Goal: Communication & Community: Answer question/provide support

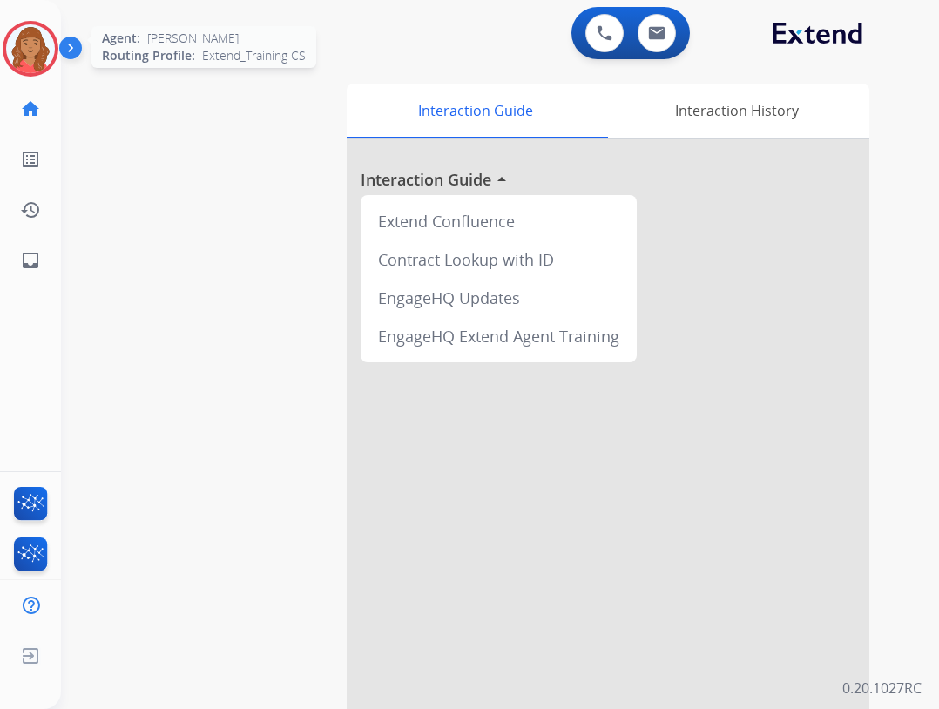
click at [30, 60] on img at bounding box center [30, 48] width 49 height 49
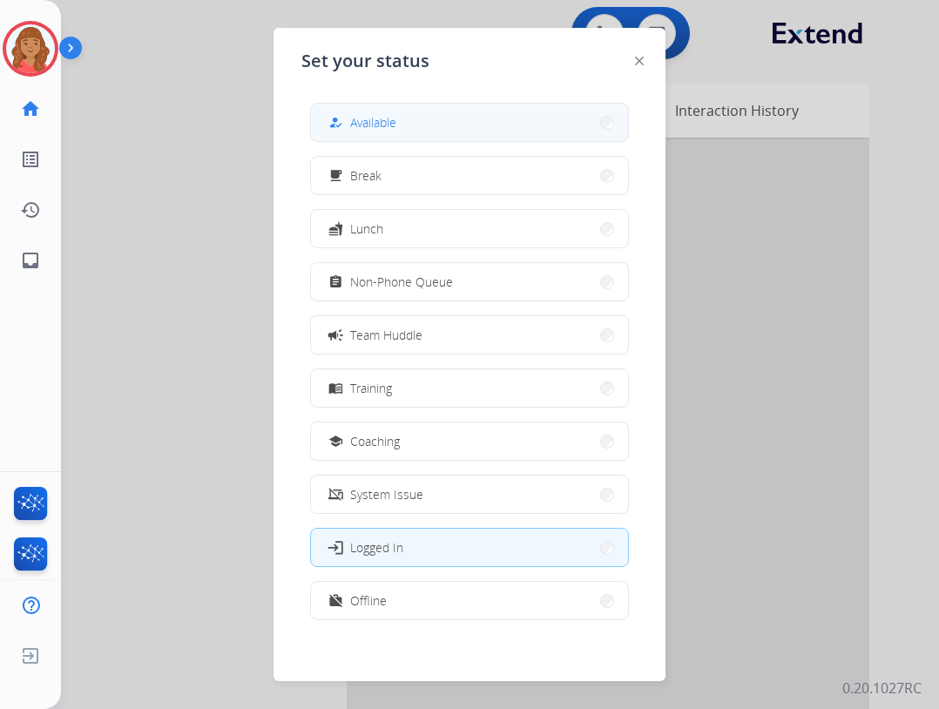
click at [373, 118] on span "Available" at bounding box center [373, 122] width 46 height 18
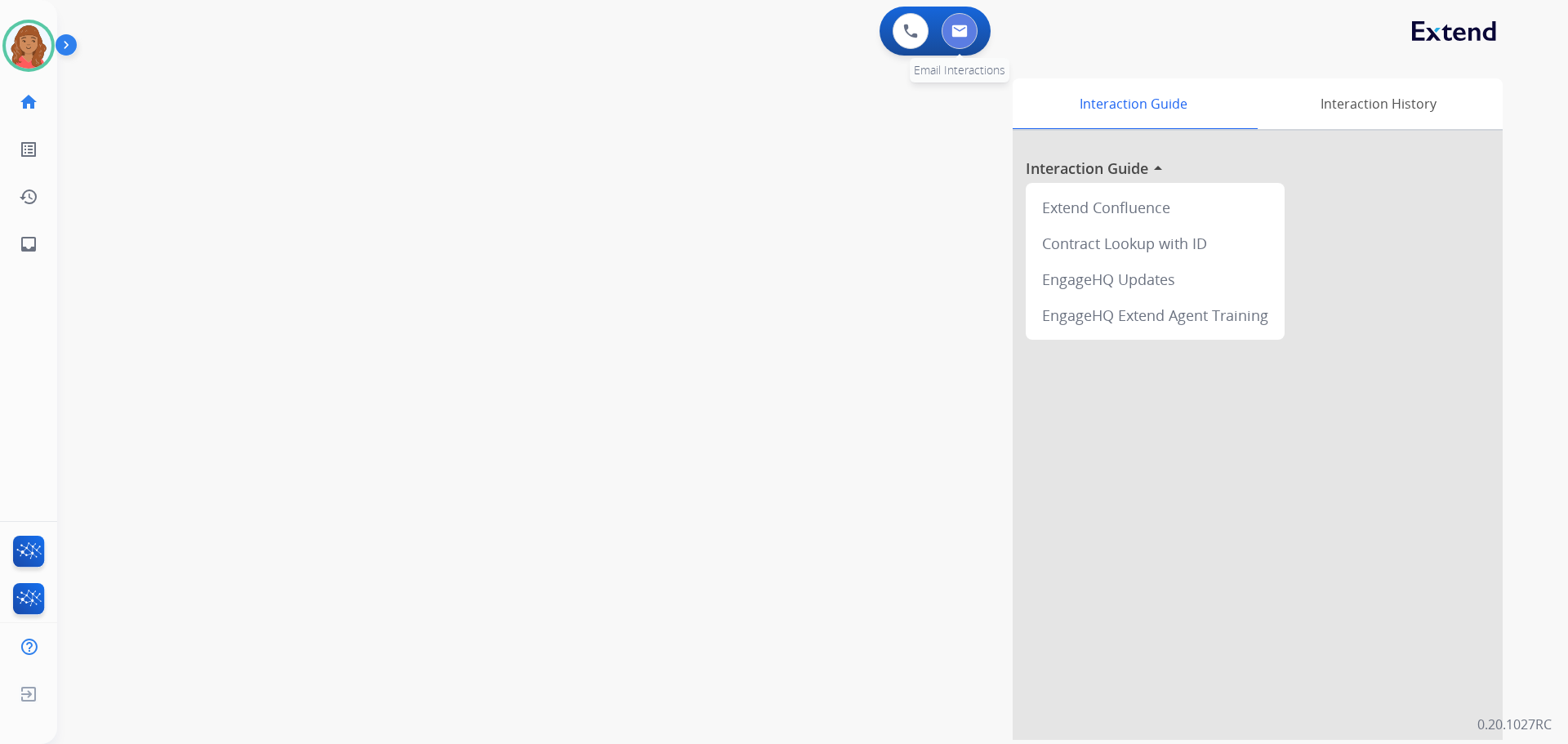
click at [880, 28] on img at bounding box center [958, 31] width 16 height 13
select select "**********"
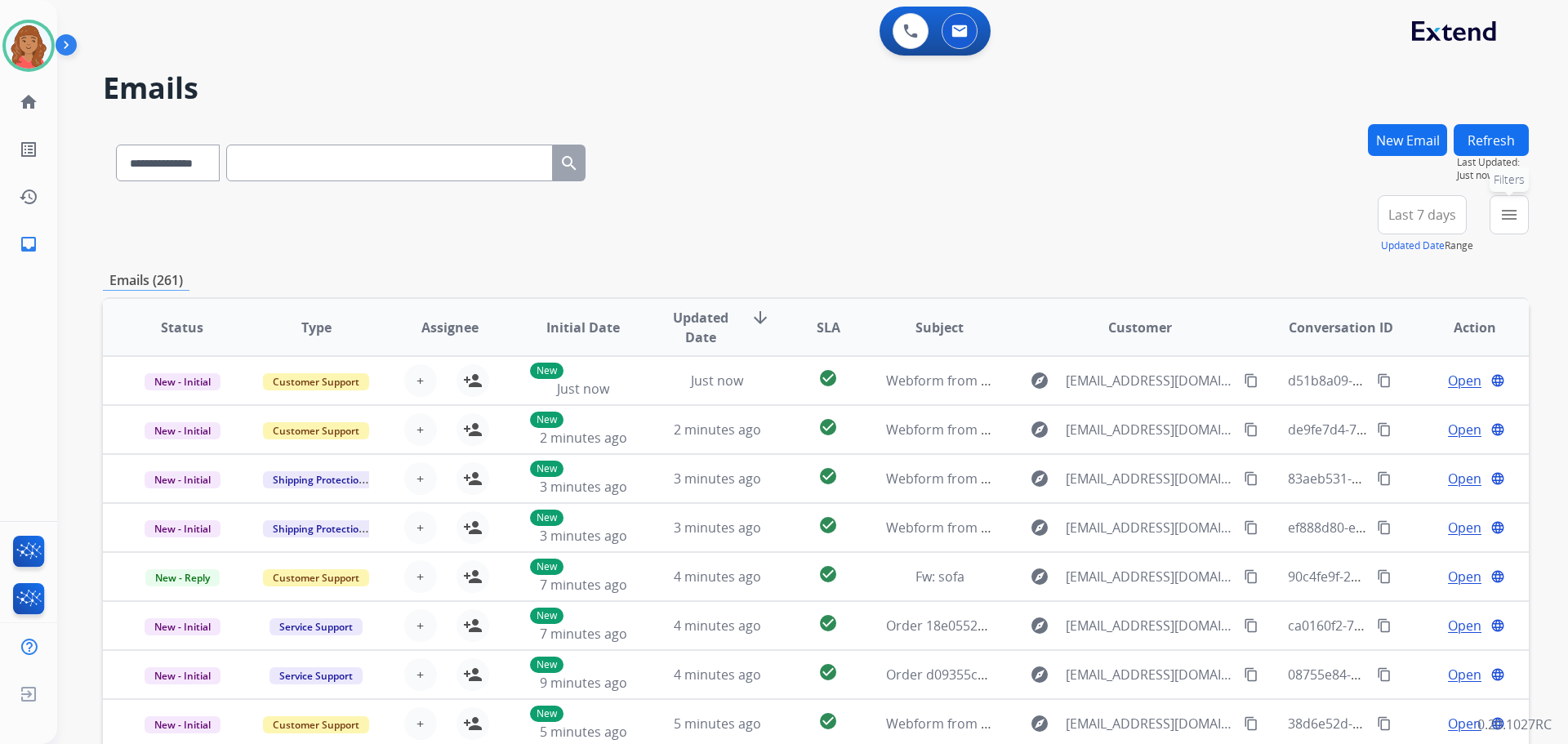
click at [880, 217] on mat-icon "menu" at bounding box center [1509, 215] width 20 height 20
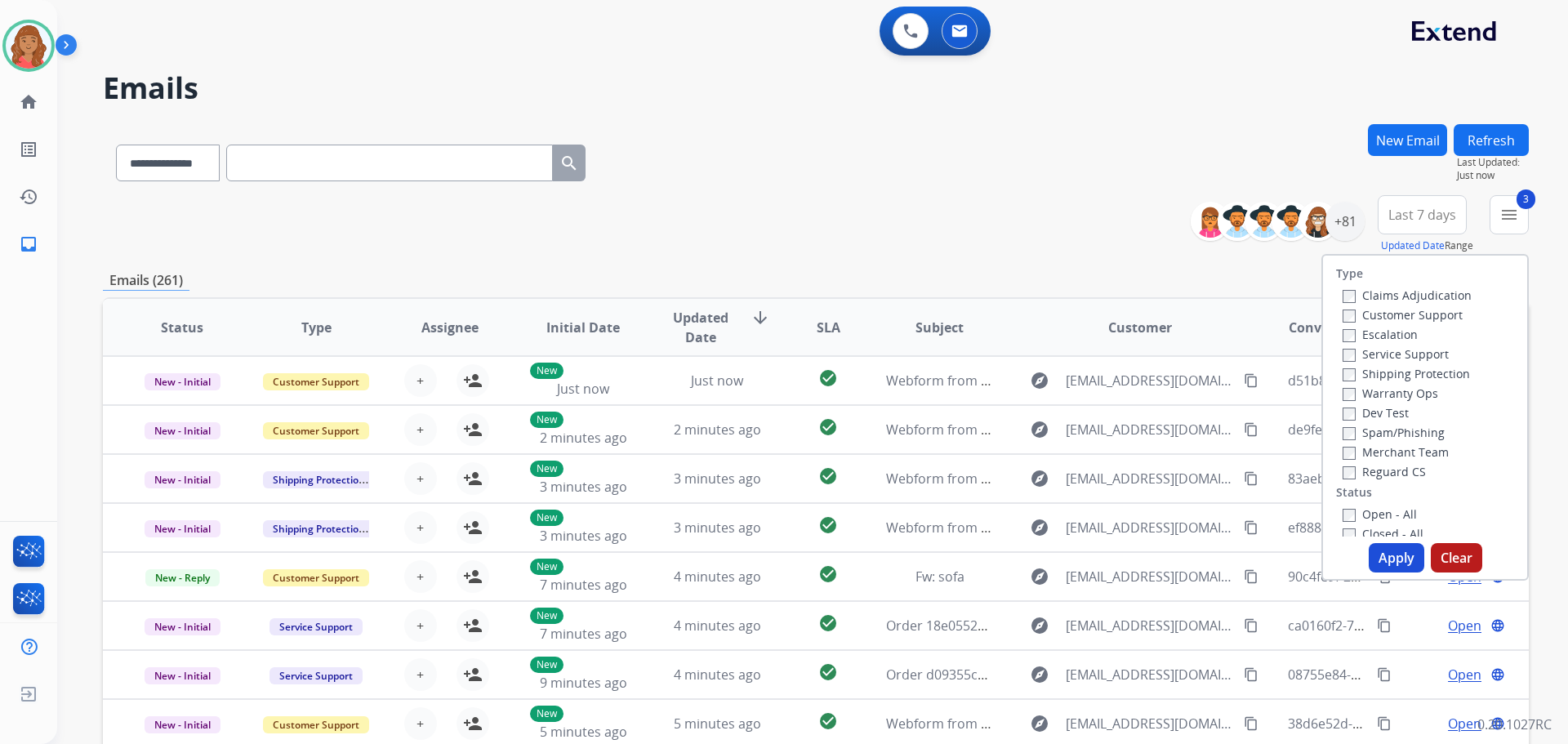
click at [880, 519] on div "Open - All Closed - All New - Initial New - Reply On-hold – Internal On-hold - …" at bounding box center [1425, 612] width 178 height 216
drag, startPoint x: 1394, startPoint y: 568, endPoint x: 1325, endPoint y: 554, distance: 70.4
click at [880, 567] on button "Apply" at bounding box center [1395, 557] width 55 height 29
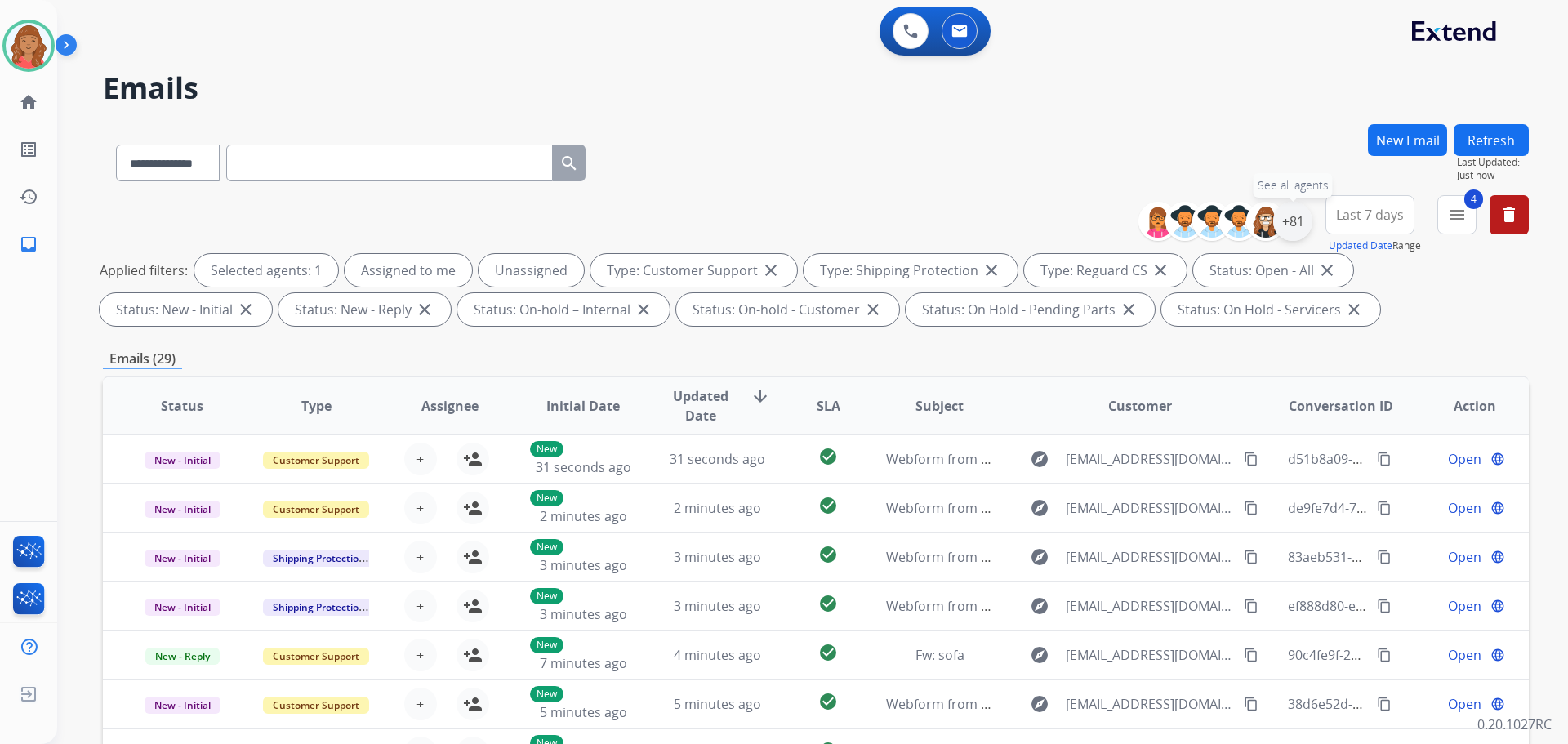
click at [880, 231] on div "+81" at bounding box center [1293, 221] width 39 height 39
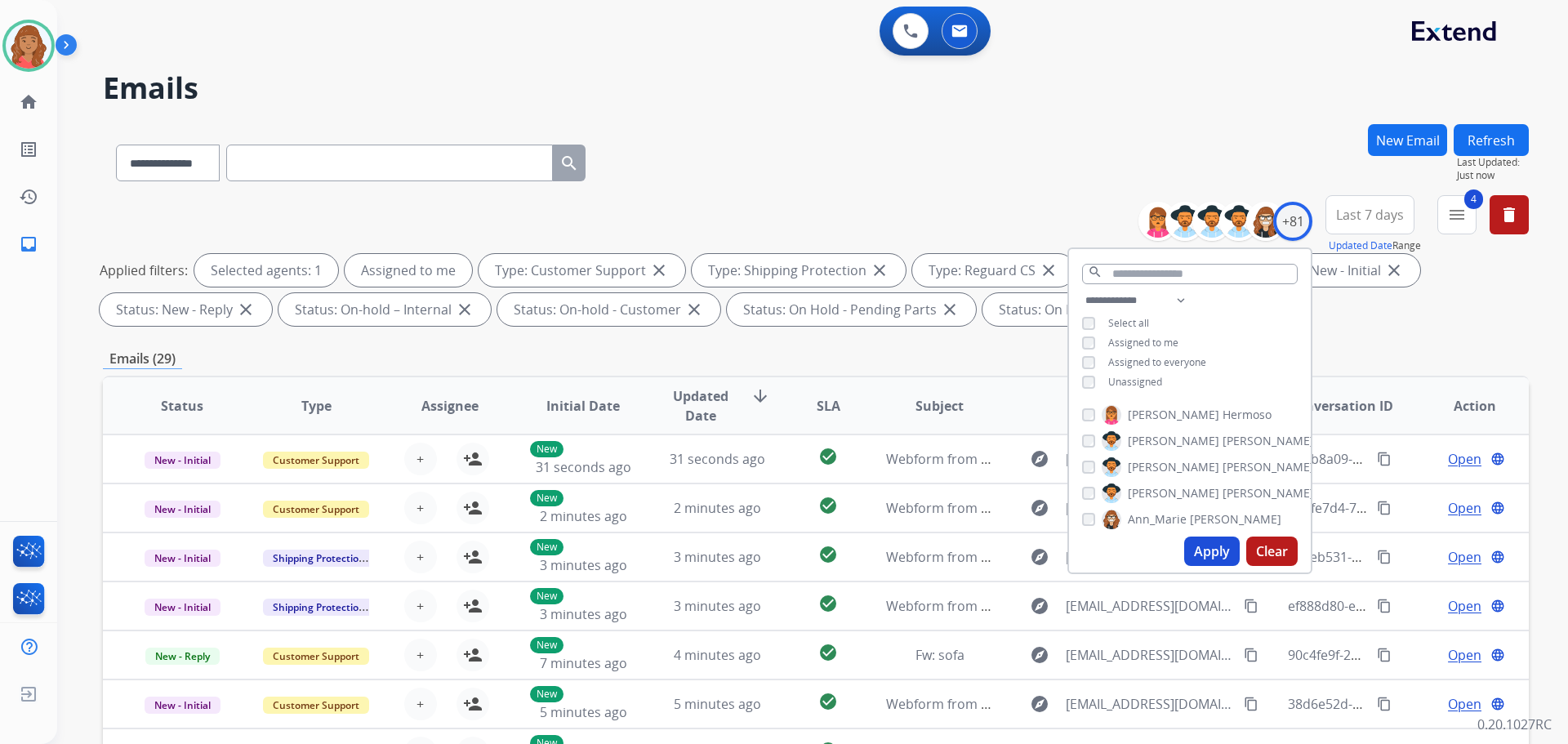
click at [880, 559] on button "Apply" at bounding box center [1212, 551] width 55 height 29
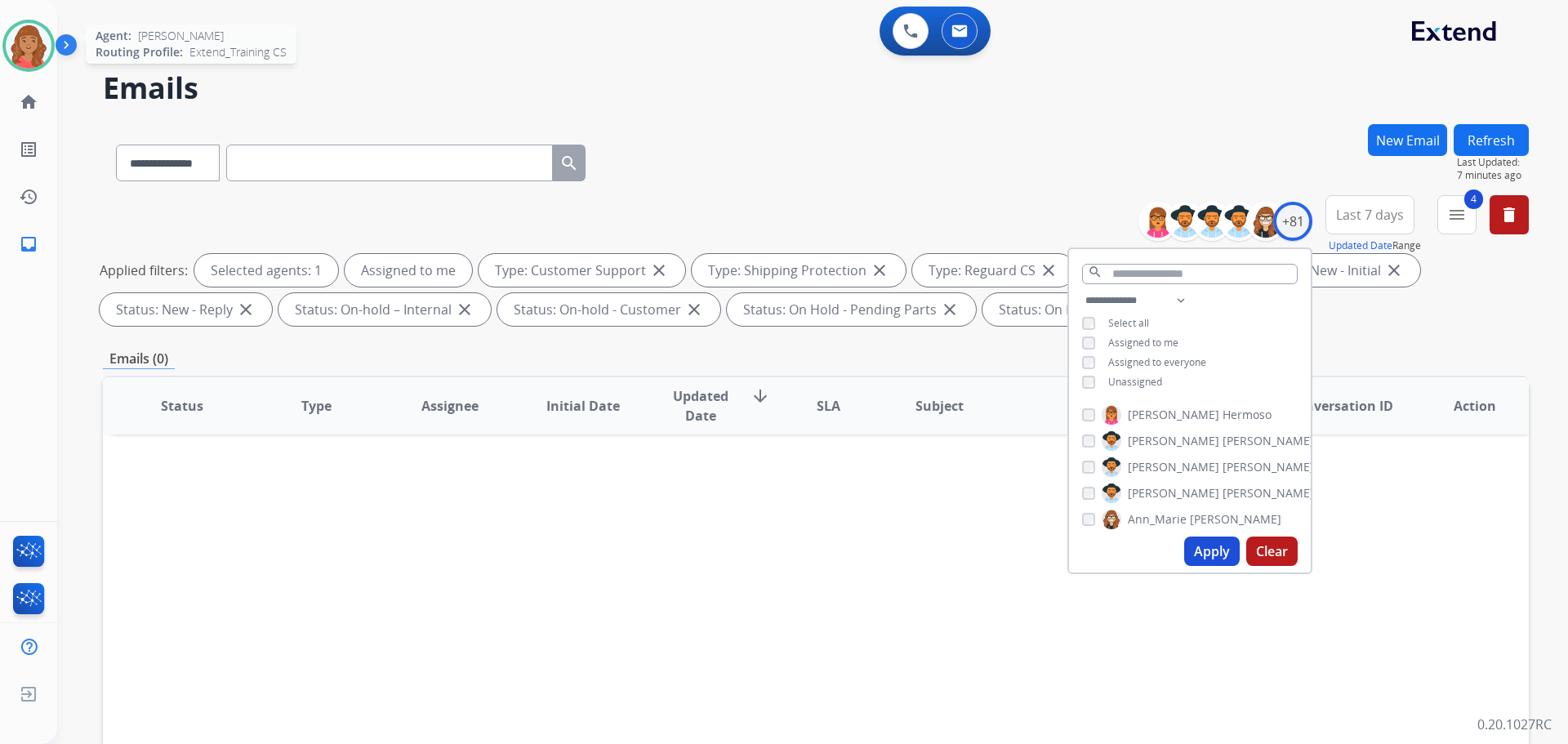
drag, startPoint x: 14, startPoint y: 30, endPoint x: 35, endPoint y: 56, distance: 33.4
click at [14, 30] on img at bounding box center [28, 45] width 46 height 46
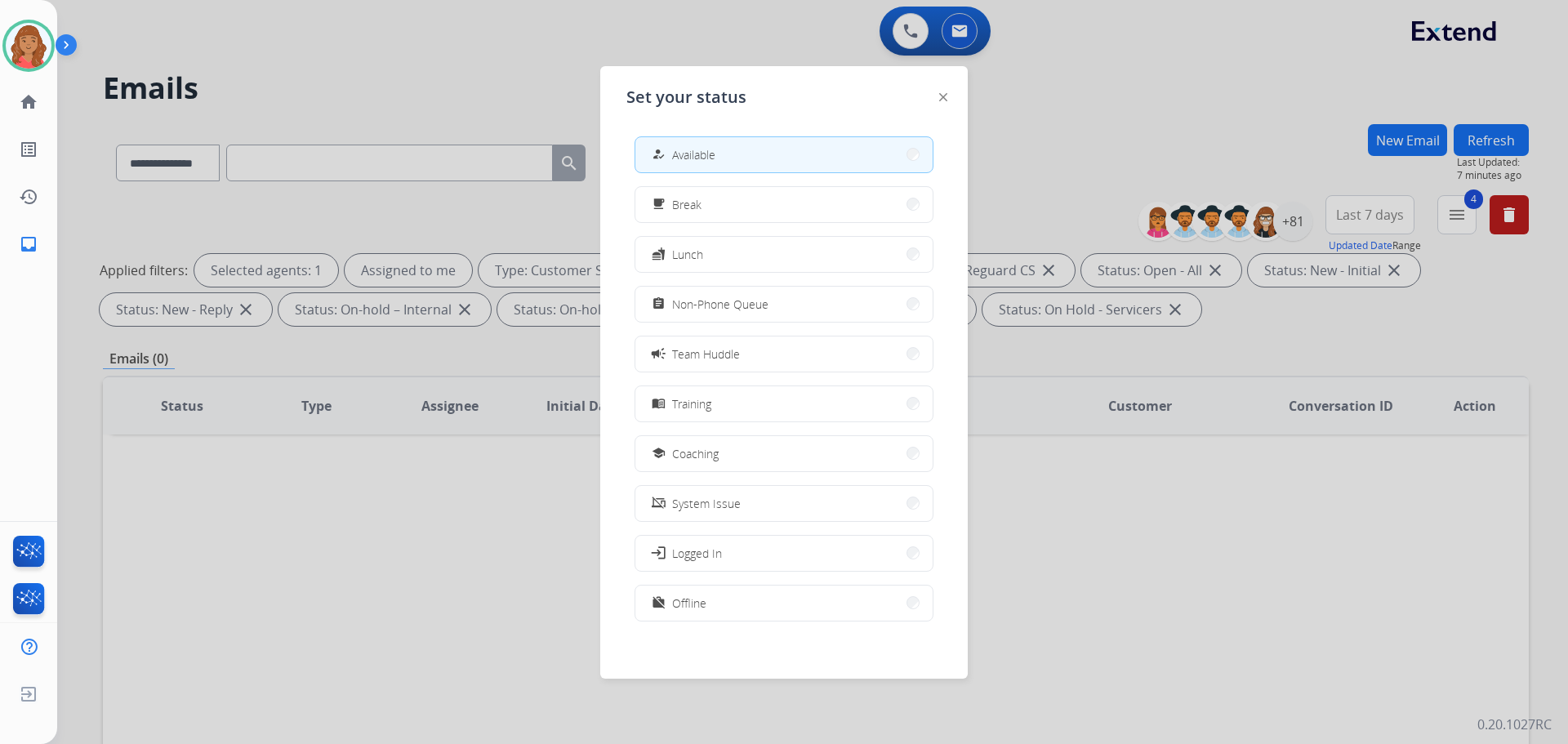
click at [698, 448] on span "Coaching" at bounding box center [696, 454] width 47 height 17
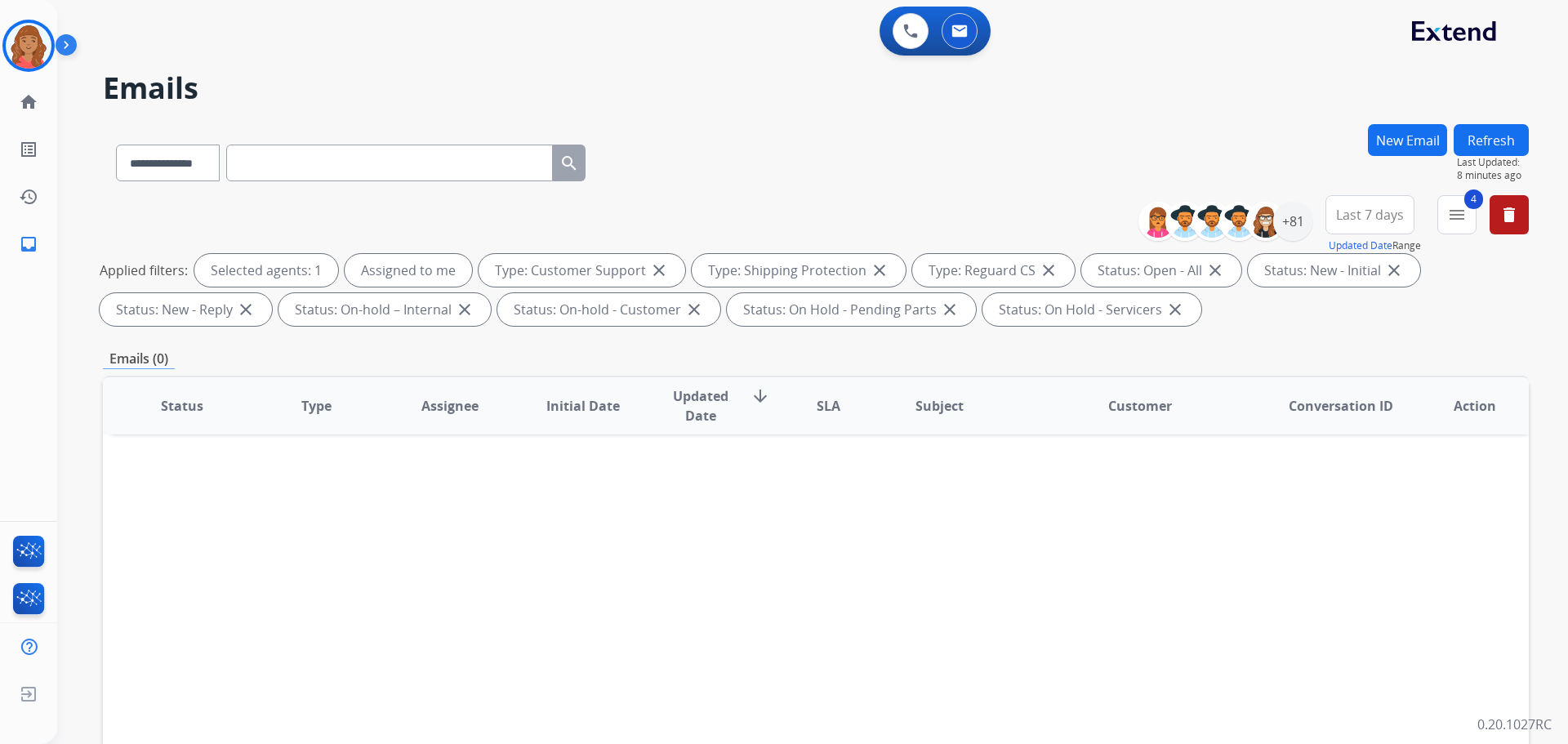
paste input "**********"
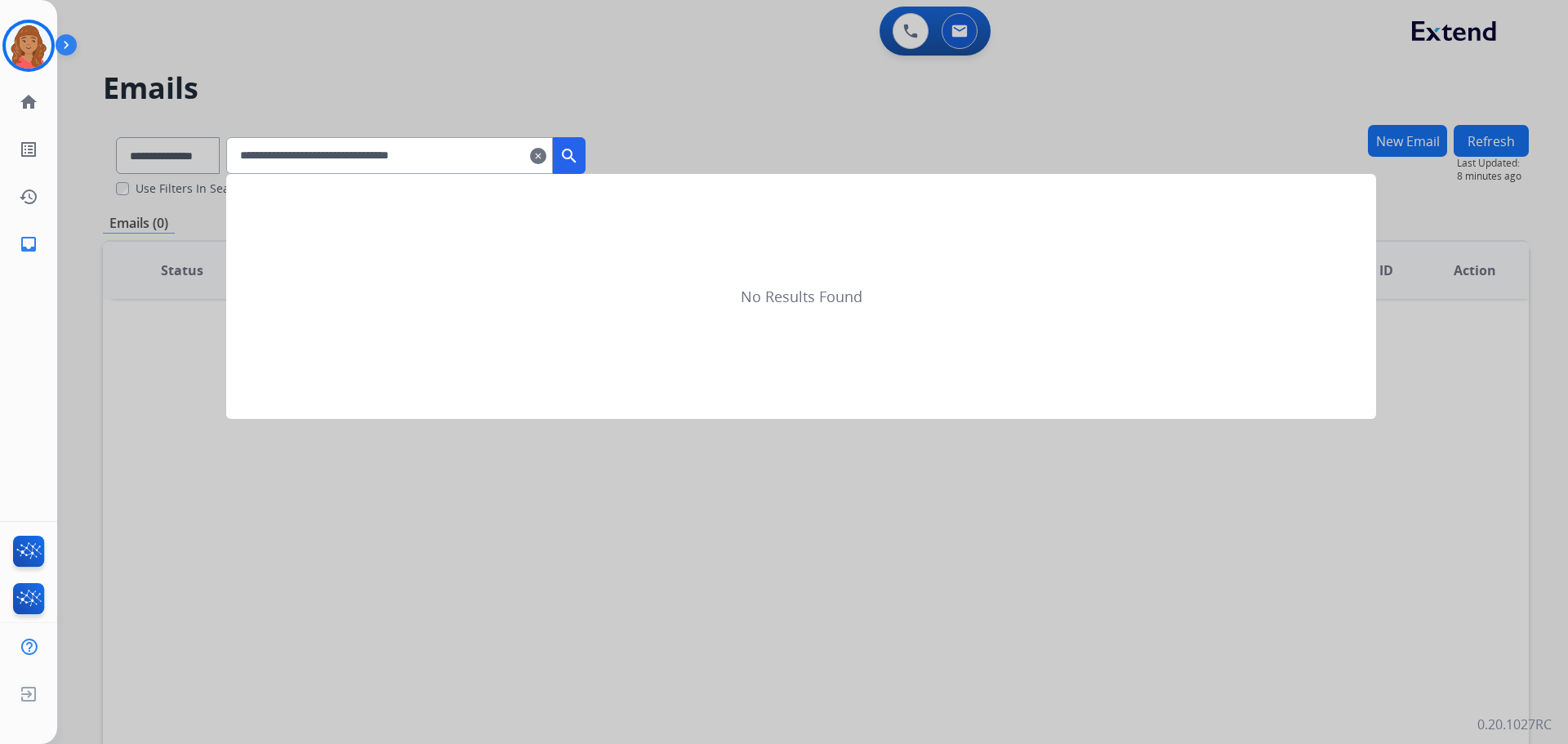
type input "**********"
click at [579, 161] on mat-icon "search" at bounding box center [568, 156] width 20 height 20
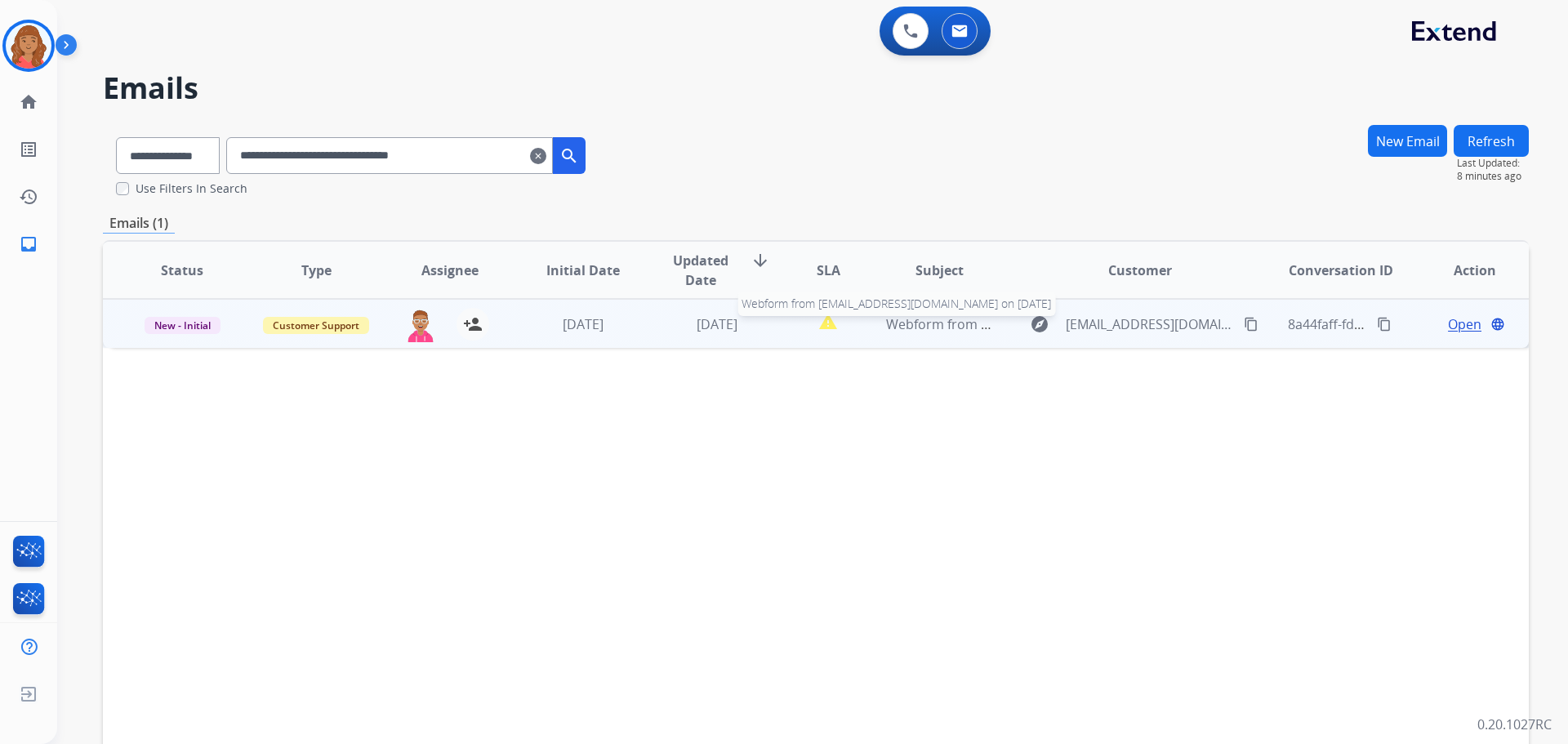
click at [880, 326] on span "Webform from [EMAIL_ADDRESS][DOMAIN_NAME] on [DATE]" at bounding box center [1071, 324] width 369 height 18
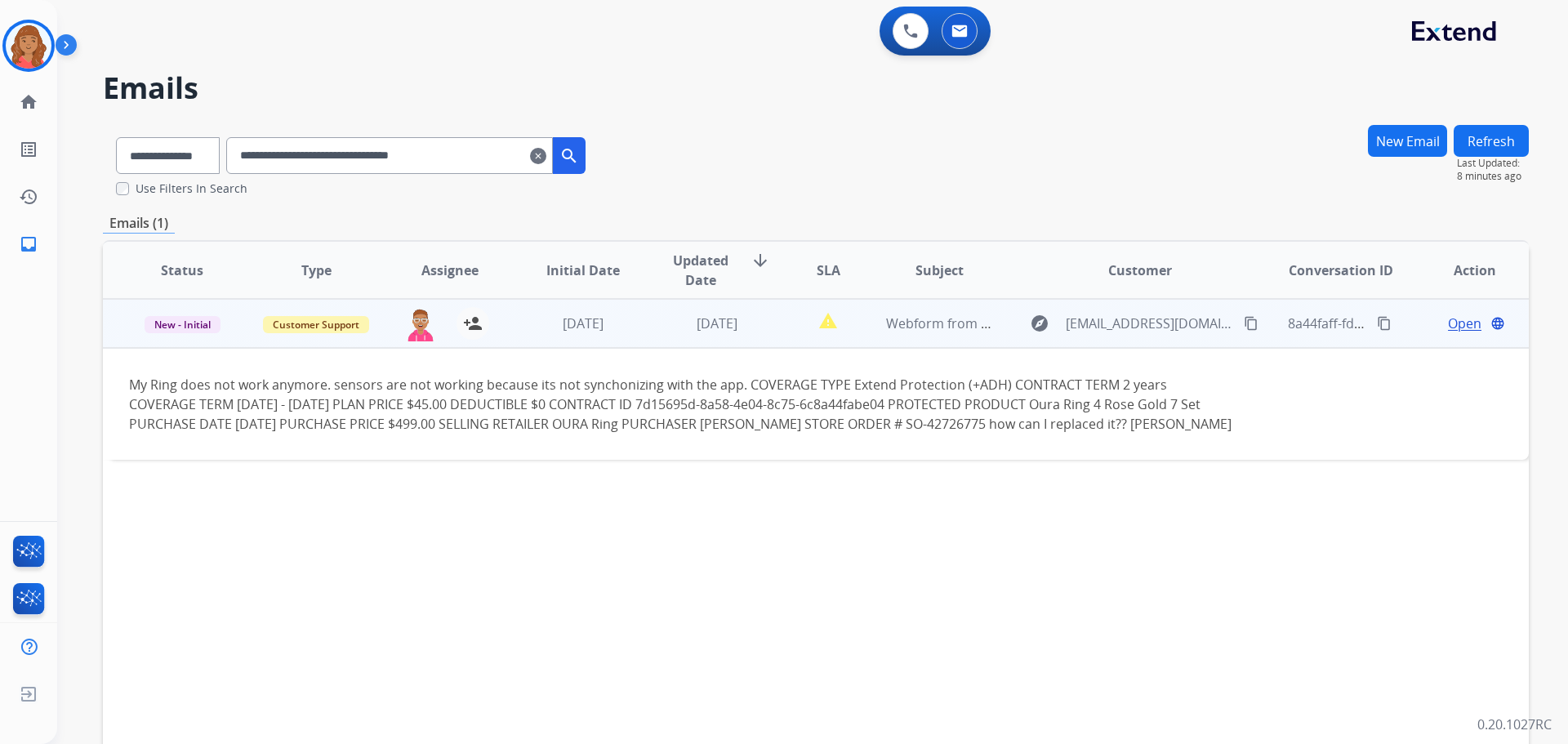
click at [880, 326] on mat-icon "content_copy" at bounding box center [1251, 324] width 15 height 15
drag, startPoint x: 734, startPoint y: 405, endPoint x: 957, endPoint y: 414, distance: 223.2
click at [880, 414] on div "My Ring does not work anymore. sensors are not working because its not synchoni…" at bounding box center [683, 404] width 1107 height 59
drag, startPoint x: 710, startPoint y: 405, endPoint x: 957, endPoint y: 404, distance: 247.0
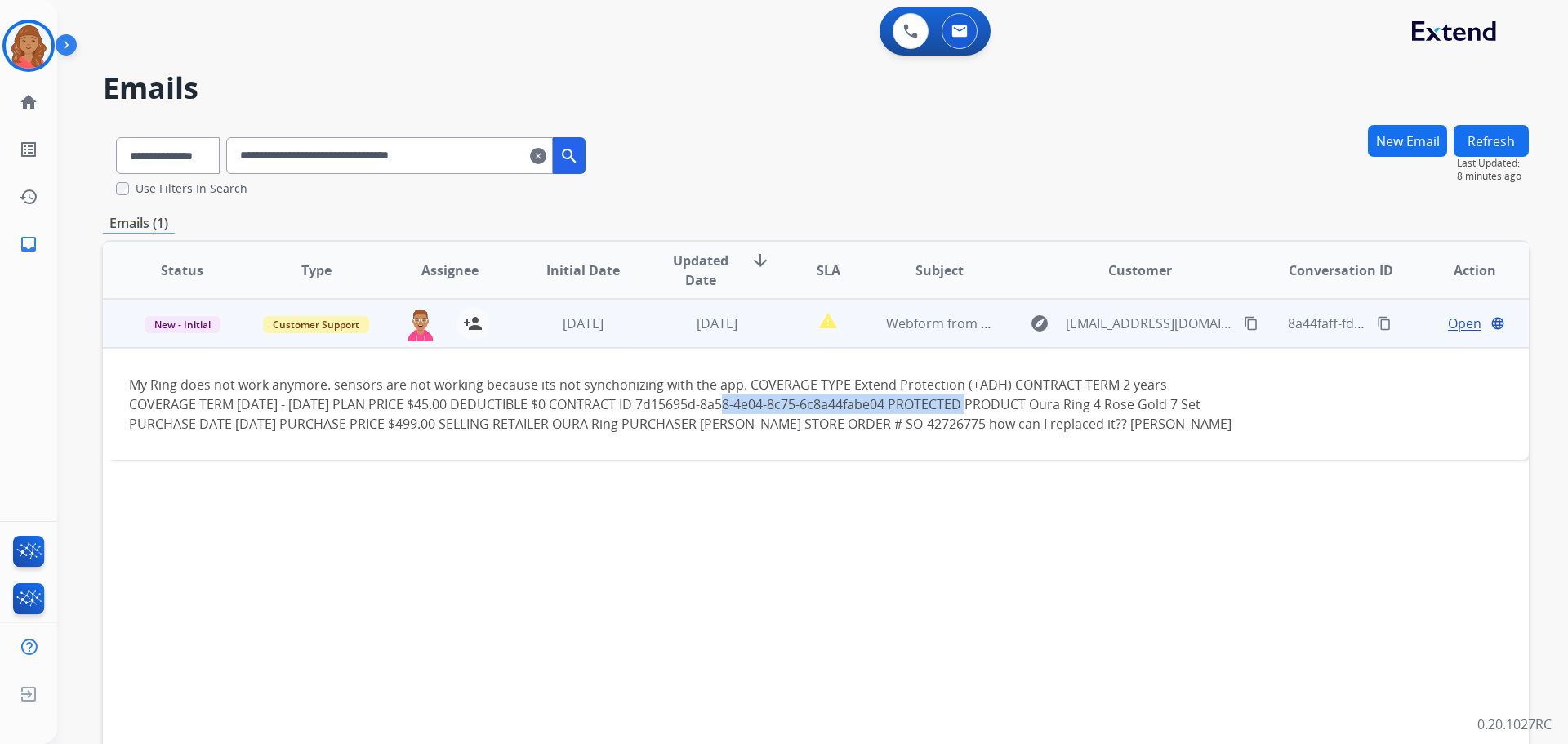
click at [880, 404] on div "My Ring does not work anymore. sensors are not working because its not synchoni…" at bounding box center [683, 404] width 1107 height 59
copy div "7d15695d-8a58-4e04-8c75-6c8a44fabe04"
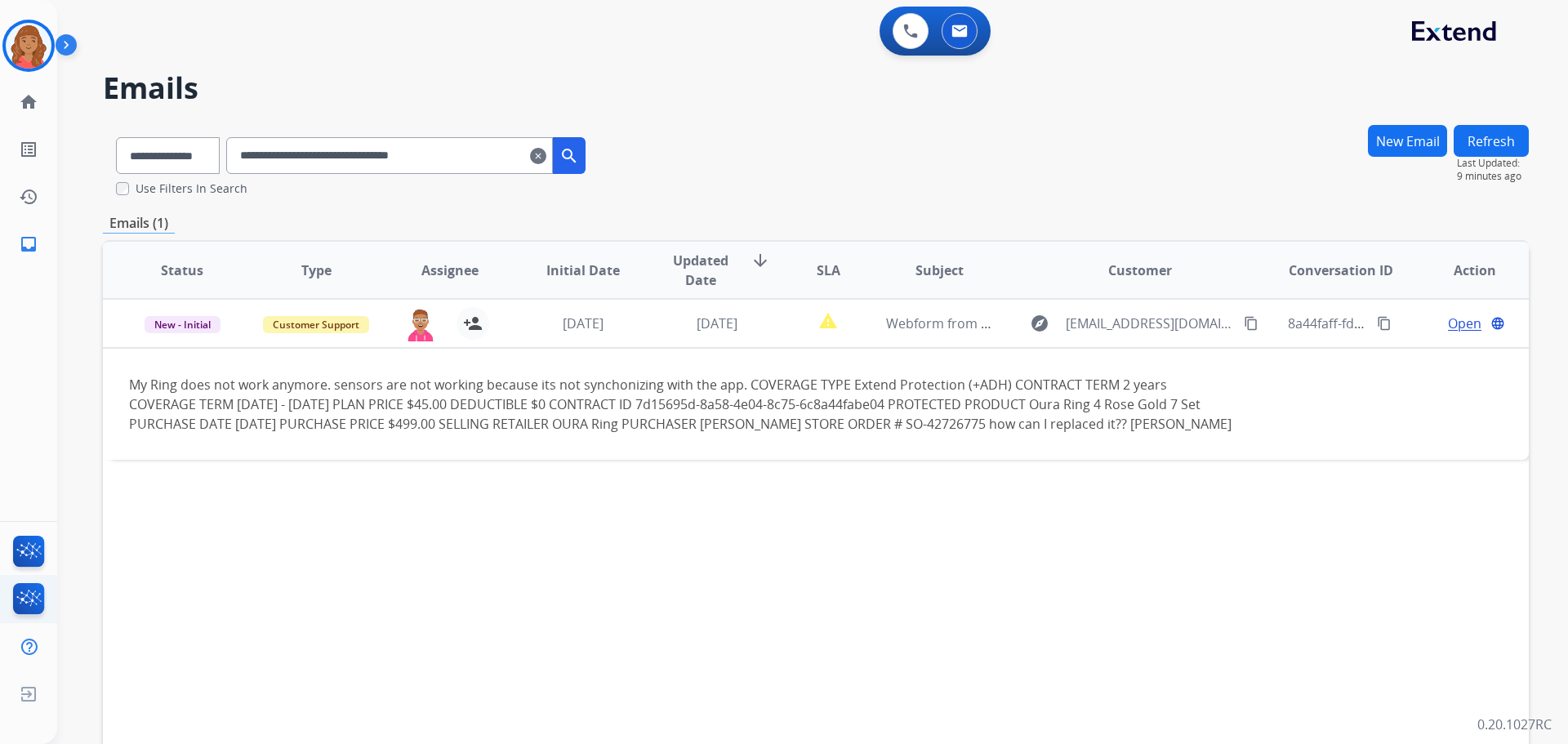
click at [0, 598] on ul "Interaction Analytics" at bounding box center [28, 599] width 57 height 48
click at [0, 597] on html "**********" at bounding box center [784, 372] width 1568 height 744
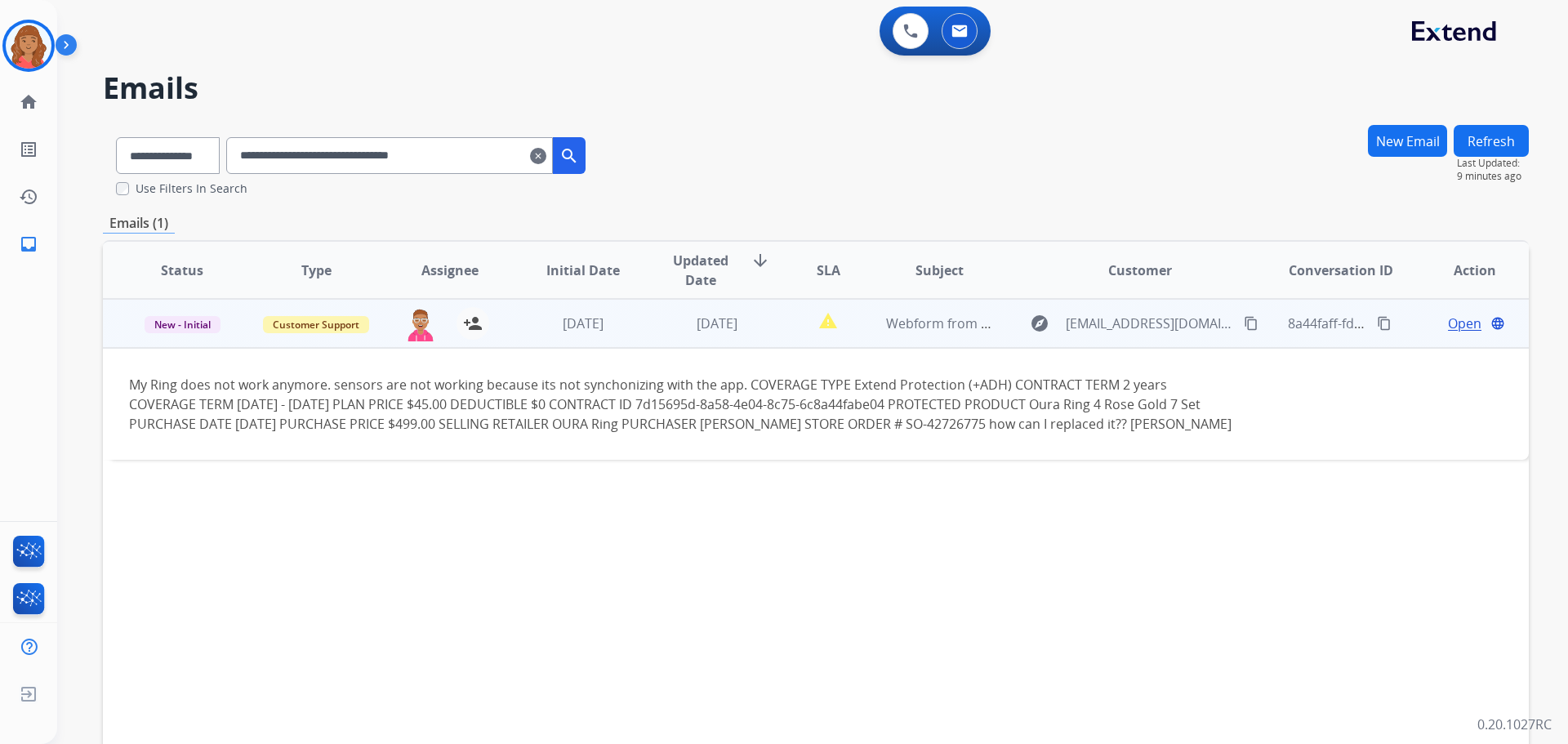
click at [880, 321] on span "Open" at bounding box center [1465, 323] width 34 height 20
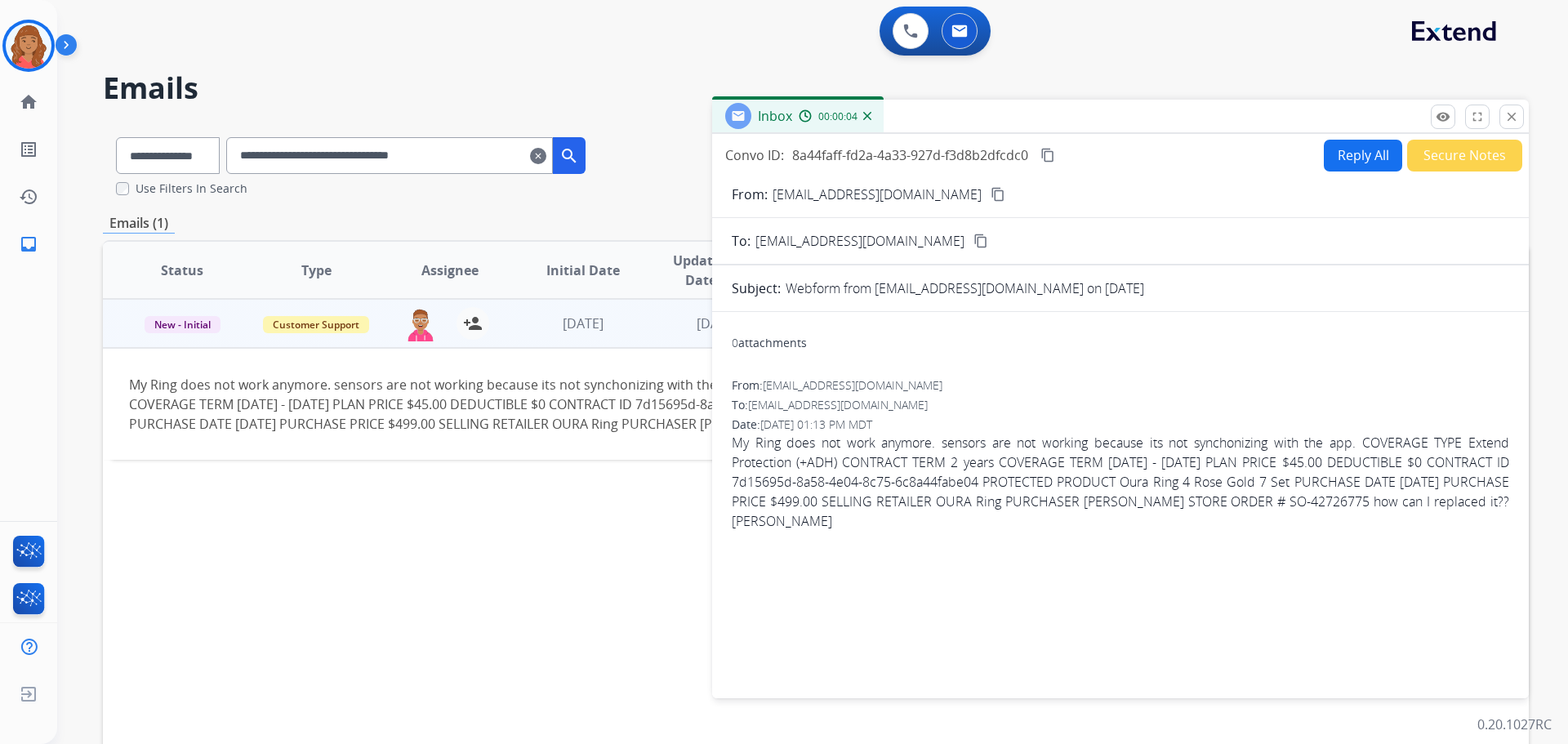
click at [880, 153] on button "Reply All" at bounding box center [1364, 156] width 79 height 32
select select "**********"
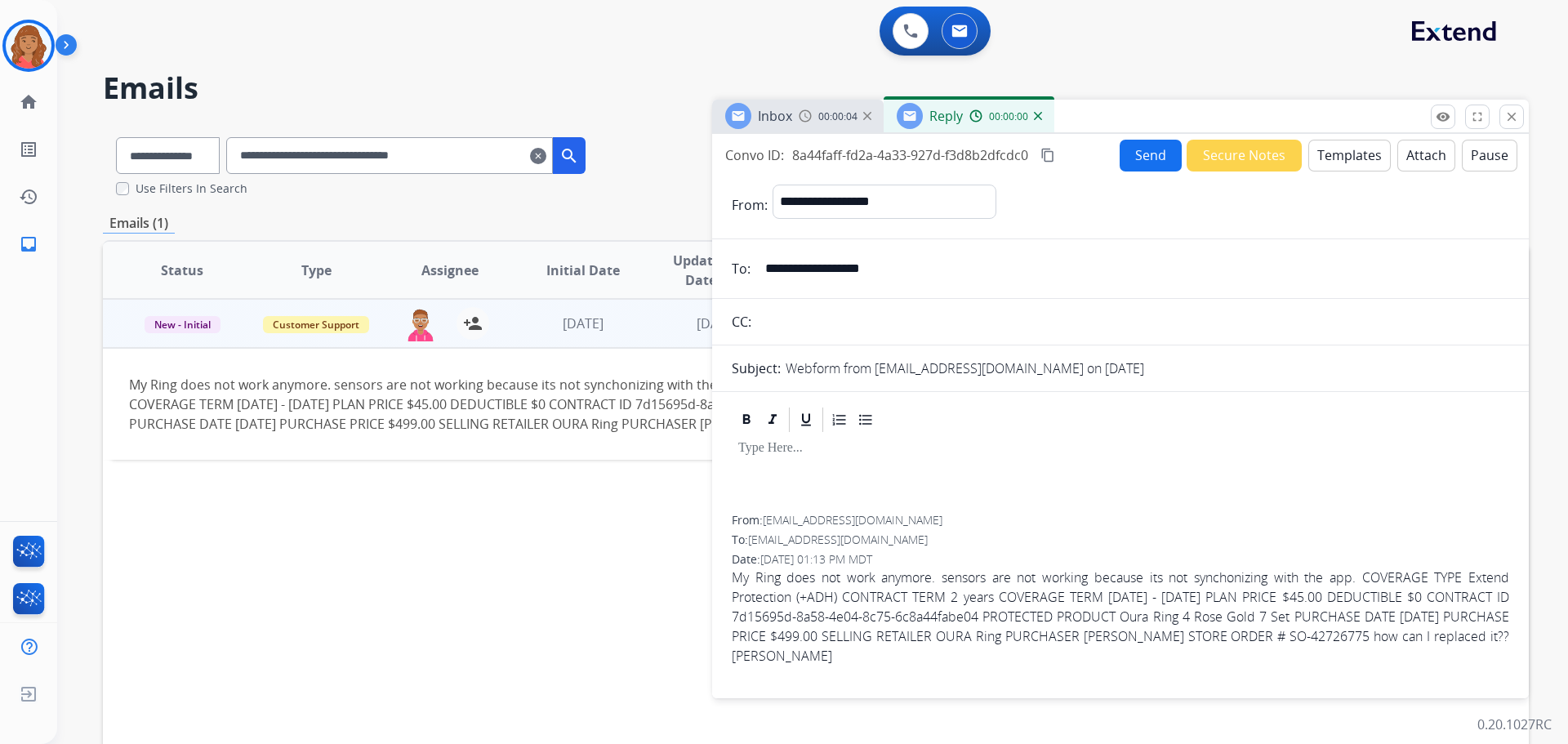
click at [880, 153] on button "Templates" at bounding box center [1349, 156] width 83 height 32
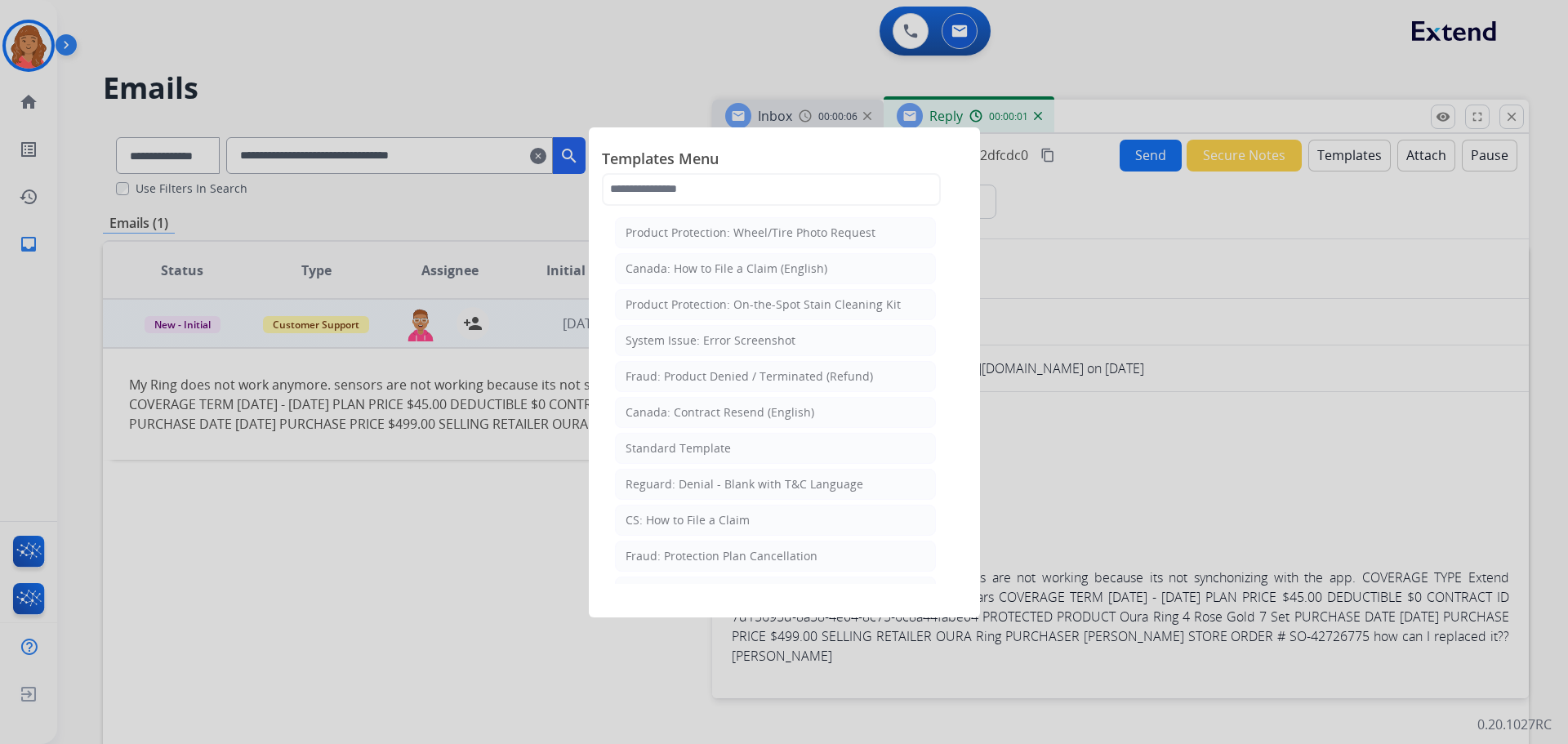
drag, startPoint x: 669, startPoint y: 450, endPoint x: 702, endPoint y: 452, distance: 33.1
click at [670, 450] on div "Standard Template" at bounding box center [678, 448] width 105 height 16
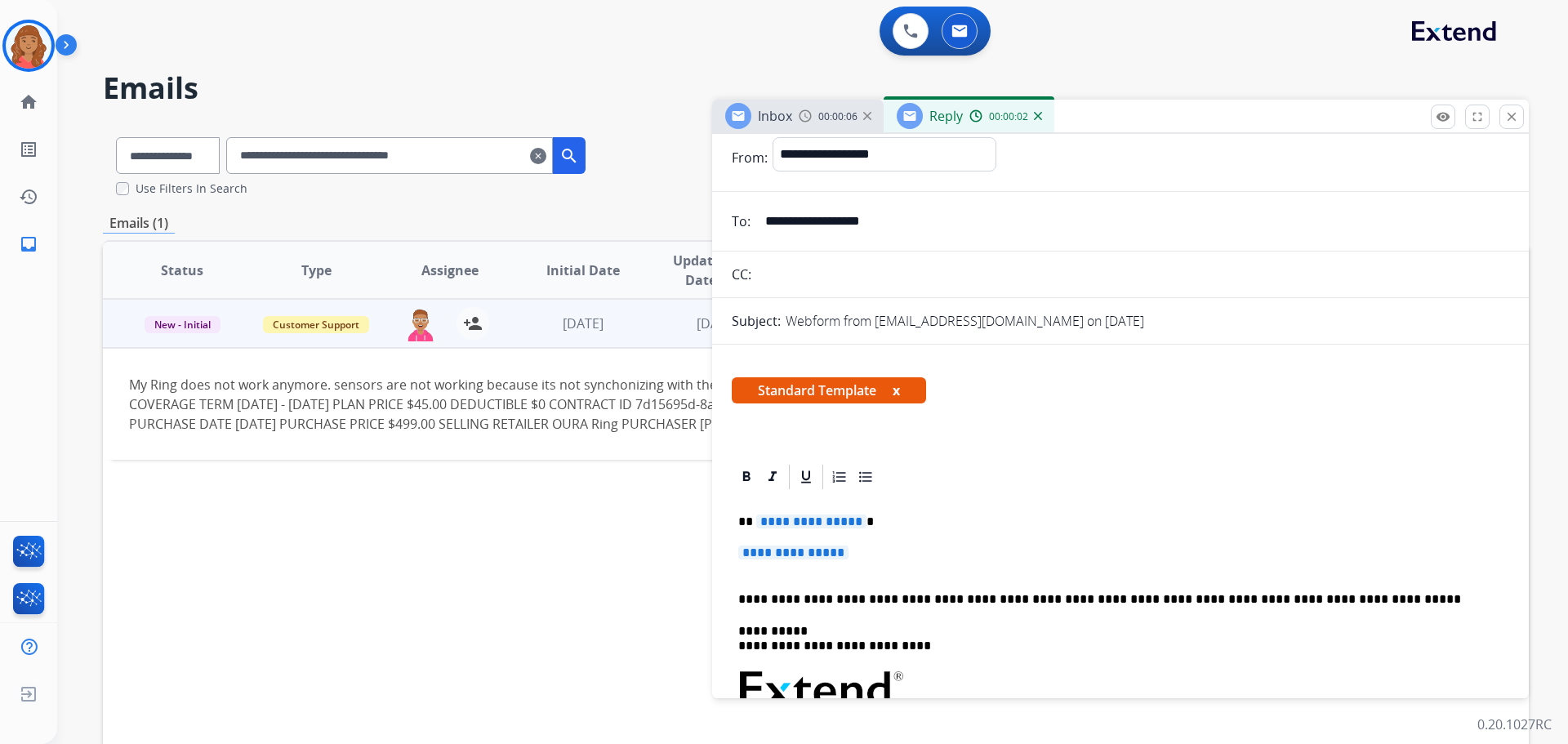
scroll to position [82, 0]
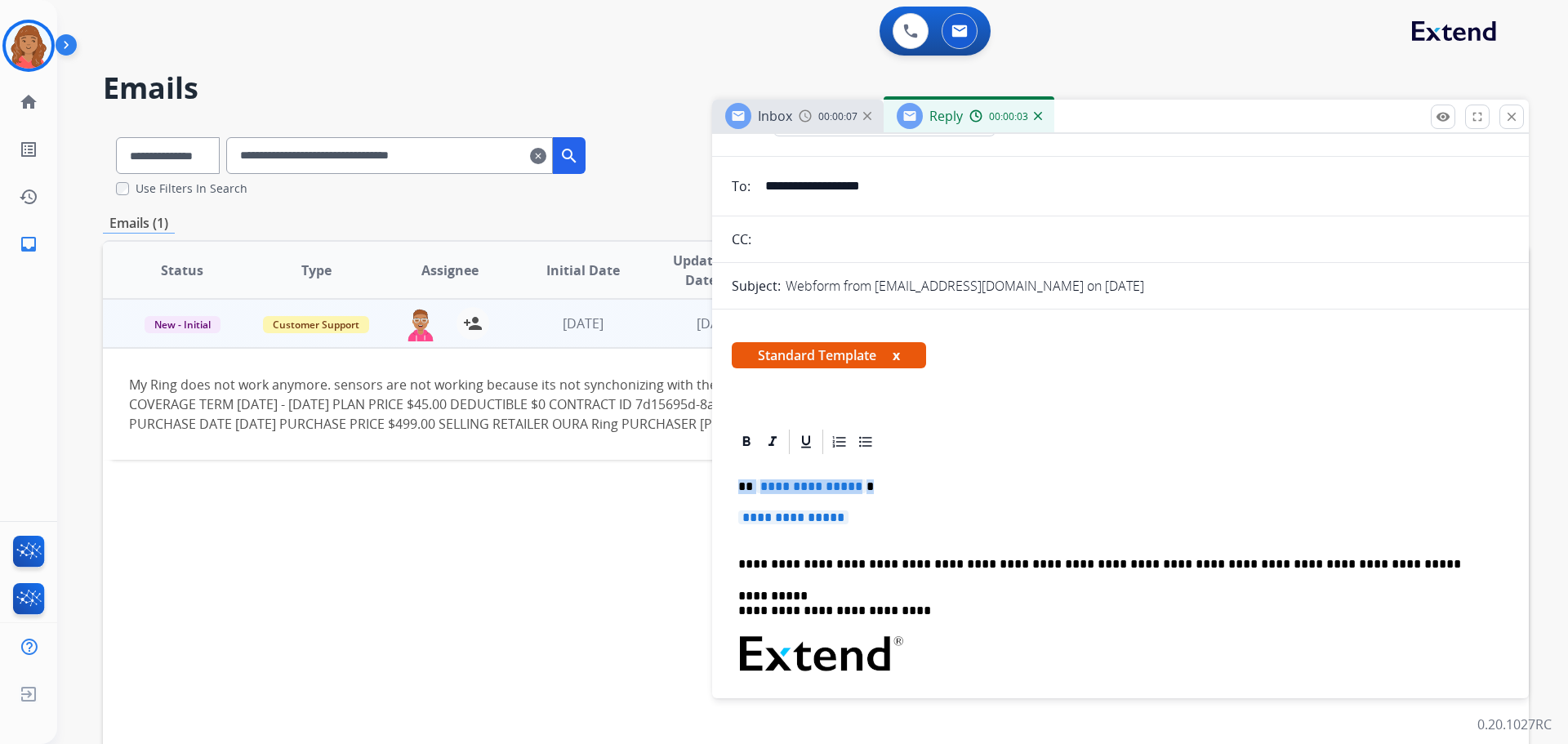
drag, startPoint x: 859, startPoint y: 525, endPoint x: 712, endPoint y: 474, distance: 155.6
click at [711, 475] on div "**********" at bounding box center [816, 498] width 1425 height 749
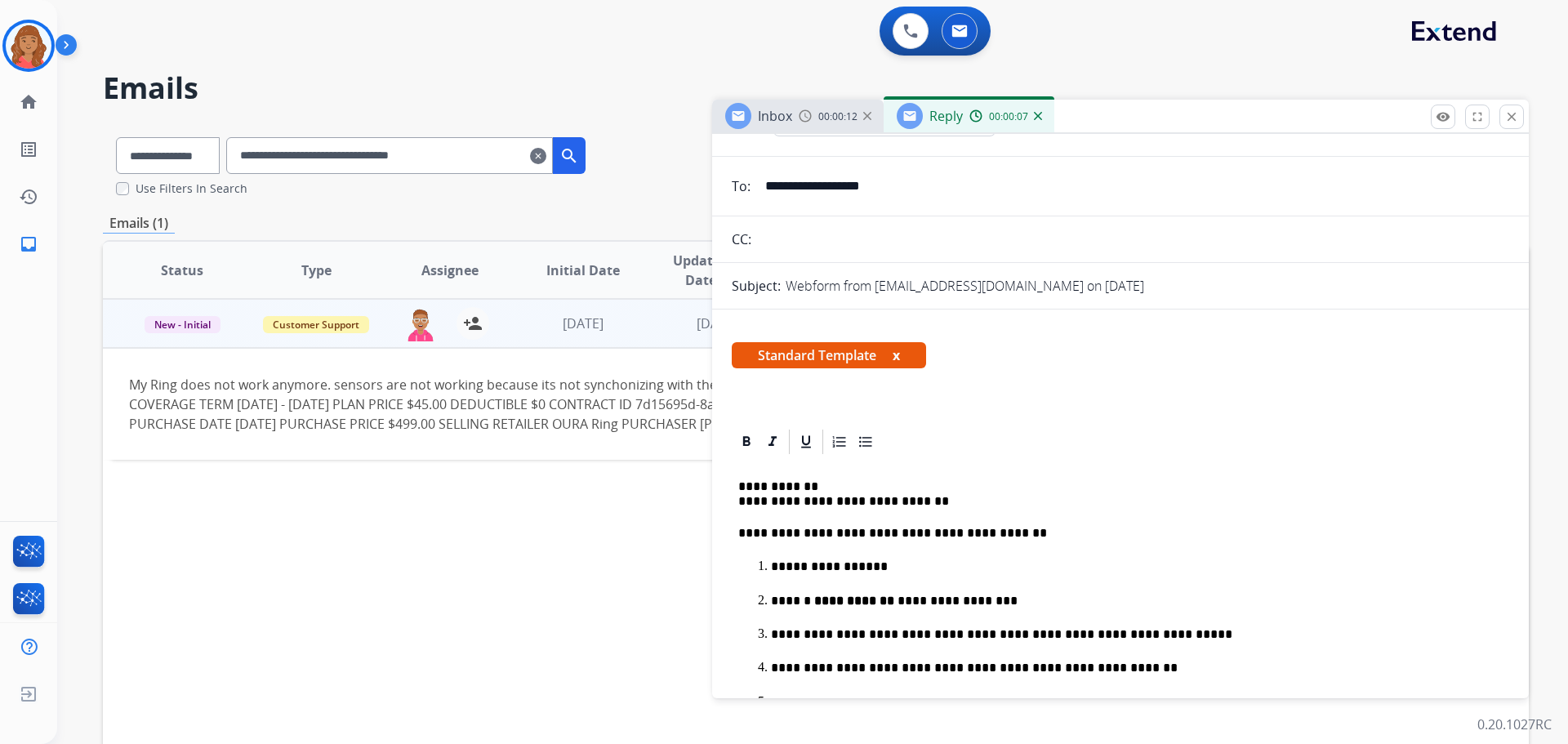
click at [741, 500] on p "**********" at bounding box center [1113, 494] width 751 height 30
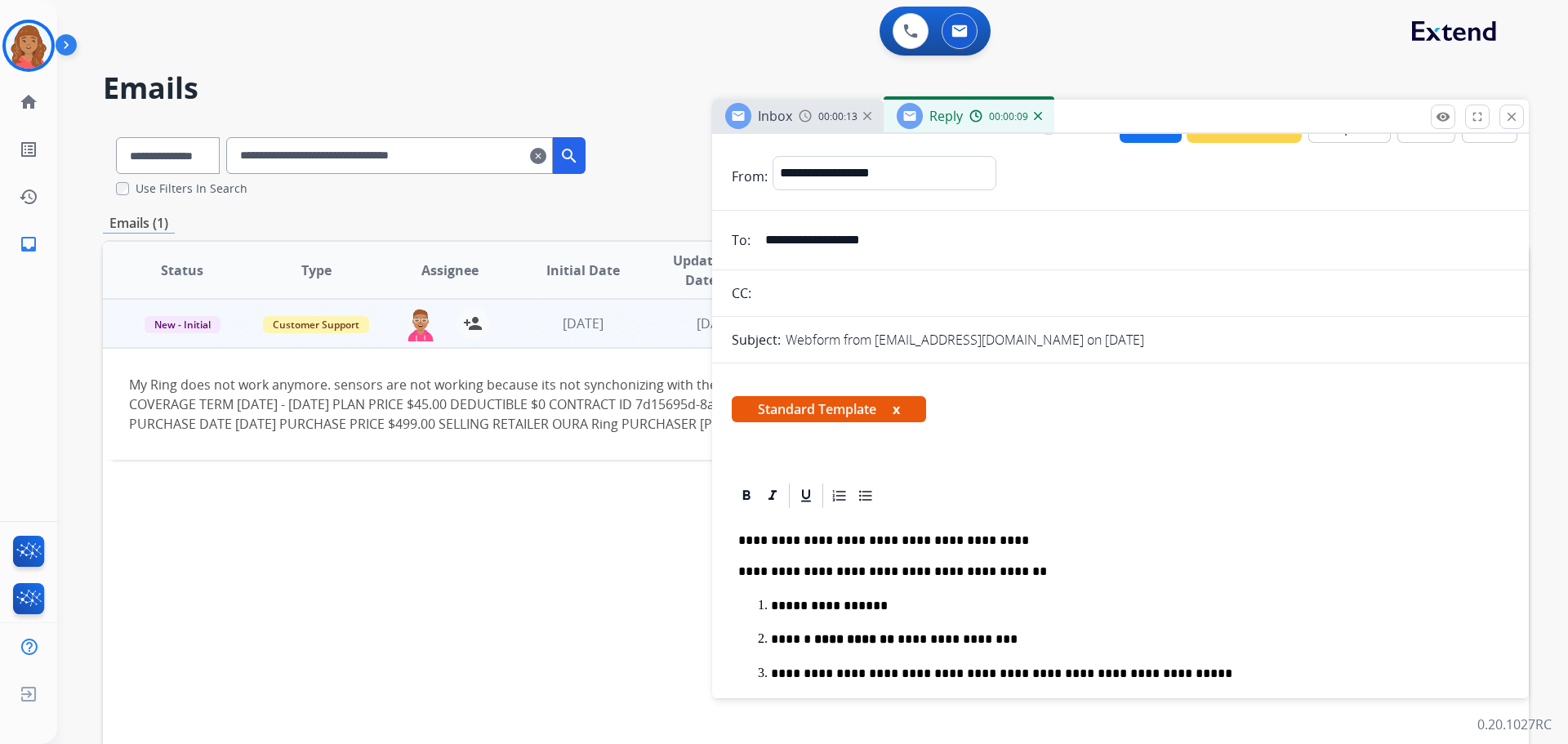
scroll to position [0, 0]
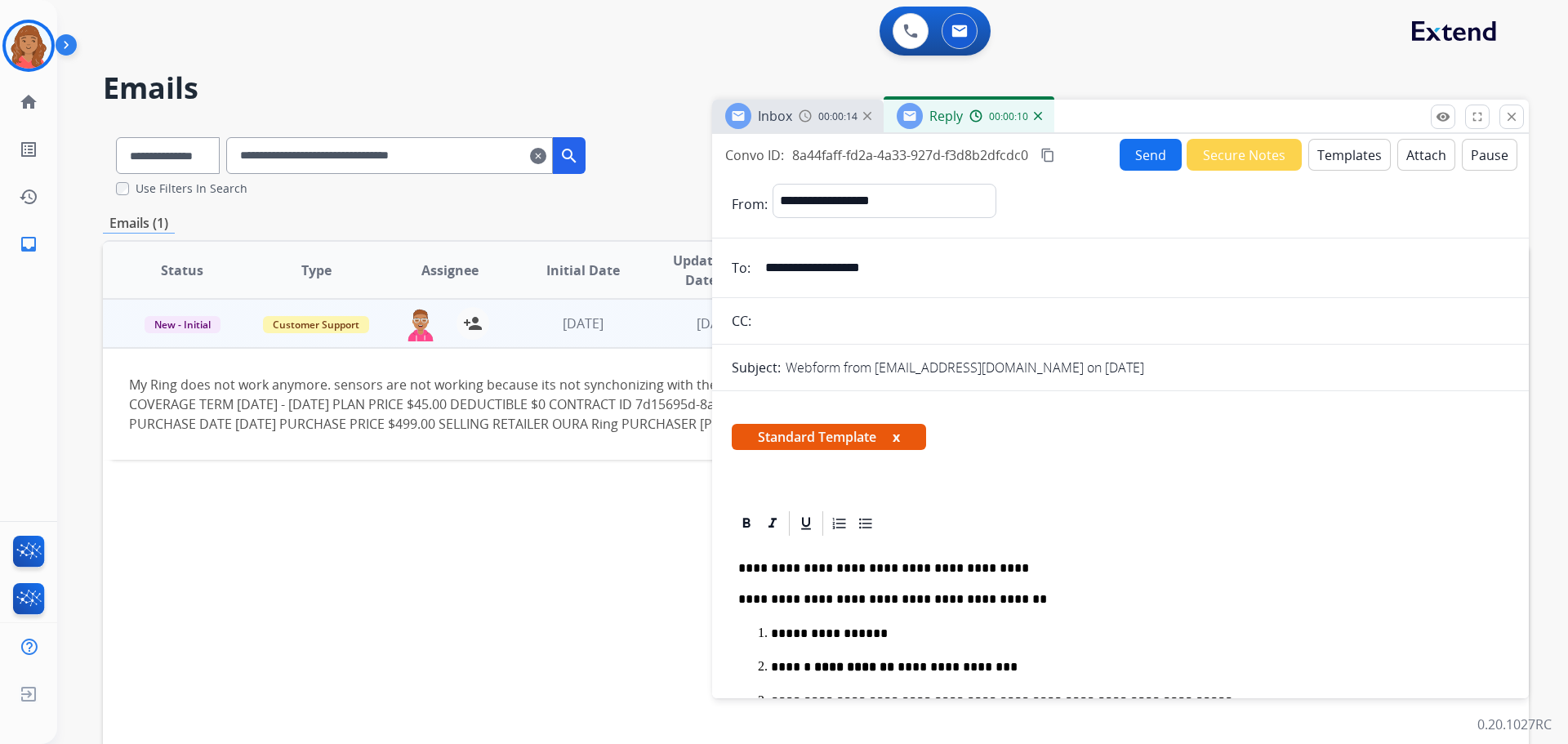
click at [880, 156] on mat-icon "content_copy" at bounding box center [1048, 156] width 15 height 15
click at [880, 155] on button "Send" at bounding box center [1151, 155] width 62 height 32
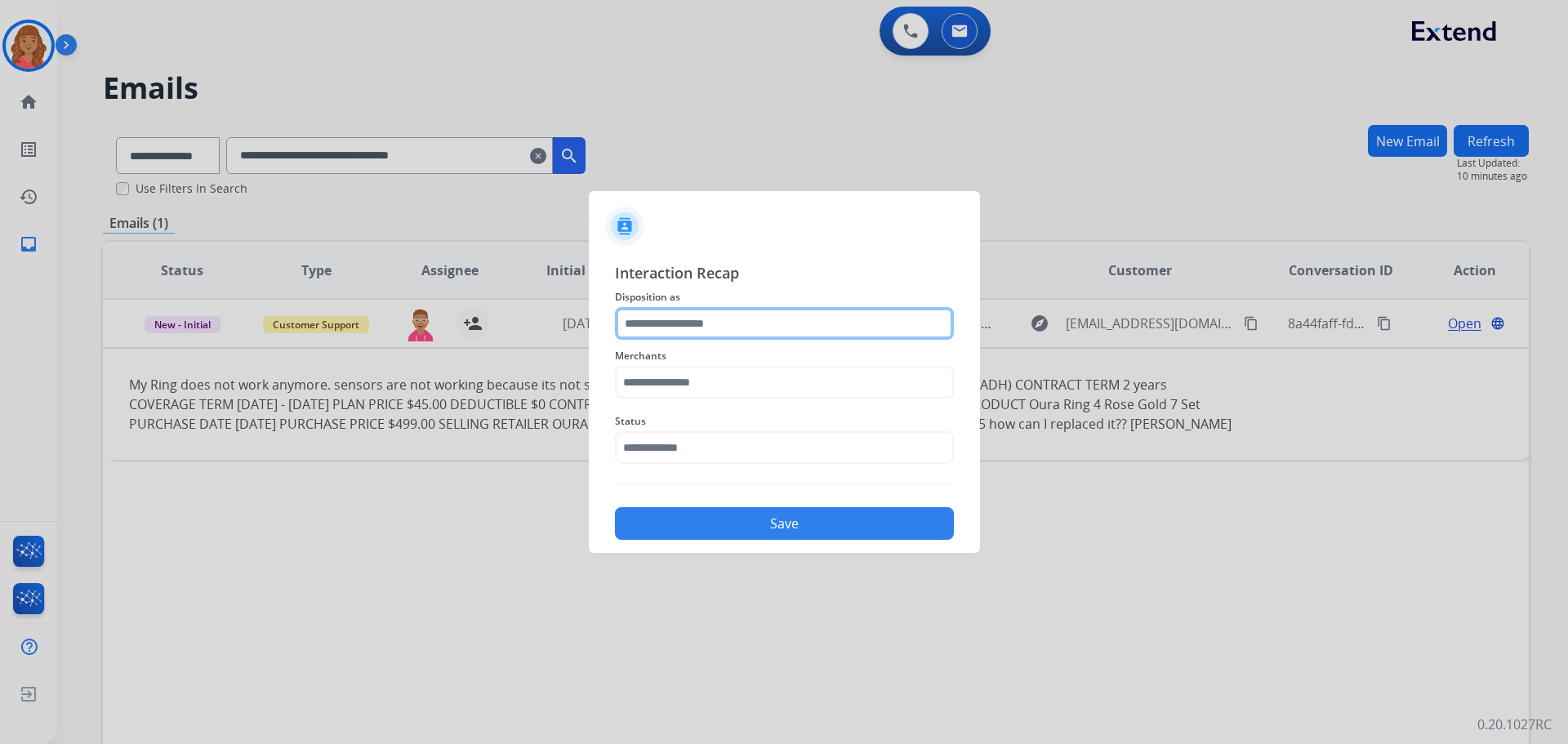
click at [704, 321] on input "text" at bounding box center [784, 323] width 339 height 33
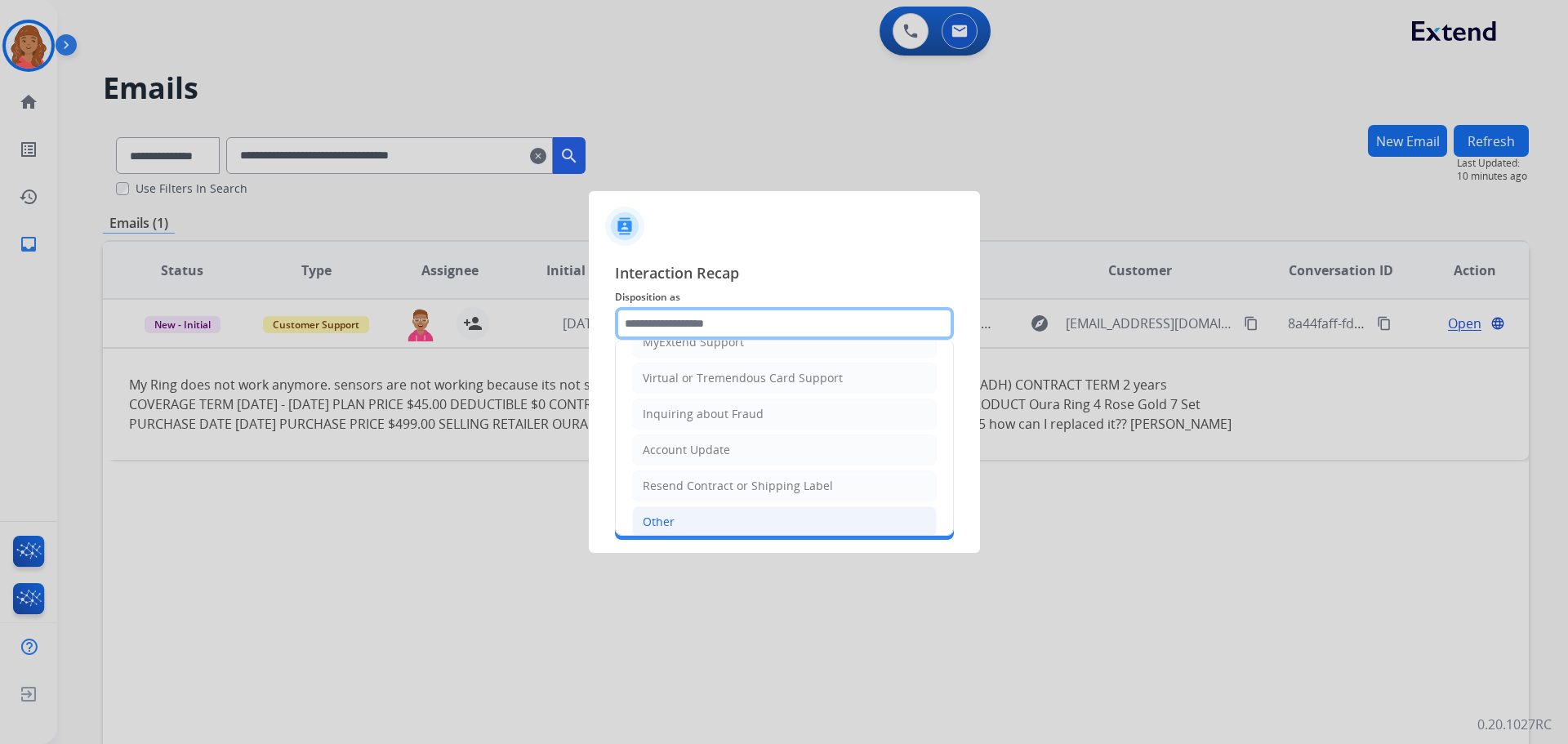
scroll to position [255, 0]
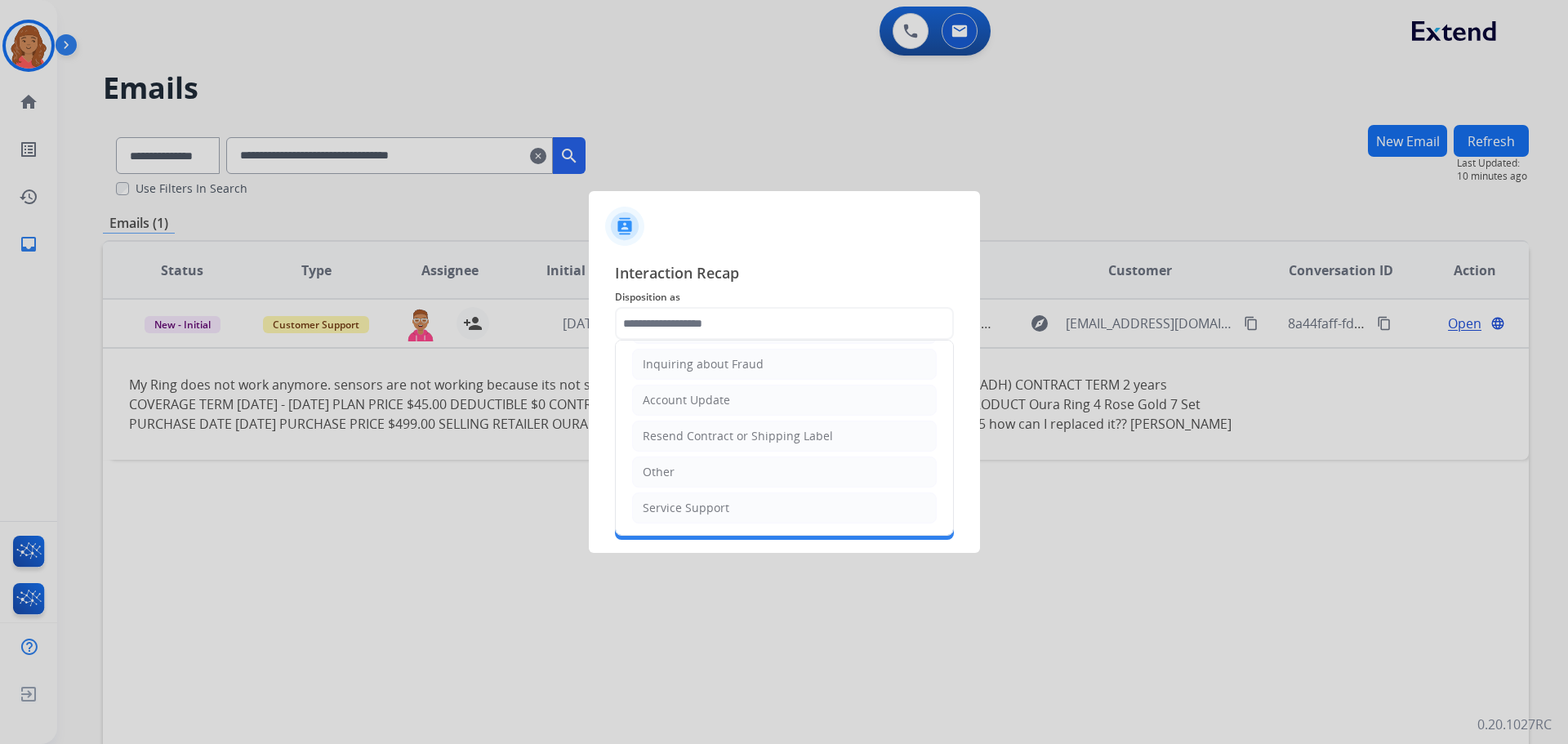
drag, startPoint x: 671, startPoint y: 467, endPoint x: 673, endPoint y: 449, distance: 18.1
click at [671, 465] on div "Other" at bounding box center [658, 472] width 32 height 16
type input "*****"
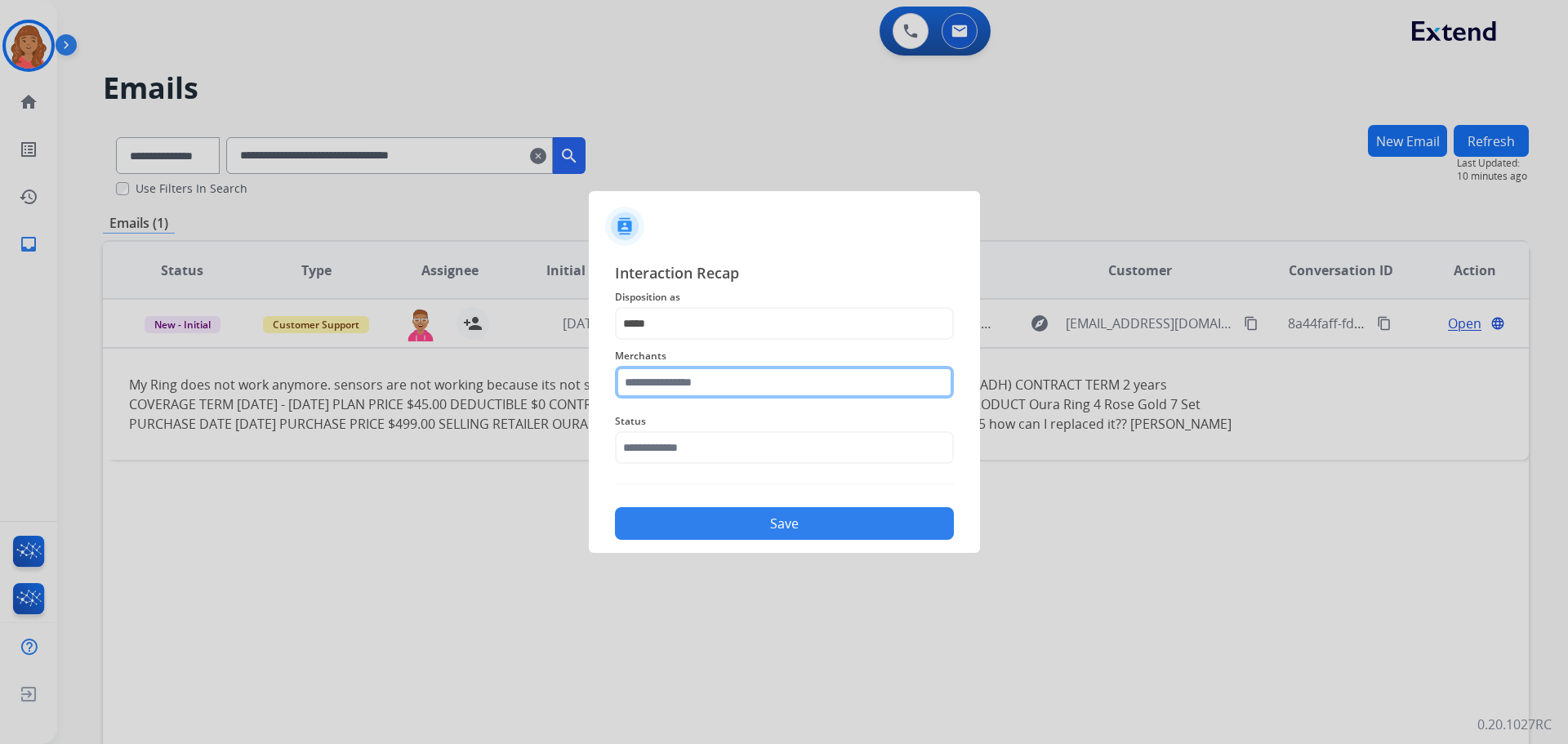
click at [689, 381] on input "text" at bounding box center [784, 382] width 339 height 33
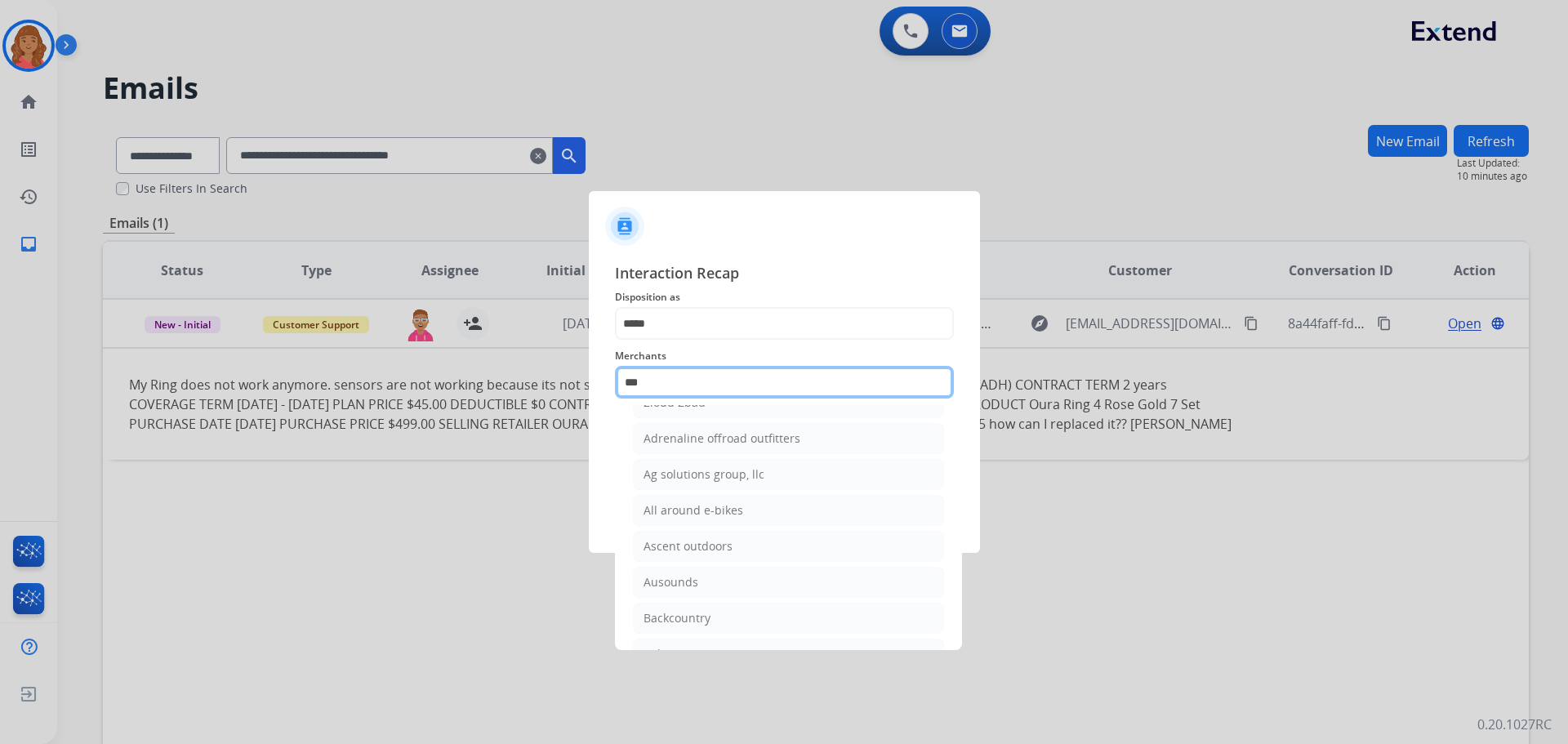
scroll to position [0, 0]
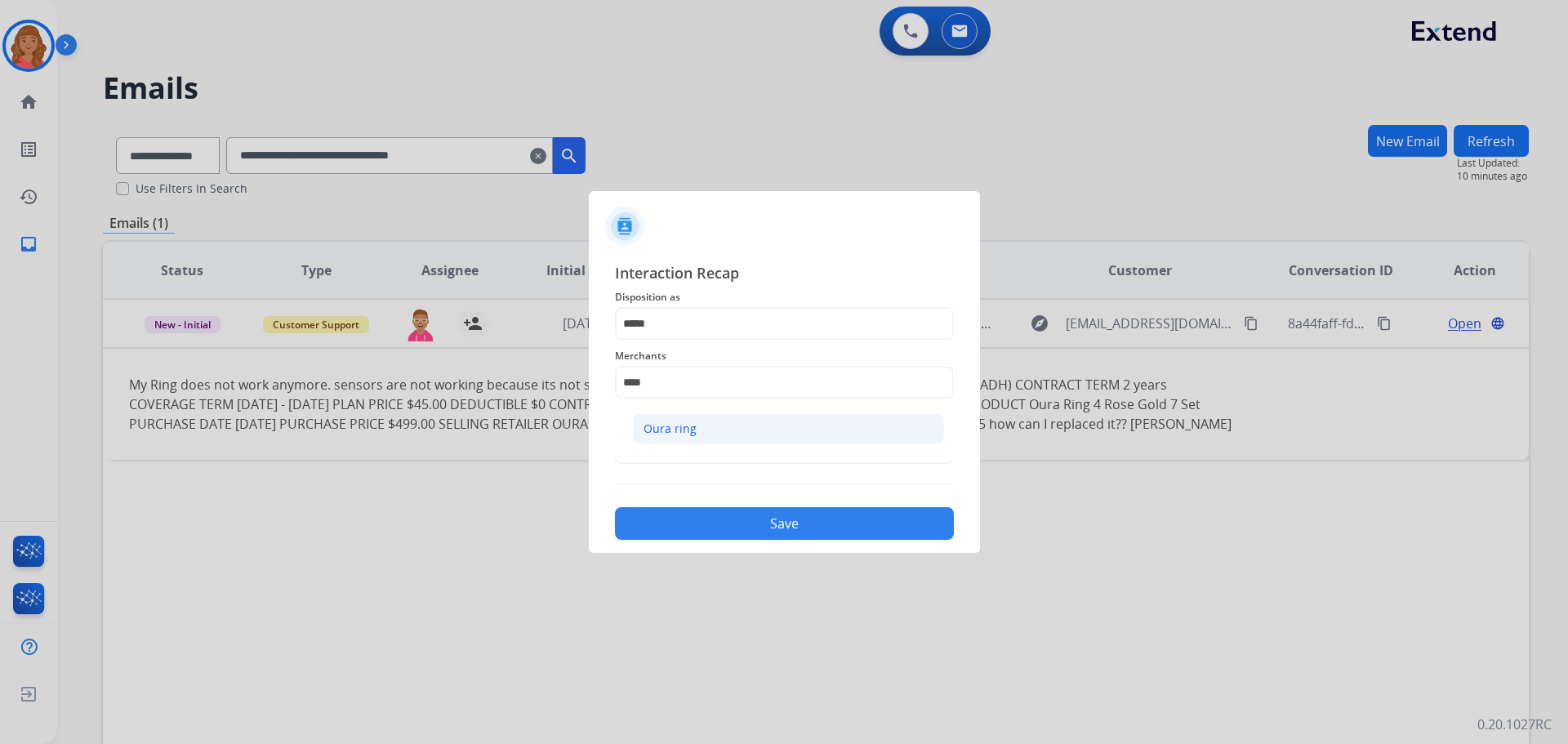
click at [672, 433] on div "Oura ring" at bounding box center [670, 428] width 53 height 16
type input "*********"
click at [677, 459] on input "text" at bounding box center [784, 448] width 339 height 33
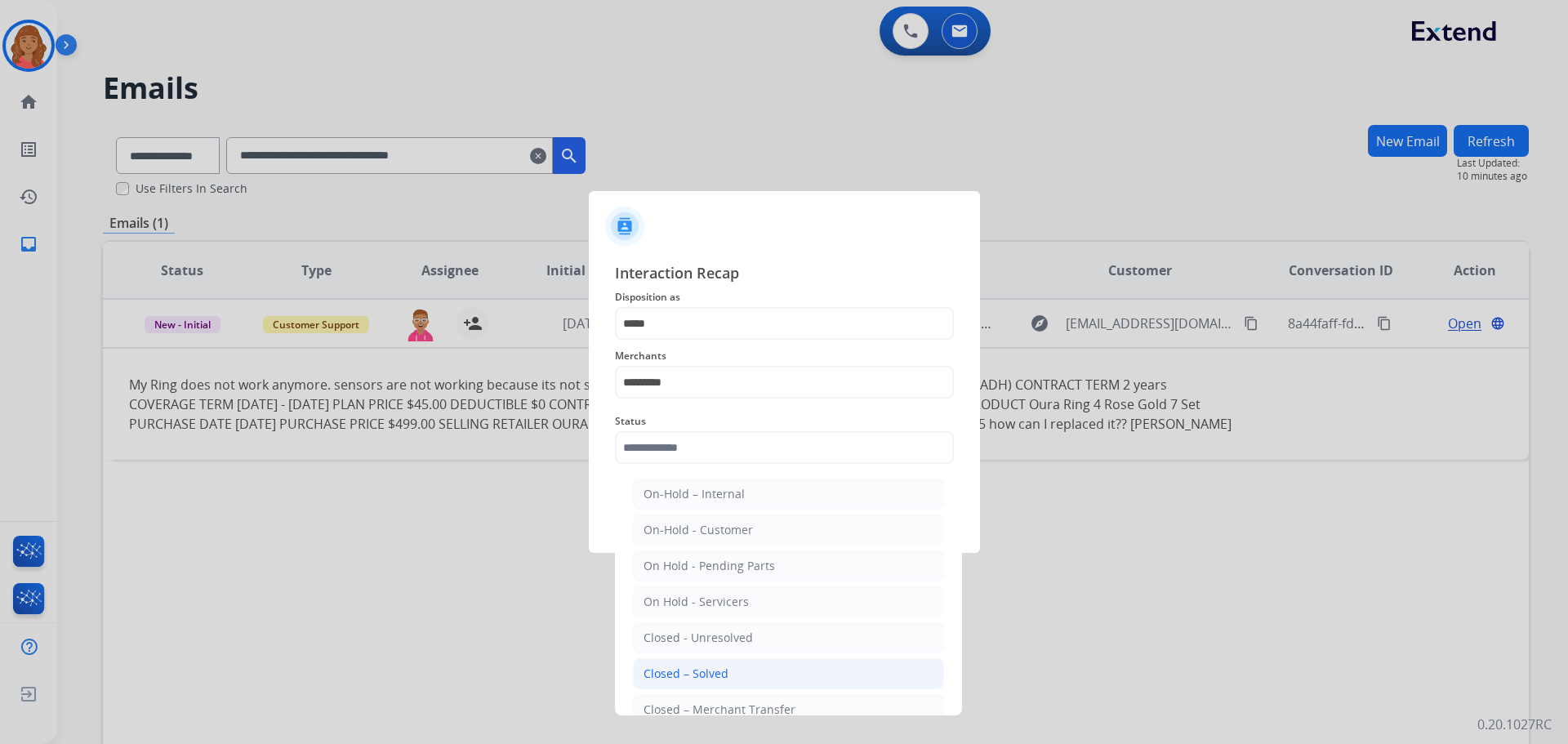
click at [691, 664] on div "Closed – Solved" at bounding box center [686, 674] width 85 height 16
type input "**********"
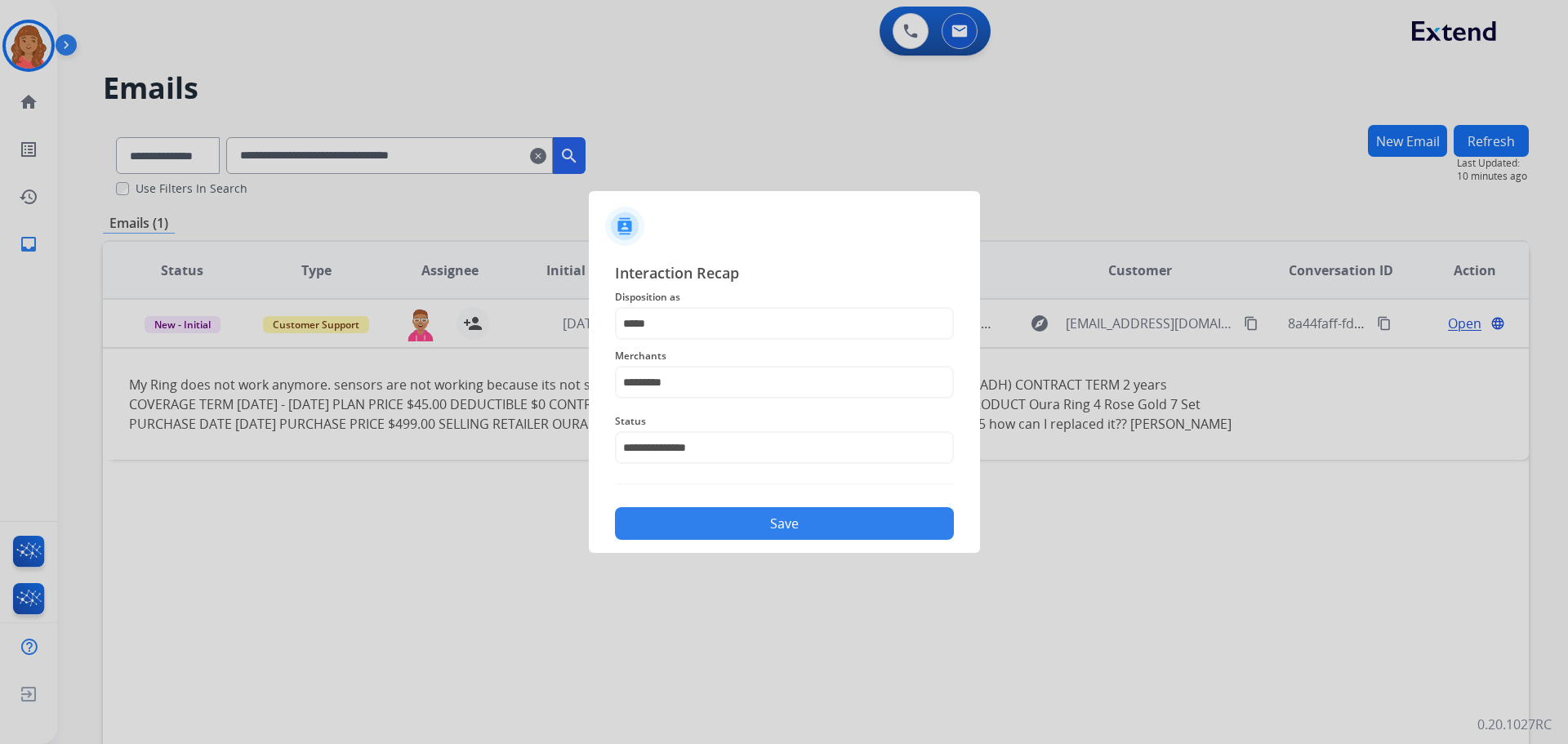
click at [708, 523] on button "Save" at bounding box center [784, 524] width 339 height 33
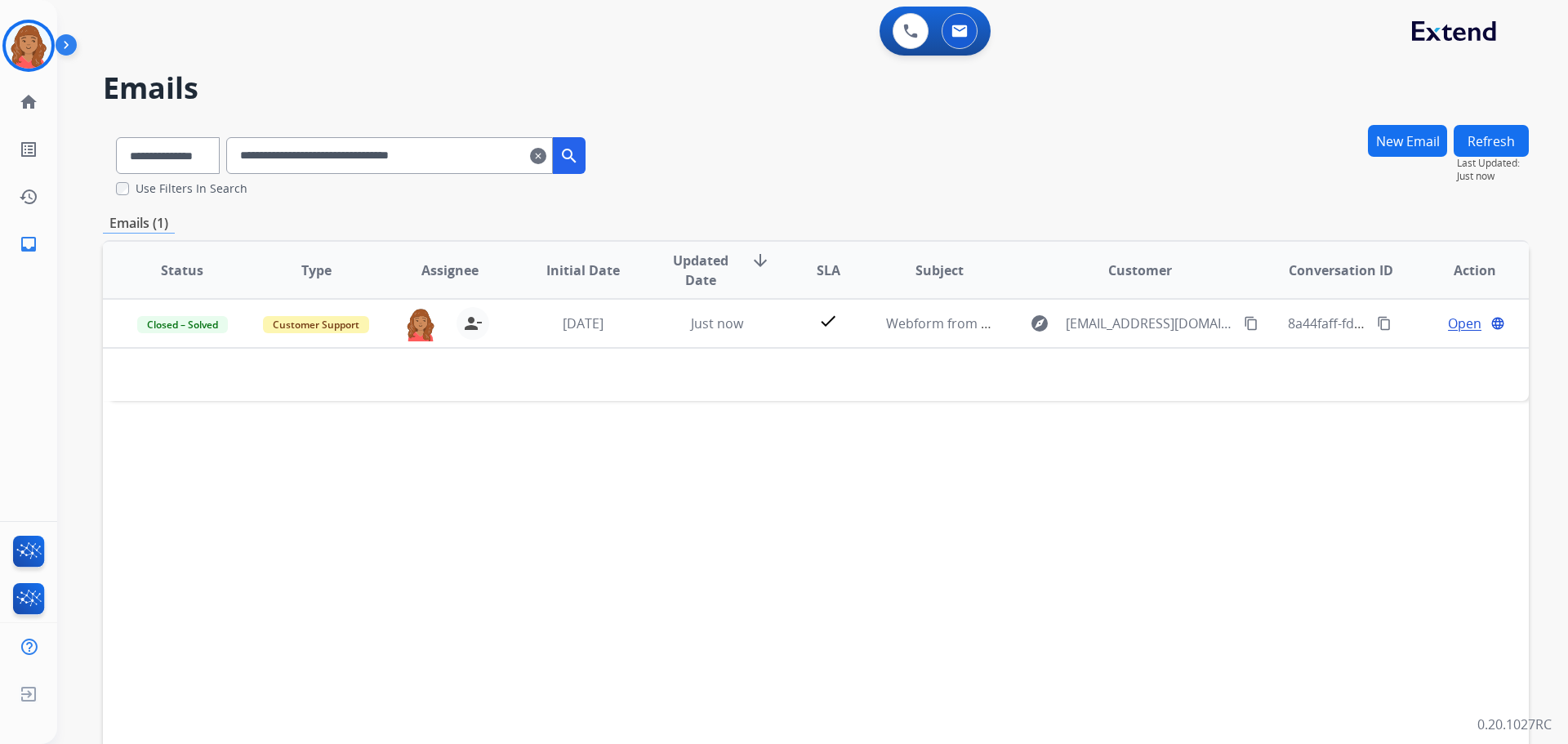
click at [547, 159] on mat-icon "clear" at bounding box center [537, 156] width 16 height 20
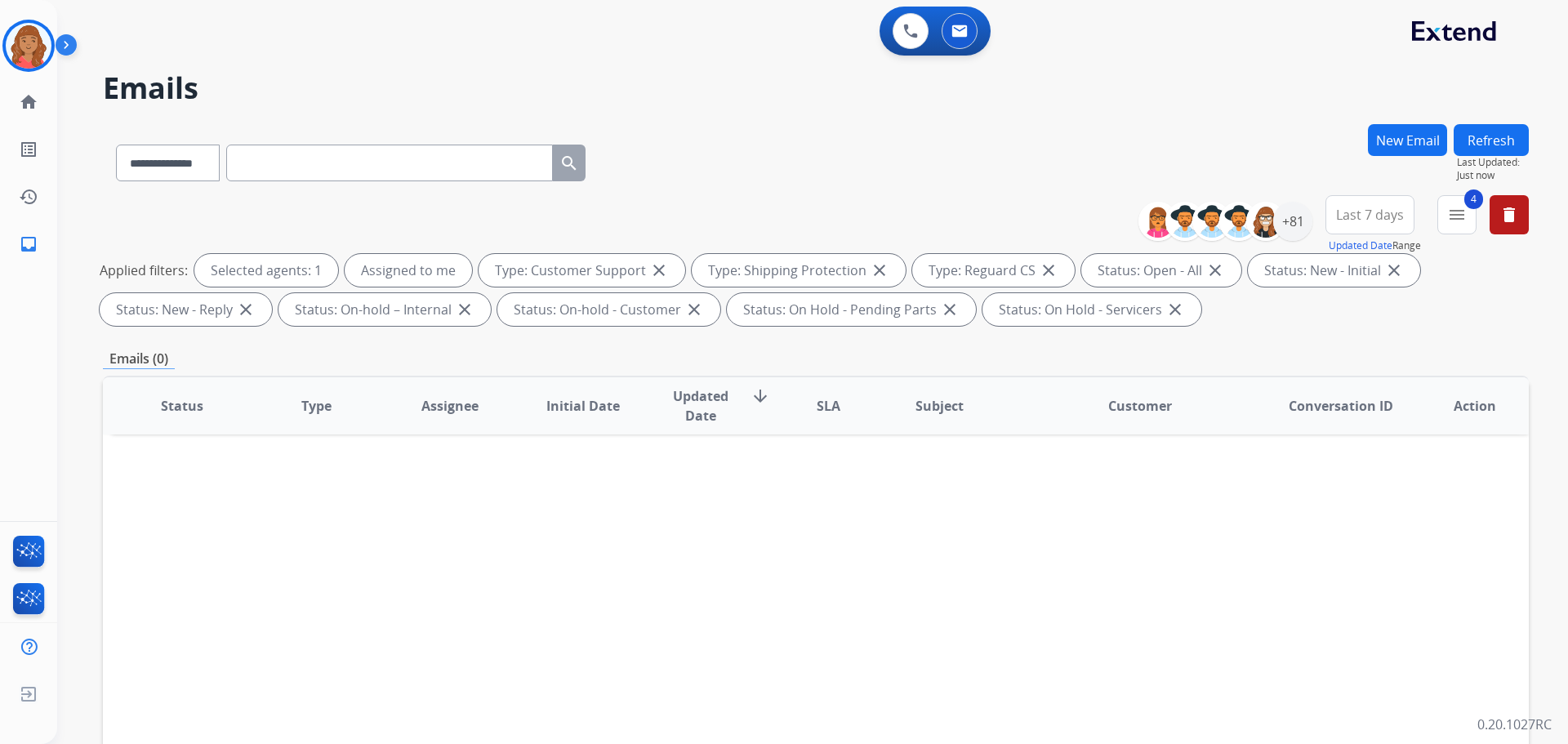
paste input "**********"
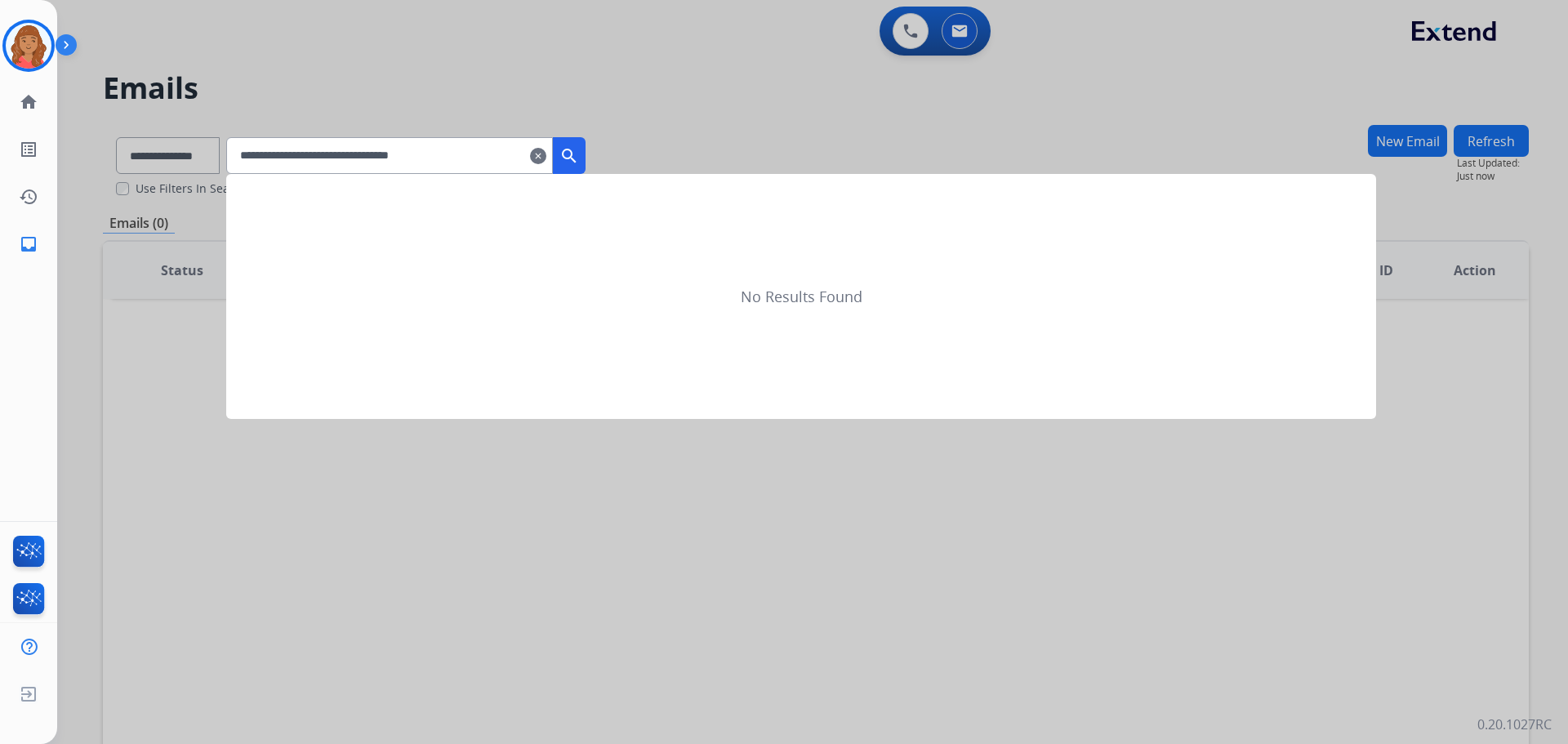
click at [579, 151] on mat-icon "search" at bounding box center [568, 156] width 20 height 20
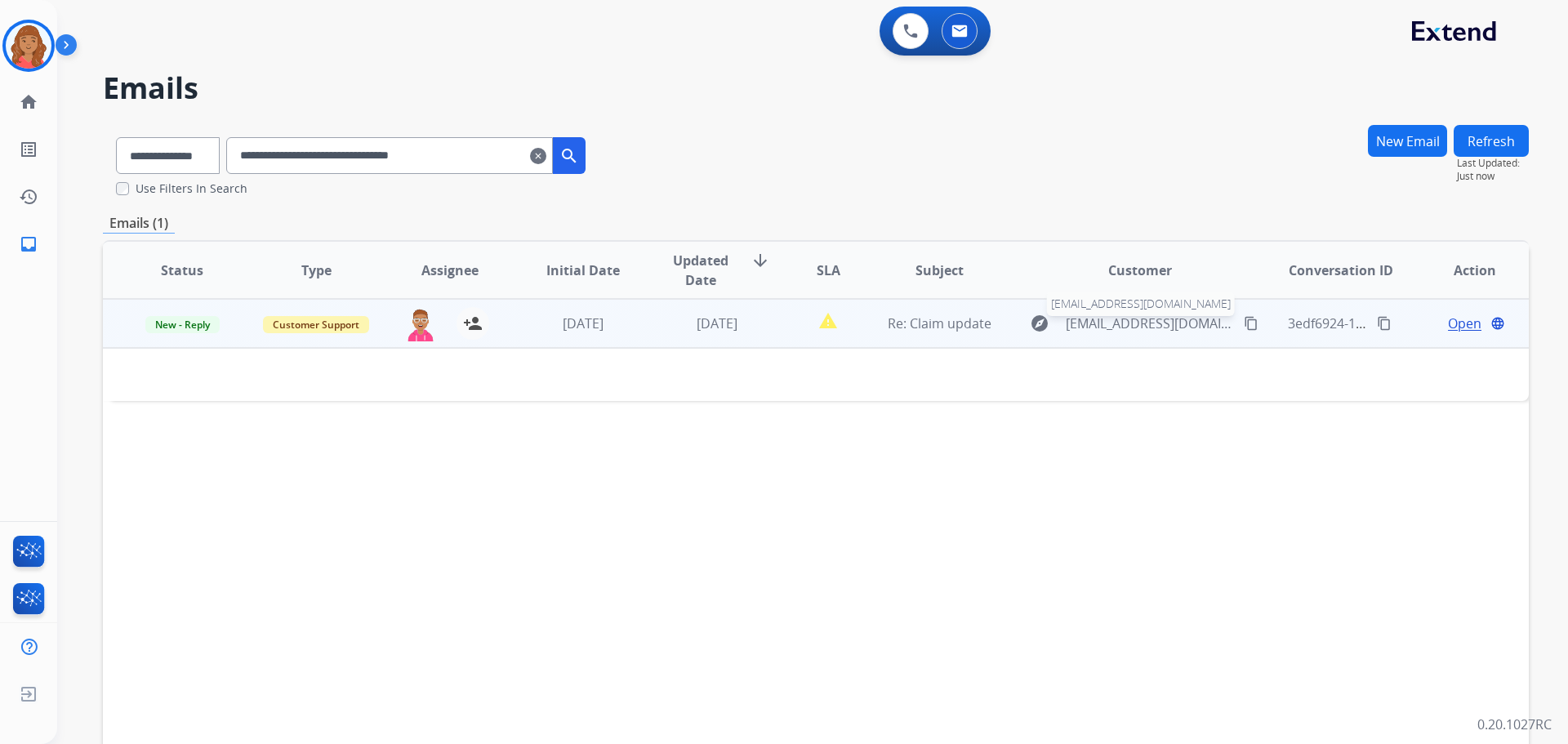
click at [880, 326] on span "[EMAIL_ADDRESS][DOMAIN_NAME]" at bounding box center [1149, 323] width 168 height 20
type input "**********"
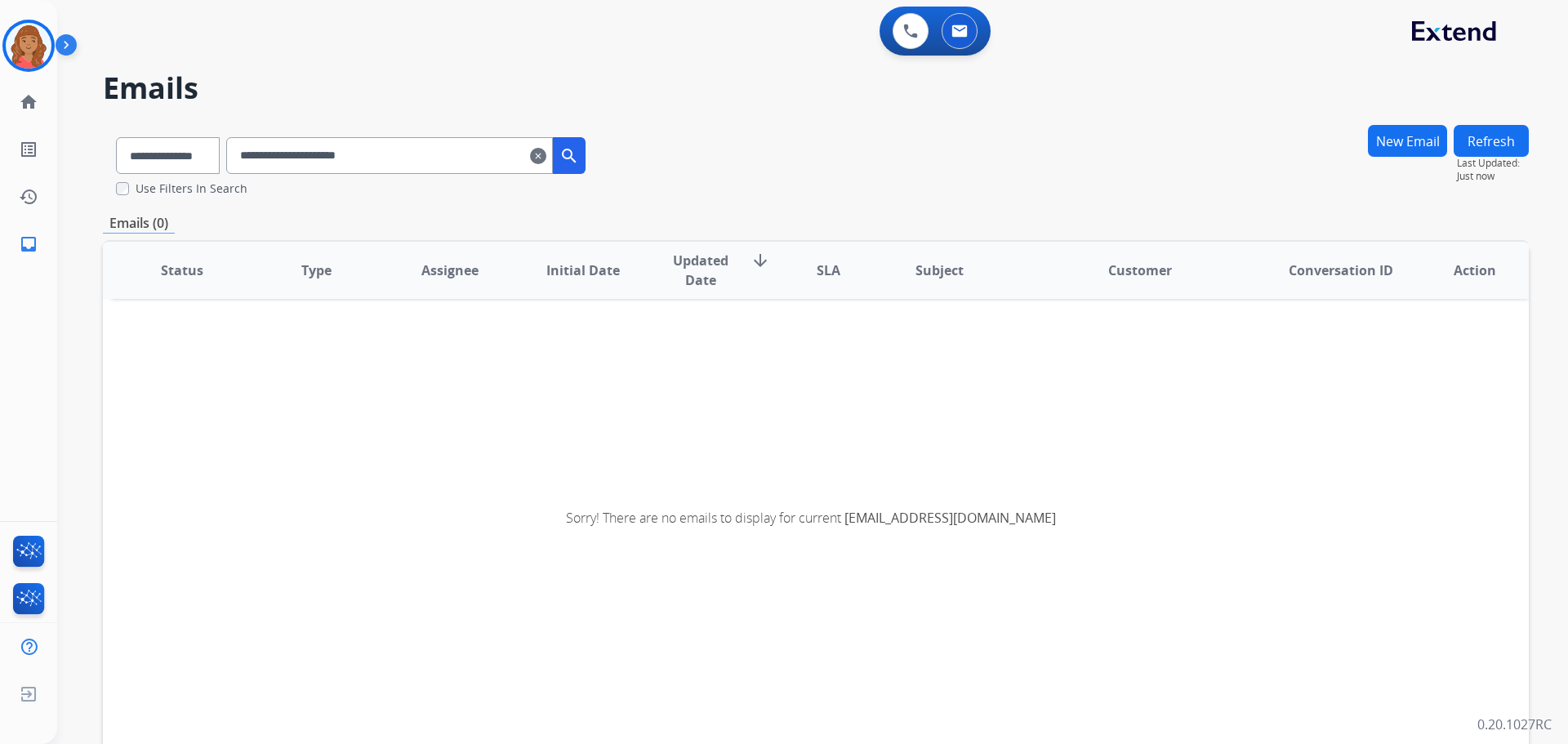
click at [547, 153] on mat-icon "clear" at bounding box center [537, 156] width 16 height 20
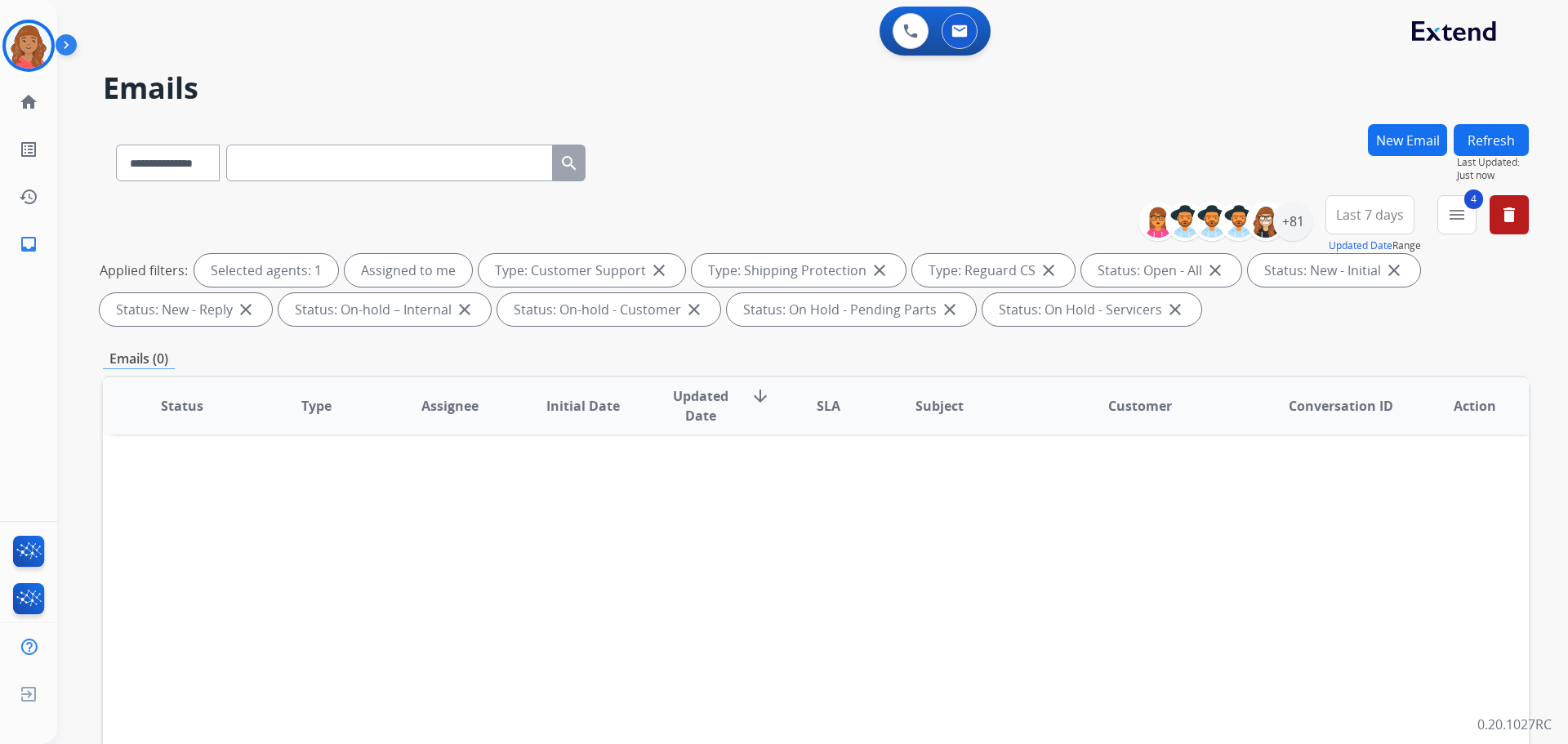
paste input "**********"
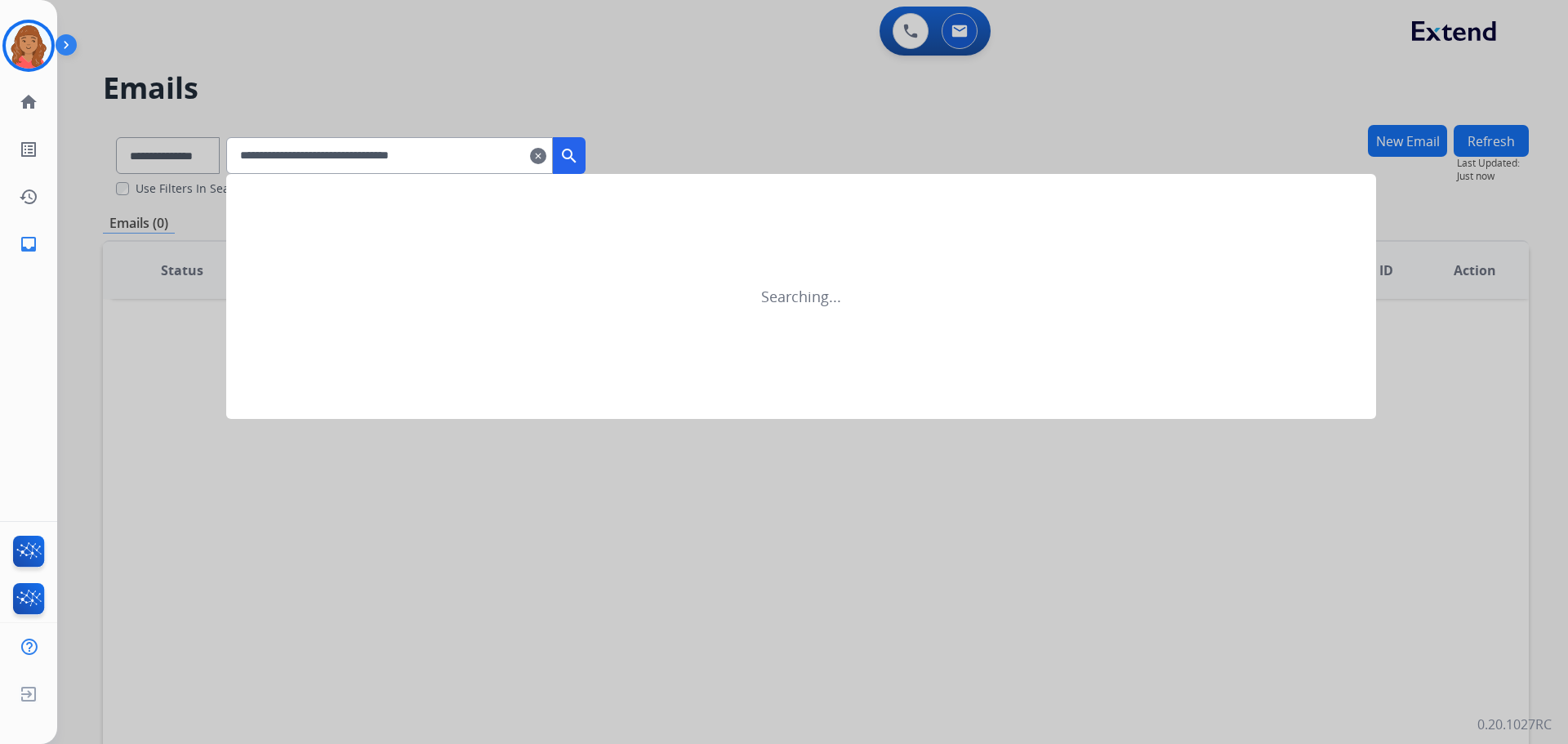
type input "**********"
click at [579, 161] on mat-icon "search" at bounding box center [568, 156] width 20 height 20
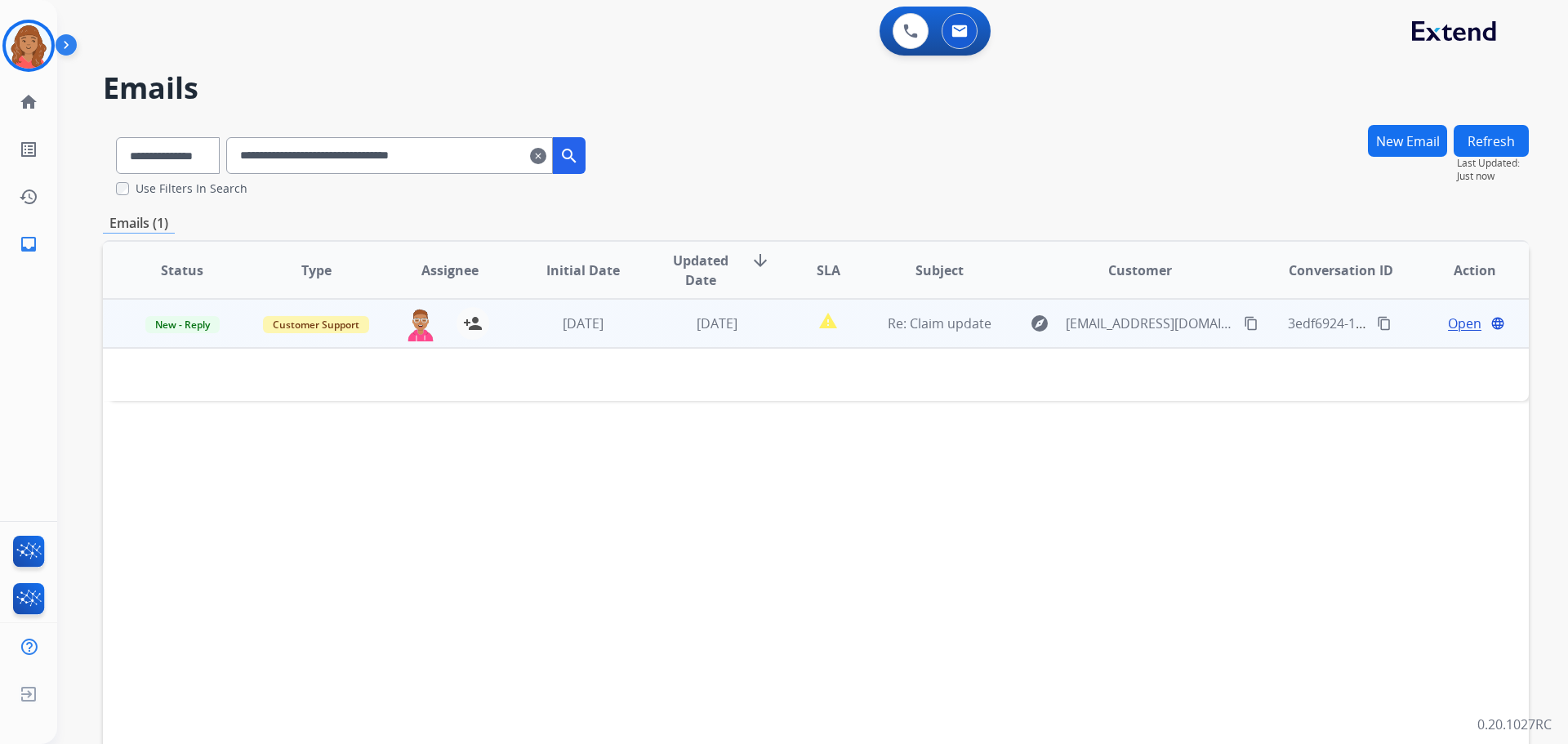
click at [880, 324] on mat-icon "content_copy" at bounding box center [1251, 324] width 15 height 15
click at [880, 326] on span "Open" at bounding box center [1465, 323] width 34 height 20
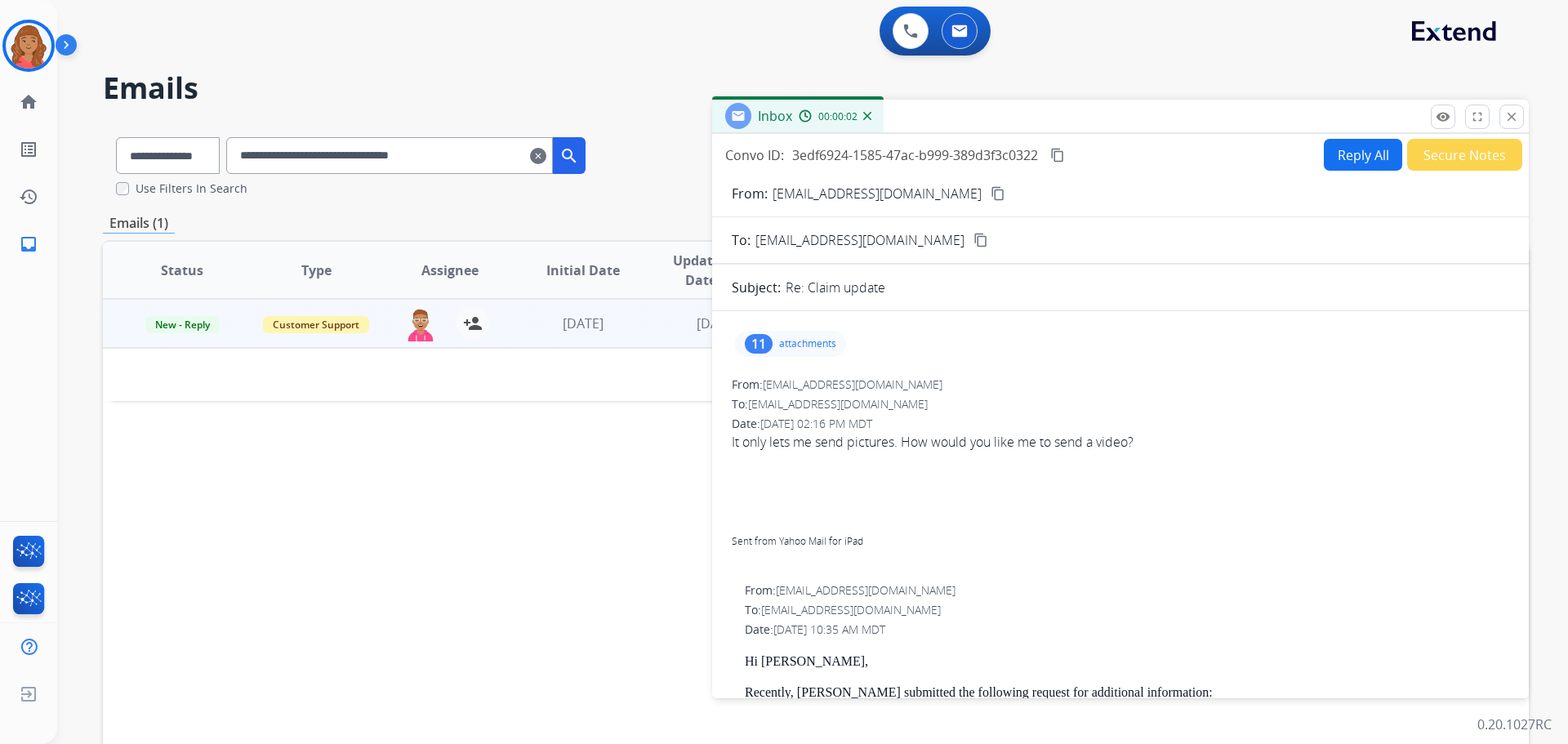
click at [800, 350] on div "11 attachments" at bounding box center [791, 344] width 111 height 26
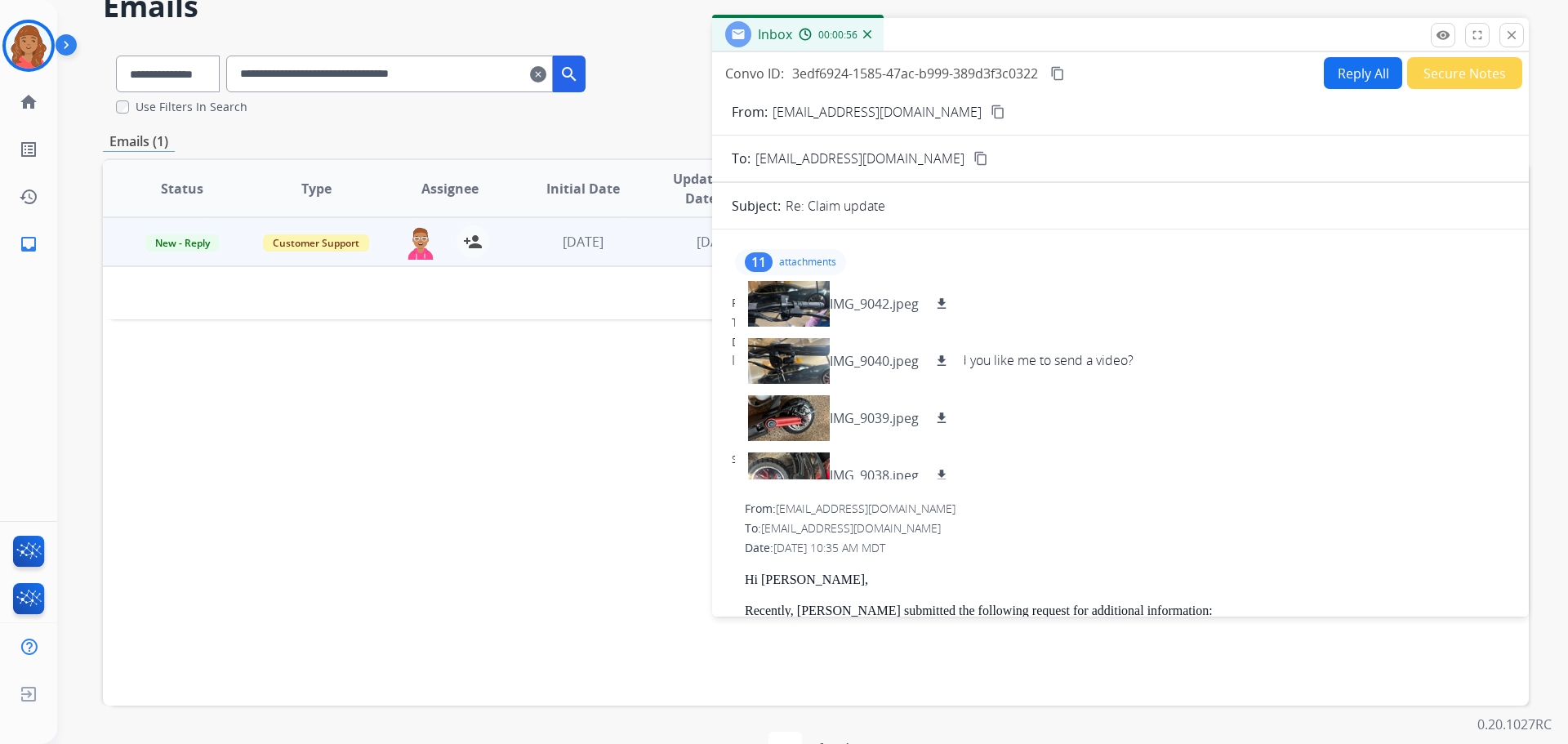
click at [880, 418] on div "Sent from Yahoo Mail for iPad" at bounding box center [1120, 438] width 777 height 98
click at [787, 265] on p "attachments" at bounding box center [807, 263] width 57 height 13
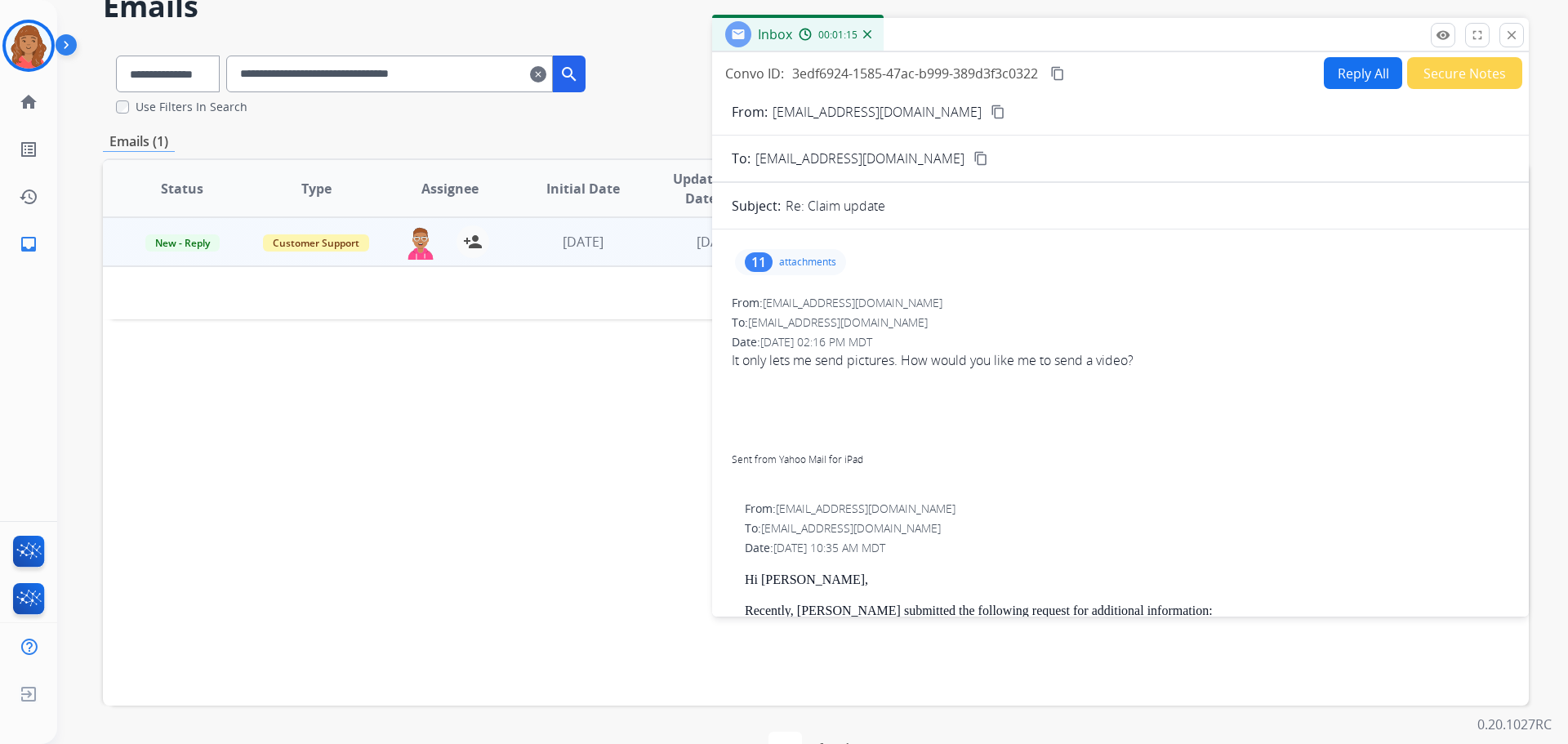
click at [804, 257] on p "attachments" at bounding box center [807, 263] width 57 height 13
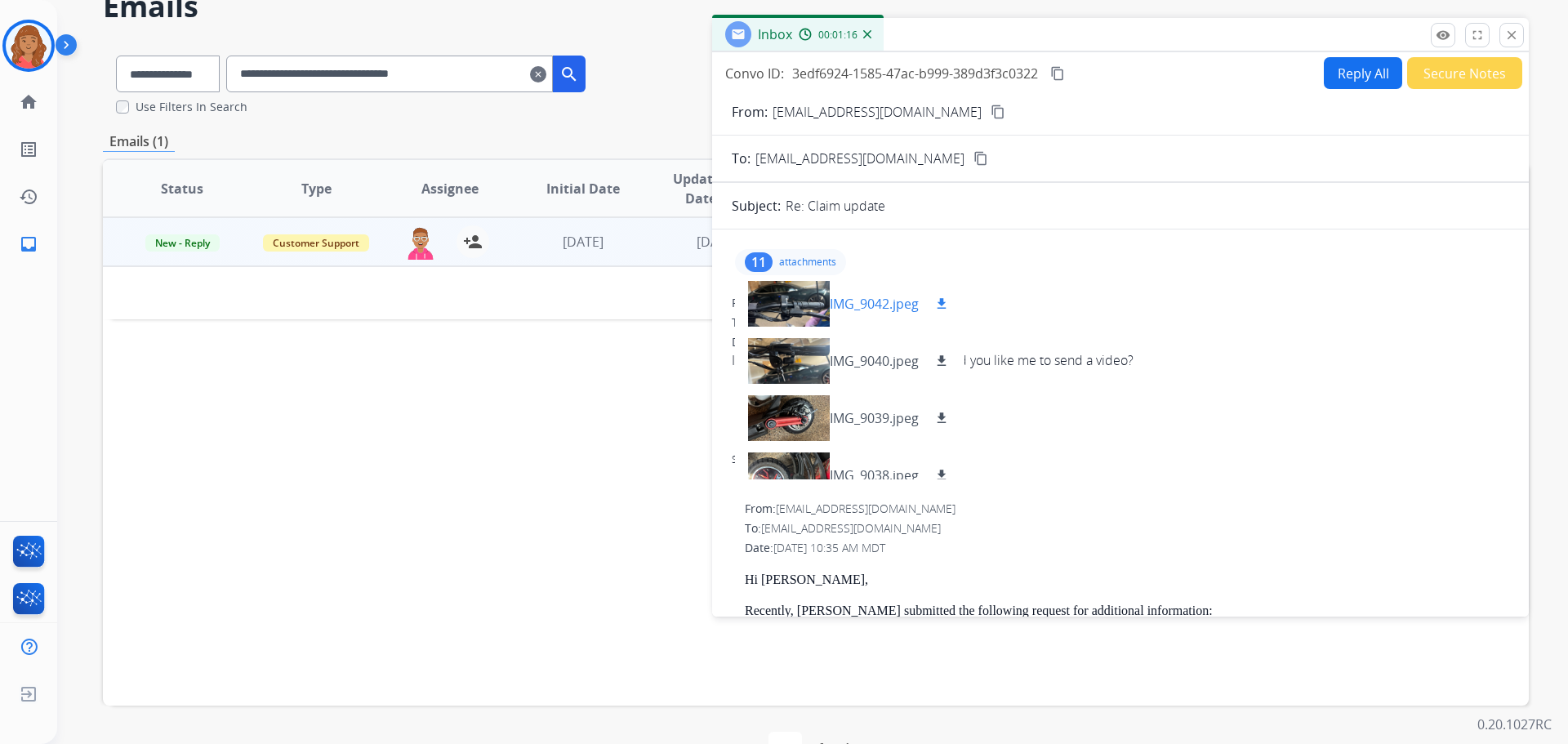
click at [880, 303] on mat-icon "download" at bounding box center [942, 304] width 15 height 15
click at [880, 358] on mat-icon "download" at bounding box center [942, 361] width 15 height 15
click at [880, 410] on button "download" at bounding box center [942, 418] width 20 height 20
click at [880, 419] on mat-icon "download" at bounding box center [942, 418] width 15 height 15
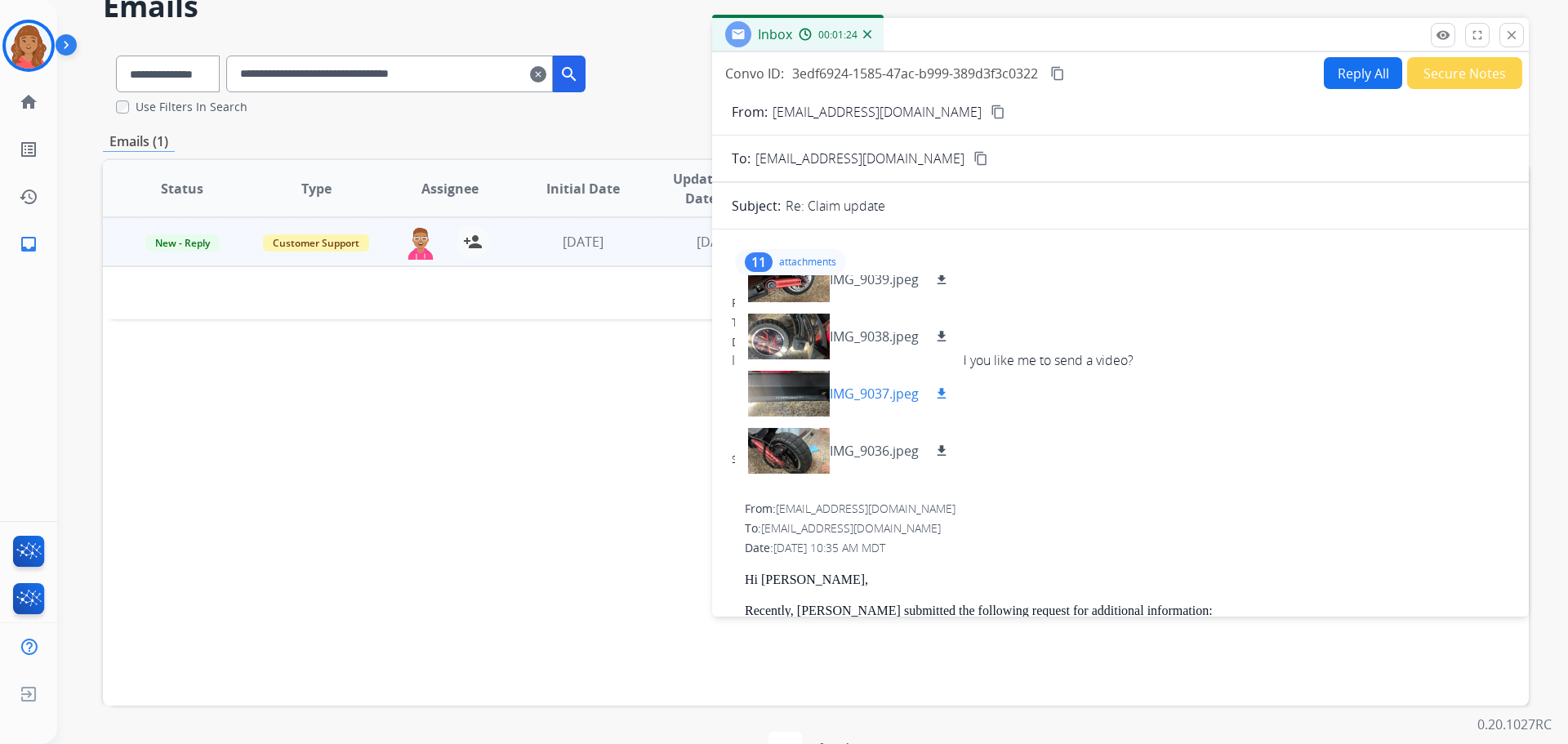
scroll to position [163, 0]
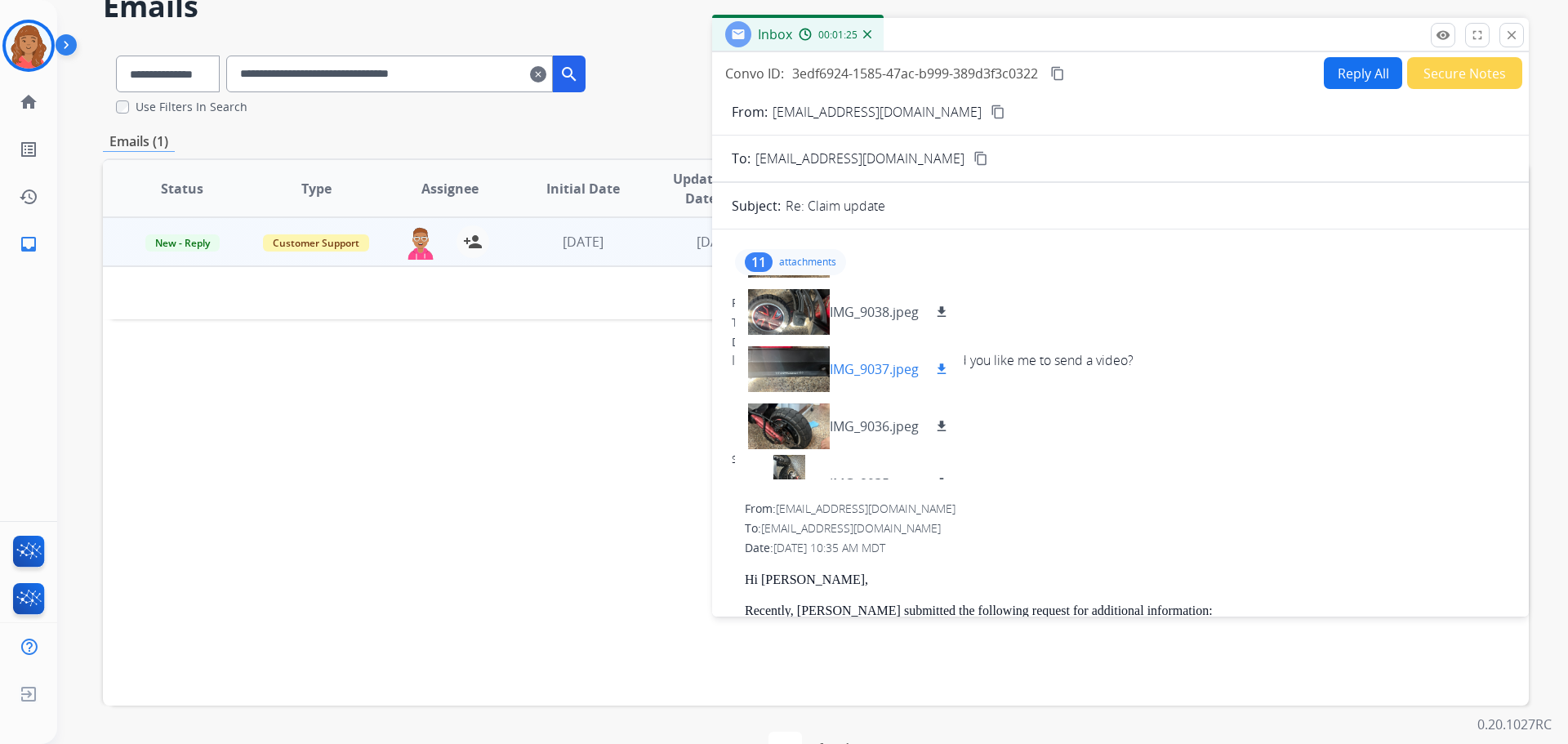
click at [880, 367] on mat-icon "download" at bounding box center [942, 370] width 15 height 15
click at [880, 424] on mat-icon "download" at bounding box center [942, 427] width 15 height 15
click at [880, 472] on div "IMG_9035.jpeg download" at bounding box center [850, 483] width 230 height 57
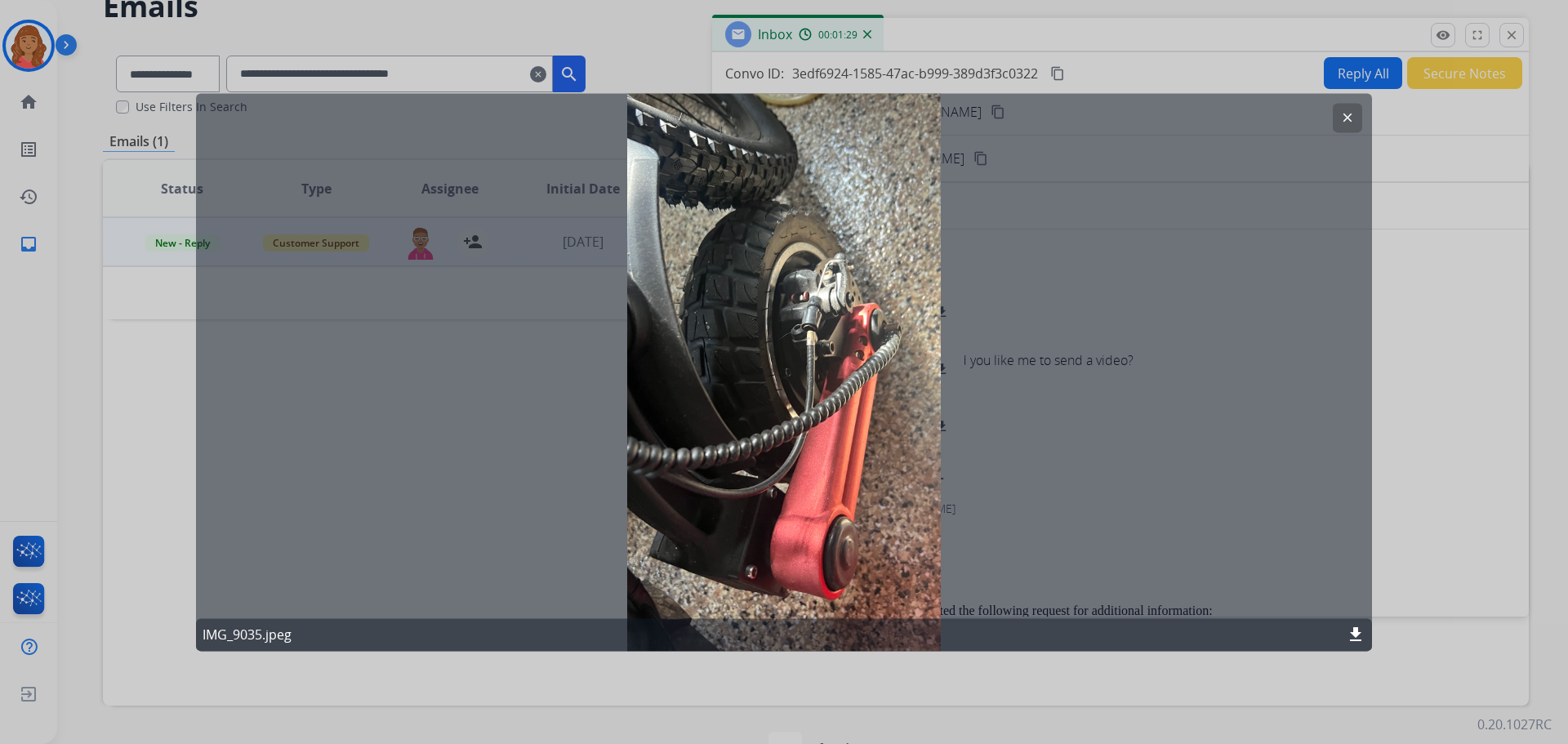
click at [880, 114] on mat-icon "clear" at bounding box center [1348, 118] width 15 height 15
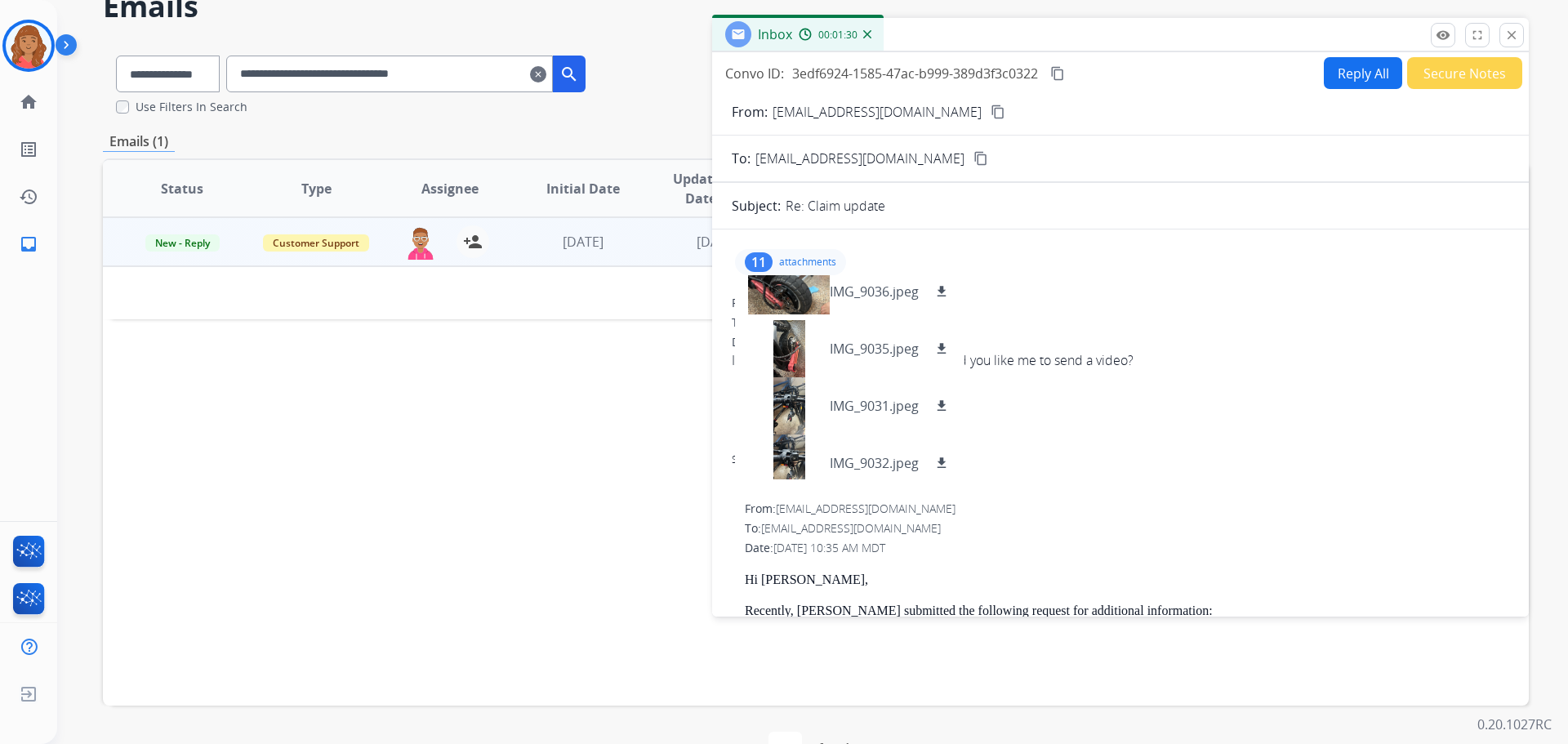
scroll to position [326, 0]
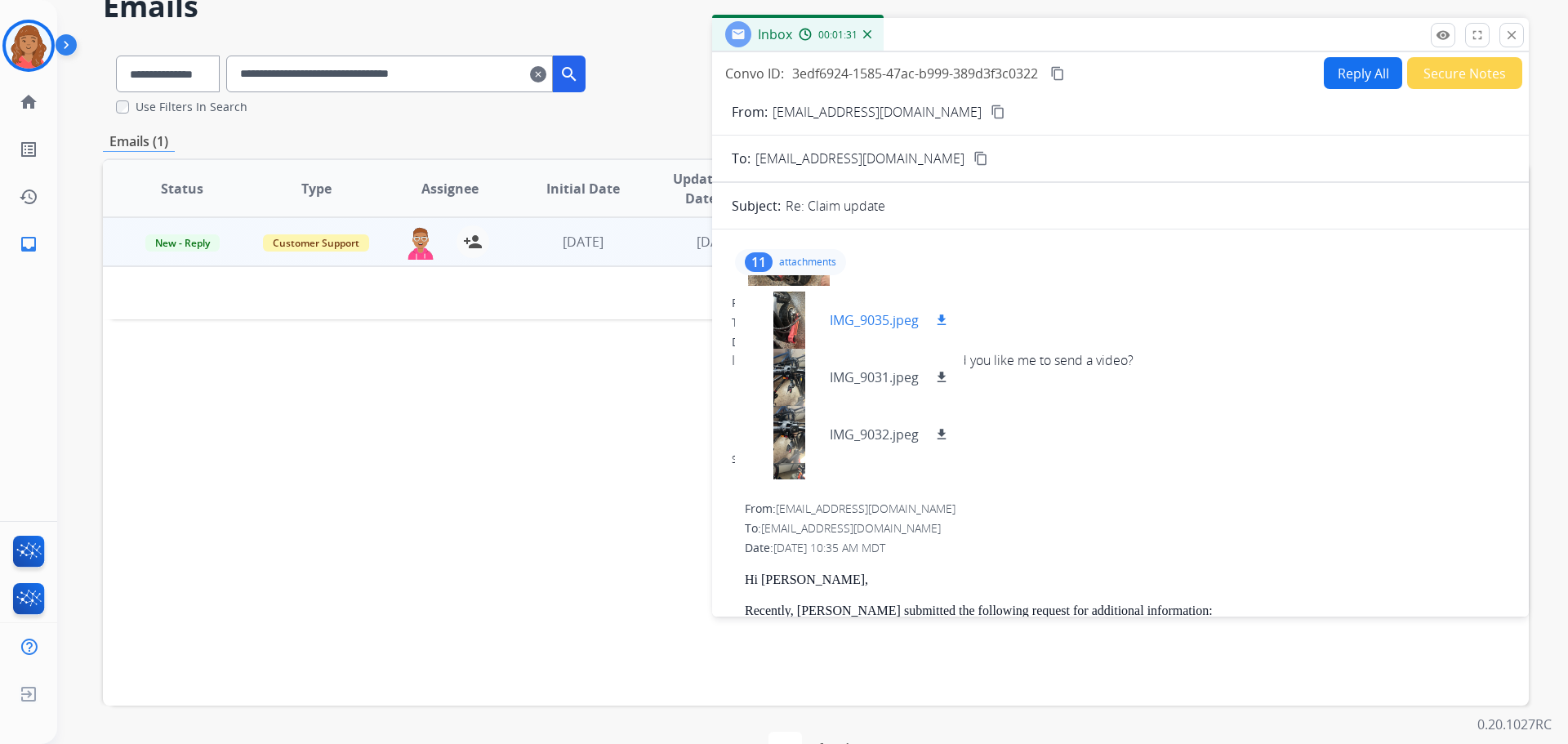
click at [880, 316] on mat-icon "download" at bounding box center [942, 321] width 15 height 15
click at [880, 373] on mat-icon "download" at bounding box center [942, 377] width 15 height 15
click at [880, 425] on button "download" at bounding box center [942, 434] width 20 height 20
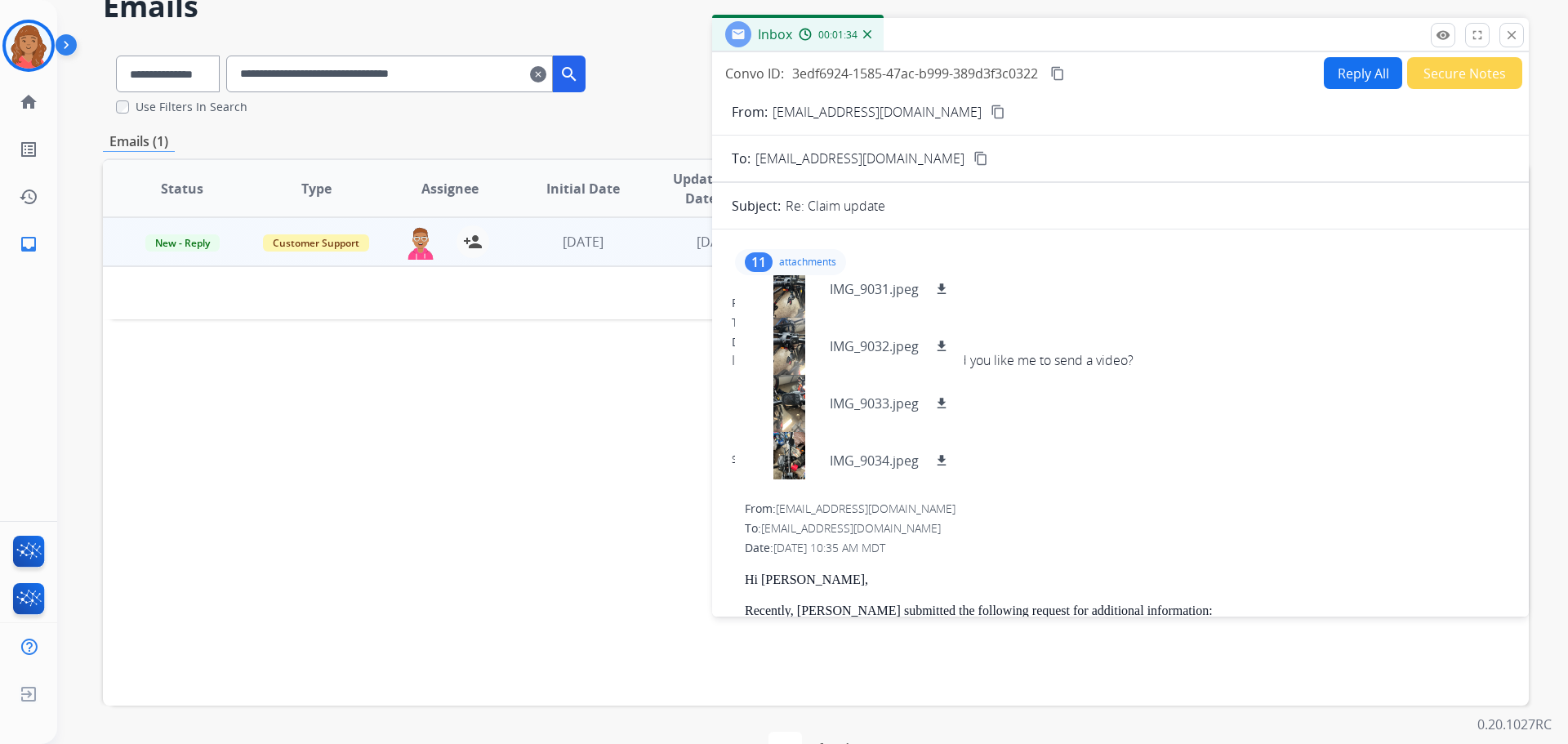
scroll to position [425, 0]
click at [880, 399] on mat-icon "download" at bounding box center [942, 394] width 15 height 15
click at [880, 444] on mat-icon "download" at bounding box center [942, 451] width 15 height 15
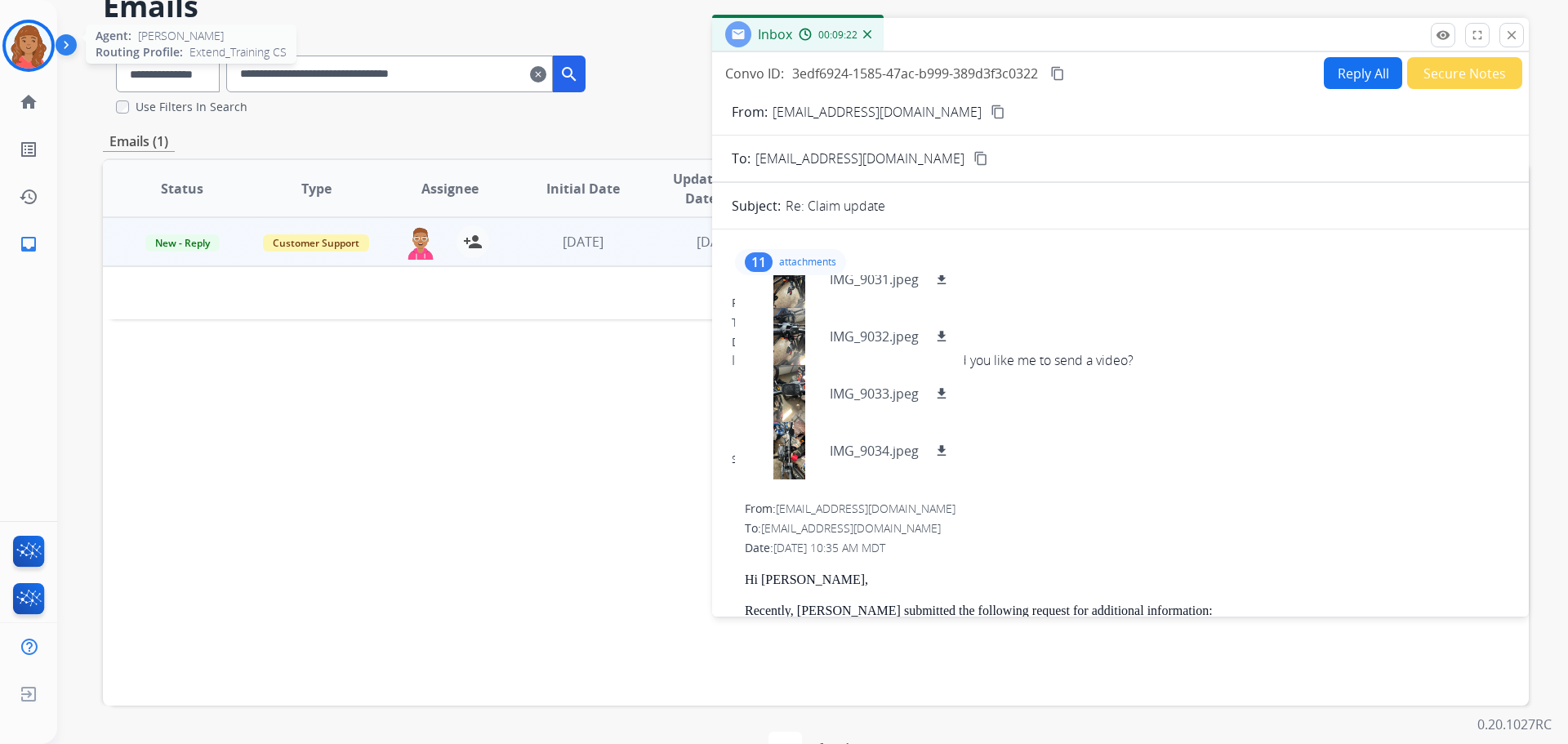
click at [38, 37] on img at bounding box center [28, 45] width 46 height 46
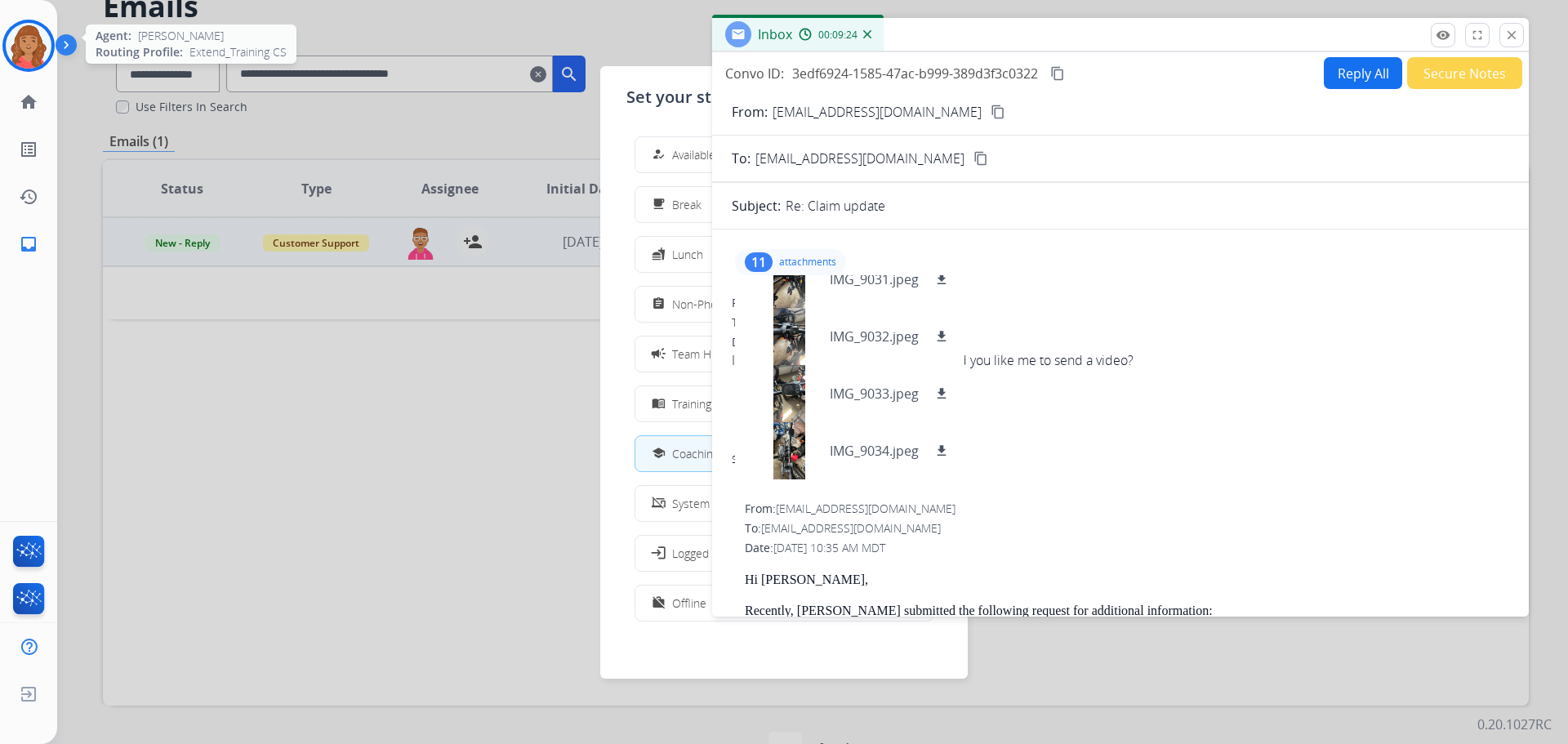
click at [38, 37] on img at bounding box center [28, 45] width 46 height 46
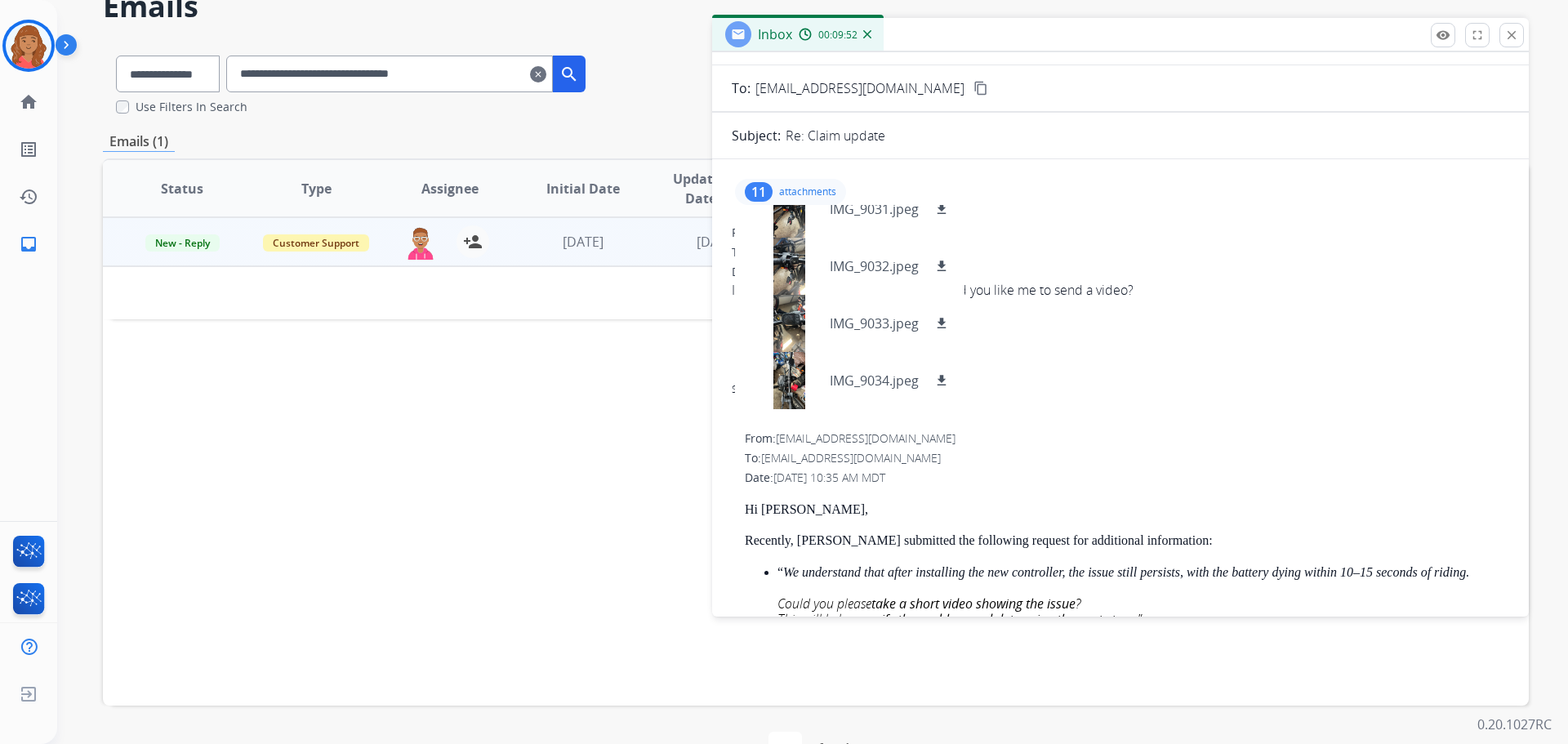
scroll to position [163, 0]
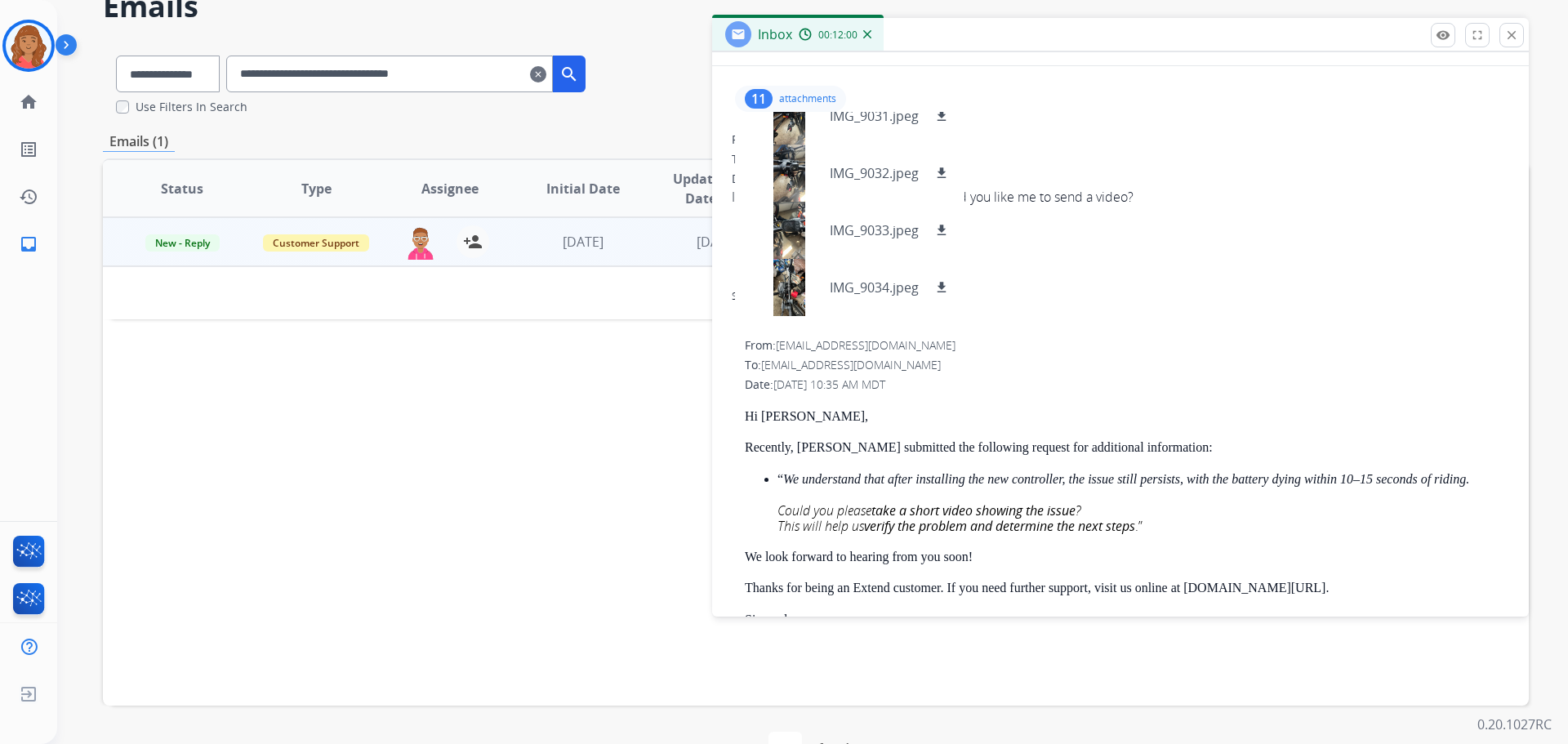
click at [784, 92] on div "11 attachments IMG_9042.jpeg download IMG_9040.jpeg download IMG_9039.jpeg down…" at bounding box center [791, 99] width 111 height 26
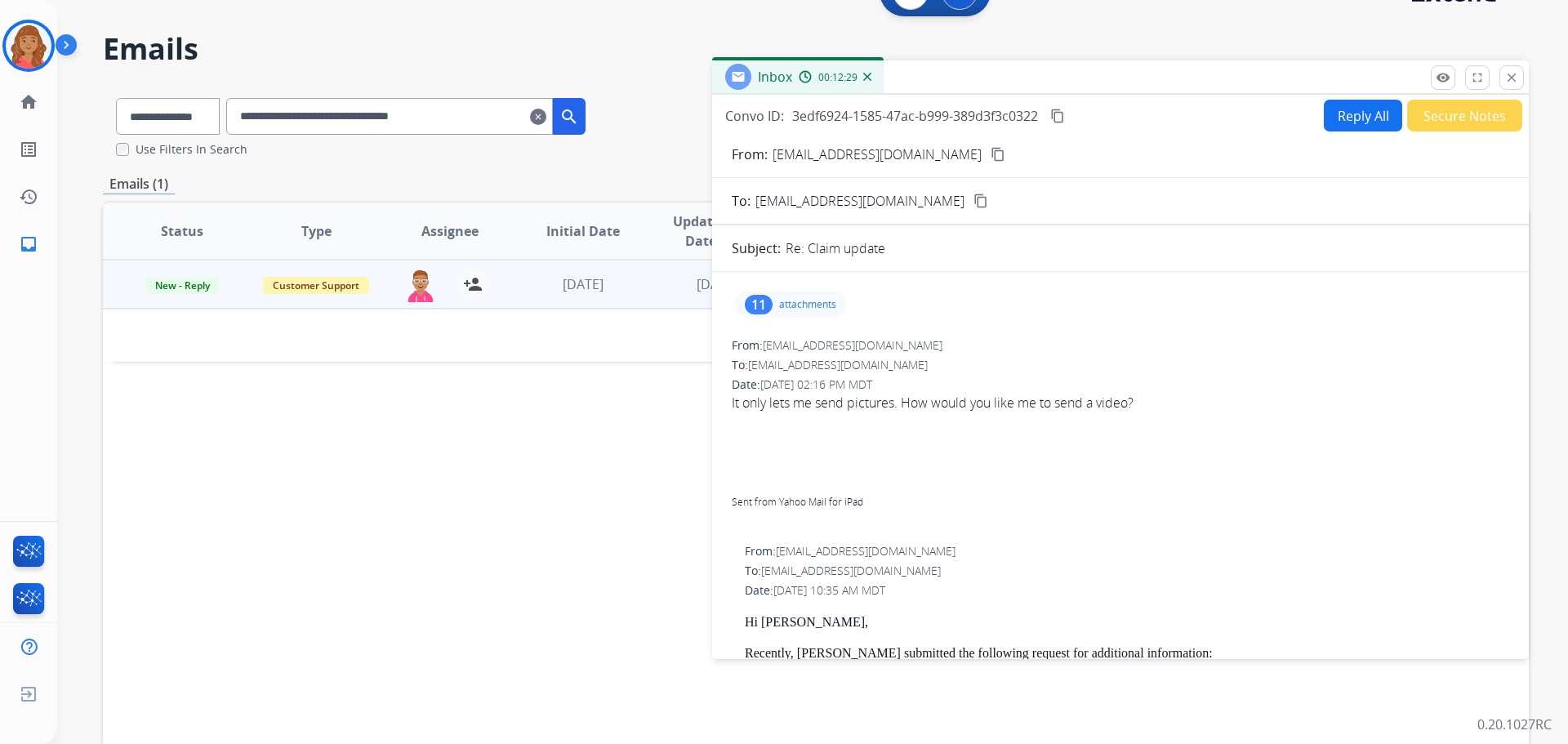
scroll to position [0, 0]
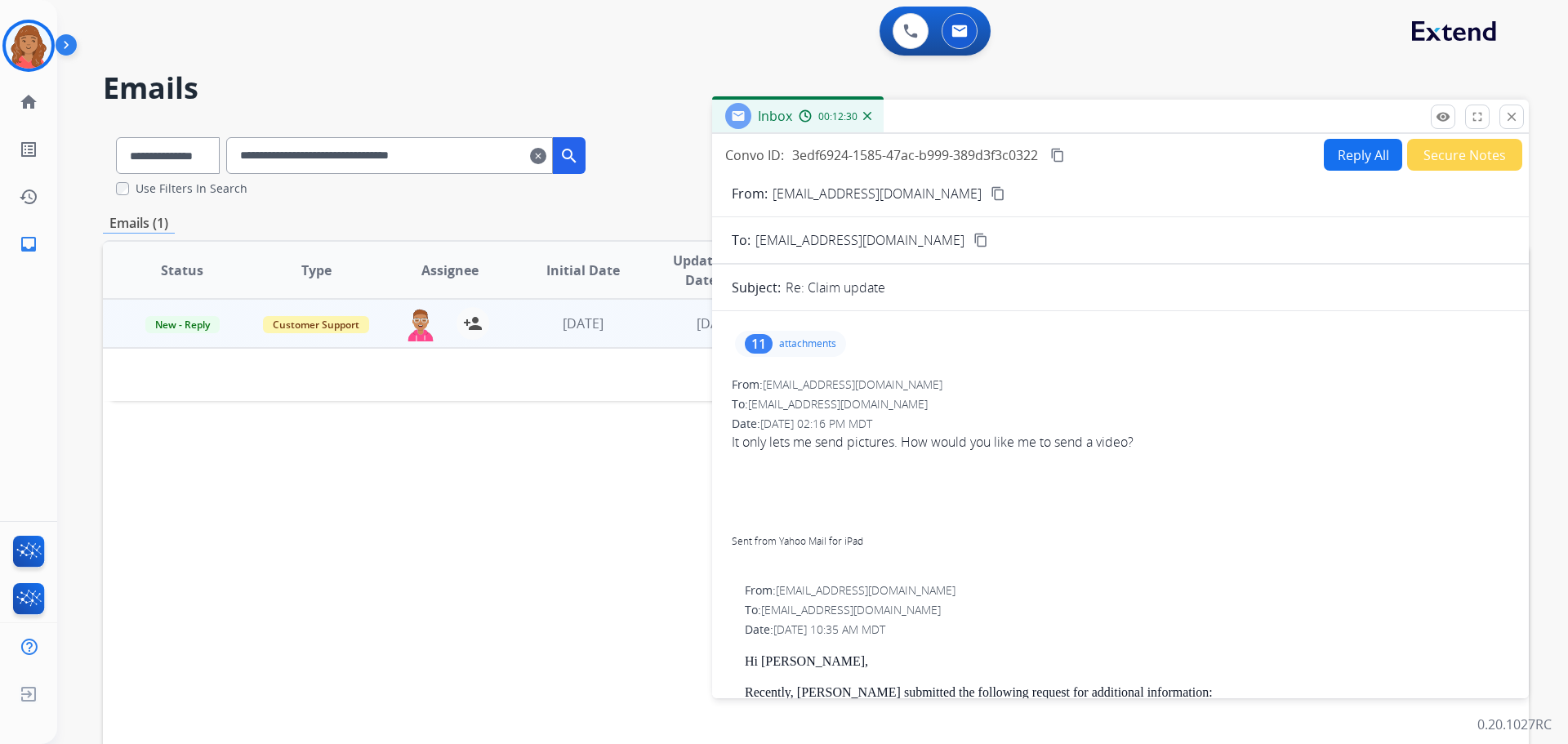
click at [880, 148] on button "Reply All" at bounding box center [1364, 155] width 79 height 32
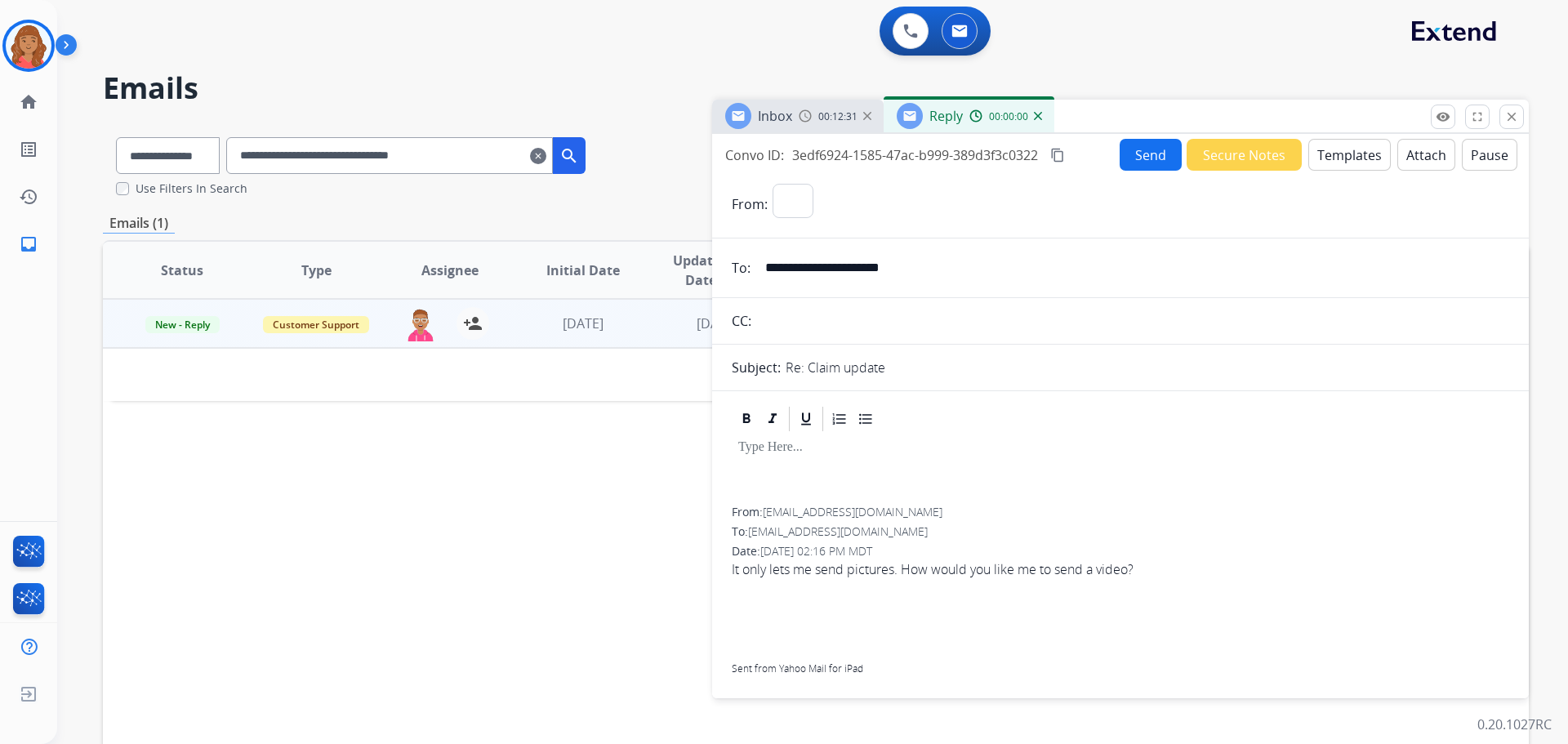
select select "**********"
click at [880, 161] on button "Templates" at bounding box center [1349, 155] width 83 height 32
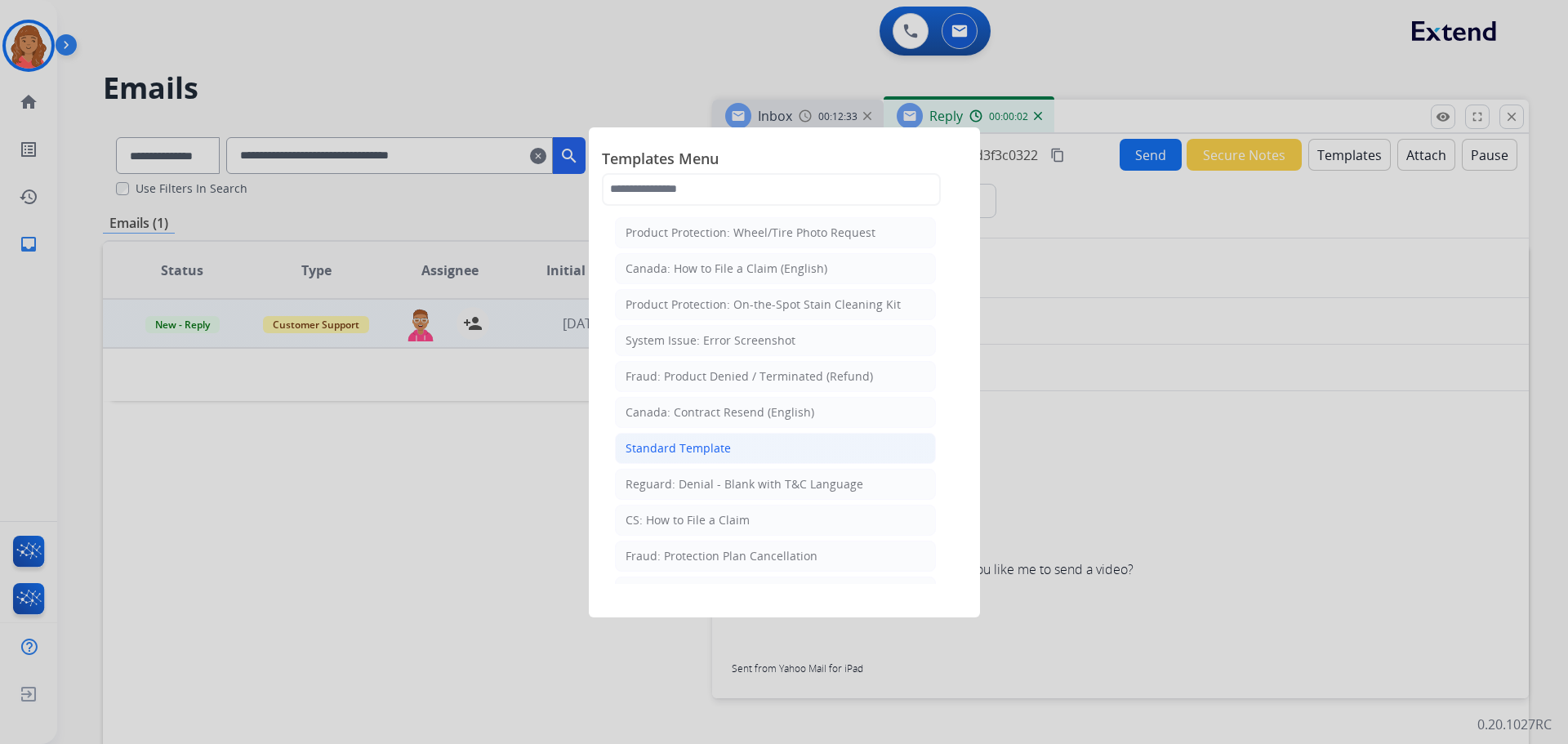
click at [695, 453] on div "Standard Template" at bounding box center [678, 448] width 105 height 16
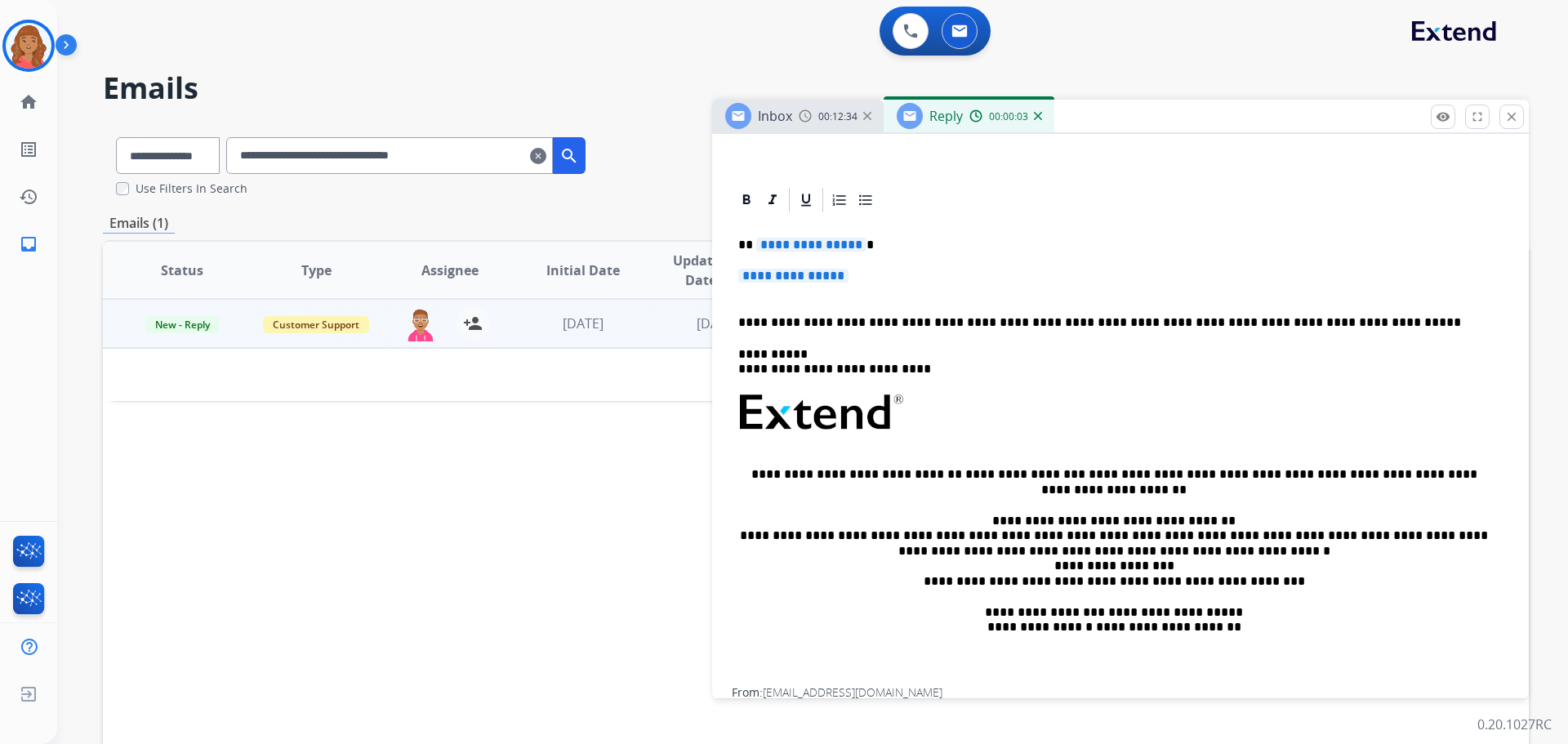
scroll to position [326, 0]
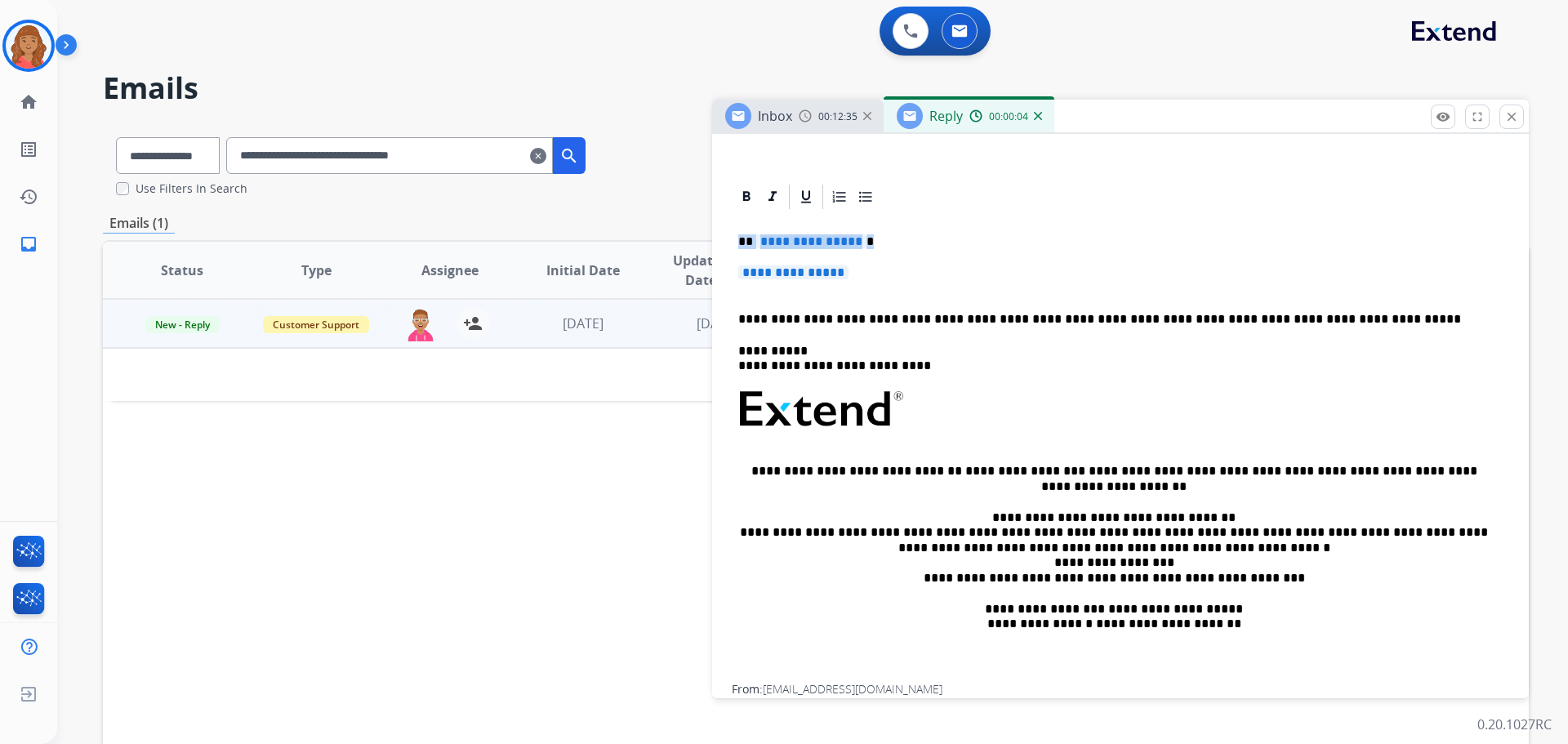
drag, startPoint x: 824, startPoint y: 277, endPoint x: 731, endPoint y: 237, distance: 101.2
click at [736, 239] on div "**********" at bounding box center [1120, 448] width 777 height 473
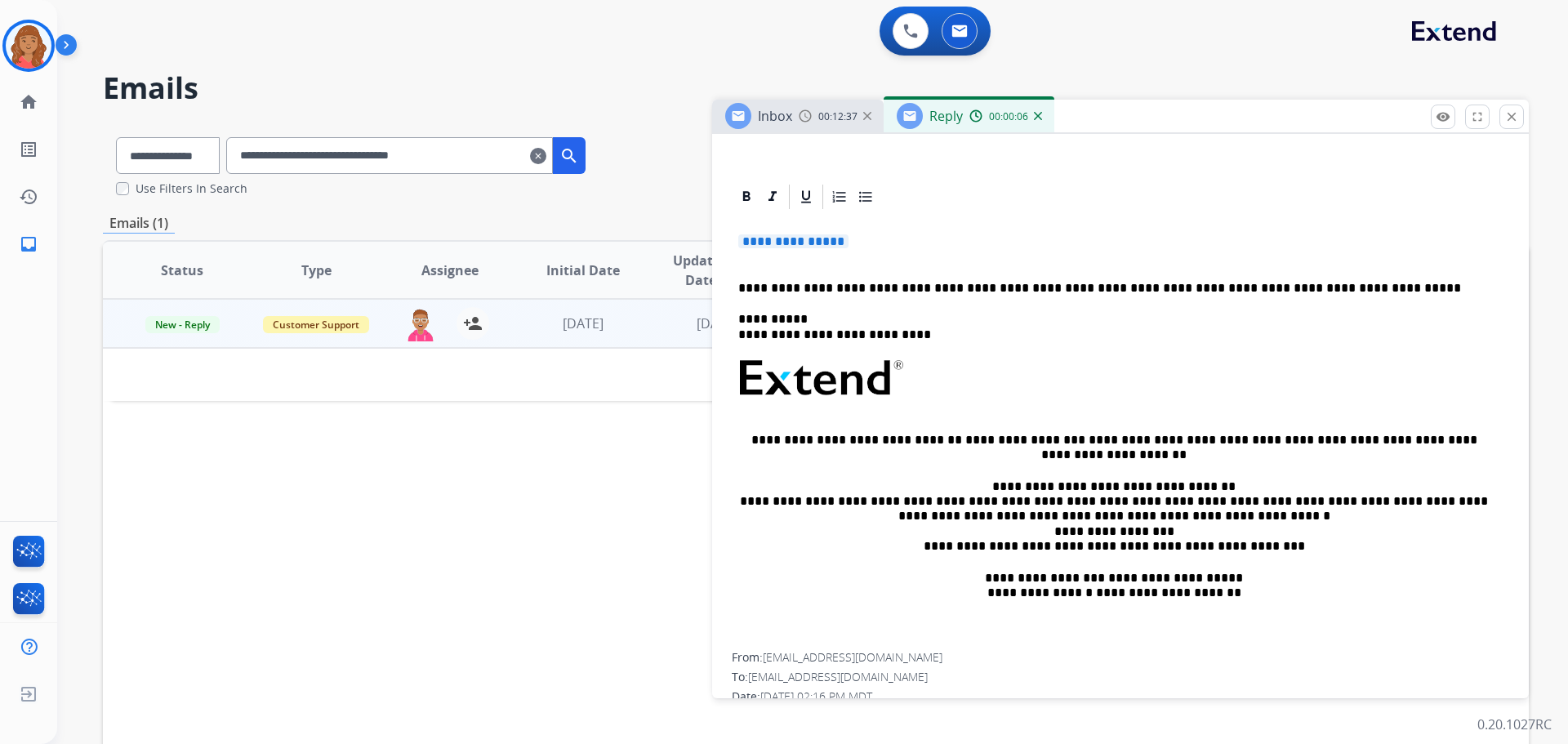
click at [752, 236] on span "**********" at bounding box center [793, 241] width 111 height 14
click at [849, 238] on span "**********" at bounding box center [793, 241] width 111 height 14
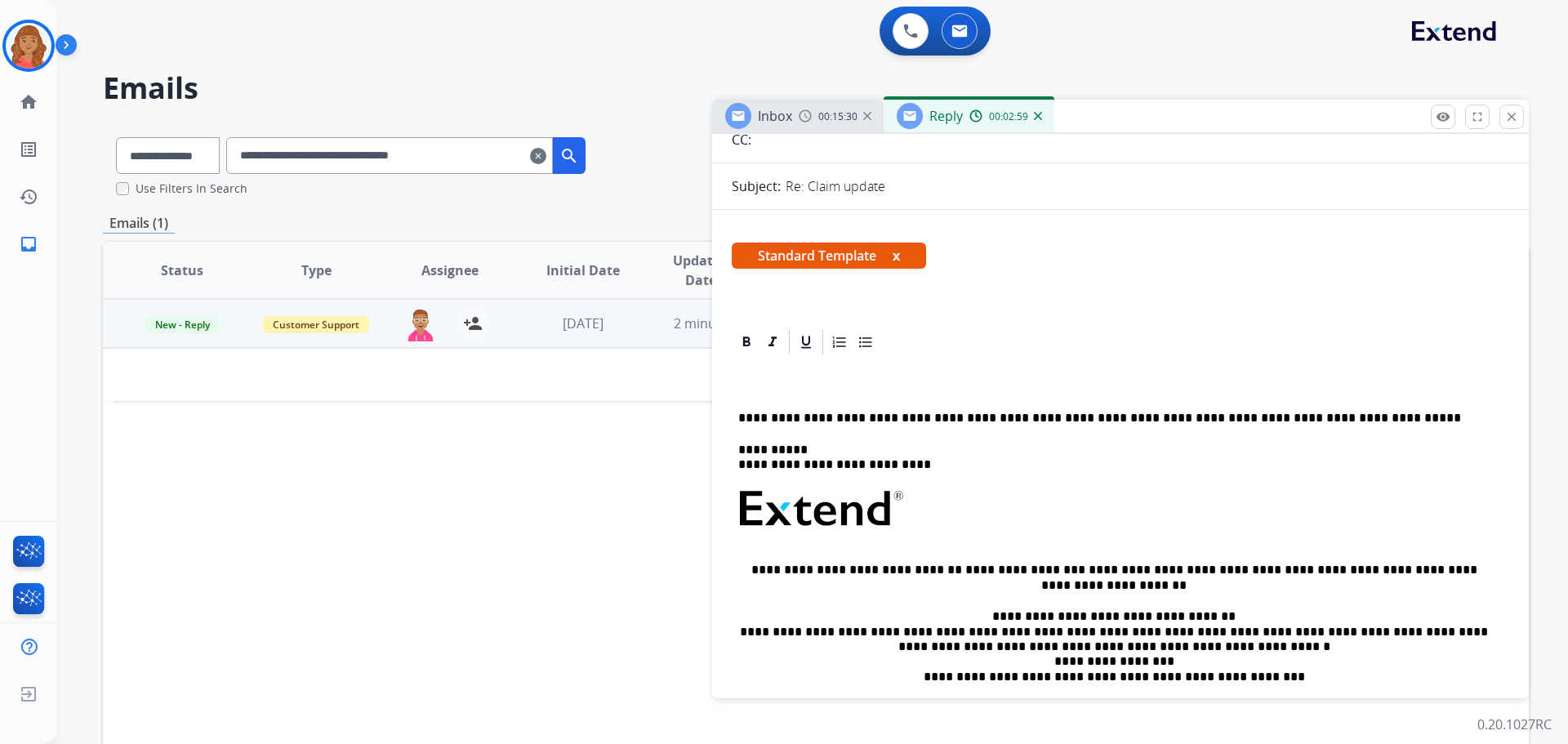
scroll to position [0, 0]
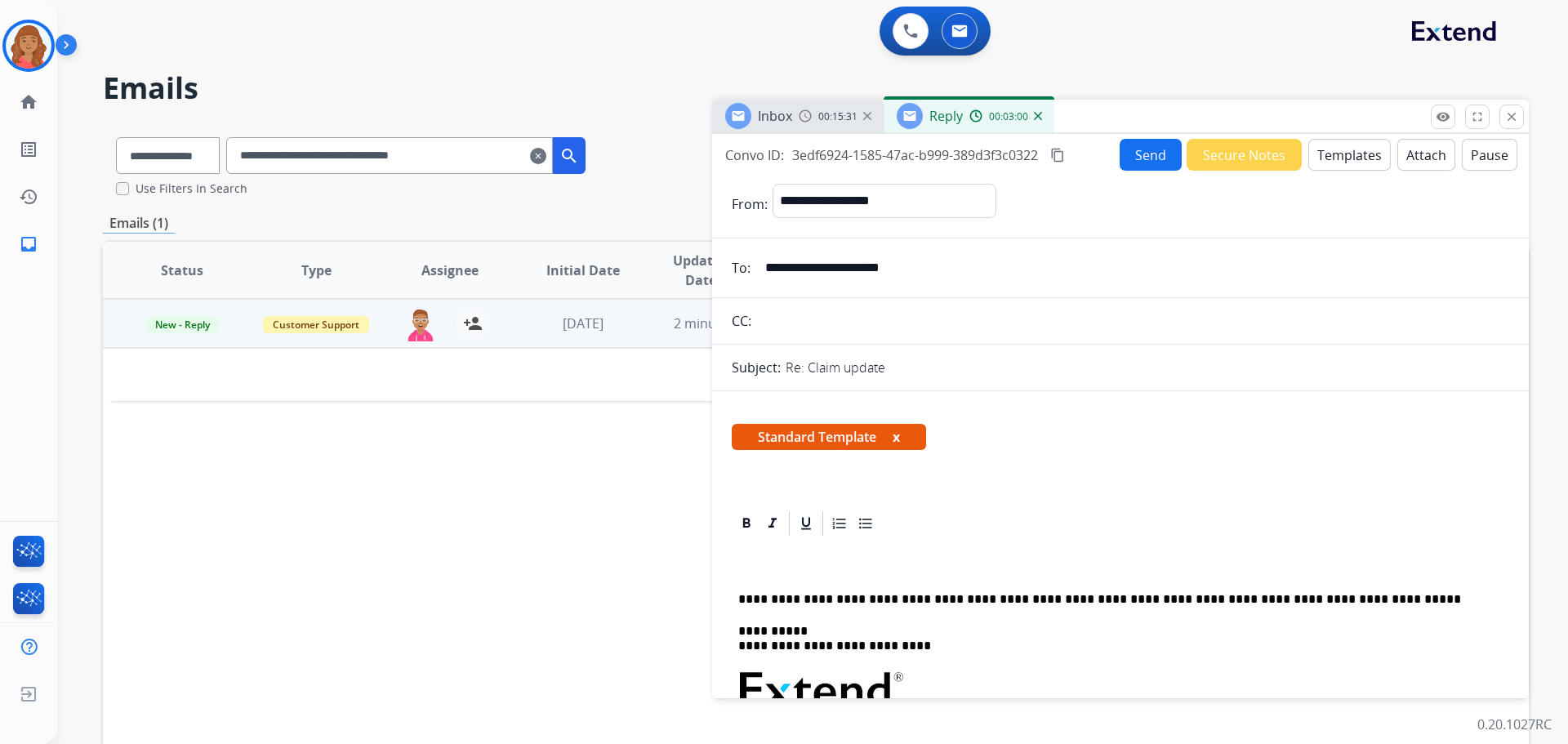
click at [753, 568] on p at bounding box center [1120, 569] width 764 height 15
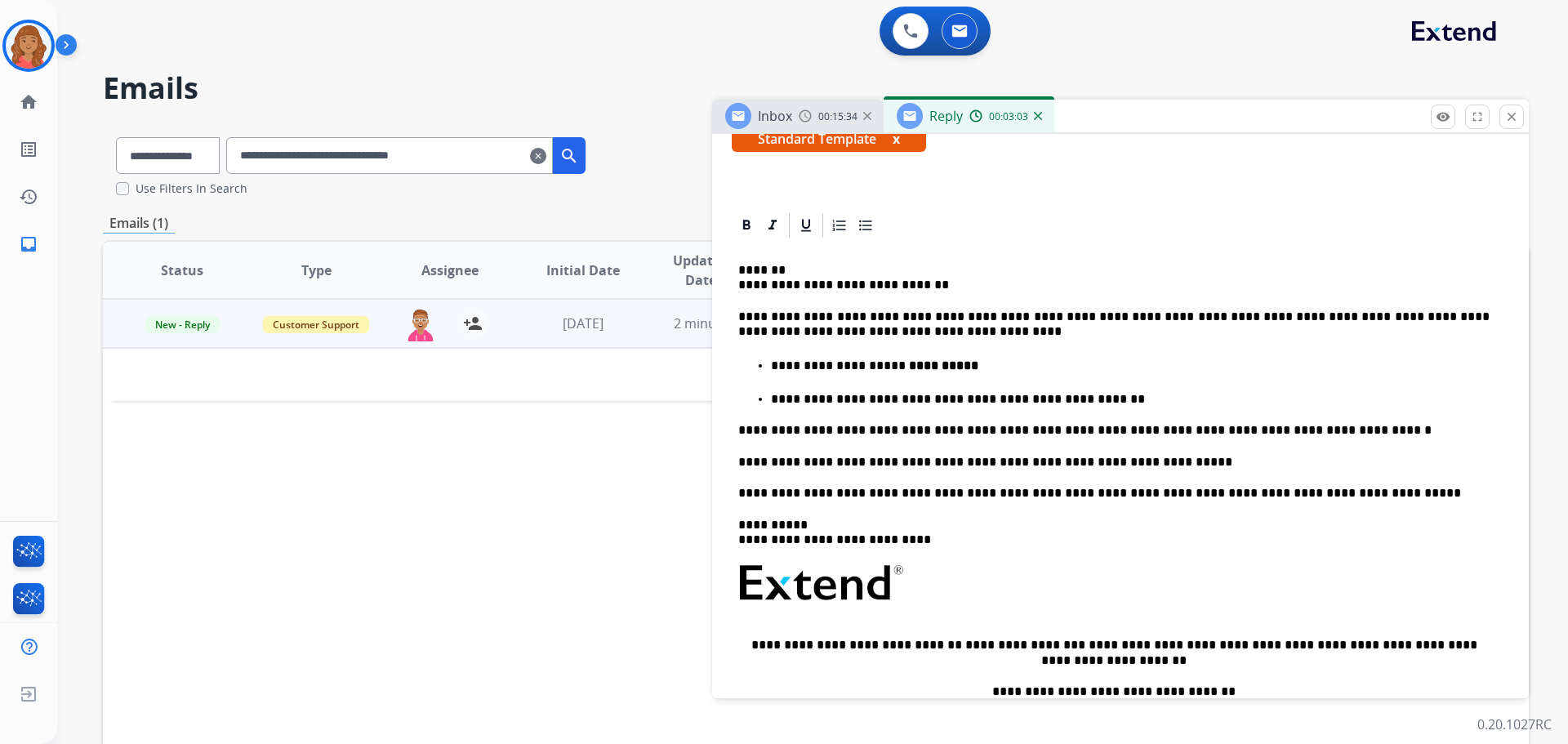
scroll to position [326, 0]
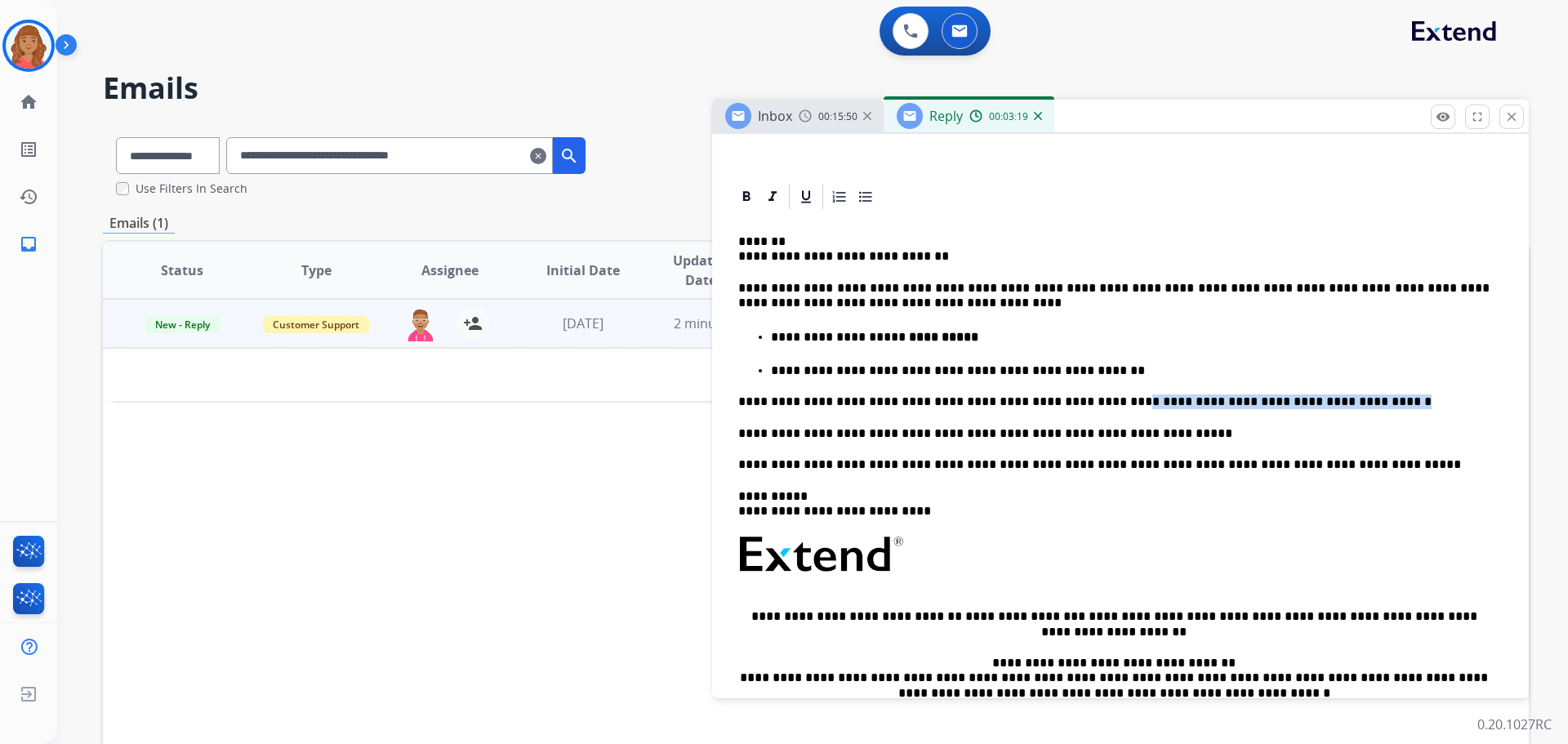
drag, startPoint x: 1293, startPoint y: 403, endPoint x: 1068, endPoint y: 403, distance: 225.0
click at [880, 403] on p "**********" at bounding box center [1113, 402] width 751 height 15
click at [880, 402] on p "**********" at bounding box center [1113, 402] width 751 height 15
drag, startPoint x: 1166, startPoint y: 402, endPoint x: 1174, endPoint y: 403, distance: 8.1
click at [880, 402] on p "**********" at bounding box center [1113, 402] width 751 height 15
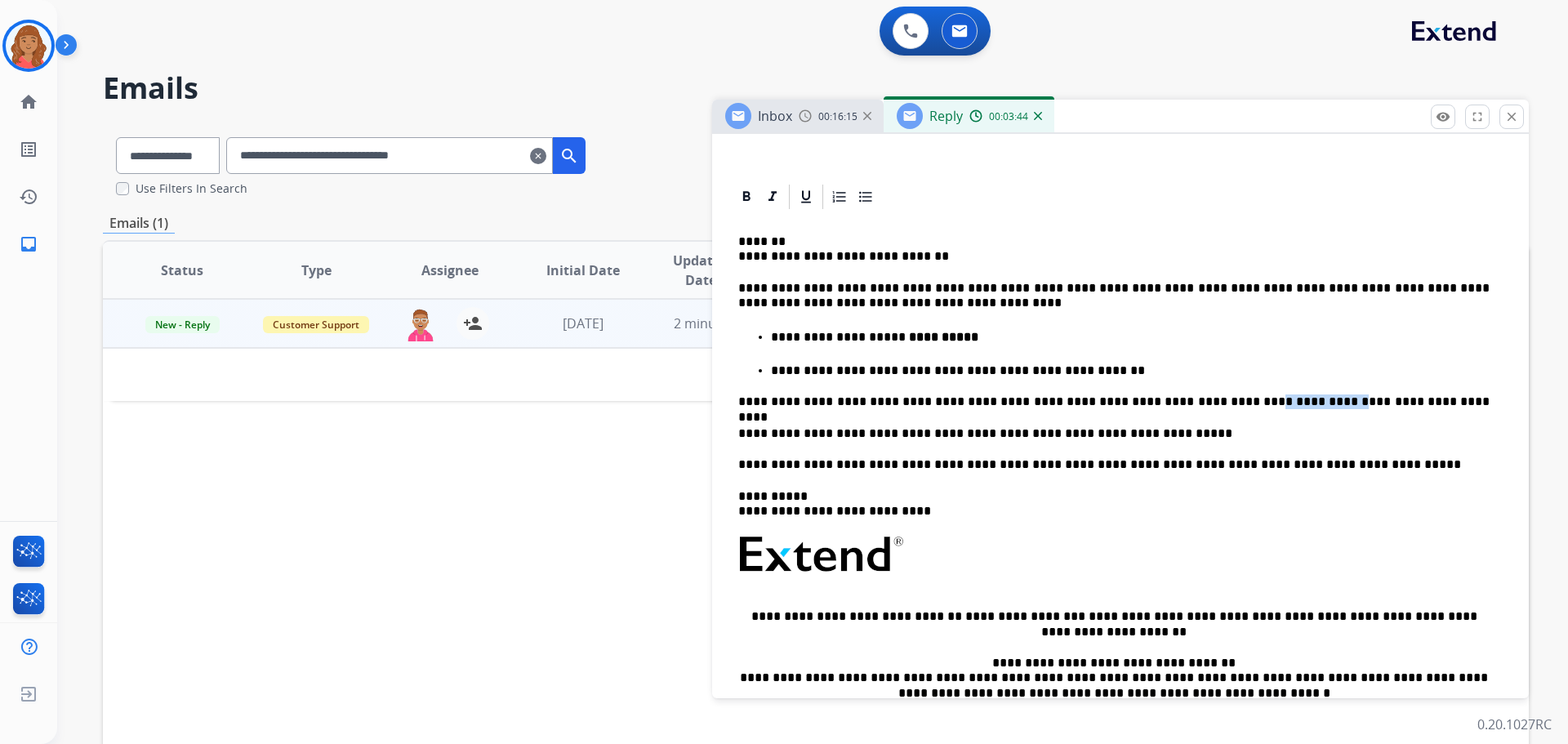
drag, startPoint x: 1229, startPoint y: 402, endPoint x: 1158, endPoint y: 404, distance: 71.0
click at [880, 404] on p "**********" at bounding box center [1113, 402] width 751 height 15
click at [880, 402] on p "**********" at bounding box center [1113, 402] width 751 height 15
click at [880, 401] on p "**********" at bounding box center [1113, 402] width 751 height 15
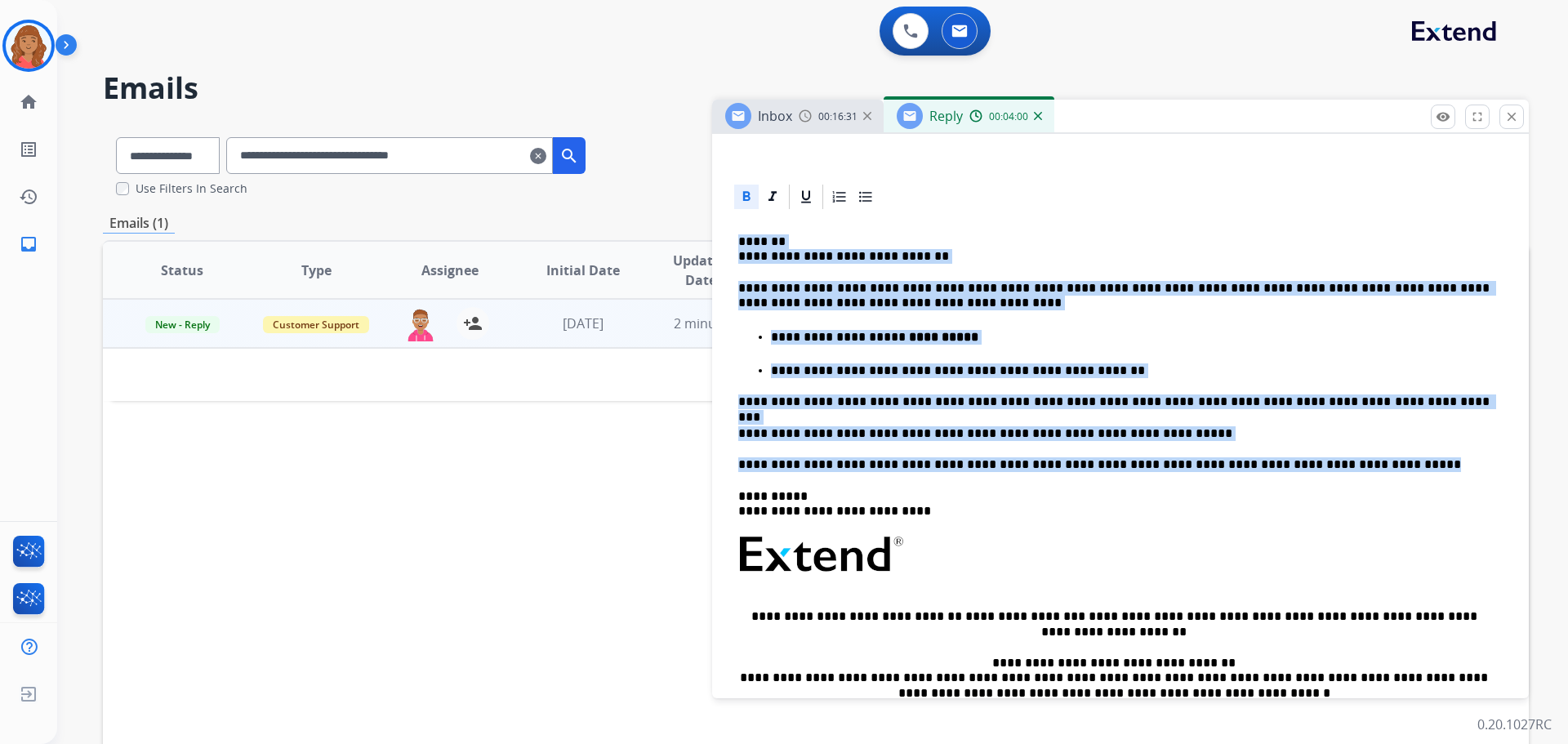
drag, startPoint x: 734, startPoint y: 245, endPoint x: 1168, endPoint y: 439, distance: 475.4
click at [880, 463] on div "**********" at bounding box center [1120, 521] width 777 height 618
drag, startPoint x: 951, startPoint y: 414, endPoint x: 960, endPoint y: 420, distance: 10.8
copy div "**********"
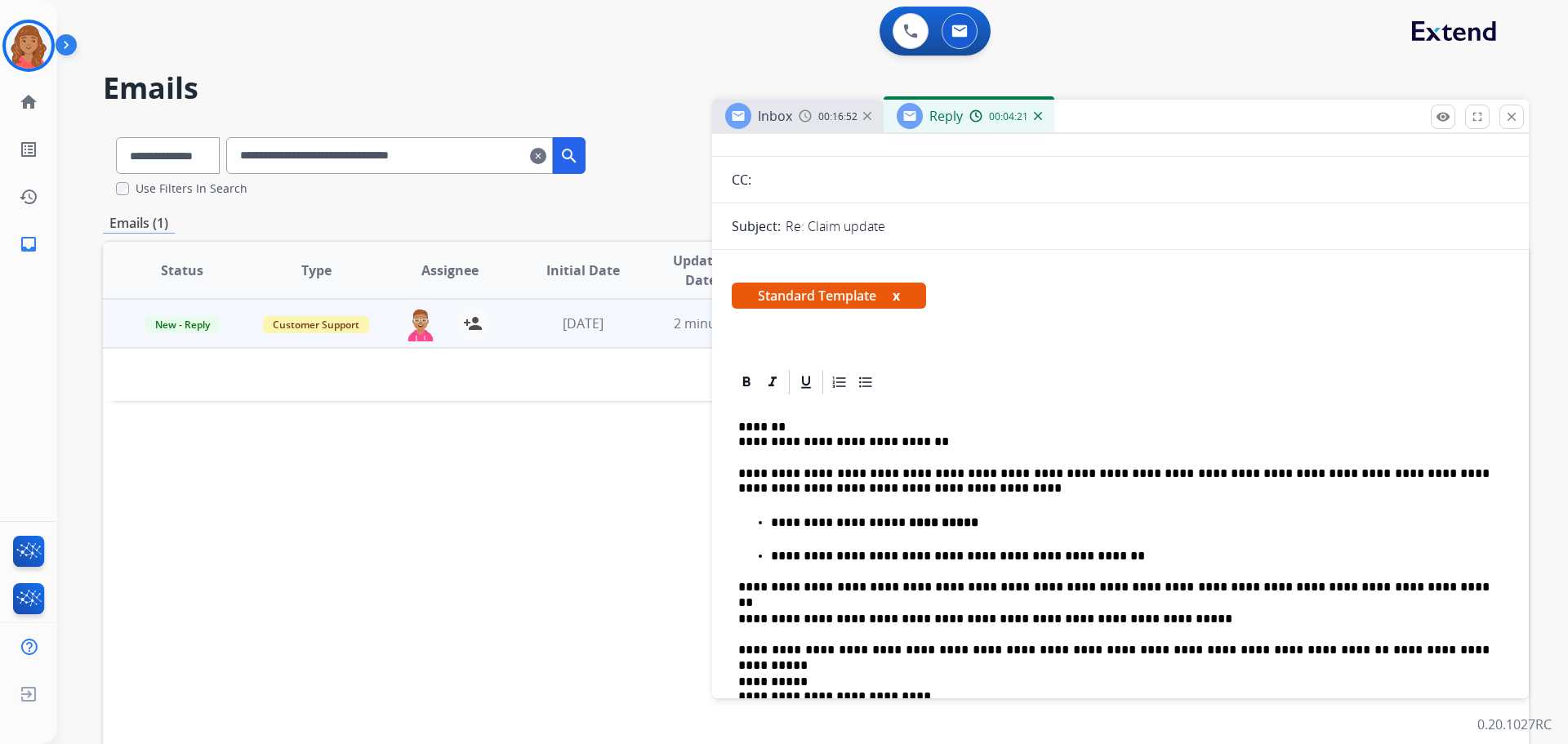
scroll to position [0, 0]
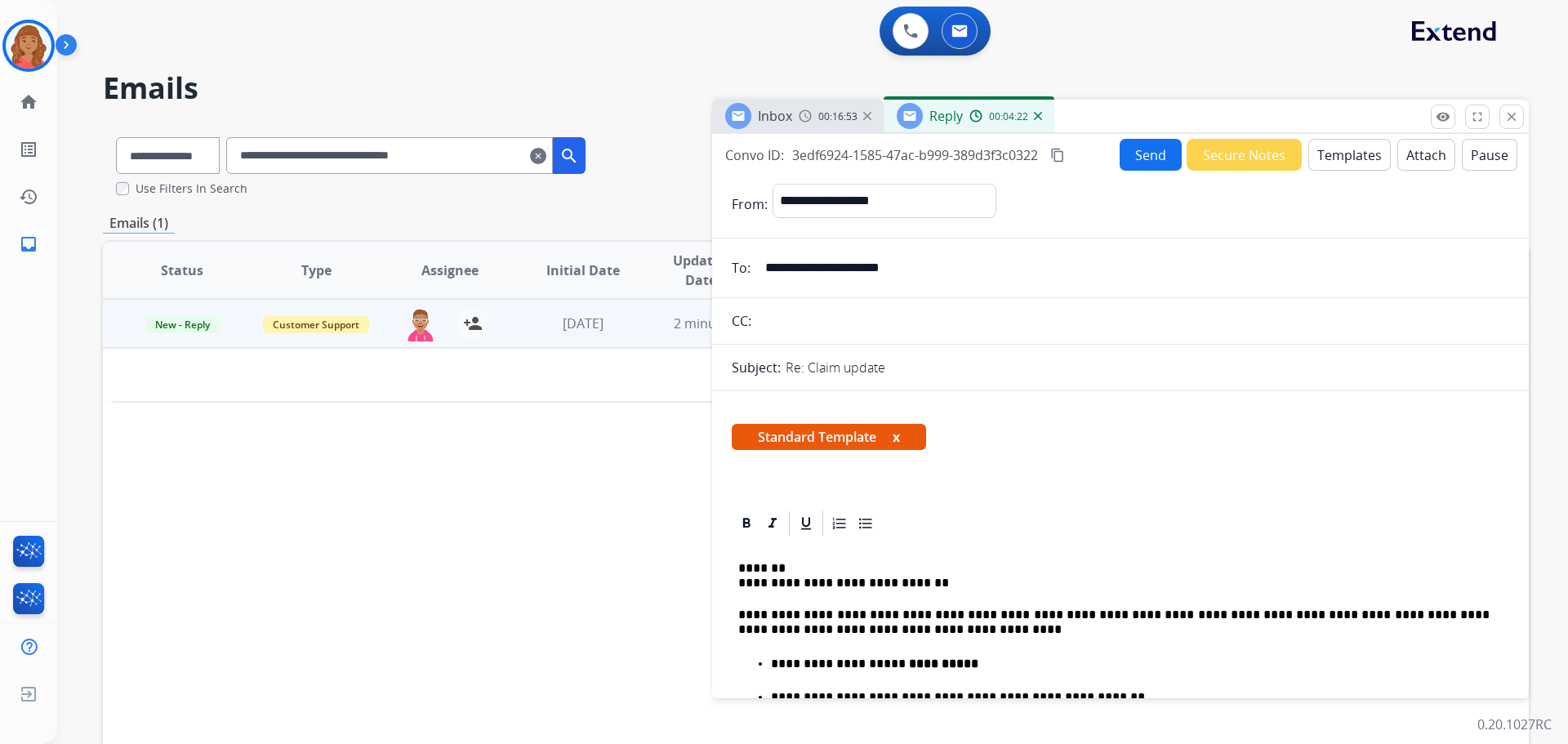
click at [880, 157] on mat-icon "content_copy" at bounding box center [1058, 156] width 15 height 15
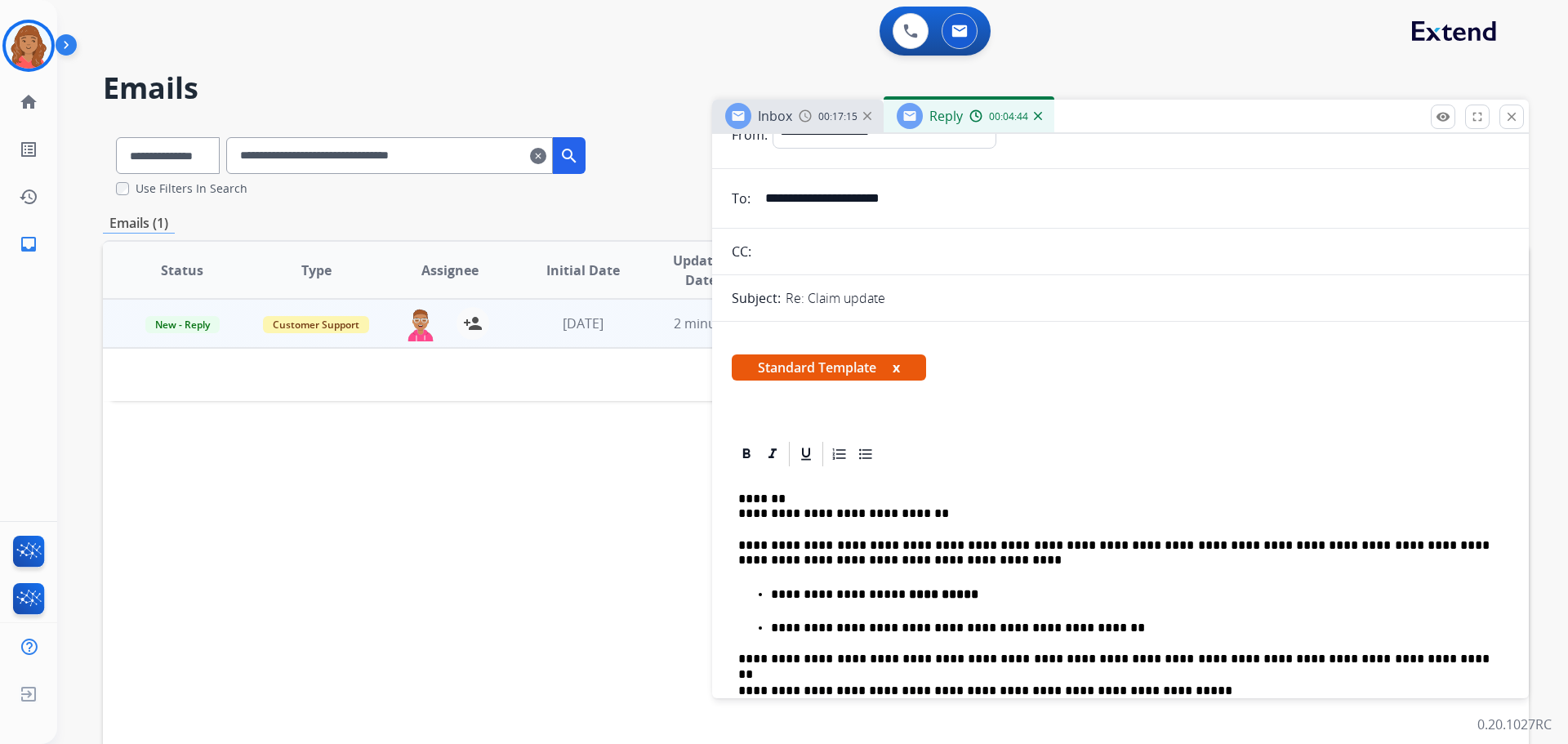
scroll to position [163, 0]
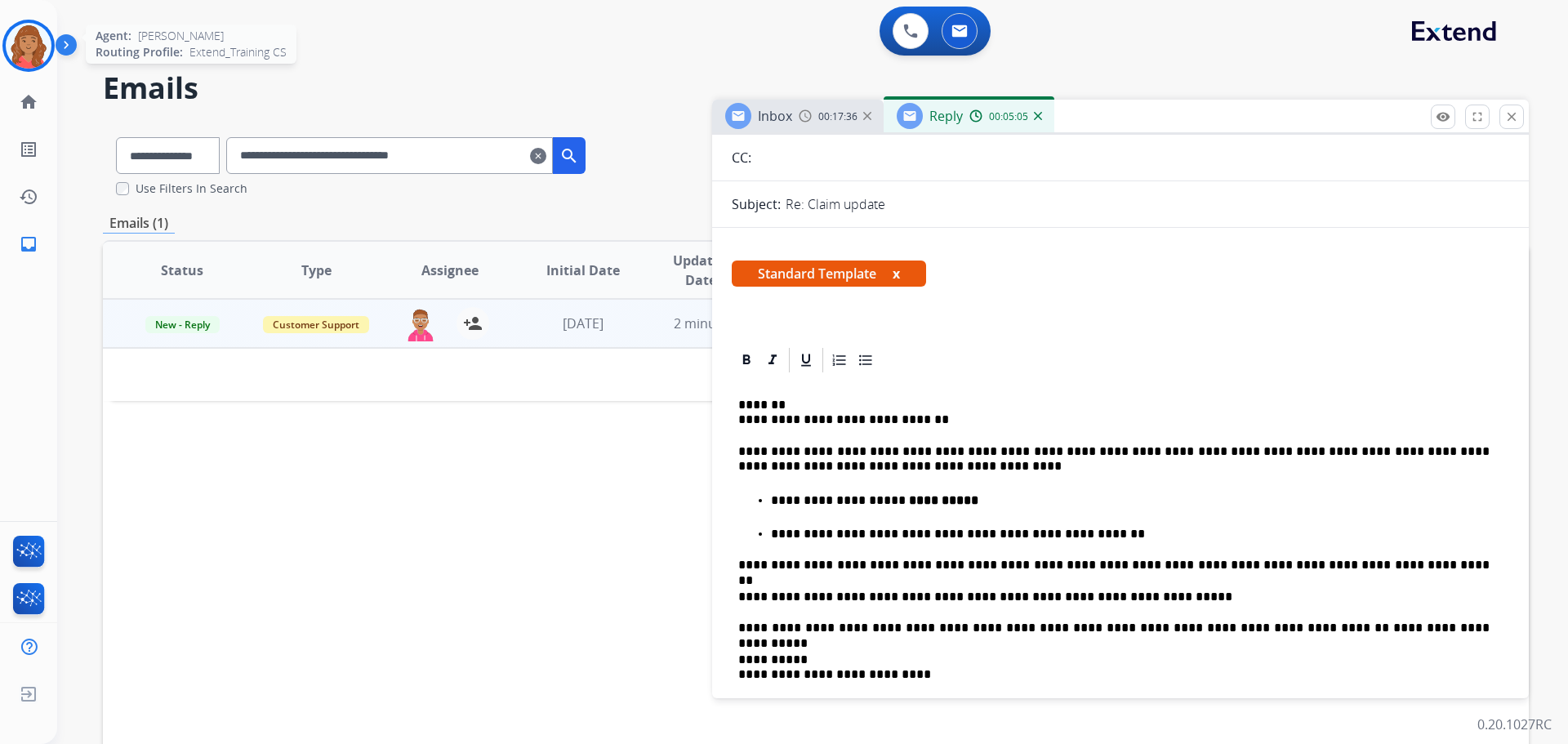
click at [21, 41] on img at bounding box center [28, 45] width 46 height 46
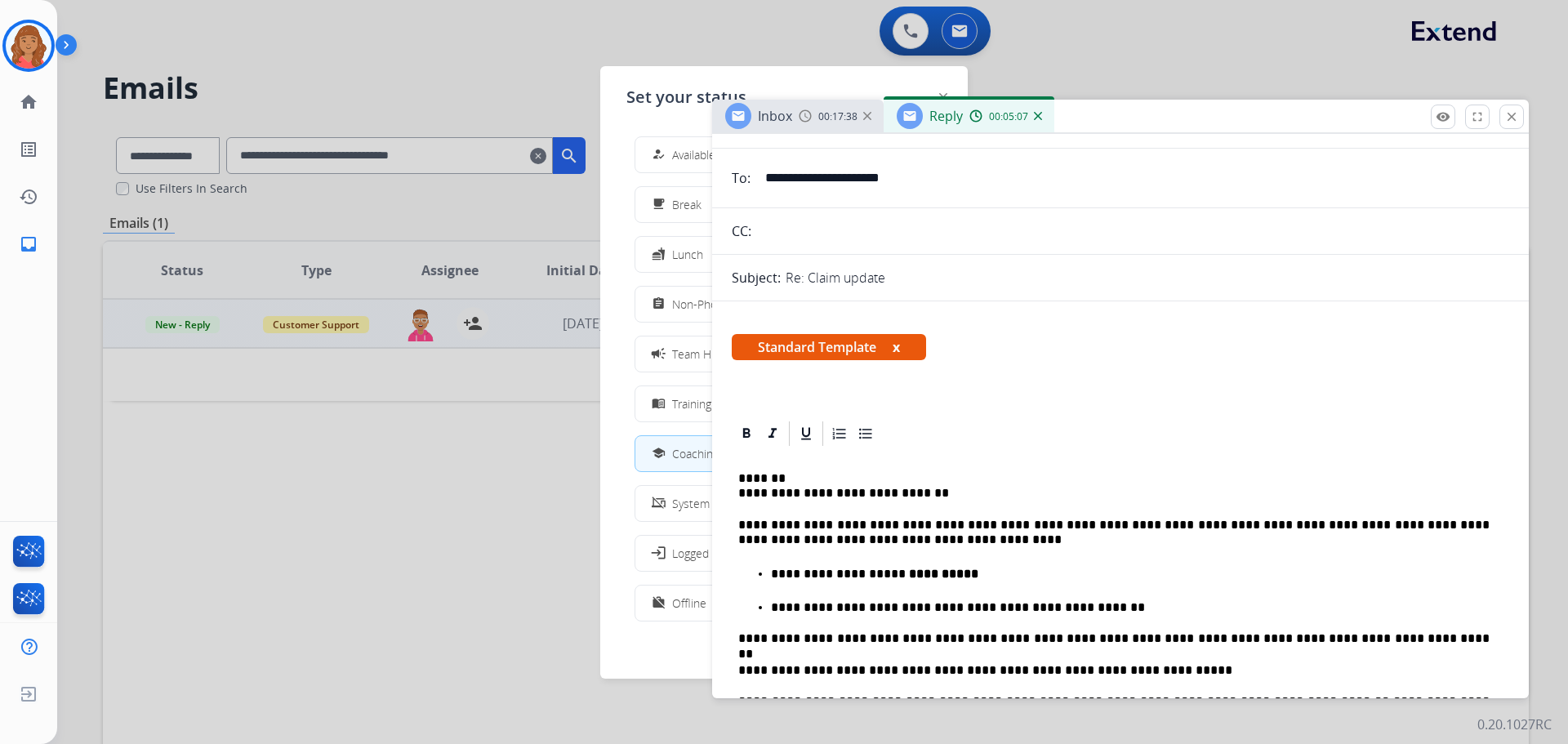
scroll to position [0, 0]
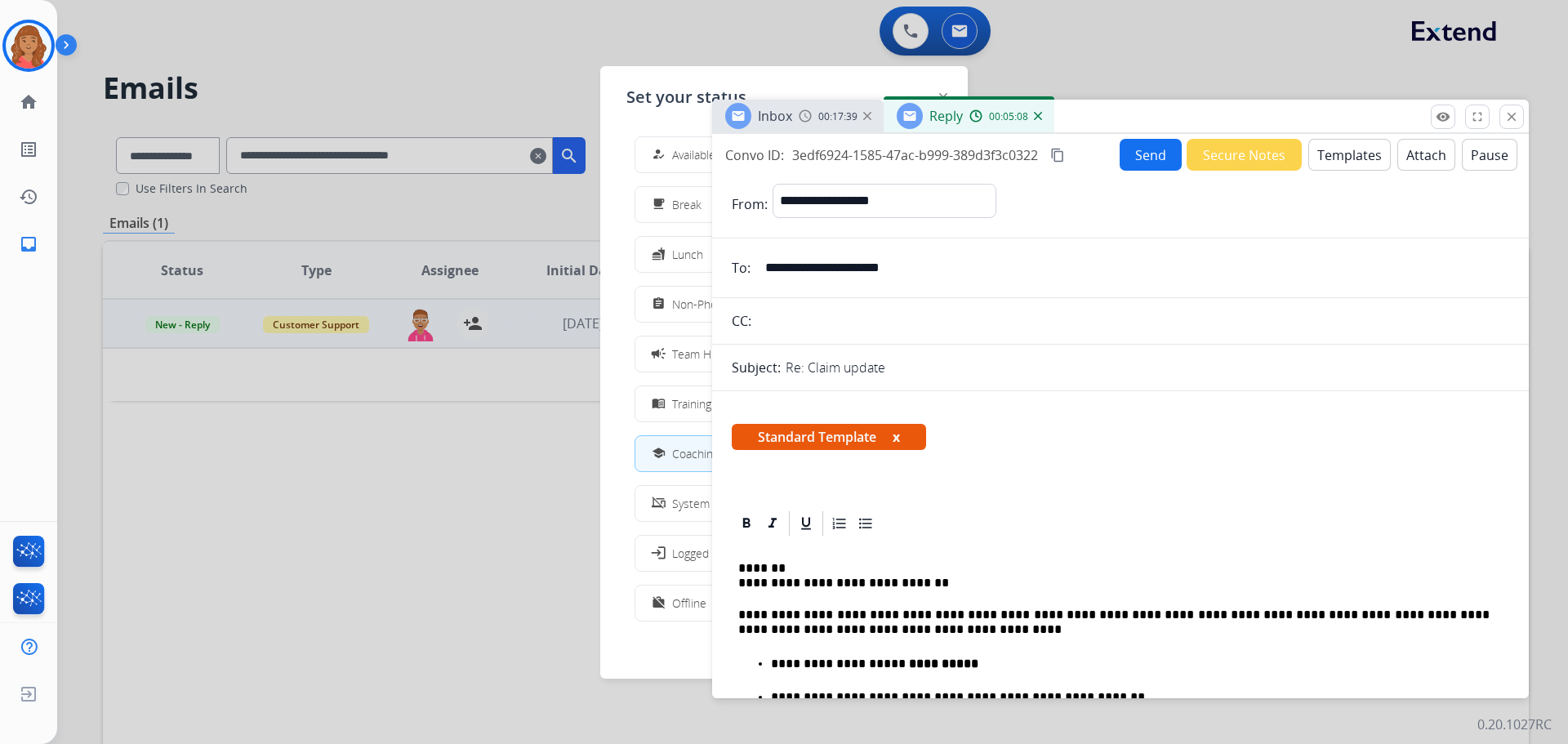
click at [880, 155] on button "Send" at bounding box center [1151, 155] width 62 height 32
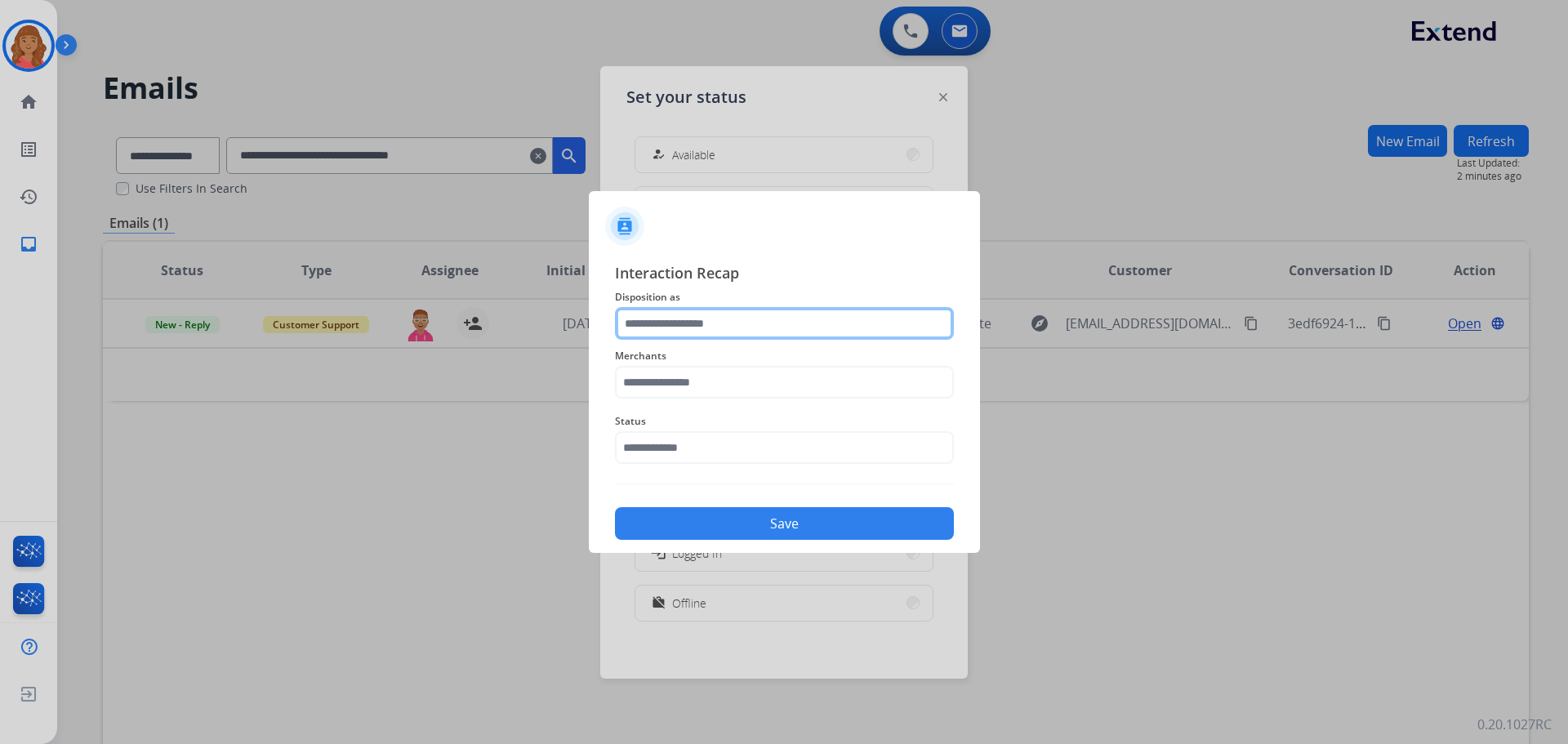
click at [707, 326] on input "text" at bounding box center [784, 323] width 339 height 33
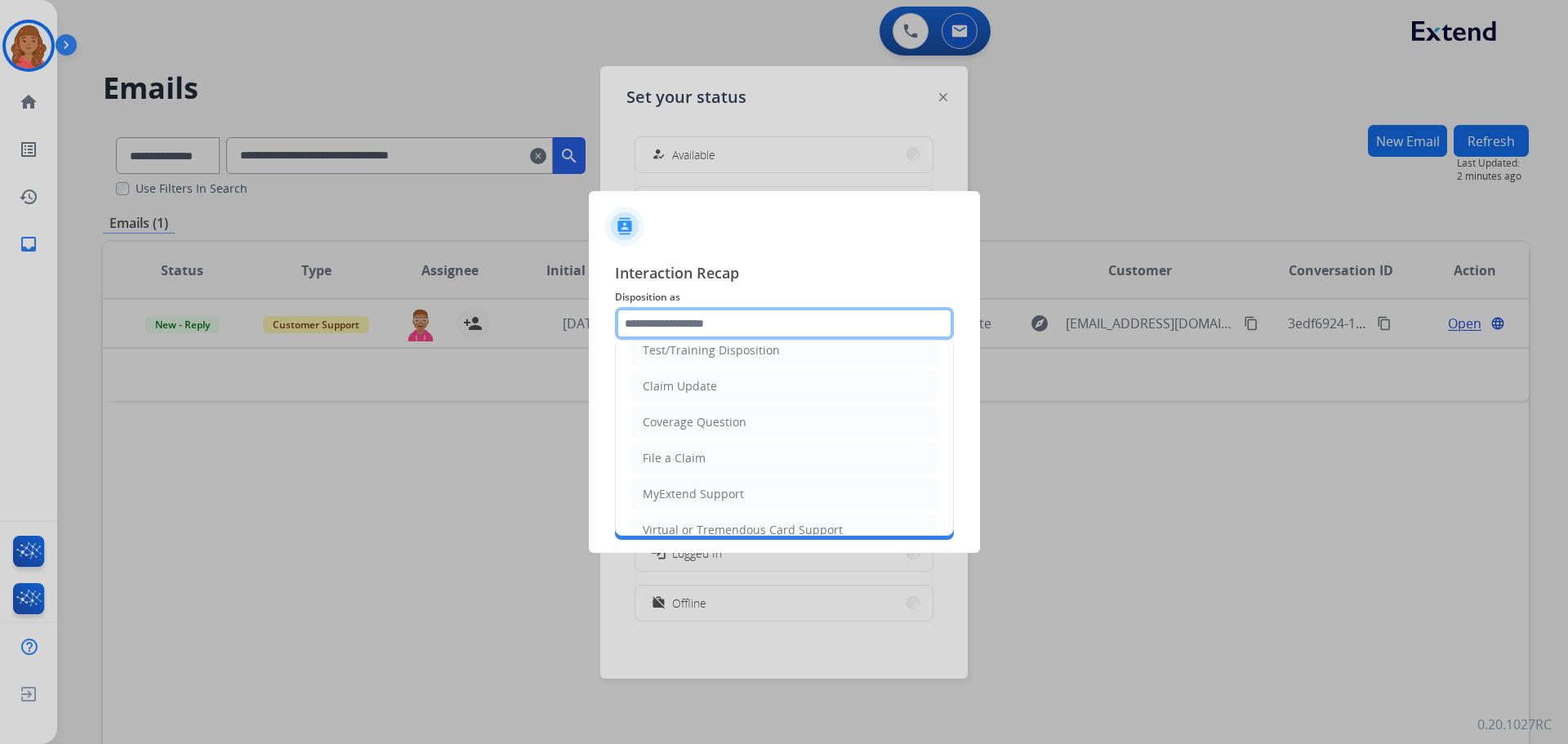
scroll to position [82, 0]
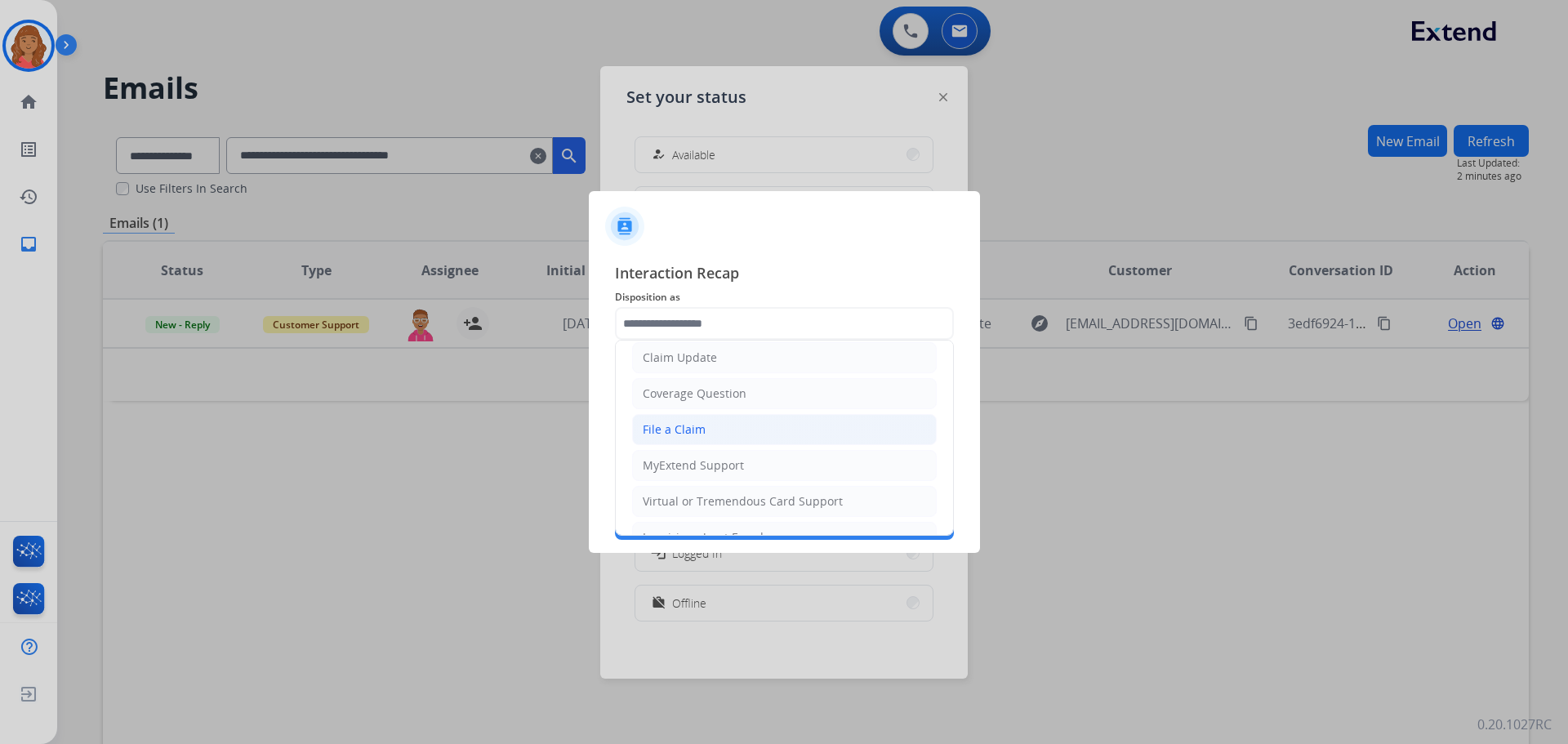
click at [686, 427] on div "File a Claim" at bounding box center [673, 429] width 63 height 16
type input "**********"
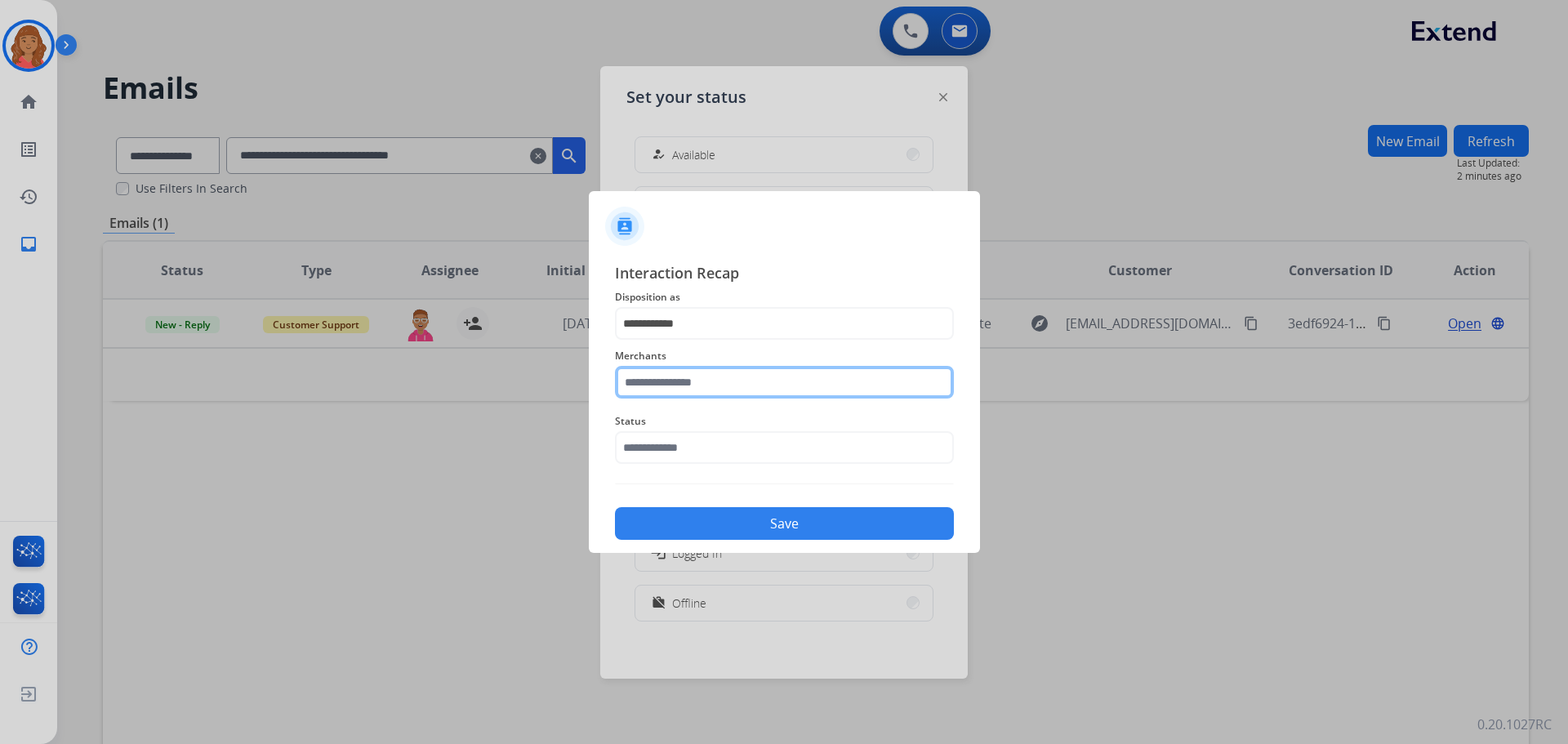
click at [688, 391] on input "text" at bounding box center [784, 382] width 339 height 33
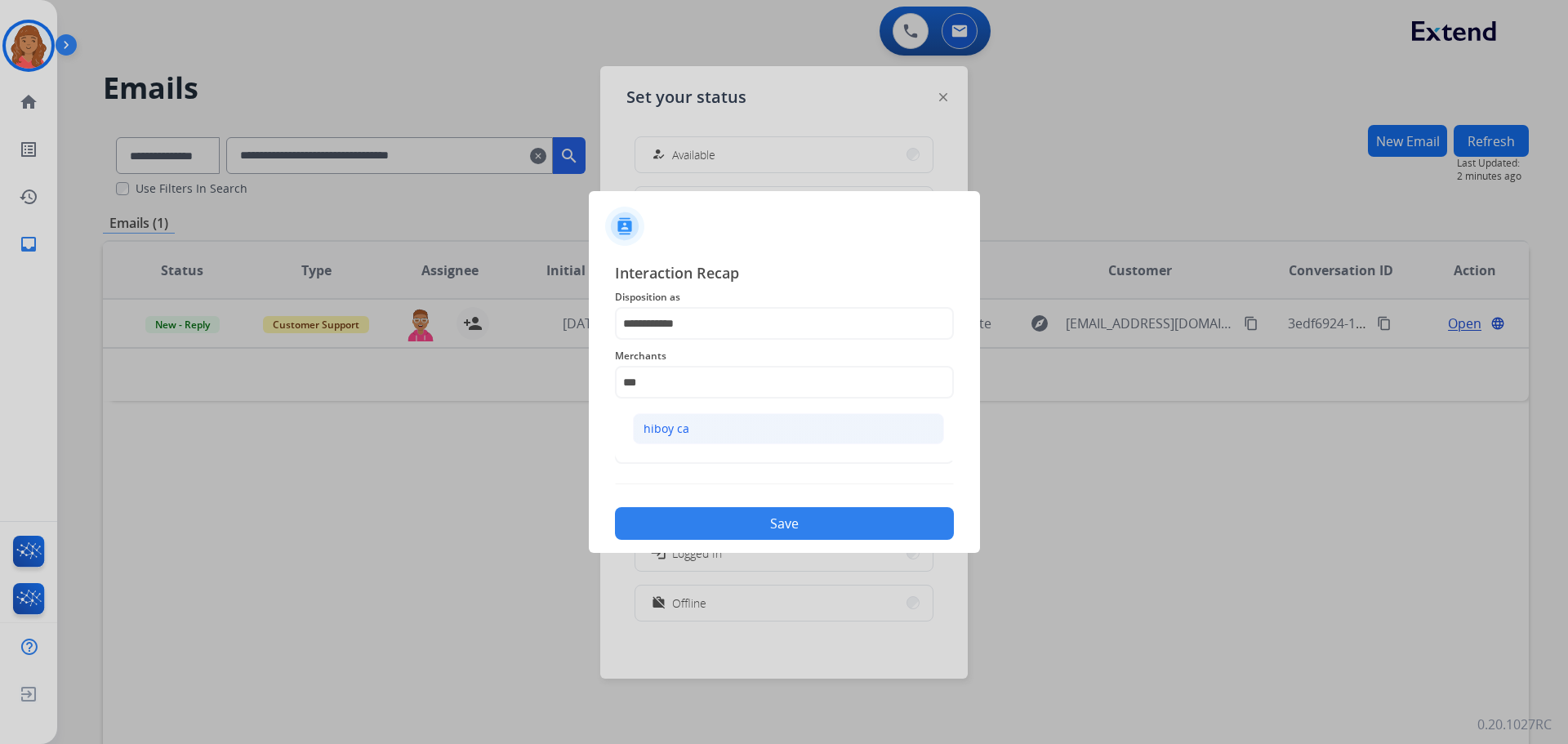
click at [680, 426] on div "hiboy ca" at bounding box center [666, 428] width 46 height 16
type input "********"
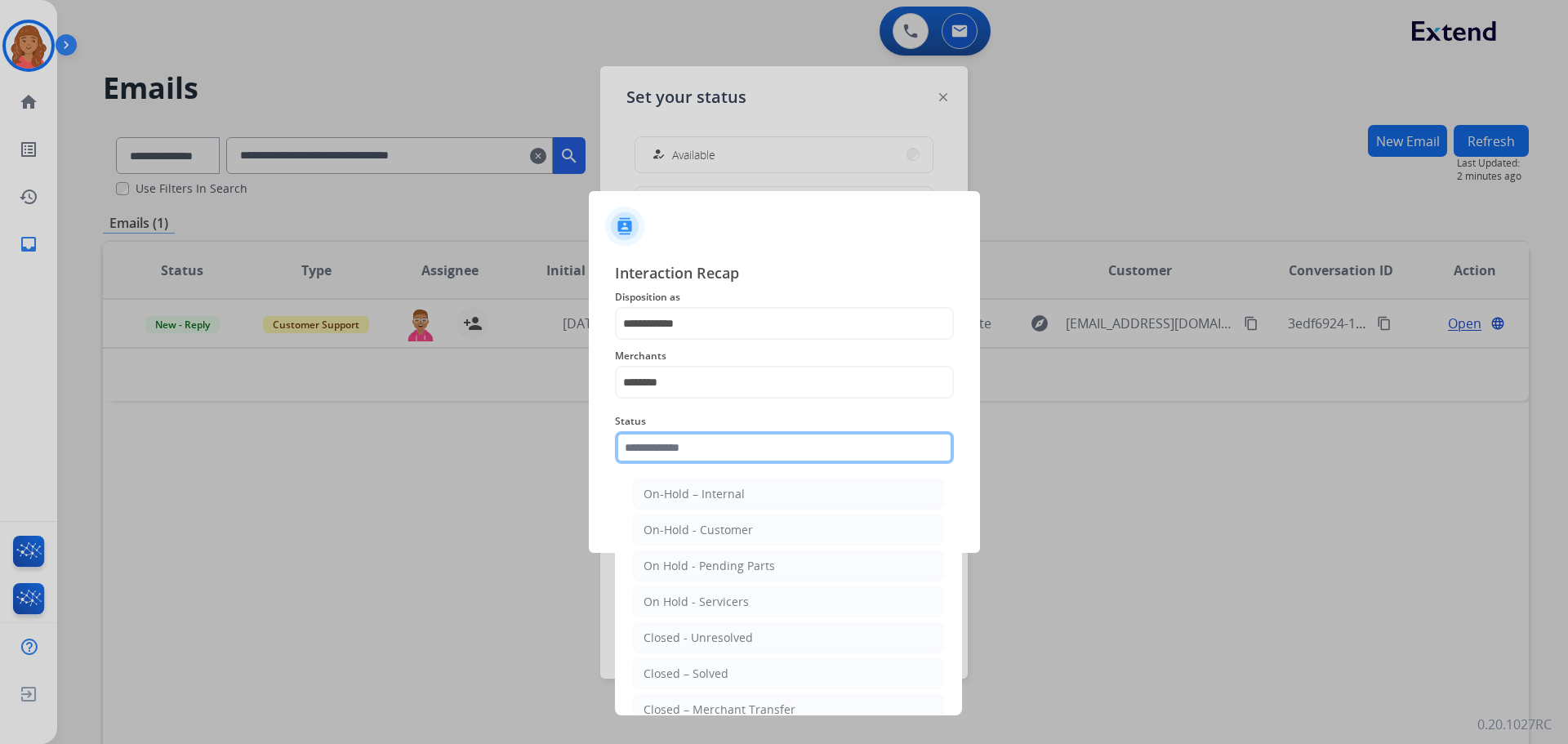
drag, startPoint x: 684, startPoint y: 443, endPoint x: 692, endPoint y: 450, distance: 10.6
click at [685, 444] on input "text" at bounding box center [784, 448] width 339 height 33
click at [690, 664] on div "Closed – Solved" at bounding box center [686, 674] width 85 height 16
type input "**********"
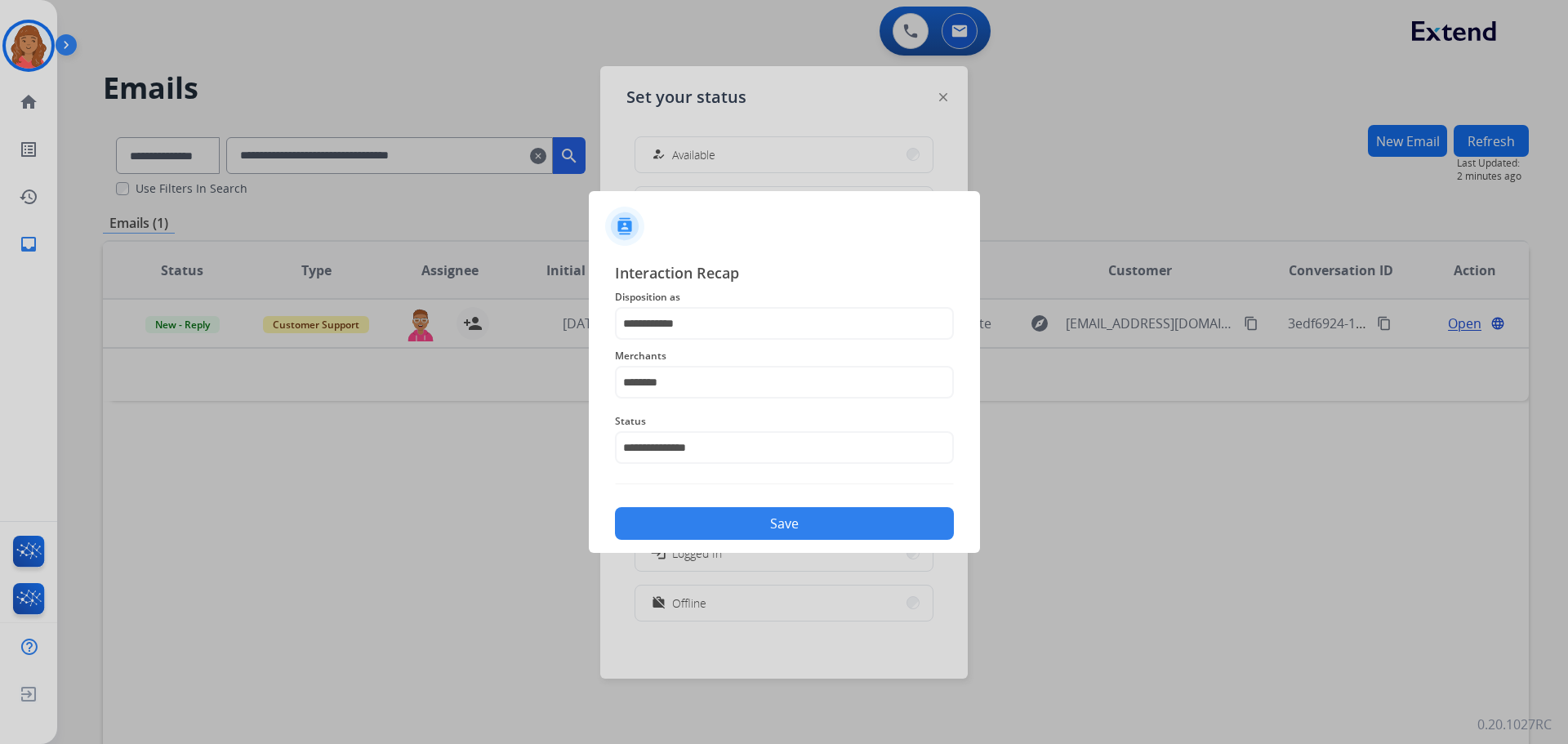
click at [719, 525] on button "Save" at bounding box center [784, 524] width 339 height 33
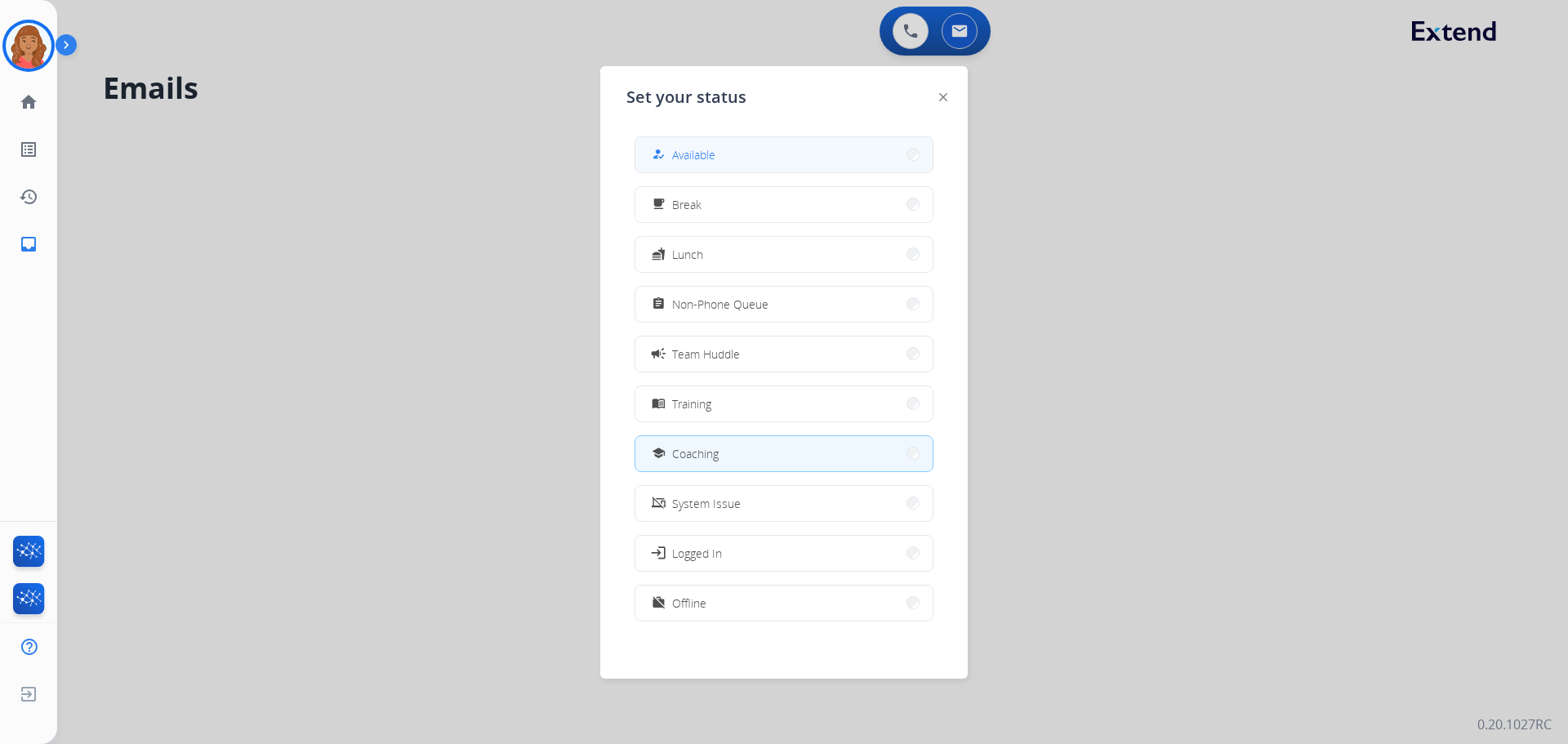
click at [713, 164] on button "how_to_reg Available" at bounding box center [783, 154] width 297 height 35
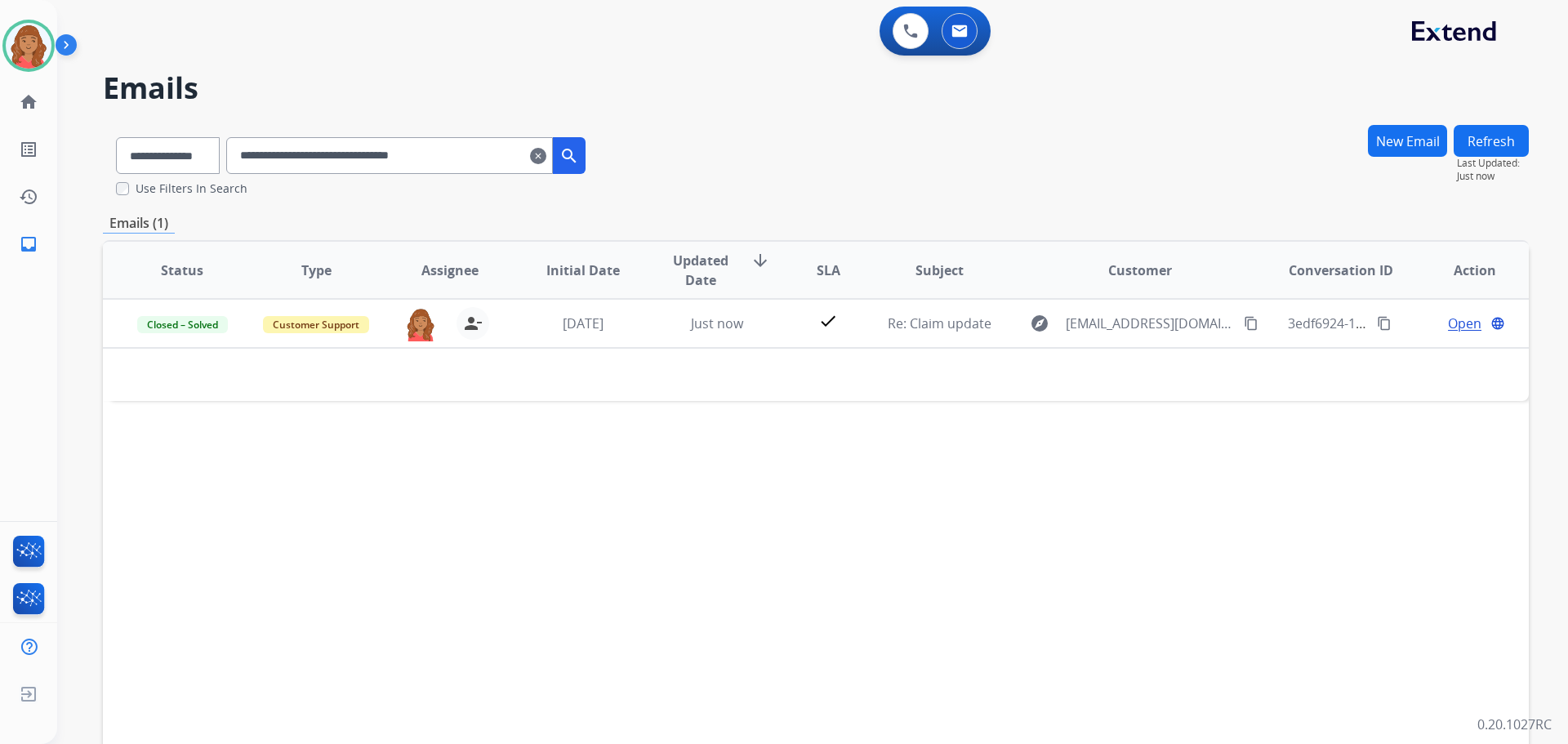
click at [547, 161] on mat-icon "clear" at bounding box center [537, 156] width 16 height 20
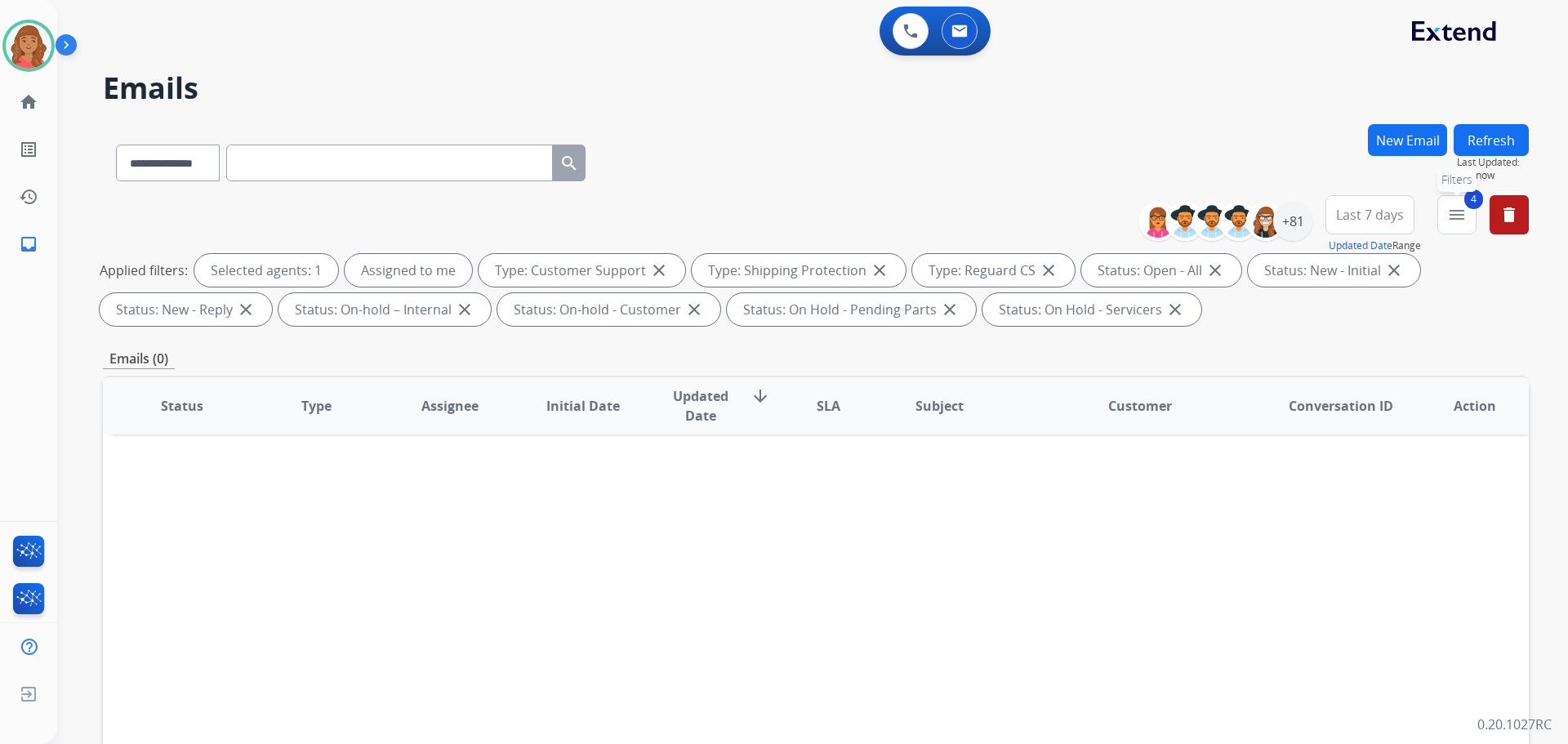
drag, startPoint x: 1463, startPoint y: 223, endPoint x: 1455, endPoint y: 227, distance: 8.9
click at [880, 223] on mat-icon "menu" at bounding box center [1456, 215] width 20 height 20
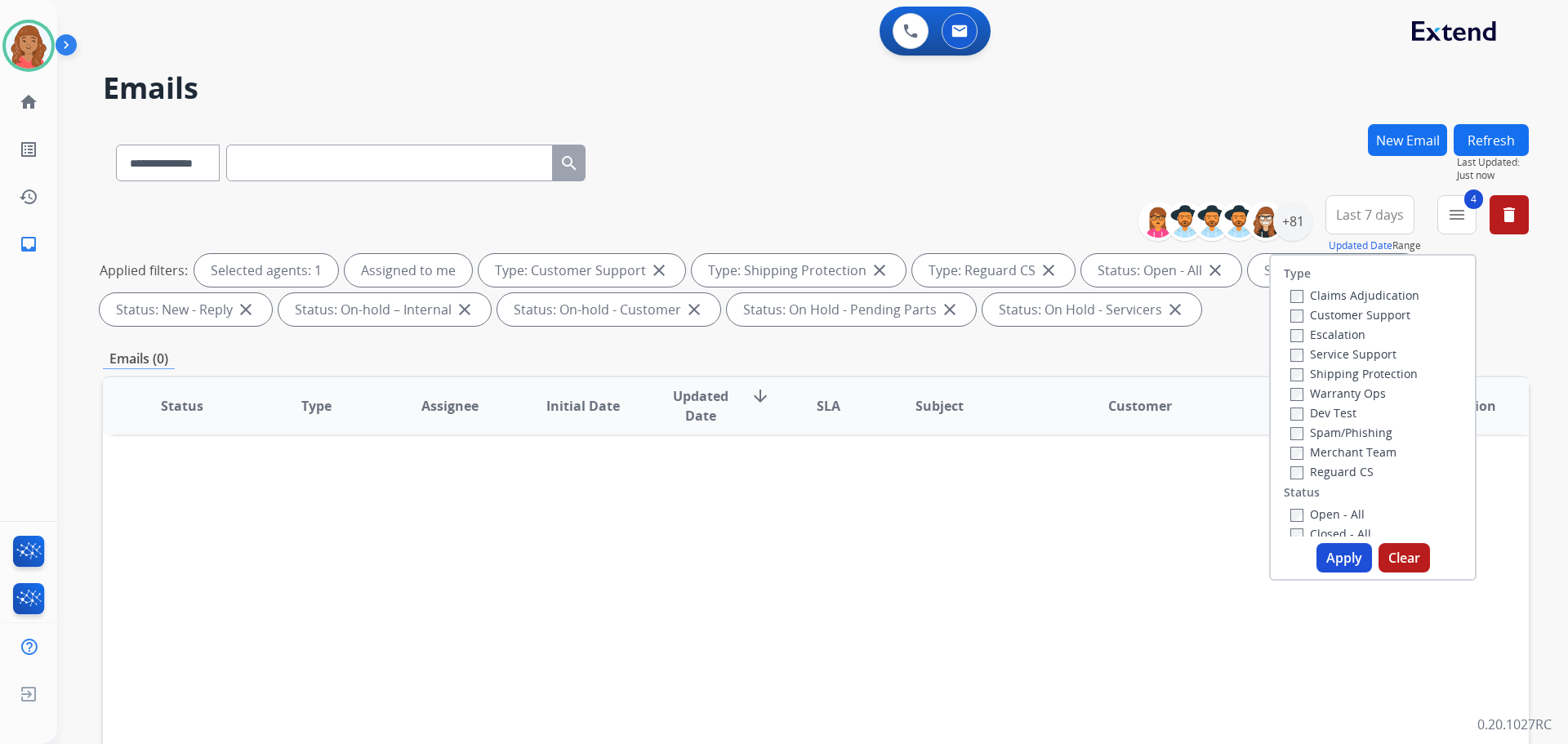
click at [880, 559] on button "Apply" at bounding box center [1344, 557] width 55 height 29
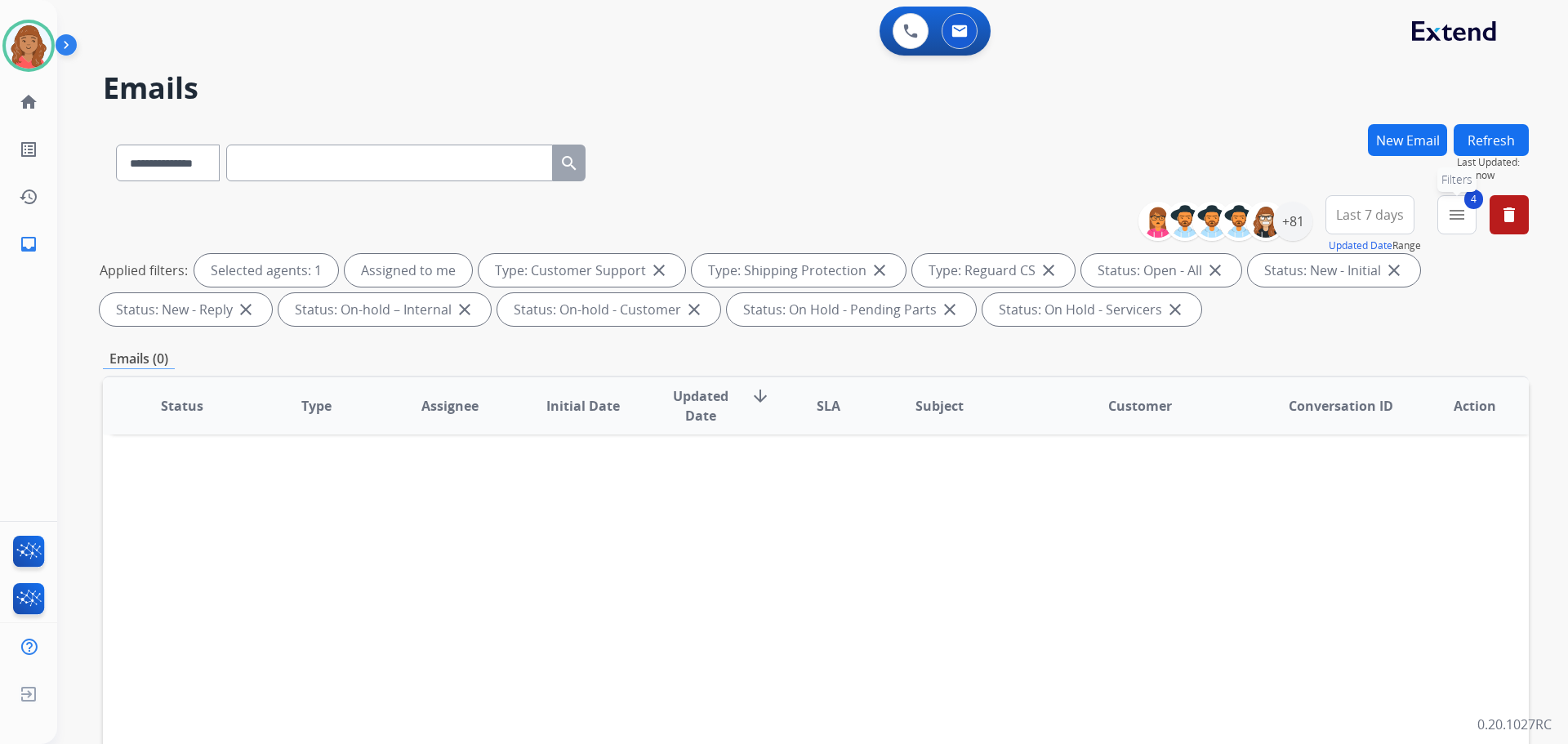
click at [880, 226] on button "4 menu Filters" at bounding box center [1457, 215] width 39 height 39
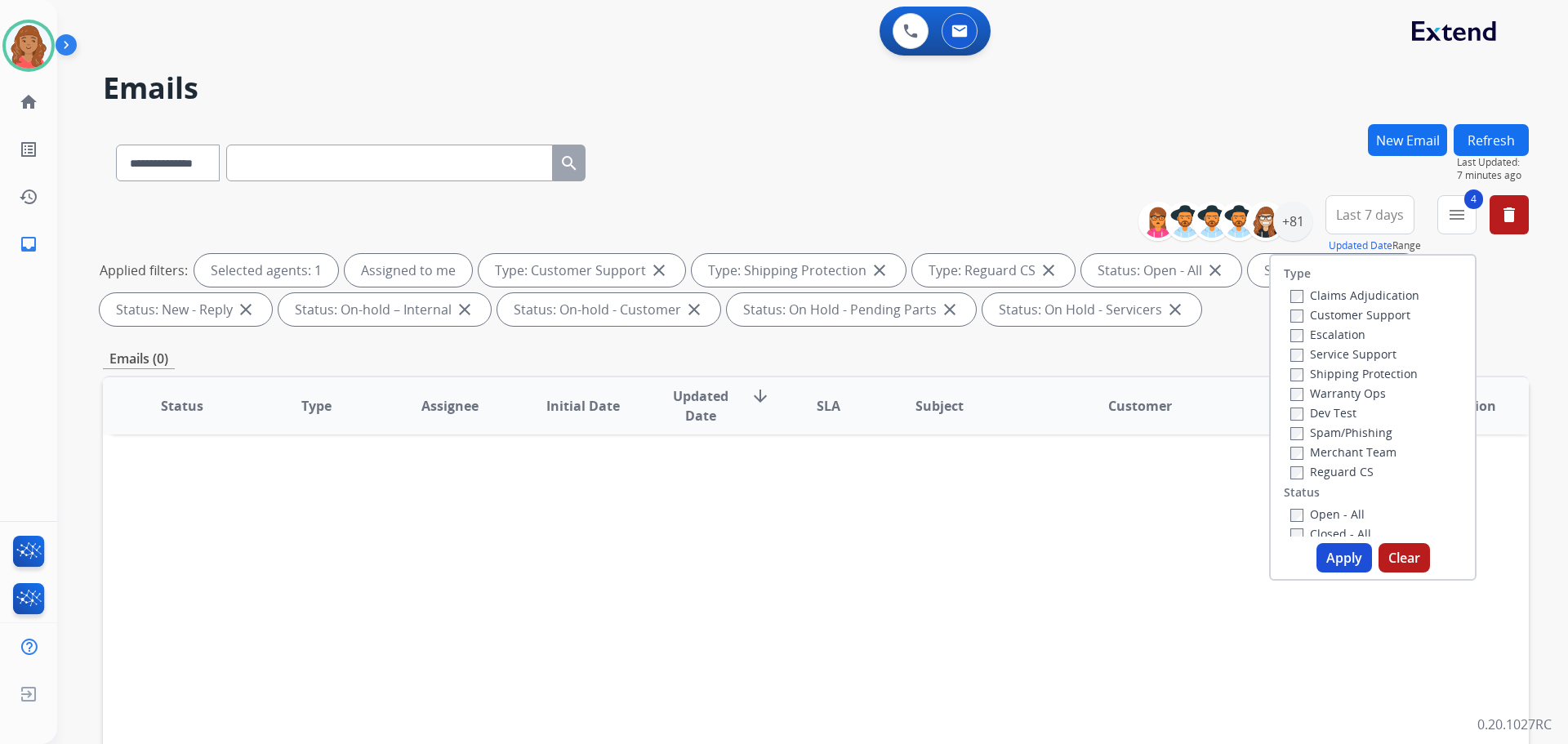
click at [880, 564] on button "Apply" at bounding box center [1344, 557] width 55 height 29
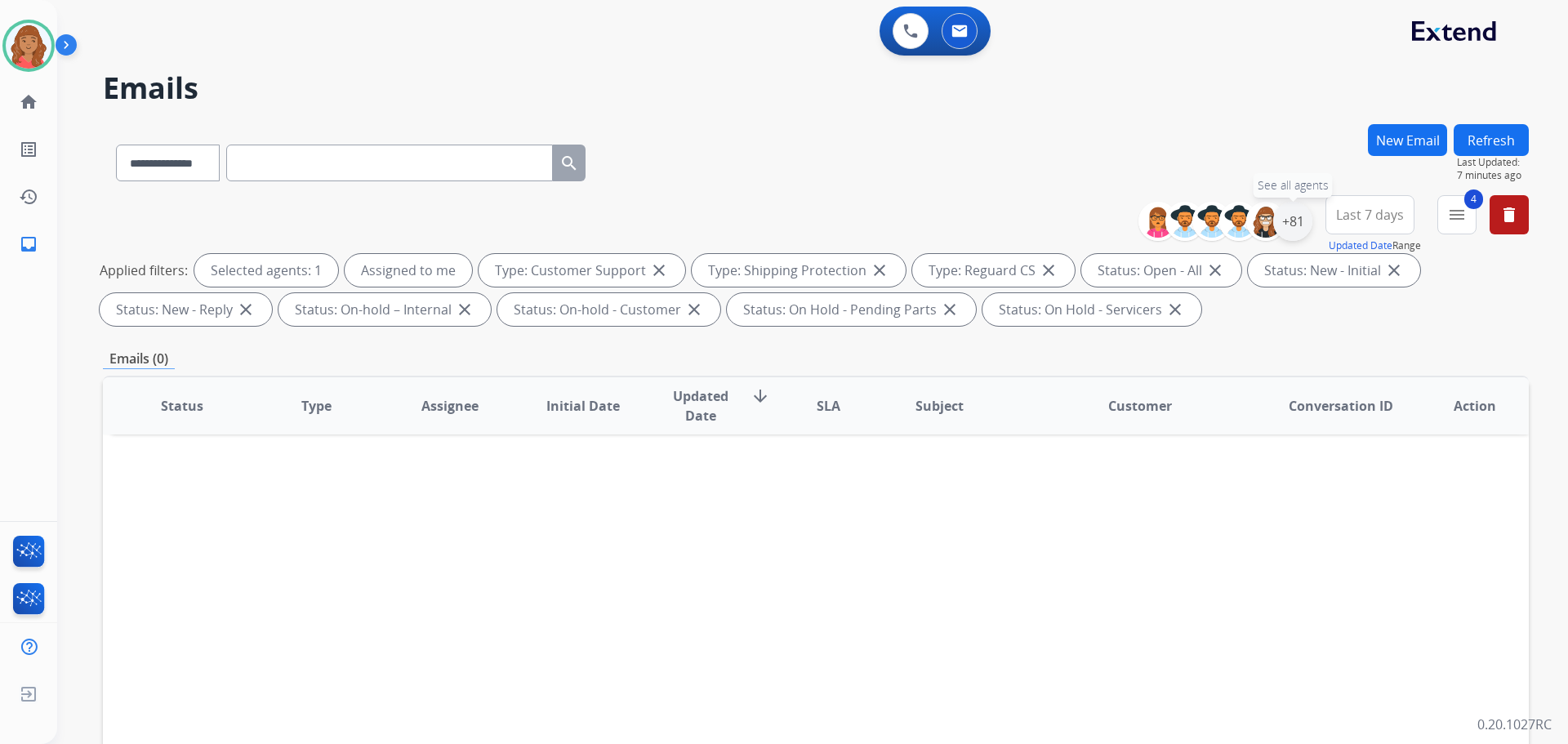
click at [880, 223] on div "+81" at bounding box center [1293, 221] width 39 height 39
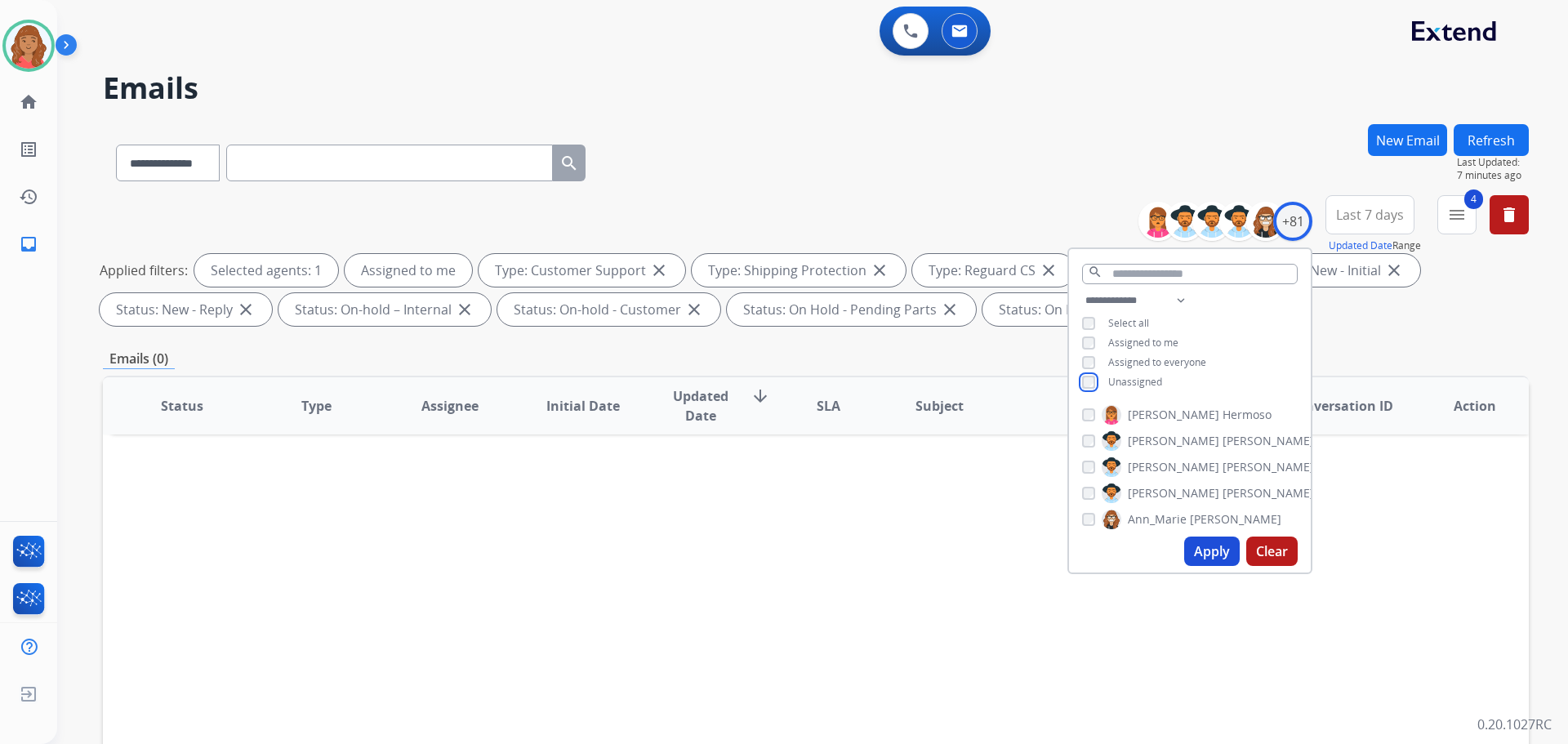
click at [880, 376] on div "Unassigned" at bounding box center [1122, 383] width 80 height 13
click at [880, 380] on div "**********" at bounding box center [1190, 342] width 242 height 104
click at [880, 381] on div "**********" at bounding box center [1190, 342] width 242 height 104
click at [880, 551] on button "Apply" at bounding box center [1212, 551] width 55 height 29
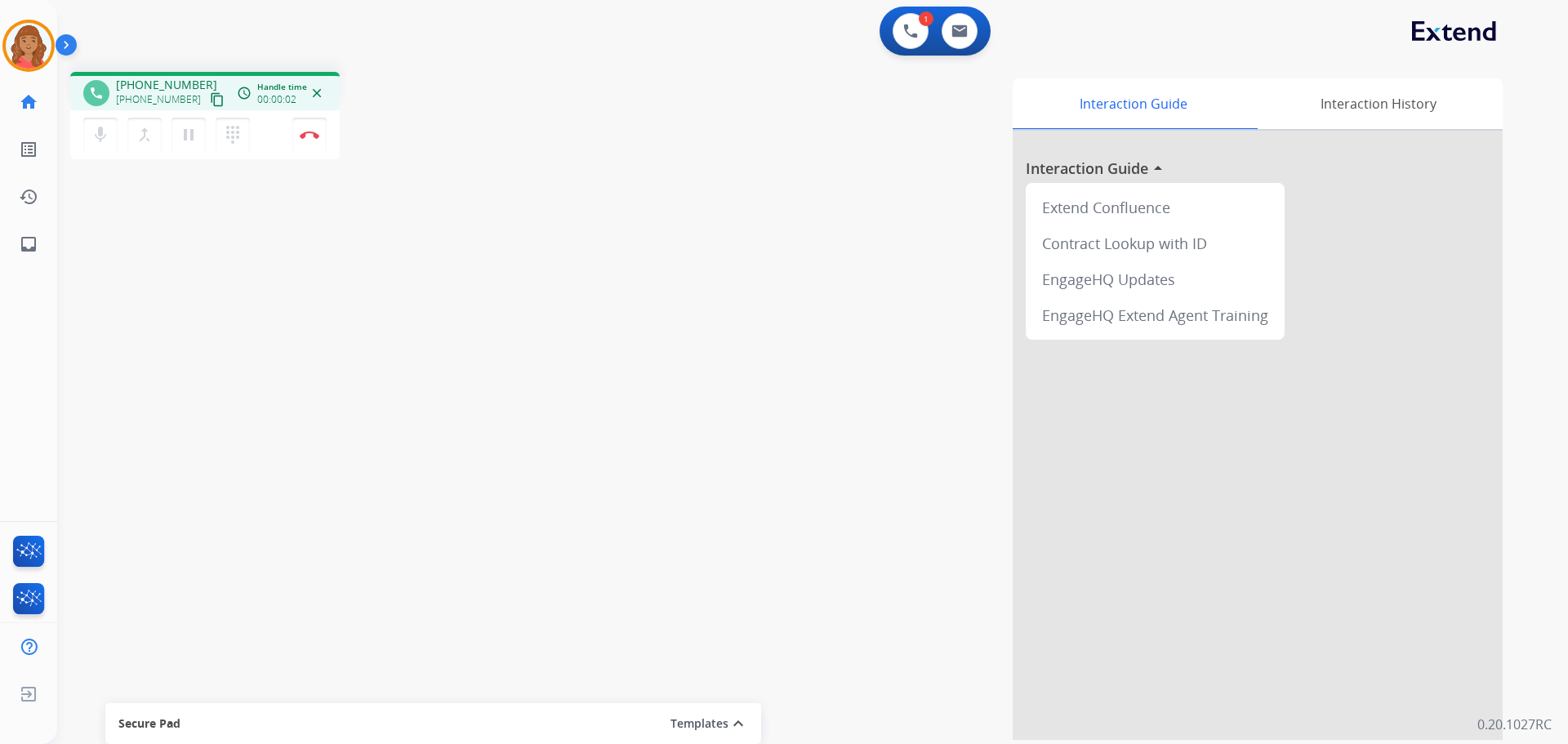
drag, startPoint x: 202, startPoint y: 106, endPoint x: 46, endPoint y: 117, distance: 156.4
click at [210, 106] on mat-icon "content_copy" at bounding box center [218, 99] width 15 height 15
click at [880, 42] on button at bounding box center [959, 31] width 36 height 36
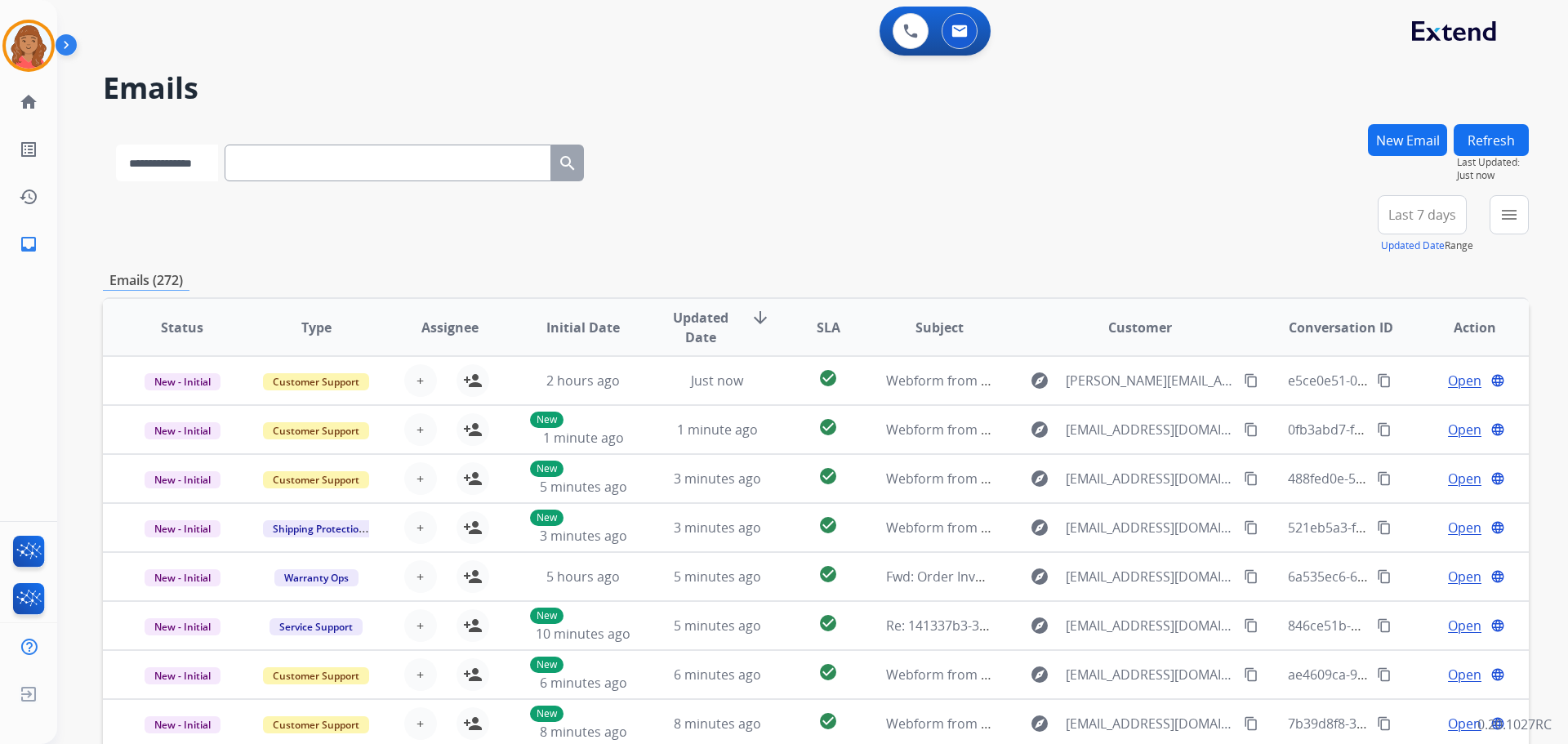
click at [219, 174] on select "**********" at bounding box center [167, 162] width 102 height 37
select select "**********"
click at [116, 144] on select "**********" at bounding box center [167, 162] width 102 height 37
paste input "**********"
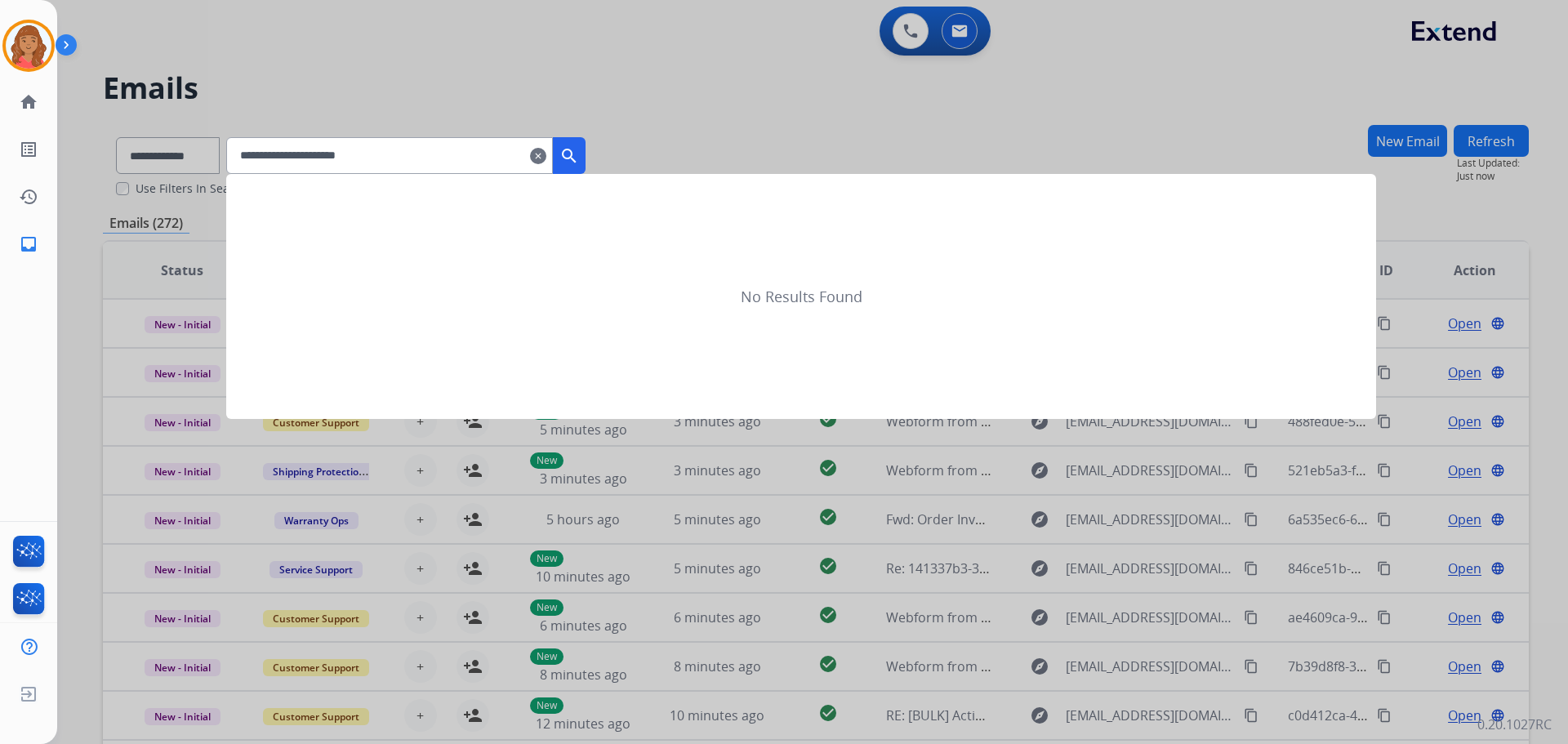
type input "**********"
click at [579, 162] on mat-icon "search" at bounding box center [568, 156] width 20 height 20
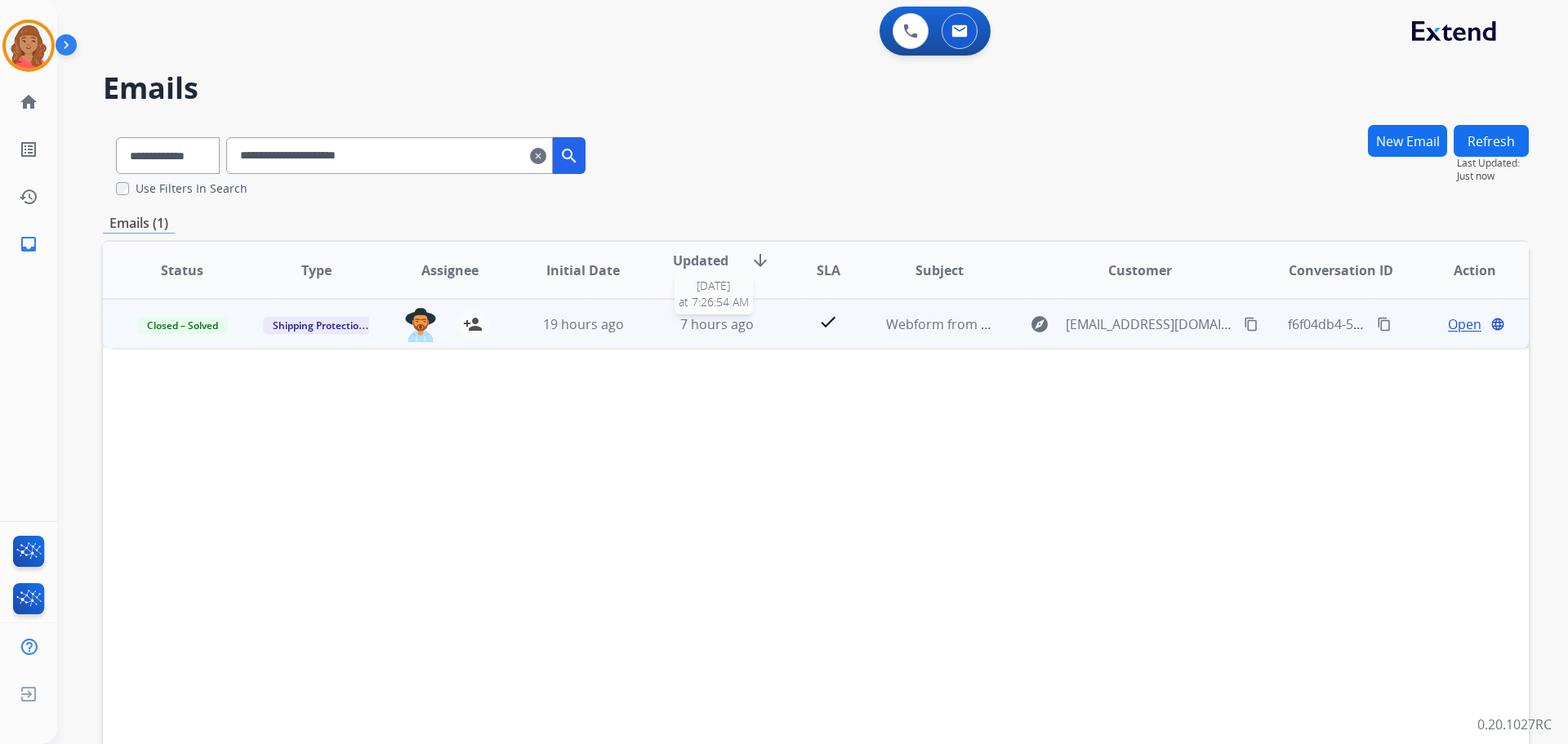
click at [711, 326] on span "7 hours ago" at bounding box center [716, 324] width 73 height 18
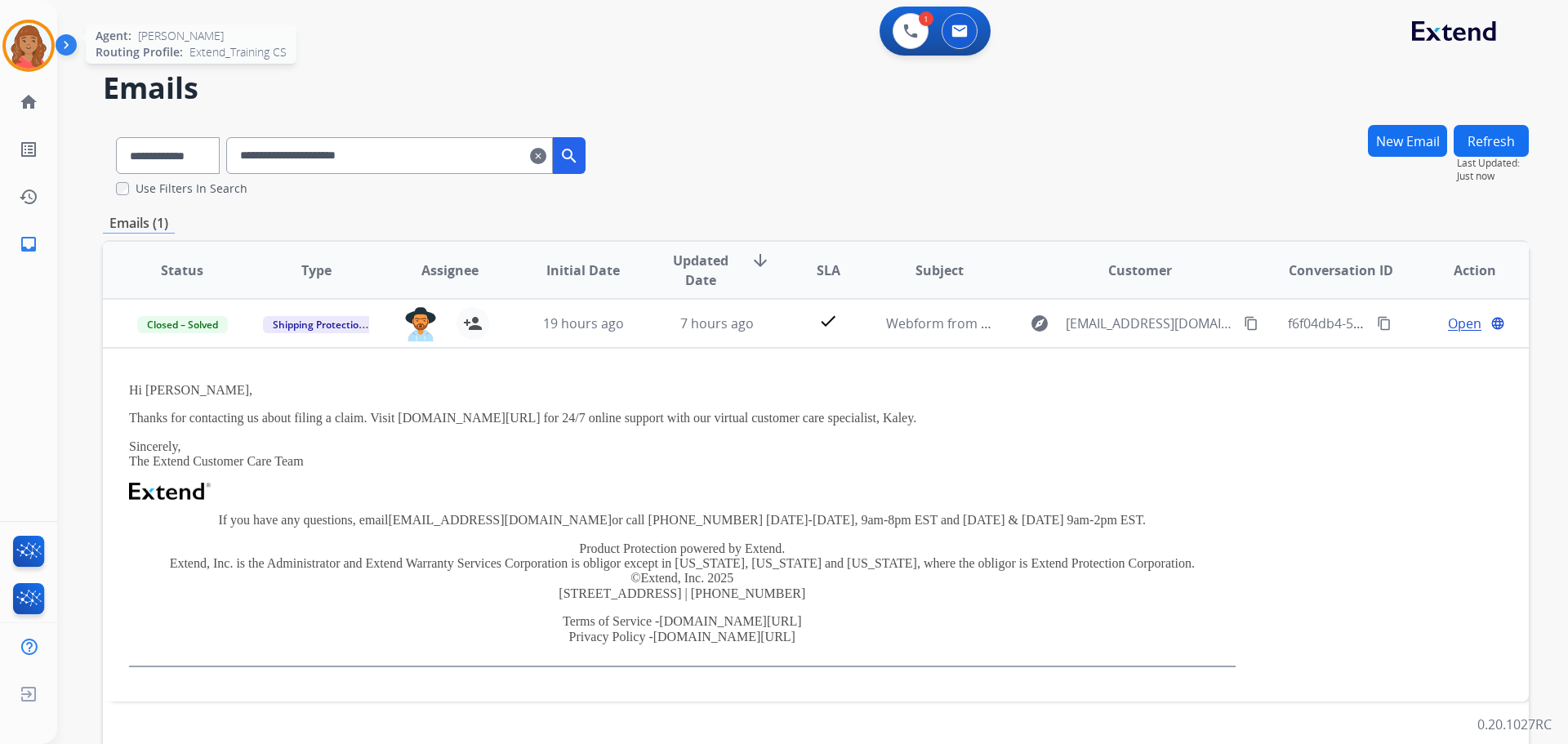
click at [35, 51] on img at bounding box center [28, 45] width 46 height 46
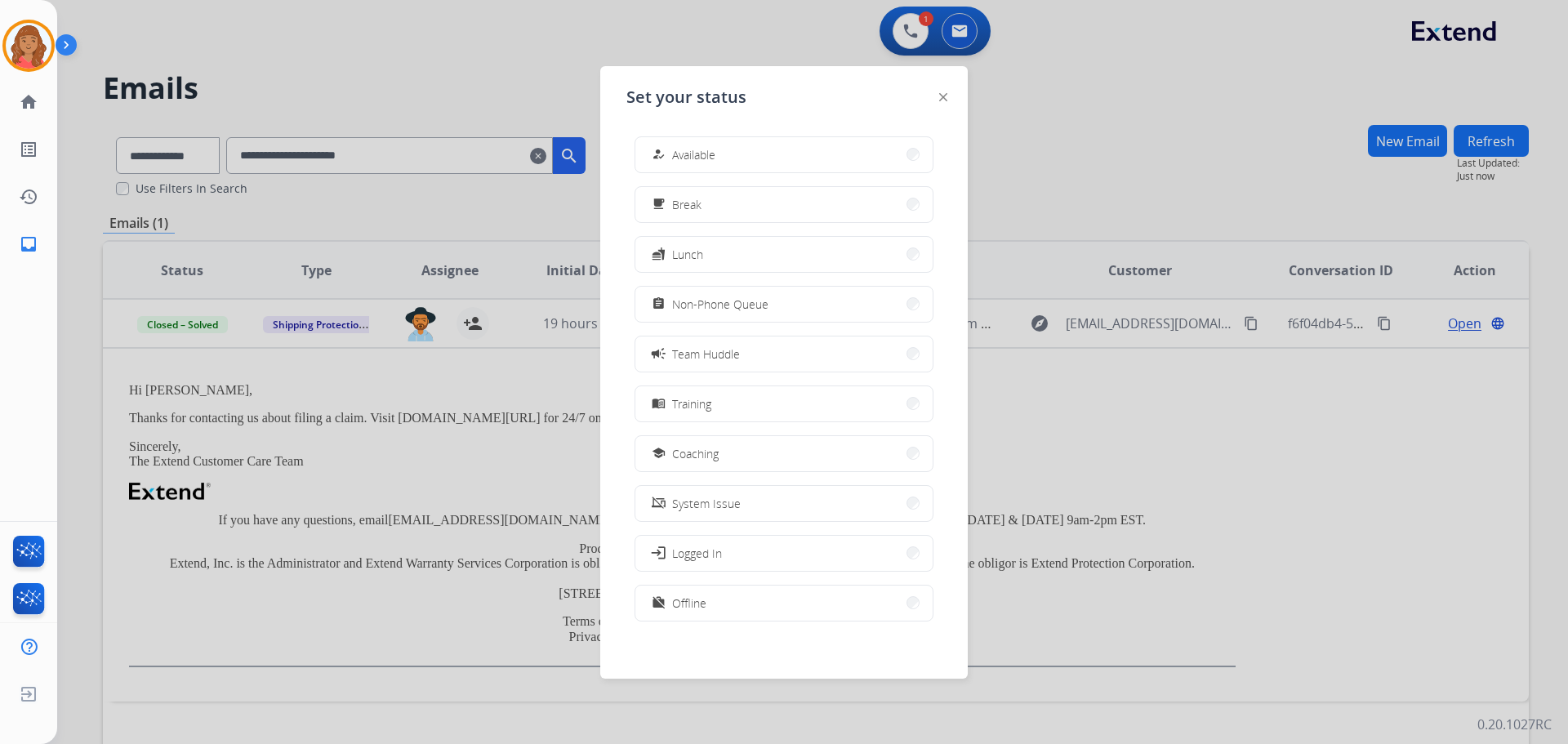
drag, startPoint x: 824, startPoint y: 10, endPoint x: 872, endPoint y: 27, distance: 50.9
click at [826, 10] on div at bounding box center [784, 372] width 1568 height 744
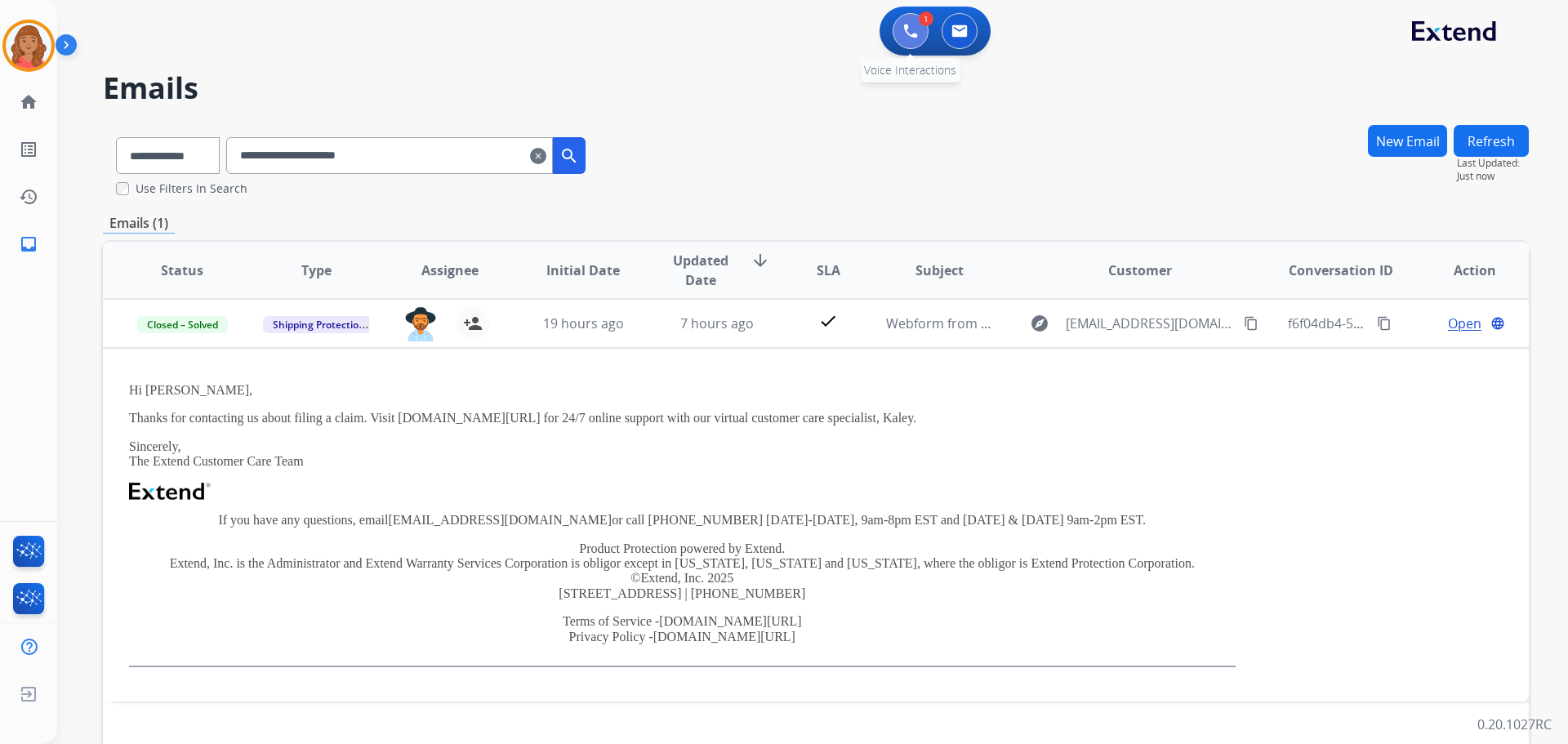
click at [880, 27] on img at bounding box center [911, 31] width 15 height 15
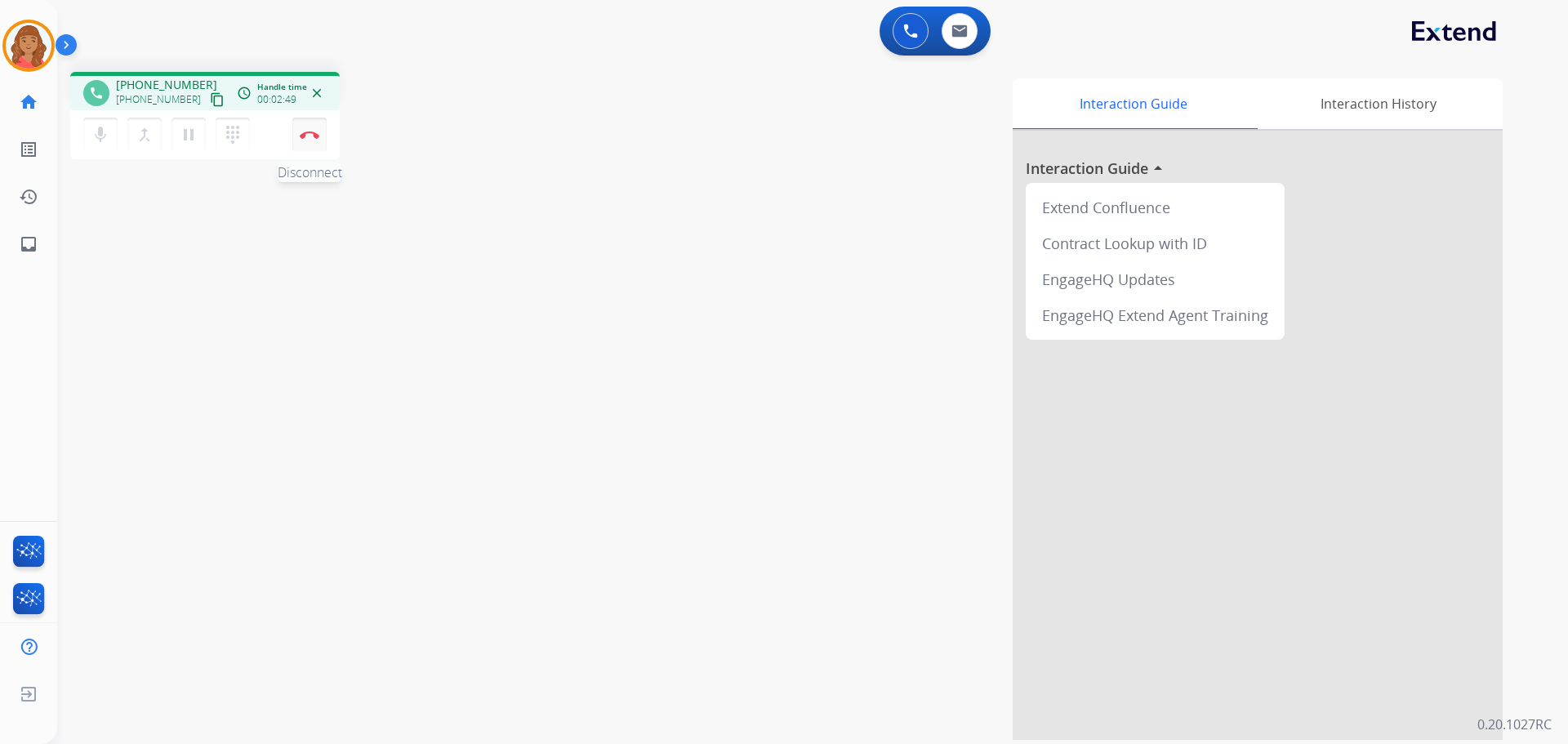
click at [316, 140] on button "Disconnect" at bounding box center [309, 134] width 35 height 35
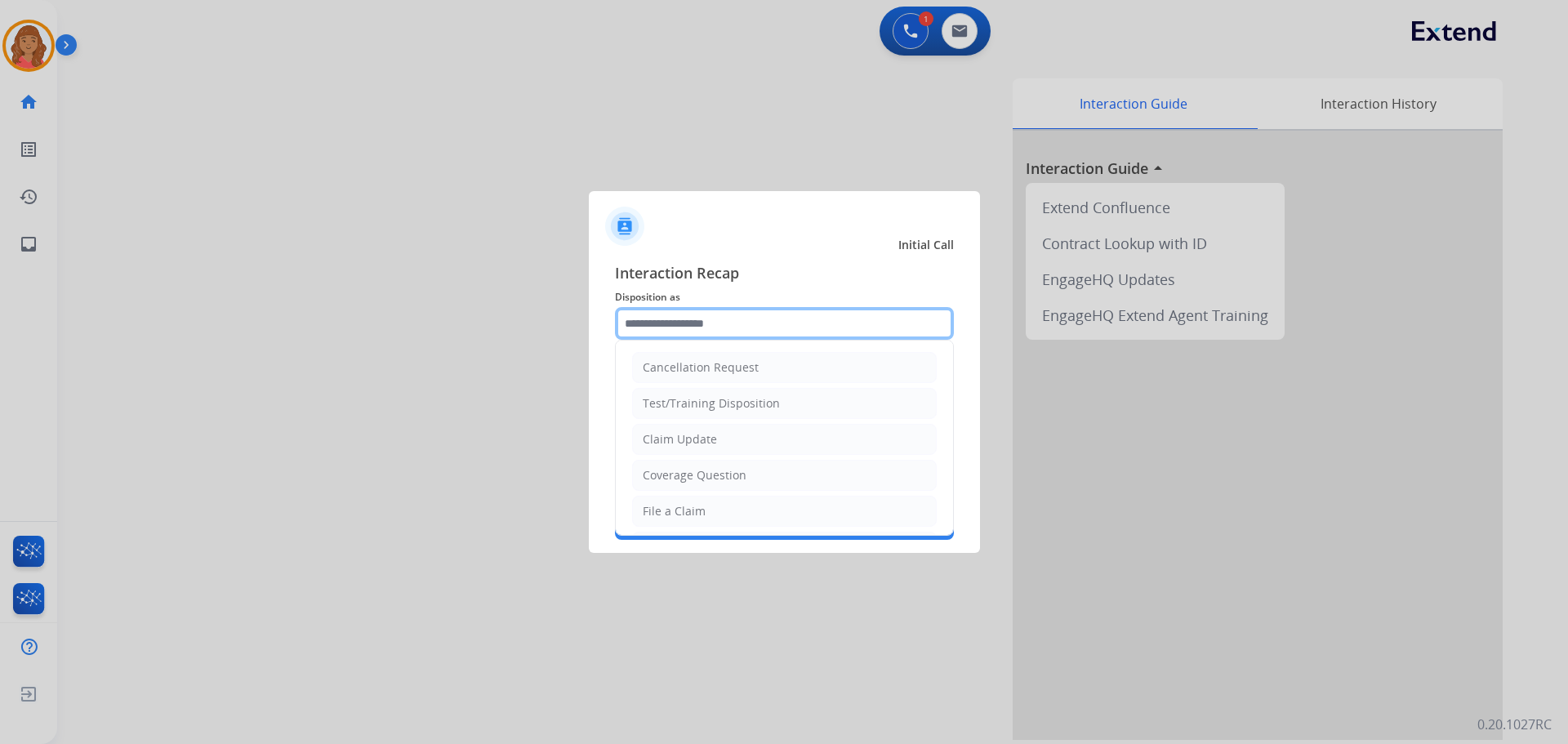
drag, startPoint x: 717, startPoint y: 326, endPoint x: 716, endPoint y: 375, distance: 49.0
click at [717, 328] on input "text" at bounding box center [784, 323] width 339 height 33
click at [680, 442] on div "Claim Update" at bounding box center [679, 439] width 74 height 16
type input "**********"
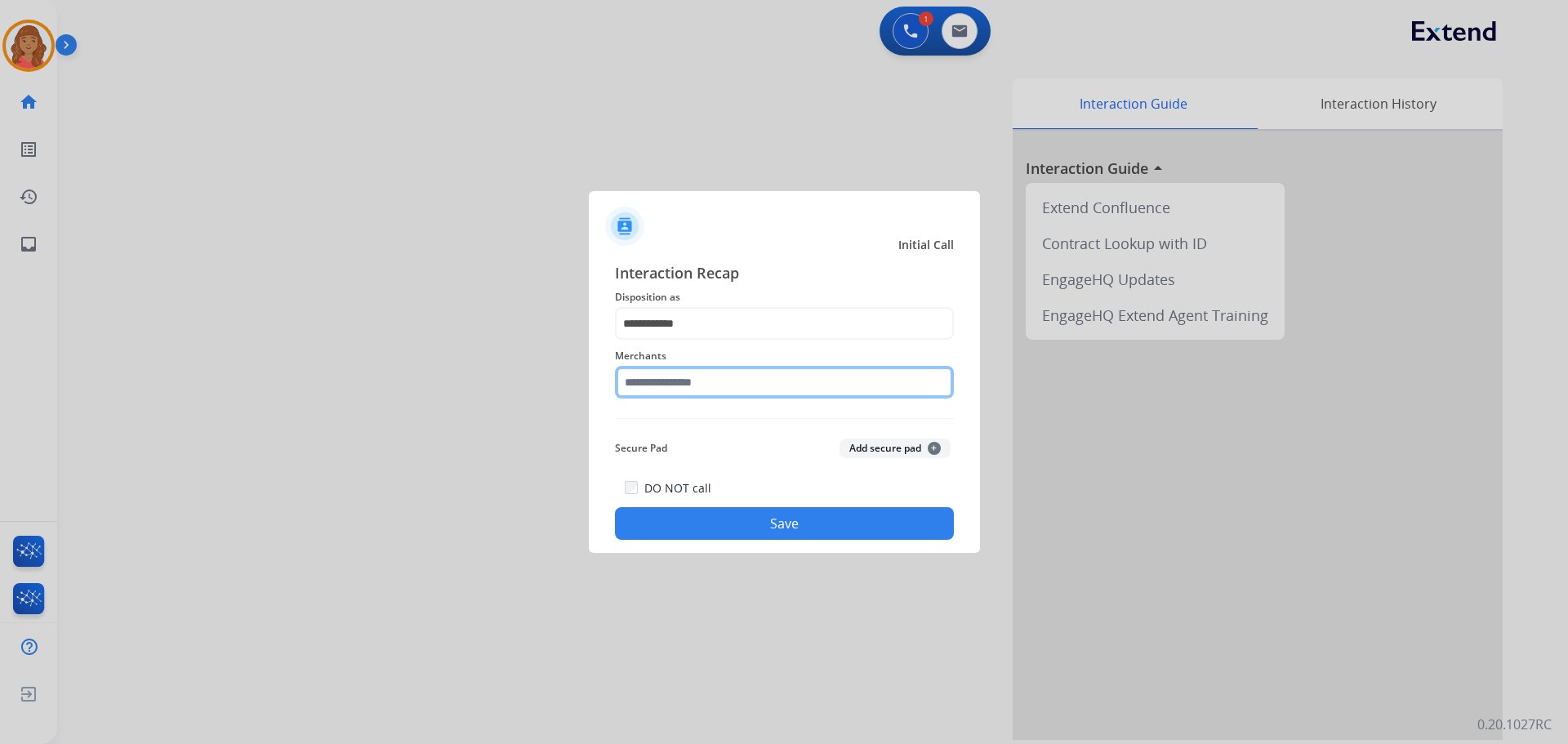
click at [674, 395] on input "text" at bounding box center [784, 382] width 339 height 33
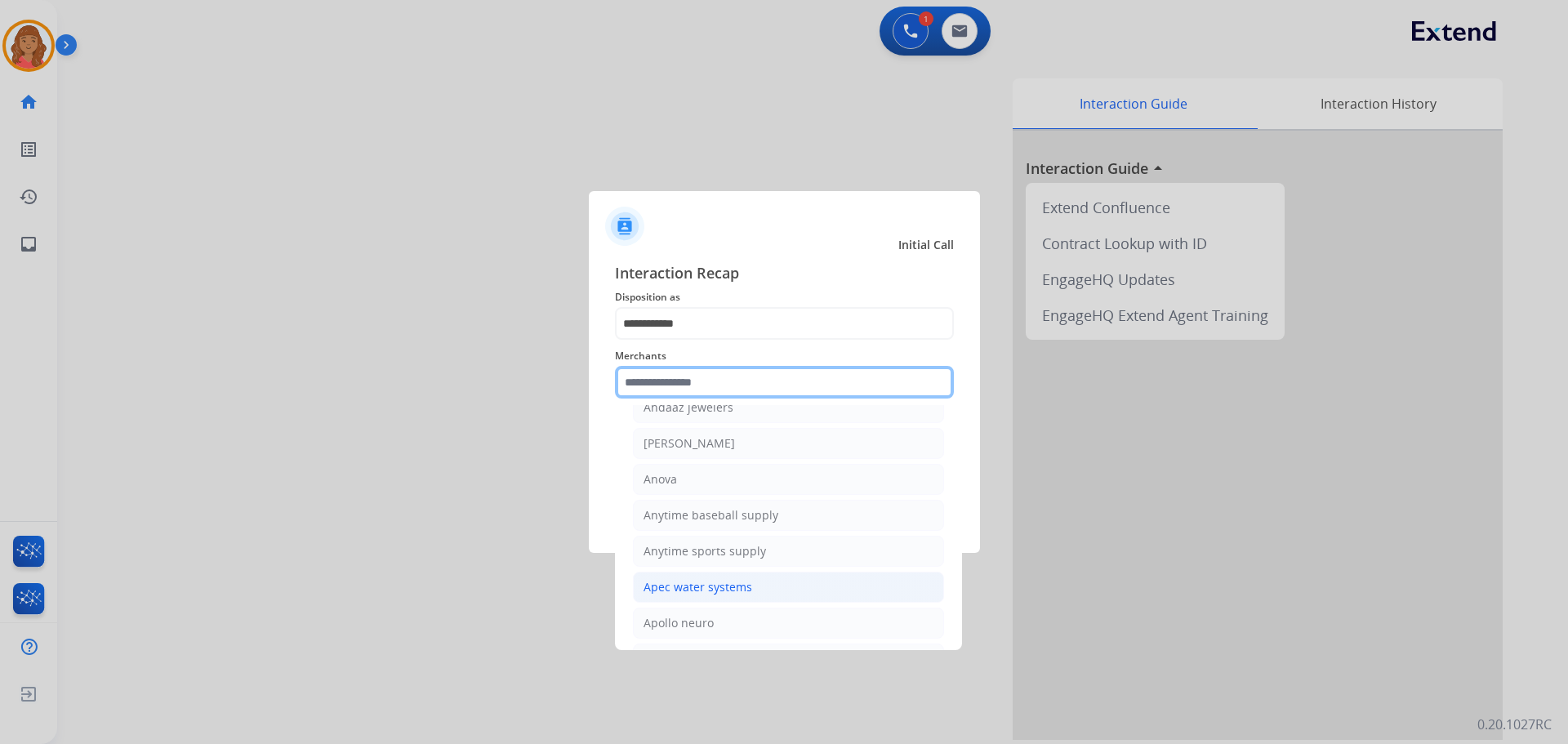
scroll to position [1798, 0]
click at [685, 385] on input "text" at bounding box center [784, 382] width 339 height 33
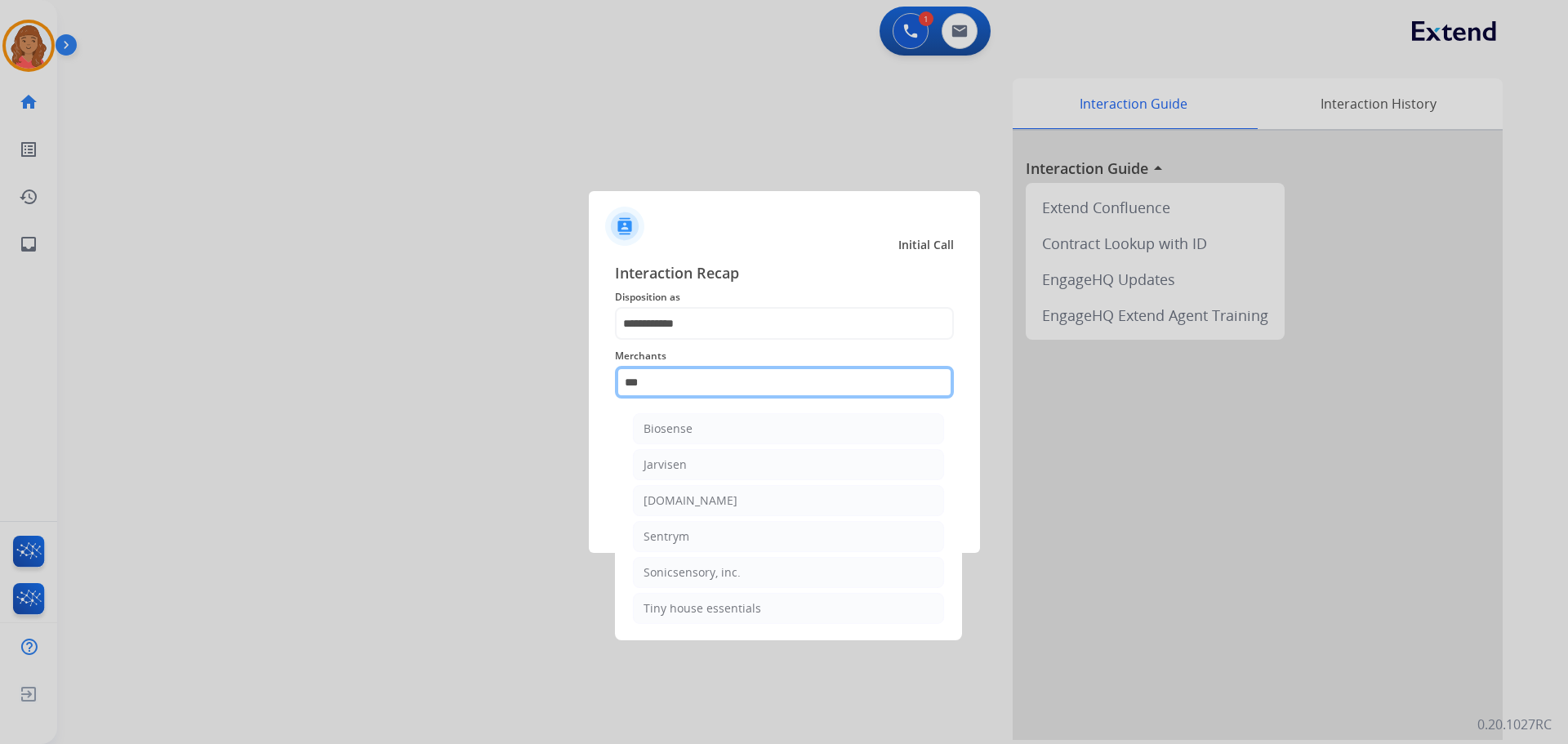
scroll to position [0, 0]
type input "*"
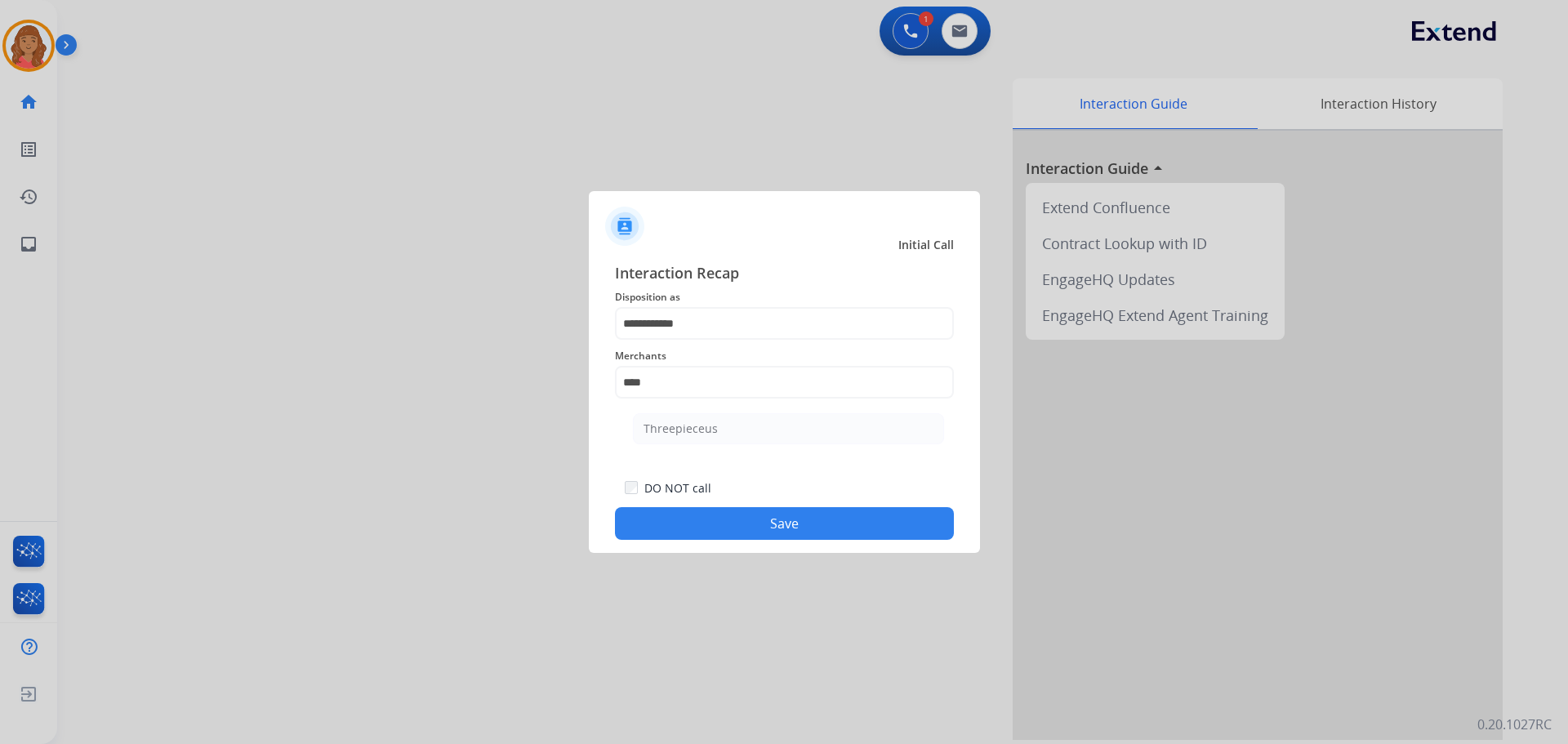
click at [690, 433] on div "Threepieceus" at bounding box center [680, 428] width 74 height 16
type input "**********"
click at [724, 522] on button "Save" at bounding box center [784, 524] width 339 height 33
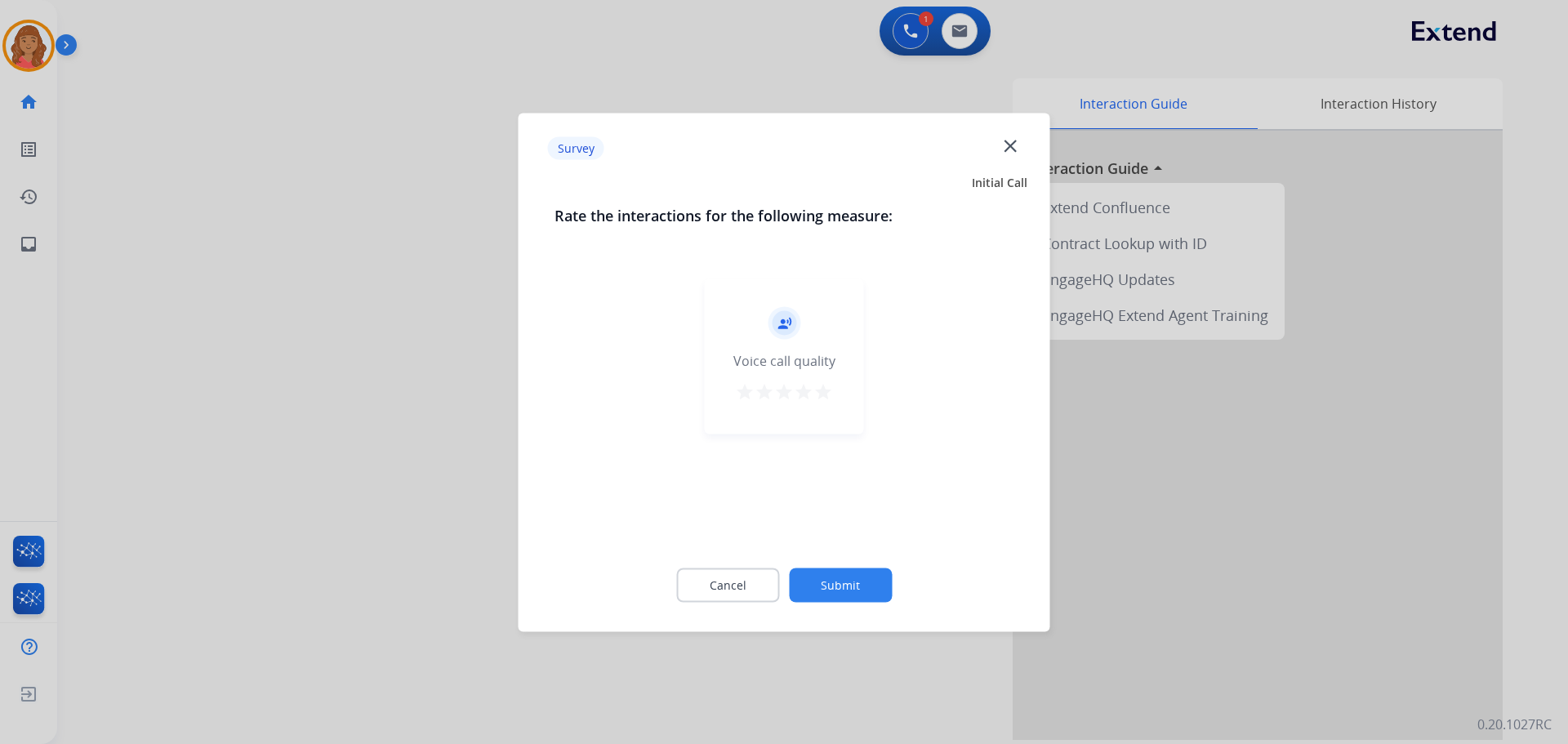
click at [834, 395] on div "record_voice_over Voice call quality star star star star star" at bounding box center [784, 356] width 159 height 155
click at [824, 393] on mat-icon "star" at bounding box center [822, 391] width 20 height 20
click at [862, 582] on button "Submit" at bounding box center [840, 585] width 103 height 35
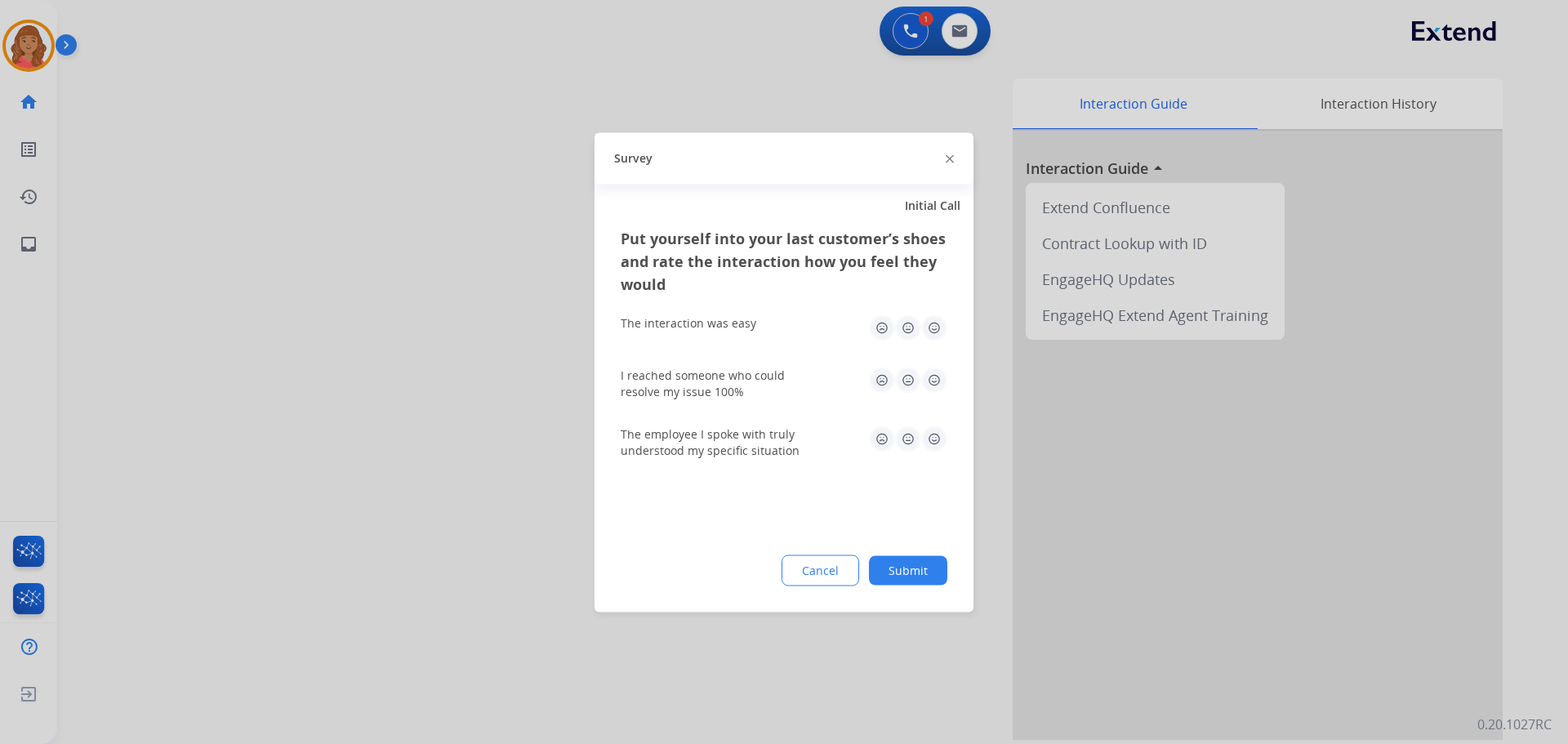
click at [880, 331] on img at bounding box center [934, 327] width 26 height 26
click at [880, 375] on img at bounding box center [934, 380] width 26 height 26
drag, startPoint x: 936, startPoint y: 434, endPoint x: 931, endPoint y: 471, distance: 37.3
click at [880, 435] on img at bounding box center [934, 439] width 26 height 26
drag, startPoint x: 905, startPoint y: 566, endPoint x: 856, endPoint y: 574, distance: 49.6
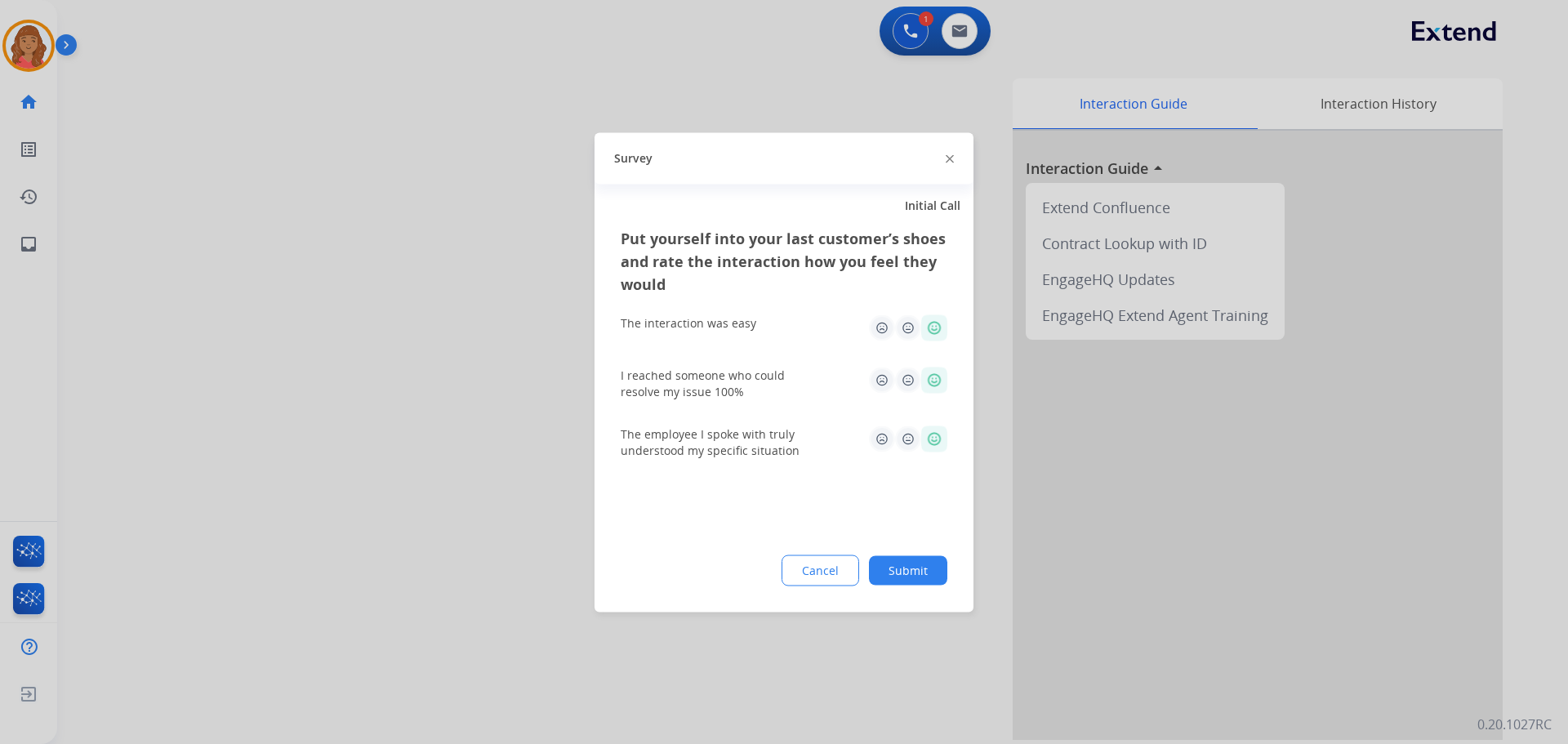
click at [880, 566] on button "Submit" at bounding box center [909, 569] width 79 height 29
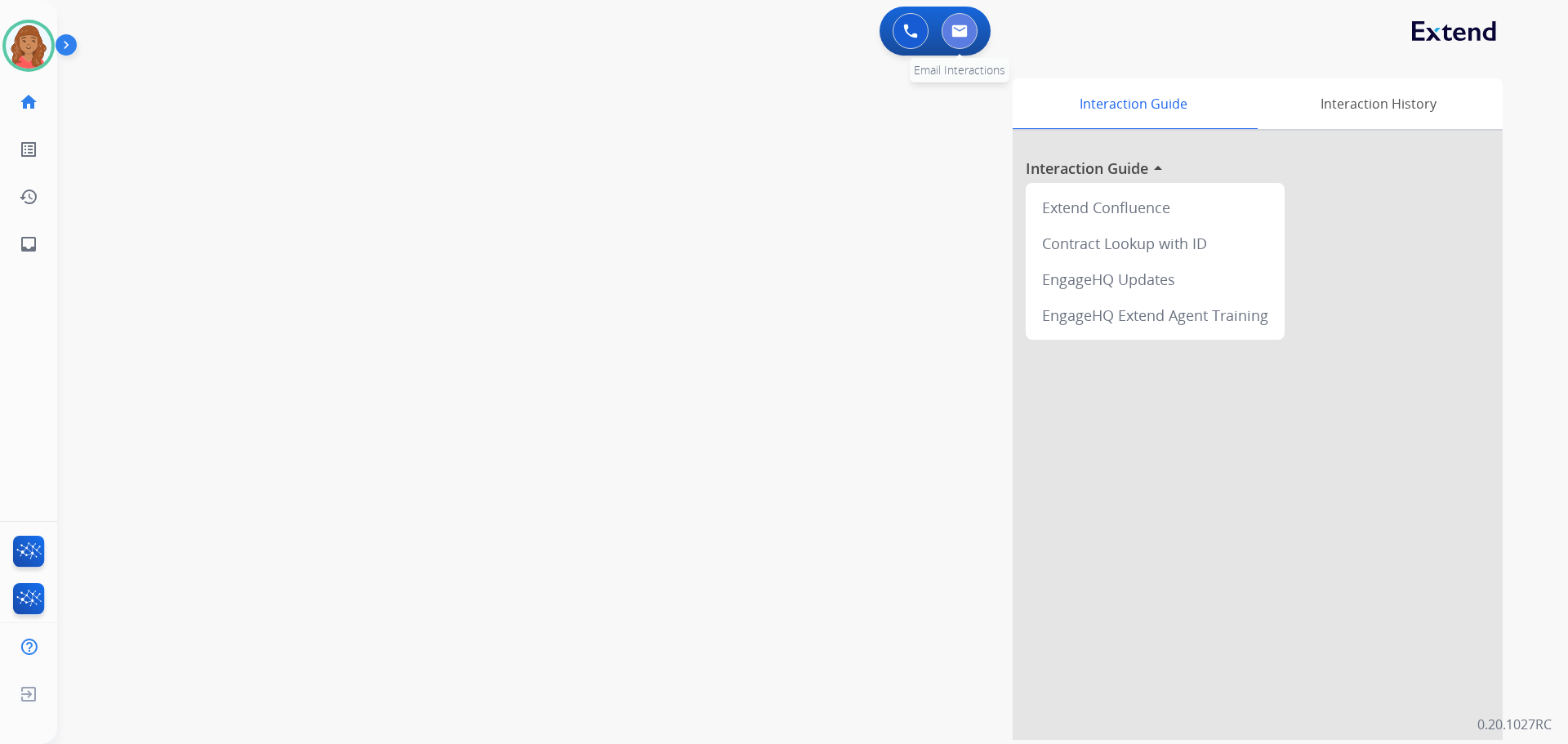
click at [880, 28] on button at bounding box center [959, 31] width 36 height 36
select select "**********"
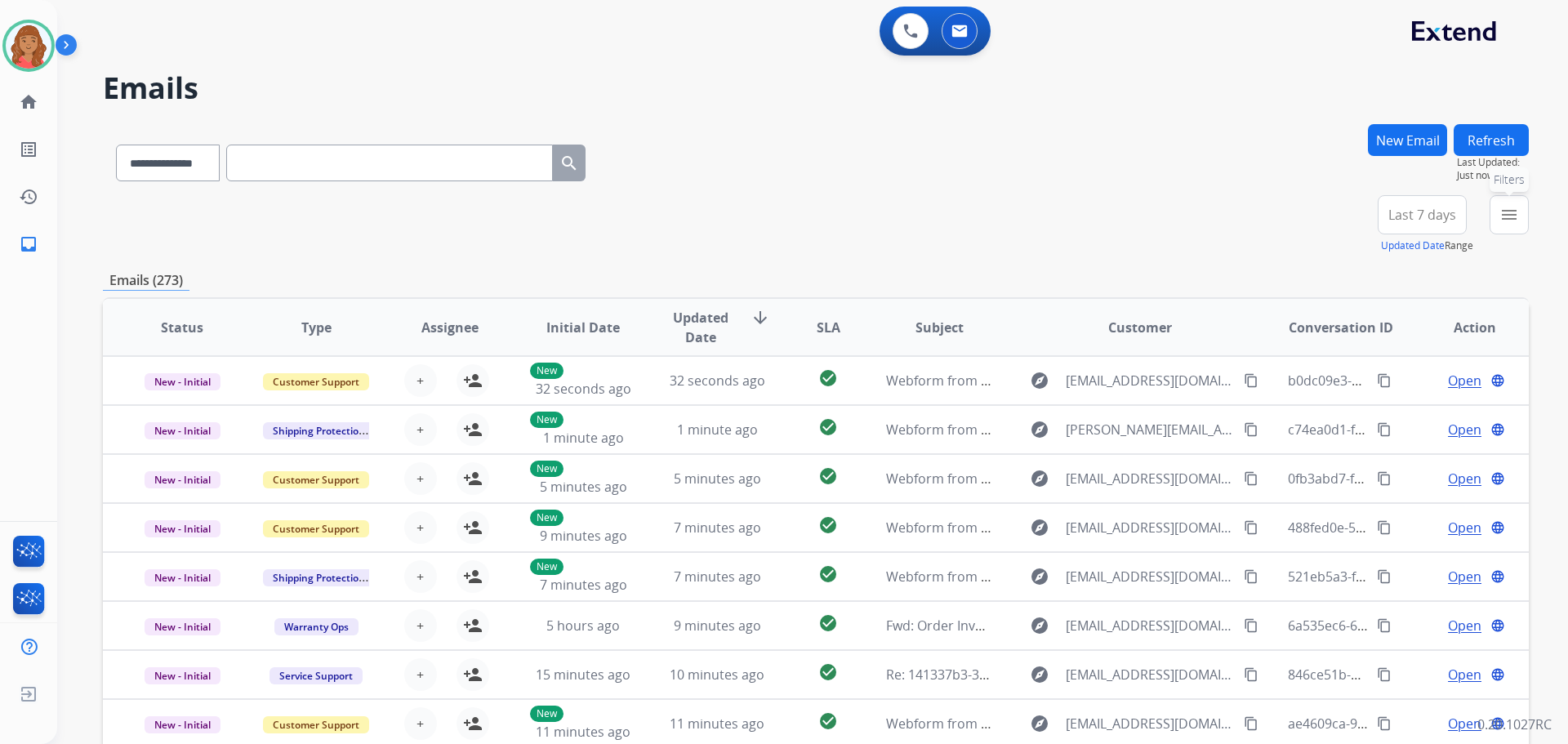
click at [880, 224] on button "menu Filters" at bounding box center [1509, 215] width 39 height 39
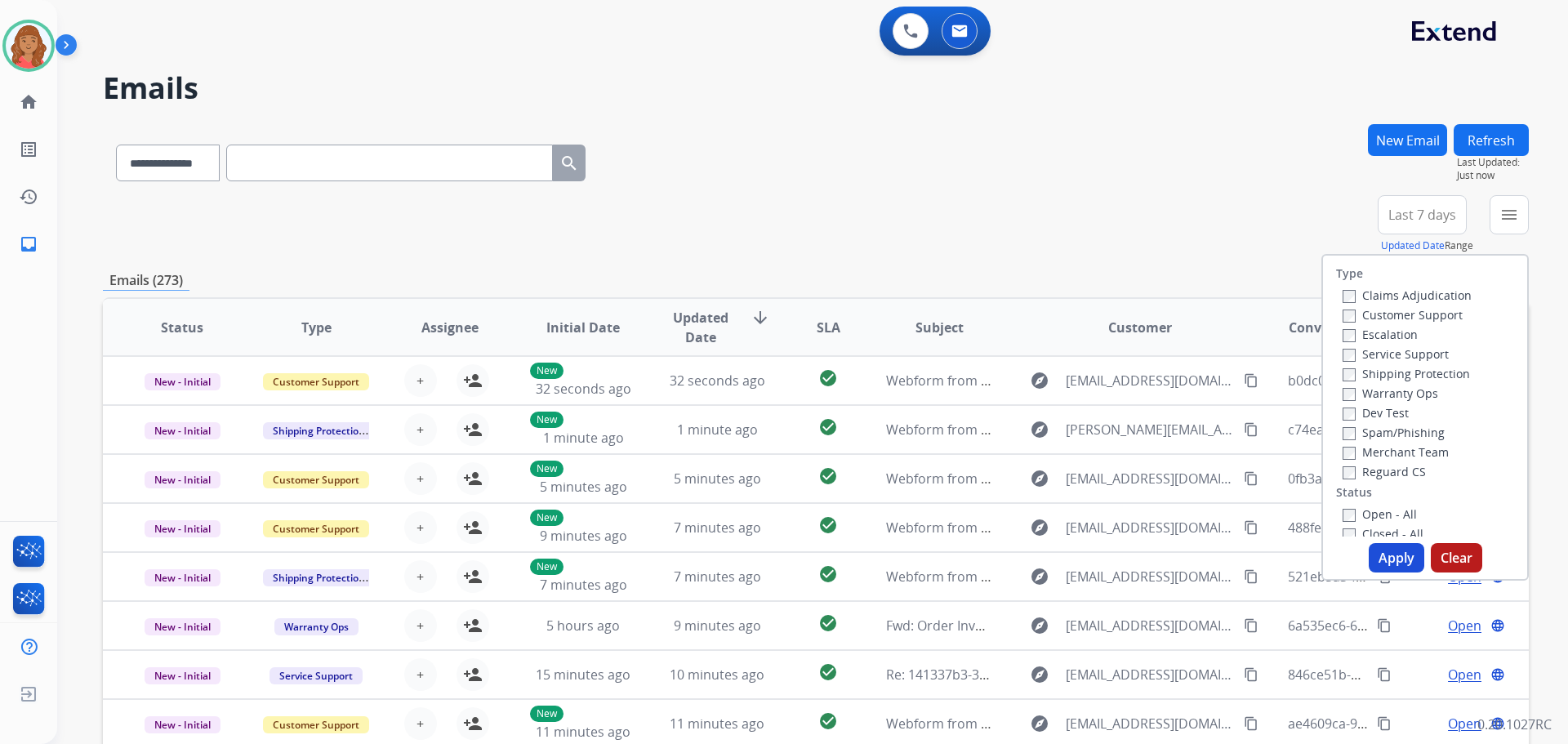
click at [880, 139] on button "New Email" at bounding box center [1408, 140] width 79 height 32
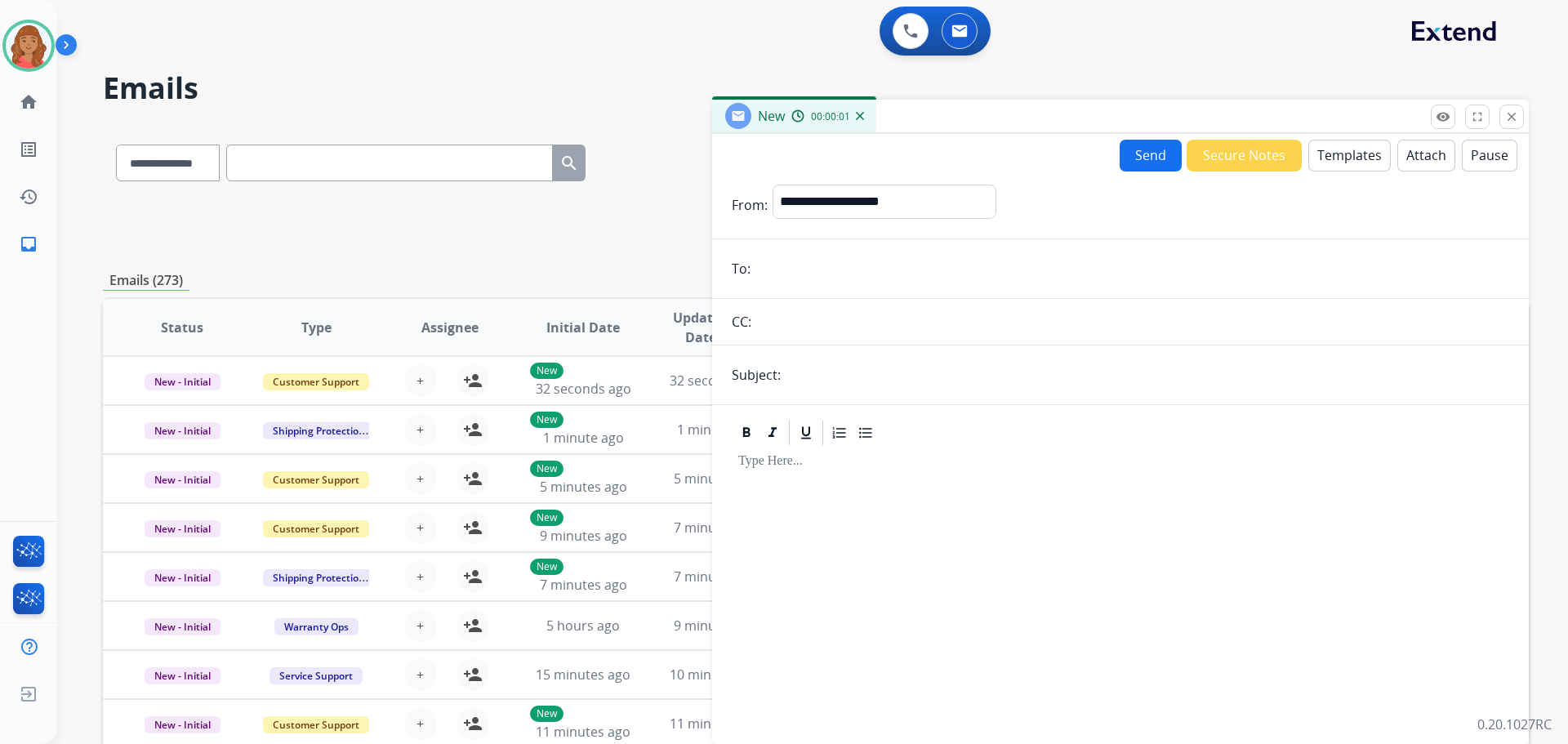
click at [880, 163] on button "Templates" at bounding box center [1349, 156] width 83 height 32
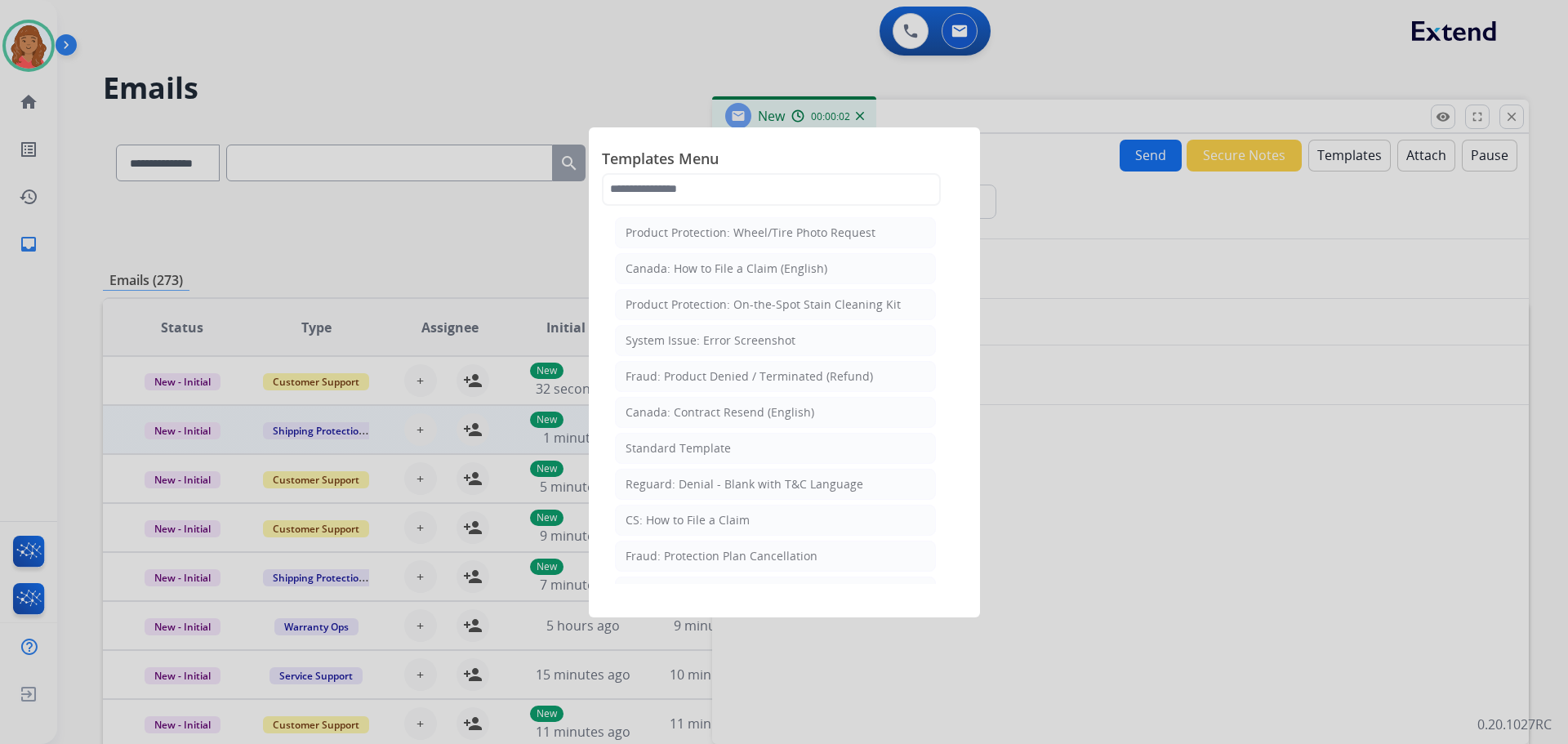
click at [679, 446] on div "Standard Template" at bounding box center [678, 448] width 105 height 16
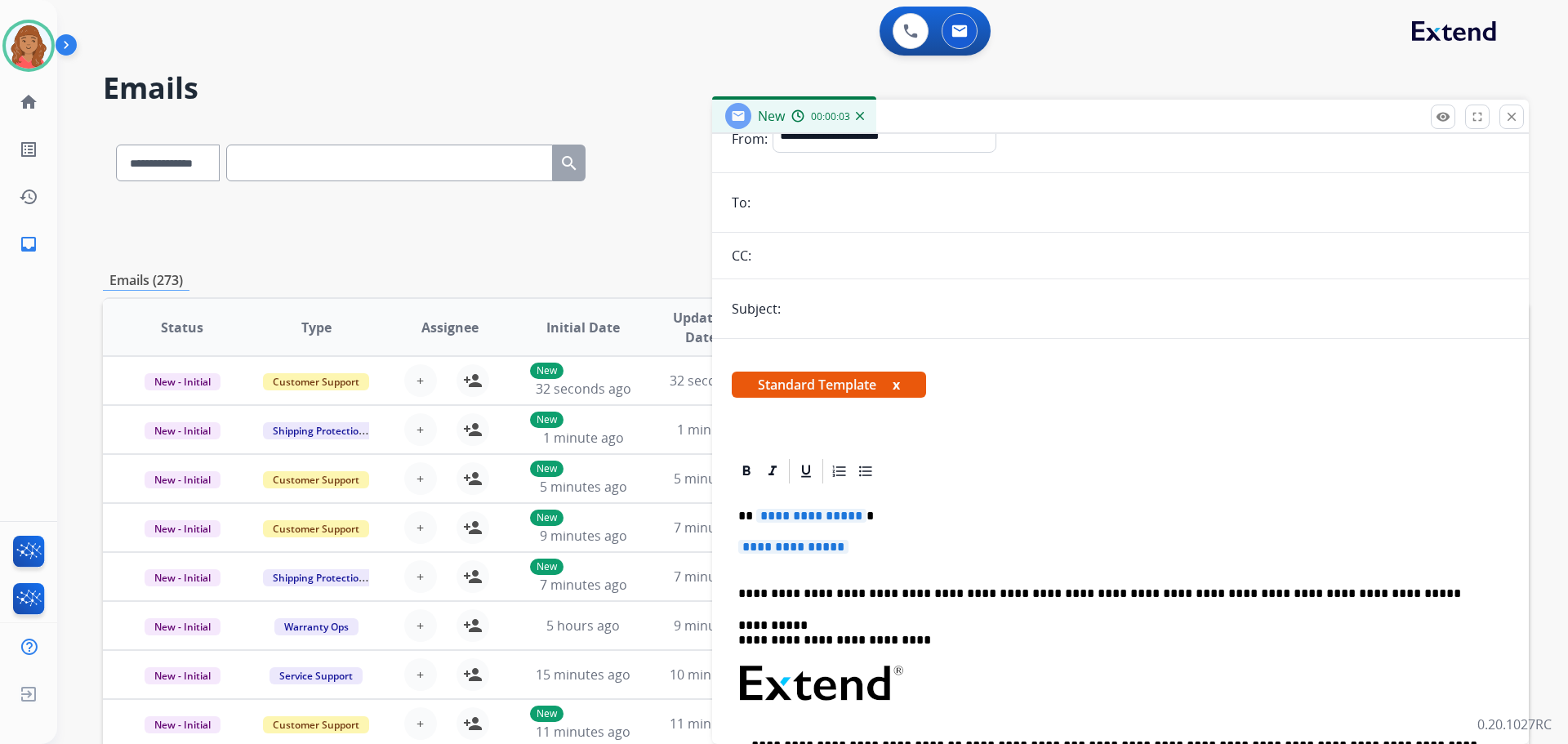
scroll to position [163, 0]
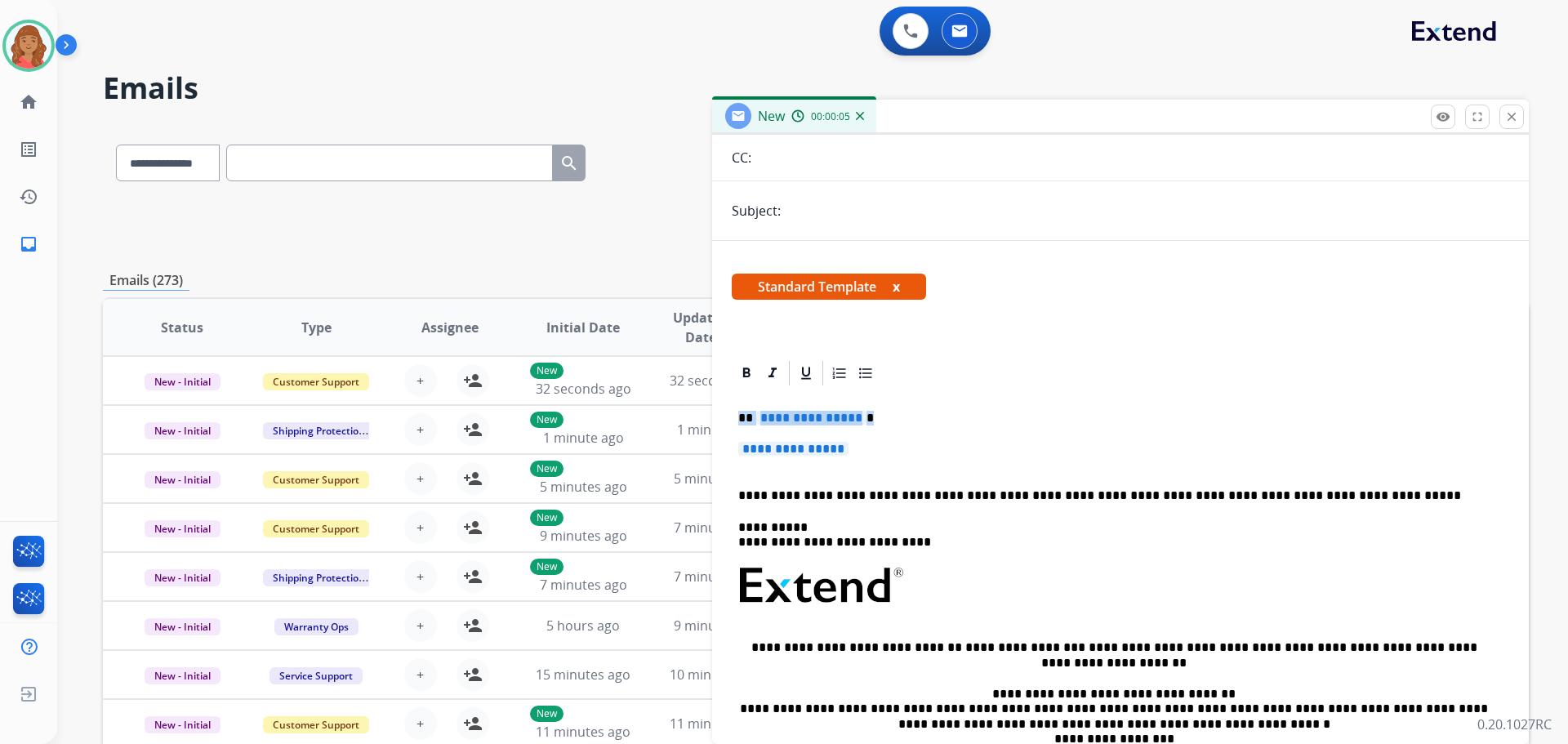
drag, startPoint x: 863, startPoint y: 440, endPoint x: 736, endPoint y: 413, distance: 129.8
click at [734, 413] on div "**********" at bounding box center [1120, 625] width 777 height 473
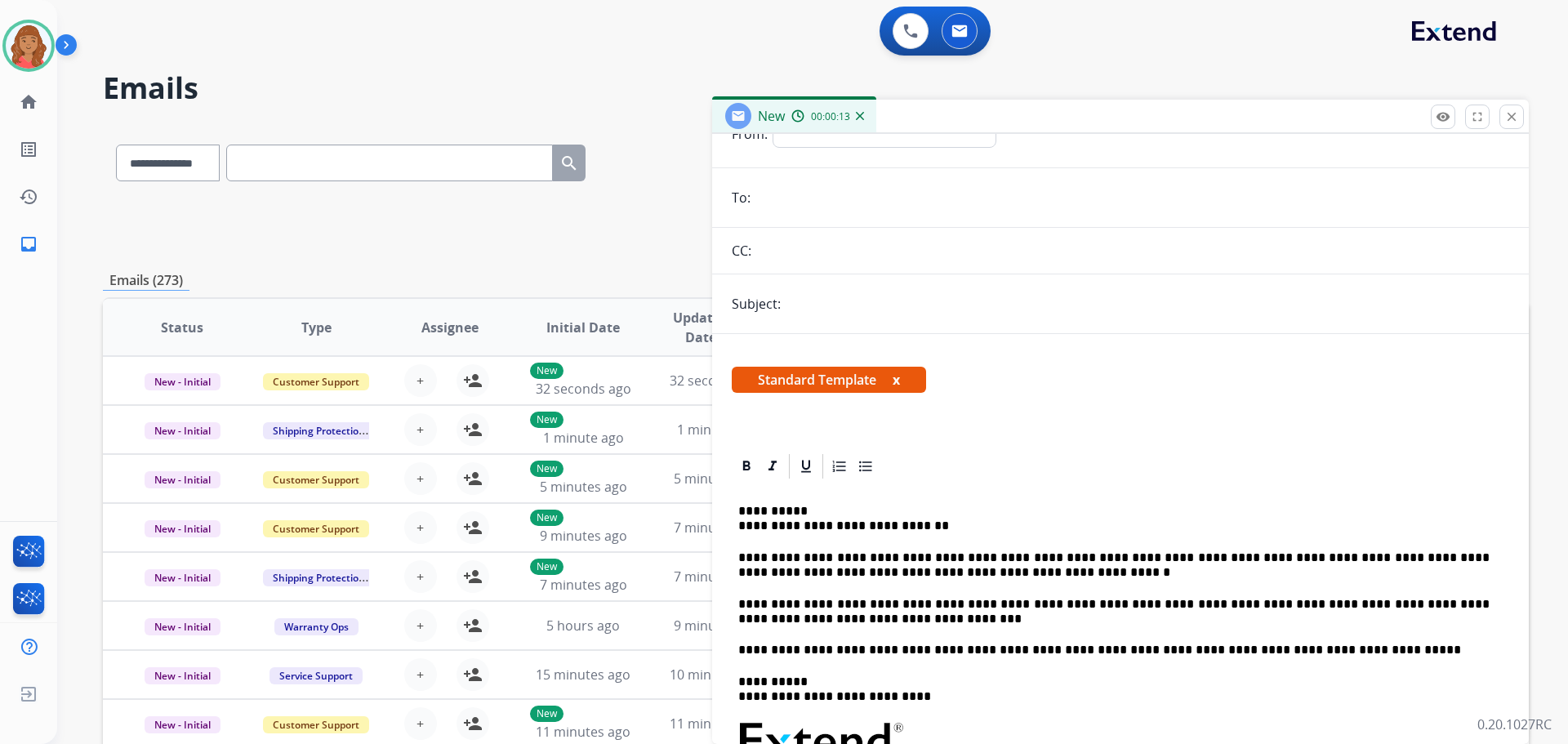
scroll to position [0, 0]
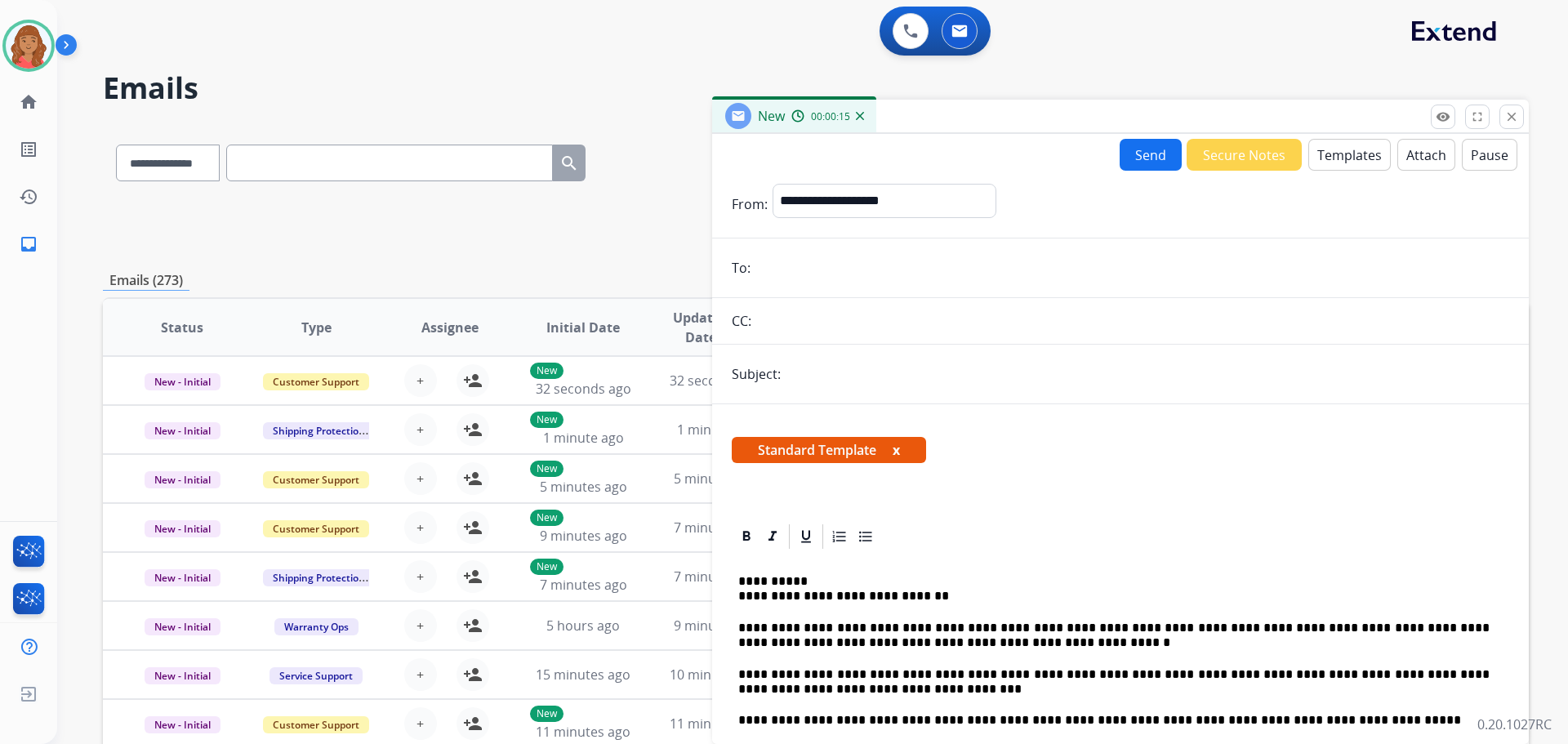
paste input "**********"
type input "**********"
click at [800, 373] on input "text" at bounding box center [1148, 373] width 724 height 33
type input "**********"
click at [869, 202] on select "**********" at bounding box center [883, 200] width 222 height 33
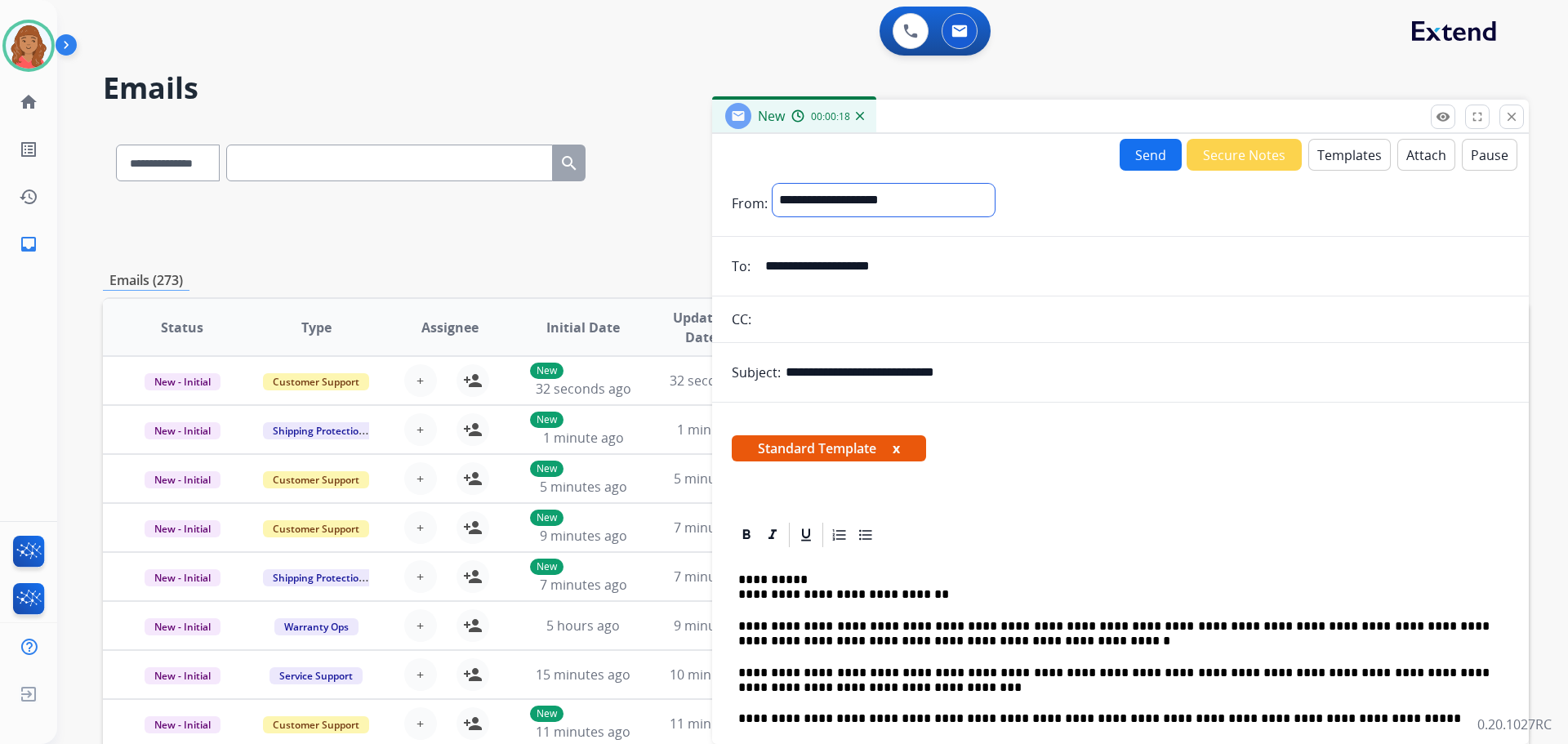
select select "**********"
click at [773, 184] on select "**********" at bounding box center [883, 200] width 222 height 33
click at [880, 152] on button "Send" at bounding box center [1151, 155] width 62 height 32
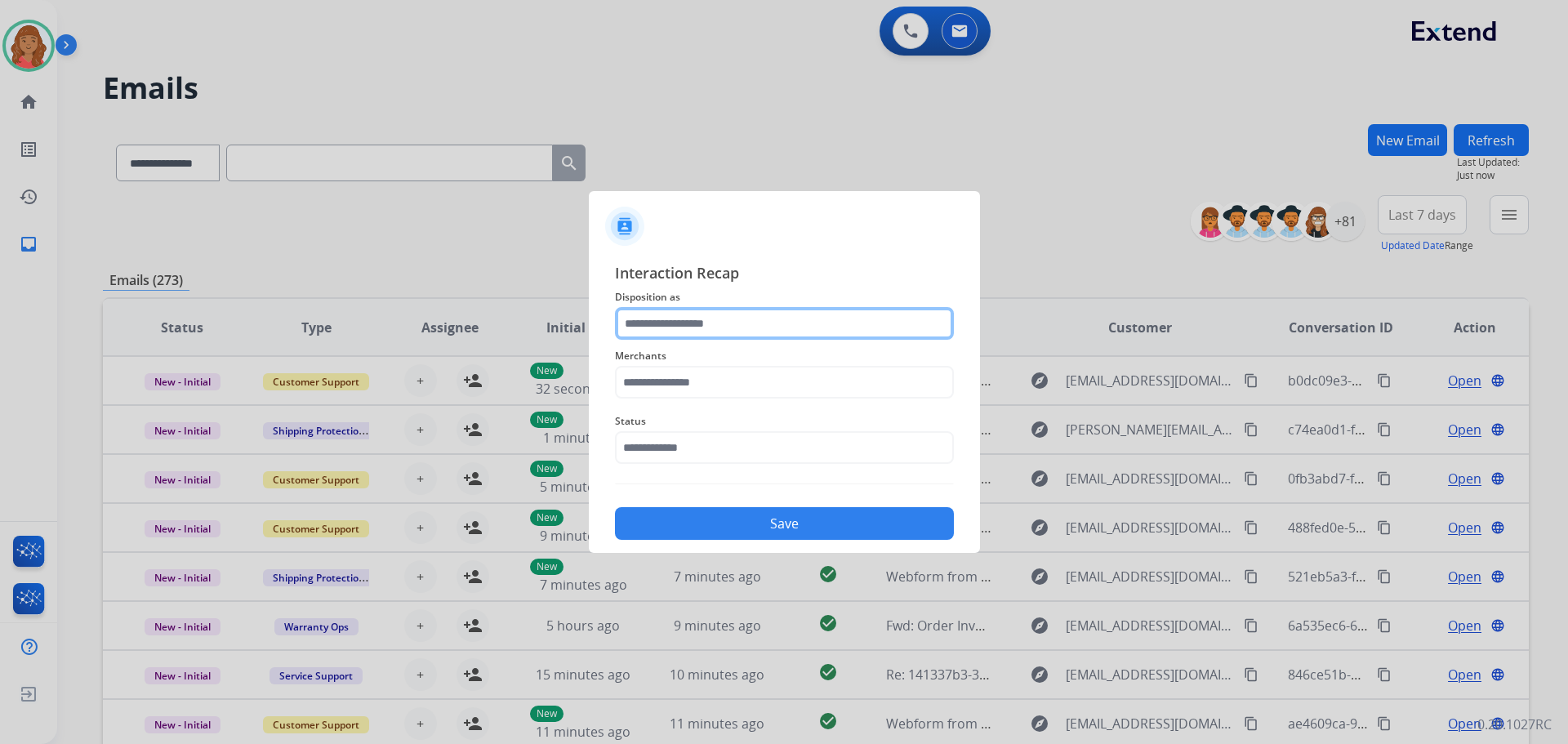
click at [676, 339] on input "text" at bounding box center [784, 323] width 339 height 33
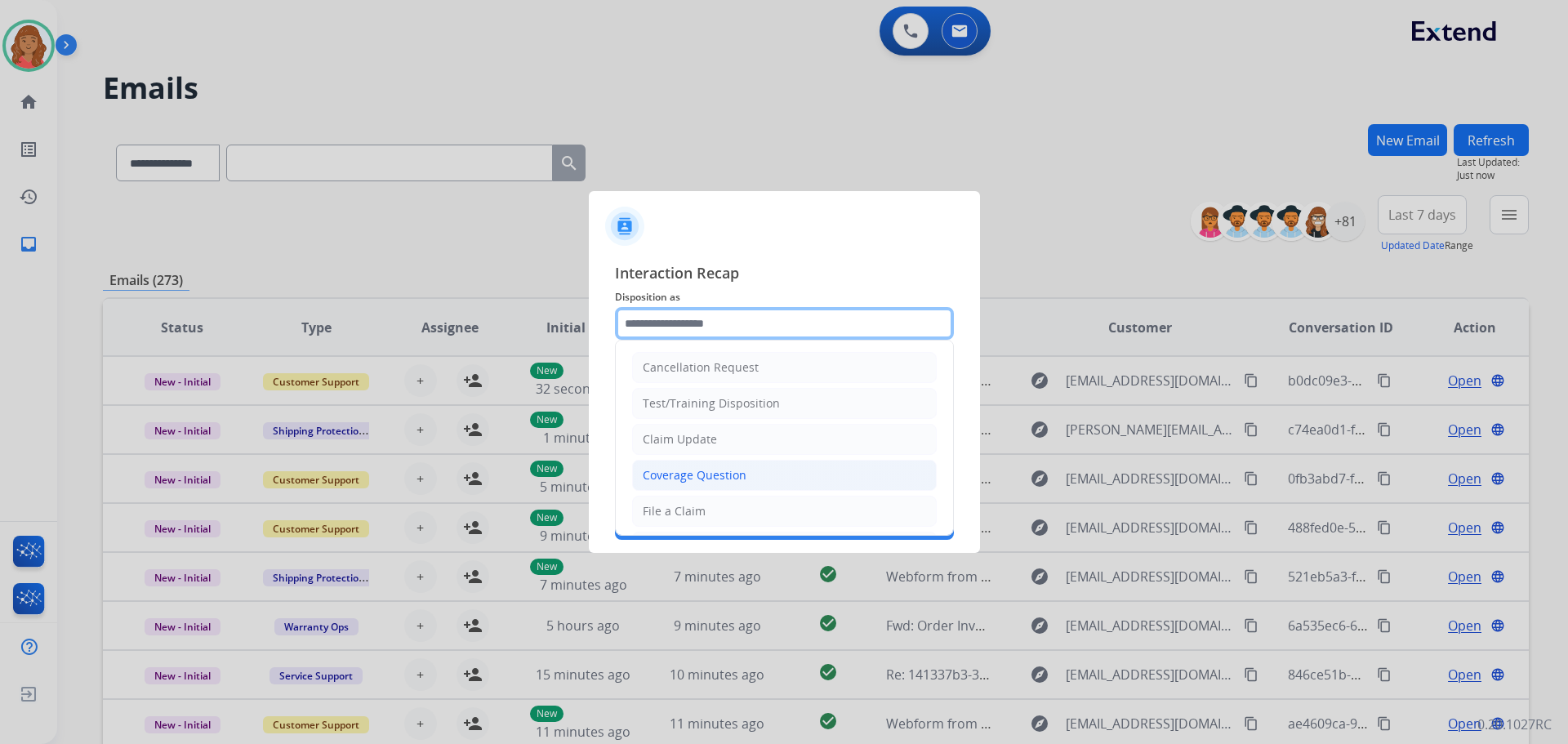
scroll to position [82, 0]
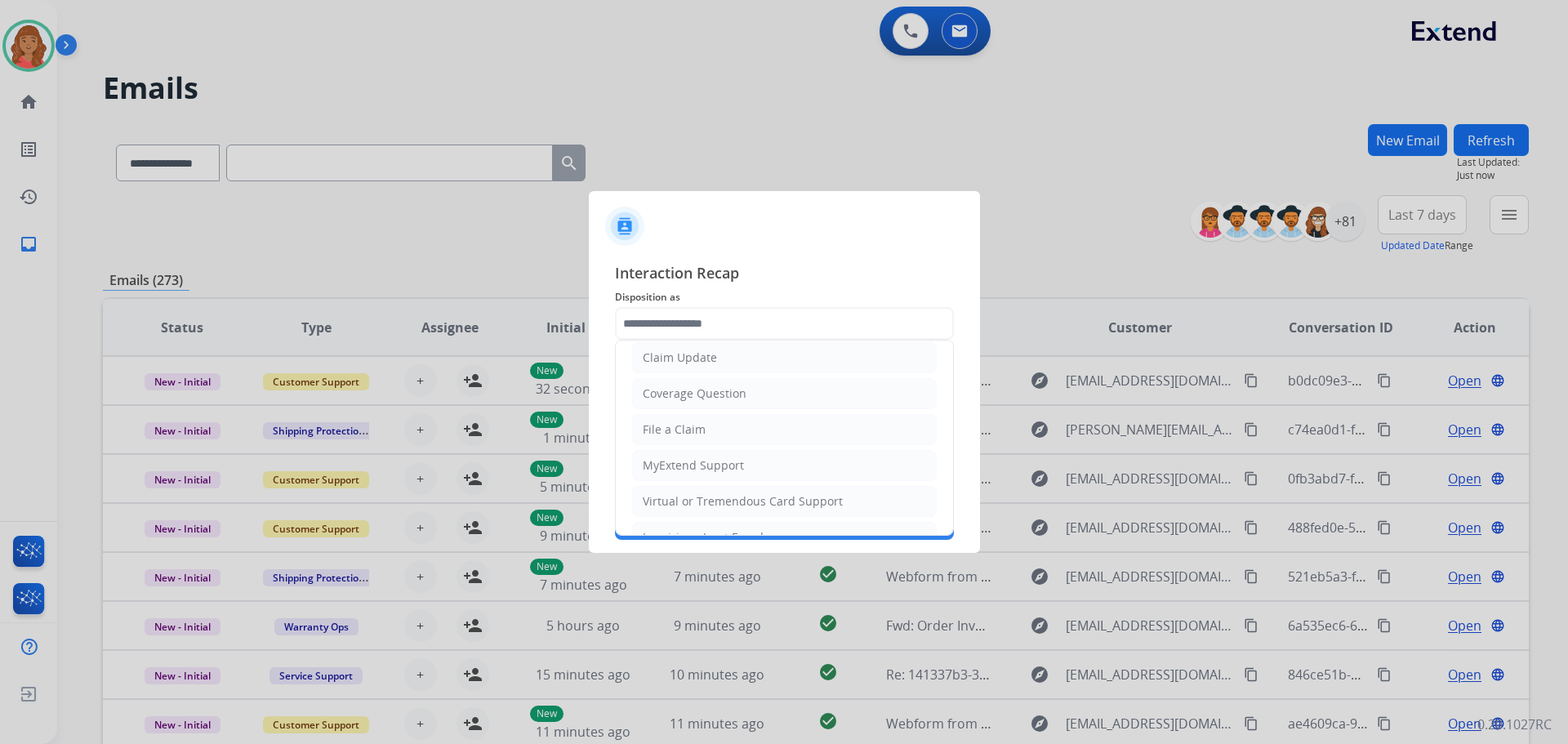
click at [689, 364] on div "Claim Update" at bounding box center [679, 357] width 74 height 16
type input "**********"
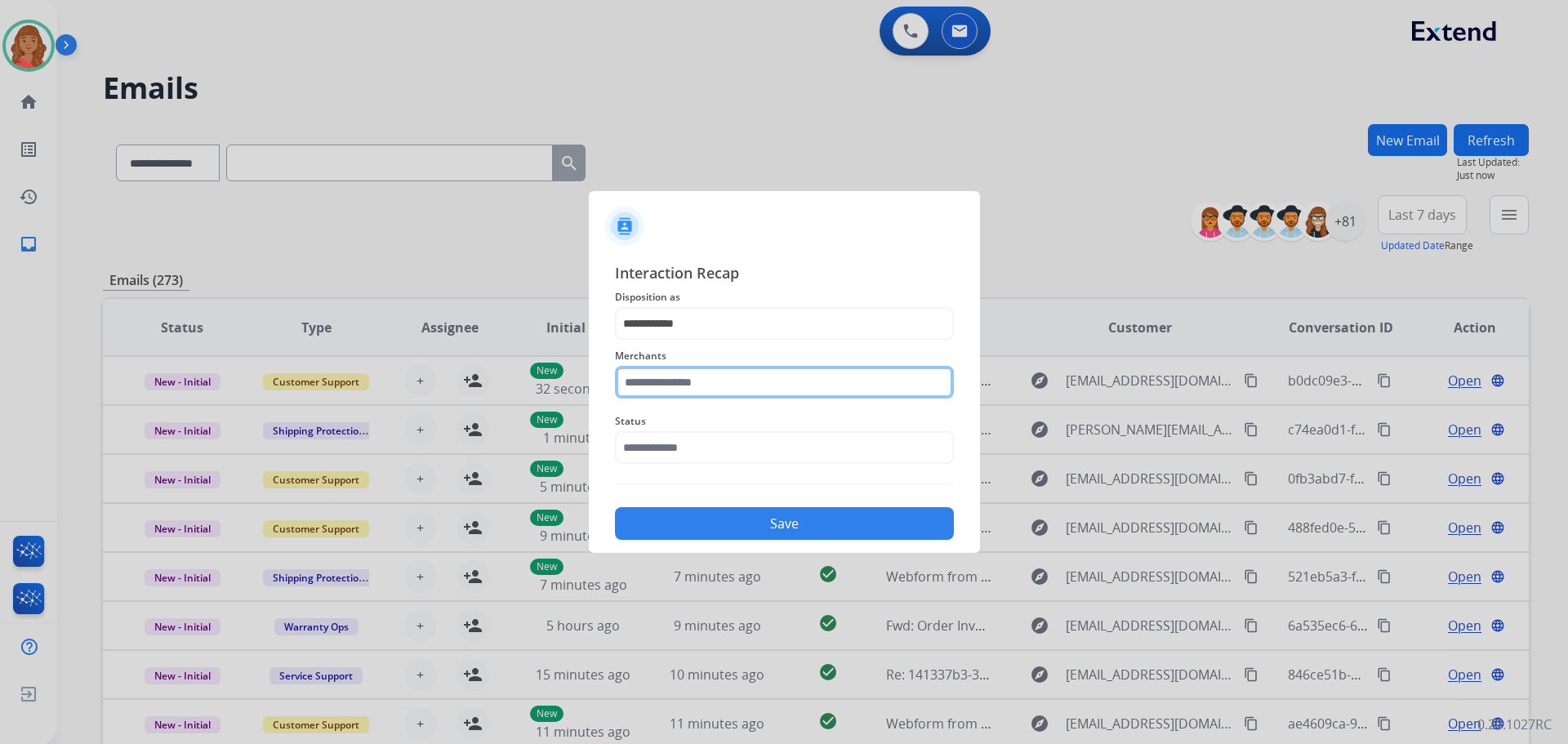
click at [695, 395] on input "text" at bounding box center [784, 382] width 339 height 33
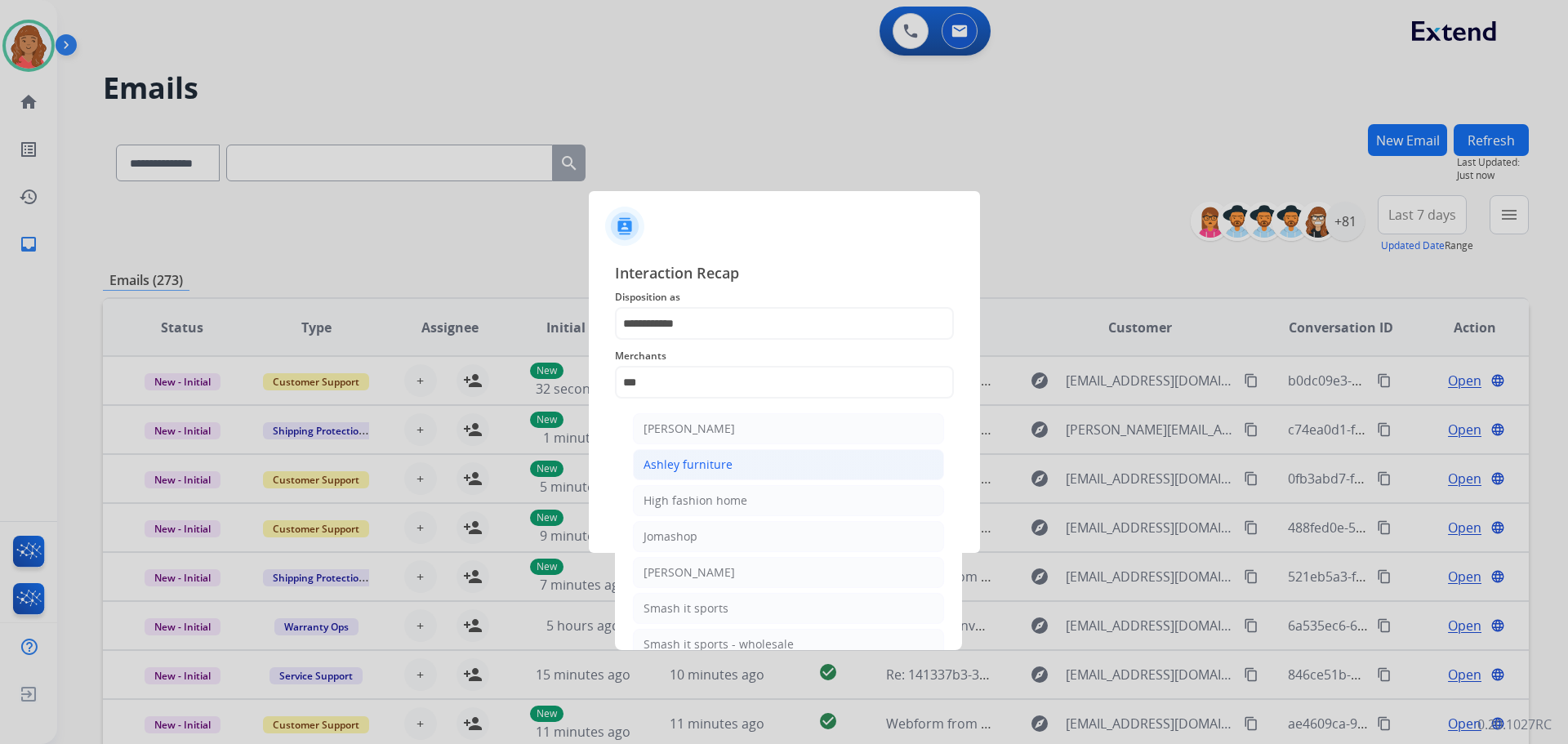
click at [692, 465] on div "Ashley furniture" at bounding box center [687, 464] width 89 height 16
type input "**********"
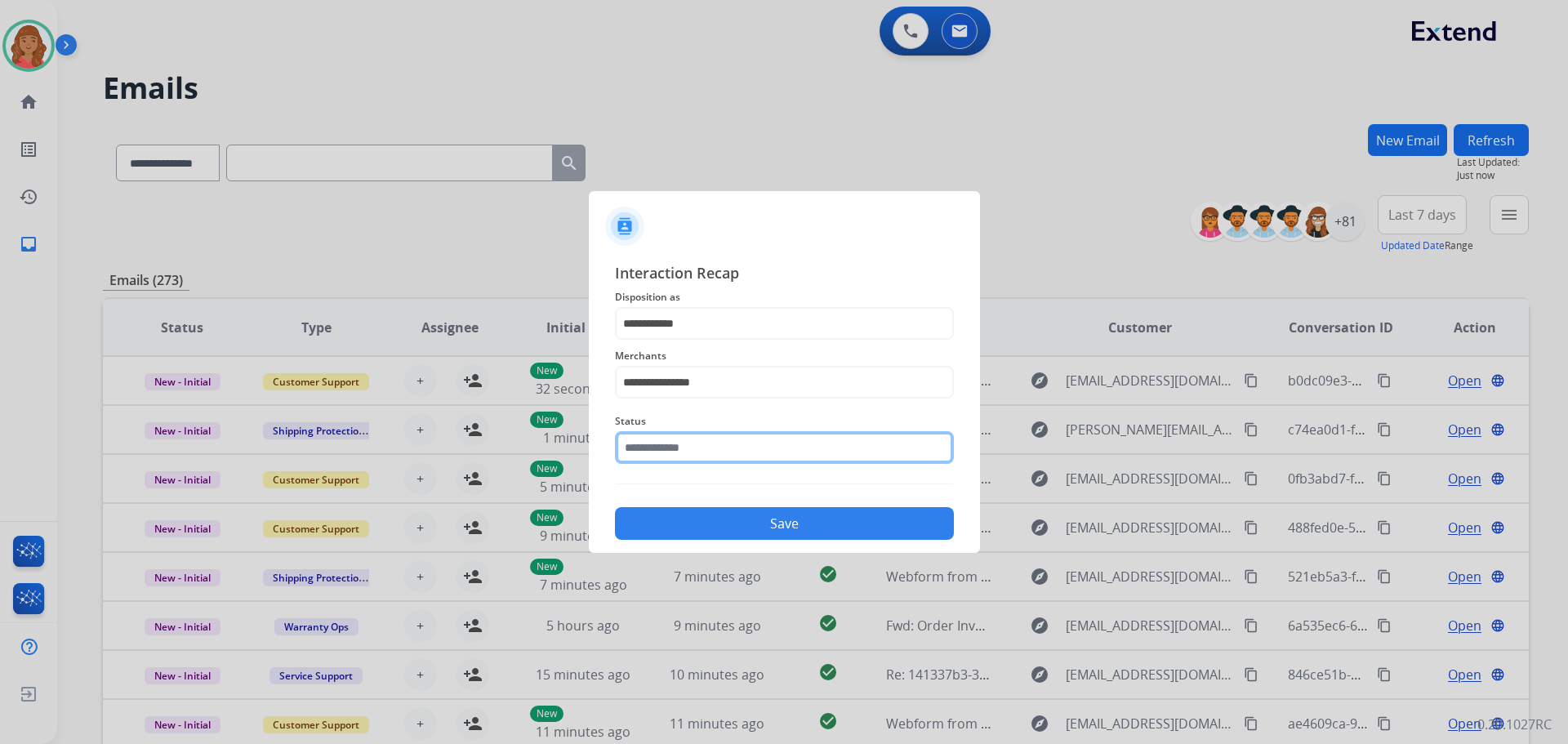
click at [671, 449] on input "text" at bounding box center [784, 448] width 339 height 33
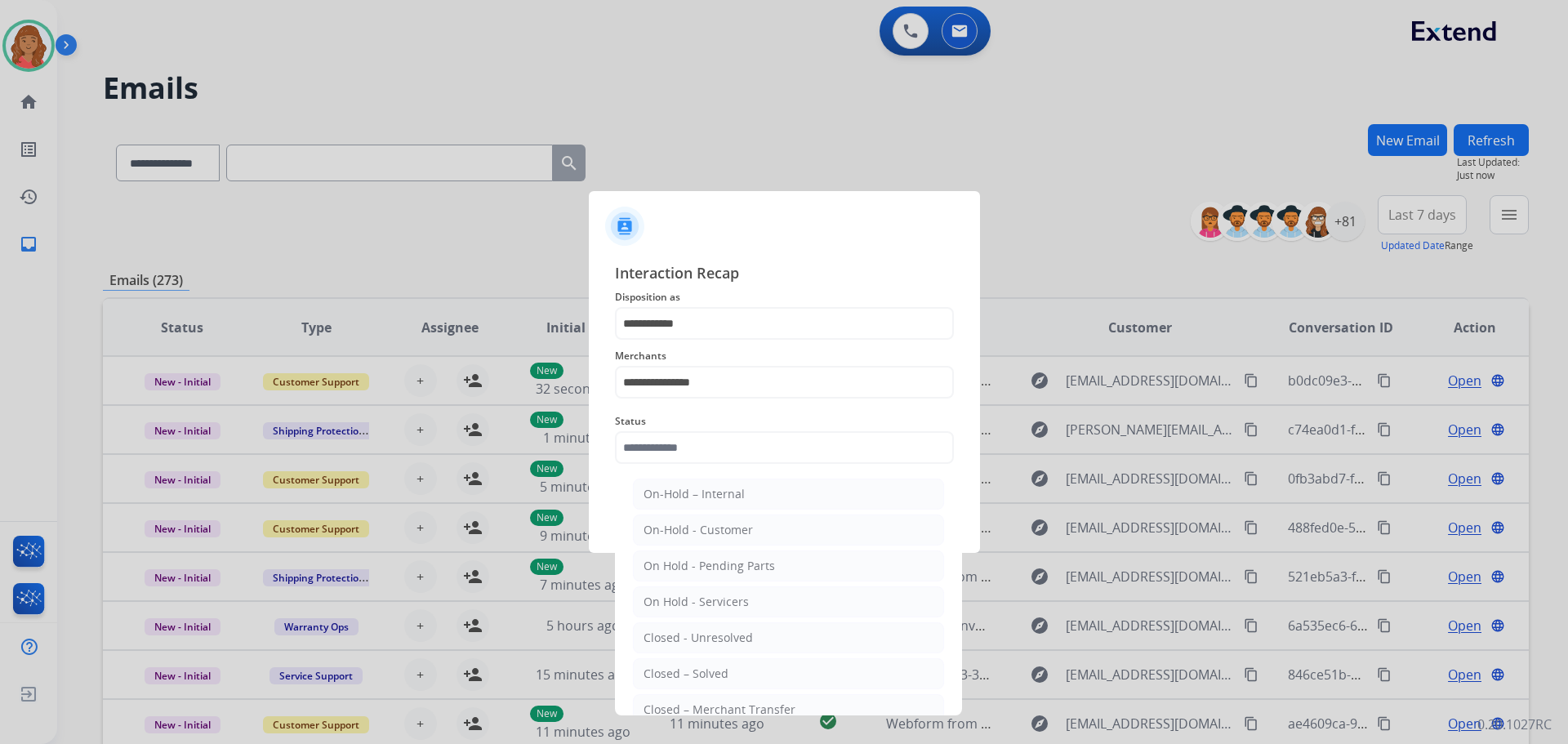
drag, startPoint x: 683, startPoint y: 672, endPoint x: 694, endPoint y: 590, distance: 82.7
click at [683, 664] on div "Closed – Solved" at bounding box center [686, 674] width 85 height 16
type input "**********"
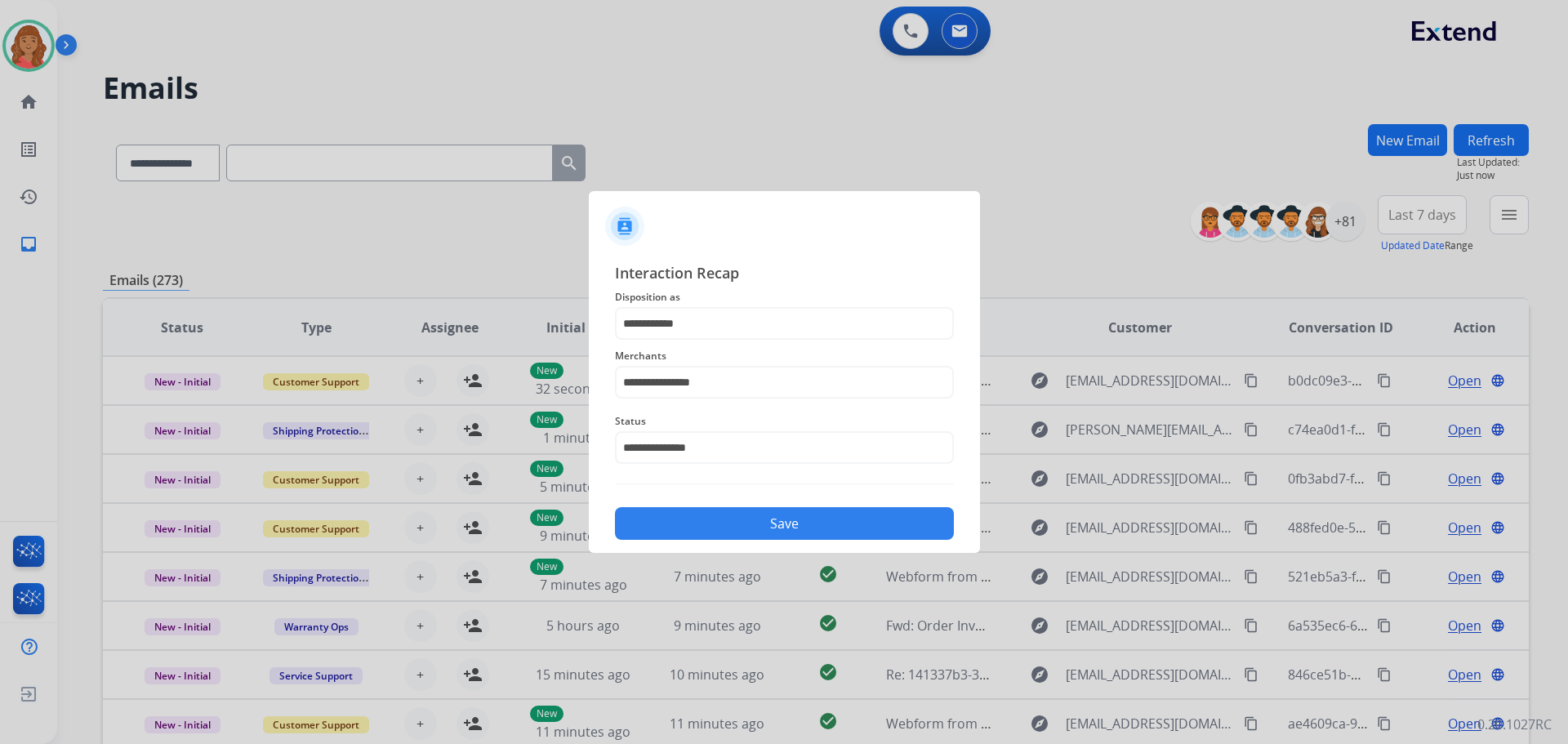
click at [714, 524] on button "Save" at bounding box center [784, 524] width 339 height 33
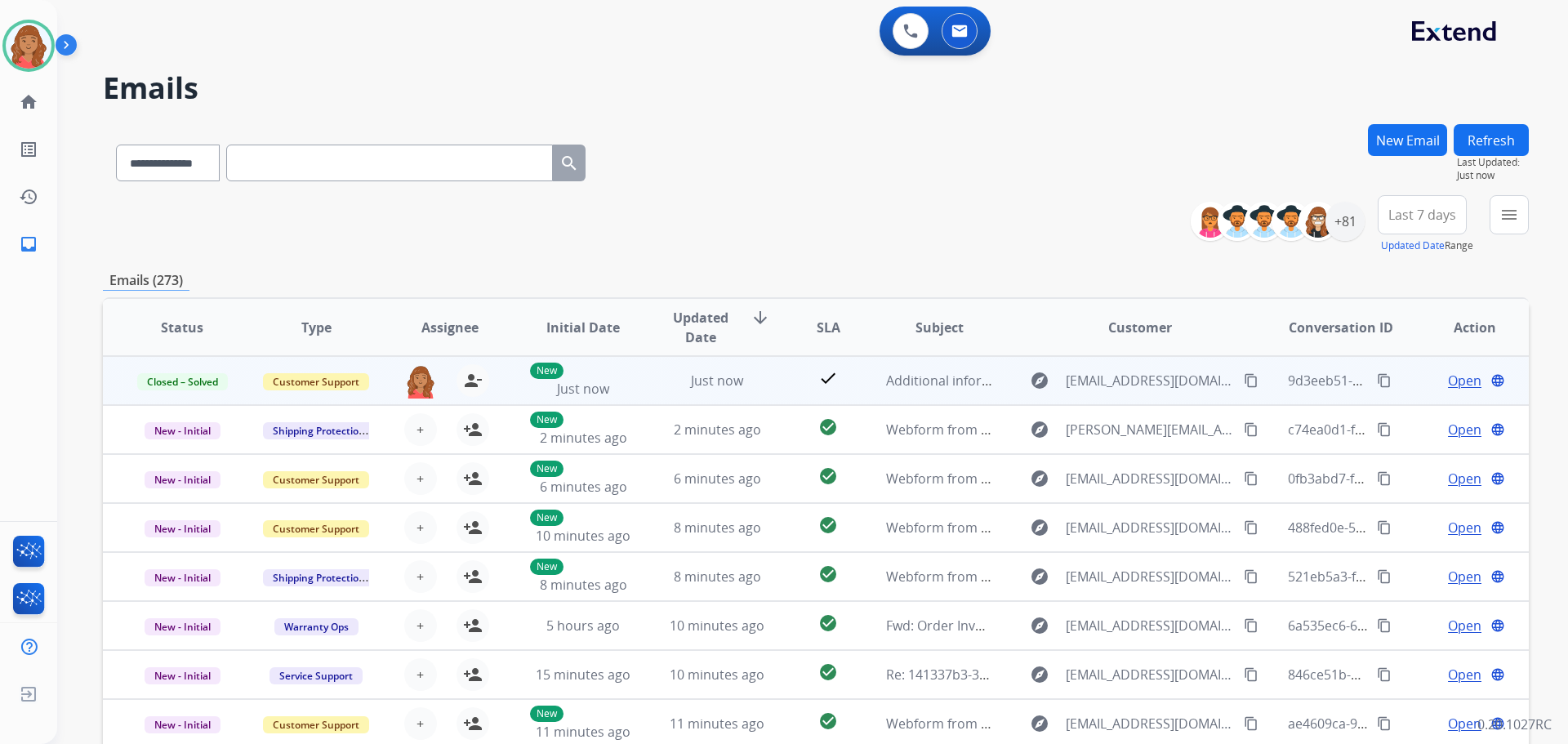
click at [880, 379] on mat-icon "content_copy" at bounding box center [1384, 381] width 15 height 15
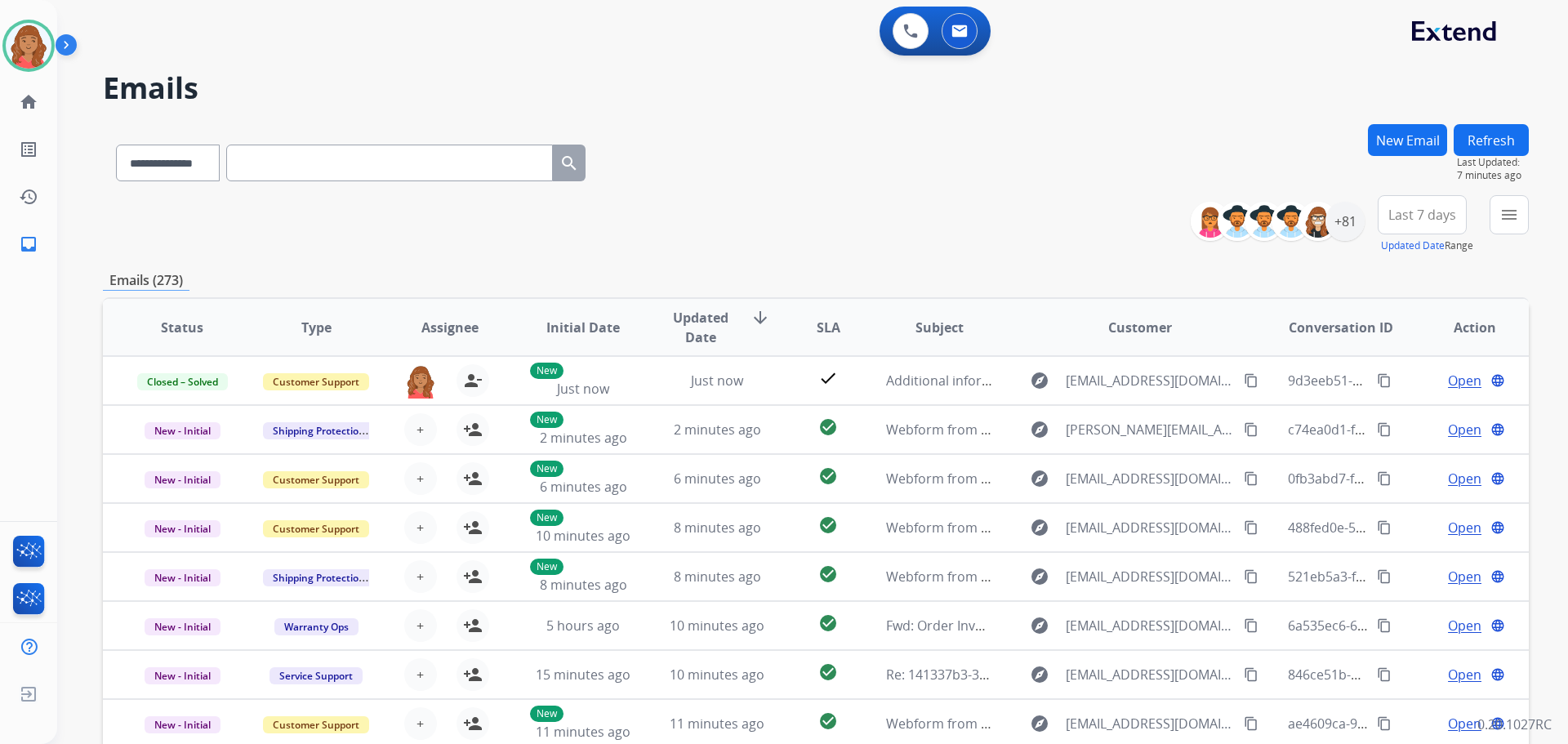
paste input "**********"
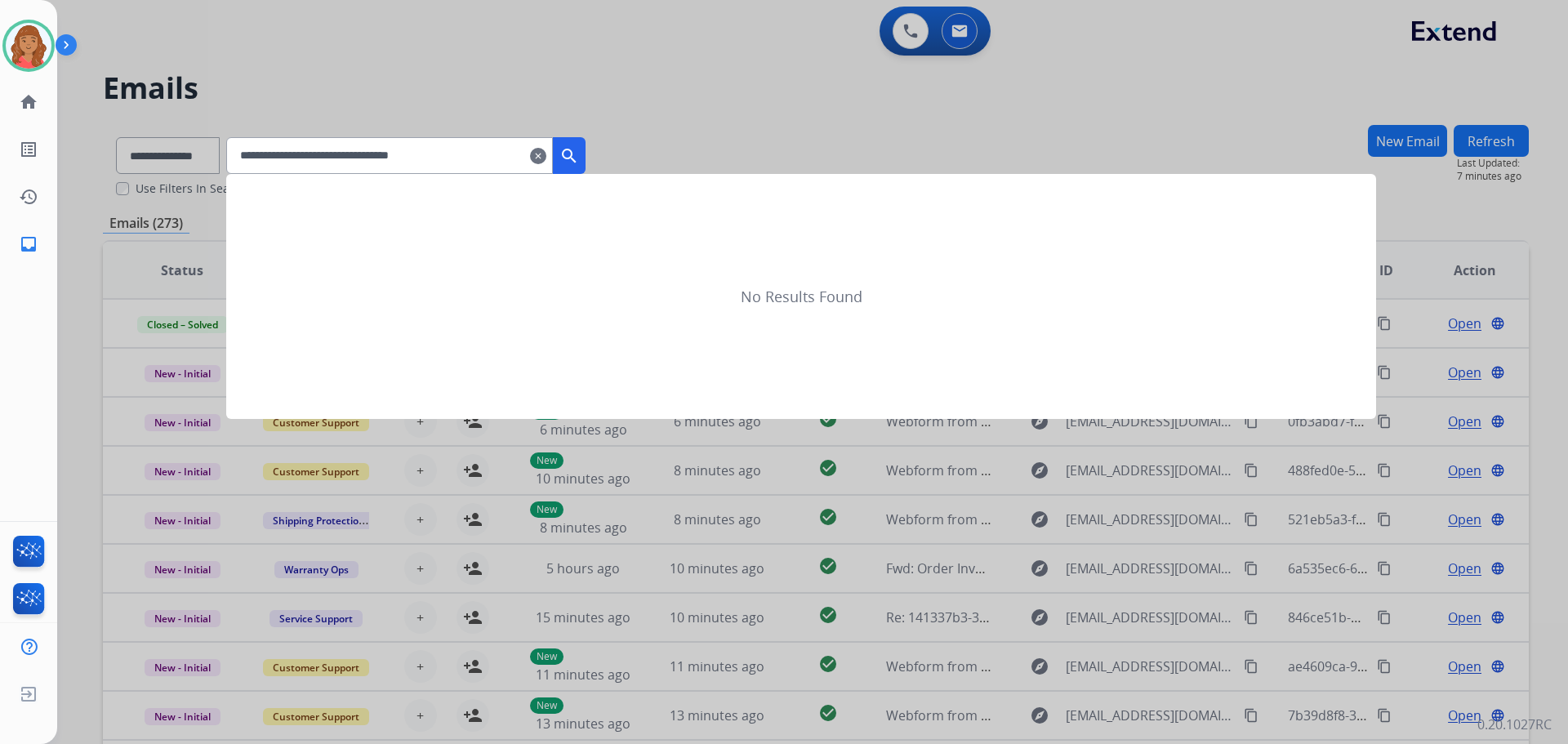
type input "**********"
click at [579, 159] on mat-icon "search" at bounding box center [568, 156] width 20 height 20
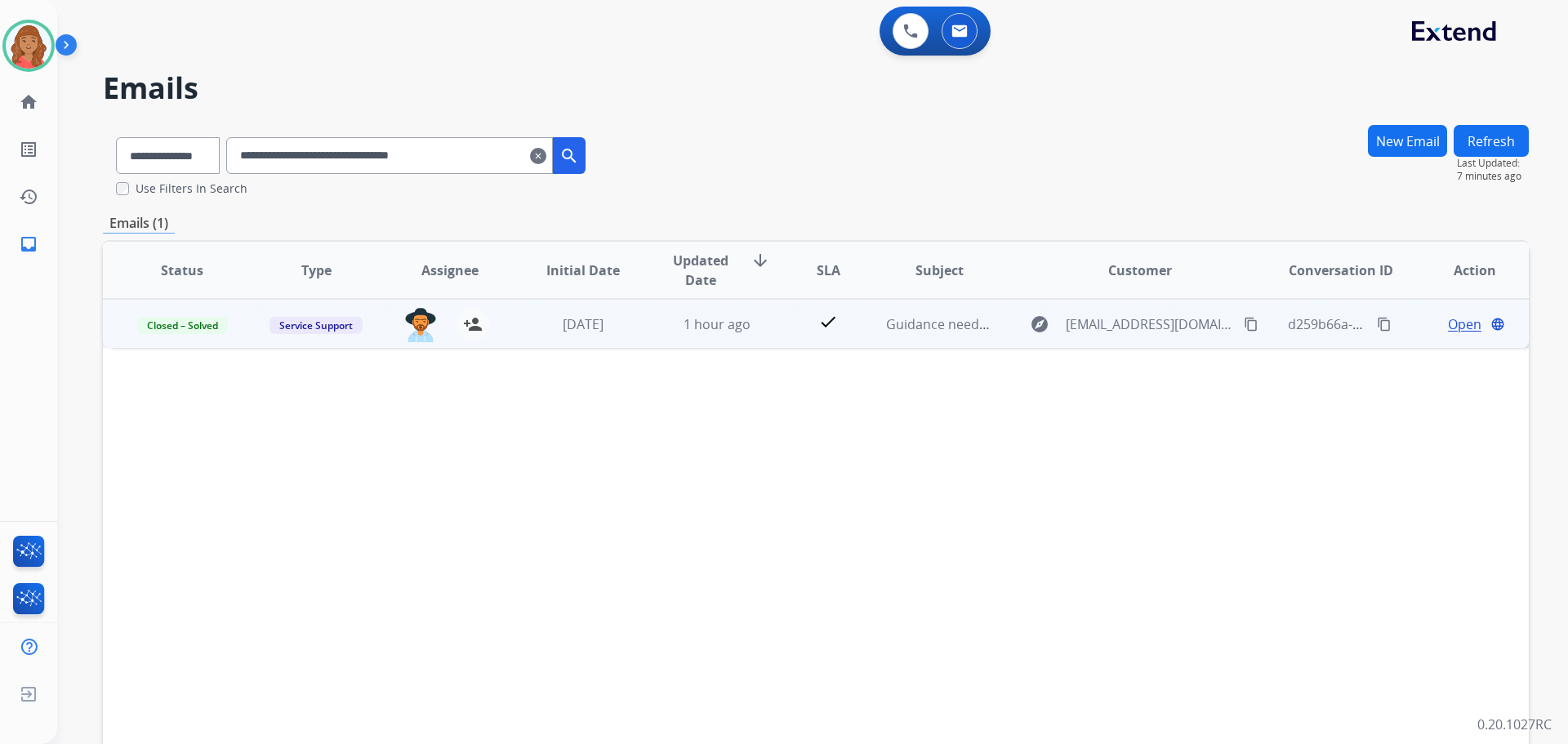
click at [648, 323] on td "1 hour ago" at bounding box center [704, 324] width 134 height 49
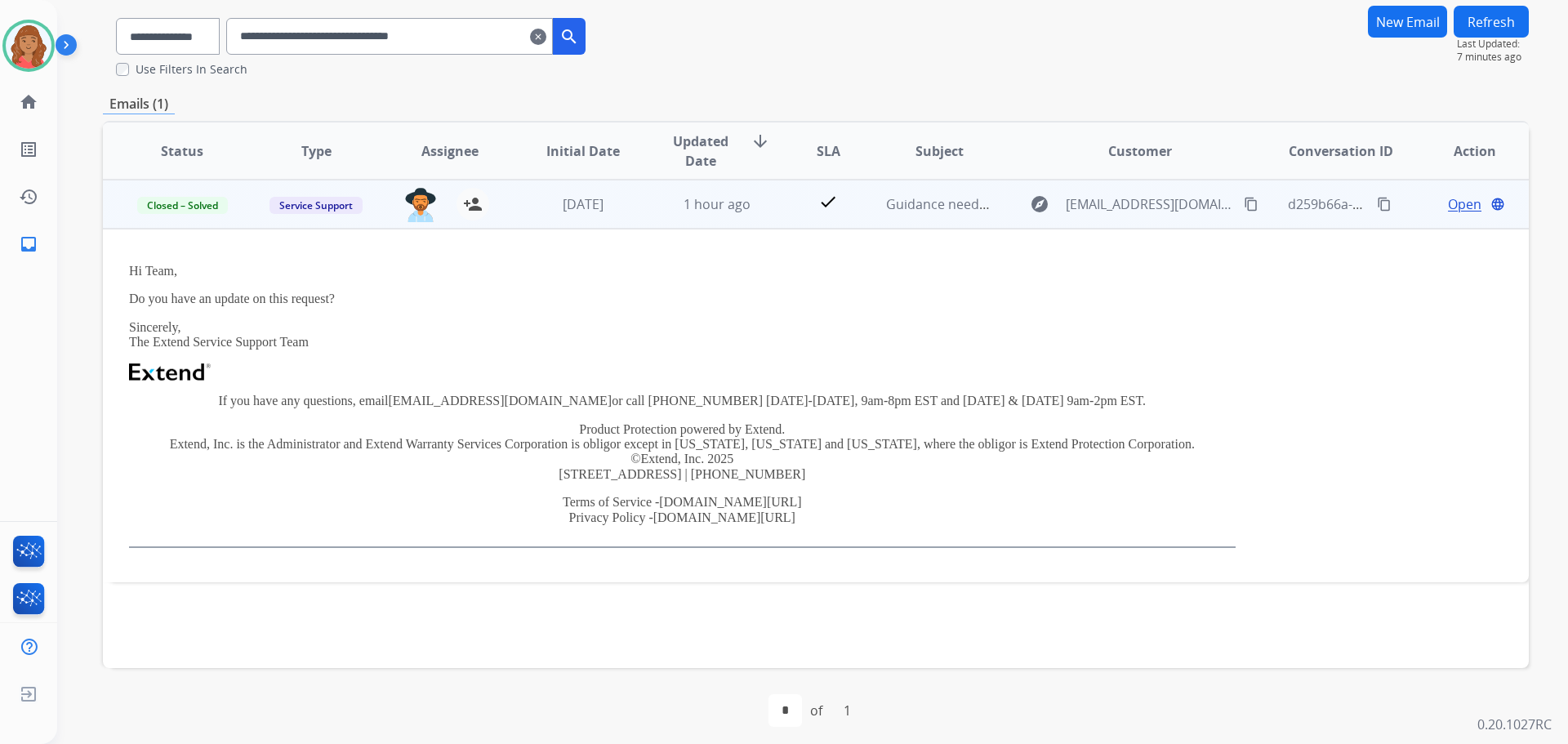
scroll to position [129, 0]
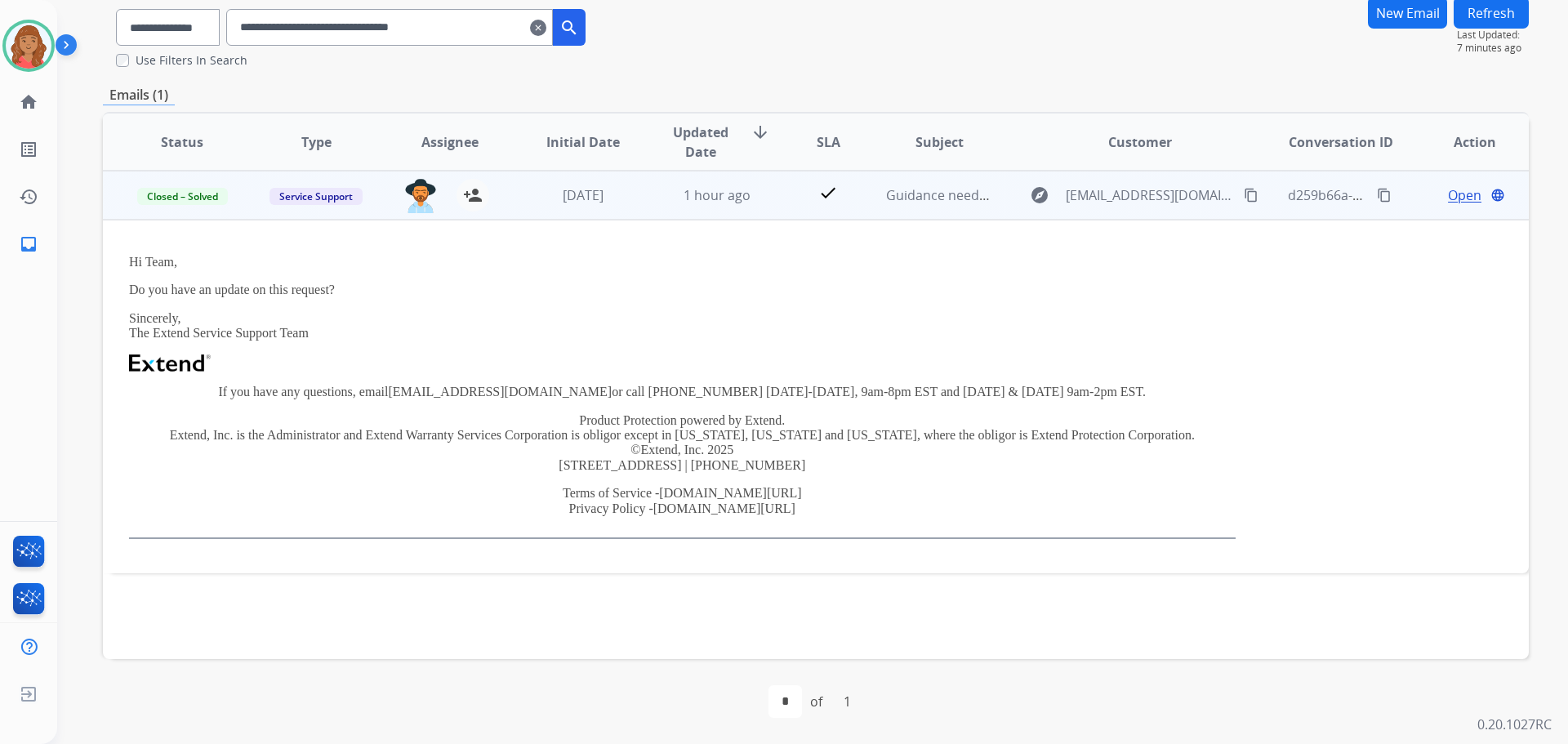
click at [880, 193] on span "Open" at bounding box center [1465, 195] width 34 height 20
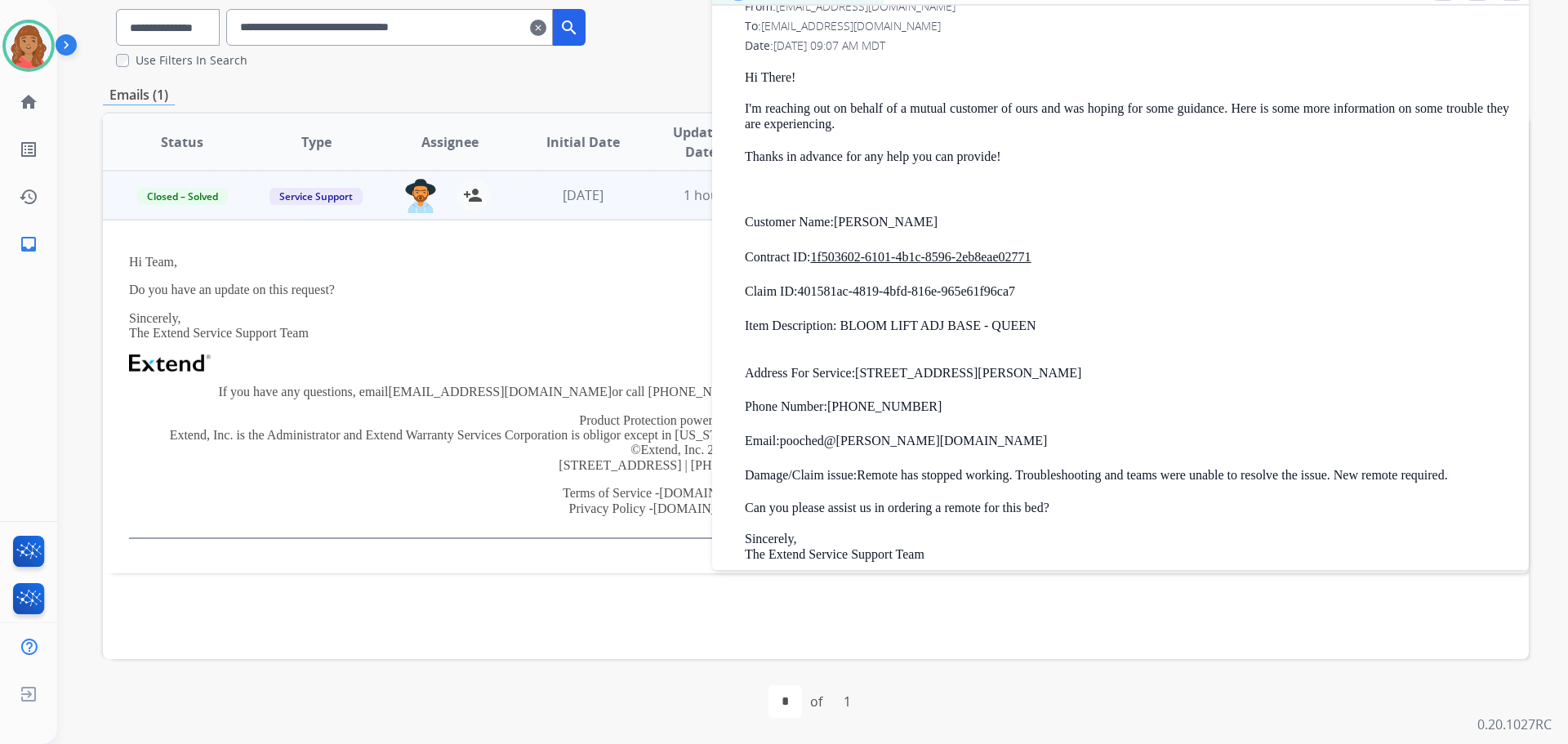
scroll to position [572, 0]
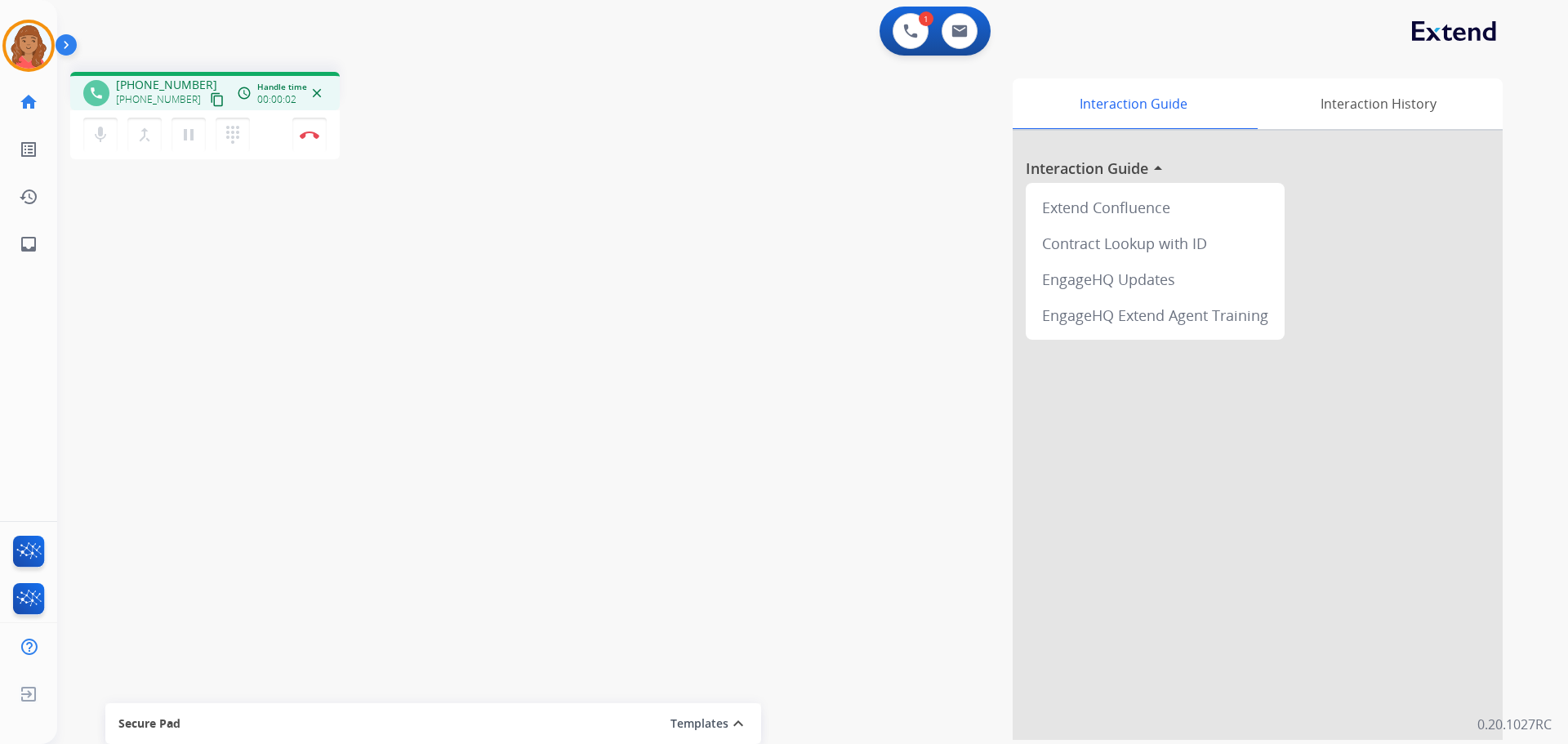
click at [210, 100] on mat-icon "content_copy" at bounding box center [218, 99] width 15 height 15
click at [234, 136] on mat-icon "dialpad" at bounding box center [233, 134] width 20 height 20
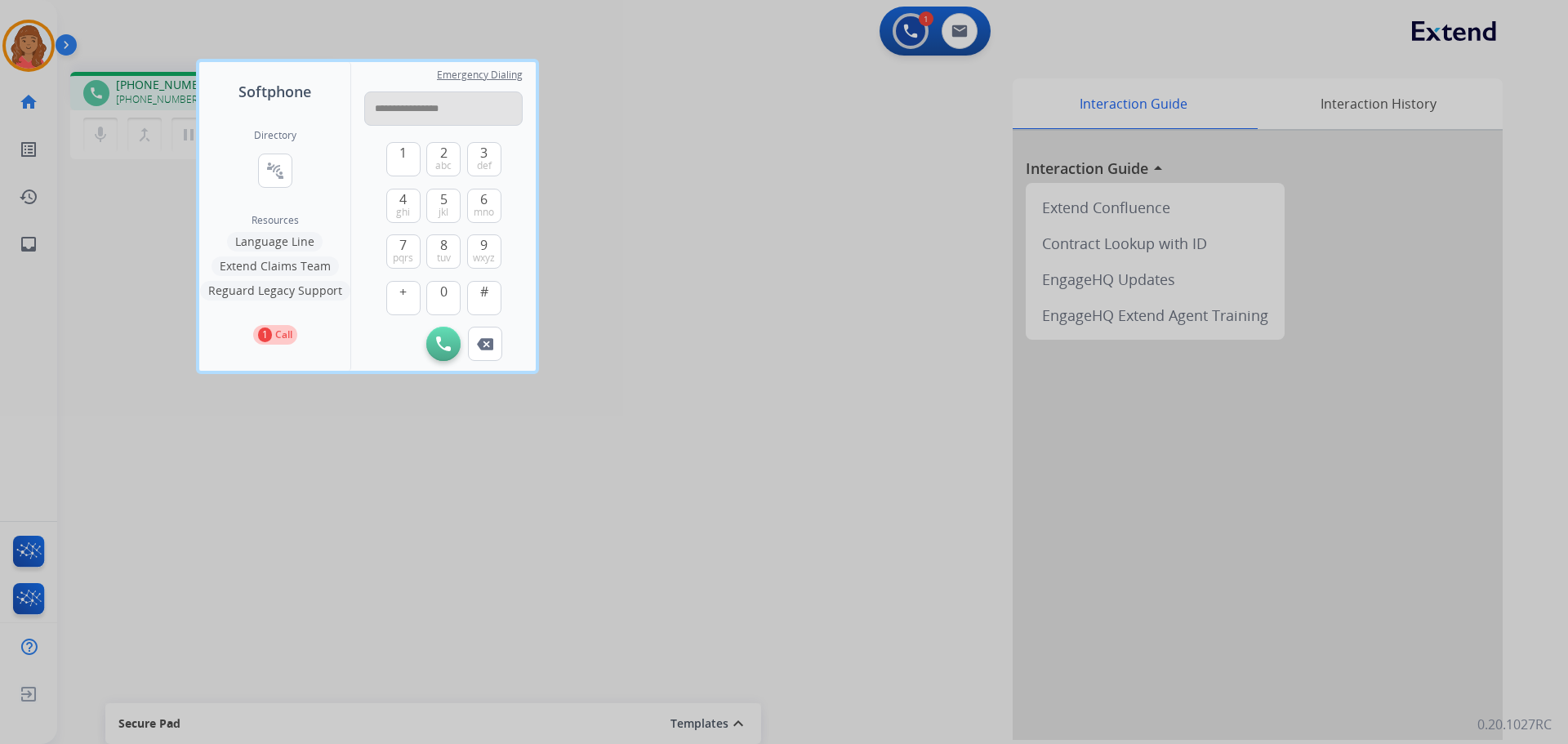
click at [386, 111] on input "**********" at bounding box center [443, 109] width 158 height 35
type input "**********"
click at [444, 346] on img at bounding box center [444, 344] width 15 height 15
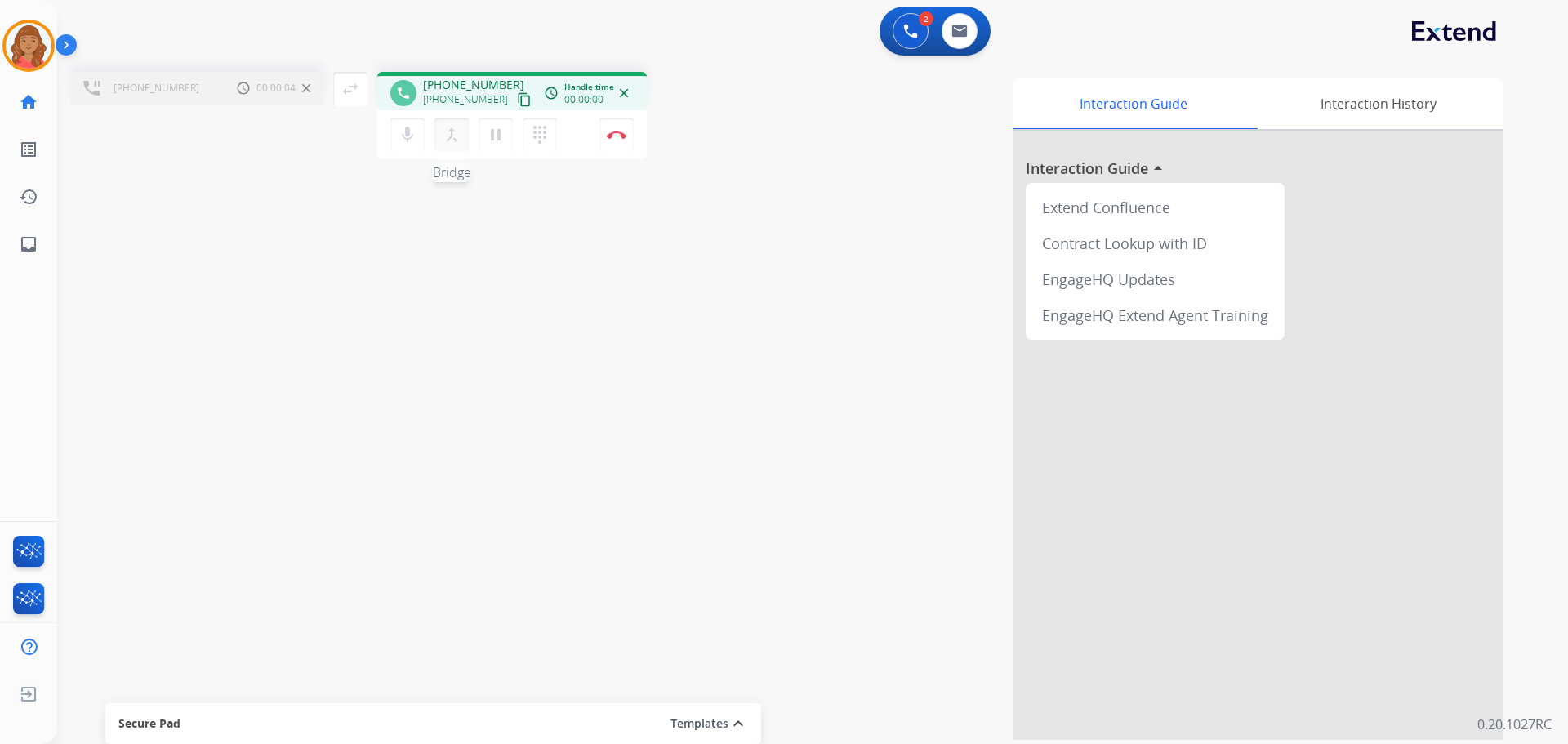
click at [452, 137] on mat-icon "merge_type" at bounding box center [451, 134] width 20 height 20
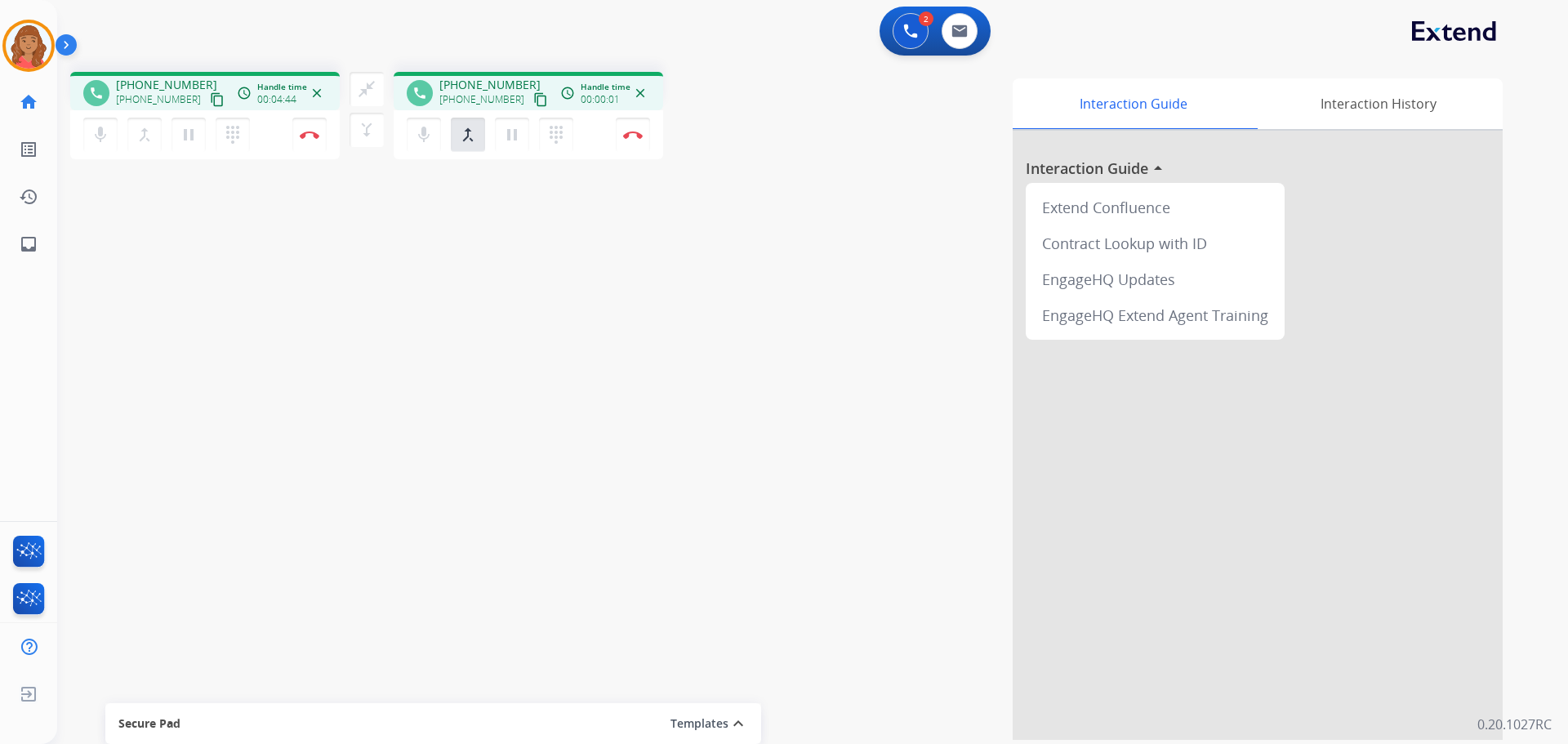
drag, startPoint x: 366, startPoint y: 87, endPoint x: 388, endPoint y: 98, distance: 24.6
click at [368, 87] on mat-icon "close_fullscreen" at bounding box center [367, 88] width 20 height 20
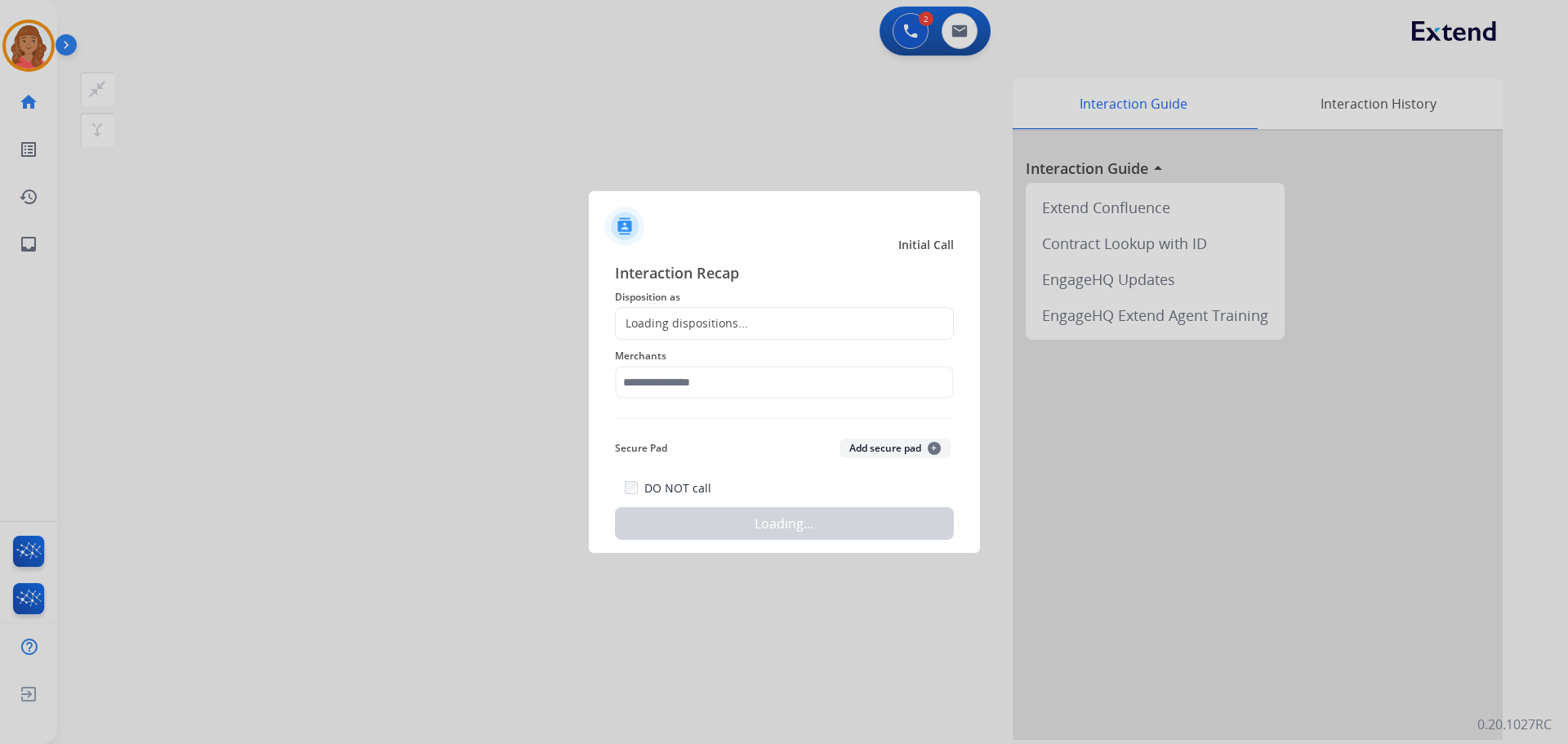
click at [678, 323] on div "Loading dispositions..." at bounding box center [682, 323] width 132 height 16
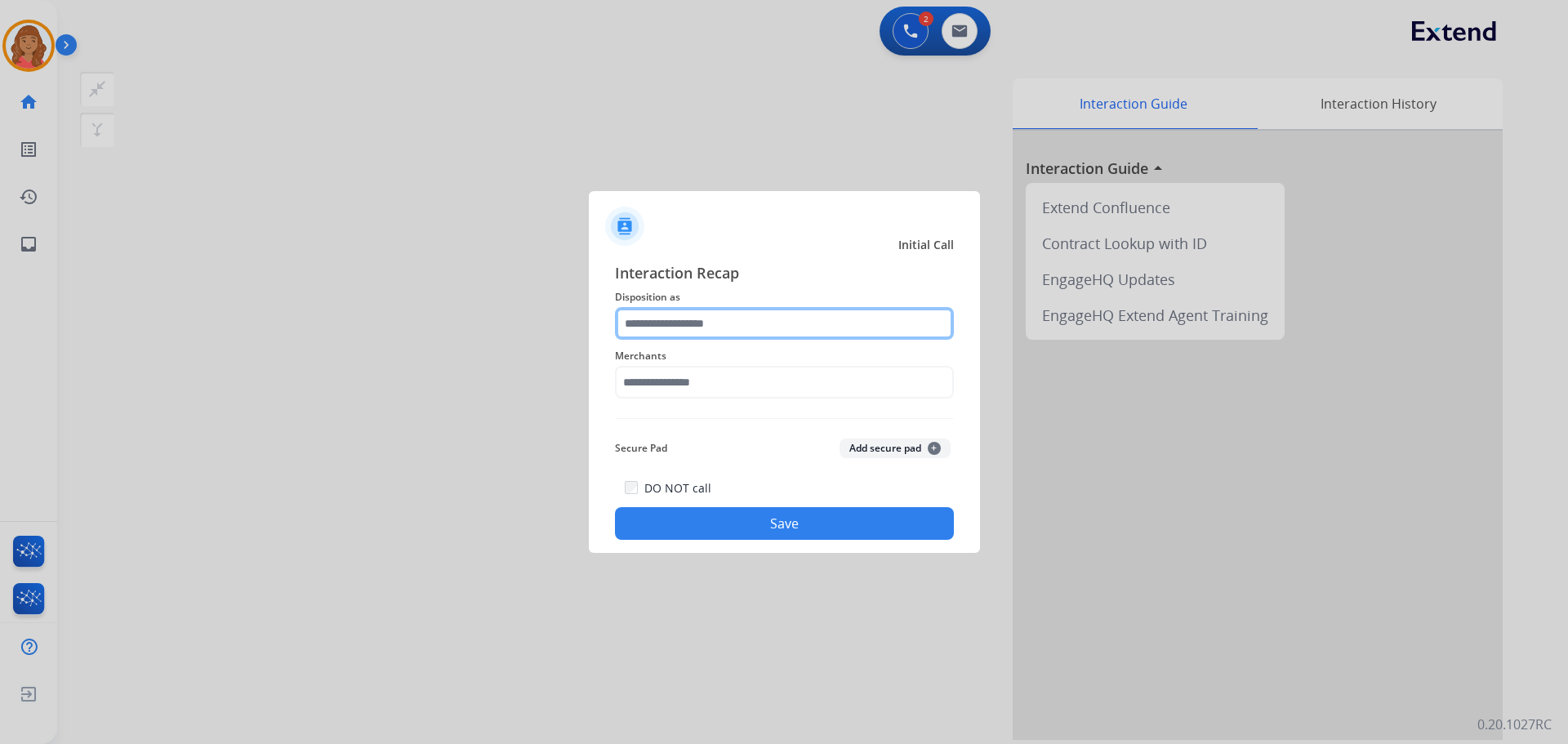
click at [652, 332] on input "text" at bounding box center [784, 323] width 339 height 33
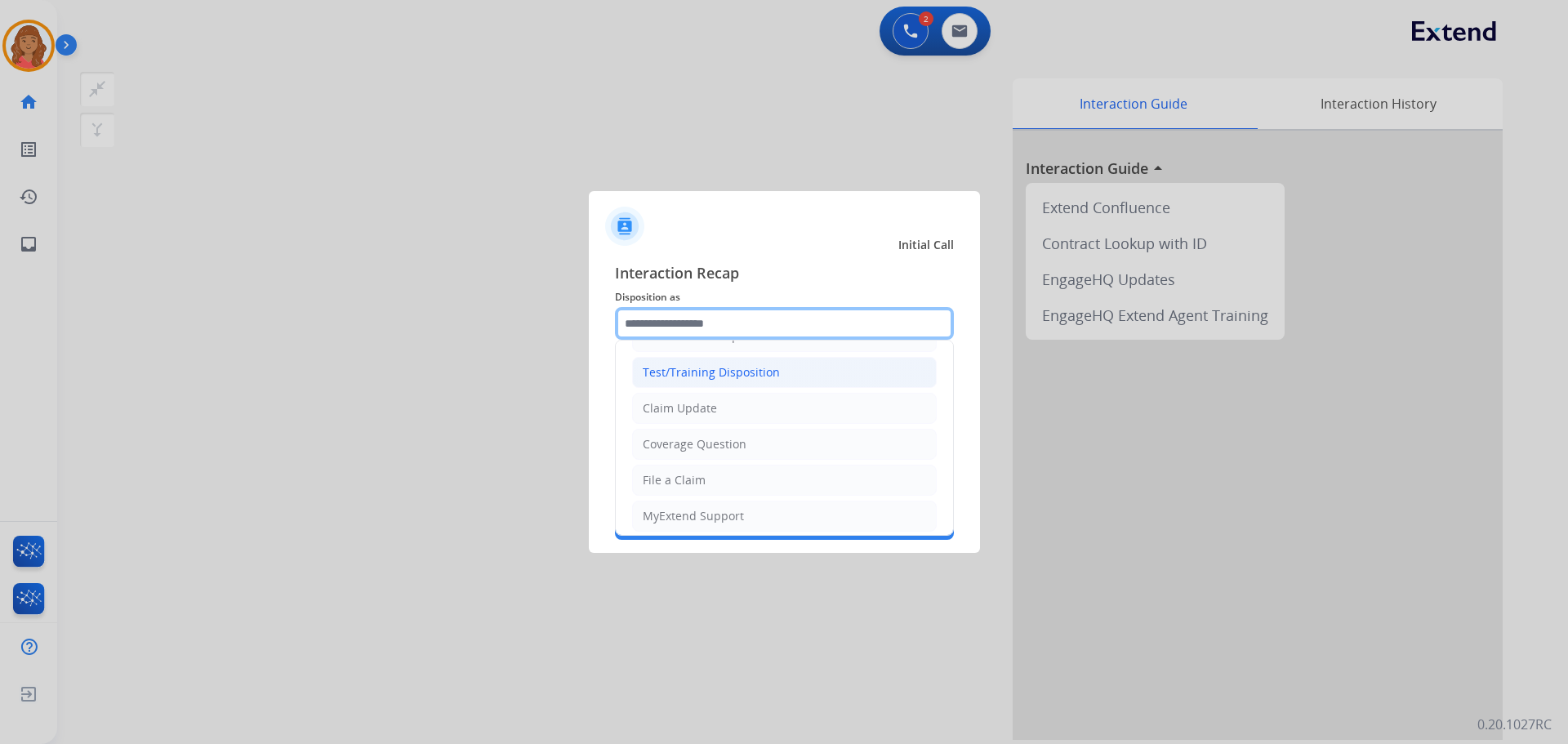
scroll to position [9, 0]
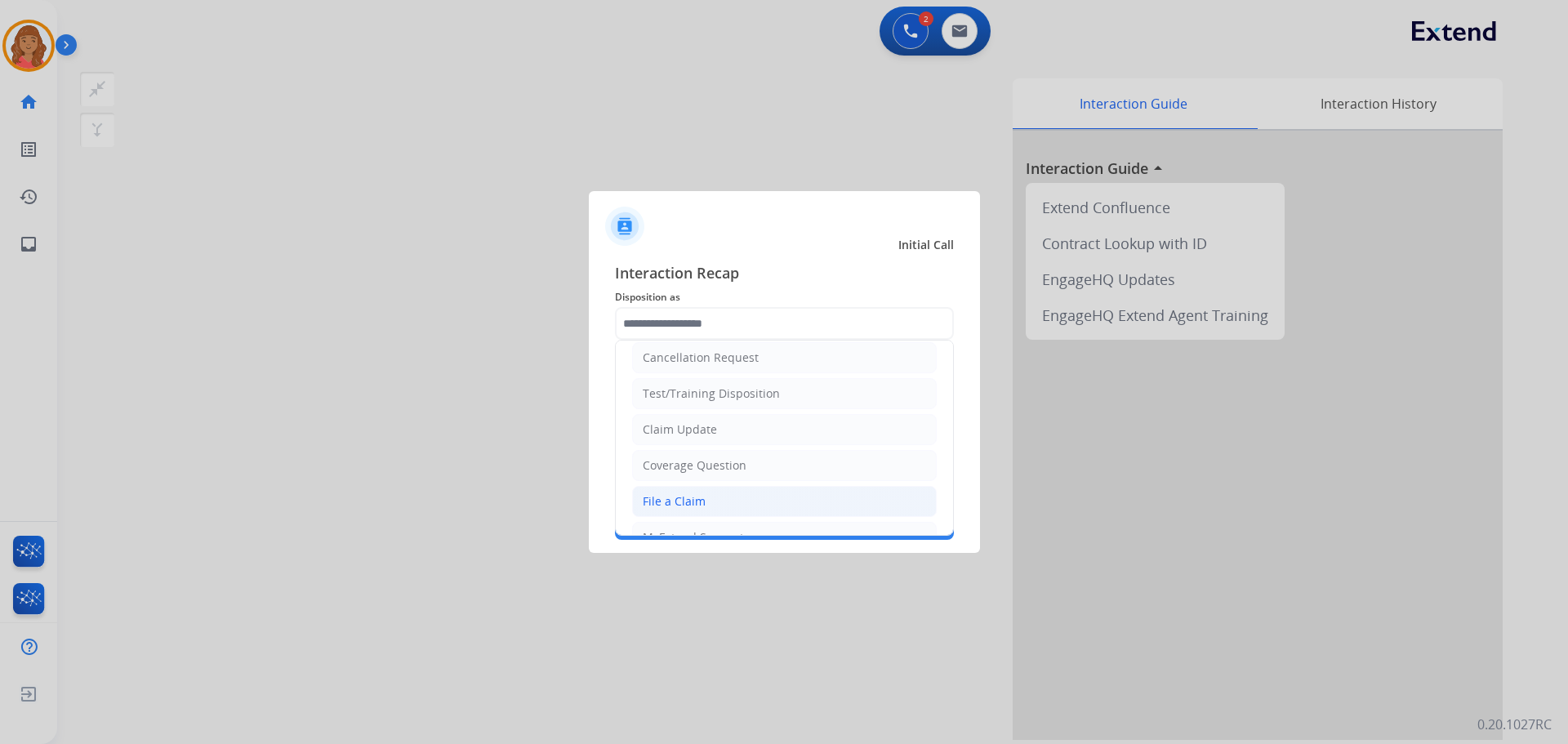
click at [650, 507] on div "File a Claim" at bounding box center [673, 501] width 63 height 16
type input "**********"
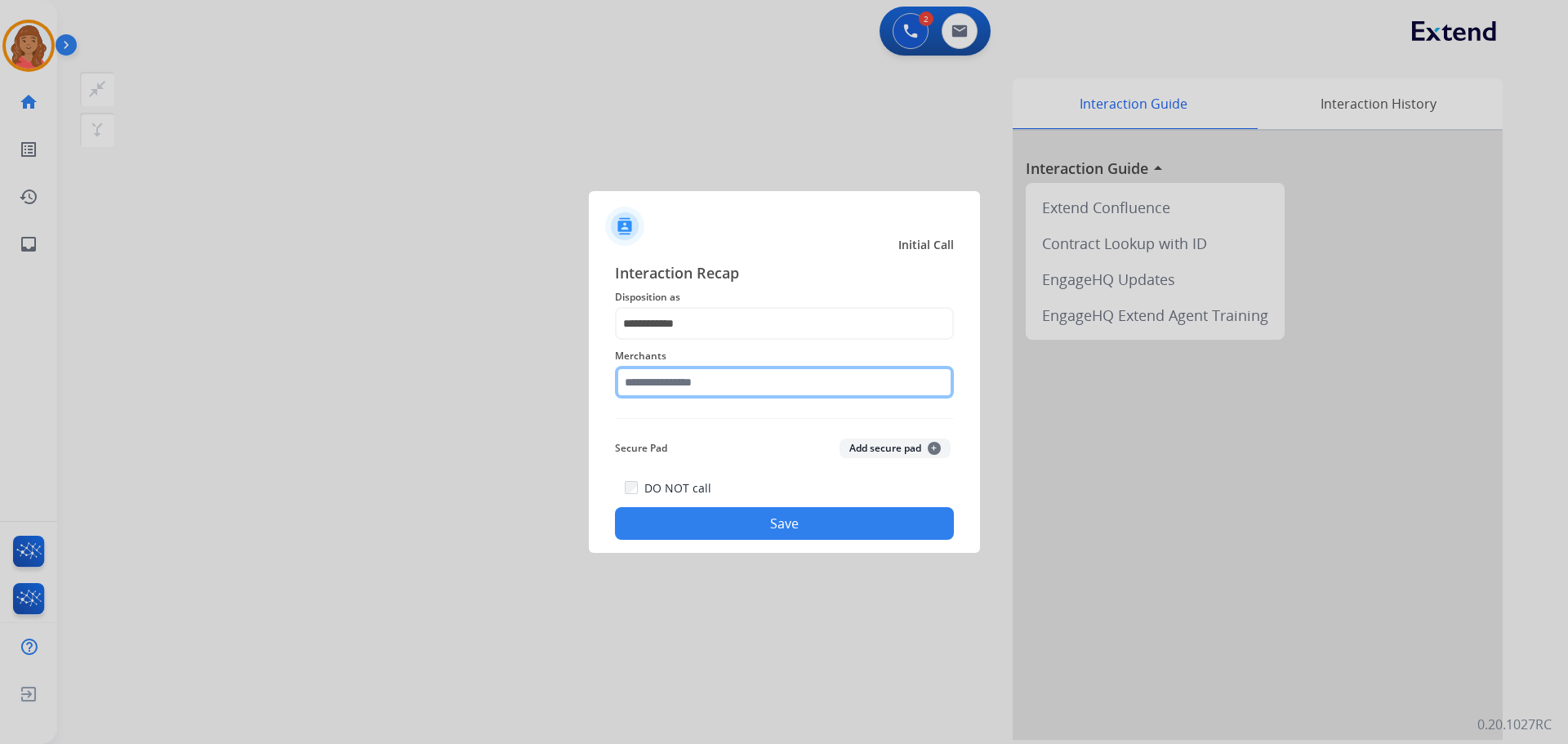
click at [644, 387] on input "text" at bounding box center [784, 382] width 339 height 33
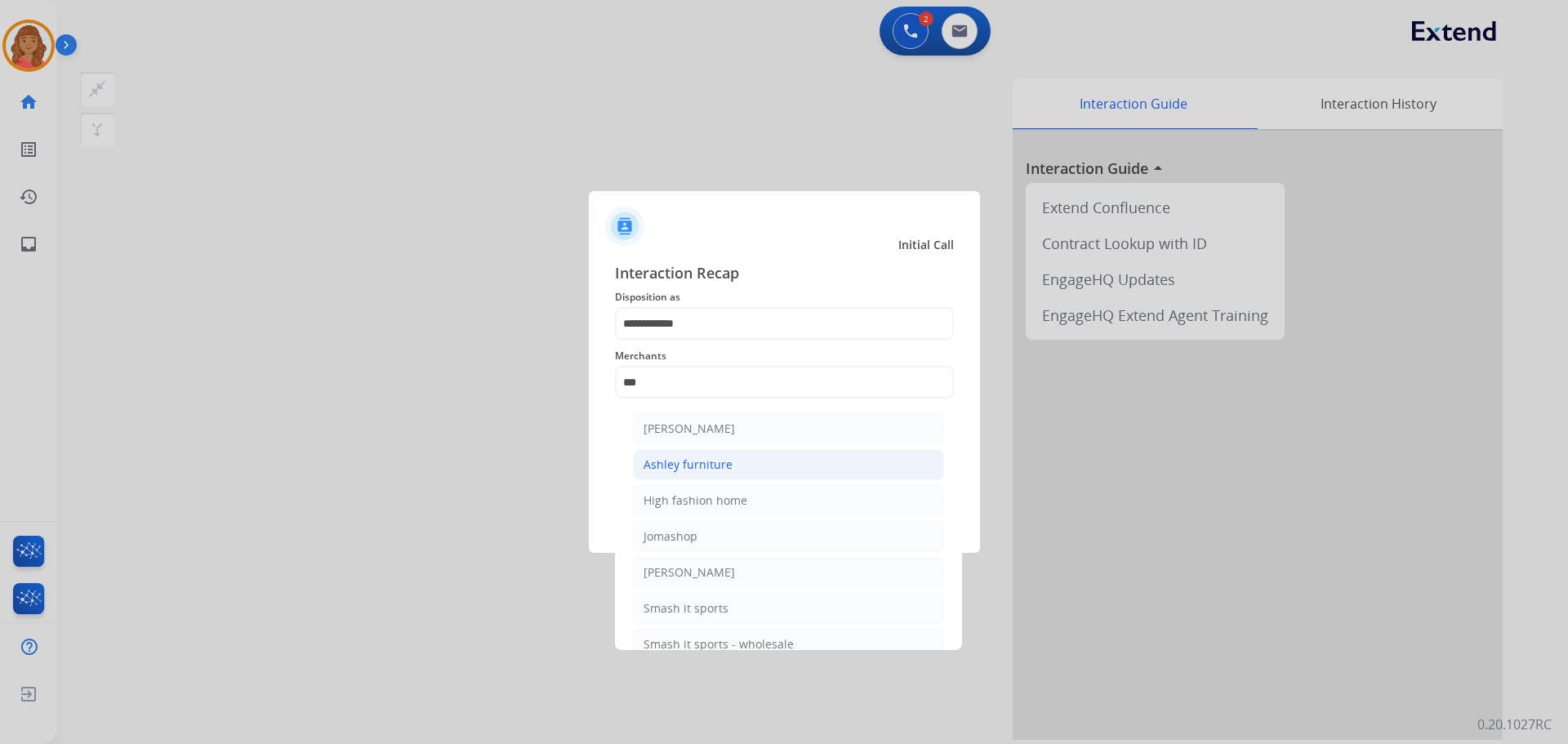
click at [687, 462] on div "Ashley furniture" at bounding box center [687, 464] width 89 height 16
type input "**********"
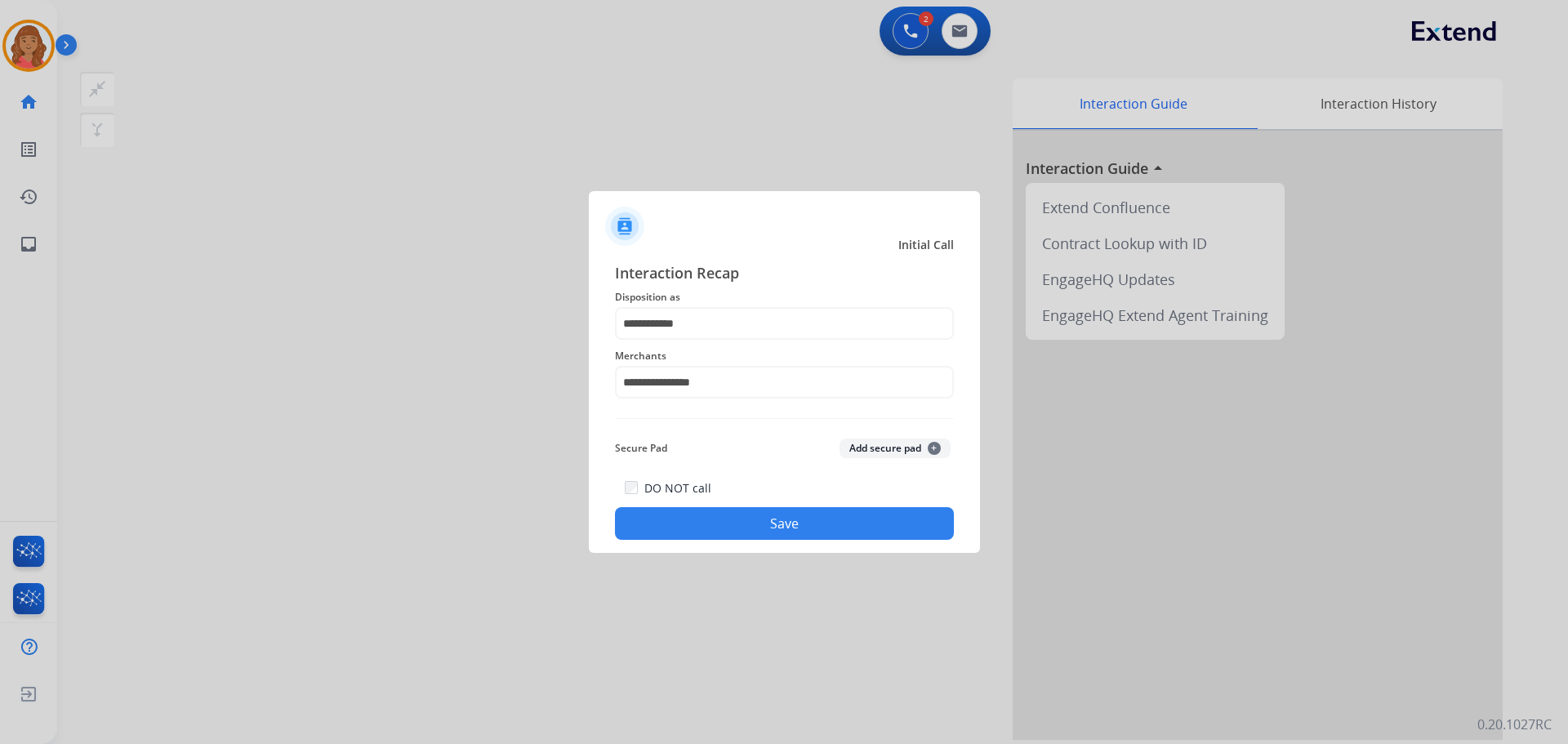
click at [780, 525] on button "Save" at bounding box center [784, 524] width 339 height 33
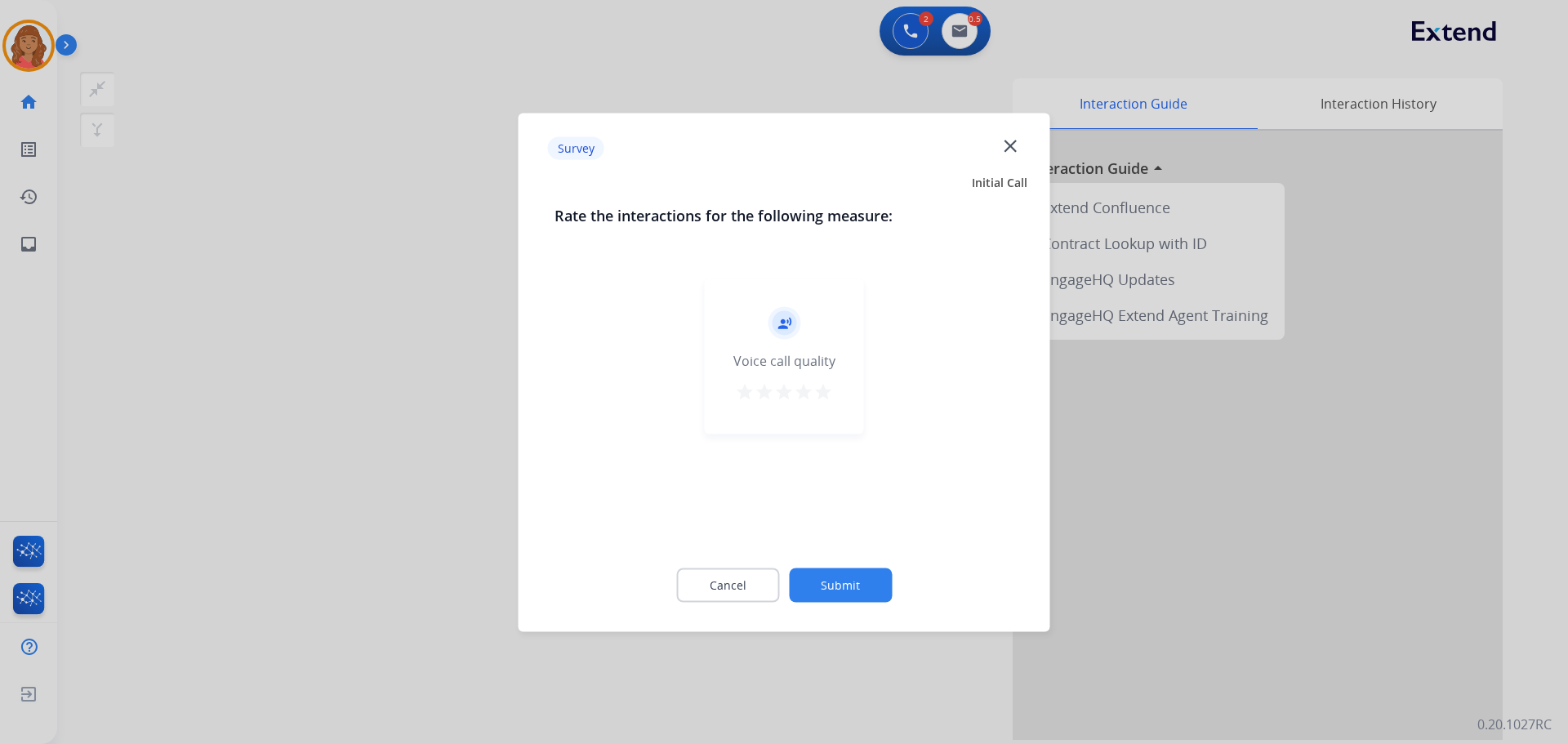
click at [816, 391] on mat-icon "star" at bounding box center [822, 391] width 20 height 20
click at [843, 579] on button "Submit" at bounding box center [840, 585] width 103 height 35
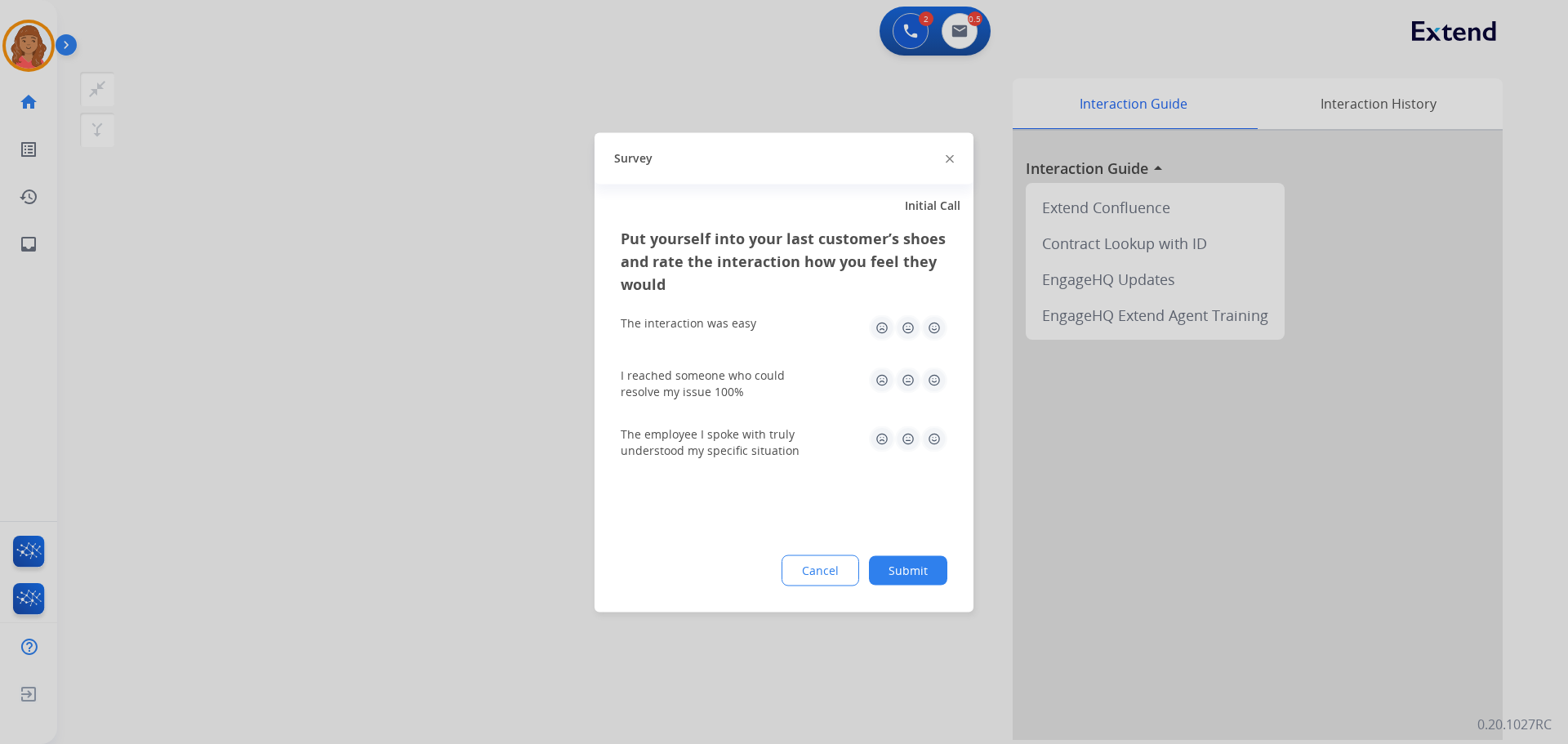
click at [880, 375] on img at bounding box center [934, 380] width 26 height 26
click at [880, 330] on img at bounding box center [934, 327] width 26 height 26
click at [880, 438] on img at bounding box center [934, 439] width 26 height 26
drag, startPoint x: 909, startPoint y: 554, endPoint x: 891, endPoint y: 610, distance: 58.8
click at [880, 555] on div "Put yourself into your last customer’s shoes and rate the interaction how you f…" at bounding box center [784, 418] width 379 height 386
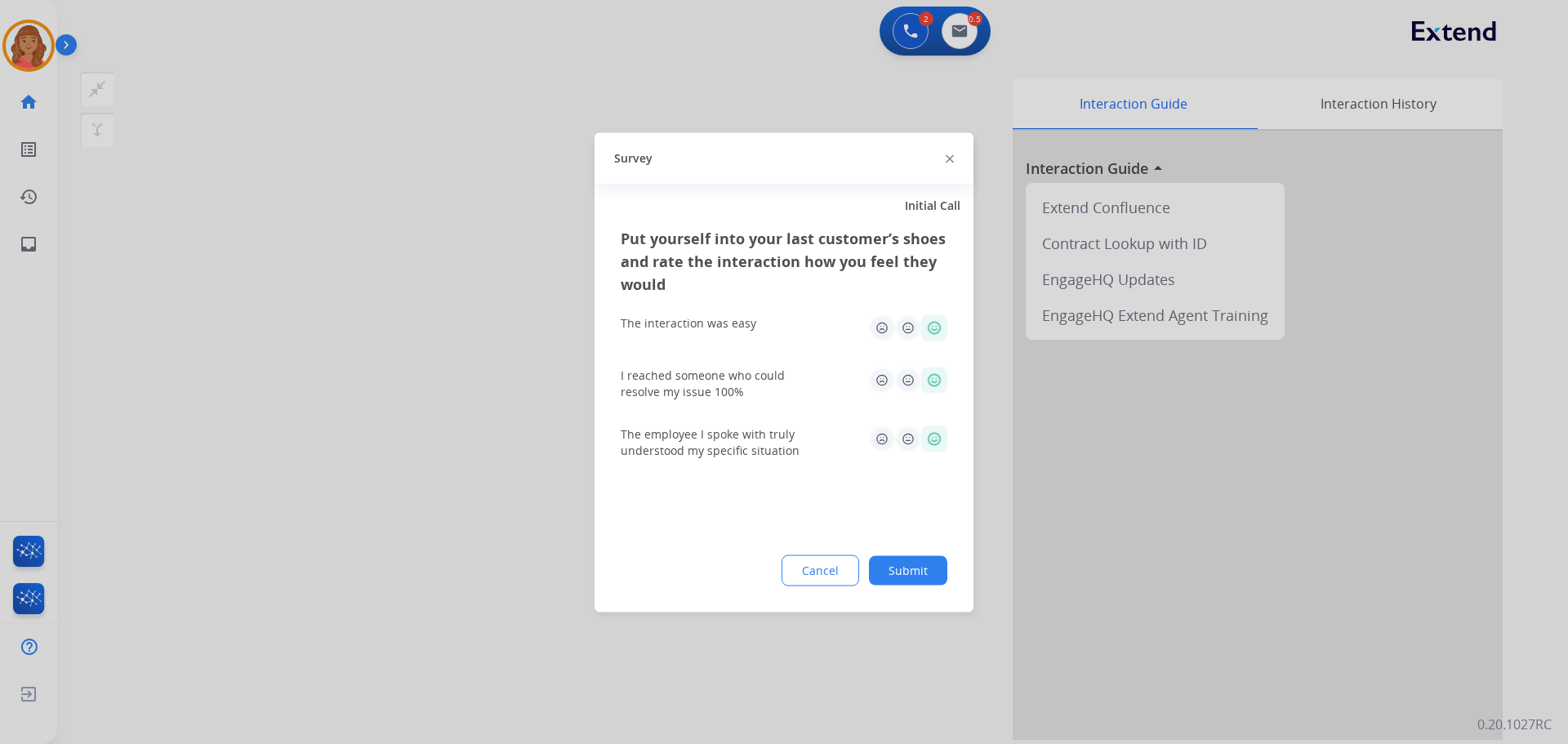
drag, startPoint x: 907, startPoint y: 573, endPoint x: 882, endPoint y: 630, distance: 62.2
click at [880, 579] on button "Submit" at bounding box center [909, 569] width 79 height 29
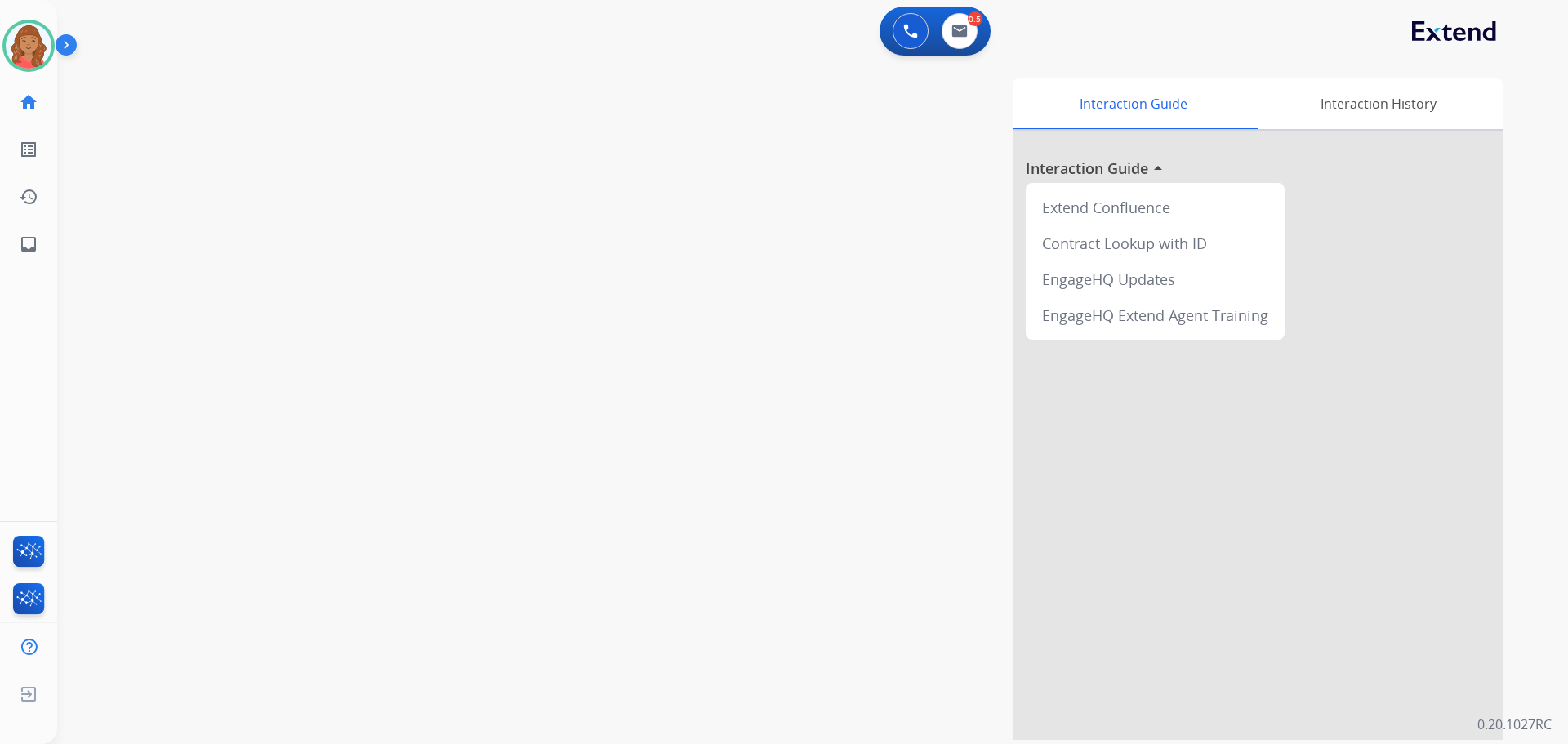
click at [0, 23] on div "[PERSON_NAME] Available Edit Avatar Agent: [PERSON_NAME] Profile: Extend_Traini…" at bounding box center [28, 46] width 57 height 53
click at [23, 39] on img at bounding box center [28, 45] width 46 height 46
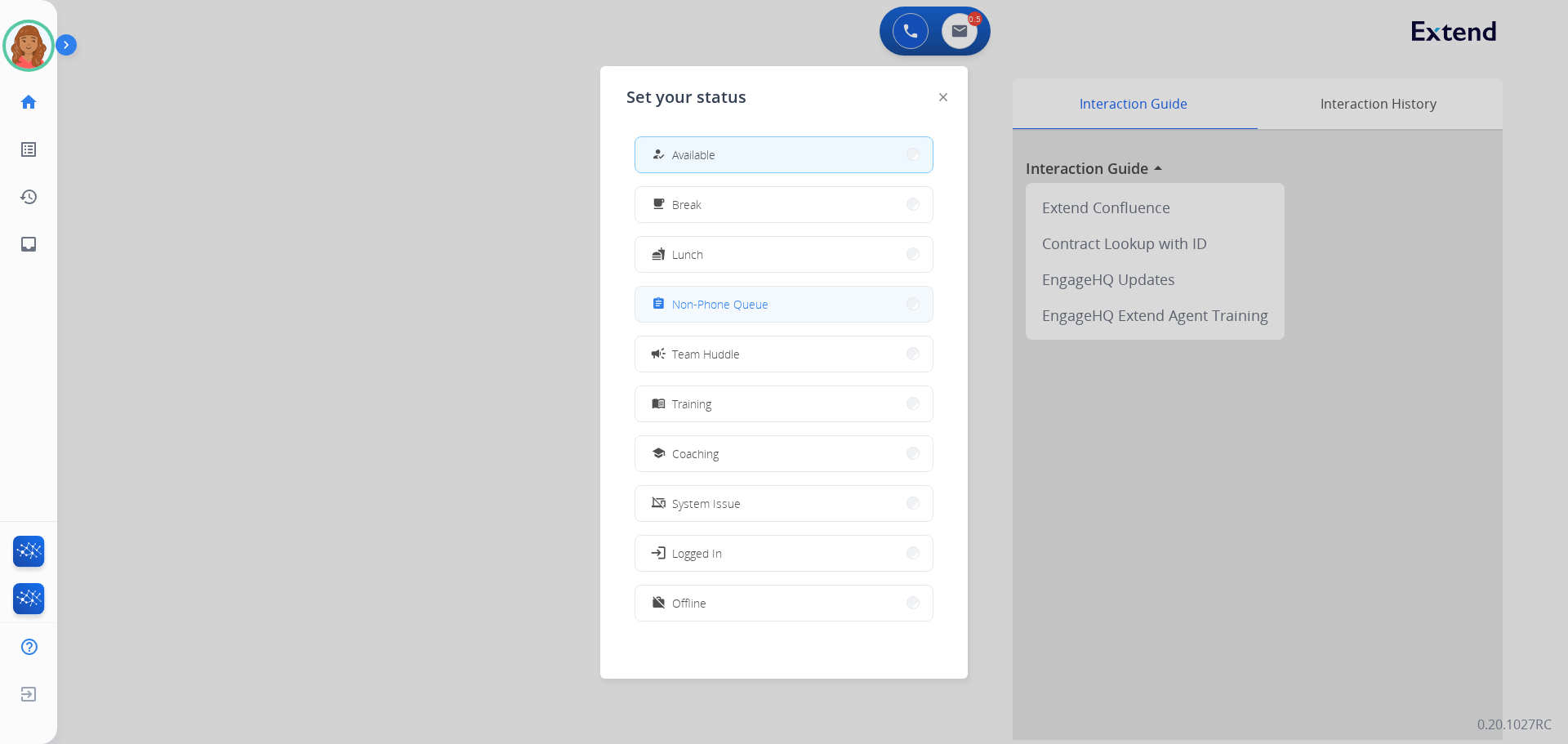
click at [689, 313] on button "assignment Non-Phone Queue" at bounding box center [783, 304] width 297 height 35
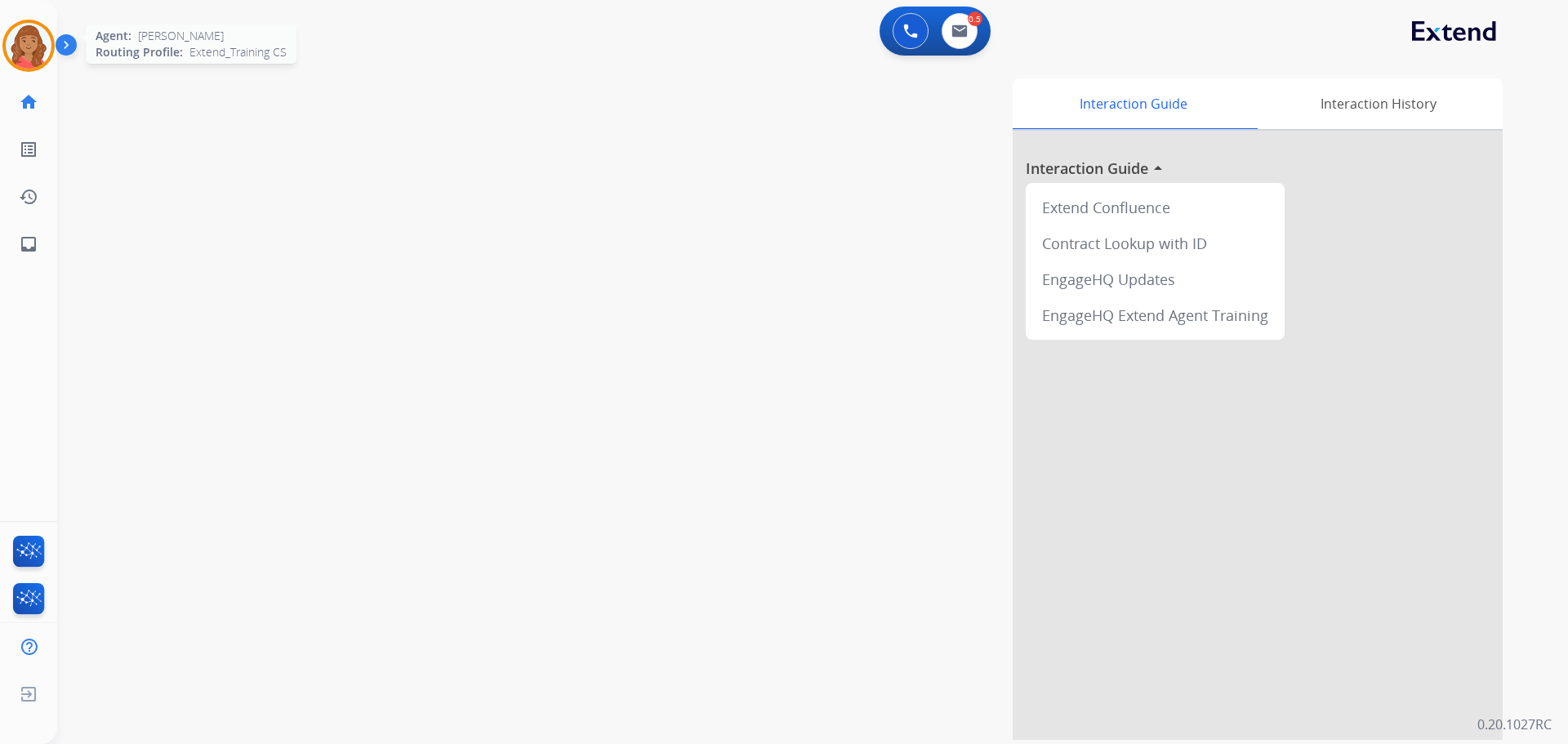
click at [28, 50] on img at bounding box center [28, 45] width 46 height 46
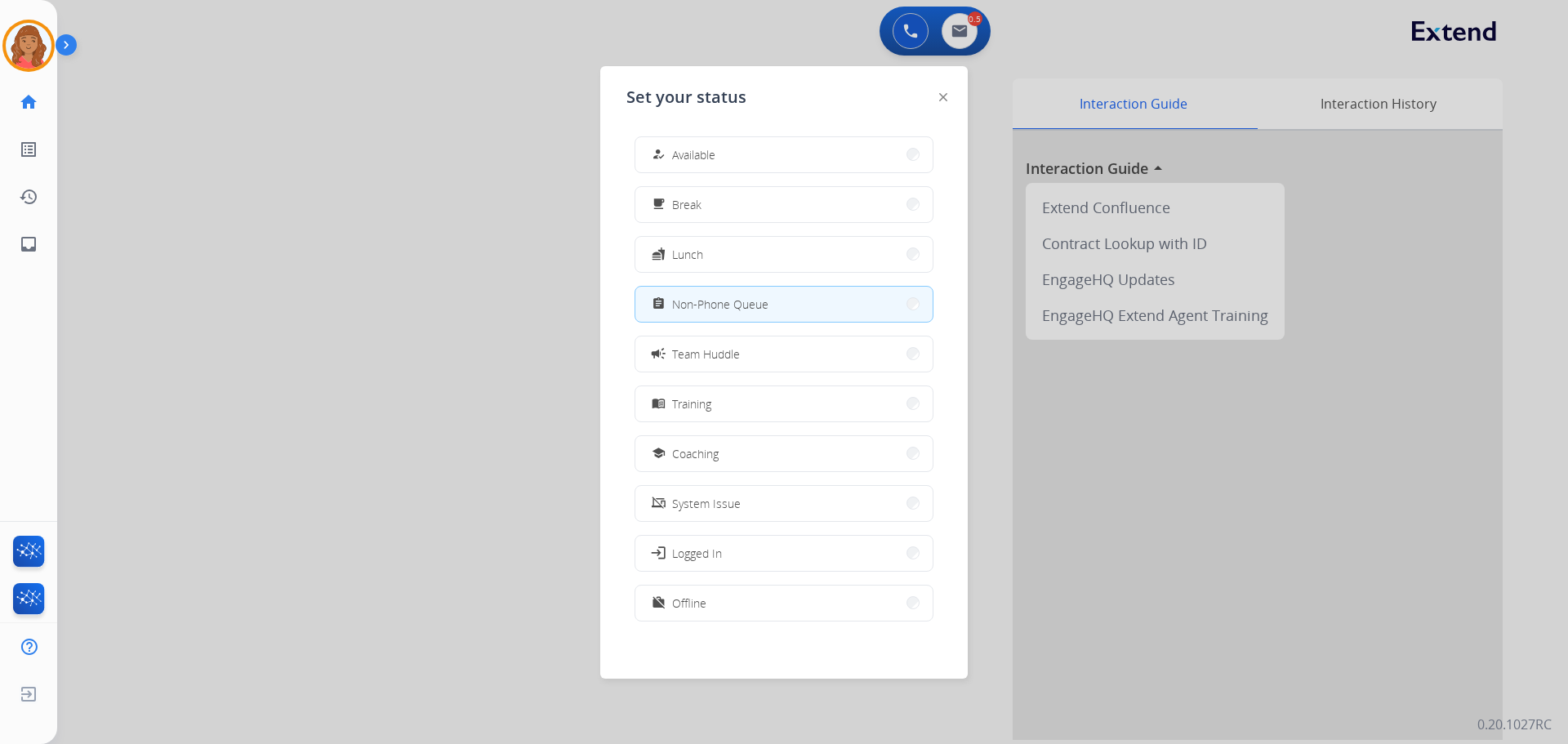
drag, startPoint x: 704, startPoint y: 148, endPoint x: 692, endPoint y: 175, distance: 29.5
click at [704, 150] on span "Available" at bounding box center [694, 155] width 43 height 17
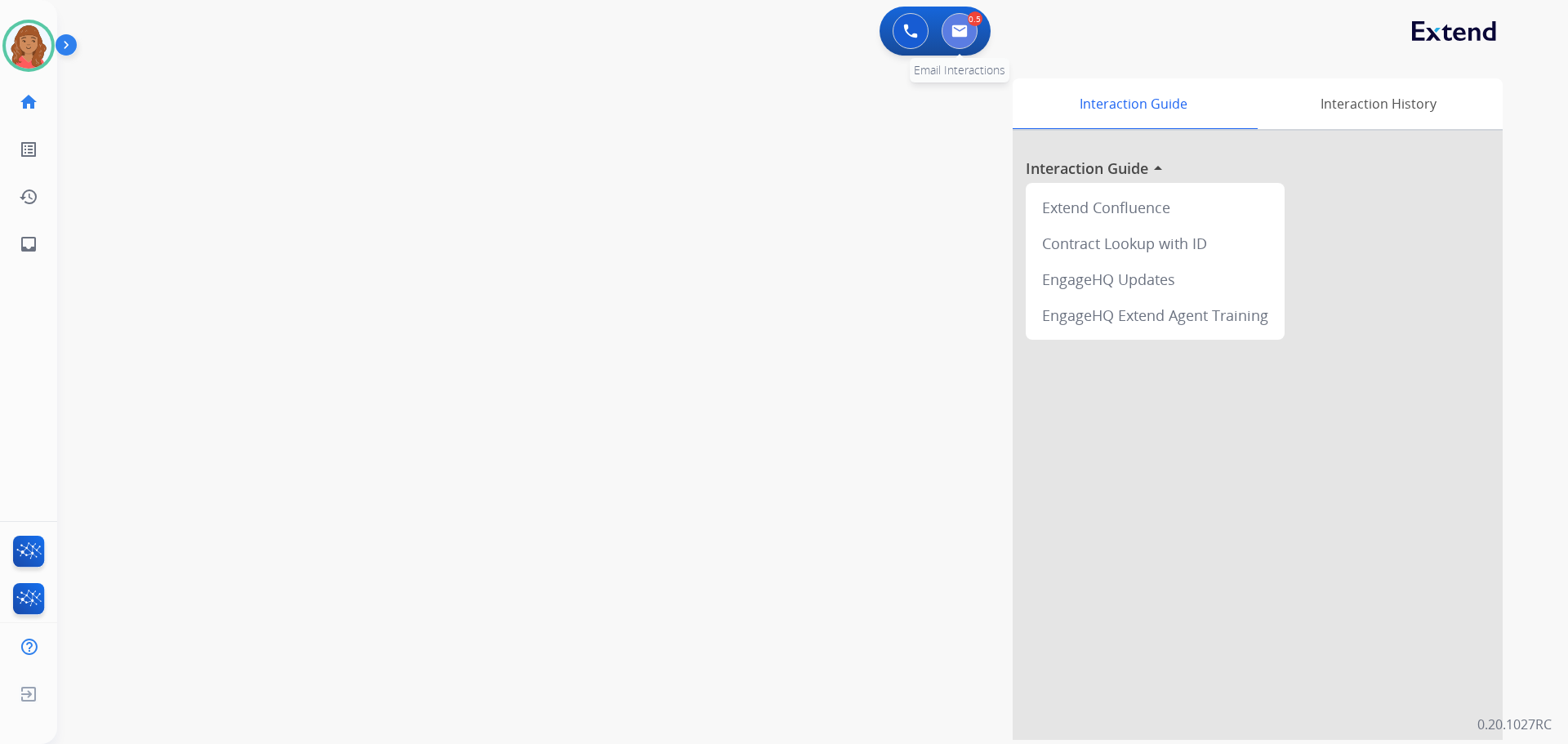
click at [880, 34] on img at bounding box center [958, 31] width 16 height 13
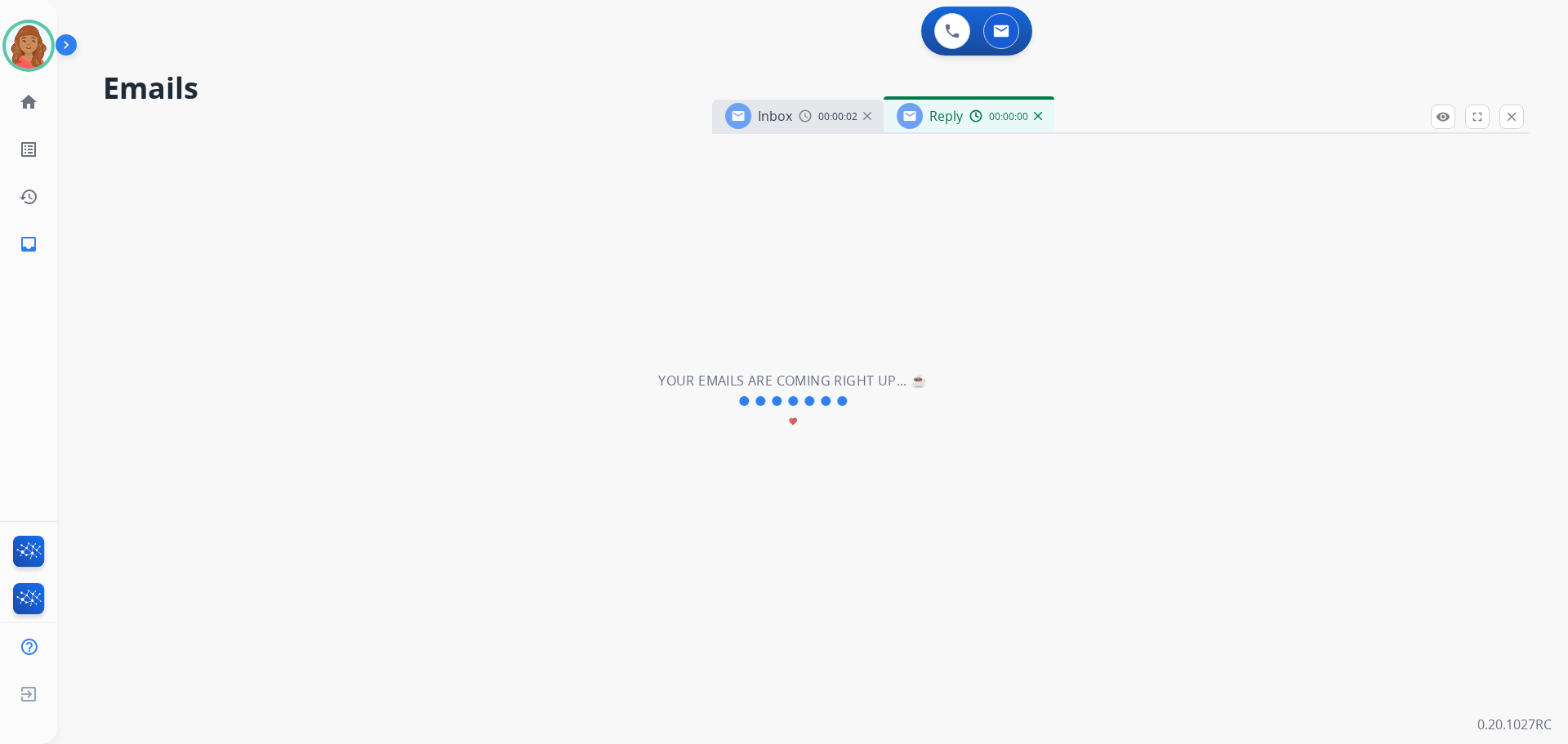
select select "**********"
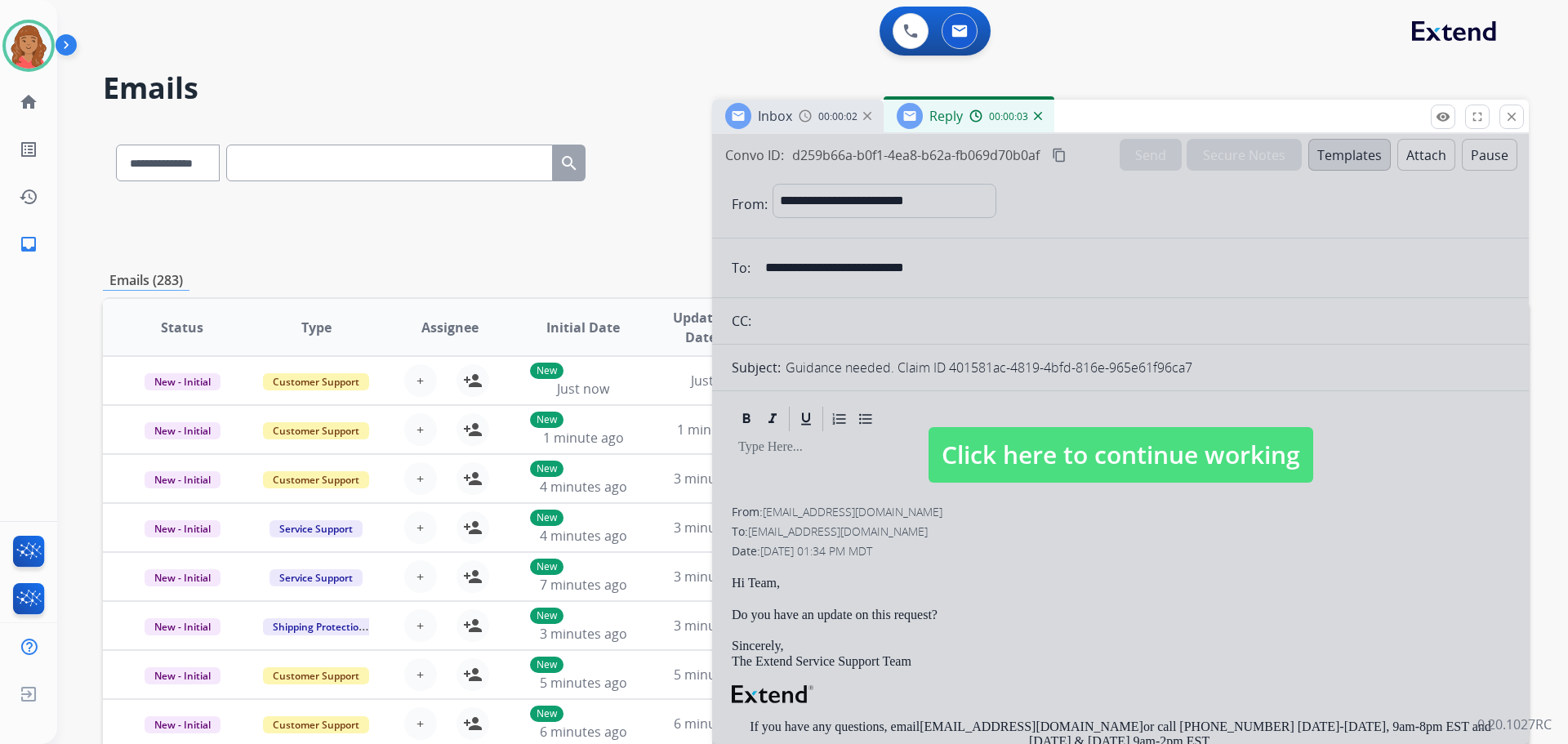
click at [880, 459] on span "Click here to continue working" at bounding box center [1121, 454] width 384 height 55
select select
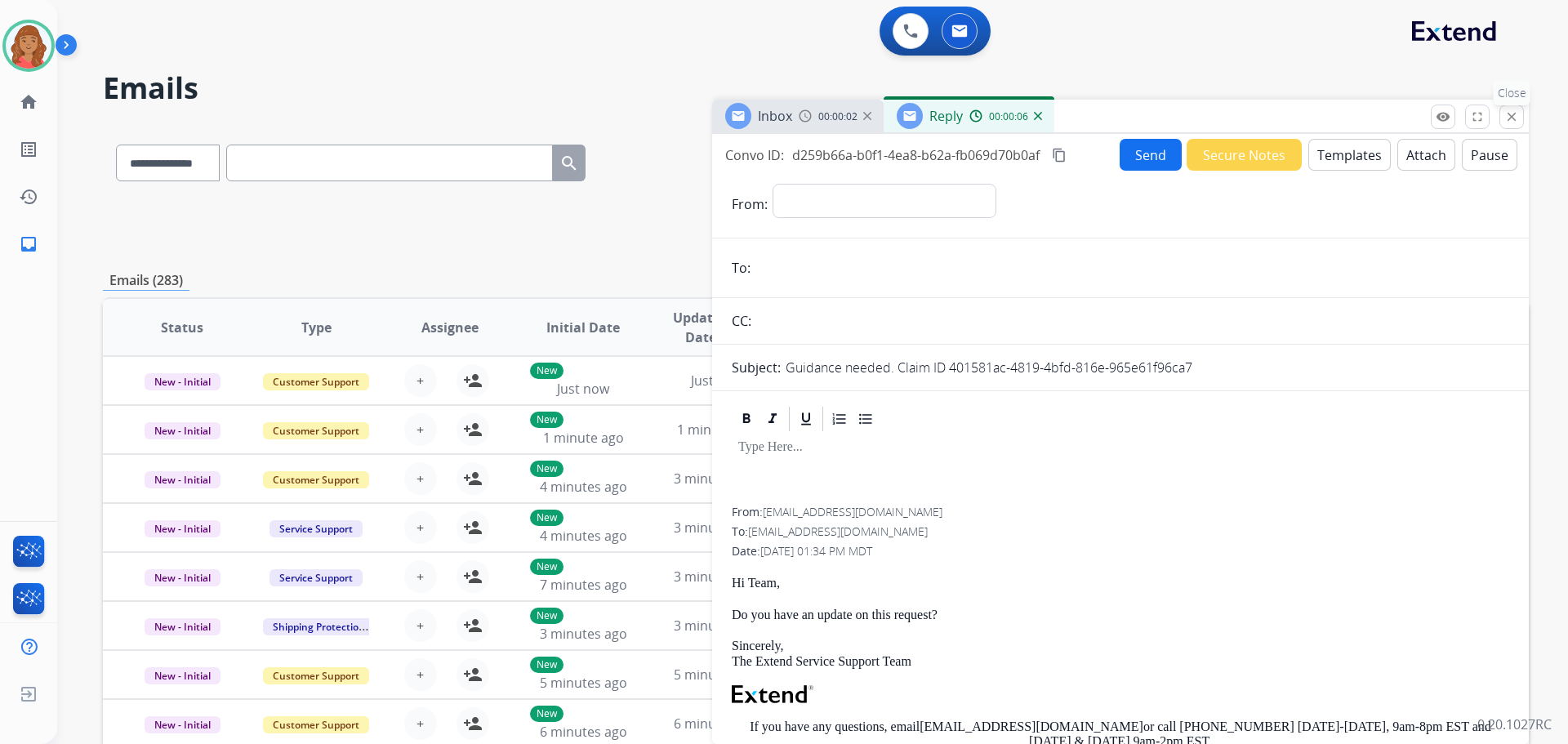
click at [880, 111] on mat-icon "close" at bounding box center [1512, 117] width 15 height 15
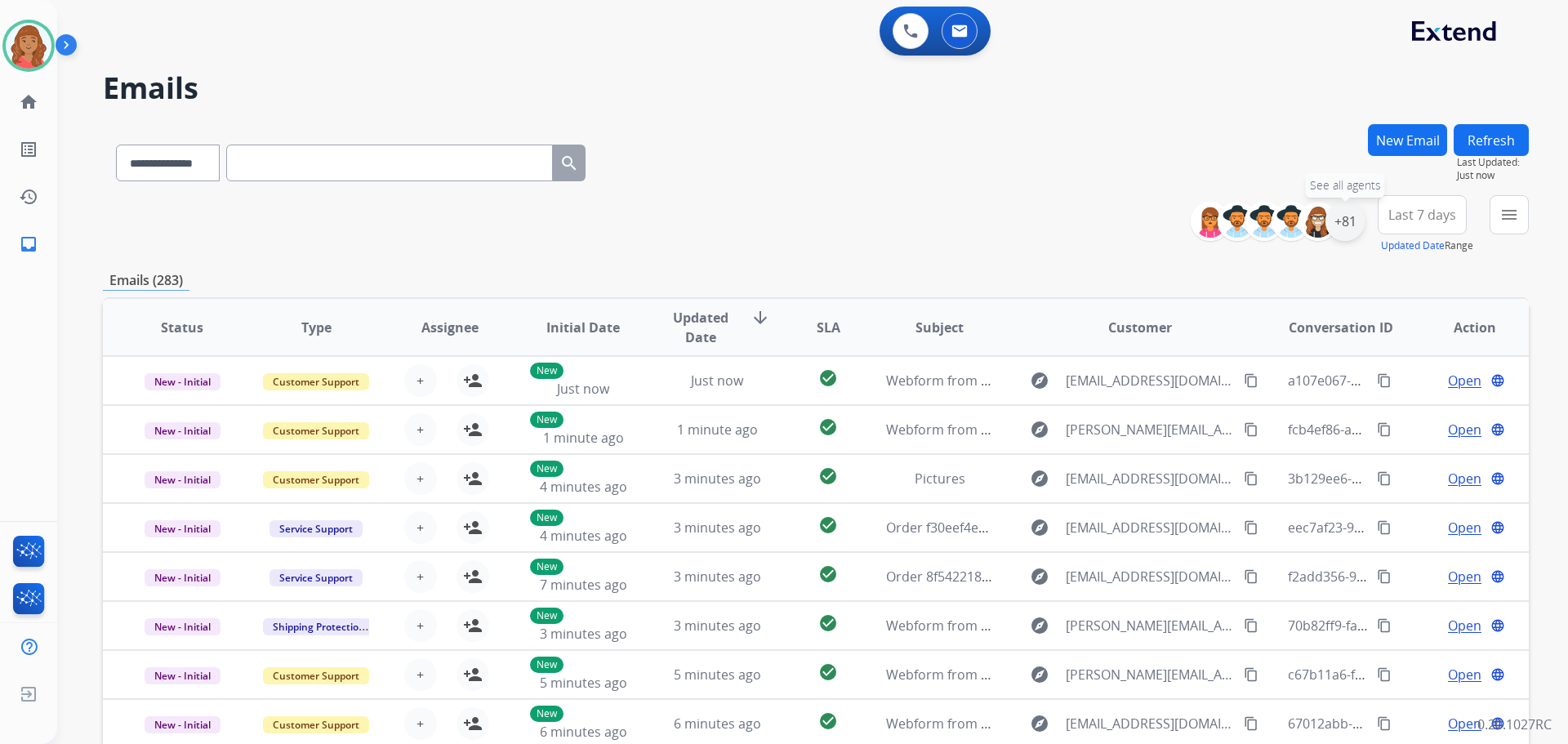
click at [880, 224] on div "+81" at bounding box center [1345, 221] width 39 height 39
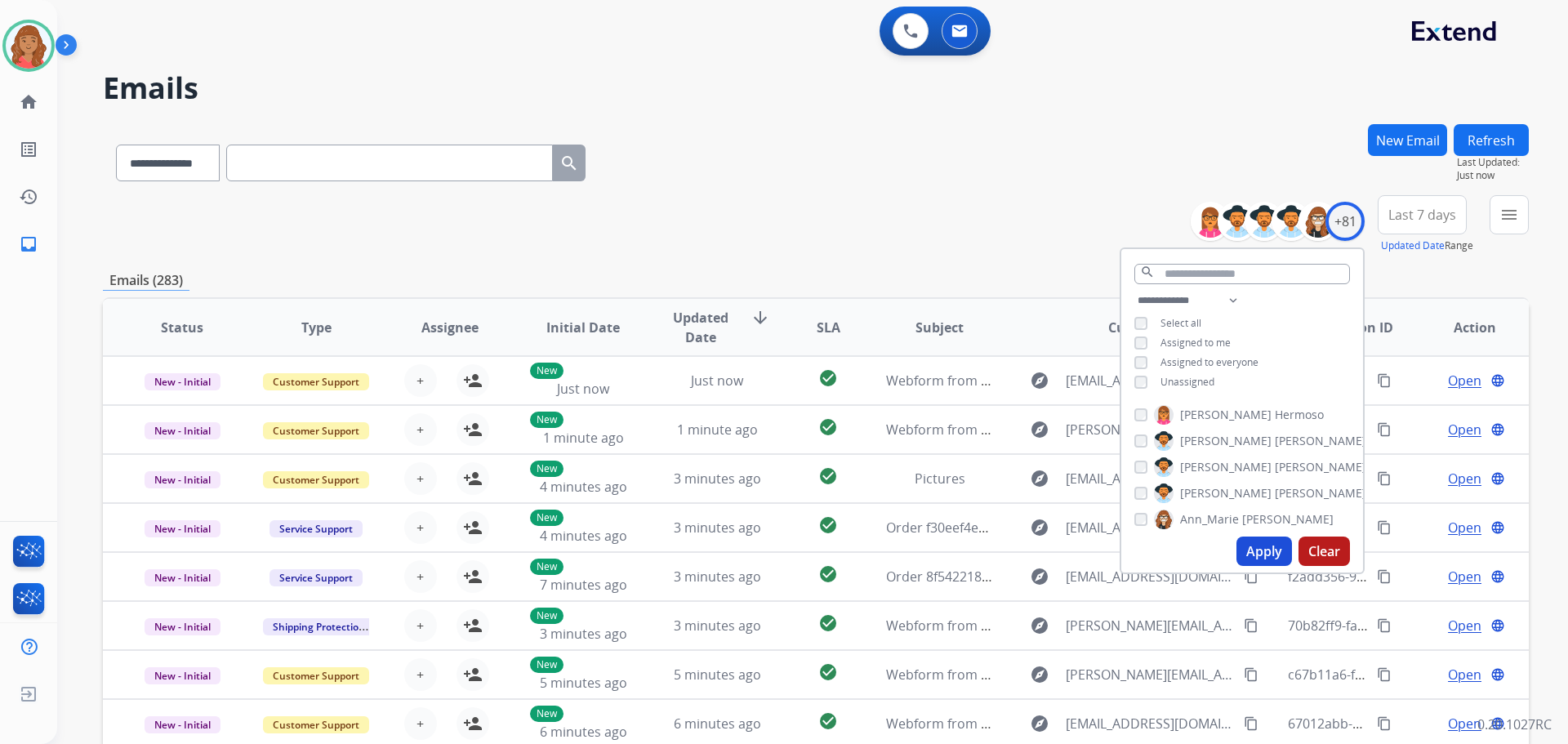
click at [880, 552] on button "Apply" at bounding box center [1263, 551] width 55 height 29
click at [880, 211] on mat-icon "menu" at bounding box center [1509, 215] width 20 height 20
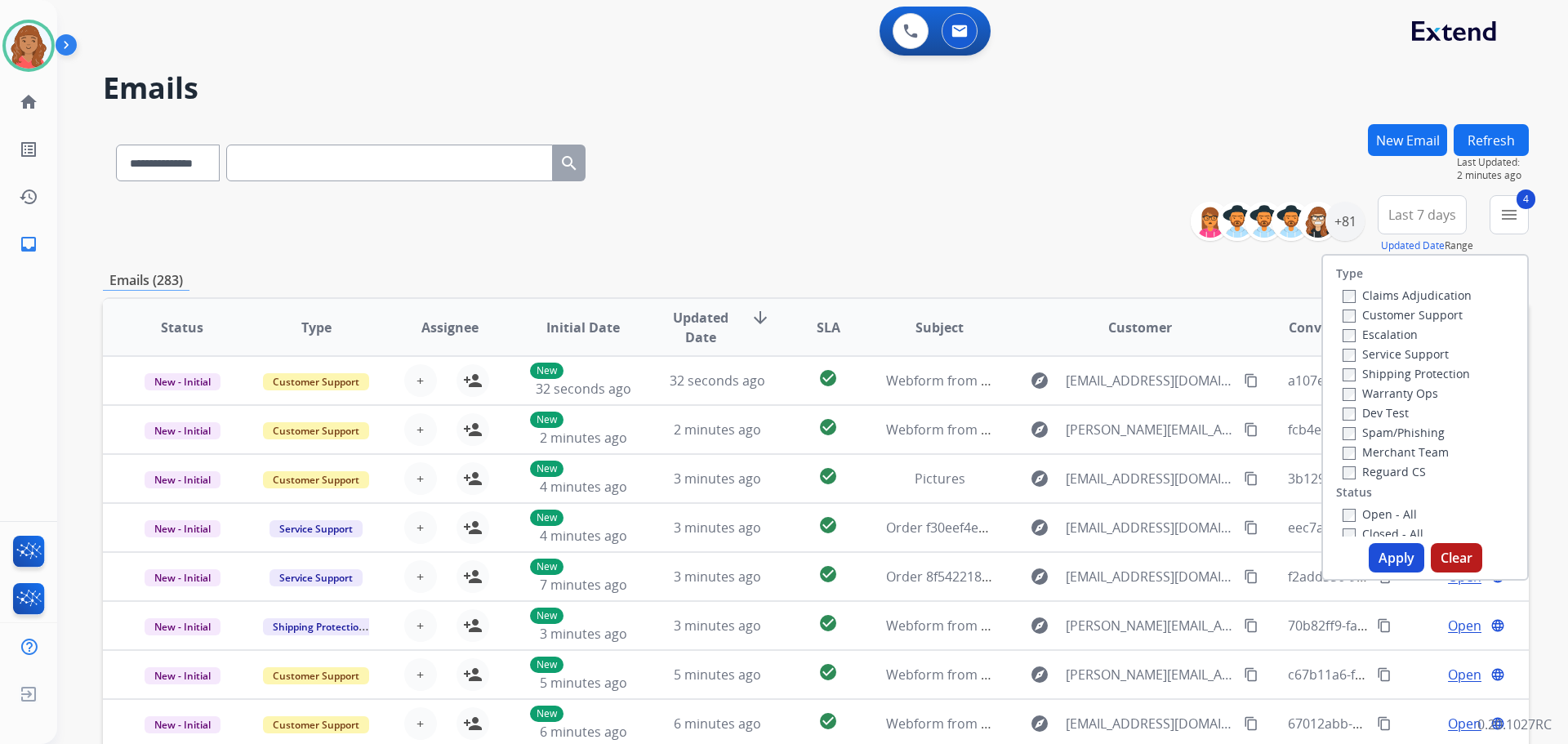
click at [880, 547] on button "Apply" at bounding box center [1395, 557] width 55 height 29
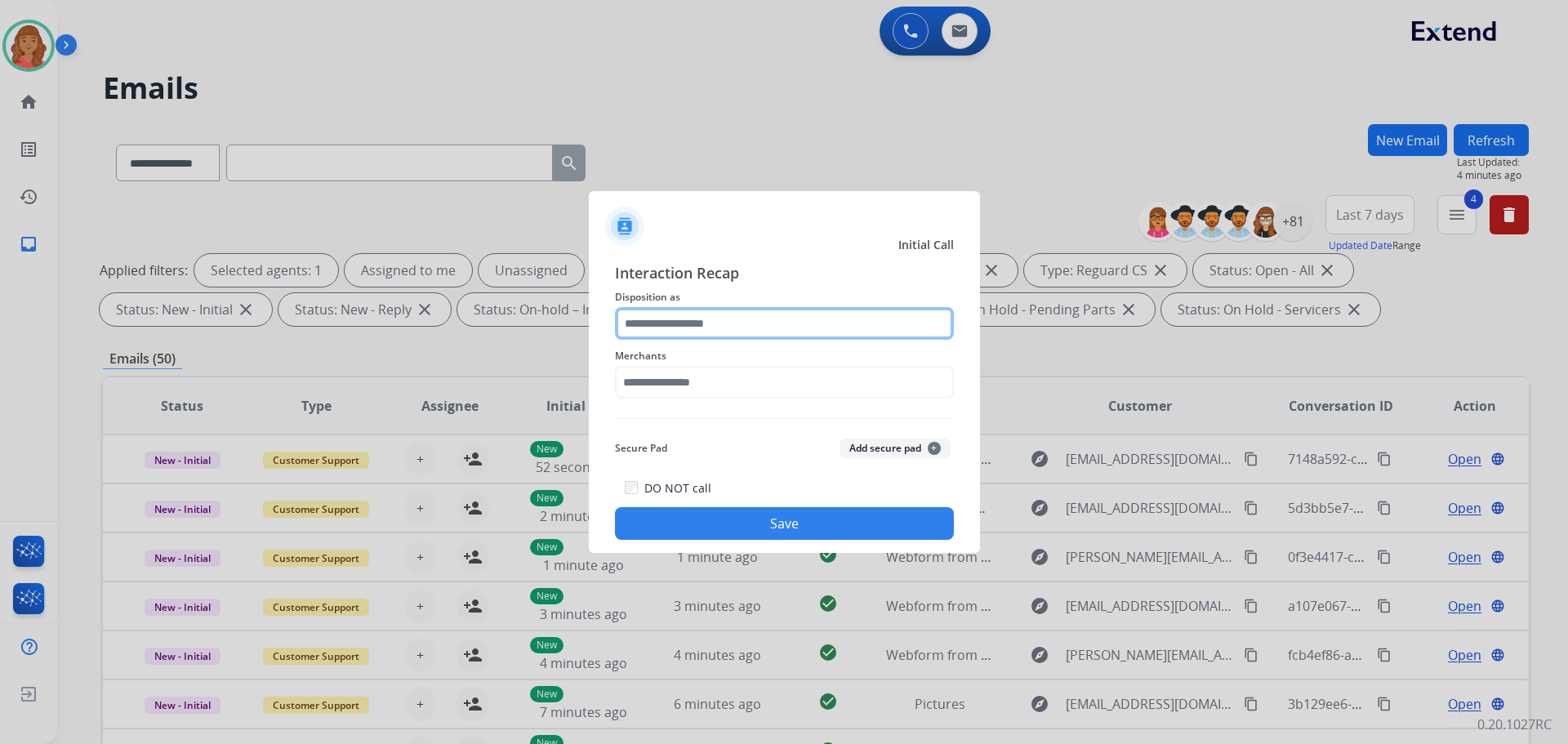
click at [664, 328] on input "text" at bounding box center [784, 323] width 339 height 33
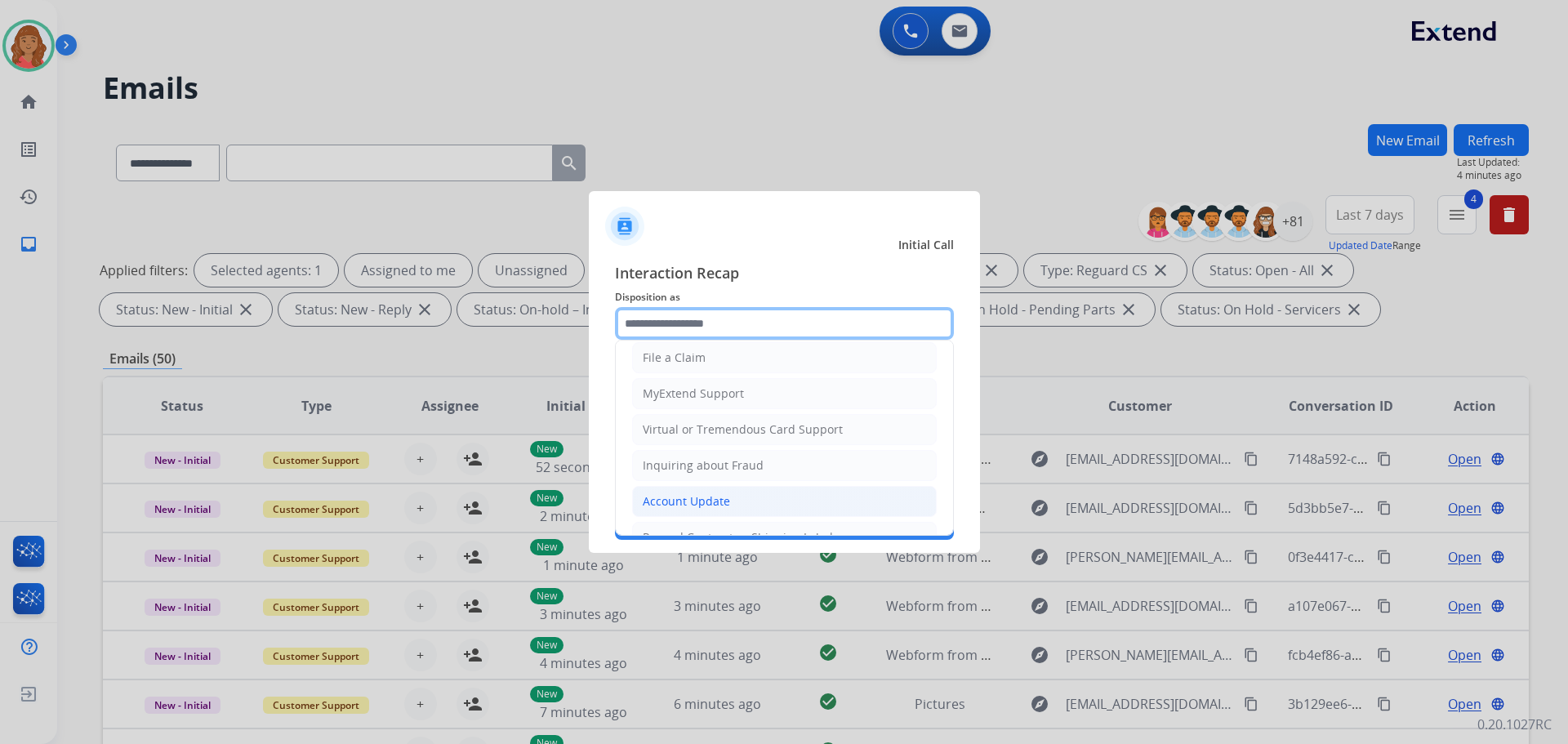
scroll to position [245, 0]
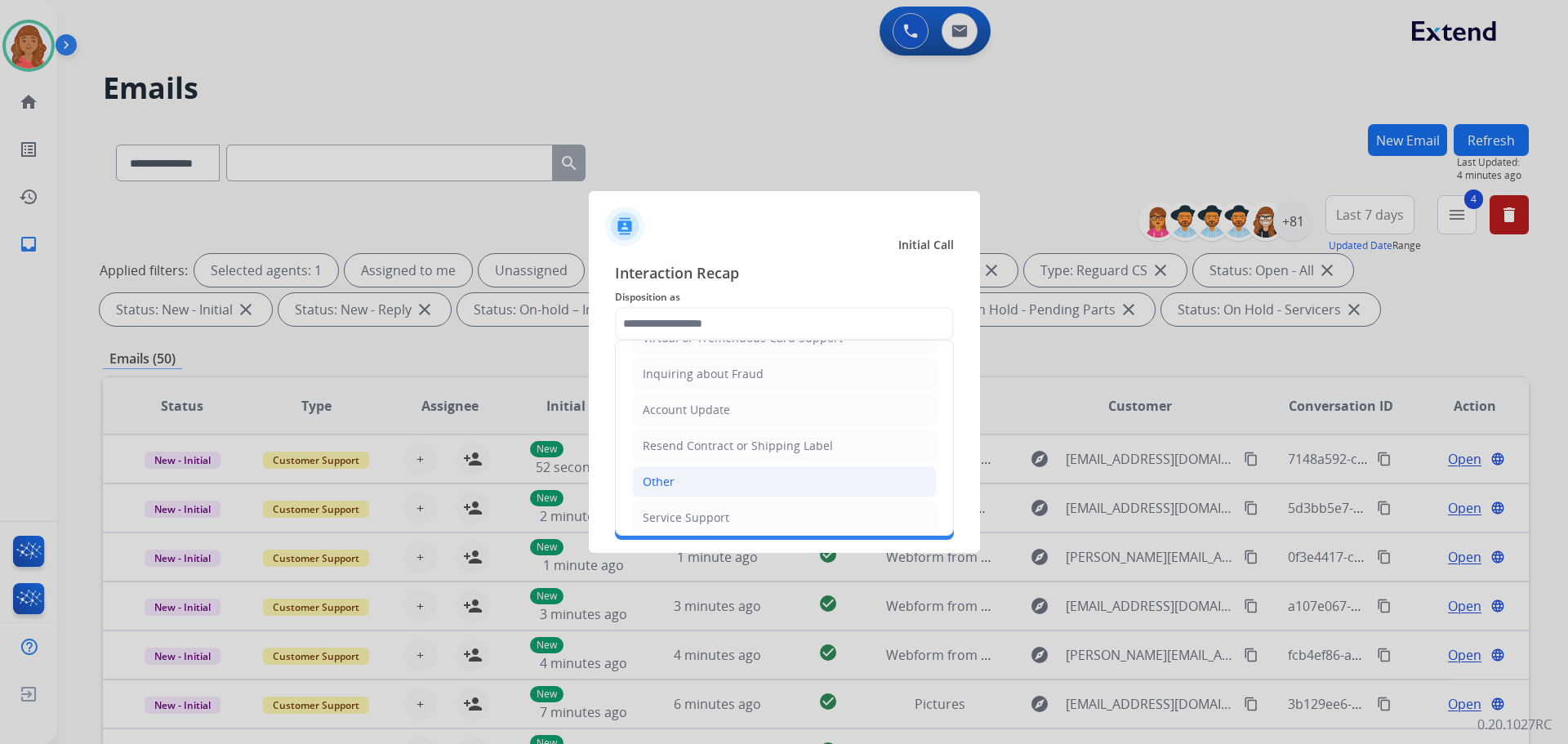
click at [664, 479] on div "Other" at bounding box center [658, 481] width 32 height 16
type input "*****"
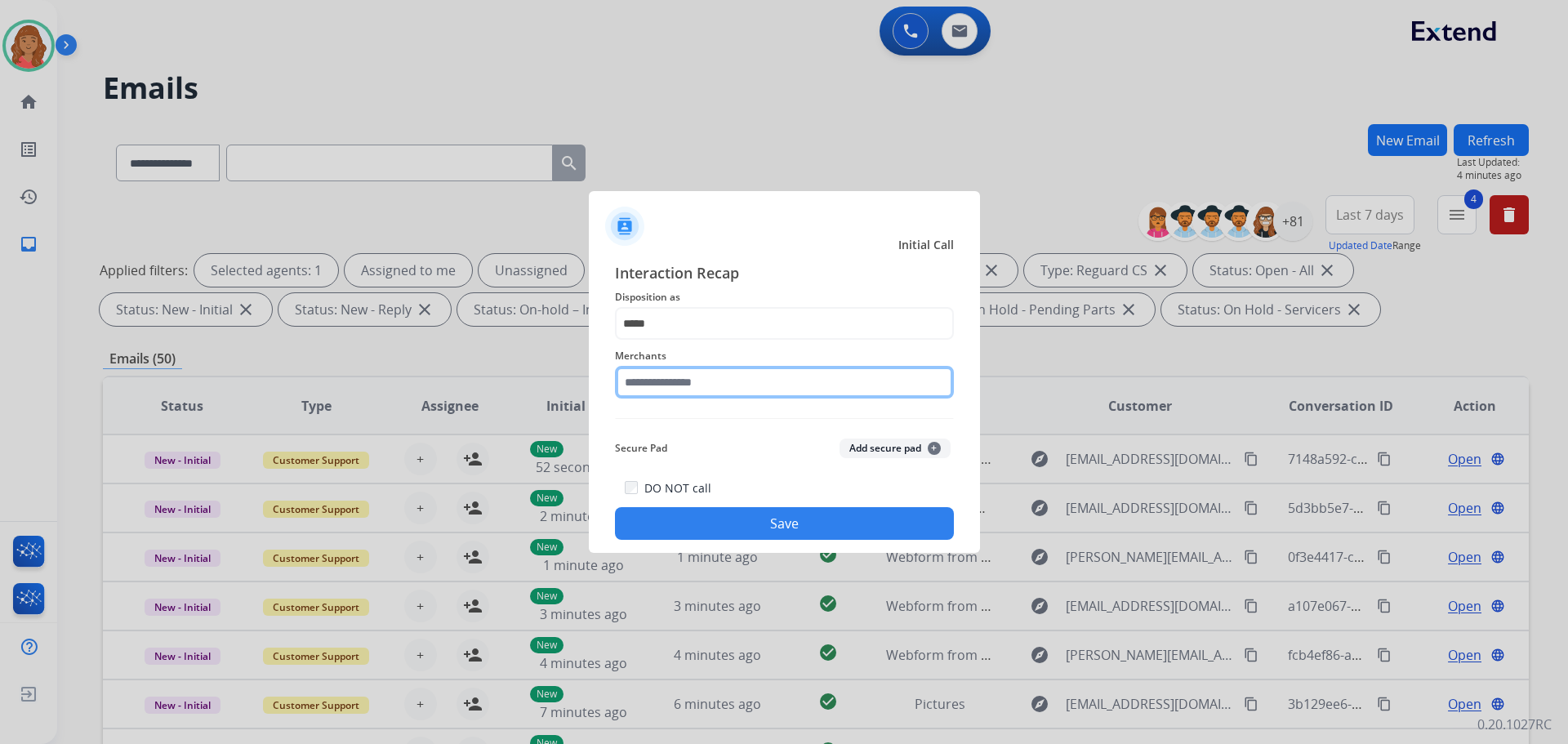
click at [656, 388] on input "text" at bounding box center [784, 382] width 339 height 33
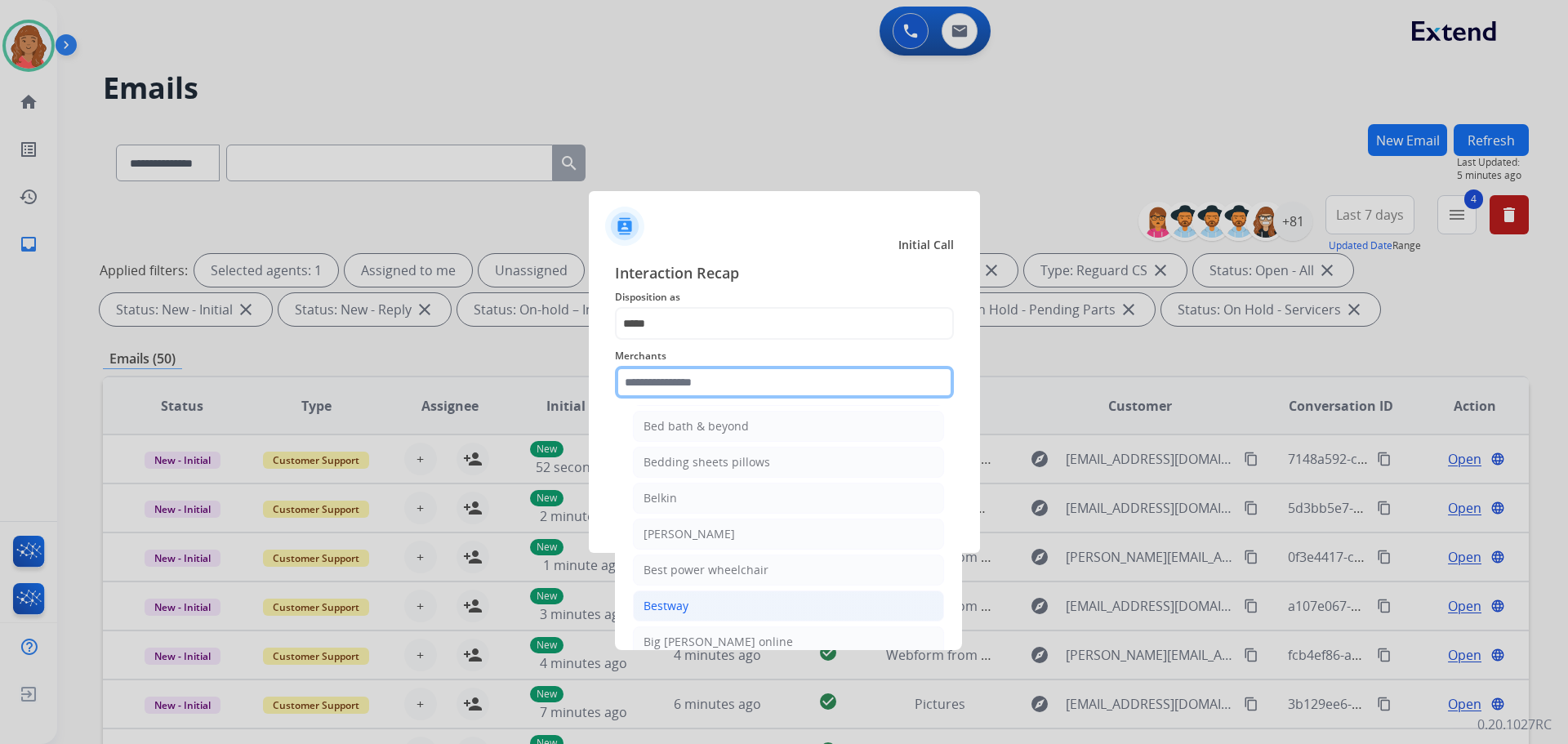
scroll to position [4003, 0]
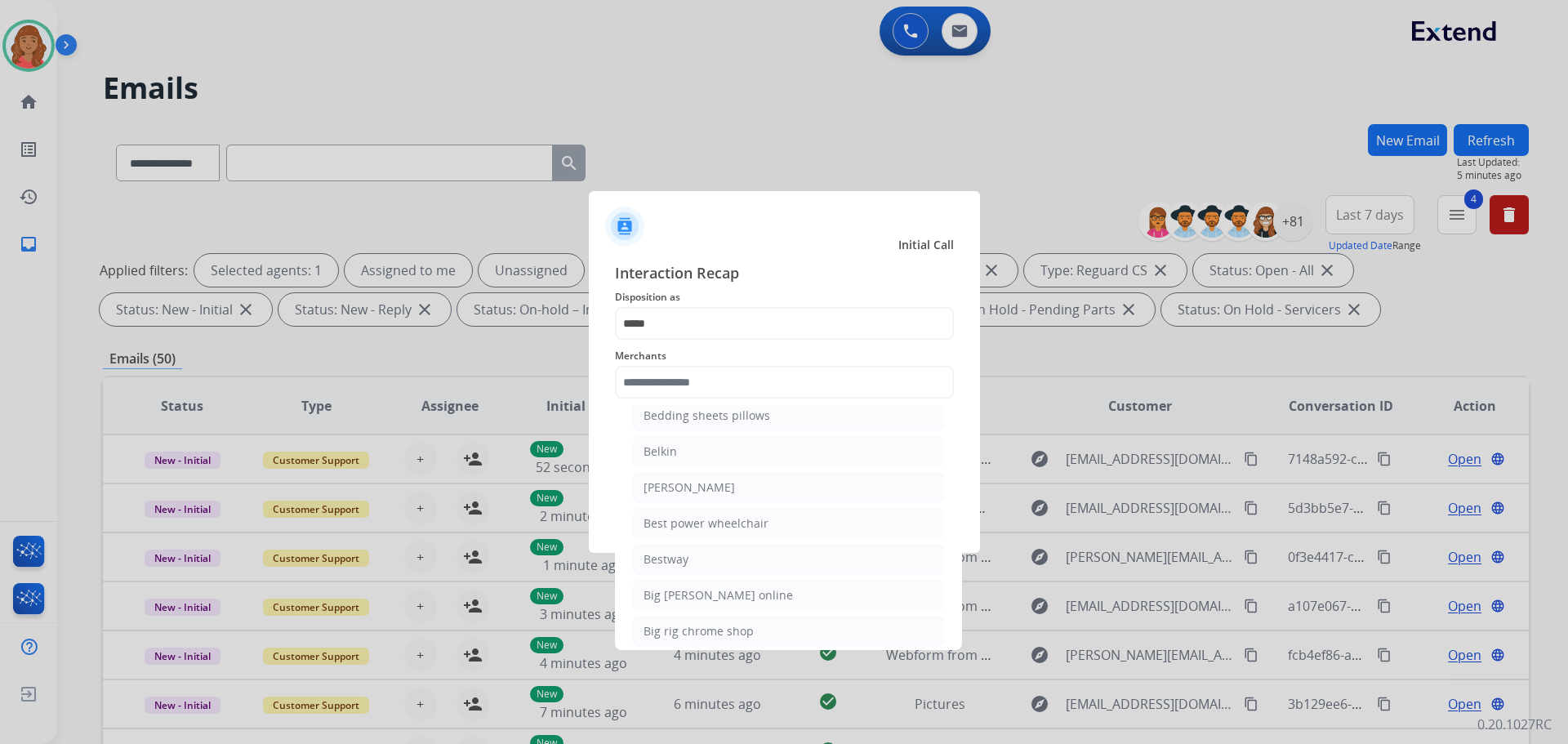
drag, startPoint x: 673, startPoint y: 547, endPoint x: 673, endPoint y: 528, distance: 19.0
click at [672, 547] on li "Bestway" at bounding box center [789, 559] width 311 height 31
type input "*******"
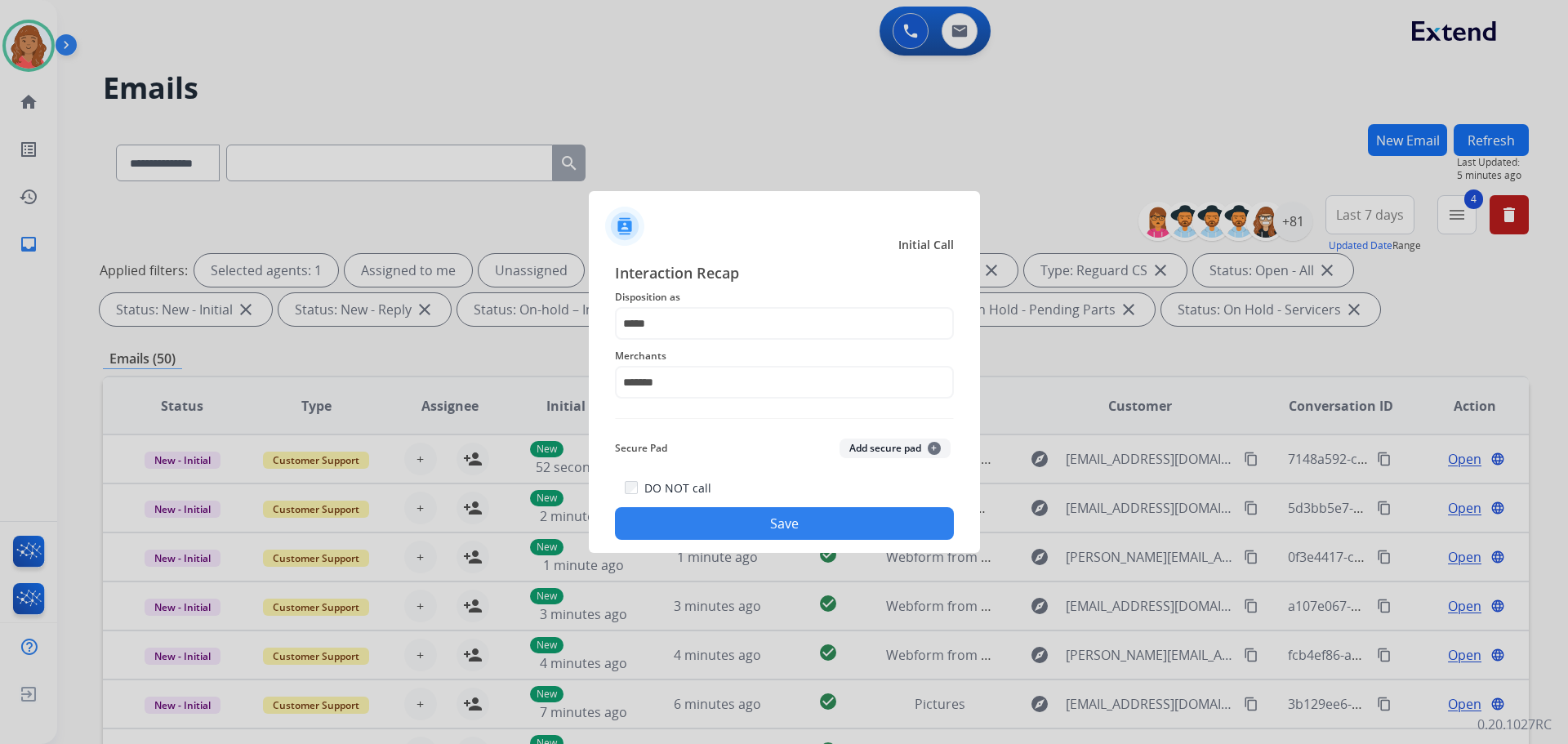
click at [700, 523] on button "Save" at bounding box center [784, 524] width 339 height 33
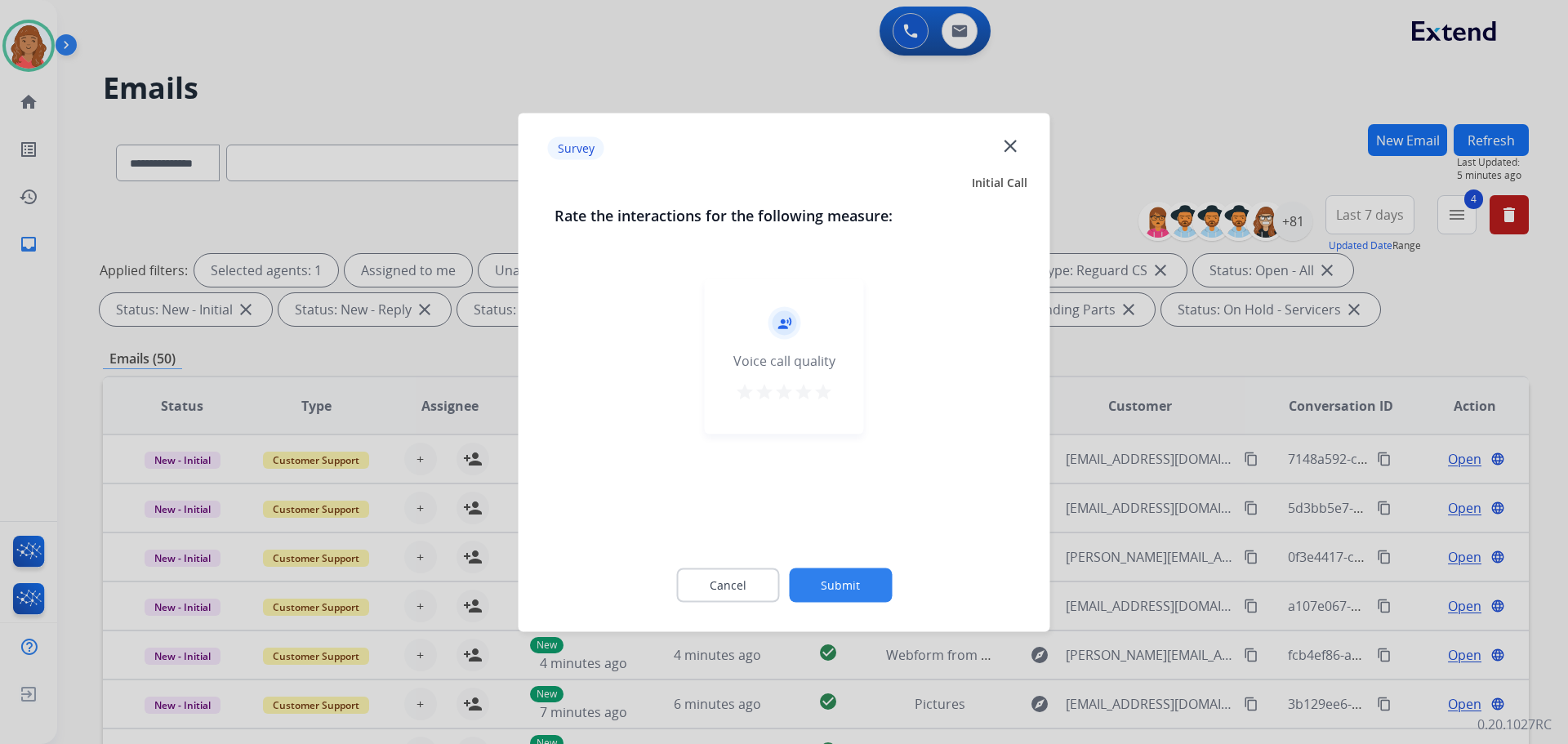
click at [823, 407] on div "record_voice_over Voice call quality star star star star star" at bounding box center [784, 356] width 159 height 155
drag, startPoint x: 825, startPoint y: 393, endPoint x: 826, endPoint y: 417, distance: 24.0
click at [825, 395] on mat-icon "star" at bounding box center [822, 391] width 20 height 20
click at [841, 582] on button "Submit" at bounding box center [840, 585] width 103 height 35
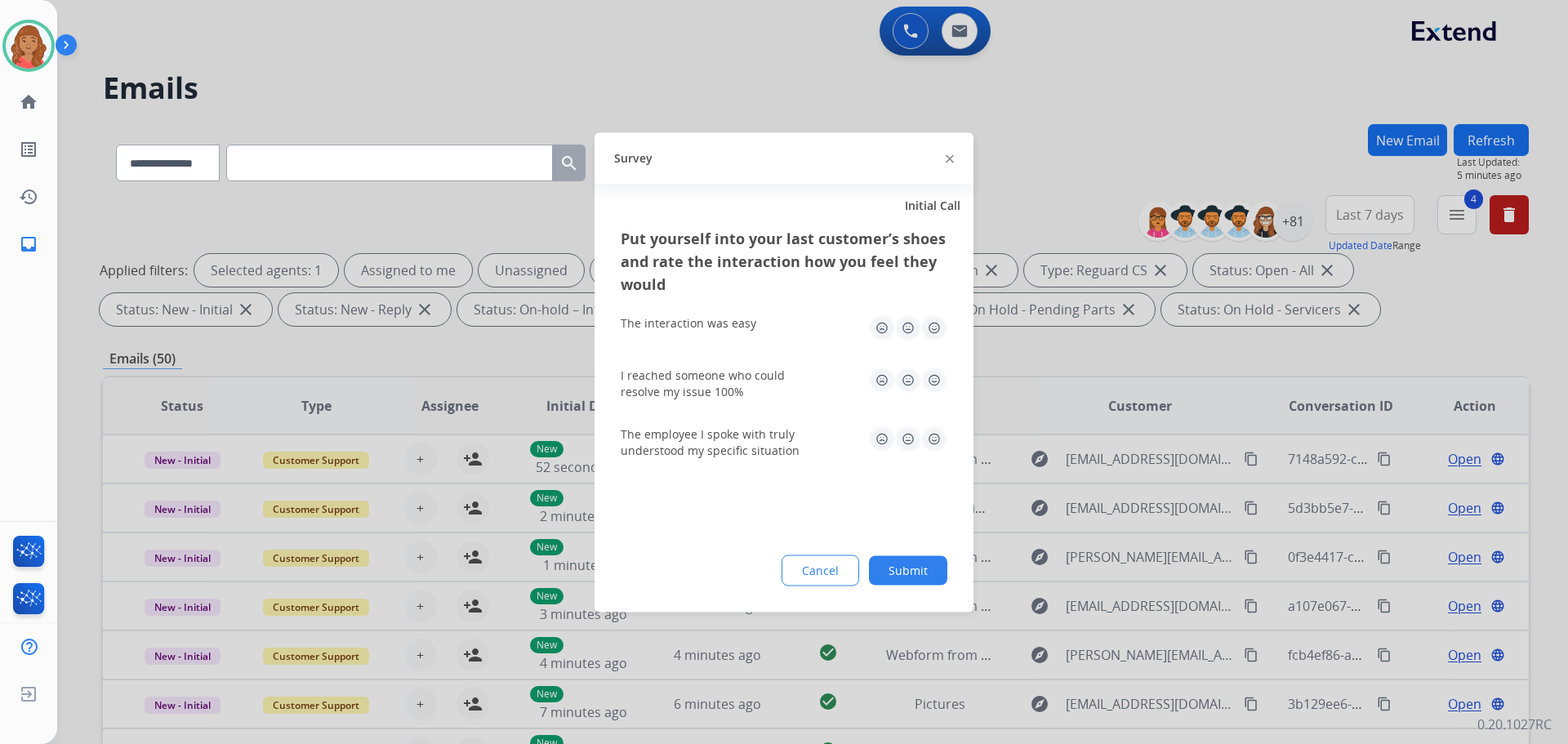
click at [880, 333] on img at bounding box center [934, 327] width 26 height 26
drag, startPoint x: 933, startPoint y: 383, endPoint x: 926, endPoint y: 422, distance: 39.6
click at [880, 383] on img at bounding box center [934, 380] width 26 height 26
click at [880, 433] on img at bounding box center [934, 439] width 26 height 26
click at [880, 566] on button "Submit" at bounding box center [909, 569] width 79 height 29
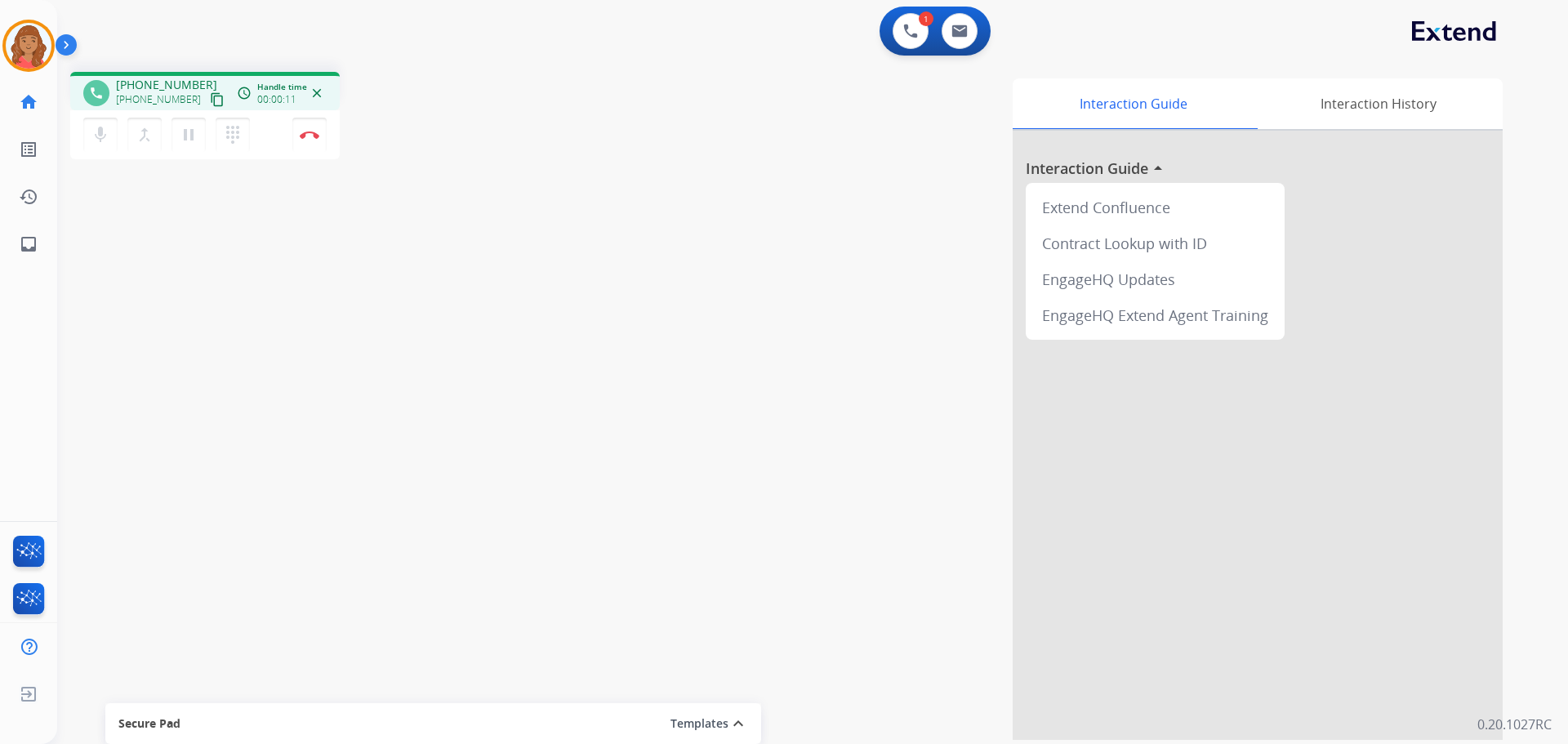
drag, startPoint x: 195, startPoint y: 103, endPoint x: 164, endPoint y: 97, distance: 31.6
click at [210, 103] on mat-icon "content_copy" at bounding box center [218, 99] width 15 height 15
click at [210, 99] on mat-icon "content_copy" at bounding box center [218, 99] width 15 height 15
click at [313, 136] on img at bounding box center [309, 134] width 20 height 8
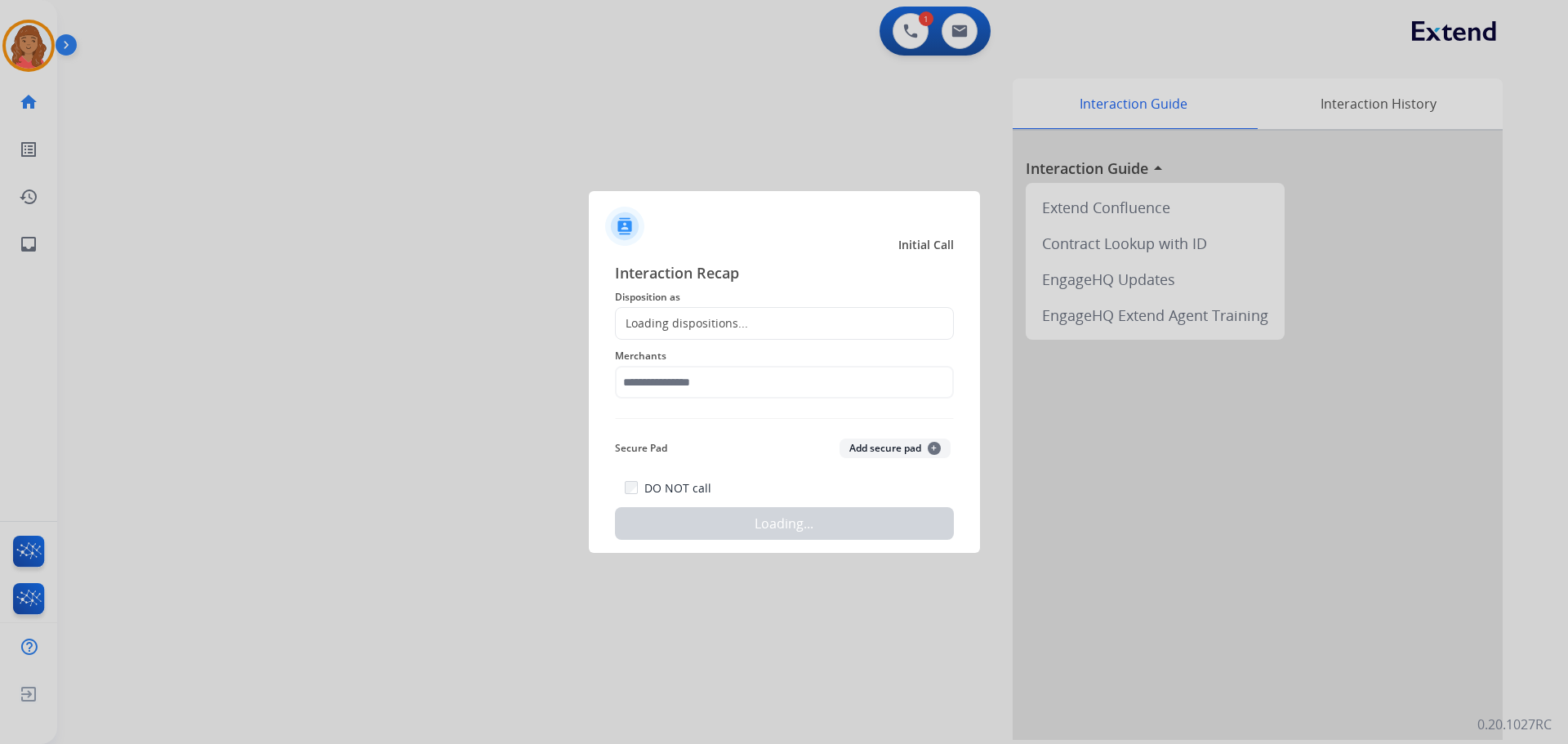
drag, startPoint x: 679, startPoint y: 312, endPoint x: 680, endPoint y: 326, distance: 14.0
click at [679, 314] on div "Loading dispositions..." at bounding box center [784, 323] width 339 height 33
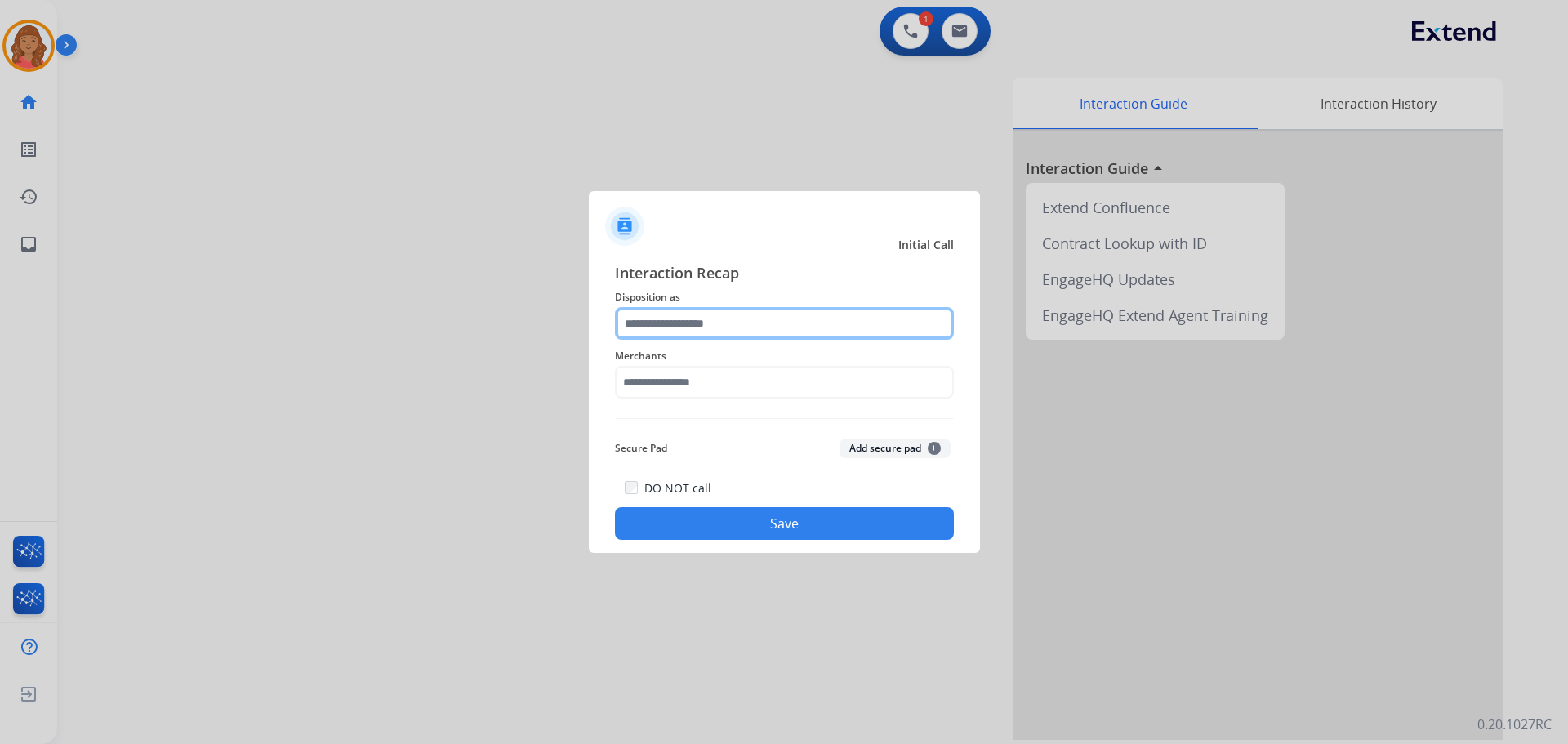
click at [673, 331] on input "text" at bounding box center [784, 323] width 339 height 33
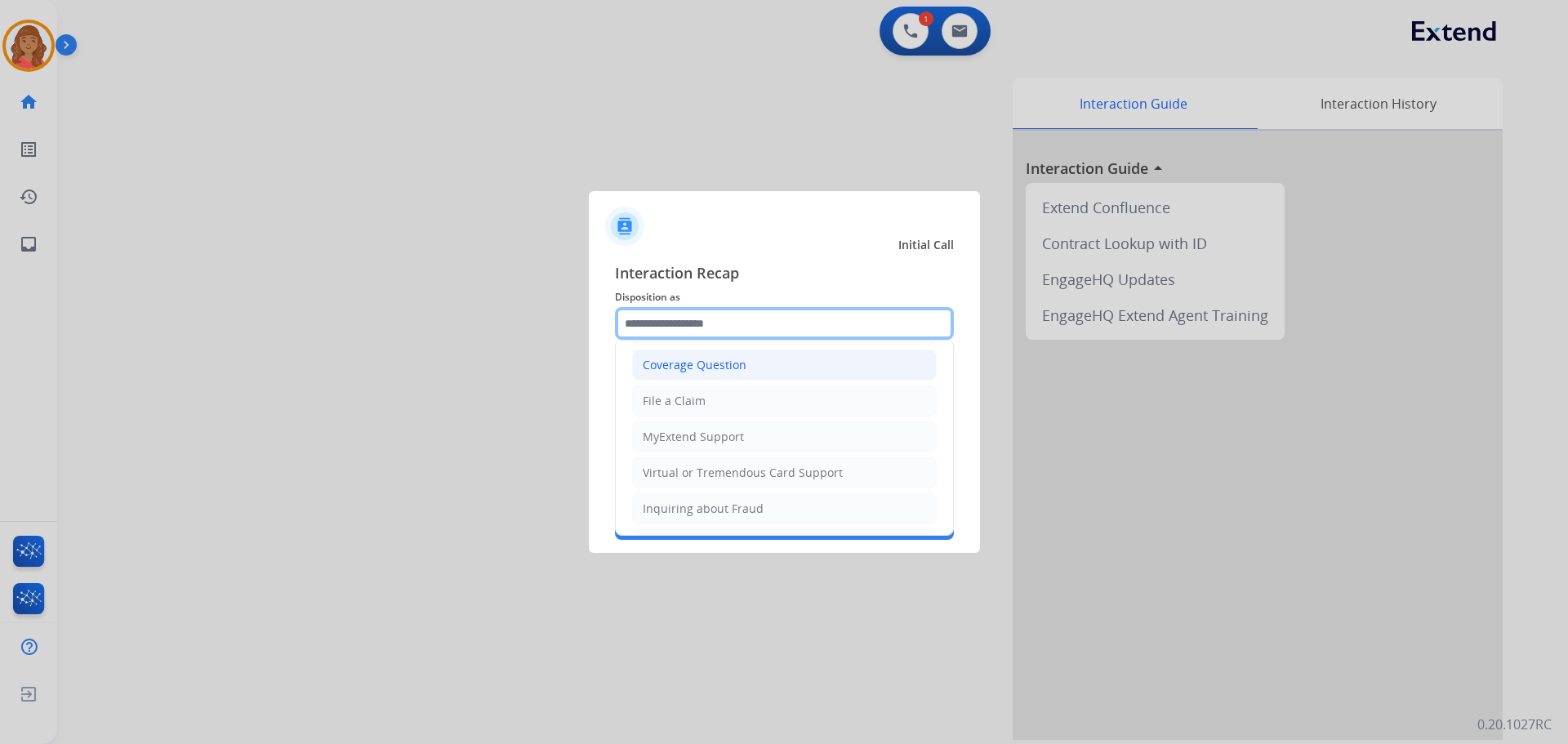
scroll to position [82, 0]
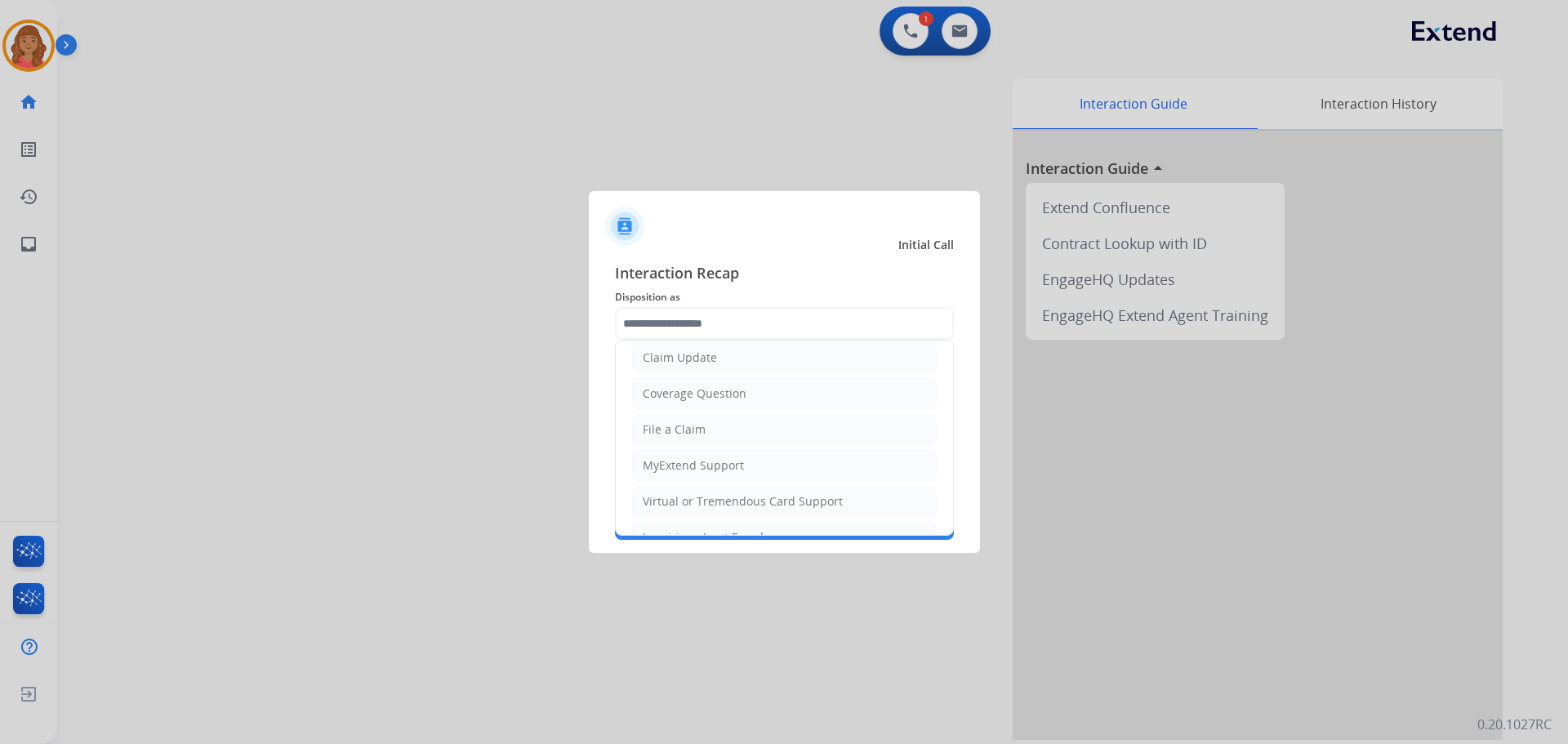
click at [673, 427] on div "File a Claim" at bounding box center [673, 429] width 63 height 16
type input "**********"
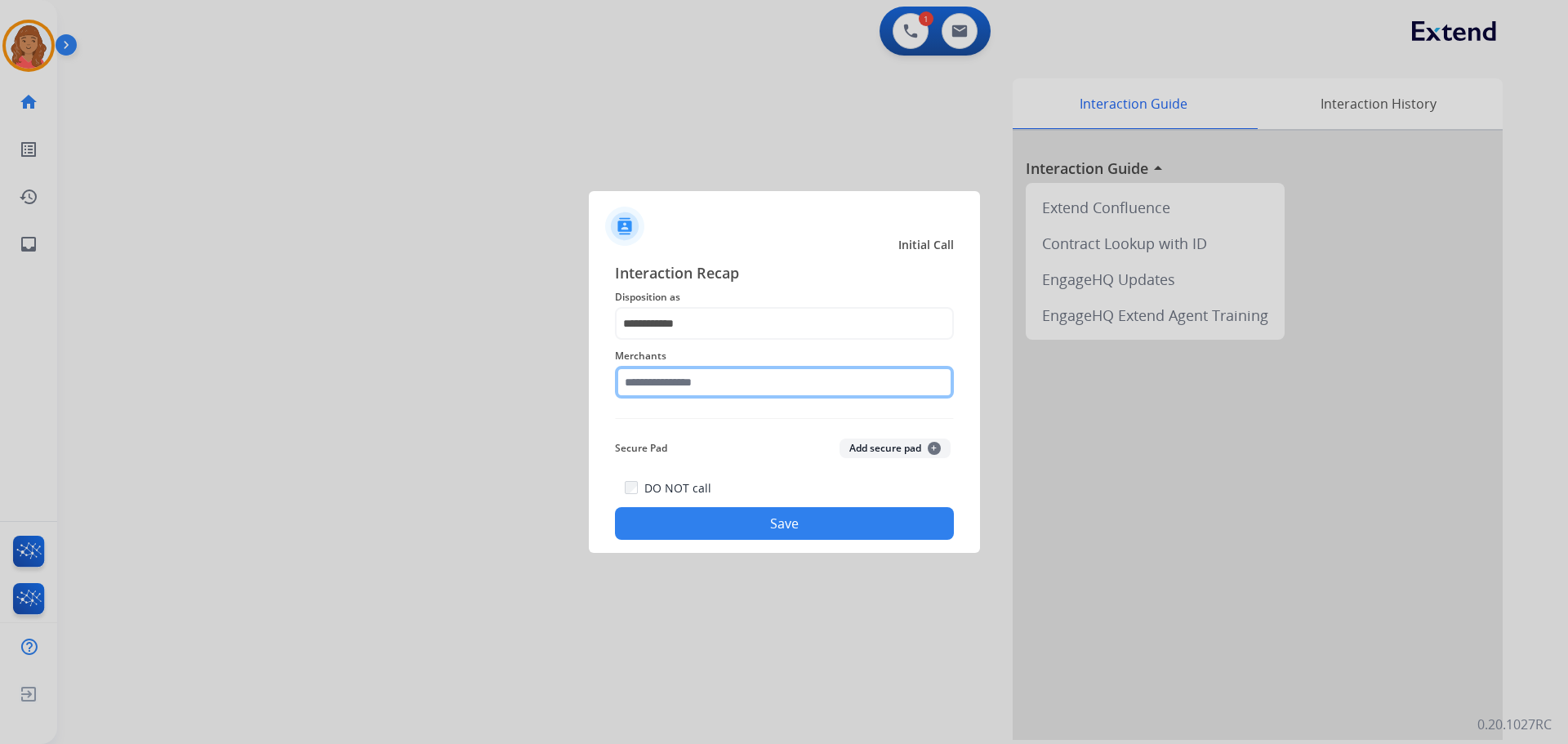
click at [671, 387] on input "text" at bounding box center [784, 382] width 339 height 33
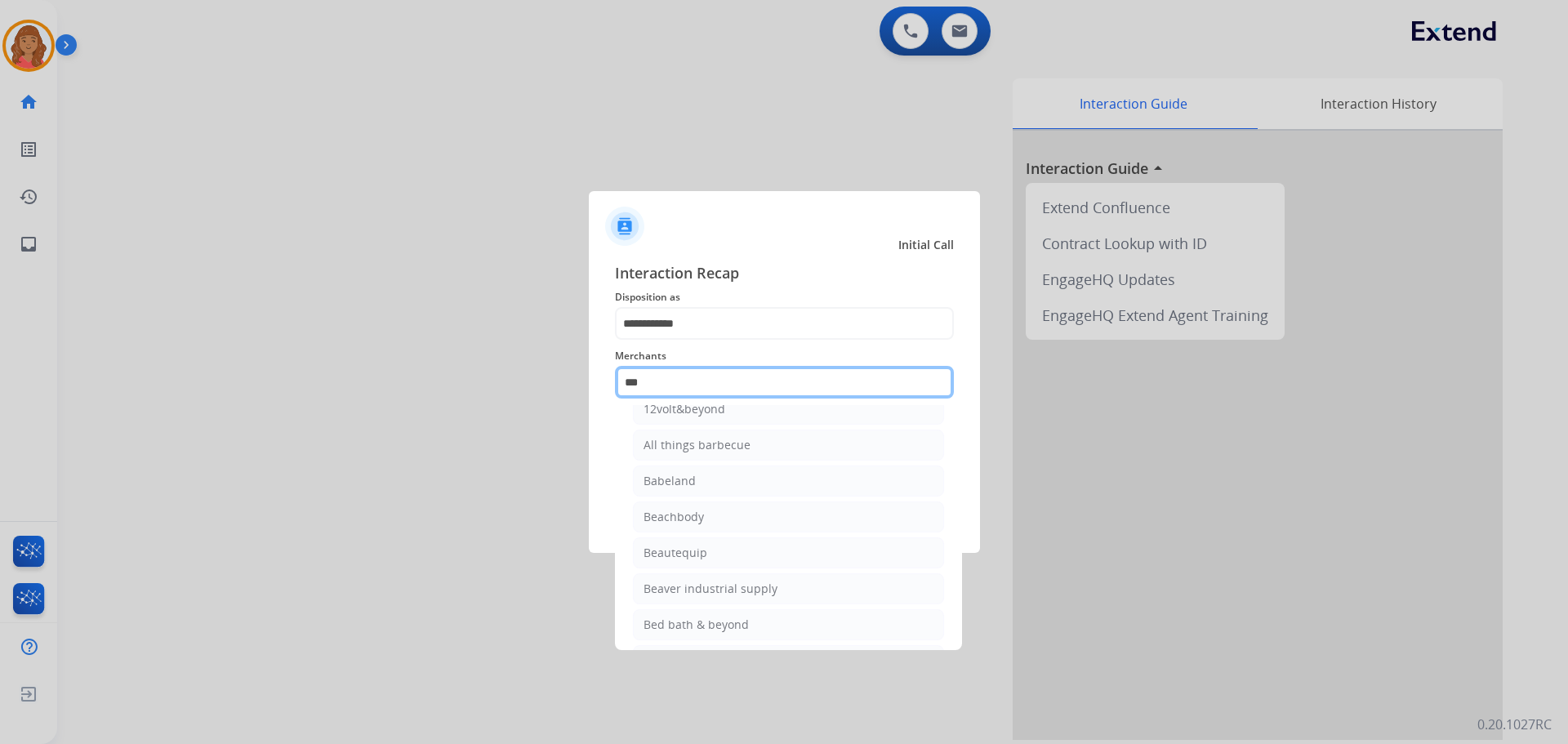
scroll to position [0, 0]
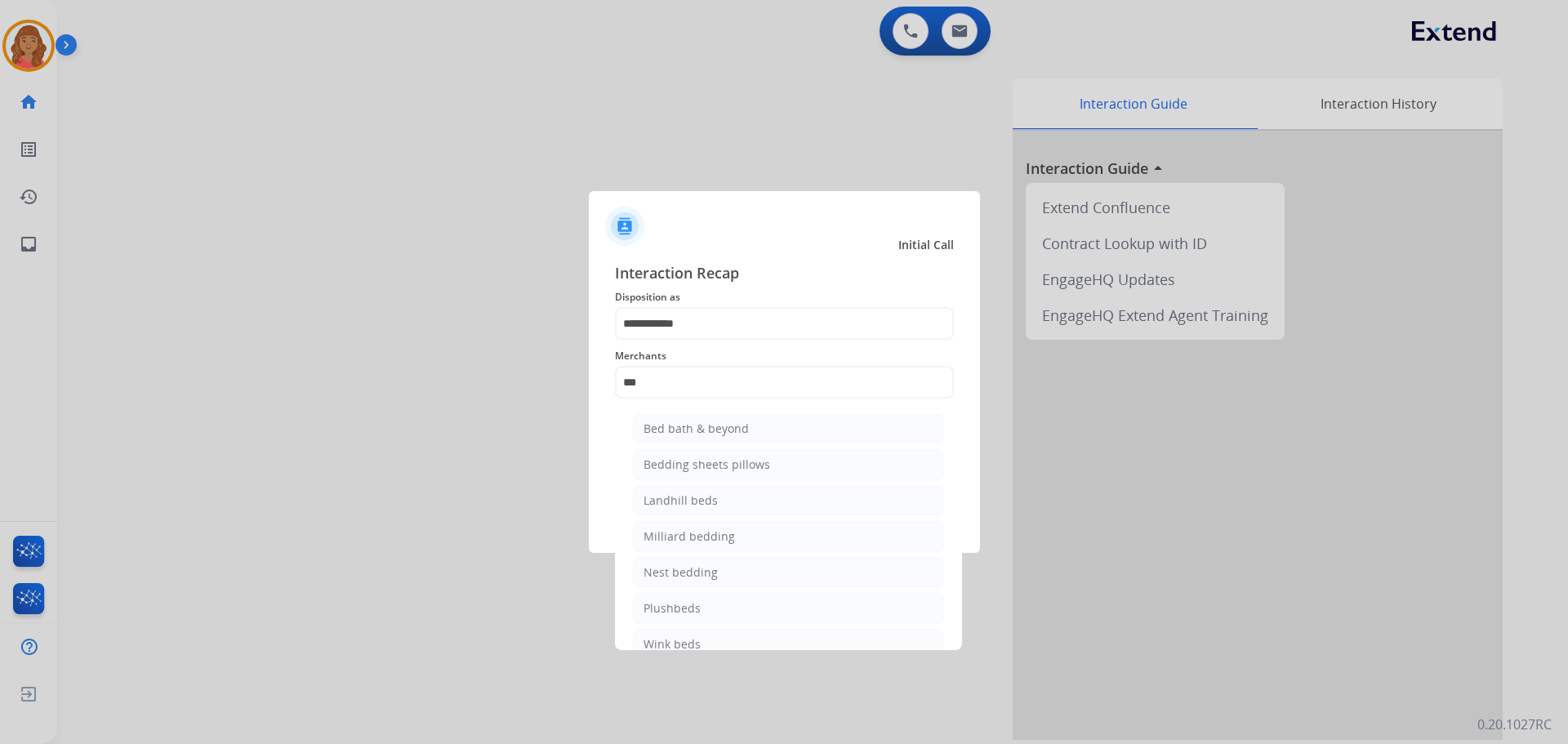
click at [679, 432] on div "Bed bath & beyond" at bounding box center [696, 428] width 105 height 16
type input "**********"
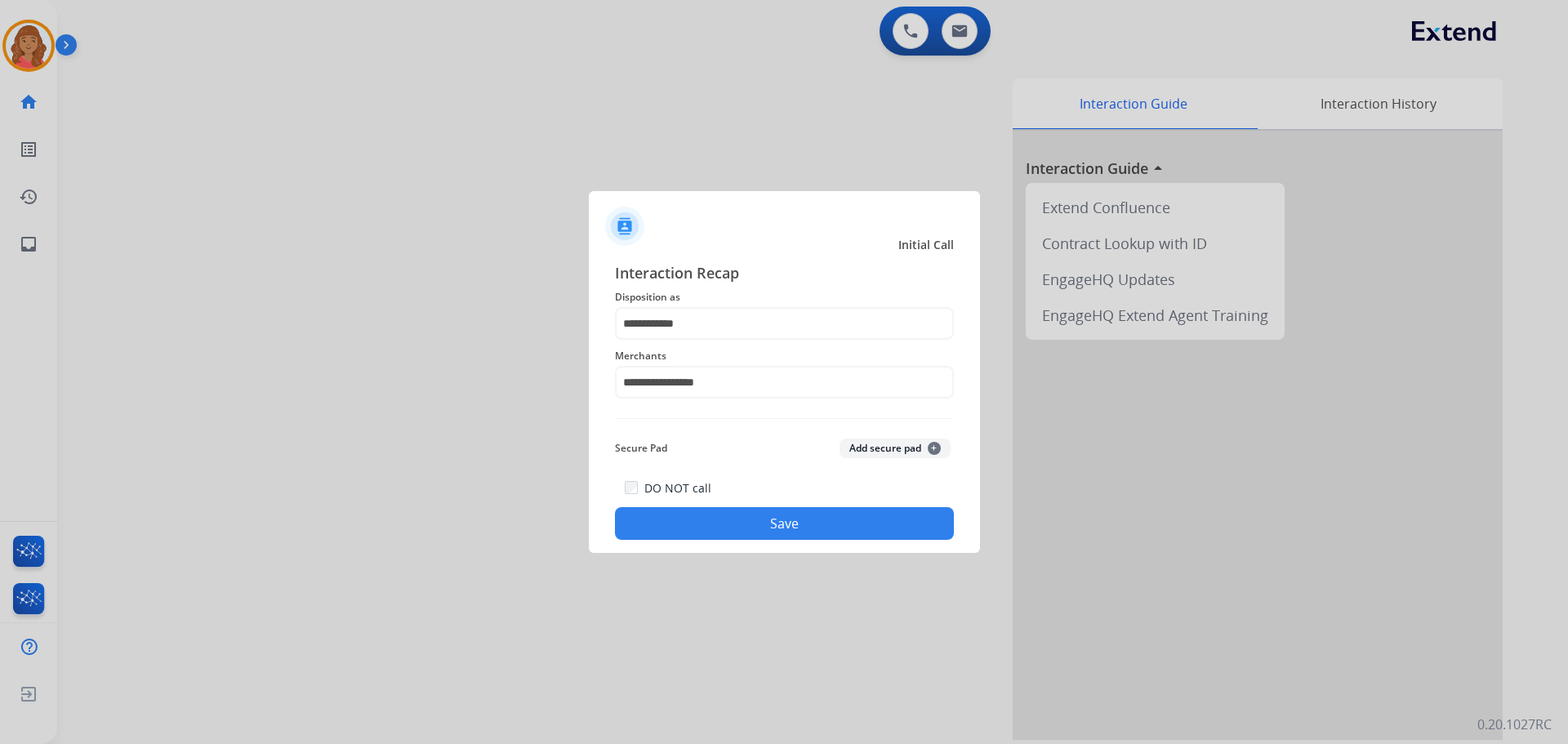
click at [731, 513] on button "Save" at bounding box center [784, 524] width 339 height 33
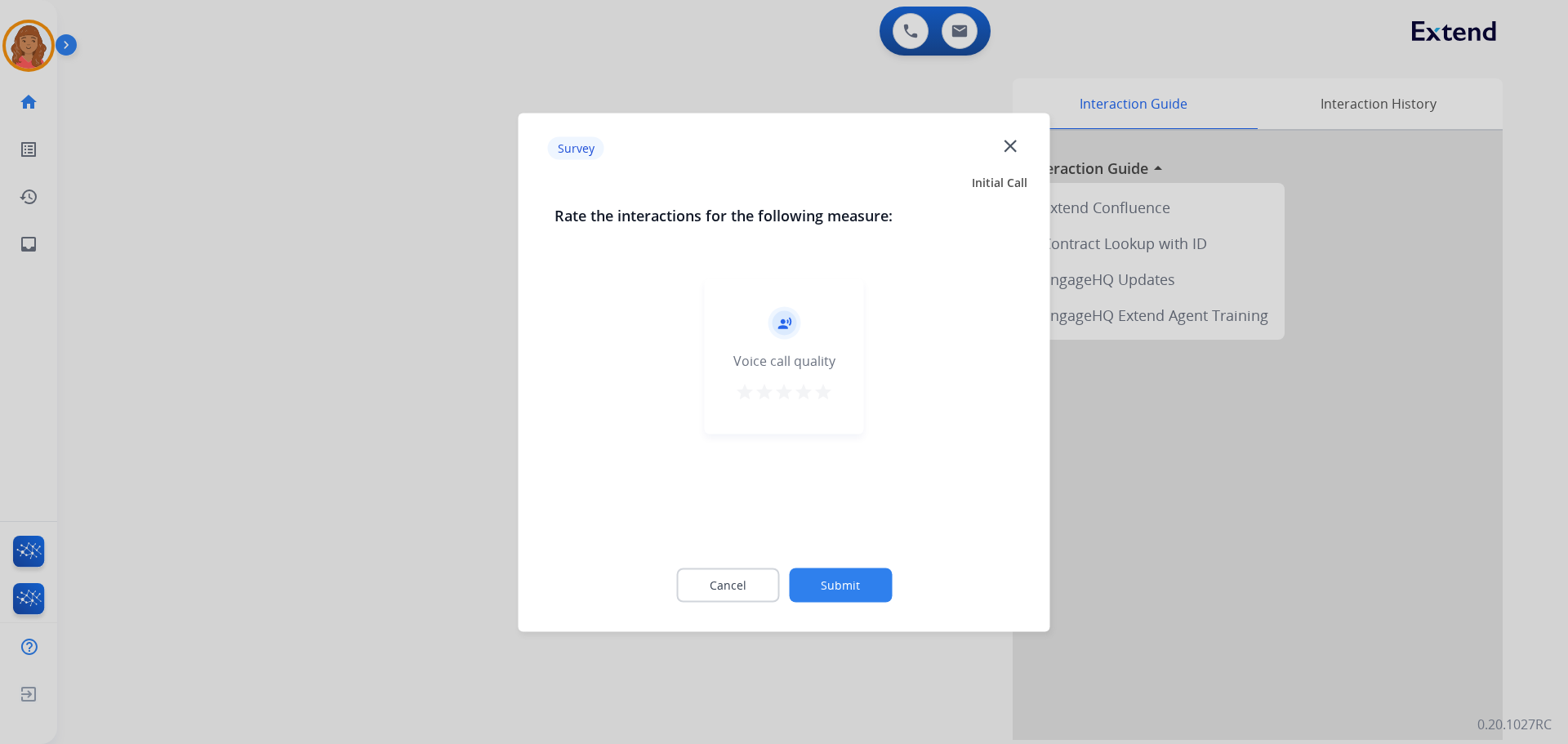
click at [817, 386] on mat-icon "star" at bounding box center [822, 391] width 20 height 20
click at [823, 392] on mat-icon "star" at bounding box center [822, 391] width 20 height 20
click at [832, 579] on button "Submit" at bounding box center [840, 585] width 103 height 35
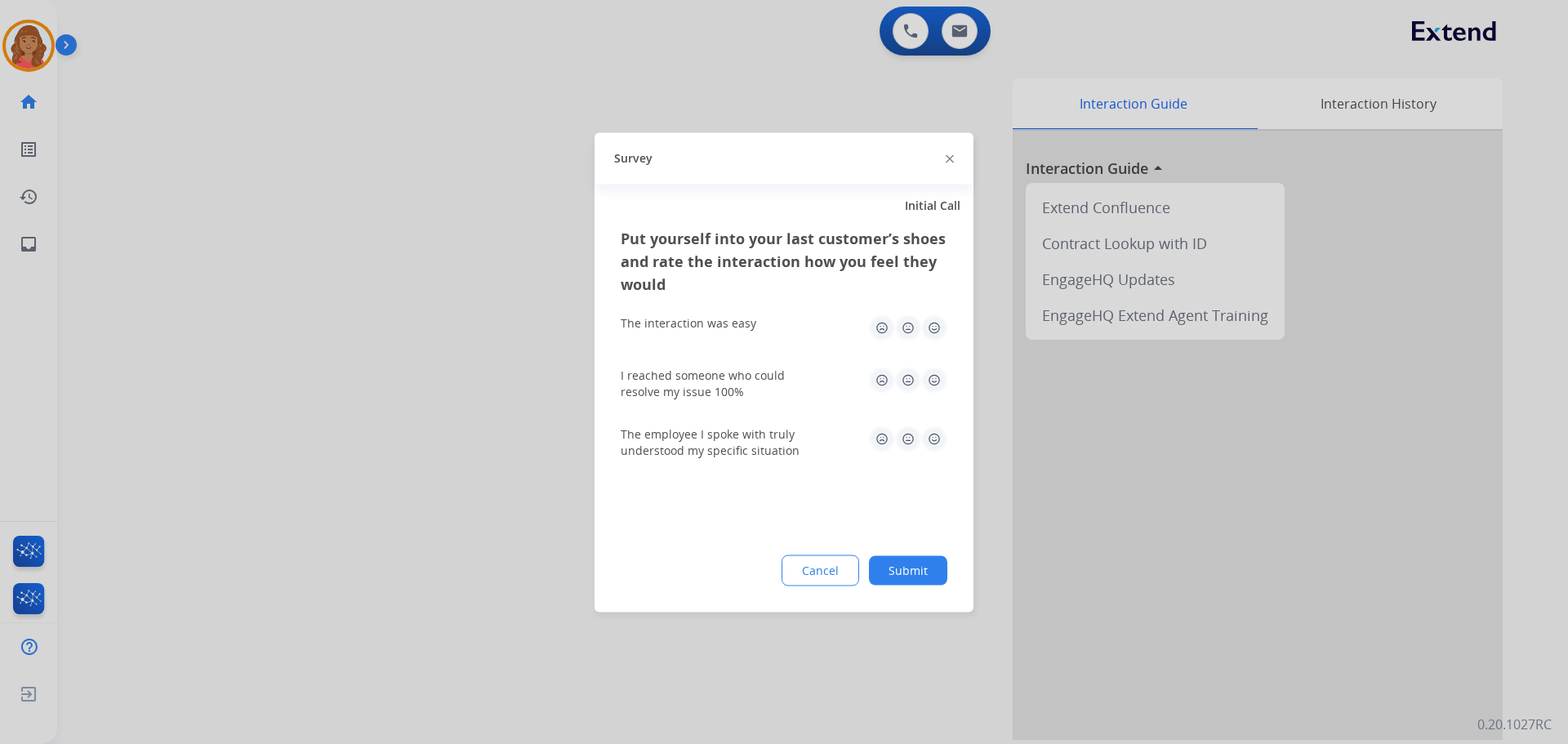
drag, startPoint x: 934, startPoint y: 326, endPoint x: 930, endPoint y: 349, distance: 23.3
click at [880, 325] on img at bounding box center [934, 327] width 26 height 26
click at [880, 376] on img at bounding box center [934, 380] width 26 height 26
click at [880, 431] on img at bounding box center [934, 439] width 26 height 26
drag, startPoint x: 899, startPoint y: 574, endPoint x: 887, endPoint y: 608, distance: 36.1
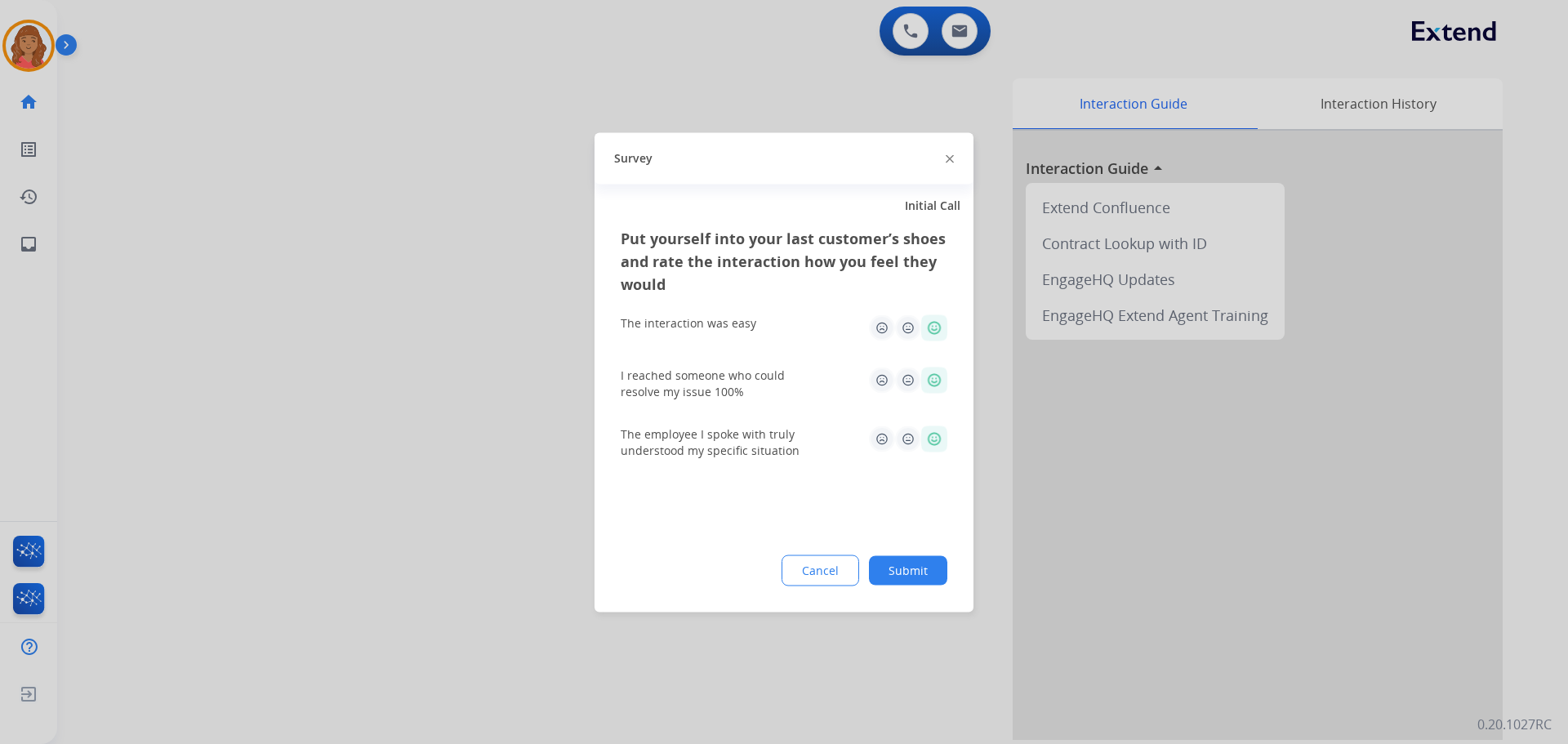
click at [880, 572] on button "Submit" at bounding box center [909, 569] width 79 height 29
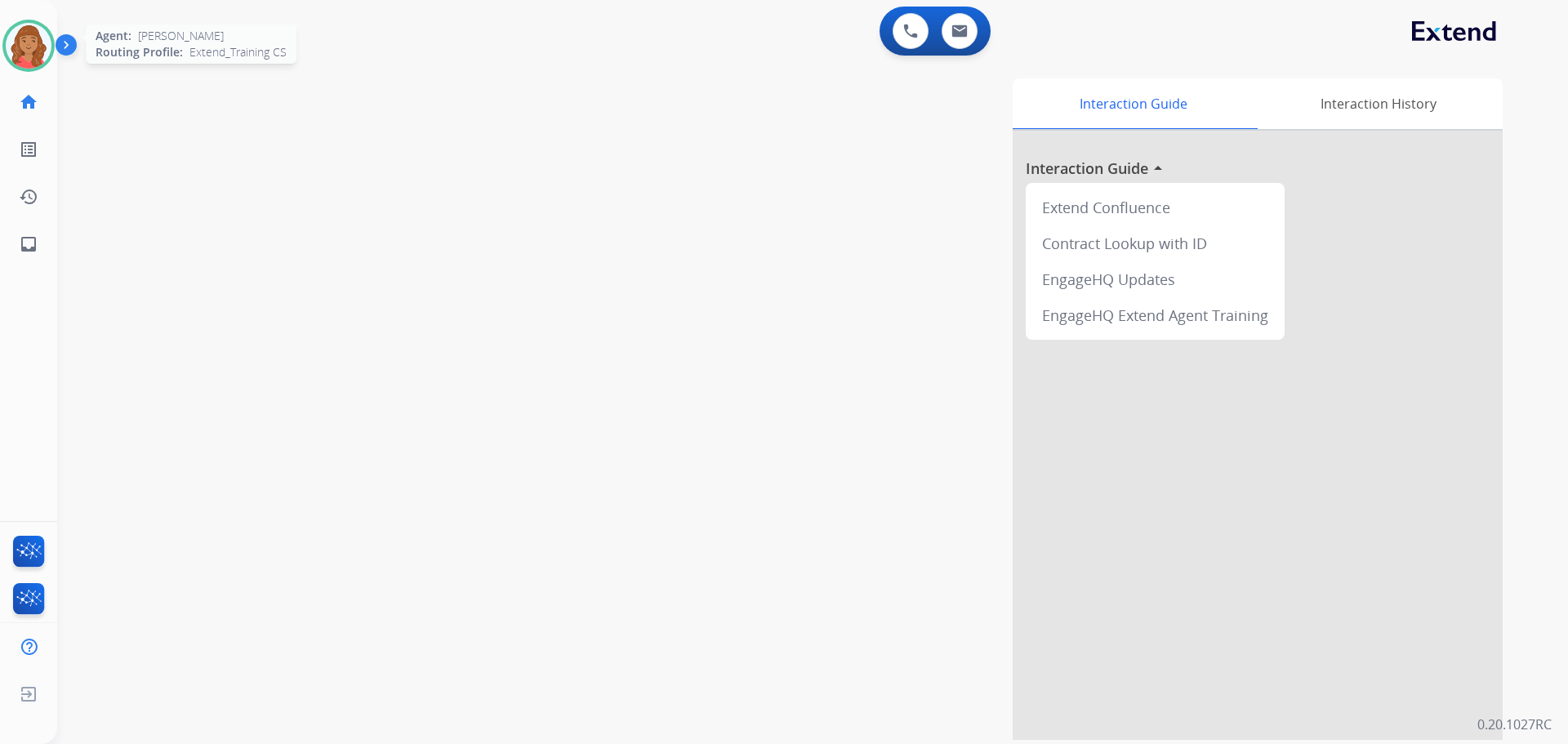
click at [28, 67] on img at bounding box center [28, 45] width 46 height 46
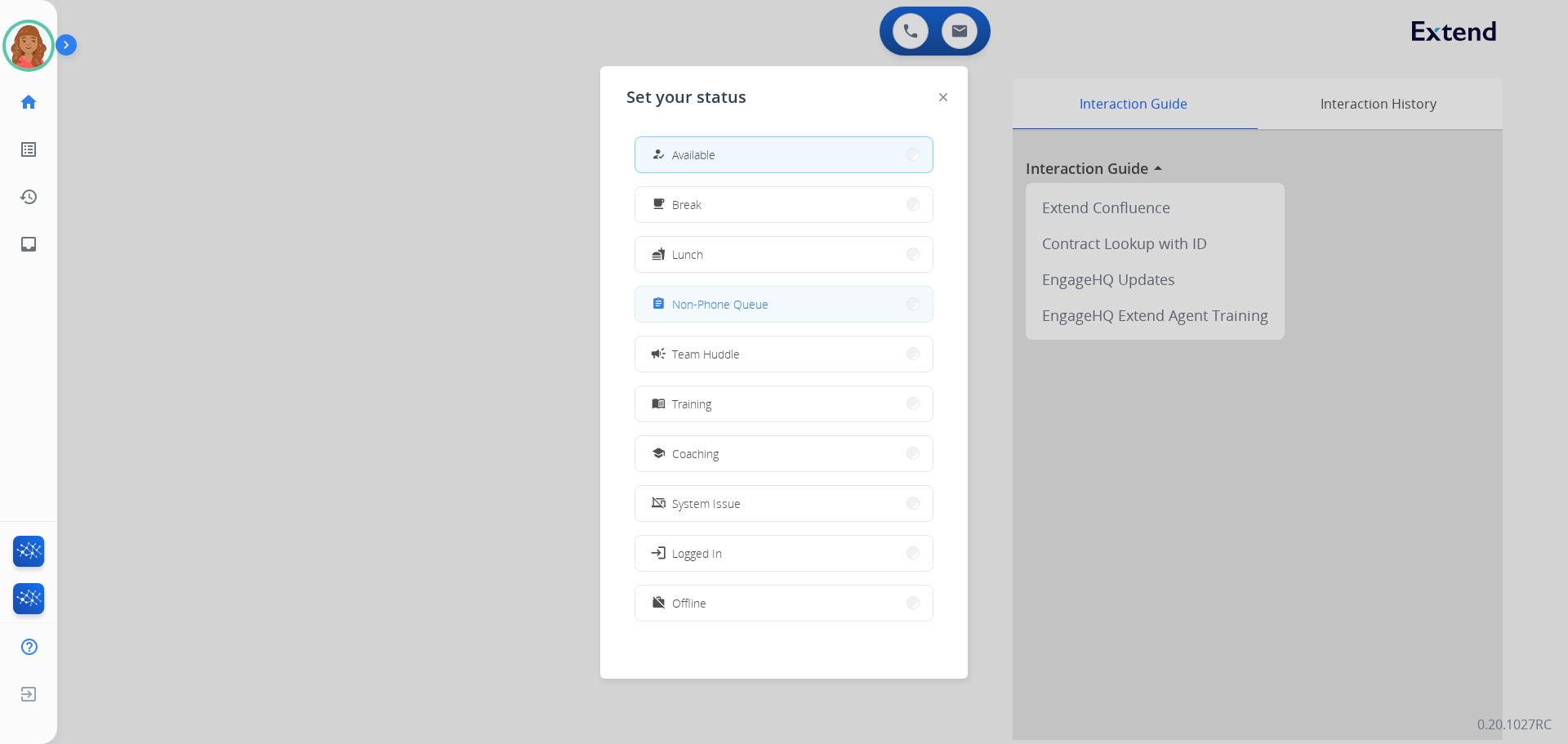
click at [687, 305] on span "Non-Phone Queue" at bounding box center [720, 304] width 97 height 17
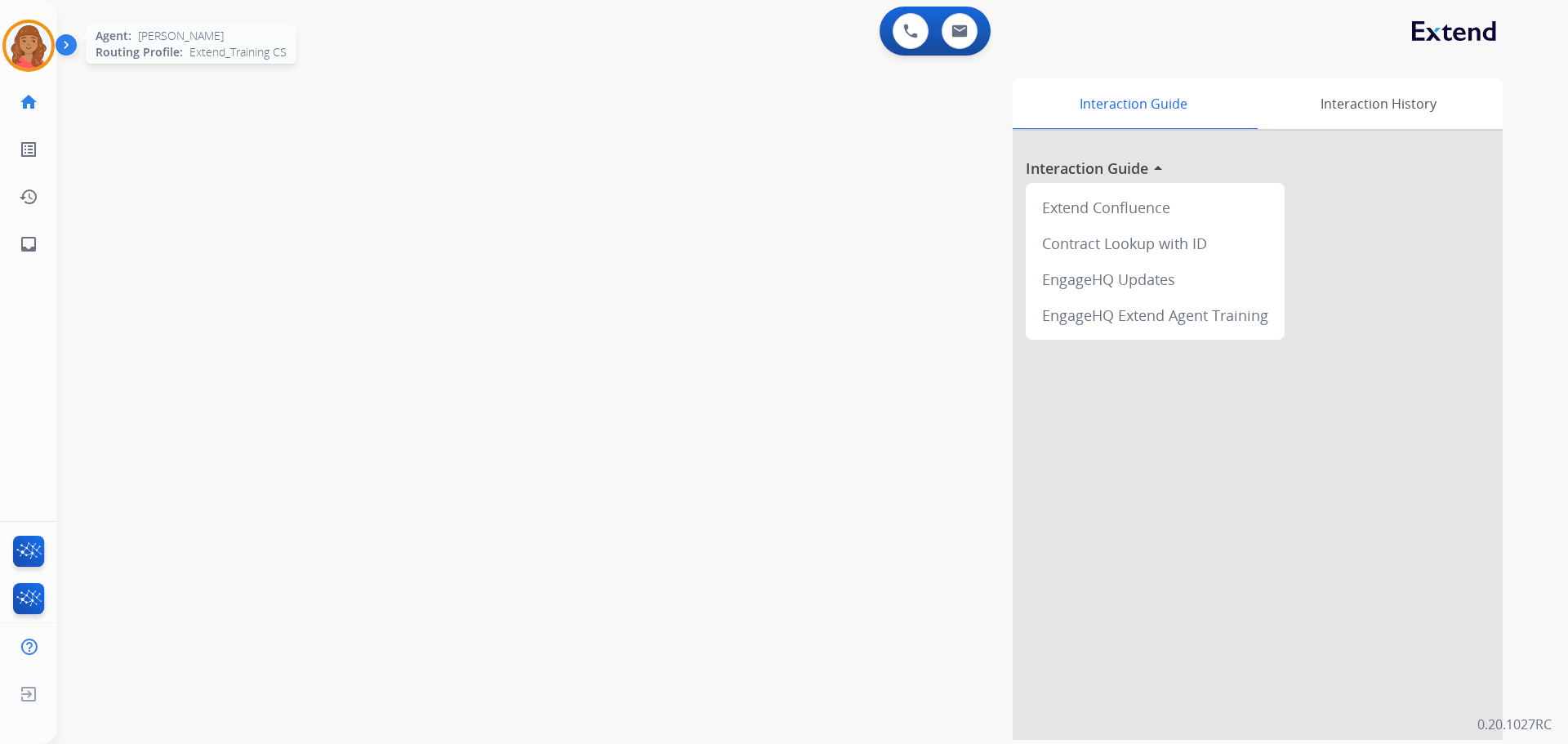
click at [35, 45] on img at bounding box center [28, 45] width 46 height 46
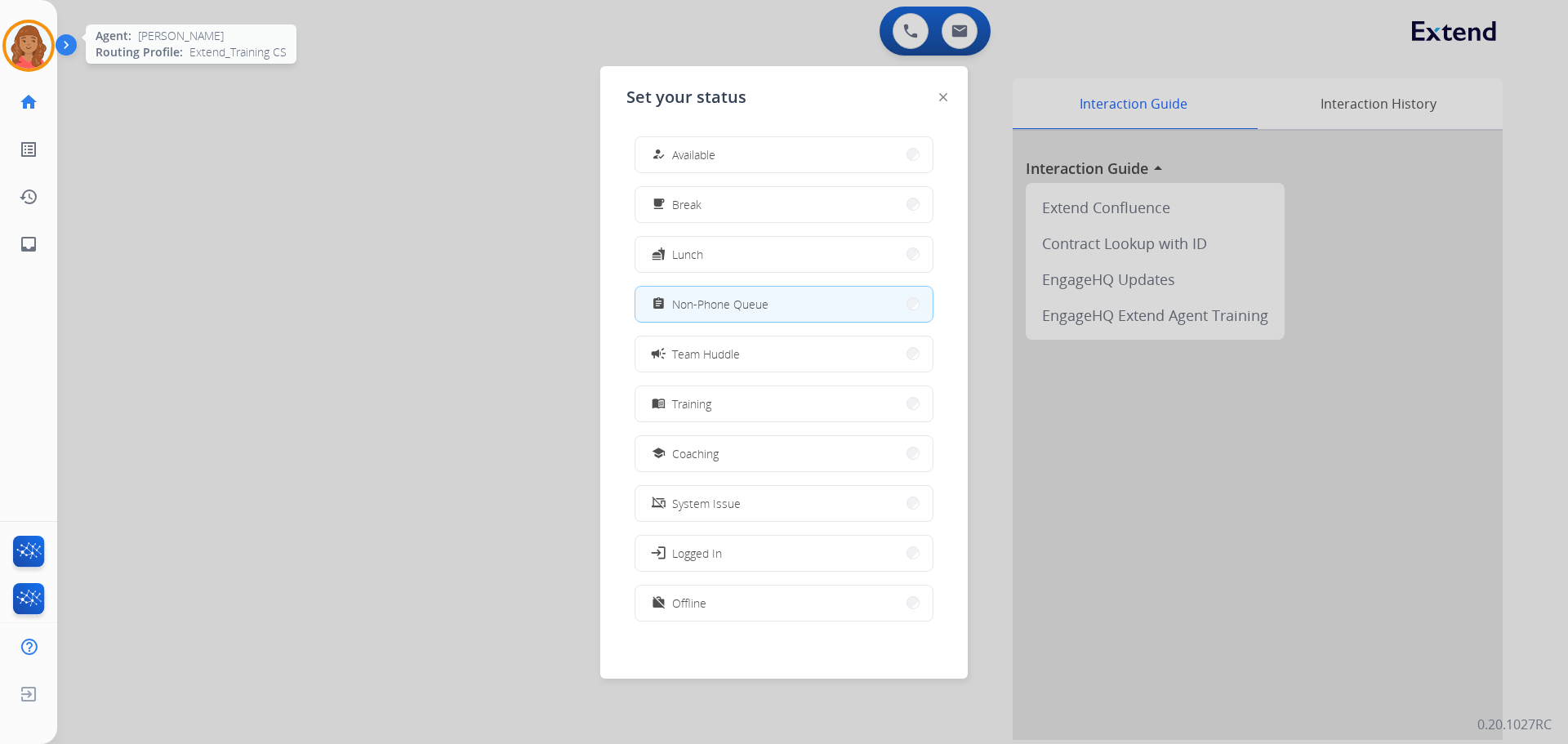
click at [33, 44] on img at bounding box center [28, 45] width 46 height 46
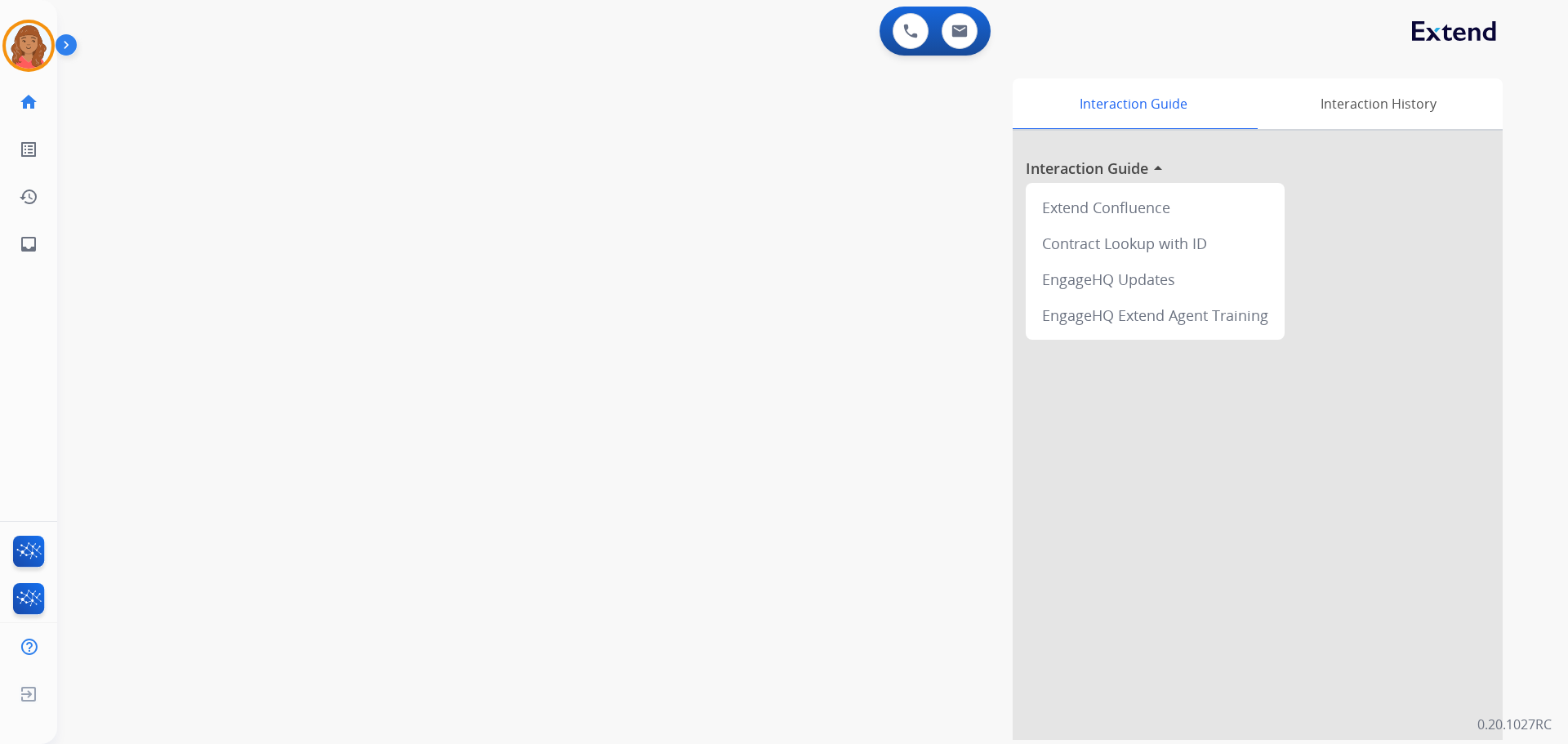
drag, startPoint x: 29, startPoint y: 52, endPoint x: 61, endPoint y: 52, distance: 32.0
click at [28, 52] on img at bounding box center [28, 45] width 46 height 46
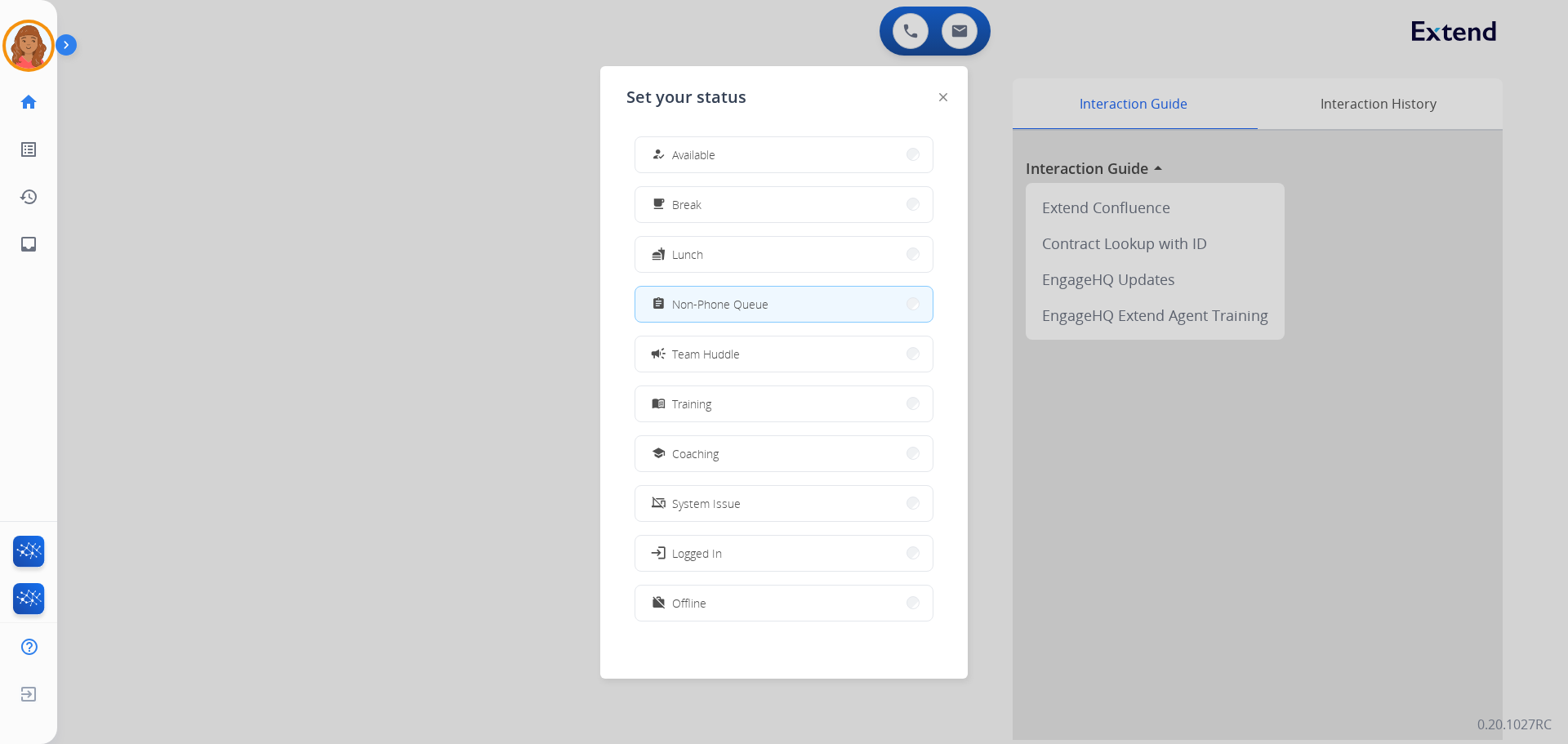
click at [686, 158] on span "Available" at bounding box center [694, 155] width 43 height 17
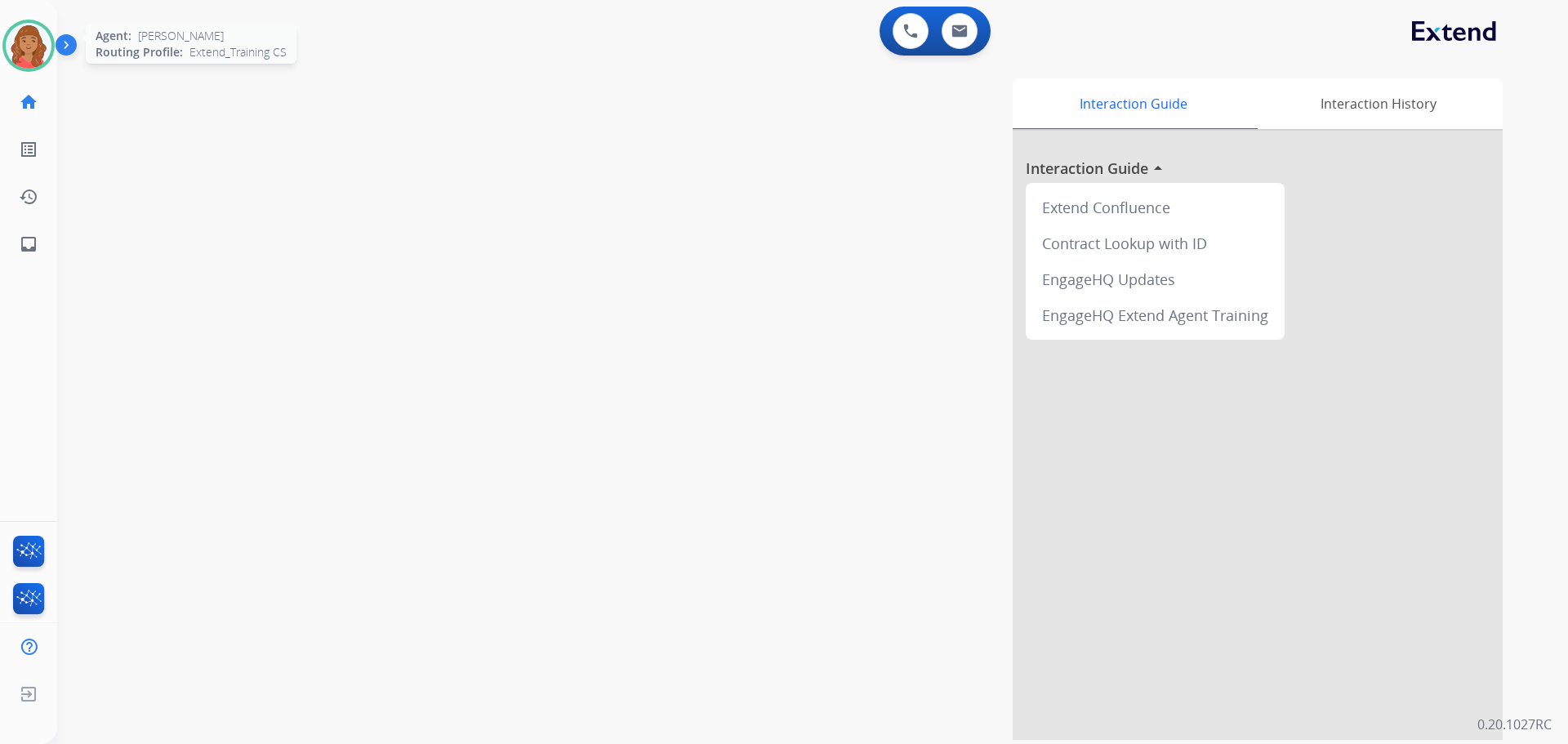
click at [29, 45] on img at bounding box center [28, 45] width 46 height 46
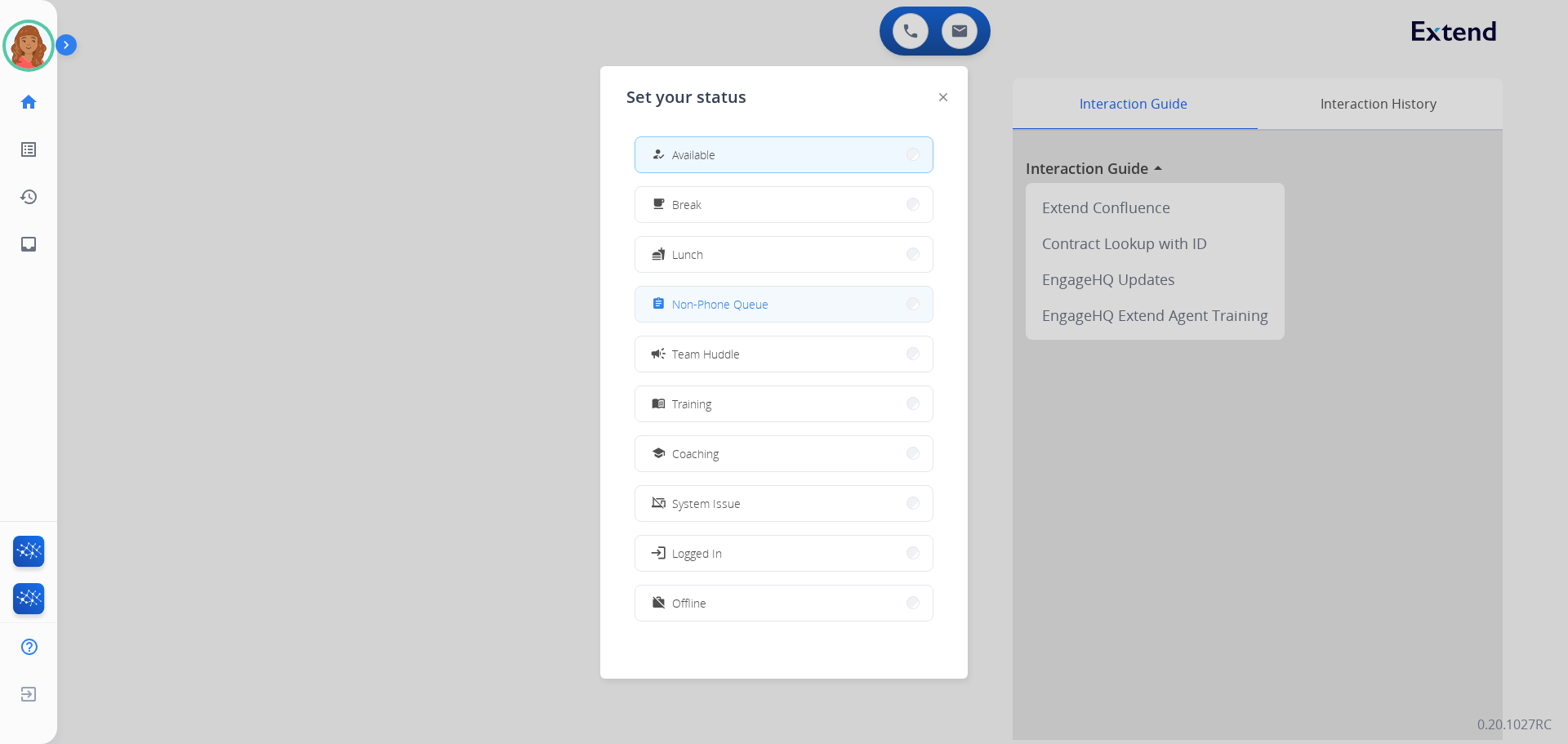
click at [698, 311] on span "Non-Phone Queue" at bounding box center [720, 304] width 97 height 17
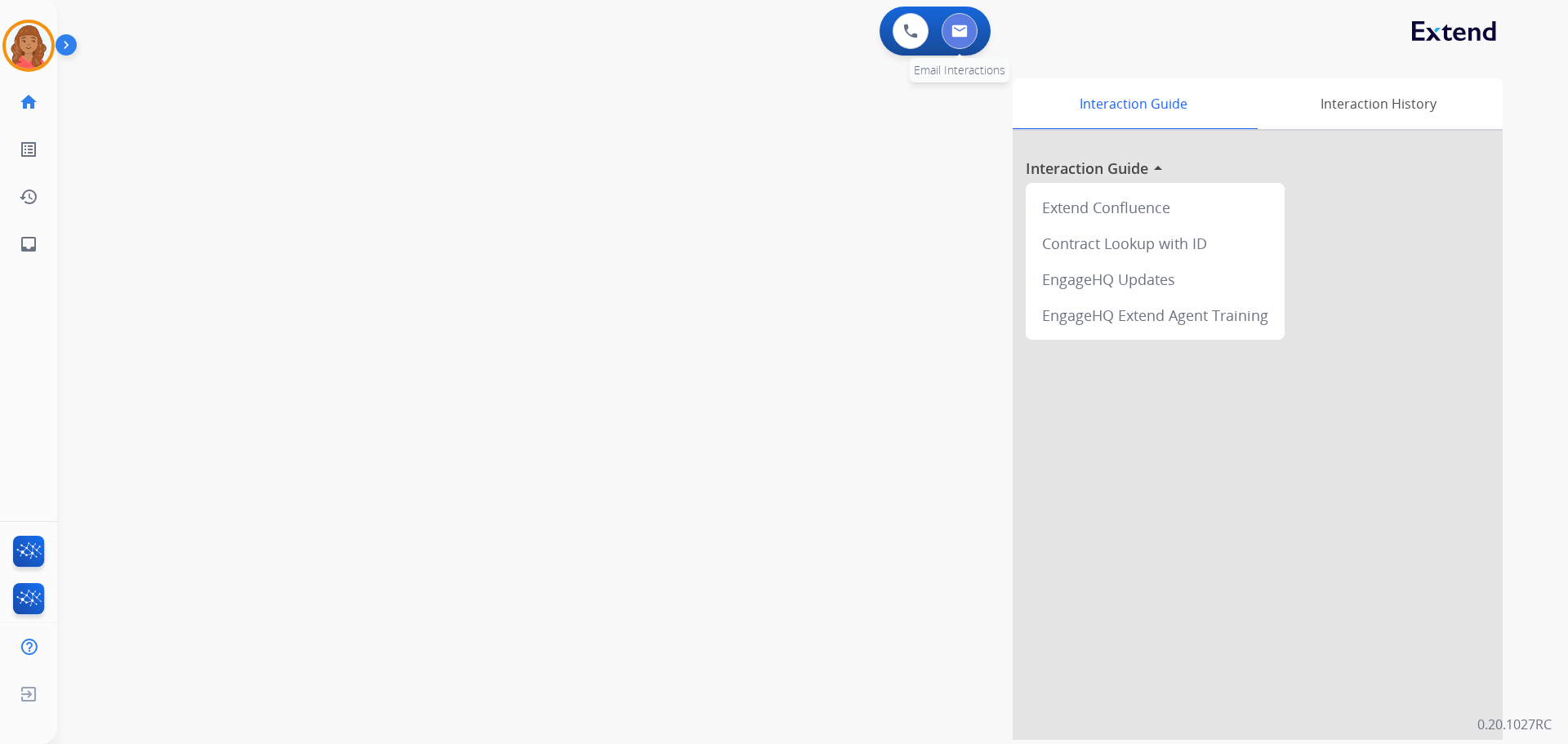
click at [880, 41] on button at bounding box center [959, 31] width 36 height 36
select select "**********"
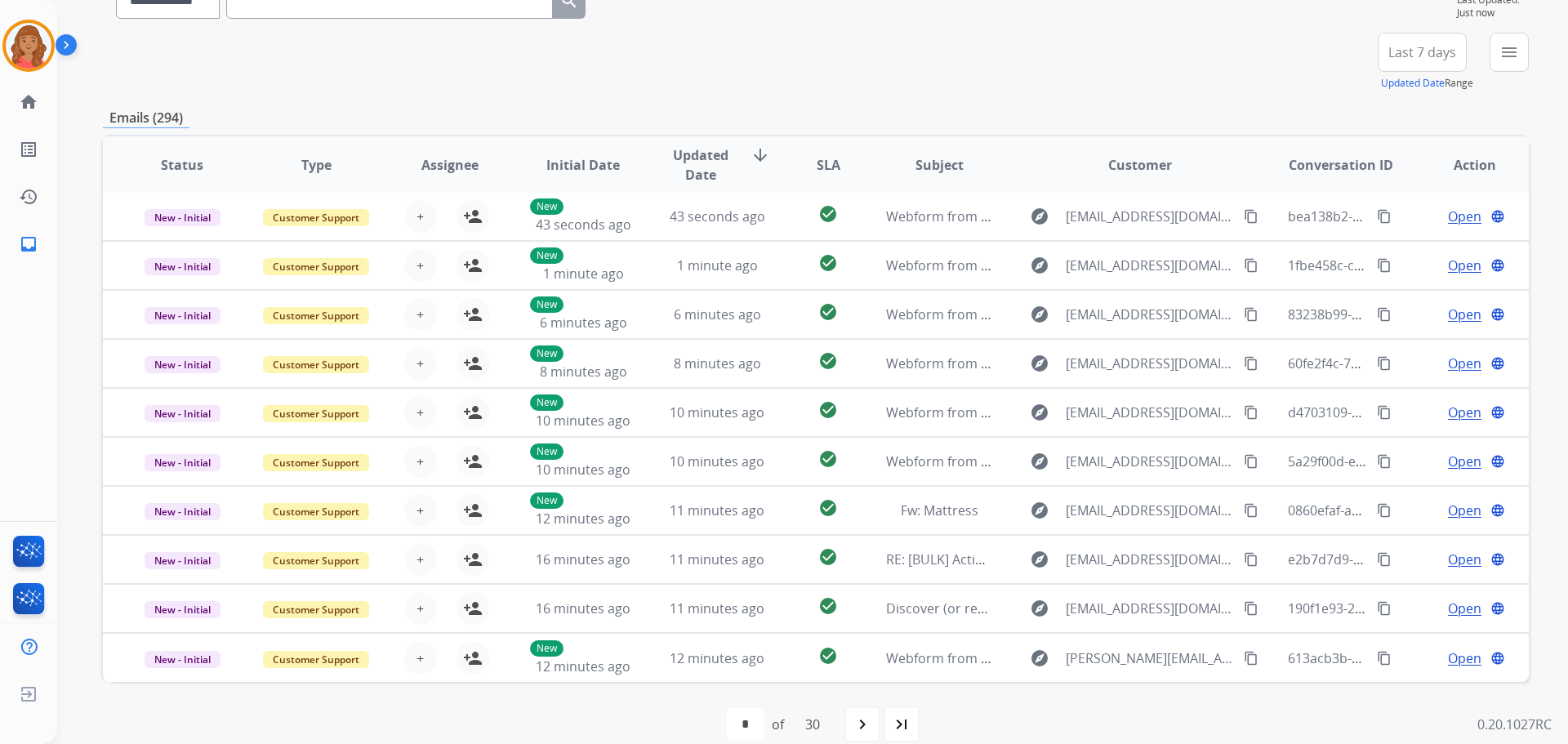
scroll to position [163, 0]
click at [880, 60] on mat-icon "menu" at bounding box center [1509, 51] width 20 height 20
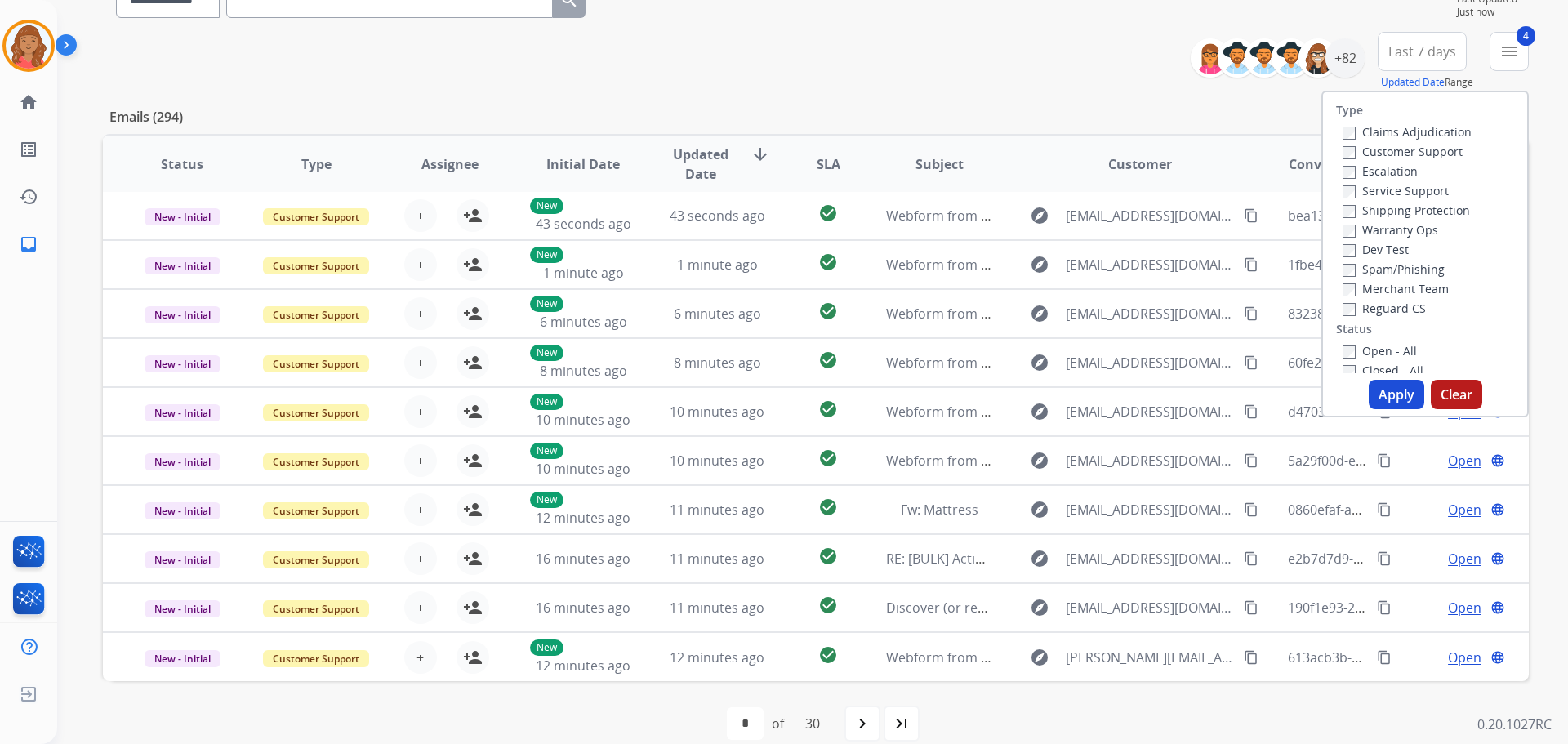
click at [880, 391] on button "Apply" at bounding box center [1395, 394] width 55 height 29
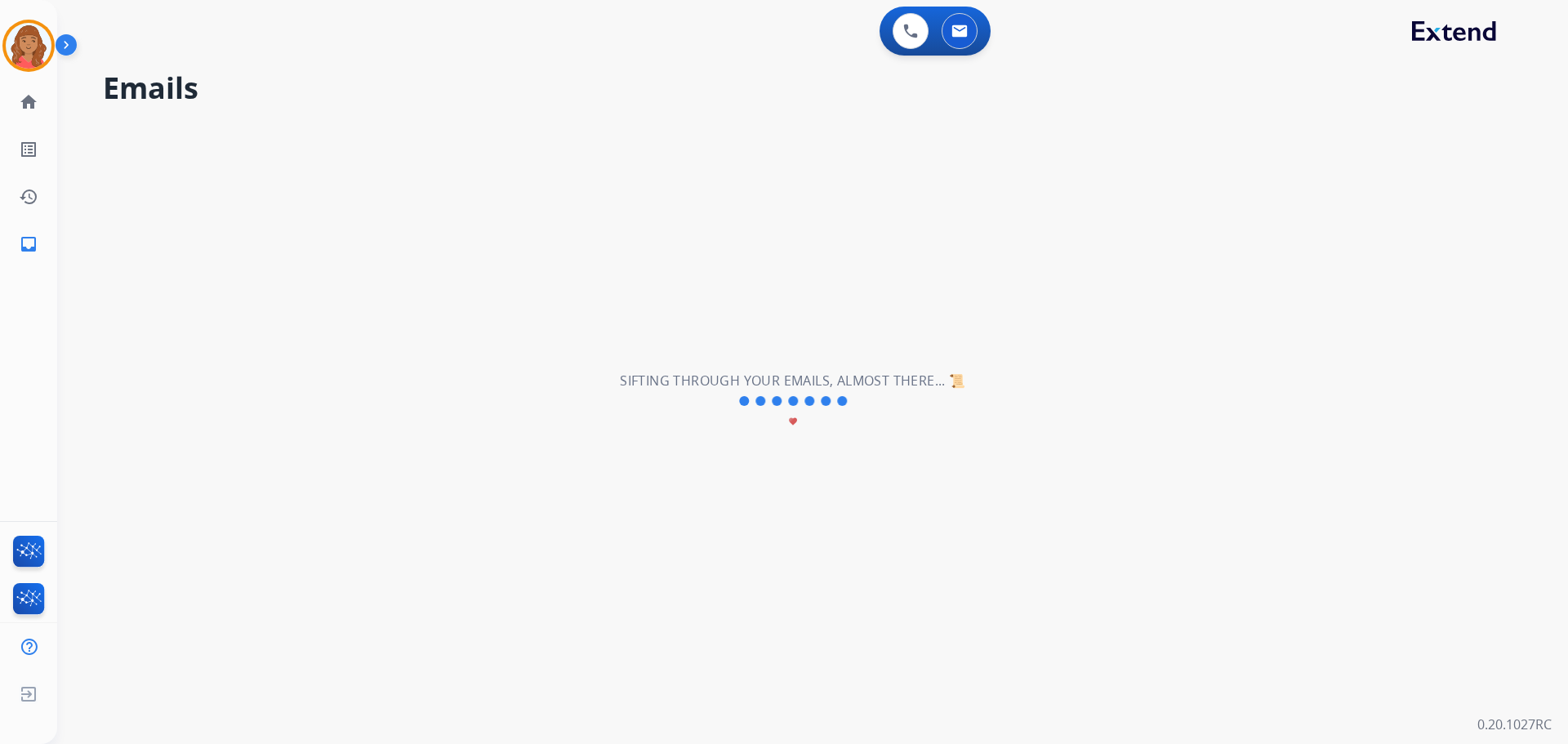
scroll to position [0, 0]
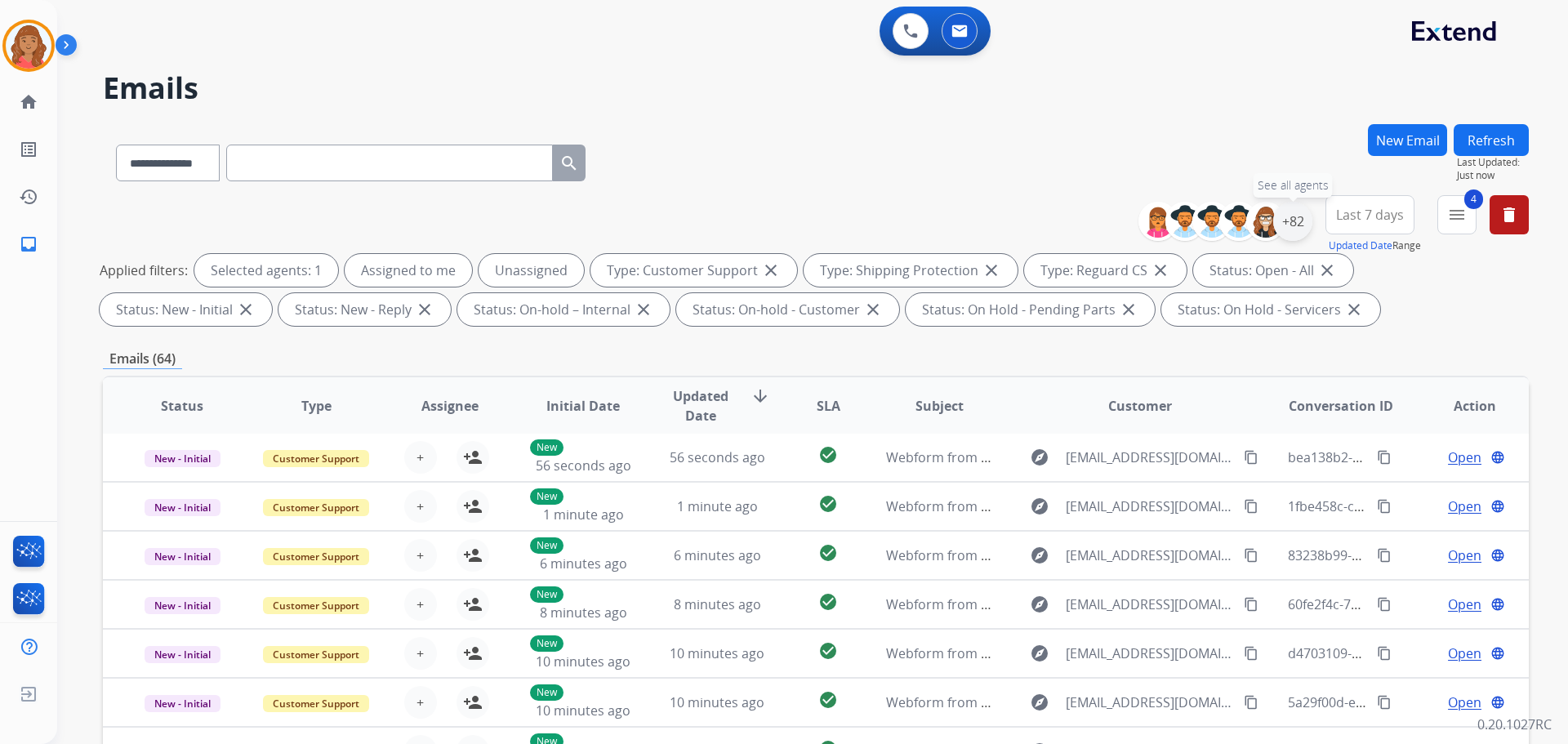
click at [880, 235] on div "+82" at bounding box center [1293, 221] width 39 height 39
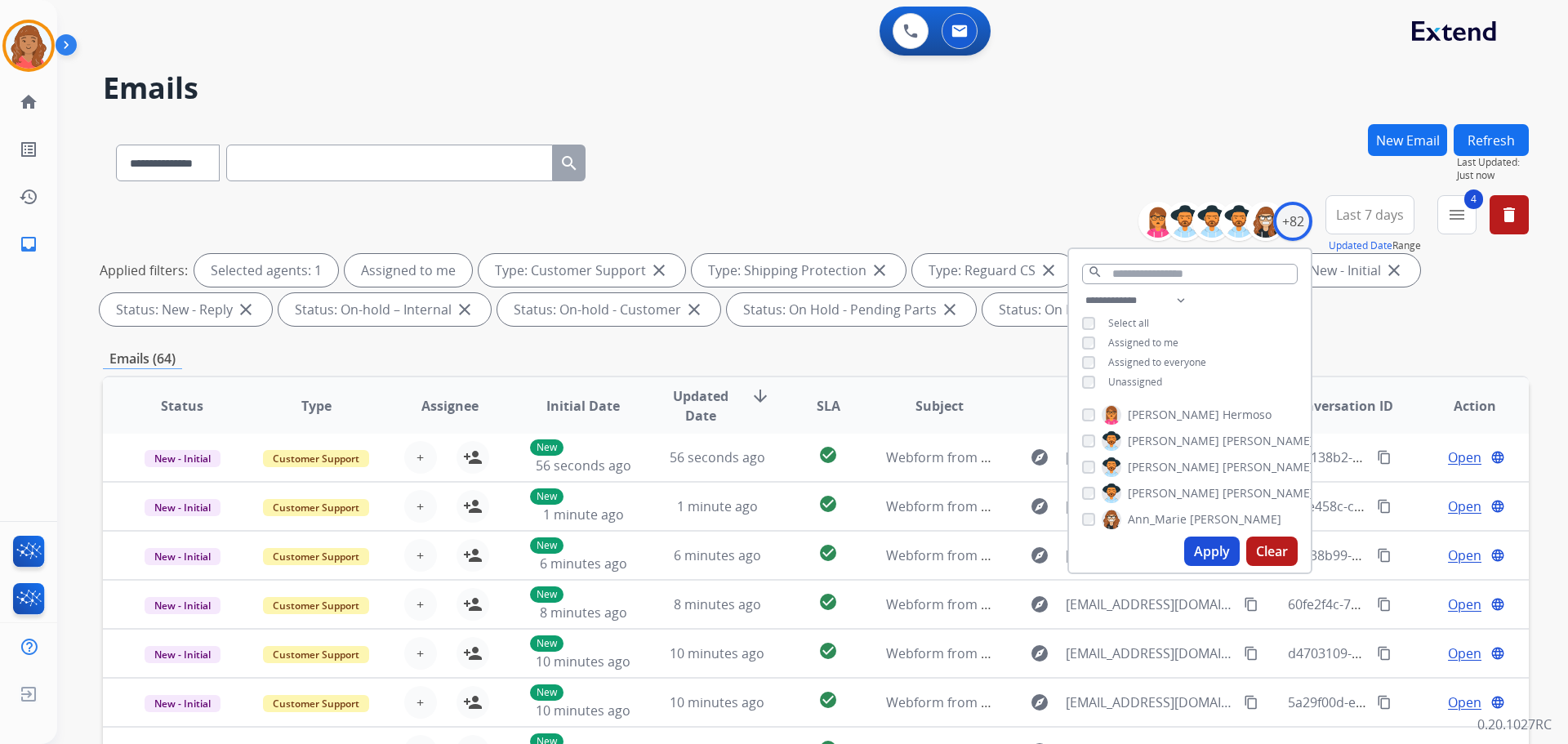
click at [880, 554] on button "Apply" at bounding box center [1212, 551] width 55 height 29
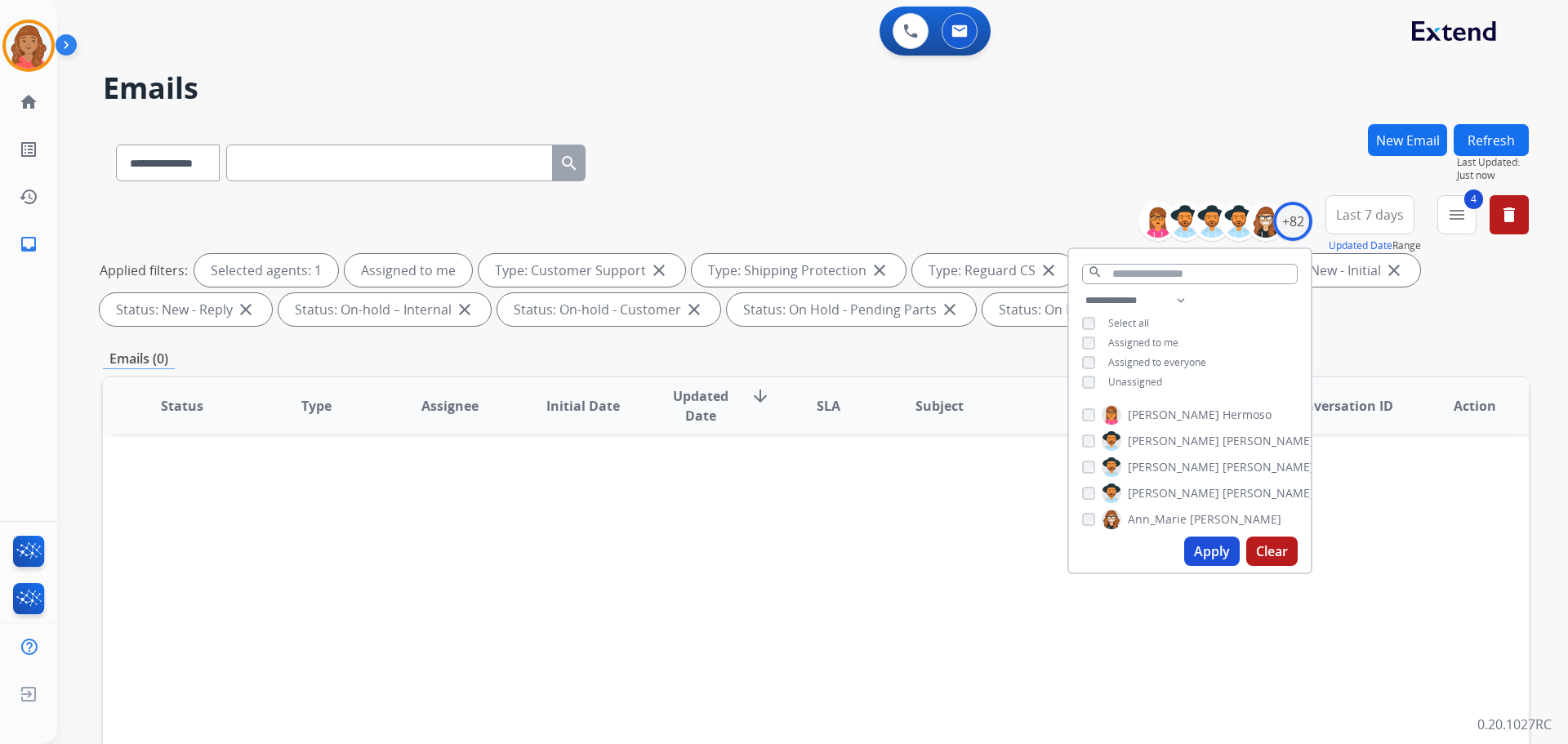
click at [880, 120] on div "**********" at bounding box center [792, 431] width 1471 height 744
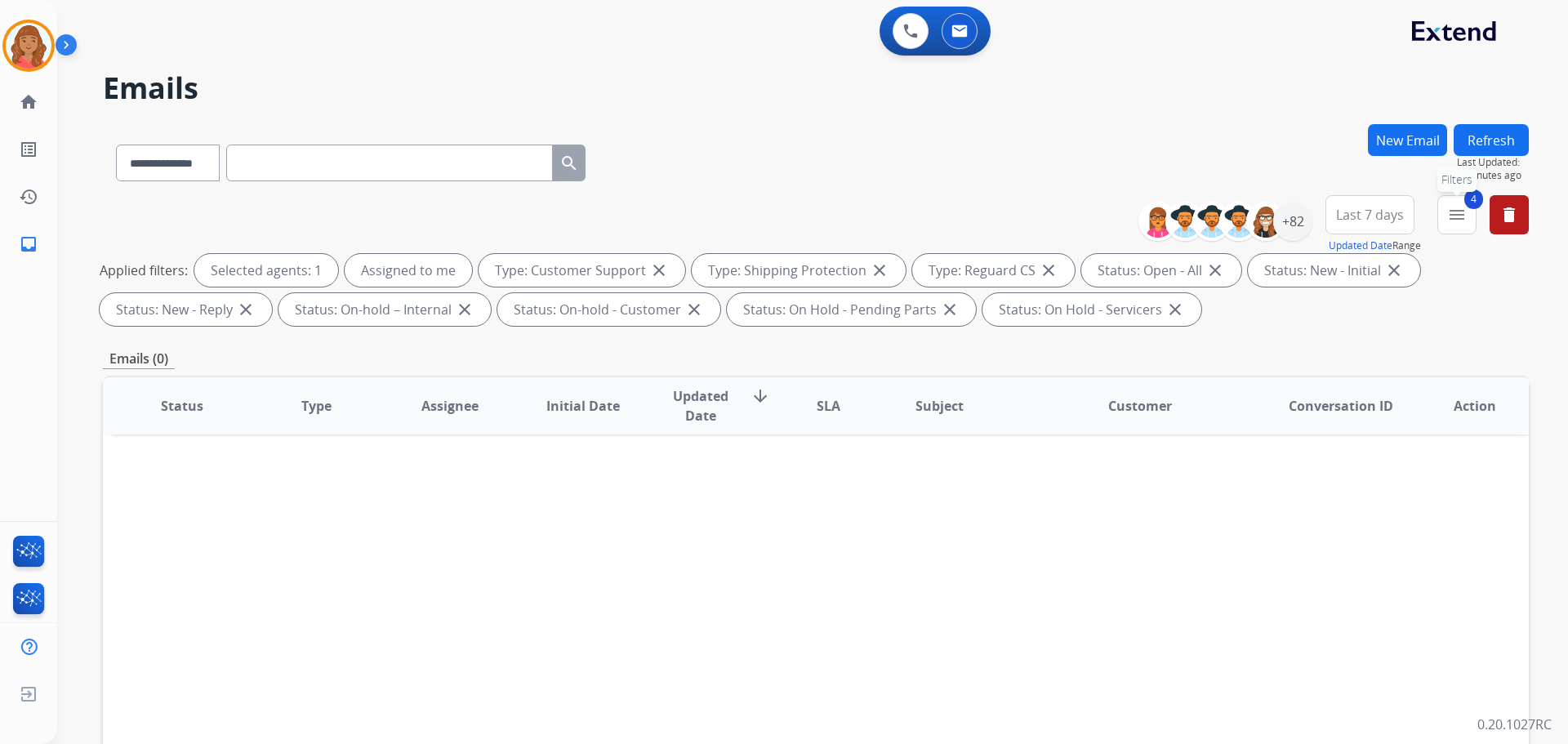
click at [880, 220] on button "4 menu Filters" at bounding box center [1457, 215] width 39 height 39
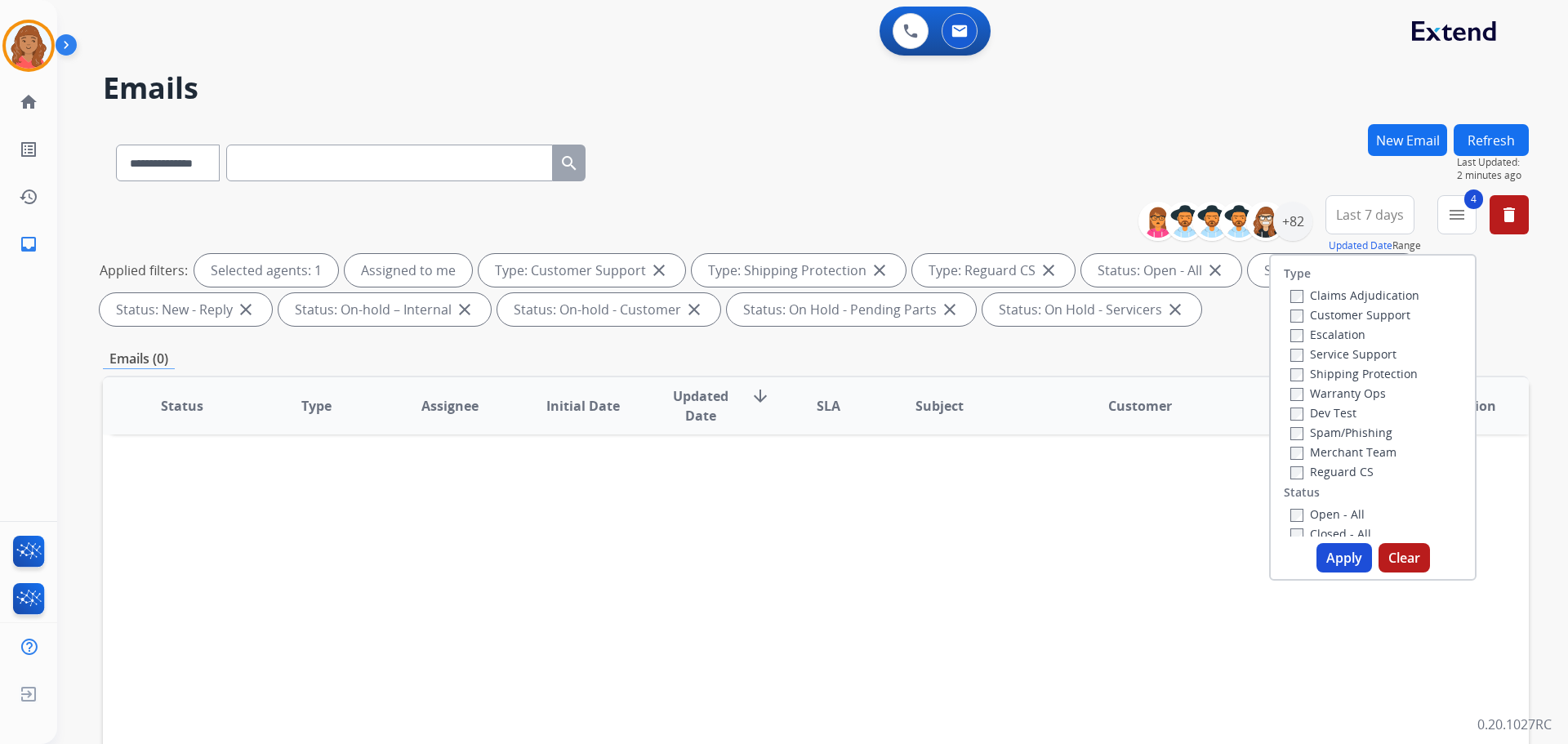
click at [880, 553] on button "Apply" at bounding box center [1344, 557] width 55 height 29
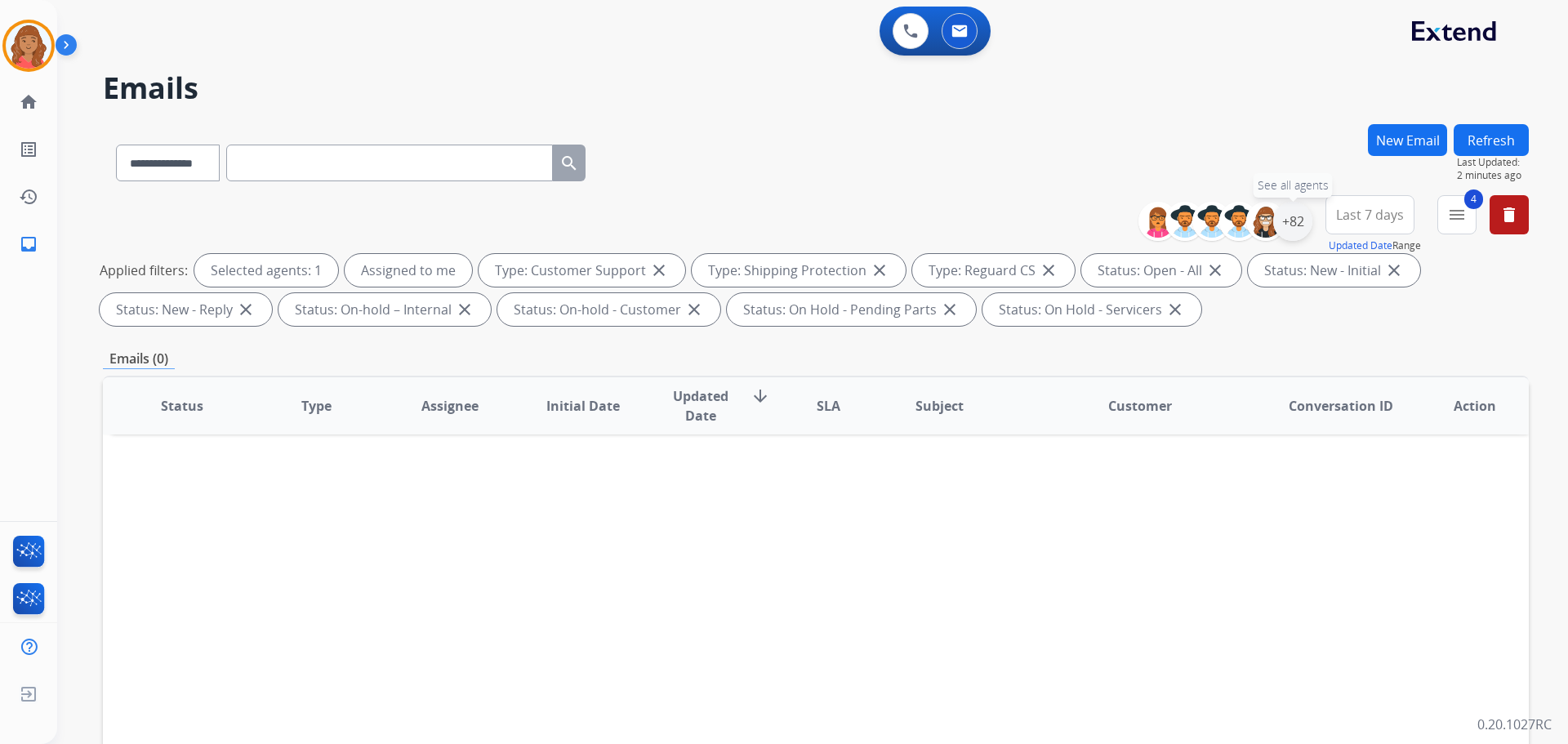
click at [880, 225] on div "+82" at bounding box center [1293, 221] width 39 height 39
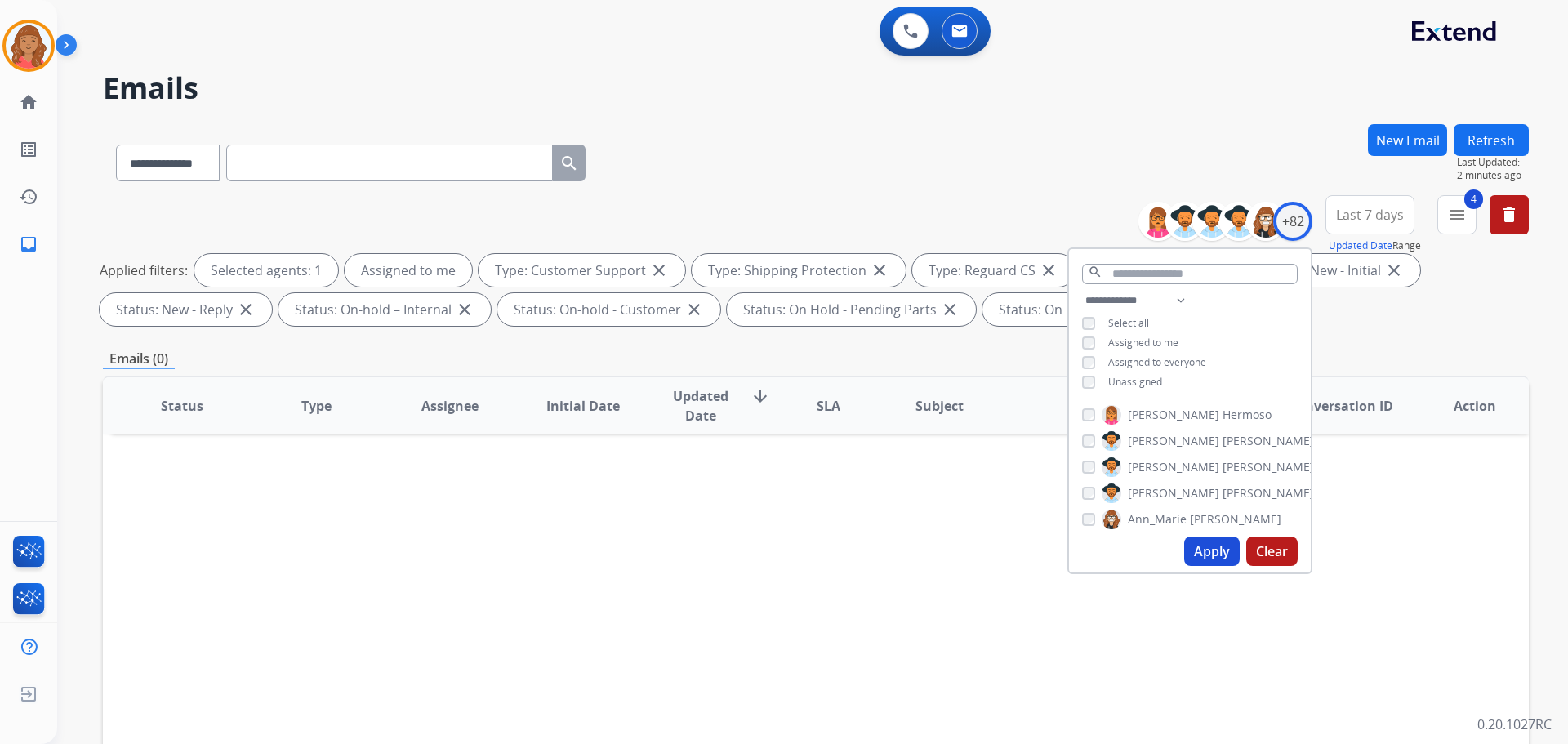
click at [880, 554] on button "Apply" at bounding box center [1212, 551] width 55 height 29
click at [880, 554] on button "Apply" at bounding box center [1212, 551] width 55 height 29
click at [880, 224] on div "+82" at bounding box center [1293, 221] width 39 height 39
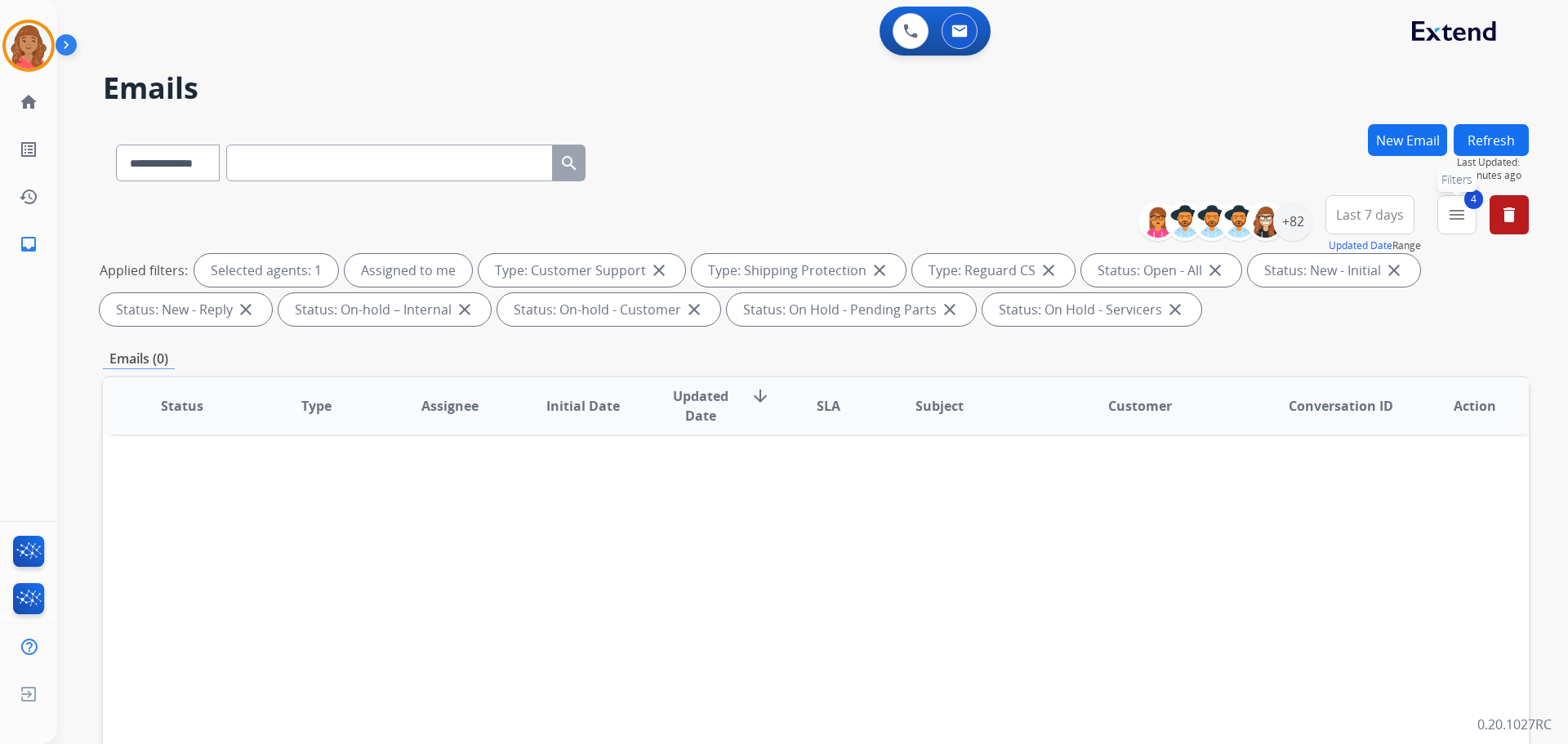
click at [880, 216] on mat-icon "menu" at bounding box center [1456, 215] width 20 height 20
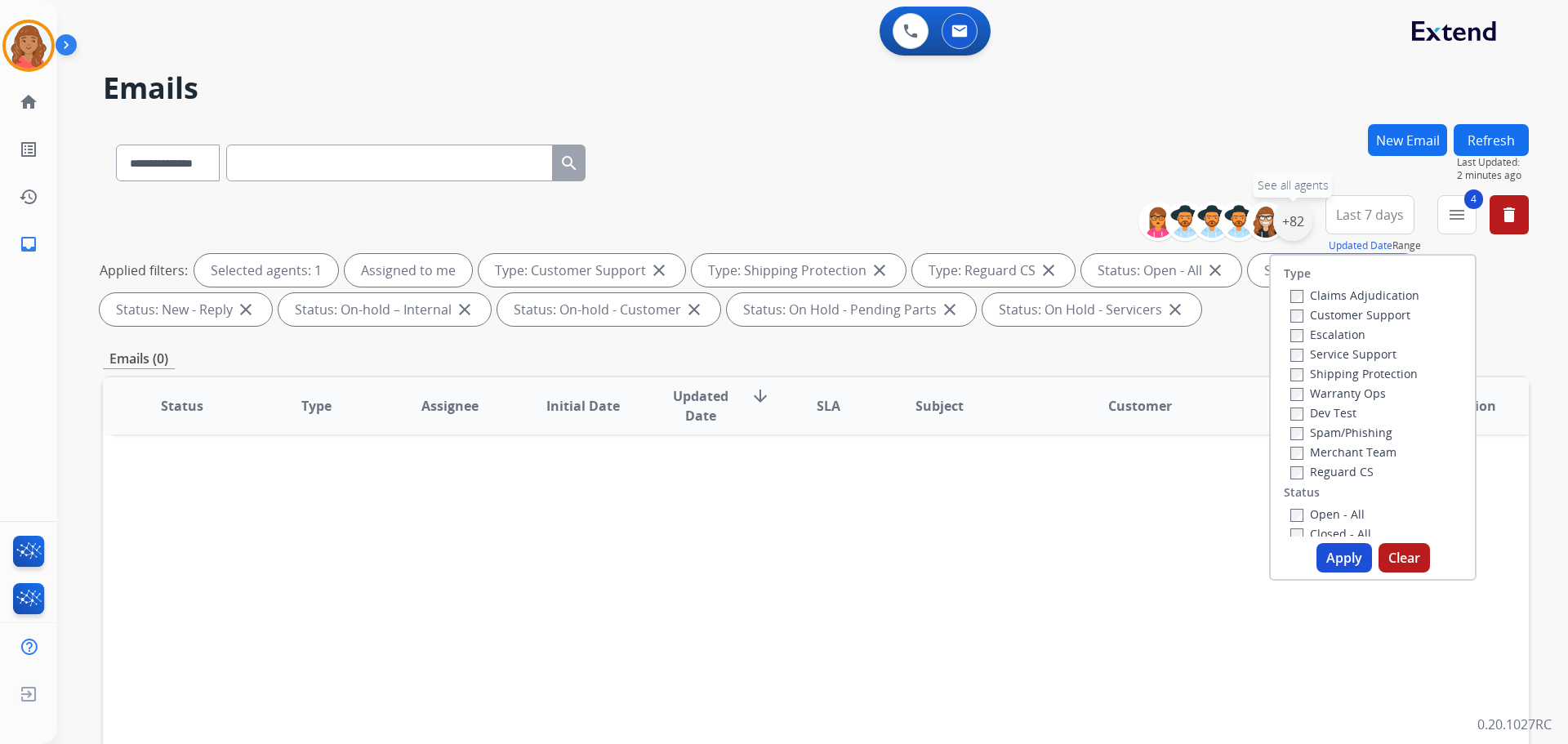
click at [880, 219] on div "+82" at bounding box center [1293, 221] width 39 height 39
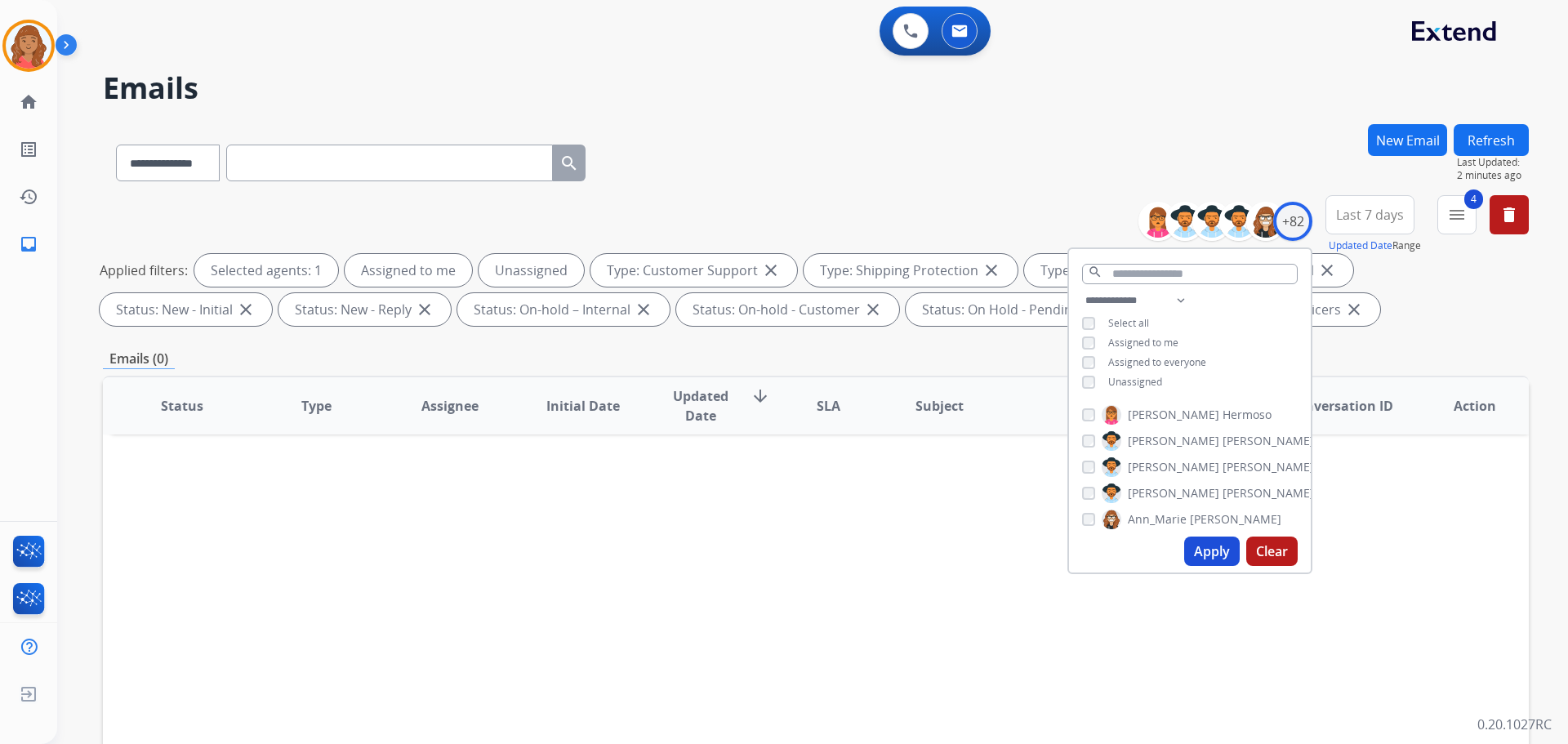
click at [880, 545] on button "Apply" at bounding box center [1212, 551] width 55 height 29
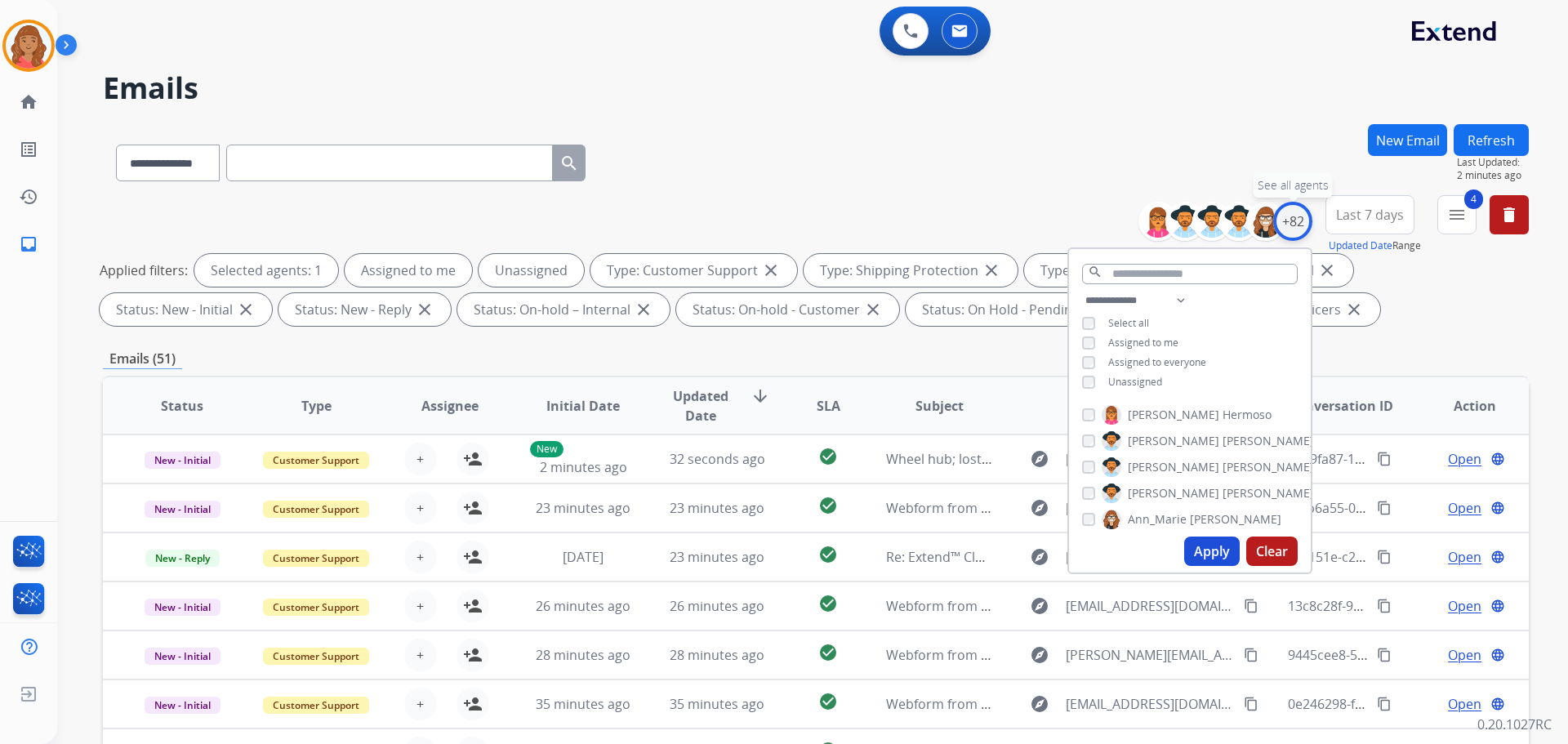
drag, startPoint x: 1292, startPoint y: 219, endPoint x: 1262, endPoint y: 248, distance: 41.7
click at [880, 221] on div "+82" at bounding box center [1293, 221] width 39 height 39
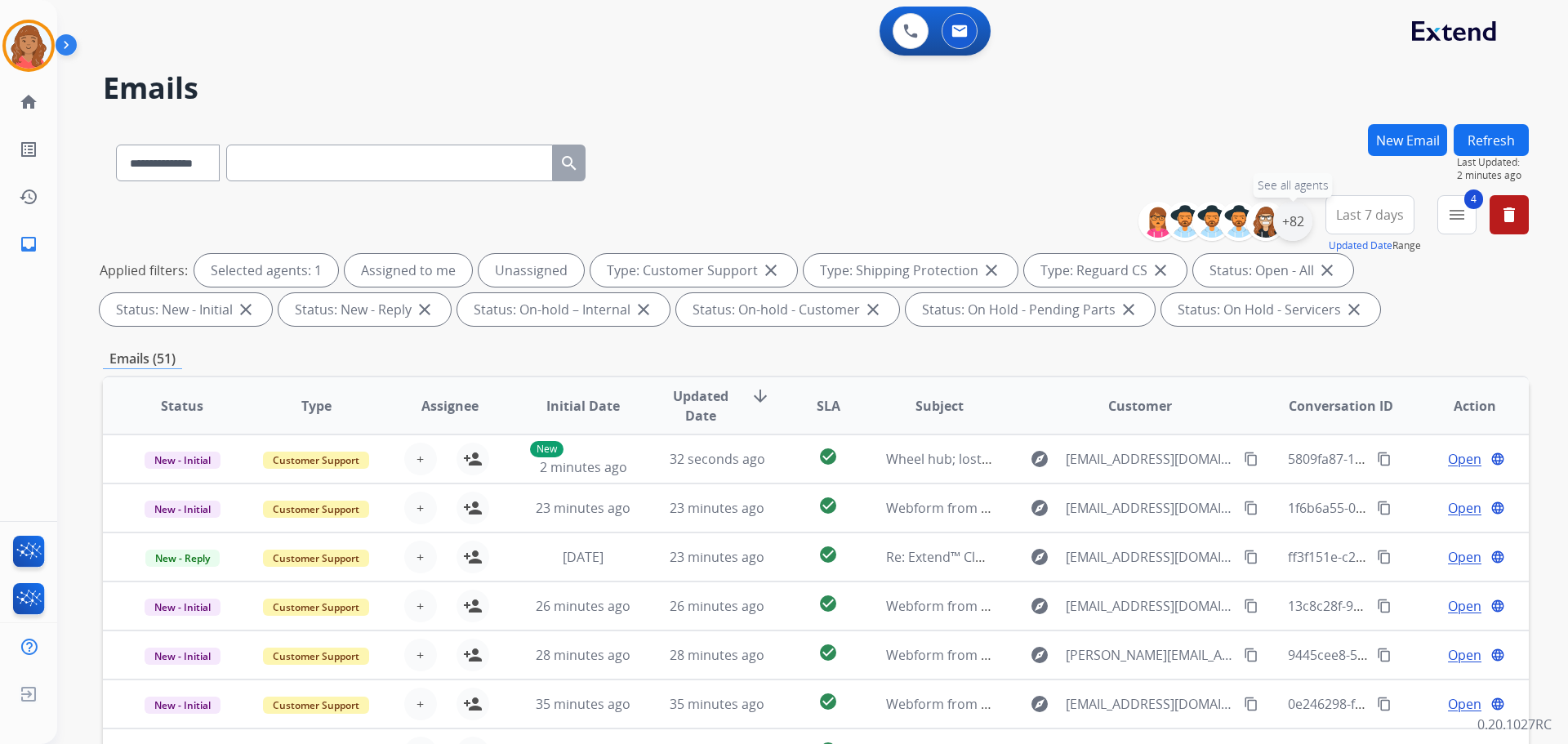
click at [880, 225] on div "+82" at bounding box center [1293, 221] width 39 height 39
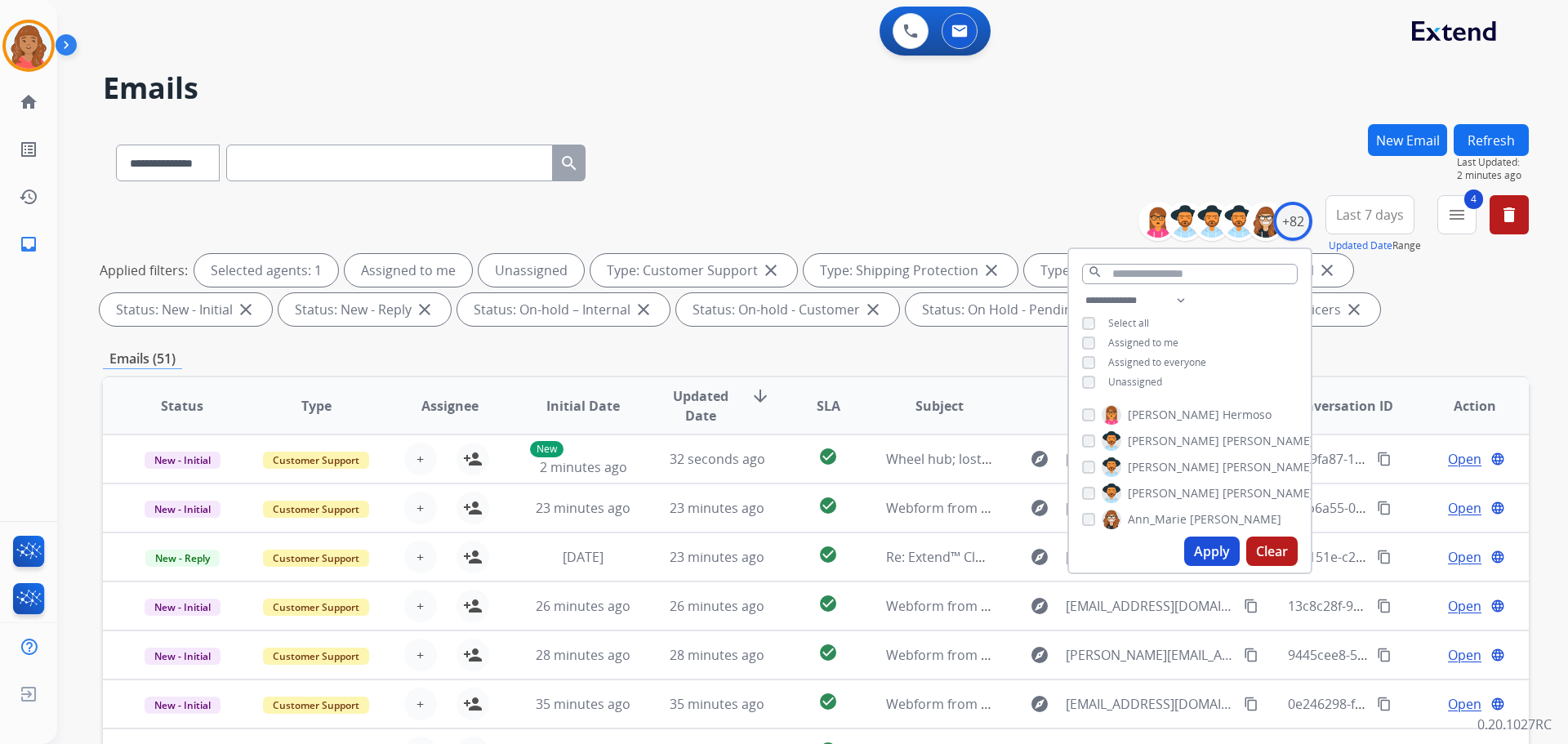
click at [880, 381] on div "Unassigned" at bounding box center [1122, 383] width 80 height 13
click at [880, 540] on button "Apply" at bounding box center [1212, 551] width 55 height 29
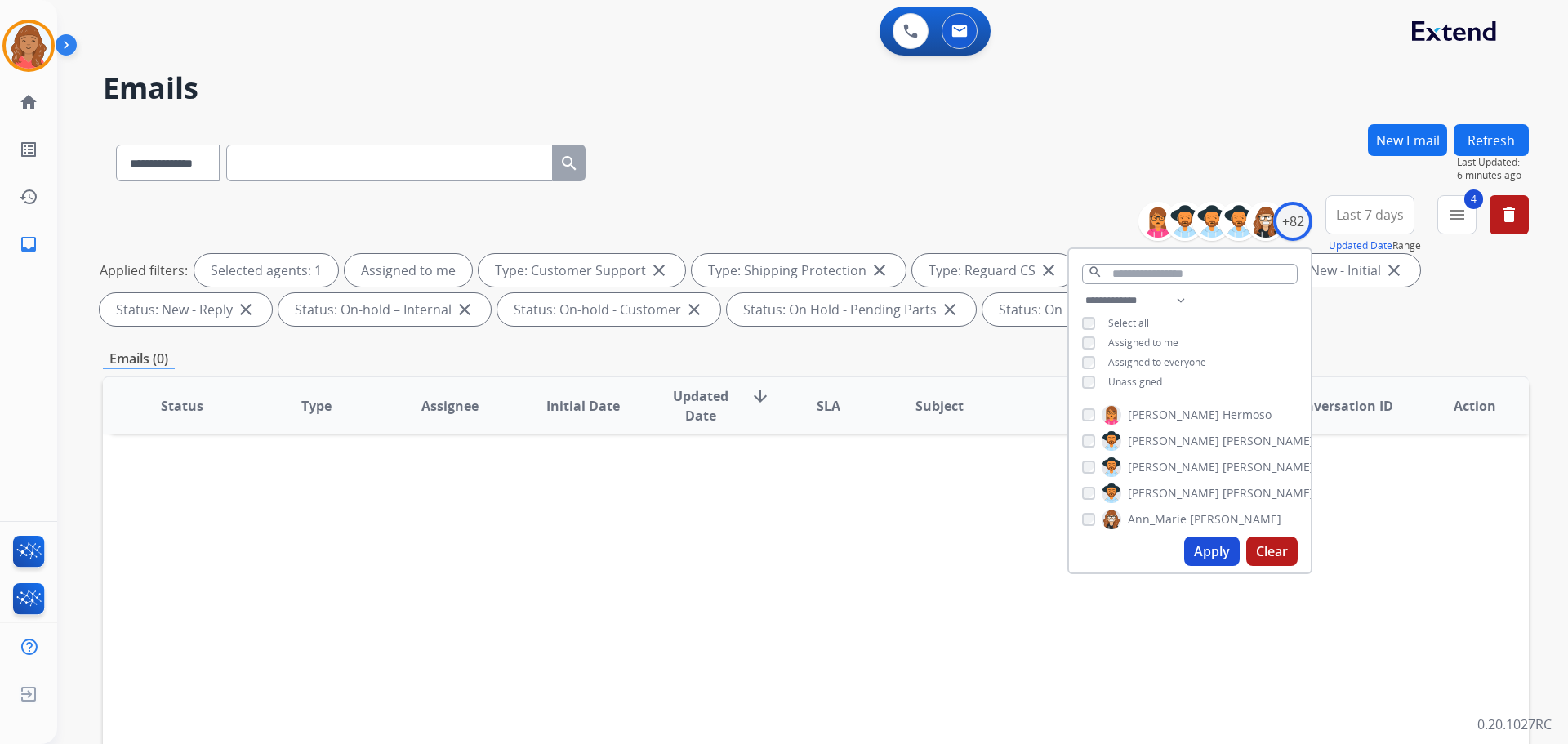
click at [880, 549] on button "Apply" at bounding box center [1212, 551] width 55 height 29
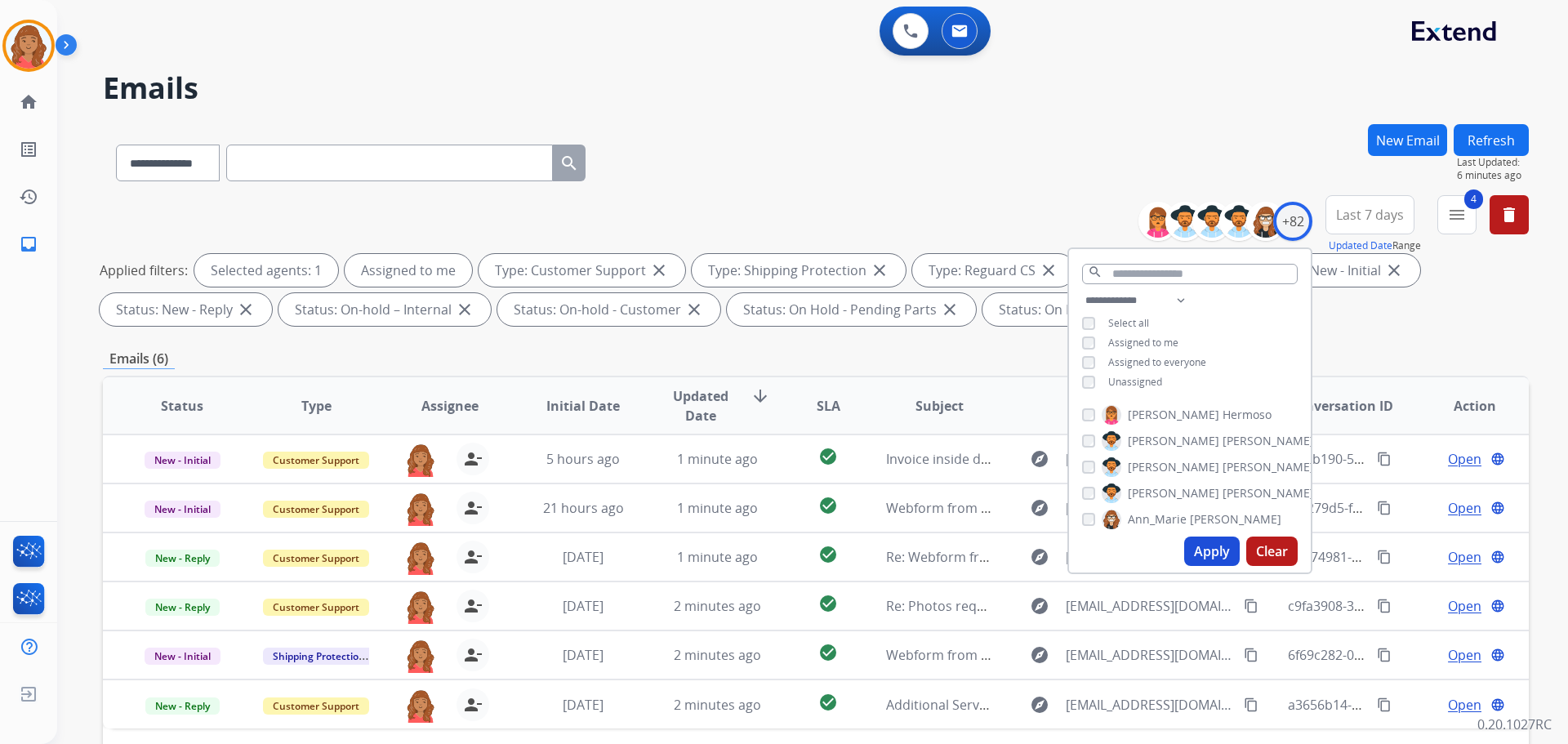
click at [587, 388] on th "Initial Date" at bounding box center [570, 405] width 134 height 57
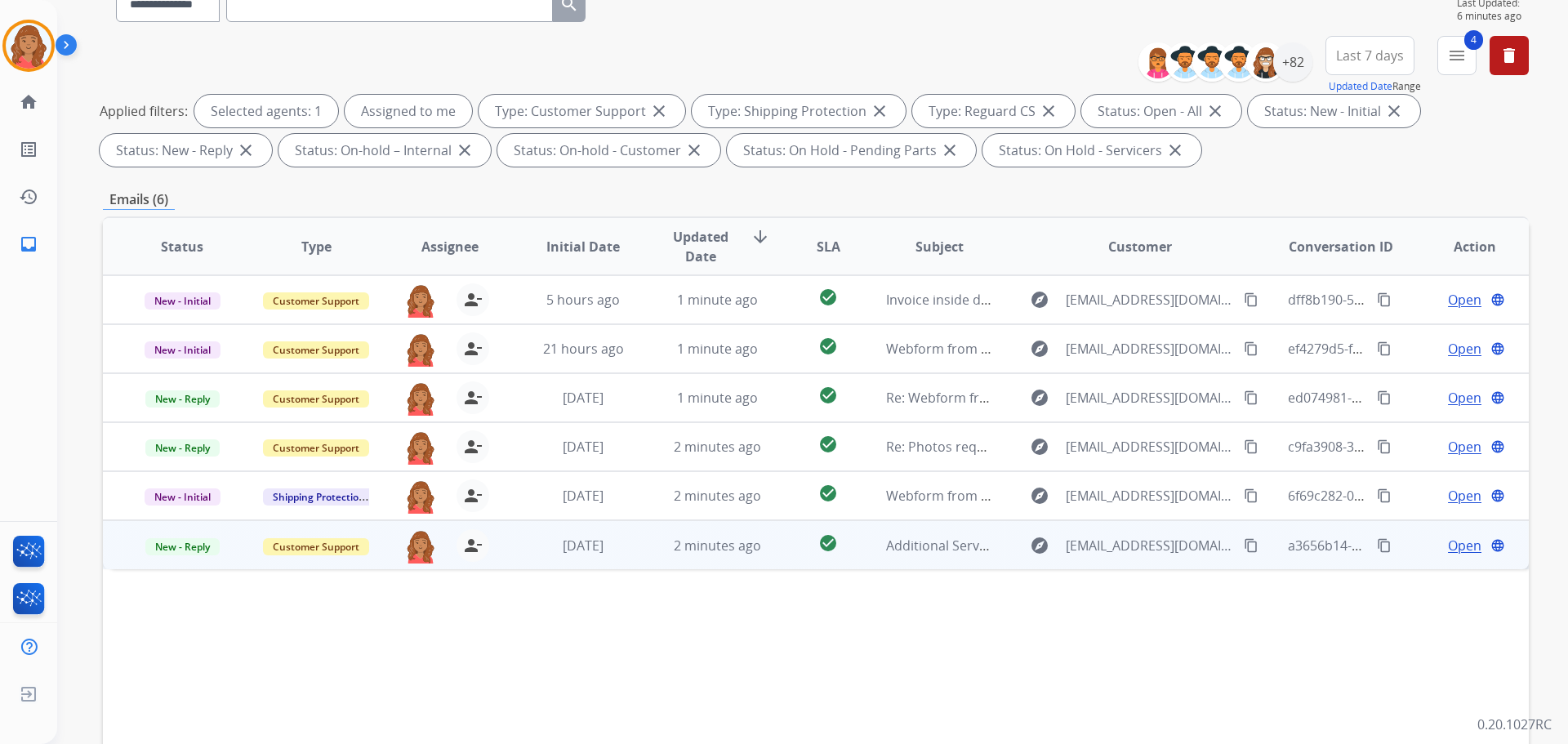
scroll to position [264, 0]
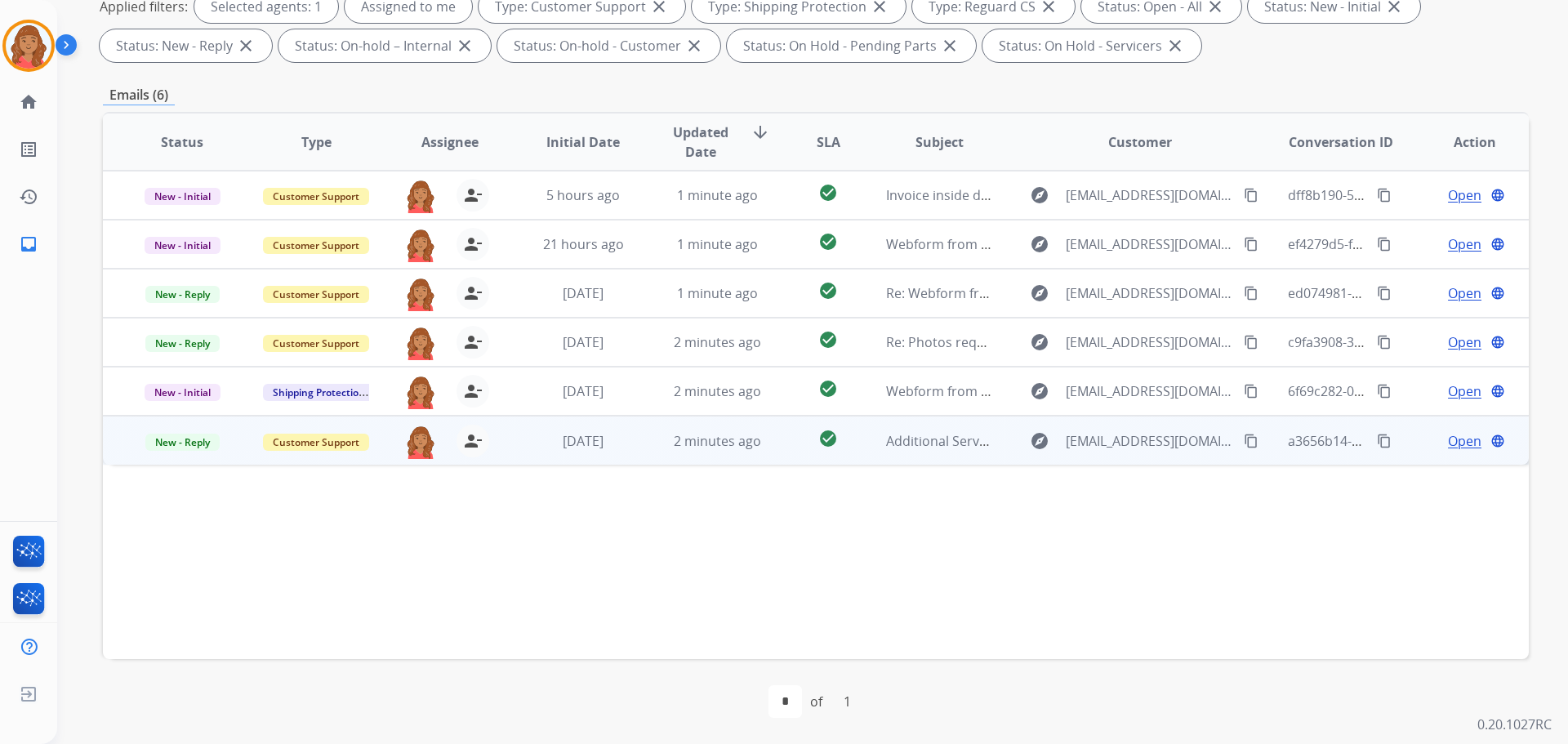
click at [533, 452] on td "[DATE]" at bounding box center [570, 440] width 134 height 49
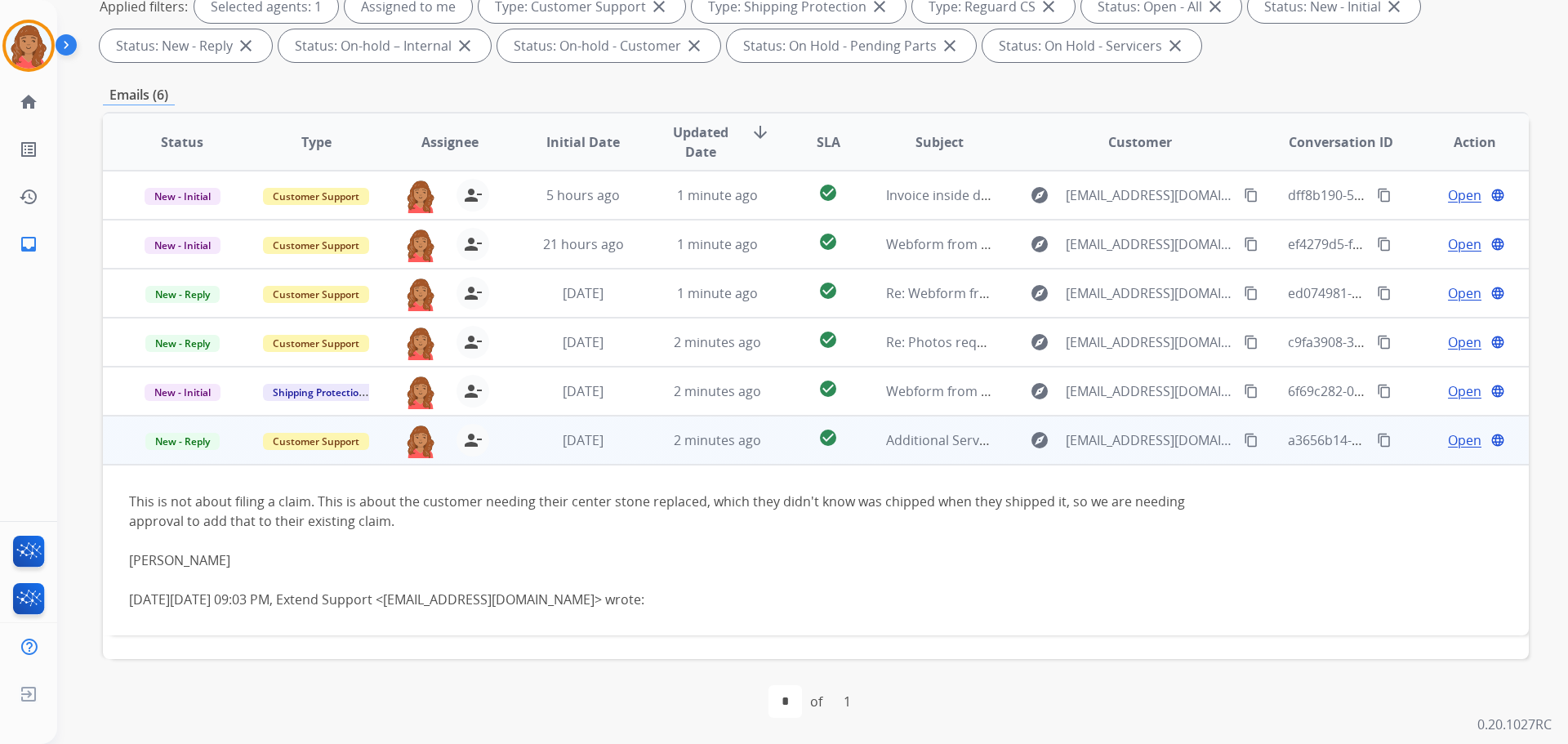
click at [880, 440] on span "Open" at bounding box center [1465, 440] width 34 height 20
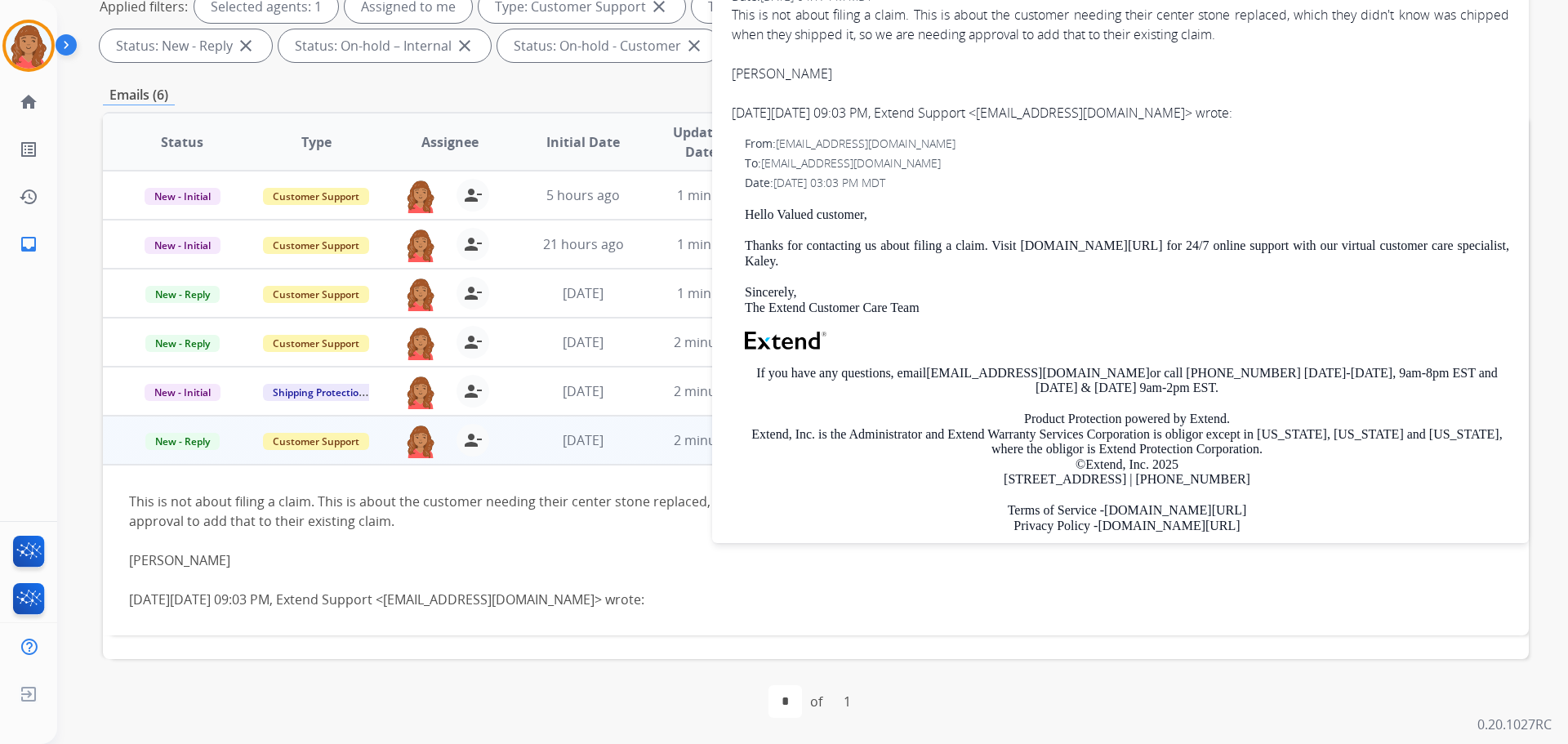
scroll to position [0, 0]
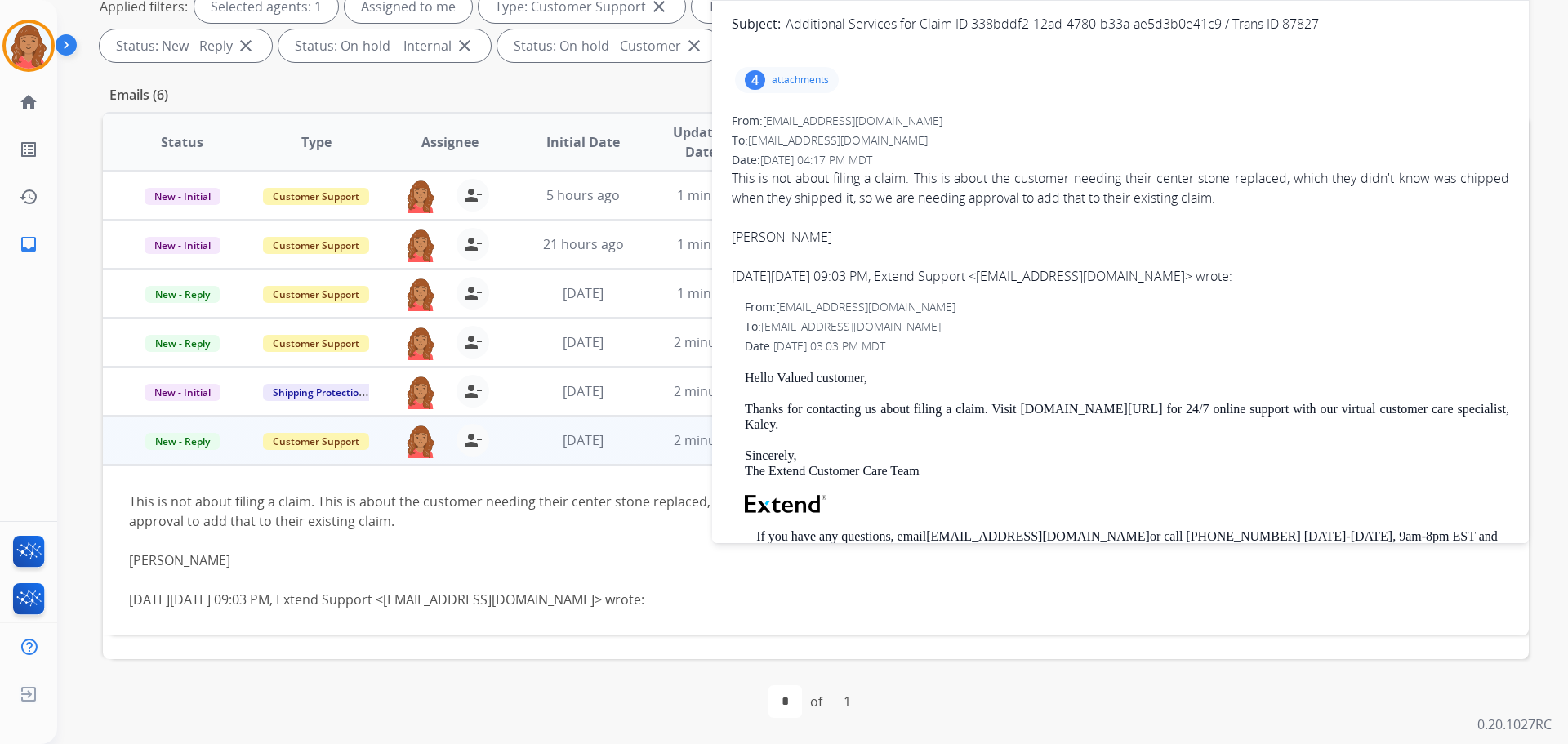
click at [778, 79] on p "attachments" at bounding box center [800, 80] width 57 height 13
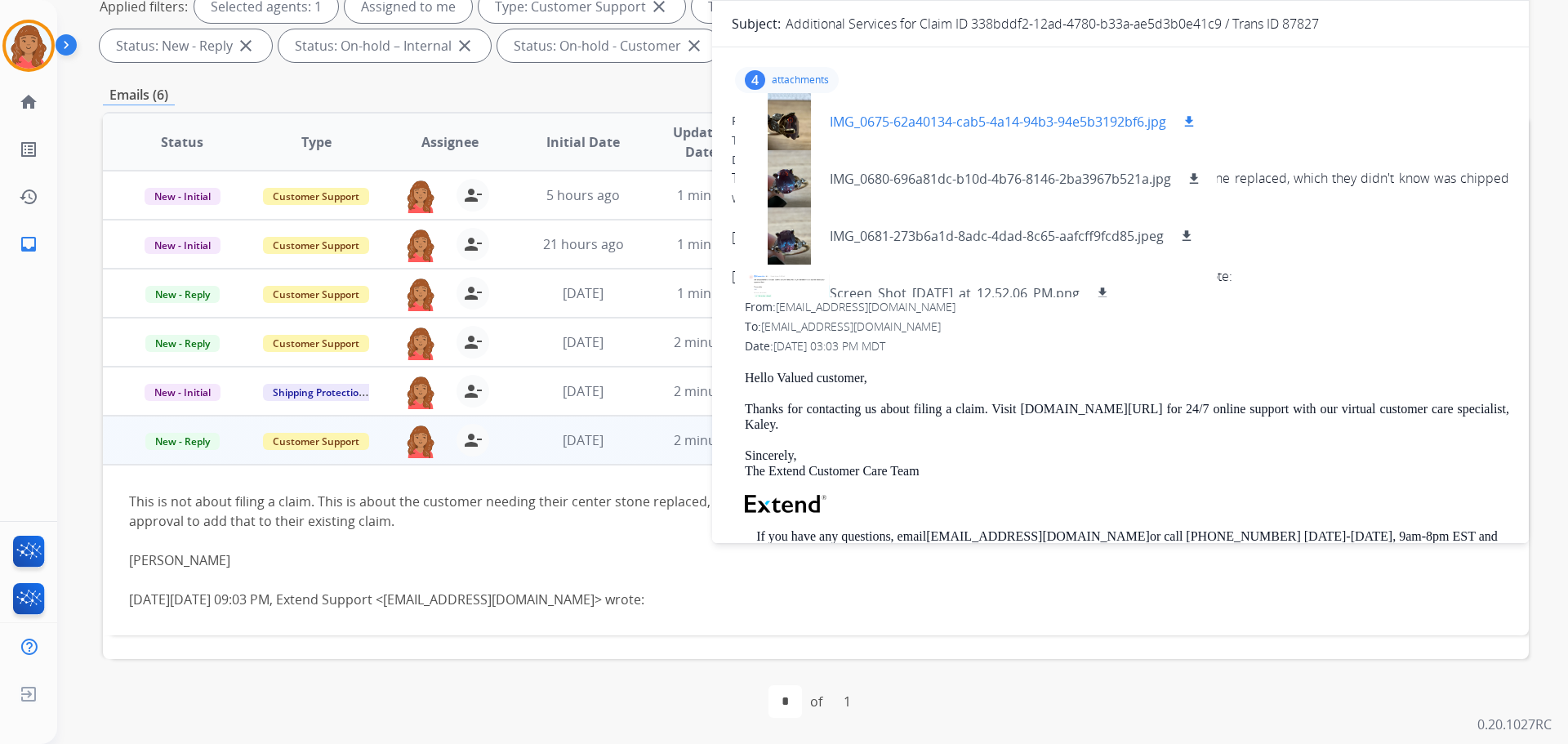
click at [785, 133] on div at bounding box center [789, 121] width 82 height 57
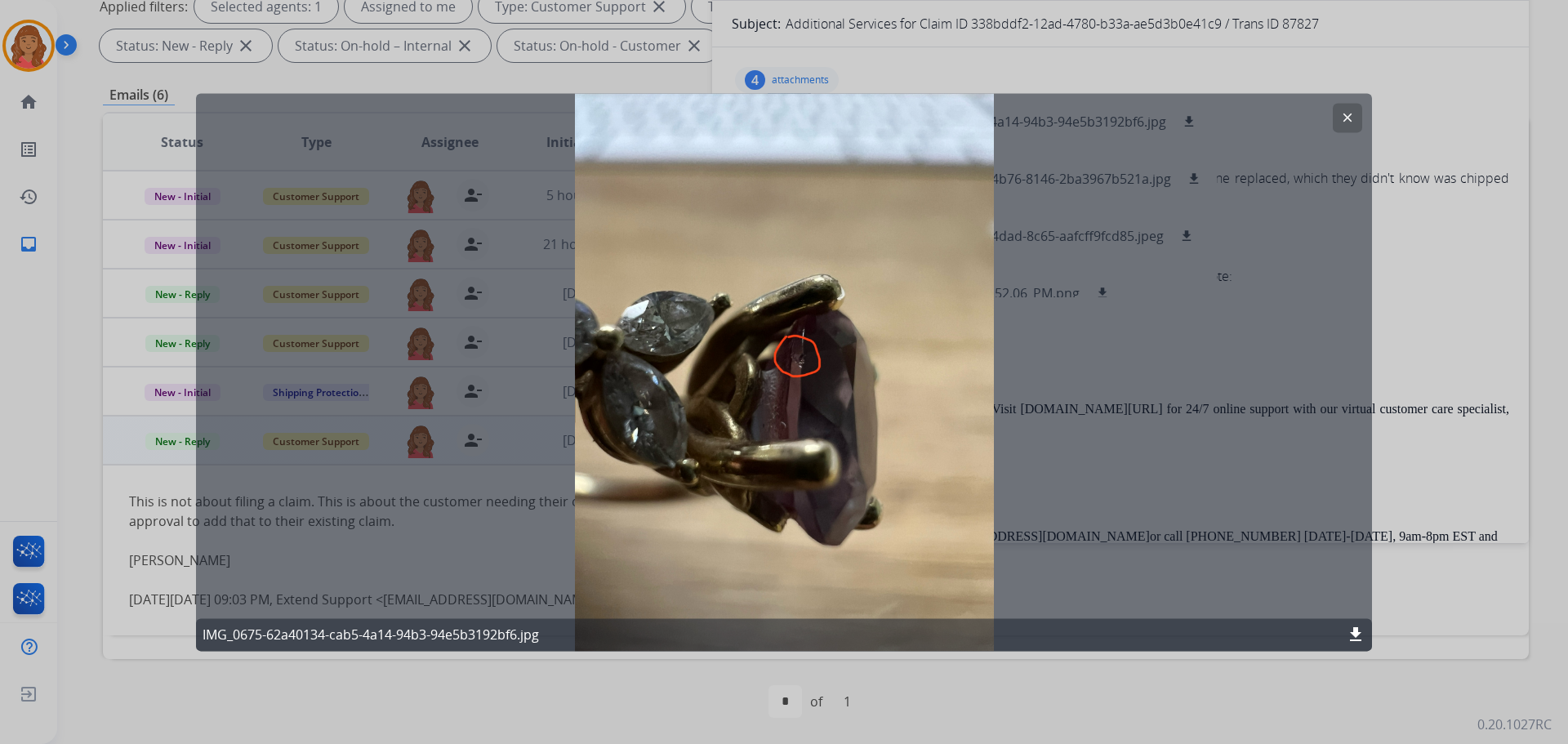
click at [880, 111] on mat-icon "clear" at bounding box center [1348, 118] width 15 height 15
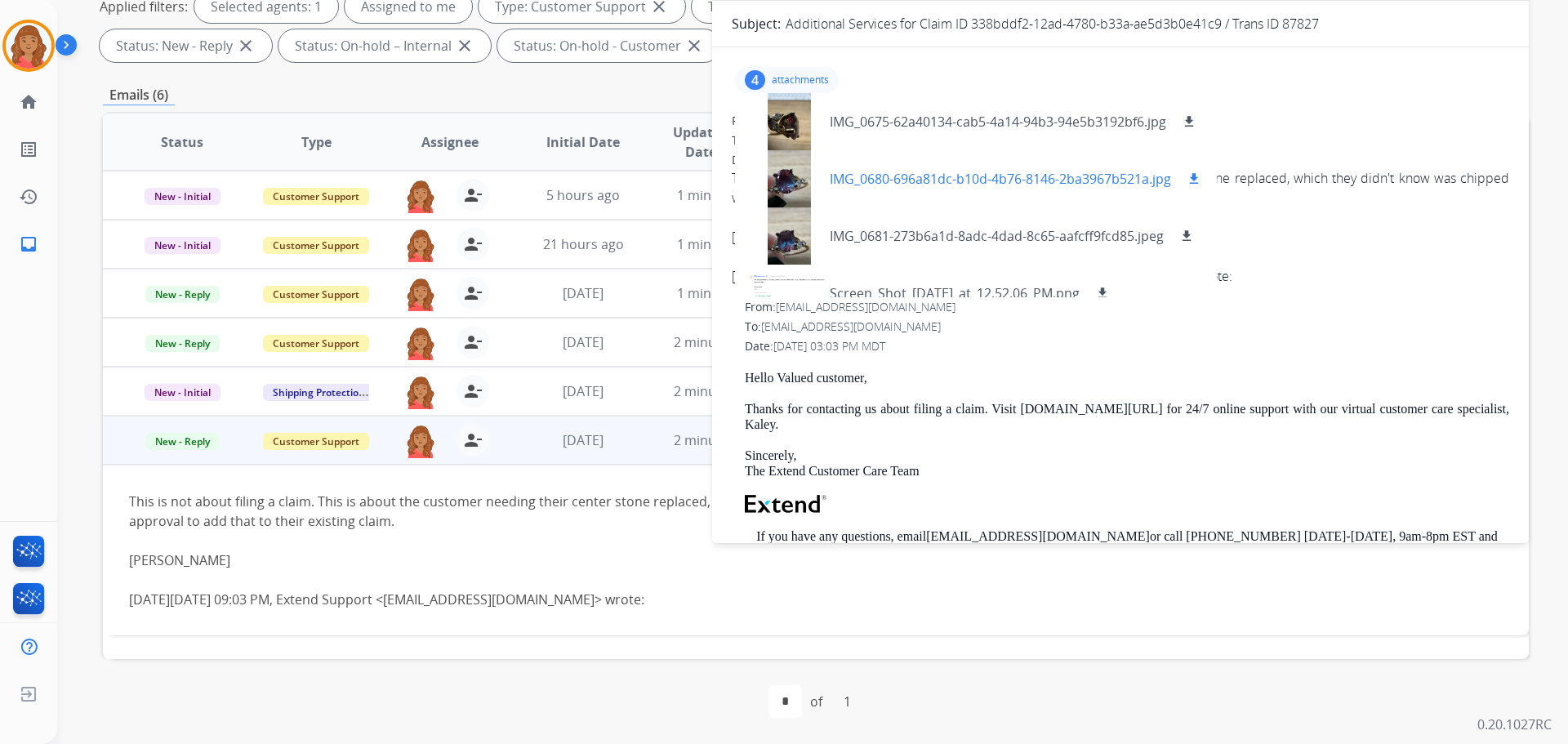
click at [792, 175] on div at bounding box center [789, 178] width 82 height 57
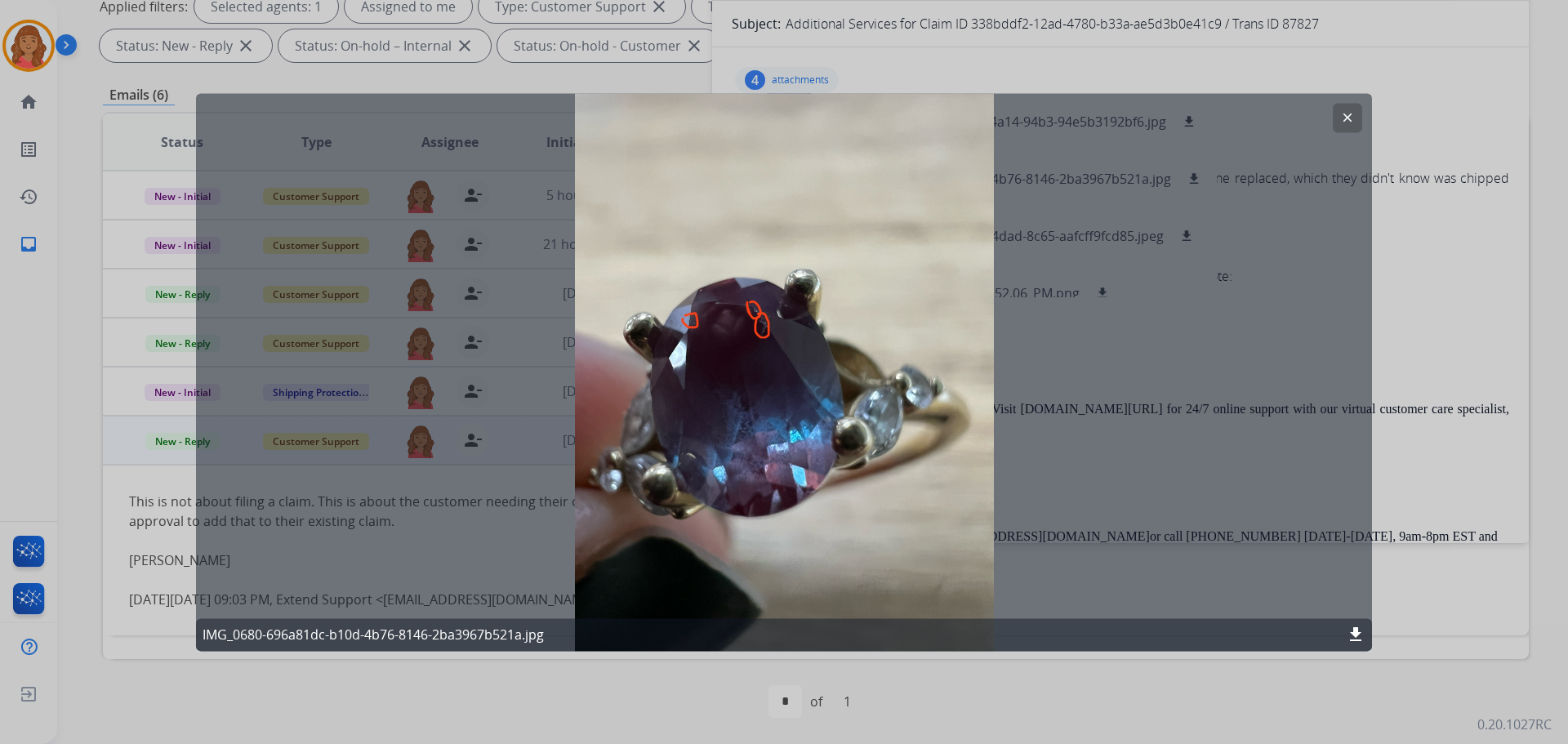
click at [880, 114] on mat-icon "clear" at bounding box center [1348, 118] width 15 height 15
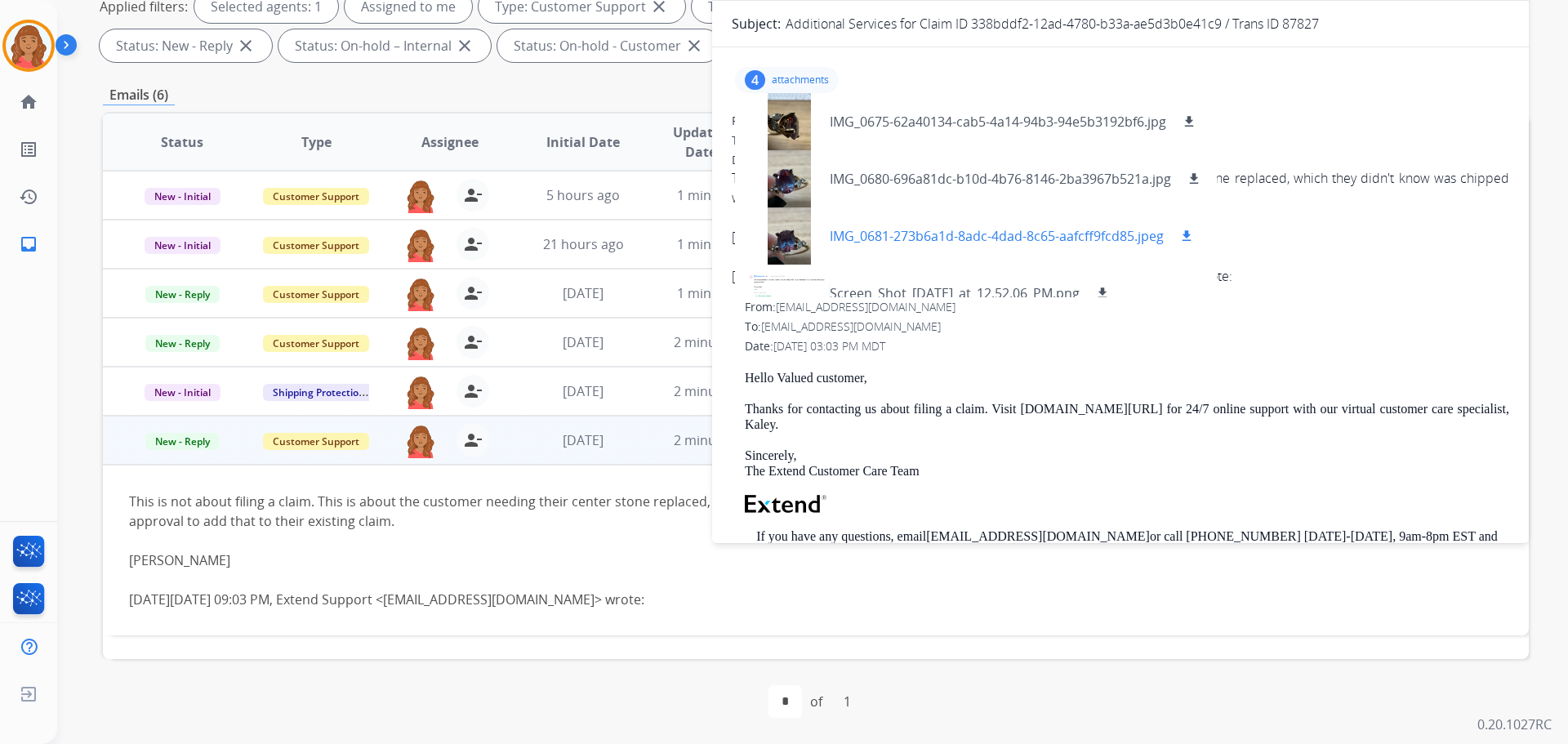
click at [783, 243] on div at bounding box center [789, 235] width 82 height 57
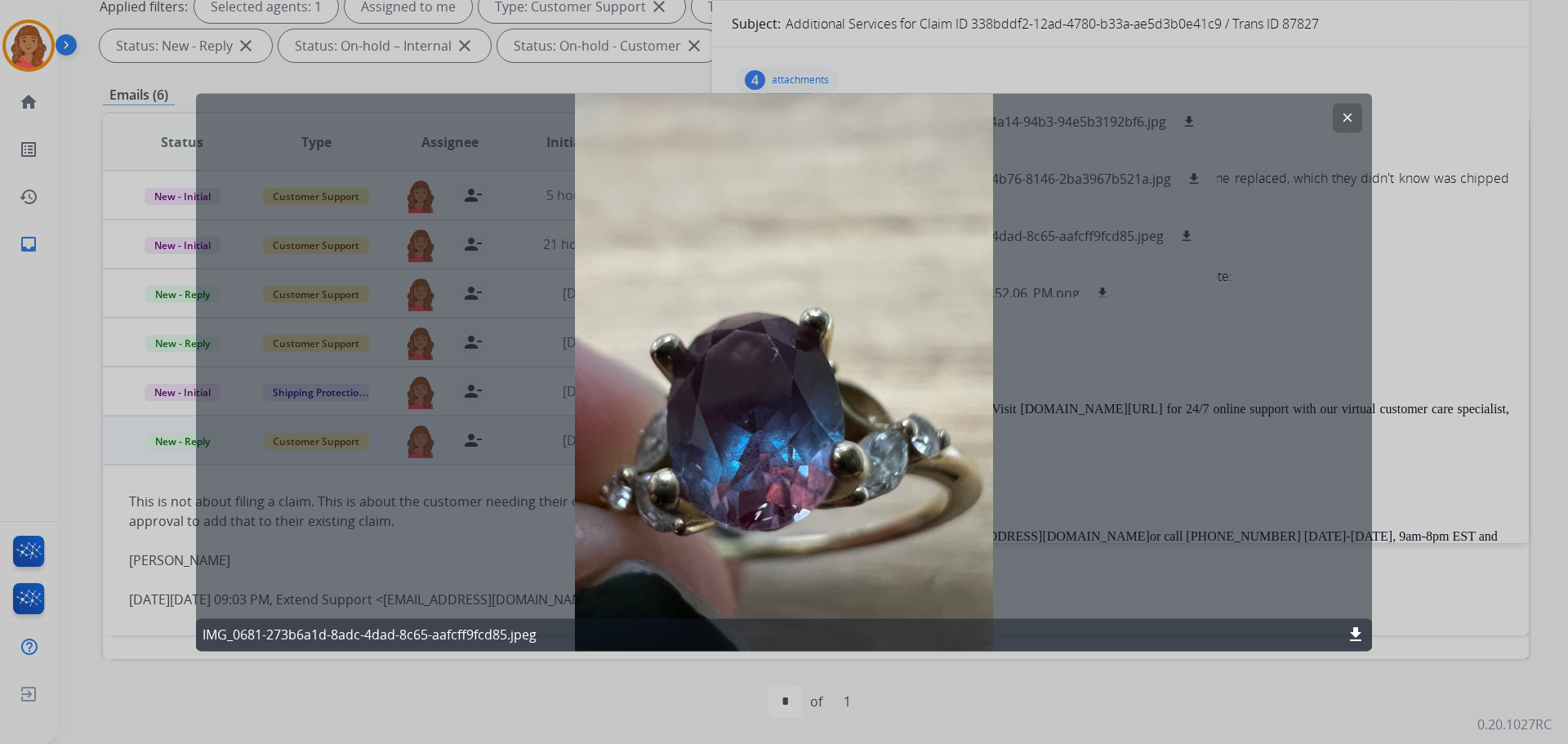
click at [880, 114] on mat-icon "clear" at bounding box center [1348, 118] width 15 height 15
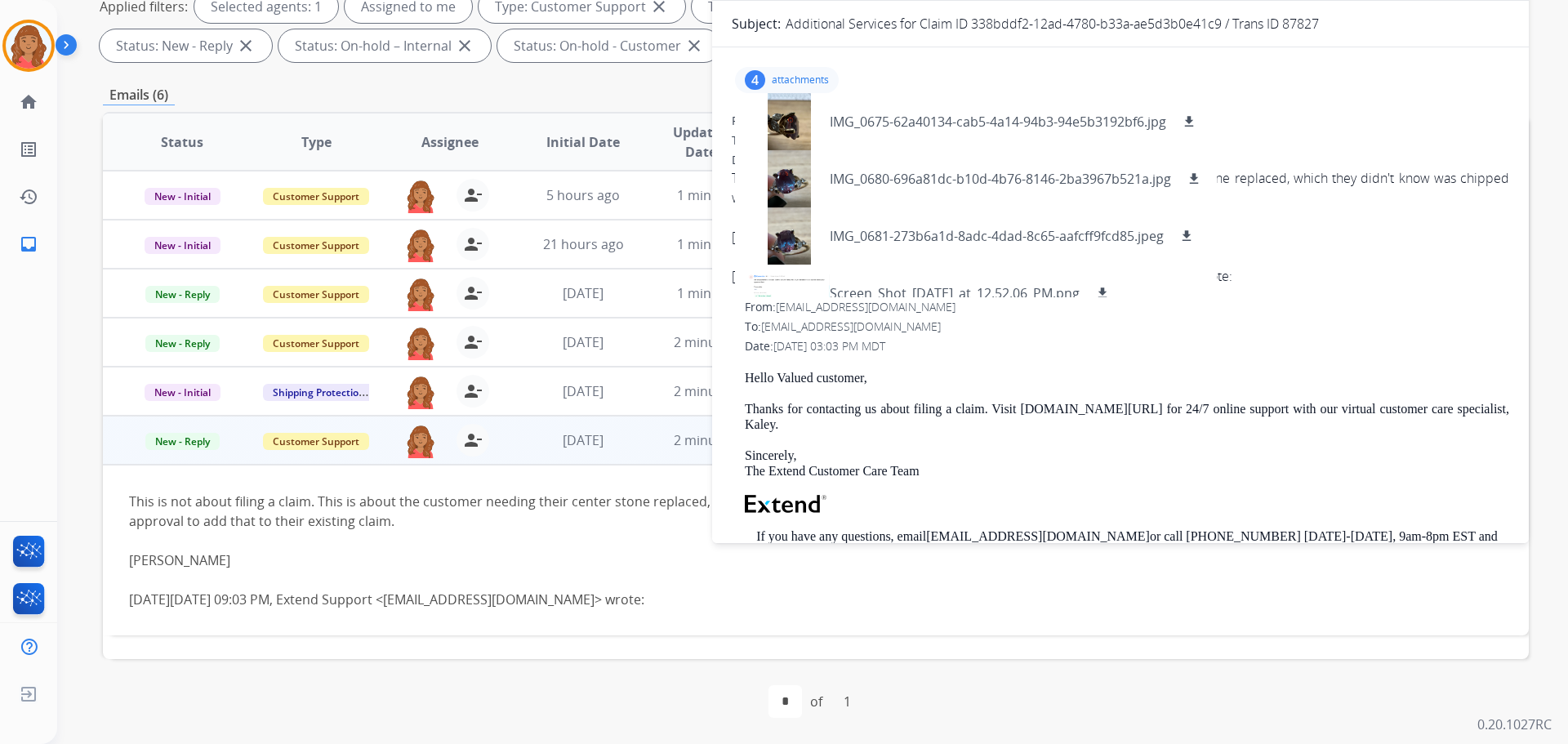
click at [880, 333] on div "To: [EMAIL_ADDRESS][DOMAIN_NAME]" at bounding box center [1126, 326] width 764 height 16
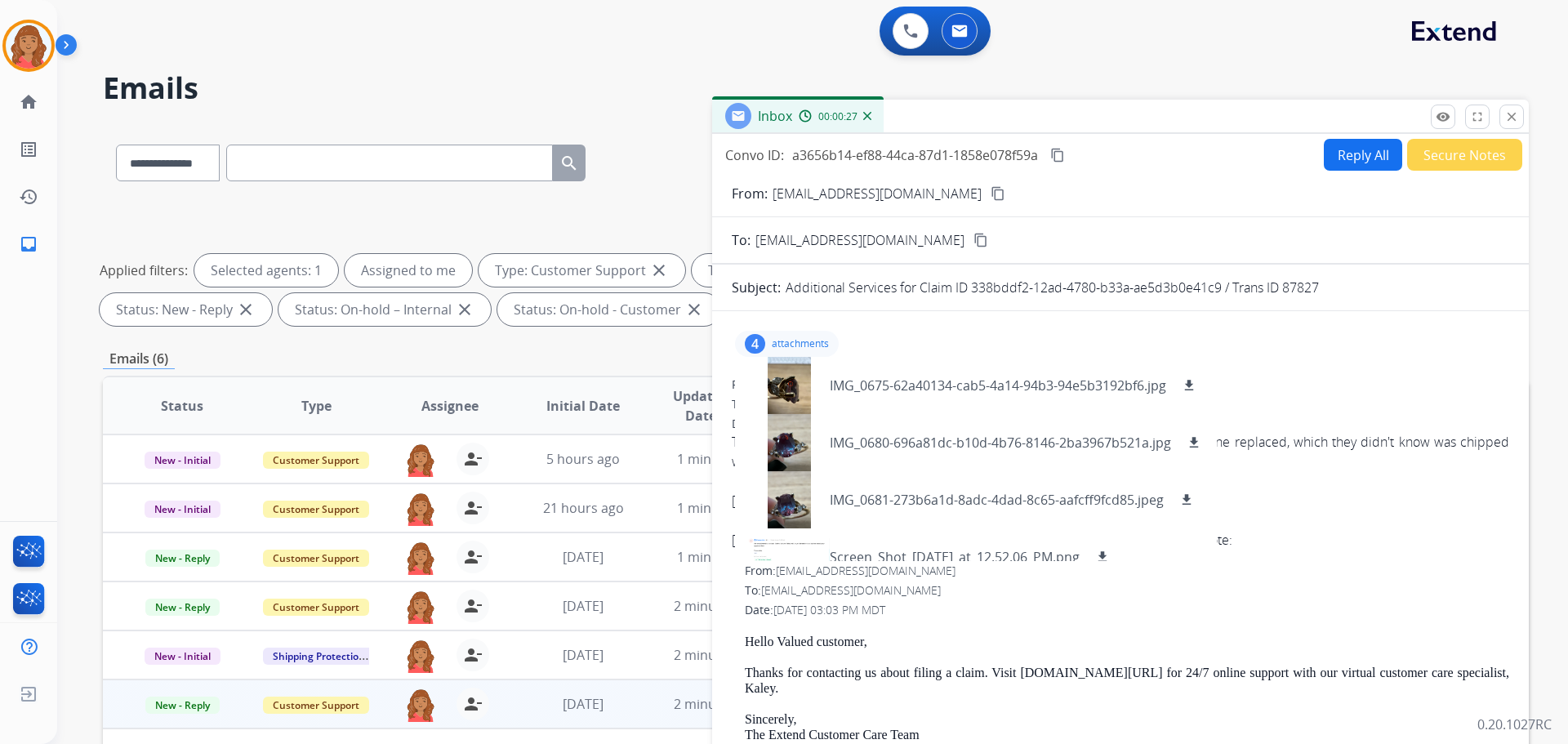
click at [880, 326] on div "4 attachments IMG_0675-62a40134-cab5-4a14-94b3-94e5b3192bf6.jpg download IMG_06…" at bounding box center [1120, 344] width 777 height 39
click at [880, 195] on mat-icon "content_copy" at bounding box center [998, 194] width 15 height 15
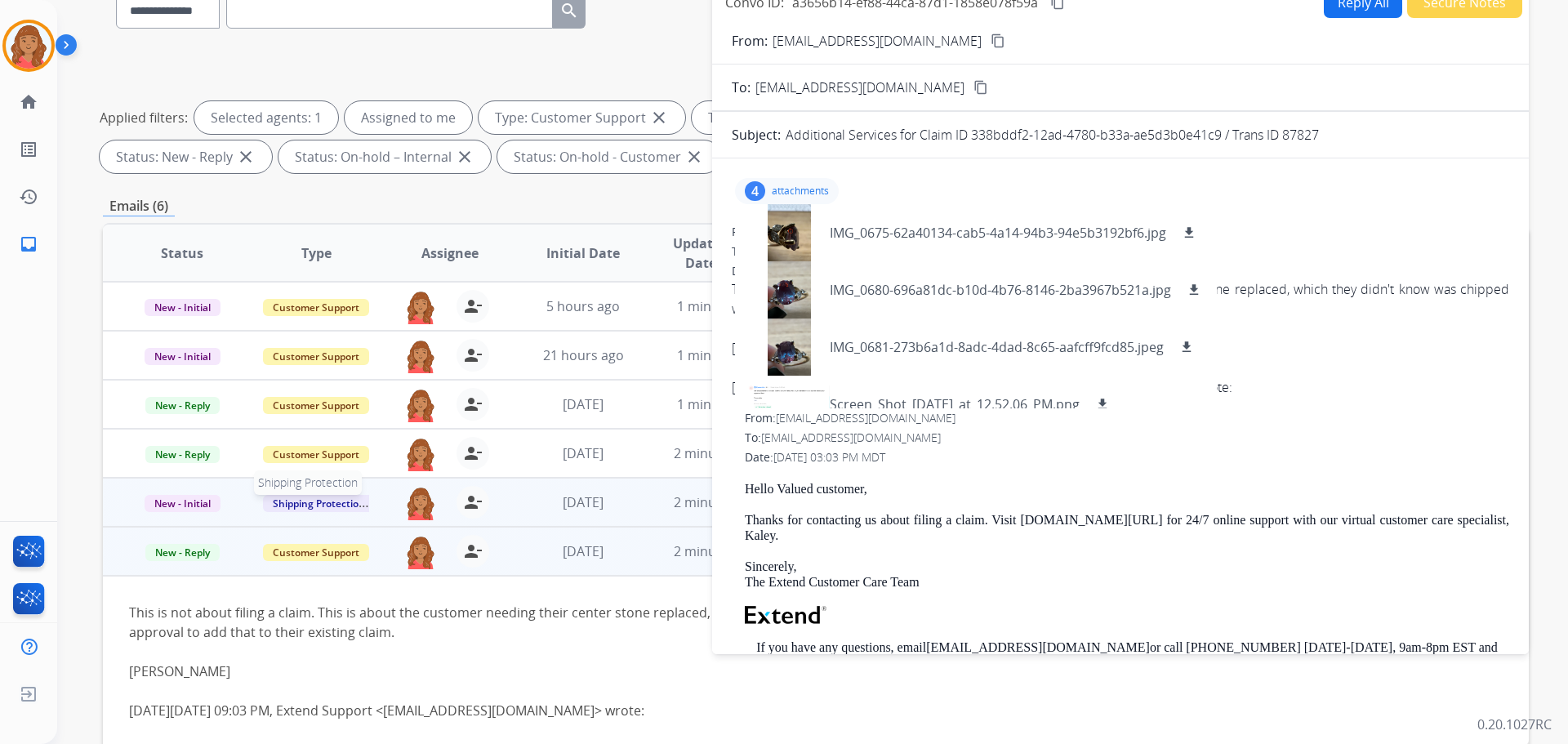
scroll to position [264, 0]
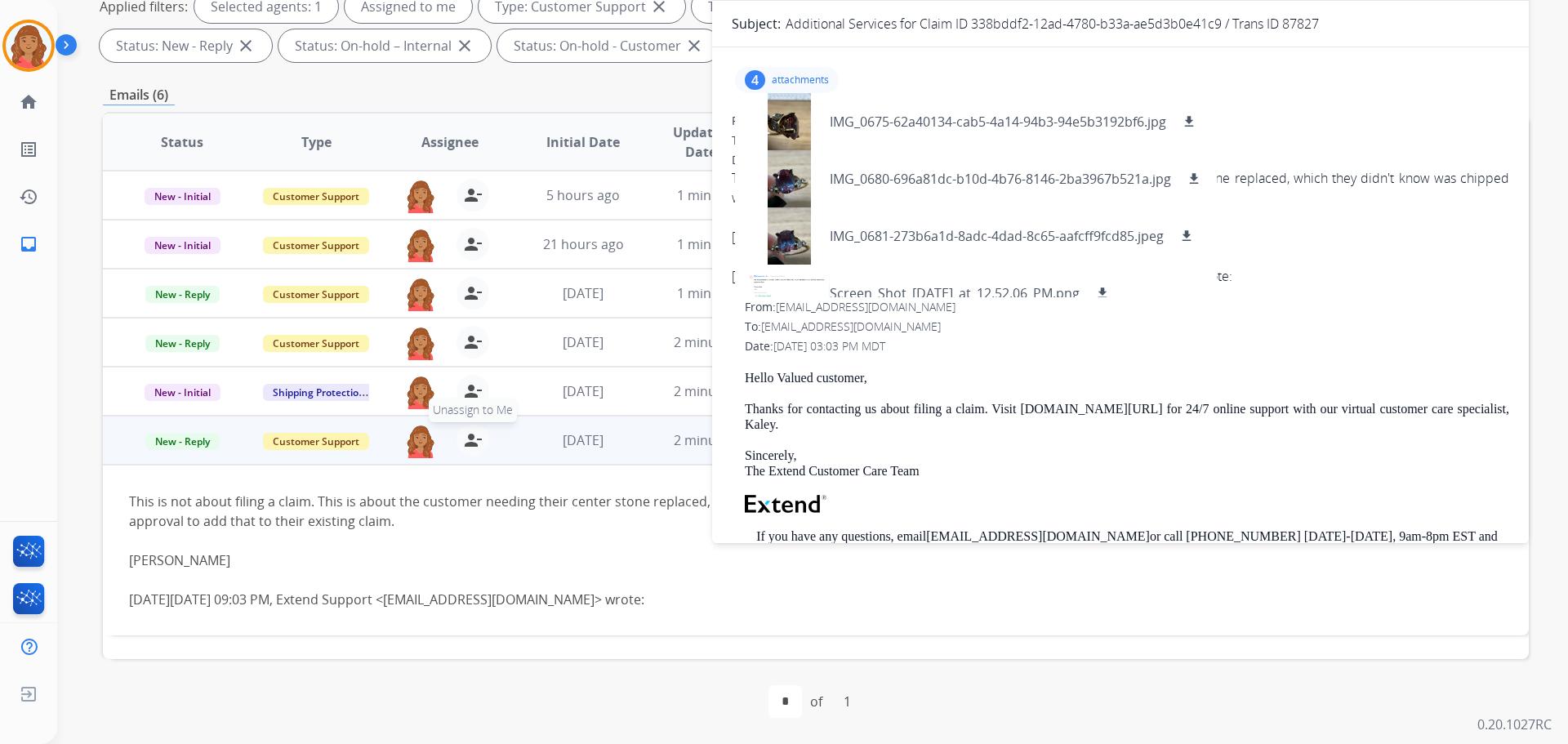
click at [465, 445] on mat-icon "person_remove" at bounding box center [473, 440] width 20 height 20
click at [324, 442] on span "Customer Support" at bounding box center [315, 442] width 106 height 17
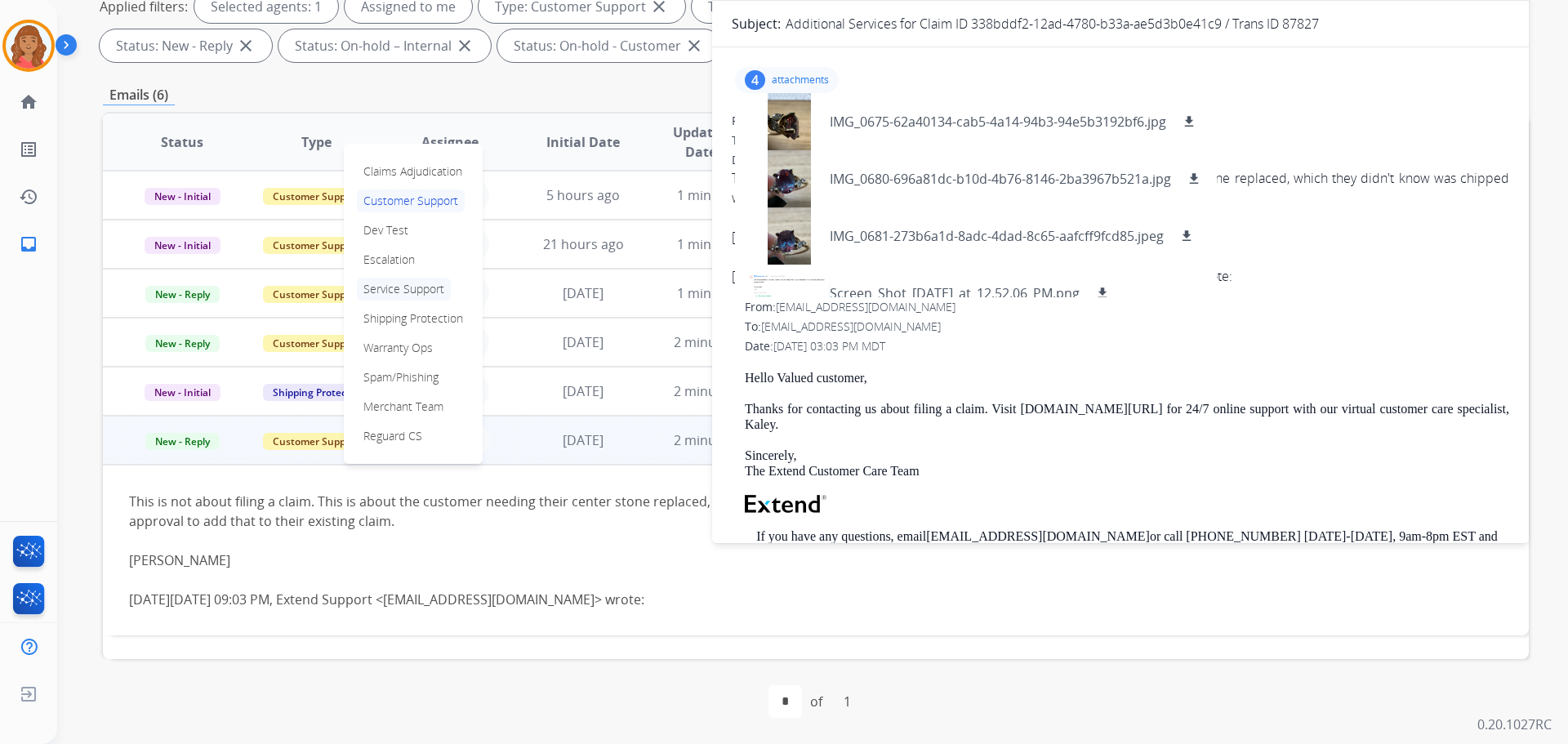
click at [411, 288] on p "Service Support" at bounding box center [404, 289] width 94 height 23
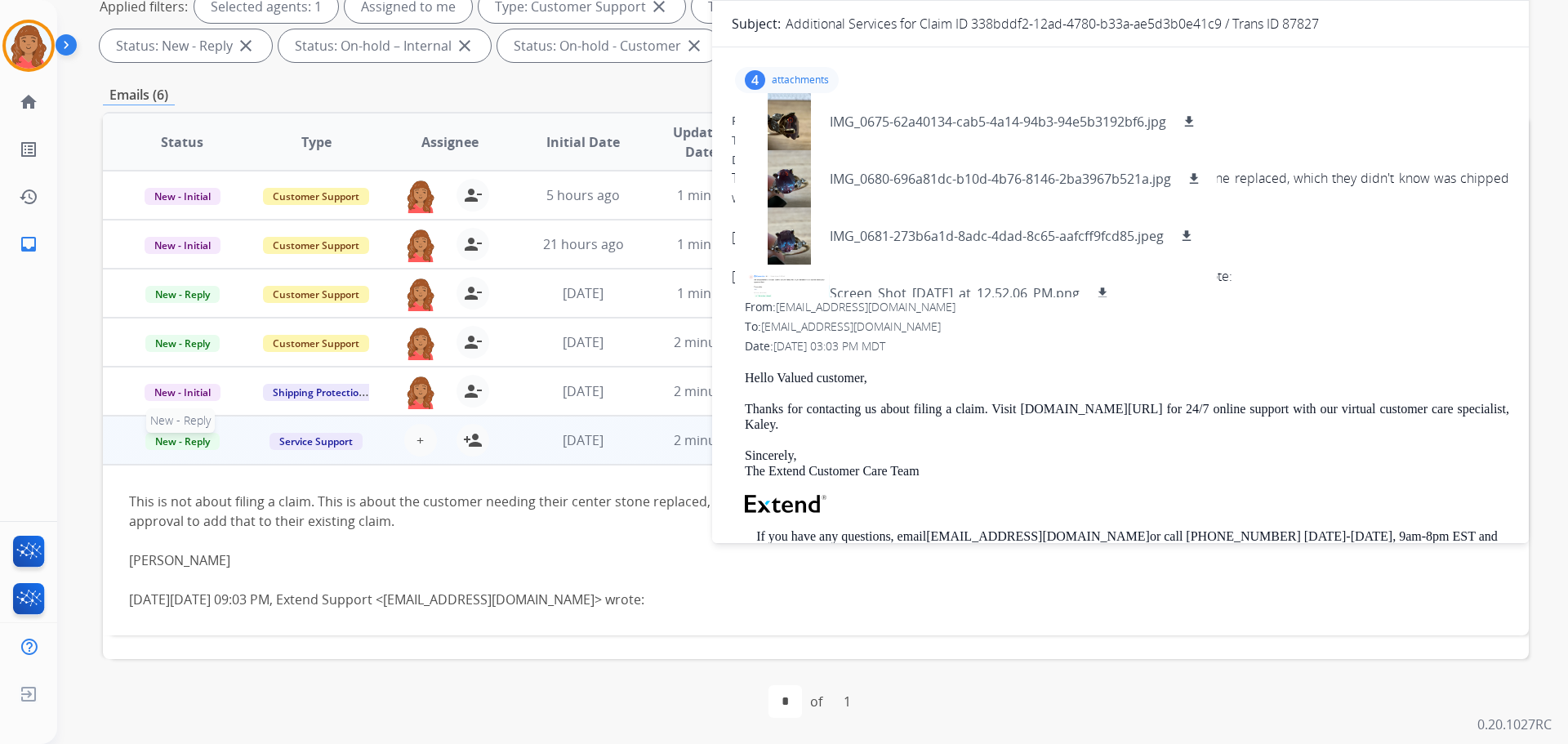
click at [210, 433] on span "New - Reply" at bounding box center [182, 442] width 74 height 17
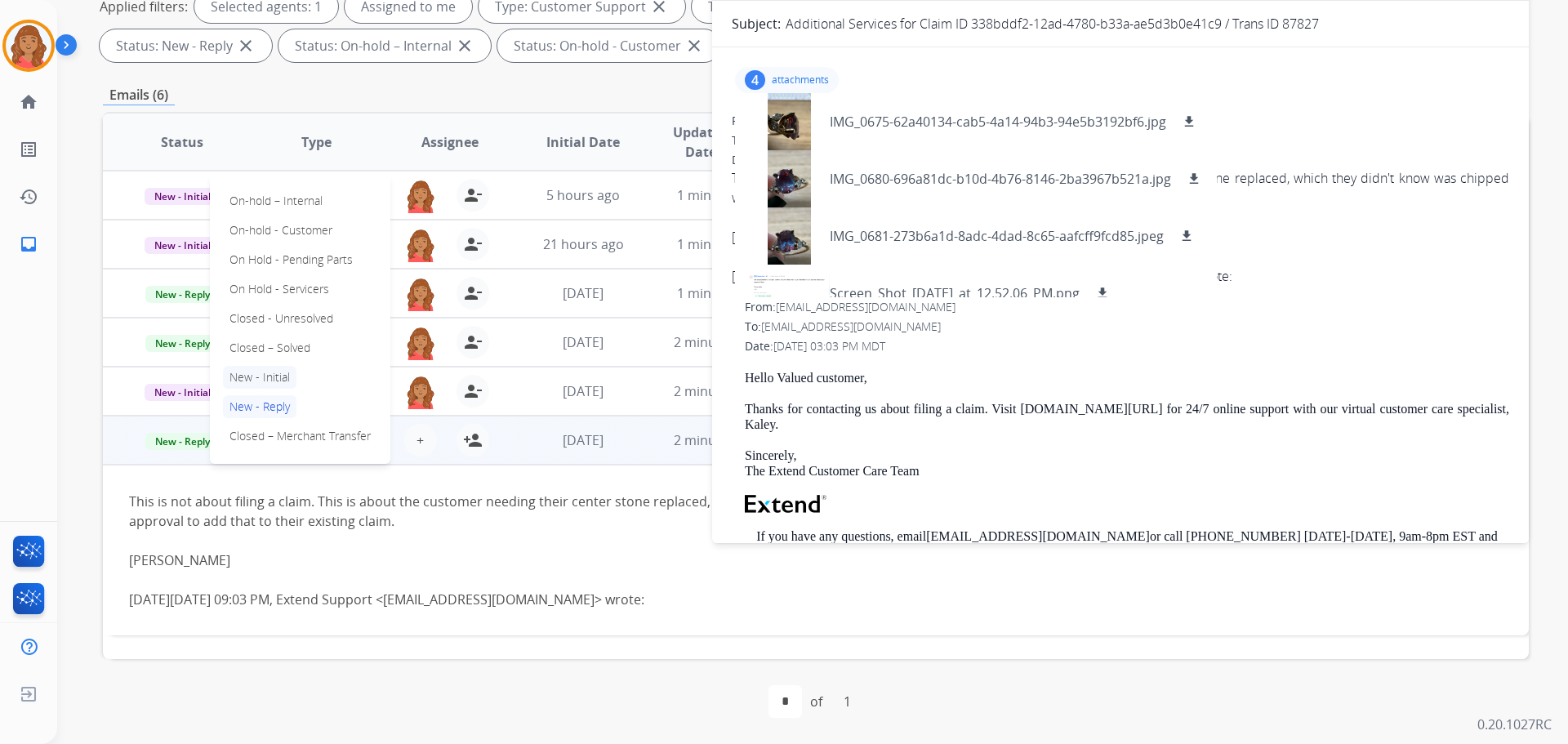
click at [246, 383] on p "New - Initial" at bounding box center [260, 377] width 73 height 23
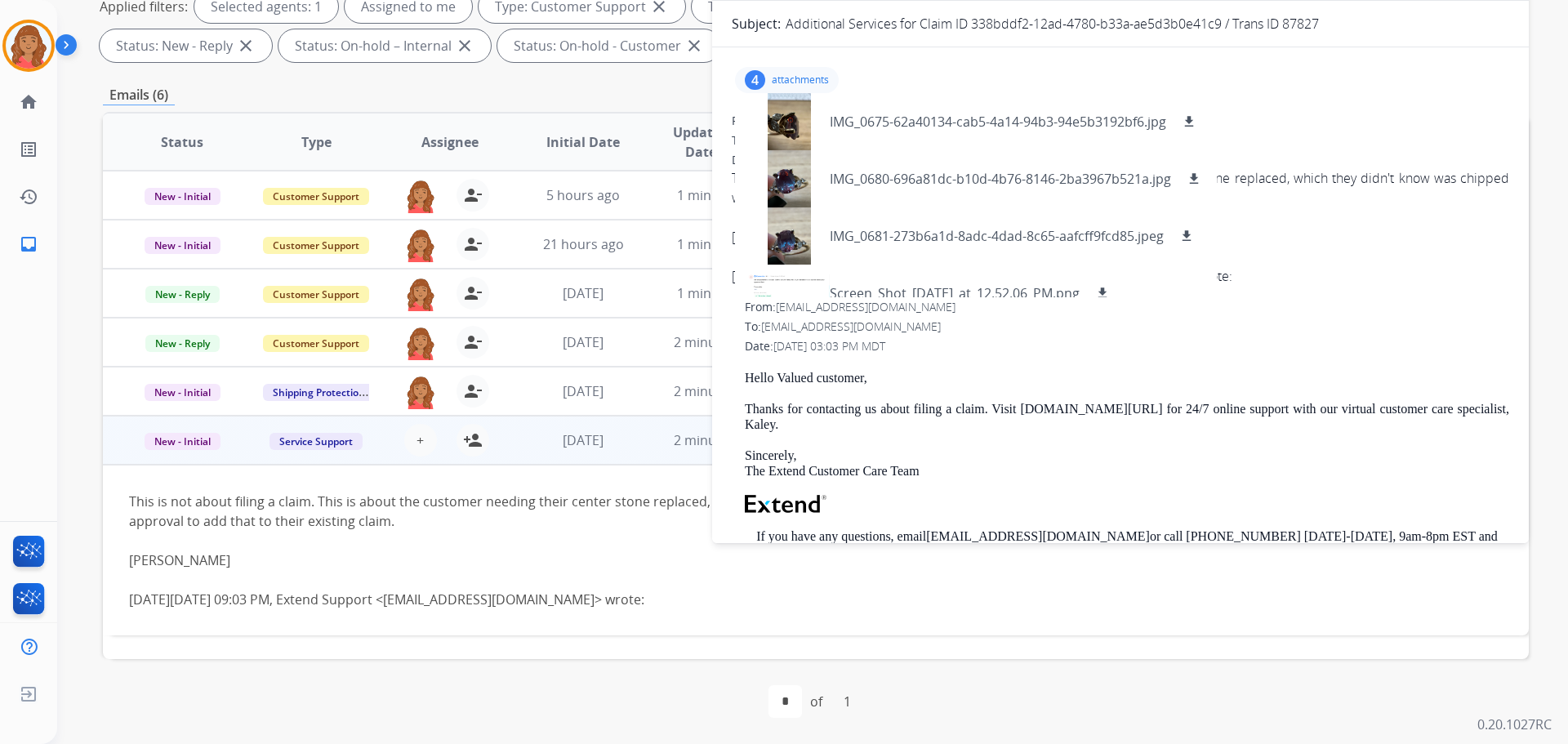
click at [420, 481] on td "This is not about filing a claim. This is about the customer needing their cent…" at bounding box center [683, 550] width 1159 height 171
click at [563, 384] on span "[DATE]" at bounding box center [583, 391] width 41 height 18
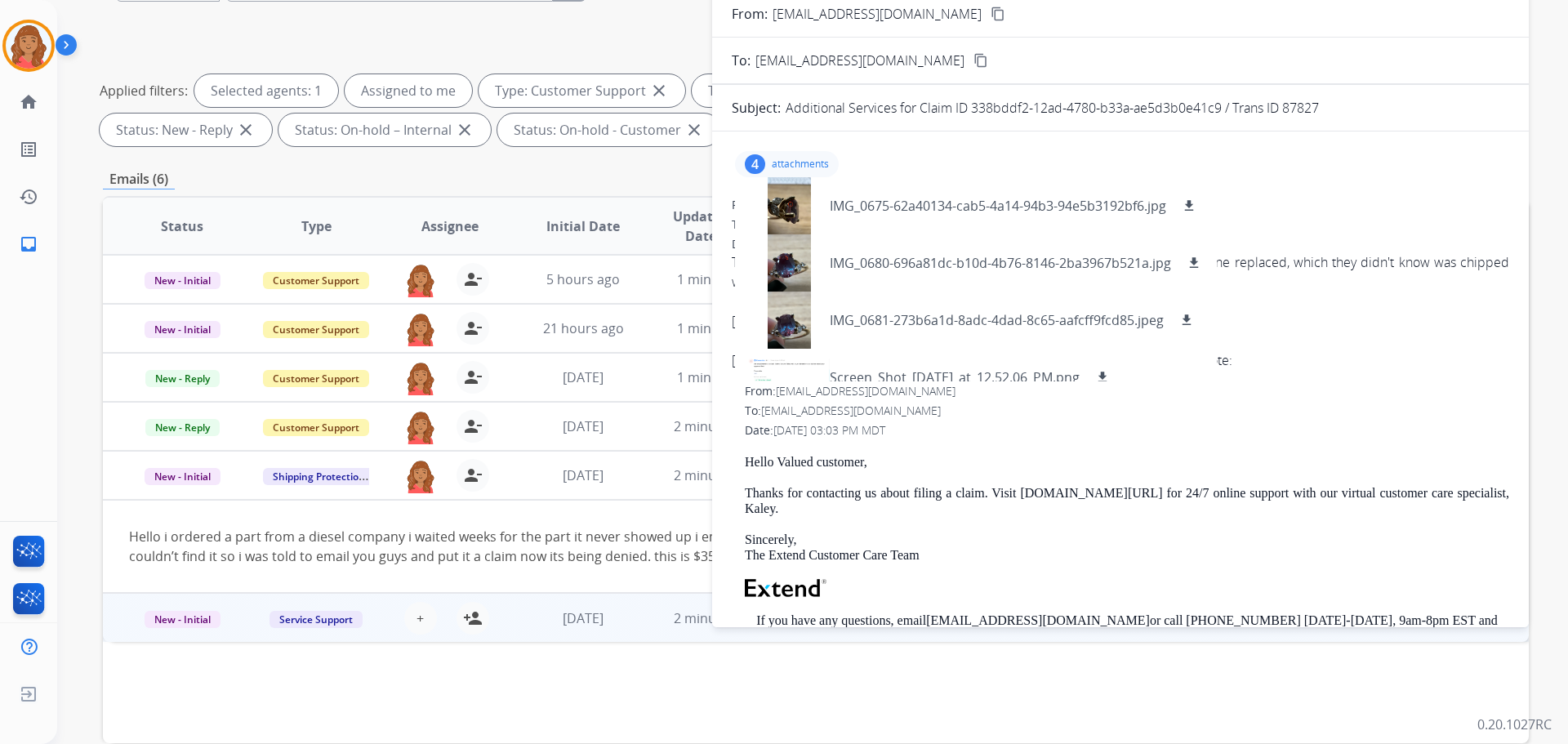
scroll to position [0, 0]
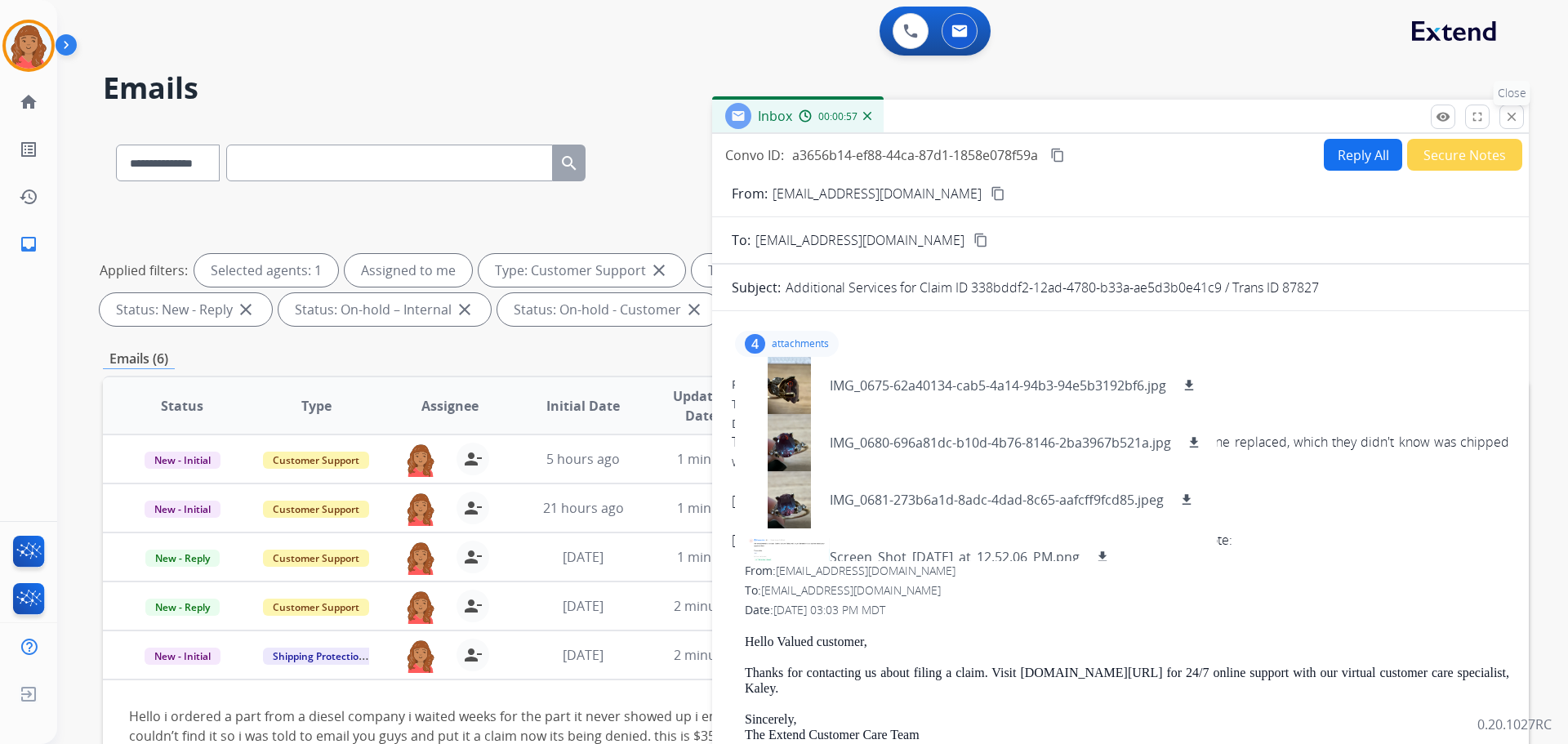
click at [880, 110] on mat-icon "close" at bounding box center [1512, 117] width 15 height 15
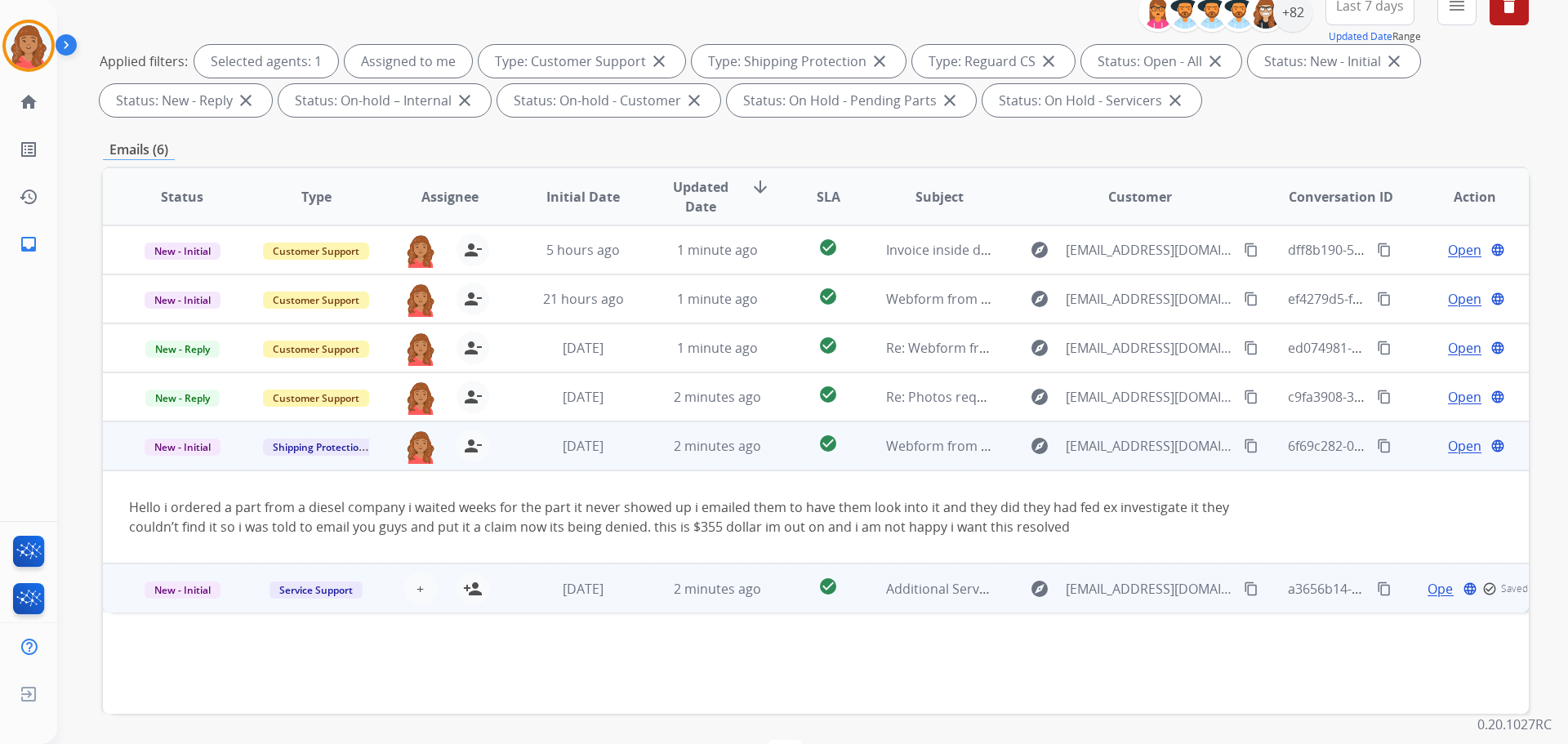
scroll to position [264, 0]
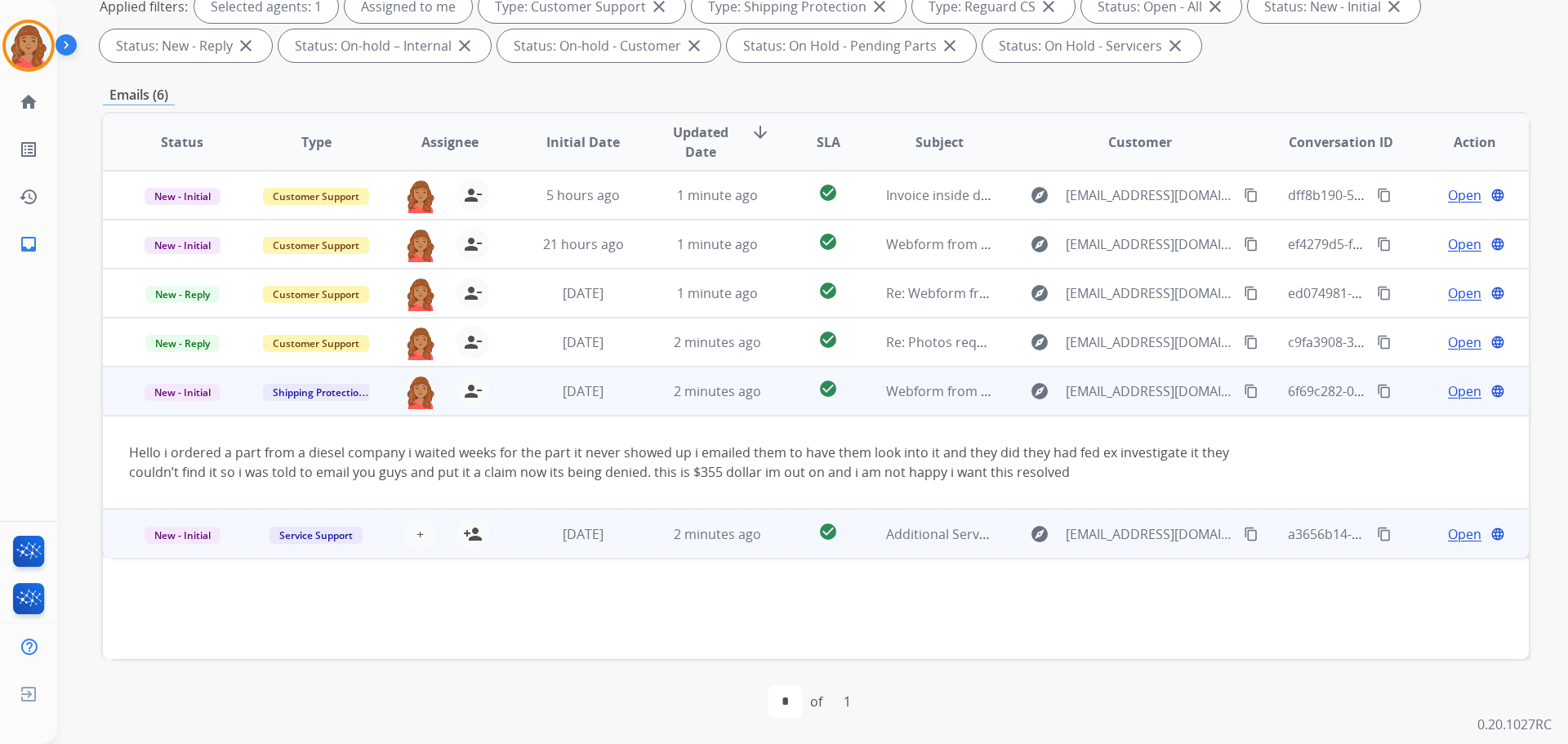
click at [880, 387] on mat-icon "content_copy" at bounding box center [1251, 391] width 15 height 15
click at [880, 389] on span "Open" at bounding box center [1465, 391] width 34 height 20
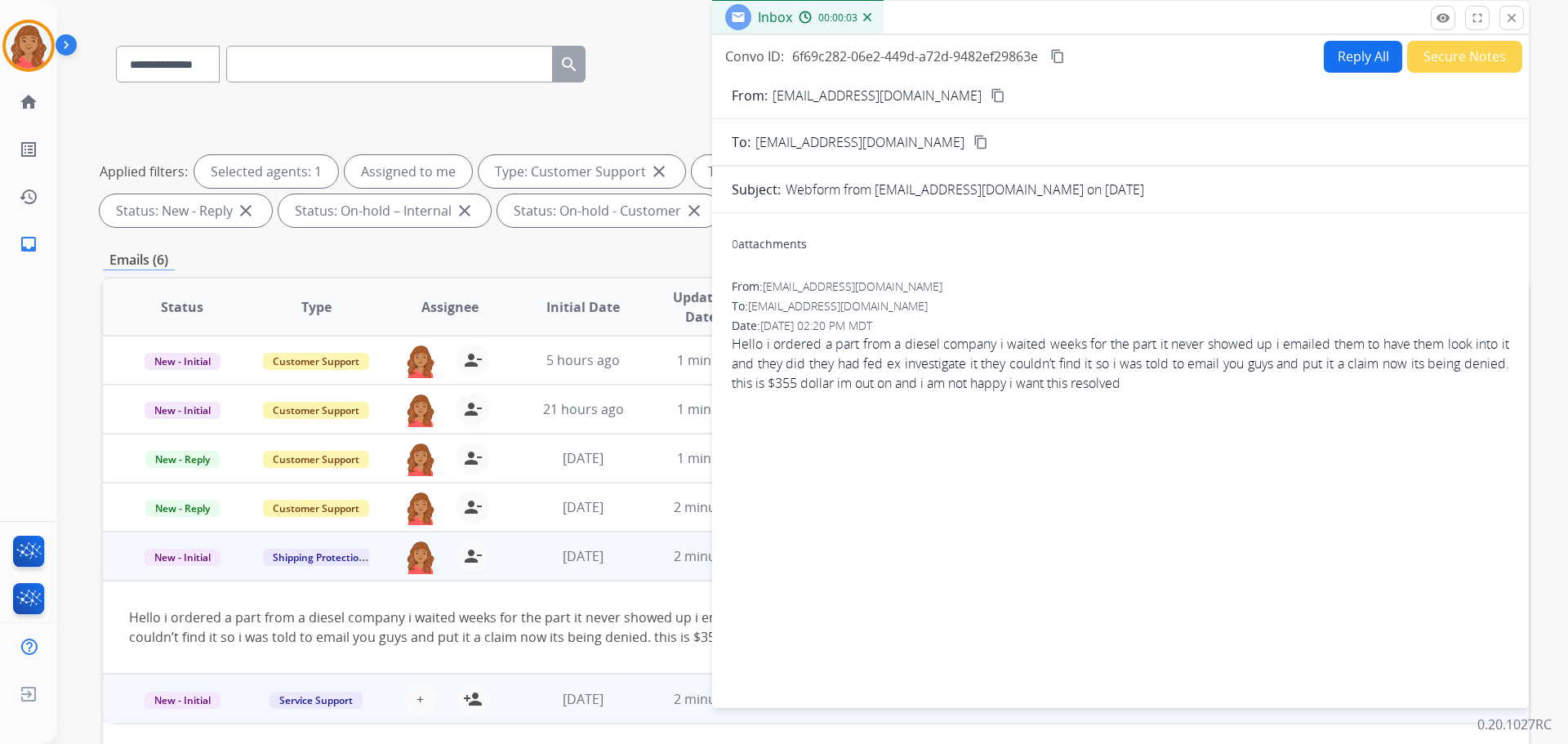
scroll to position [0, 0]
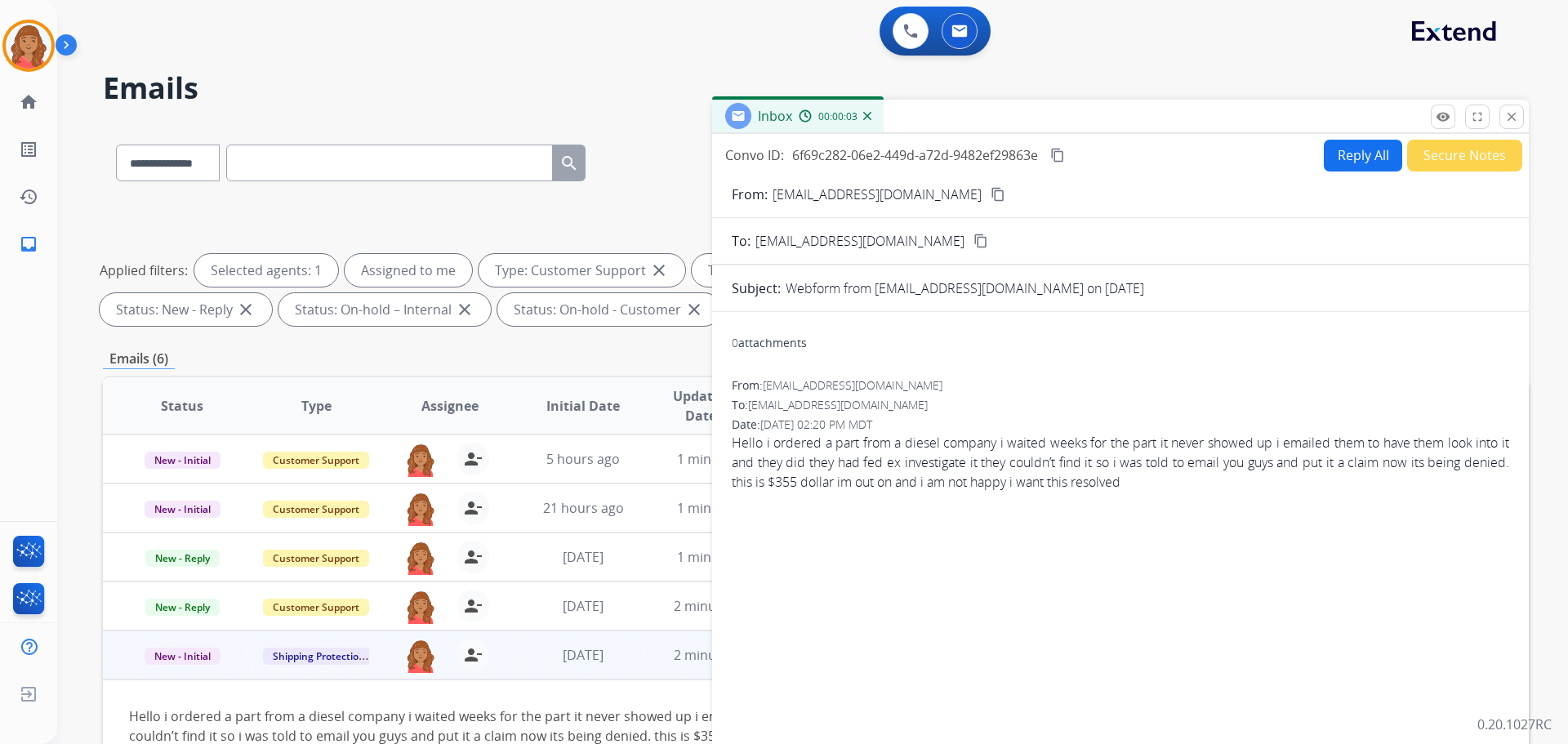
click at [880, 162] on button "Reply All" at bounding box center [1364, 156] width 79 height 32
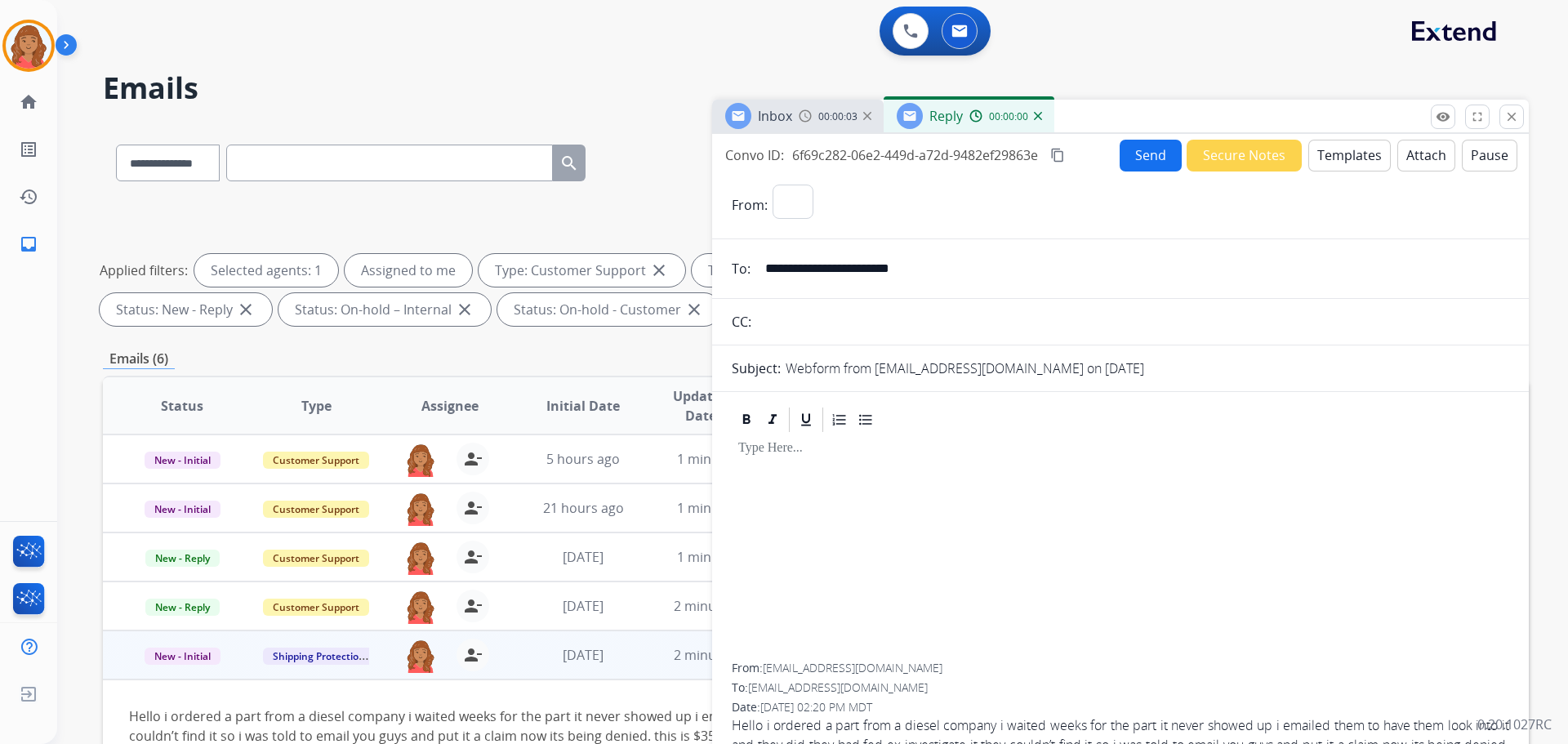
select select "**********"
click at [880, 155] on button "Templates" at bounding box center [1349, 156] width 83 height 32
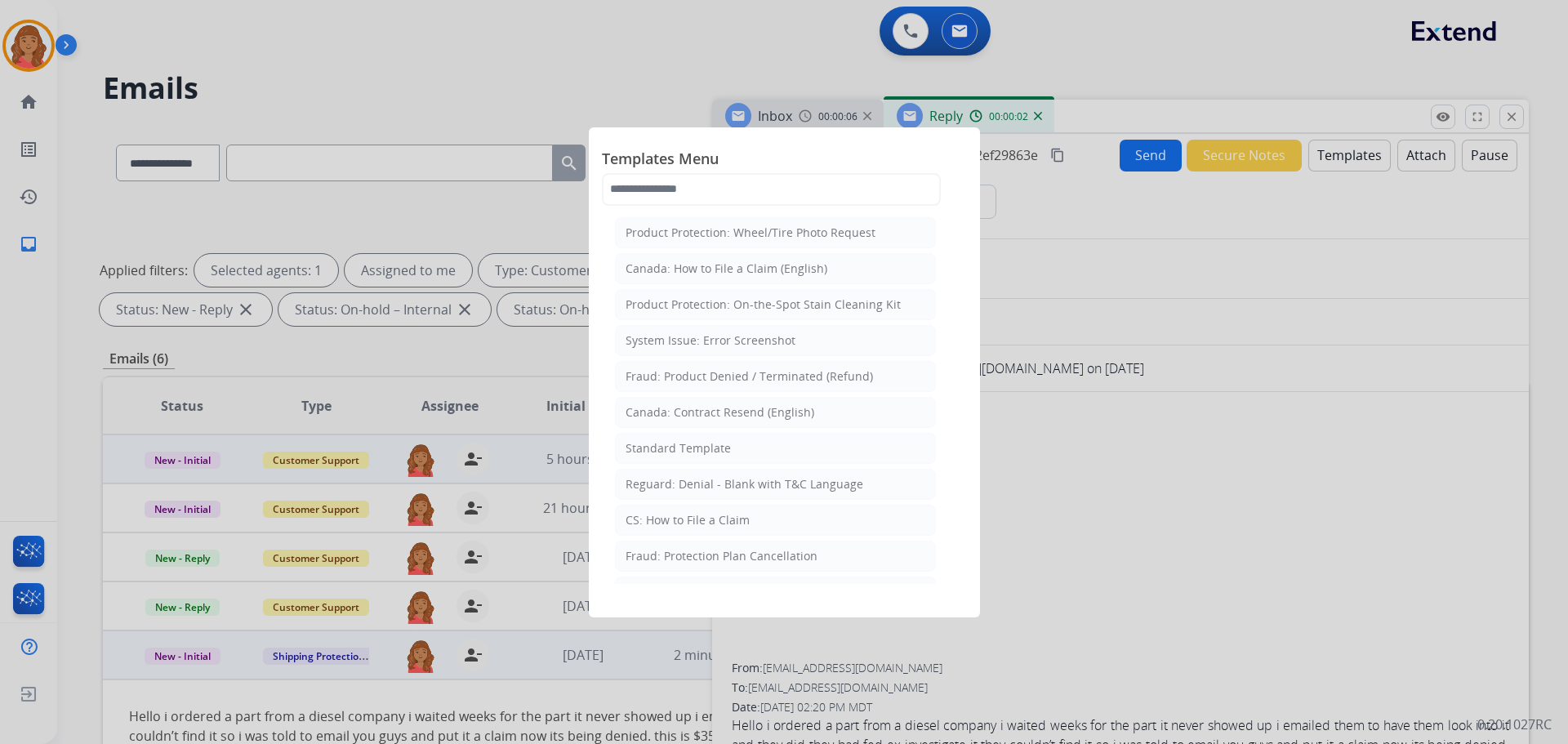
drag, startPoint x: 686, startPoint y: 445, endPoint x: 686, endPoint y: 462, distance: 17.0
click at [686, 446] on div "Standard Template" at bounding box center [678, 448] width 105 height 16
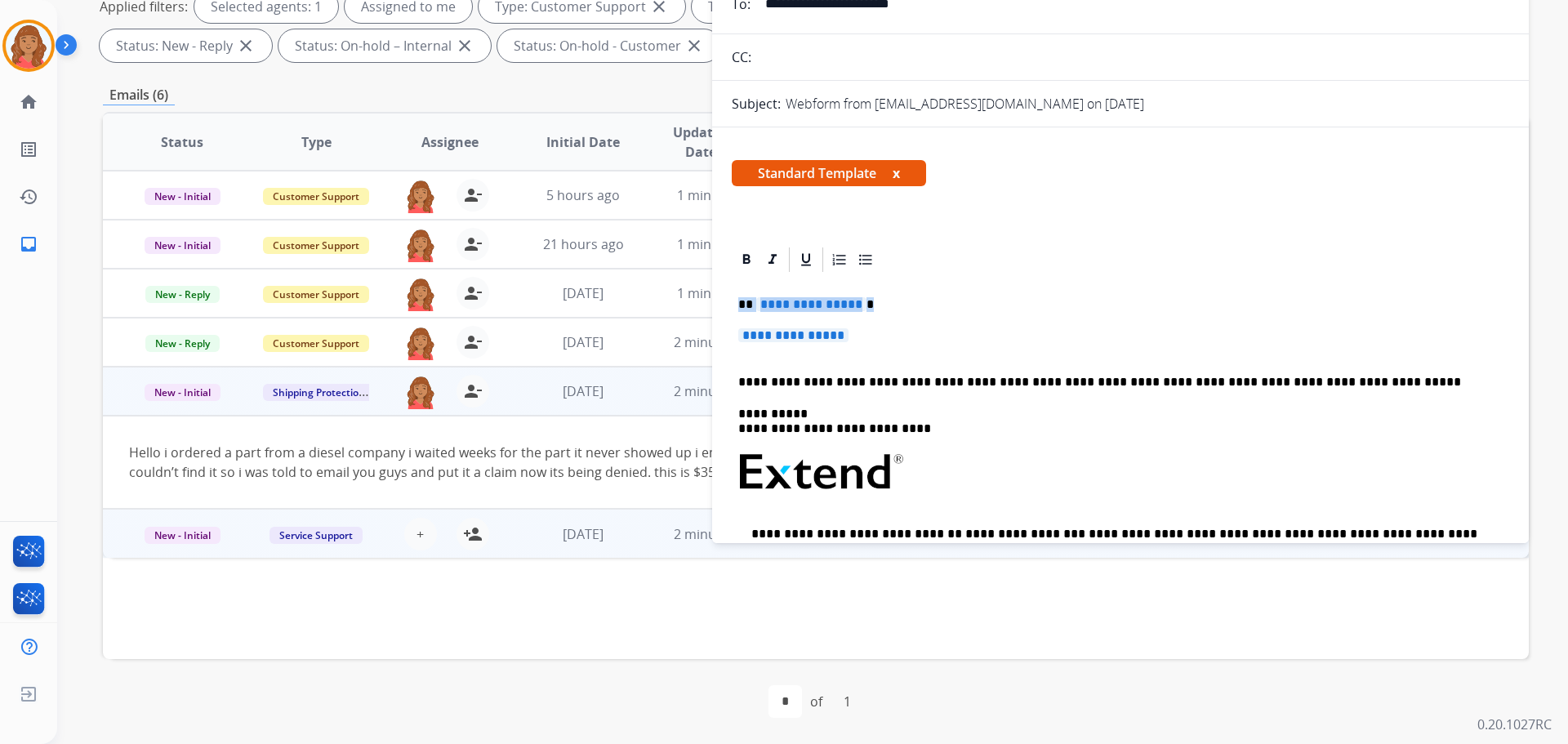
drag, startPoint x: 876, startPoint y: 336, endPoint x: 728, endPoint y: 288, distance: 155.6
click at [728, 288] on div "**********" at bounding box center [1120, 558] width 817 height 627
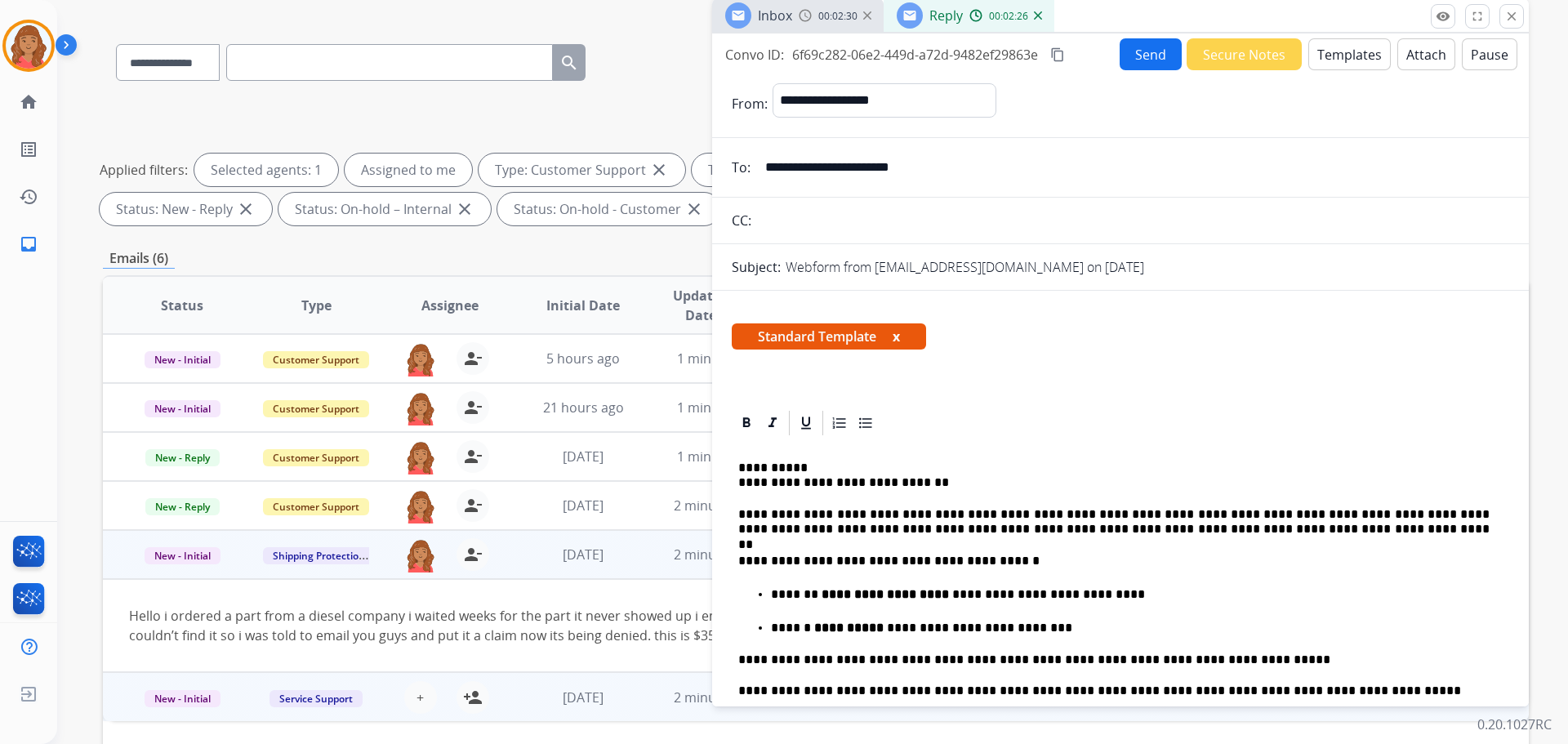
click at [880, 54] on mat-icon "content_copy" at bounding box center [1058, 55] width 15 height 15
click at [880, 58] on button "Send" at bounding box center [1151, 54] width 62 height 32
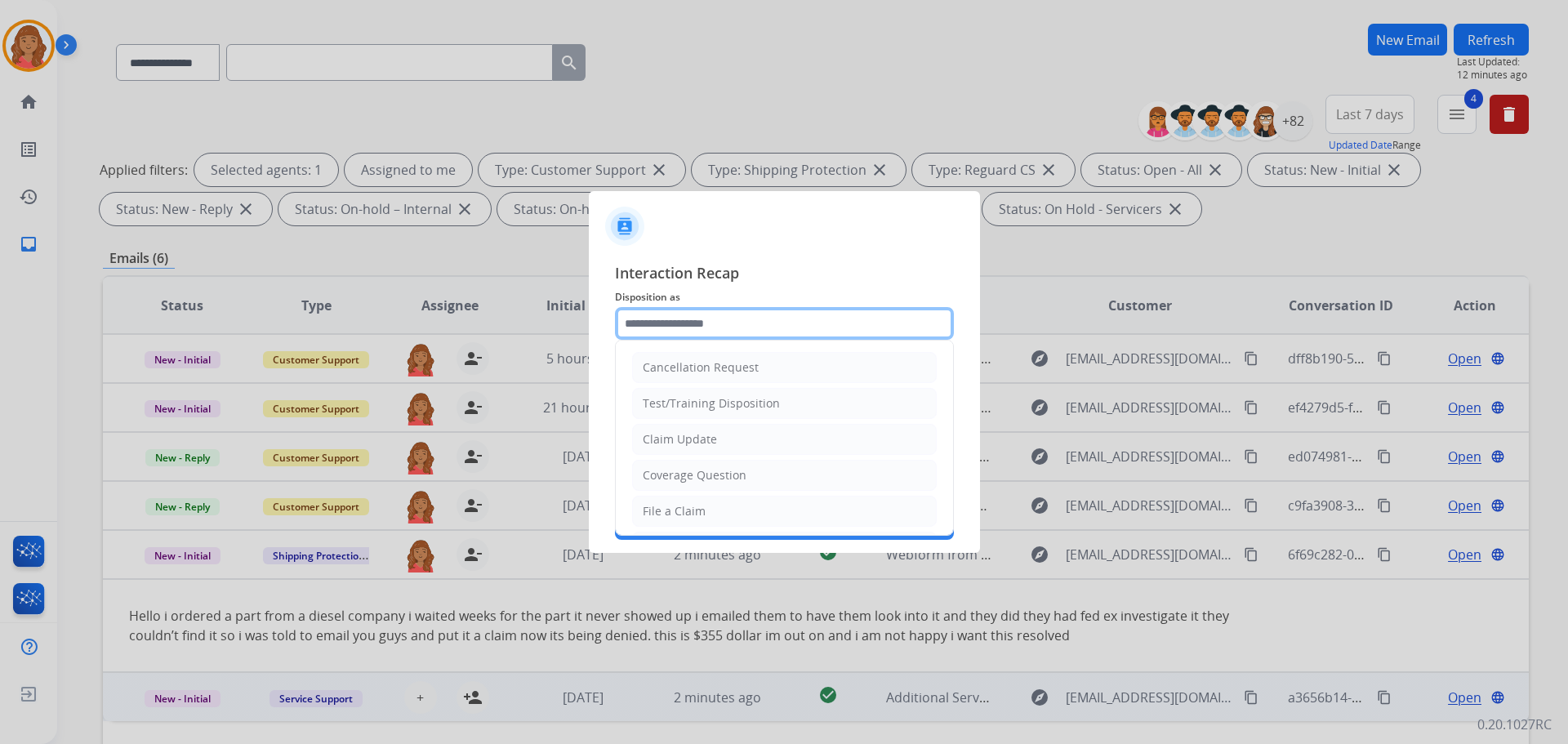
click at [699, 327] on input "text" at bounding box center [784, 323] width 339 height 33
click at [686, 509] on div "File a Claim" at bounding box center [673, 510] width 63 height 16
type input "**********"
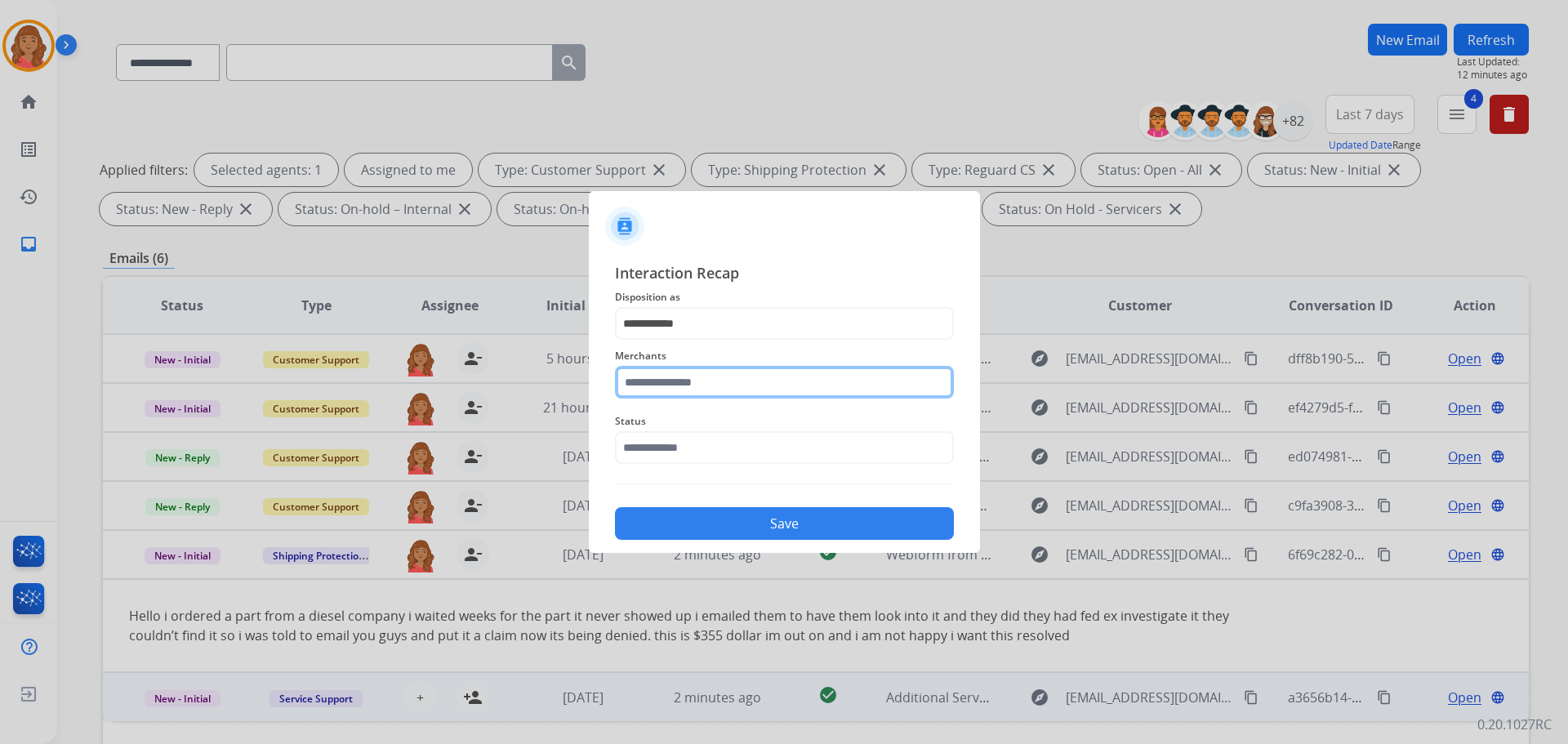
click at [686, 377] on input "text" at bounding box center [784, 382] width 339 height 33
drag, startPoint x: 667, startPoint y: 462, endPoint x: 672, endPoint y: 487, distance: 25.5
click at [667, 462] on div "Throtl" at bounding box center [659, 464] width 33 height 16
type input "******"
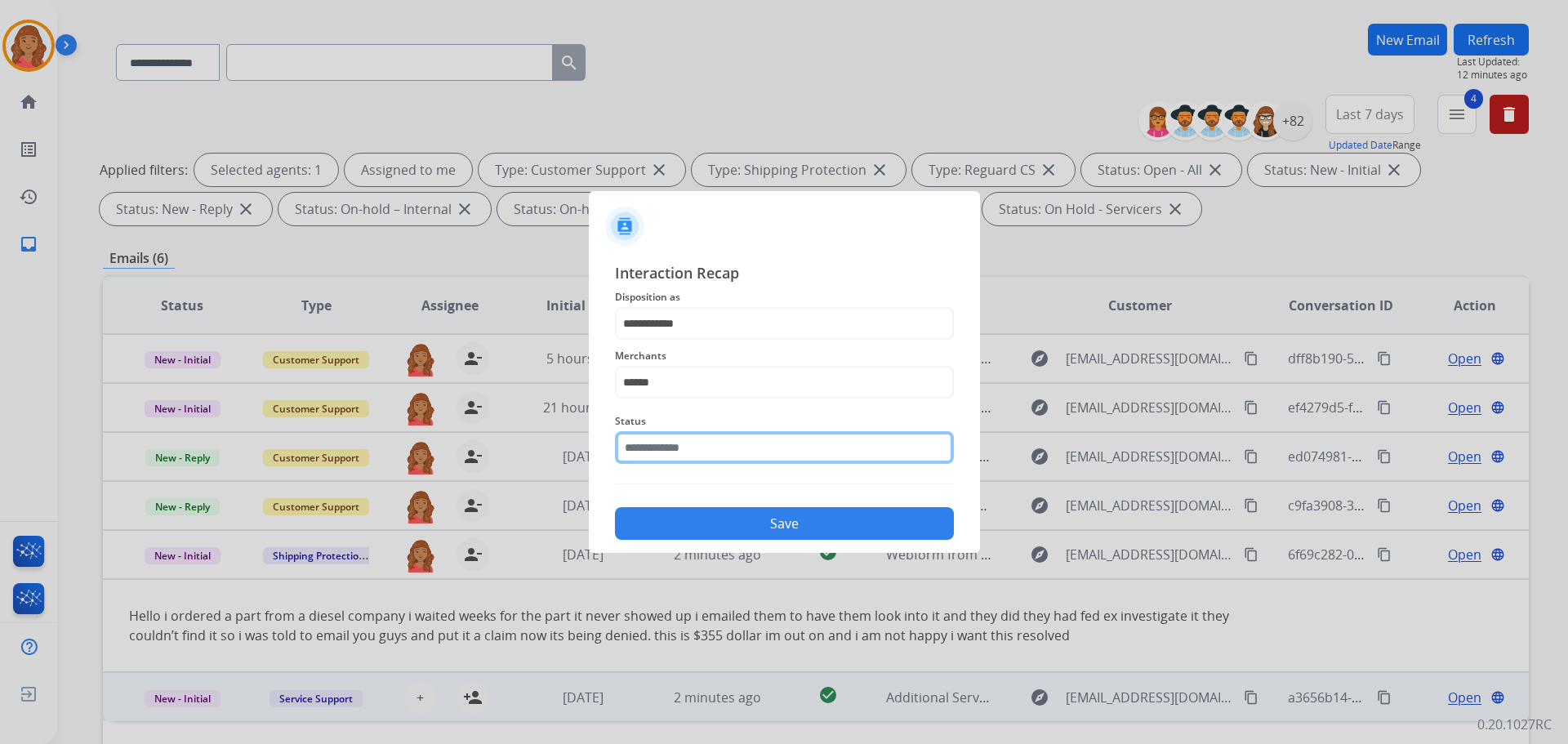
click at [678, 448] on input "text" at bounding box center [784, 448] width 339 height 33
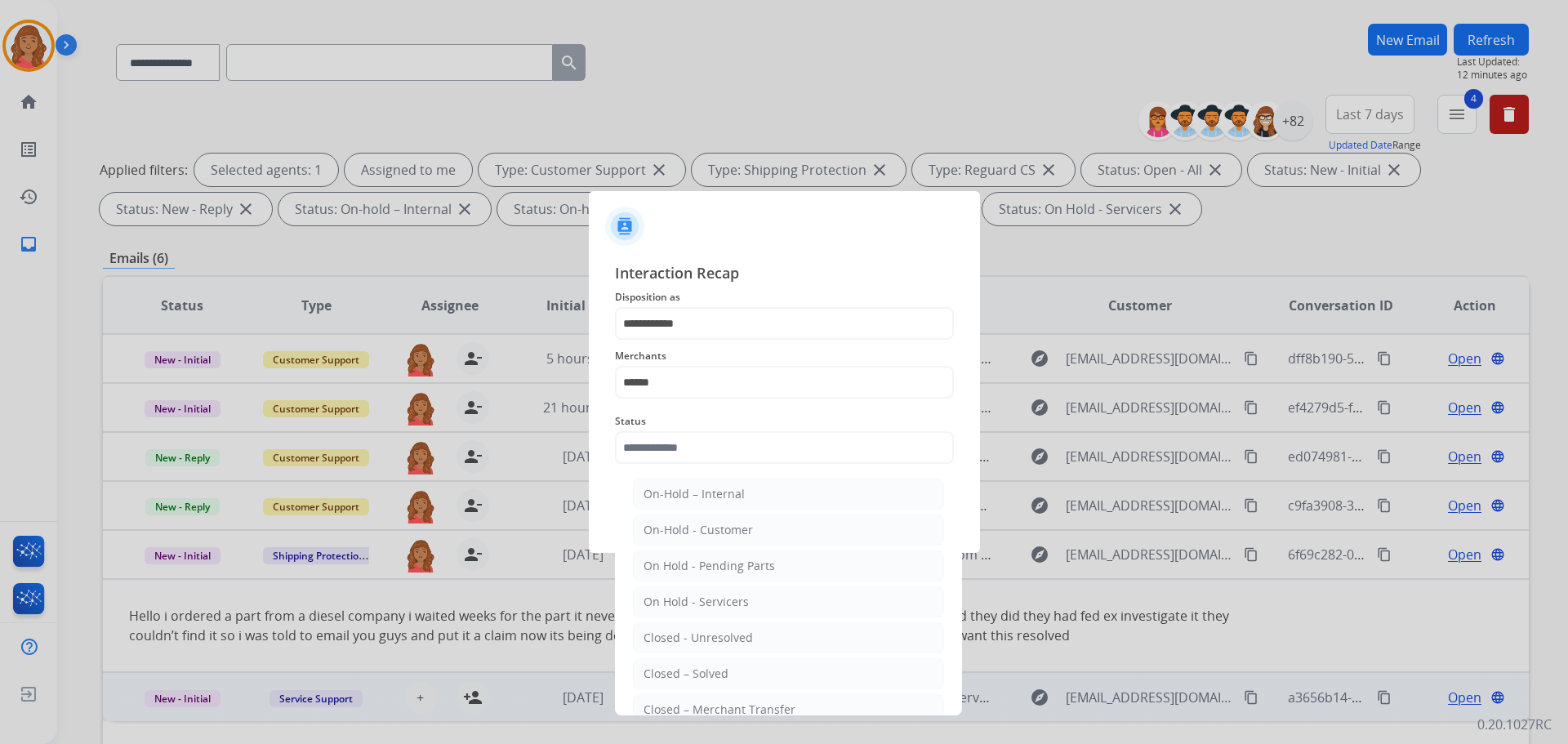
drag, startPoint x: 681, startPoint y: 674, endPoint x: 717, endPoint y: 579, distance: 101.6
click at [686, 664] on div "Closed – Solved" at bounding box center [686, 674] width 85 height 16
type input "**********"
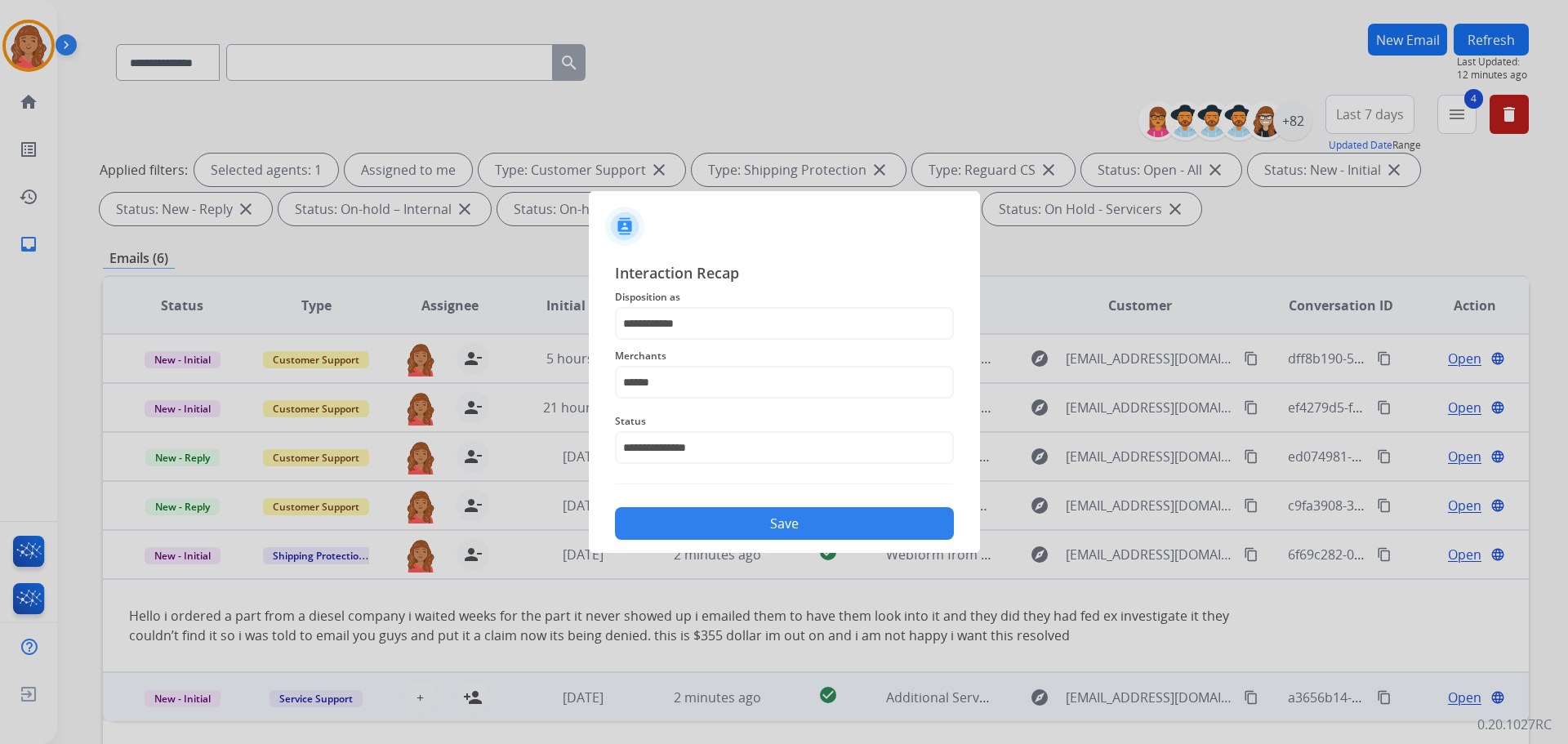
click at [706, 520] on button "Save" at bounding box center [784, 524] width 339 height 33
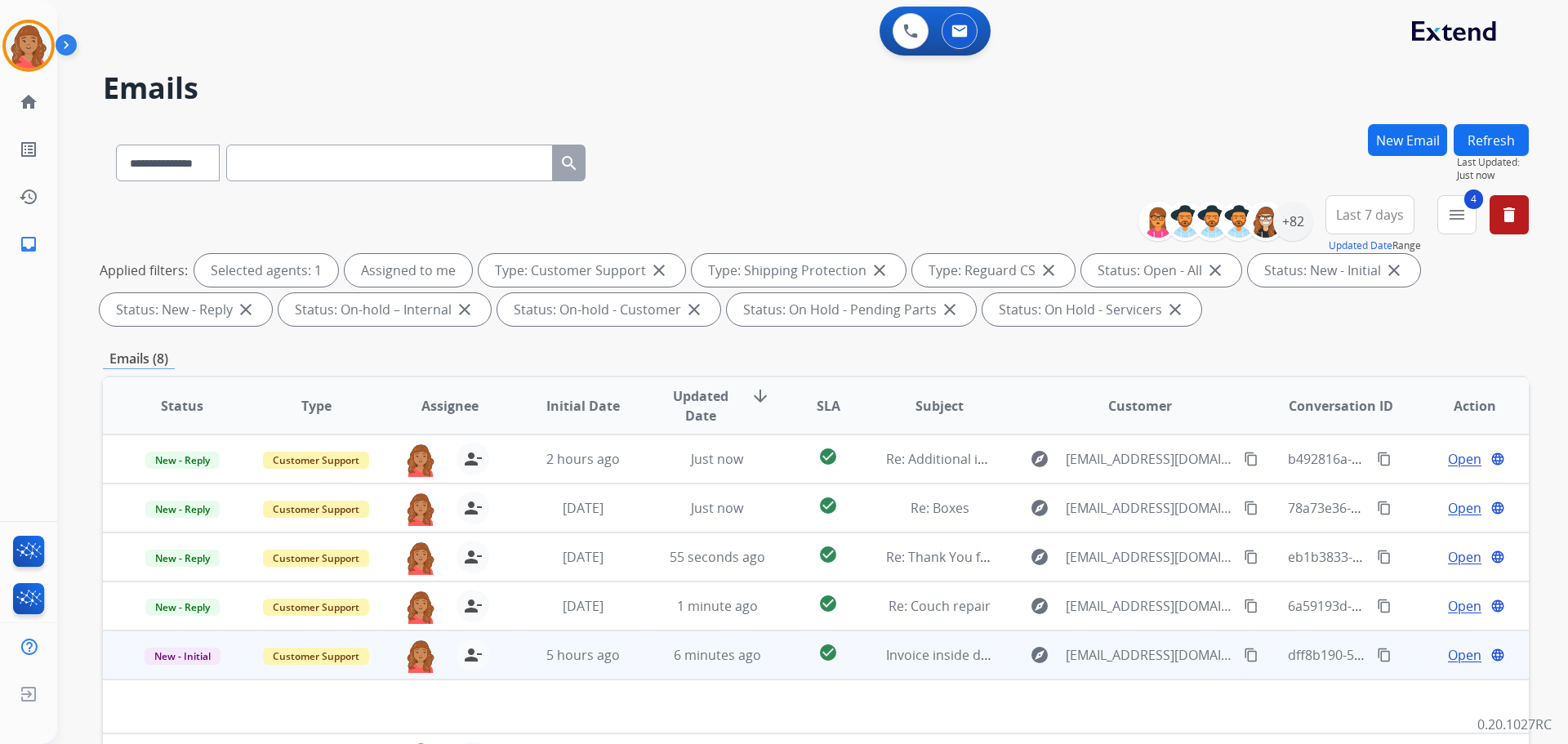
drag, startPoint x: 1236, startPoint y: 657, endPoint x: 1170, endPoint y: 655, distance: 66.0
click at [880, 657] on mat-icon "content_copy" at bounding box center [1251, 656] width 15 height 15
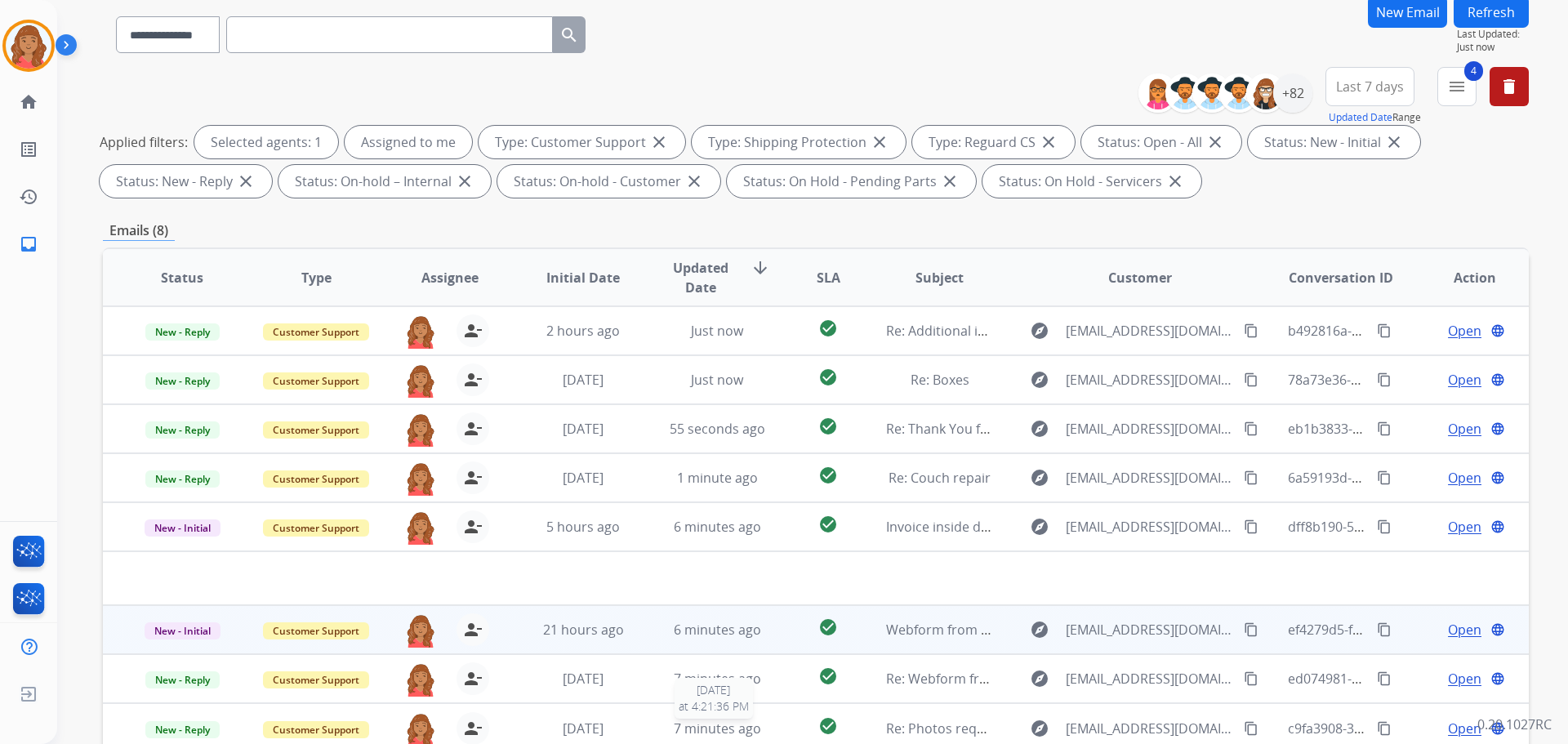
scroll to position [245, 0]
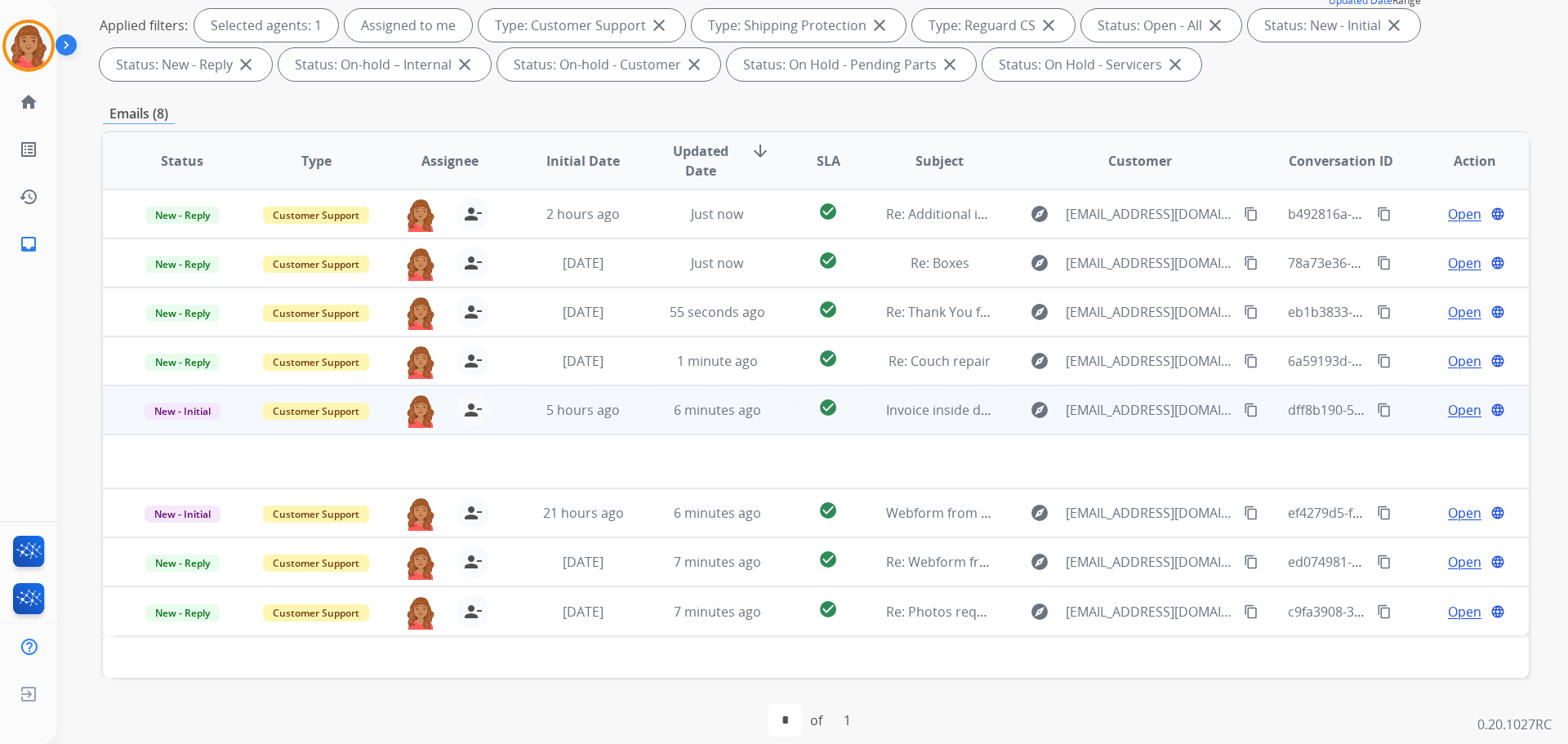
click at [880, 411] on span "Open" at bounding box center [1465, 410] width 34 height 20
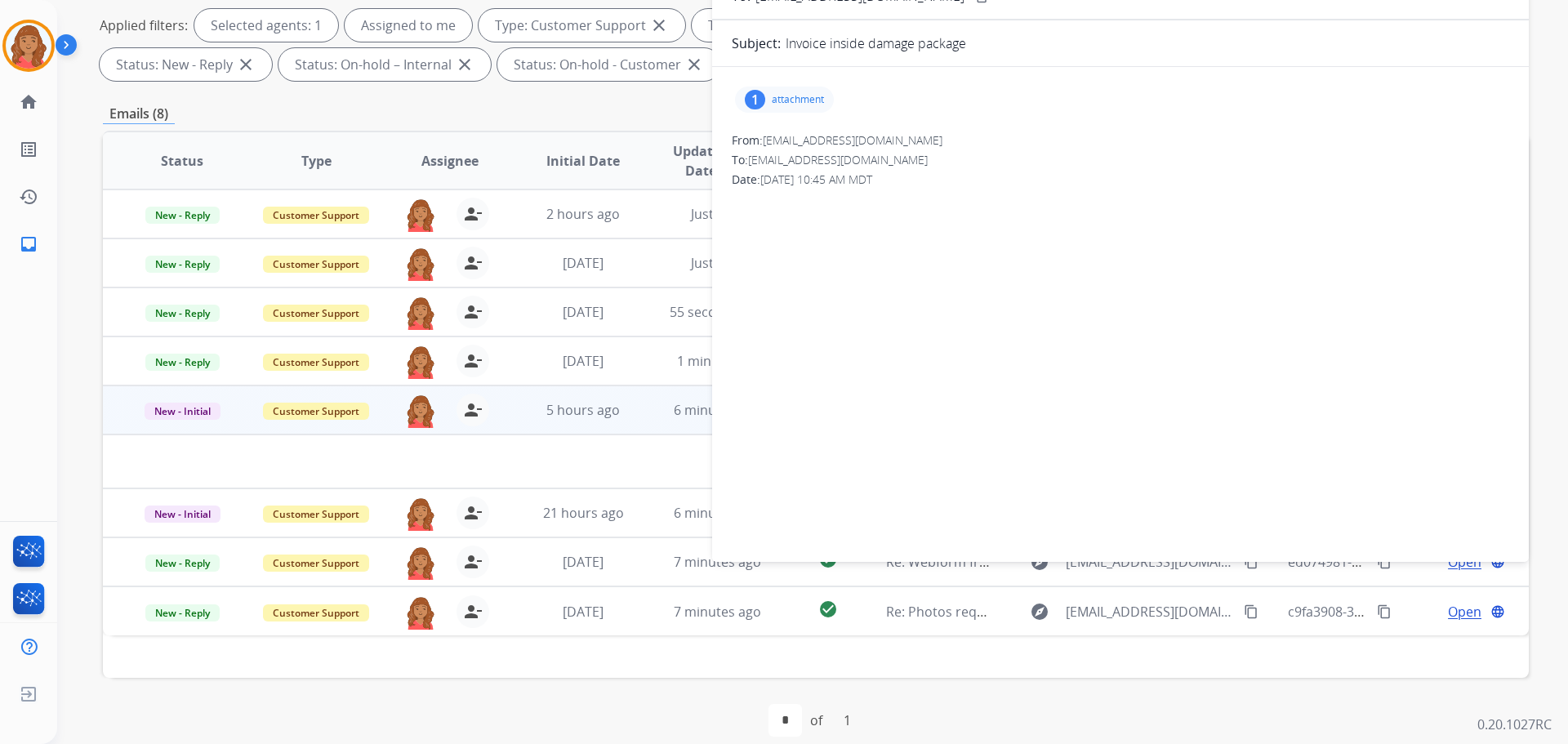
click at [777, 110] on div "1 attachment" at bounding box center [784, 99] width 98 height 26
click at [793, 143] on div at bounding box center [789, 141] width 82 height 57
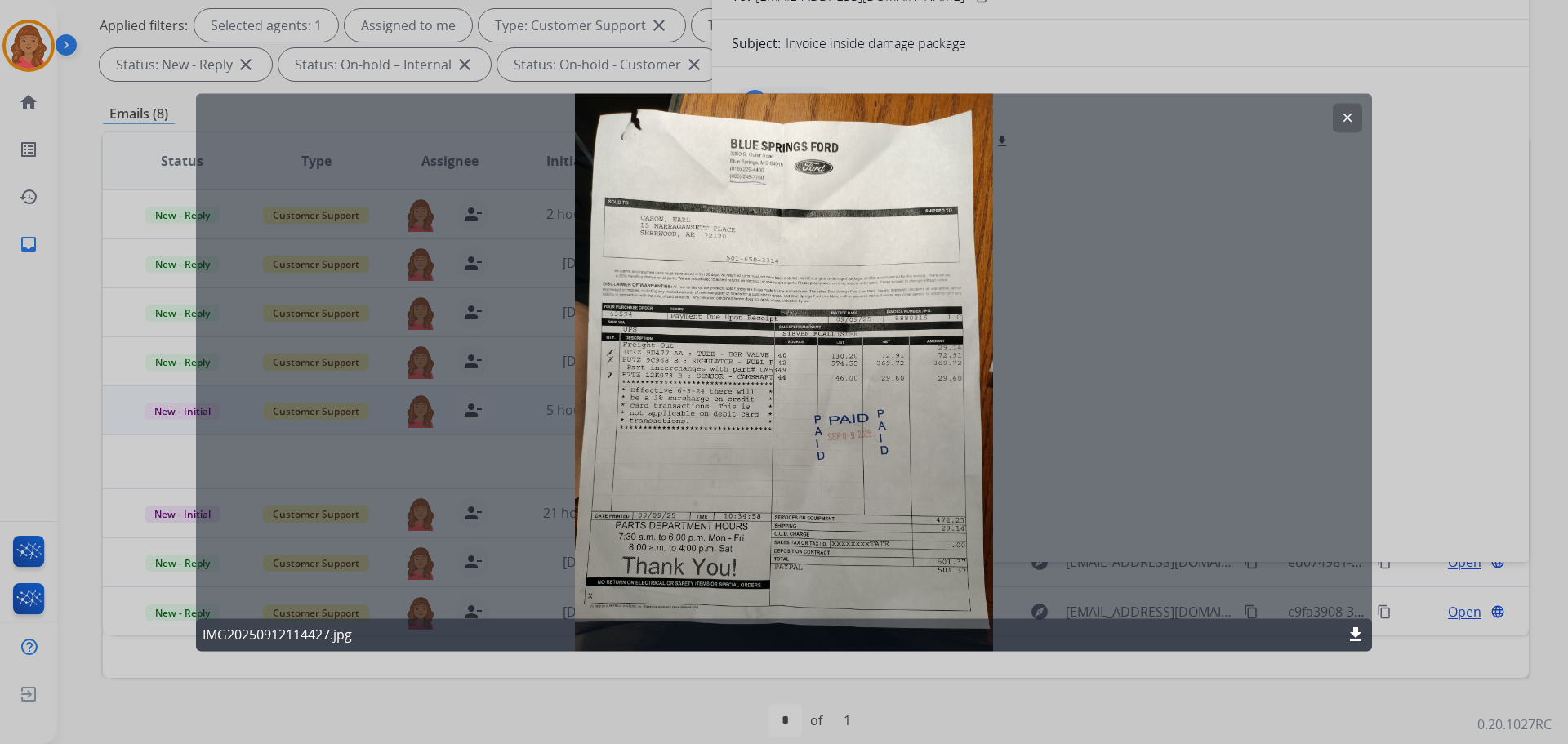
click at [738, 328] on div "clear IMG20250912114427.jpg download" at bounding box center [784, 372] width 1176 height 558
drag, startPoint x: 1337, startPoint y: 114, endPoint x: 1267, endPoint y: 220, distance: 127.0
click at [880, 114] on button "clear" at bounding box center [1347, 117] width 29 height 29
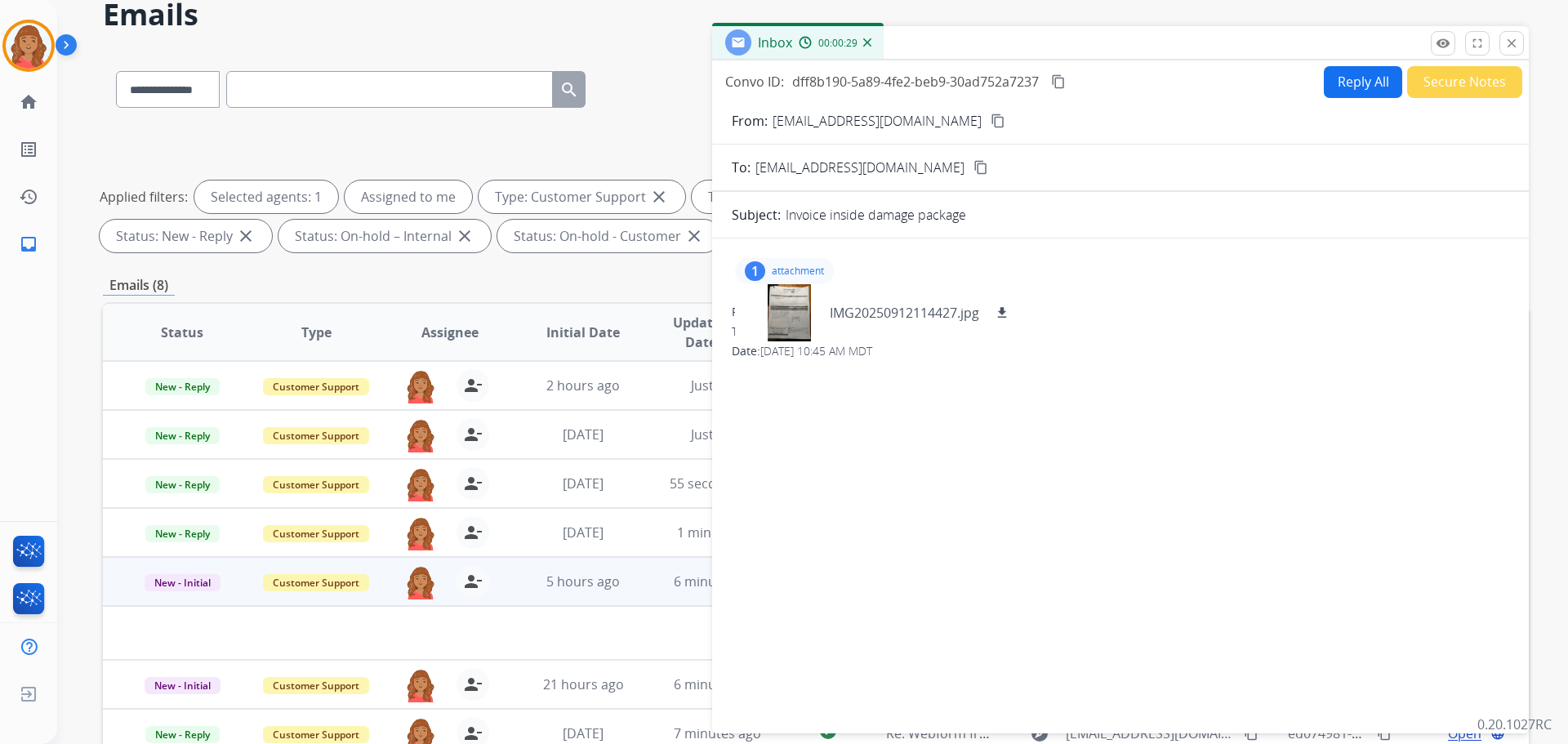
scroll to position [0, 0]
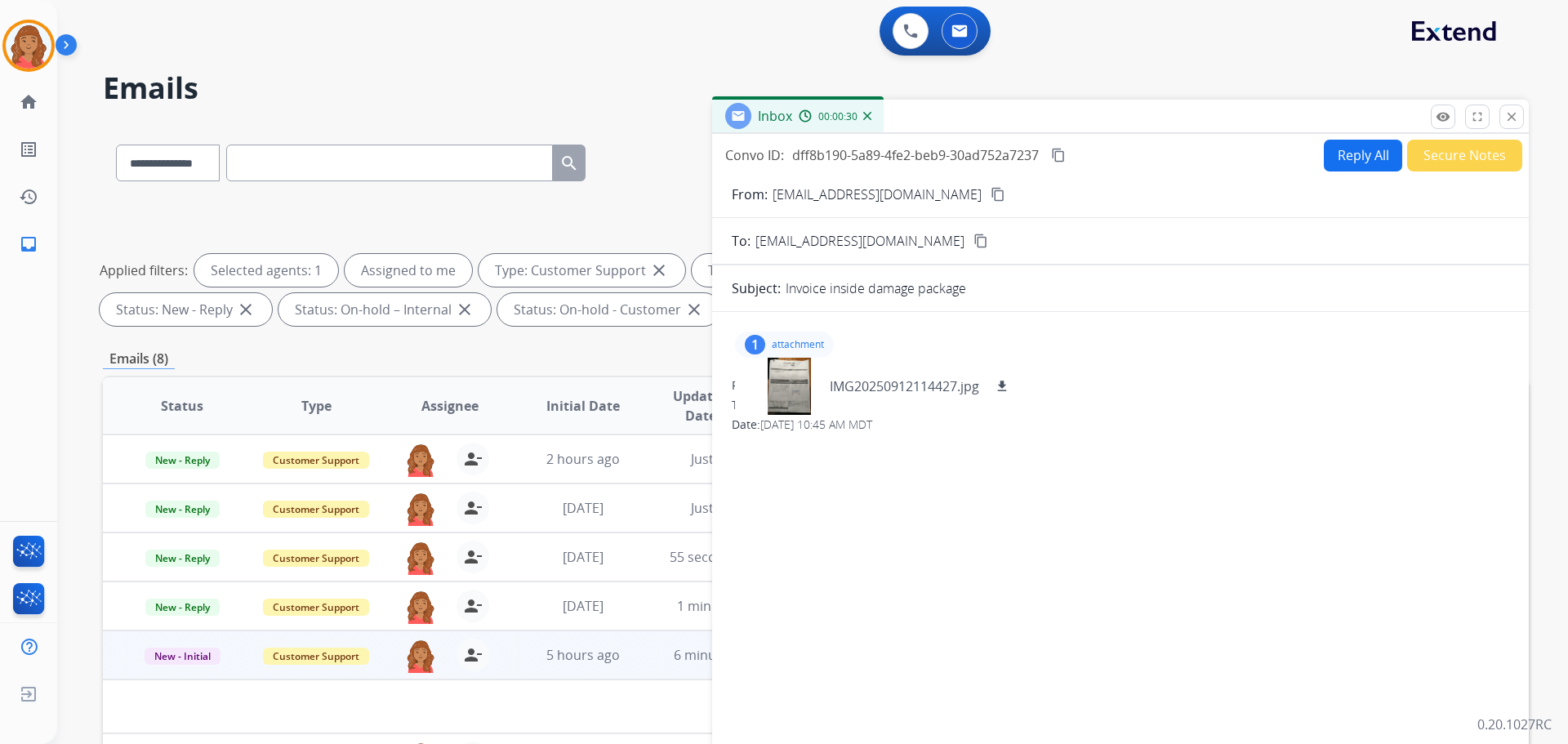
click at [880, 155] on button "Reply All" at bounding box center [1364, 156] width 79 height 32
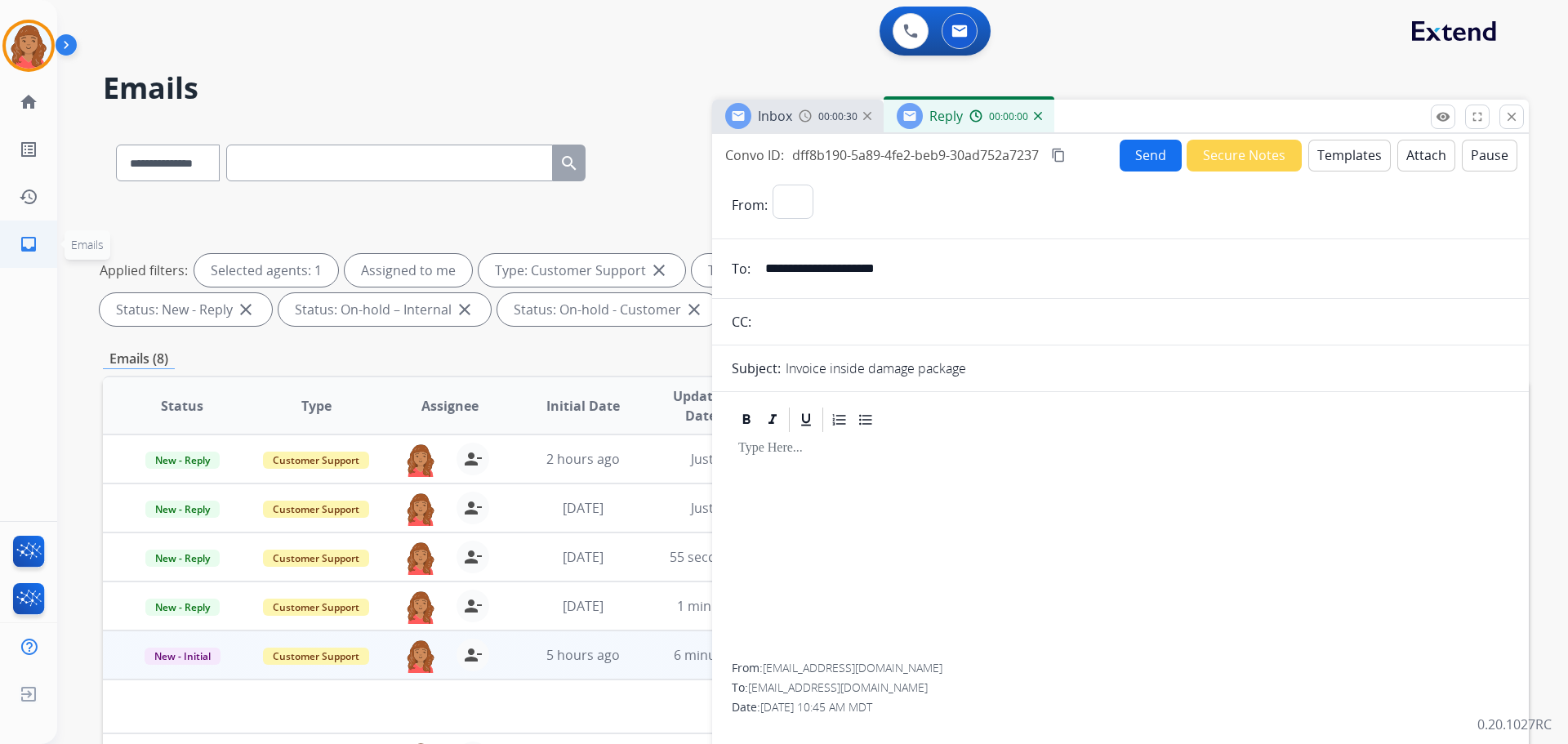
select select "**********"
click at [880, 156] on button "Templates" at bounding box center [1349, 156] width 83 height 32
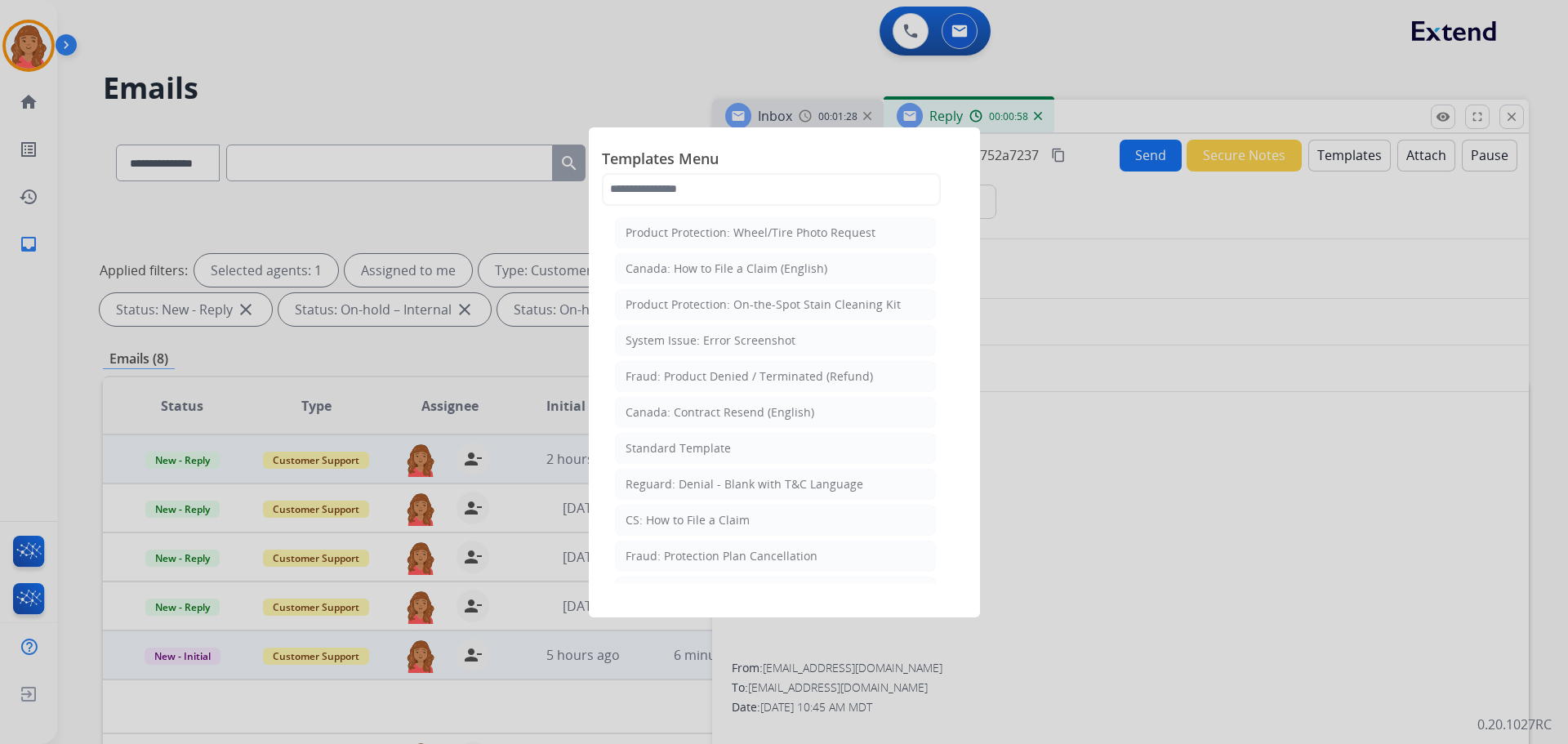
click at [699, 449] on div "Standard Template" at bounding box center [678, 448] width 105 height 16
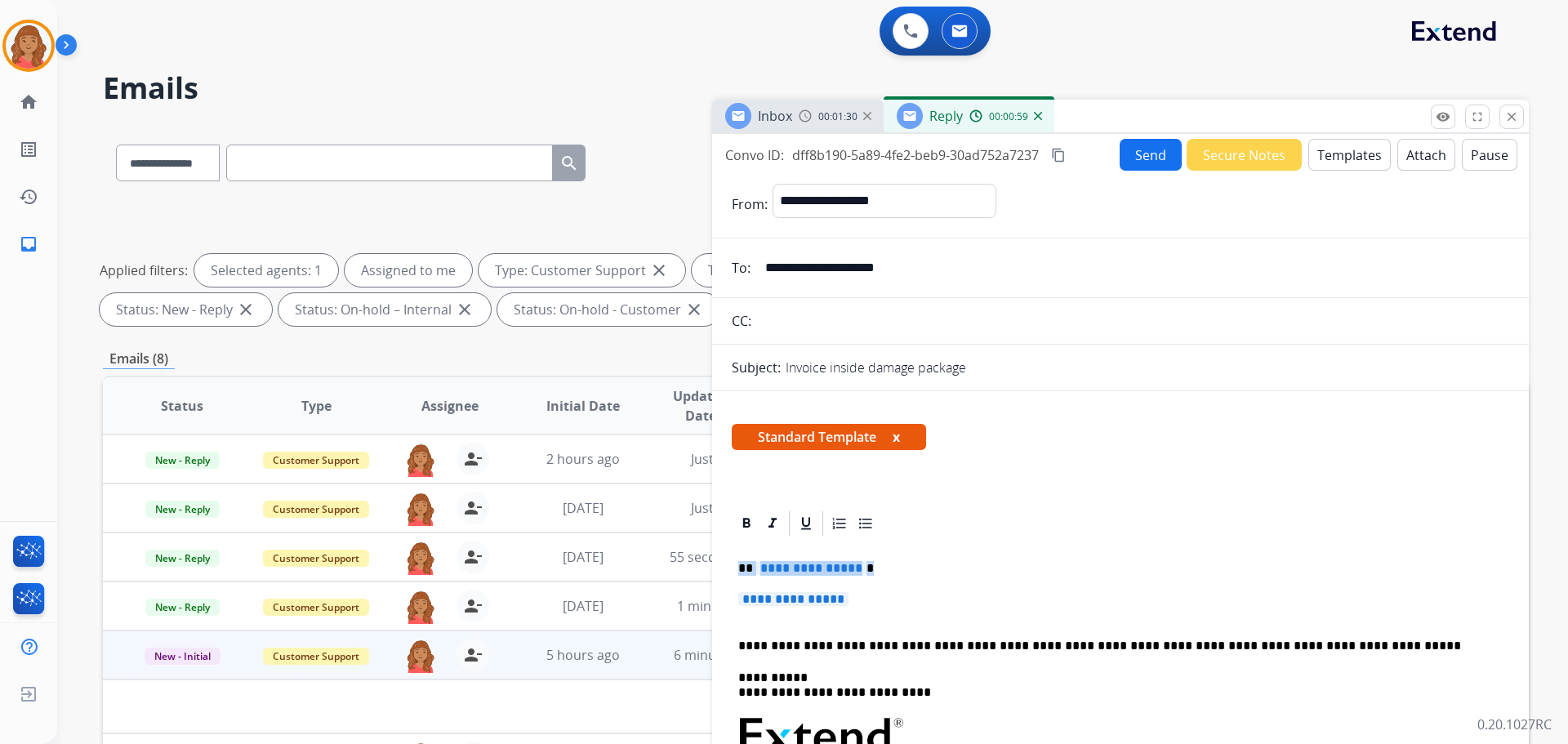
drag, startPoint x: 860, startPoint y: 607, endPoint x: 727, endPoint y: 563, distance: 140.1
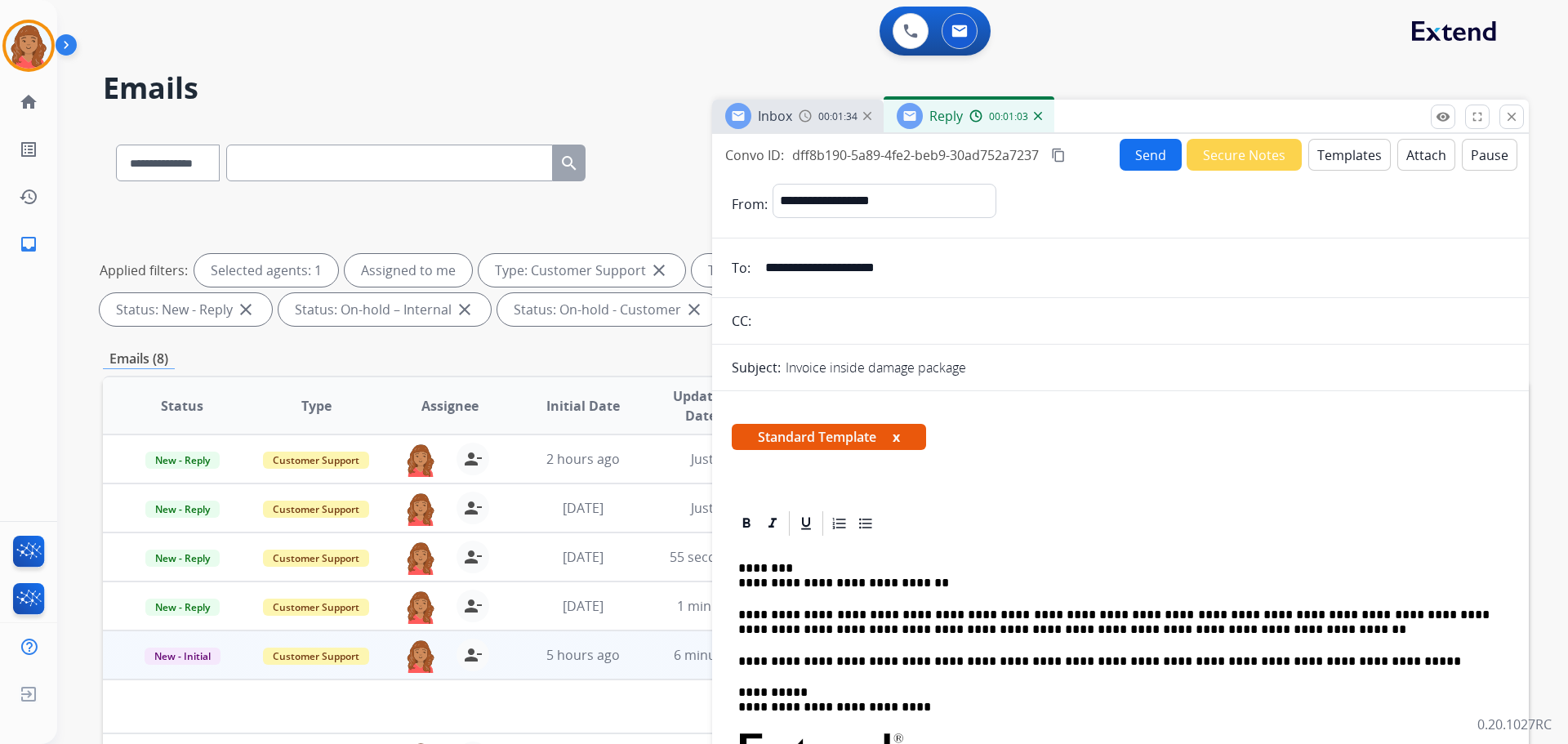
click at [880, 155] on mat-icon "content_copy" at bounding box center [1059, 156] width 15 height 15
click at [880, 160] on button "Send" at bounding box center [1151, 155] width 62 height 32
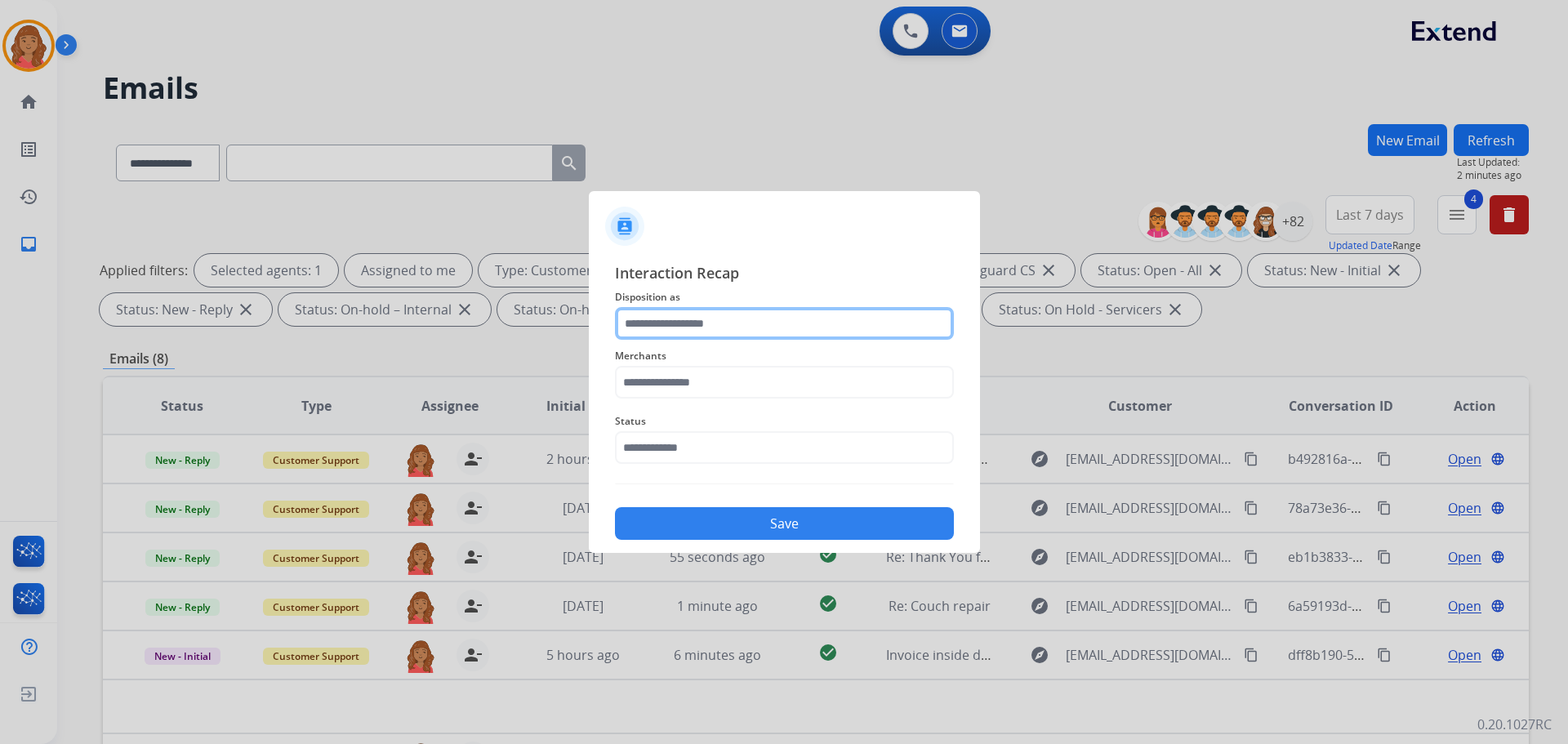
drag, startPoint x: 688, startPoint y: 319, endPoint x: 682, endPoint y: 337, distance: 19.0
click at [688, 323] on input "text" at bounding box center [784, 323] width 339 height 33
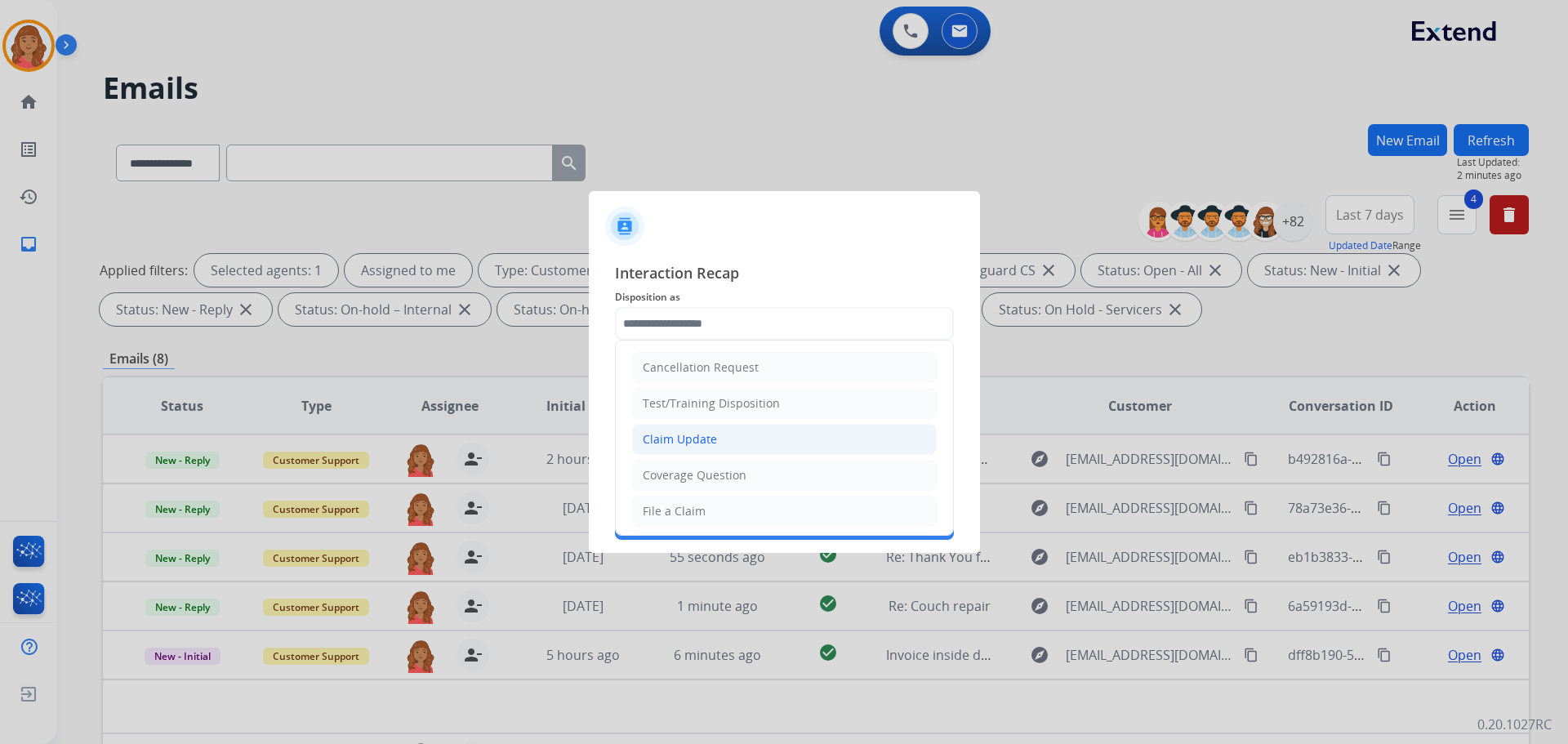
click at [687, 439] on div "Claim Update" at bounding box center [679, 439] width 74 height 16
type input "**********"
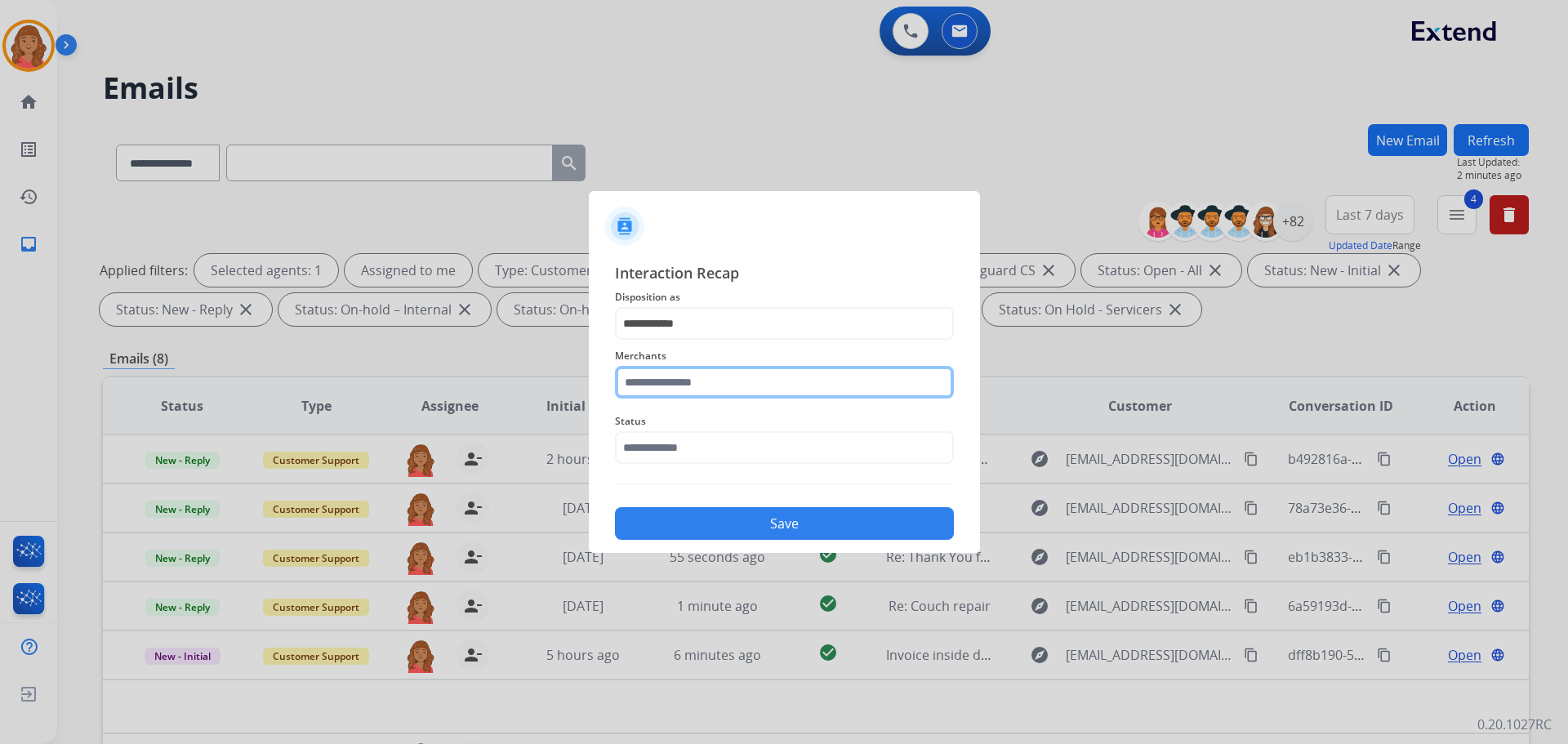
click at [685, 384] on input "text" at bounding box center [784, 382] width 339 height 33
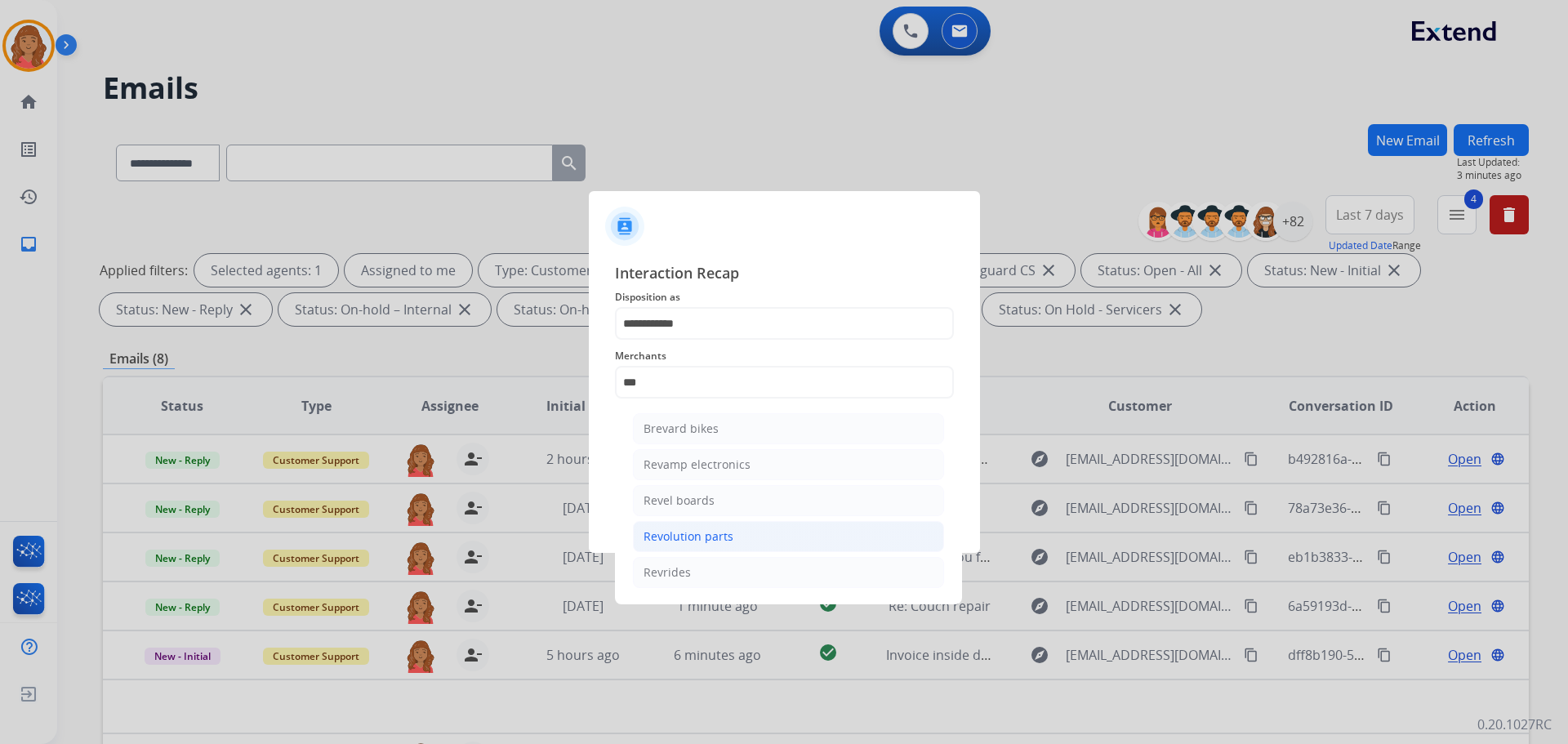
click at [678, 539] on div "Revolution parts" at bounding box center [688, 536] width 90 height 16
type input "**********"
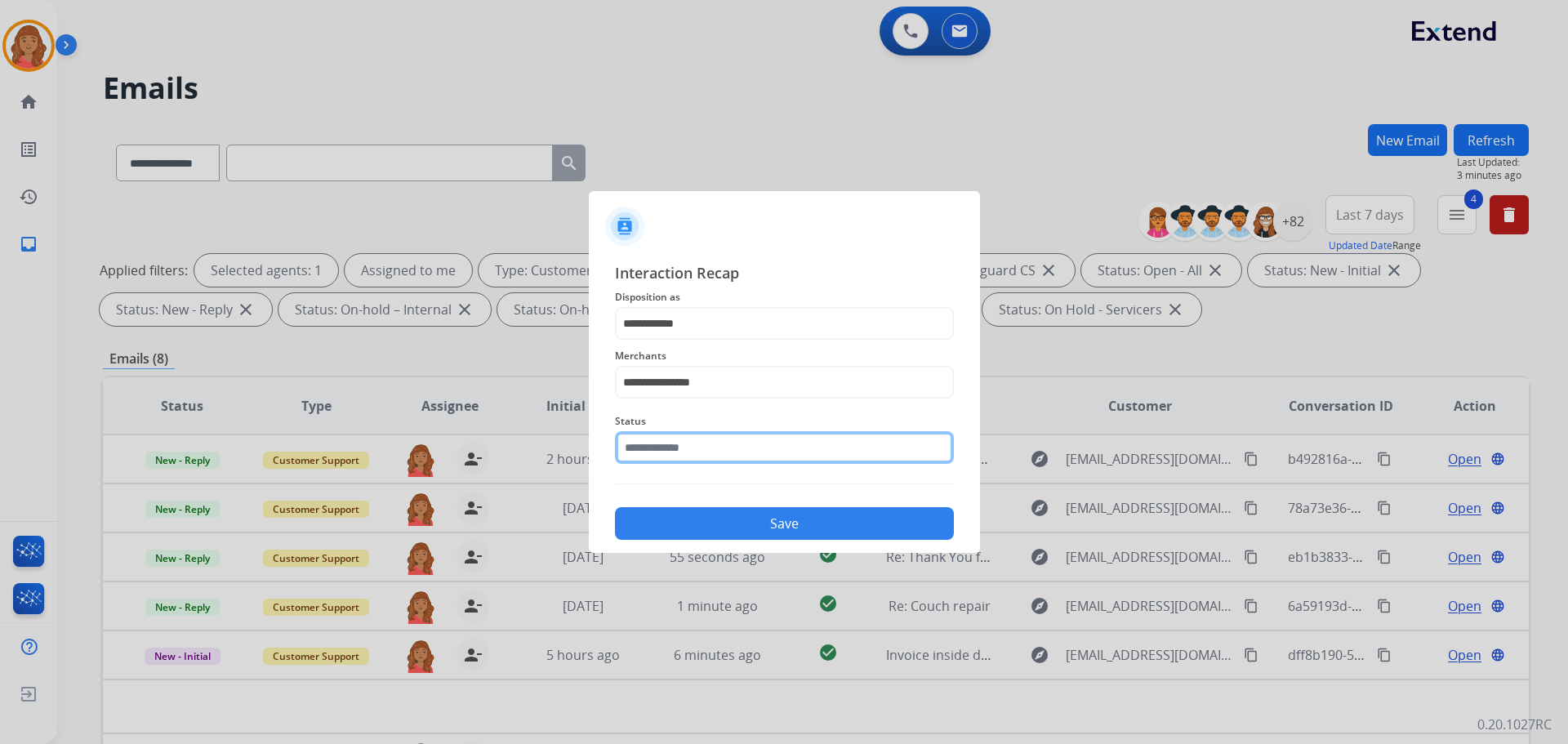
click at [679, 454] on input "text" at bounding box center [784, 448] width 339 height 33
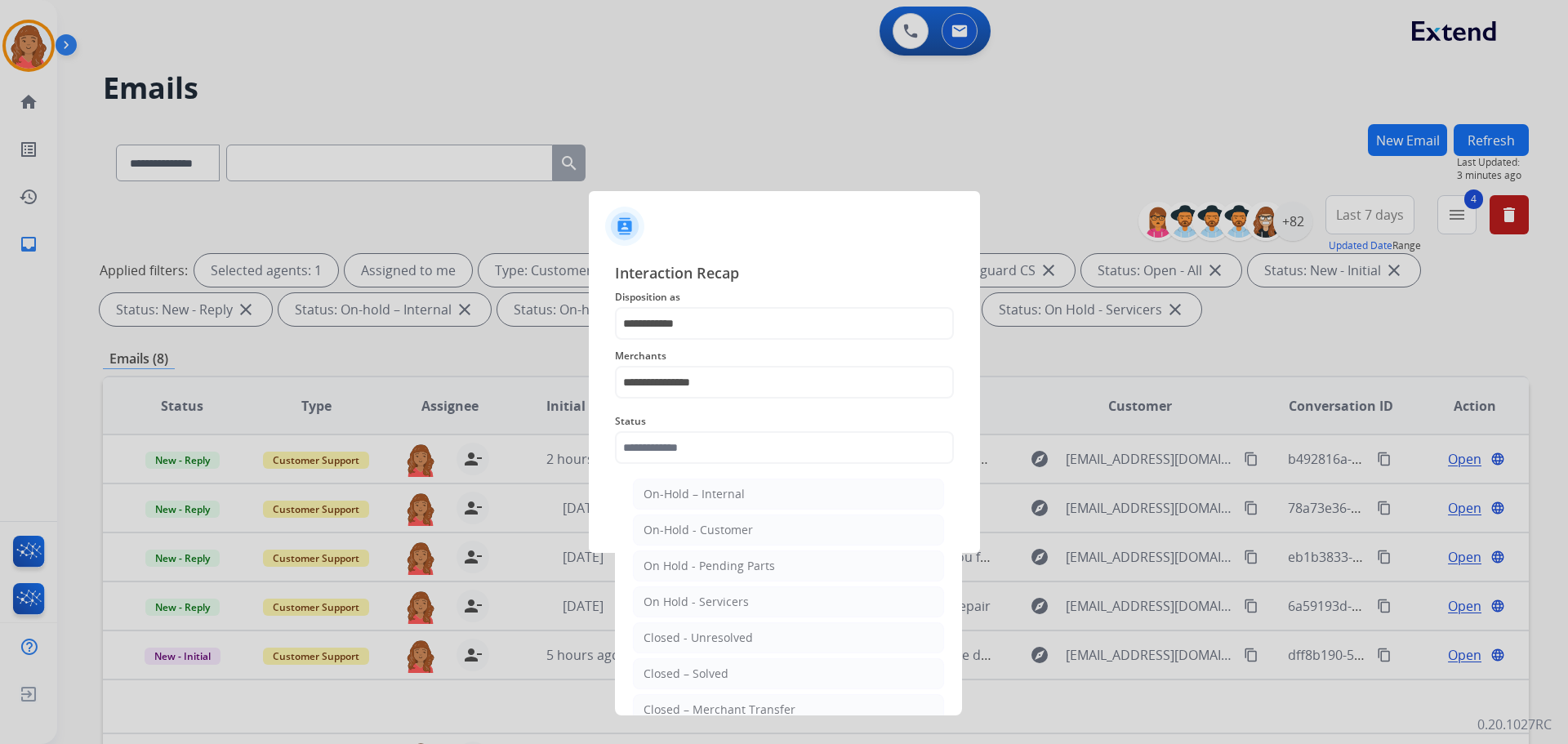
click at [688, 664] on div "Closed – Solved" at bounding box center [686, 674] width 85 height 16
type input "**********"
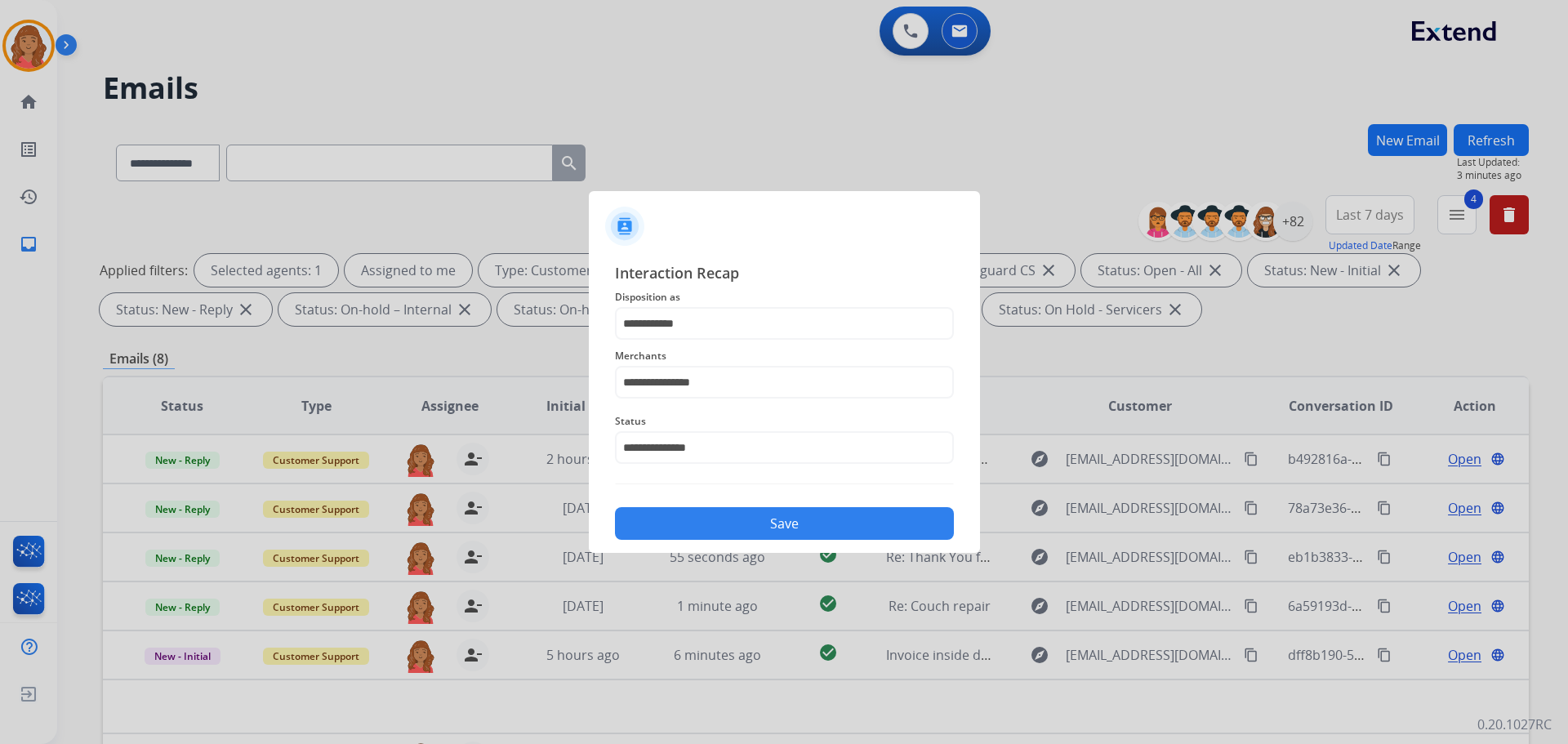
click at [703, 538] on button "Save" at bounding box center [784, 524] width 339 height 33
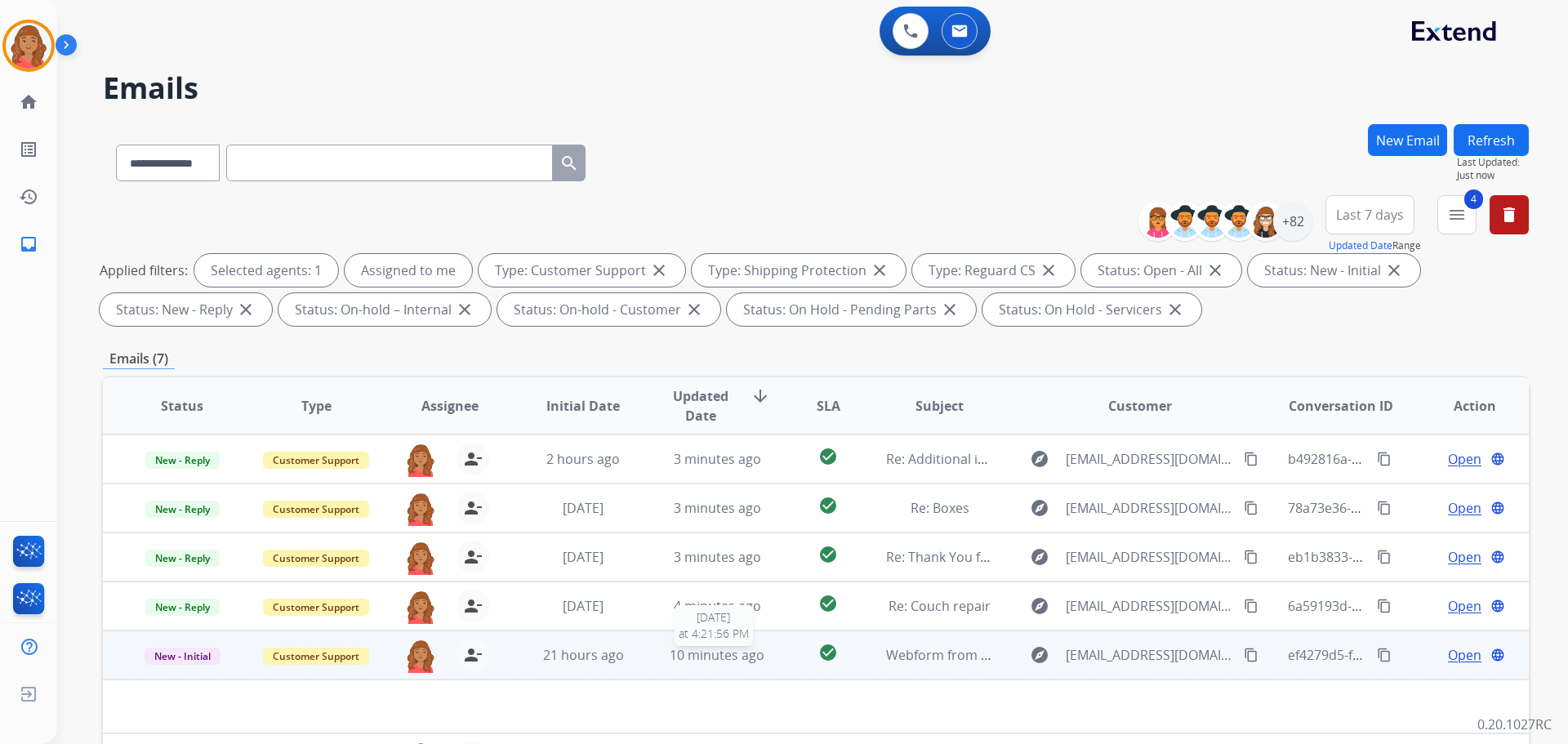
click at [687, 655] on span "10 minutes ago" at bounding box center [716, 655] width 95 height 18
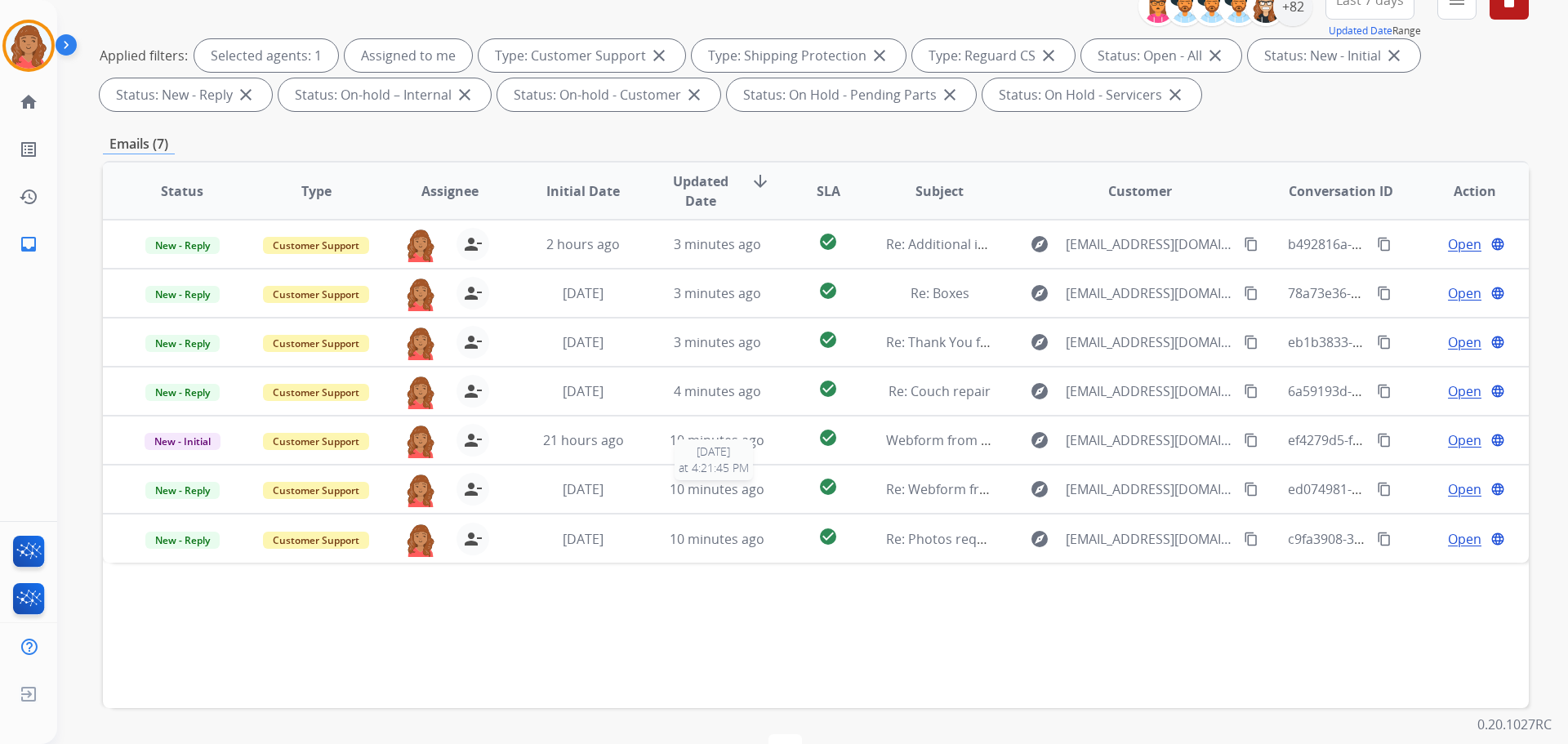
scroll to position [264, 0]
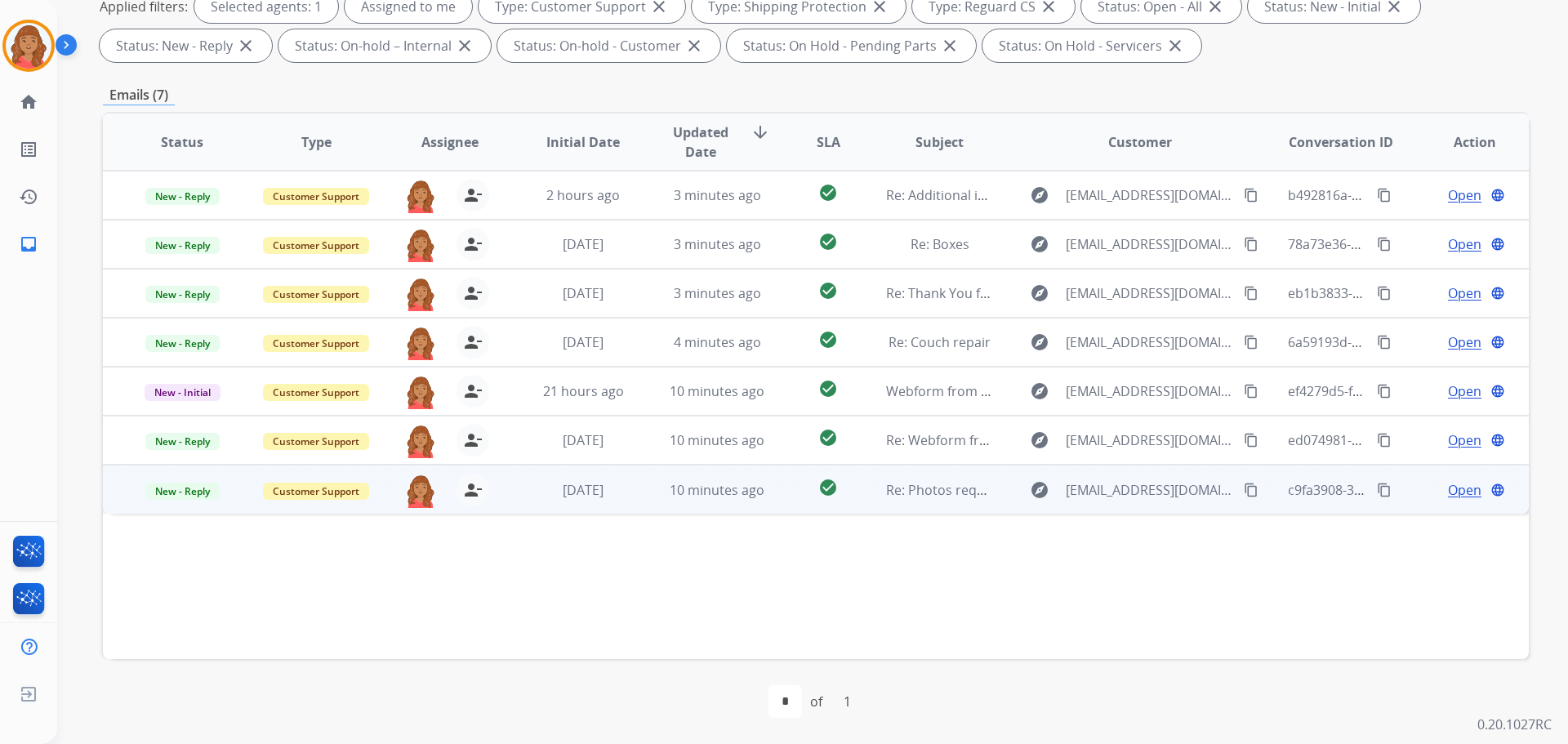
click at [697, 500] on td "10 minutes ago" at bounding box center [704, 489] width 134 height 49
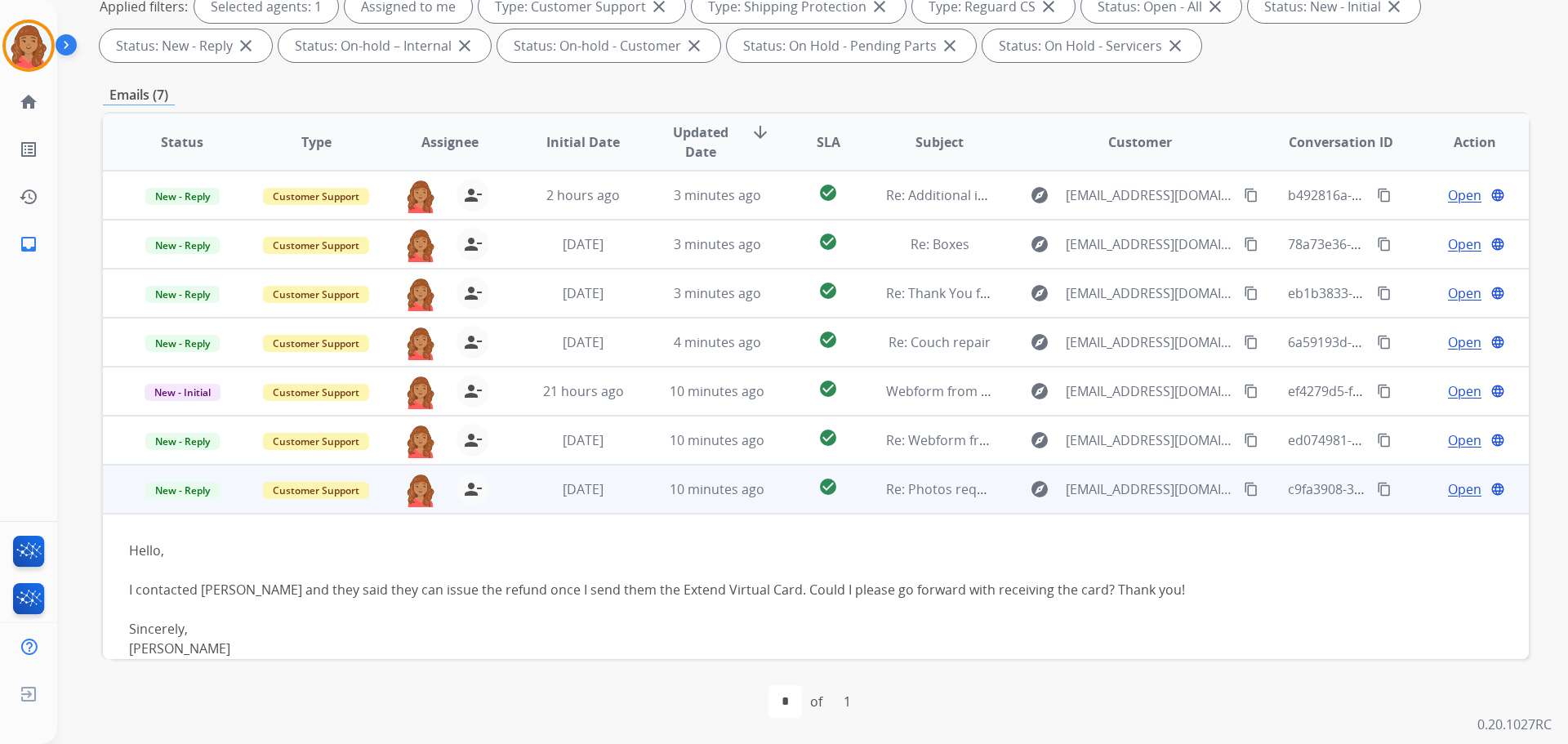
scroll to position [45, 0]
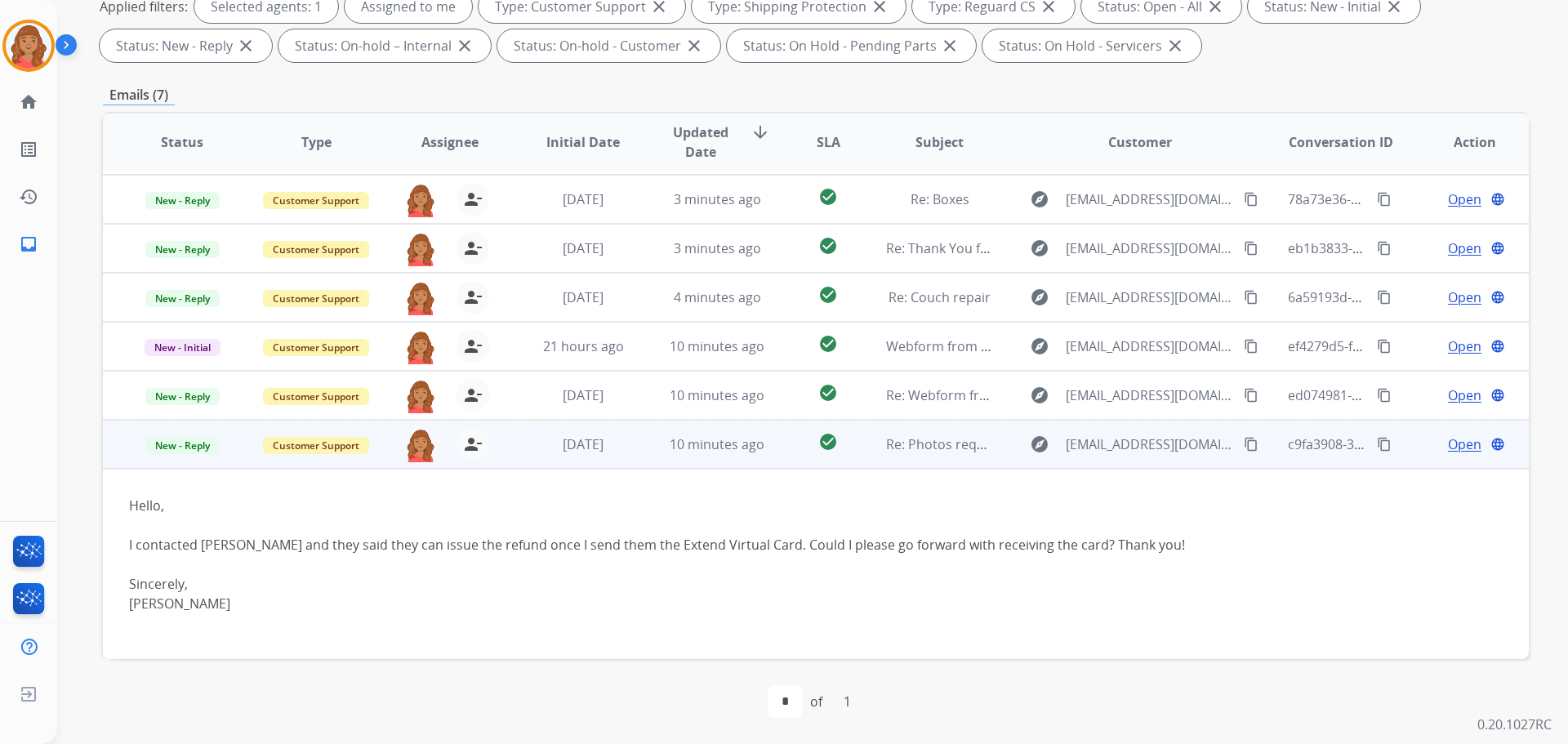
click at [880, 446] on mat-icon "content_copy" at bounding box center [1251, 445] width 15 height 15
click at [880, 445] on span "Open" at bounding box center [1465, 444] width 34 height 20
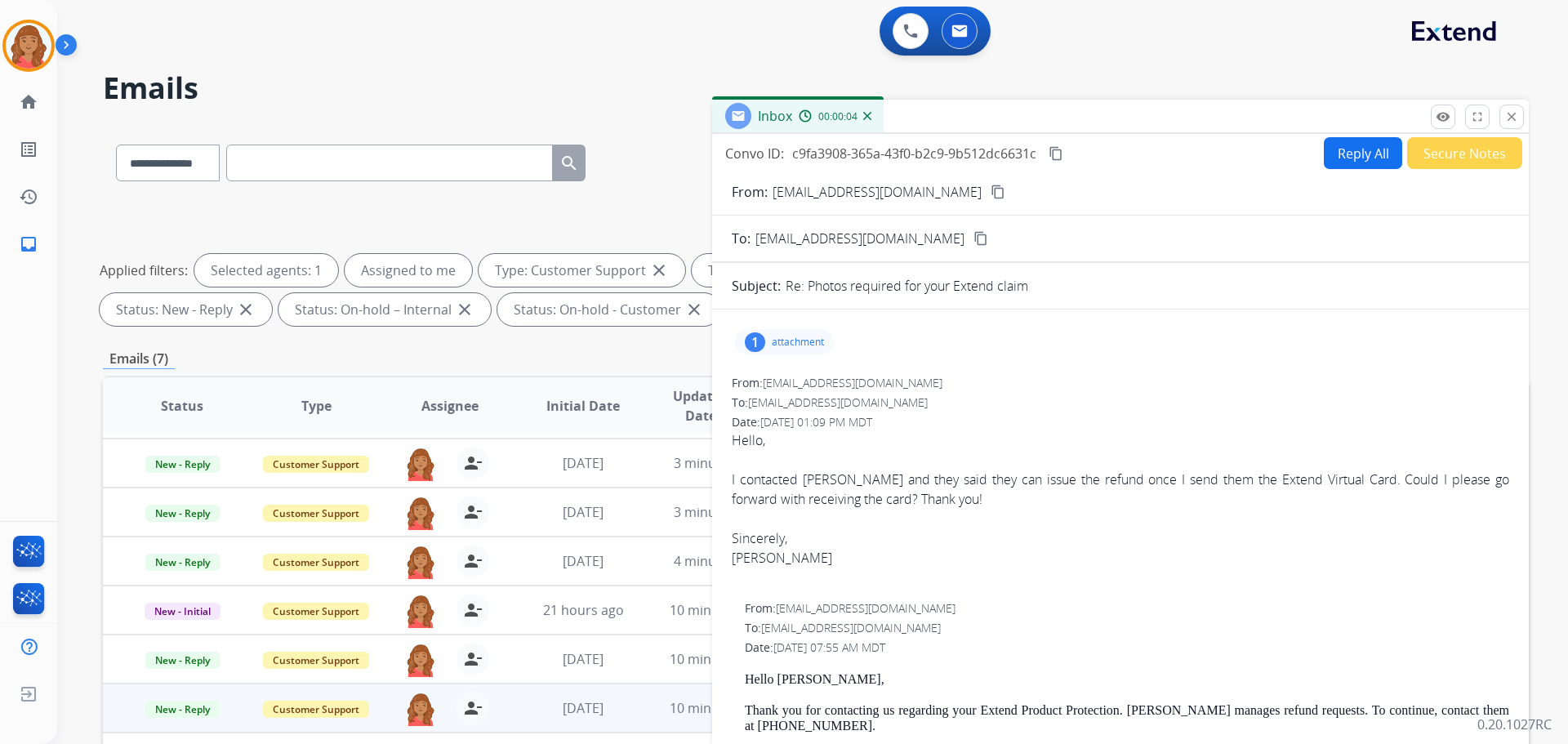
scroll to position [0, 0]
drag, startPoint x: 1513, startPoint y: 119, endPoint x: 1453, endPoint y: 162, distance: 73.8
click at [880, 120] on mat-icon "close" at bounding box center [1512, 117] width 15 height 15
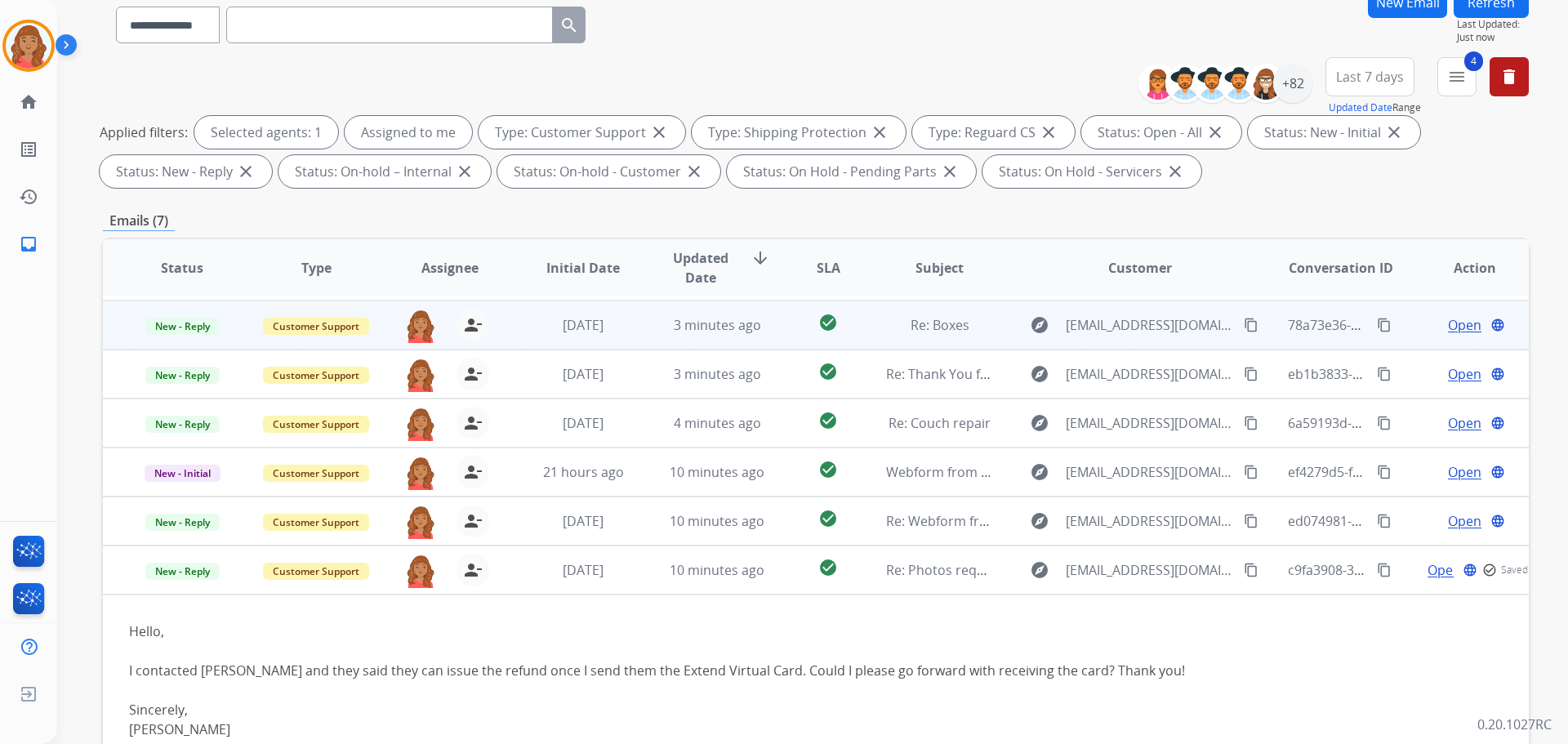
scroll to position [264, 0]
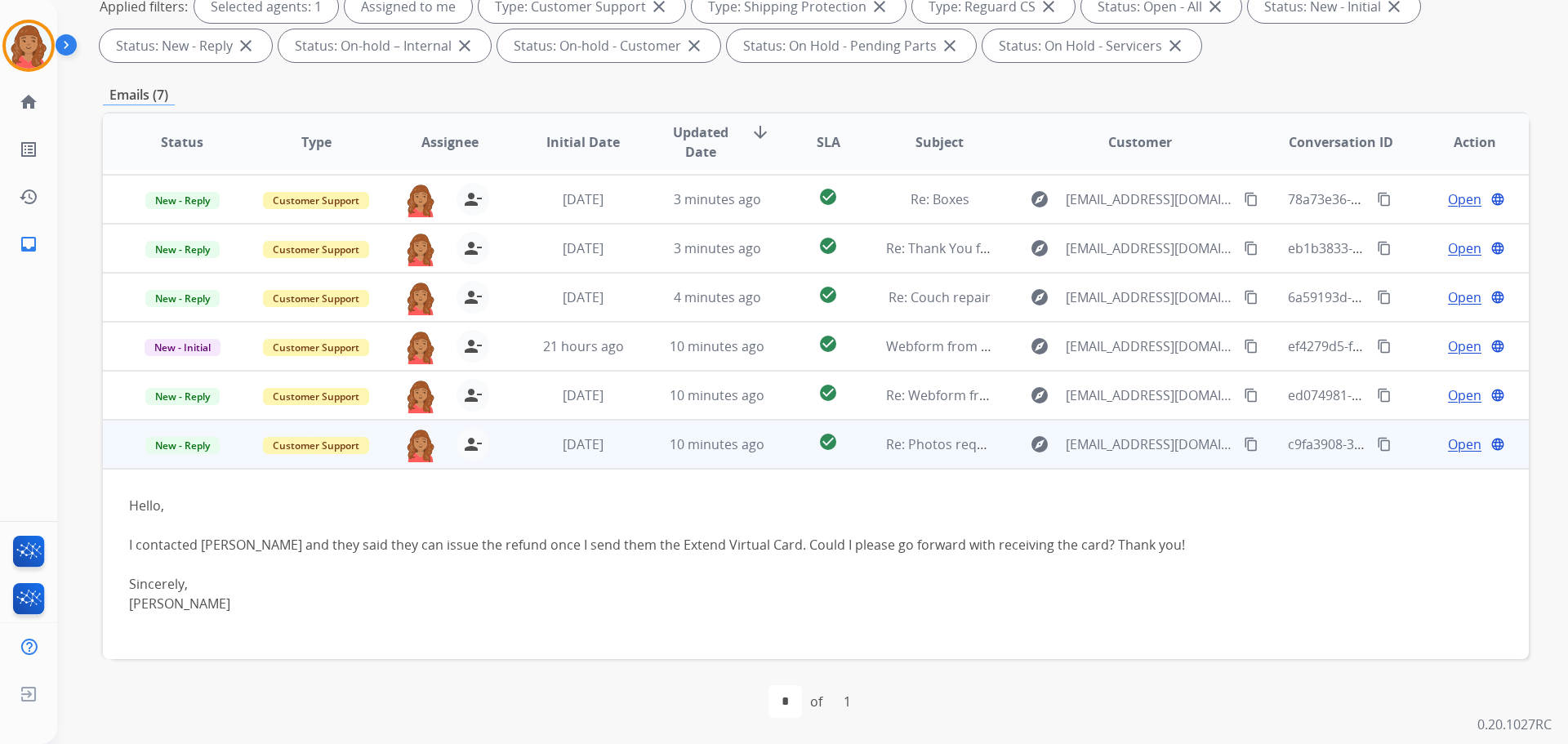
click at [880, 441] on span "Open" at bounding box center [1465, 444] width 34 height 20
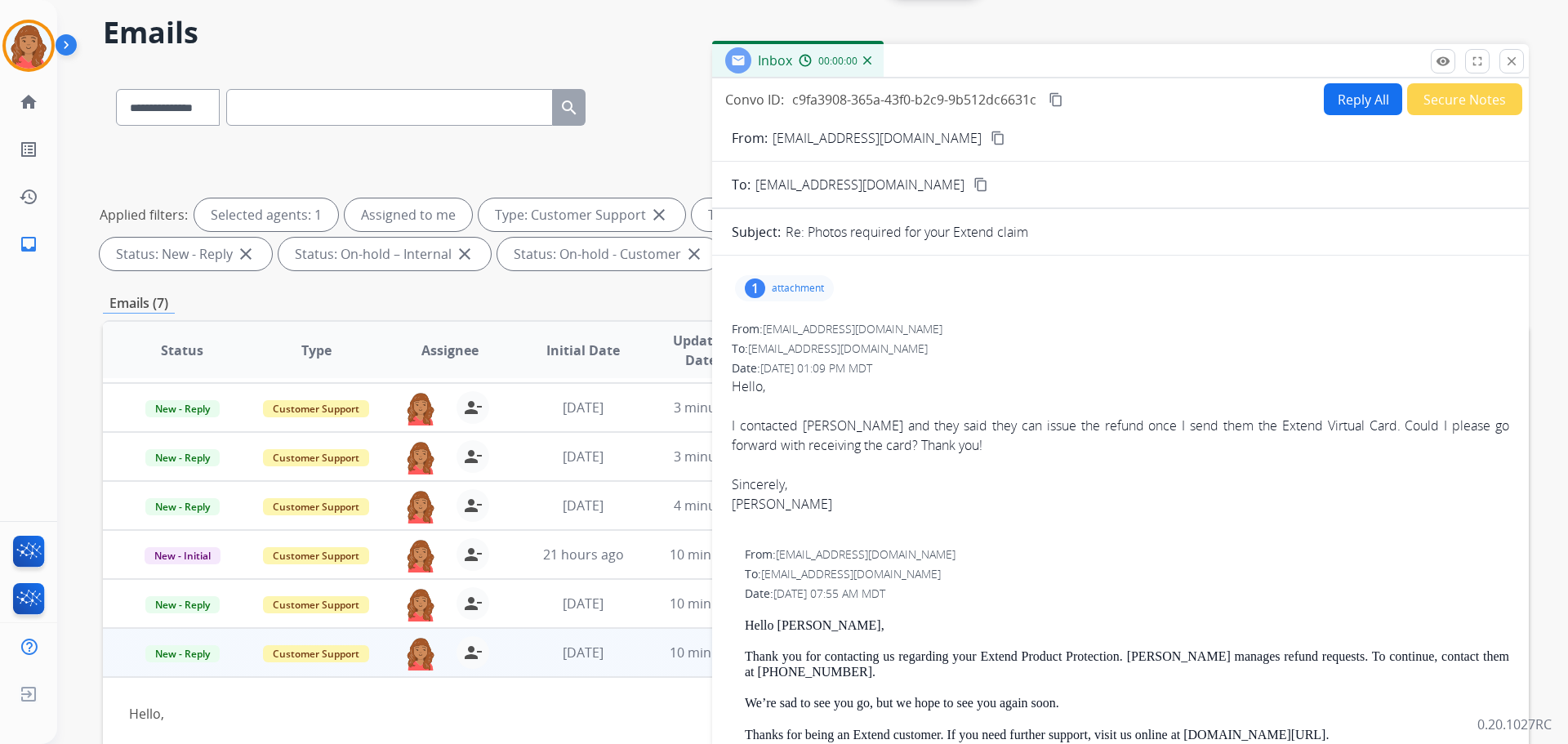
scroll to position [0, 0]
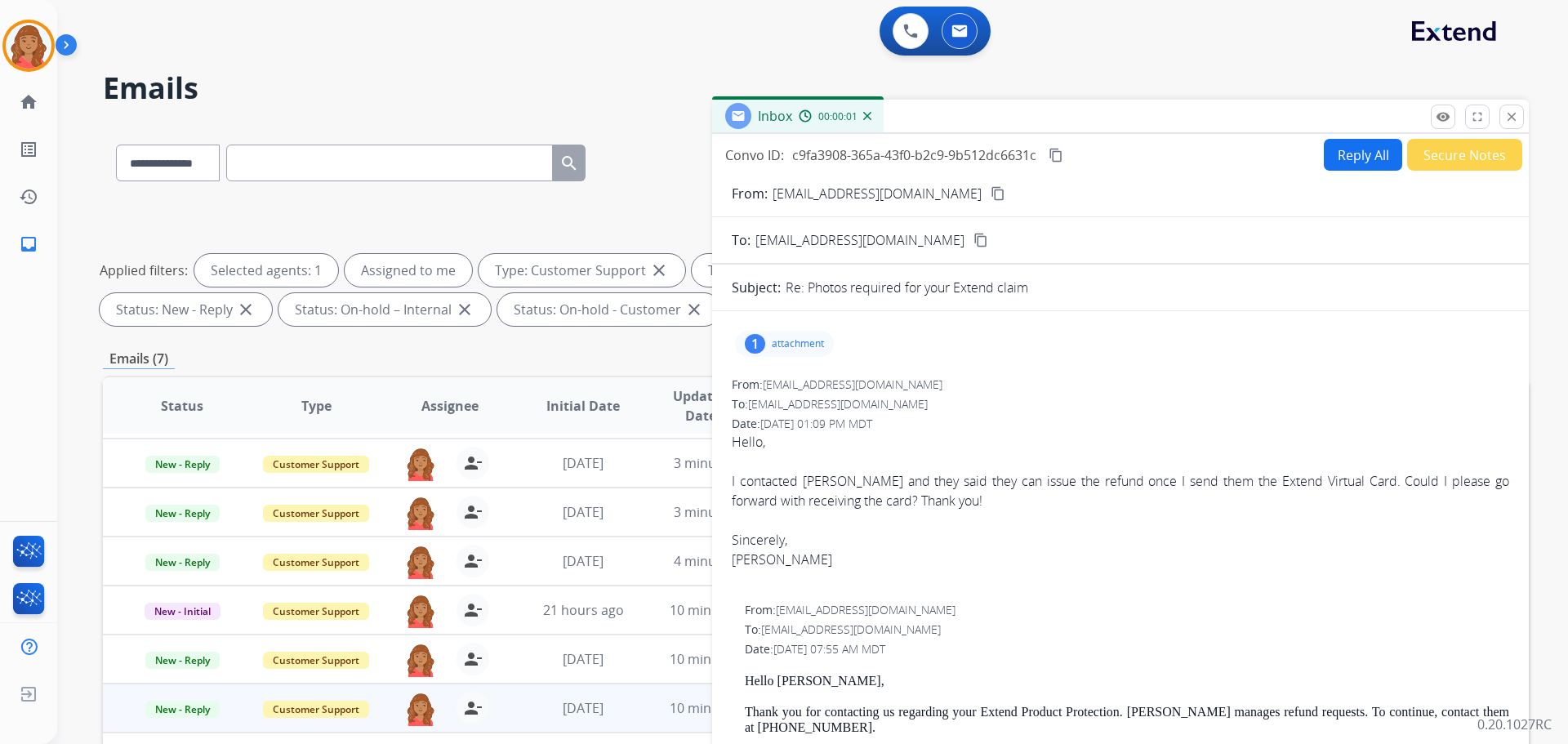
click at [777, 357] on div "1 attachment" at bounding box center [1120, 344] width 777 height 39
click at [776, 350] on p "attachment" at bounding box center [798, 344] width 53 height 13
click at [880, 168] on button "Reply All" at bounding box center [1364, 155] width 79 height 32
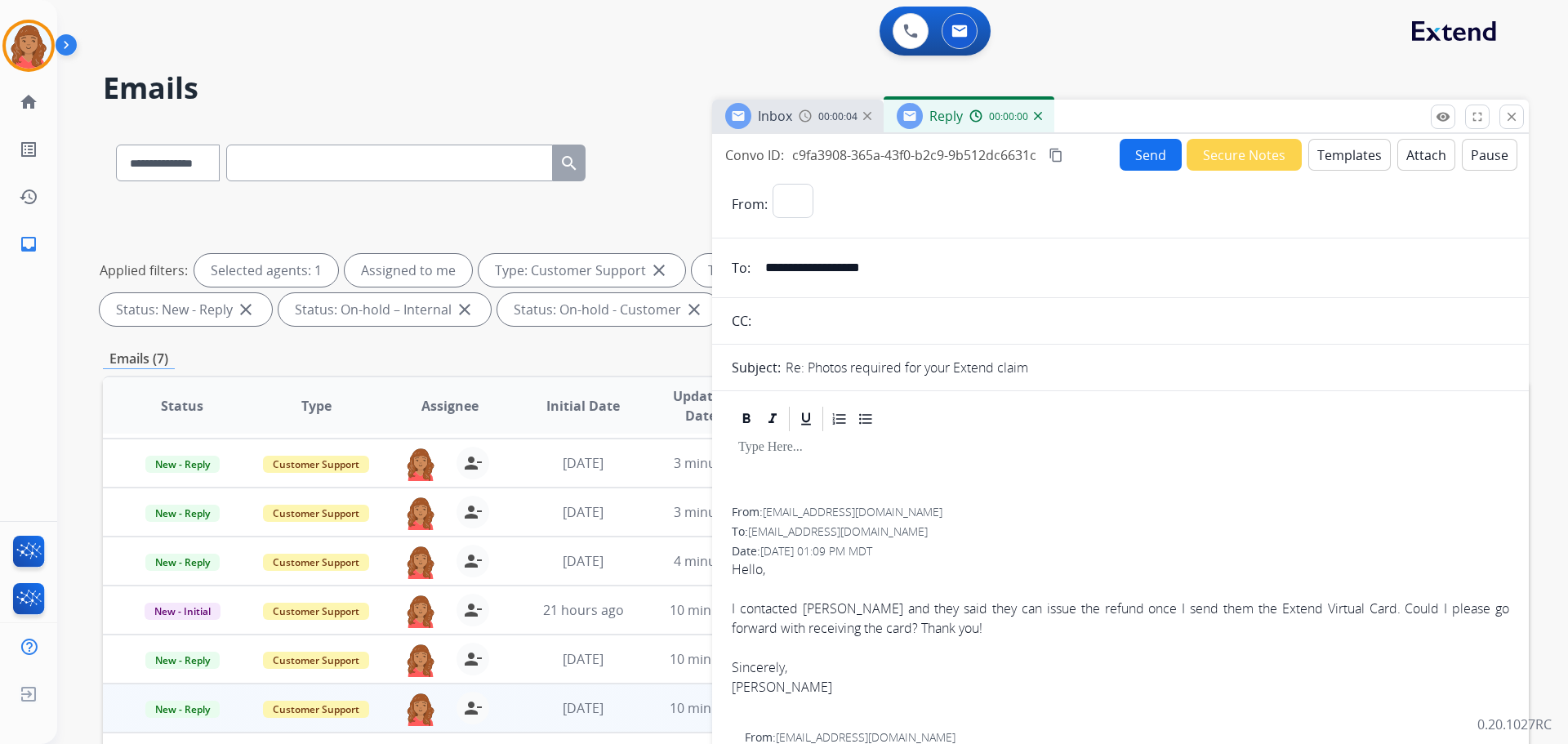
select select "**********"
click at [880, 159] on button "Templates" at bounding box center [1349, 155] width 83 height 32
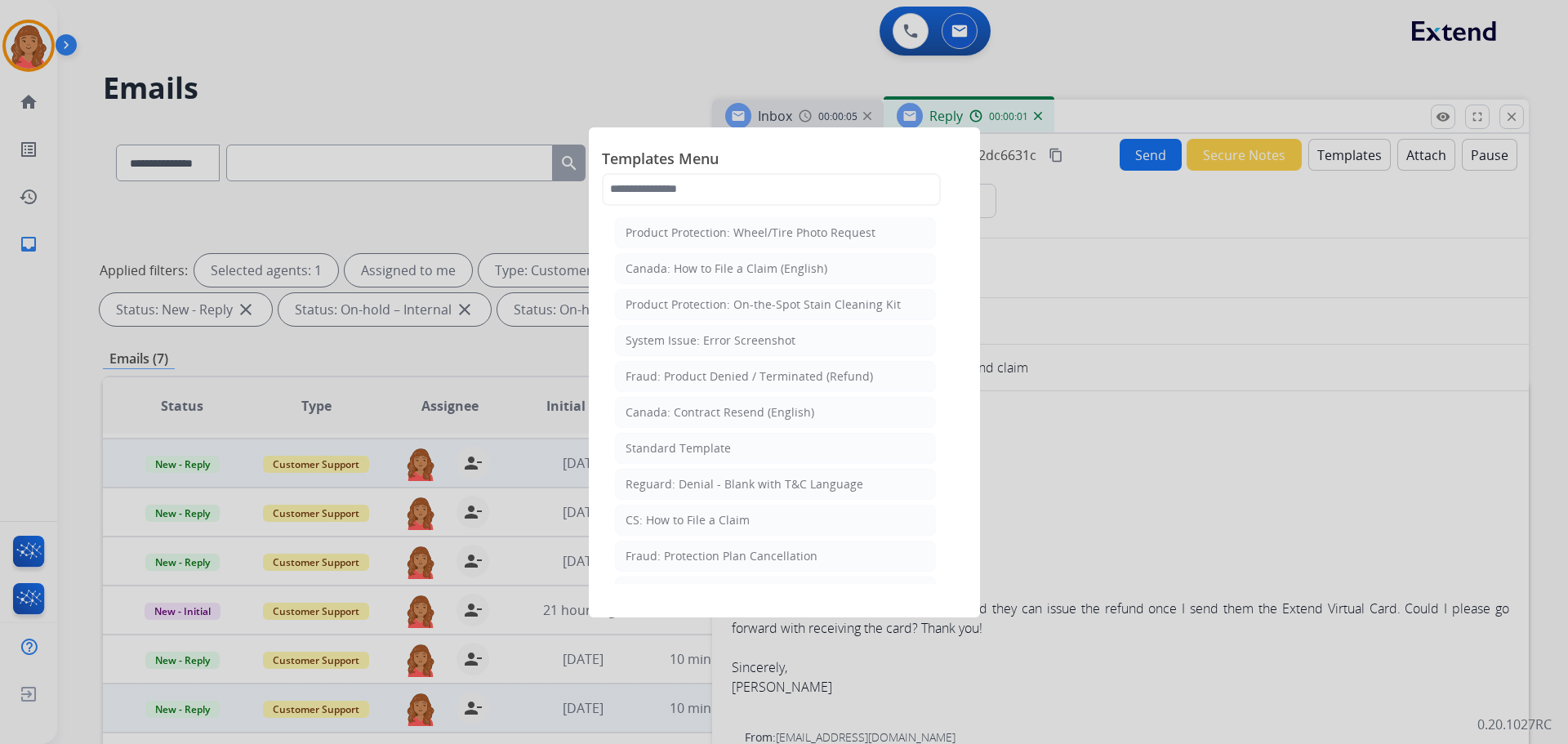
click at [669, 445] on div "Standard Template" at bounding box center [678, 448] width 105 height 16
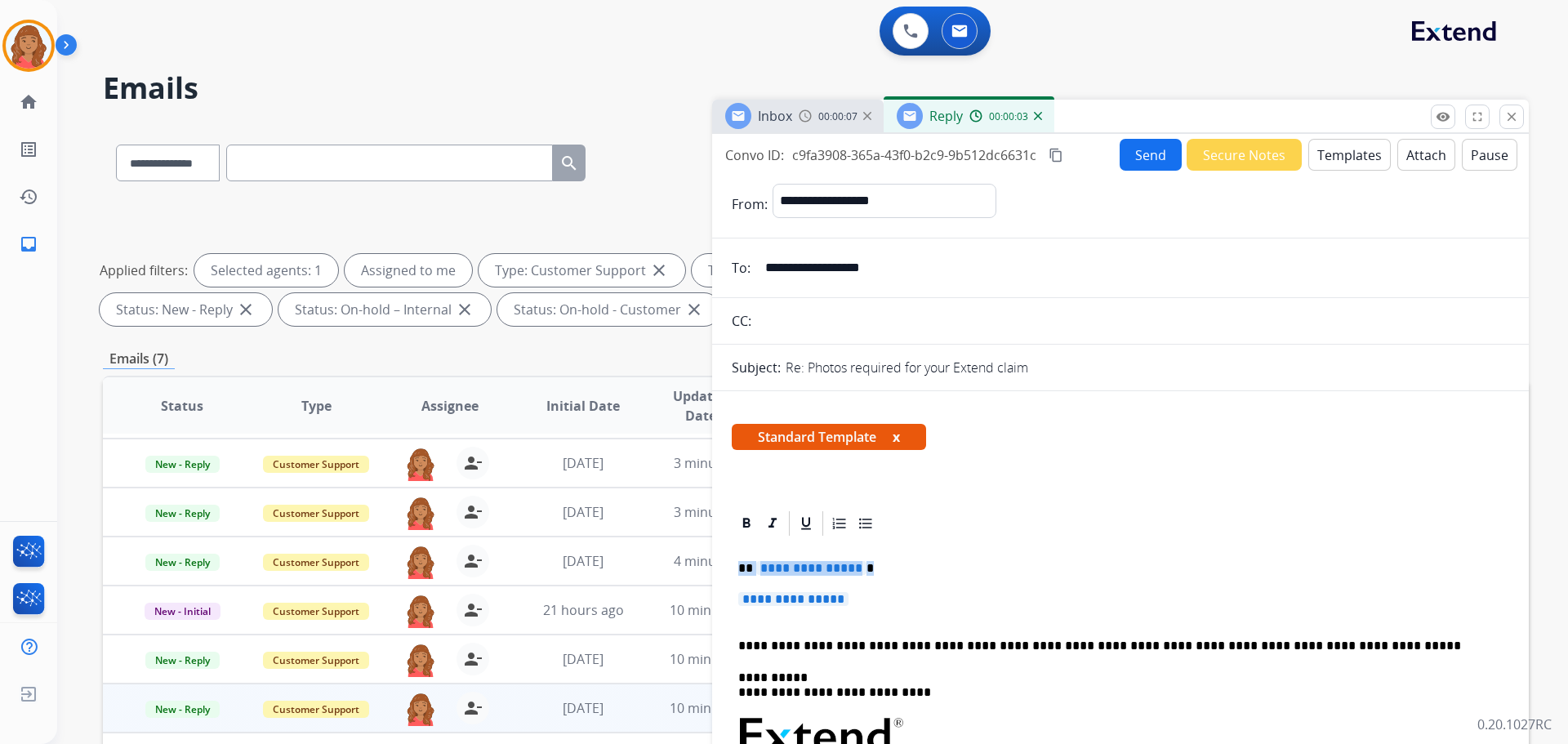
drag, startPoint x: 863, startPoint y: 605, endPoint x: 720, endPoint y: 559, distance: 150.2
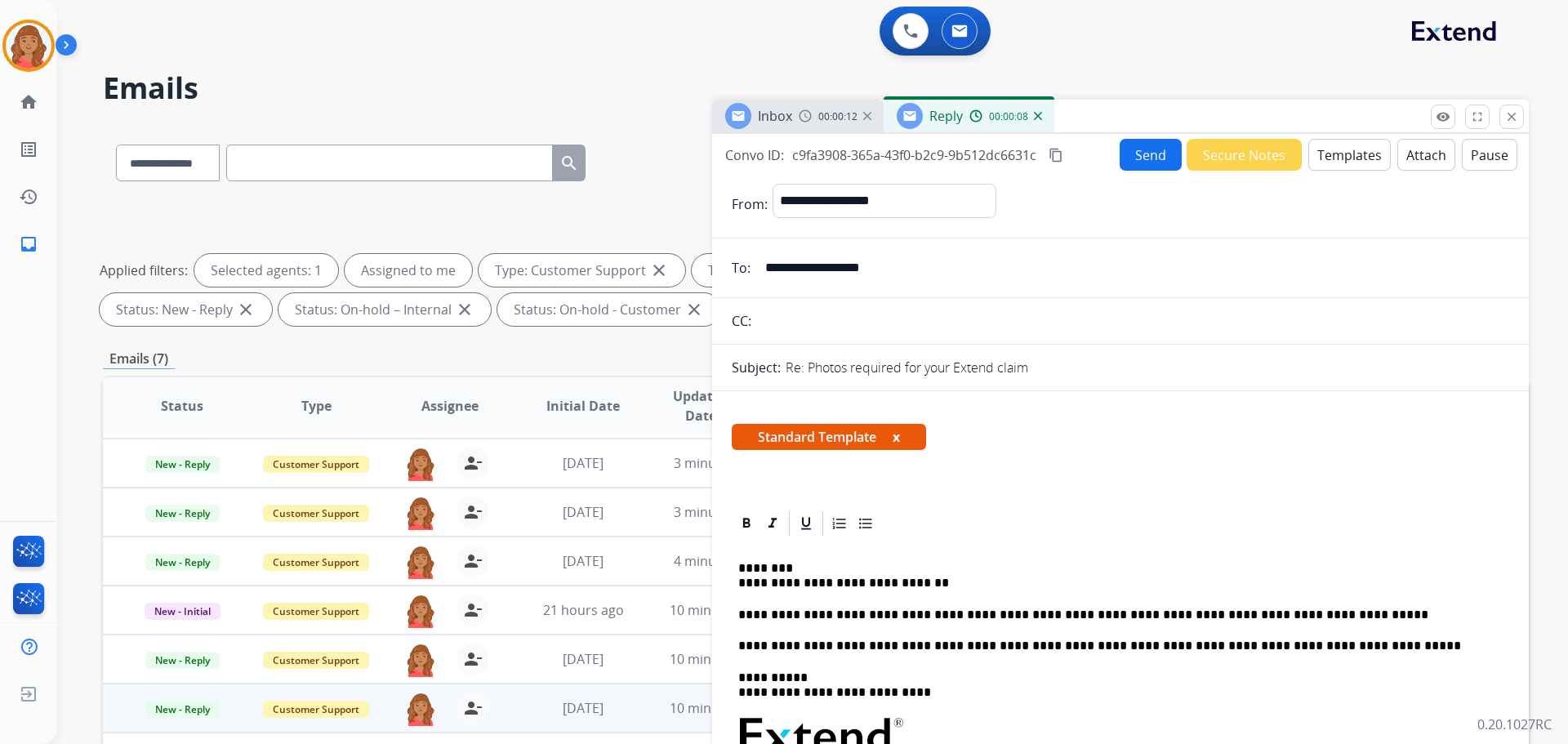
click at [880, 159] on mat-icon "content_copy" at bounding box center [1056, 156] width 15 height 15
click at [880, 155] on button "Send" at bounding box center [1151, 155] width 62 height 32
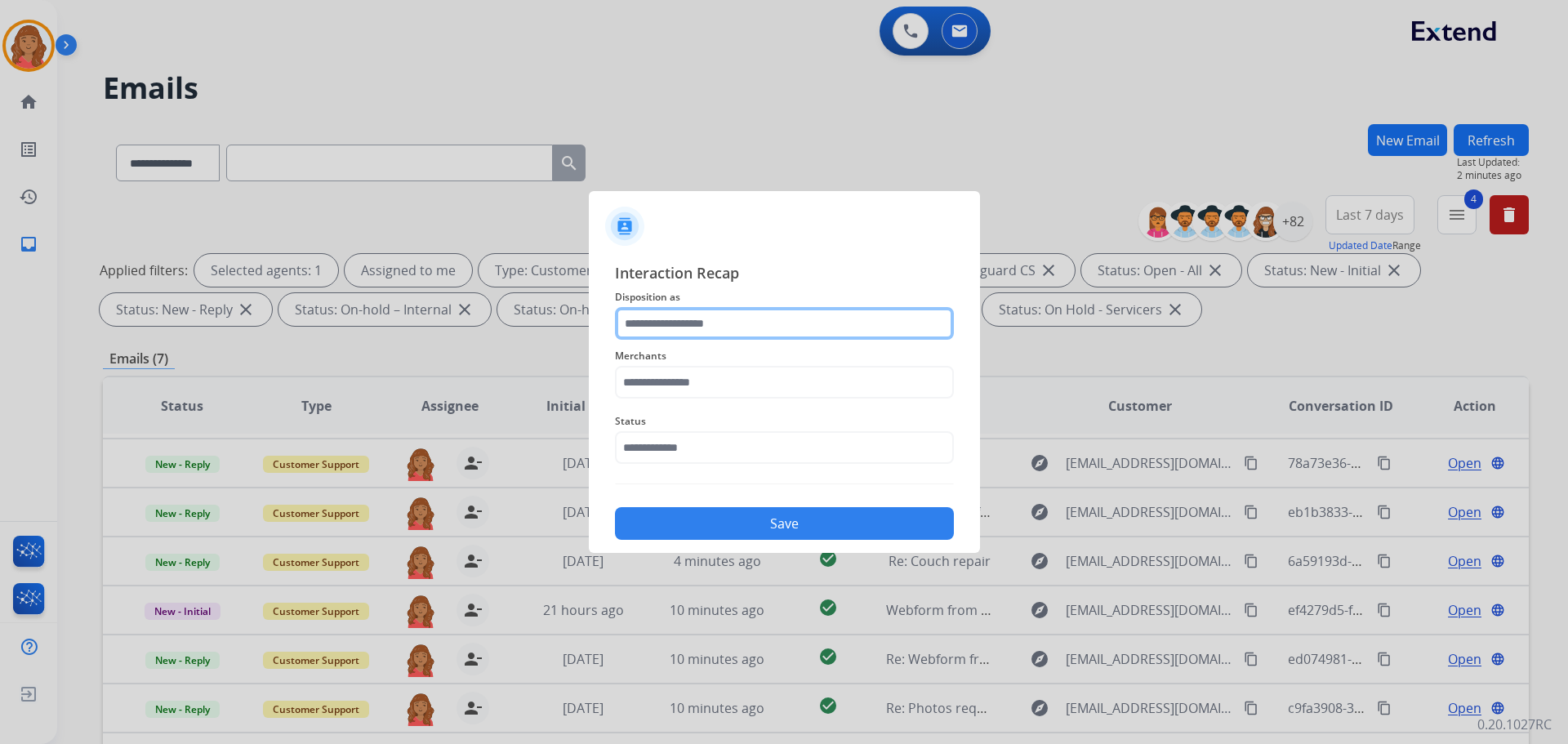
click at [698, 329] on input "text" at bounding box center [784, 323] width 339 height 33
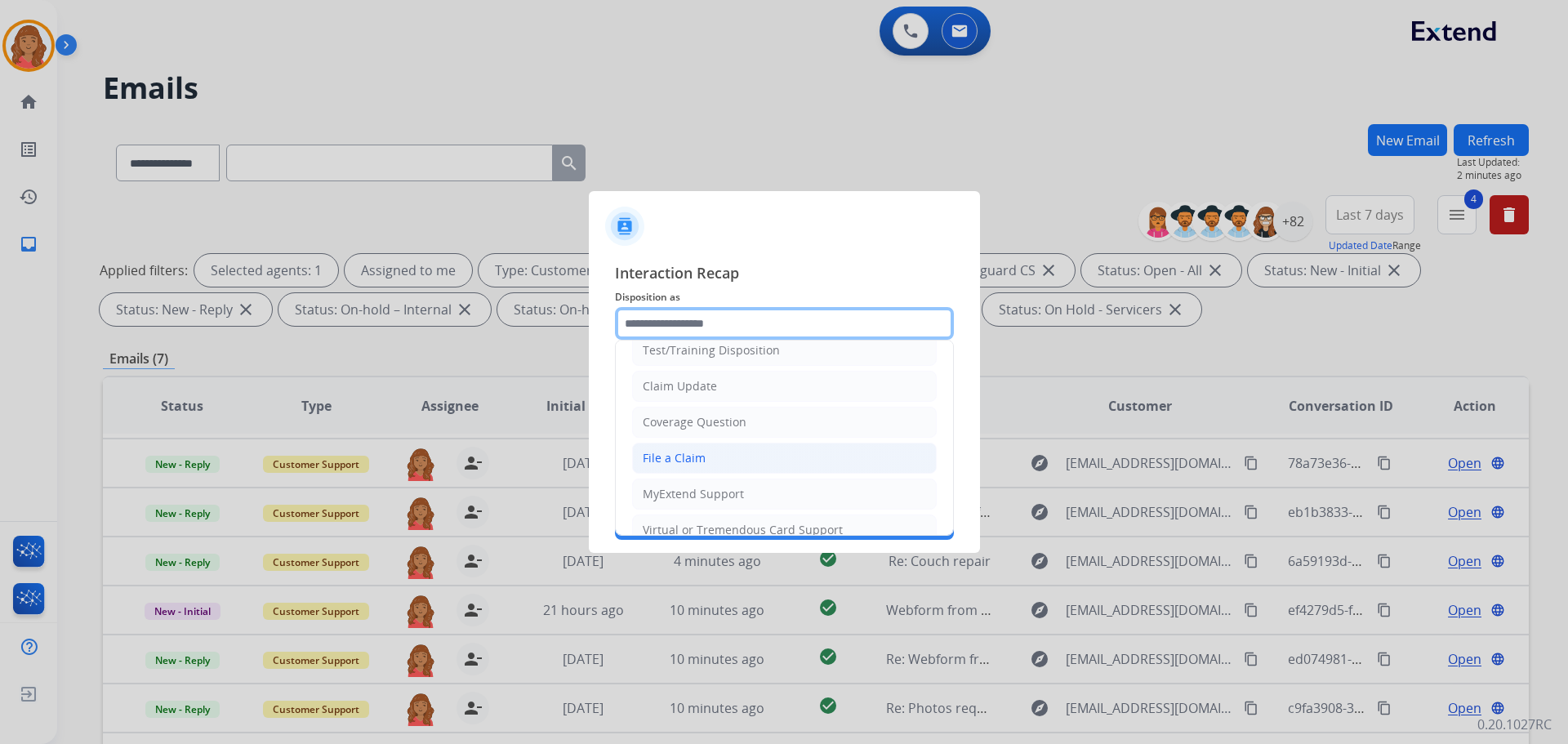
scroll to position [82, 0]
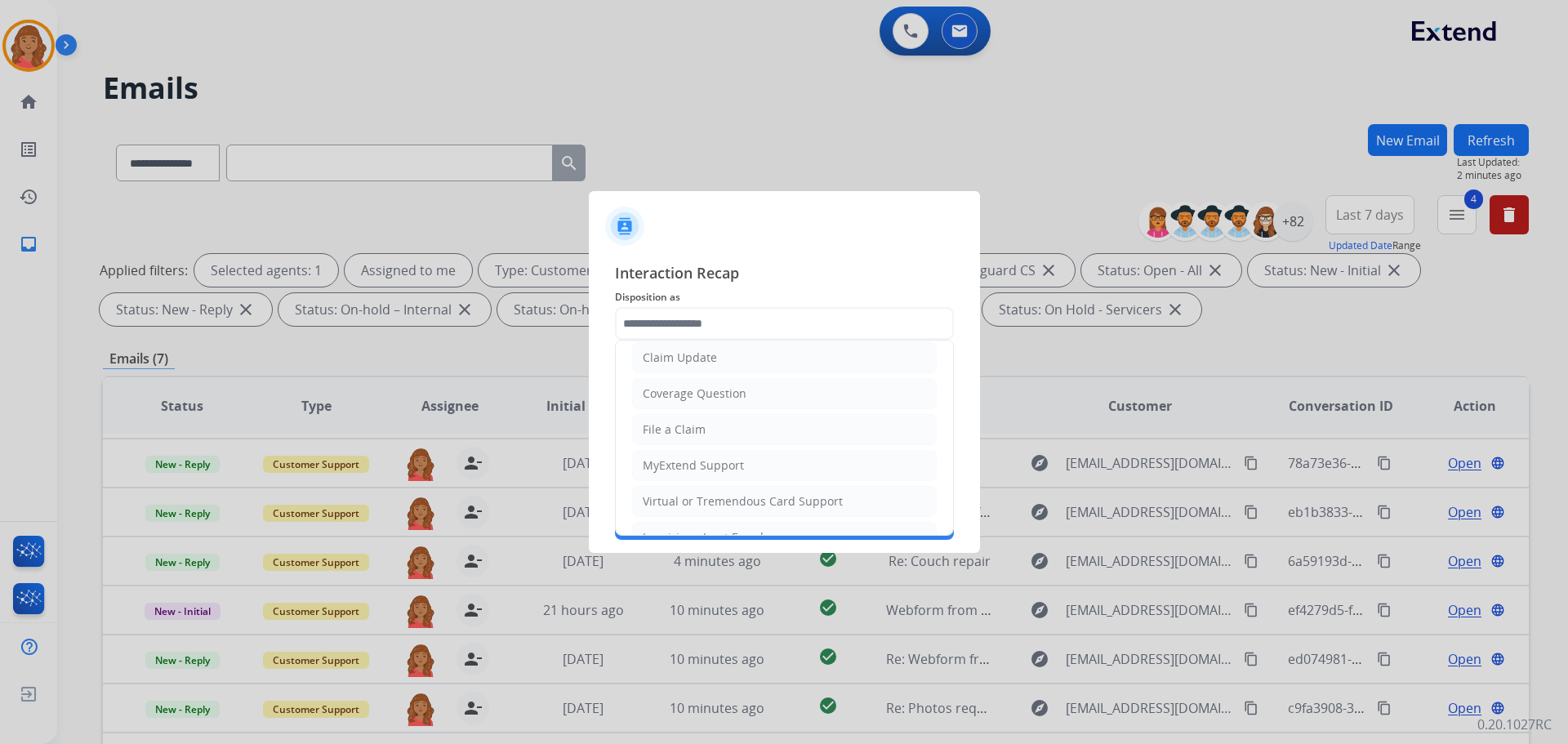
drag, startPoint x: 686, startPoint y: 498, endPoint x: 685, endPoint y: 474, distance: 24.0
click at [687, 496] on div "Virtual or Tremendous Card Support" at bounding box center [742, 501] width 200 height 16
type input "**********"
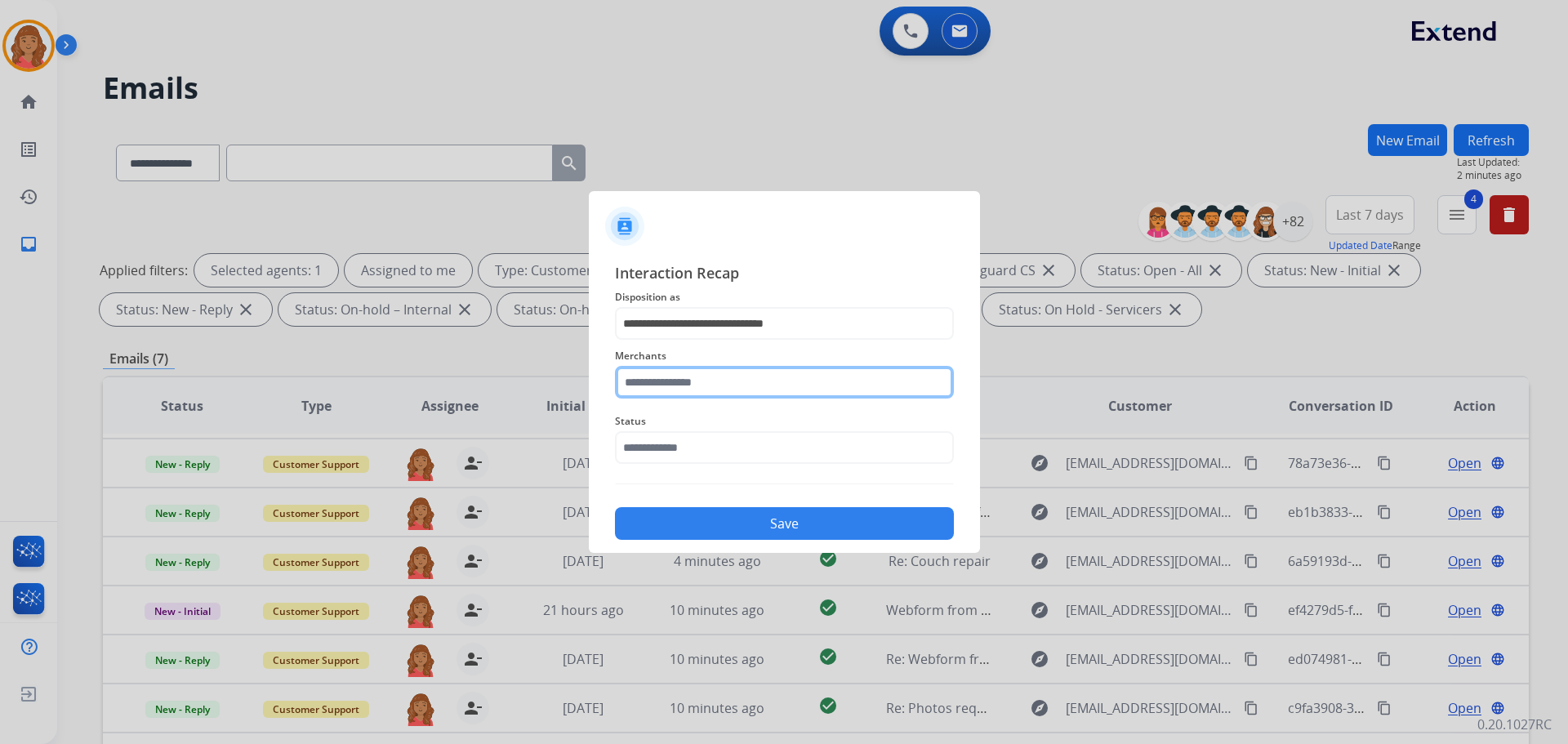
click at [671, 385] on input "text" at bounding box center [784, 382] width 339 height 33
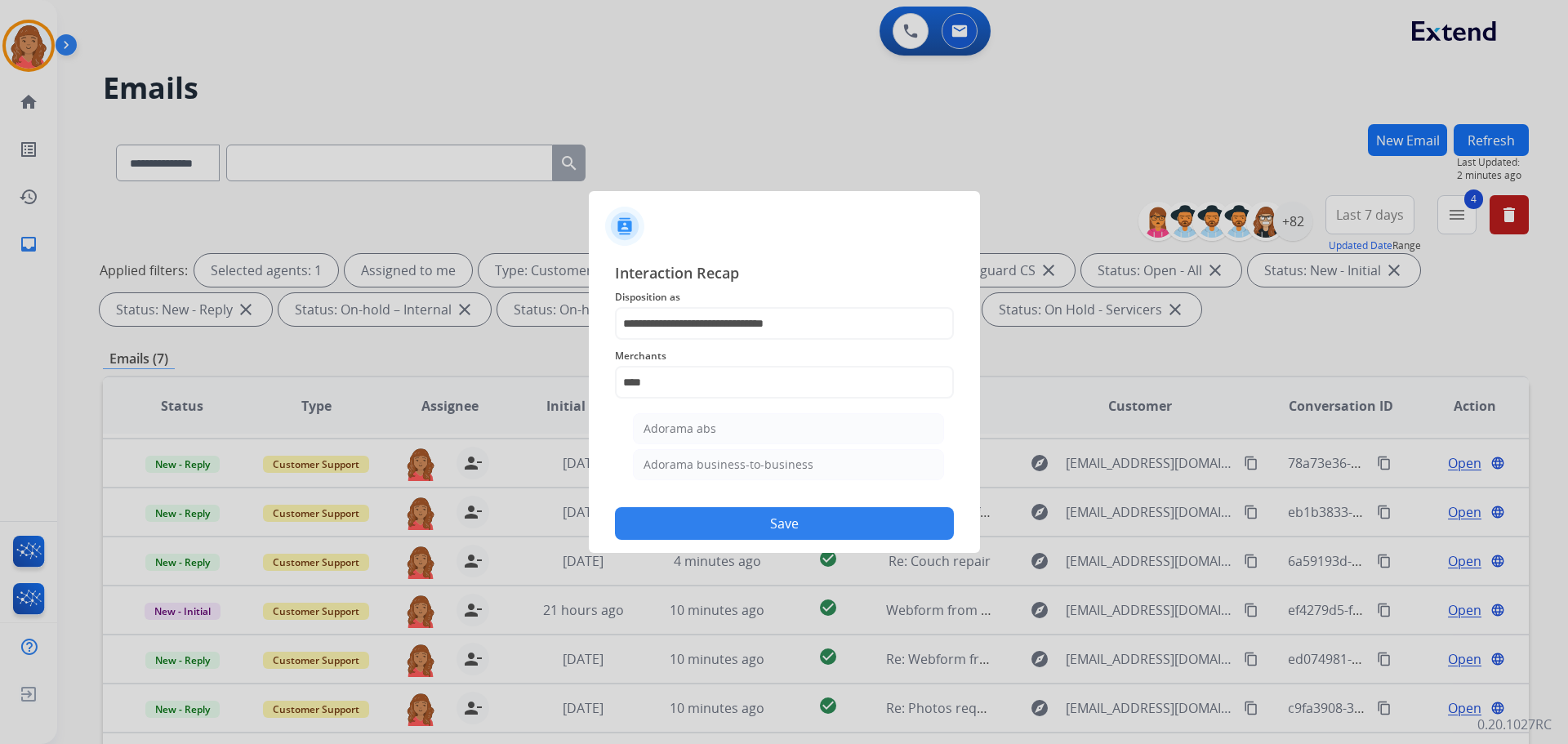
click at [679, 433] on div "Adorama abs" at bounding box center [680, 428] width 73 height 16
type input "**********"
click at [683, 435] on div "Status" at bounding box center [784, 438] width 339 height 66
click at [689, 457] on input "text" at bounding box center [784, 448] width 339 height 33
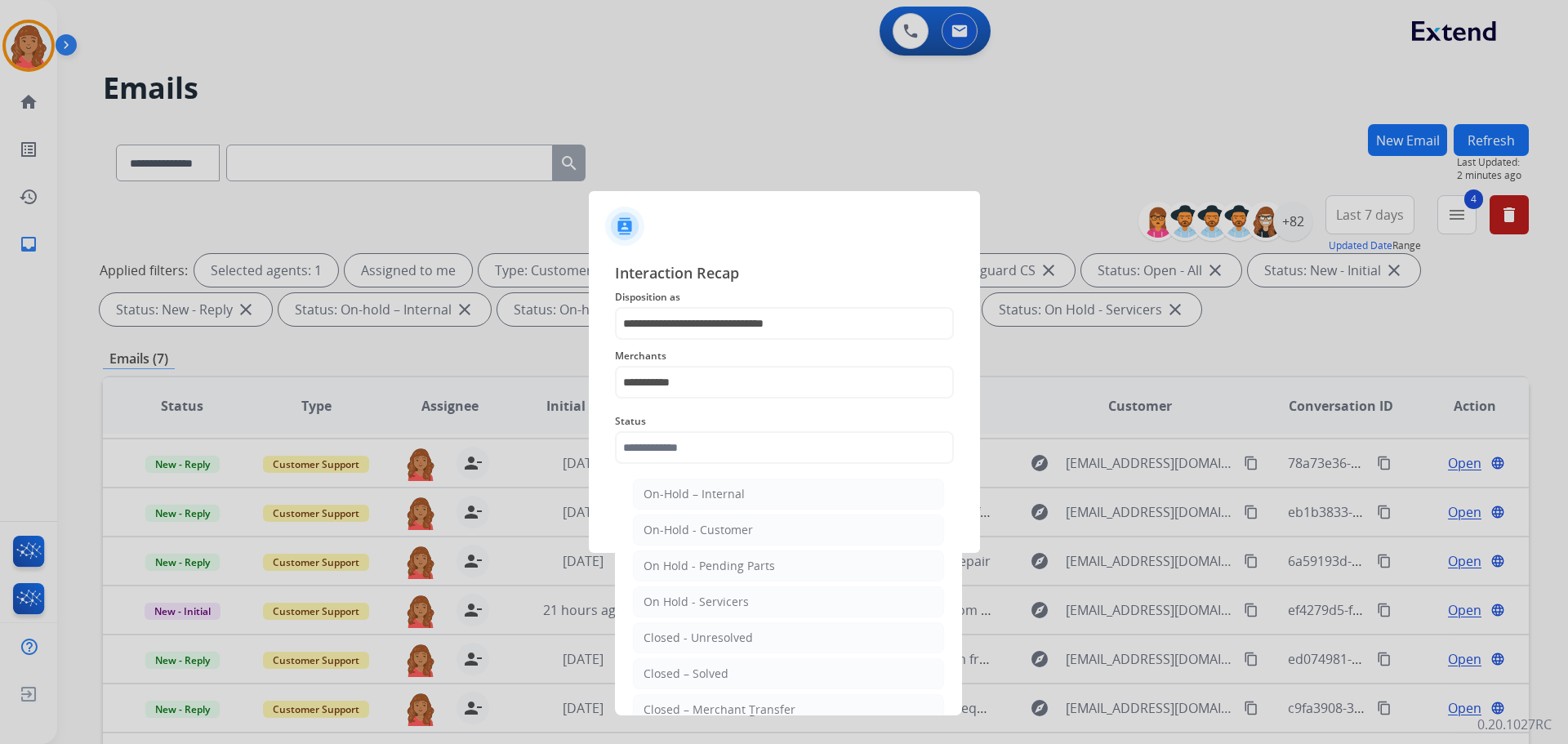
click at [677, 664] on div "Closed – Solved" at bounding box center [686, 674] width 85 height 16
type input "**********"
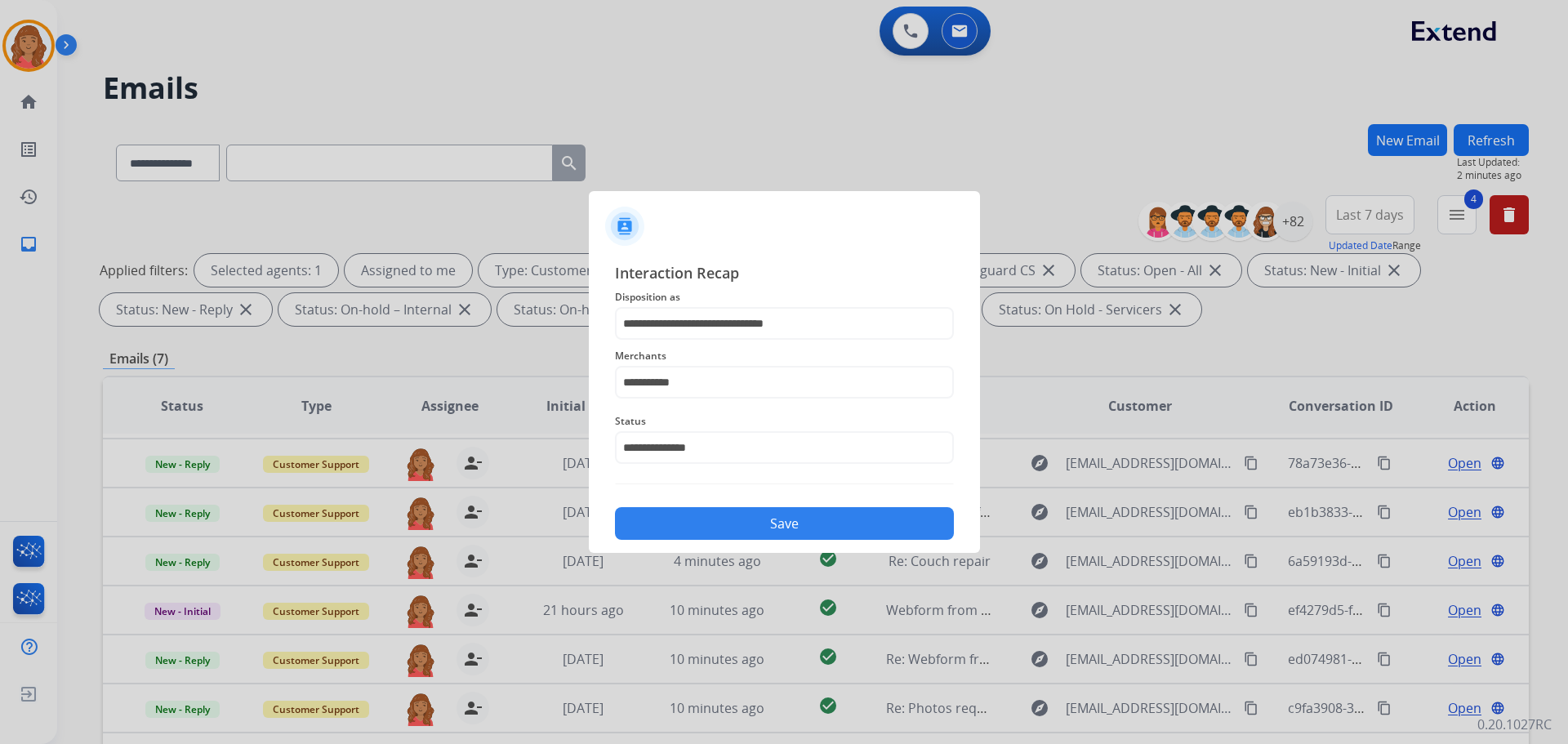
click at [703, 516] on button "Save" at bounding box center [784, 524] width 339 height 33
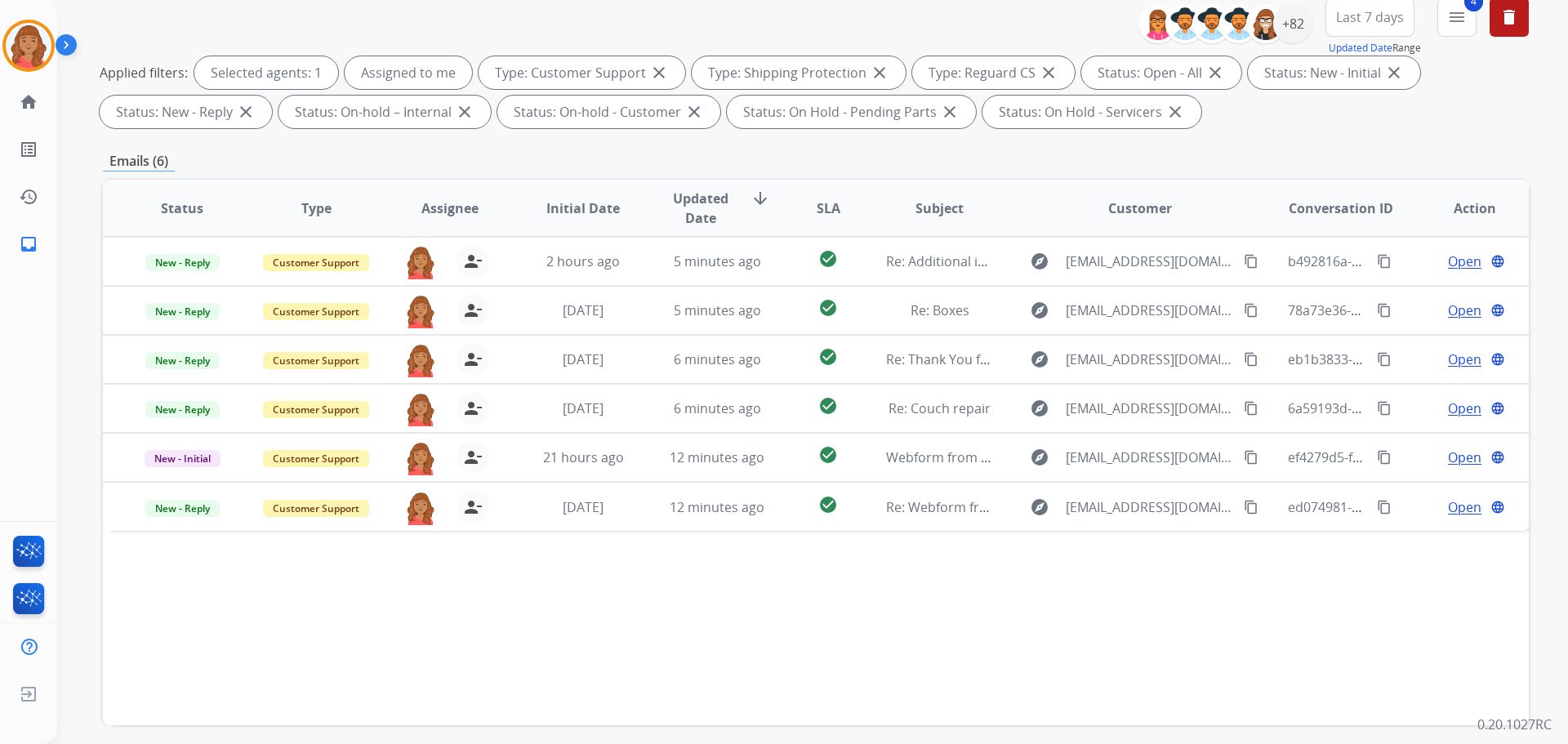
scroll to position [264, 0]
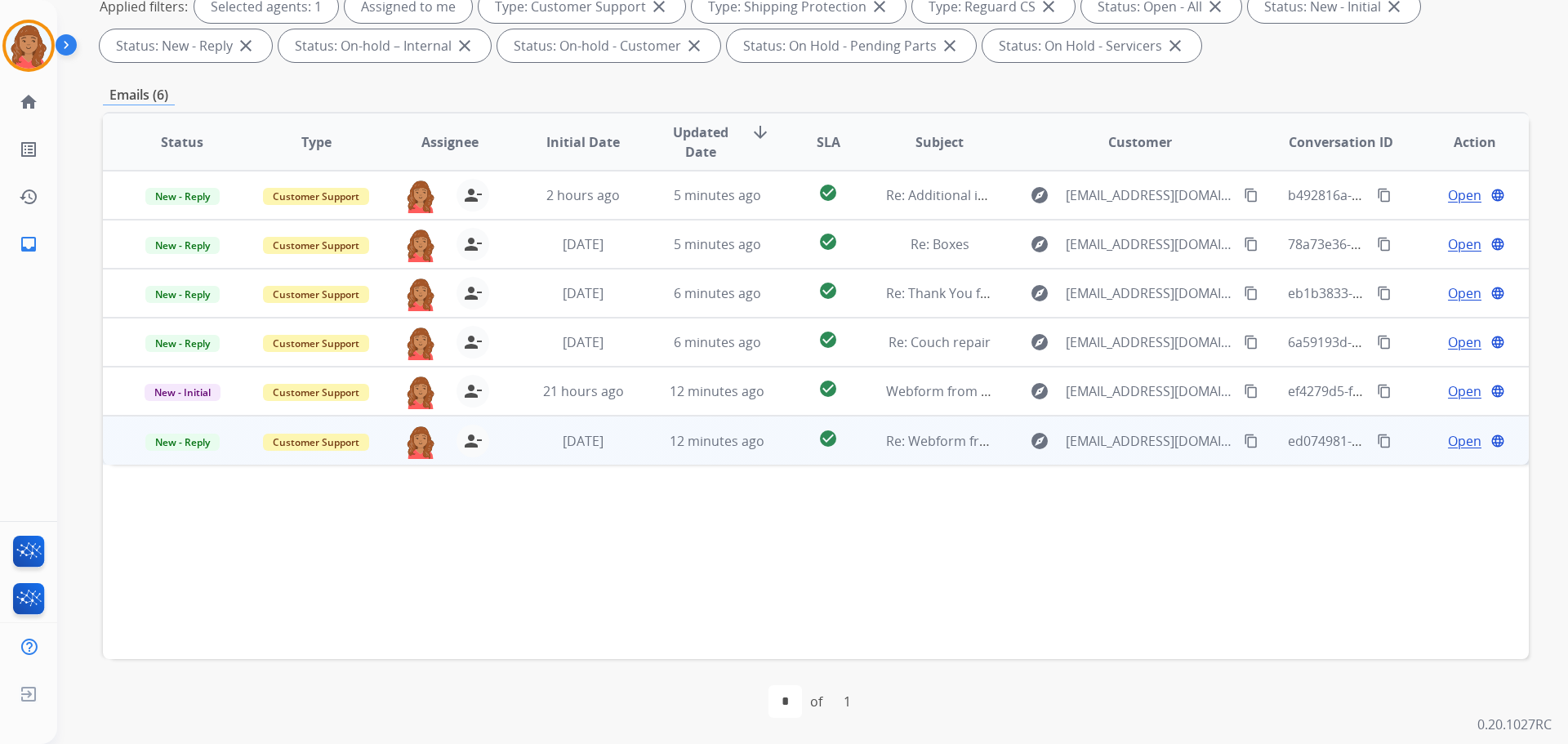
click at [629, 456] on td "[DATE]" at bounding box center [570, 440] width 134 height 49
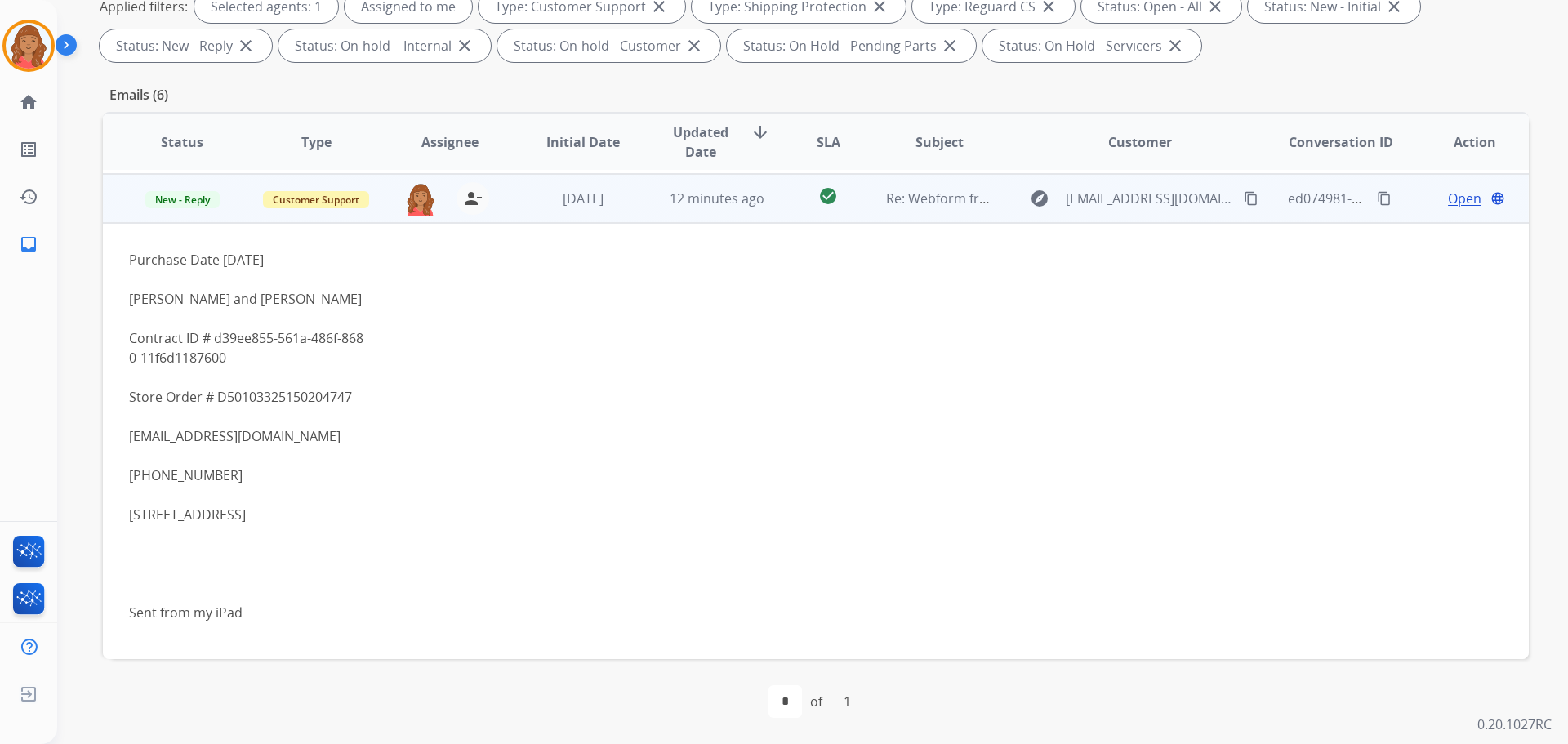
scroll to position [245, 0]
drag, startPoint x: 219, startPoint y: 335, endPoint x: 255, endPoint y: 352, distance: 39.8
click at [256, 352] on div "Purchase Date [DATE] [PERSON_NAME] and [PERSON_NAME] Contract ID # d39ee855-561…" at bounding box center [683, 443] width 1107 height 392
click at [237, 347] on div "0-11f6d1187600" at bounding box center [683, 354] width 1107 height 20
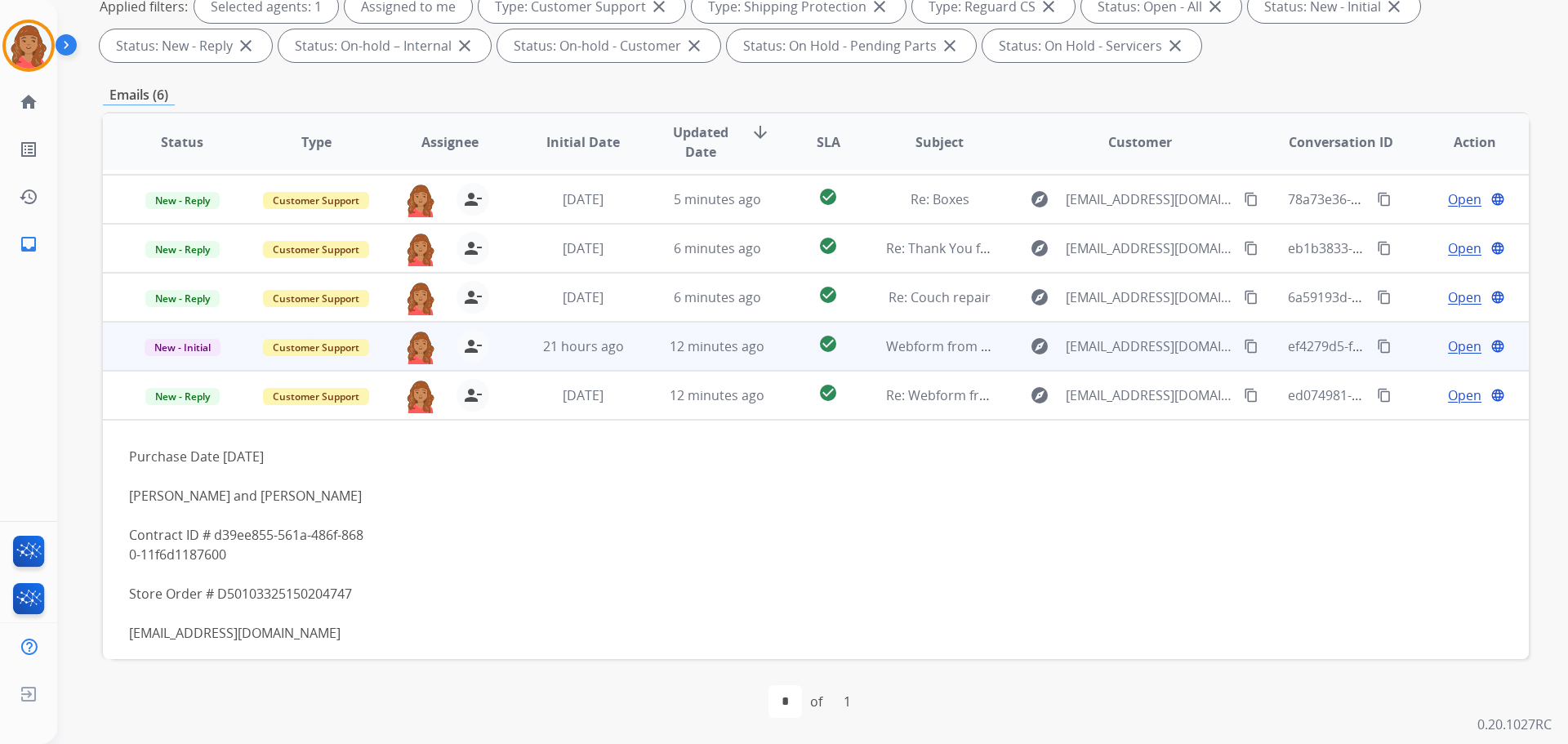
scroll to position [0, 0]
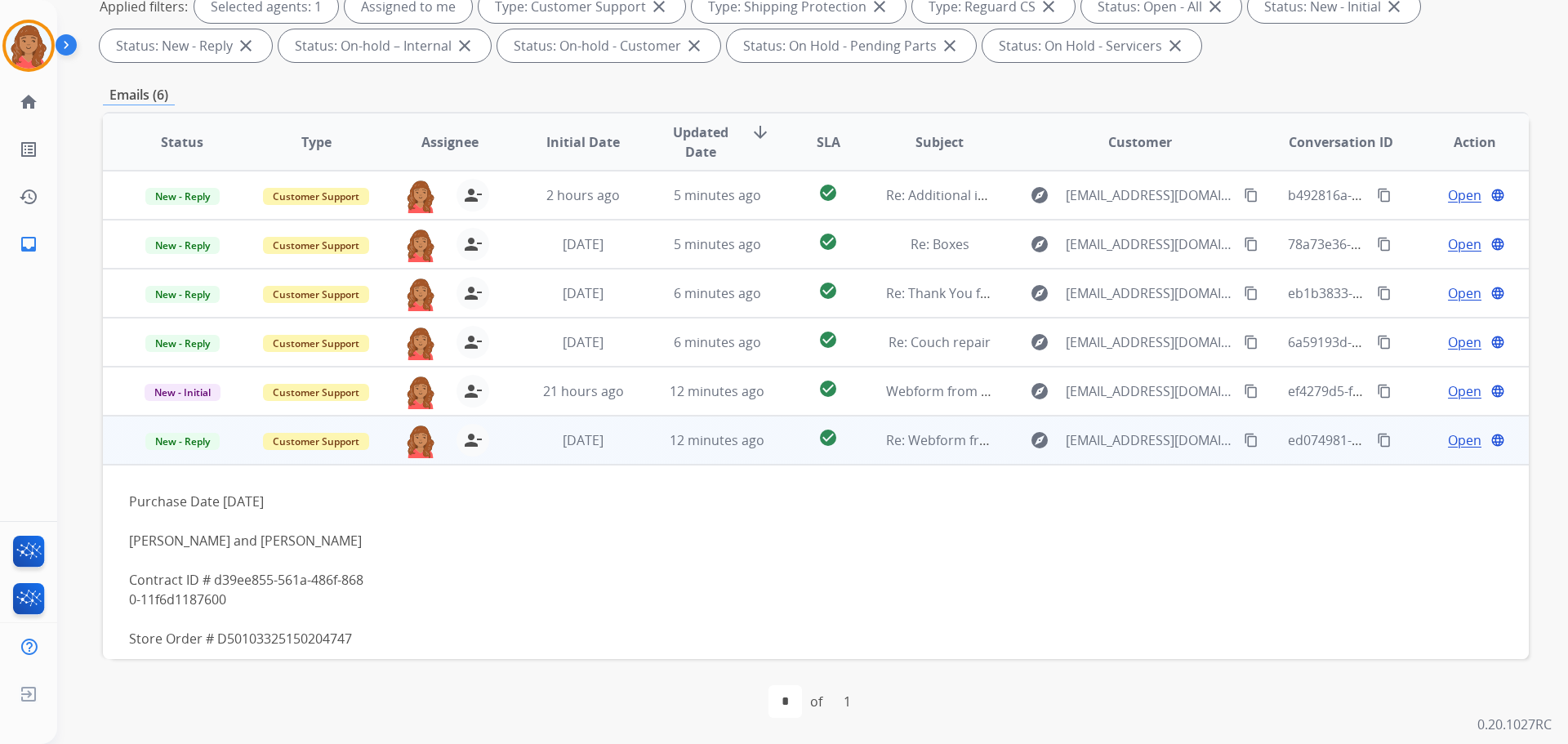
click at [880, 437] on span "Open" at bounding box center [1465, 440] width 34 height 20
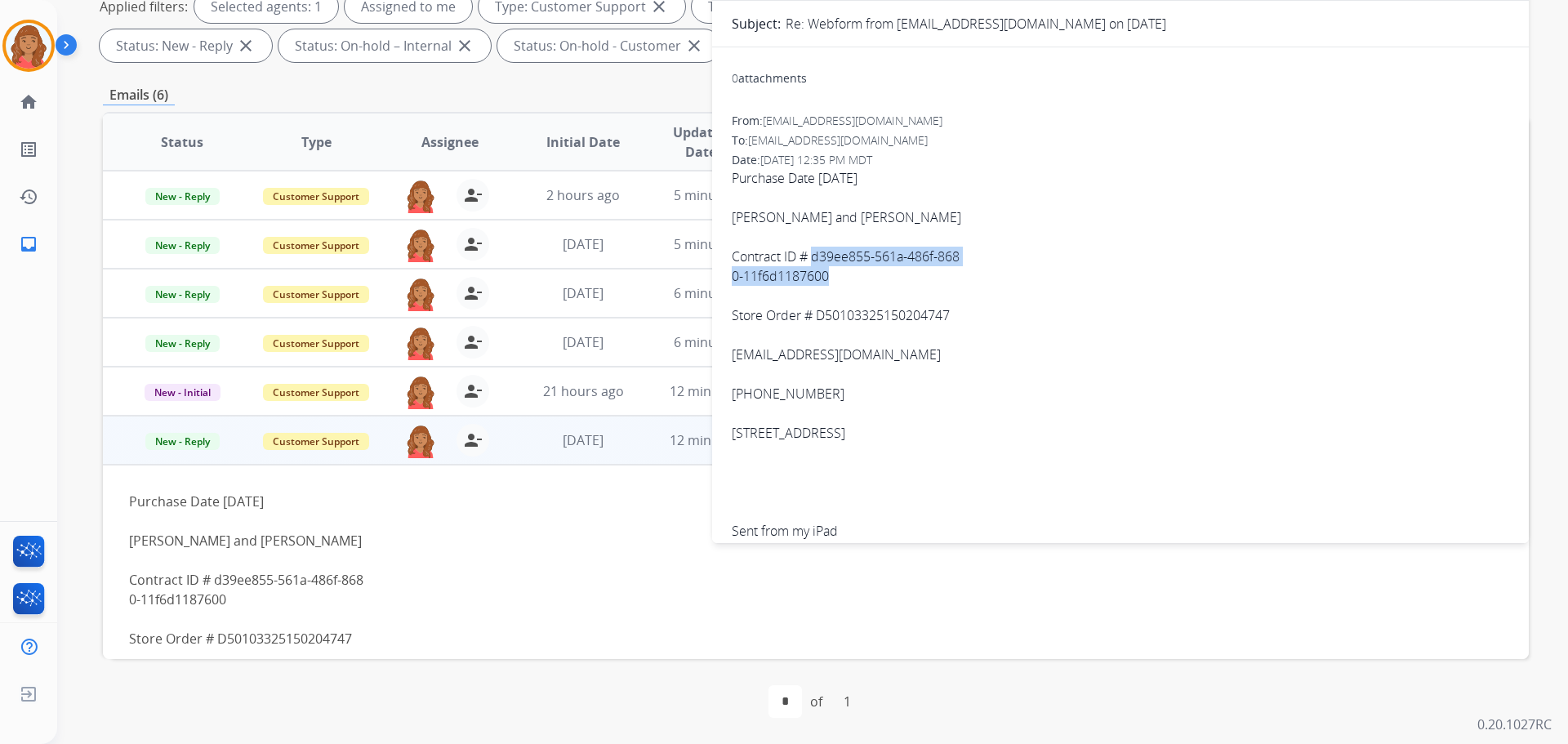
drag, startPoint x: 833, startPoint y: 280, endPoint x: 812, endPoint y: 260, distance: 29.0
click at [812, 260] on span "Purchase Date [DATE] [PERSON_NAME] and [PERSON_NAME] Contract ID # d39ee855-561…" at bounding box center [1120, 364] width 777 height 392
copy span "d39ee855-561a-486f-868 0-11f6d1187600"
click at [827, 355] on div "[EMAIL_ADDRESS][DOMAIN_NAME]" at bounding box center [1120, 354] width 777 height 20
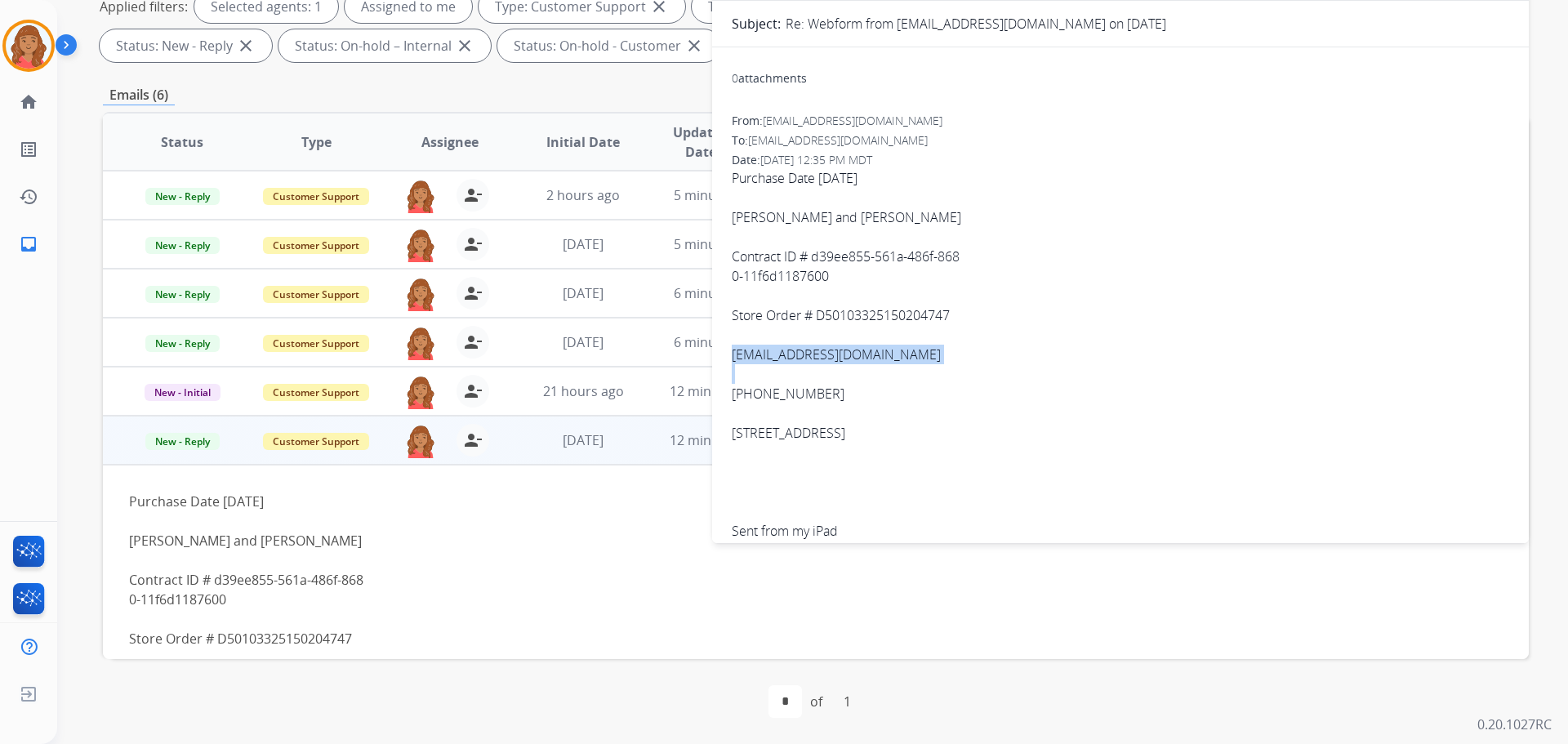
click at [827, 355] on div "[EMAIL_ADDRESS][DOMAIN_NAME]" at bounding box center [1120, 354] width 777 height 20
copy div "[EMAIL_ADDRESS][DOMAIN_NAME]"
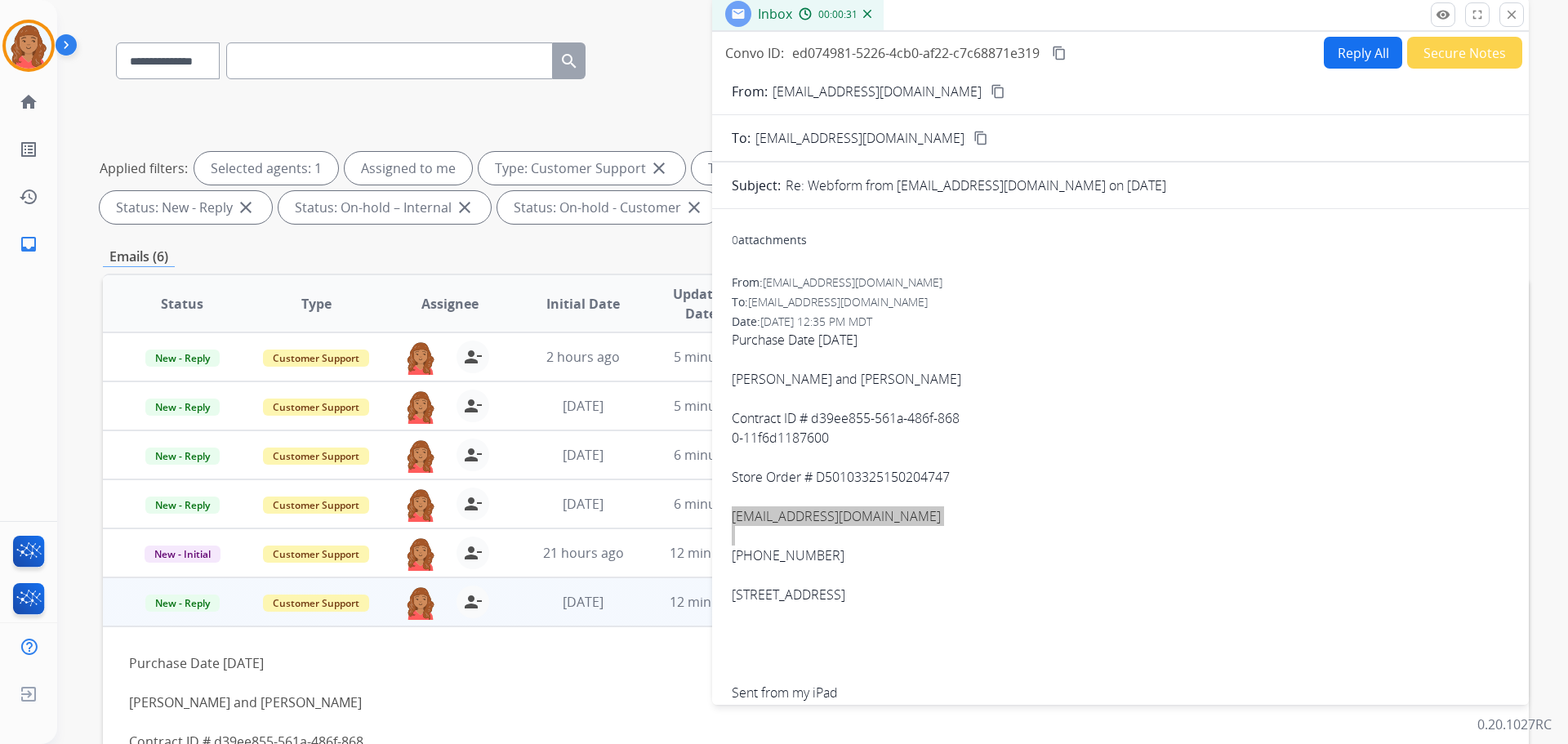
scroll to position [100, 0]
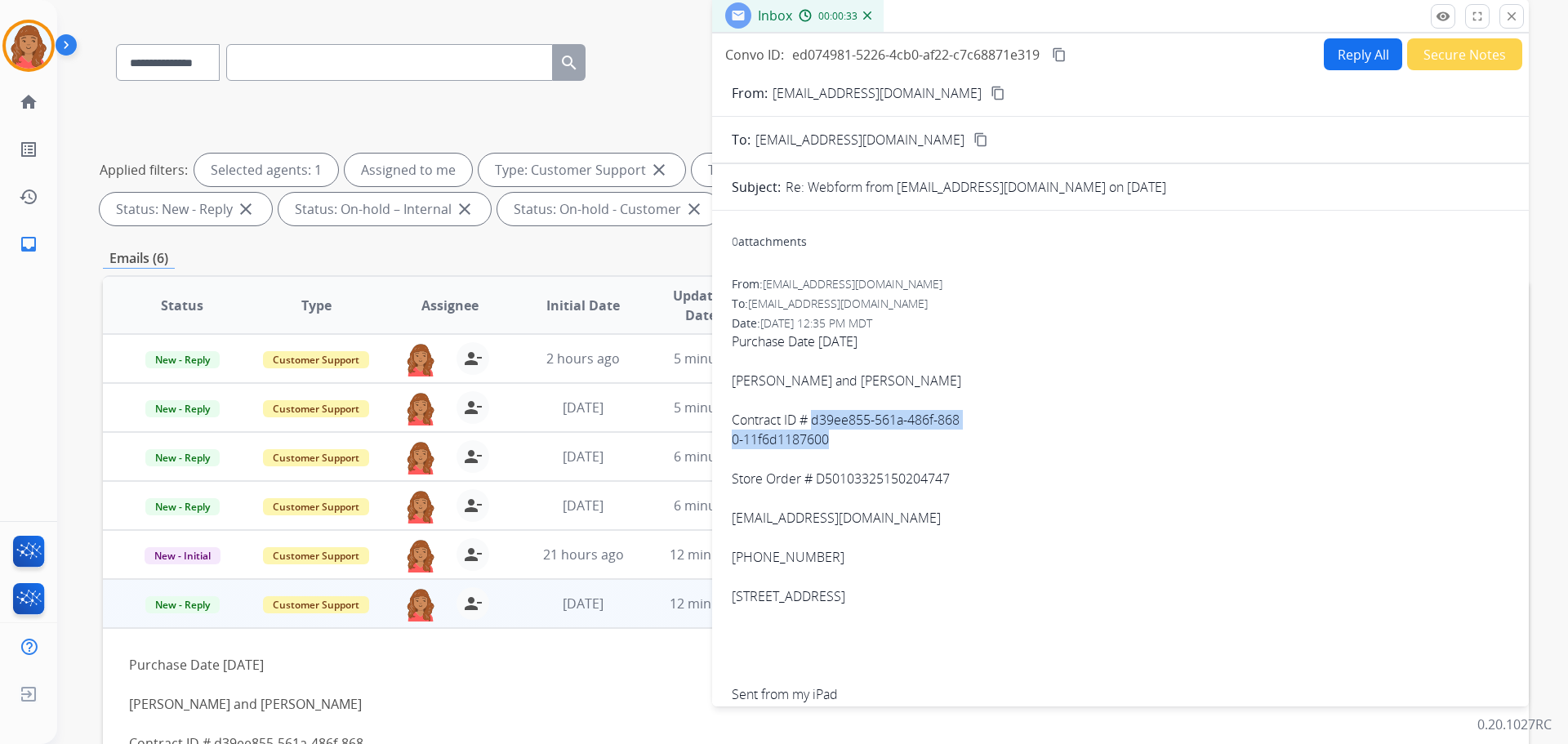
drag, startPoint x: 815, startPoint y: 420, endPoint x: 836, endPoint y: 442, distance: 30.4
click at [836, 442] on span "Purchase Date [DATE] [PERSON_NAME] and [PERSON_NAME] Contract ID # d39ee855-561…" at bounding box center [1120, 528] width 777 height 392
copy span "d39ee855-561a-486f-868 0-11f6d1187600"
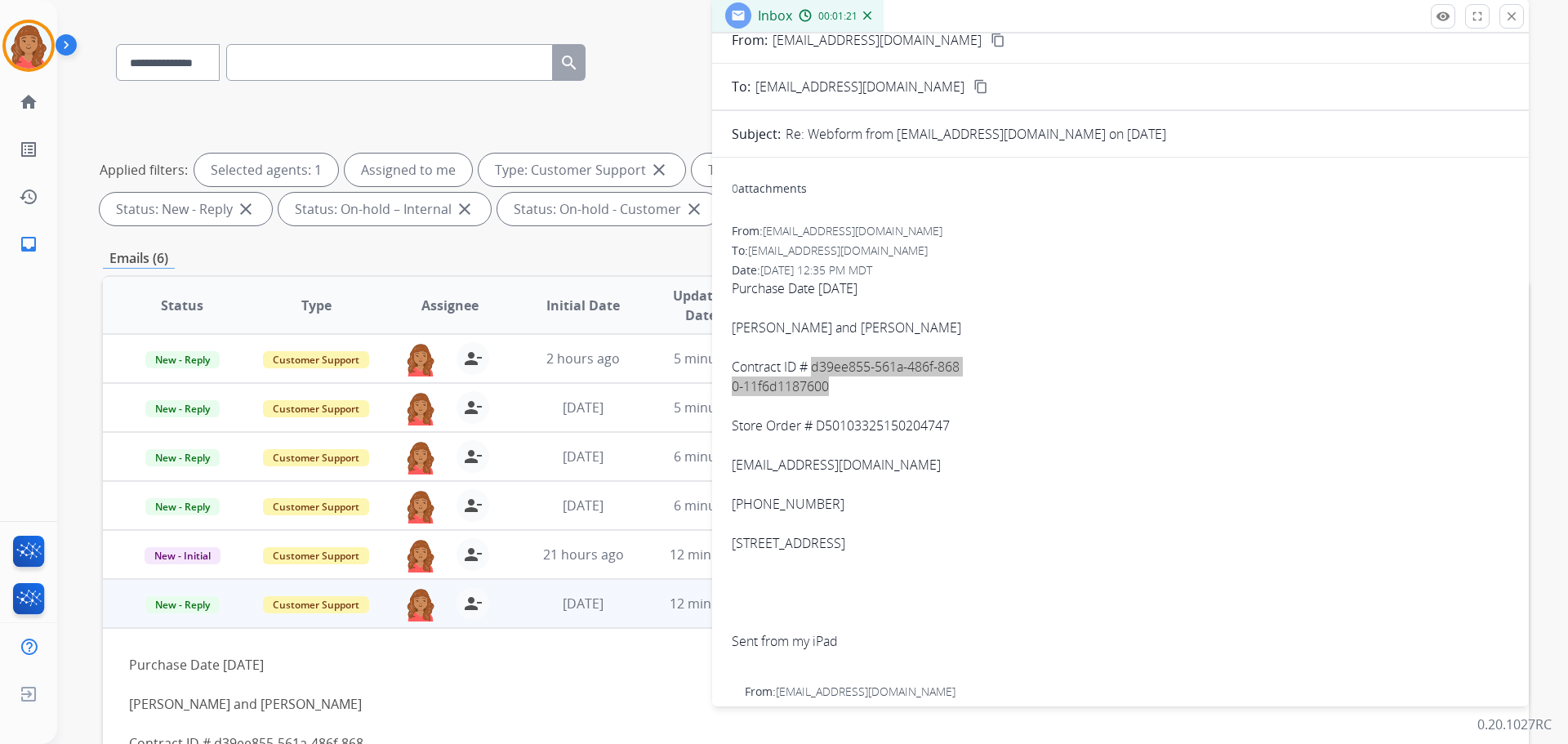
scroll to position [82, 0]
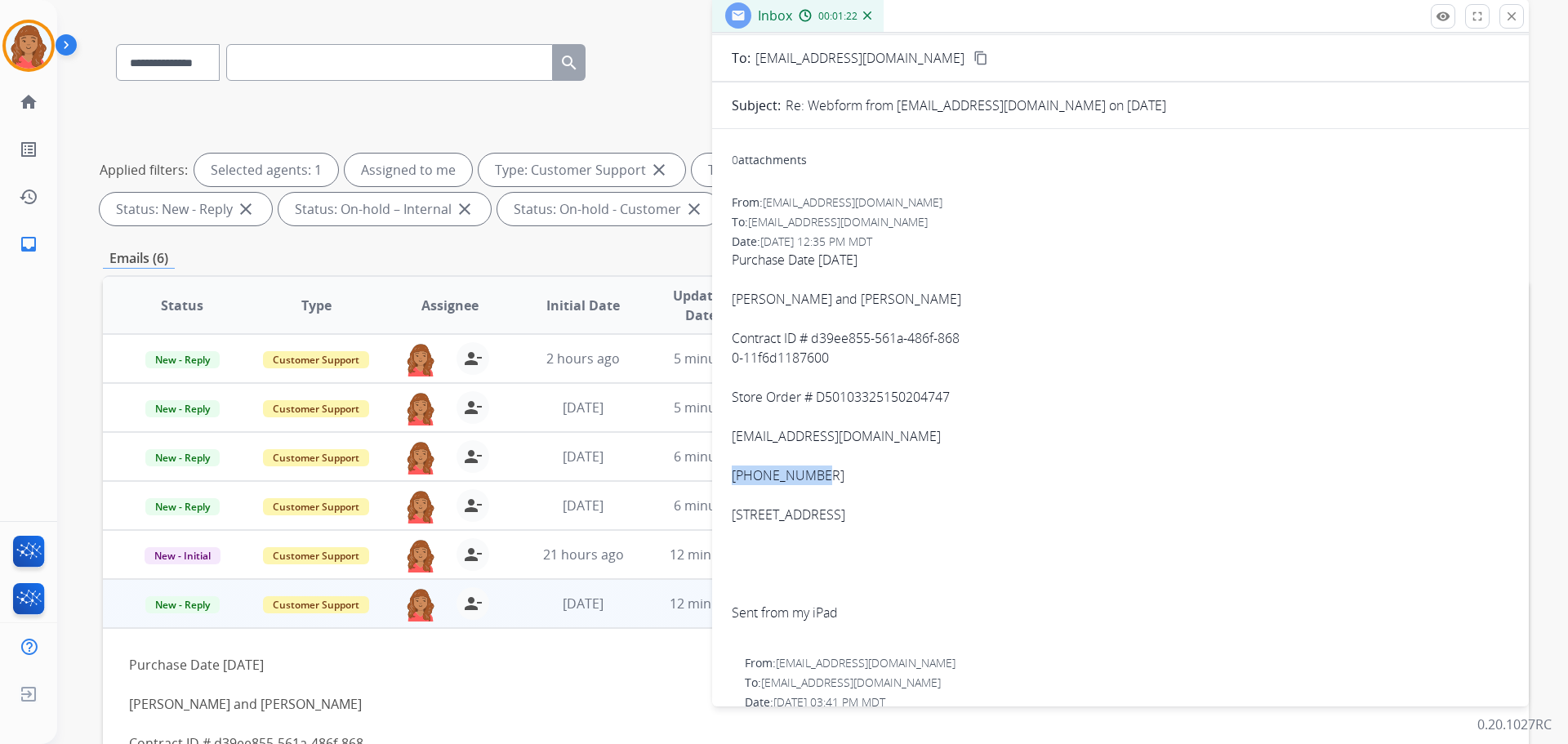
drag, startPoint x: 825, startPoint y: 477, endPoint x: 726, endPoint y: 478, distance: 99.0
click at [726, 478] on div "0 attachments From: [EMAIL_ADDRESS][DOMAIN_NAME] To: [EMAIL_ADDRESS][DOMAIN_NAM…" at bounding box center [1120, 708] width 817 height 1131
copy div "[PHONE_NUMBER]"
drag, startPoint x: 887, startPoint y: 440, endPoint x: 721, endPoint y: 441, distance: 166.0
click at [721, 441] on div "0 attachments From: [EMAIL_ADDRESS][DOMAIN_NAME] To: [EMAIL_ADDRESS][DOMAIN_NAM…" at bounding box center [1120, 708] width 817 height 1131
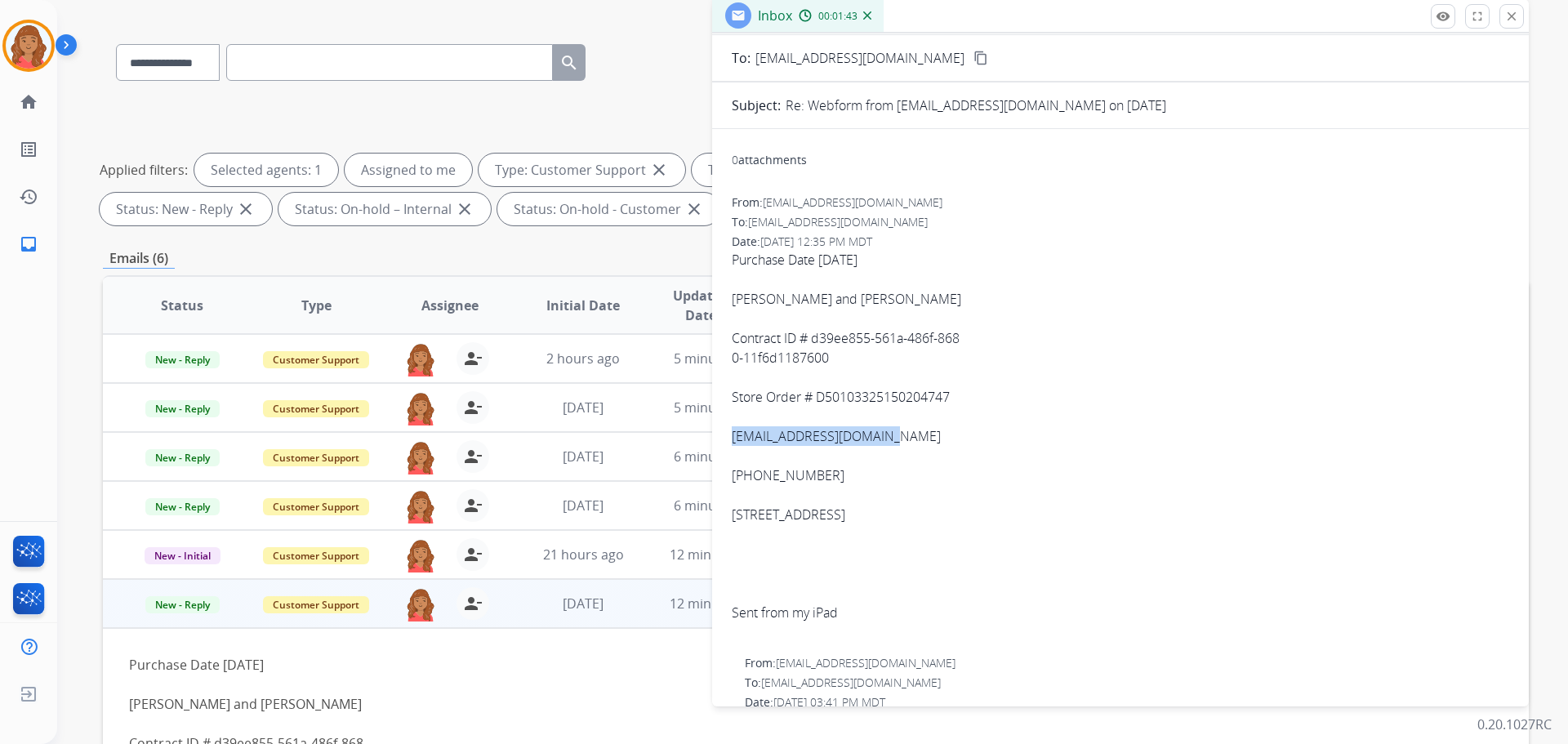
copy div "[EMAIL_ADDRESS][DOMAIN_NAME]"
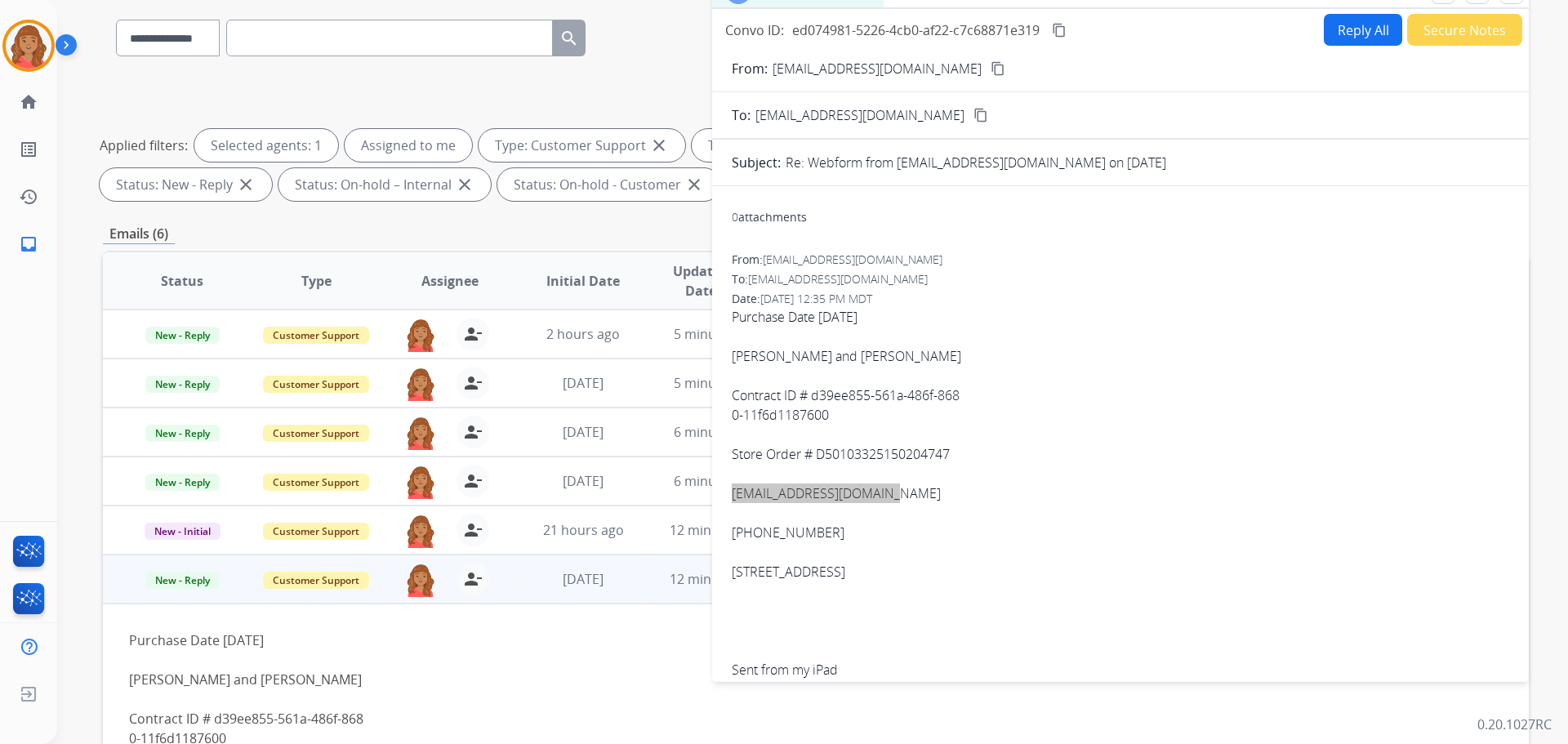
scroll to position [19, 0]
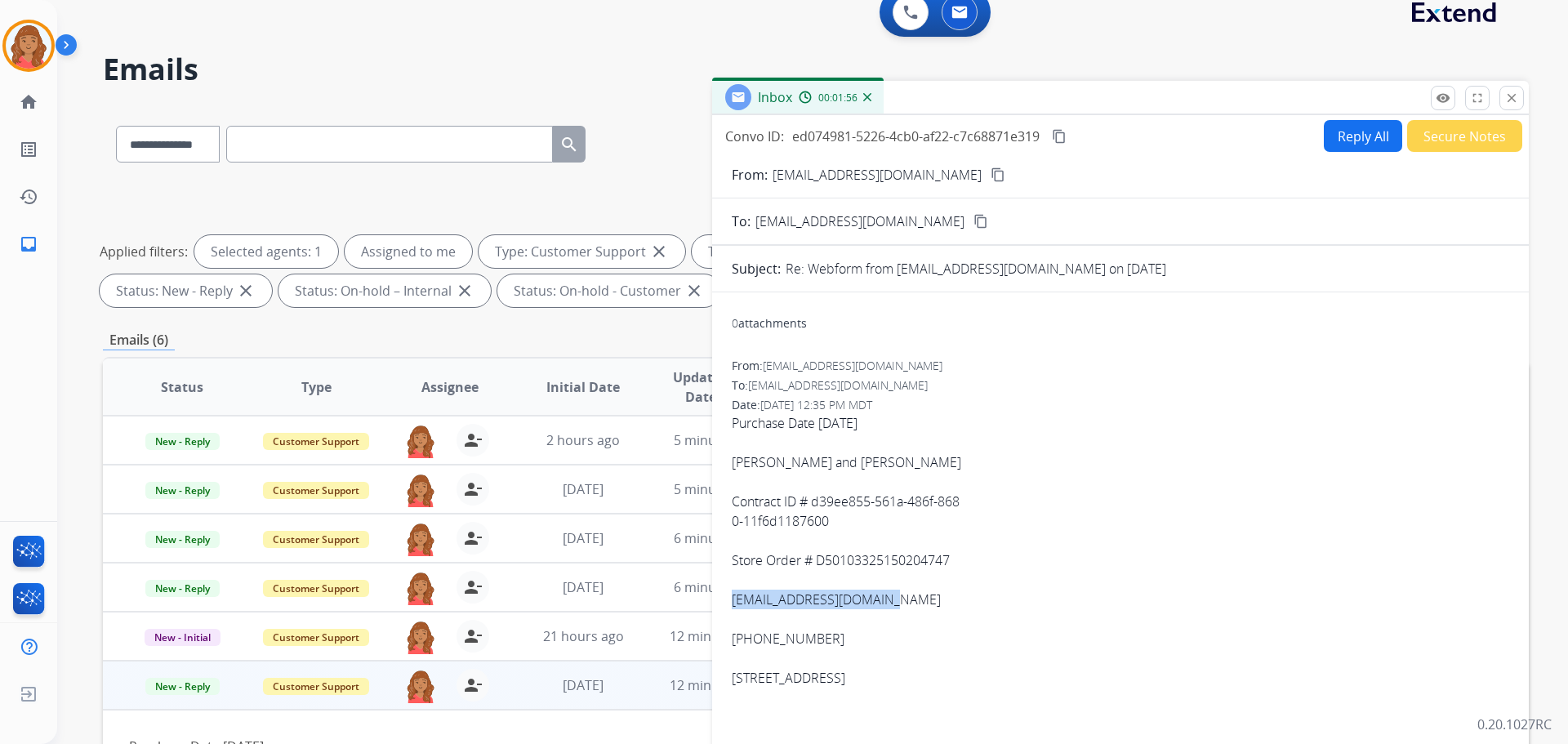
click at [880, 126] on button "Reply All" at bounding box center [1364, 136] width 79 height 32
select select "**********"
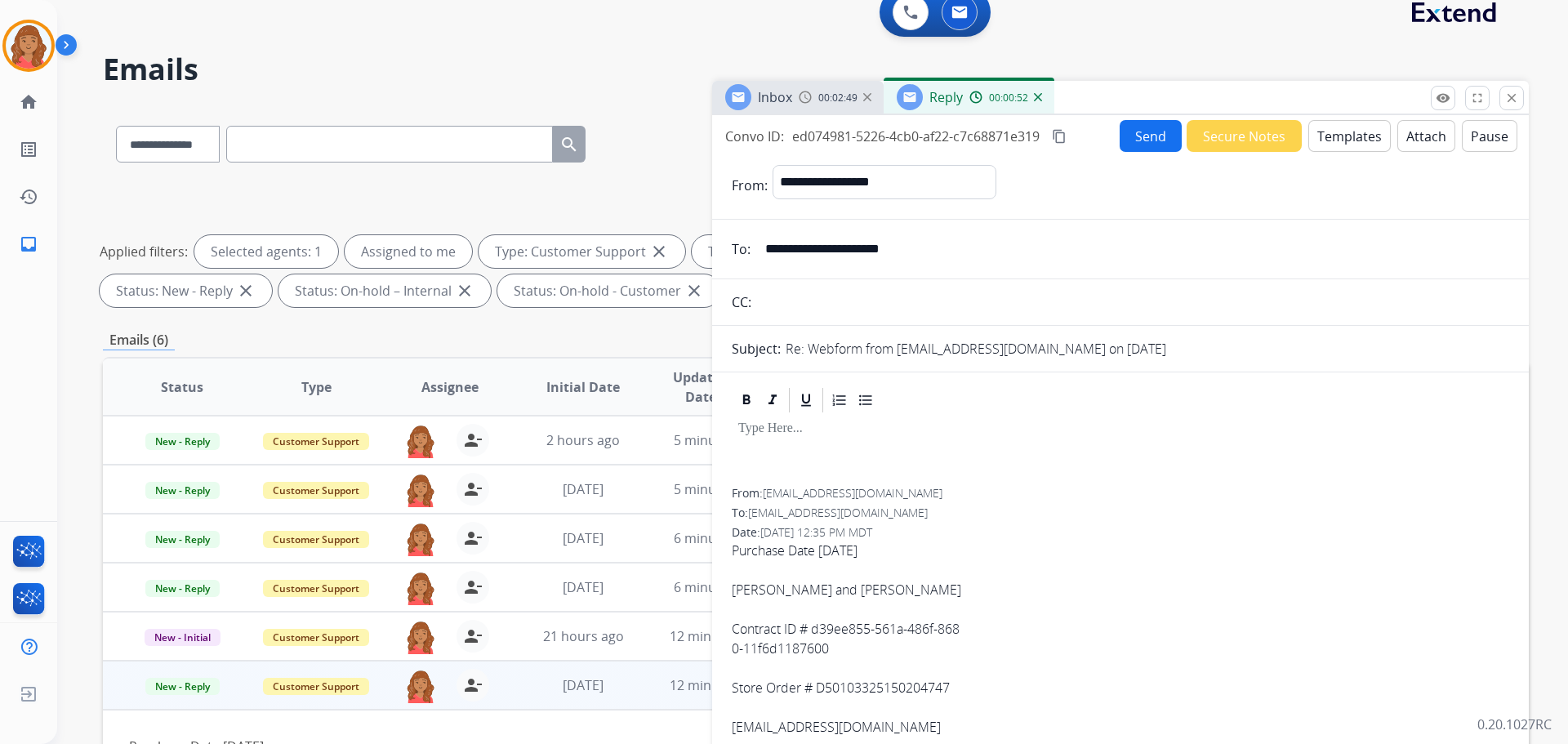
click at [880, 135] on button "Templates" at bounding box center [1349, 136] width 83 height 32
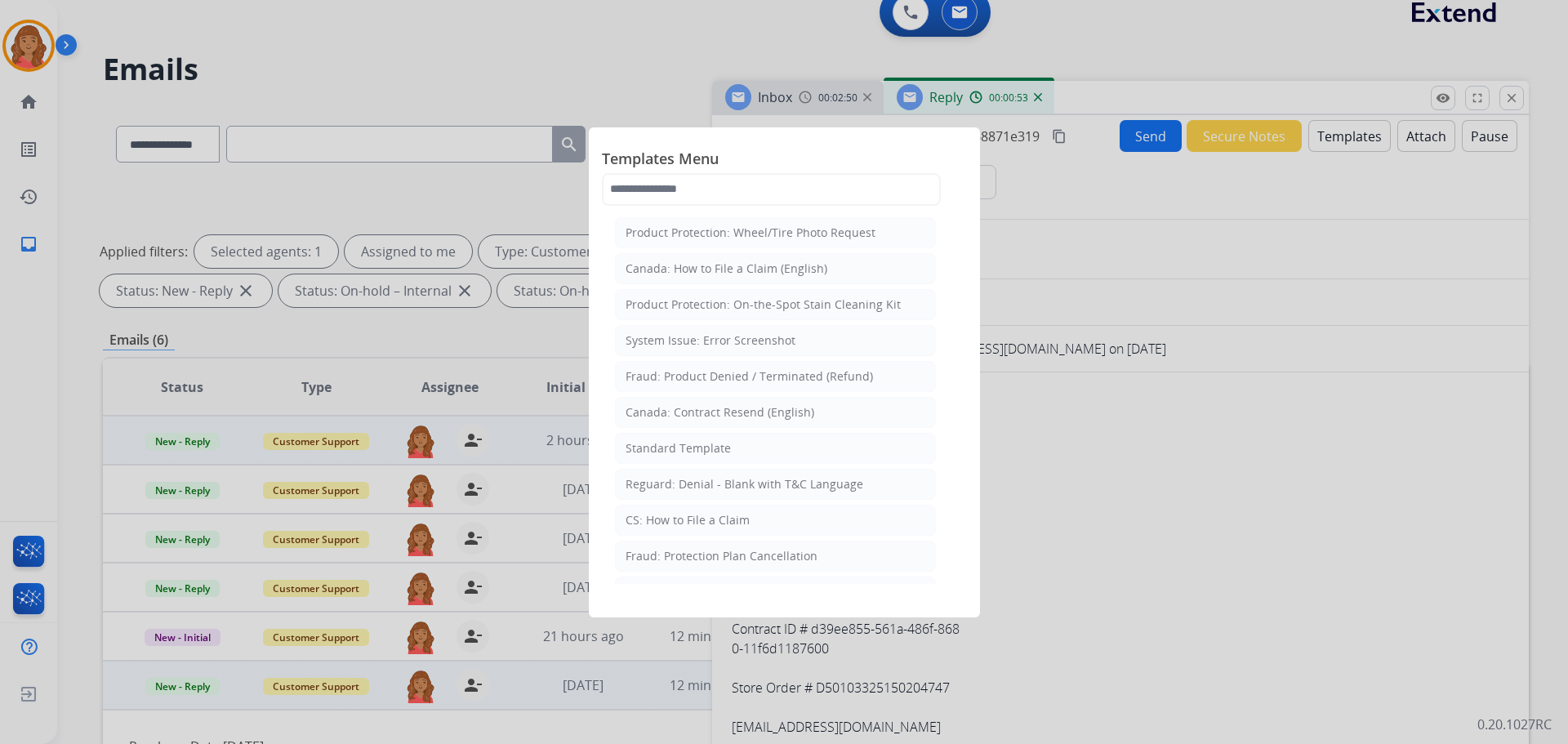
click at [673, 445] on div "Standard Template" at bounding box center [678, 448] width 105 height 16
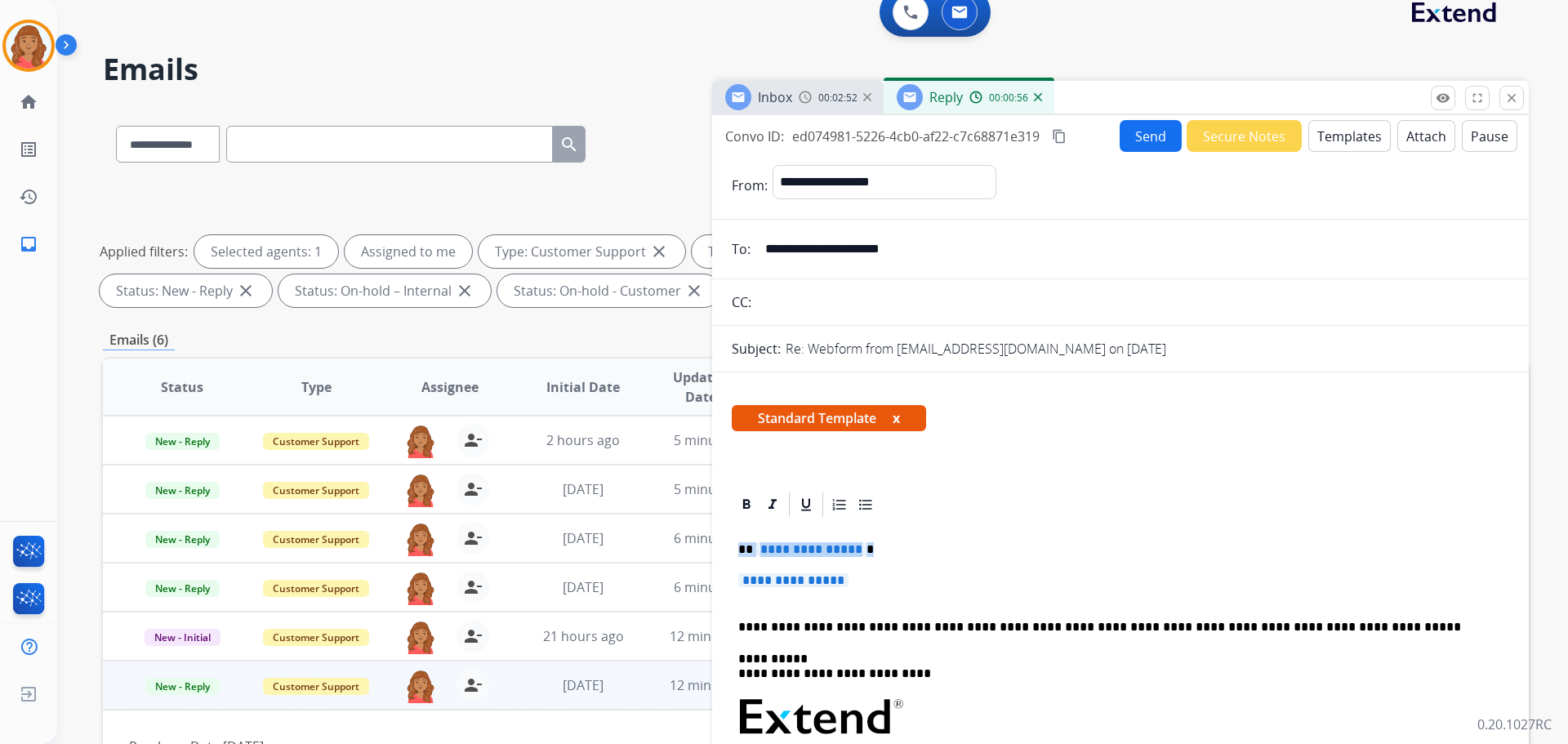
drag, startPoint x: 865, startPoint y: 579, endPoint x: 732, endPoint y: 550, distance: 136.1
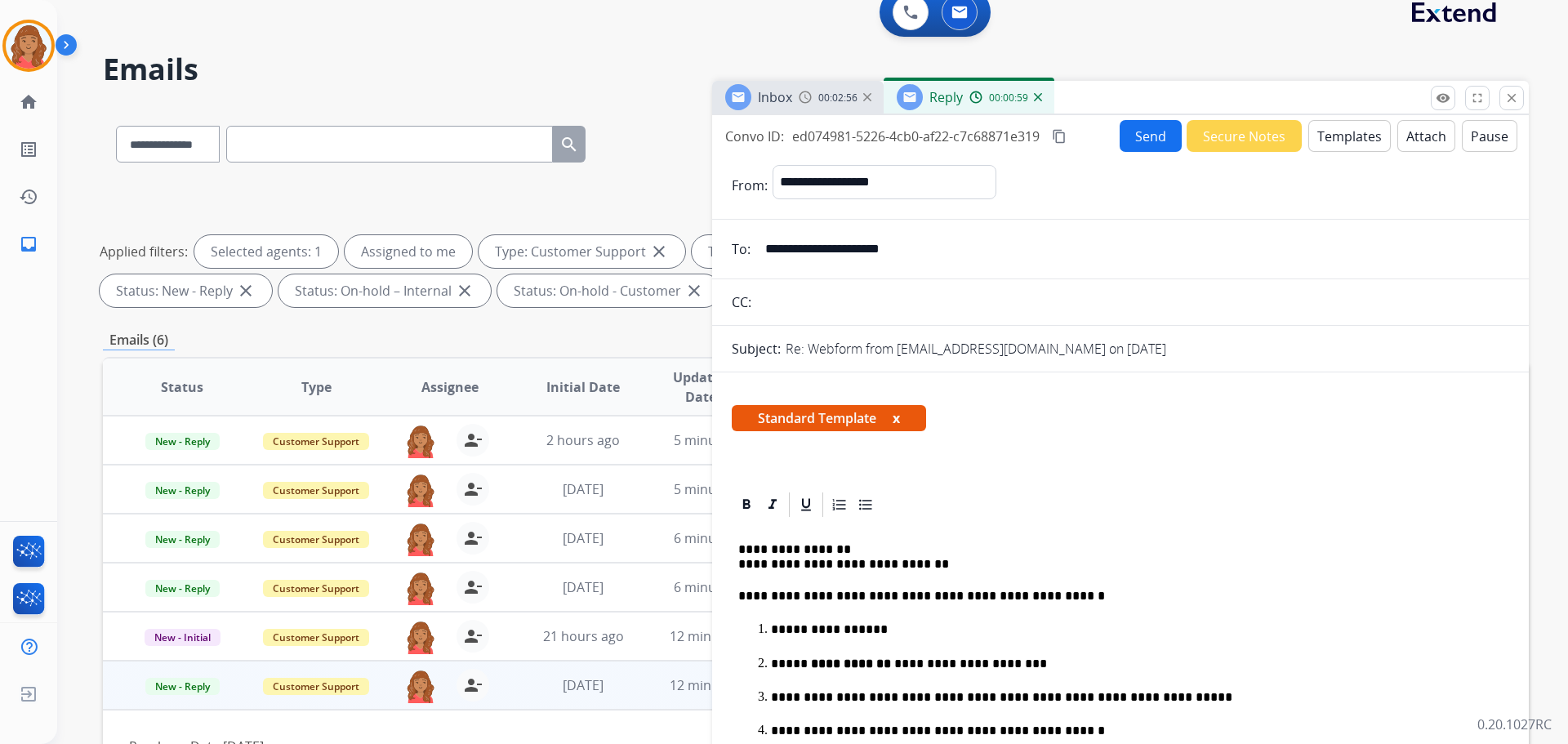
click at [880, 138] on mat-icon "content_copy" at bounding box center [1060, 137] width 15 height 15
click at [880, 135] on span "Copied!" at bounding box center [1093, 136] width 47 height 20
click at [880, 137] on button "Send" at bounding box center [1151, 136] width 62 height 32
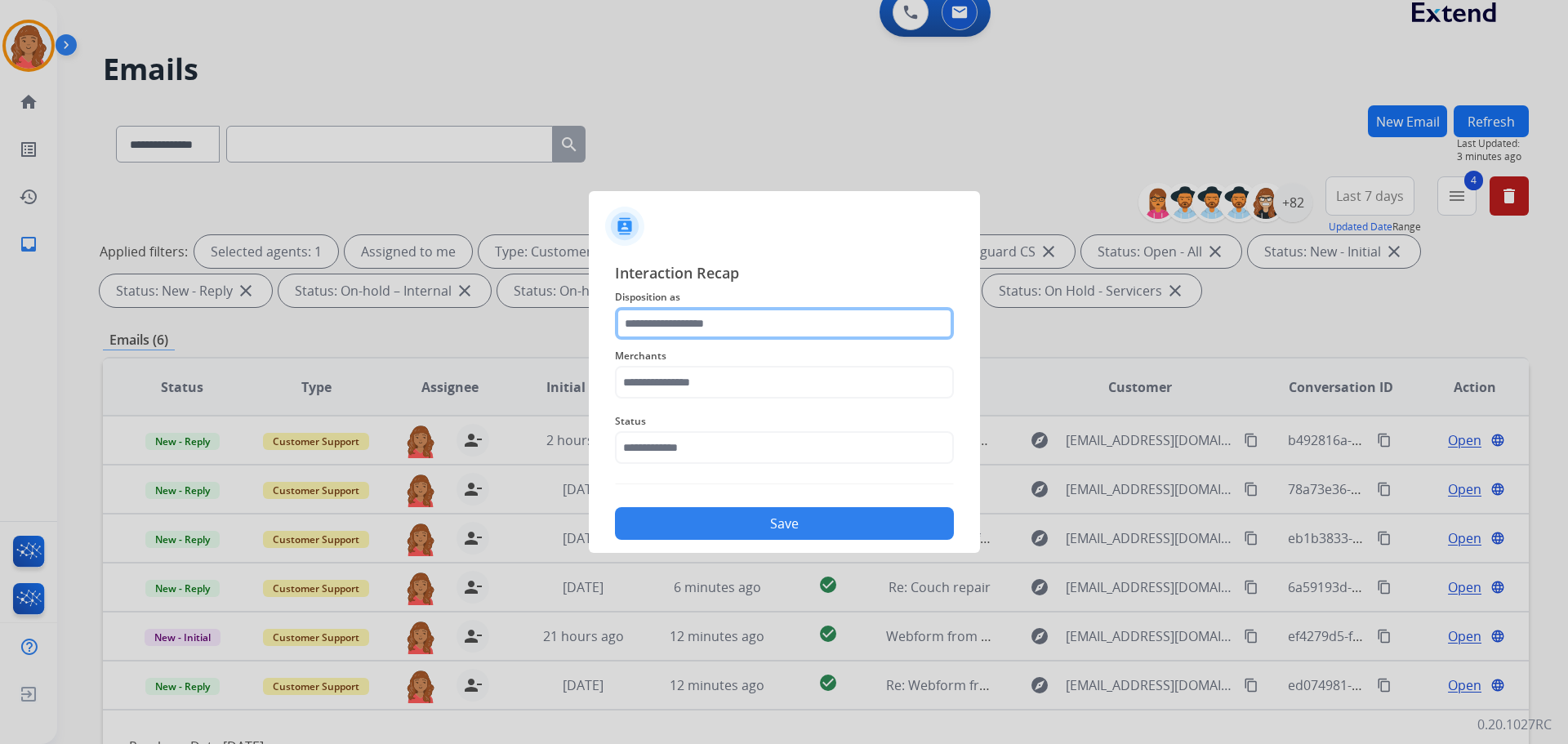
click at [705, 327] on input "text" at bounding box center [784, 323] width 339 height 33
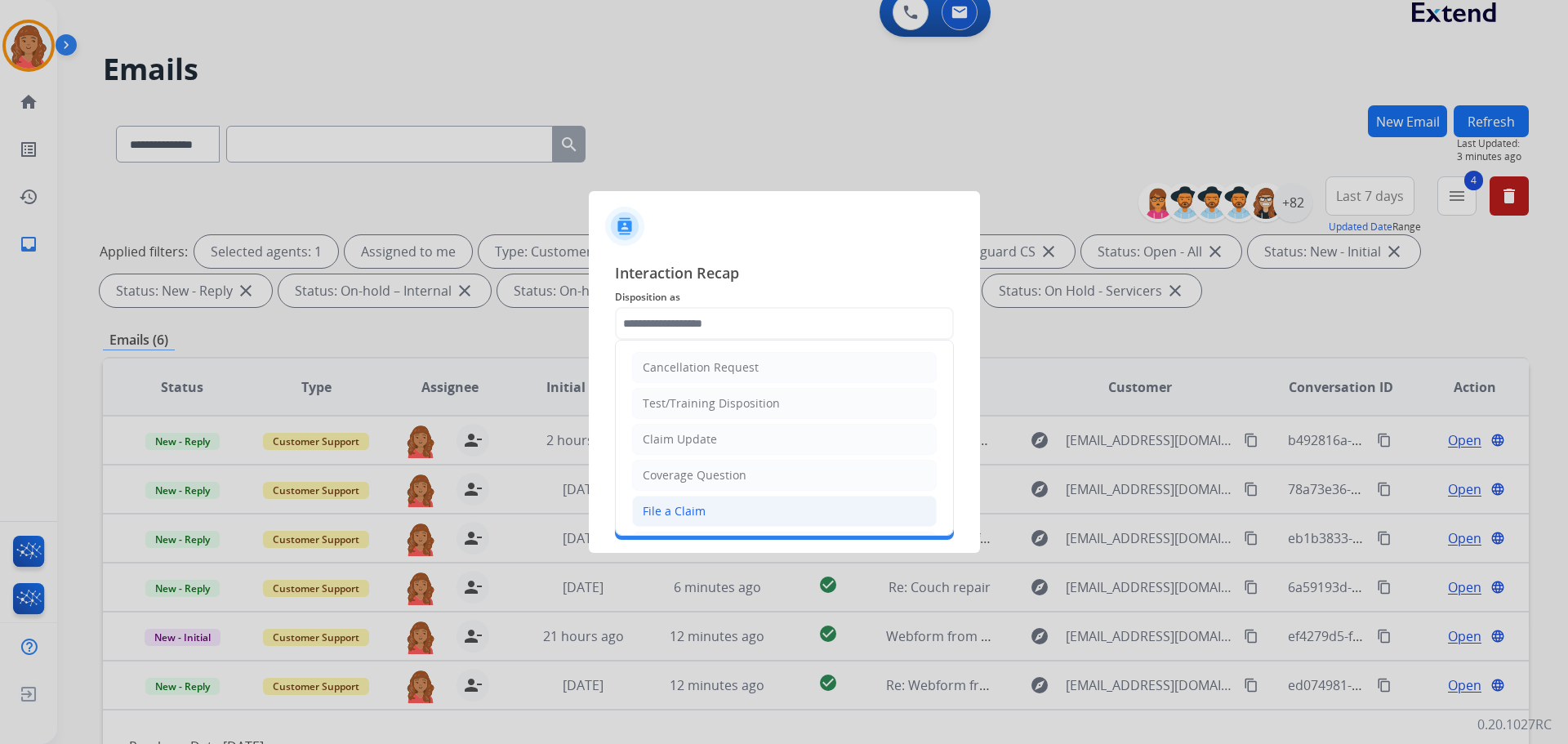
click at [679, 516] on div "File a Claim" at bounding box center [673, 510] width 63 height 16
type input "**********"
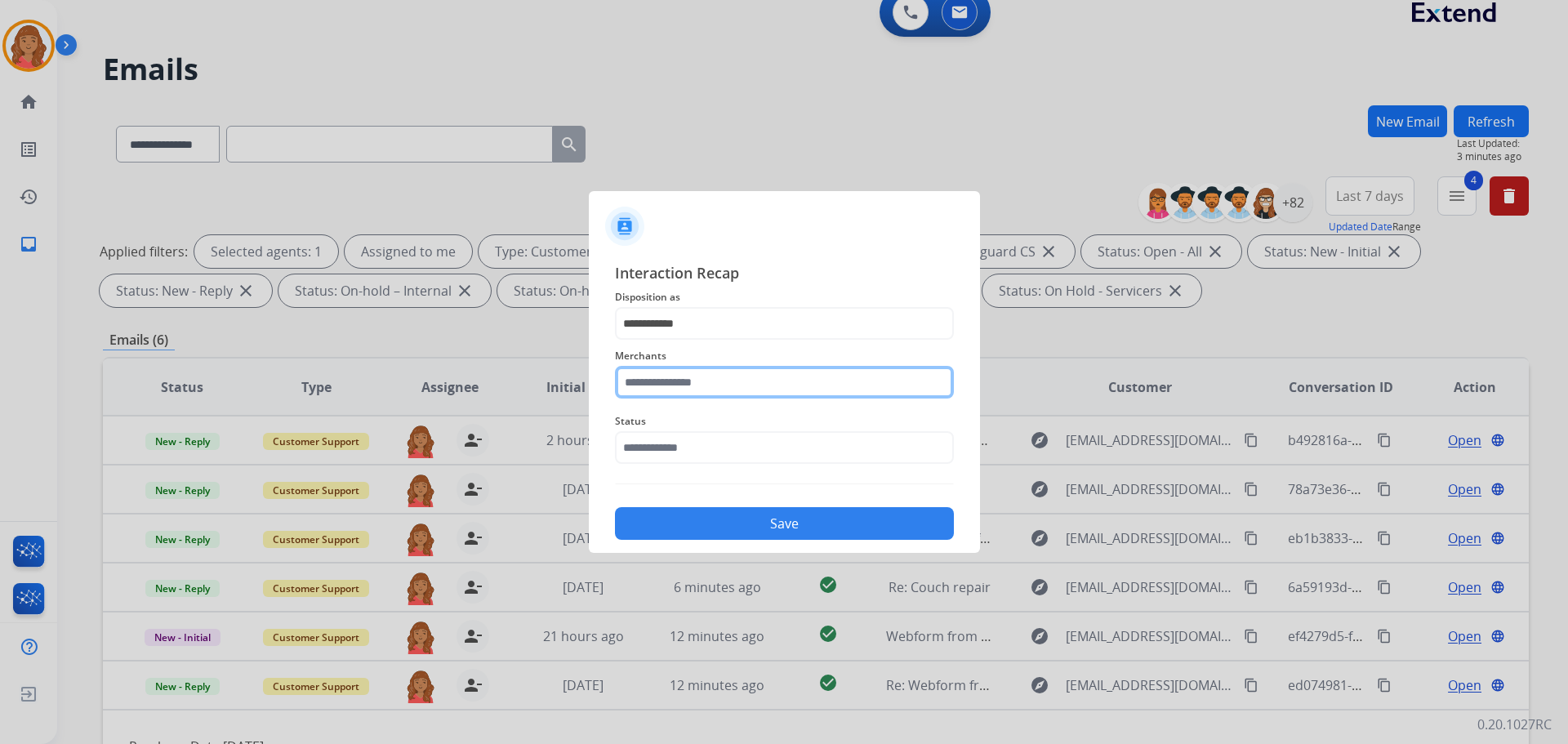
click at [686, 395] on input "text" at bounding box center [784, 382] width 339 height 33
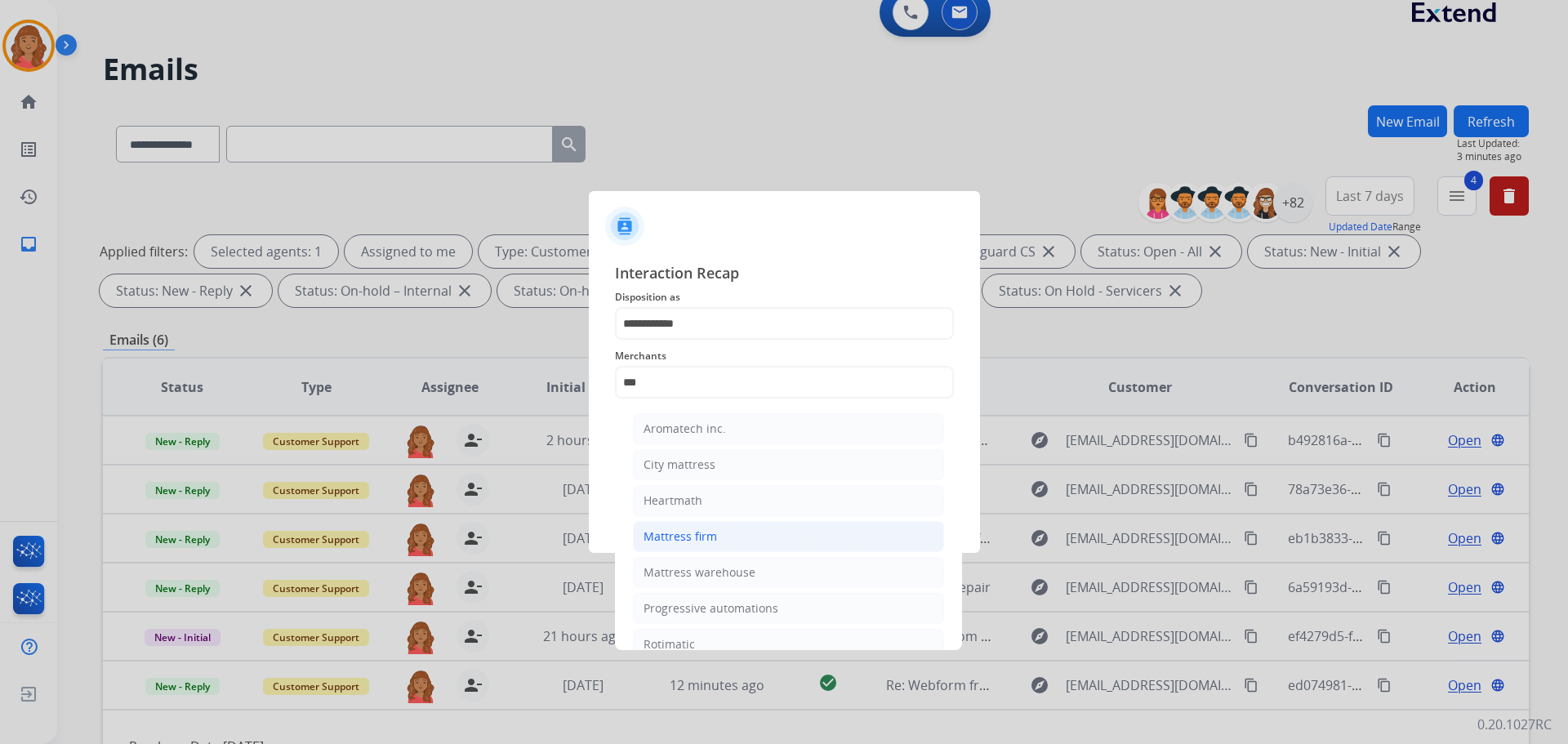
click at [686, 531] on div "Mattress firm" at bounding box center [680, 536] width 73 height 16
type input "**********"
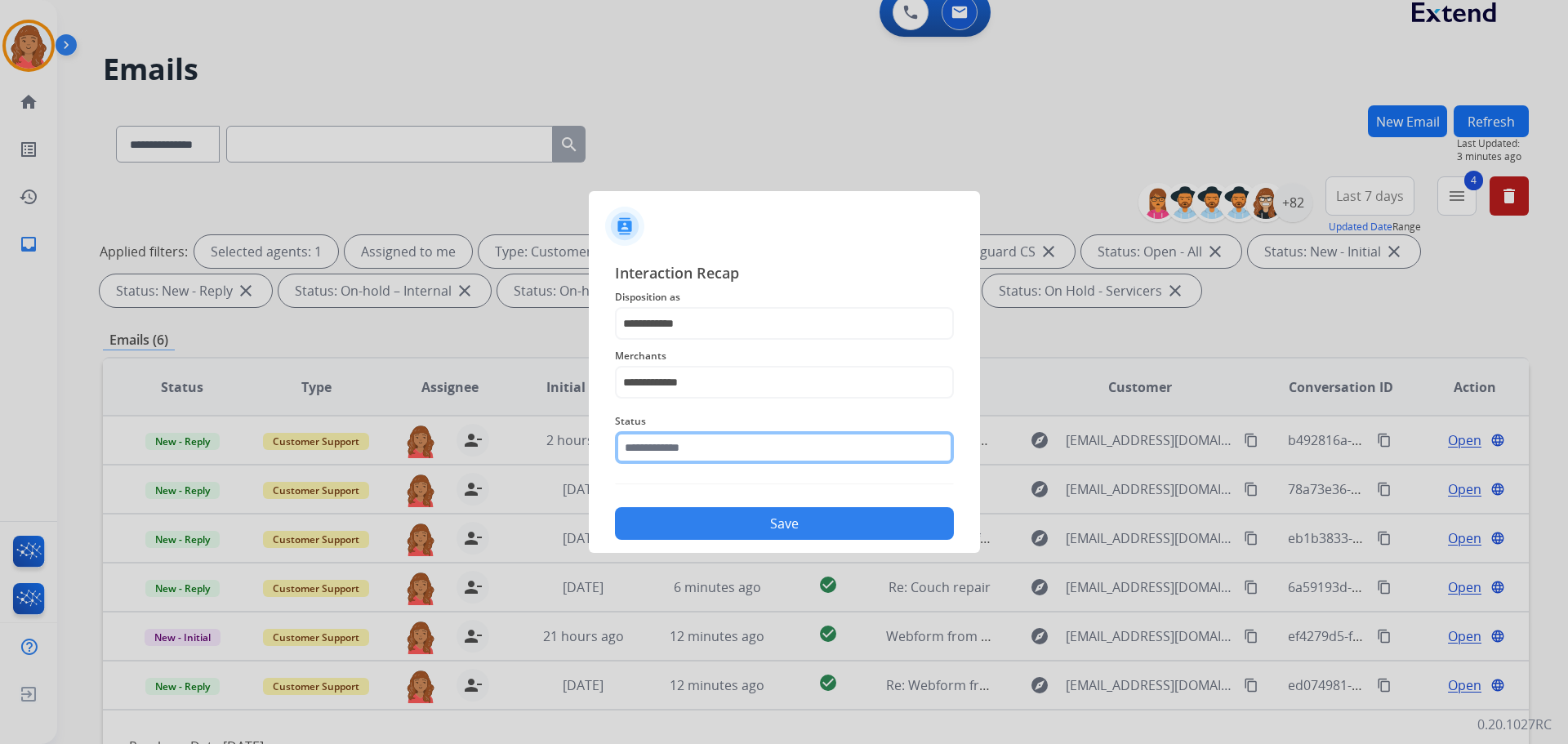
drag, startPoint x: 674, startPoint y: 448, endPoint x: 679, endPoint y: 459, distance: 12.1
click at [677, 454] on input "text" at bounding box center [784, 448] width 339 height 33
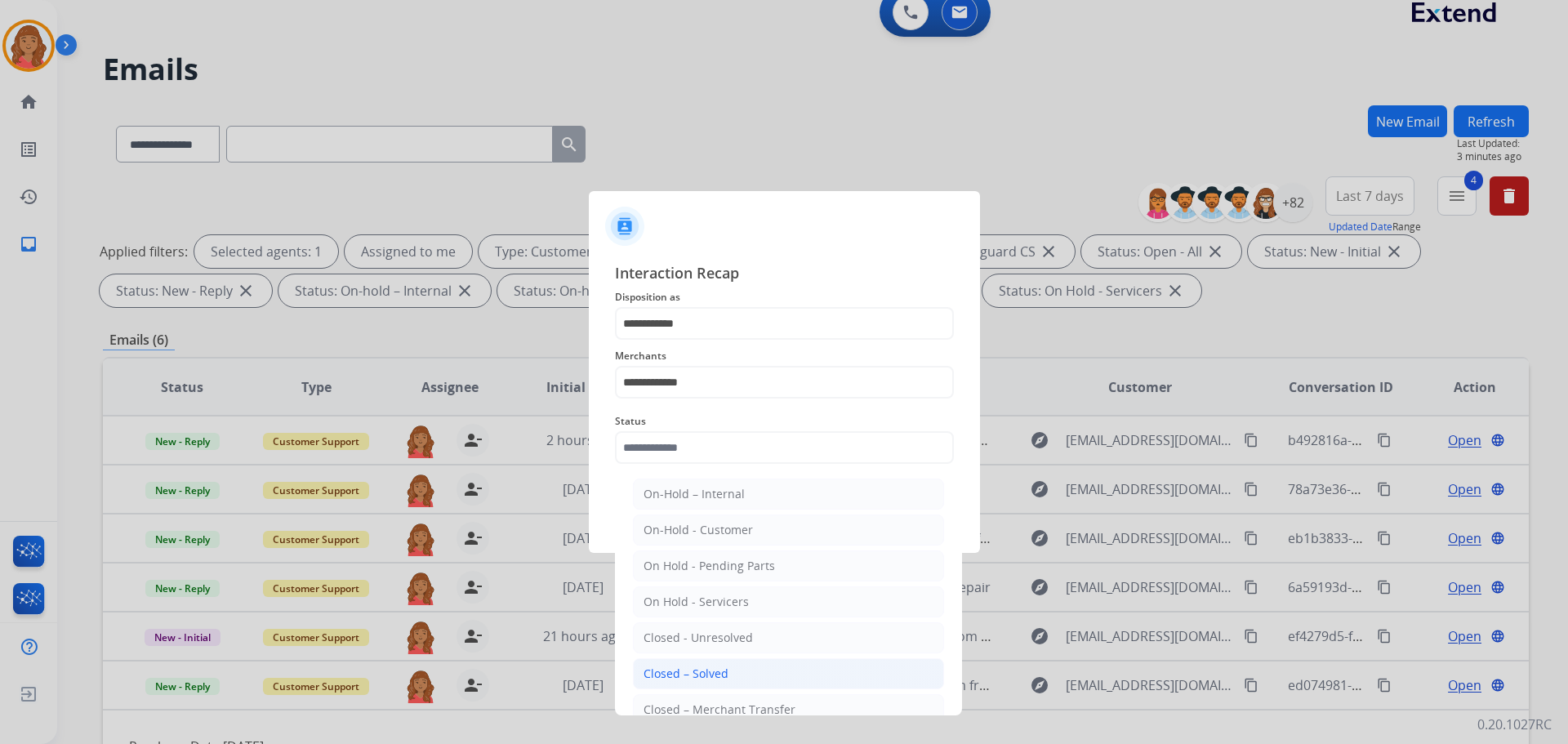
click at [698, 664] on div "Closed – Solved" at bounding box center [686, 674] width 85 height 16
type input "**********"
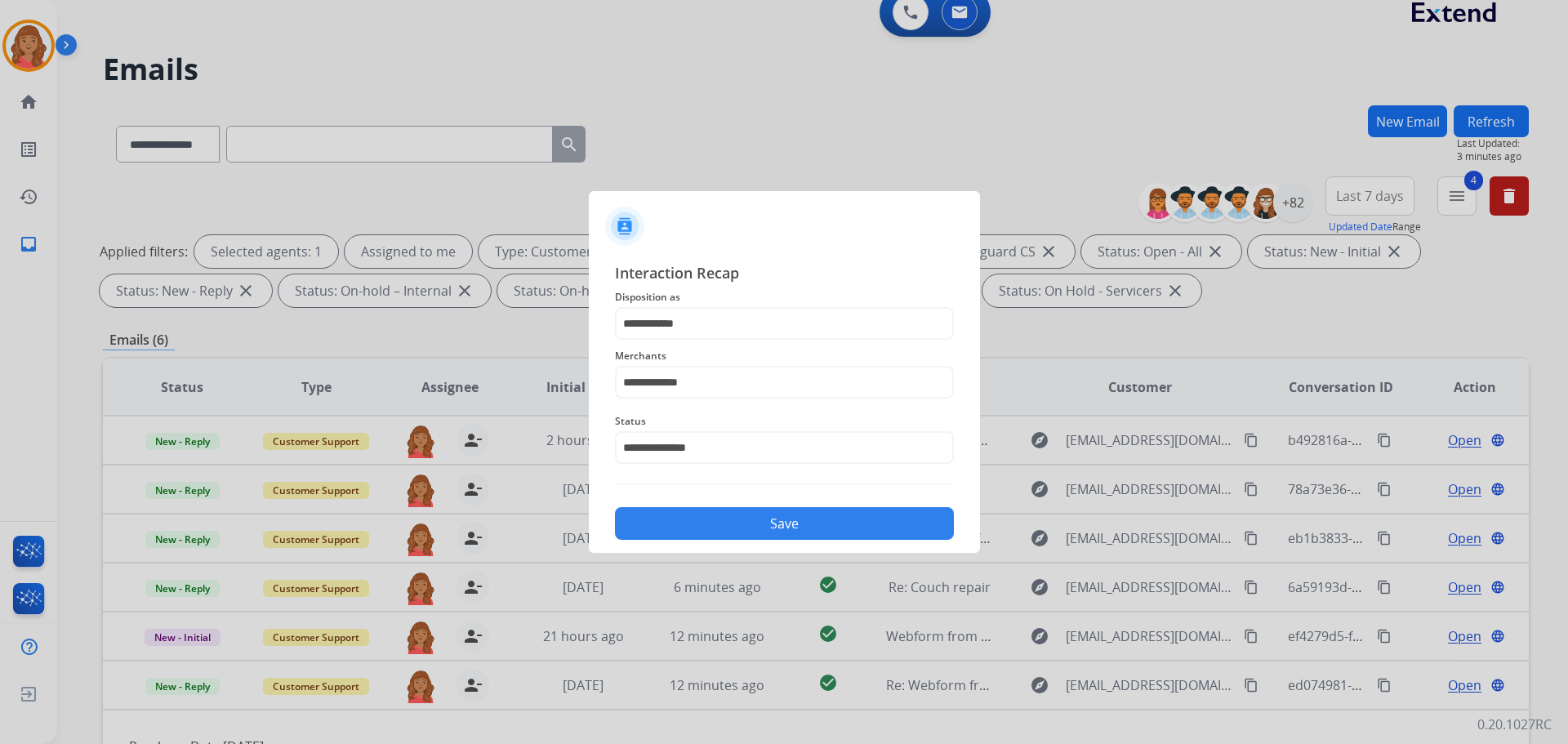
click at [697, 529] on button "Save" at bounding box center [784, 524] width 339 height 33
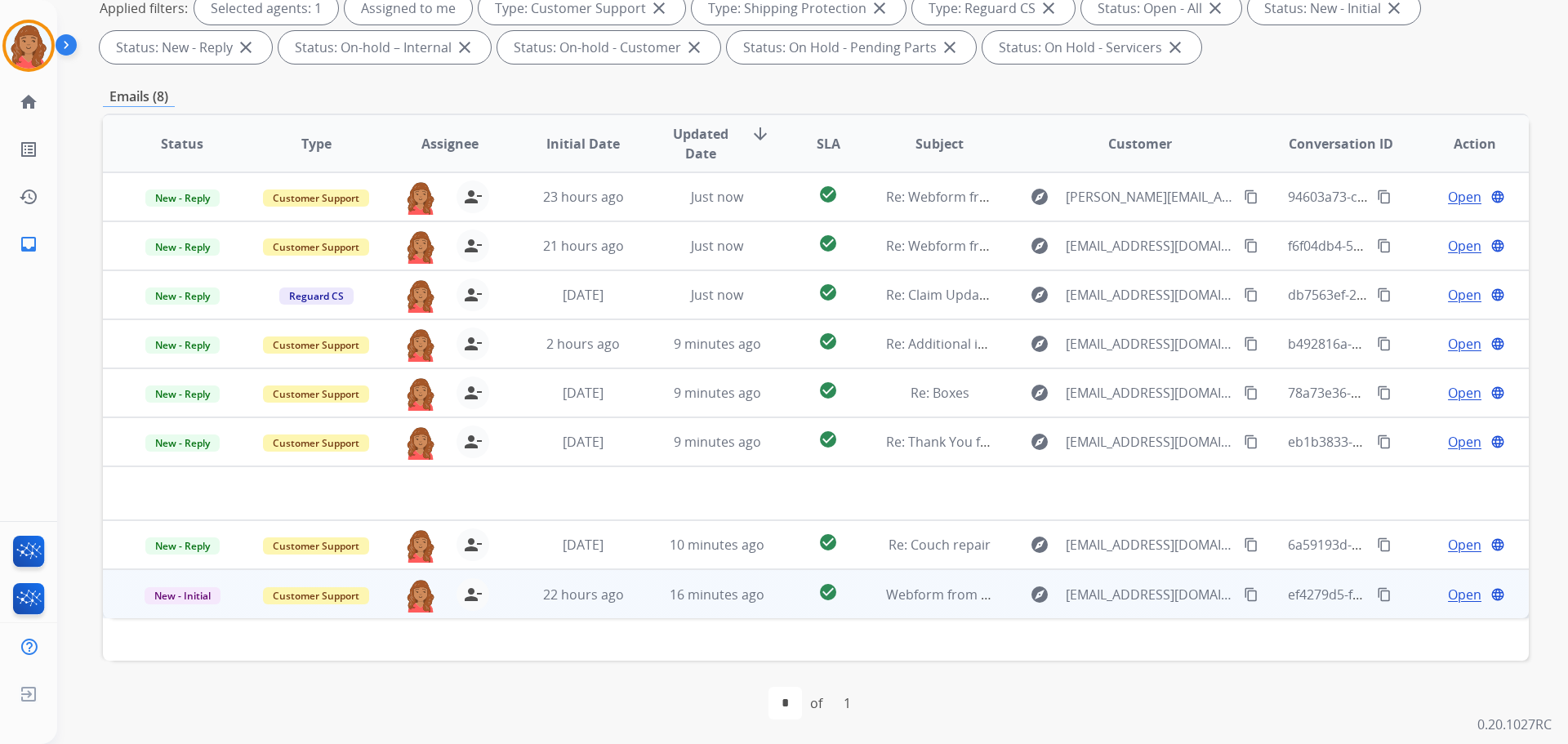
scroll to position [264, 0]
click at [646, 606] on td "16 minutes ago" at bounding box center [704, 592] width 134 height 49
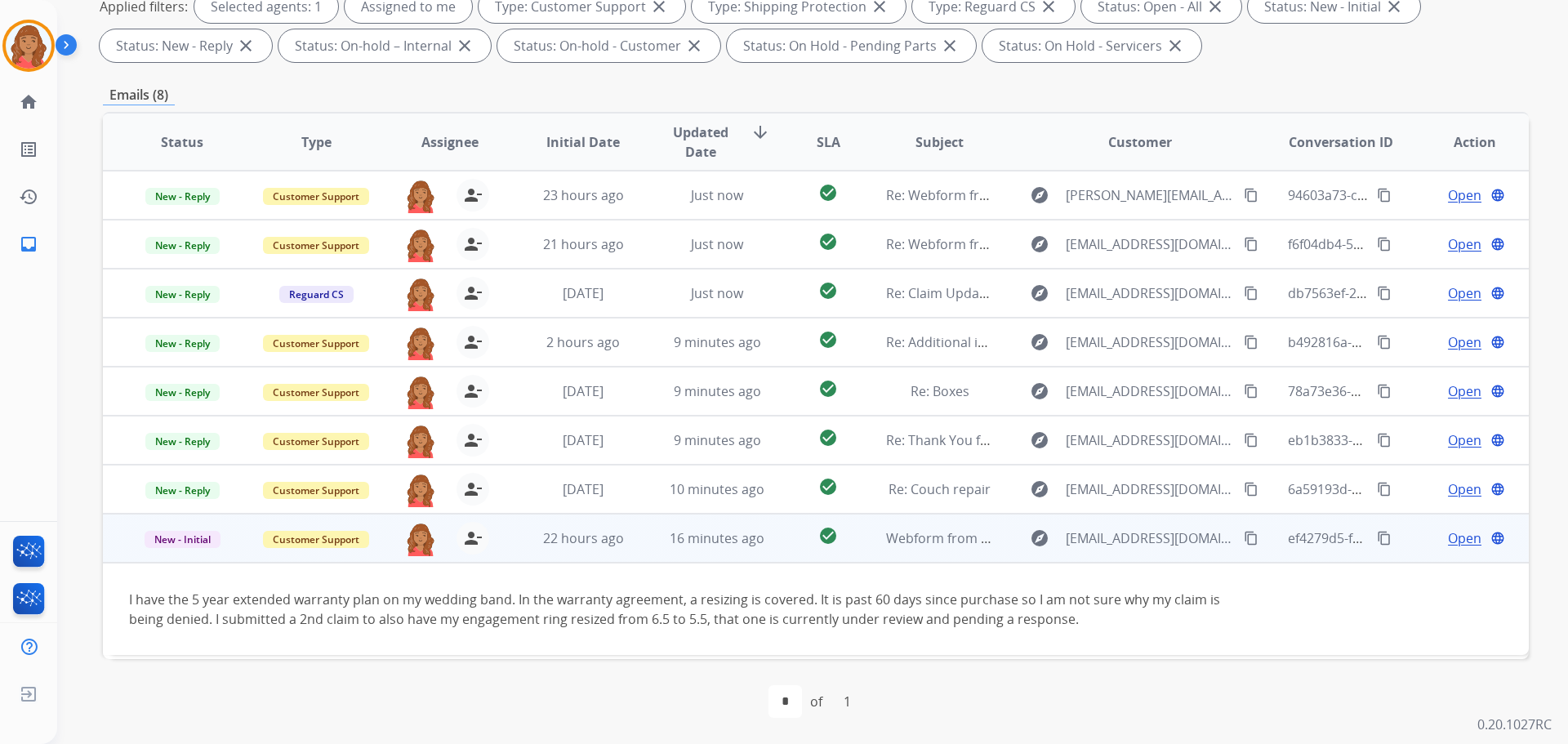
click at [880, 539] on mat-icon "content_copy" at bounding box center [1251, 539] width 15 height 15
click at [880, 538] on span "Open" at bounding box center [1465, 538] width 34 height 20
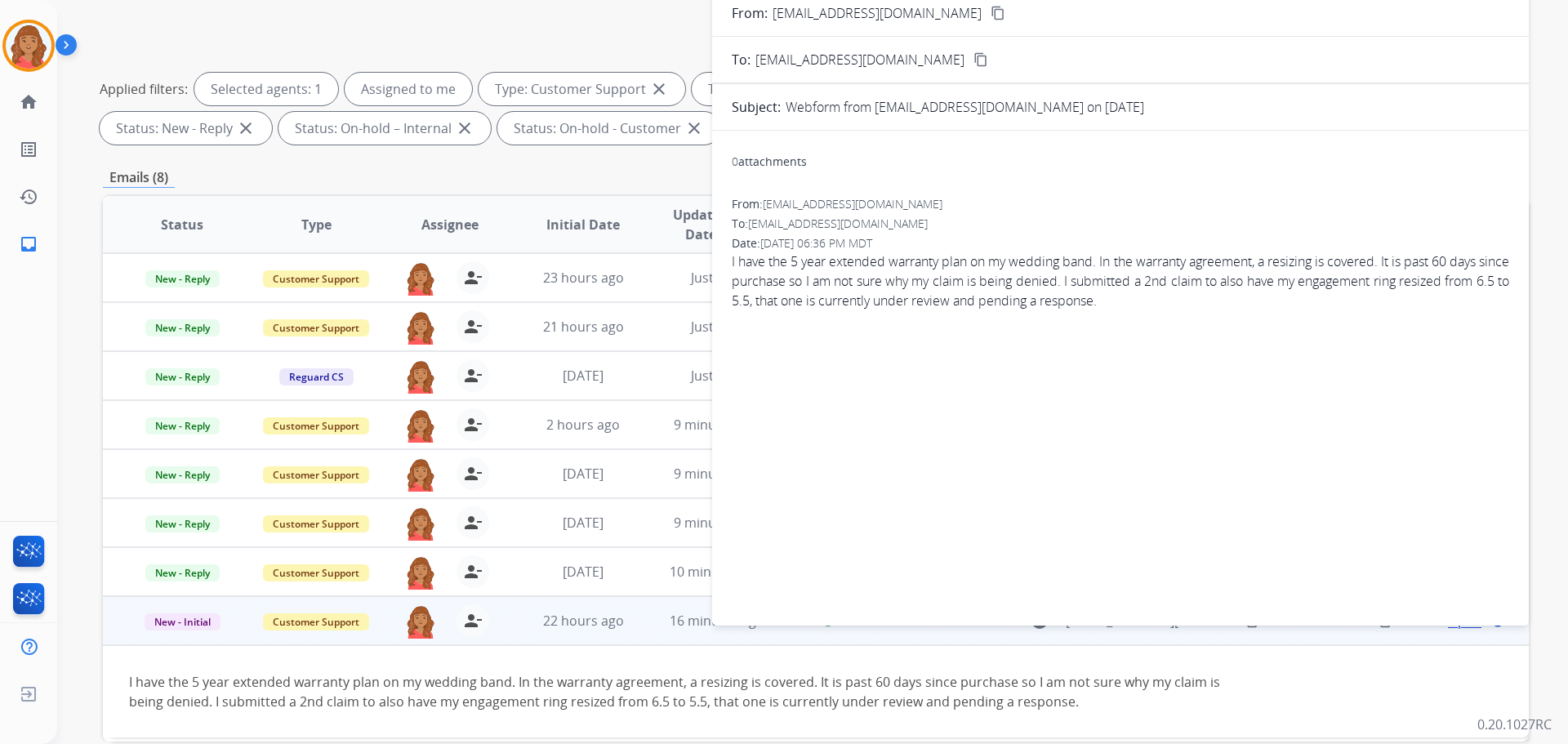
scroll to position [0, 0]
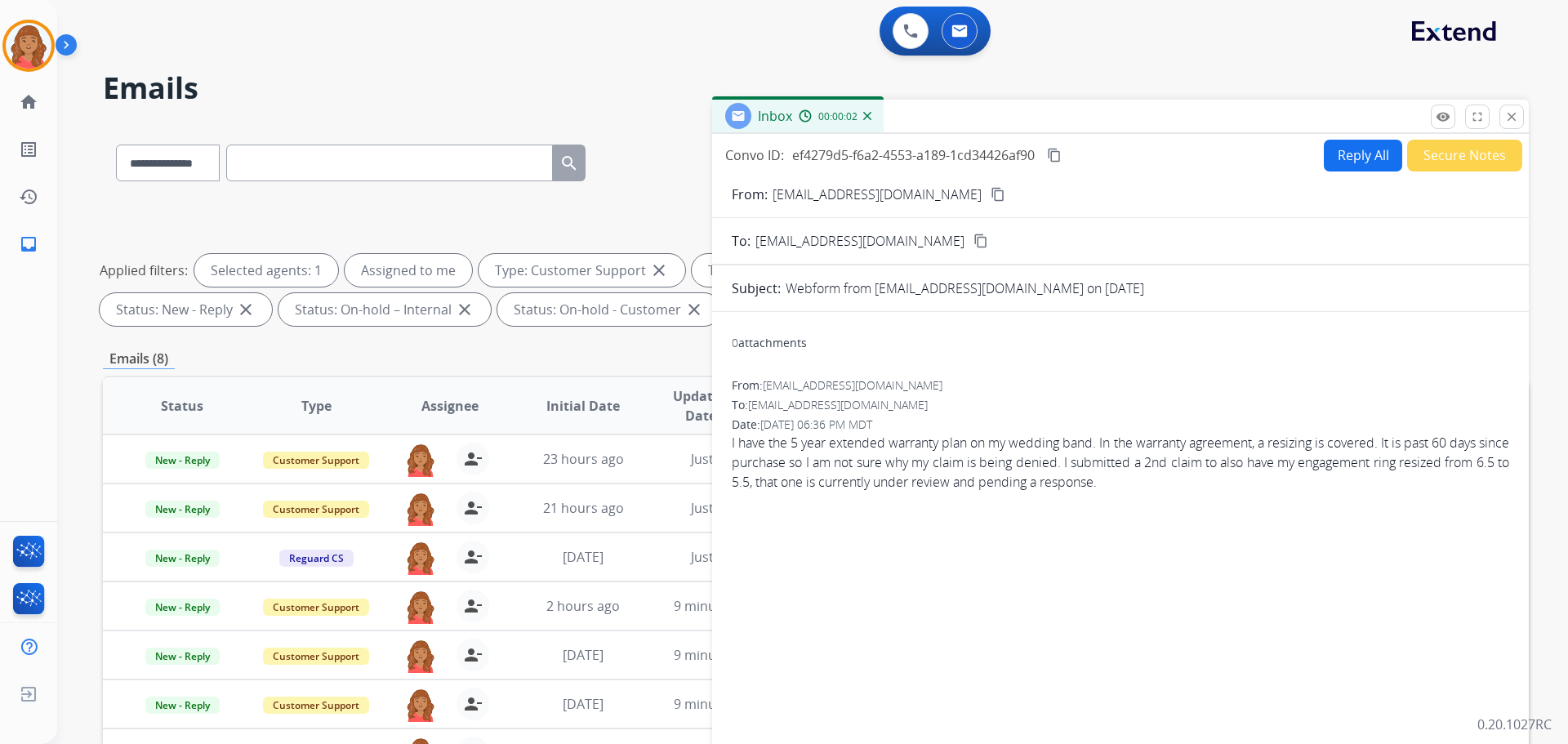
click at [880, 152] on button "Reply All" at bounding box center [1364, 156] width 79 height 32
select select "**********"
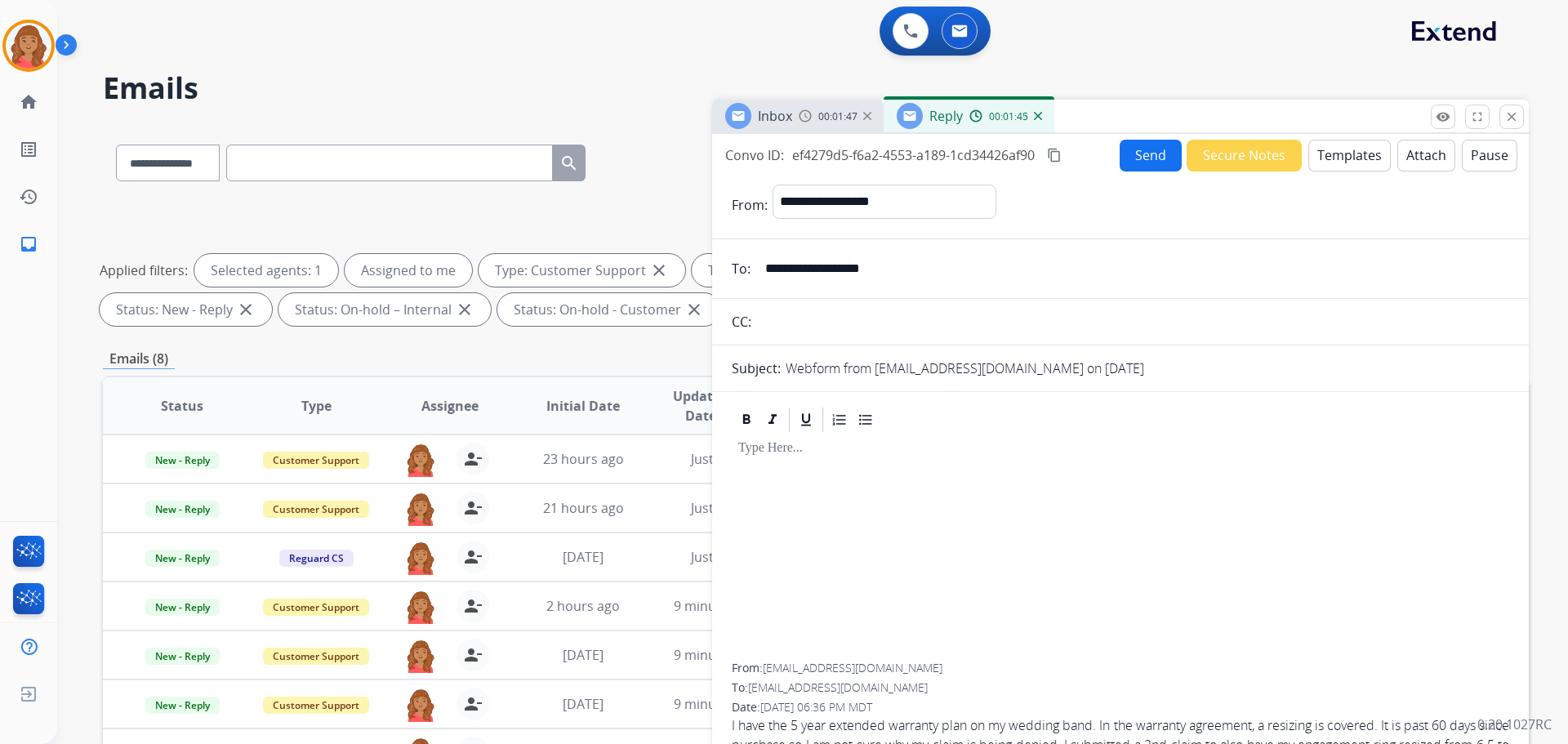
click at [880, 159] on button "Send" at bounding box center [1151, 156] width 62 height 32
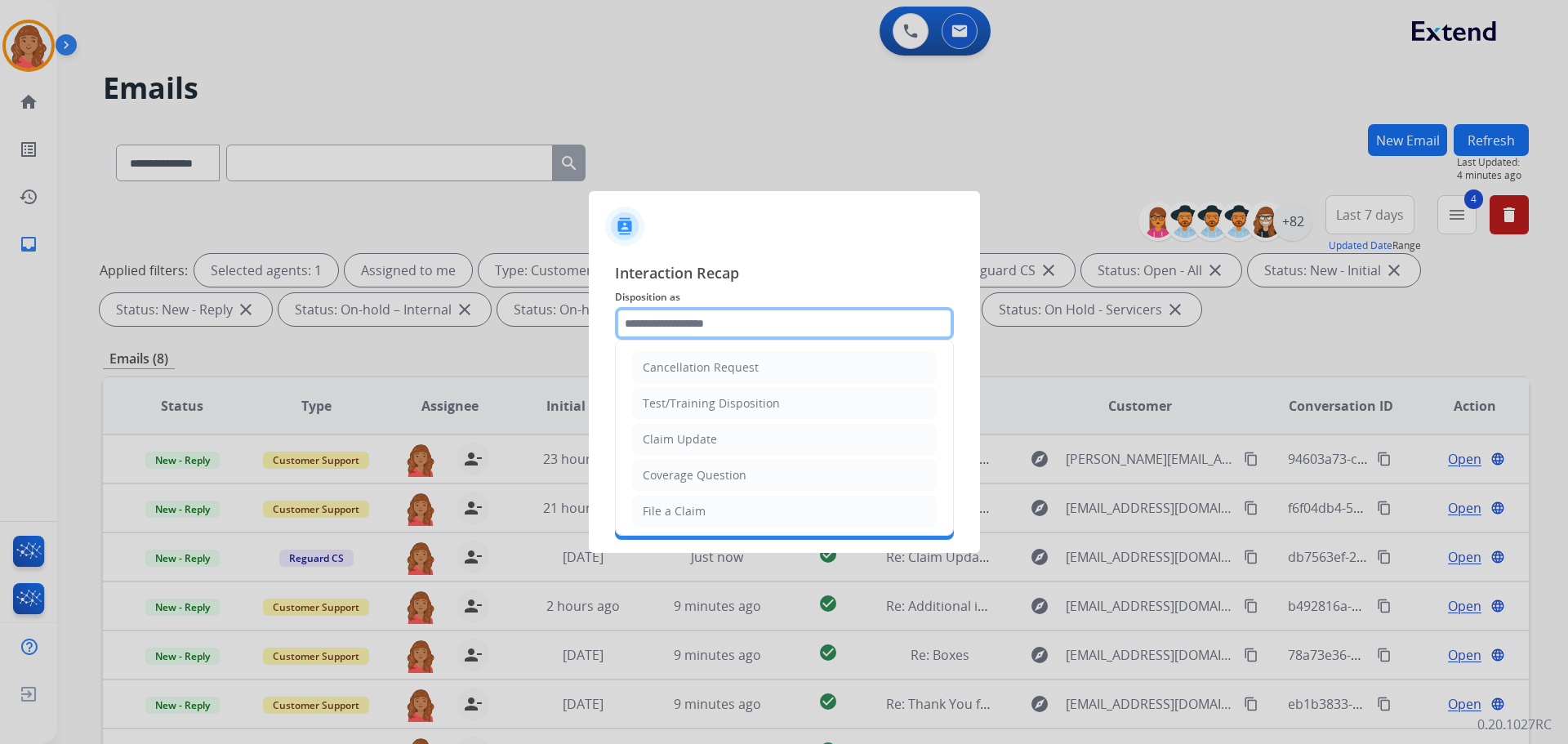
click at [748, 326] on input "text" at bounding box center [784, 323] width 339 height 33
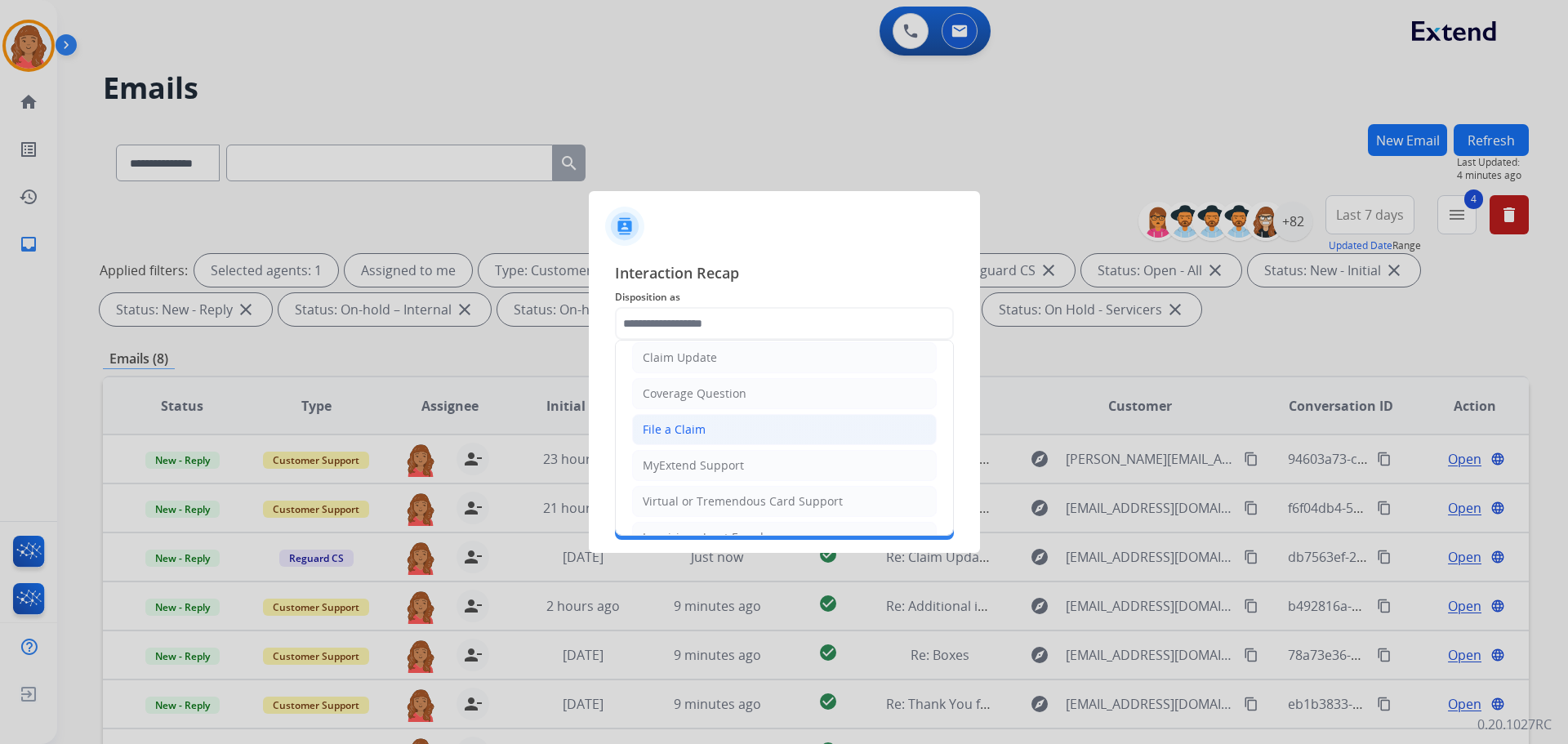
drag, startPoint x: 669, startPoint y: 431, endPoint x: 680, endPoint y: 387, distance: 45.4
click at [670, 431] on div "File a Claim" at bounding box center [673, 429] width 63 height 16
type input "**********"
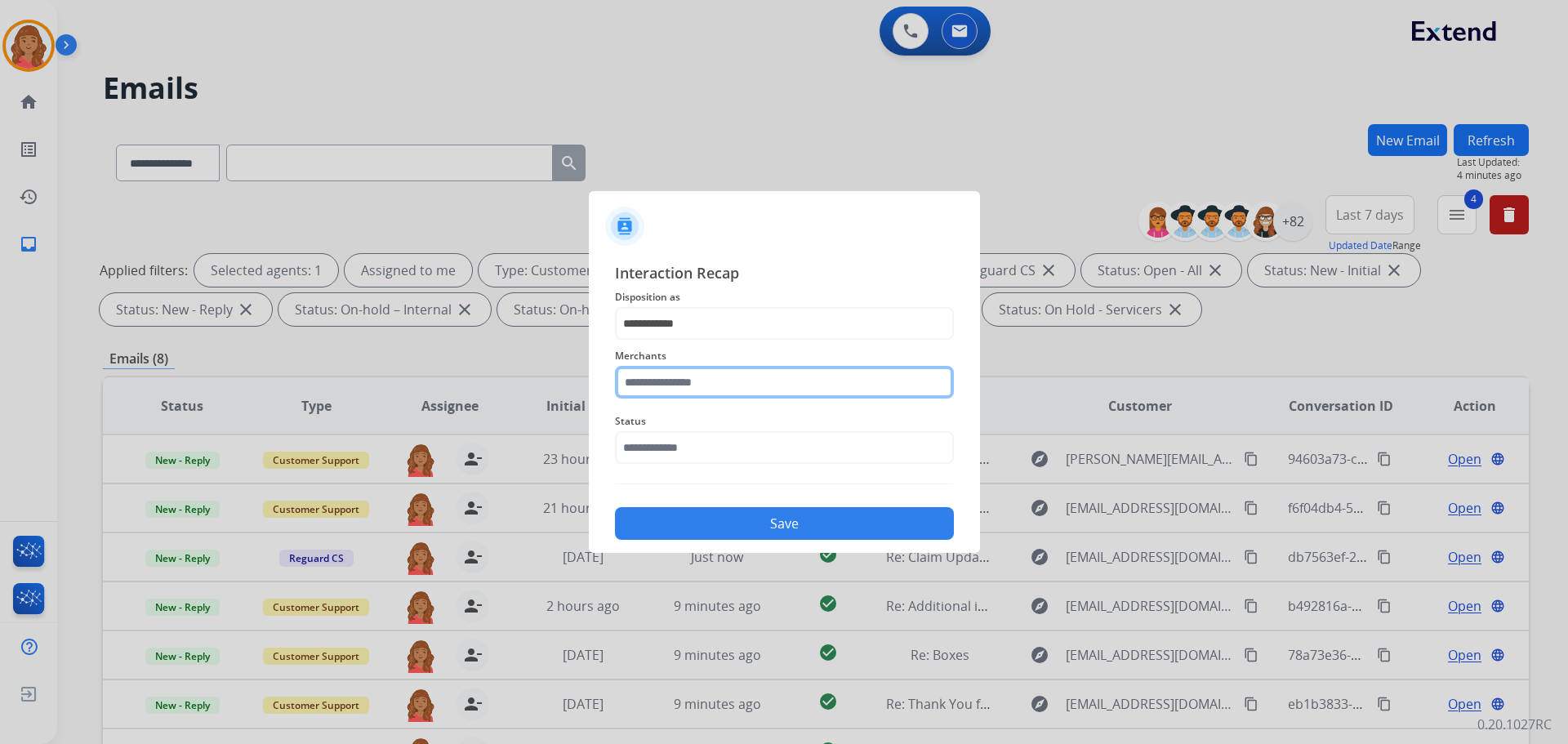
click at [669, 396] on input "text" at bounding box center [784, 382] width 339 height 33
drag, startPoint x: 675, startPoint y: 433, endPoint x: 682, endPoint y: 453, distance: 21.2
click at [677, 433] on div "Moissaniteco" at bounding box center [679, 428] width 72 height 16
type input "**********"
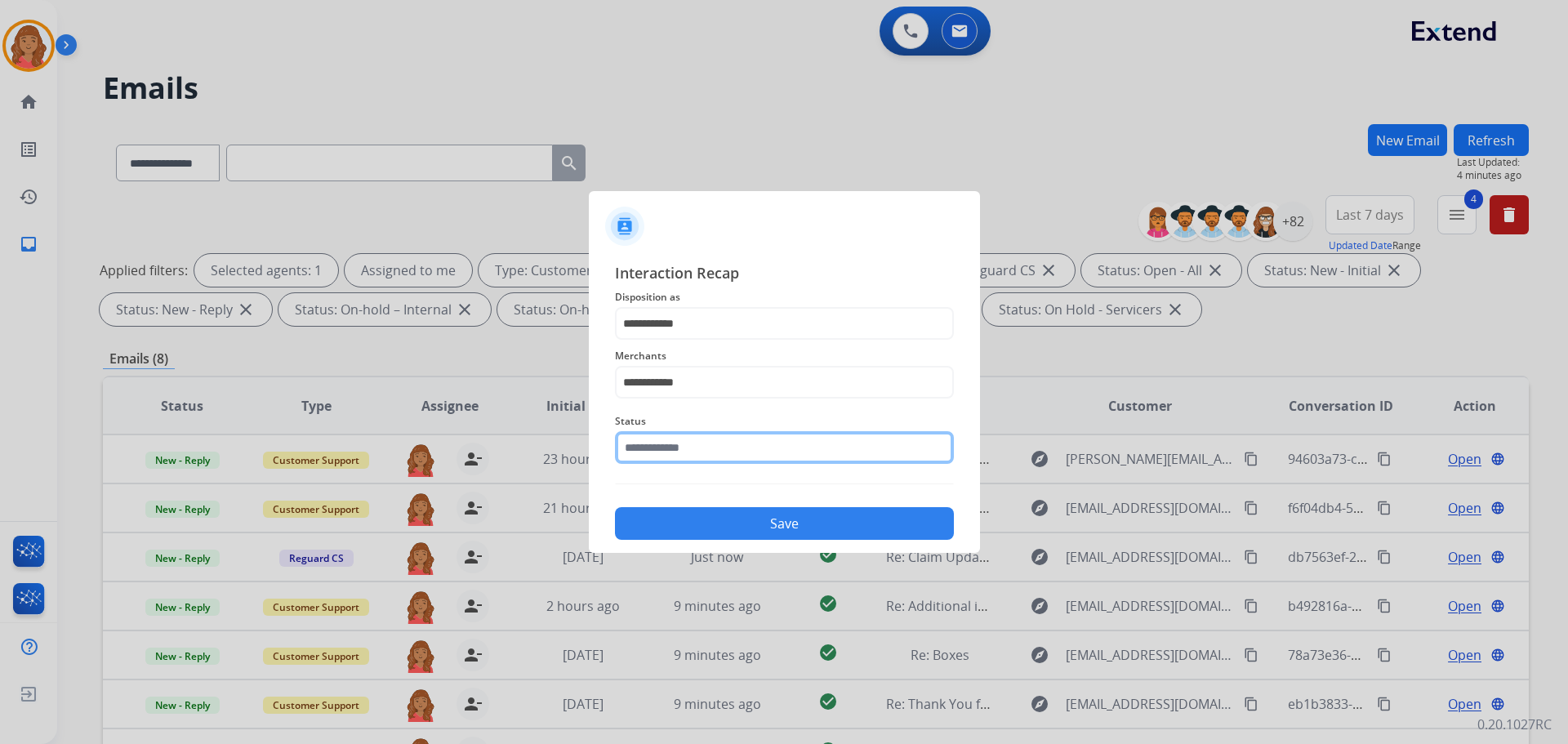
drag, startPoint x: 691, startPoint y: 456, endPoint x: 686, endPoint y: 470, distance: 14.9
click at [691, 459] on input "text" at bounding box center [784, 448] width 339 height 33
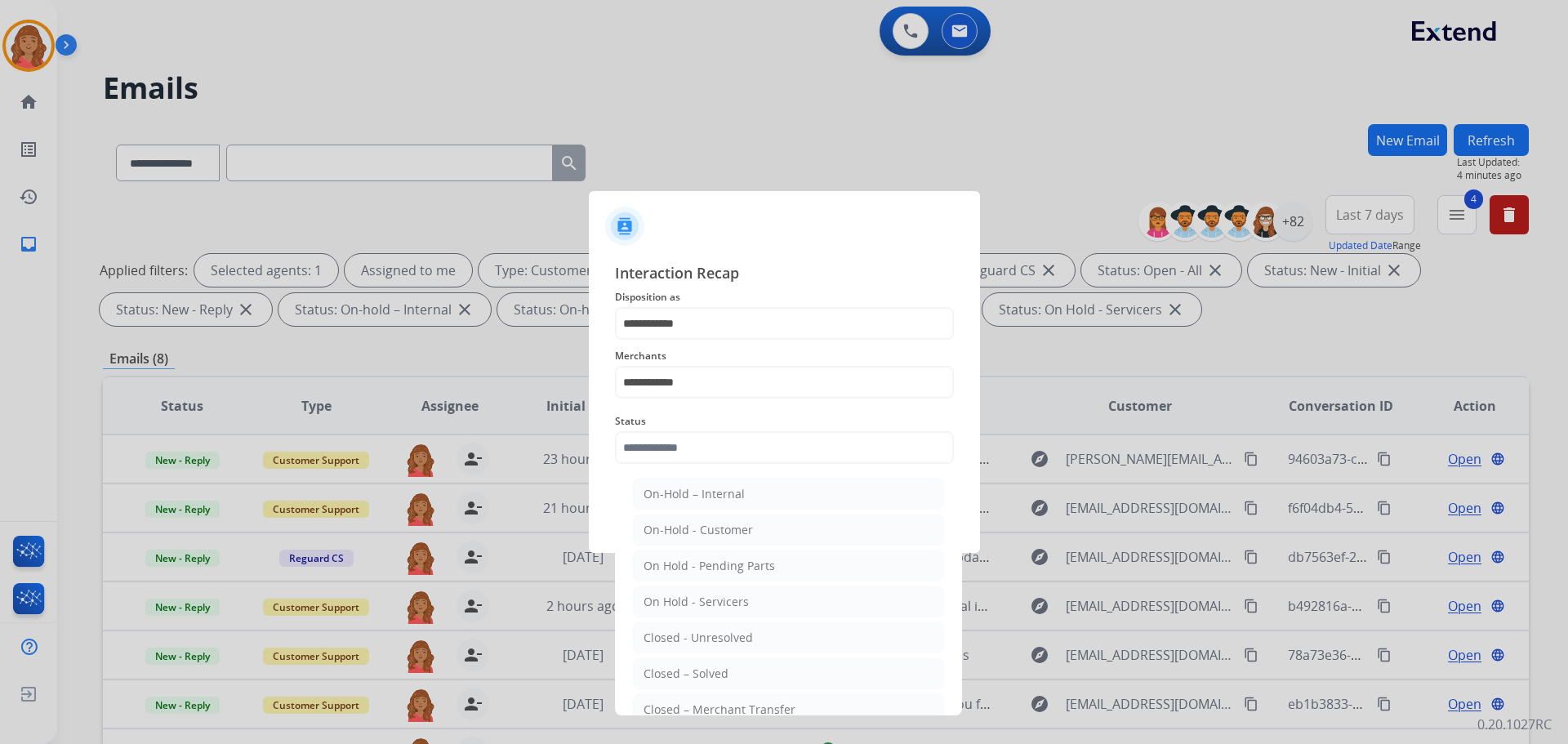
click at [679, 664] on div "Closed – Solved" at bounding box center [686, 674] width 85 height 16
type input "**********"
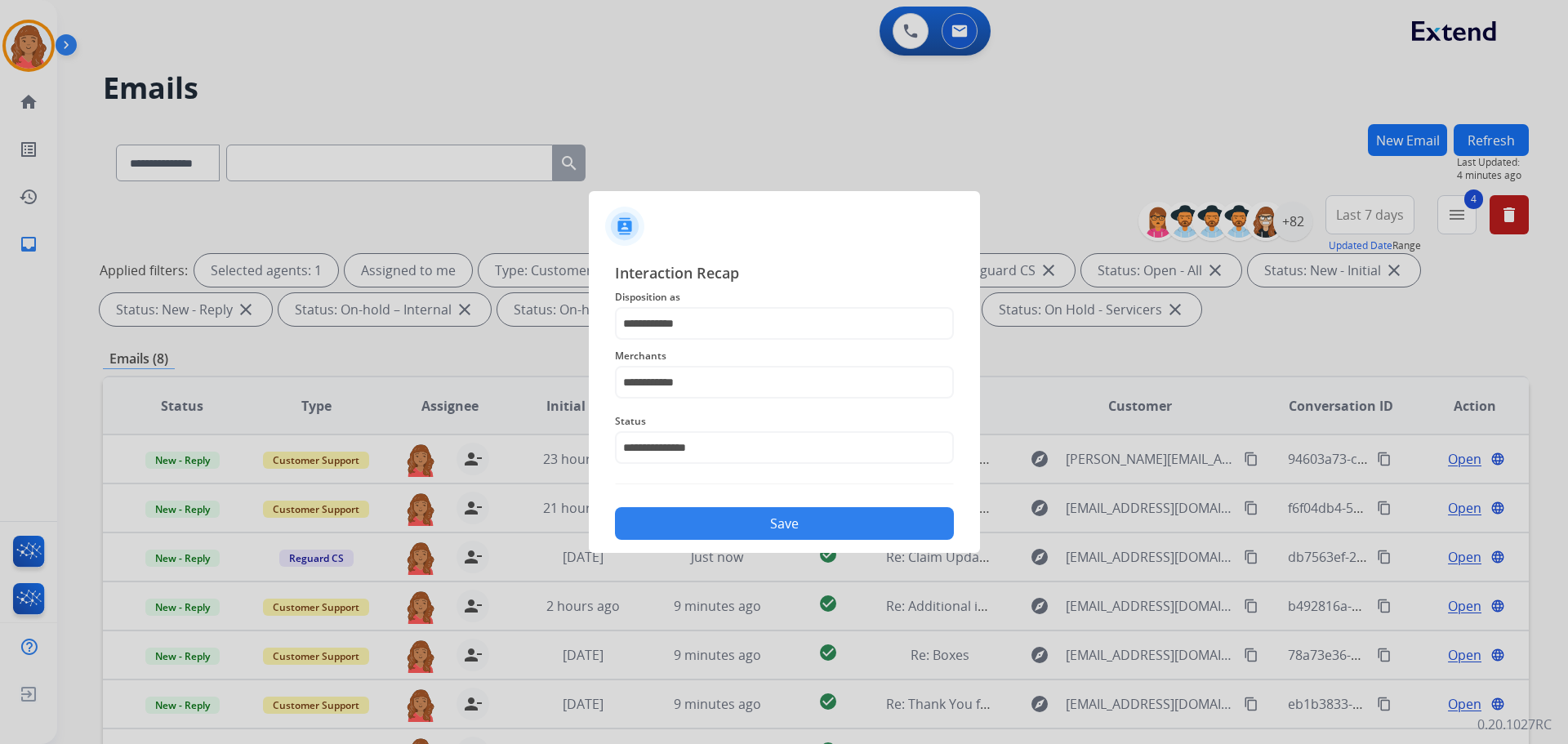
click at [709, 509] on button "Save" at bounding box center [784, 524] width 339 height 33
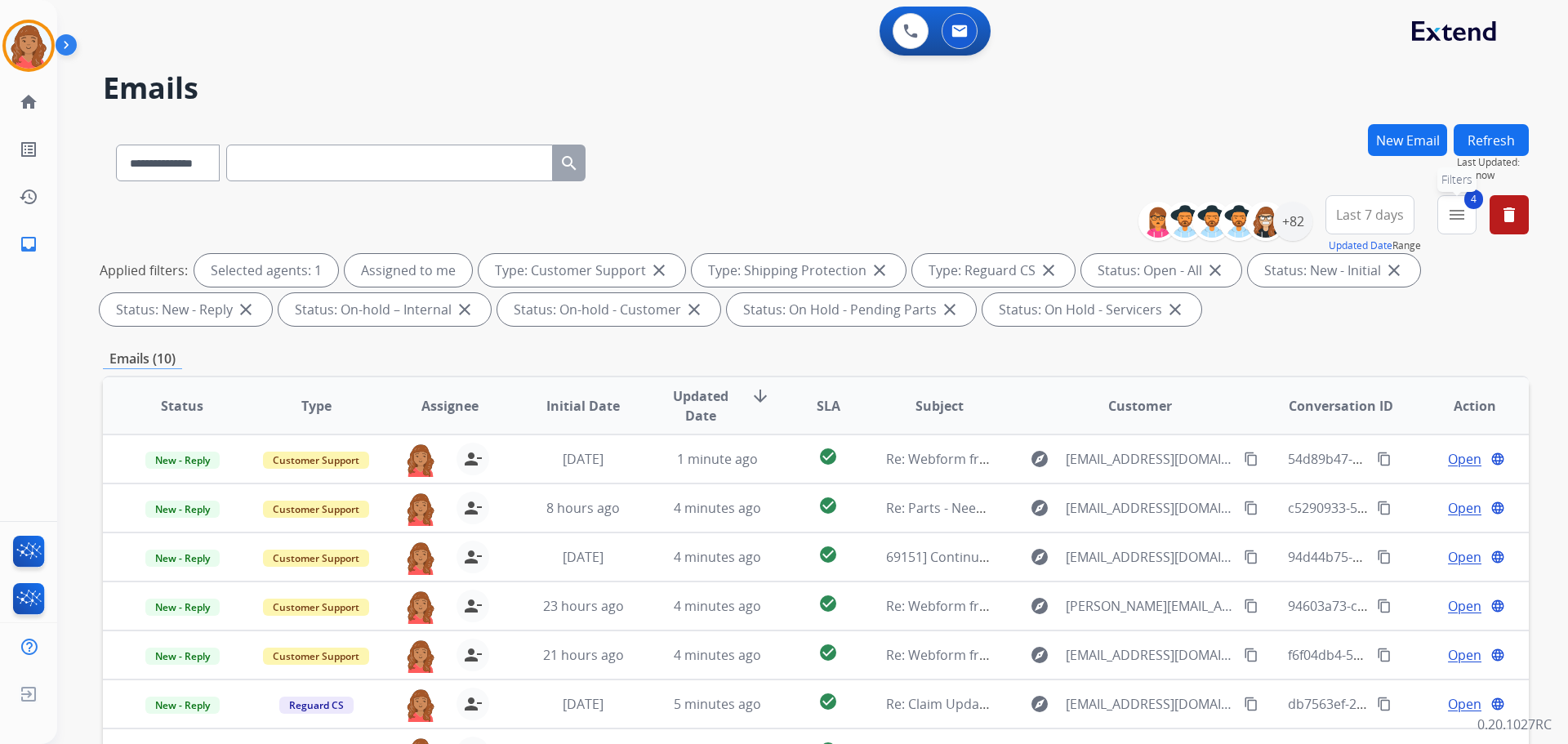
drag, startPoint x: 1470, startPoint y: 219, endPoint x: 1386, endPoint y: 275, distance: 101.0
click at [880, 224] on button "4 menu Filters" at bounding box center [1457, 215] width 39 height 39
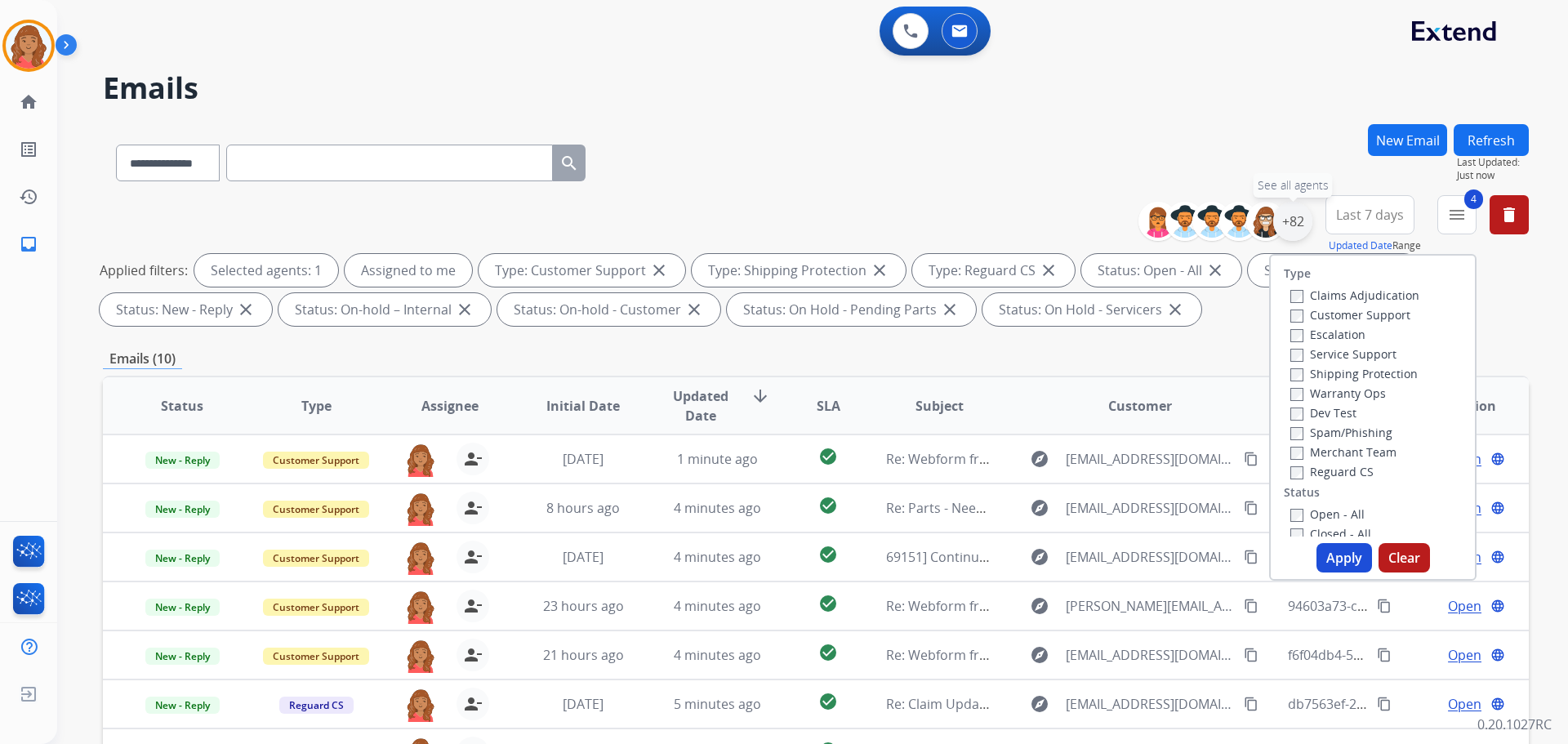
click at [880, 227] on div "+82" at bounding box center [1293, 221] width 39 height 39
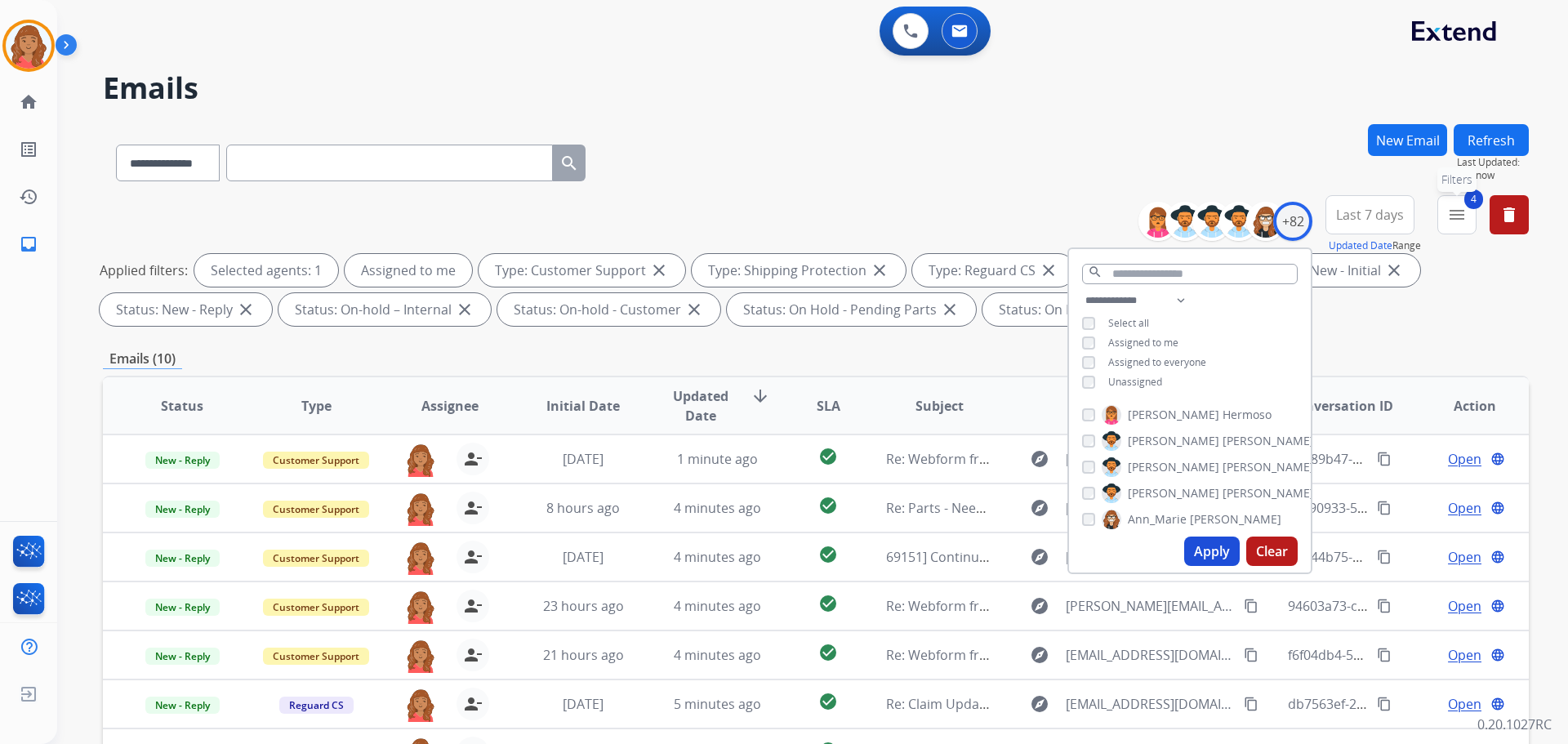
drag, startPoint x: 1450, startPoint y: 219, endPoint x: 1444, endPoint y: 243, distance: 24.7
click at [880, 220] on mat-icon "menu" at bounding box center [1456, 215] width 20 height 20
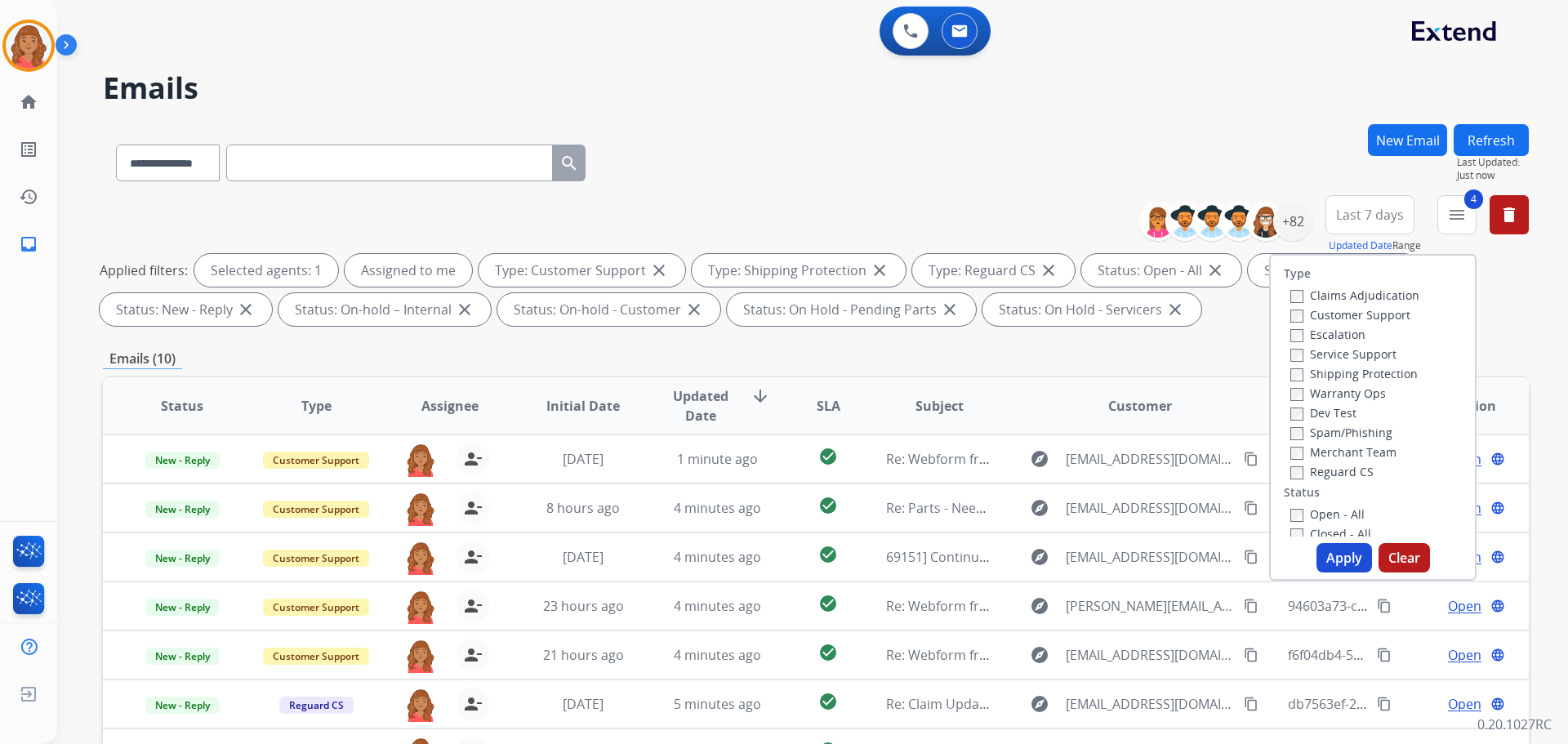
click at [880, 553] on button "Apply" at bounding box center [1344, 557] width 55 height 29
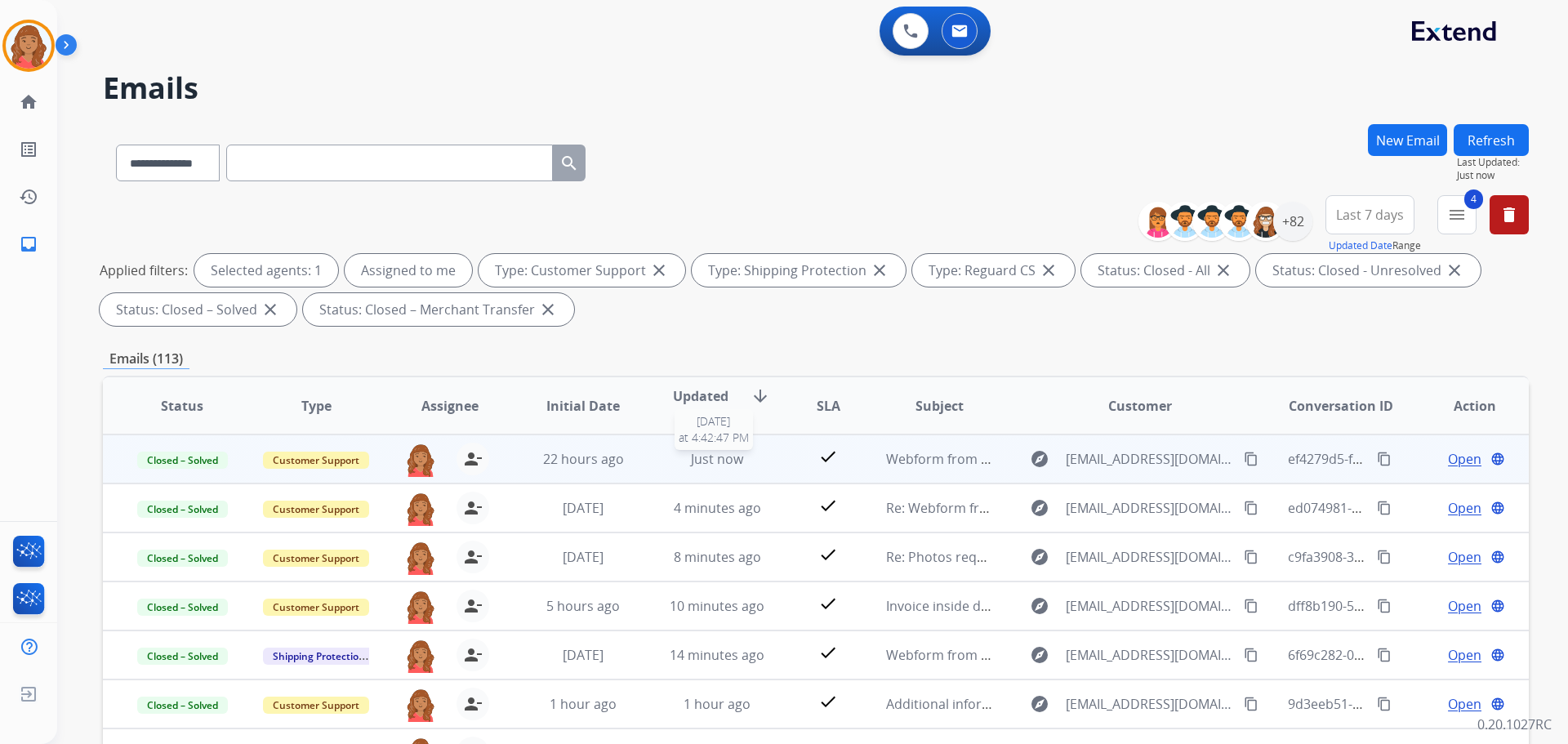
click at [720, 466] on span "Just now" at bounding box center [717, 459] width 53 height 18
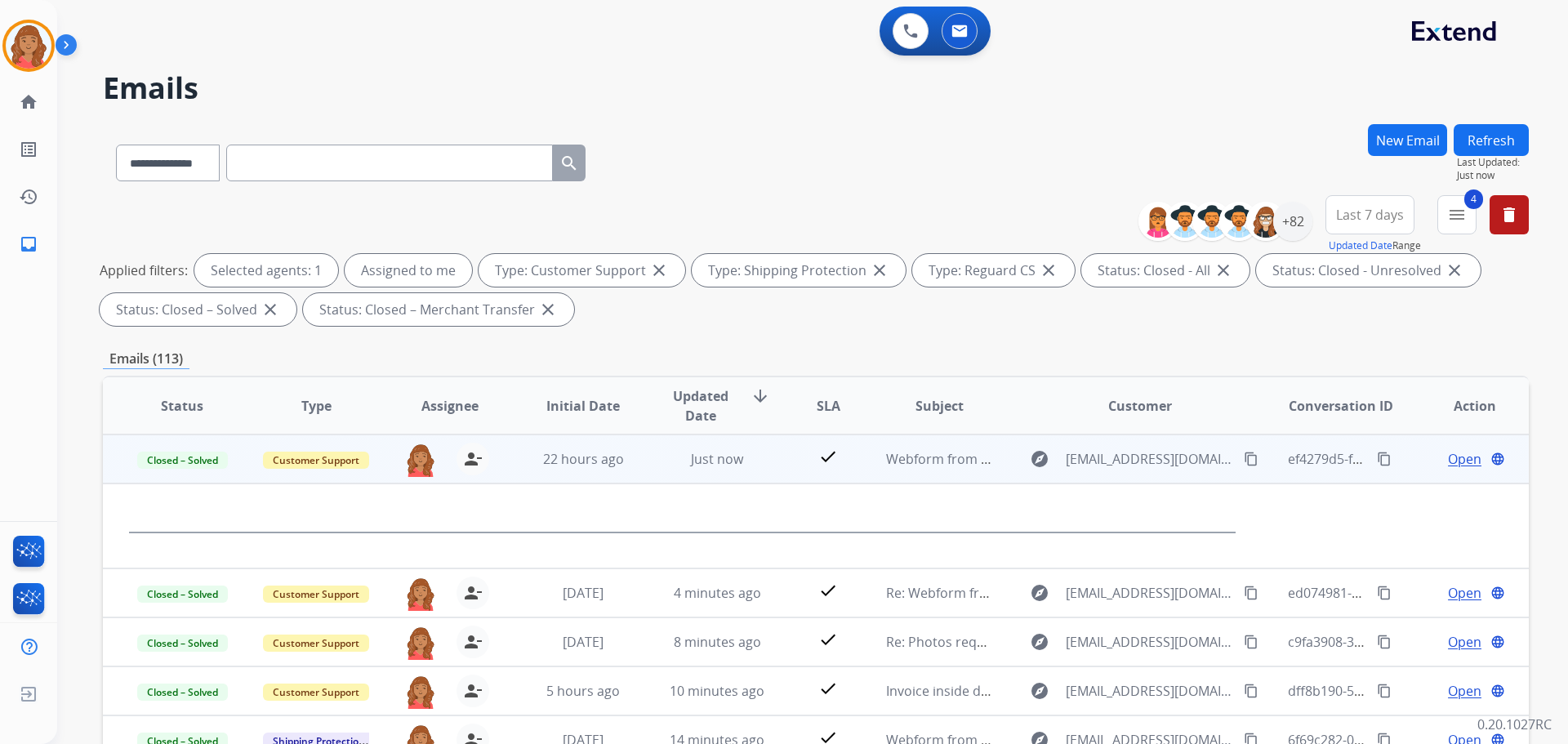
click at [880, 463] on span "Open" at bounding box center [1465, 459] width 34 height 20
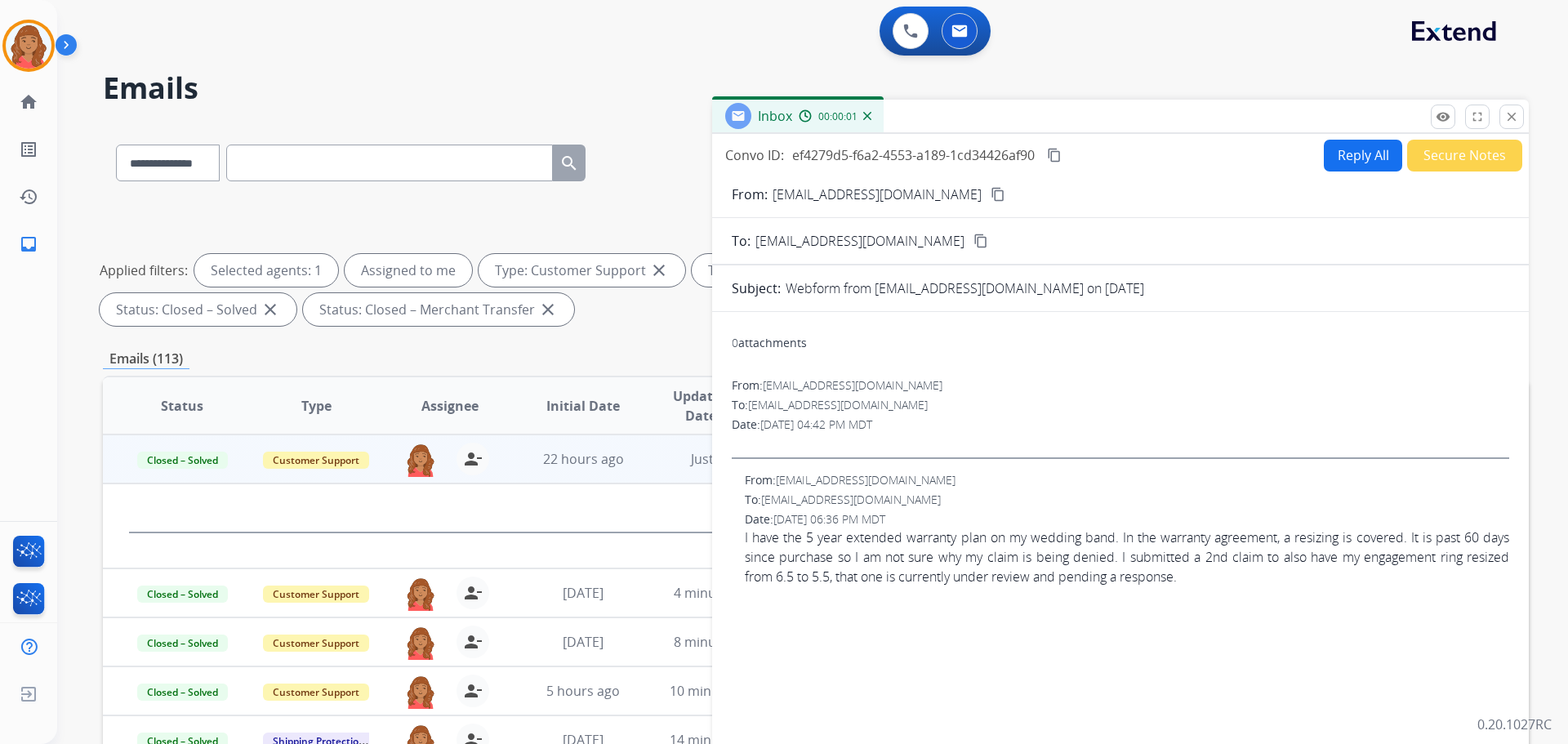
drag, startPoint x: 1356, startPoint y: 171, endPoint x: 1353, endPoint y: 187, distance: 16.3
click at [880, 173] on div "Convo ID: ef4279d5-f6a2-4553-a189-1cd34426af90 content_copy Reply All Secure No…" at bounding box center [1120, 467] width 817 height 667
click at [880, 155] on button "Reply All" at bounding box center [1364, 156] width 79 height 32
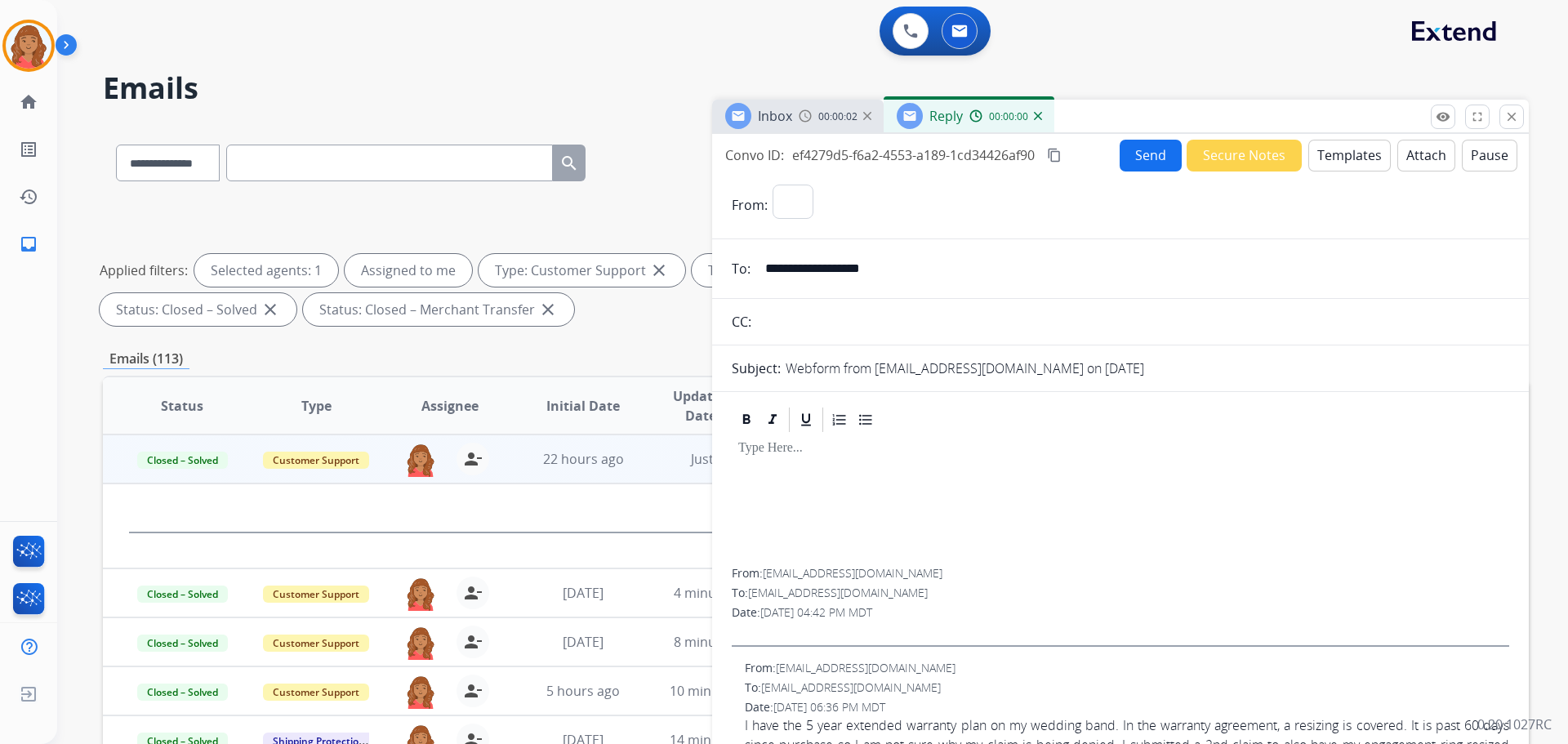
select select "**********"
click at [880, 168] on button "Templates" at bounding box center [1349, 156] width 83 height 32
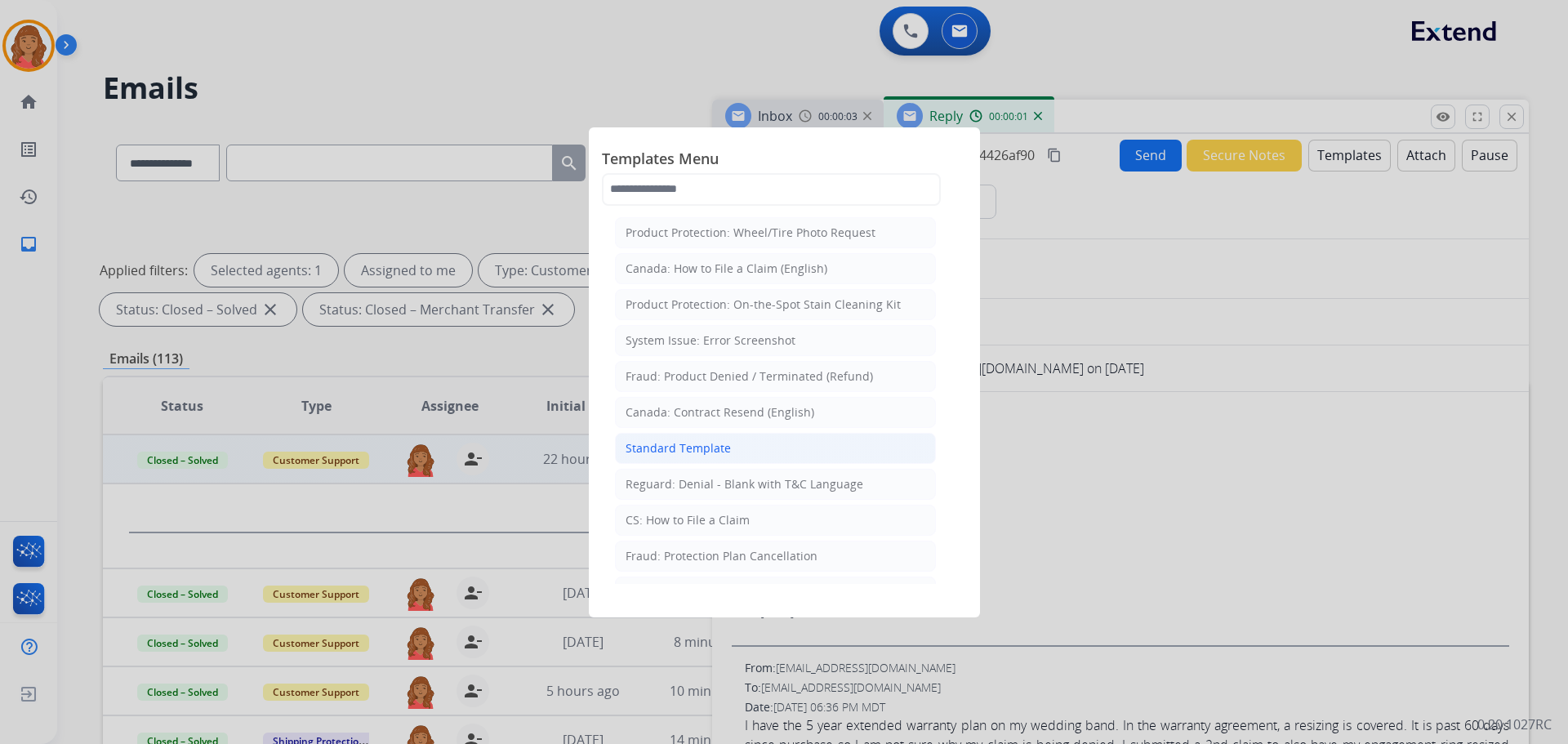
click at [679, 449] on div "Standard Template" at bounding box center [678, 448] width 105 height 16
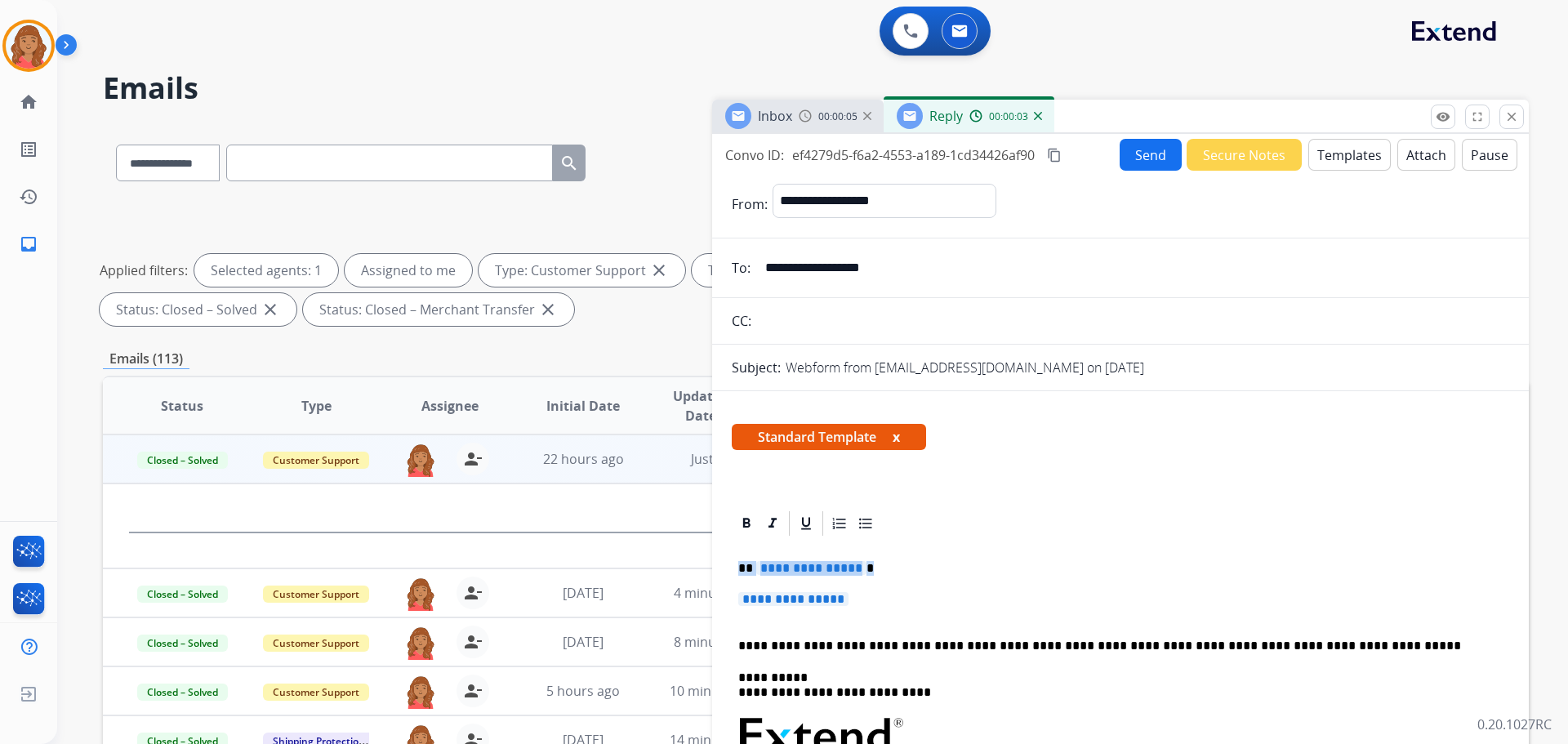
drag, startPoint x: 884, startPoint y: 615, endPoint x: 738, endPoint y: 572, distance: 152.2
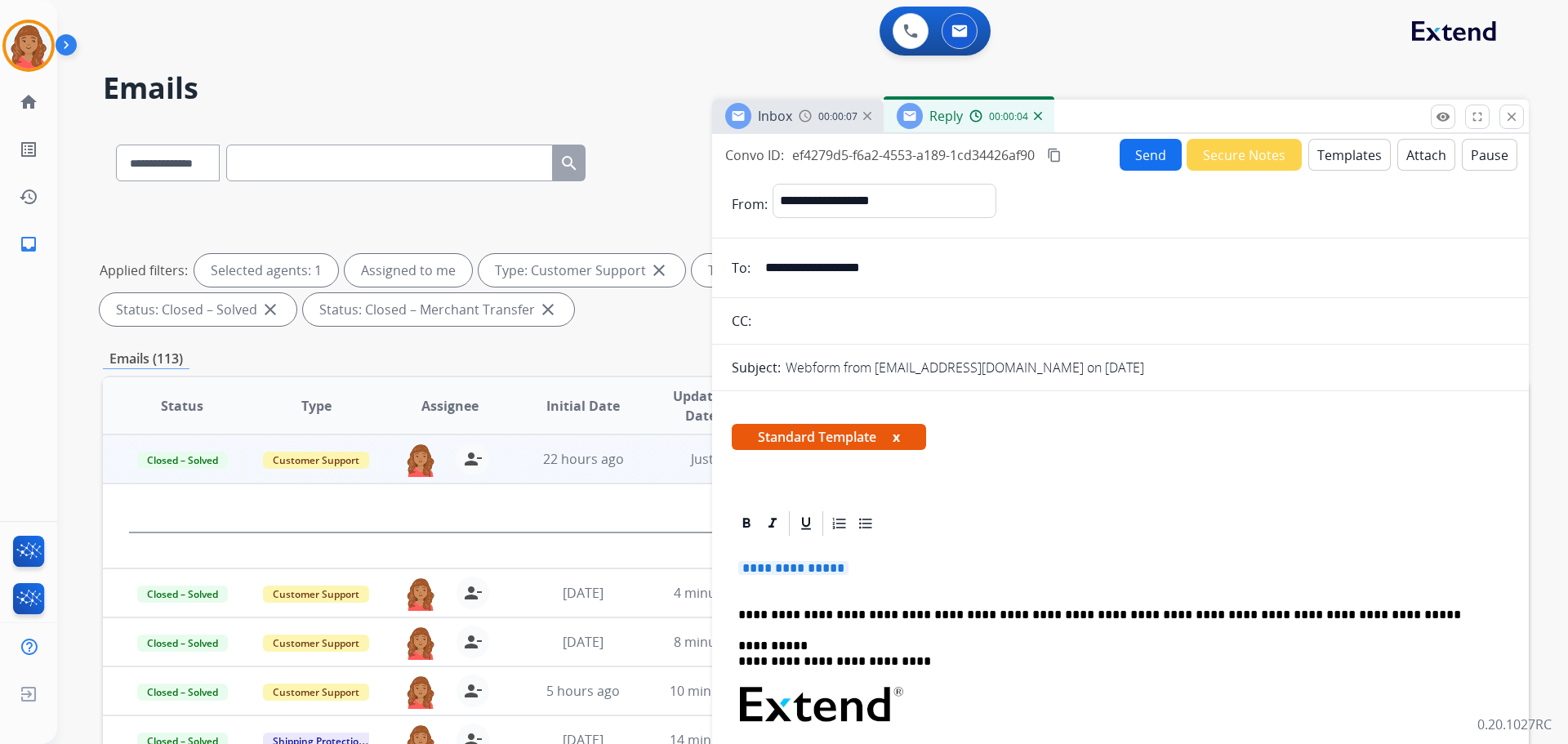
drag, startPoint x: 864, startPoint y: 571, endPoint x: 738, endPoint y: 563, distance: 126.3
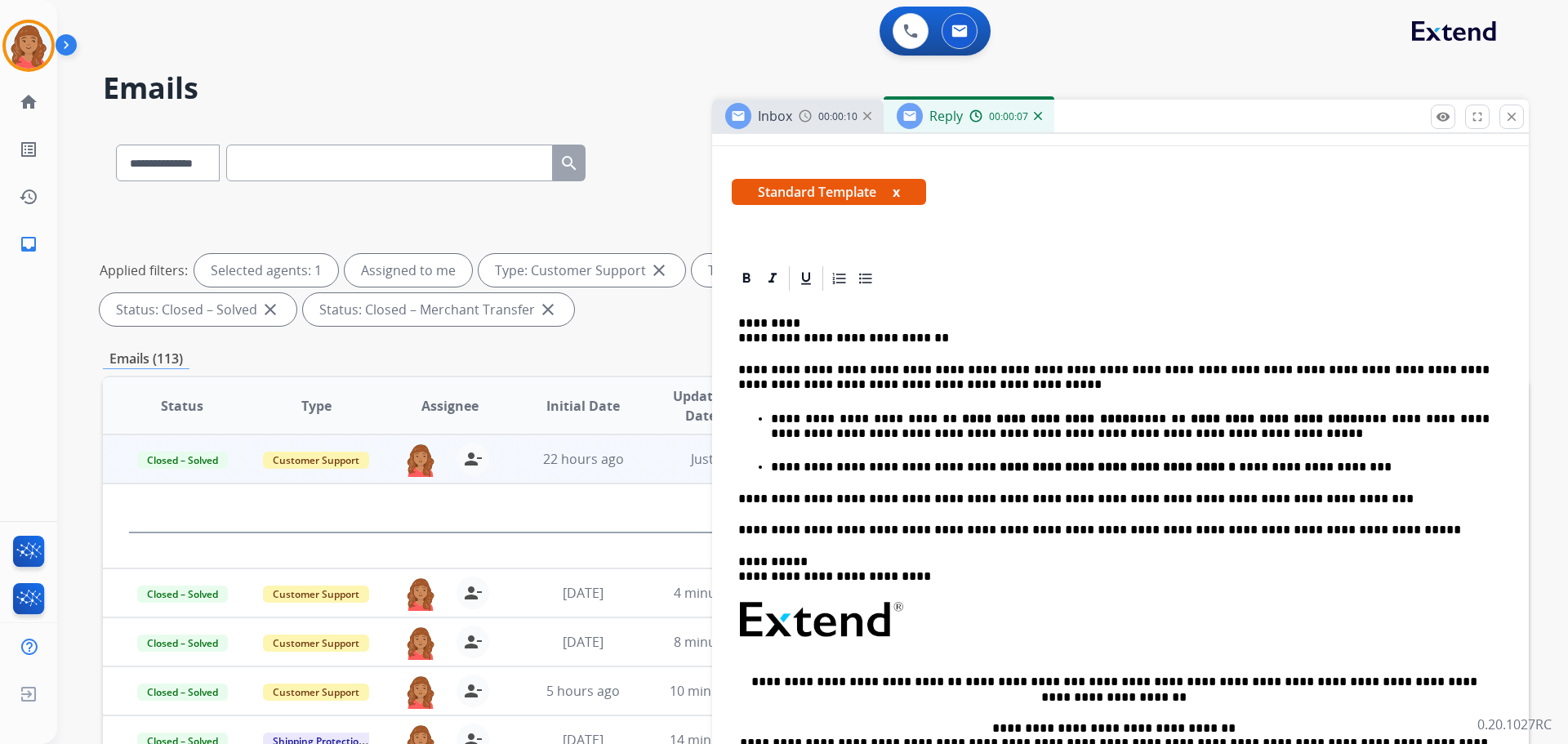
scroll to position [0, 0]
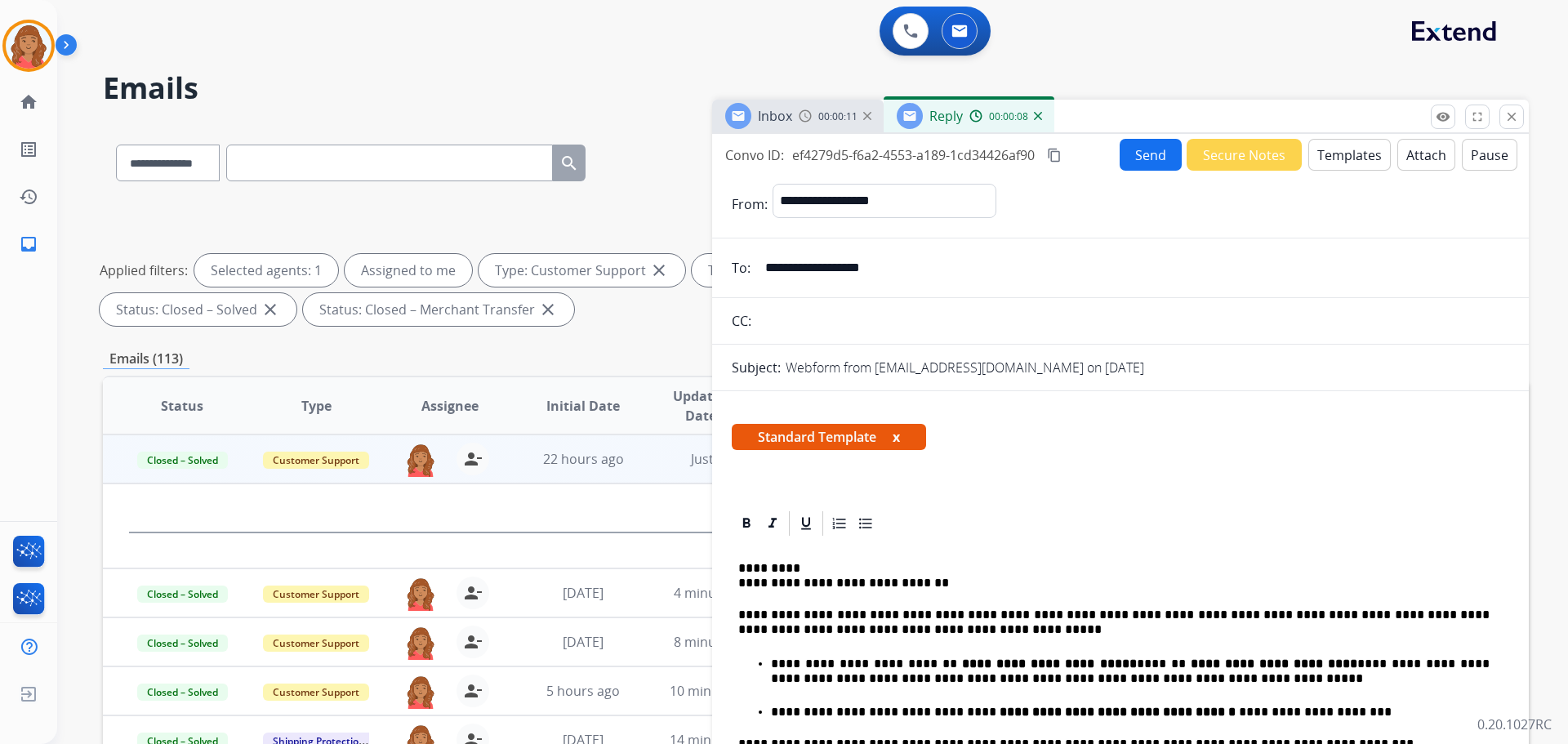
click at [880, 158] on mat-icon "content_copy" at bounding box center [1054, 156] width 15 height 15
click at [880, 159] on button "Send" at bounding box center [1151, 155] width 62 height 32
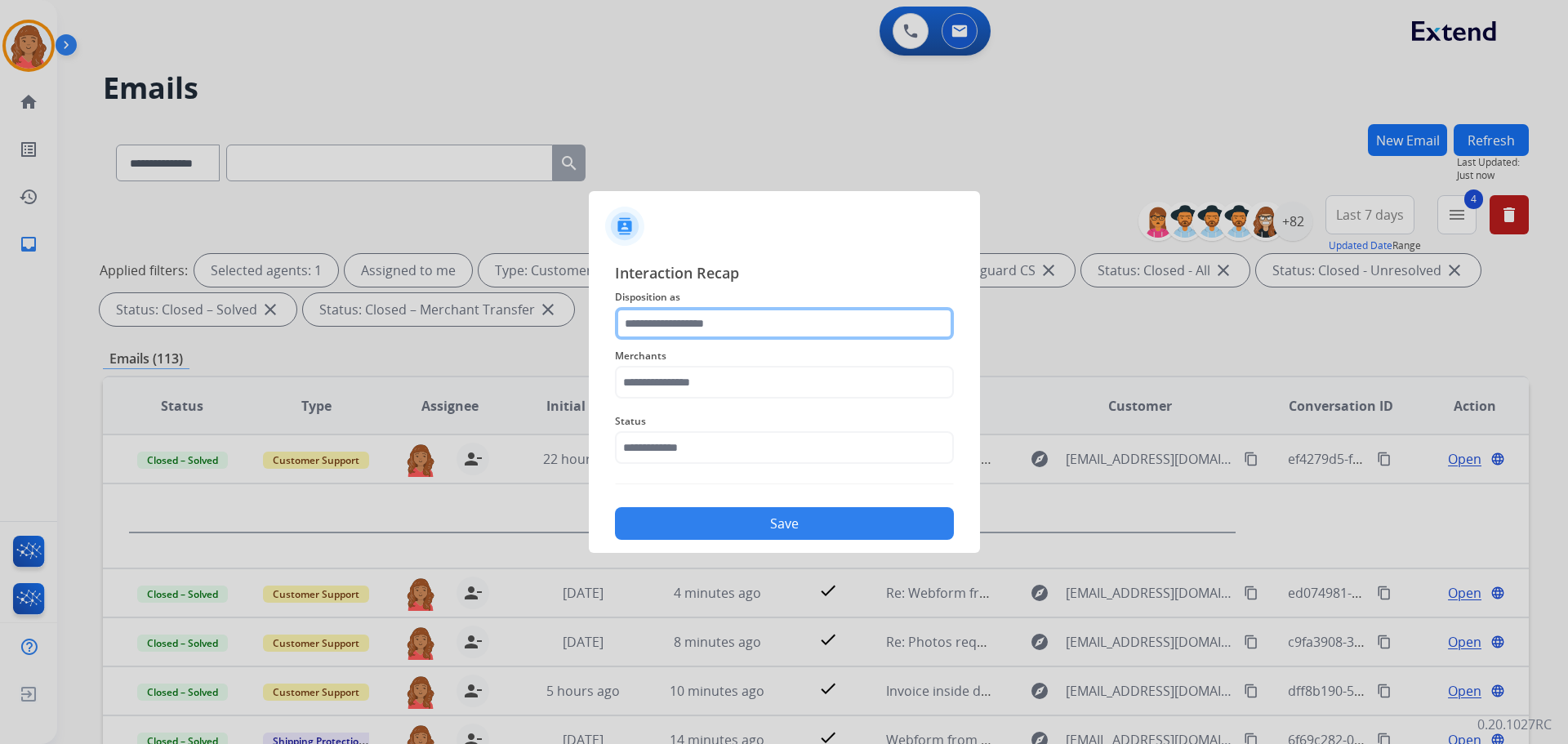
click at [717, 320] on input "text" at bounding box center [784, 323] width 339 height 33
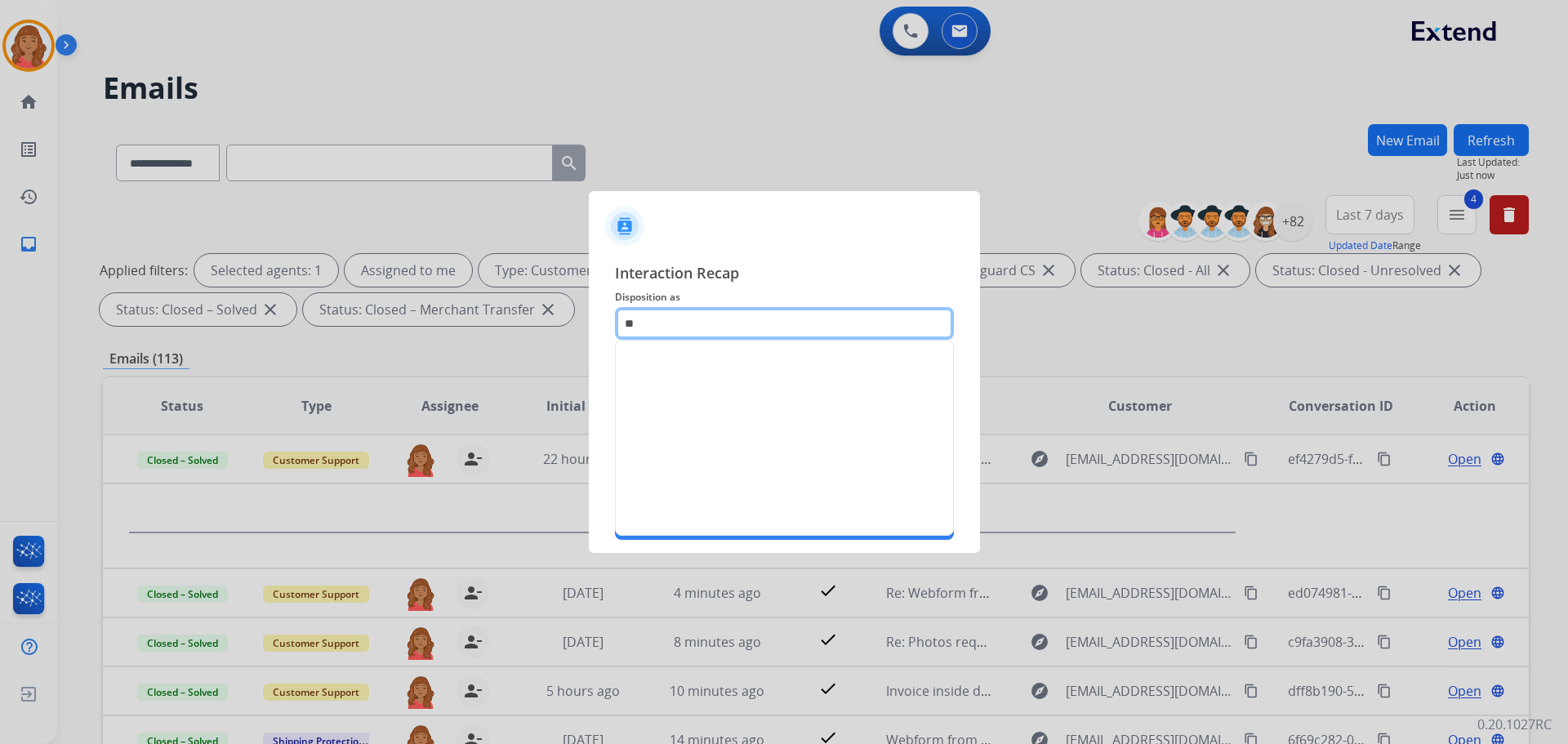
type input "*"
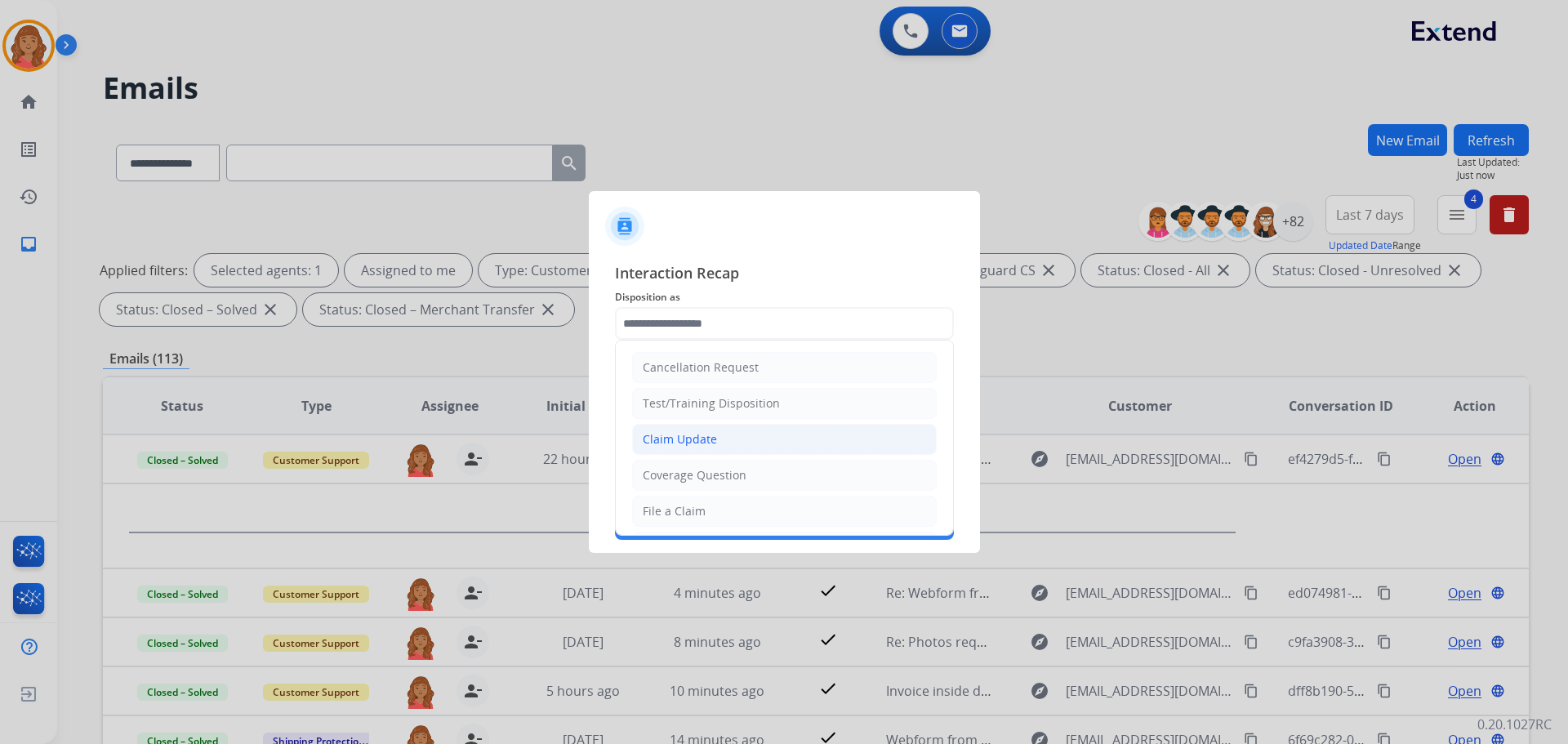
click at [673, 434] on div "Claim Update" at bounding box center [679, 439] width 74 height 16
type input "**********"
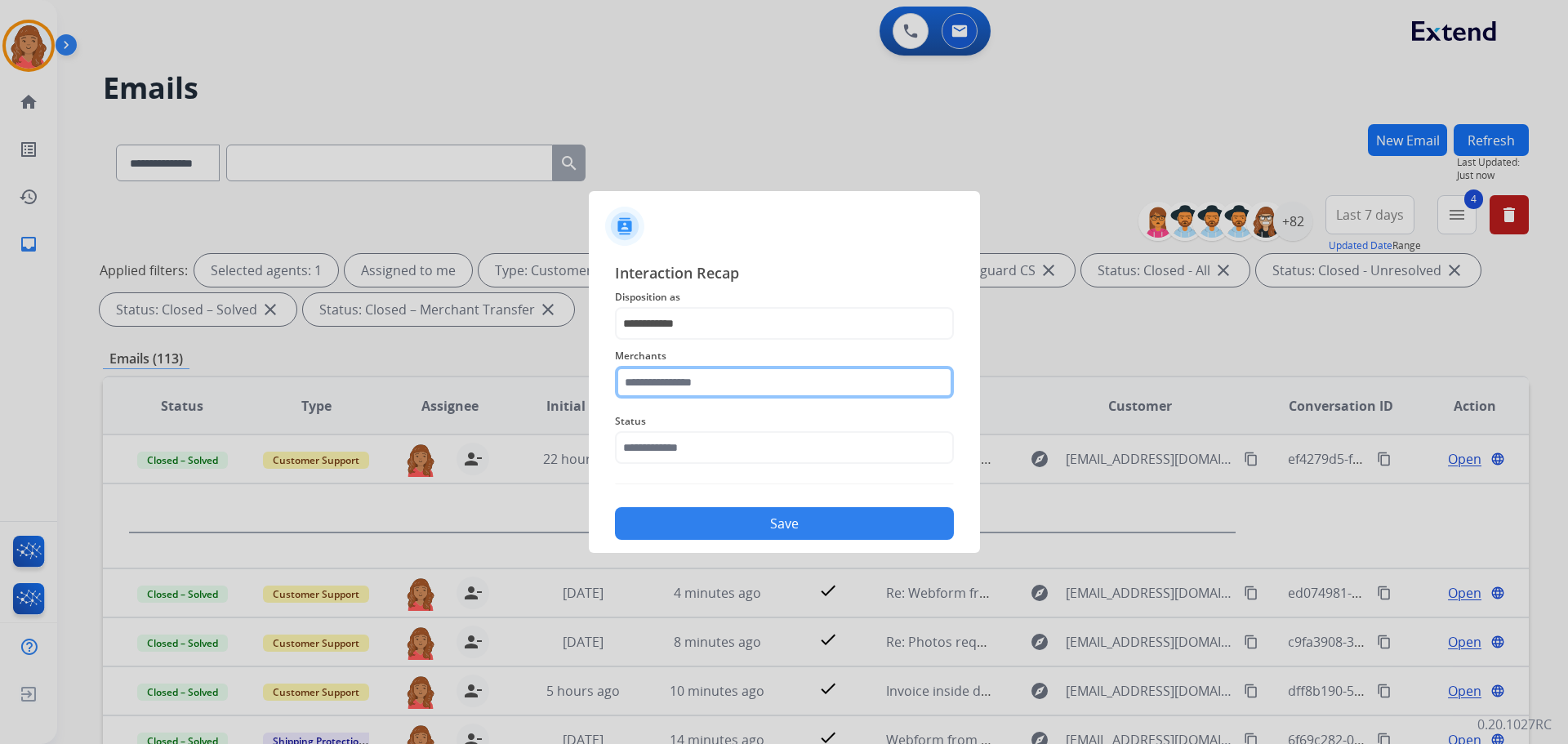
click at [667, 387] on input "text" at bounding box center [784, 382] width 339 height 33
drag, startPoint x: 685, startPoint y: 433, endPoint x: 696, endPoint y: 462, distance: 31.0
click at [686, 433] on div "Moissaniteco" at bounding box center [679, 428] width 72 height 16
type input "**********"
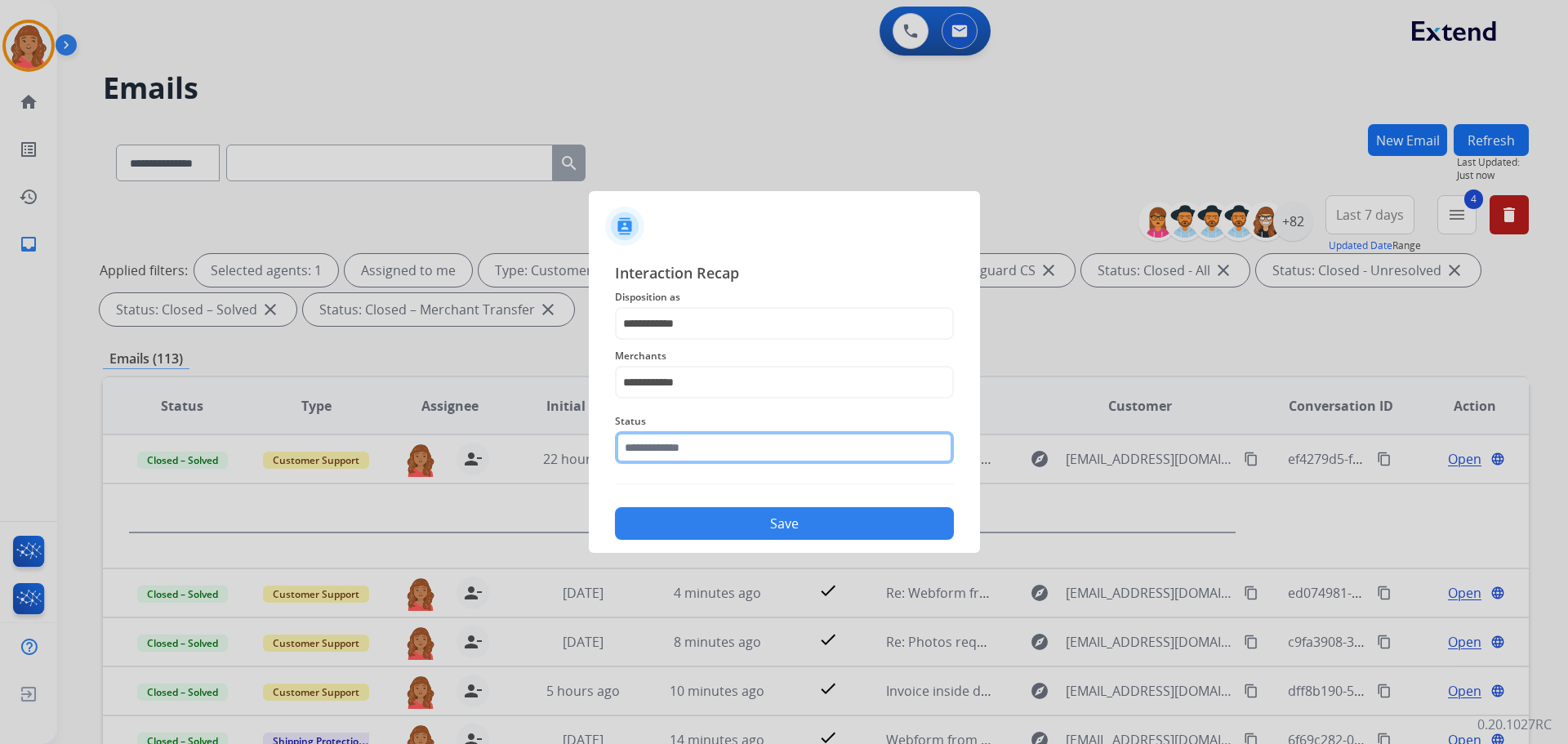
drag, startPoint x: 684, startPoint y: 448, endPoint x: 690, endPoint y: 467, distance: 19.9
click at [686, 453] on input "text" at bounding box center [784, 448] width 339 height 33
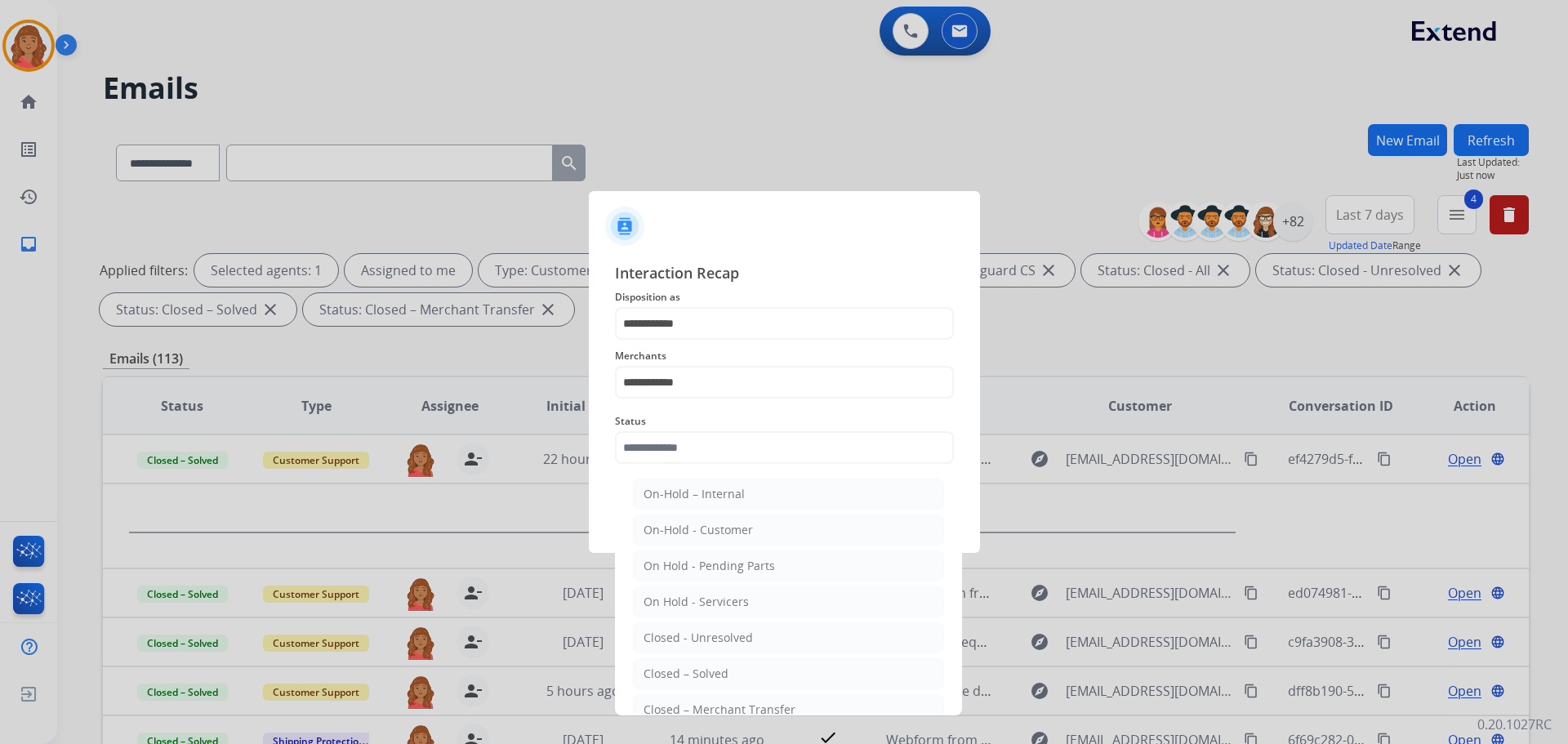
drag, startPoint x: 686, startPoint y: 669, endPoint x: 691, endPoint y: 623, distance: 46.3
click at [686, 664] on li "Closed – Solved" at bounding box center [789, 674] width 311 height 31
type input "**********"
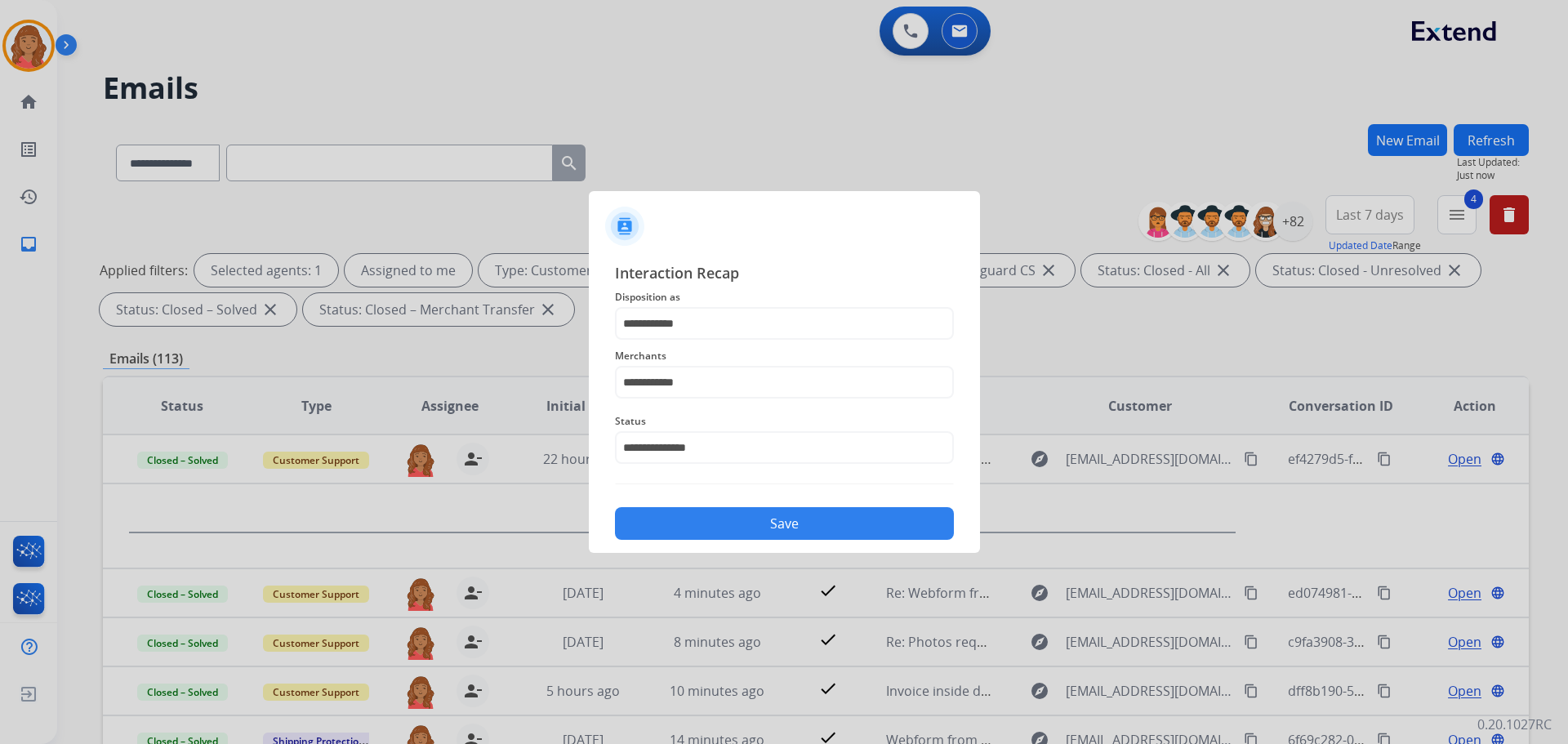
drag, startPoint x: 718, startPoint y: 513, endPoint x: 722, endPoint y: 527, distance: 14.6
click at [720, 515] on button "Save" at bounding box center [784, 524] width 339 height 33
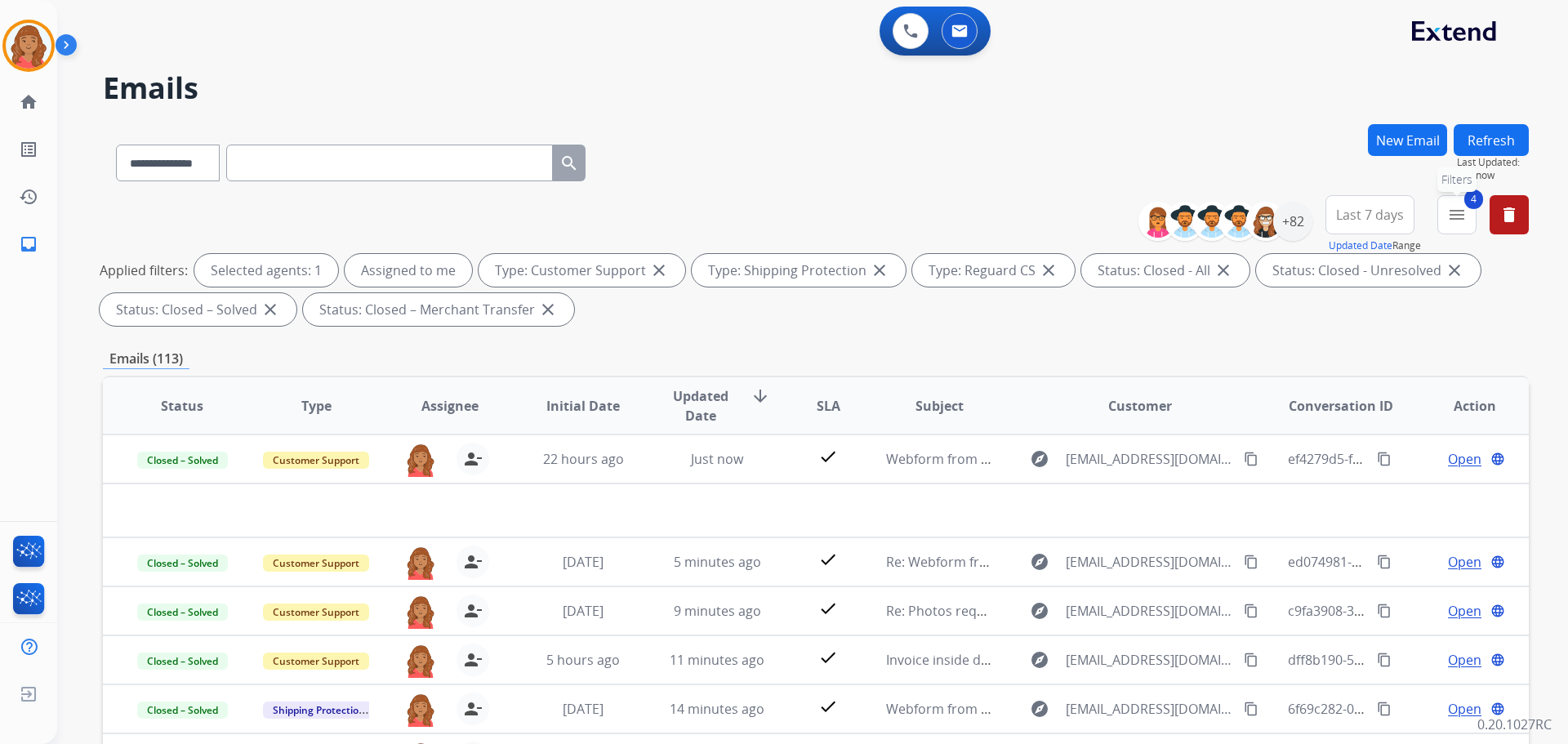
click at [880, 225] on button "4 menu Filters" at bounding box center [1457, 215] width 39 height 39
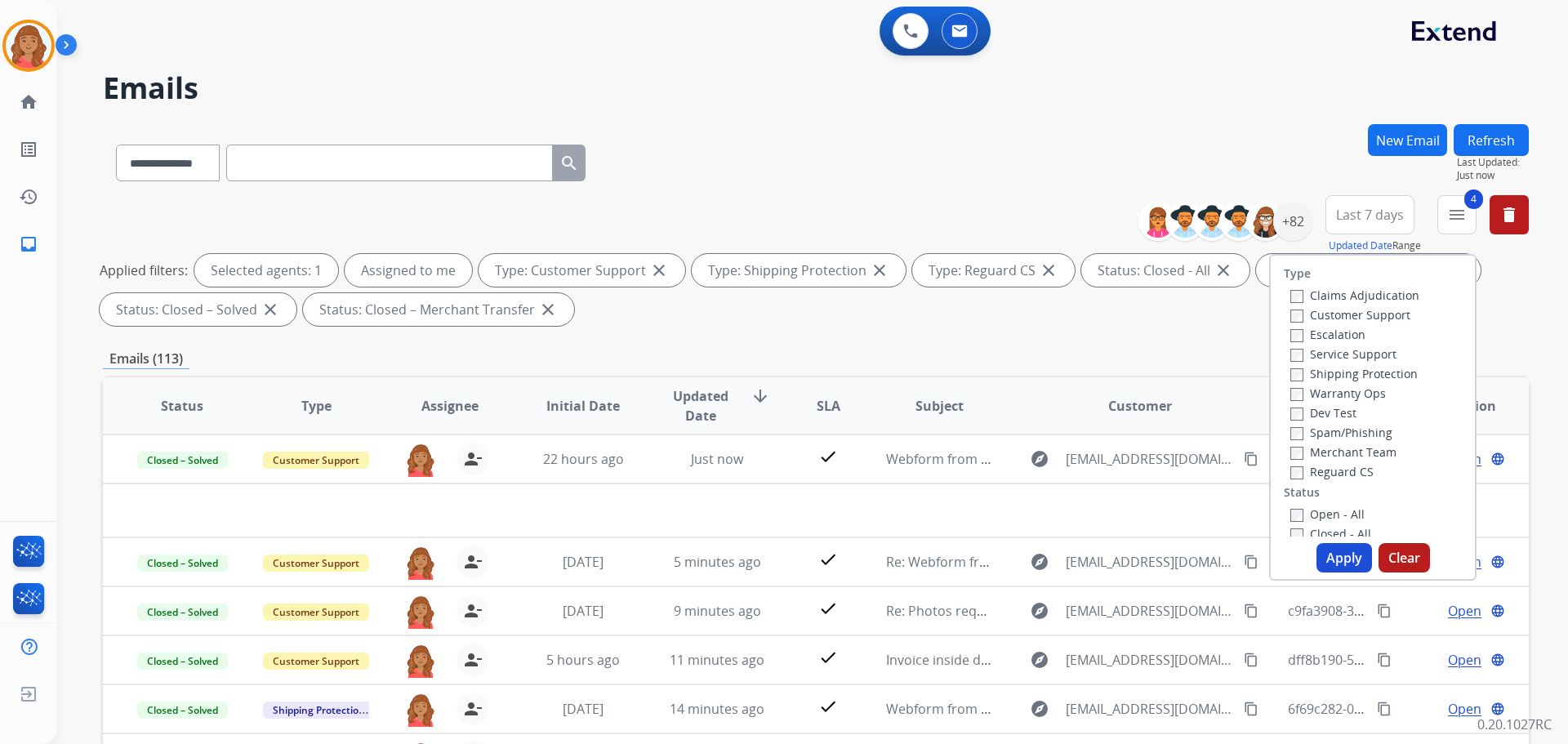
drag, startPoint x: 1321, startPoint y: 552, endPoint x: 1248, endPoint y: 569, distance: 75.0
click at [880, 553] on button "Apply" at bounding box center [1344, 557] width 55 height 29
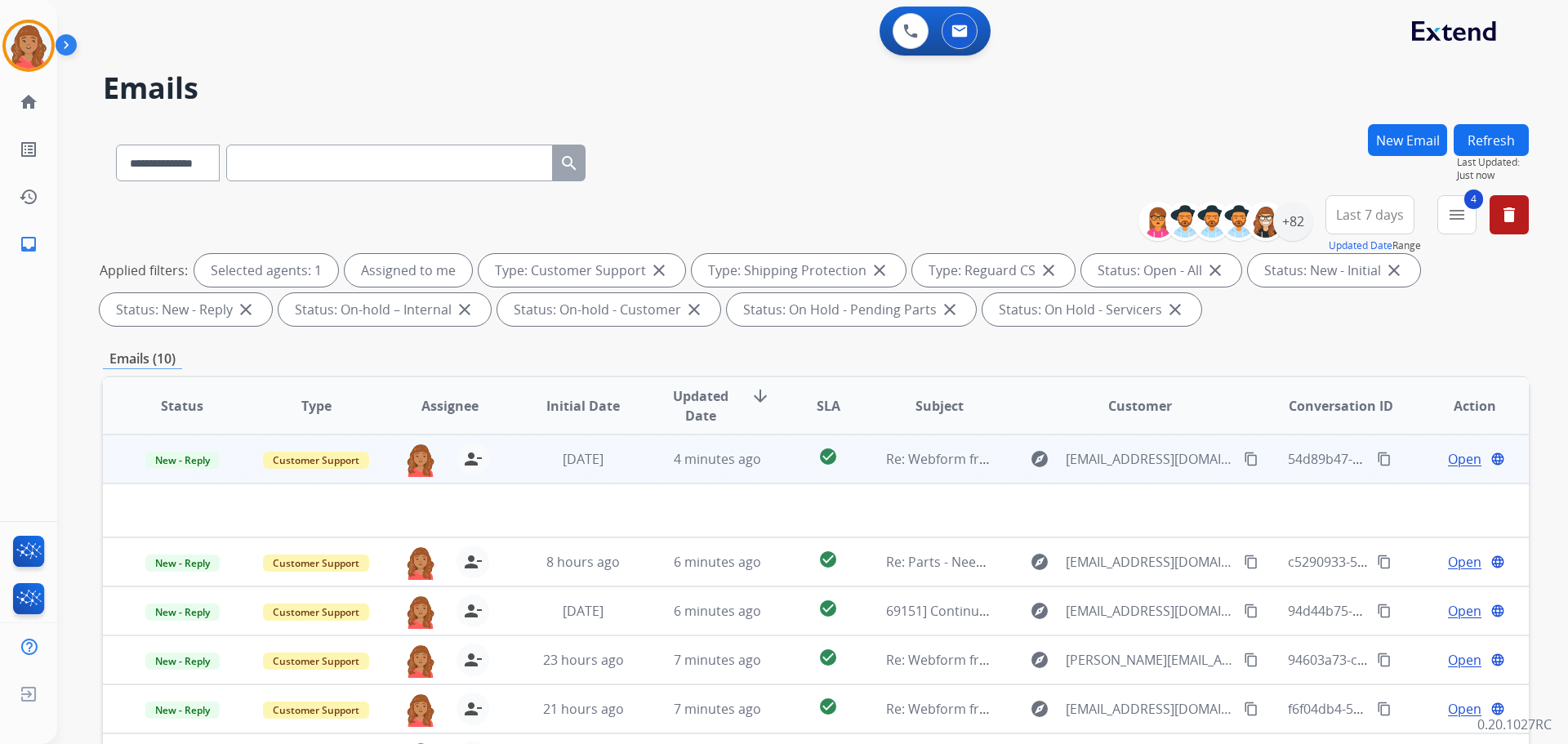
click at [646, 466] on td "4 minutes ago" at bounding box center [704, 459] width 134 height 49
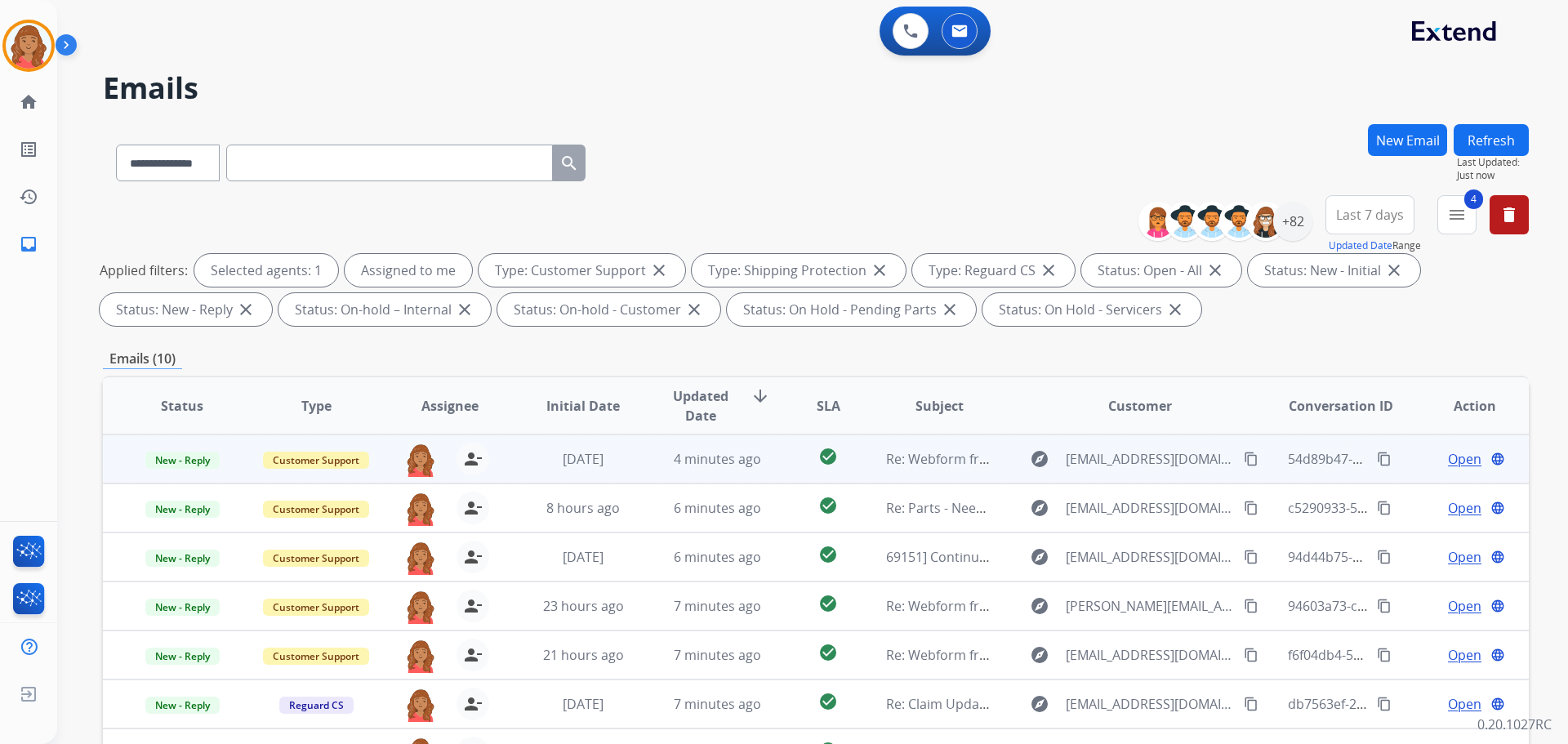
click at [646, 466] on td "4 minutes ago" at bounding box center [704, 459] width 134 height 49
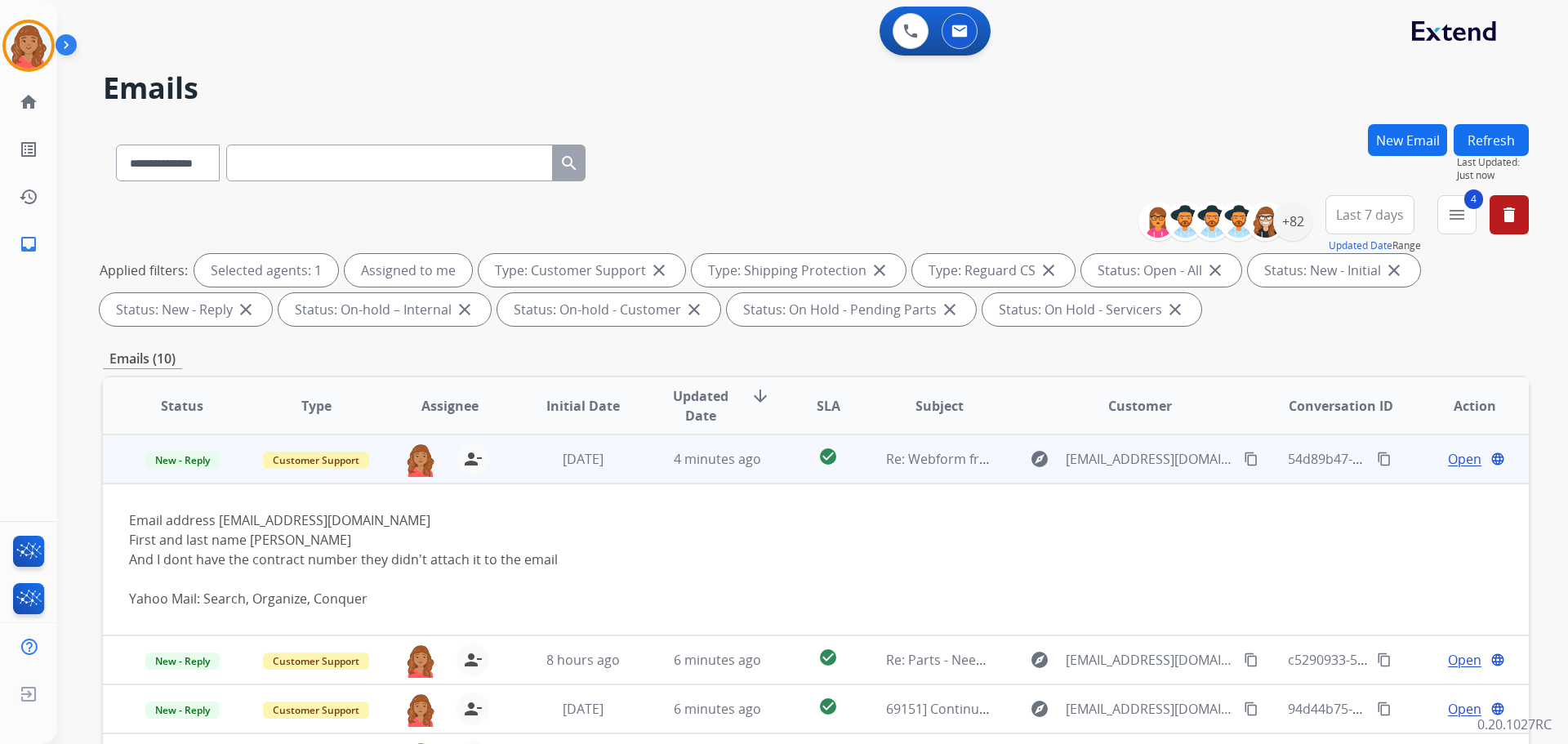
click at [650, 465] on td "4 minutes ago" at bounding box center [704, 459] width 134 height 49
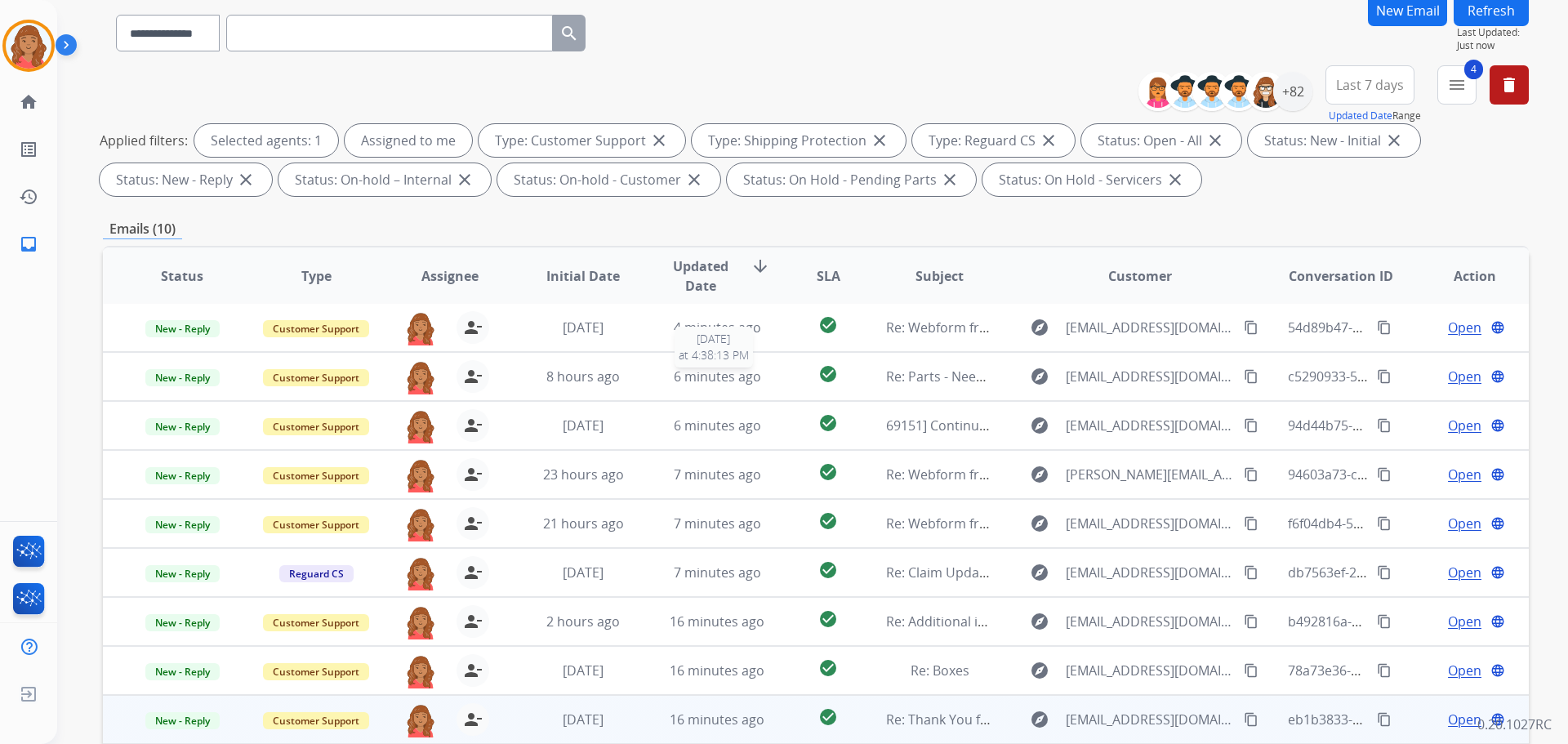
scroll to position [264, 0]
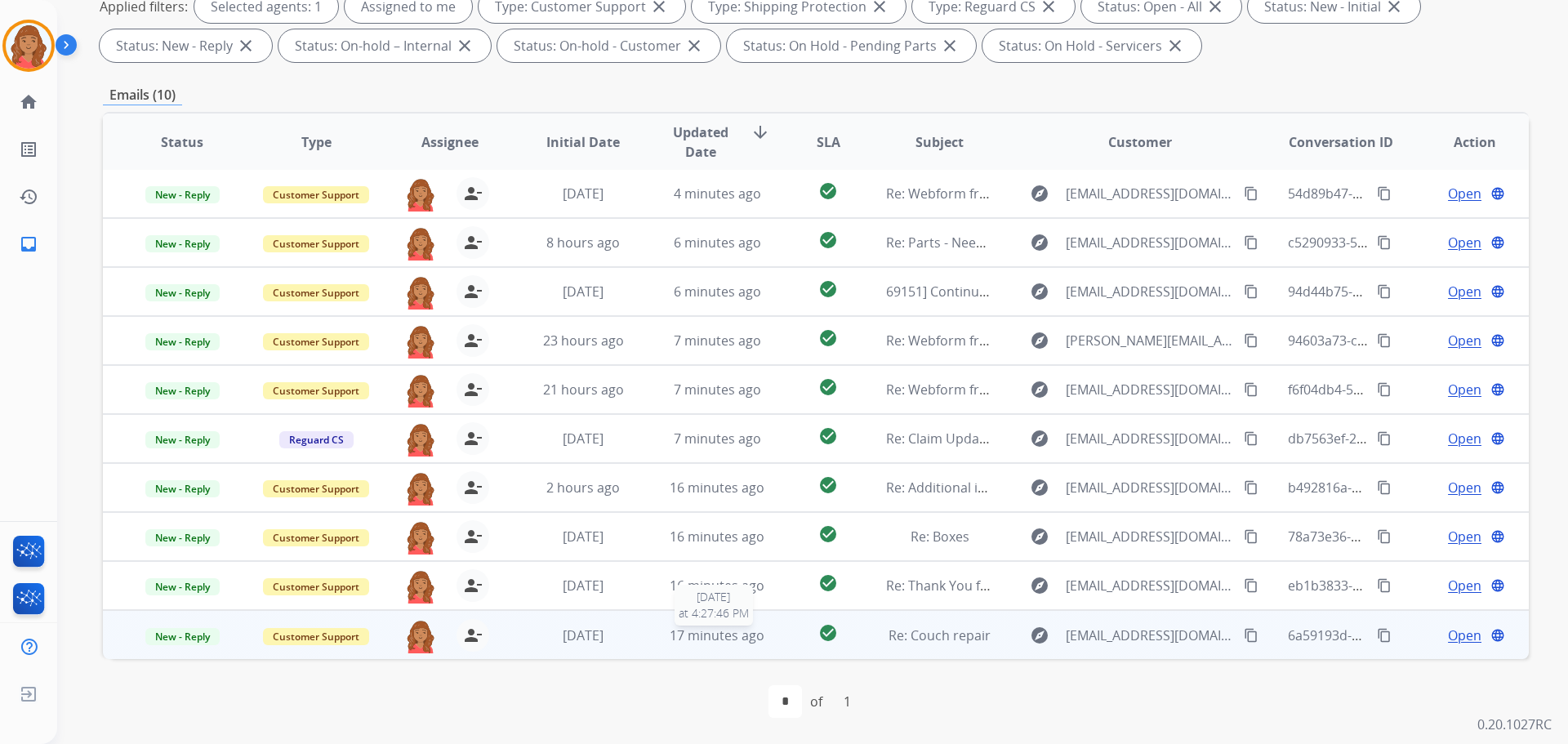
click at [708, 636] on span "17 minutes ago" at bounding box center [716, 635] width 95 height 18
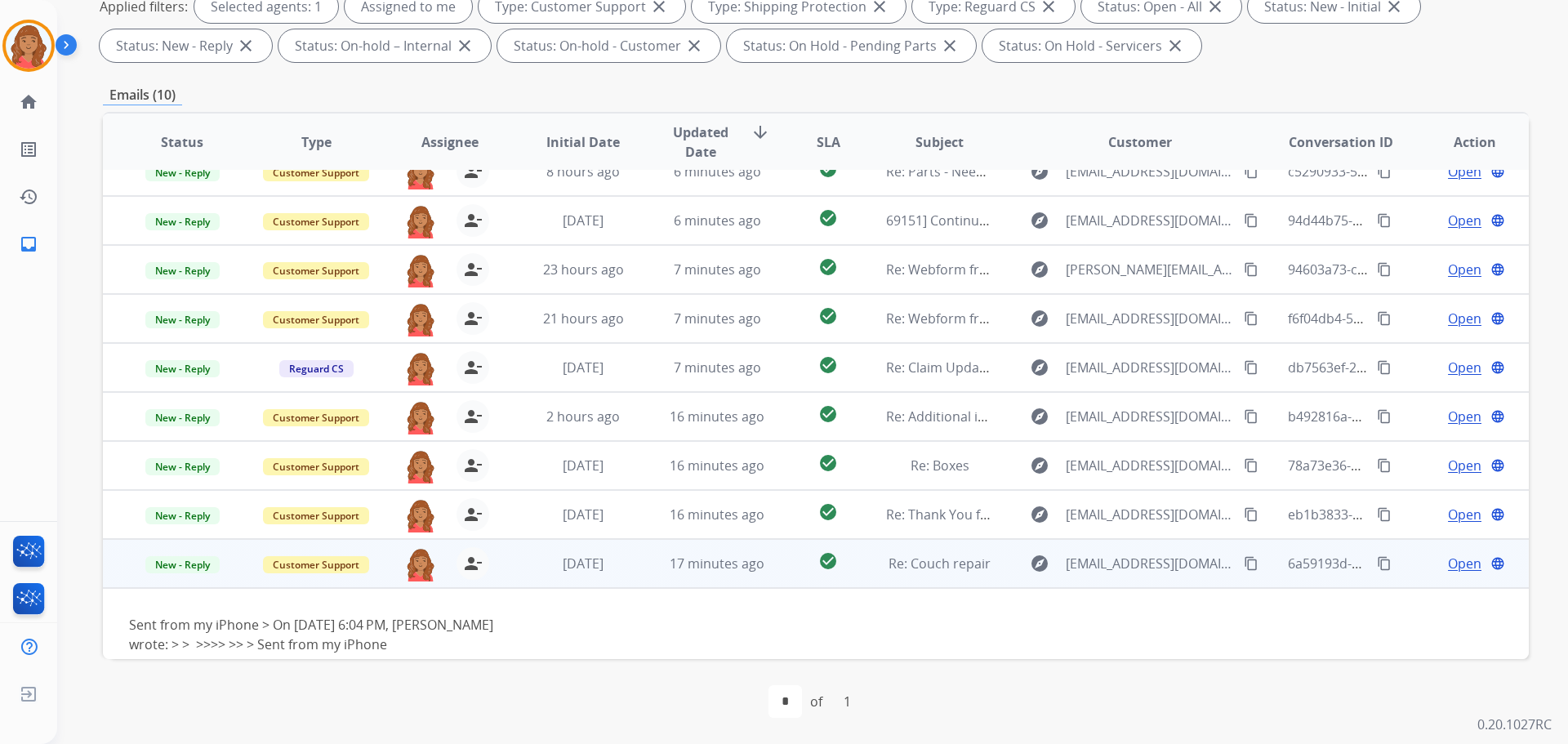
scroll to position [74, 0]
click at [692, 579] on td "17 minutes ago" at bounding box center [704, 562] width 134 height 49
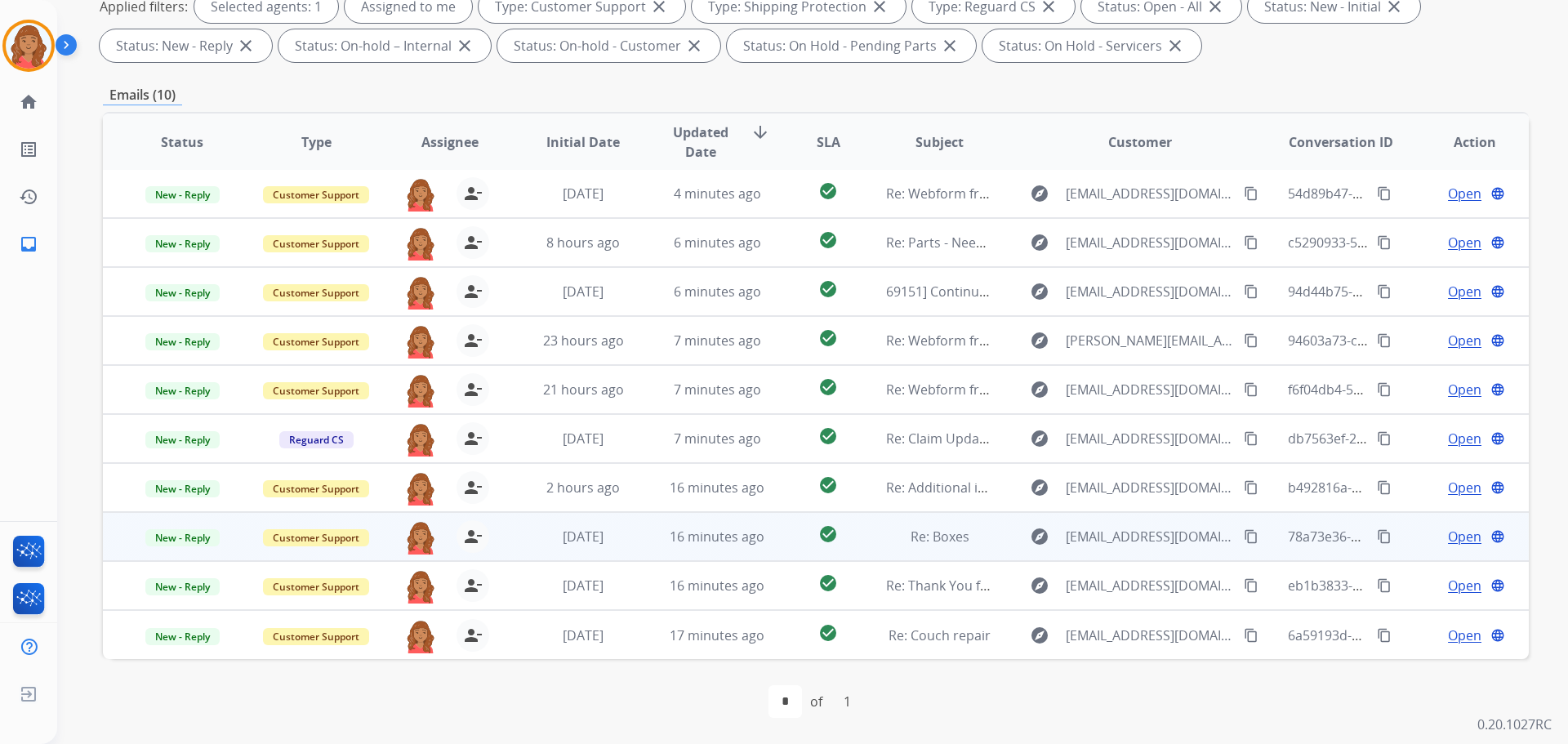
scroll to position [0, 0]
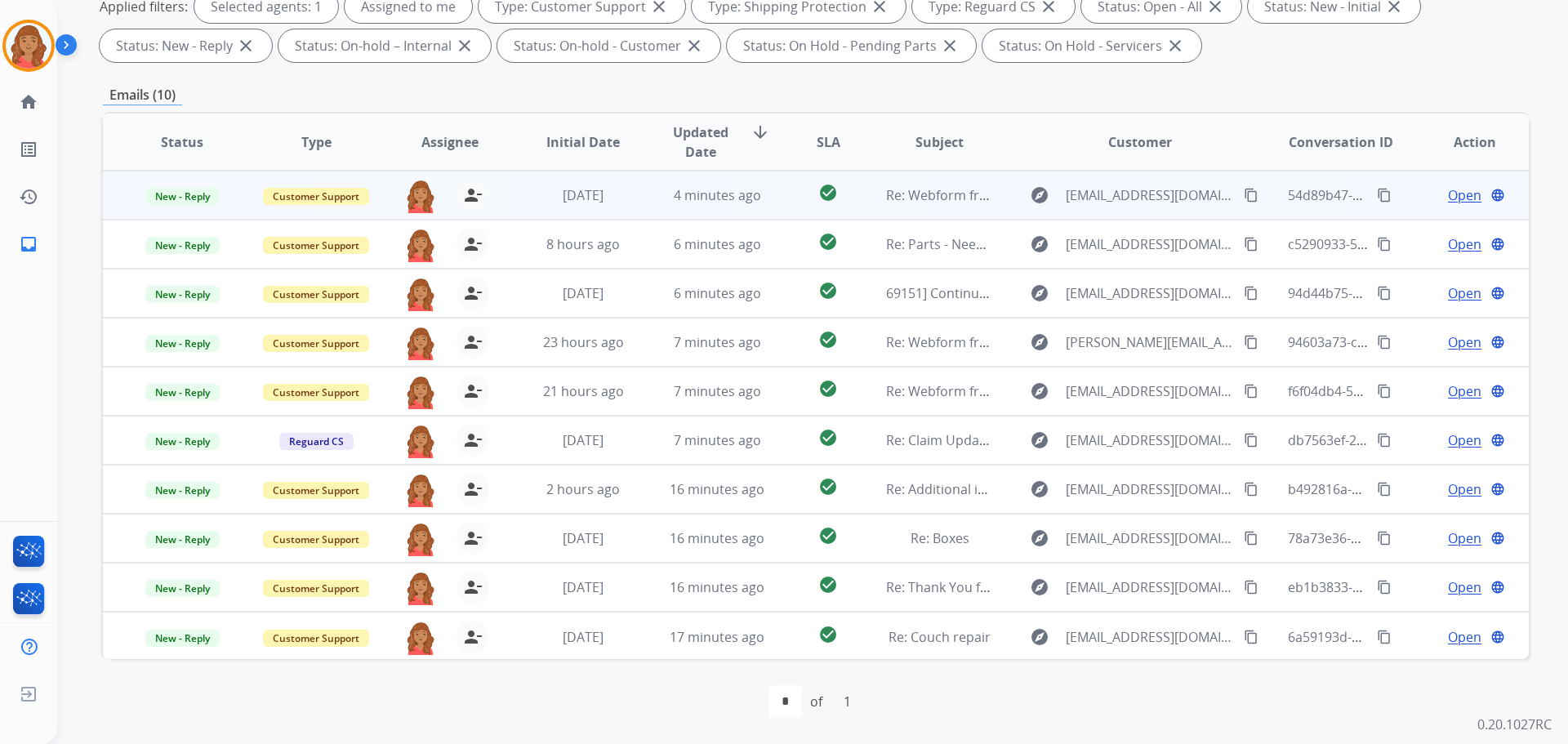
click at [638, 200] on td "4 minutes ago" at bounding box center [704, 195] width 134 height 49
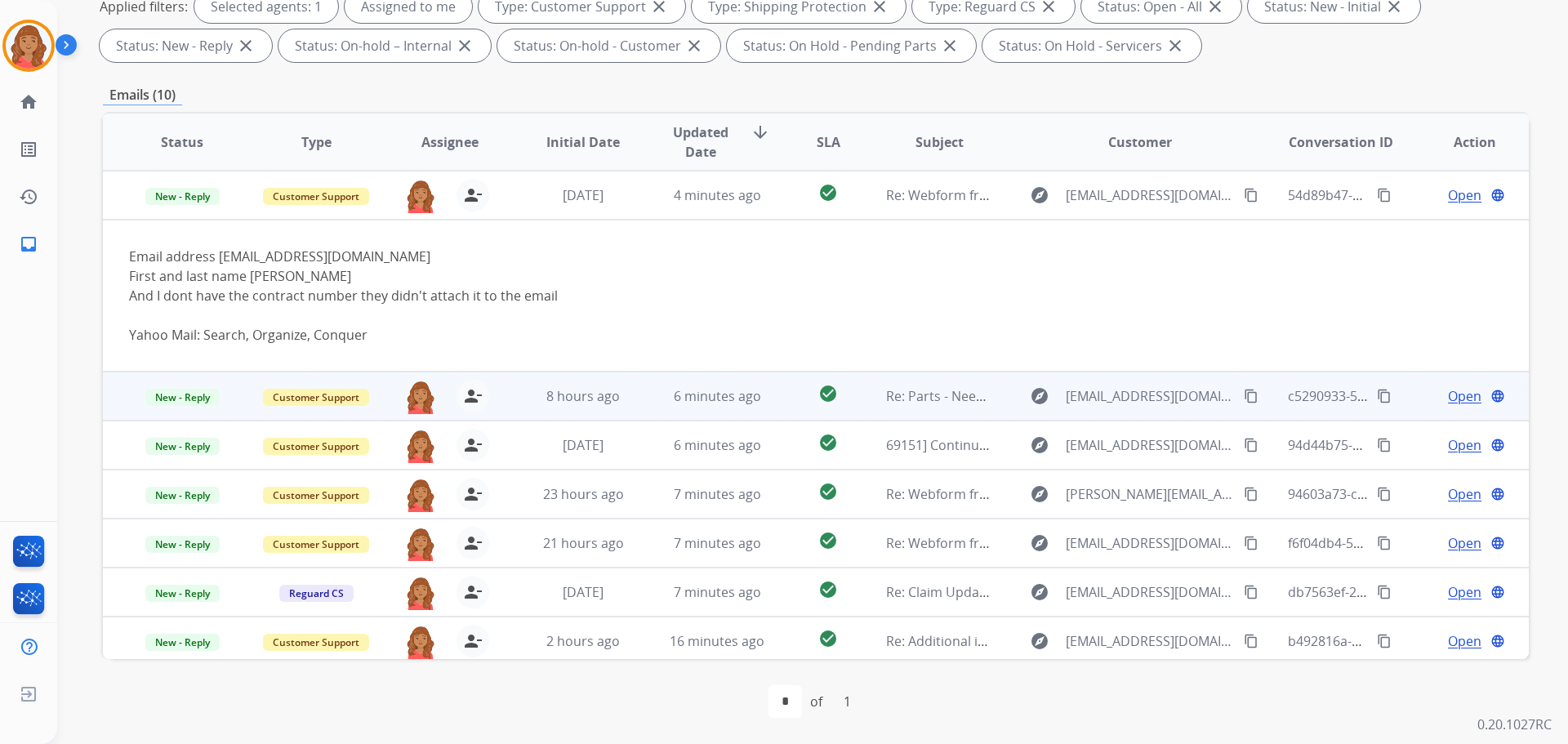
drag, startPoint x: 640, startPoint y: 199, endPoint x: 641, endPoint y: 237, distance: 38.0
click at [641, 203] on td "4 minutes ago" at bounding box center [704, 195] width 134 height 49
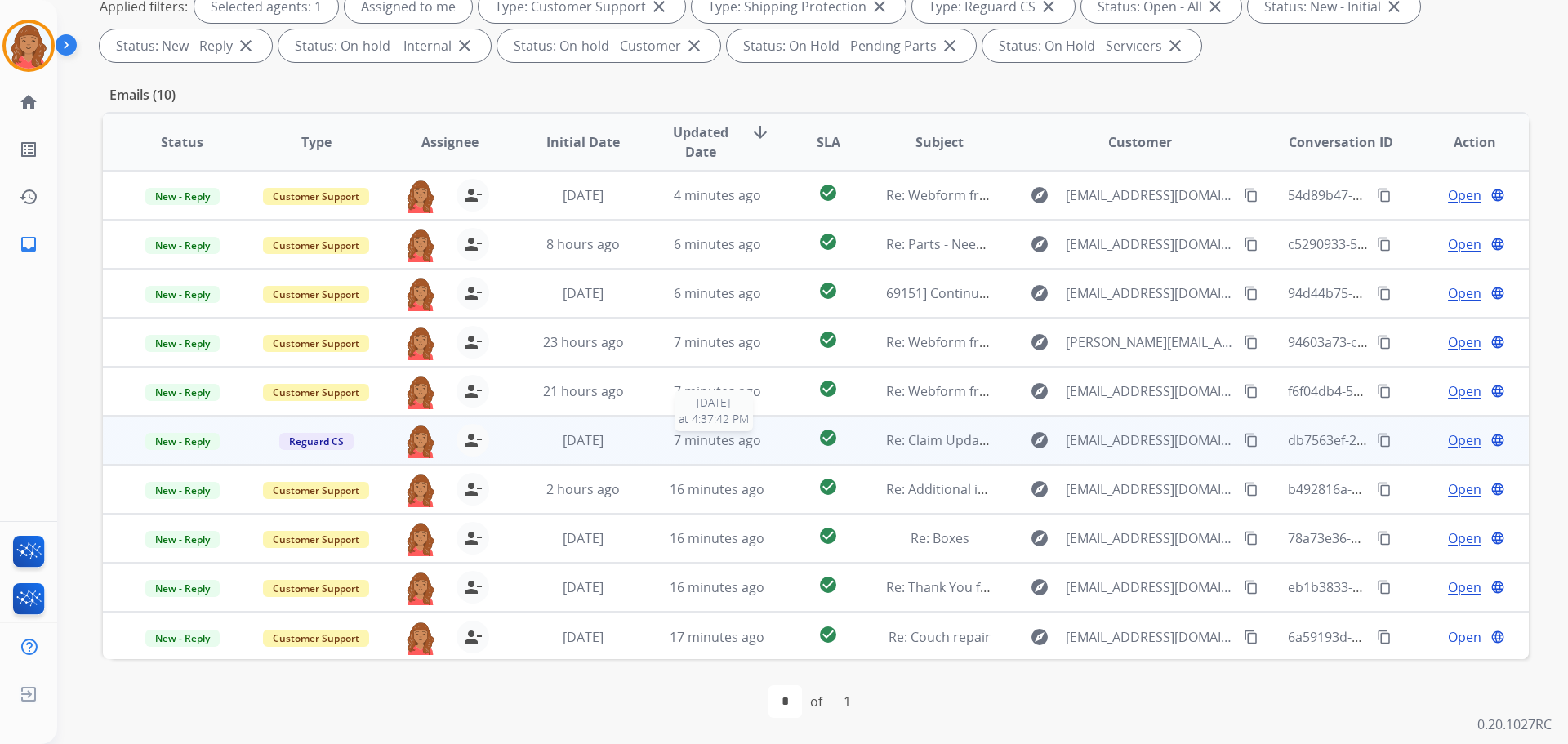
click at [679, 440] on span "7 minutes ago" at bounding box center [716, 440] width 87 height 18
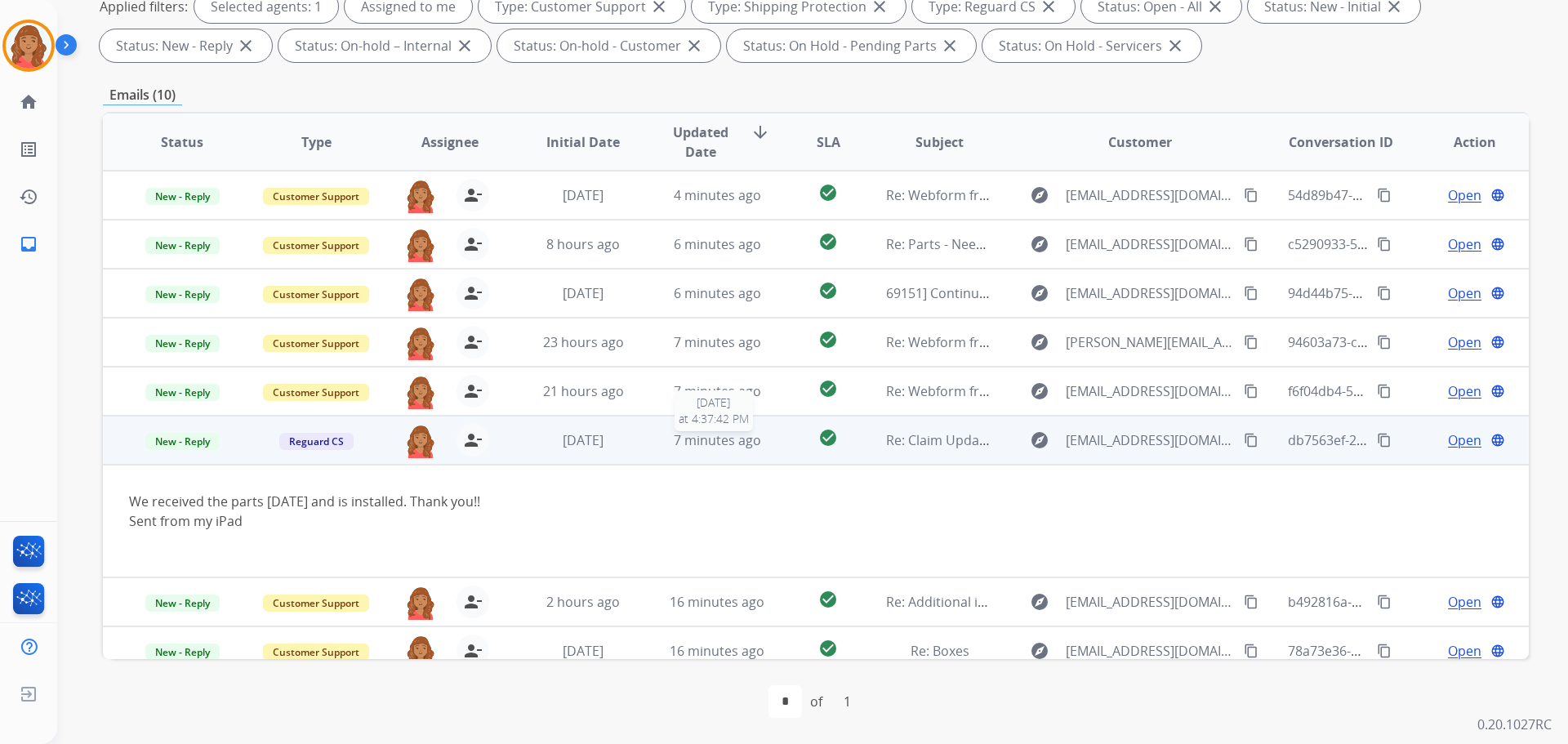
scroll to position [114, 0]
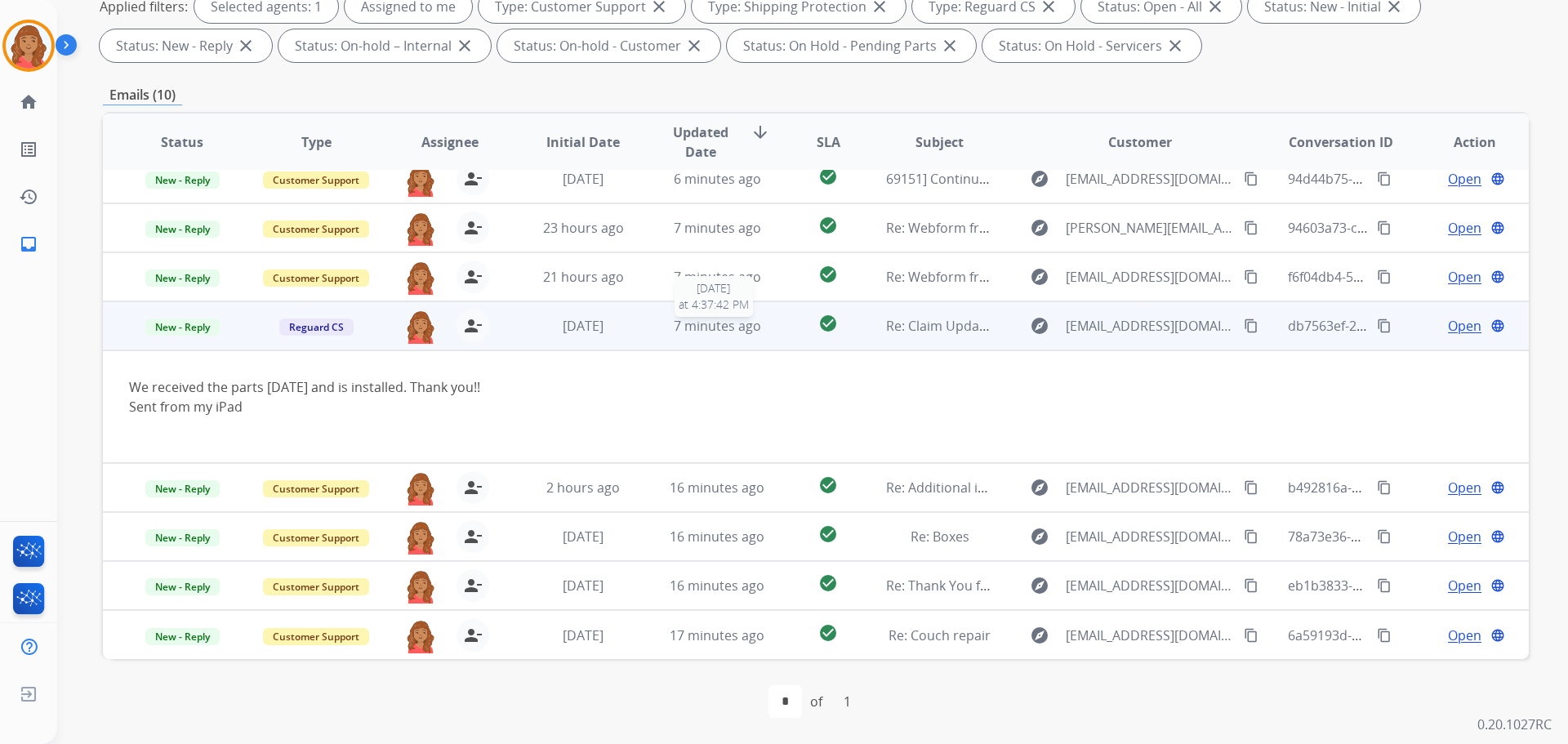
click at [705, 330] on span "7 minutes ago" at bounding box center [716, 326] width 87 height 18
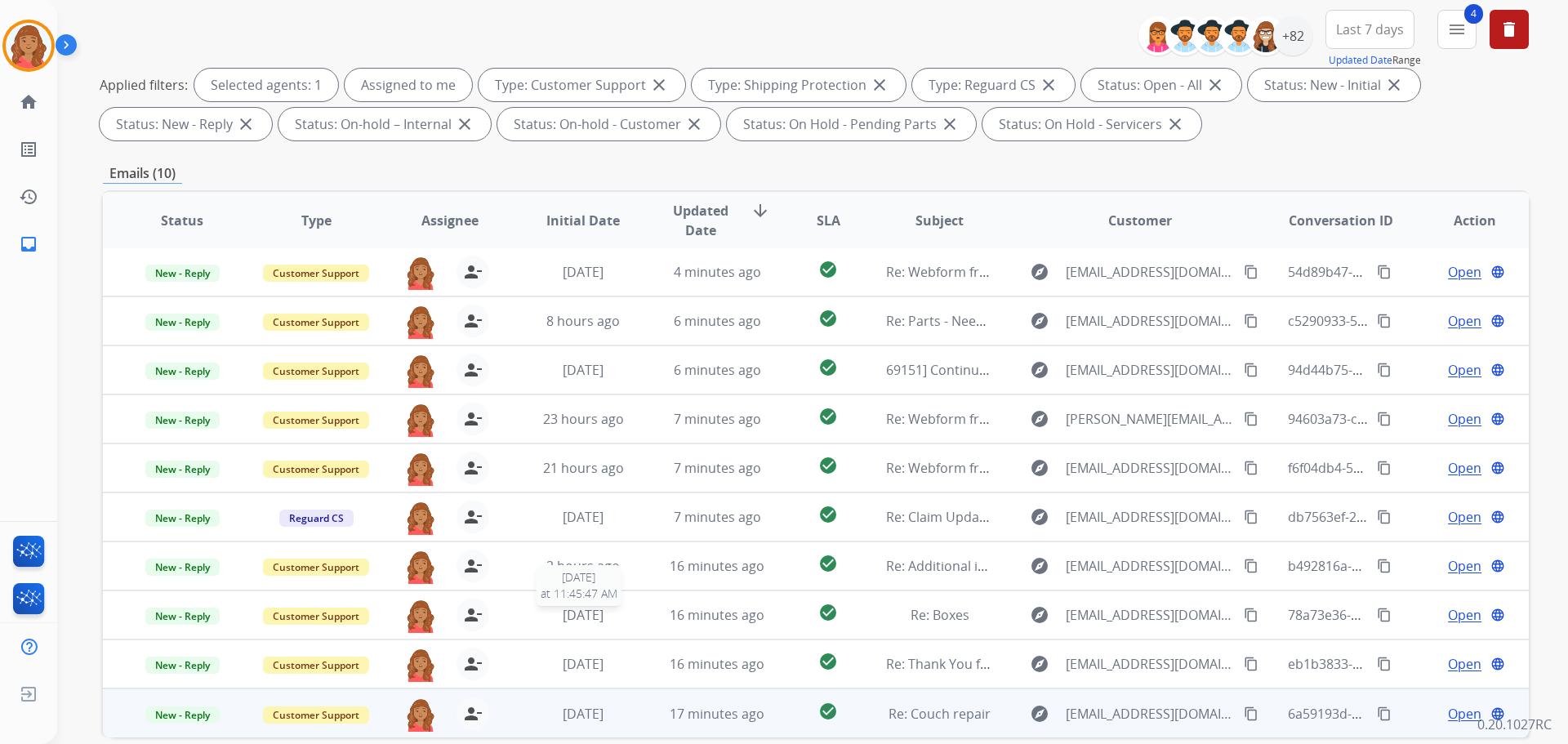
scroll to position [264, 0]
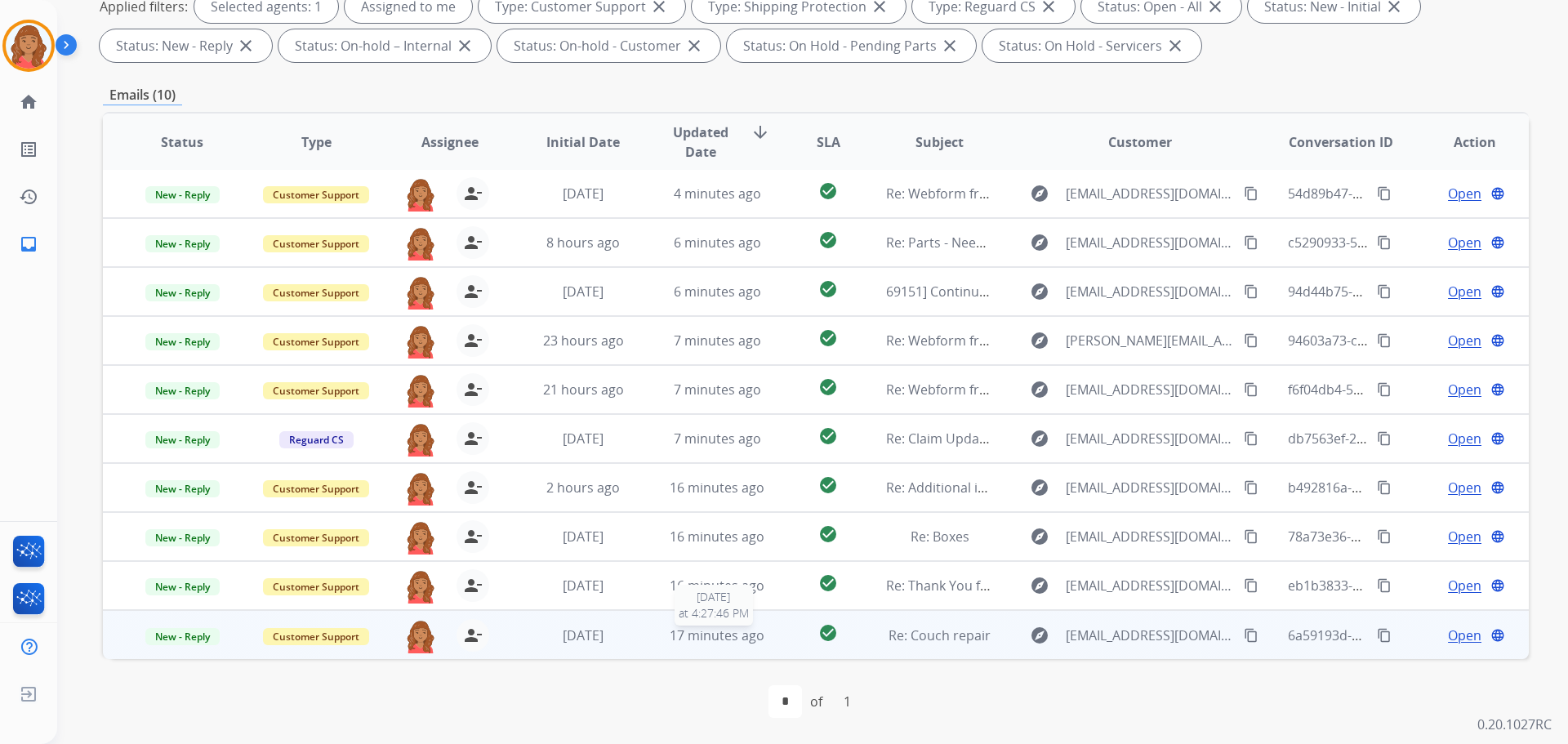
click at [674, 642] on span "17 minutes ago" at bounding box center [716, 635] width 95 height 18
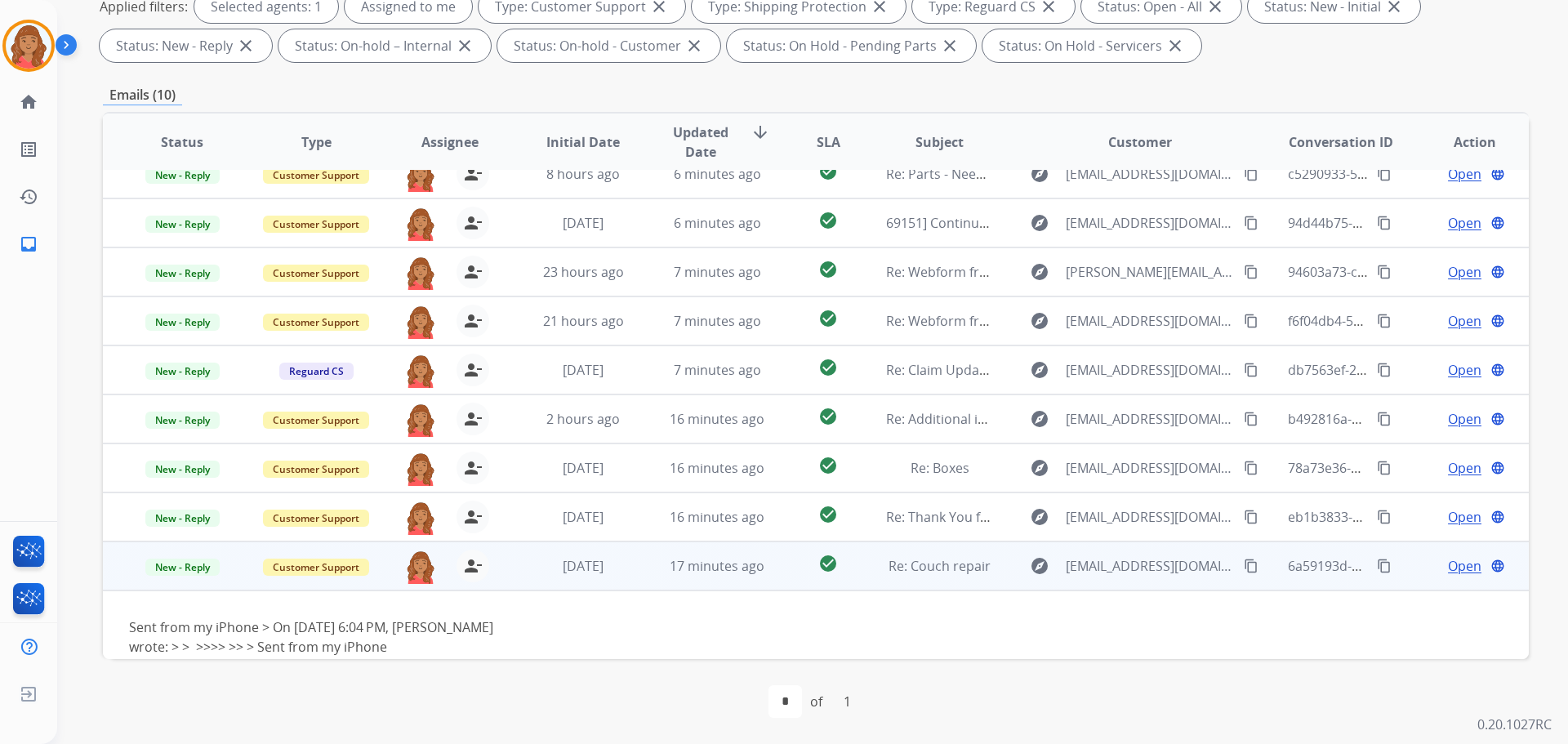
scroll to position [74, 0]
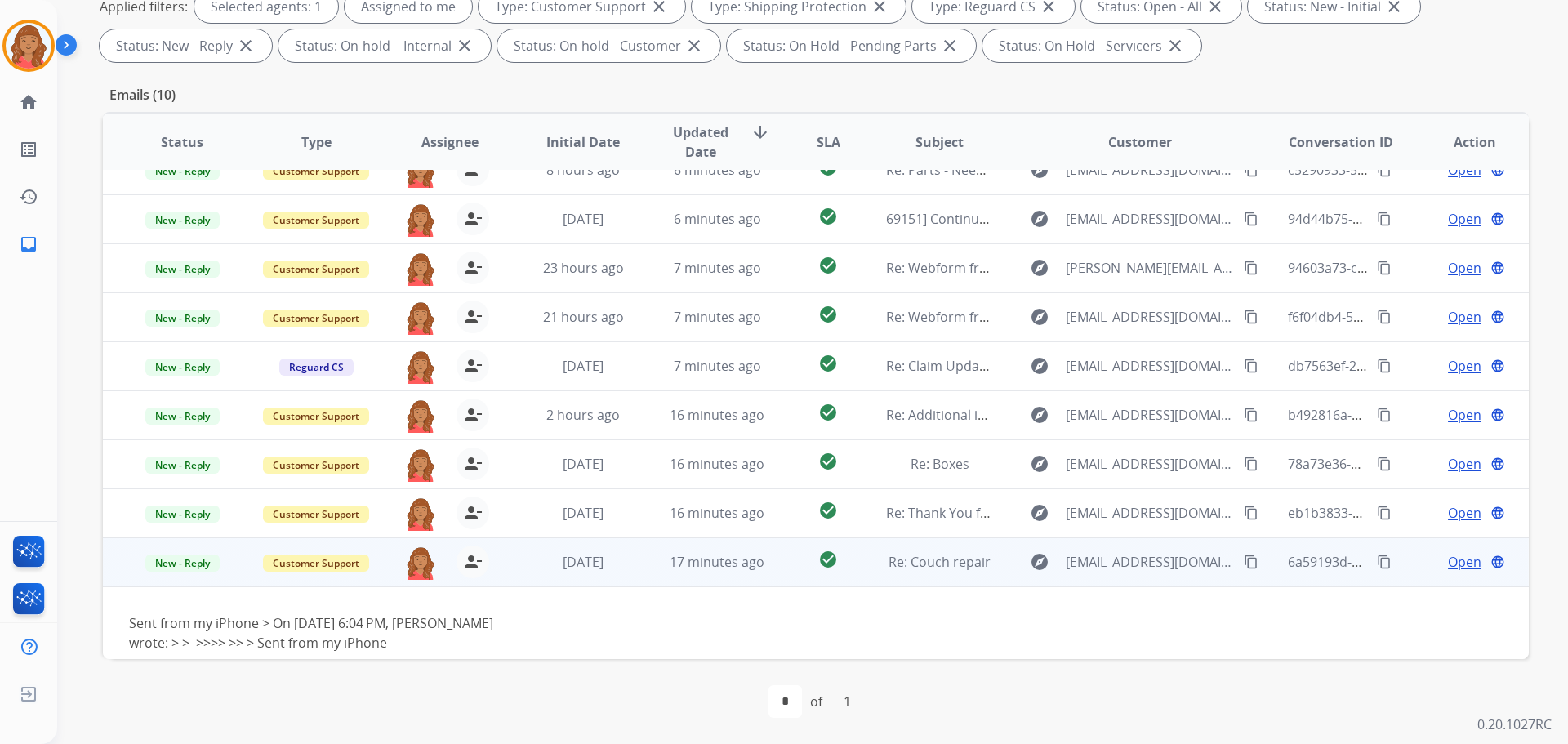
click at [880, 563] on span "Open" at bounding box center [1465, 562] width 34 height 20
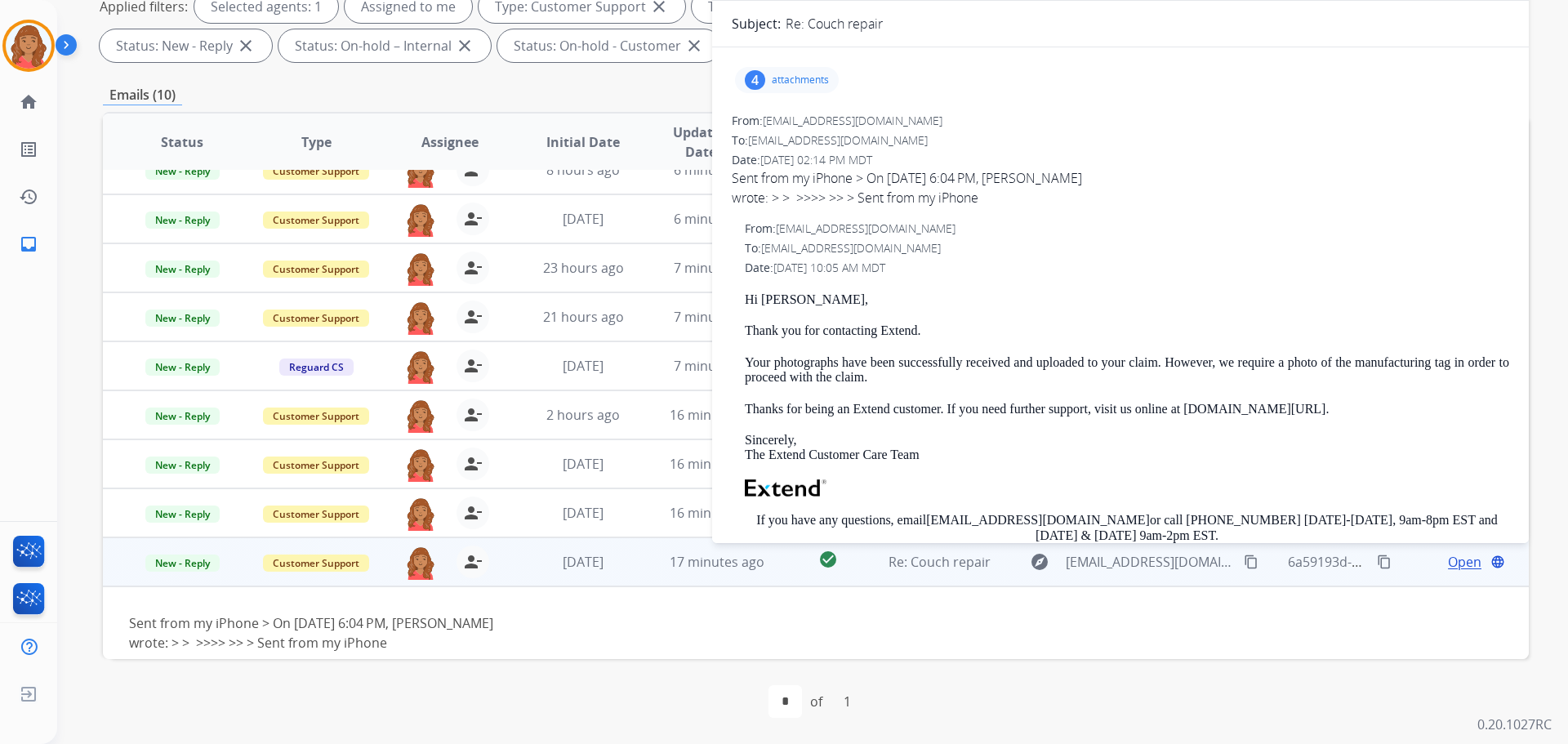
click at [786, 82] on p "attachments" at bounding box center [800, 80] width 57 height 13
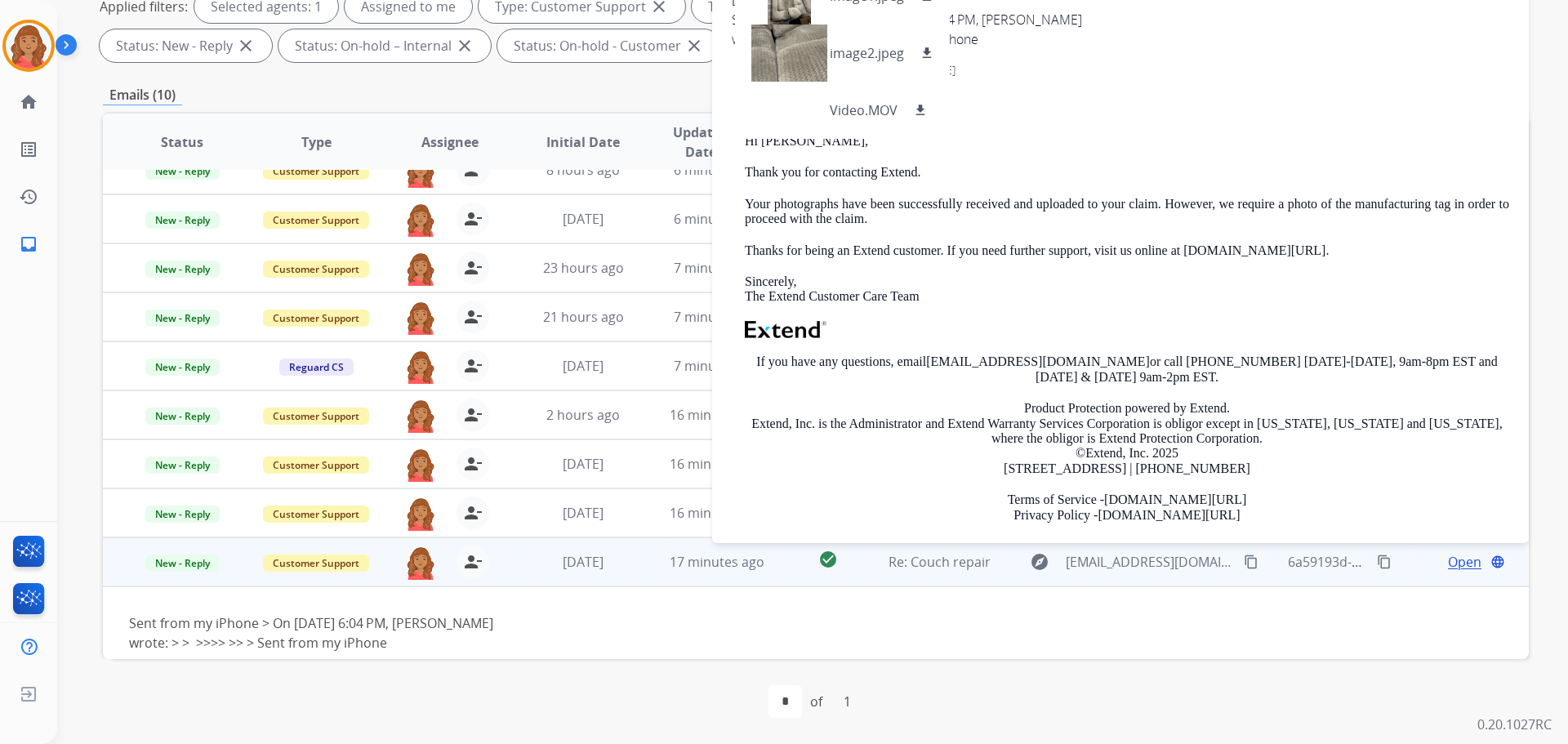
scroll to position [163, 0]
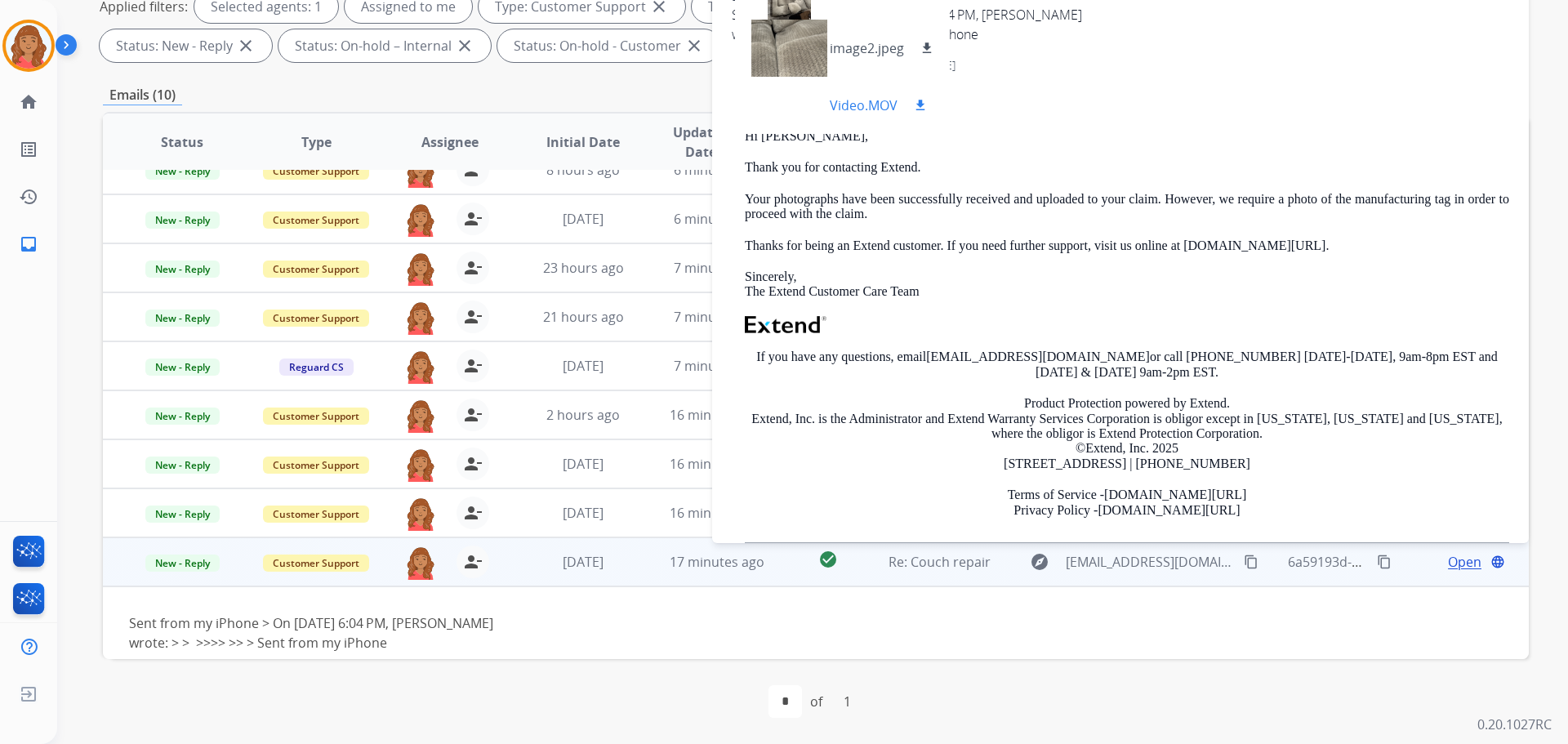
click at [812, 104] on div at bounding box center [789, 105] width 82 height 57
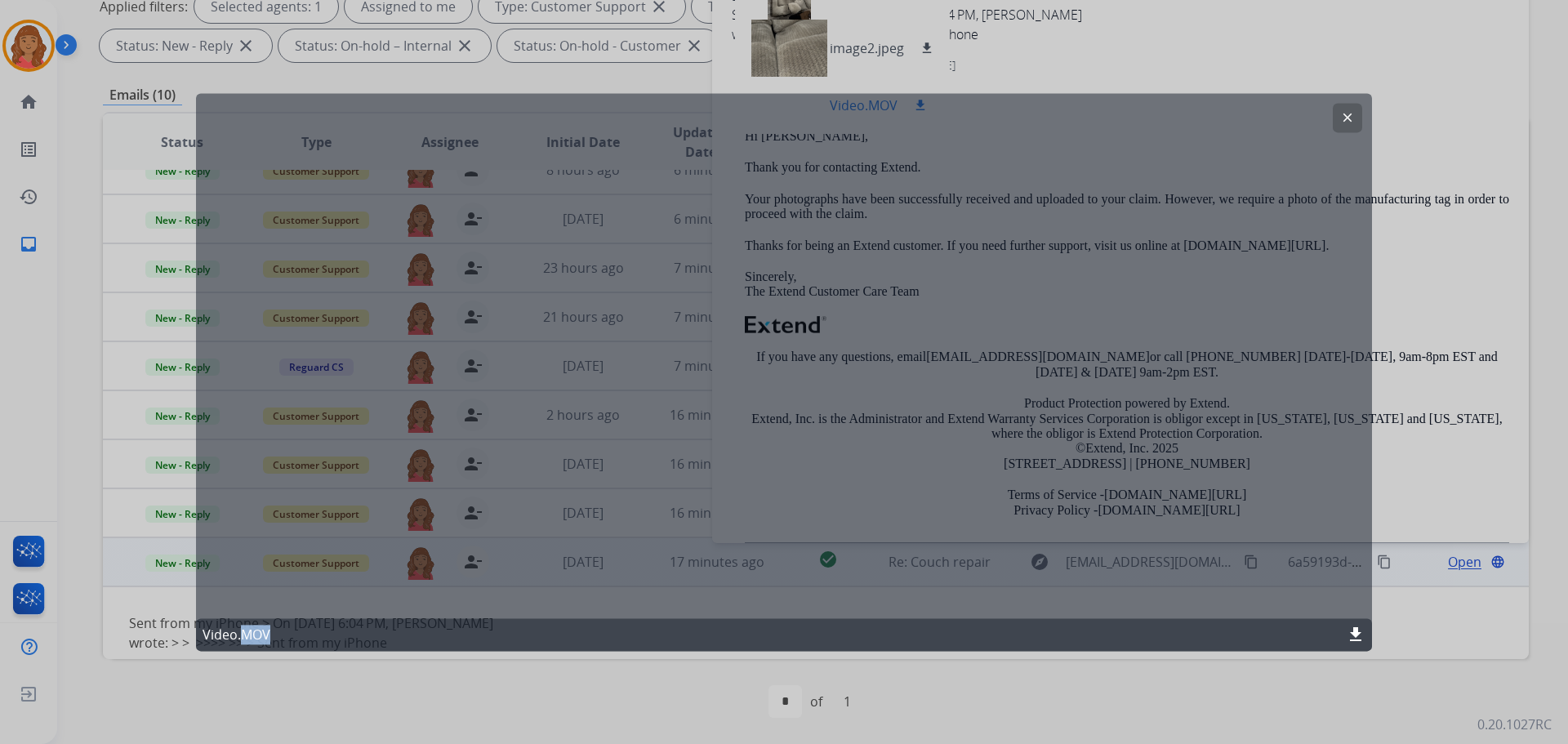
click at [812, 104] on div "clear Video.MOV download" at bounding box center [784, 372] width 1176 height 558
click at [880, 119] on mat-icon "clear" at bounding box center [1348, 118] width 15 height 15
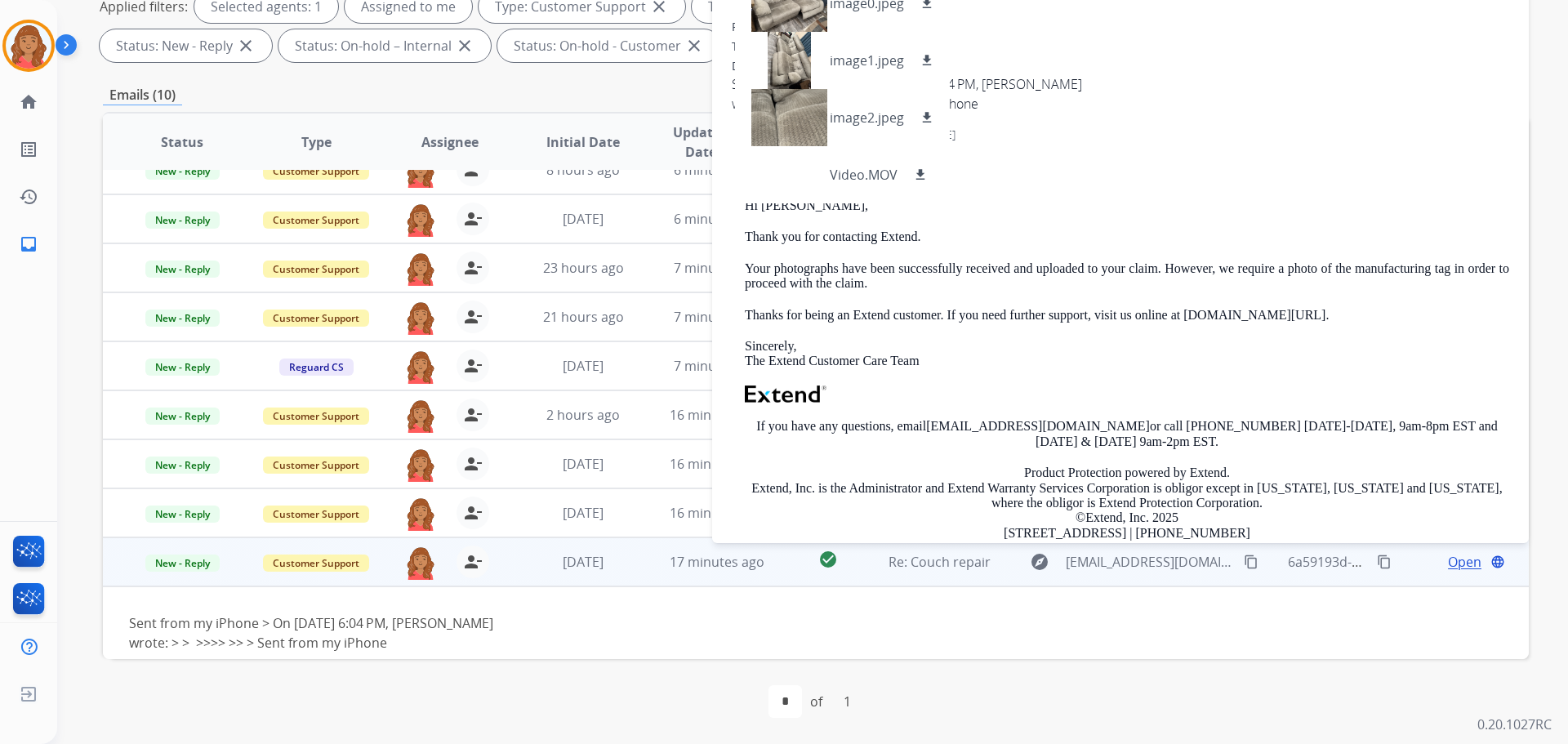
scroll to position [0, 0]
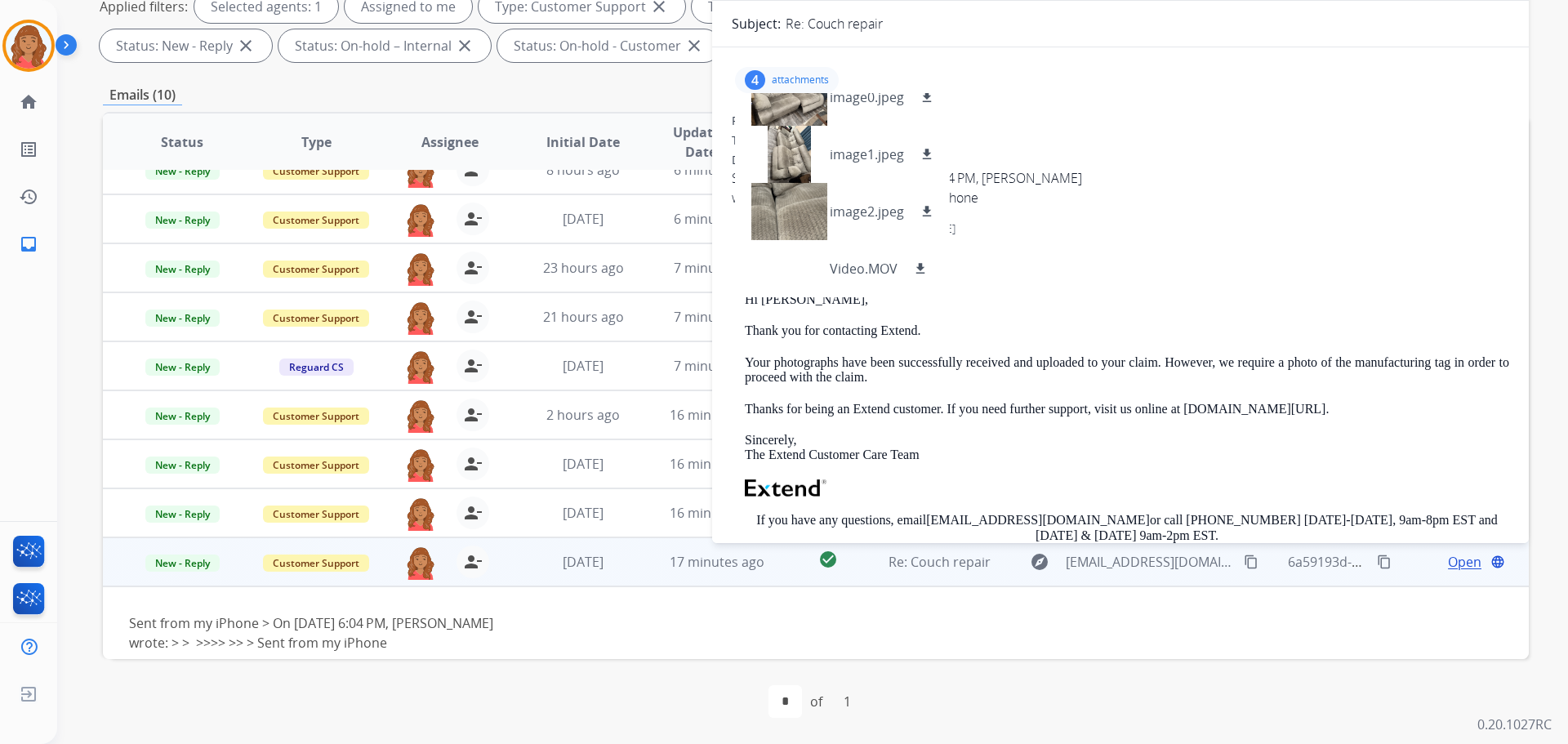
click at [880, 240] on div "To: [EMAIL_ADDRESS][DOMAIN_NAME]" at bounding box center [1126, 248] width 764 height 16
click at [767, 73] on div "4 attachments image0.jpeg download image1.jpeg download image2.jpeg download Vi…" at bounding box center [787, 80] width 104 height 26
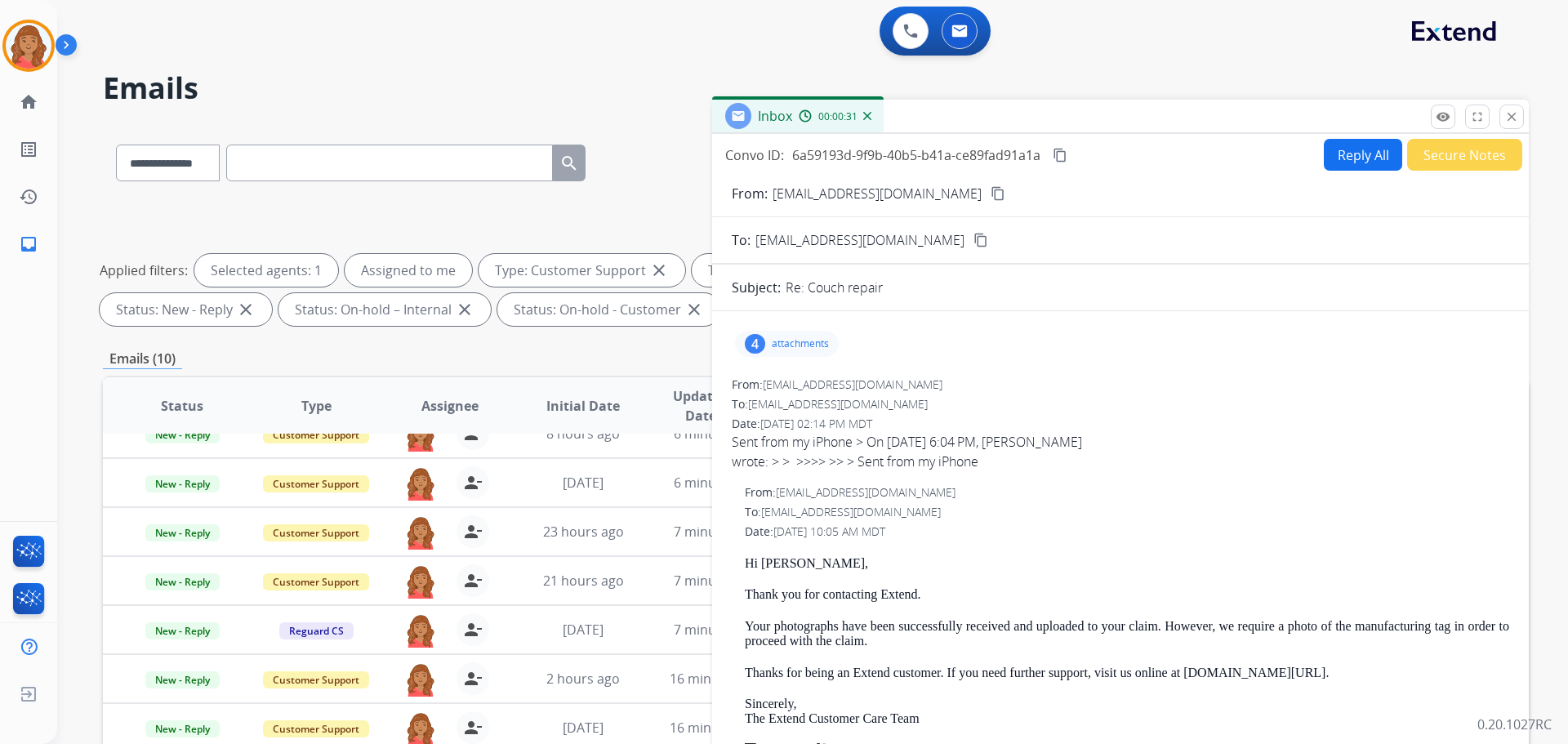
click at [880, 190] on mat-icon "content_copy" at bounding box center [998, 194] width 15 height 15
click at [880, 159] on button "Reply All" at bounding box center [1364, 155] width 79 height 32
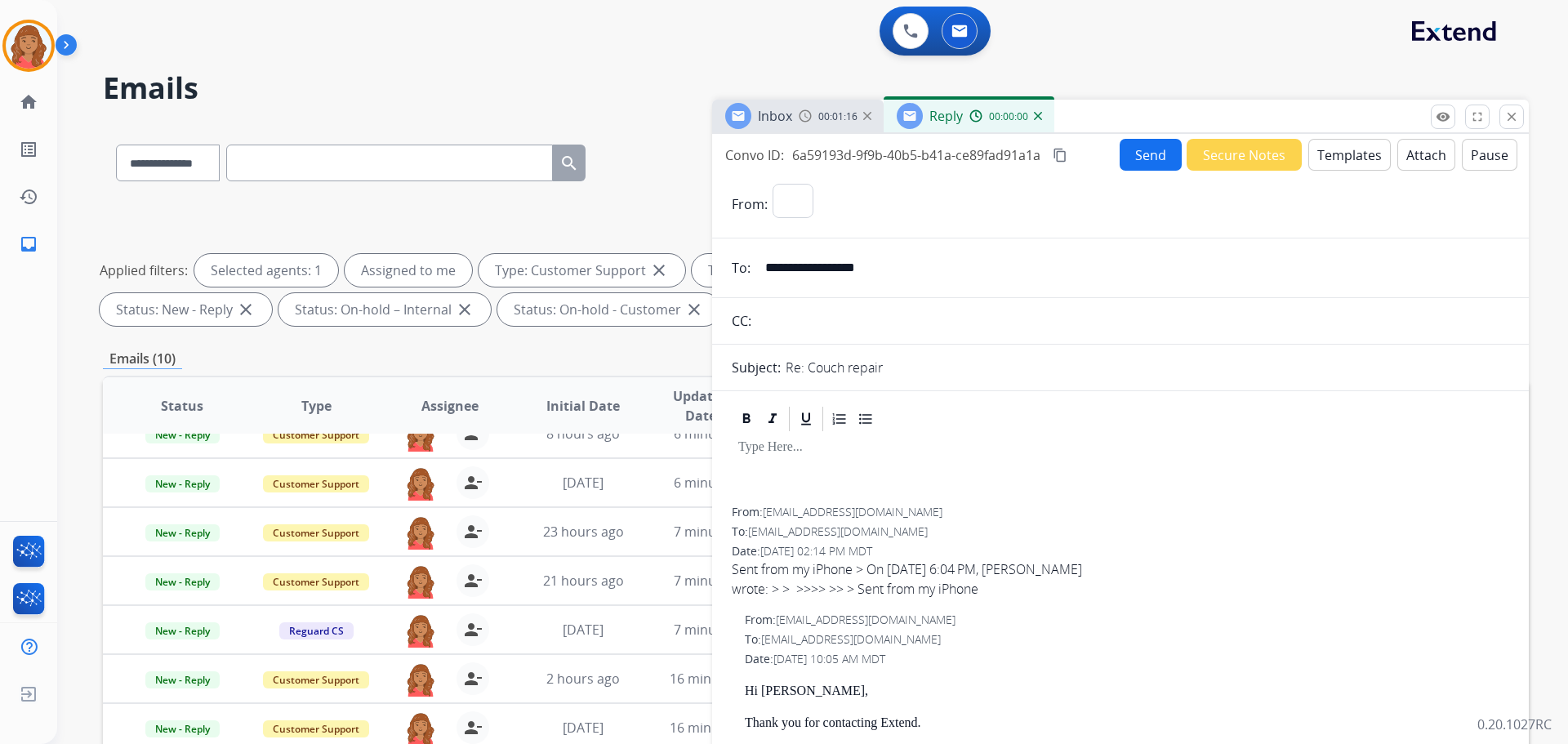
select select "**********"
click at [880, 160] on button "Templates" at bounding box center [1349, 155] width 83 height 32
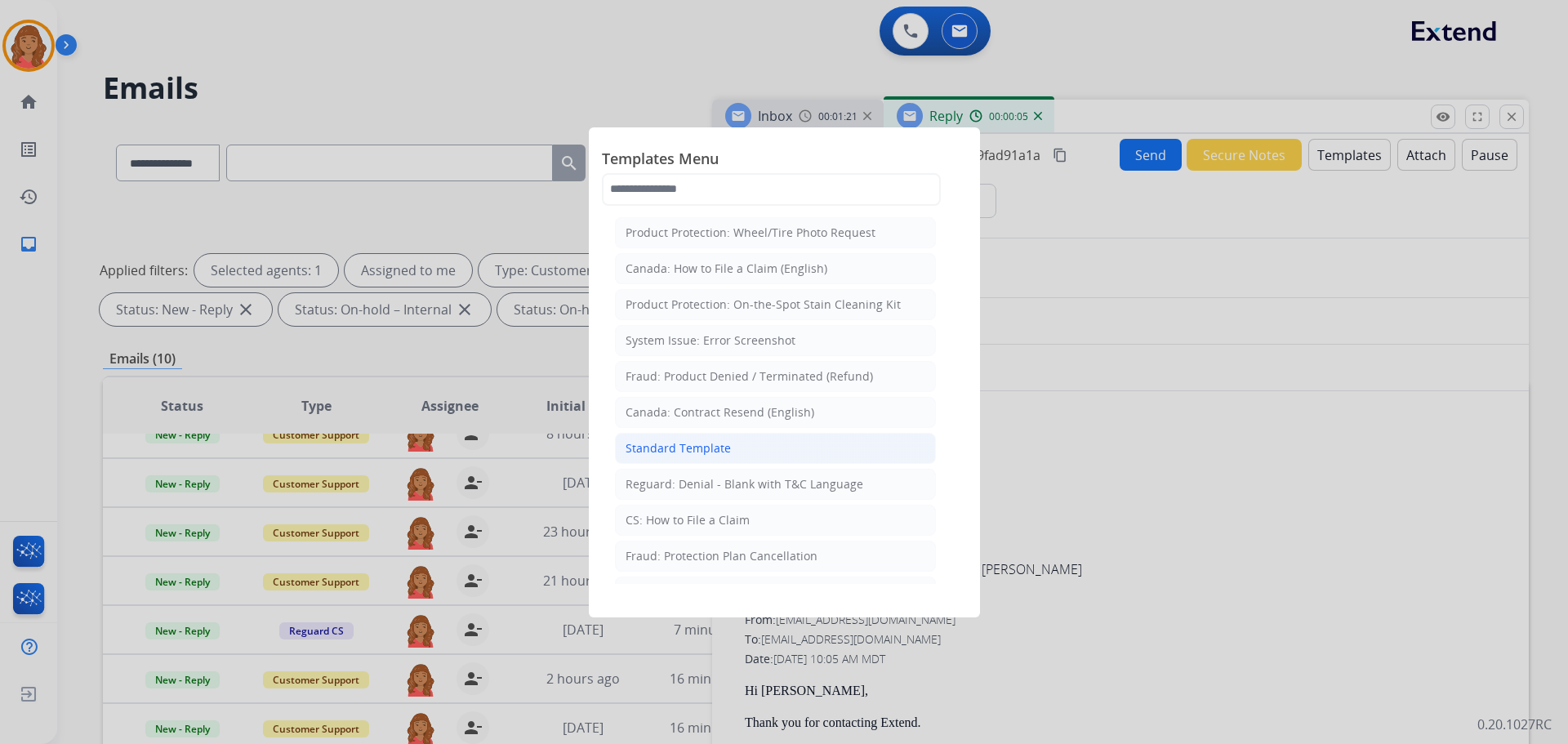
click at [667, 457] on li "Standard Template" at bounding box center [776, 448] width 321 height 31
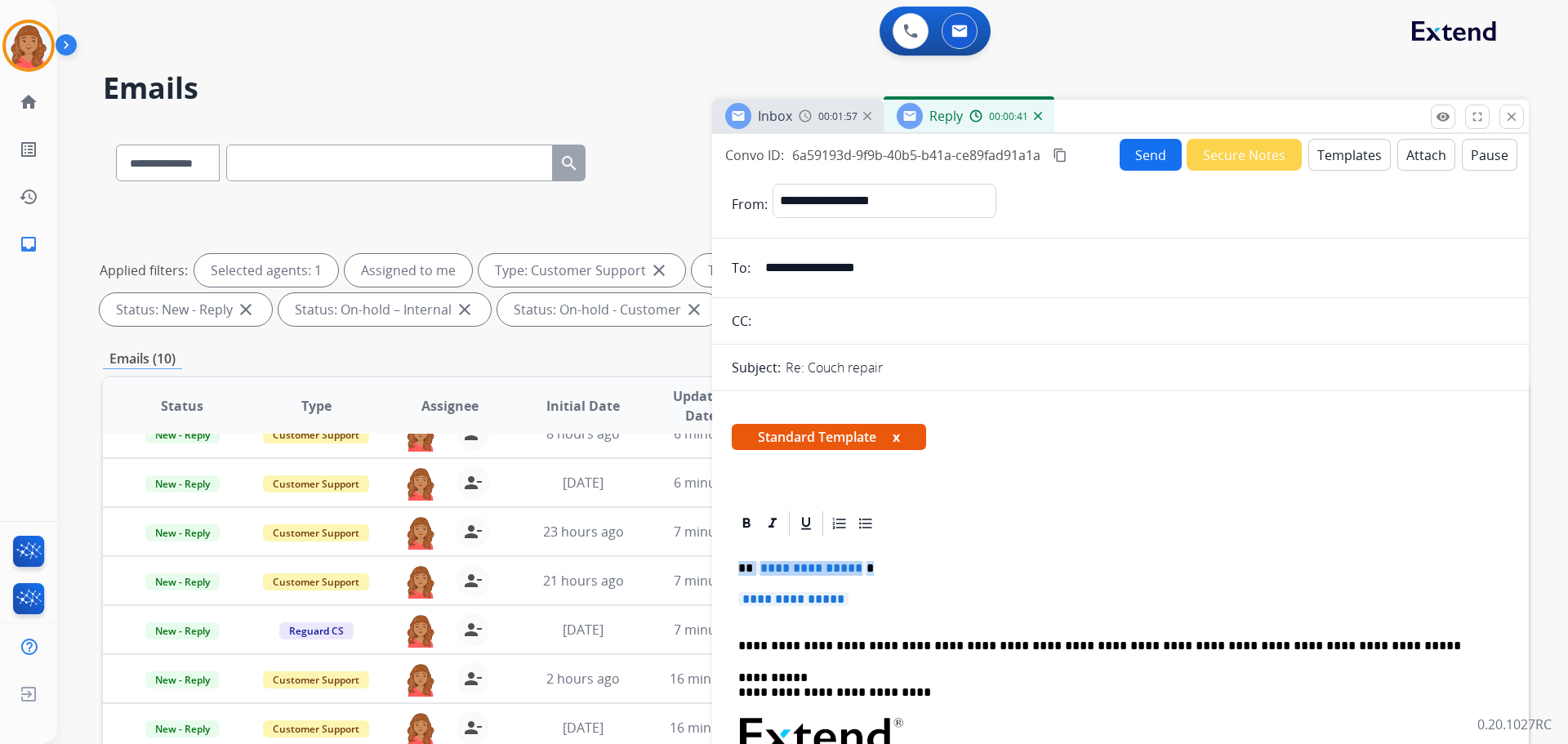
drag, startPoint x: 858, startPoint y: 610, endPoint x: 728, endPoint y: 564, distance: 137.9
click at [876, 618] on p "**********" at bounding box center [1120, 607] width 764 height 30
drag, startPoint x: 859, startPoint y: 605, endPoint x: 743, endPoint y: 567, distance: 122.1
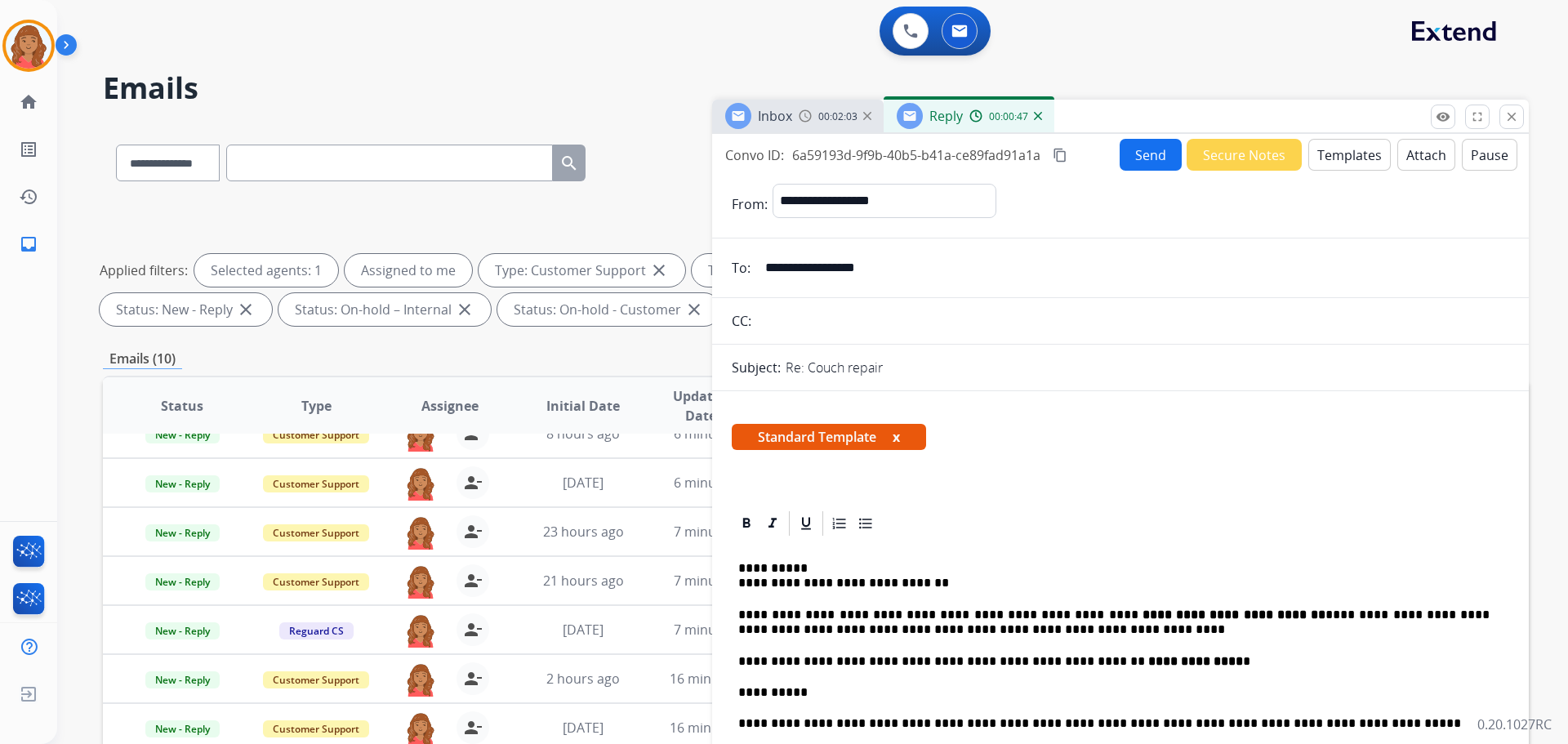
click at [880, 155] on mat-icon "content_copy" at bounding box center [1060, 156] width 15 height 15
click at [880, 160] on button "Send" at bounding box center [1151, 155] width 62 height 32
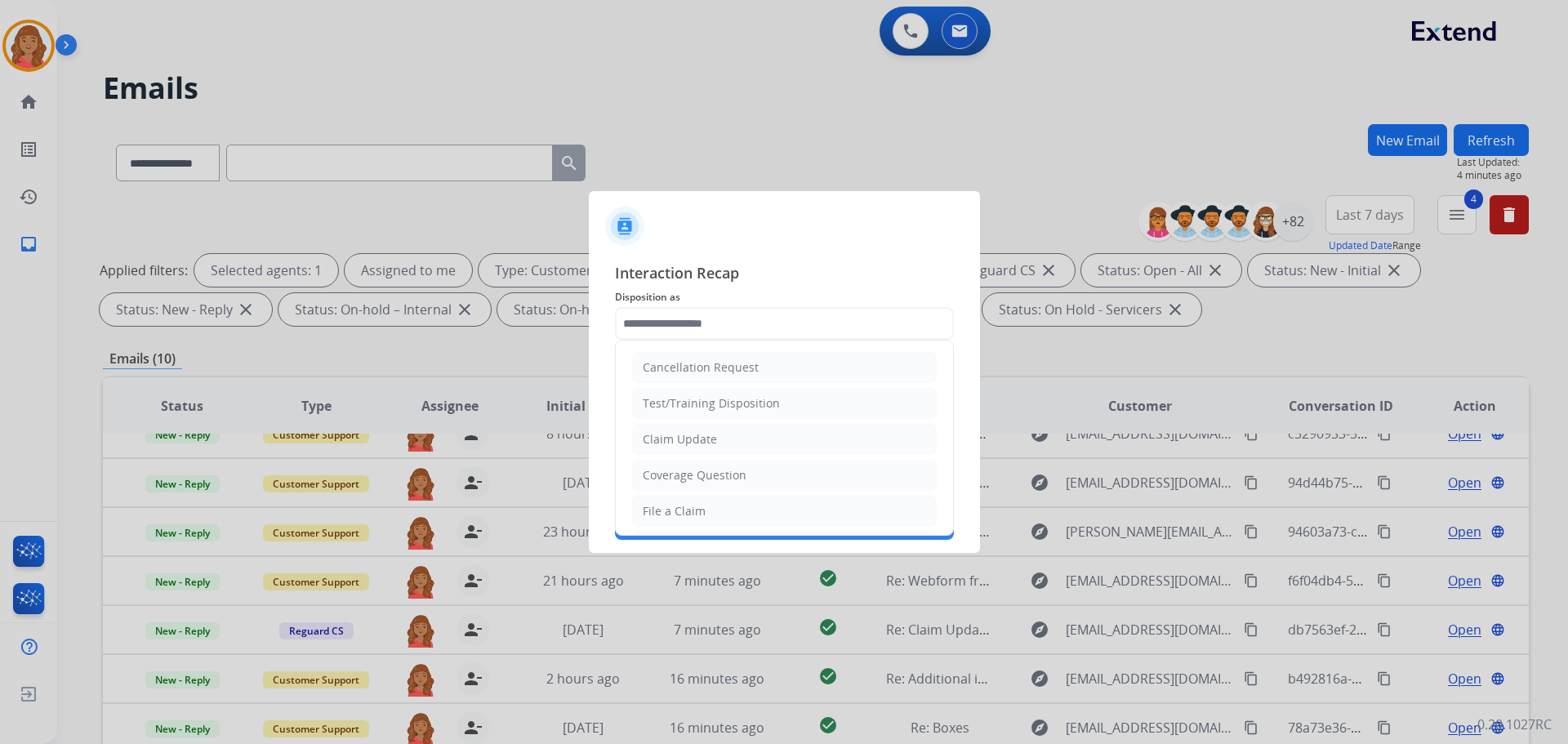
click at [683, 503] on div "File a Claim" at bounding box center [673, 510] width 63 height 16
type input "**********"
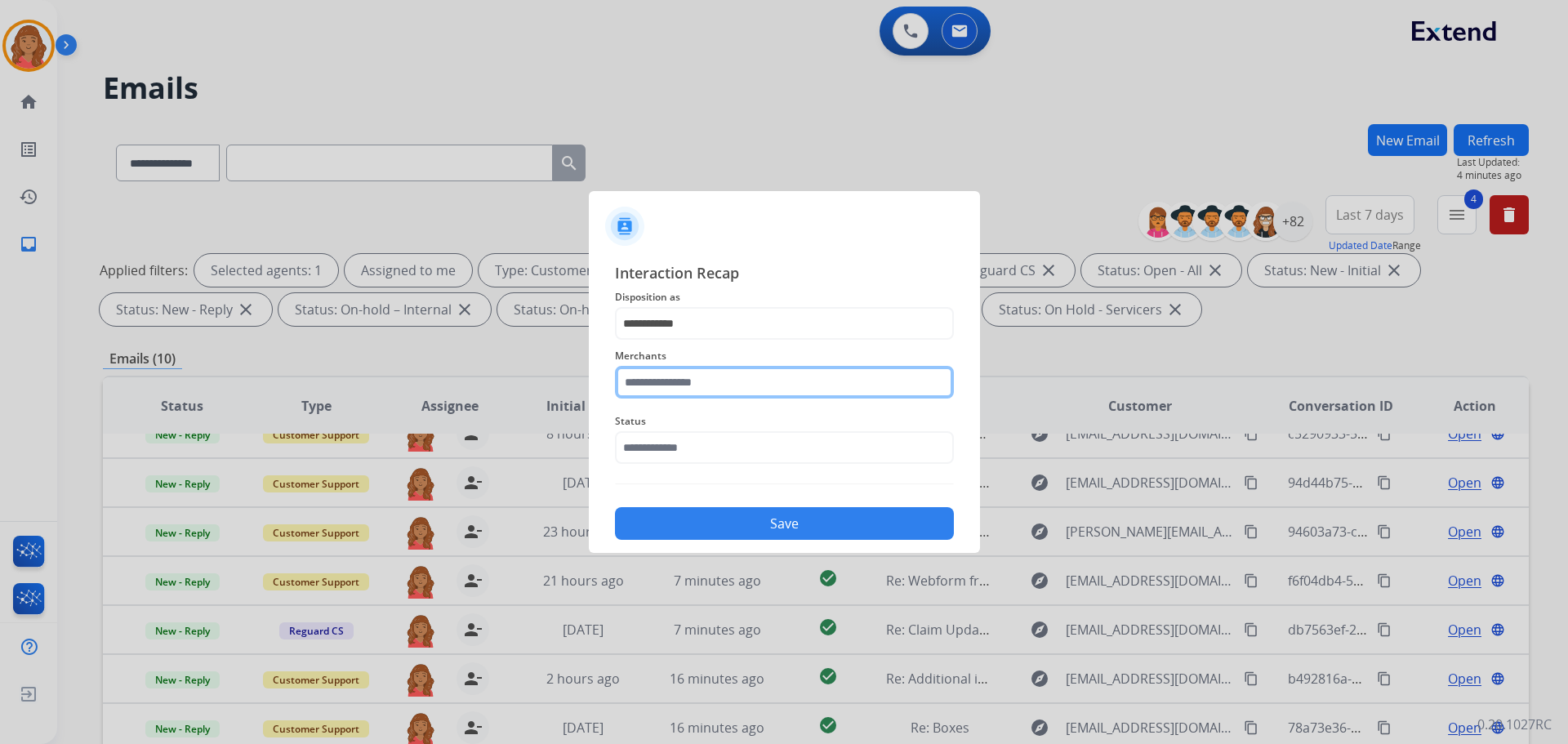
click at [686, 388] on input "text" at bounding box center [784, 382] width 339 height 33
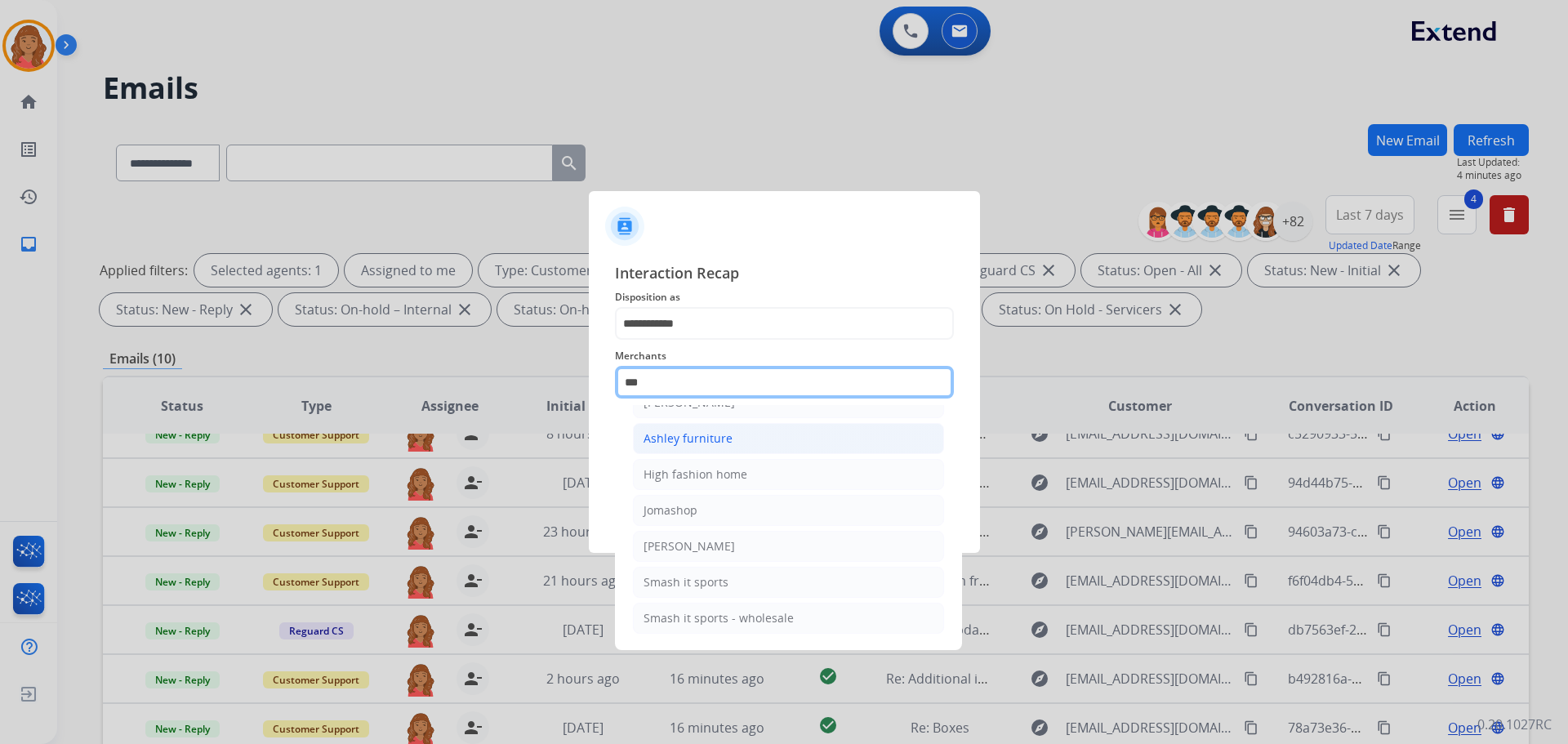
scroll to position [26, 0]
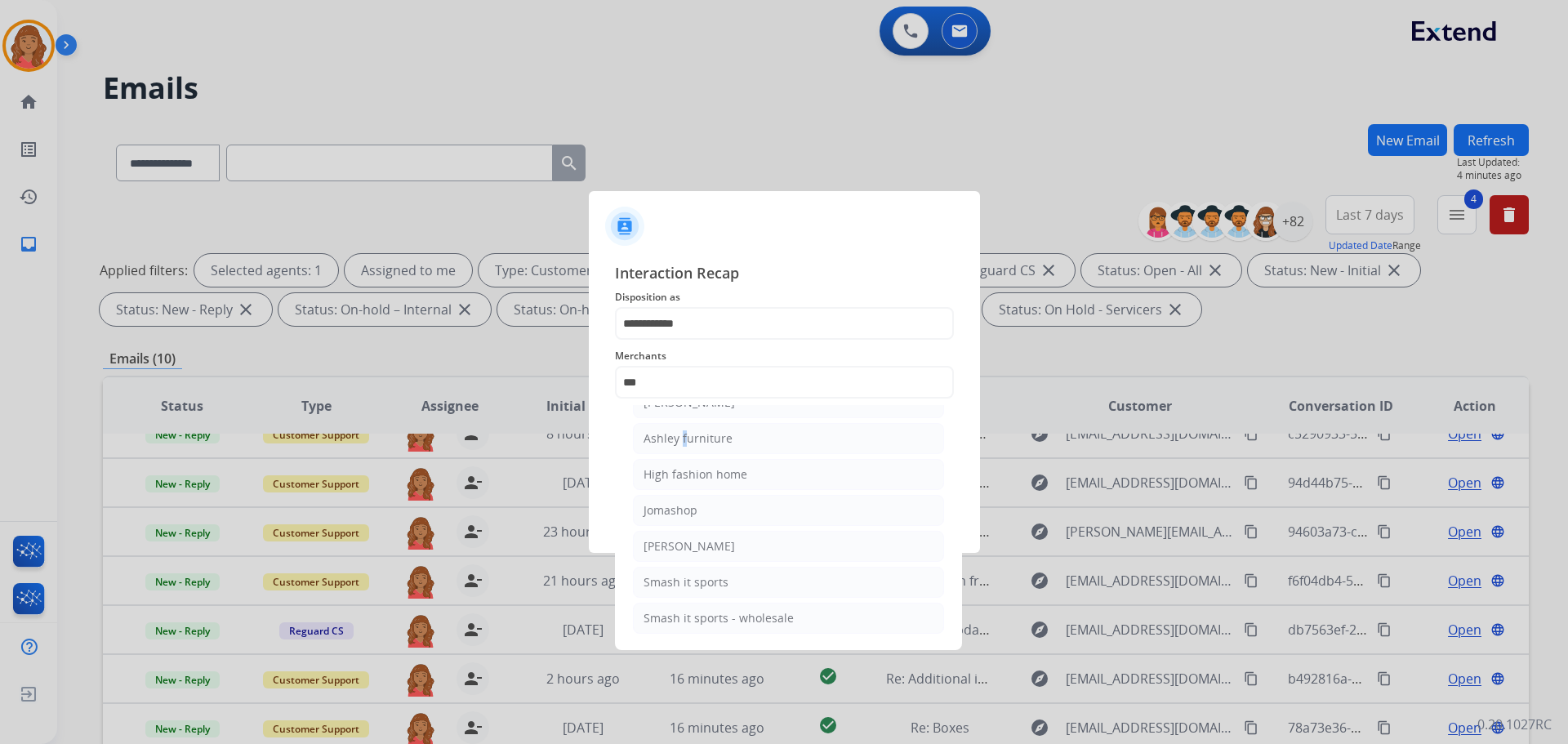
drag, startPoint x: 679, startPoint y: 433, endPoint x: 681, endPoint y: 442, distance: 9.2
click at [680, 435] on div "Ashley furniture" at bounding box center [687, 438] width 89 height 16
type input "**********"
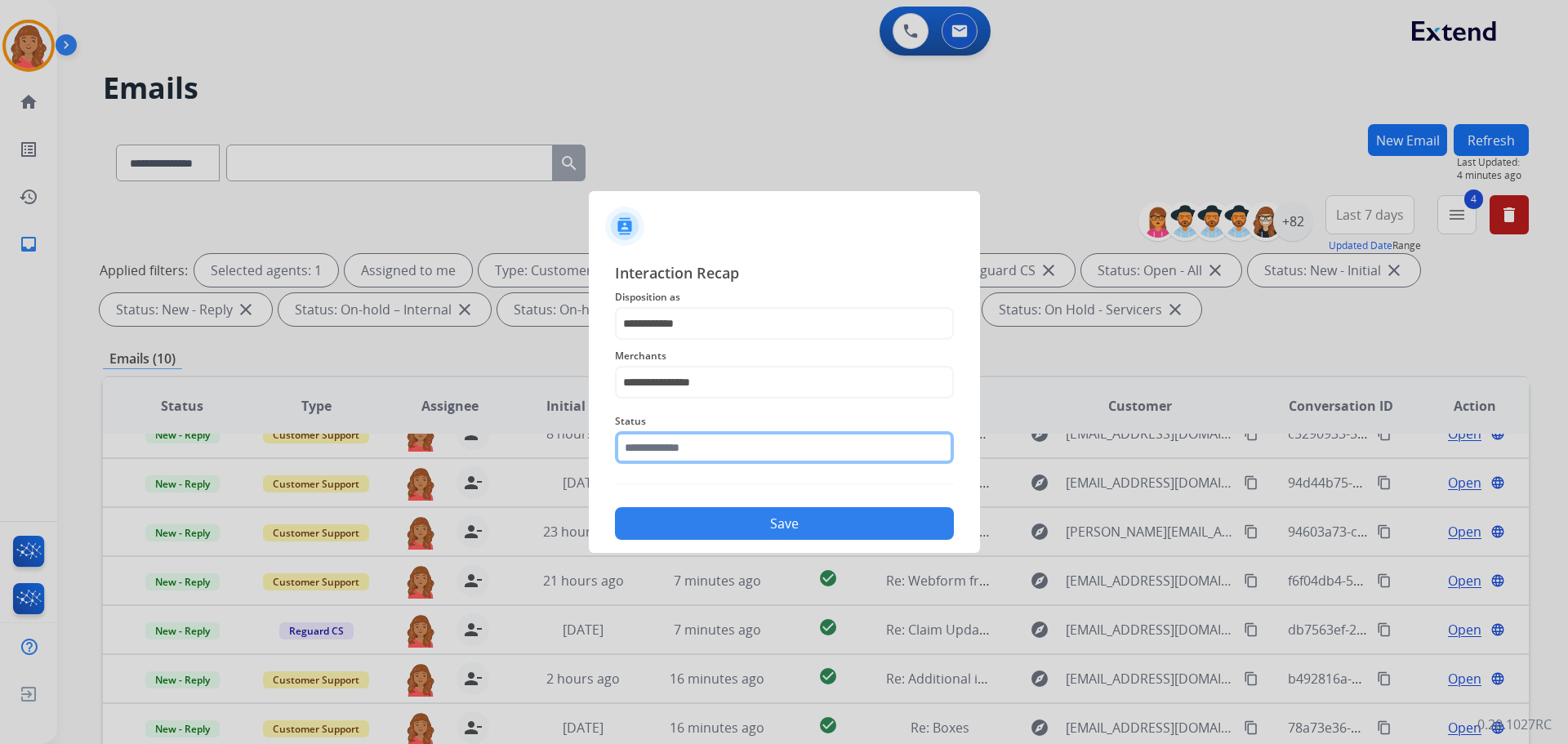
click at [675, 459] on input "text" at bounding box center [784, 448] width 339 height 33
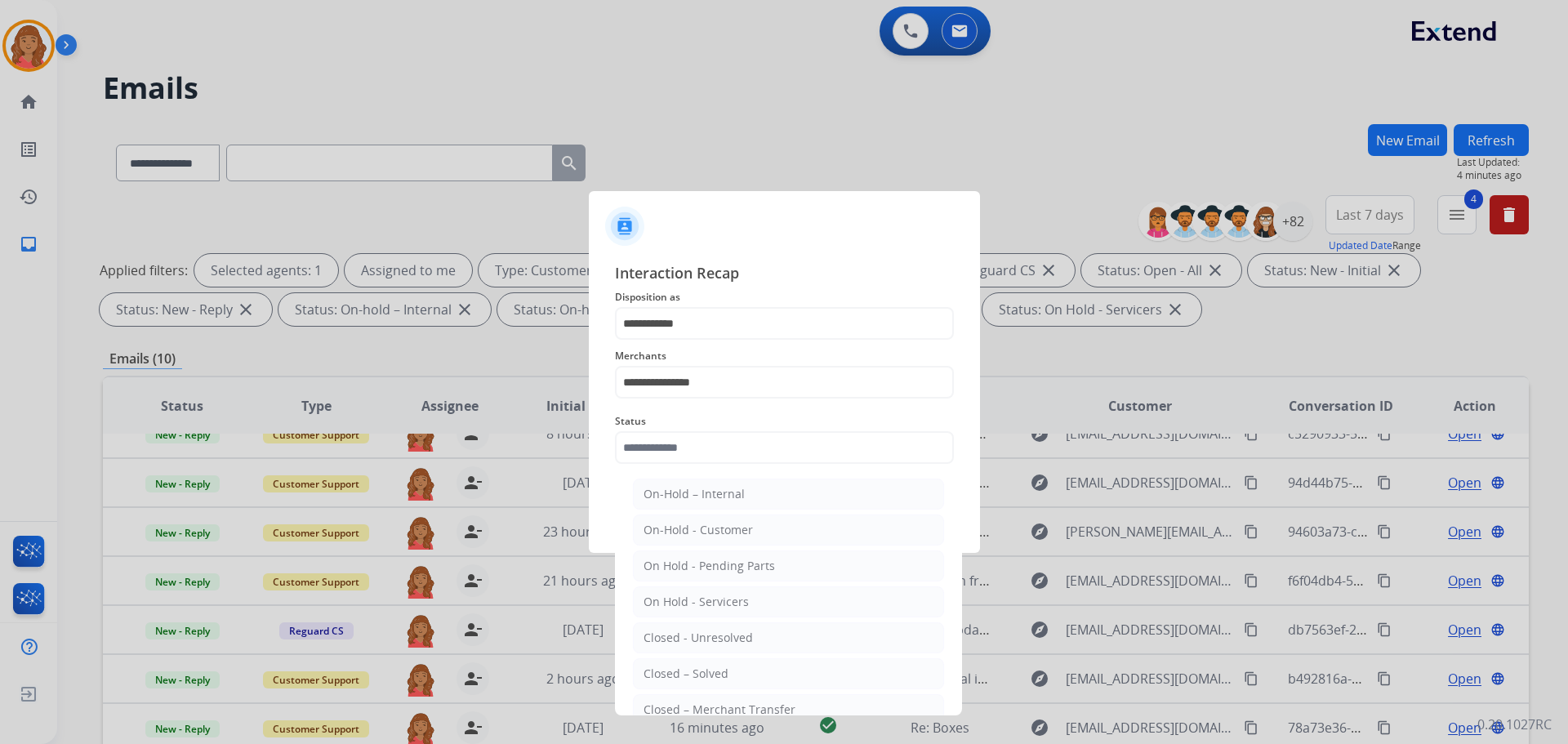
drag, startPoint x: 694, startPoint y: 679, endPoint x: 694, endPoint y: 637, distance: 42.0
click at [694, 664] on div "Closed – Solved" at bounding box center [686, 674] width 85 height 16
type input "**********"
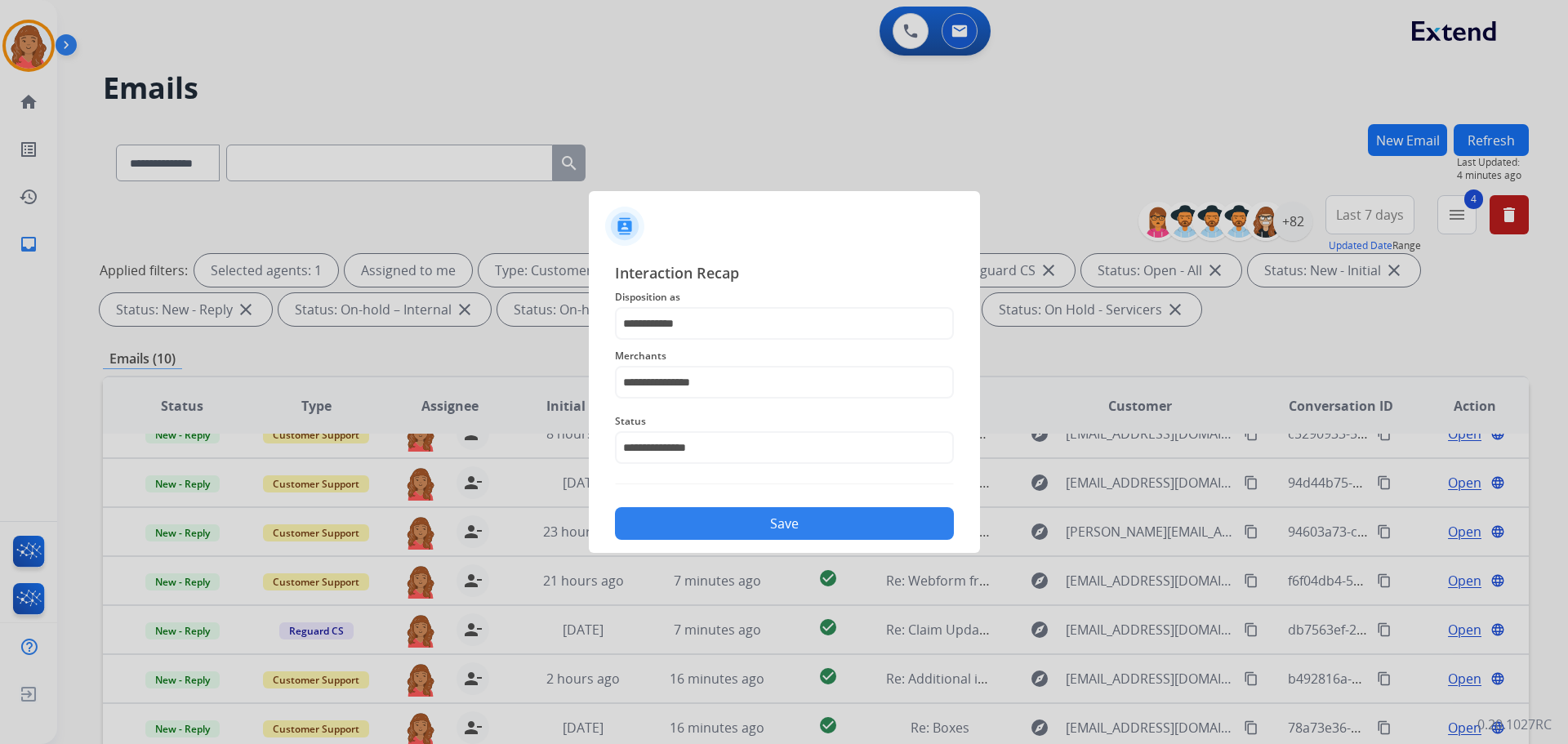
click at [714, 521] on button "Save" at bounding box center [784, 524] width 339 height 33
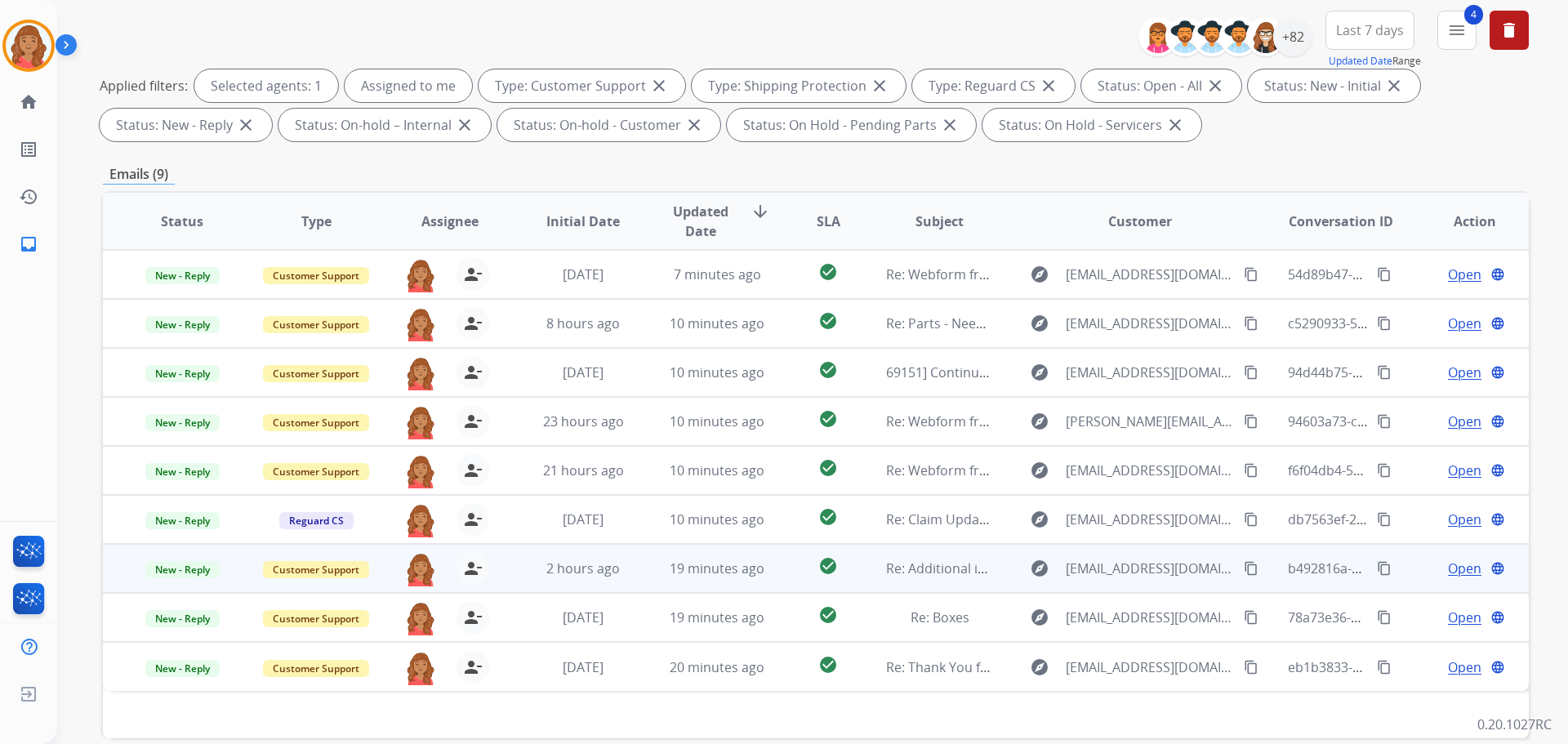
scroll to position [264, 0]
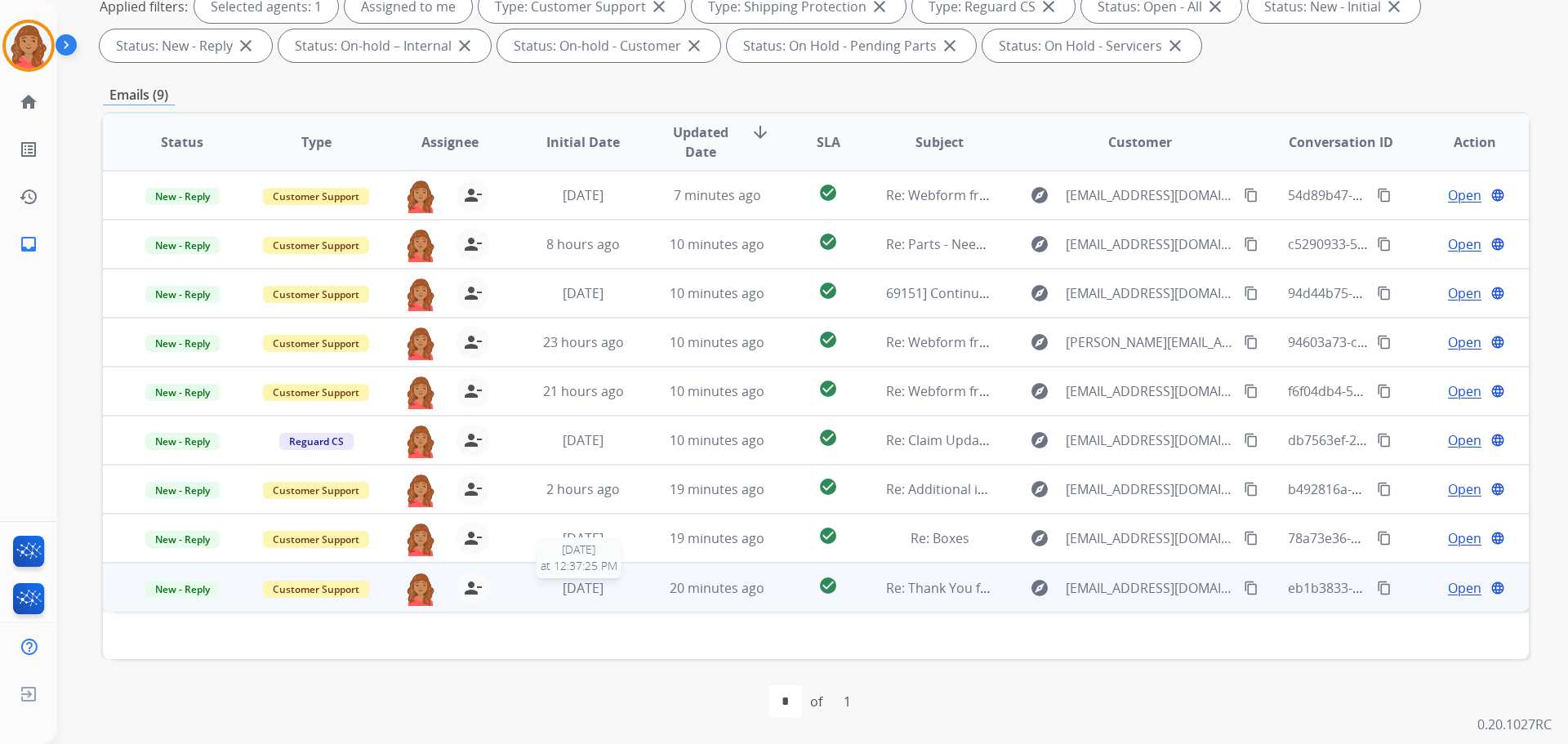
click at [604, 593] on span "[DATE]" at bounding box center [583, 587] width 41 height 18
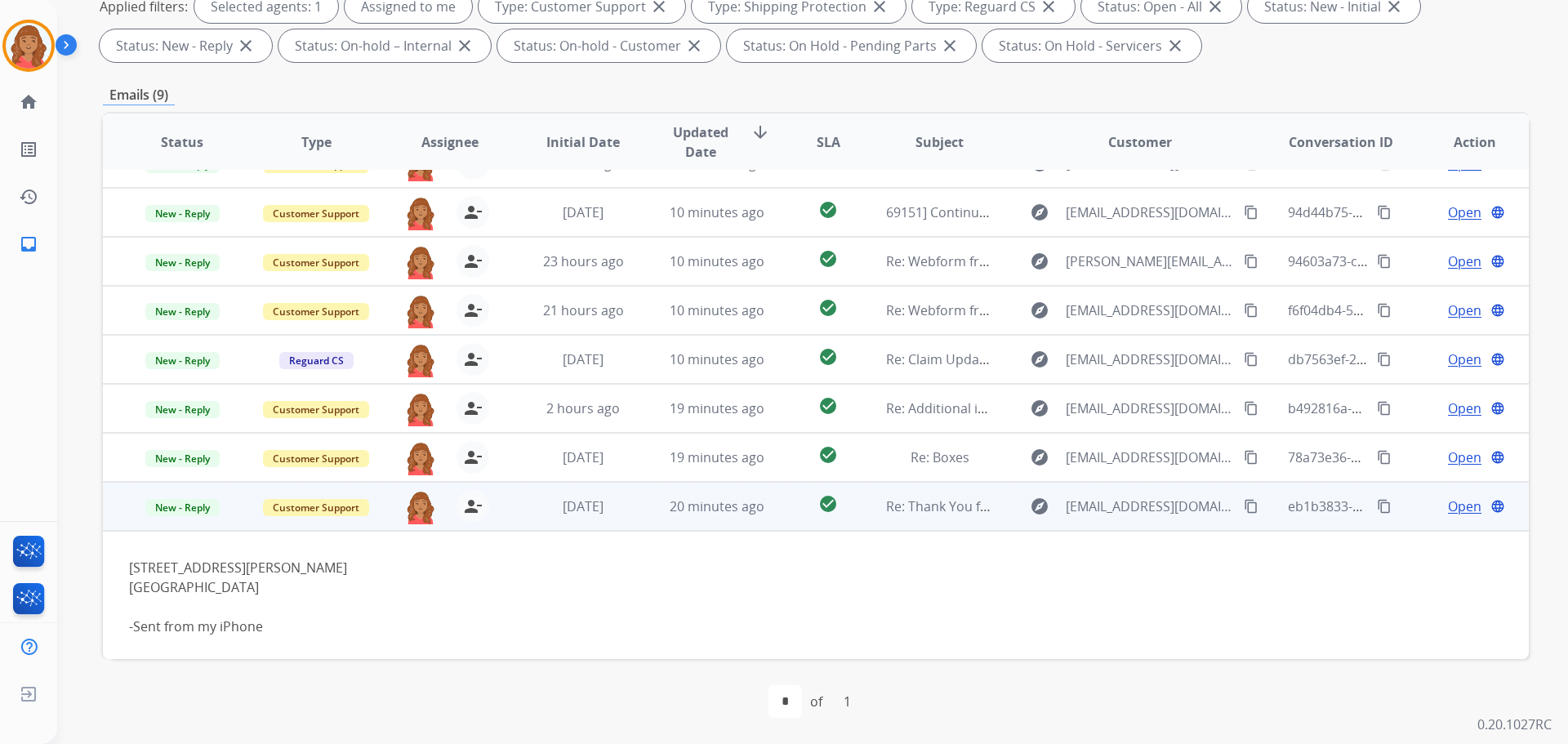
scroll to position [84, 0]
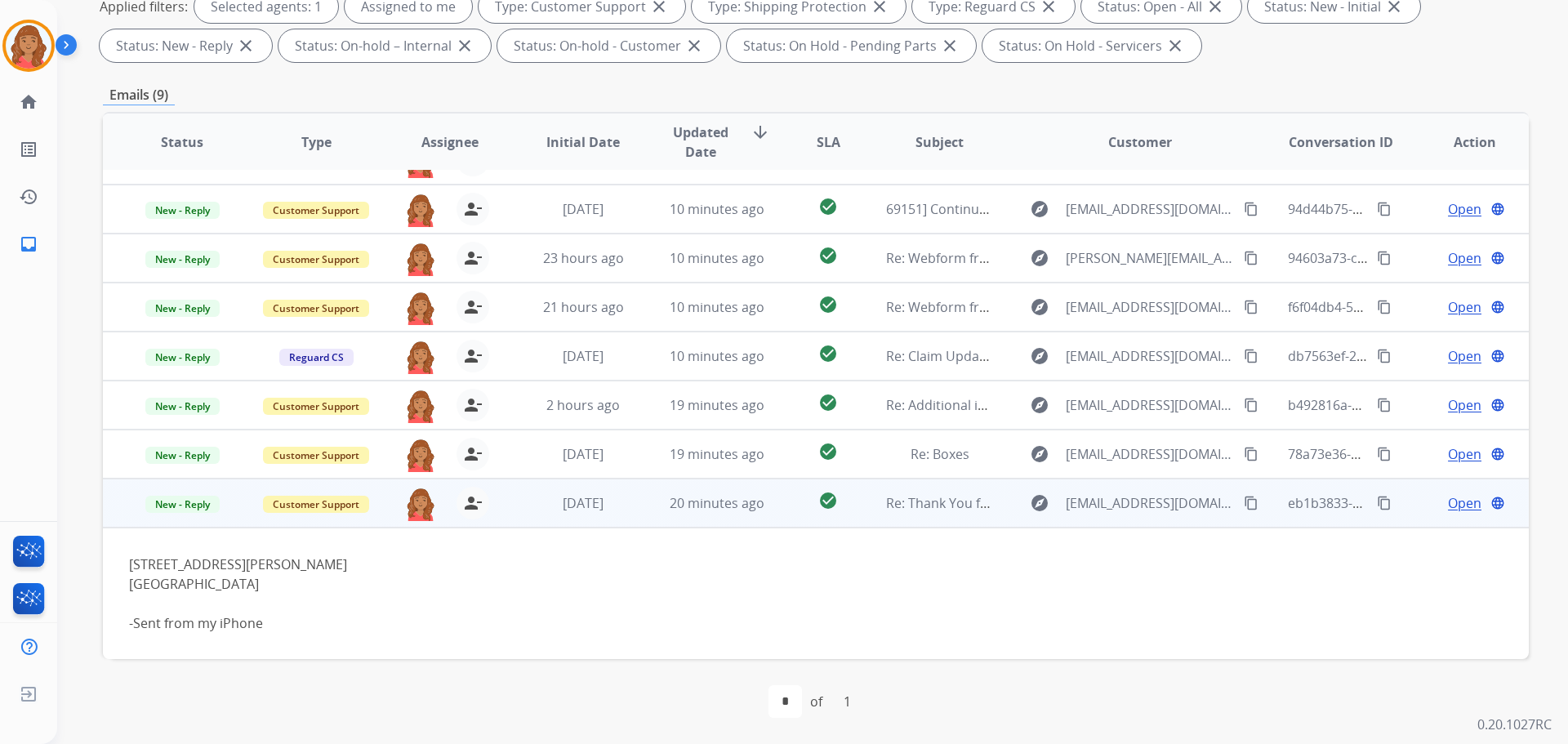
click at [880, 503] on span "Open" at bounding box center [1465, 503] width 34 height 20
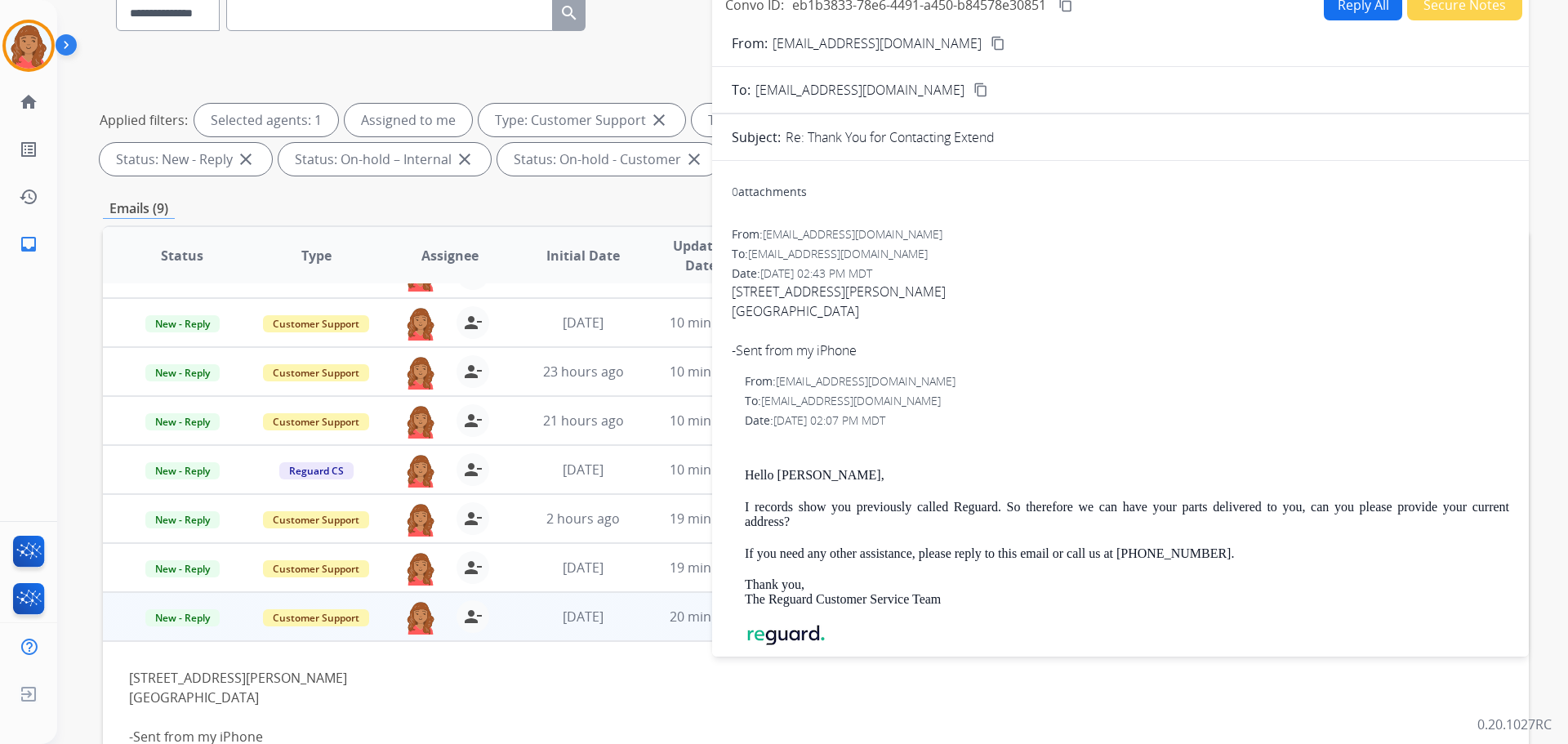
scroll to position [19, 0]
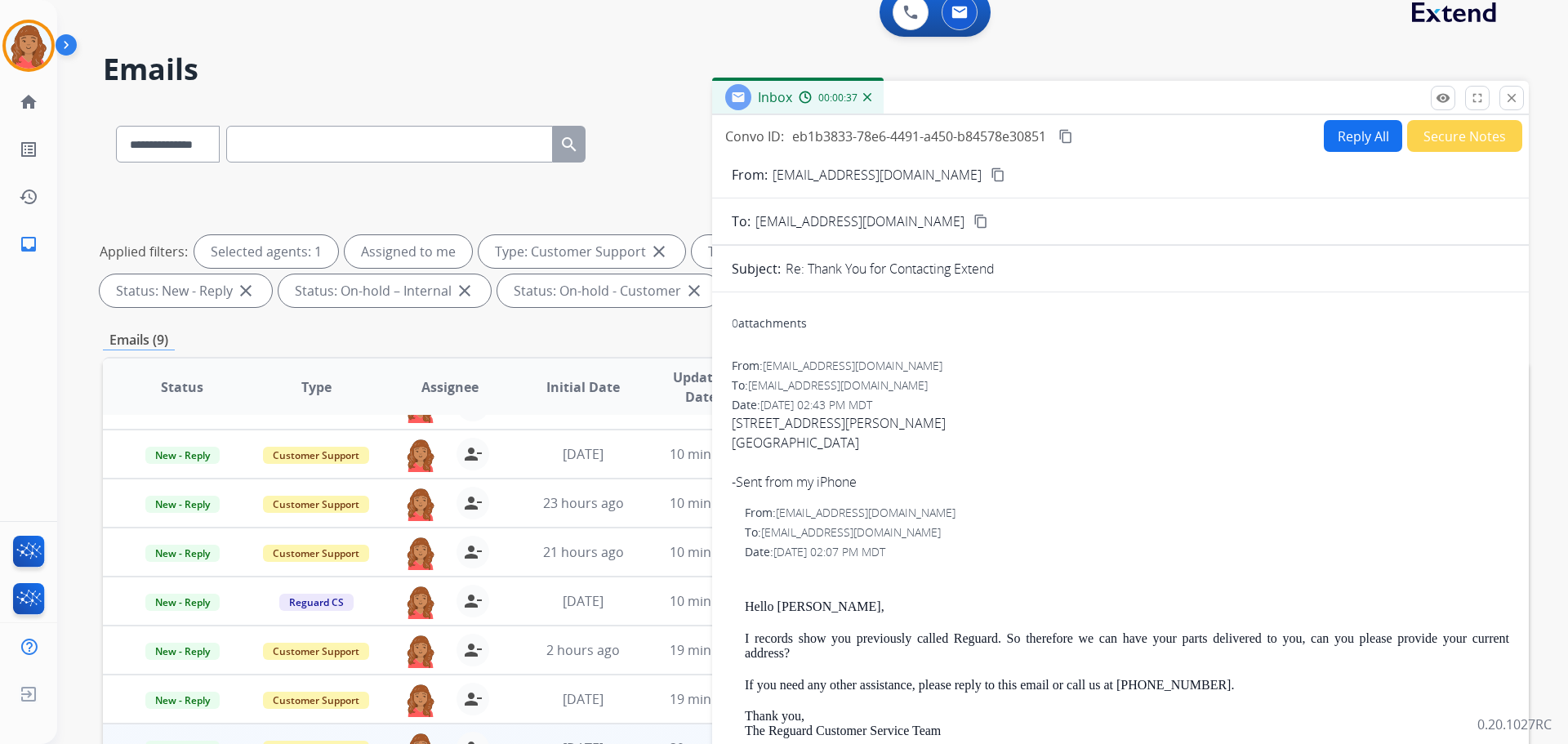
drag, startPoint x: 943, startPoint y: 175, endPoint x: 930, endPoint y: 180, distance: 13.9
click at [880, 175] on mat-icon "content_copy" at bounding box center [998, 175] width 15 height 15
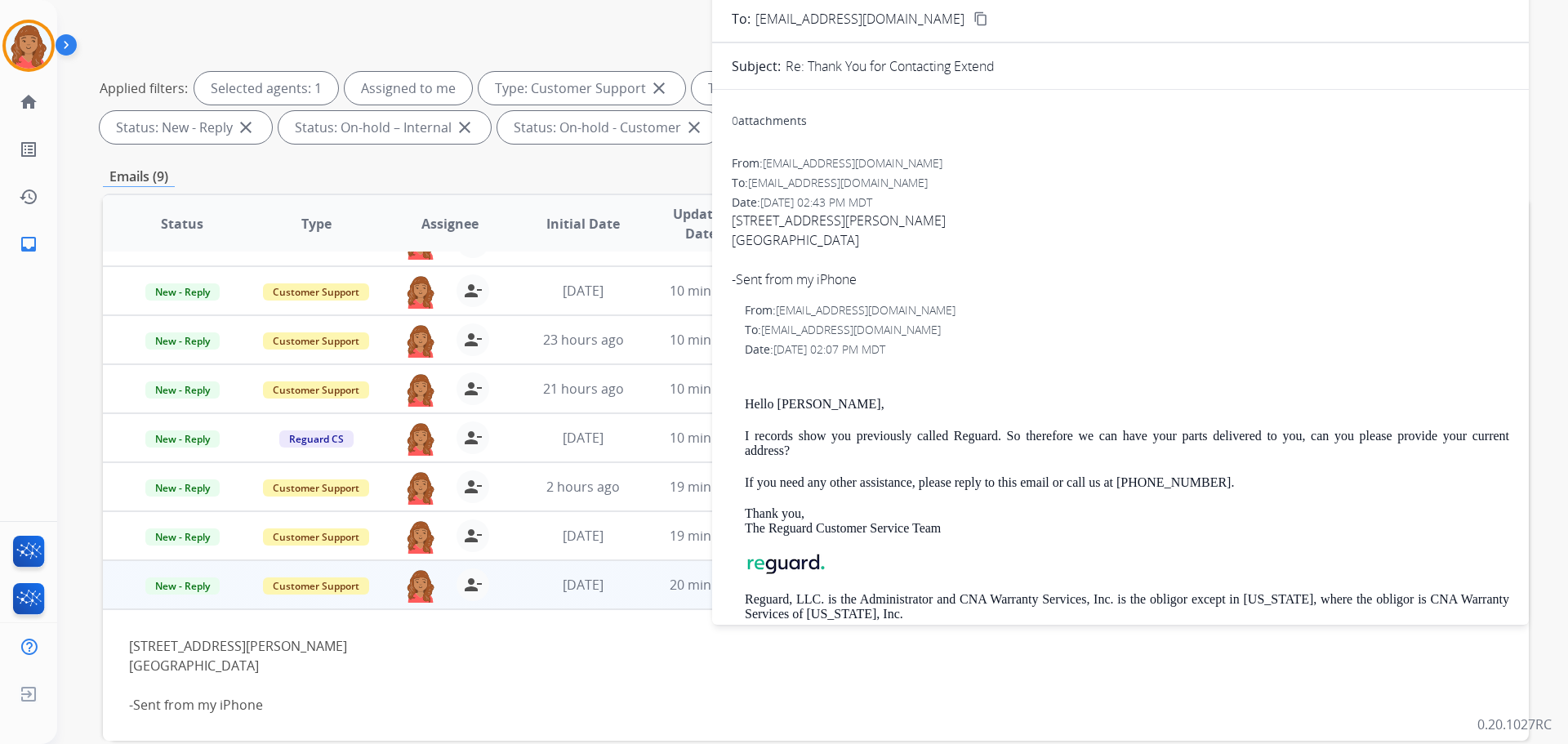
scroll to position [0, 0]
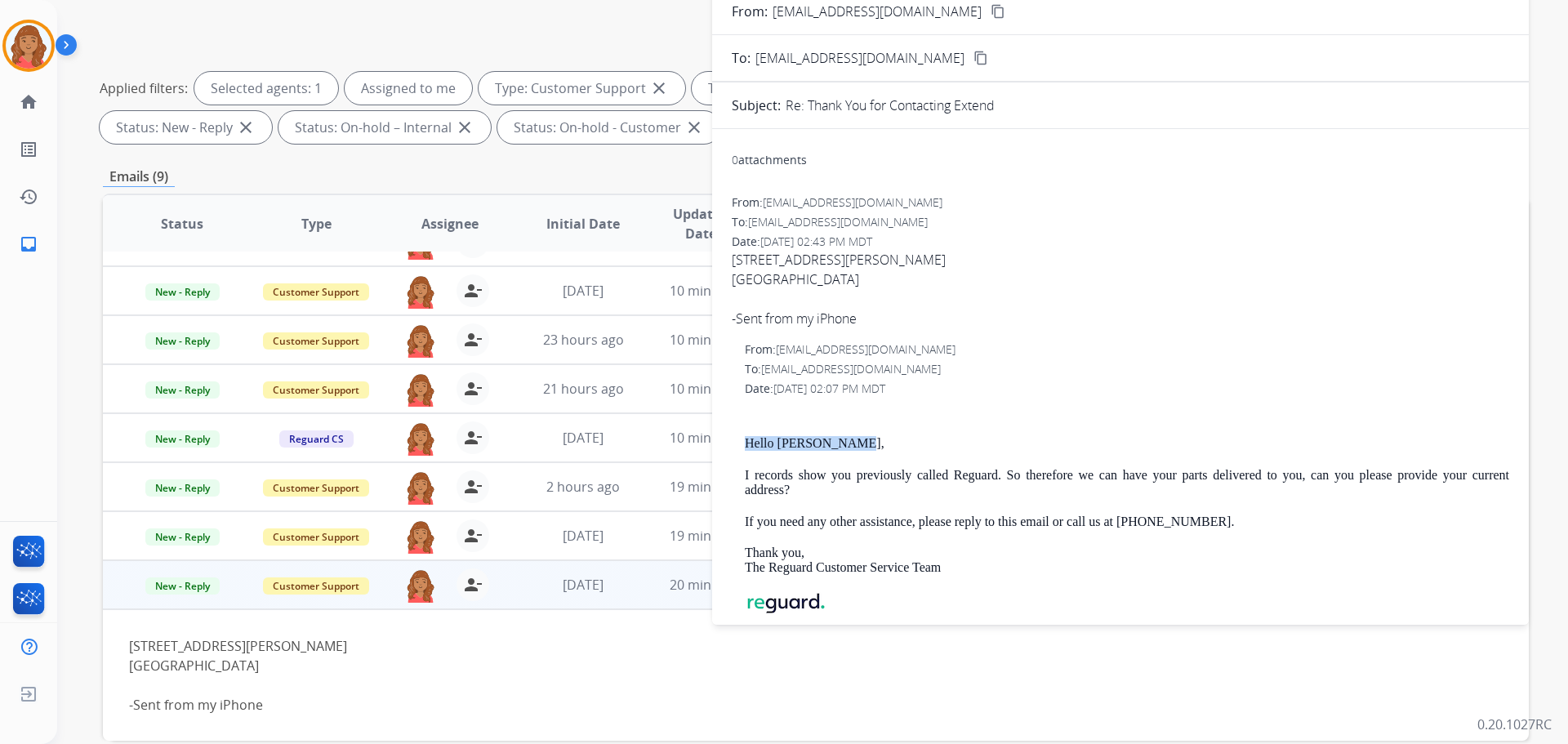
drag, startPoint x: 862, startPoint y: 443, endPoint x: 775, endPoint y: 441, distance: 87.0
click at [743, 443] on div "From: [EMAIL_ADDRESS][DOMAIN_NAME] To: [EMAIL_ADDRESS][DOMAIN_NAME] Date: [DATE…" at bounding box center [1120, 514] width 777 height 346
copy p "Hello [PERSON_NAME],"
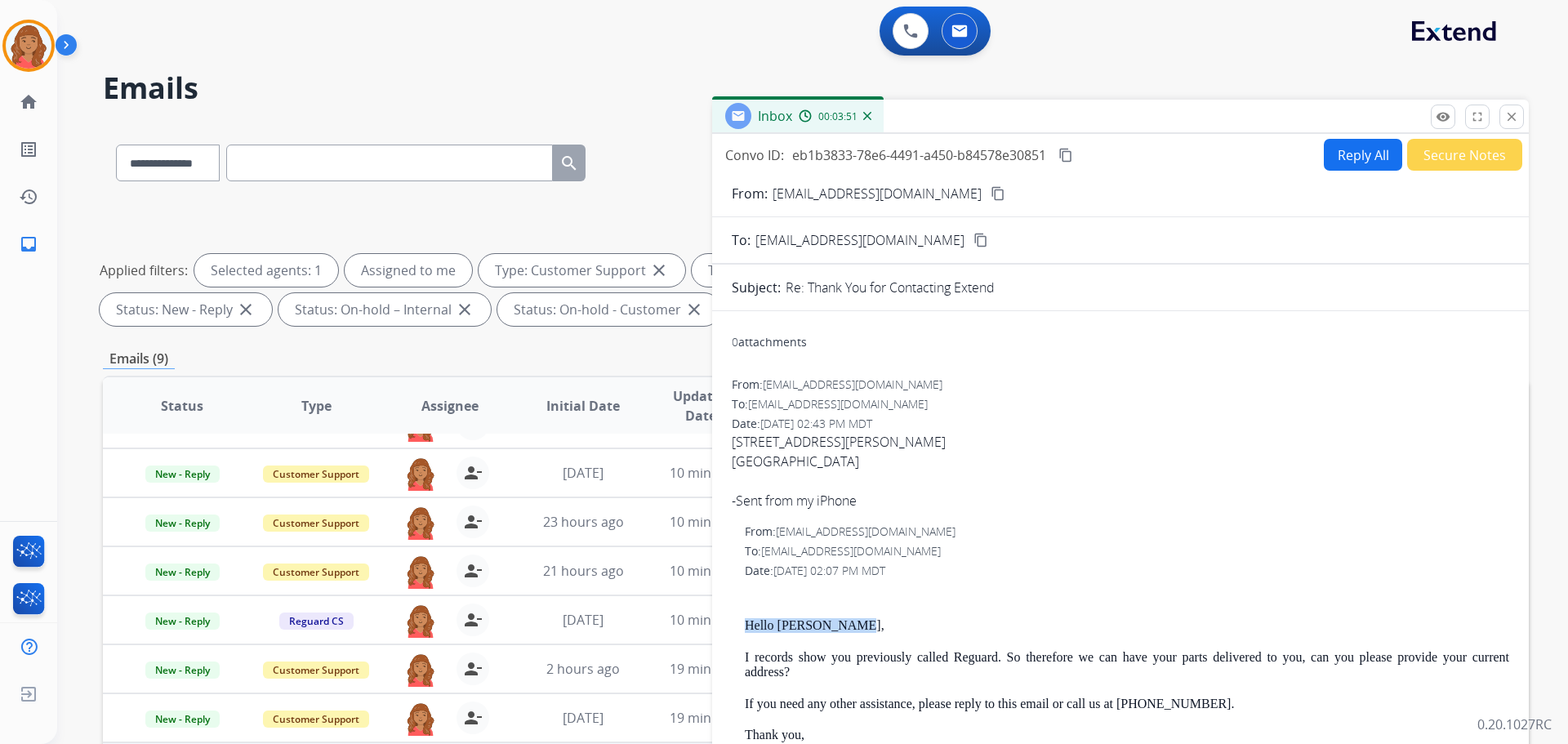
click at [880, 161] on button "Reply All" at bounding box center [1364, 155] width 79 height 32
select select "**********"
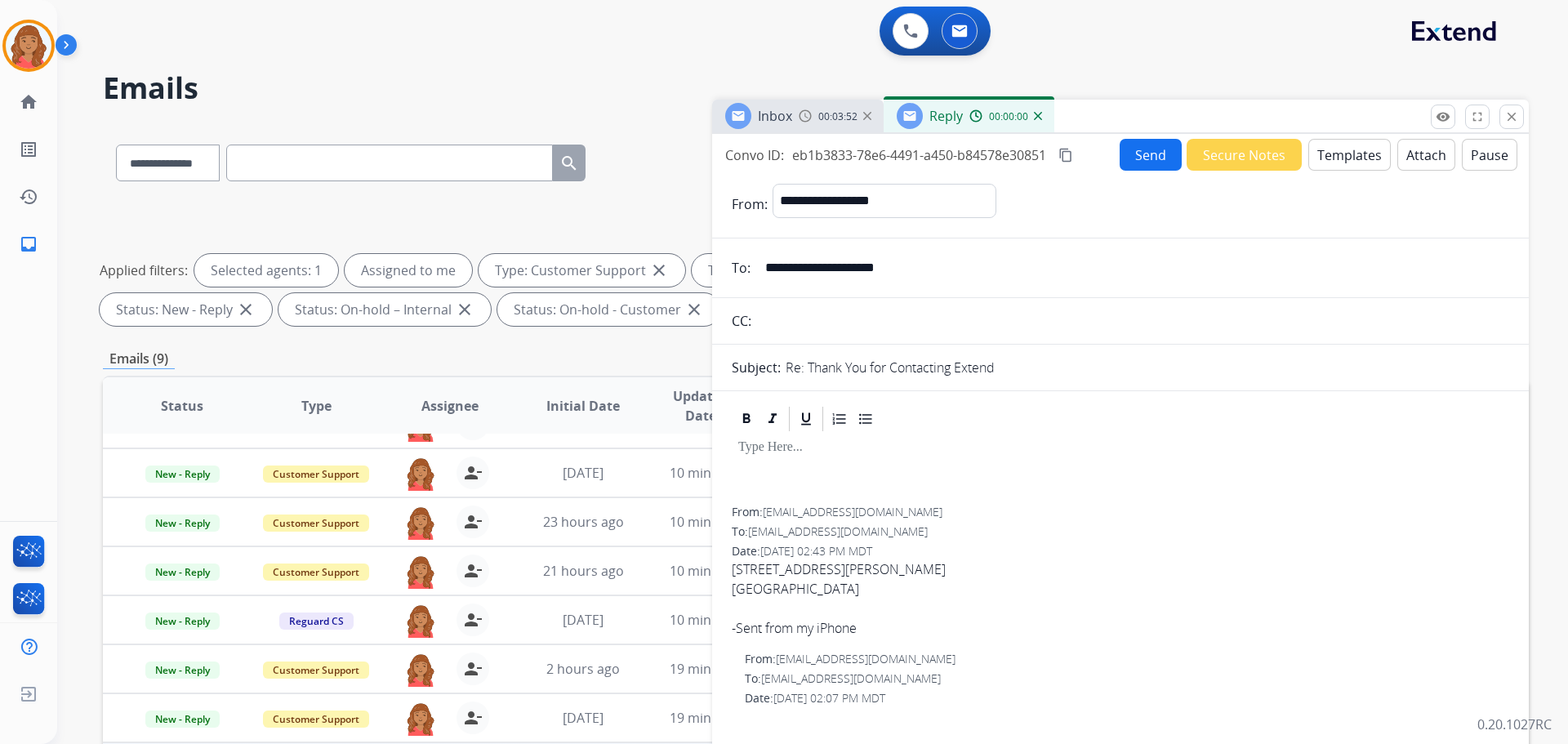
click at [880, 166] on button "Templates" at bounding box center [1349, 155] width 83 height 32
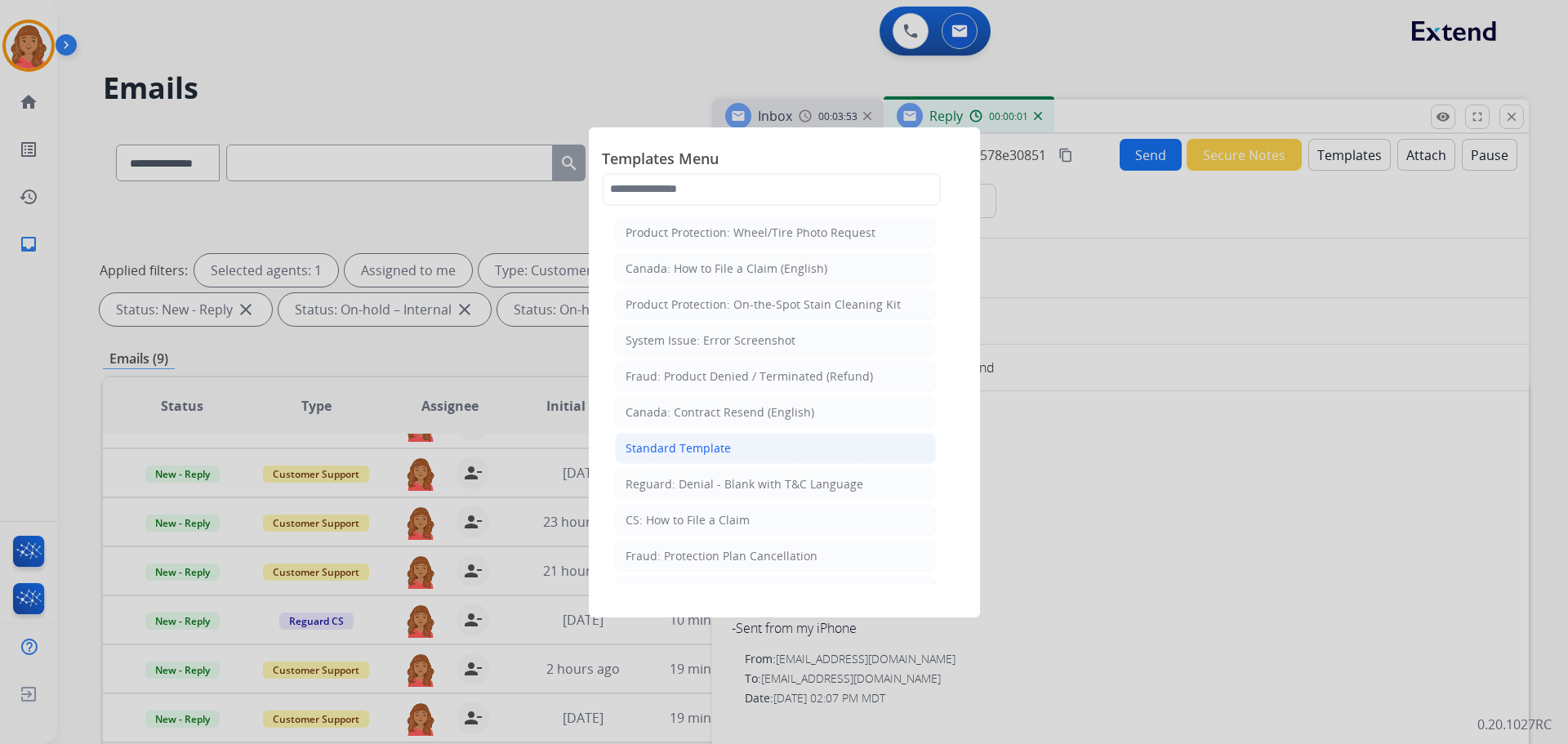
drag, startPoint x: 666, startPoint y: 458, endPoint x: 694, endPoint y: 447, distance: 30.1
click at [667, 457] on li "Standard Template" at bounding box center [776, 448] width 321 height 31
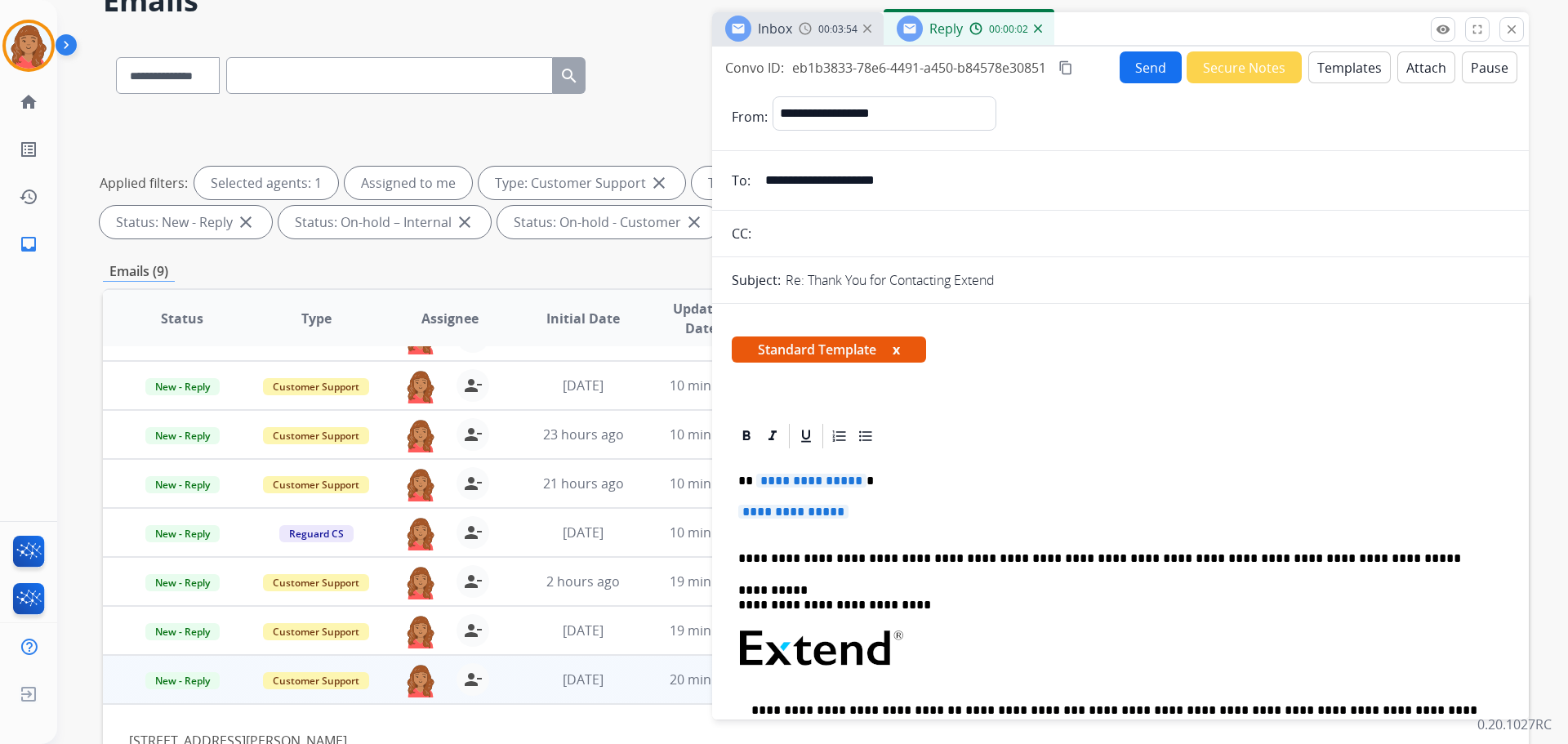
scroll to position [163, 0]
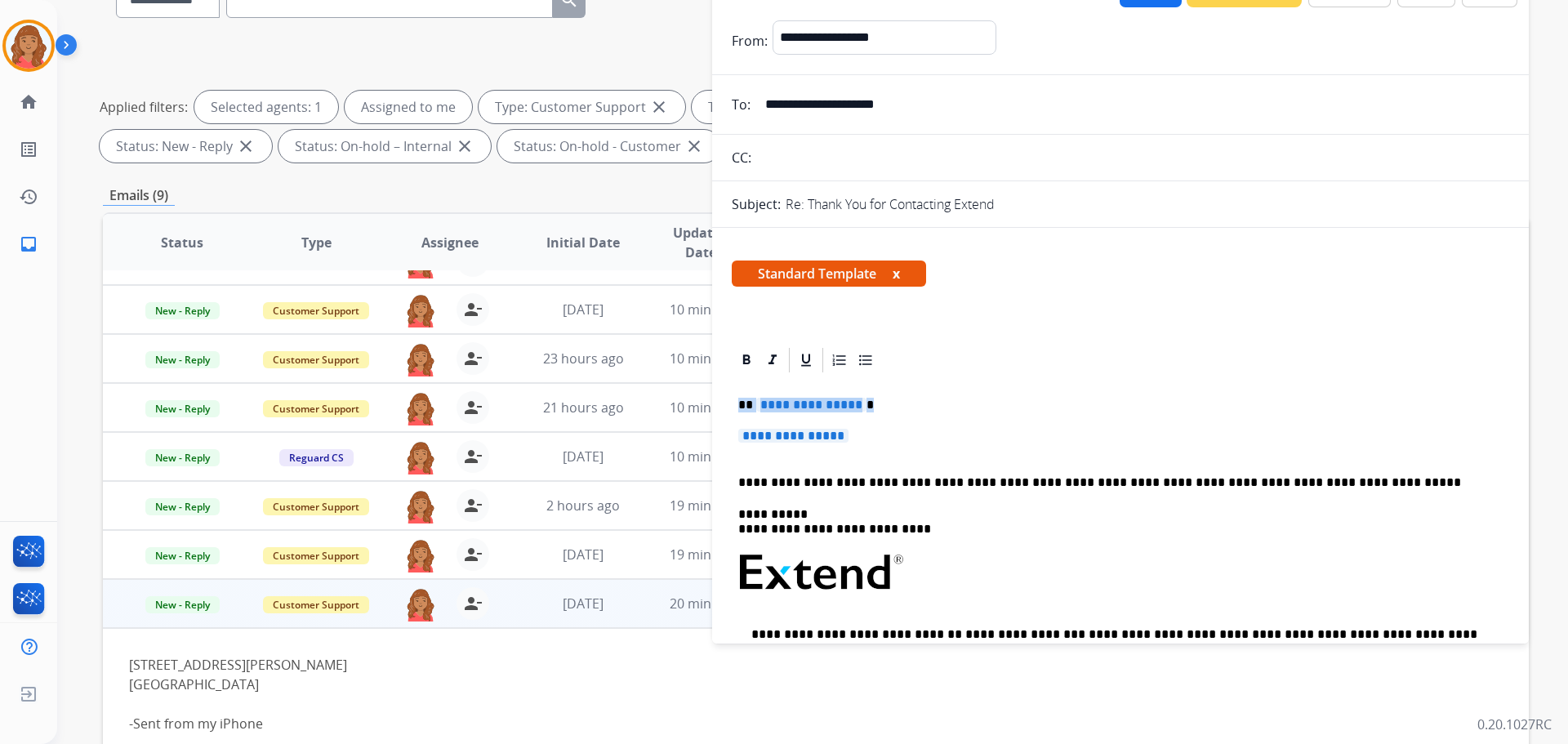
drag, startPoint x: 875, startPoint y: 445, endPoint x: 738, endPoint y: 408, distance: 141.9
drag, startPoint x: 875, startPoint y: 437, endPoint x: 858, endPoint y: 439, distance: 17.1
click at [872, 437] on p "**********" at bounding box center [1120, 444] width 764 height 30
drag, startPoint x: 850, startPoint y: 443, endPoint x: 736, endPoint y: 409, distance: 119.0
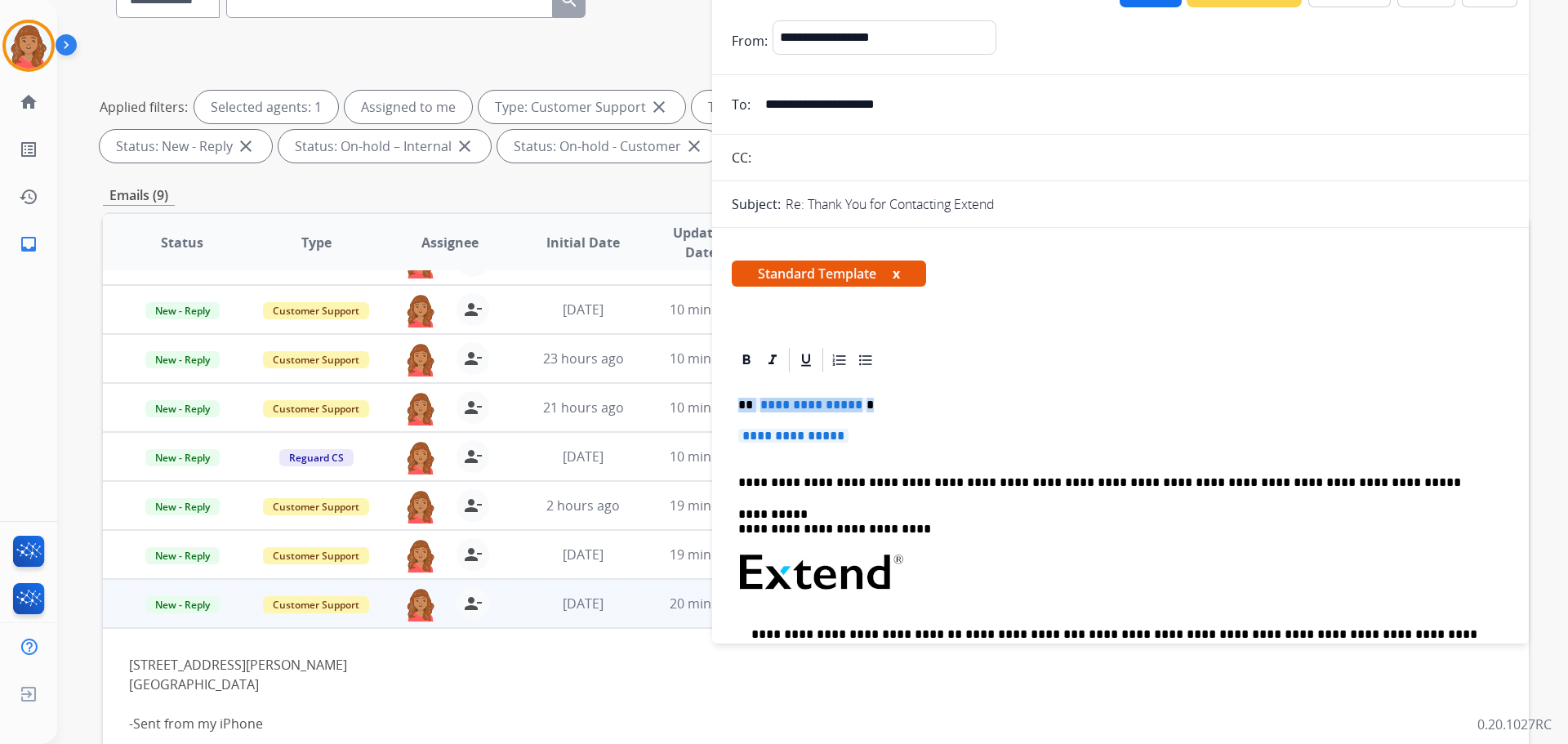
click at [736, 409] on div "**********" at bounding box center [1120, 612] width 777 height 473
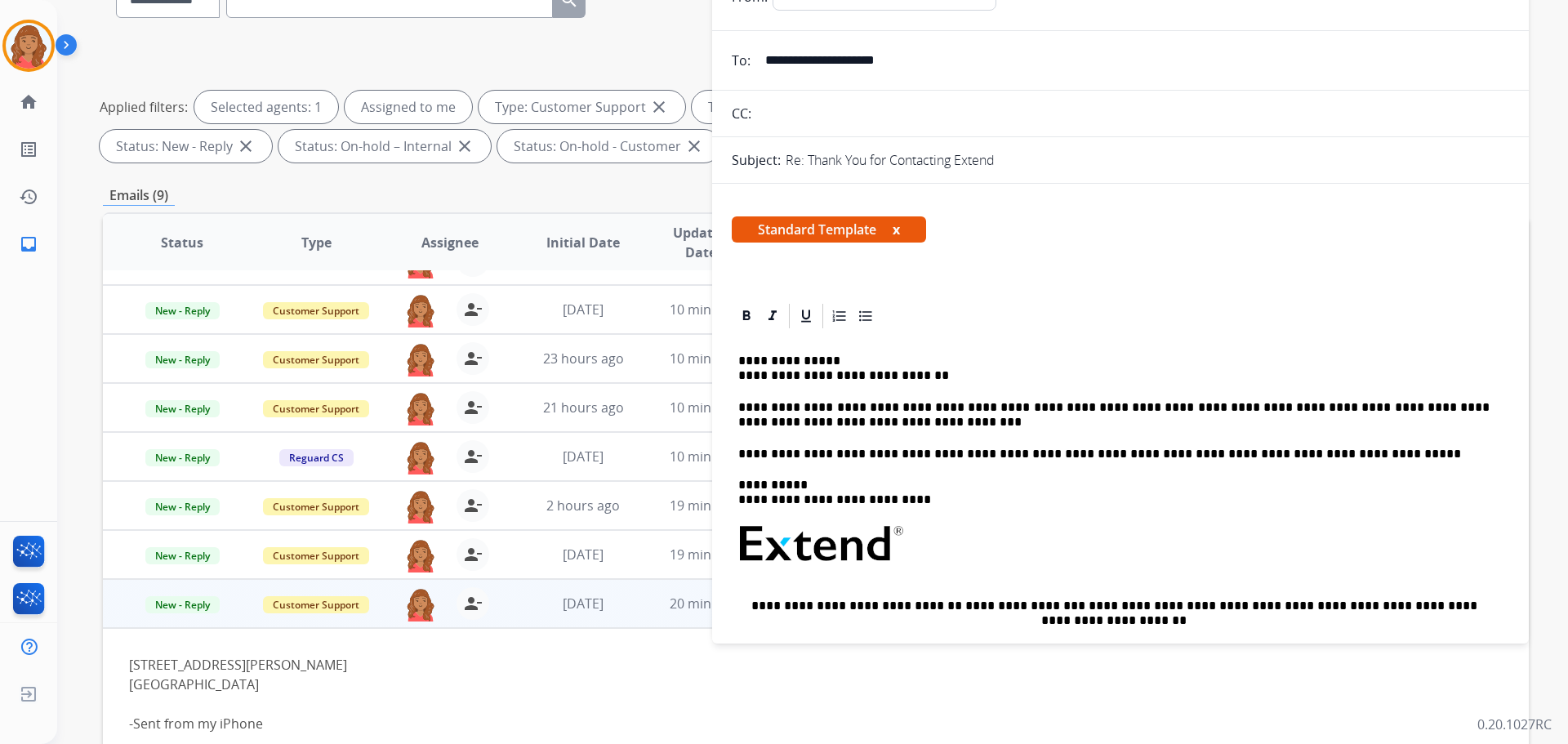
scroll to position [0, 0]
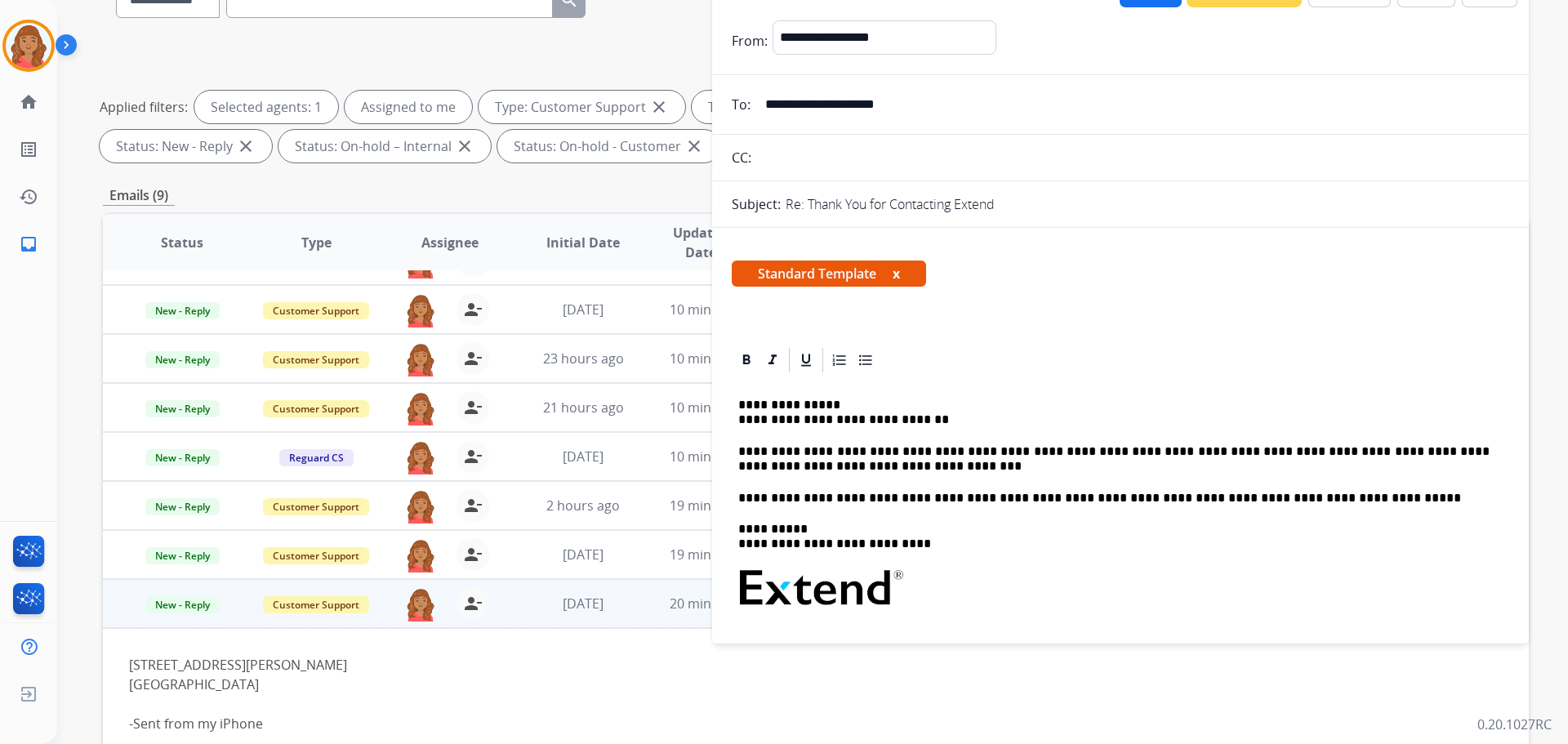
click at [736, 423] on div "**********" at bounding box center [1120, 619] width 777 height 488
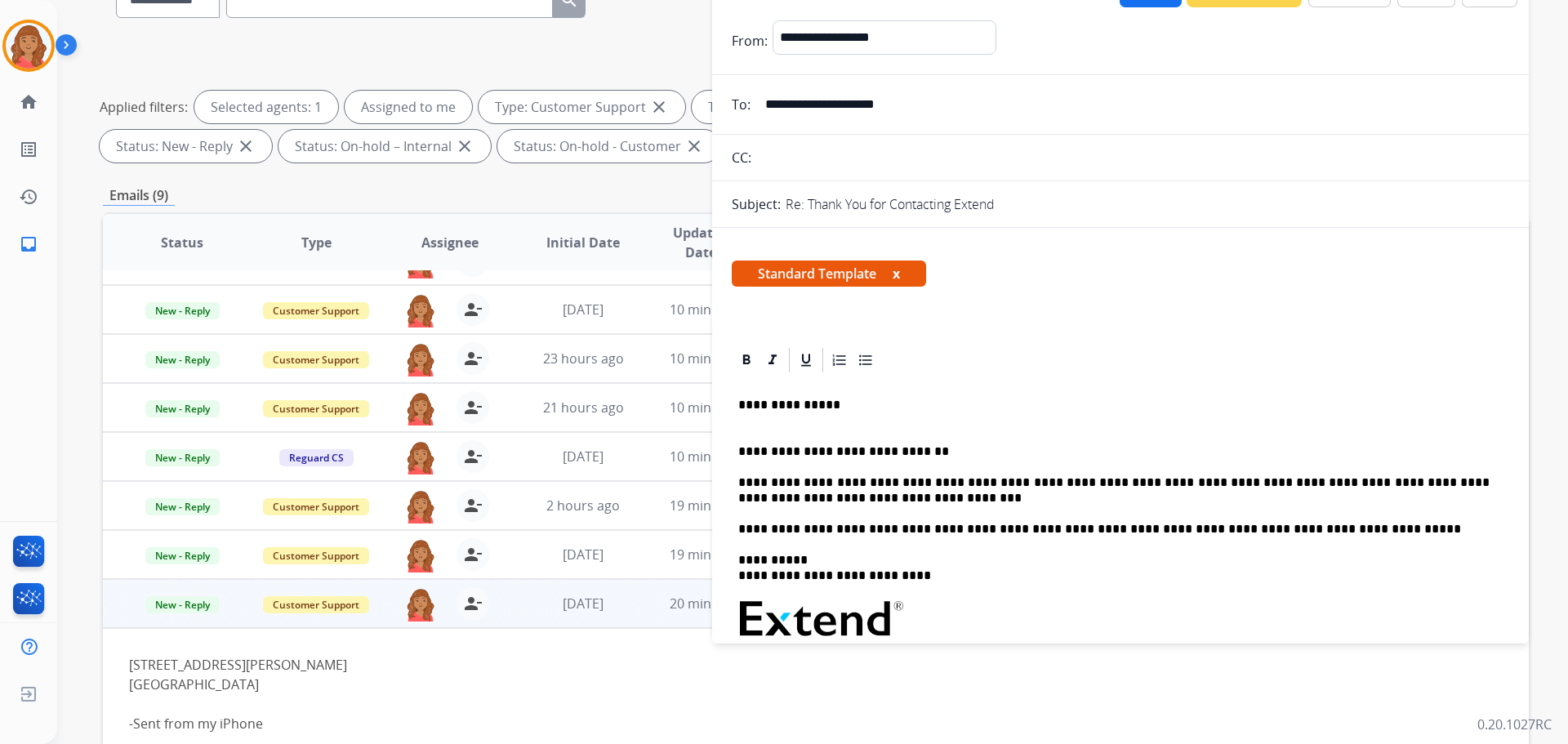
click at [736, 408] on div "**********" at bounding box center [1120, 635] width 777 height 520
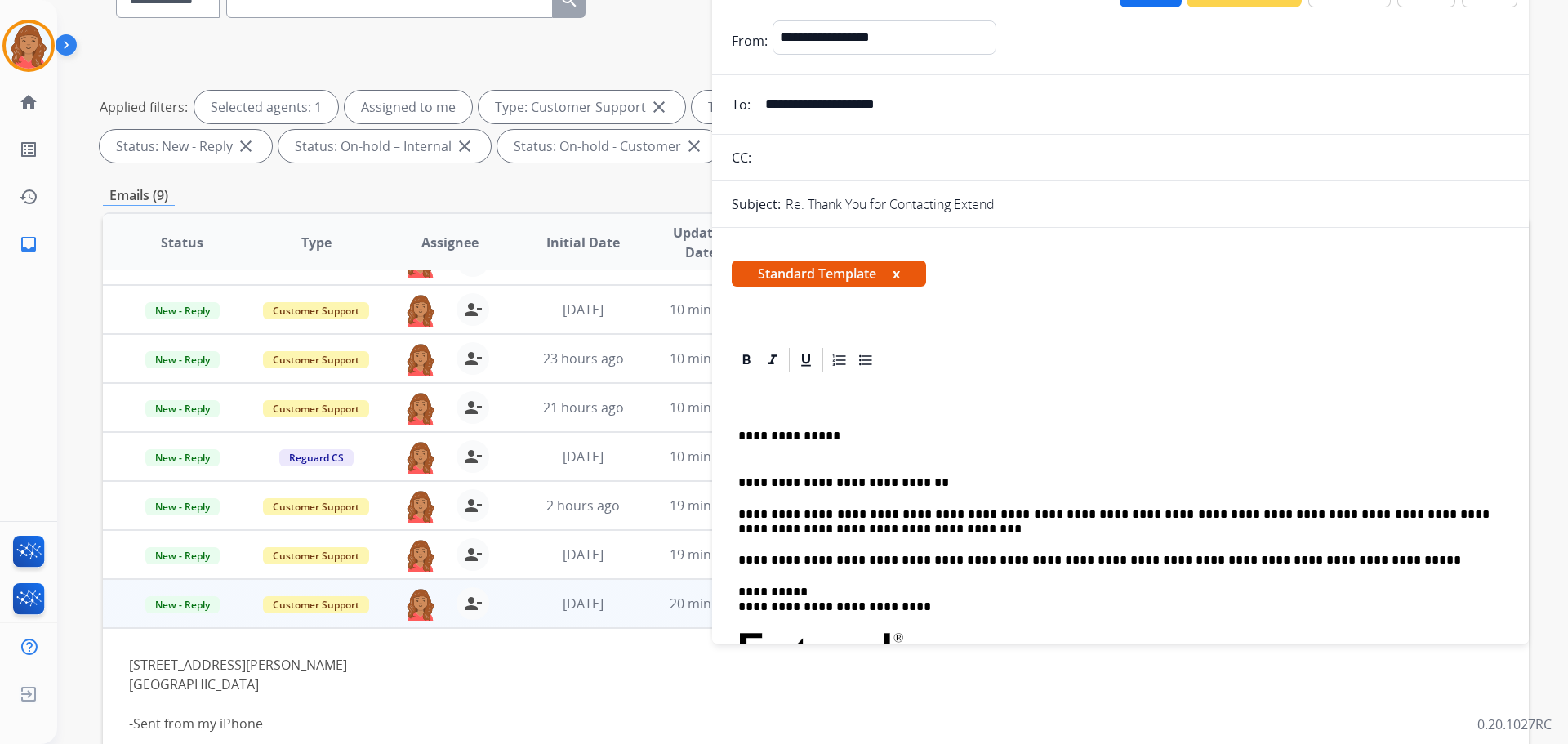
click at [743, 481] on p "**********" at bounding box center [1113, 483] width 751 height 15
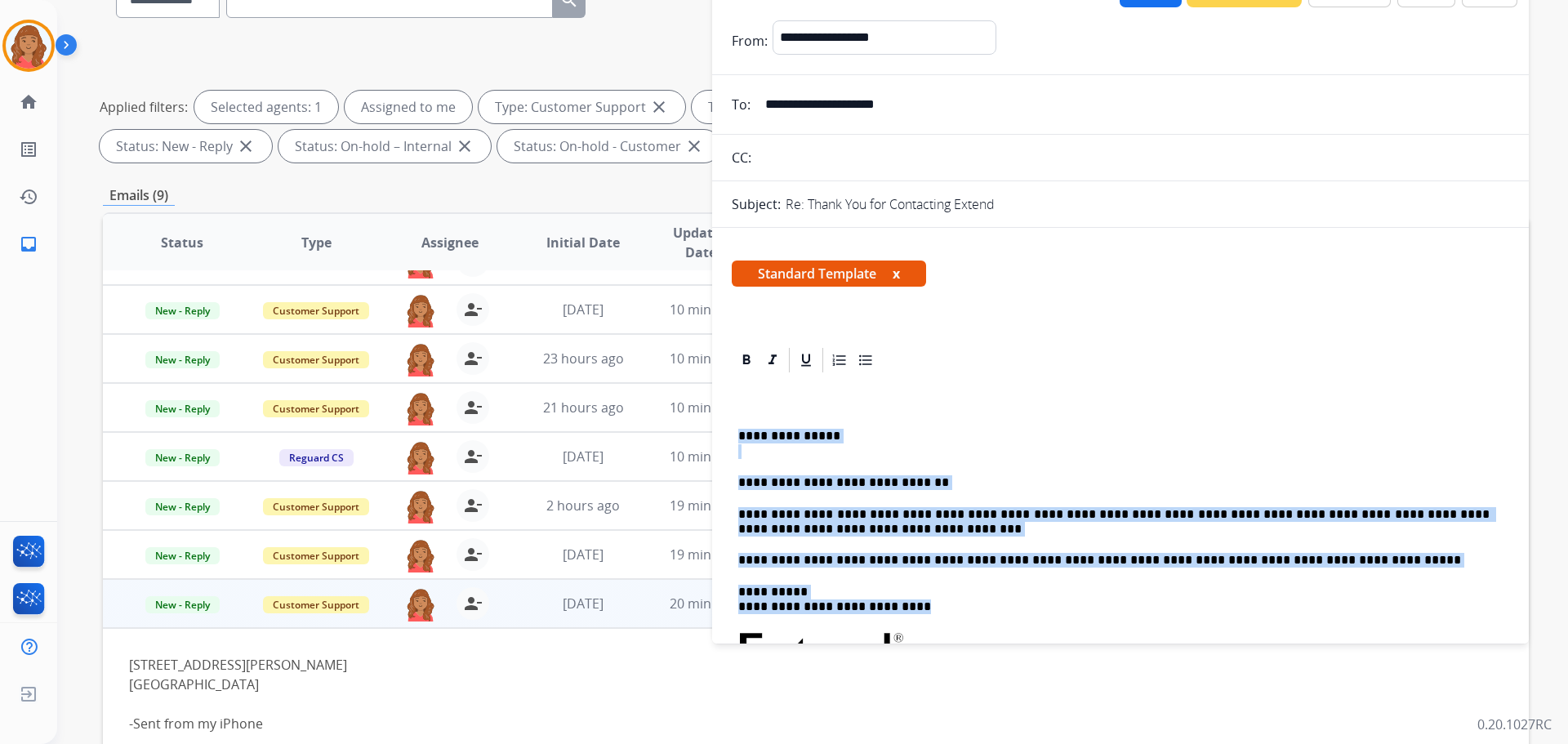
drag, startPoint x: 736, startPoint y: 437, endPoint x: 1154, endPoint y: 604, distance: 450.1
click at [880, 604] on div "**********" at bounding box center [1120, 650] width 777 height 551
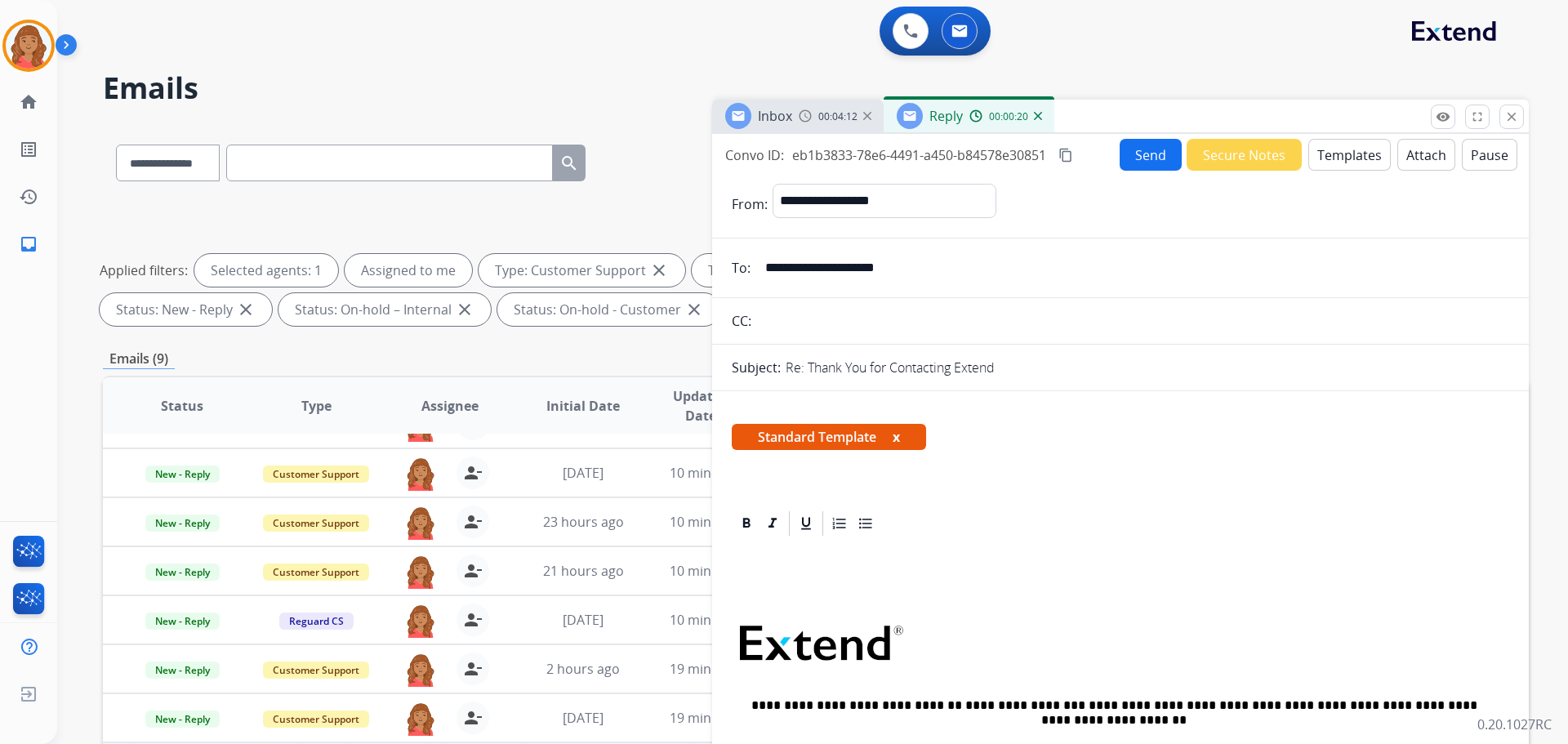
click at [880, 167] on button "Templates" at bounding box center [1349, 155] width 83 height 32
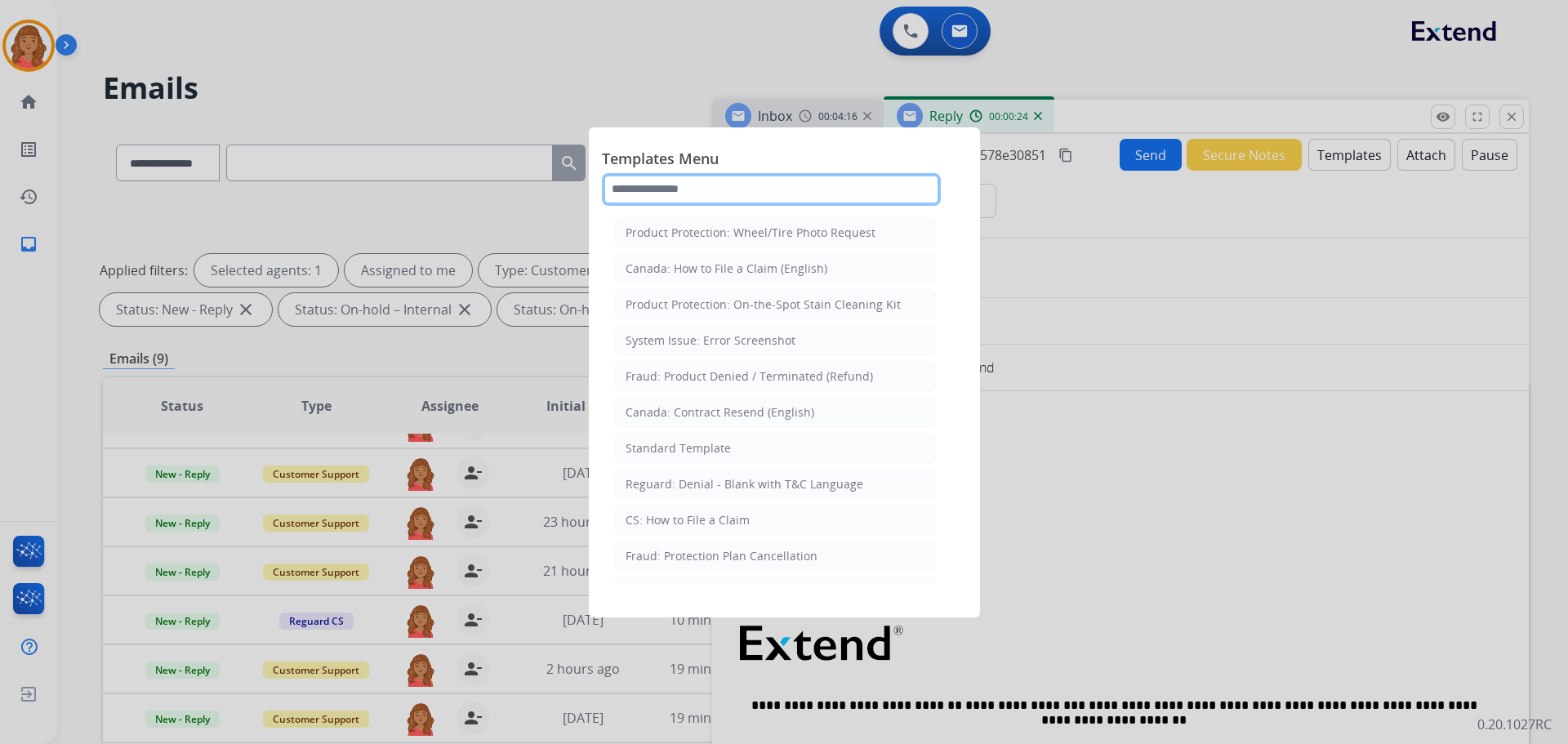
click at [686, 192] on input "text" at bounding box center [771, 190] width 339 height 33
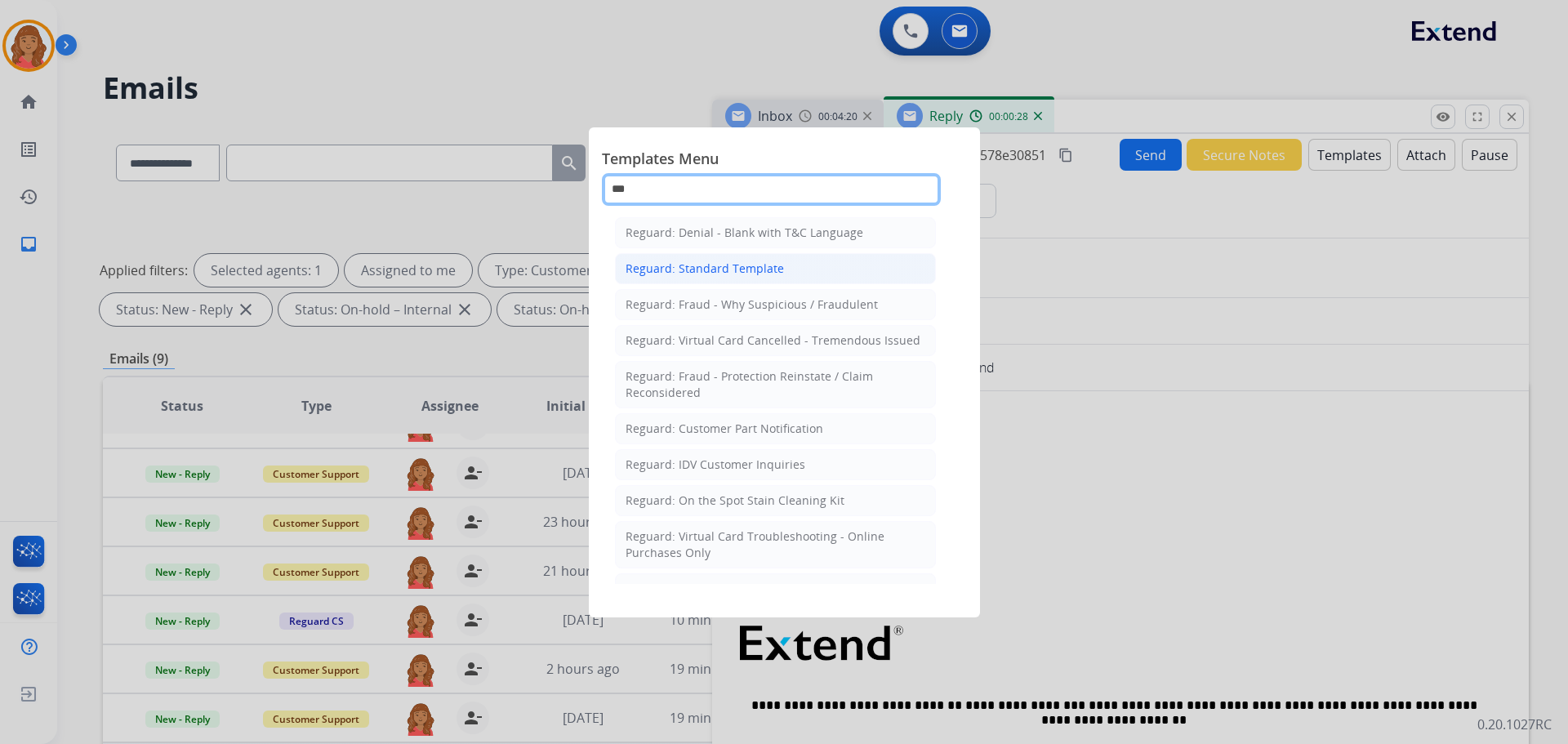
type input "***"
click at [689, 272] on div "Reguard: Standard Template" at bounding box center [704, 268] width 158 height 16
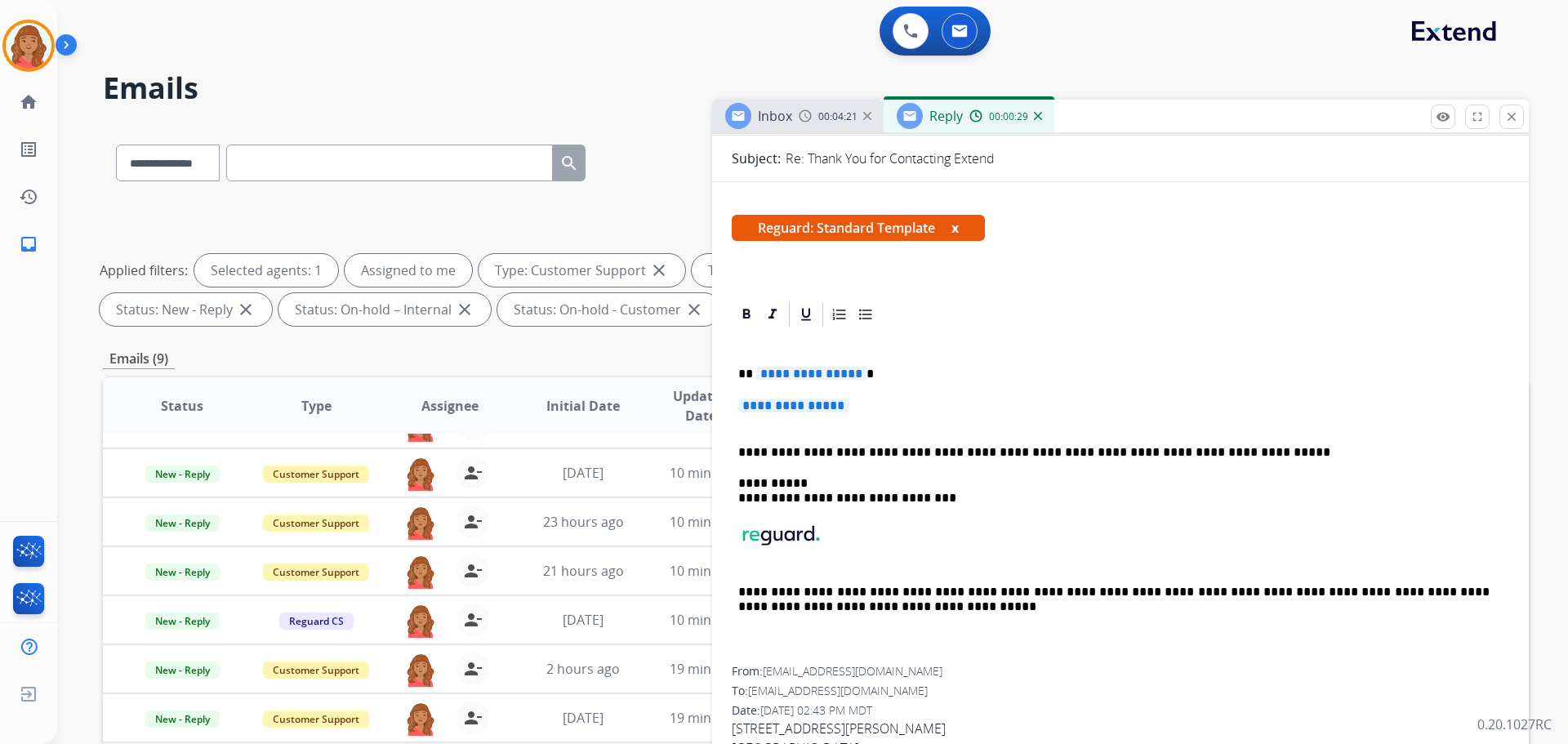
scroll to position [245, 0]
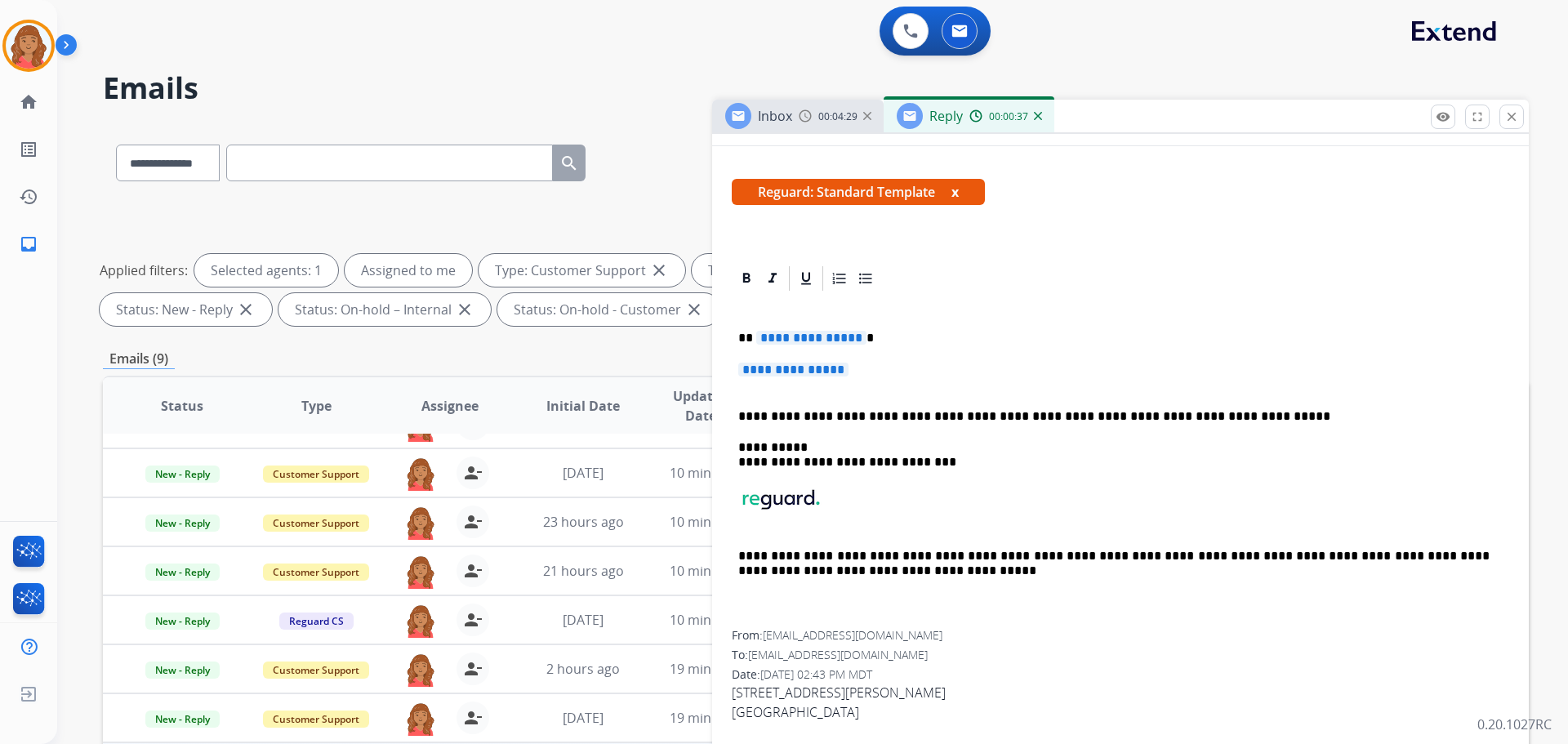
click at [880, 413] on p "**********" at bounding box center [1113, 417] width 751 height 15
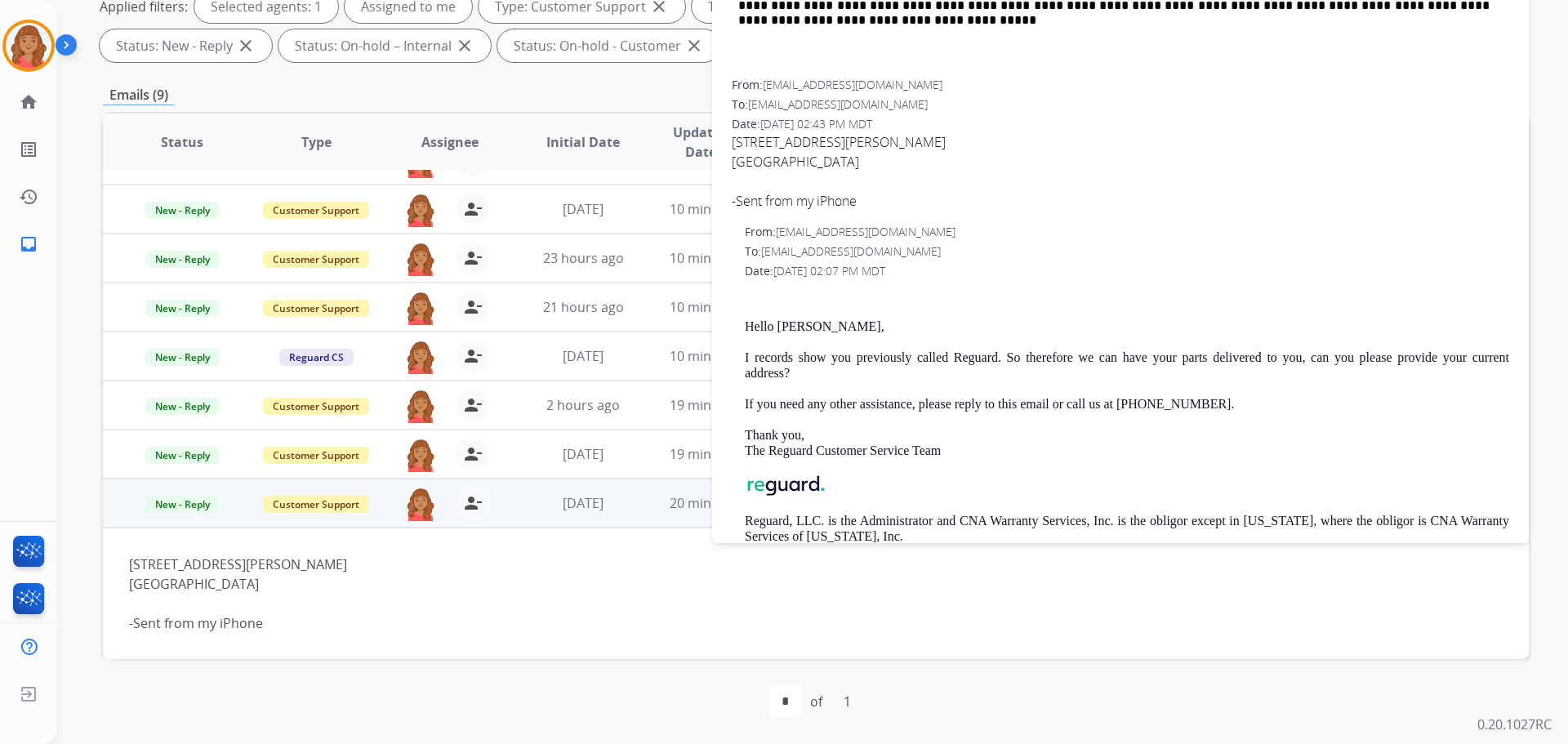
scroll to position [453, 0]
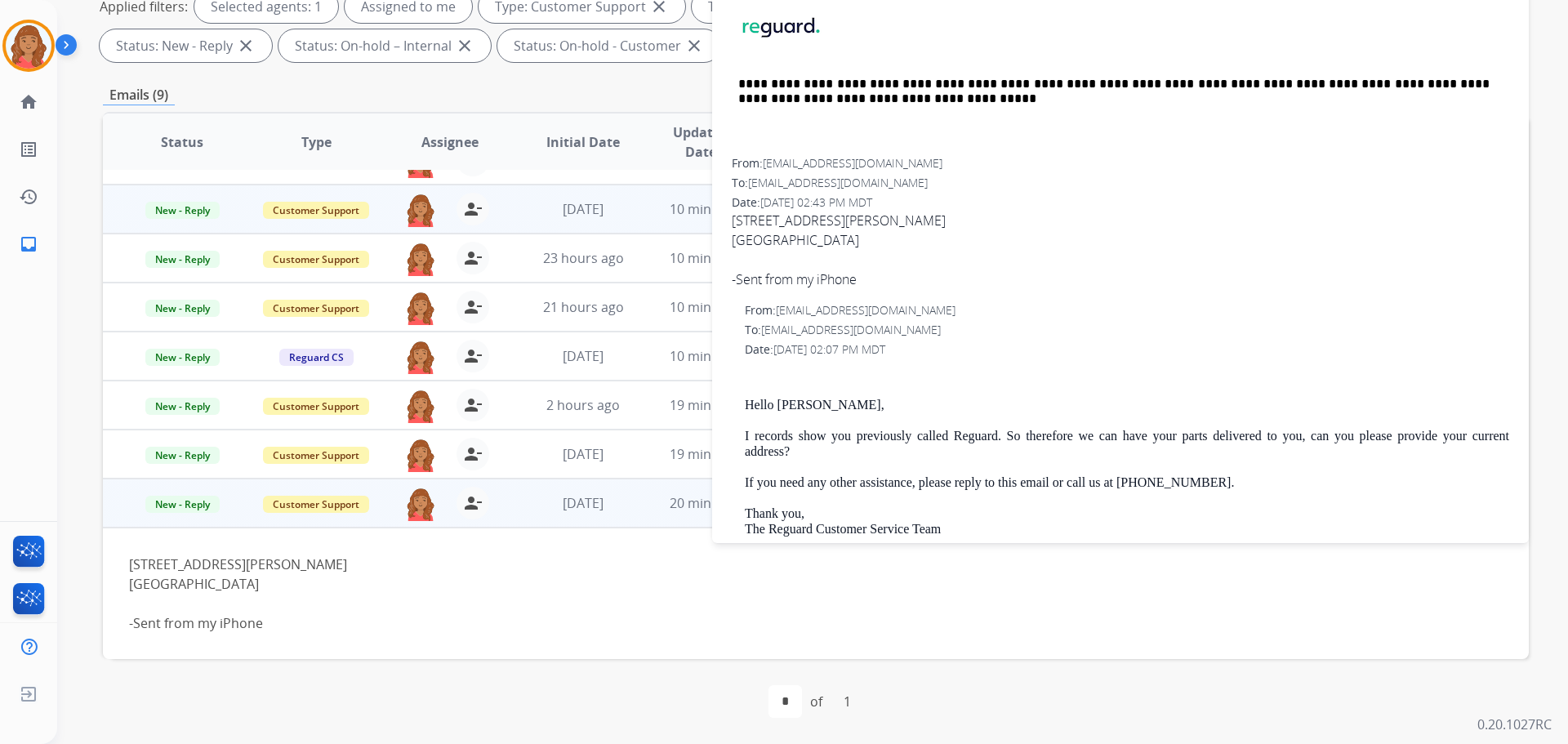
drag, startPoint x: 846, startPoint y: 237, endPoint x: 391, endPoint y: 190, distance: 457.4
click at [733, 217] on span "[STREET_ADDRESS][PERSON_NAME] -Sent from my iPhone" at bounding box center [1120, 251] width 777 height 79
copy span "[STREET_ADDRESS][PERSON_NAME]"
click at [880, 167] on div "From: [EMAIL_ADDRESS][DOMAIN_NAME]" at bounding box center [1120, 162] width 777 height 16
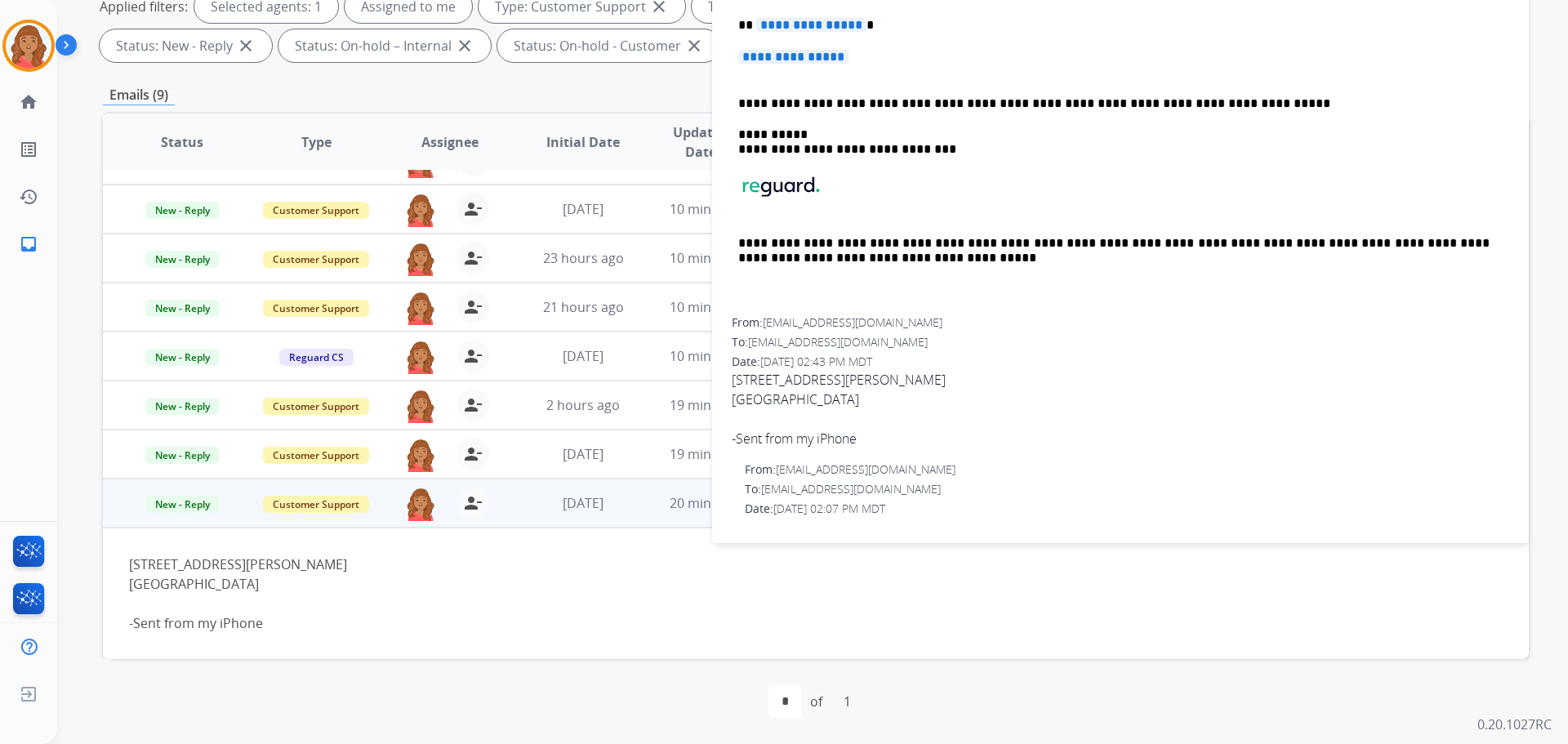
scroll to position [290, 0]
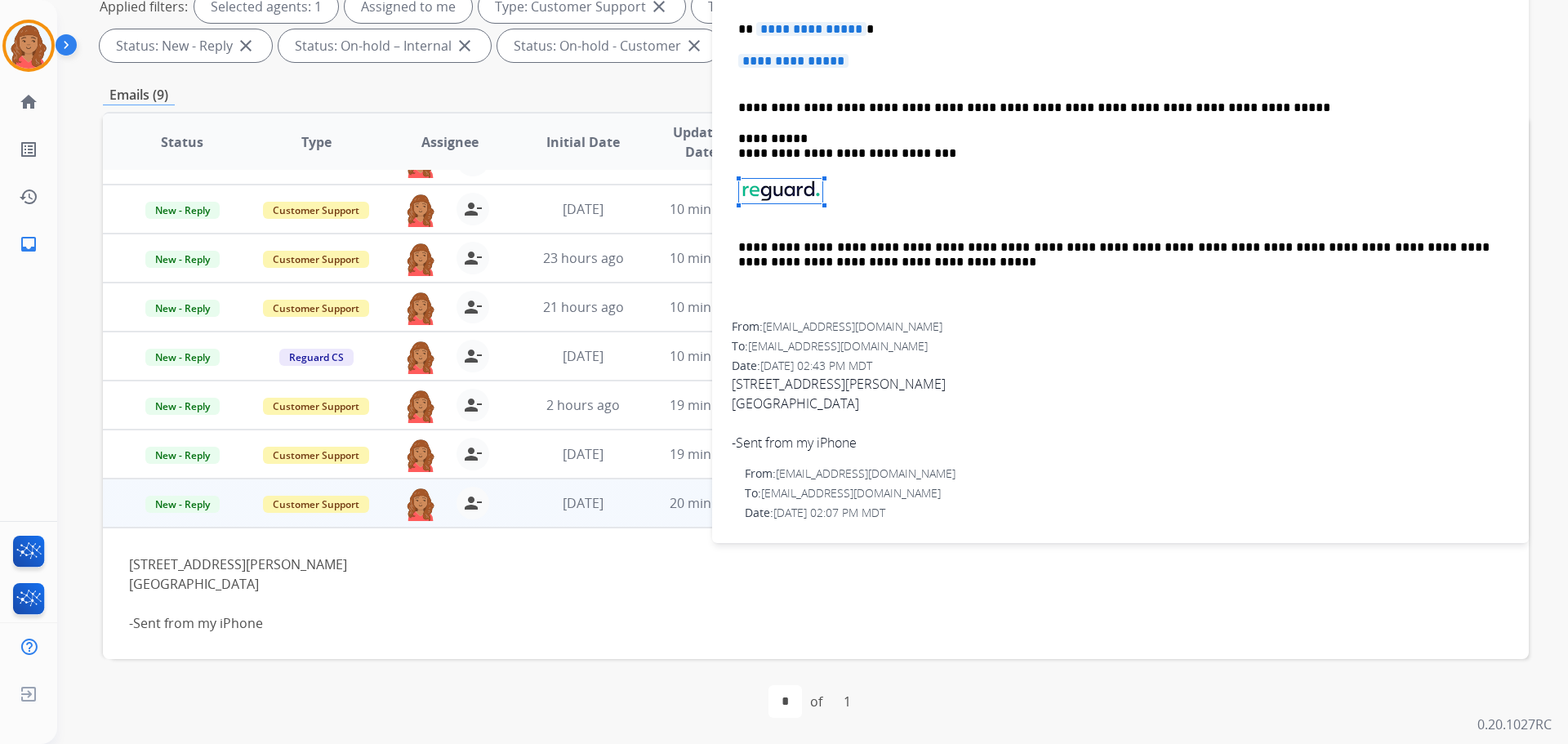
drag, startPoint x: 818, startPoint y: 193, endPoint x: 762, endPoint y: 190, distance: 56.1
click at [754, 190] on span at bounding box center [780, 191] width 85 height 26
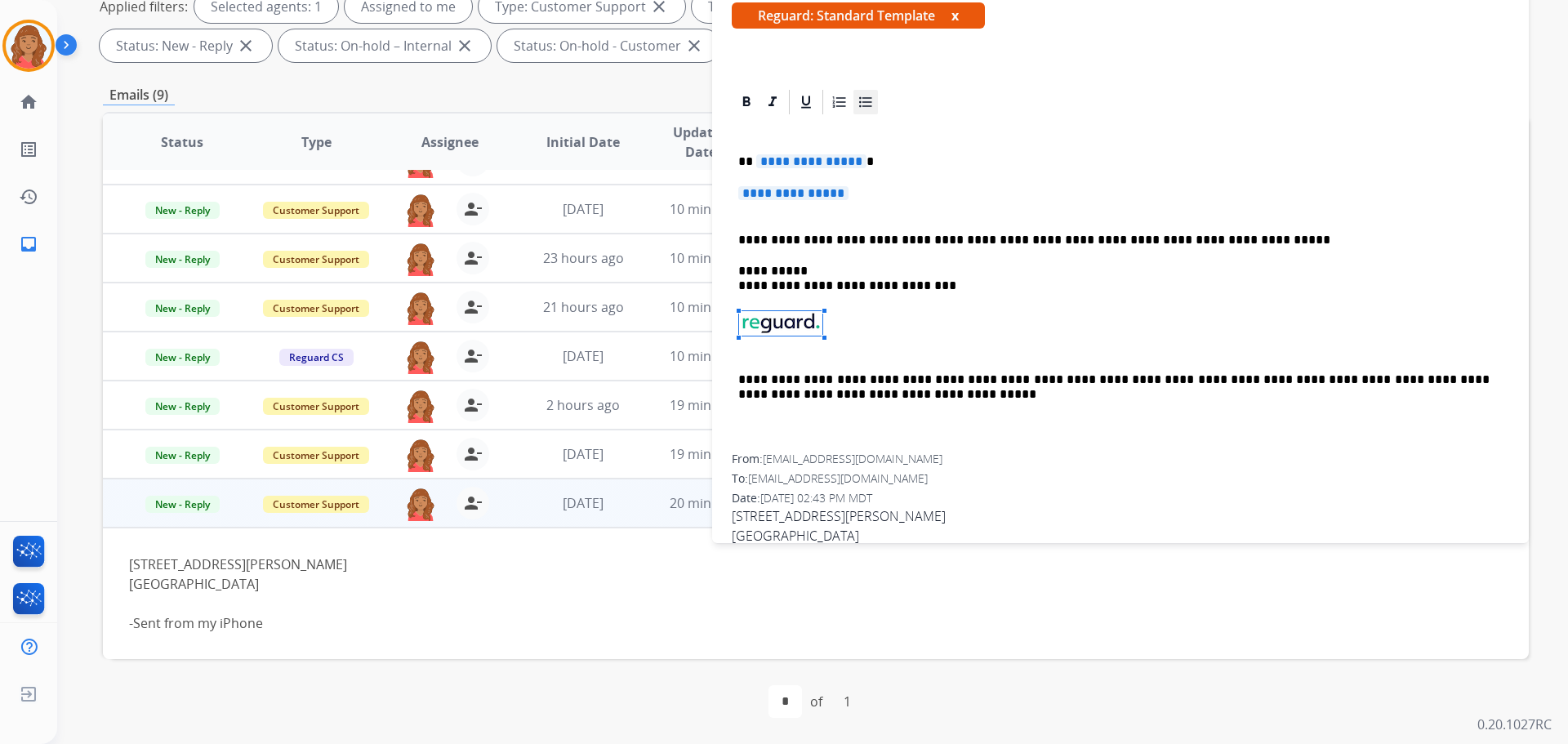
scroll to position [127, 0]
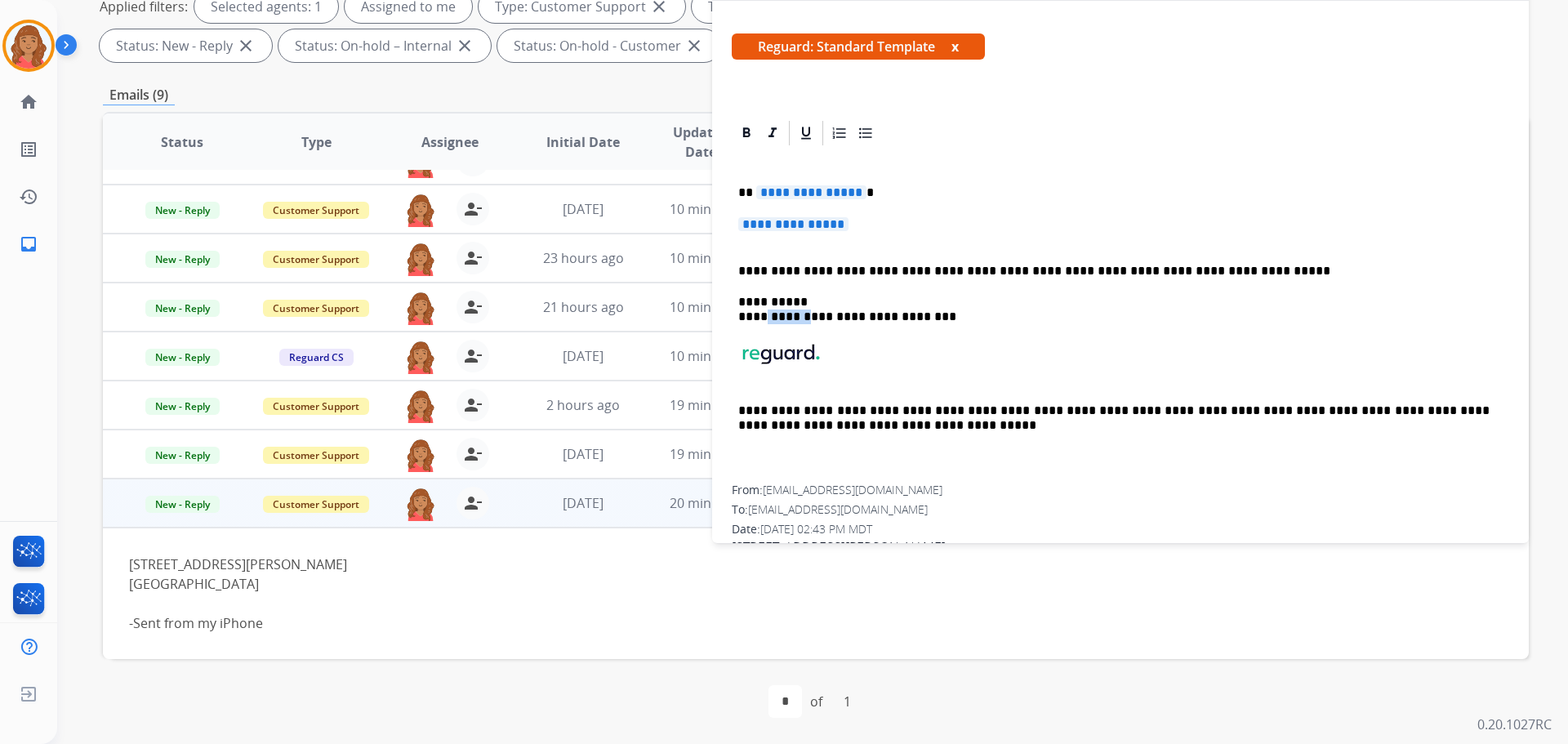
drag, startPoint x: 806, startPoint y: 319, endPoint x: 776, endPoint y: 320, distance: 30.0
click at [768, 321] on p "**********" at bounding box center [1113, 310] width 751 height 30
drag, startPoint x: 784, startPoint y: 319, endPoint x: 761, endPoint y: 317, distance: 23.1
click at [761, 317] on p "**********" at bounding box center [1113, 310] width 751 height 30
drag, startPoint x: 775, startPoint y: 316, endPoint x: 799, endPoint y: 316, distance: 24.0
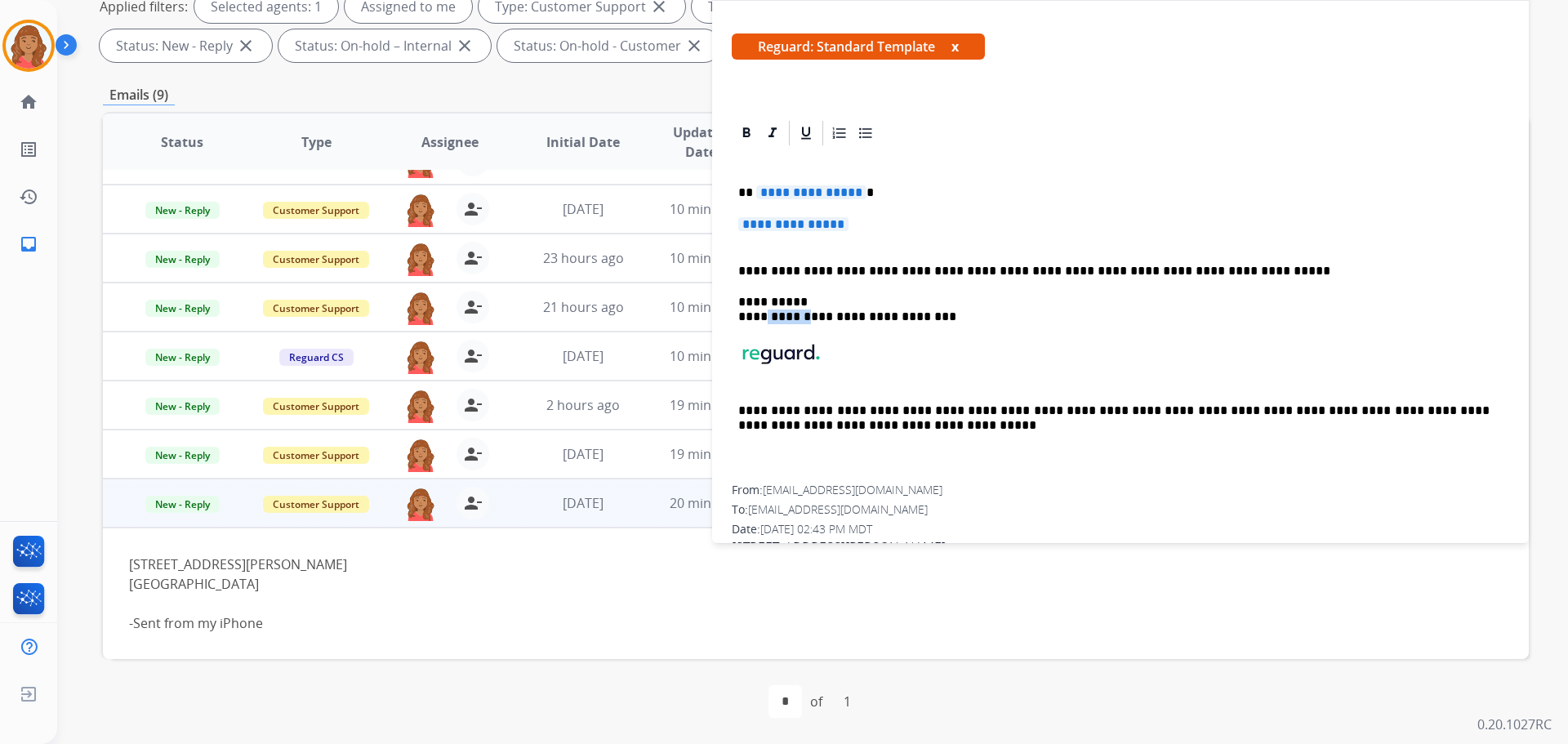
click at [799, 316] on p "**********" at bounding box center [1113, 310] width 751 height 30
drag, startPoint x: 799, startPoint y: 316, endPoint x: 780, endPoint y: 312, distance: 19.4
copy p "*******"
click at [880, 268] on p "**********" at bounding box center [1113, 271] width 751 height 15
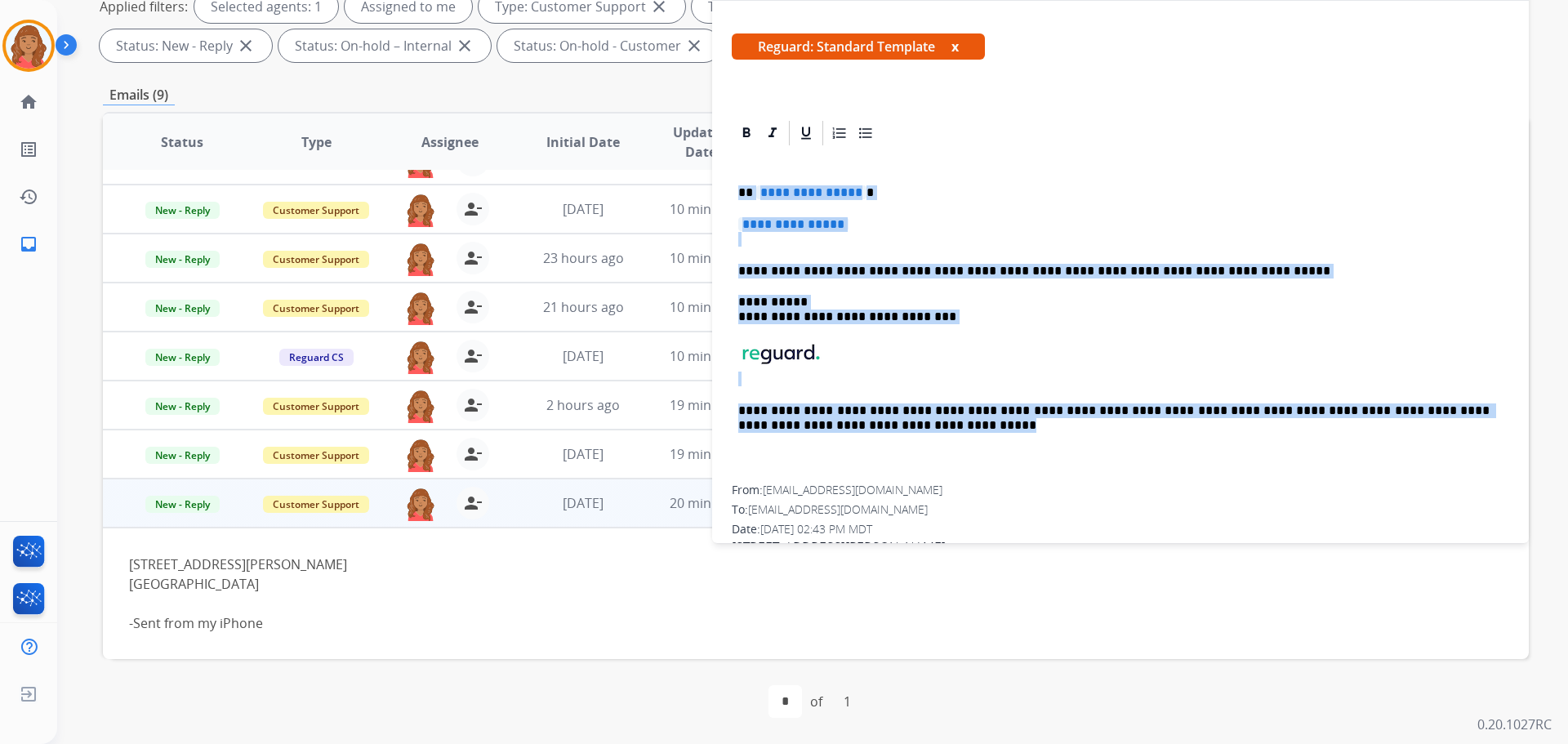
drag, startPoint x: 734, startPoint y: 192, endPoint x: 1116, endPoint y: 431, distance: 450.6
click at [880, 433] on div "**********" at bounding box center [1120, 317] width 777 height 338
click at [880, 417] on p "**********" at bounding box center [1113, 418] width 751 height 30
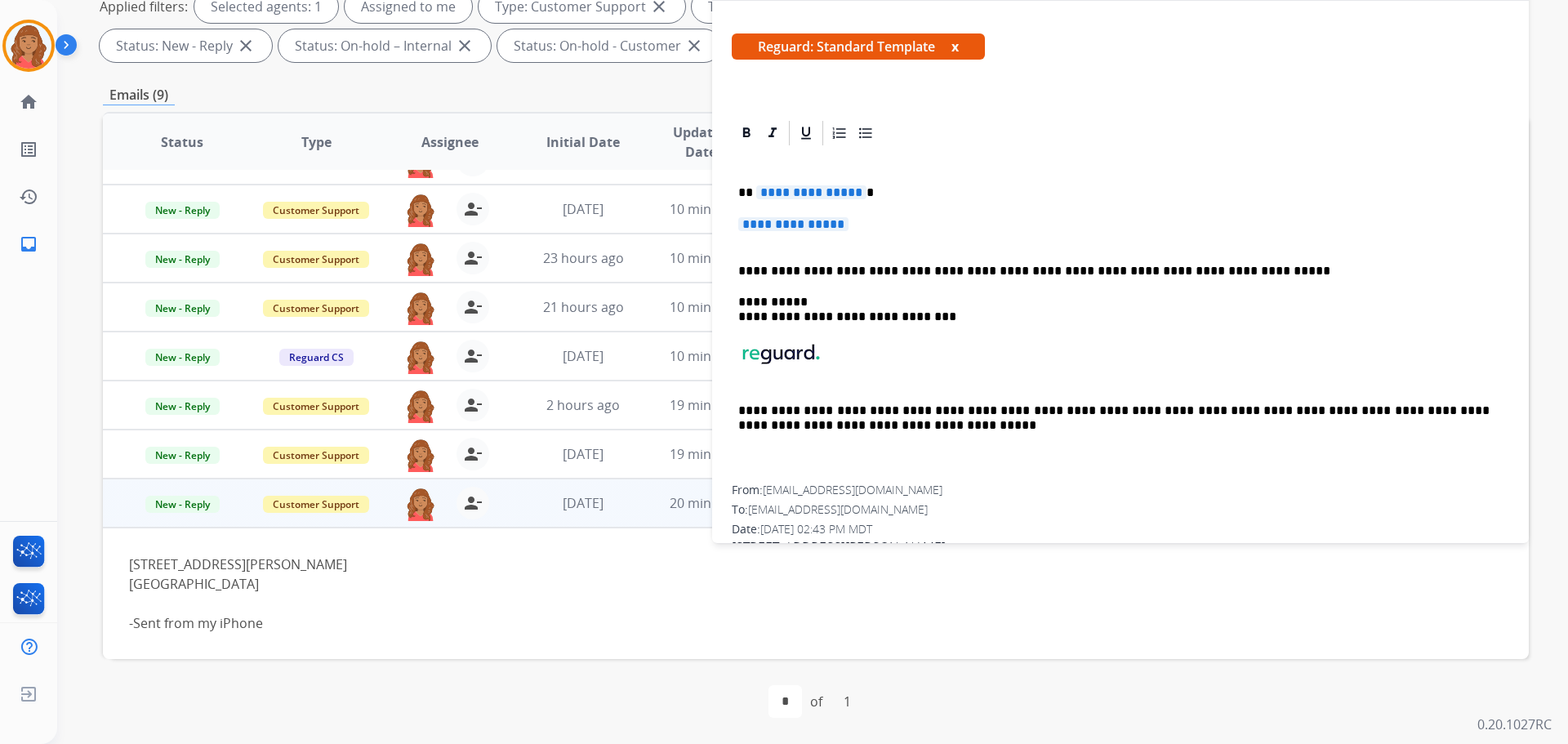
click at [880, 275] on p "**********" at bounding box center [1113, 271] width 751 height 15
drag, startPoint x: 821, startPoint y: 224, endPoint x: 715, endPoint y: 182, distance: 114.0
click at [715, 182] on div "**********" at bounding box center [1120, 733] width 817 height 1230
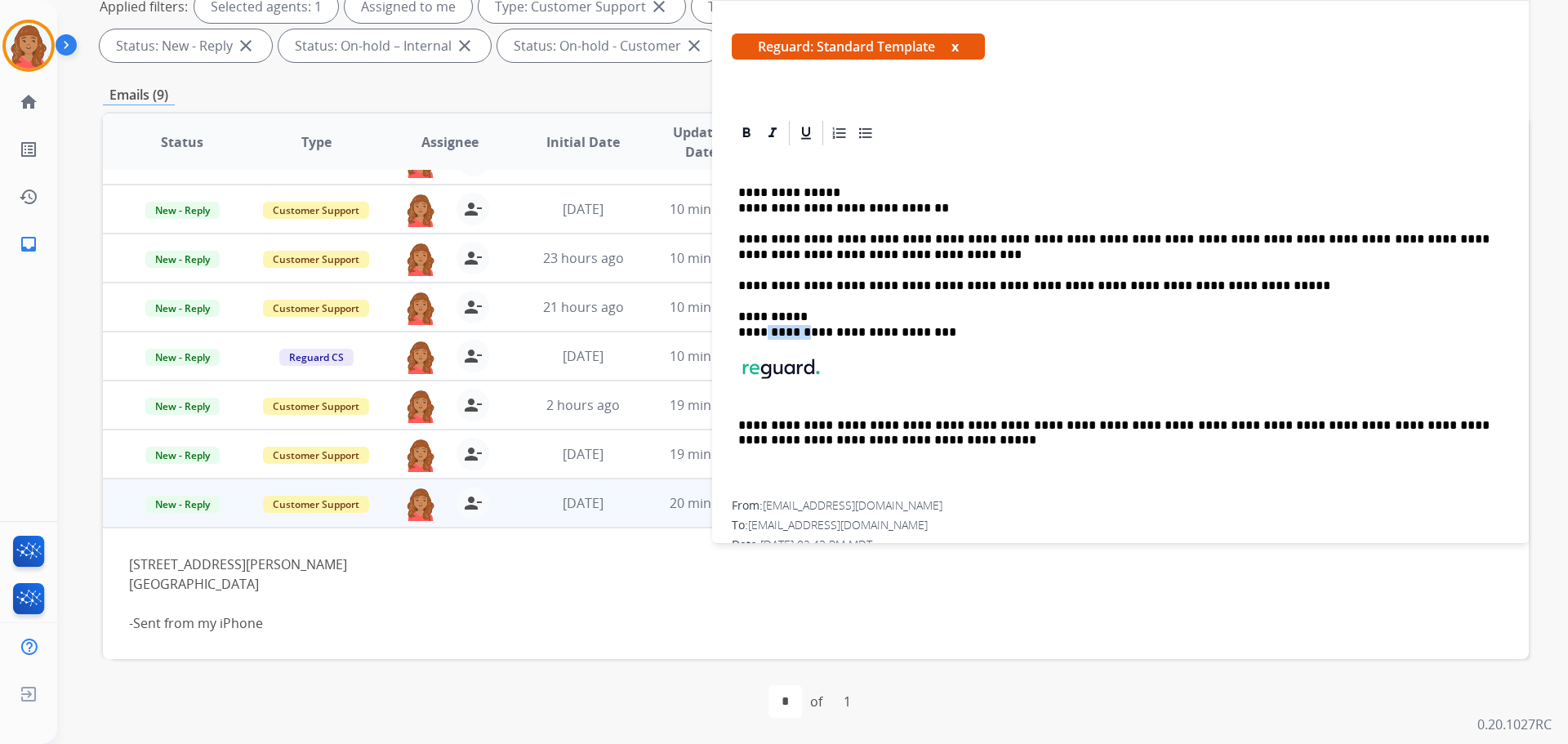
drag, startPoint x: 806, startPoint y: 331, endPoint x: 761, endPoint y: 329, distance: 45.0
click at [761, 329] on p "**********" at bounding box center [1113, 325] width 751 height 30
drag, startPoint x: 874, startPoint y: 206, endPoint x: 910, endPoint y: 205, distance: 36.0
click at [880, 205] on p "**********" at bounding box center [1113, 201] width 751 height 30
drag, startPoint x: 744, startPoint y: 190, endPoint x: 935, endPoint y: 260, distance: 203.4
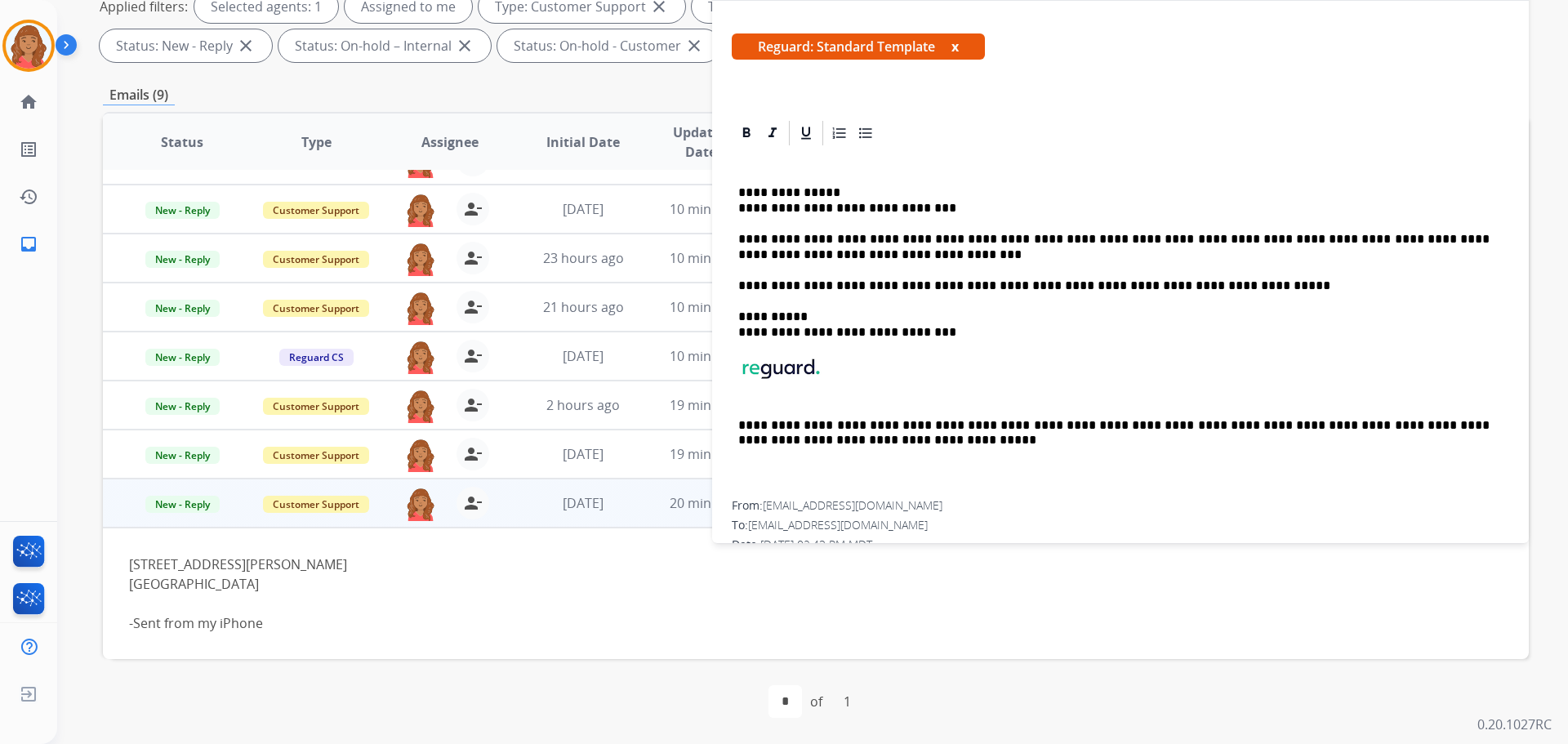
click at [880, 260] on div "**********" at bounding box center [1120, 740] width 817 height 1244
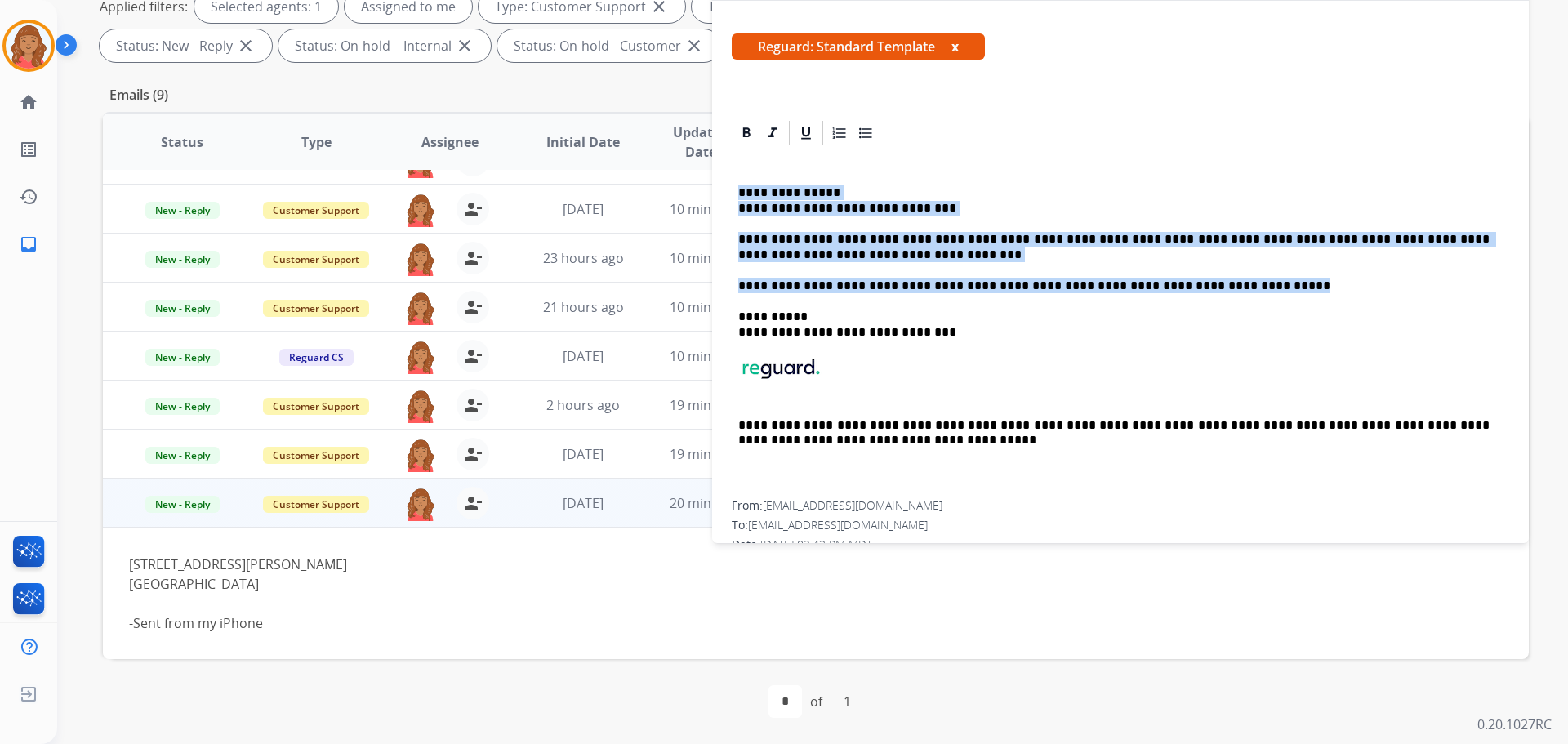
drag, startPoint x: 1107, startPoint y: 293, endPoint x: 730, endPoint y: 187, distance: 391.6
click at [730, 187] on div "**********" at bounding box center [1120, 740] width 817 height 1244
click at [880, 307] on div "**********" at bounding box center [1120, 325] width 777 height 353
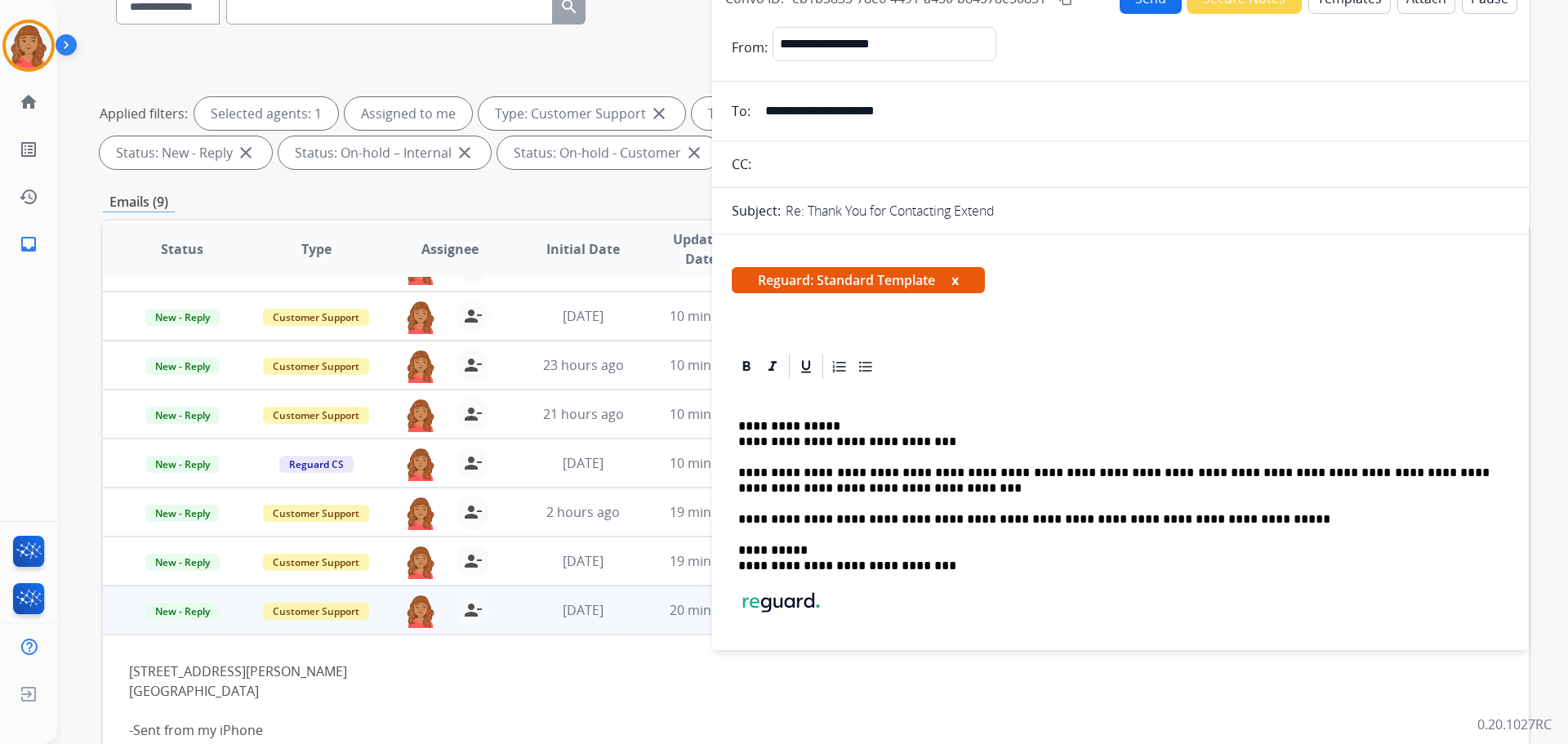
scroll to position [0, 0]
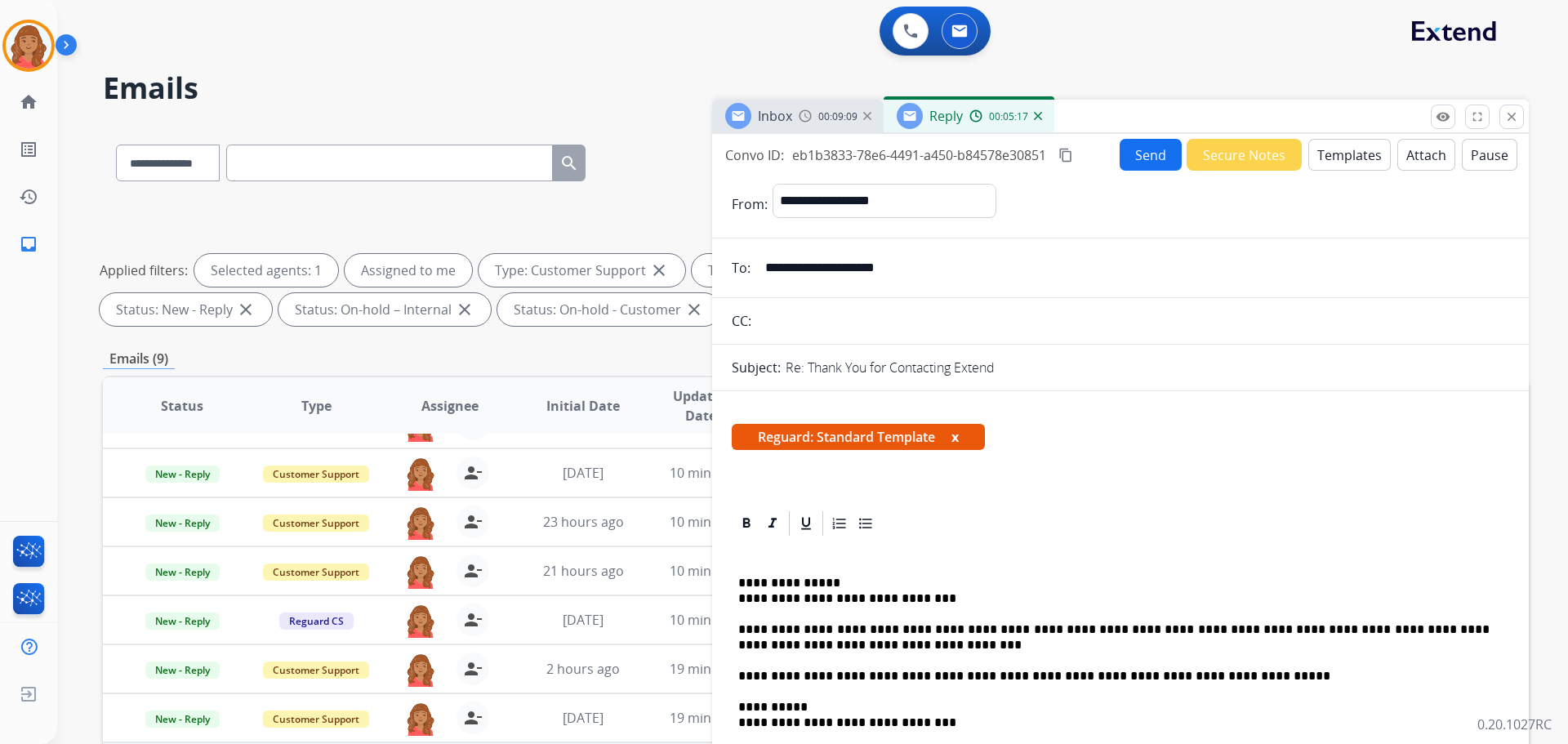
click at [880, 157] on mat-icon "content_copy" at bounding box center [1066, 156] width 15 height 15
click at [880, 149] on button "Send" at bounding box center [1152, 156] width 61 height 32
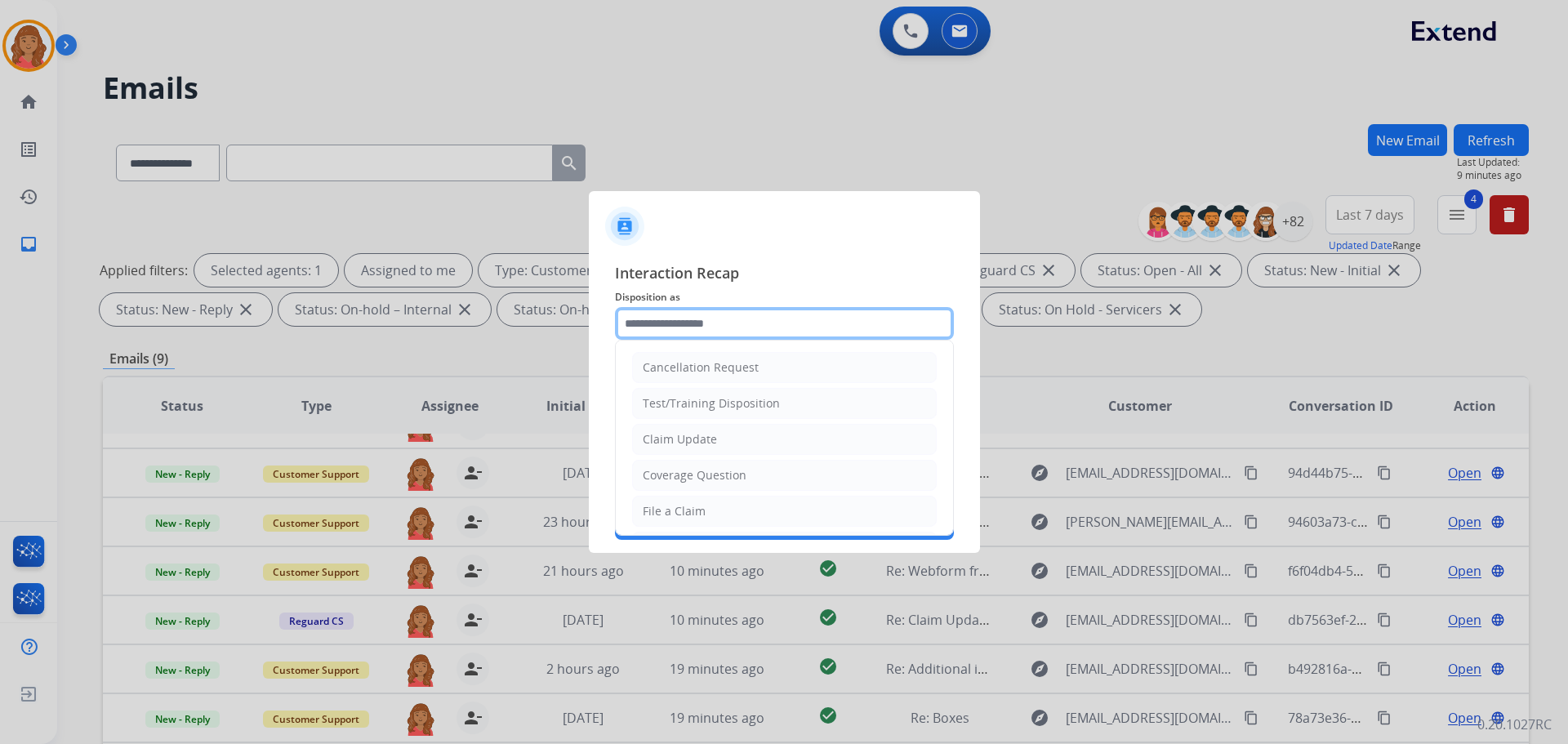
click at [708, 339] on input "text" at bounding box center [784, 323] width 339 height 33
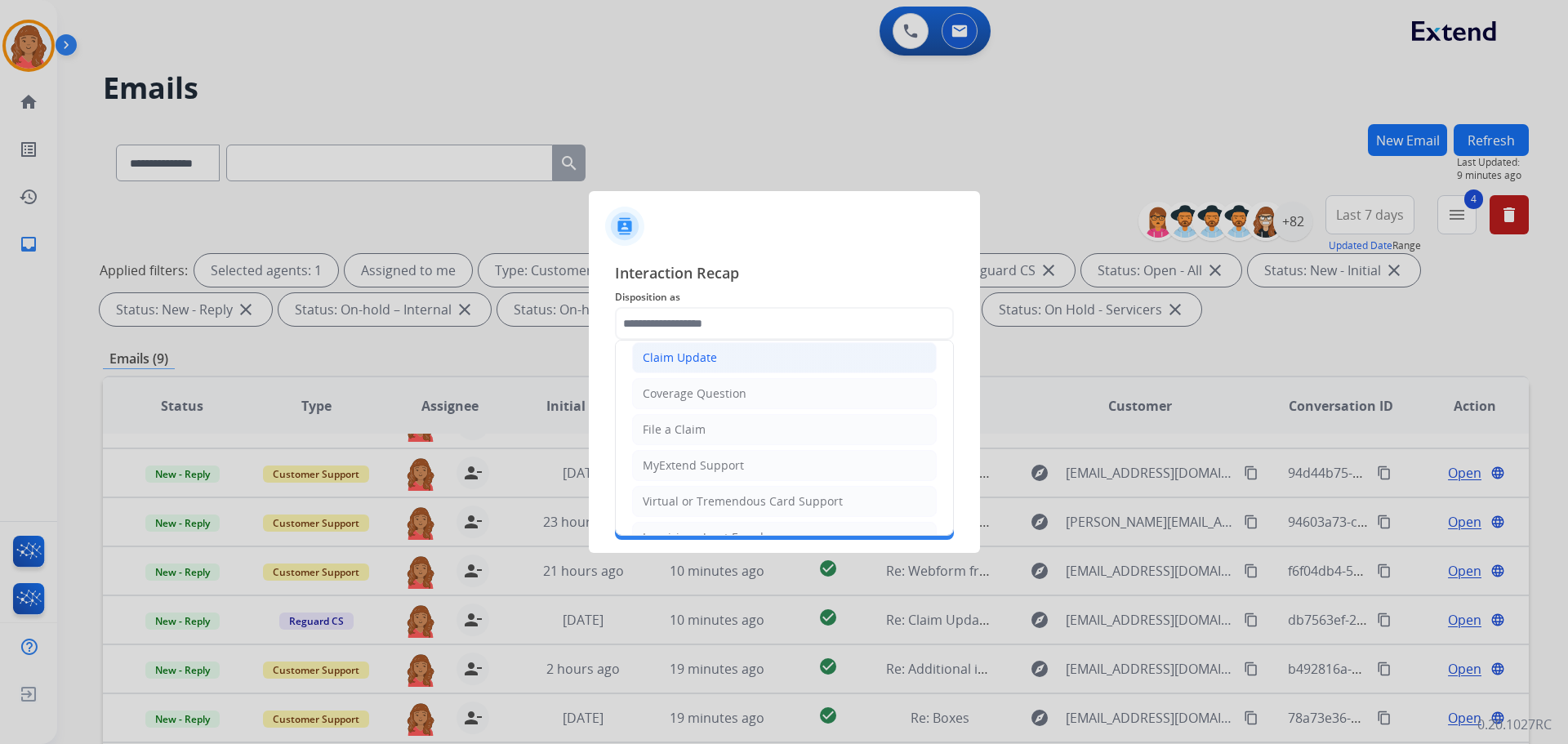
click at [684, 360] on div "Claim Update" at bounding box center [679, 357] width 74 height 16
type input "**********"
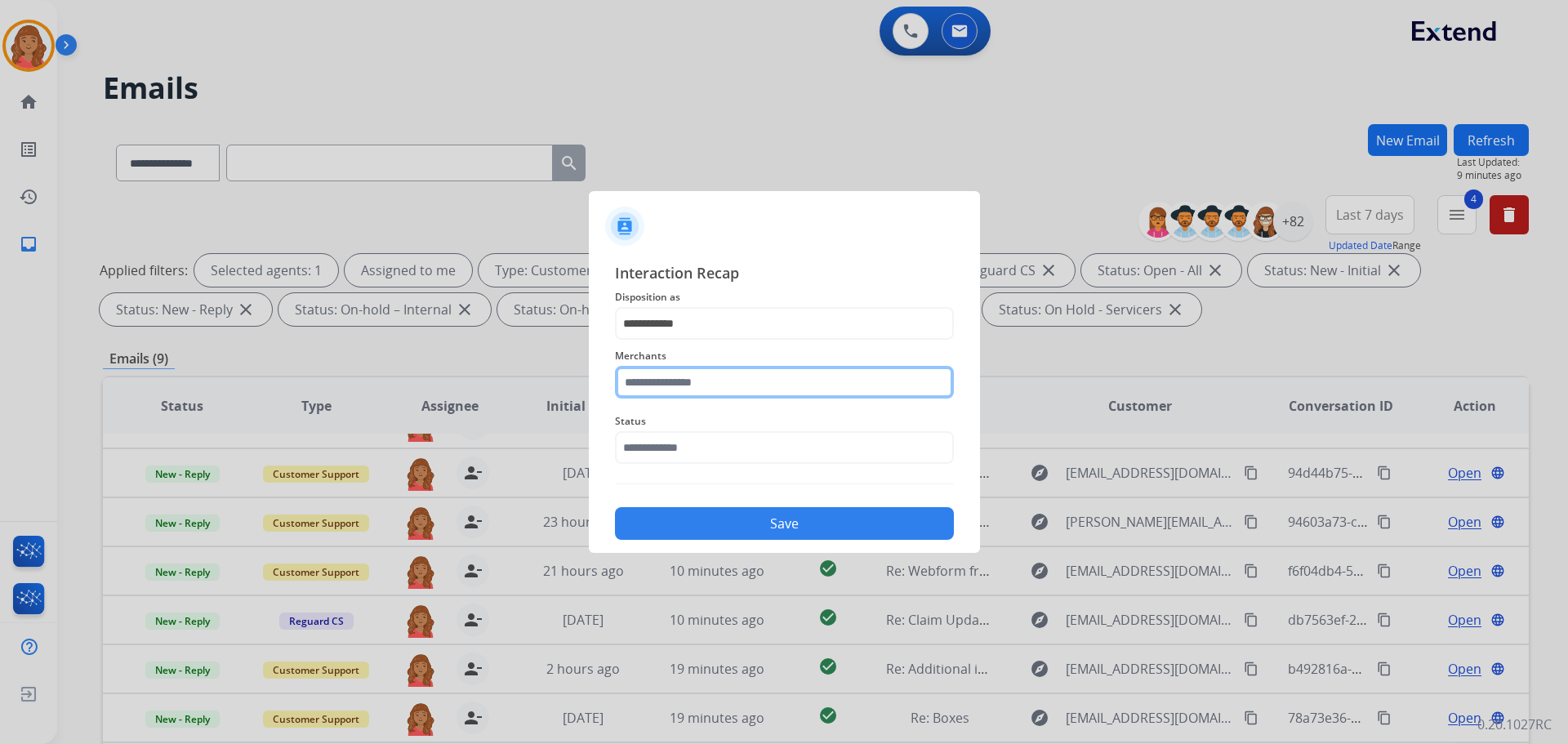
drag, startPoint x: 673, startPoint y: 387, endPoint x: 675, endPoint y: 401, distance: 14.1
click at [675, 389] on input "text" at bounding box center [784, 382] width 339 height 33
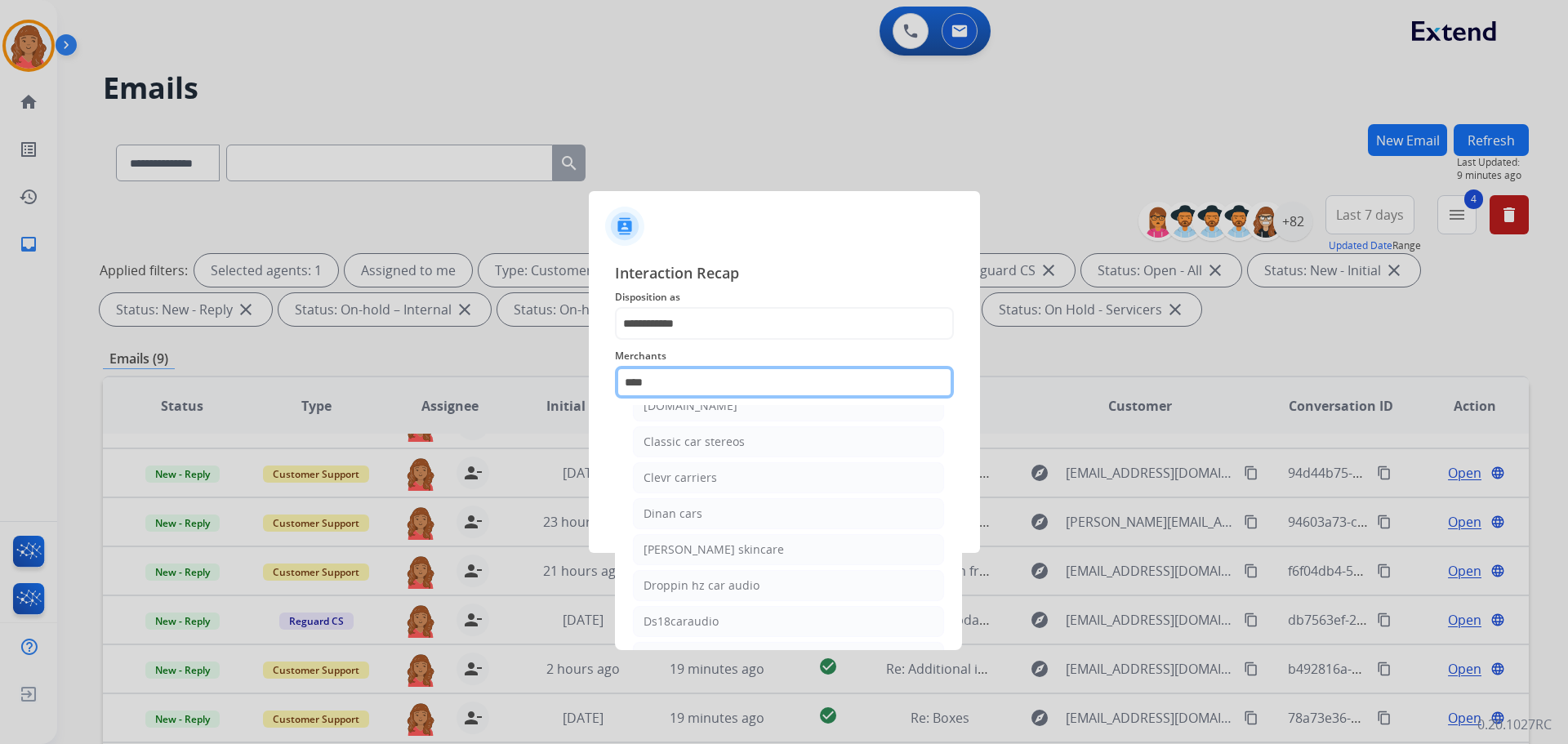
scroll to position [0, 0]
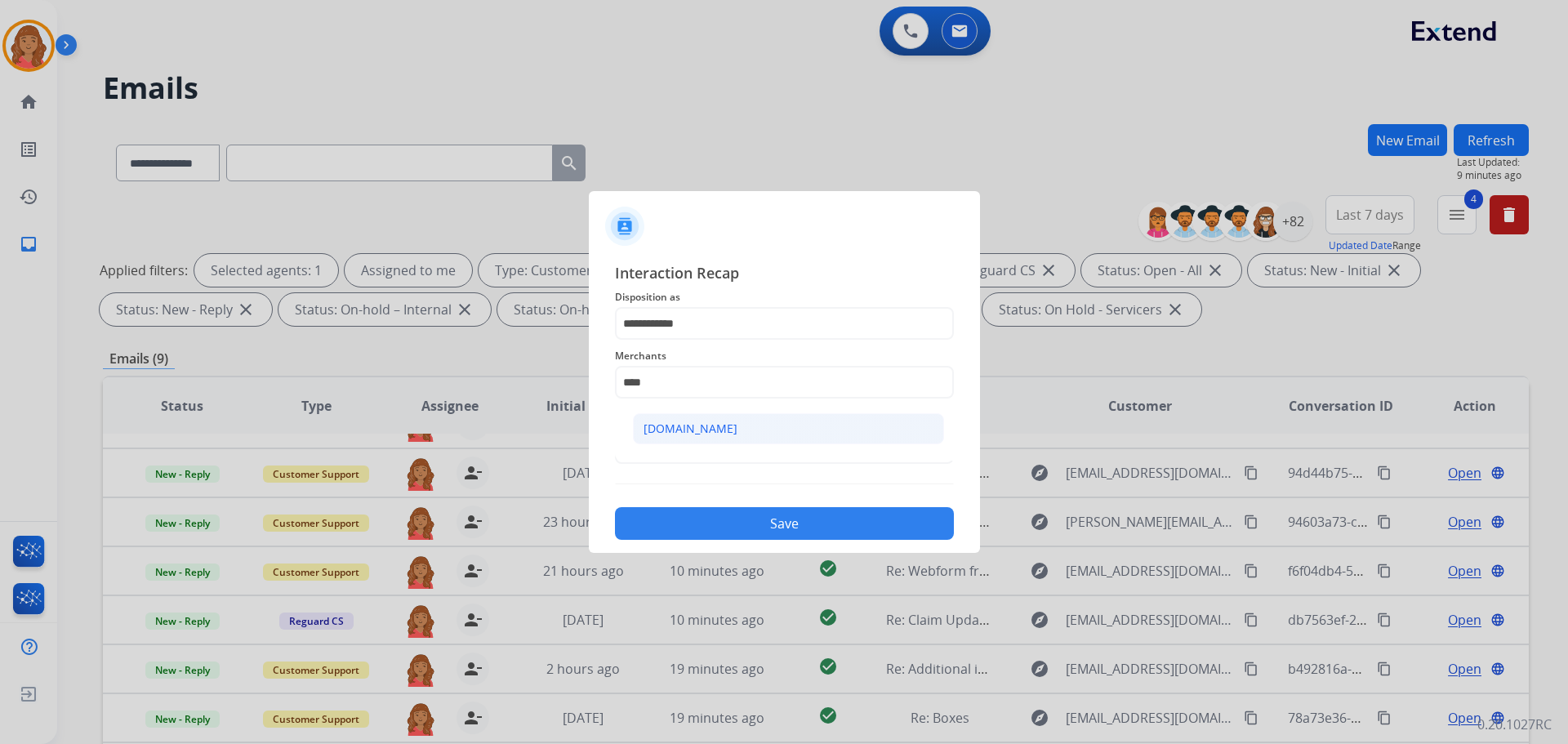
click at [676, 432] on div "[DOMAIN_NAME]" at bounding box center [690, 428] width 94 height 16
type input "**********"
click at [678, 457] on input "text" at bounding box center [784, 448] width 339 height 33
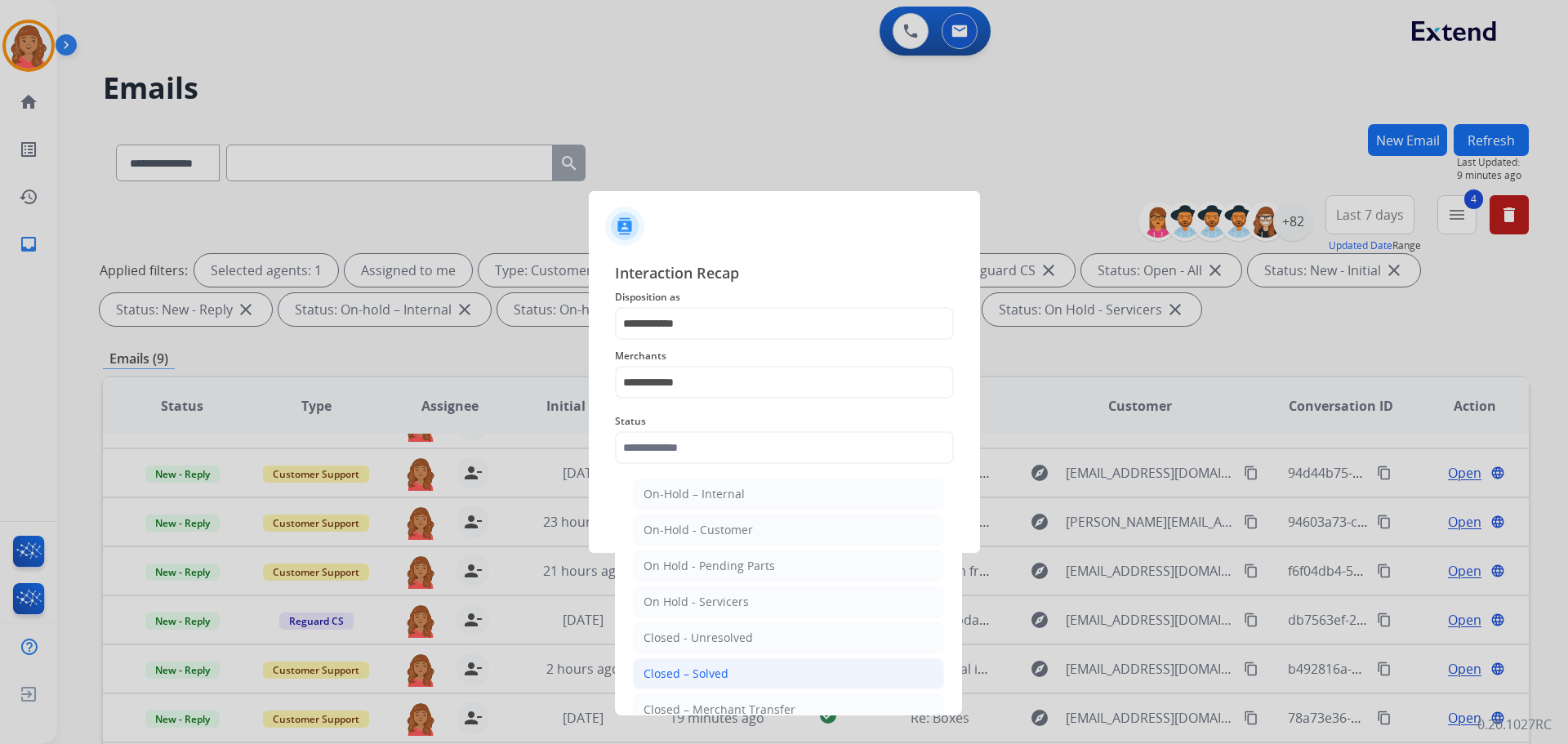
click at [689, 664] on div "Closed – Solved" at bounding box center [686, 674] width 85 height 16
type input "**********"
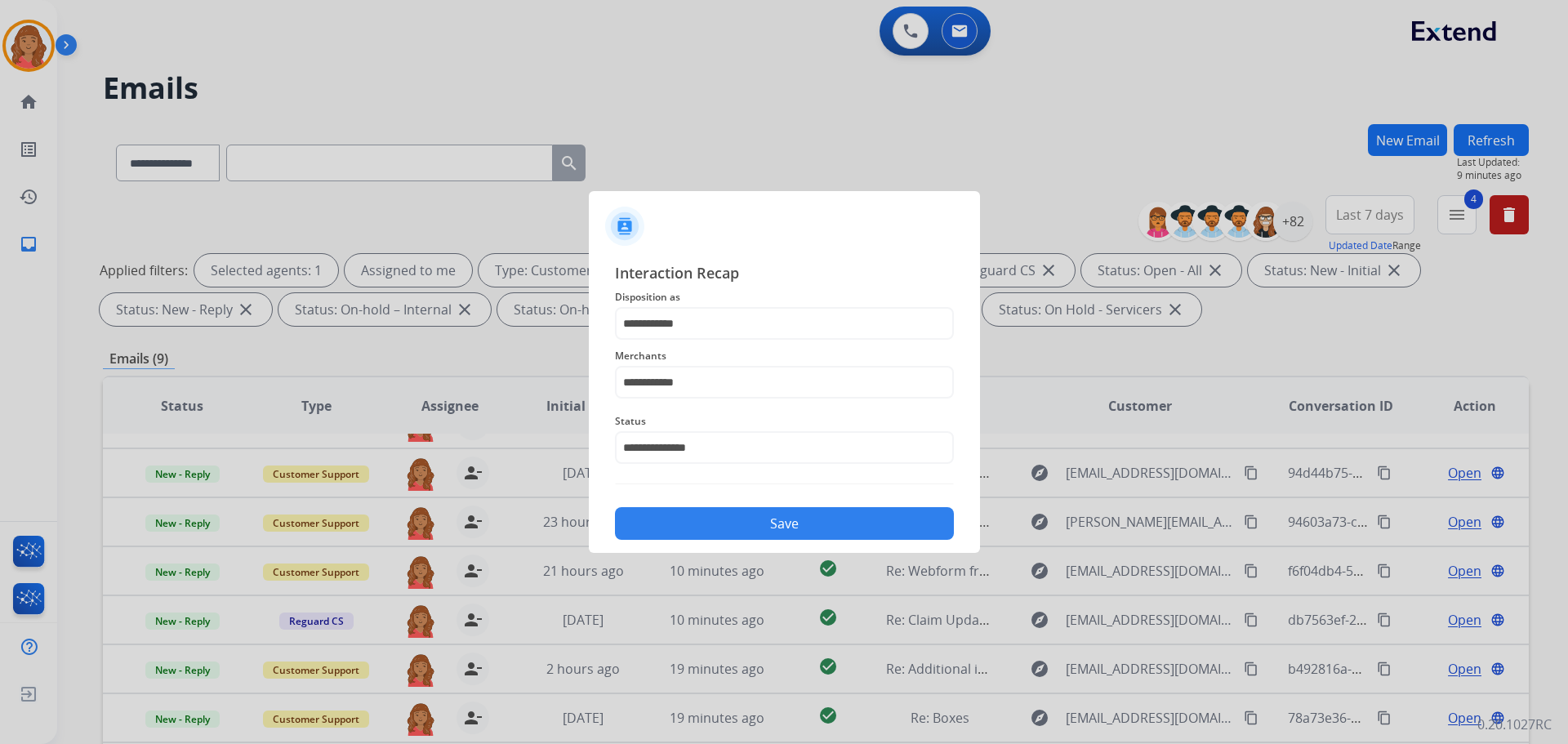
click at [708, 522] on button "Save" at bounding box center [784, 524] width 339 height 33
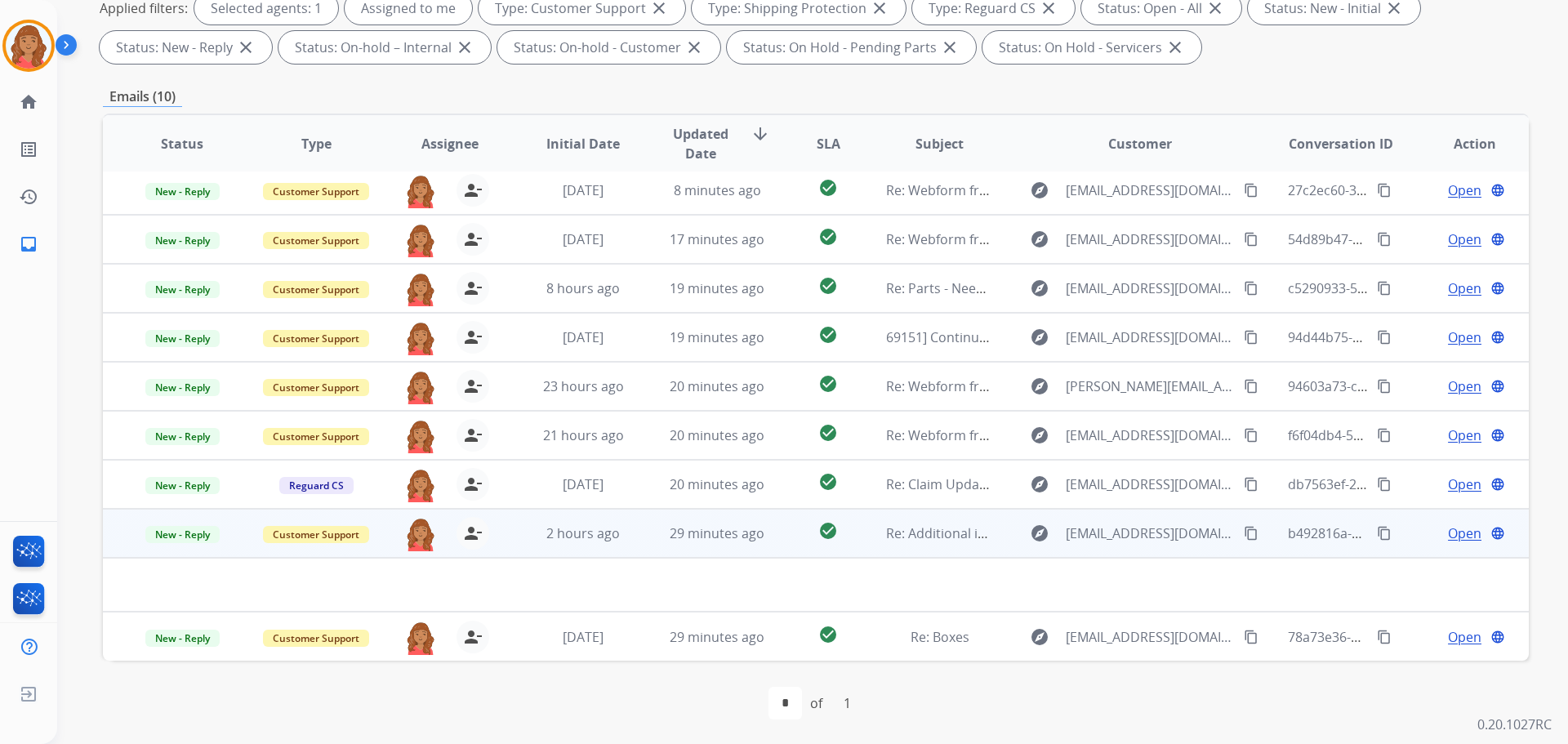
scroll to position [264, 0]
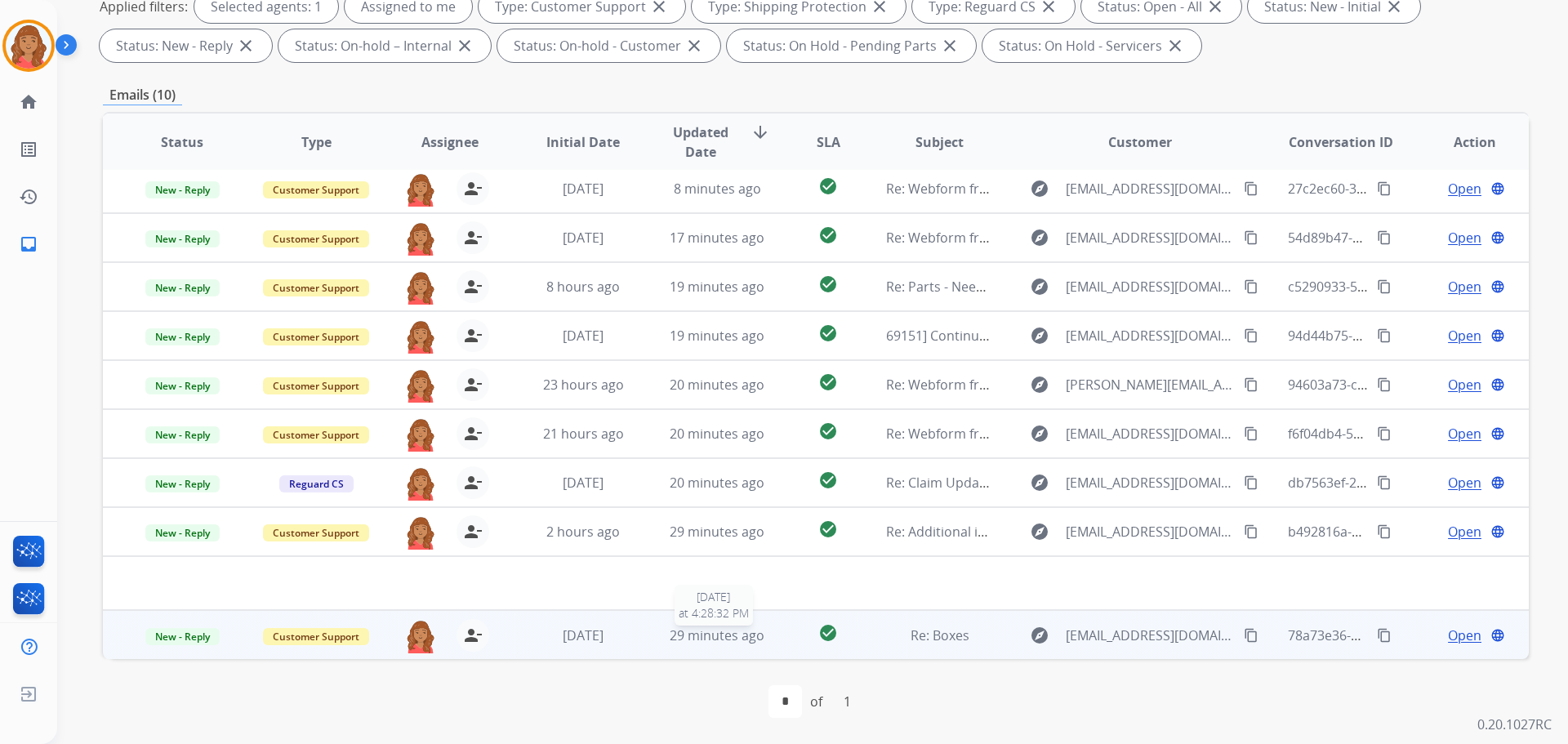
click at [656, 642] on td "29 minutes ago [DATE] 4:28:32 PM" at bounding box center [704, 634] width 134 height 49
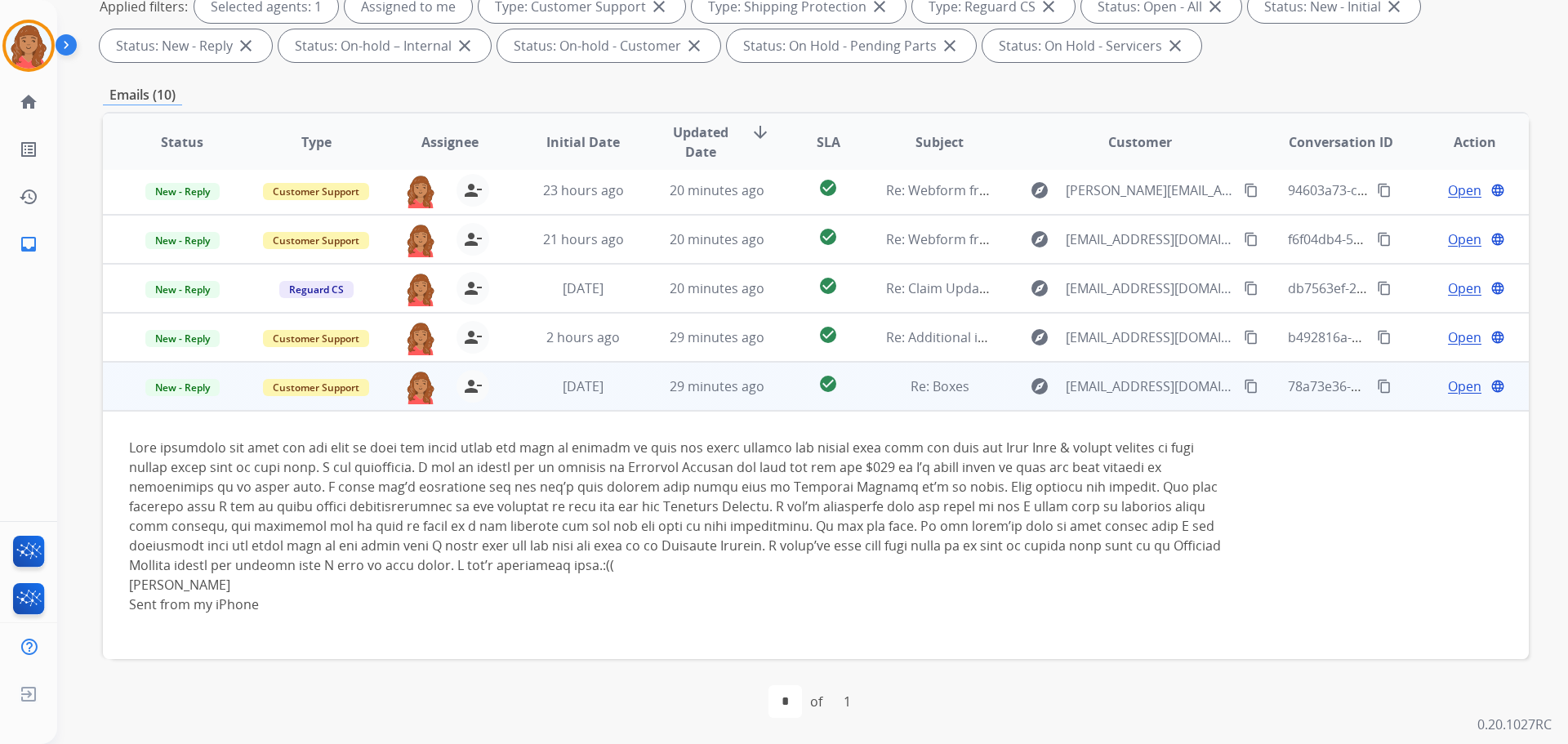
scroll to position [251, 0]
click at [880, 387] on mat-icon "content_copy" at bounding box center [1251, 386] width 15 height 15
click at [880, 390] on span "Open" at bounding box center [1465, 386] width 34 height 20
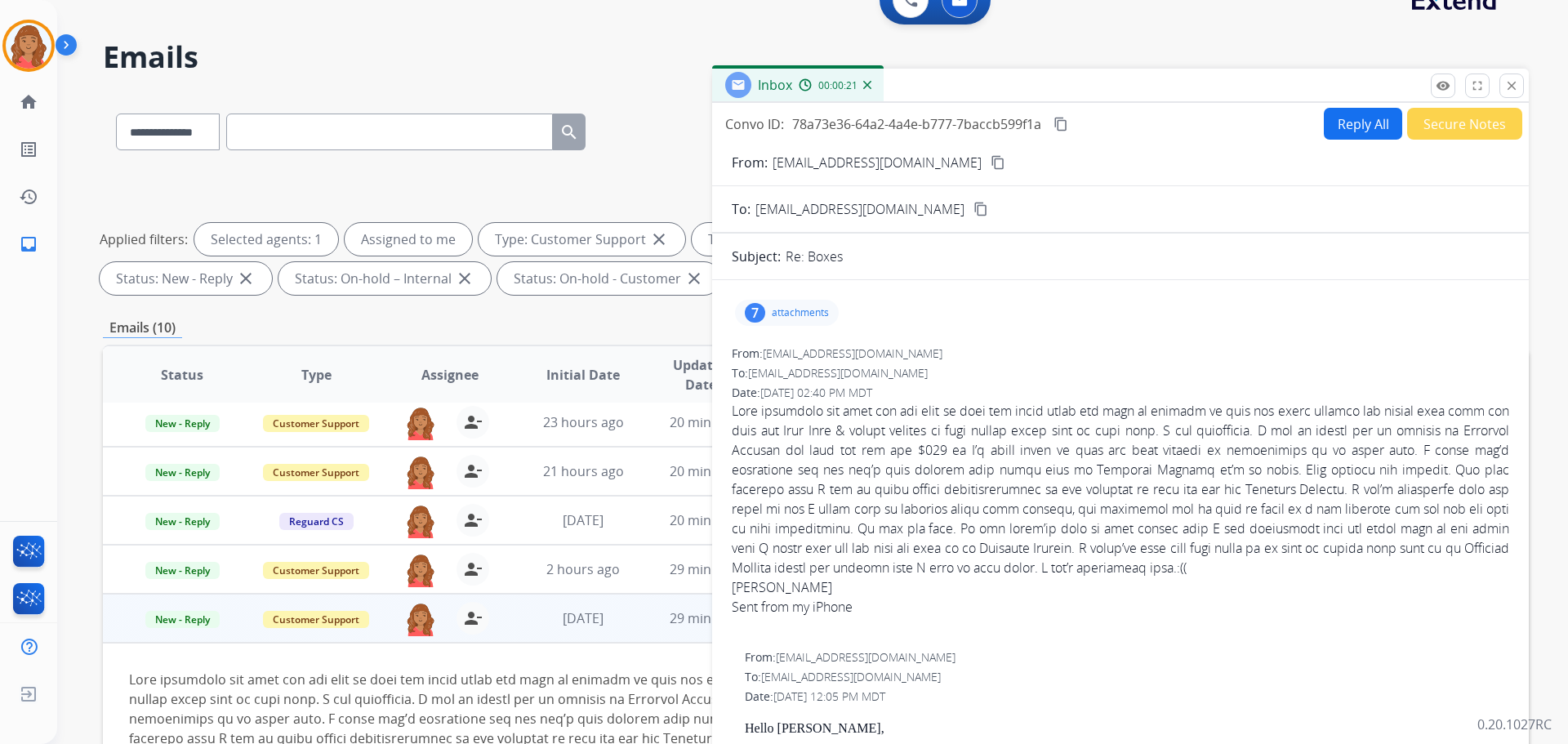
scroll to position [0, 0]
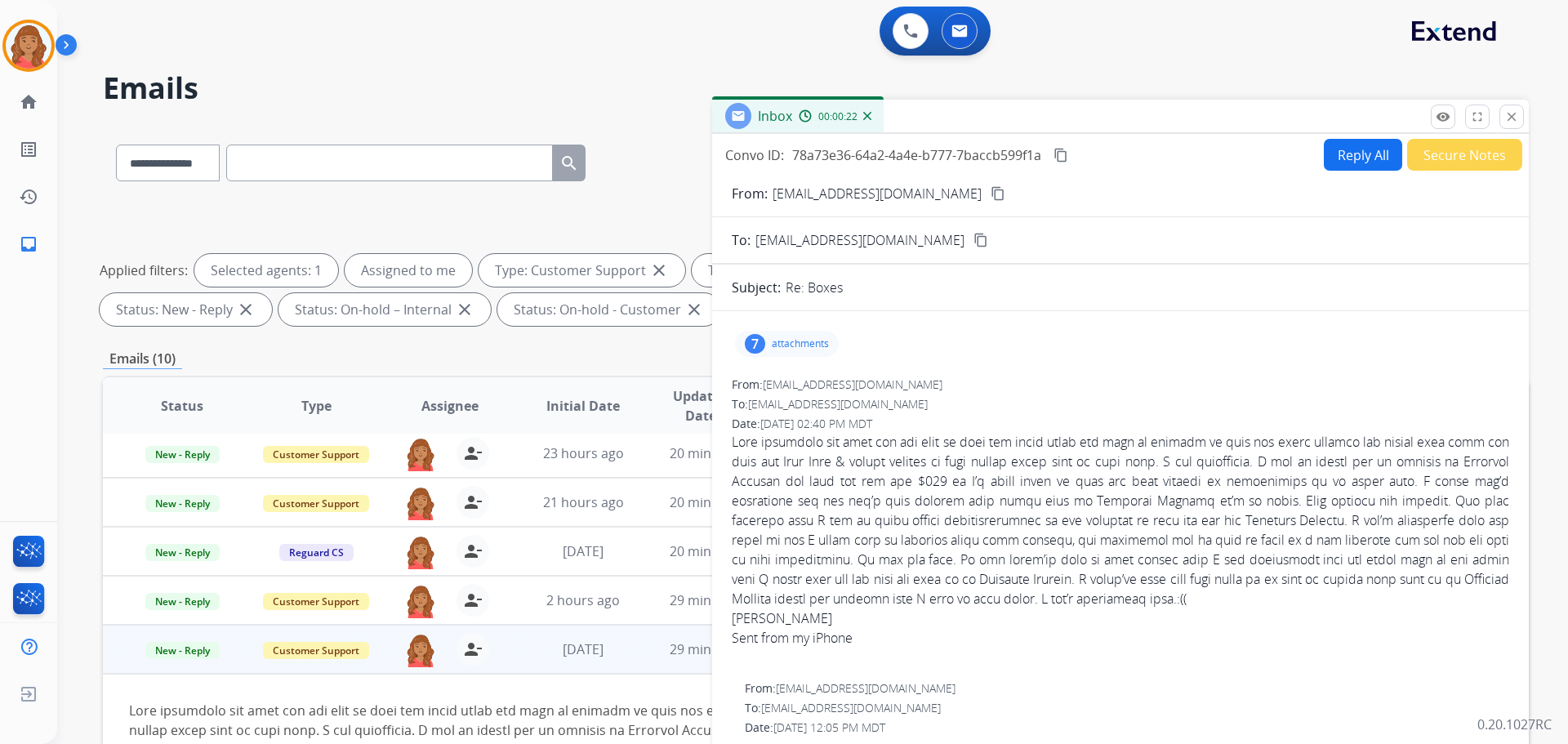
click at [796, 350] on p "attachments" at bounding box center [800, 344] width 57 height 13
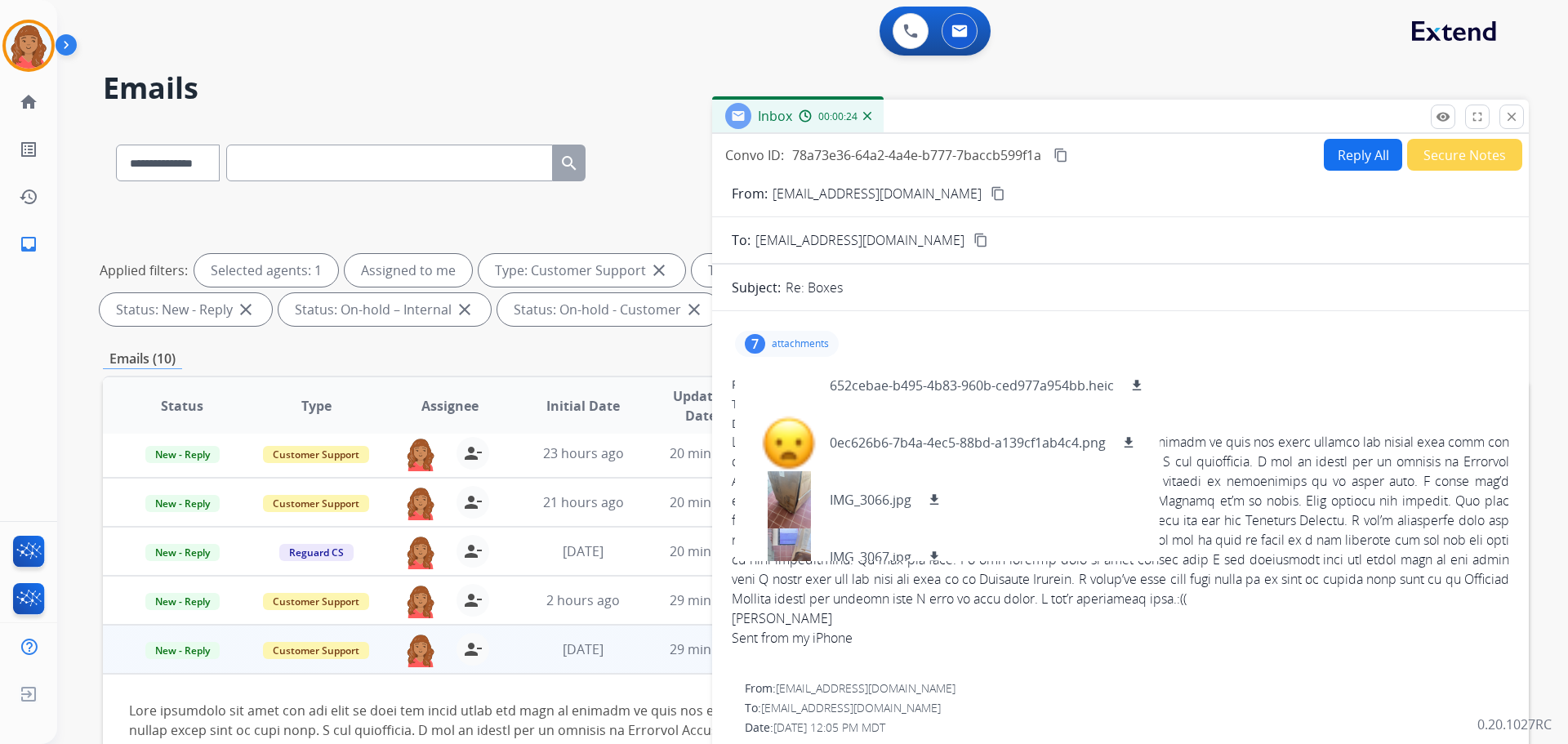
drag, startPoint x: 1298, startPoint y: 304, endPoint x: 1308, endPoint y: 295, distance: 13.5
click at [880, 391] on div "From: [EMAIL_ADDRESS][DOMAIN_NAME]" at bounding box center [1120, 384] width 777 height 16
drag, startPoint x: 1268, startPoint y: 340, endPoint x: 1270, endPoint y: 329, distance: 11.2
click at [880, 341] on div "7 attachments 652cebae-b495-4b83-960b-ced977a954bb.heic download 0ec626b6-7b4a-…" at bounding box center [1120, 344] width 777 height 39
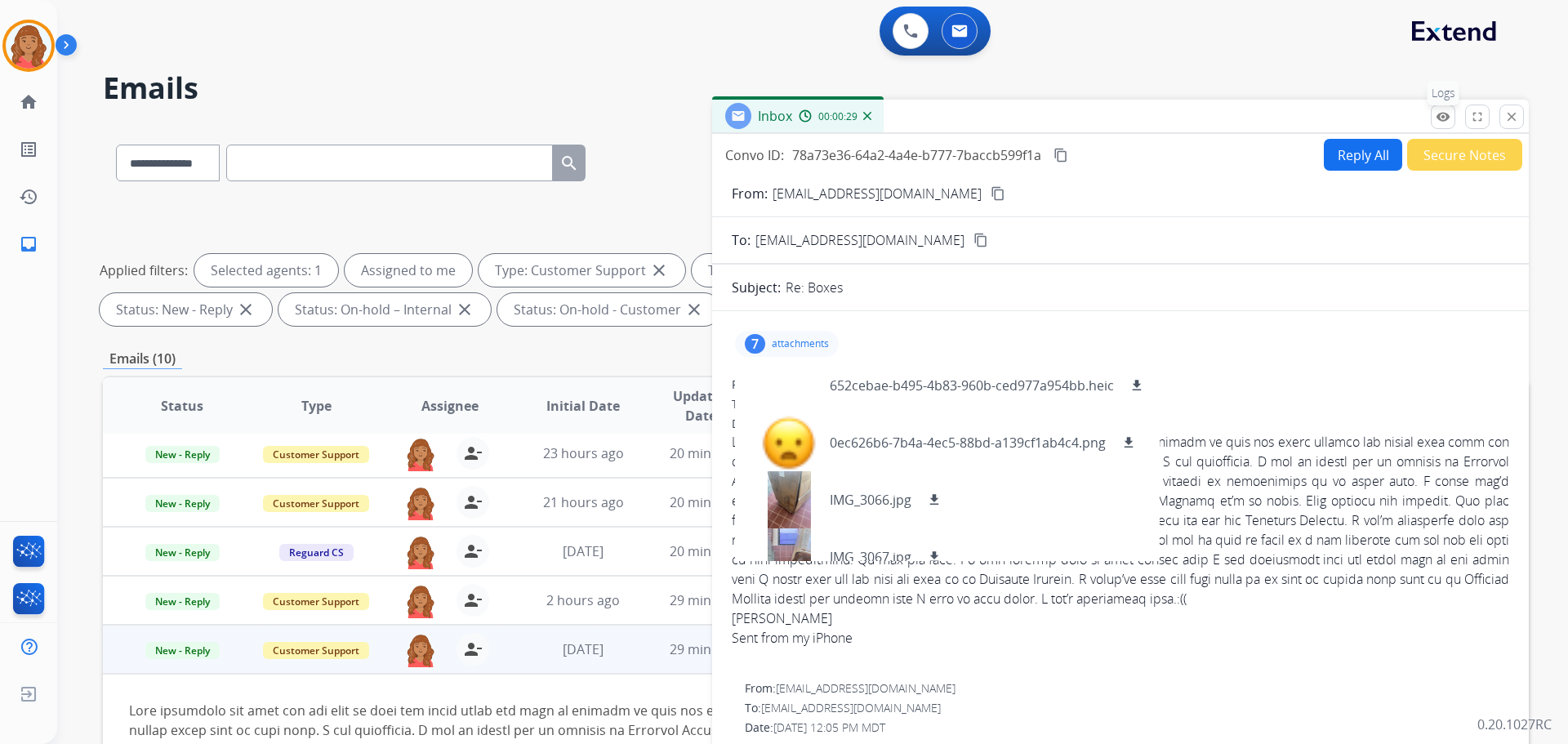
click at [880, 118] on mat-icon "remove_red_eye" at bounding box center [1443, 117] width 15 height 15
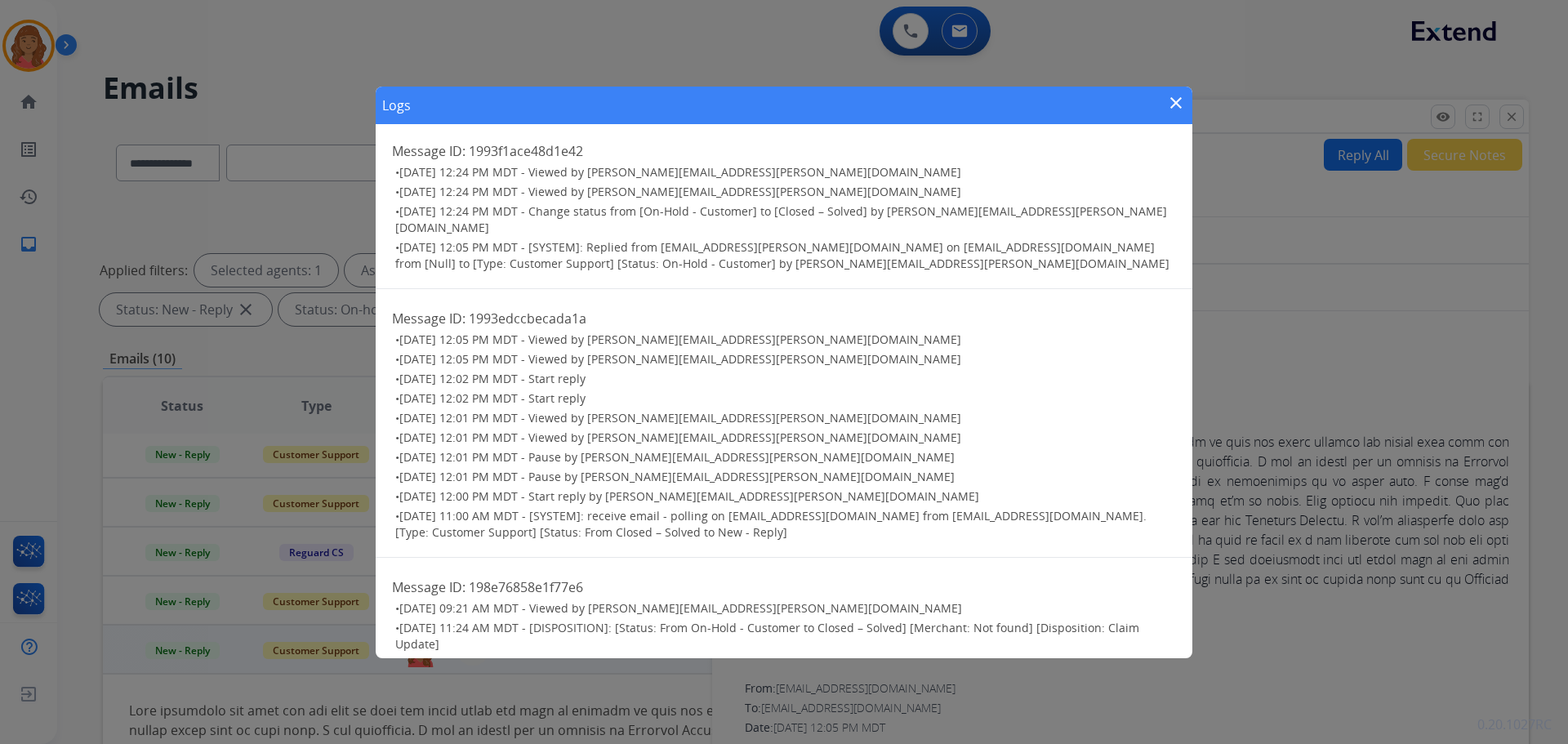
scroll to position [163, 0]
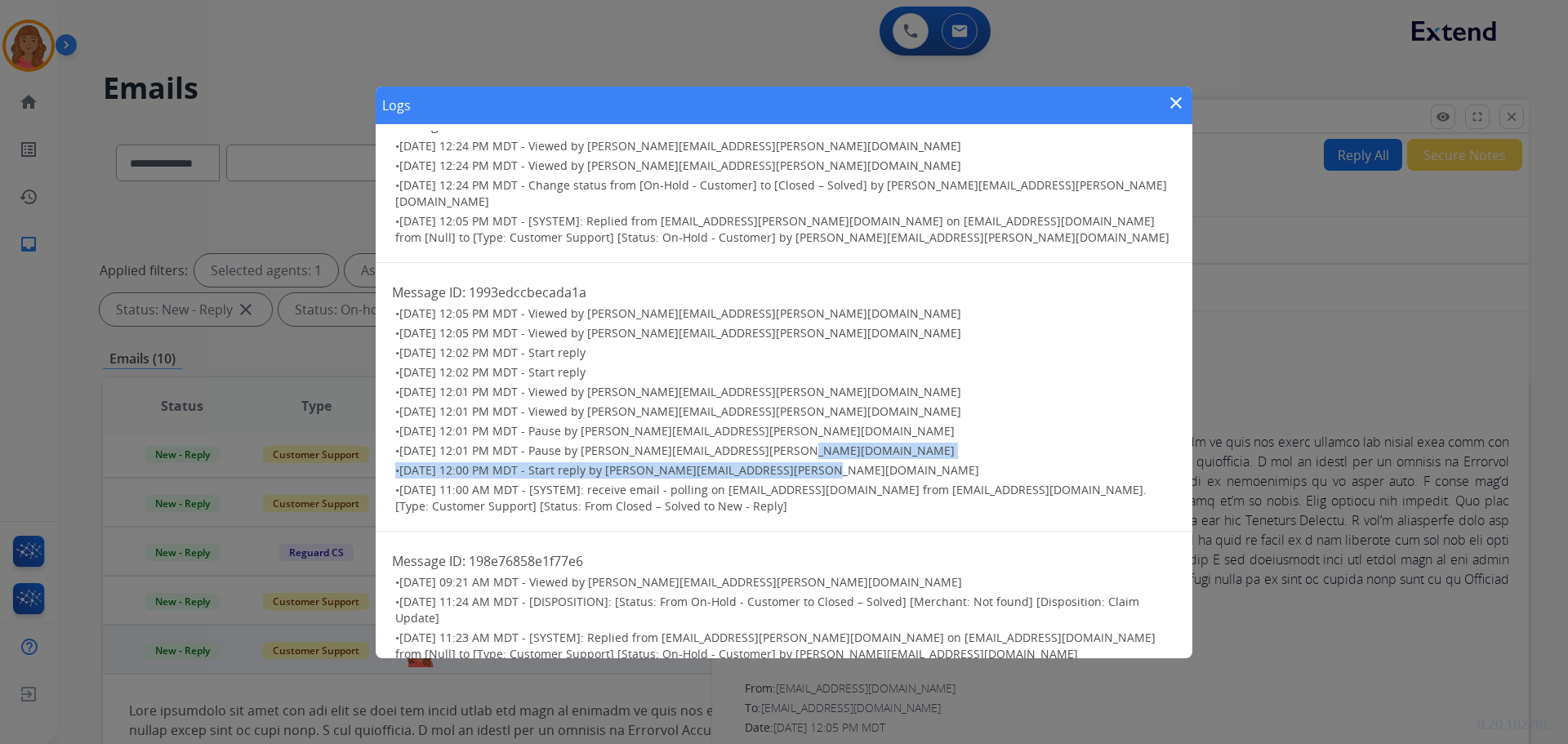
click at [880, 441] on div "Logs close Message ID: 1993fa8605ed2bb7 • [DATE] 04:28 PM MDT - Assign from [[P…" at bounding box center [784, 372] width 1568 height 744
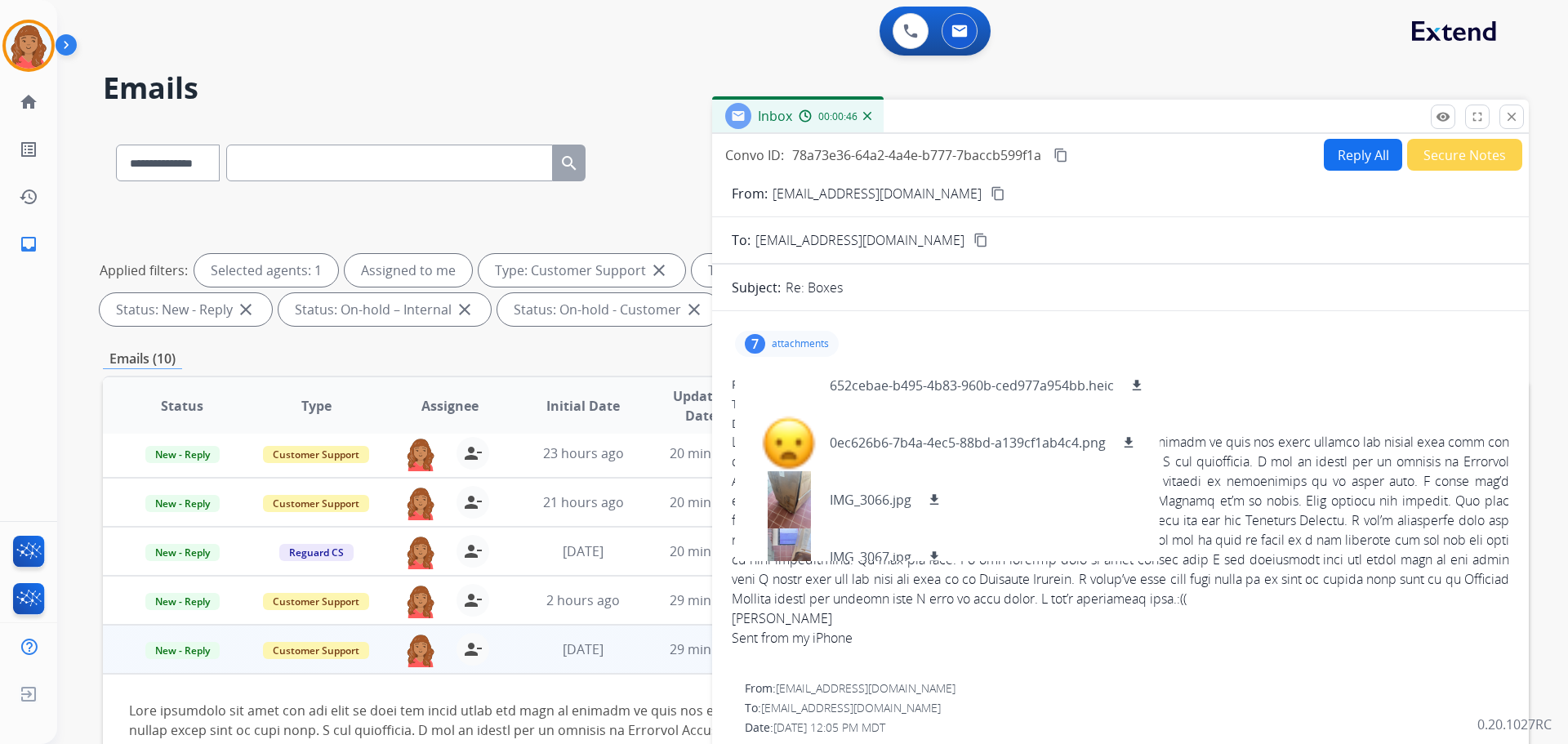
click at [880, 661] on div at bounding box center [1120, 658] width 777 height 20
click at [880, 162] on button "Reply All" at bounding box center [1364, 155] width 79 height 32
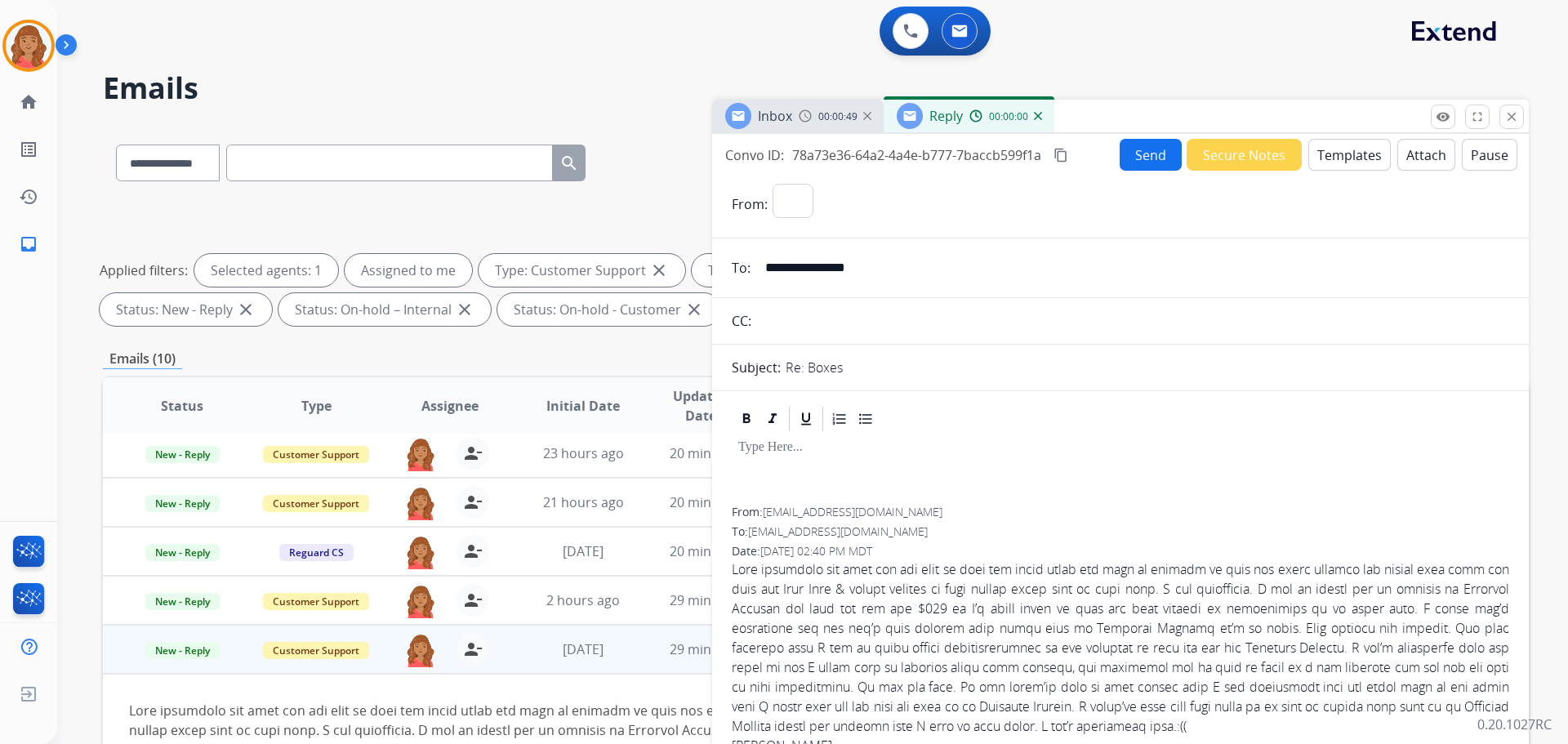
select select "**********"
click at [880, 161] on button "Templates" at bounding box center [1349, 155] width 83 height 32
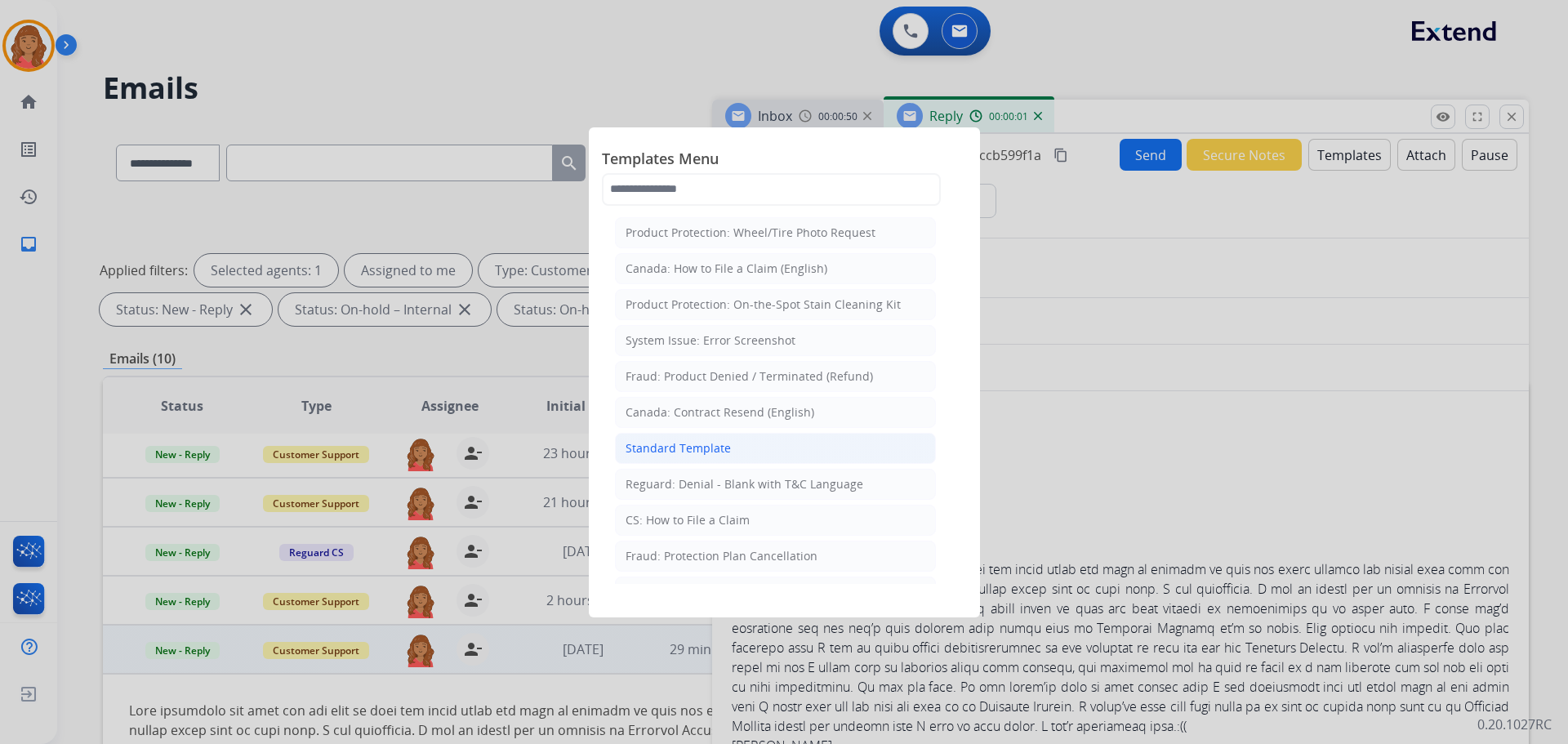
click at [693, 440] on div "Standard Template" at bounding box center [678, 448] width 105 height 16
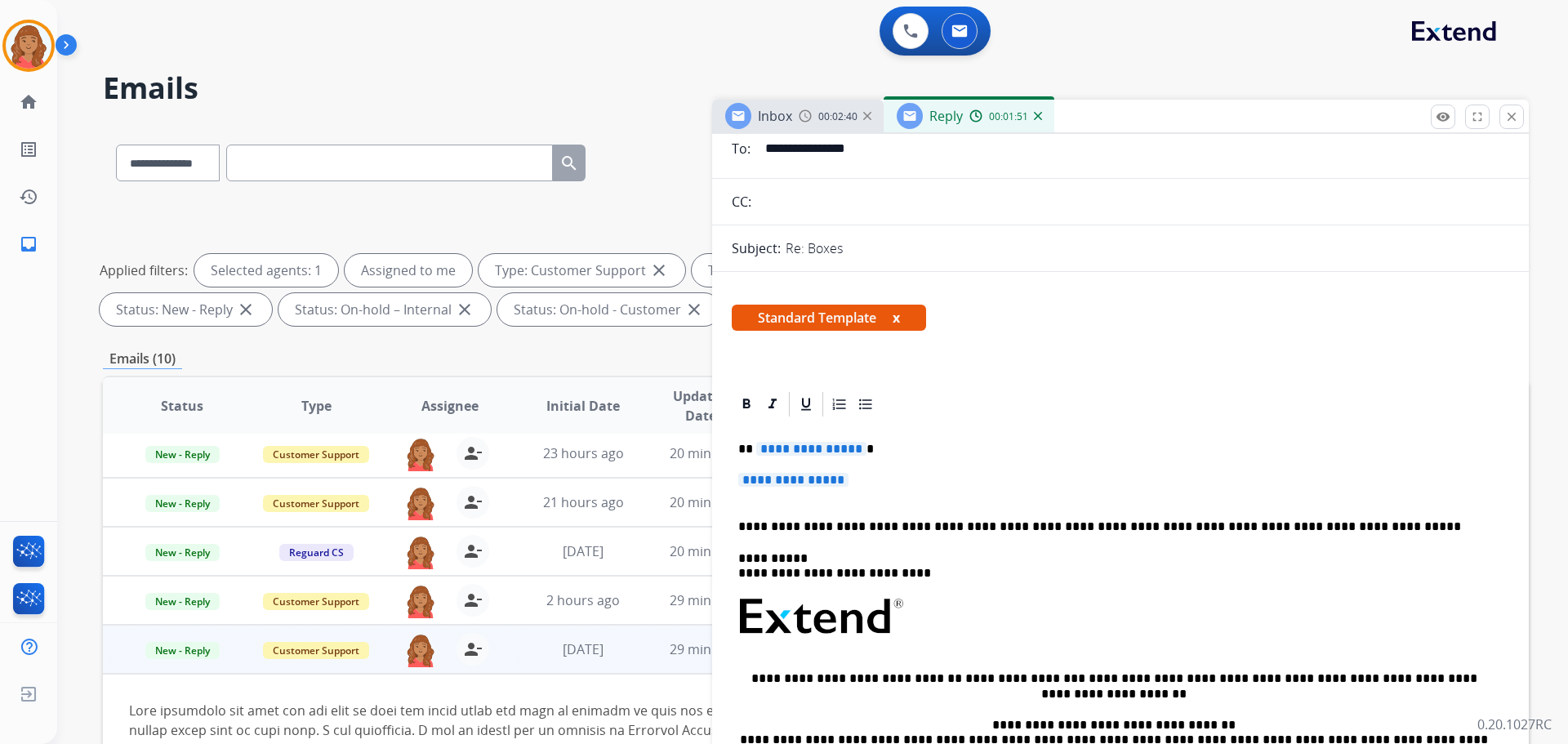
scroll to position [0, 0]
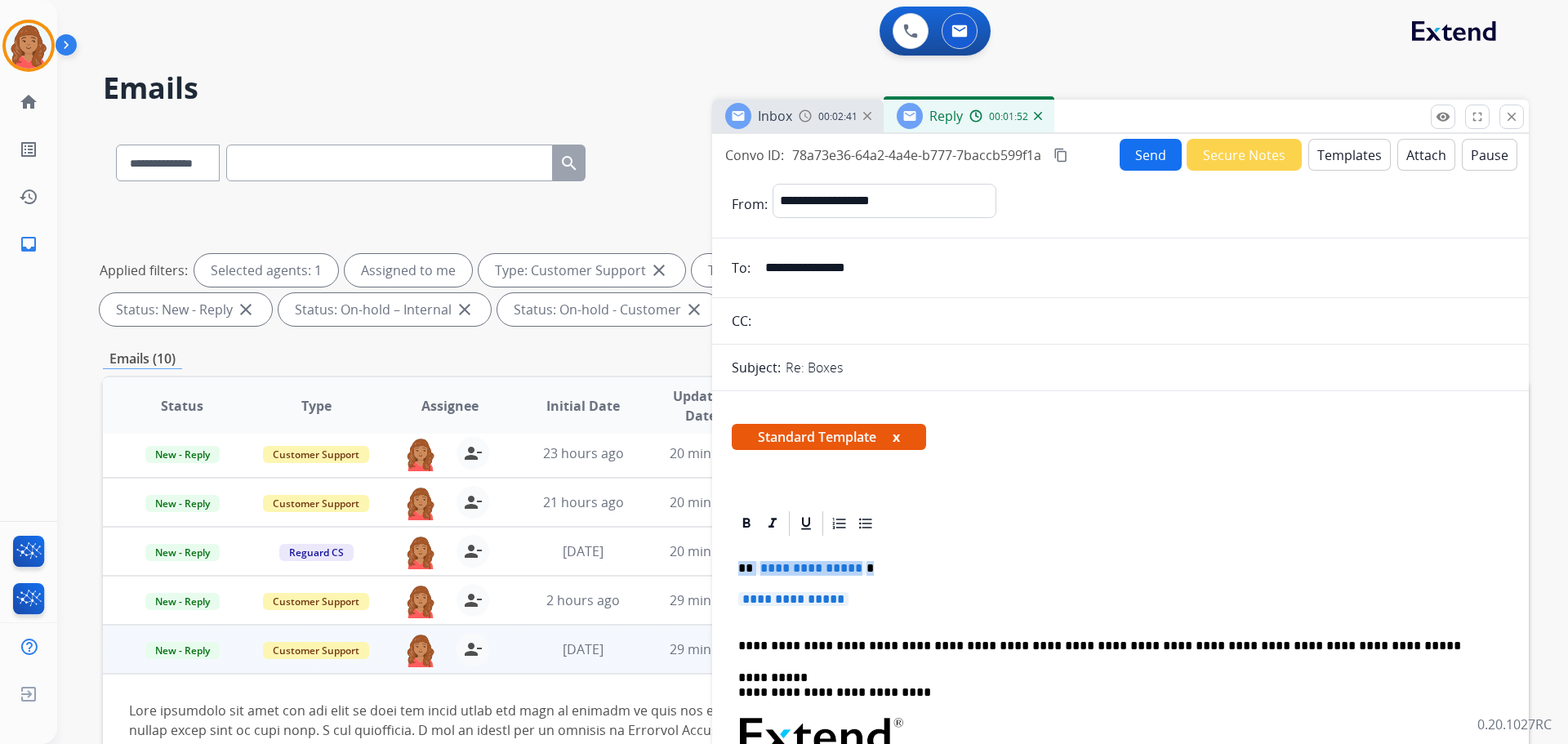
drag, startPoint x: 743, startPoint y: 573, endPoint x: 716, endPoint y: 571, distance: 27.1
click at [710, 569] on div "**********" at bounding box center [816, 566] width 1425 height 884
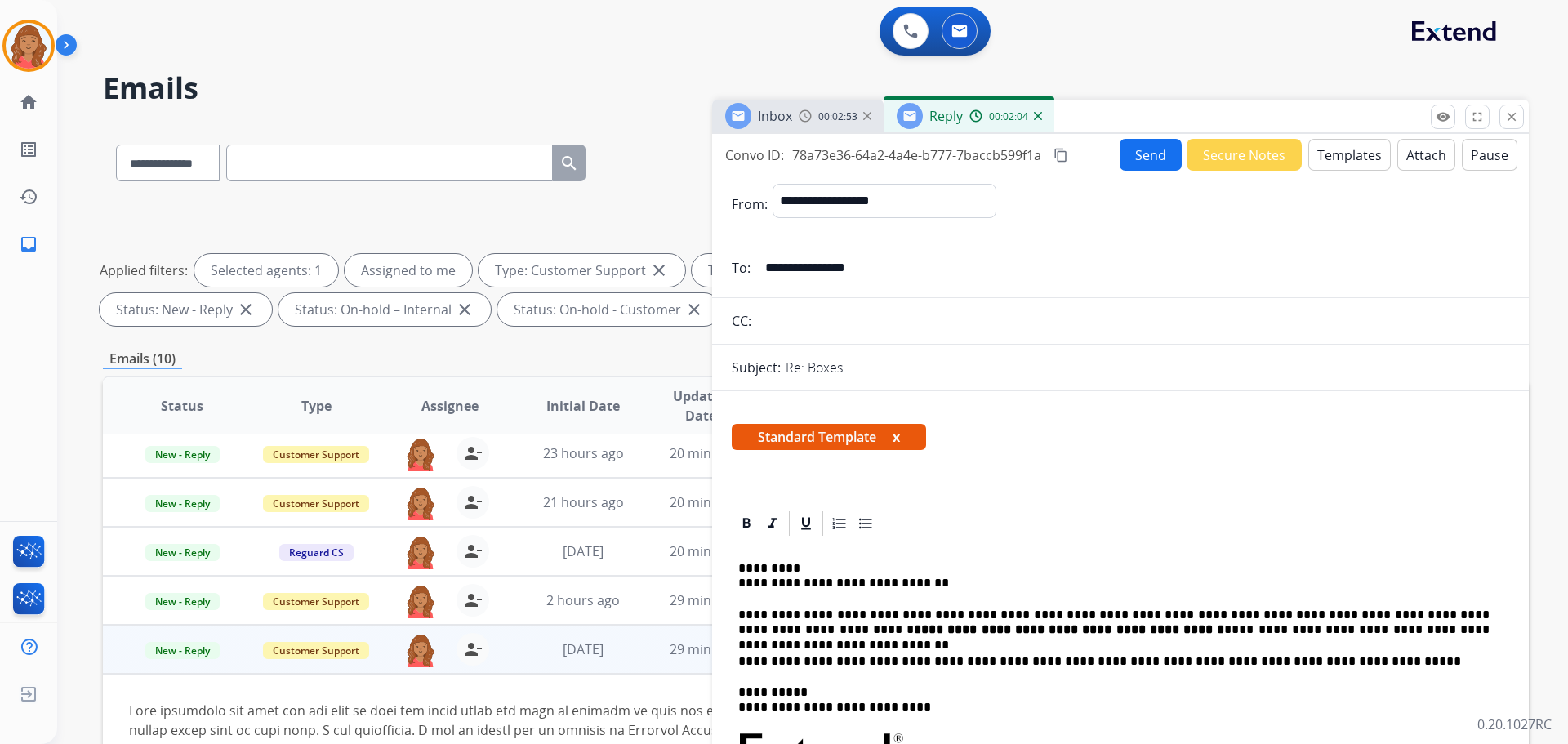
click at [740, 582] on p "**********" at bounding box center [1113, 576] width 751 height 30
click at [880, 155] on mat-icon "content_copy" at bounding box center [1061, 156] width 15 height 15
click at [880, 154] on mat-icon "content_copy" at bounding box center [1061, 156] width 15 height 15
click at [880, 155] on button "Send" at bounding box center [1151, 155] width 62 height 32
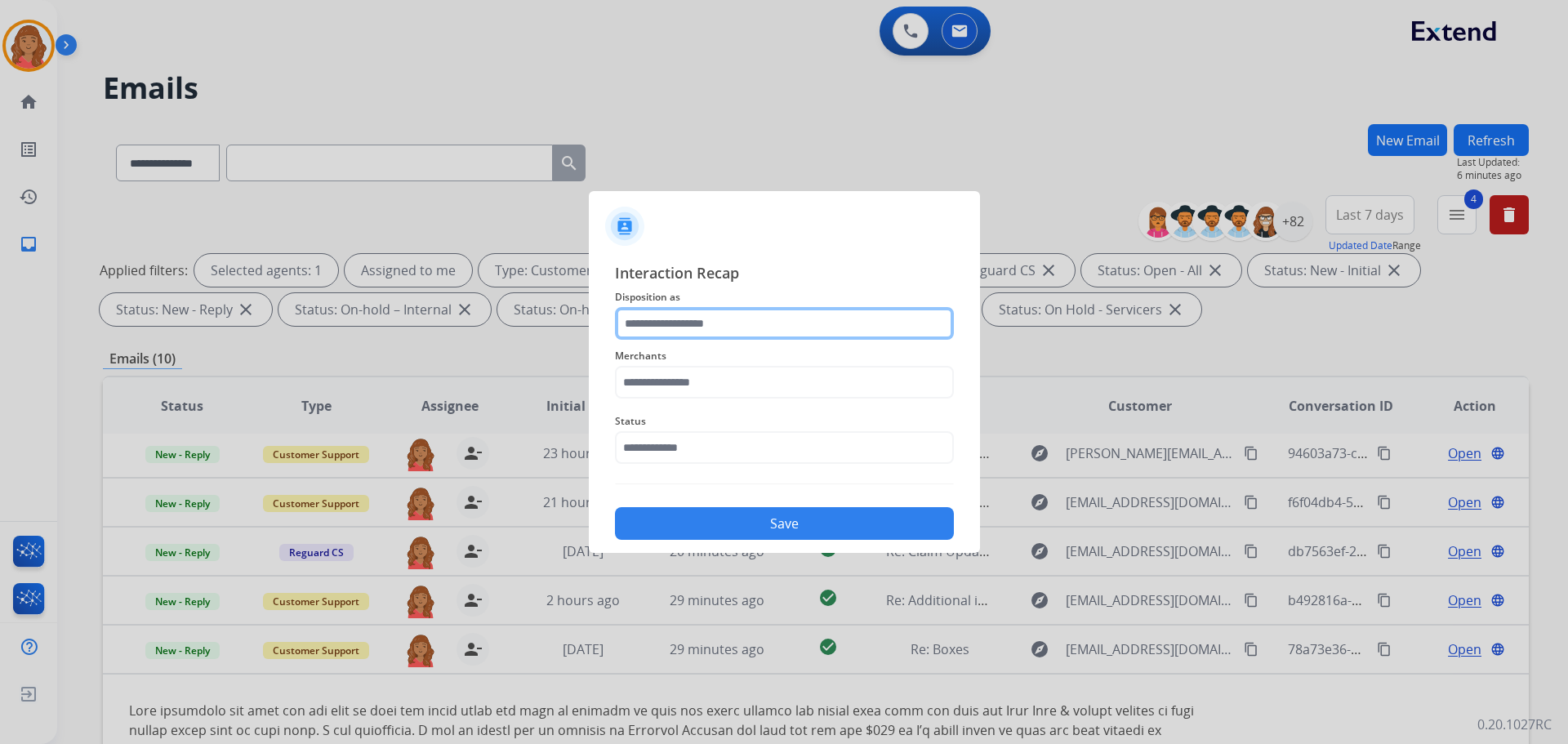
click at [699, 323] on input "text" at bounding box center [784, 323] width 339 height 33
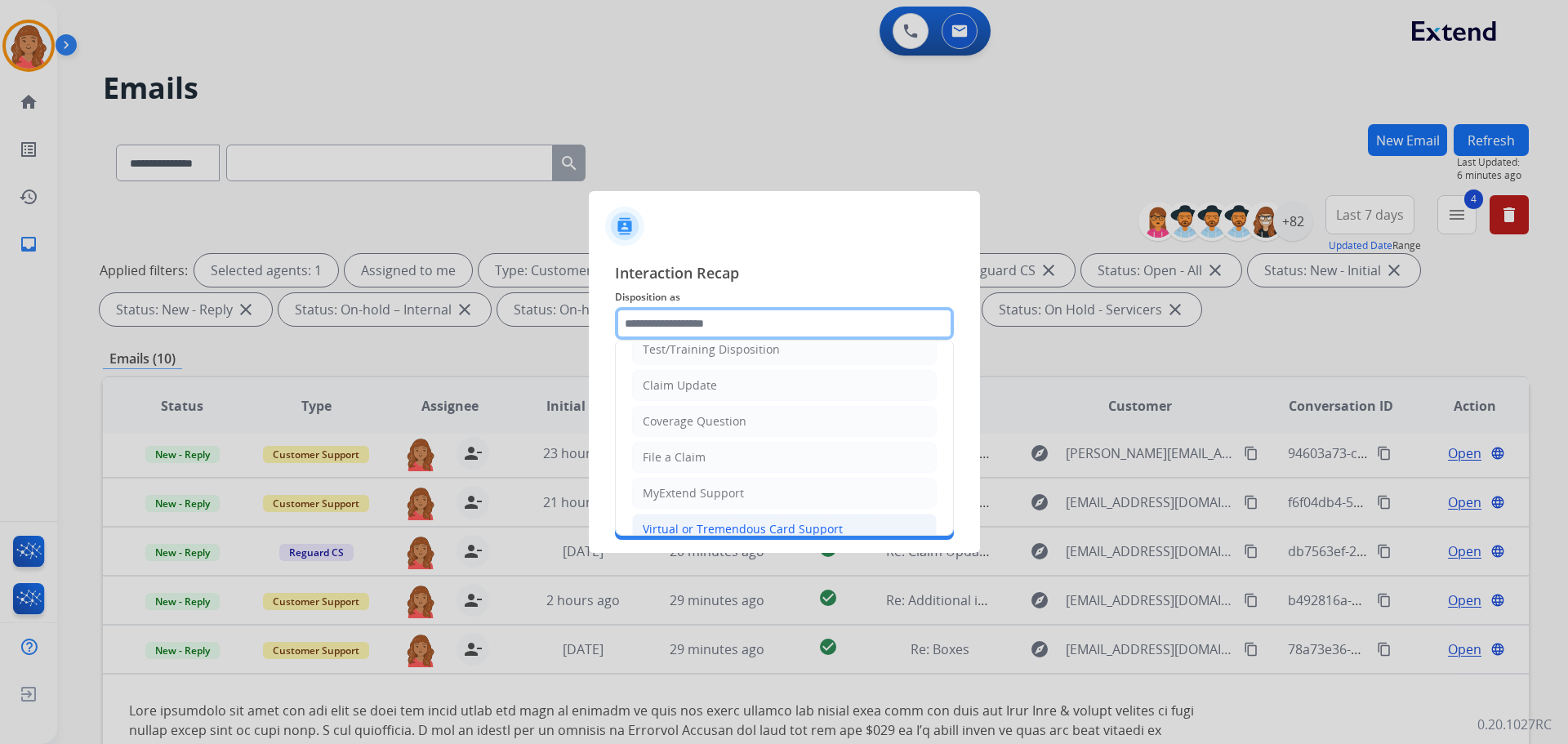
scroll to position [82, 0]
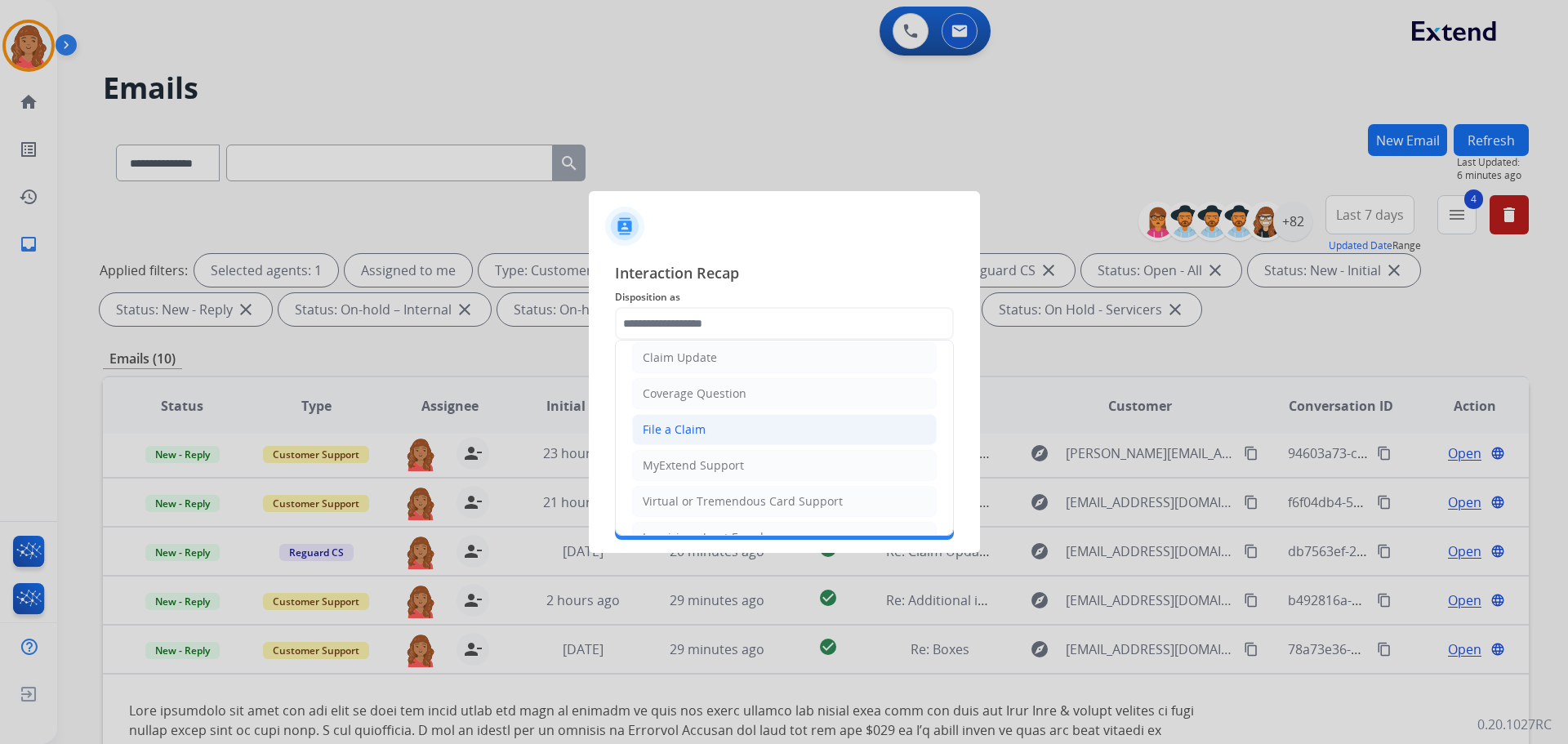
click at [676, 431] on div "File a Claim" at bounding box center [673, 429] width 63 height 16
type input "**********"
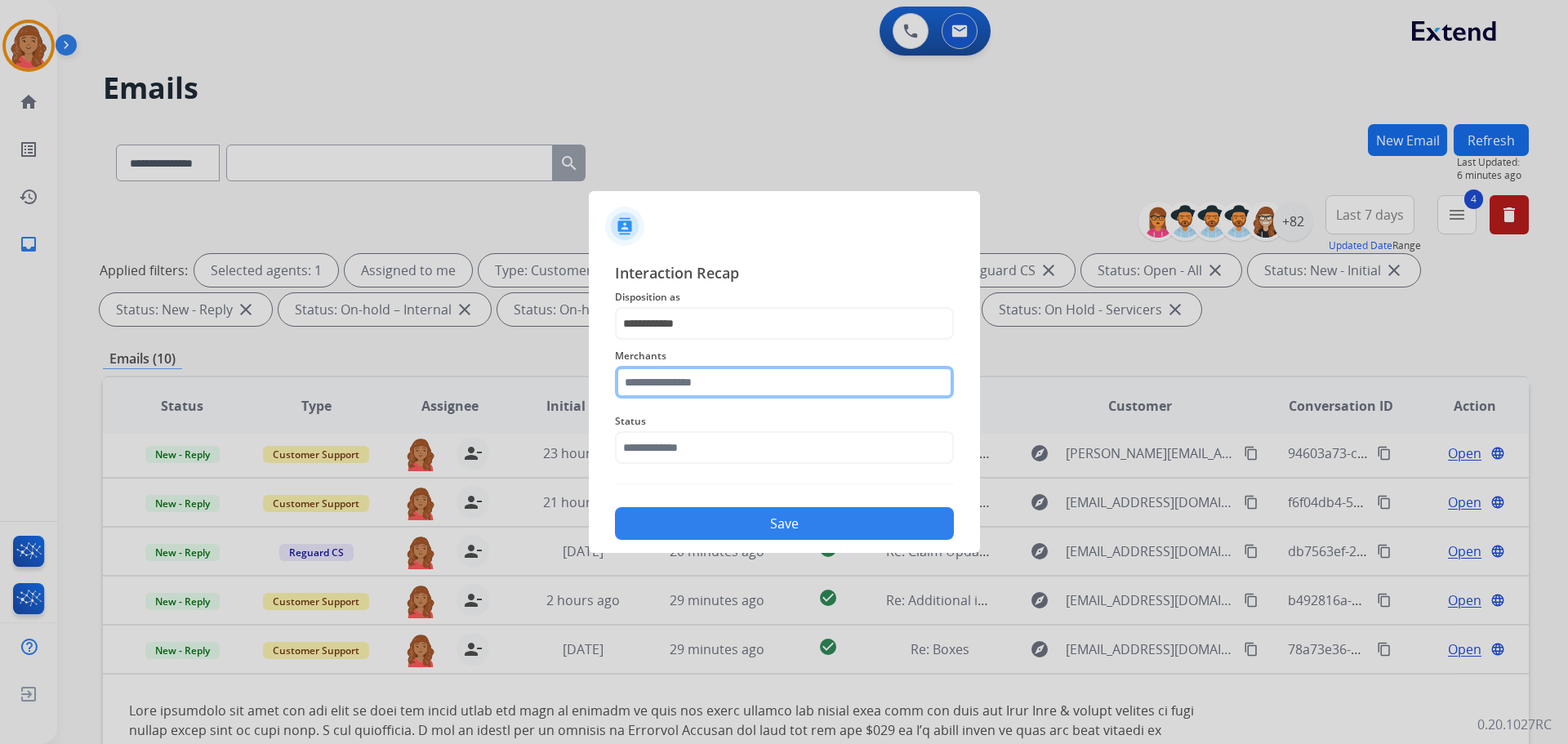
click at [674, 387] on input "text" at bounding box center [784, 382] width 339 height 33
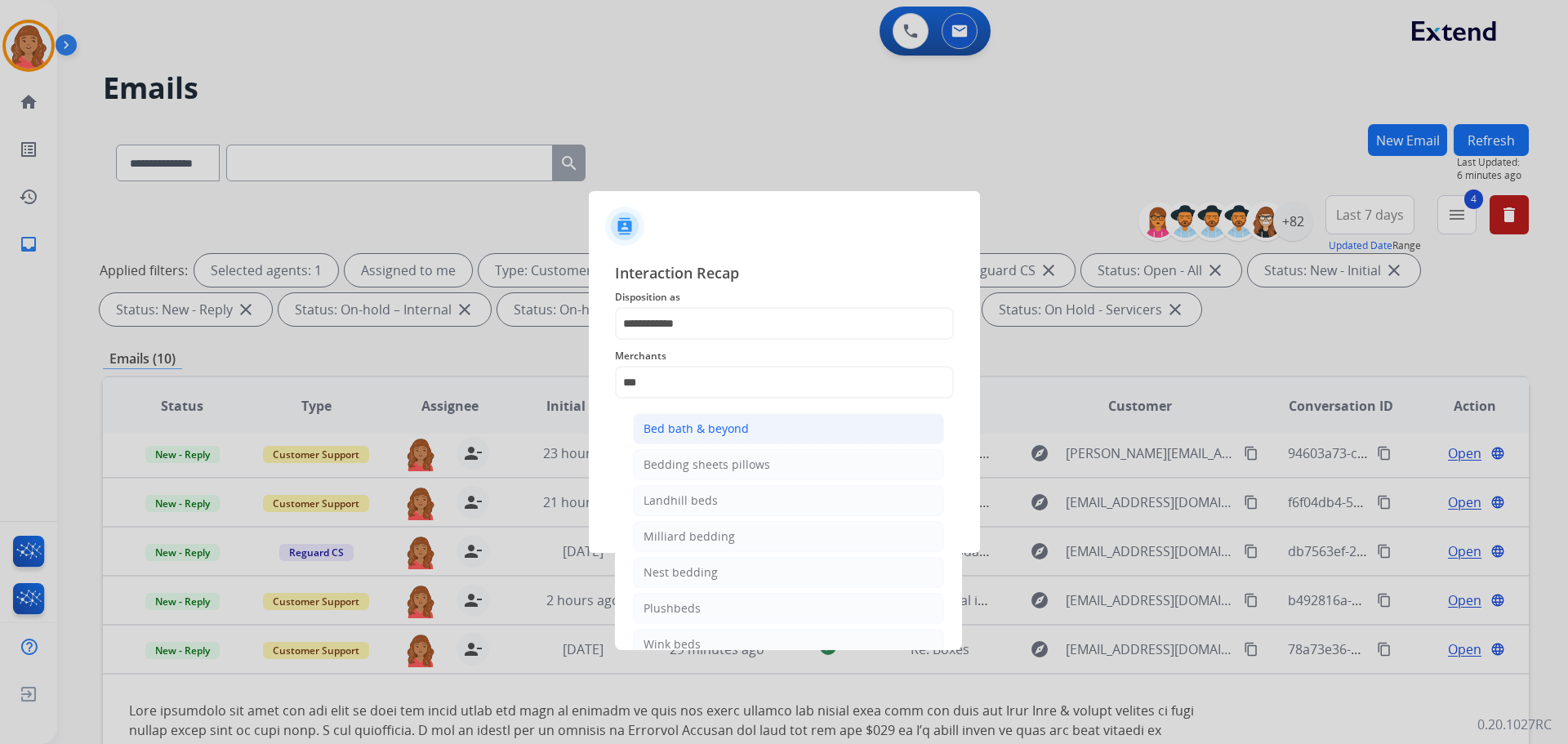
click at [684, 433] on div "Bed bath & beyond" at bounding box center [696, 428] width 105 height 16
type input "**********"
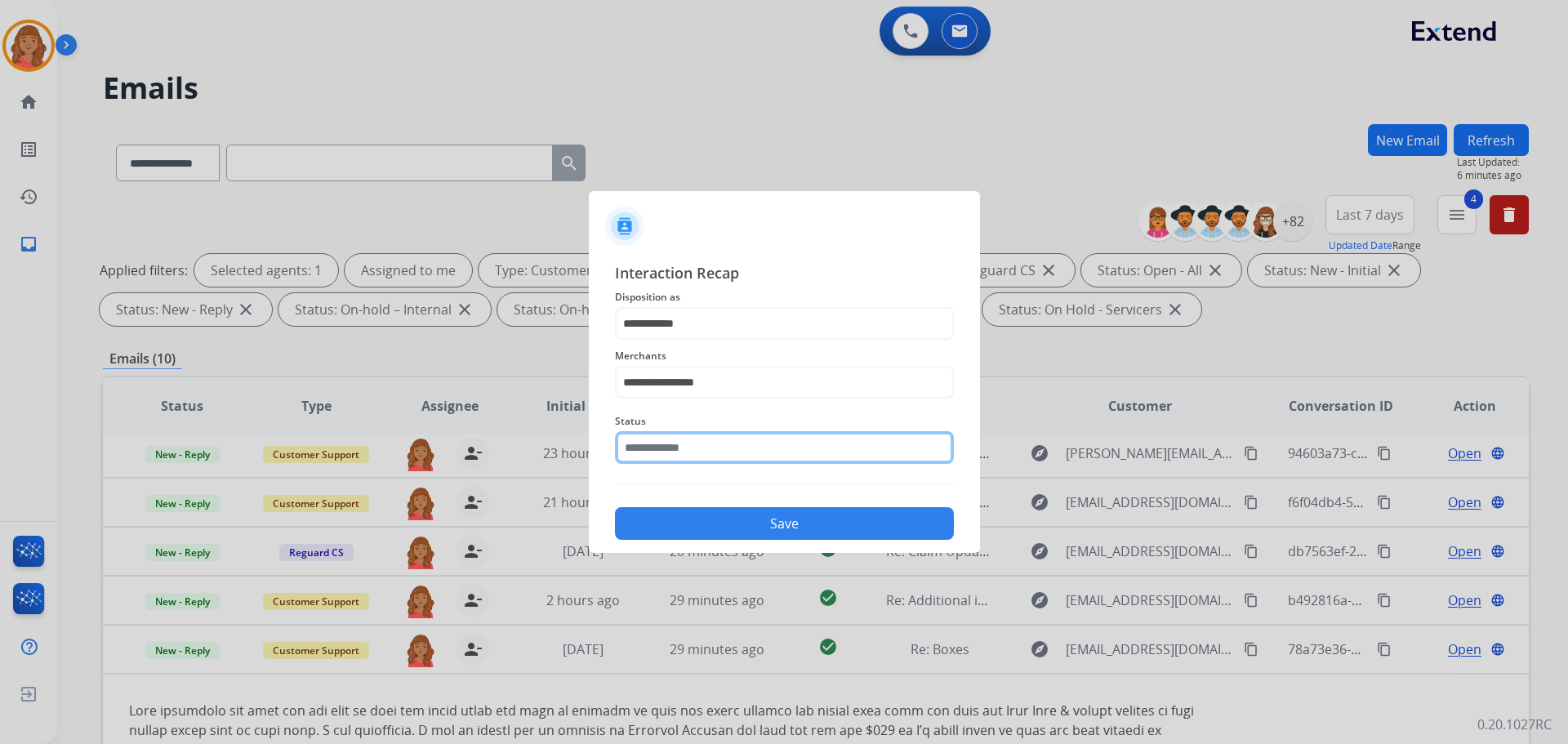
click at [673, 453] on input "text" at bounding box center [784, 448] width 339 height 33
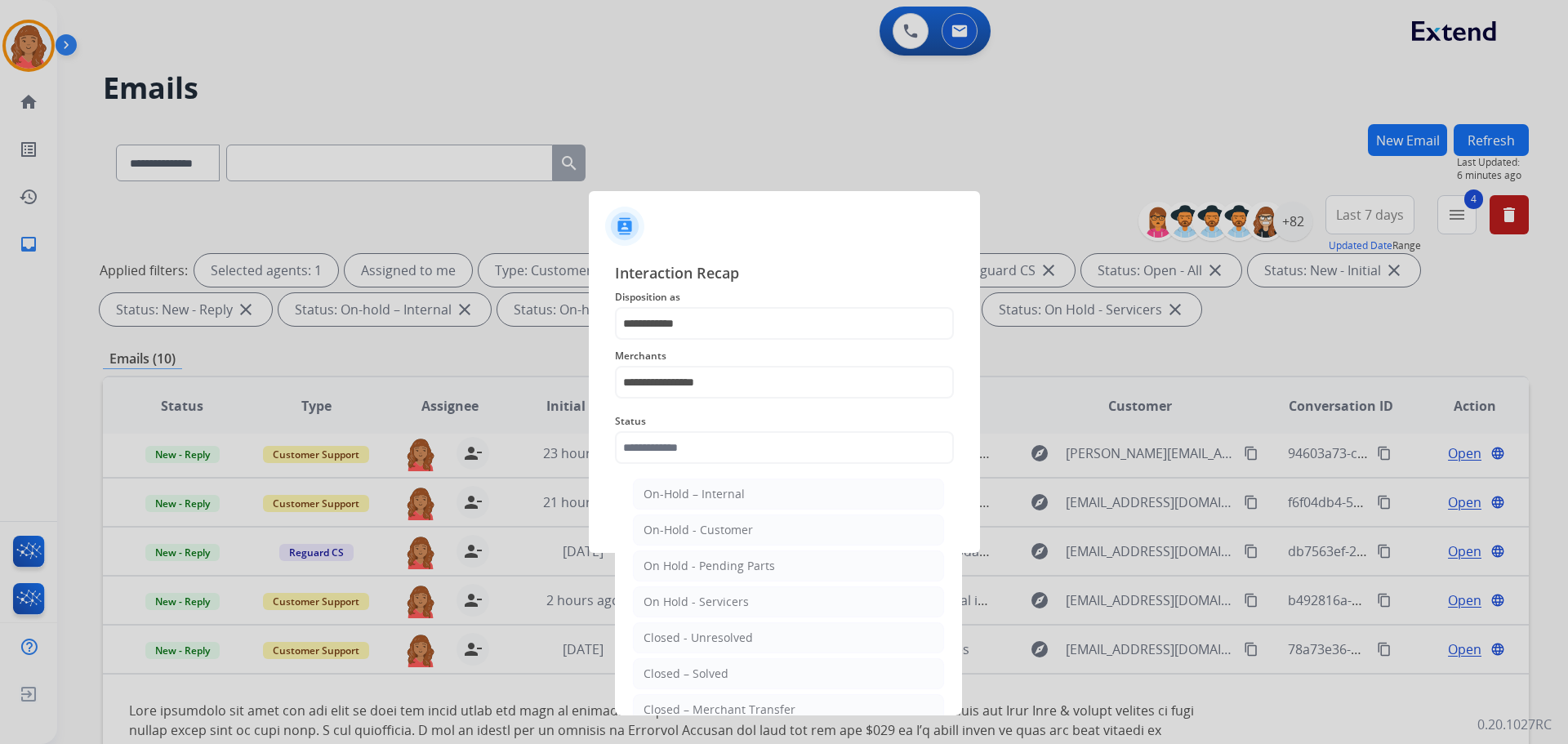
drag, startPoint x: 687, startPoint y: 678, endPoint x: 692, endPoint y: 662, distance: 16.8
click at [689, 664] on div "Closed – Solved" at bounding box center [686, 674] width 85 height 16
type input "**********"
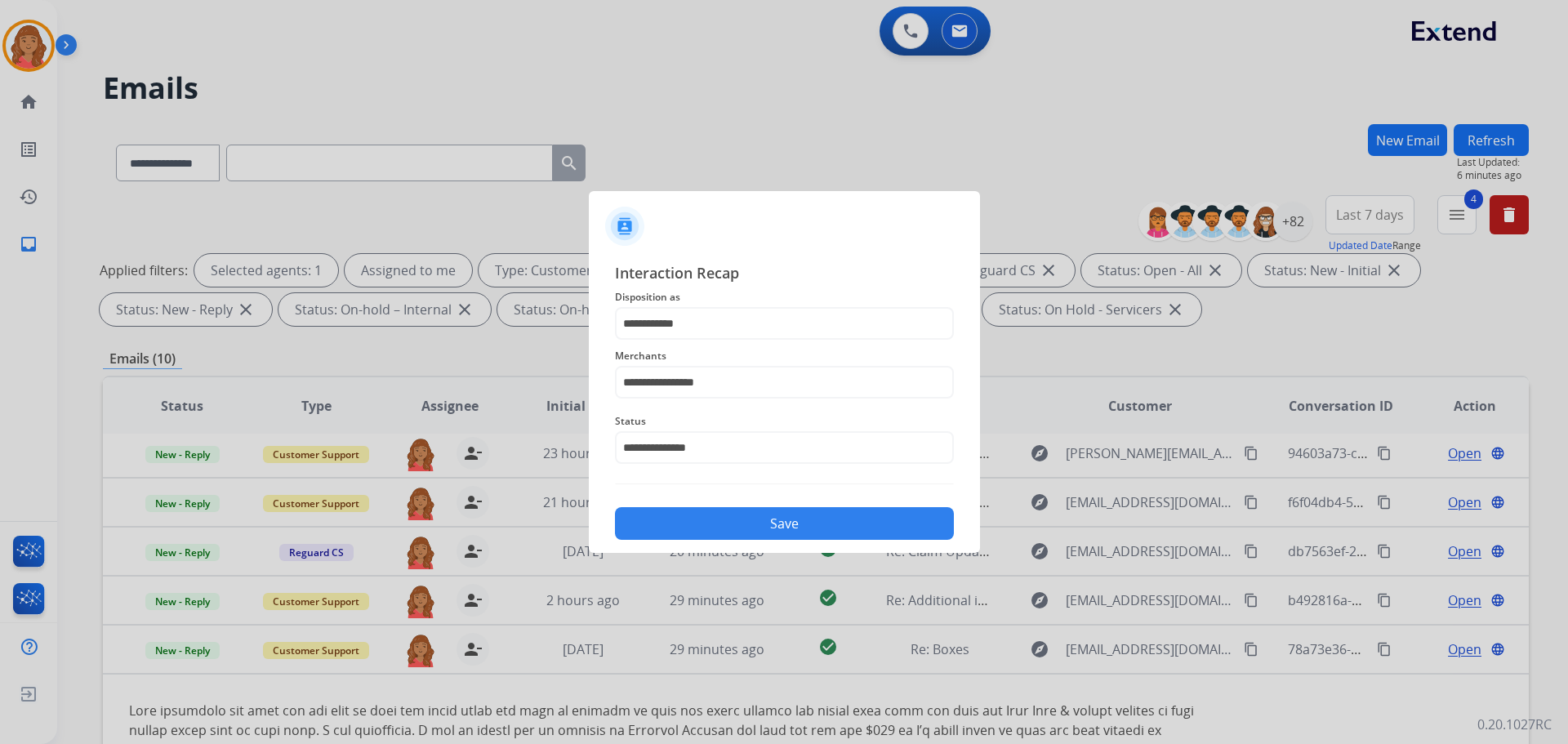
click at [707, 528] on button "Save" at bounding box center [784, 524] width 339 height 33
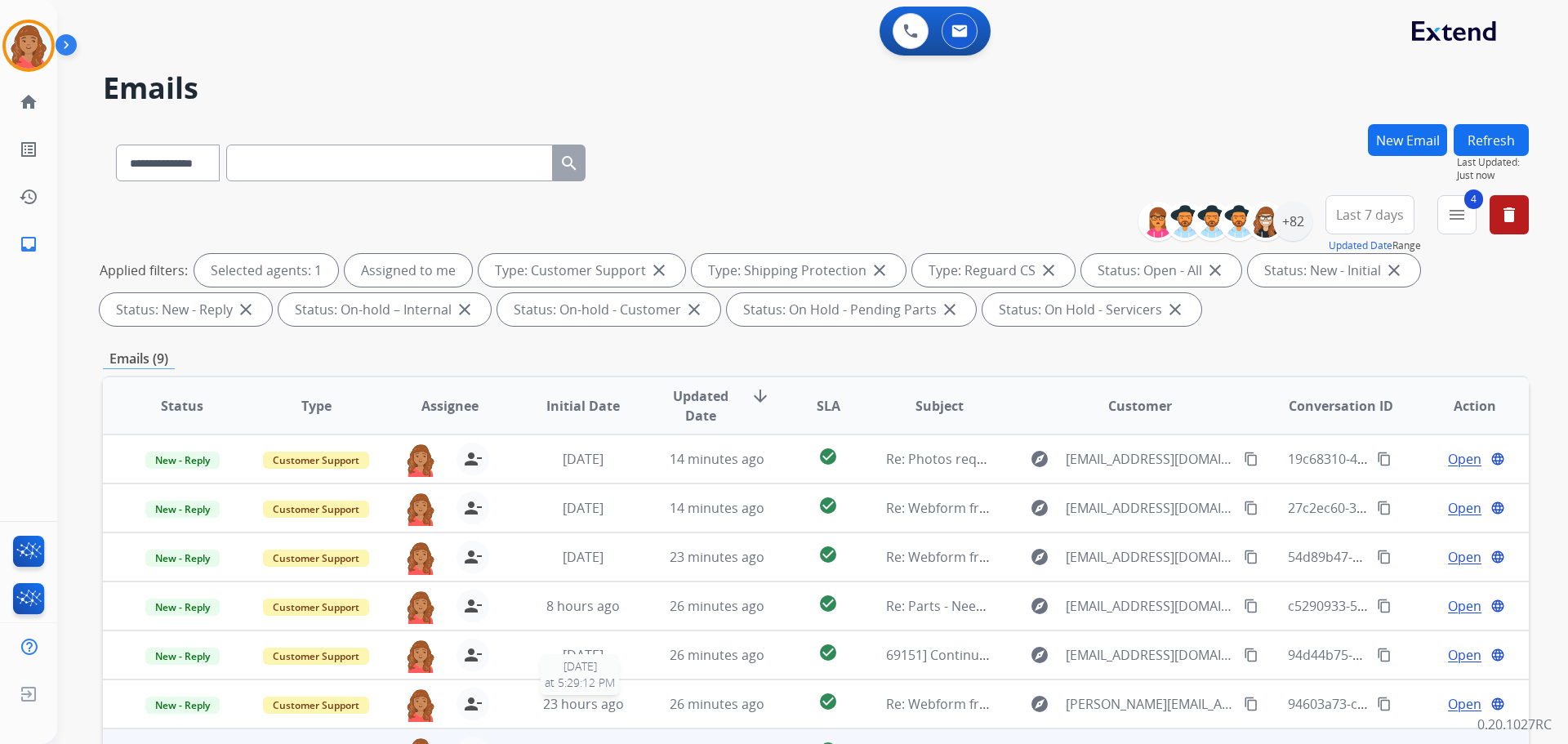
scroll to position [264, 0]
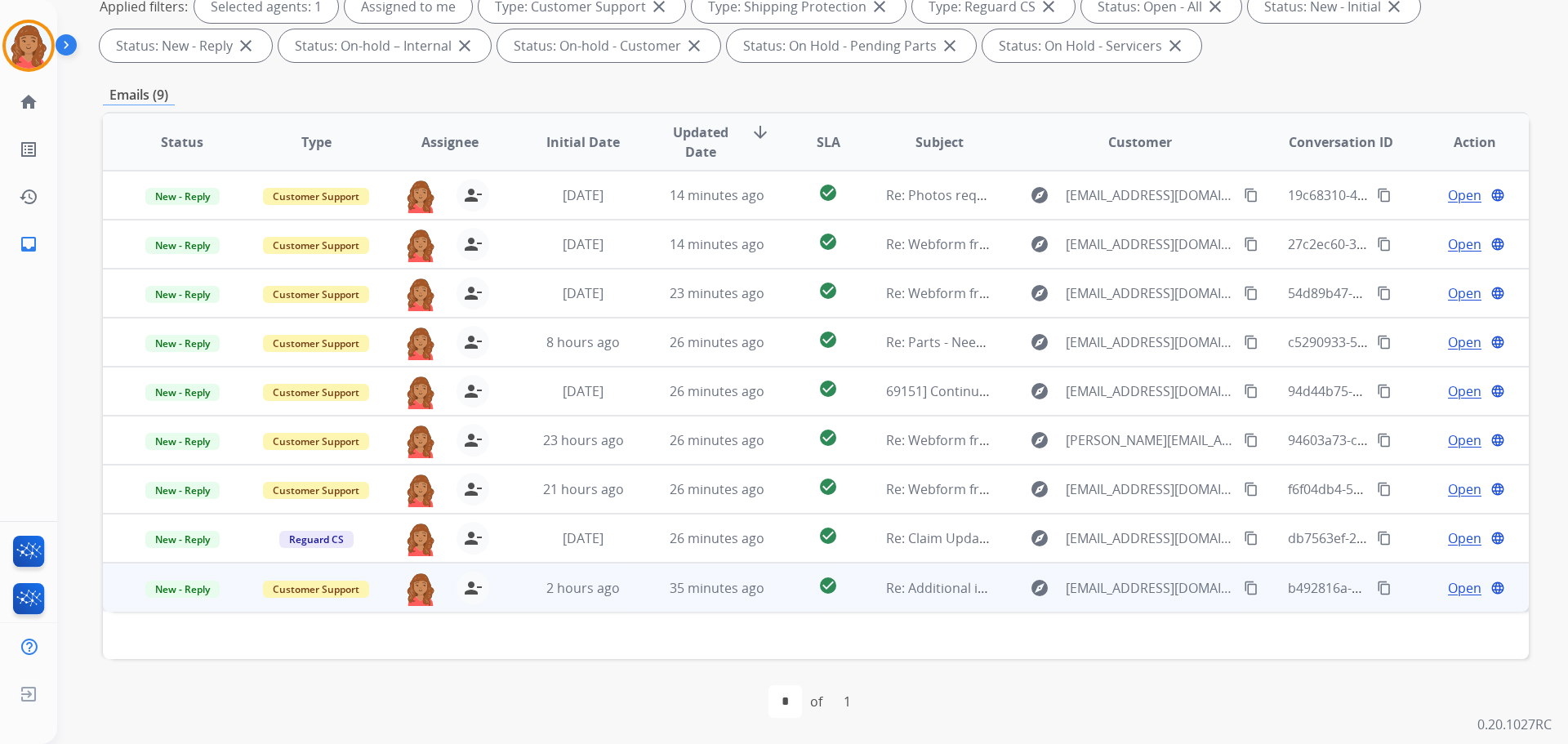
click at [696, 590] on span "35 minutes ago" at bounding box center [716, 587] width 95 height 18
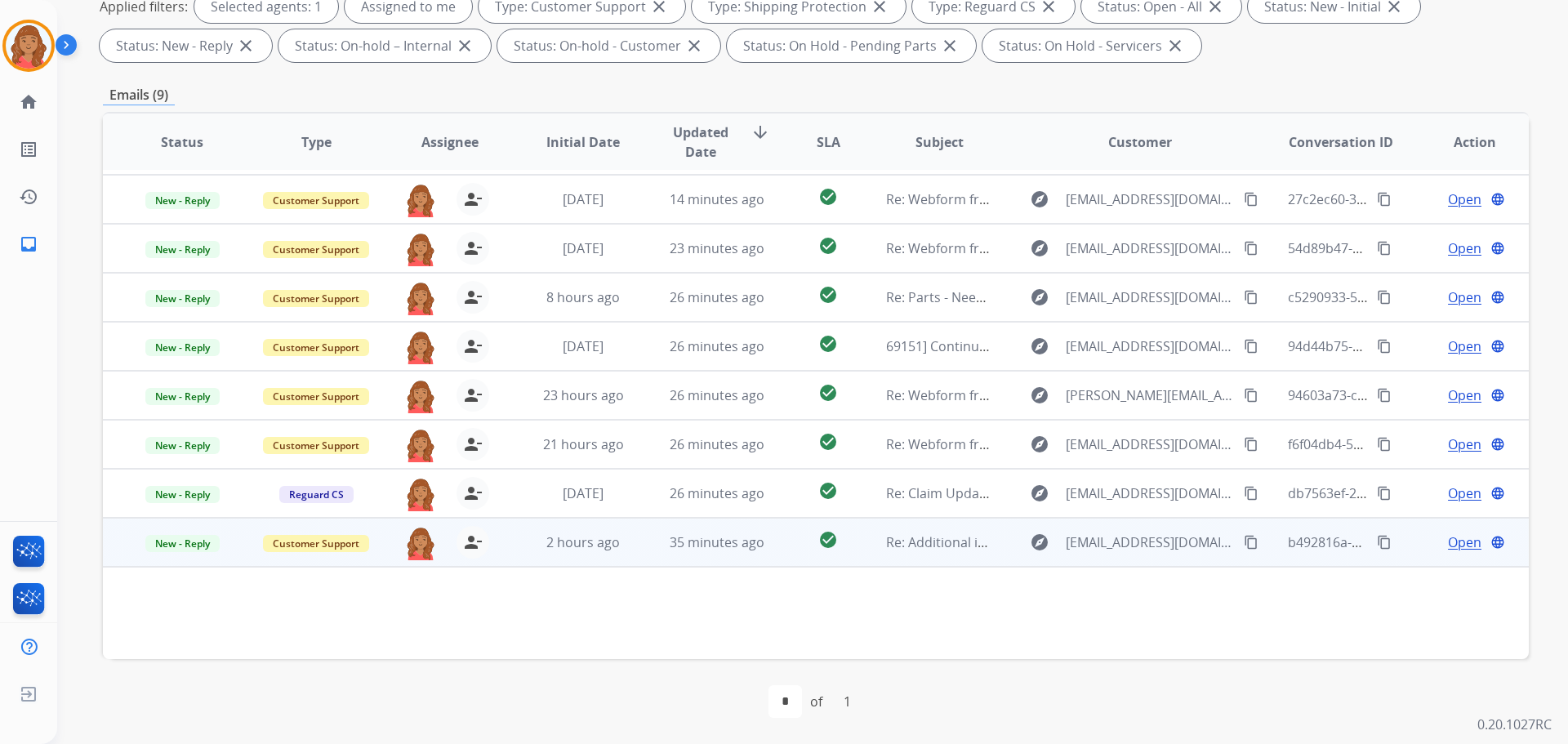
click at [880, 544] on mat-icon "content_copy" at bounding box center [1251, 542] width 15 height 15
click at [605, 547] on span "2 hours ago" at bounding box center [583, 542] width 73 height 18
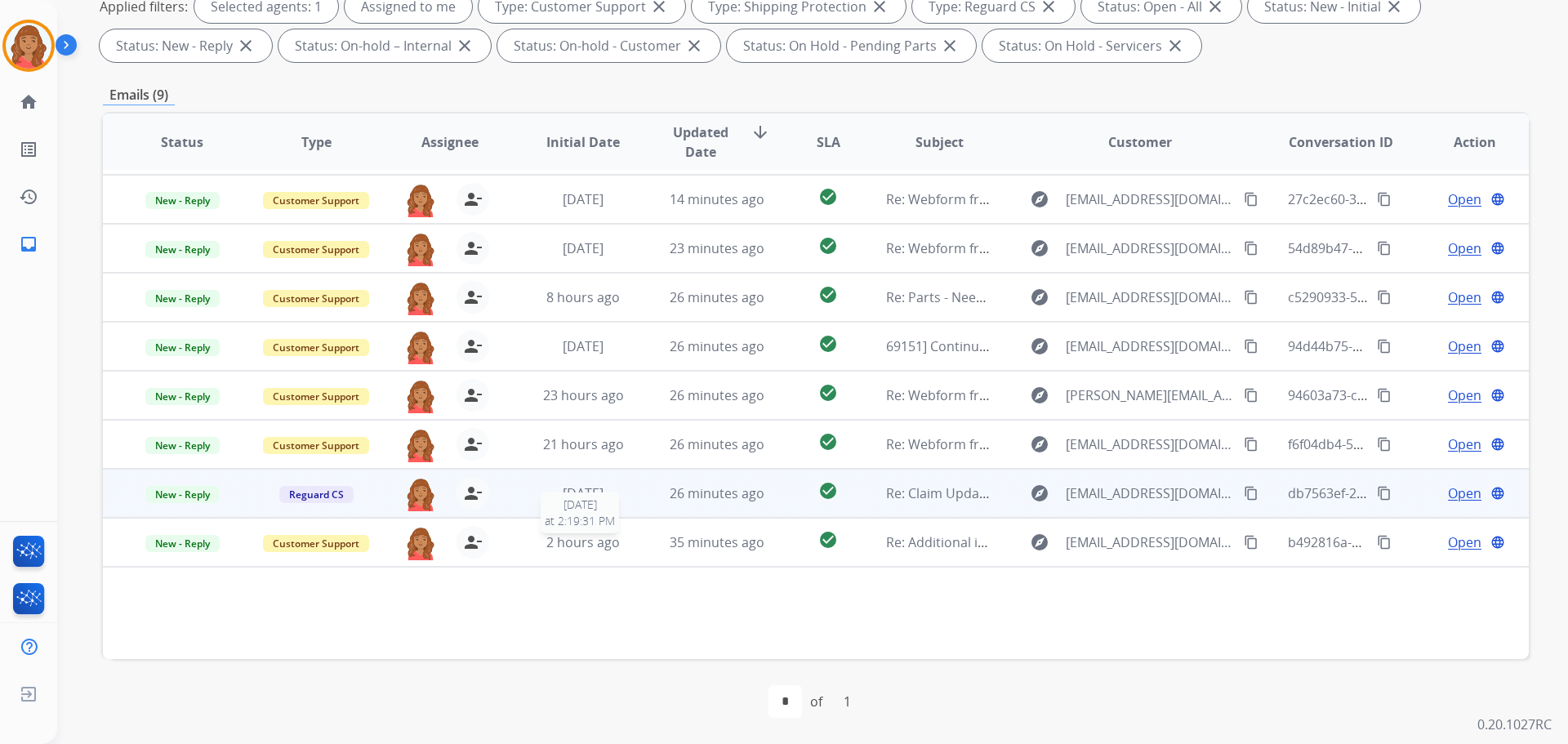
scroll to position [0, 0]
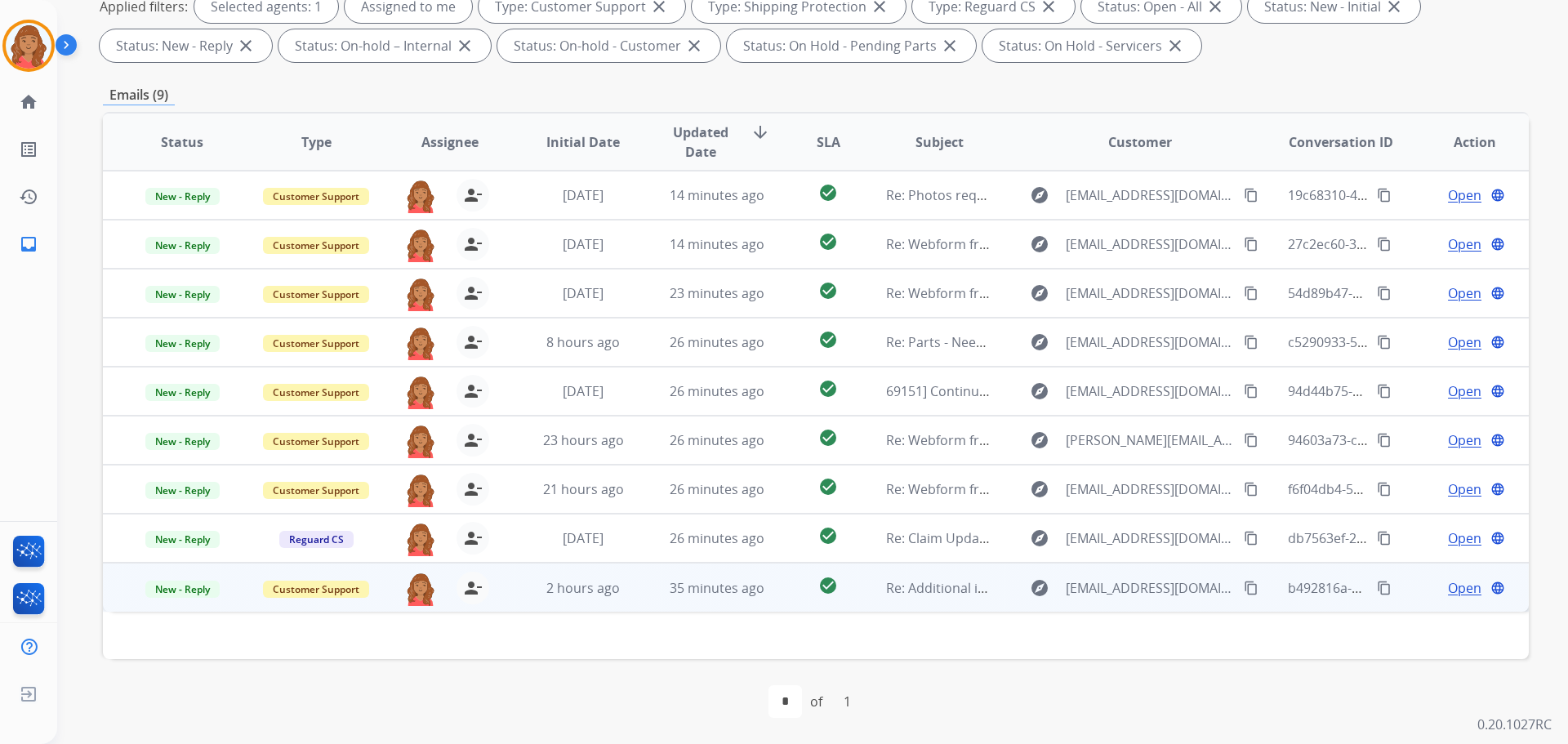
click at [880, 585] on span "Open" at bounding box center [1465, 588] width 34 height 20
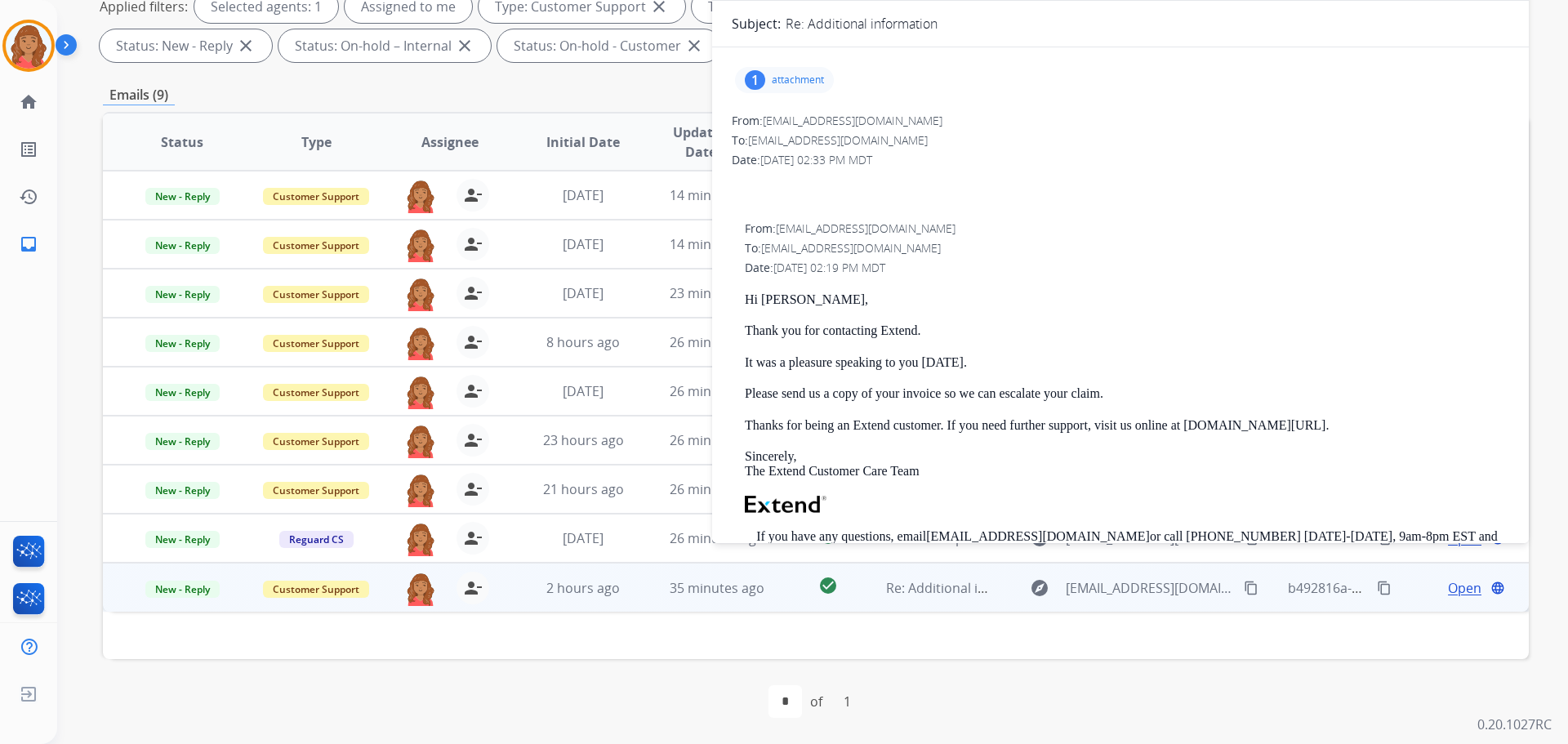
click at [790, 87] on div "1 attachment" at bounding box center [784, 80] width 98 height 26
click at [880, 193] on div at bounding box center [1120, 197] width 777 height 20
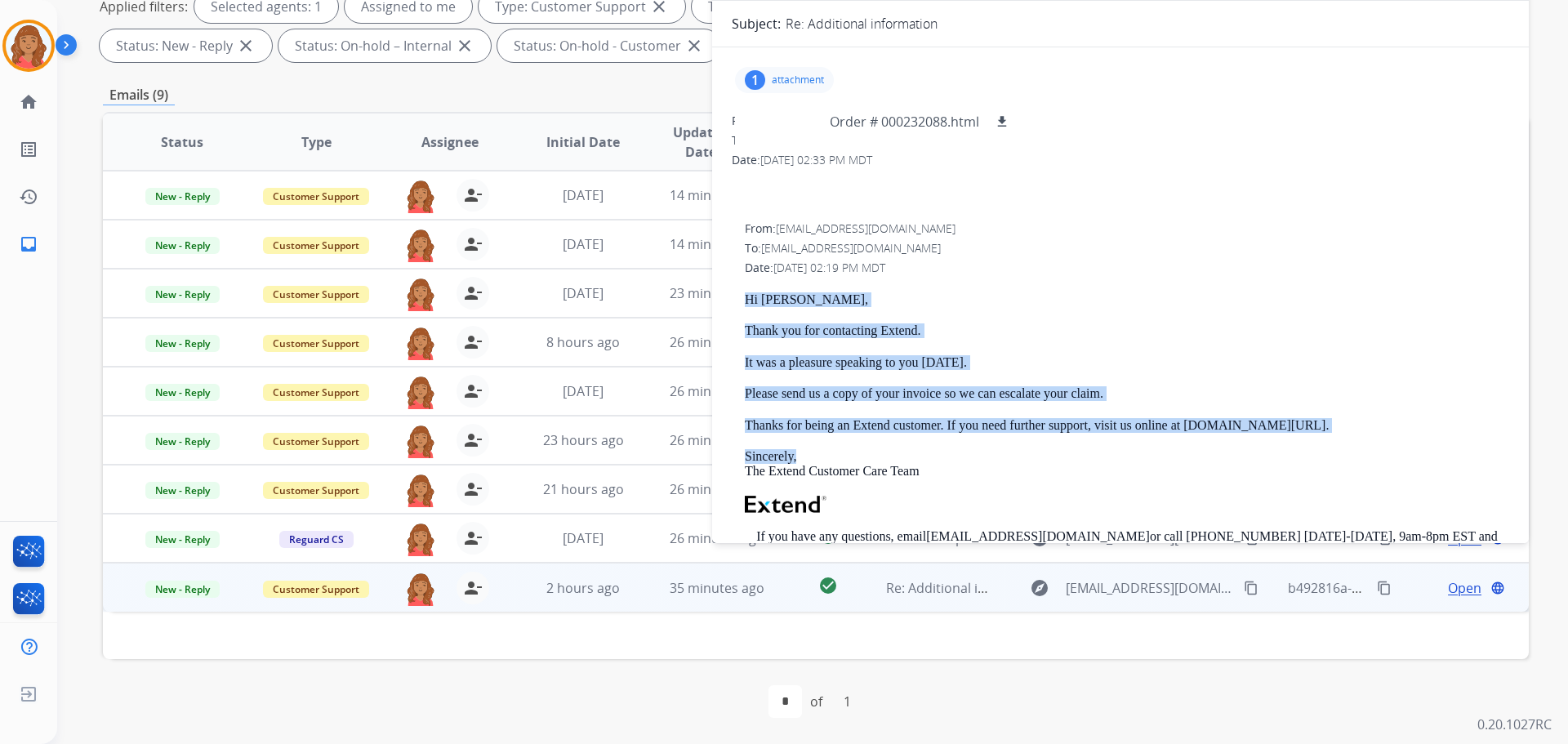
drag, startPoint x: 1126, startPoint y: 434, endPoint x: 722, endPoint y: 295, distance: 427.2
click at [722, 295] on div "1 attachment Order # 000232088.html download From: [EMAIL_ADDRESS][DOMAIN_NAME]…" at bounding box center [1120, 398] width 817 height 676
click at [880, 338] on p "Thank you for contacting Extend." at bounding box center [1126, 331] width 764 height 15
drag, startPoint x: 799, startPoint y: 296, endPoint x: 971, endPoint y: 452, distance: 232.2
click at [880, 452] on div "From: [EMAIL_ADDRESS][DOMAIN_NAME] To: [EMAIL_ADDRESS][DOMAIN_NAME] Date: [DATE…" at bounding box center [1120, 472] width 777 height 503
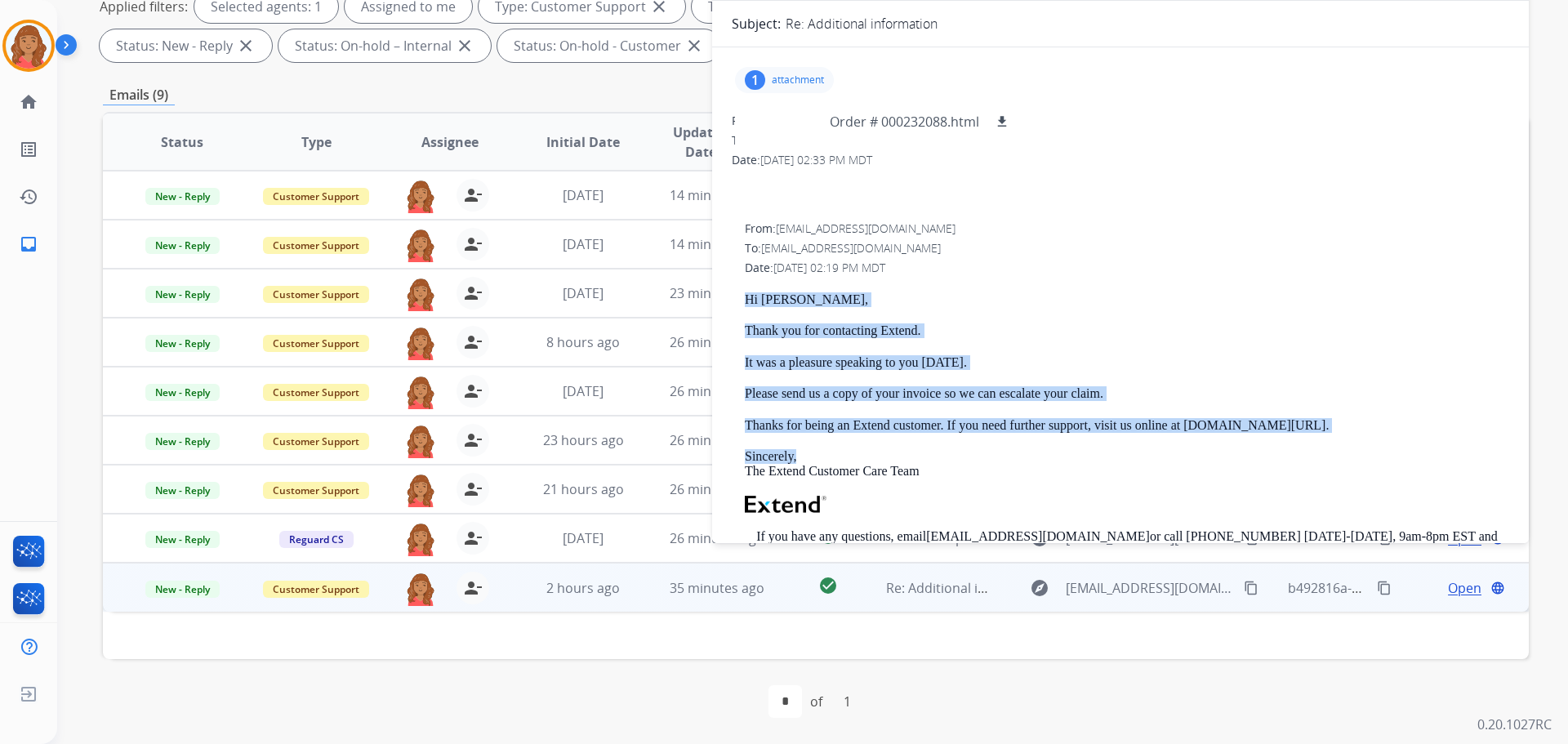
click at [833, 441] on div "Hi [PERSON_NAME], Thank you for contacting Extend. It was a pleasure speaking t…" at bounding box center [1126, 509] width 764 height 432
click at [785, 453] on p "Sincerely, The Extend Customer Care Team" at bounding box center [1126, 464] width 764 height 30
drag, startPoint x: 743, startPoint y: 297, endPoint x: 1344, endPoint y: 427, distance: 614.9
click at [880, 427] on div "From: [EMAIL_ADDRESS][DOMAIN_NAME] To: [EMAIL_ADDRESS][DOMAIN_NAME] Date: [DATE…" at bounding box center [1120, 472] width 777 height 503
click at [831, 304] on p "Hi [PERSON_NAME]," at bounding box center [1126, 300] width 764 height 15
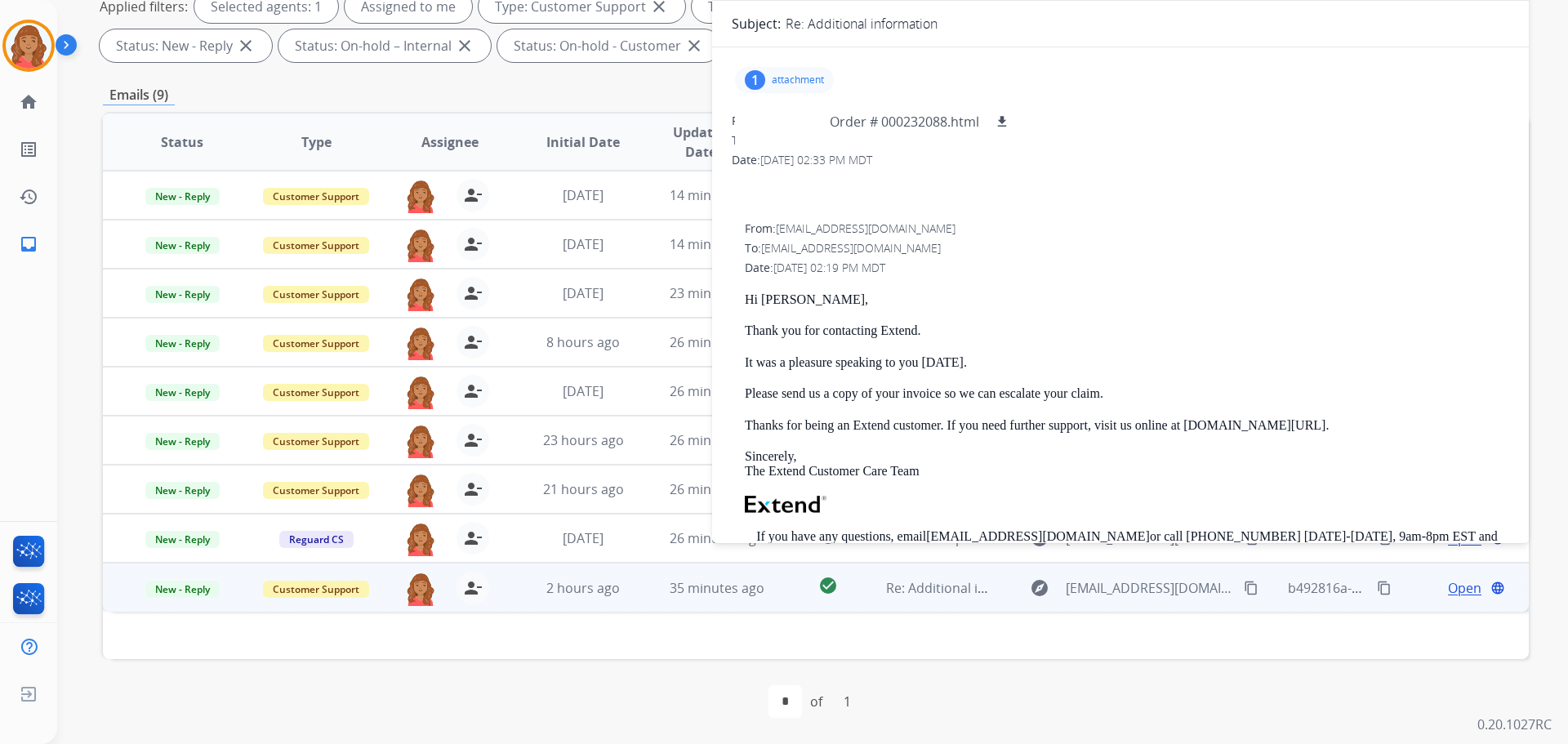
drag, startPoint x: 749, startPoint y: 297, endPoint x: 1348, endPoint y: 433, distance: 614.2
click at [880, 433] on div "Hi [PERSON_NAME], Thank you for contacting Extend. It was a pleasure speaking t…" at bounding box center [1126, 509] width 764 height 432
drag, startPoint x: 831, startPoint y: 299, endPoint x: 815, endPoint y: 300, distance: 16.0
click at [831, 300] on p "Hi [PERSON_NAME]," at bounding box center [1126, 300] width 764 height 15
click at [807, 296] on p "Hi [PERSON_NAME]," at bounding box center [1126, 300] width 764 height 15
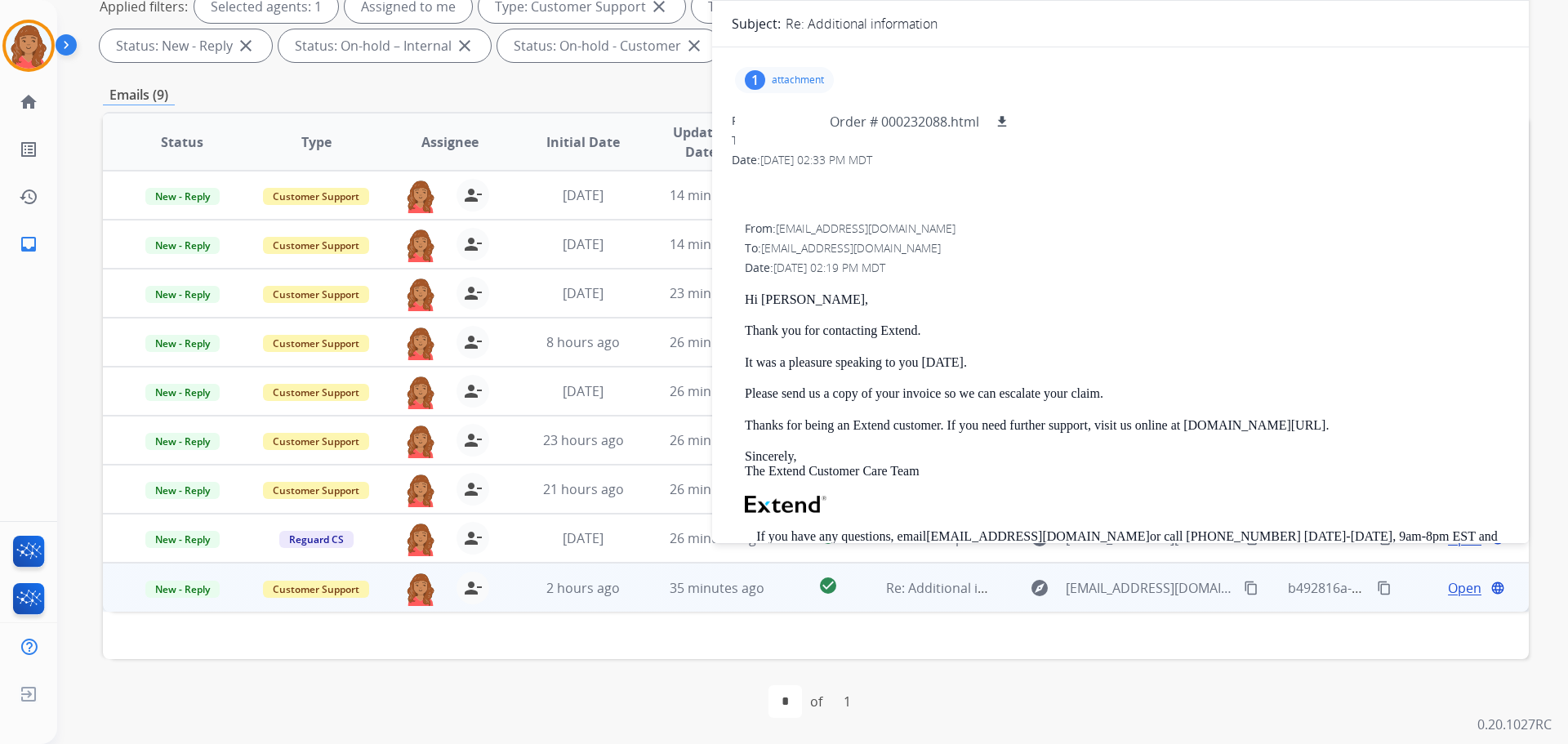
drag, startPoint x: 1248, startPoint y: 420, endPoint x: 736, endPoint y: 292, distance: 527.8
click at [736, 292] on div "From: [EMAIL_ADDRESS][DOMAIN_NAME] To: [EMAIL_ADDRESS][DOMAIN_NAME] Date: [DATE…" at bounding box center [1120, 472] width 777 height 503
click at [800, 109] on div at bounding box center [789, 121] width 82 height 57
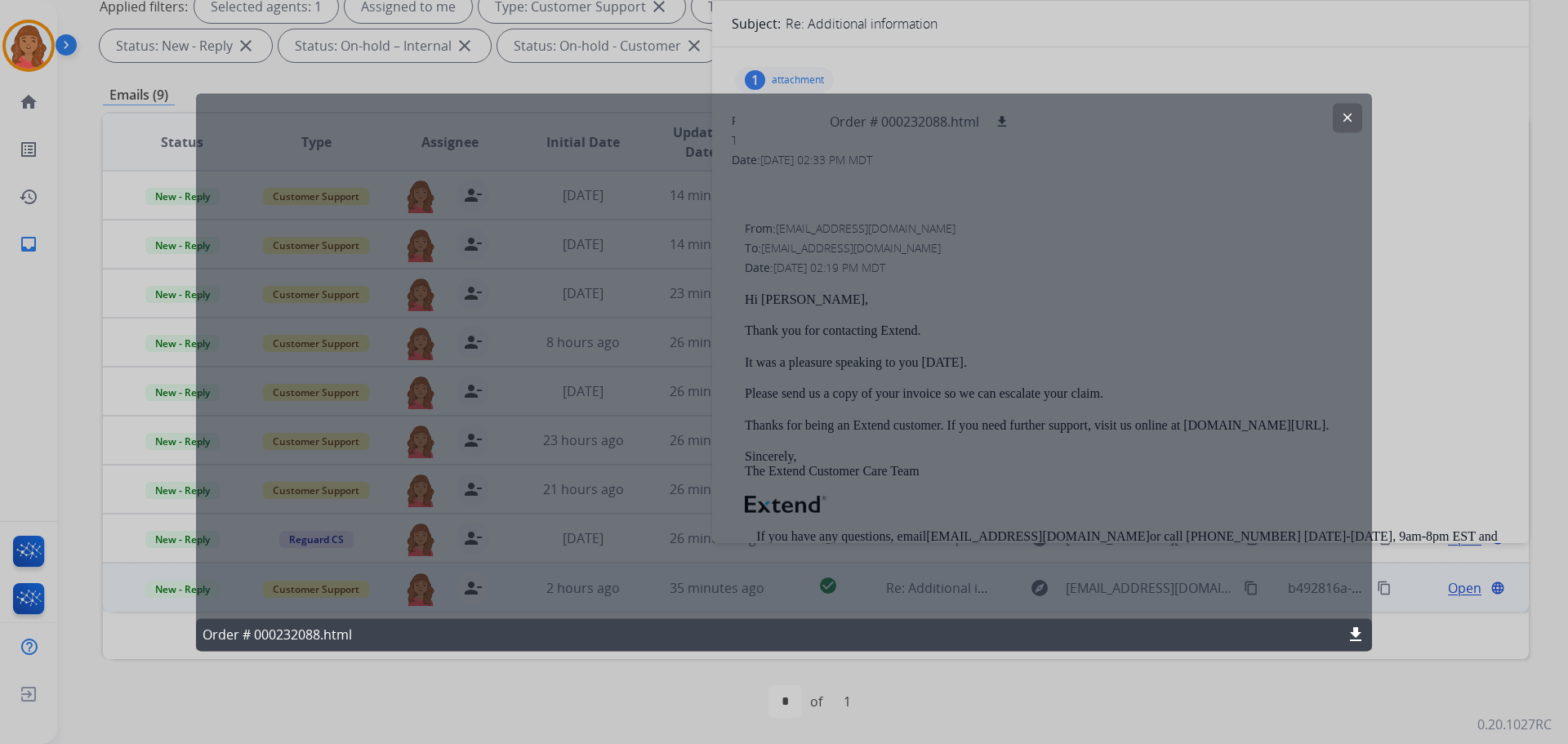
drag, startPoint x: 1349, startPoint y: 117, endPoint x: 1304, endPoint y: 129, distance: 46.6
click at [880, 117] on mat-icon "clear" at bounding box center [1348, 118] width 15 height 15
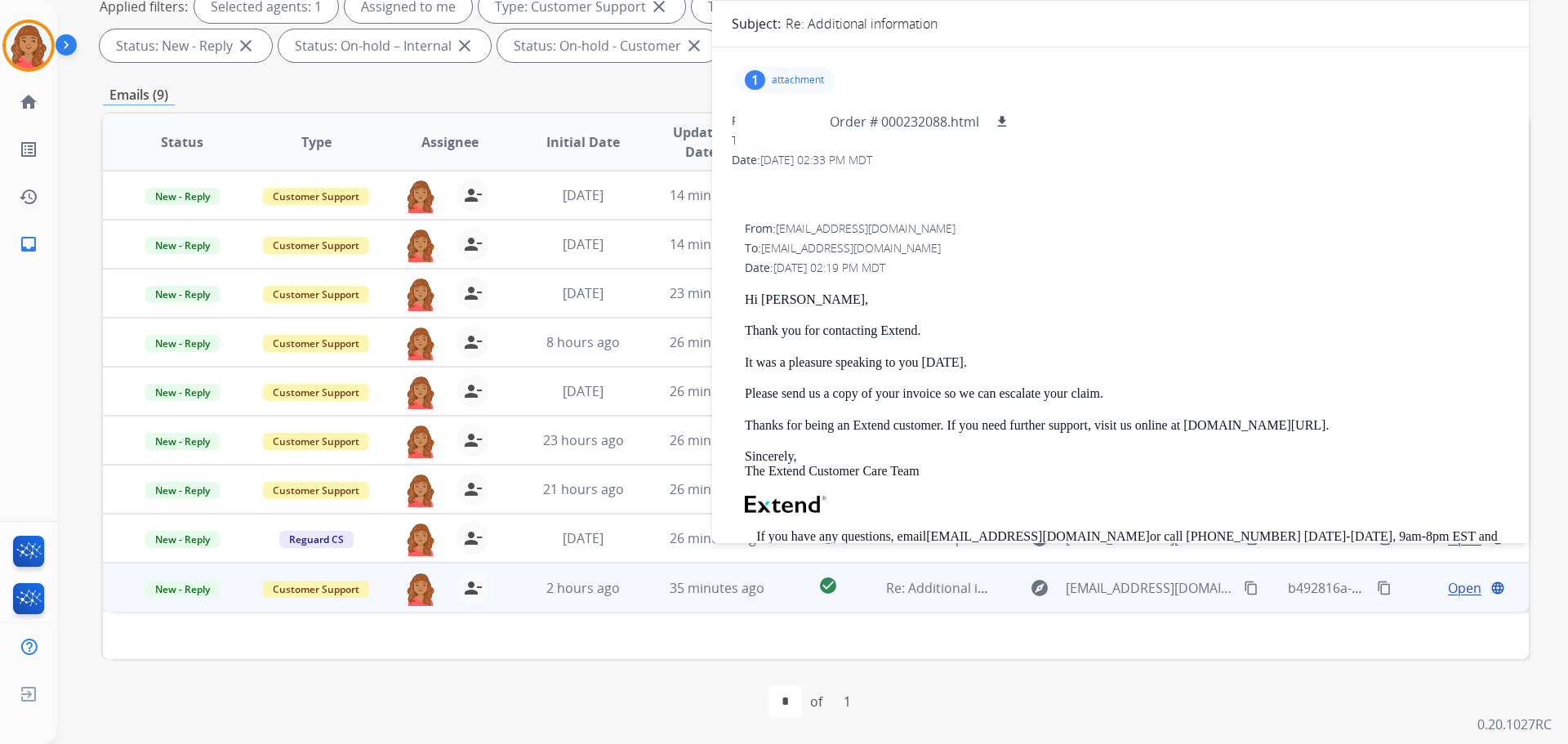
click at [880, 180] on div at bounding box center [1120, 177] width 777 height 20
click at [766, 70] on div "1 attachment Order # 000232088.html download" at bounding box center [784, 80] width 98 height 26
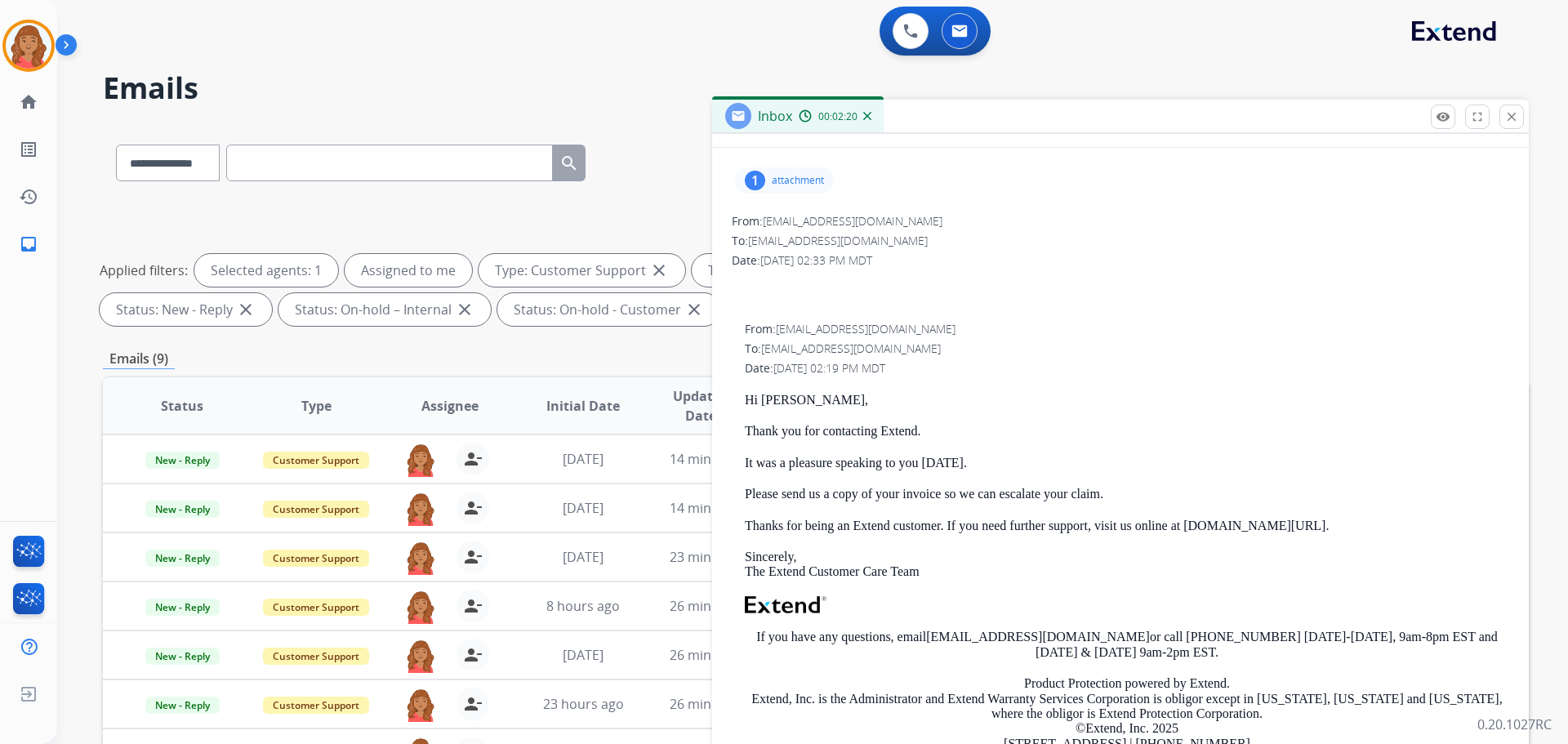
click at [768, 185] on div "1 attachment" at bounding box center [784, 181] width 98 height 26
click at [805, 224] on div at bounding box center [789, 221] width 82 height 57
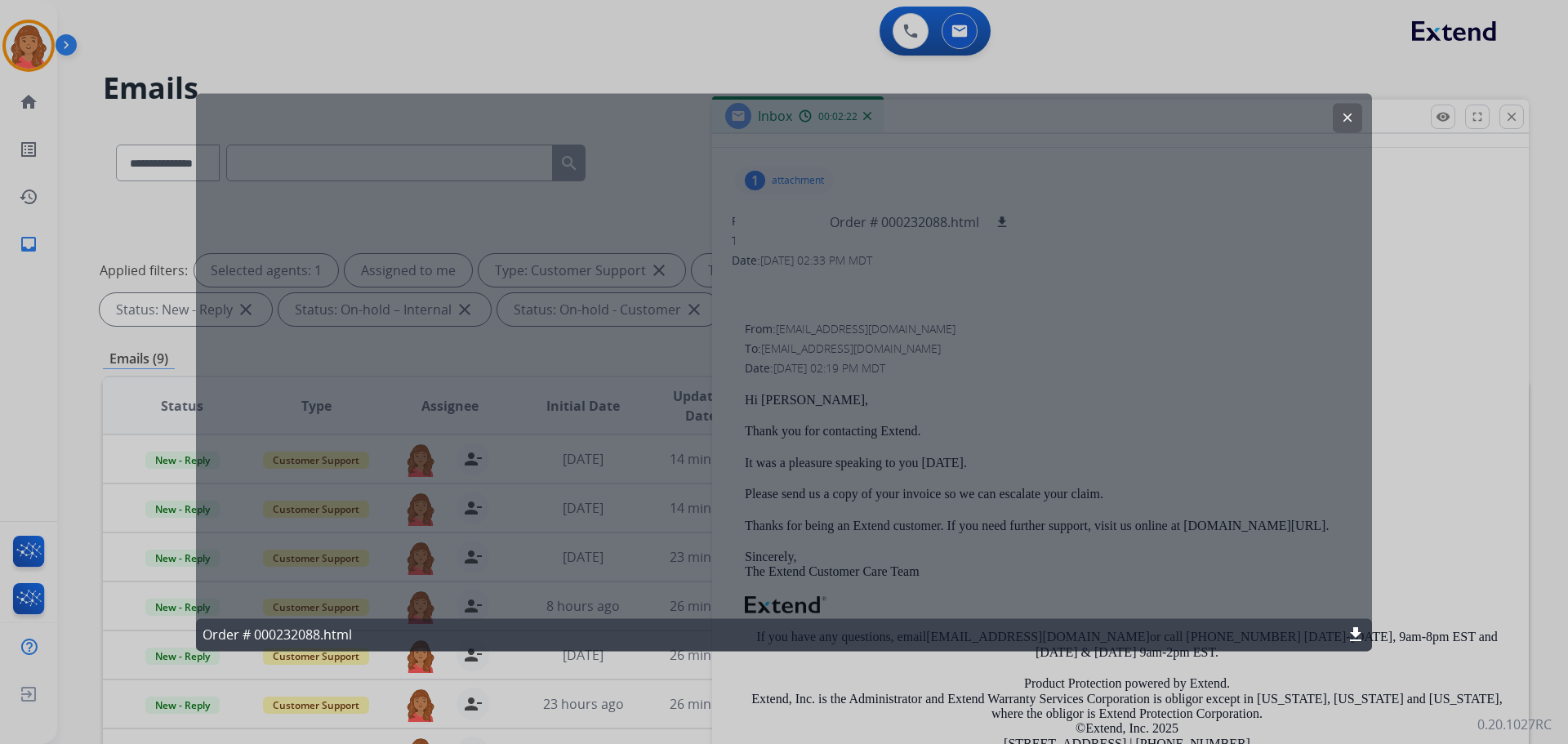
click at [880, 121] on mat-icon "clear" at bounding box center [1348, 118] width 15 height 15
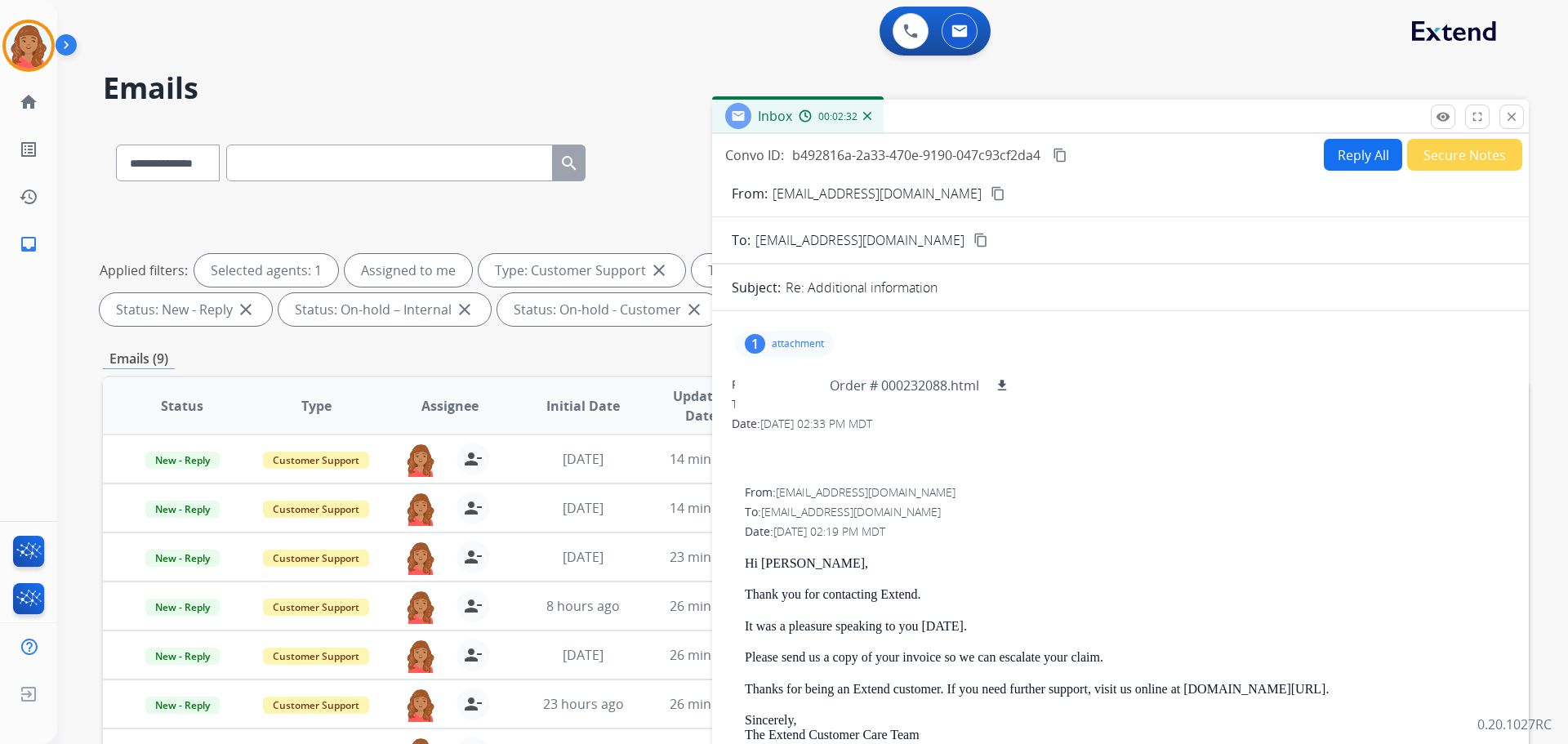
click at [880, 162] on button "Reply All" at bounding box center [1364, 155] width 79 height 32
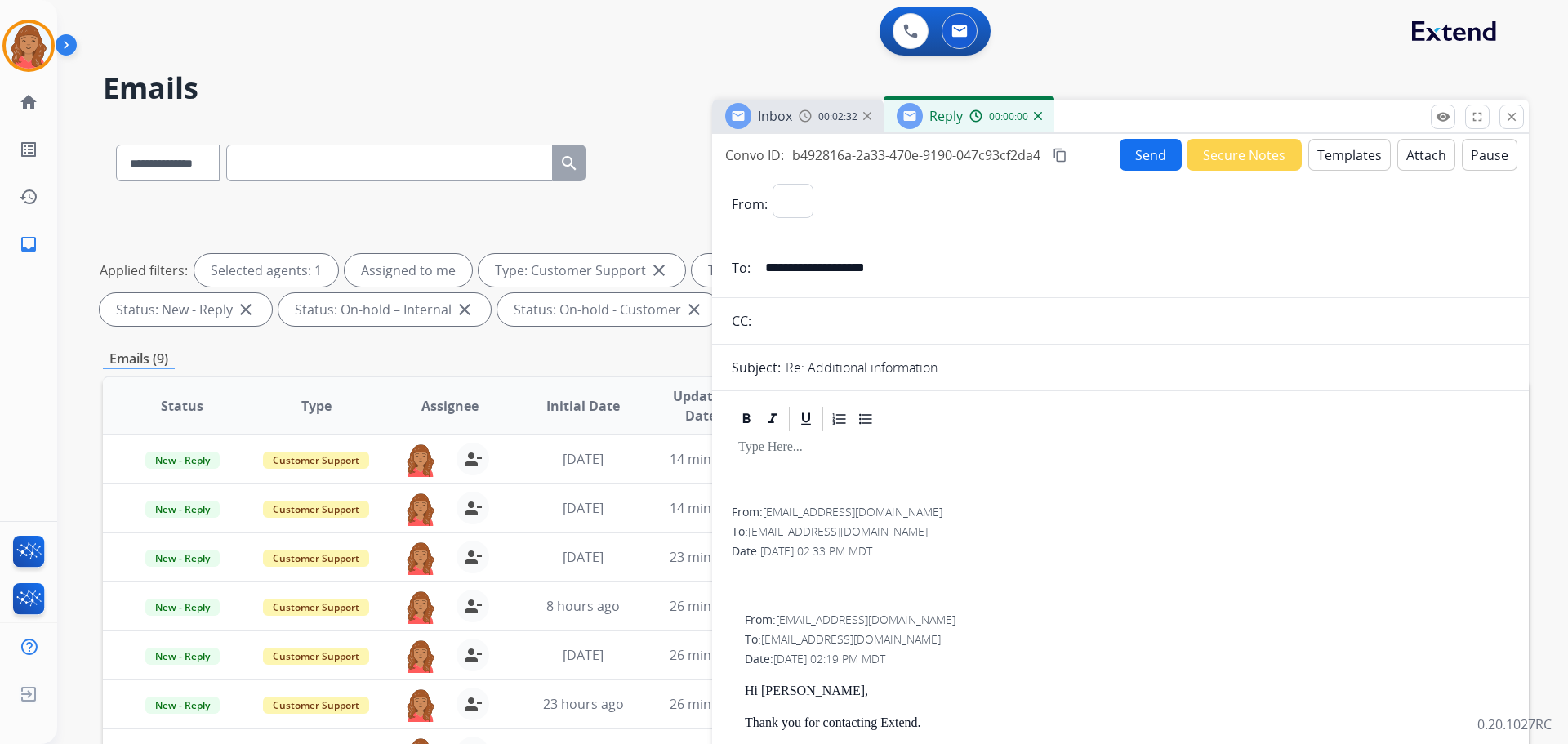
select select "**********"
click at [880, 155] on mat-icon "content_copy" at bounding box center [1060, 156] width 15 height 15
drag, startPoint x: 1275, startPoint y: 432, endPoint x: 1261, endPoint y: 428, distance: 14.6
click at [880, 432] on div at bounding box center [1120, 418] width 777 height 29
click at [880, 155] on mat-icon "content_copy" at bounding box center [1060, 156] width 15 height 15
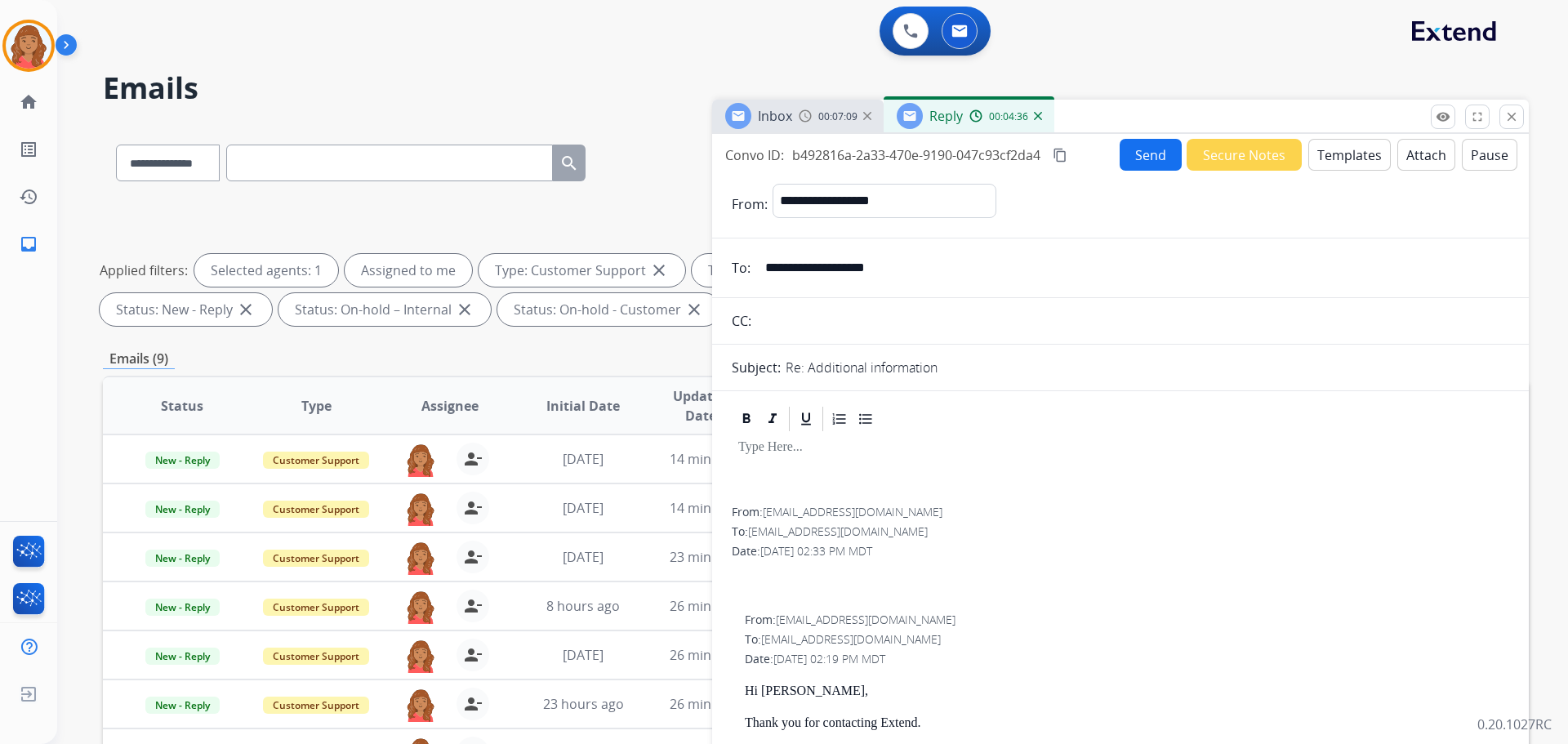
drag, startPoint x: 1293, startPoint y: 427, endPoint x: 1275, endPoint y: 429, distance: 18.1
click at [880, 427] on div at bounding box center [1120, 418] width 777 height 29
drag, startPoint x: 1216, startPoint y: 406, endPoint x: 1237, endPoint y: 436, distance: 36.6
click at [880, 408] on div at bounding box center [1120, 418] width 777 height 29
click at [880, 156] on button "Templates" at bounding box center [1349, 155] width 83 height 32
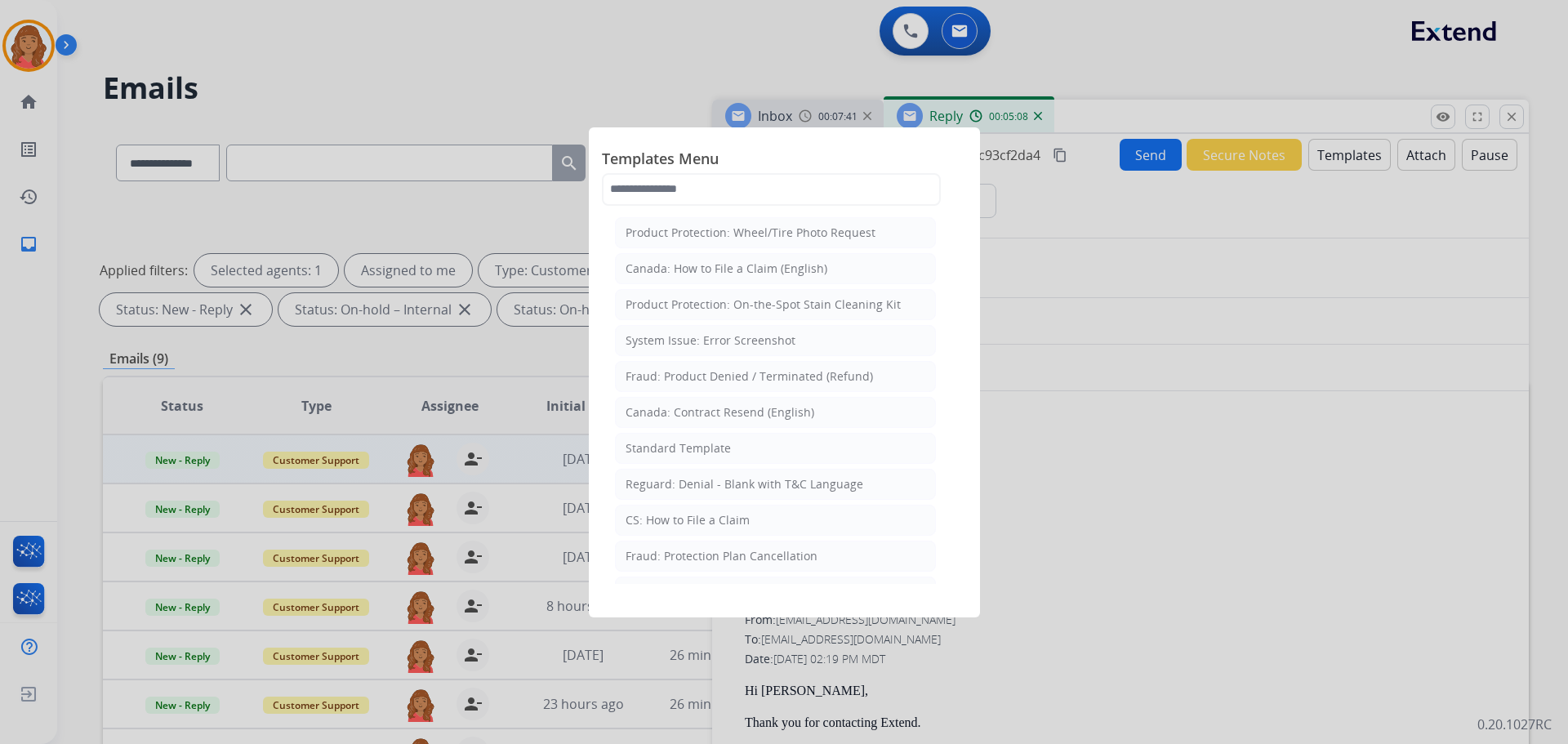
click at [676, 452] on div "Standard Template" at bounding box center [678, 448] width 105 height 16
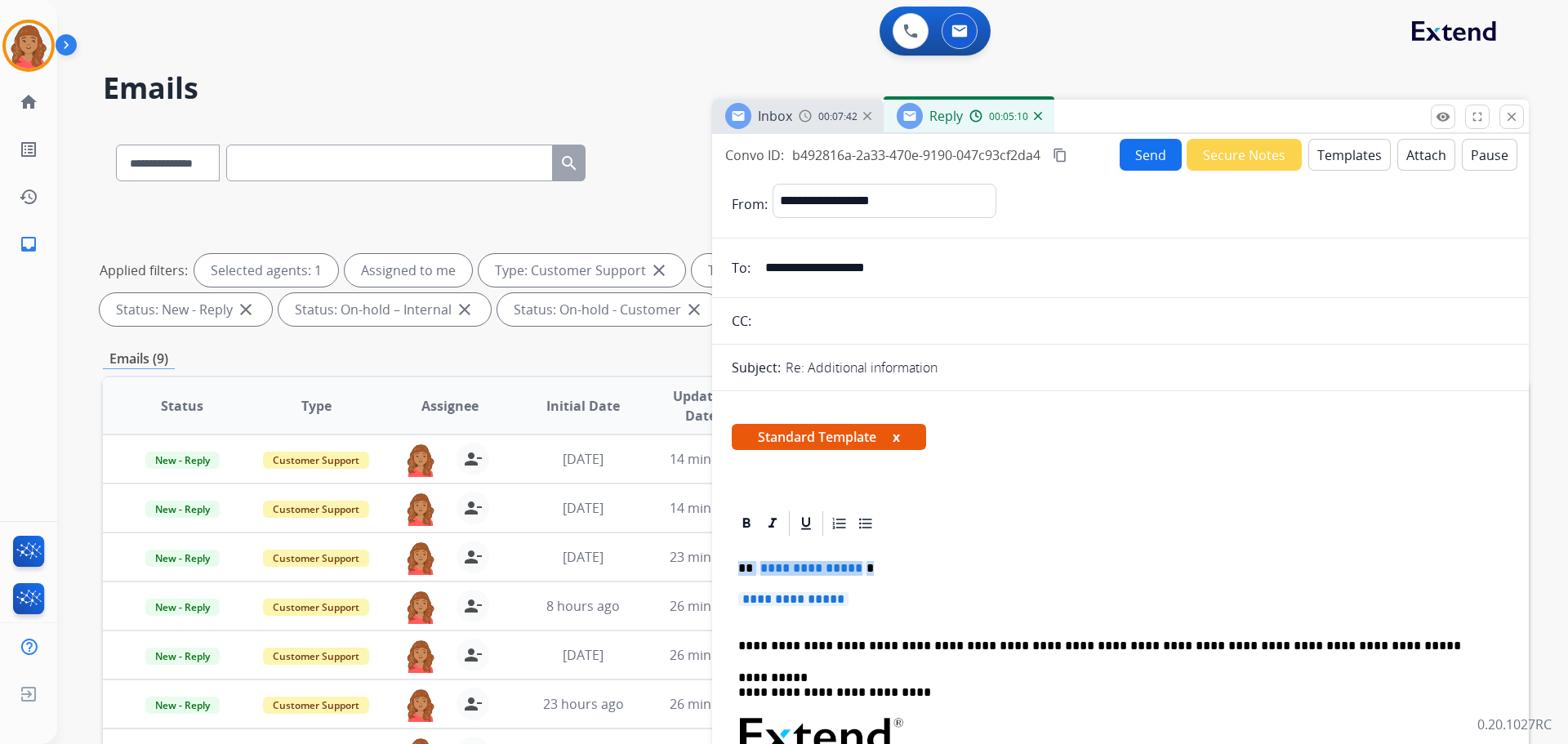
drag, startPoint x: 863, startPoint y: 608, endPoint x: 720, endPoint y: 548, distance: 155.1
drag, startPoint x: 865, startPoint y: 606, endPoint x: 876, endPoint y: 604, distance: 11.2
click at [874, 606] on p "**********" at bounding box center [1120, 607] width 764 height 30
drag, startPoint x: 853, startPoint y: 600, endPoint x: 741, endPoint y: 572, distance: 115.4
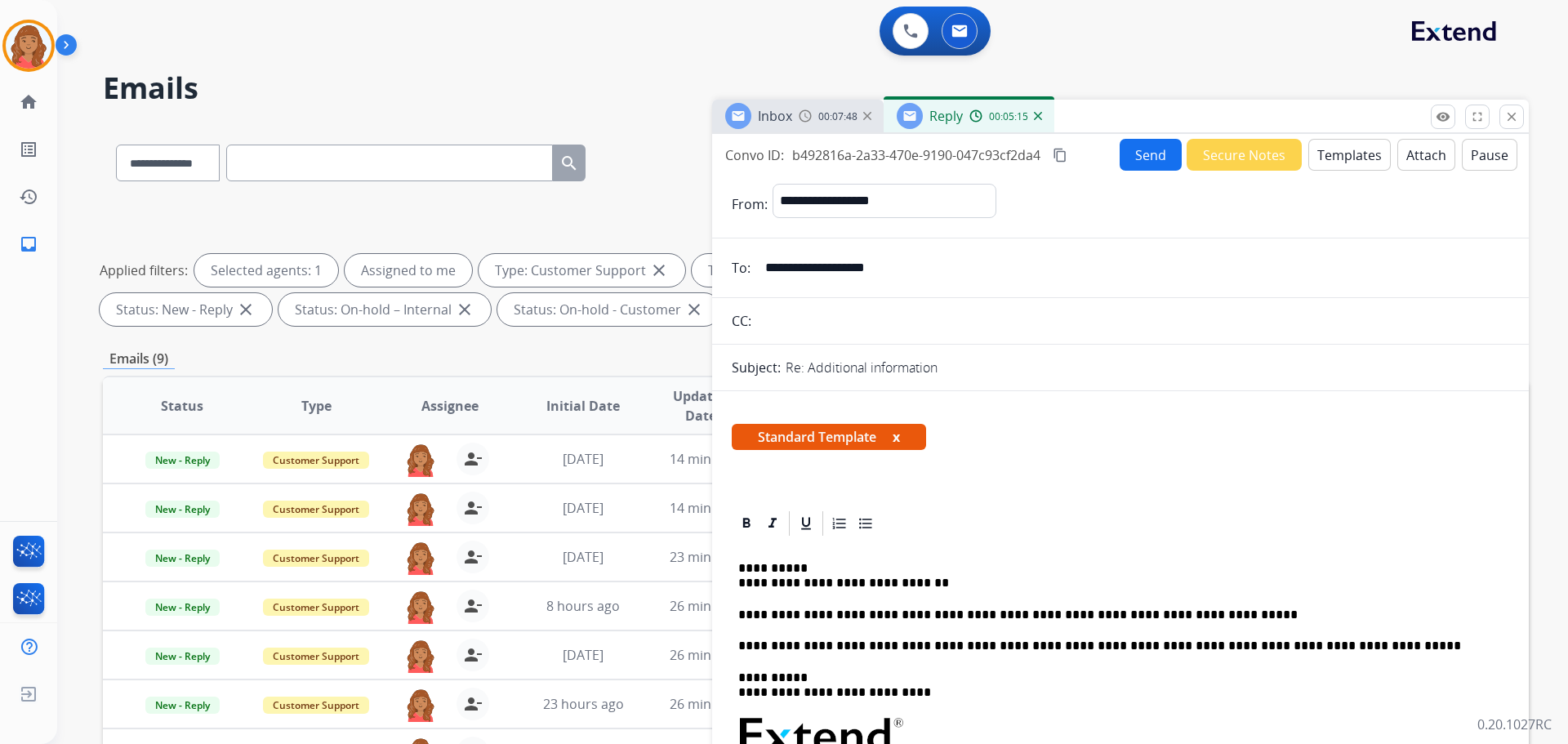
click at [880, 160] on button "Send" at bounding box center [1151, 155] width 62 height 32
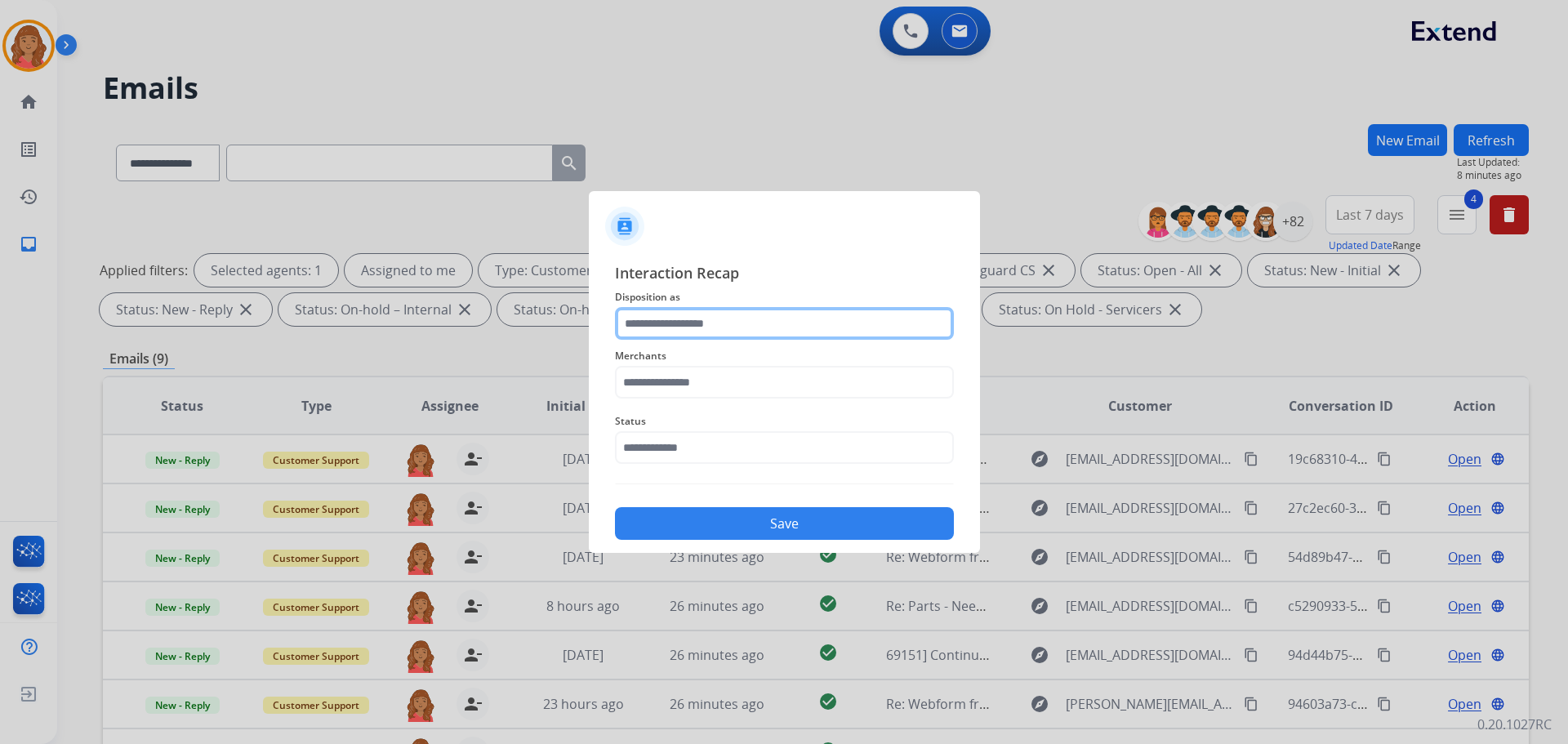
drag, startPoint x: 708, startPoint y: 320, endPoint x: 708, endPoint y: 329, distance: 9.0
click at [708, 327] on input "text" at bounding box center [784, 323] width 339 height 33
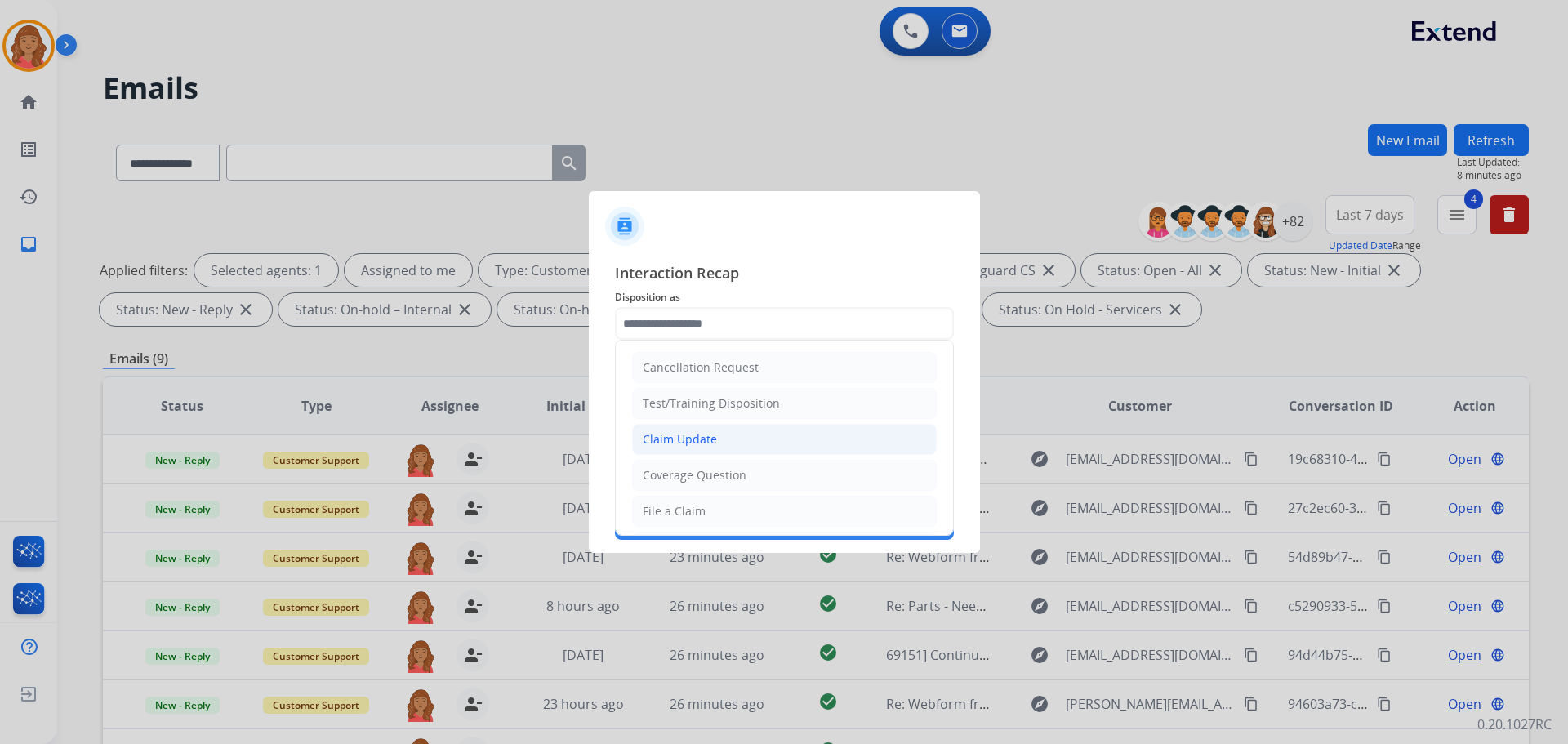
click at [675, 442] on div "Claim Update" at bounding box center [679, 439] width 74 height 16
type input "**********"
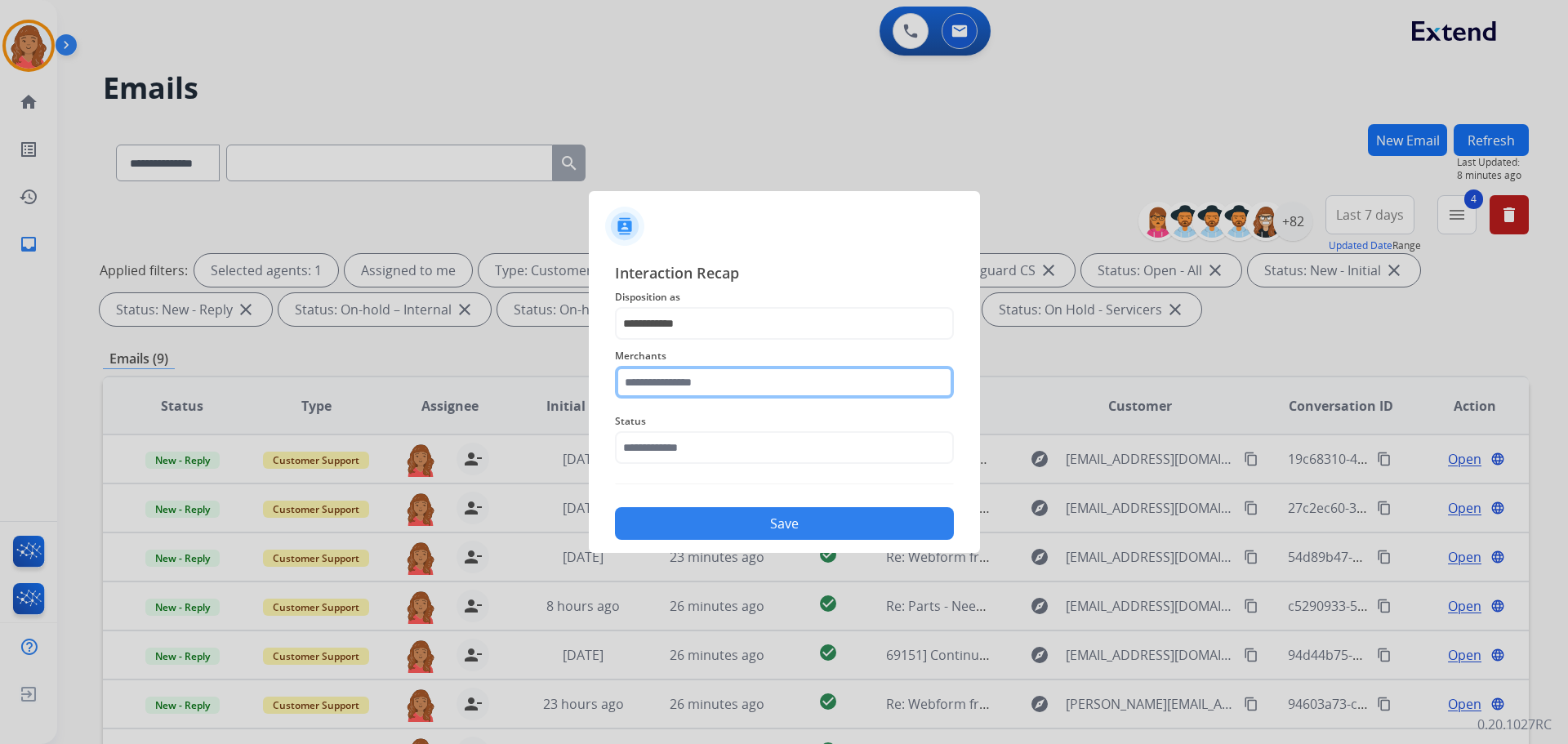
drag, startPoint x: 684, startPoint y: 389, endPoint x: 686, endPoint y: 398, distance: 9.2
click at [686, 391] on input "text" at bounding box center [784, 382] width 339 height 33
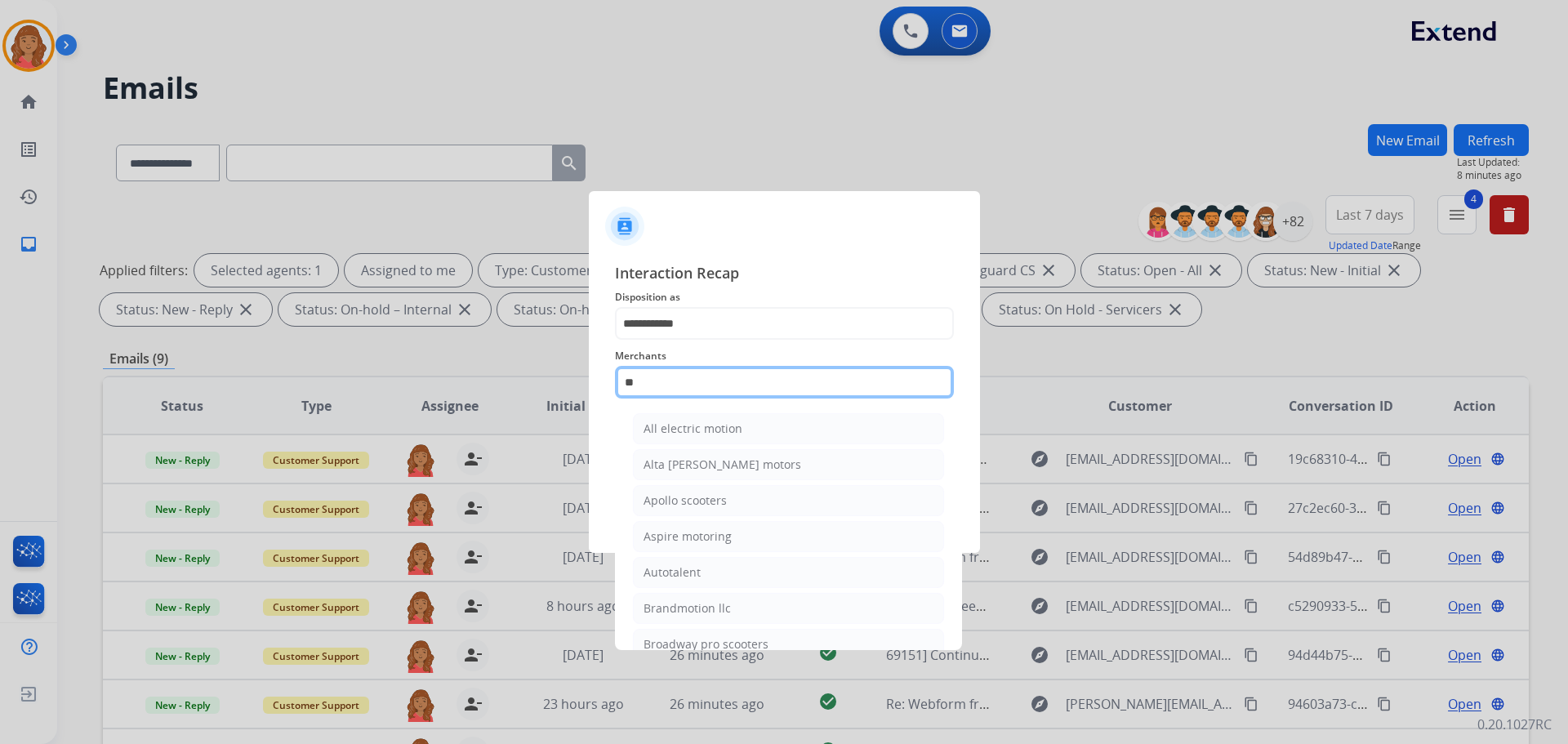
type input "*"
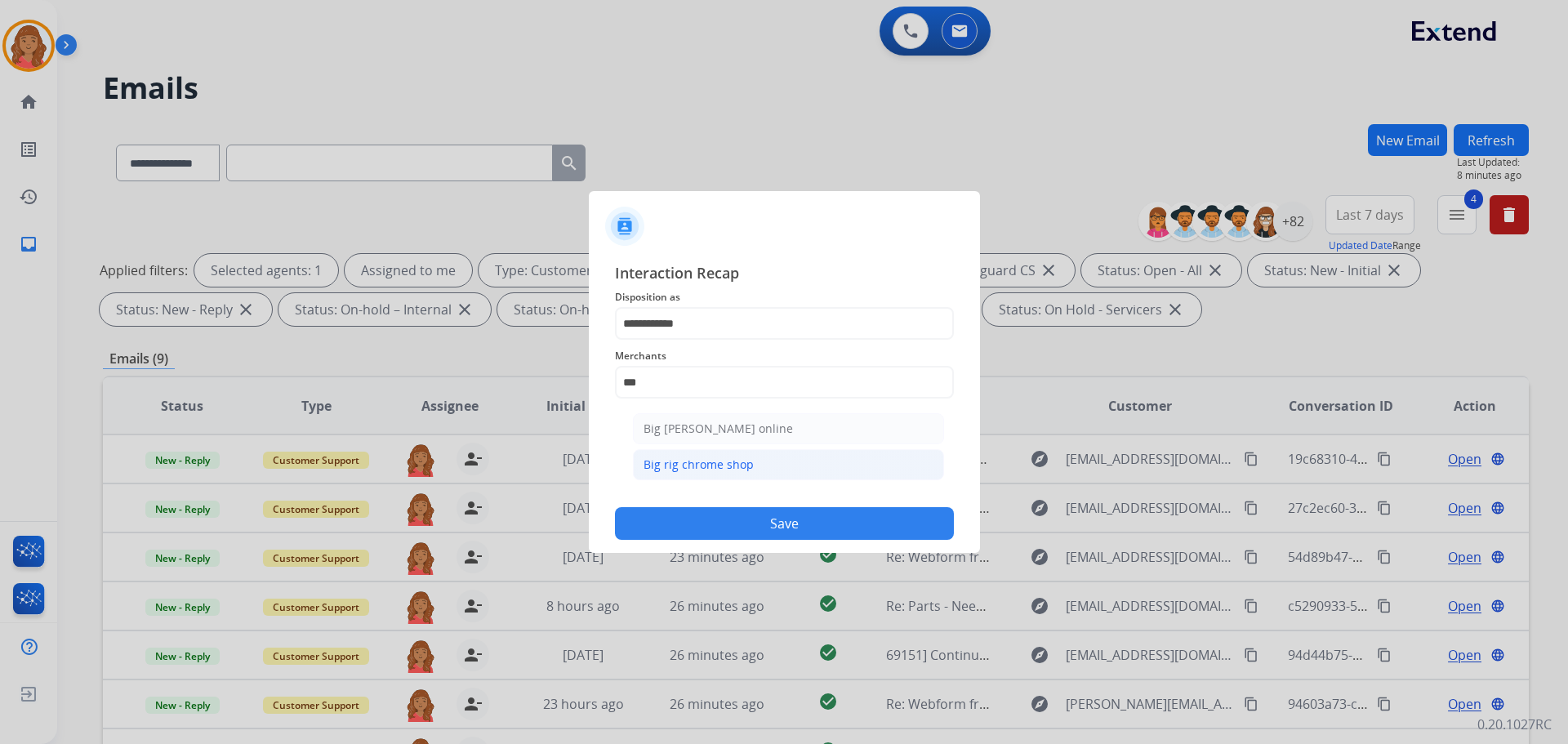
click at [698, 467] on div "Big rig chrome shop" at bounding box center [699, 464] width 111 height 16
type input "**********"
click at [706, 528] on button "Save" at bounding box center [784, 524] width 339 height 33
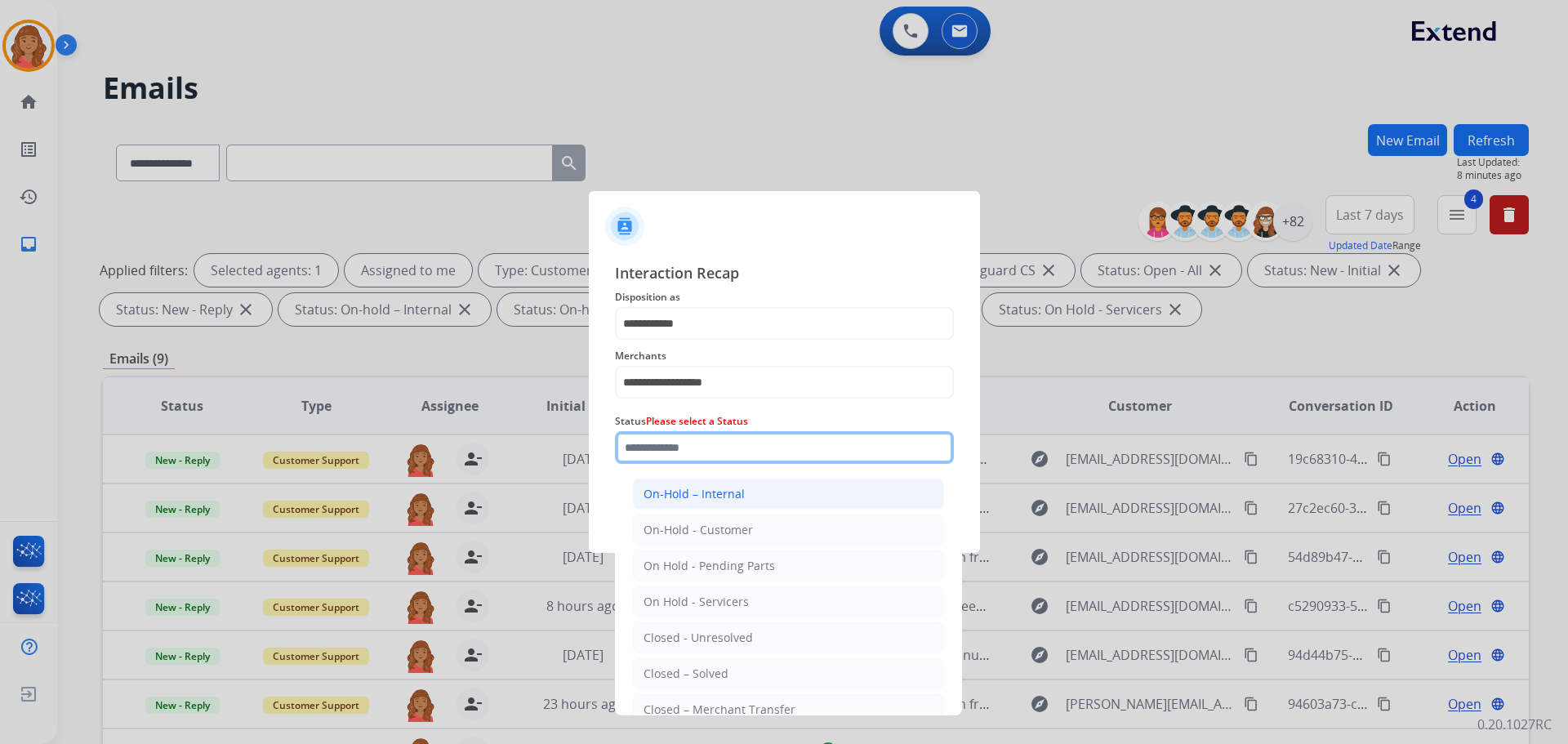
drag, startPoint x: 671, startPoint y: 448, endPoint x: 686, endPoint y: 497, distance: 51.2
click at [674, 451] on input "text" at bounding box center [784, 448] width 339 height 33
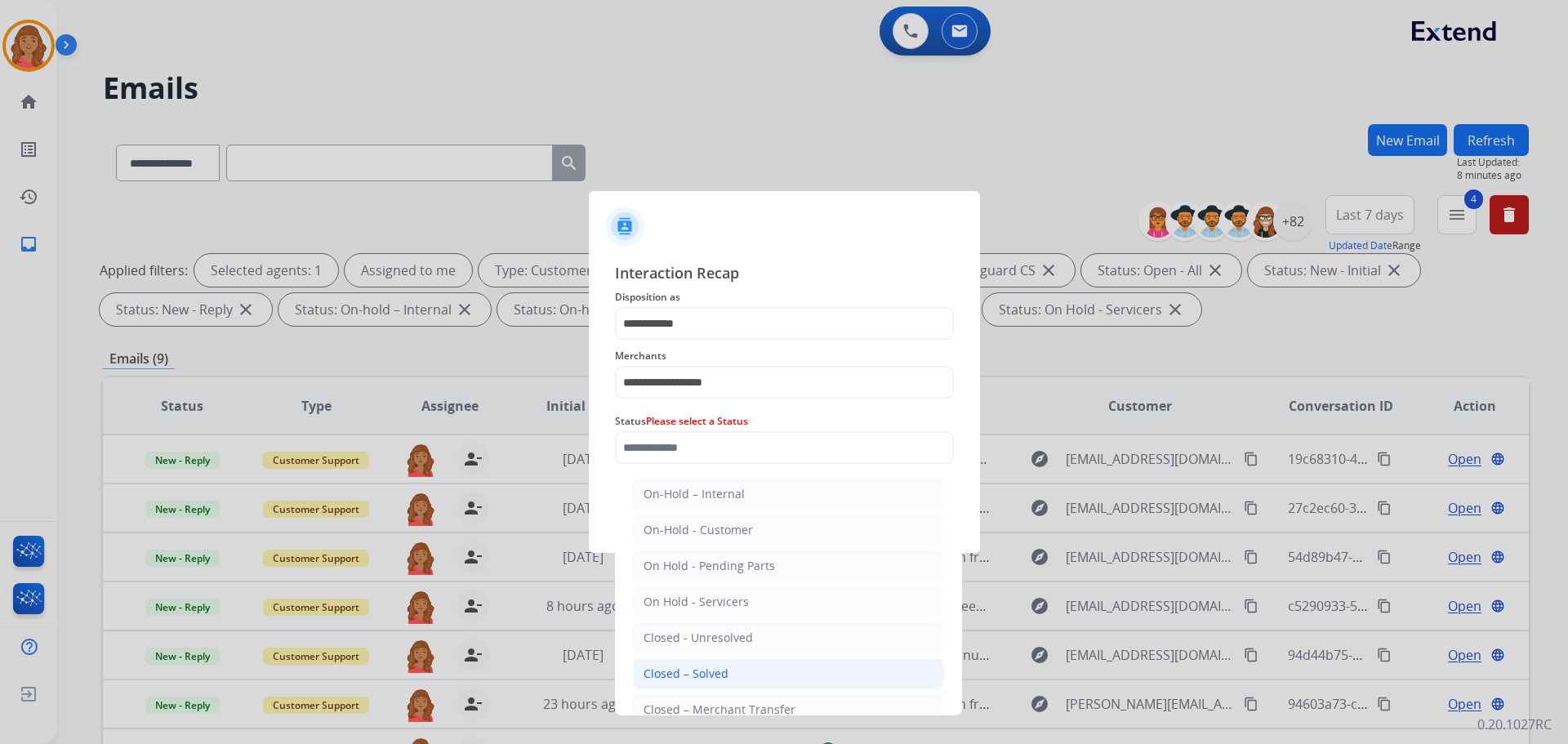
click at [693, 664] on div "Closed – Solved" at bounding box center [686, 674] width 85 height 16
type input "**********"
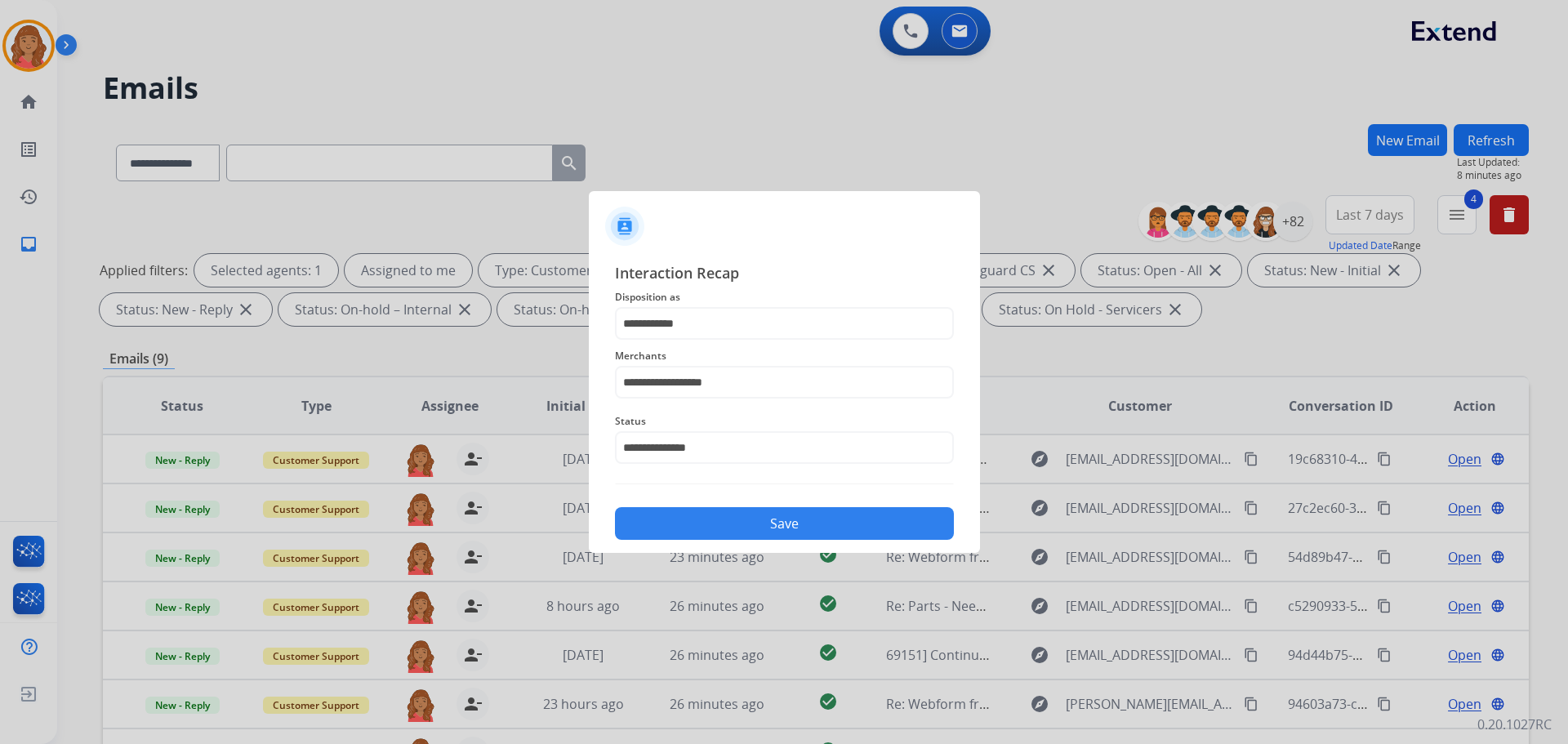
click at [719, 506] on div "Save" at bounding box center [784, 518] width 339 height 42
drag, startPoint x: 728, startPoint y: 524, endPoint x: 866, endPoint y: 536, distance: 138.5
click at [730, 524] on button "Save" at bounding box center [784, 524] width 339 height 33
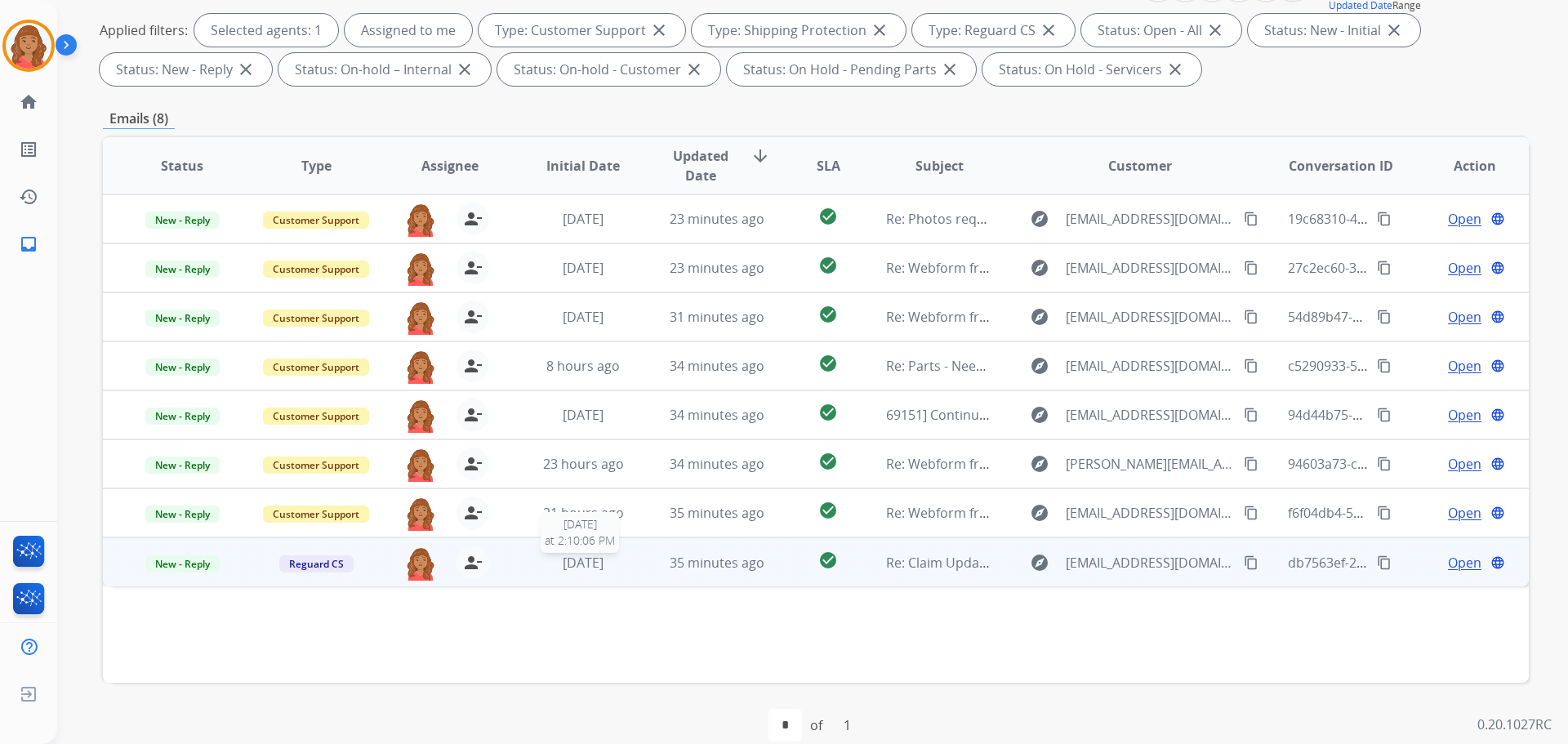
scroll to position [264, 0]
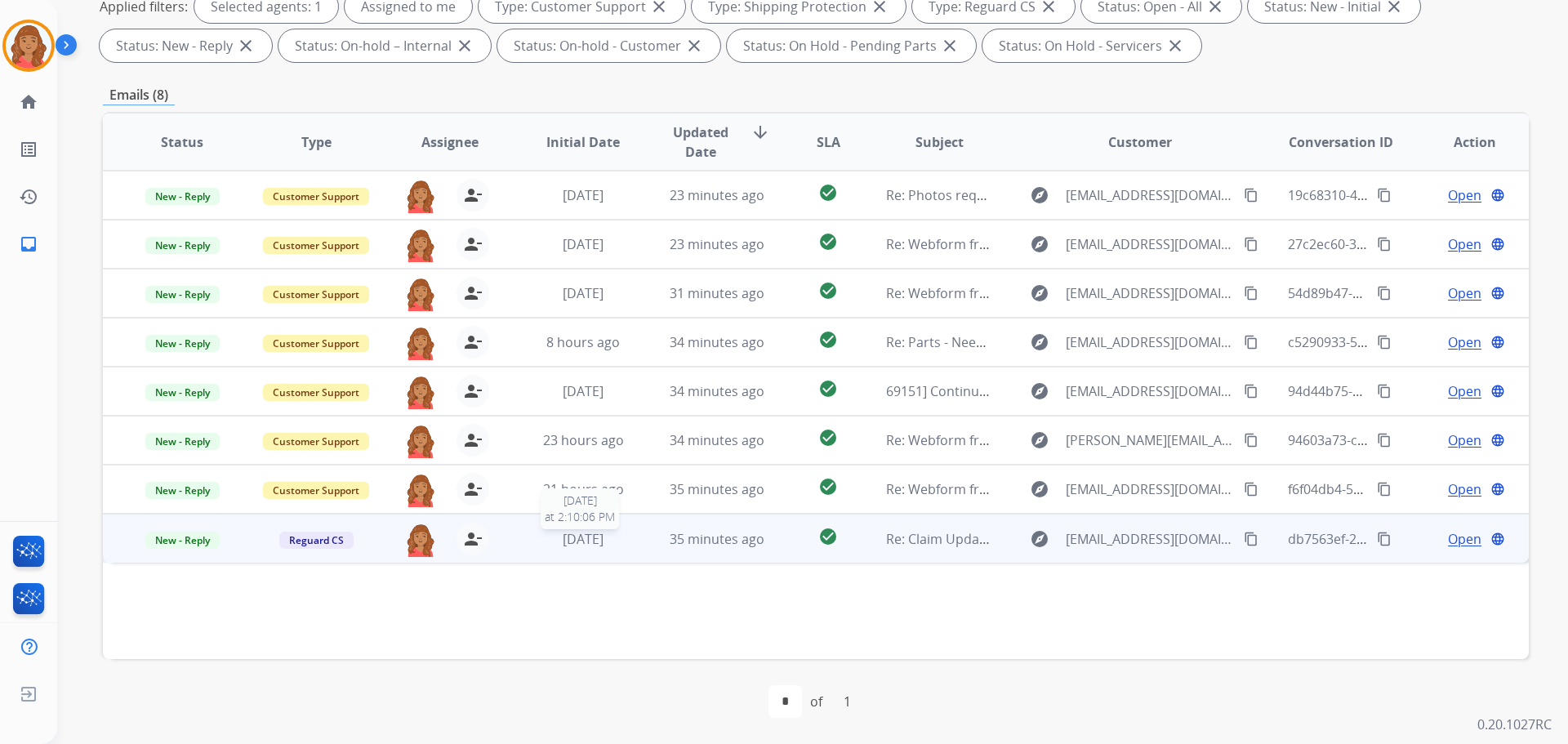
click at [604, 547] on span "[DATE]" at bounding box center [583, 539] width 41 height 18
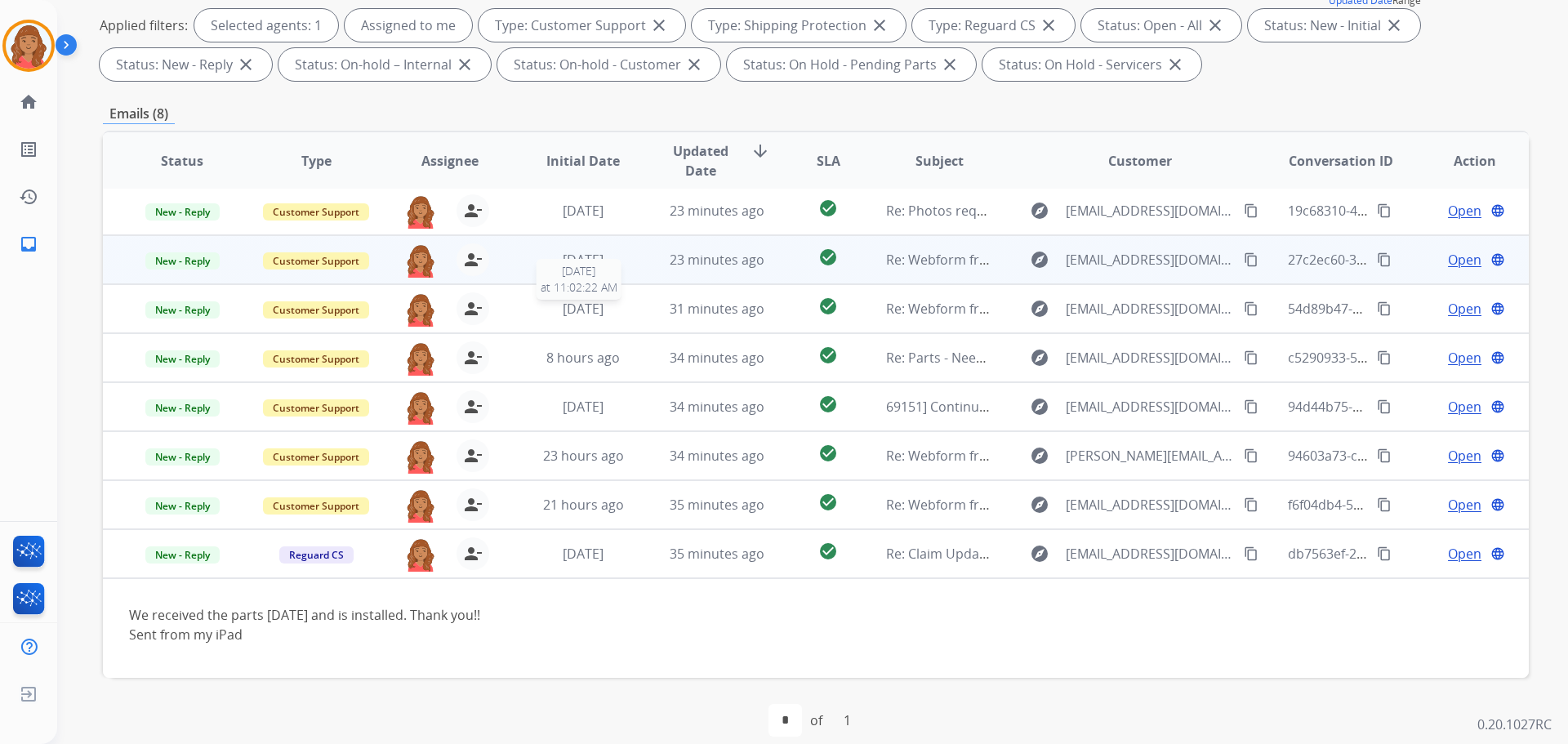
scroll to position [0, 0]
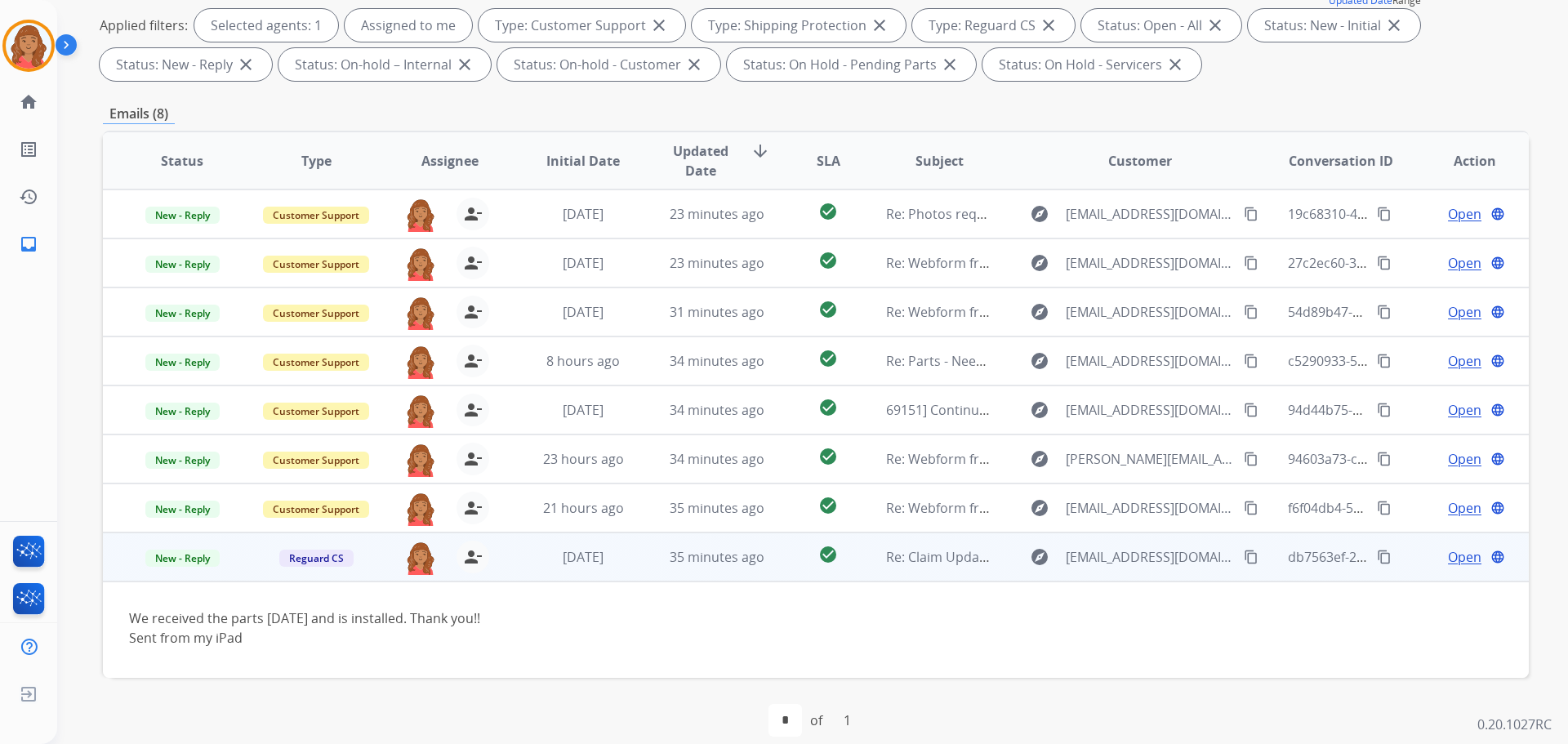
click at [880, 559] on span "Open" at bounding box center [1465, 556] width 34 height 20
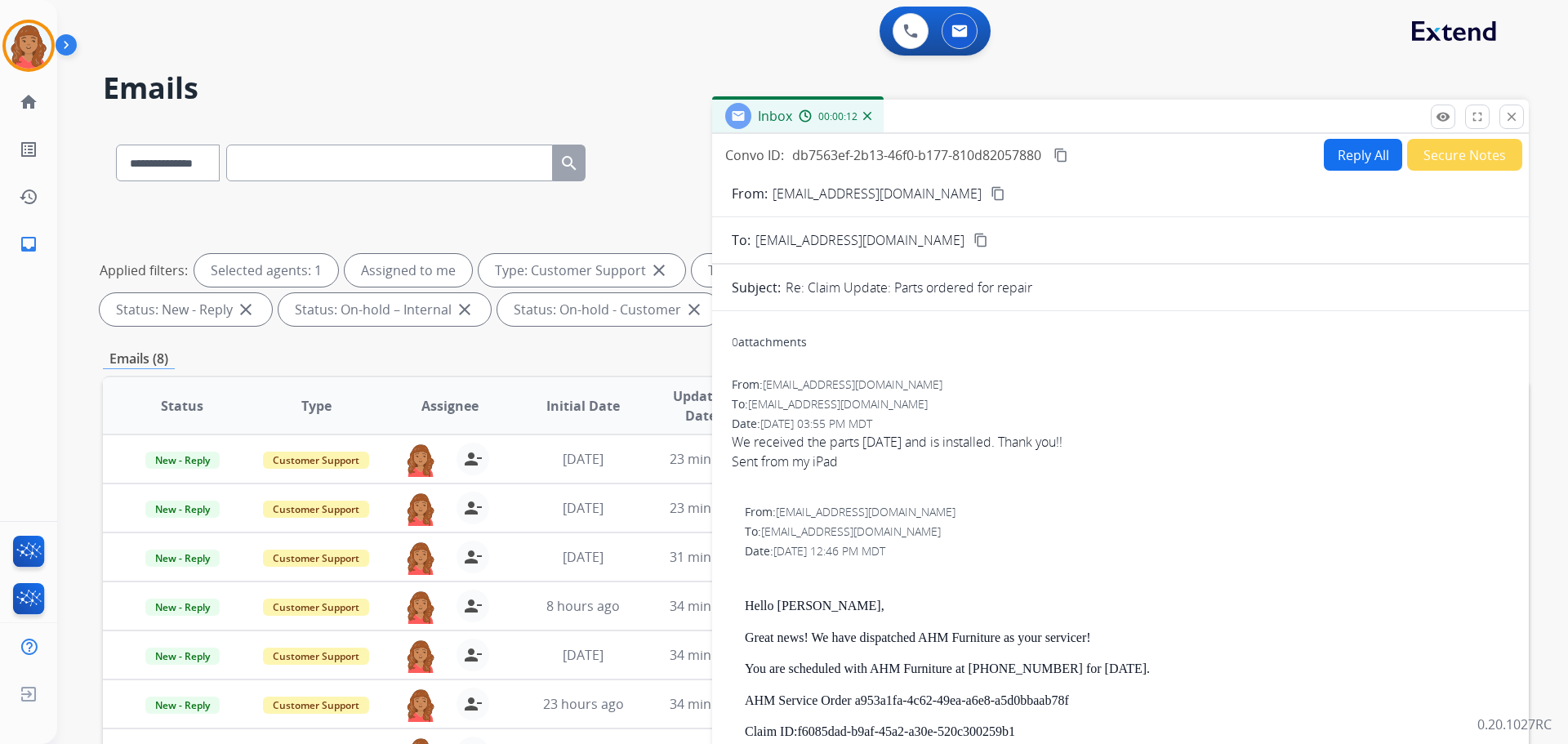
click at [880, 117] on mat-icon "close" at bounding box center [1512, 117] width 15 height 15
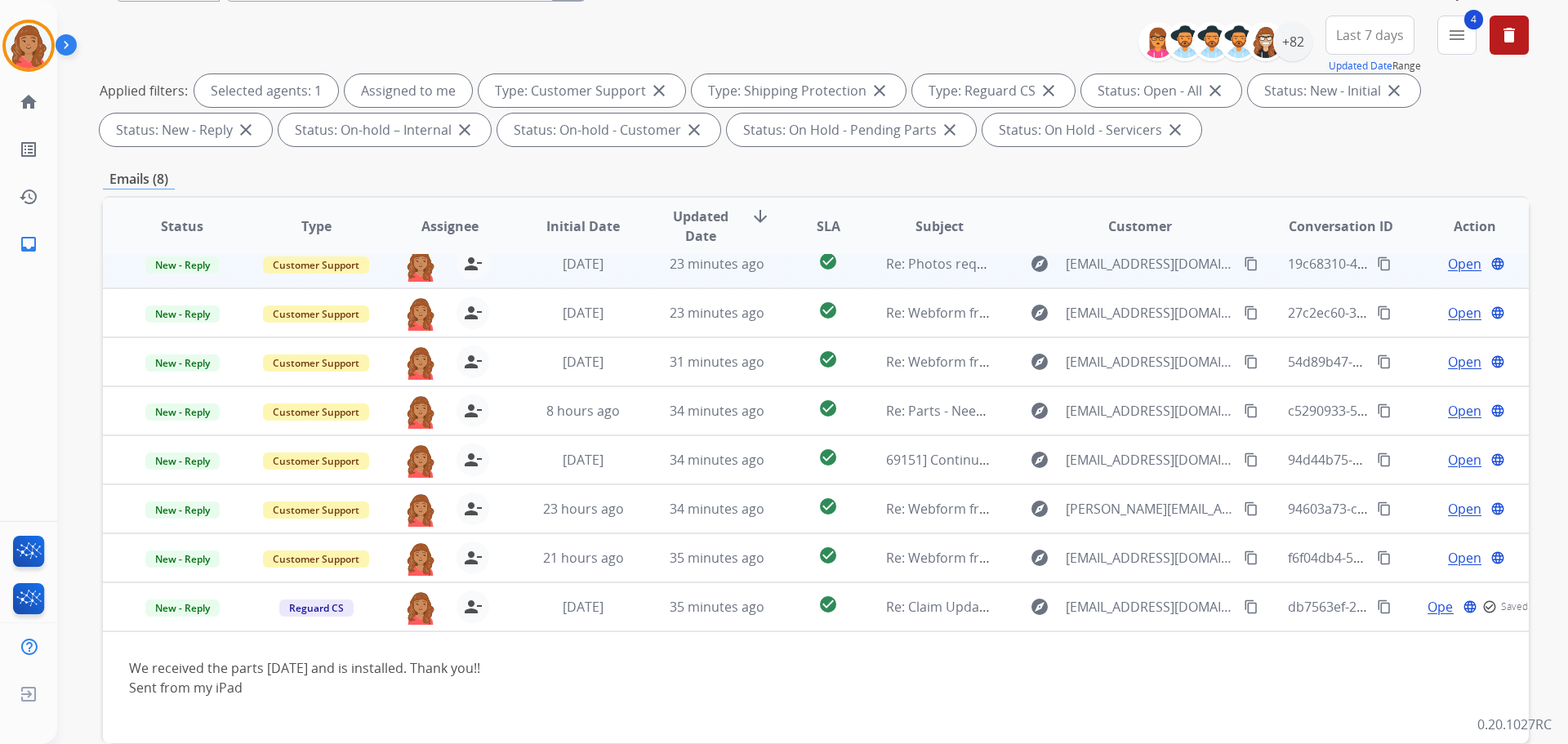
scroll to position [264, 0]
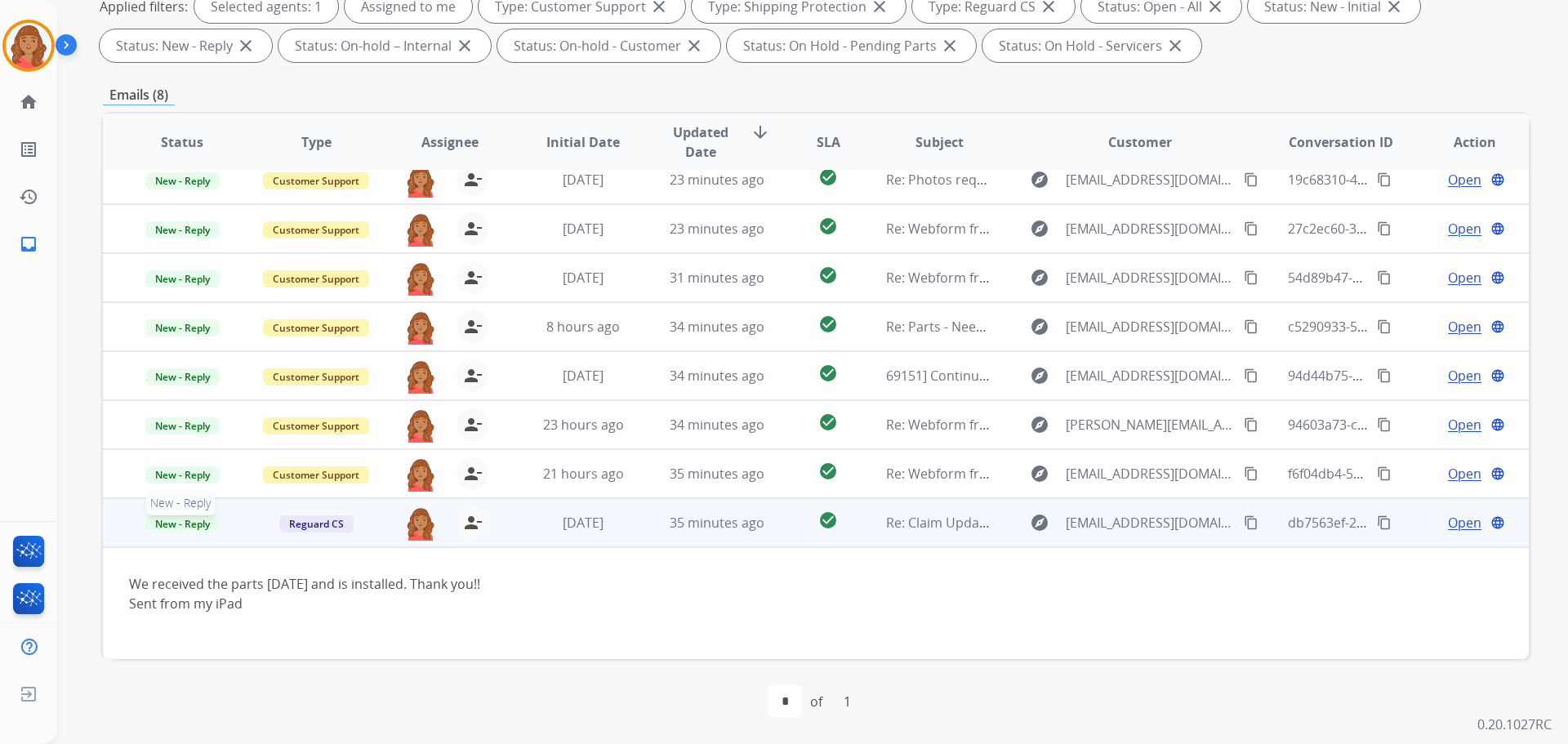
drag, startPoint x: 180, startPoint y: 524, endPoint x: 193, endPoint y: 526, distance: 13.2
click at [183, 524] on span "New - Reply" at bounding box center [182, 524] width 74 height 17
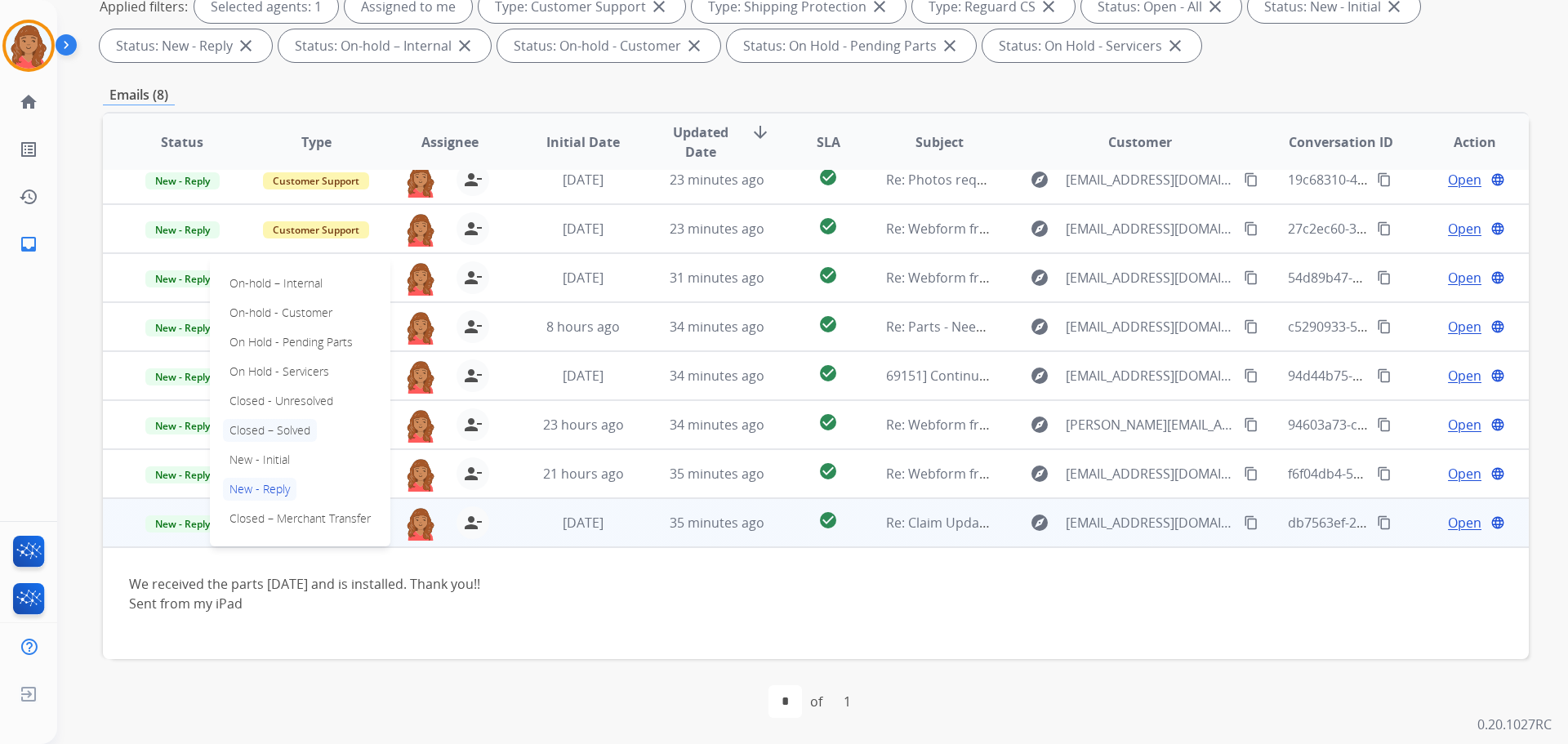
click at [256, 427] on p "Closed – Solved" at bounding box center [270, 431] width 94 height 23
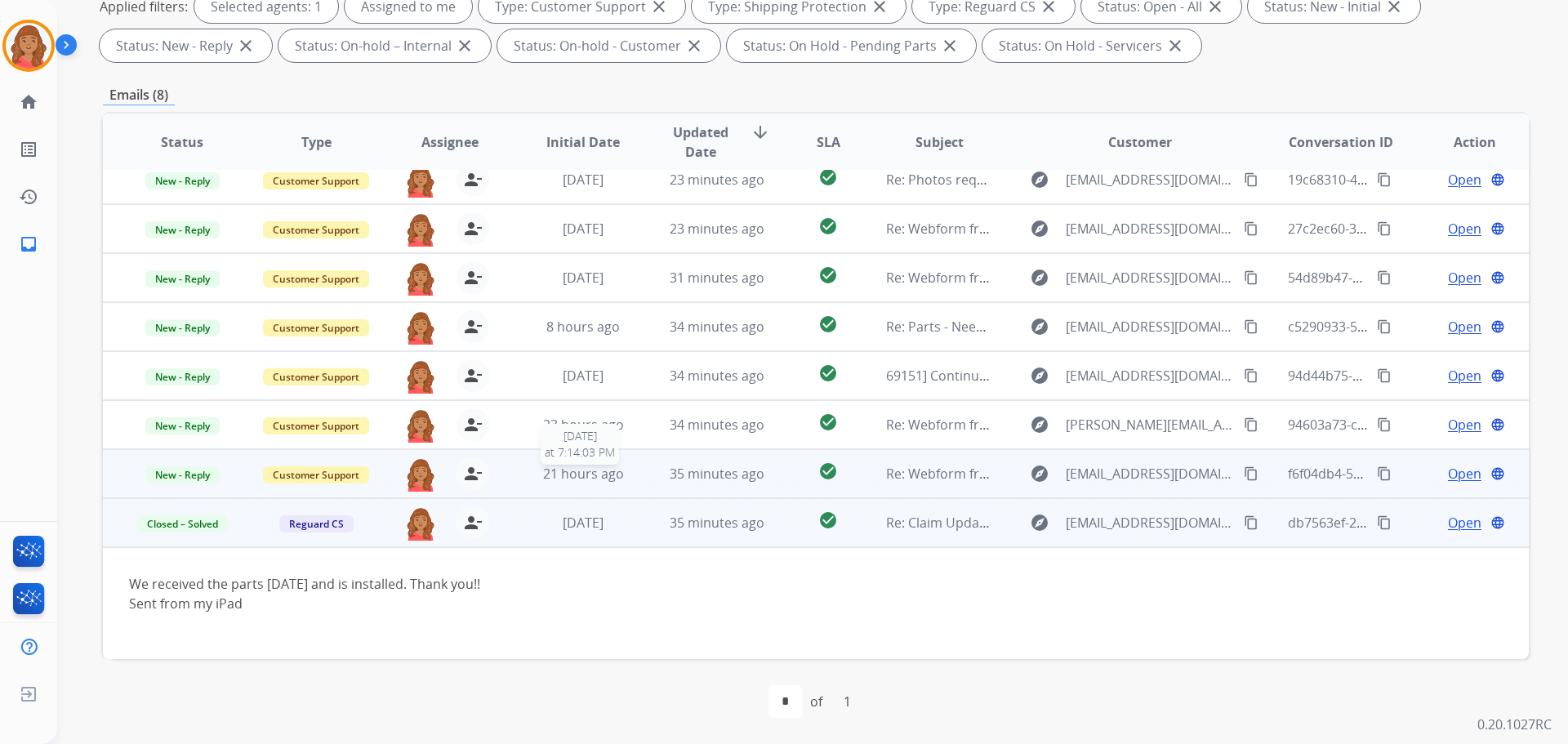
click at [626, 477] on div "21 hours ago" at bounding box center [583, 474] width 107 height 20
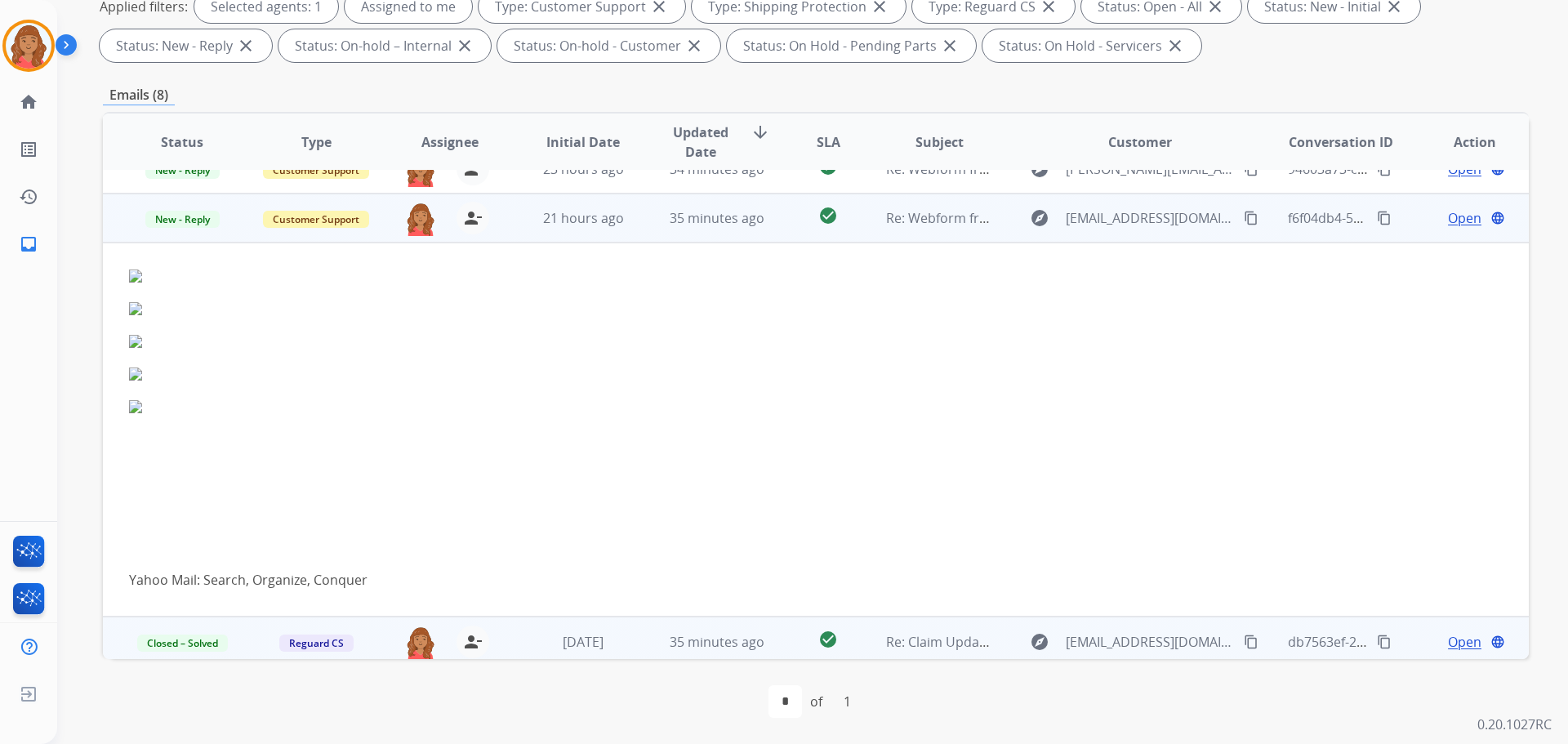
scroll to position [278, 0]
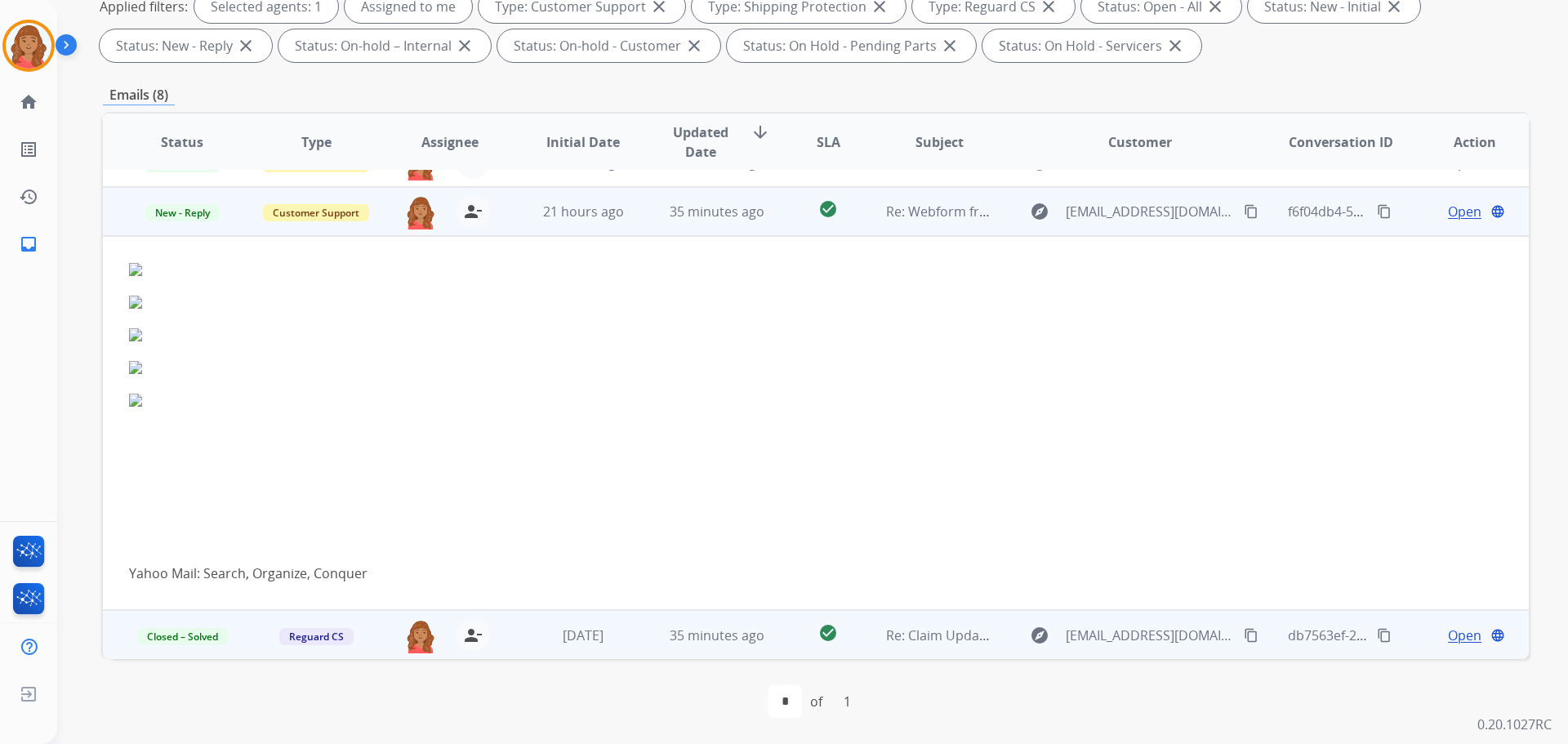
click at [880, 212] on span "Open" at bounding box center [1465, 211] width 34 height 20
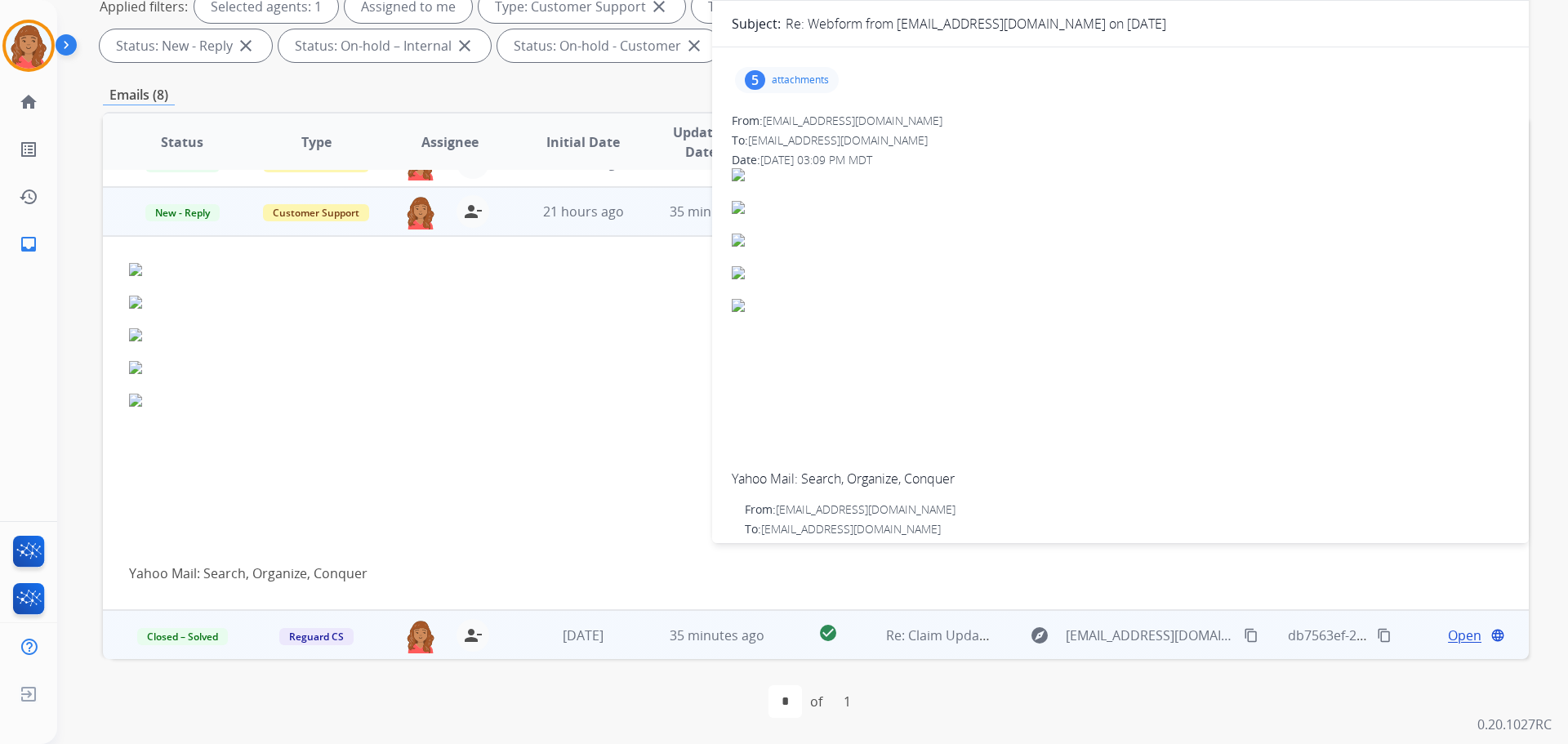
drag, startPoint x: 775, startPoint y: 73, endPoint x: 780, endPoint y: 91, distance: 18.7
click at [776, 78] on div "5 attachments" at bounding box center [787, 80] width 104 height 26
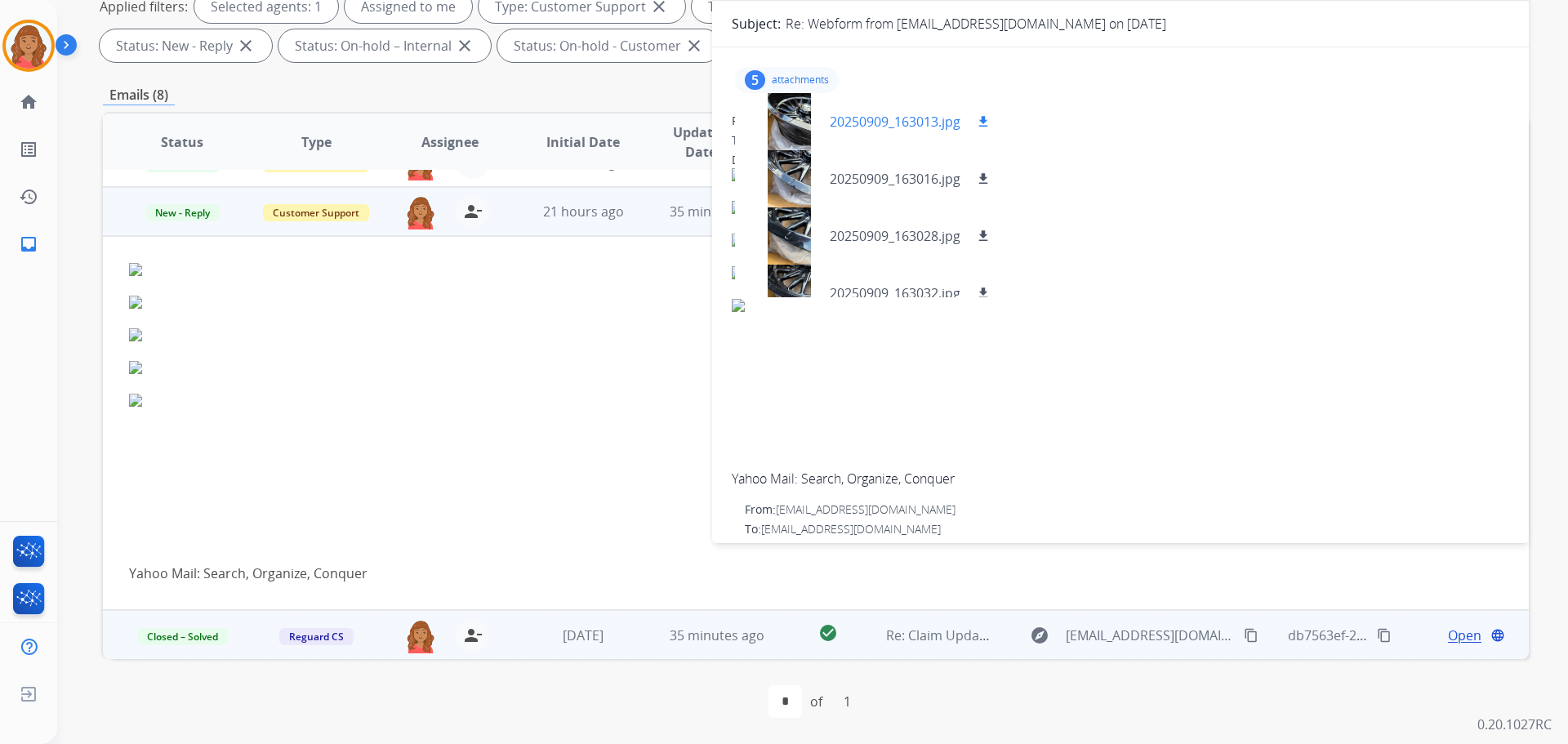
drag, startPoint x: 977, startPoint y: 124, endPoint x: 977, endPoint y: 152, distance: 28.0
click at [880, 125] on mat-icon "download" at bounding box center [984, 122] width 15 height 15
drag, startPoint x: 983, startPoint y: 172, endPoint x: 987, endPoint y: 231, distance: 59.1
click at [880, 173] on mat-icon "download" at bounding box center [984, 179] width 15 height 15
click at [880, 231] on mat-icon "download" at bounding box center [984, 236] width 15 height 15
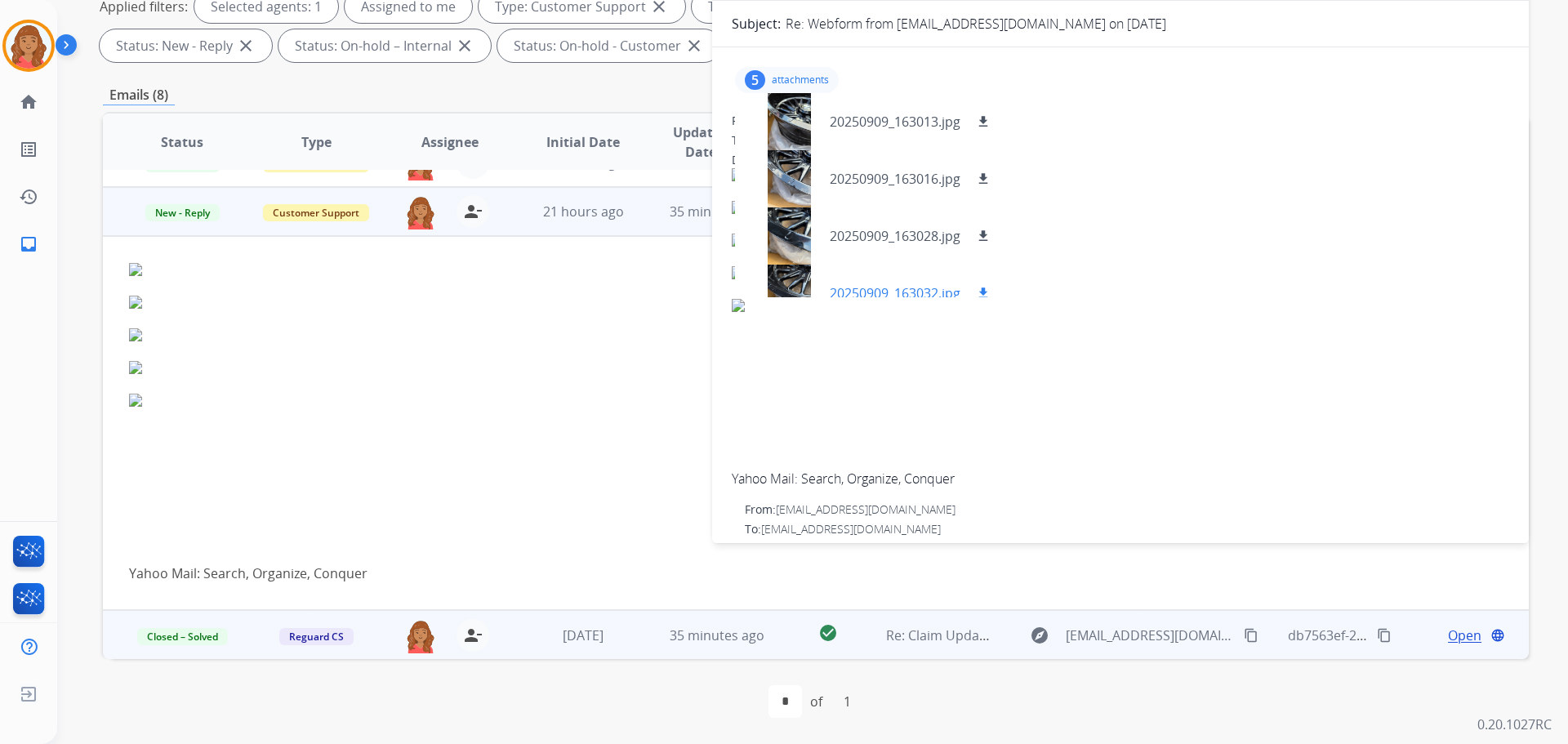
click at [880, 285] on button "download" at bounding box center [983, 293] width 20 height 20
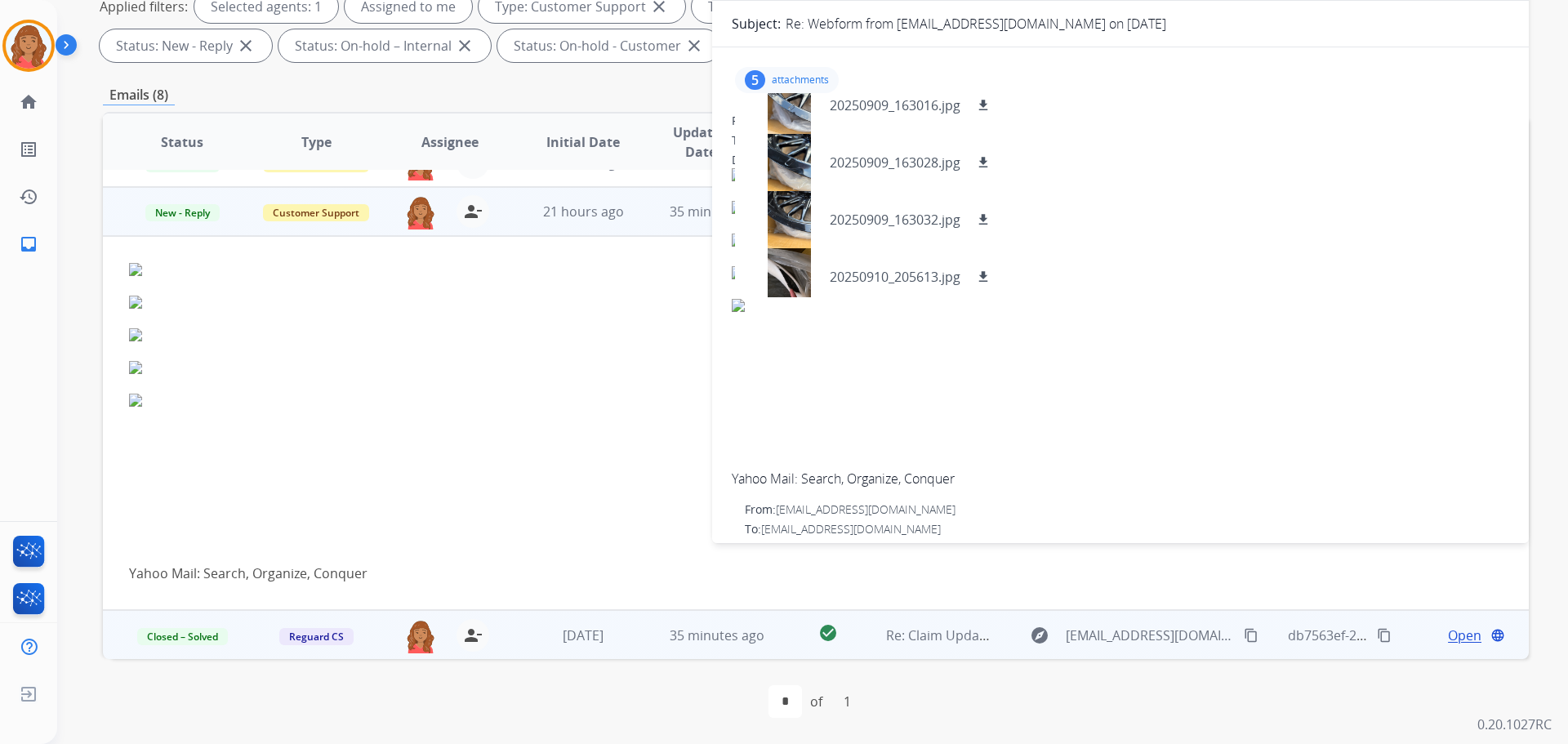
scroll to position [82, 0]
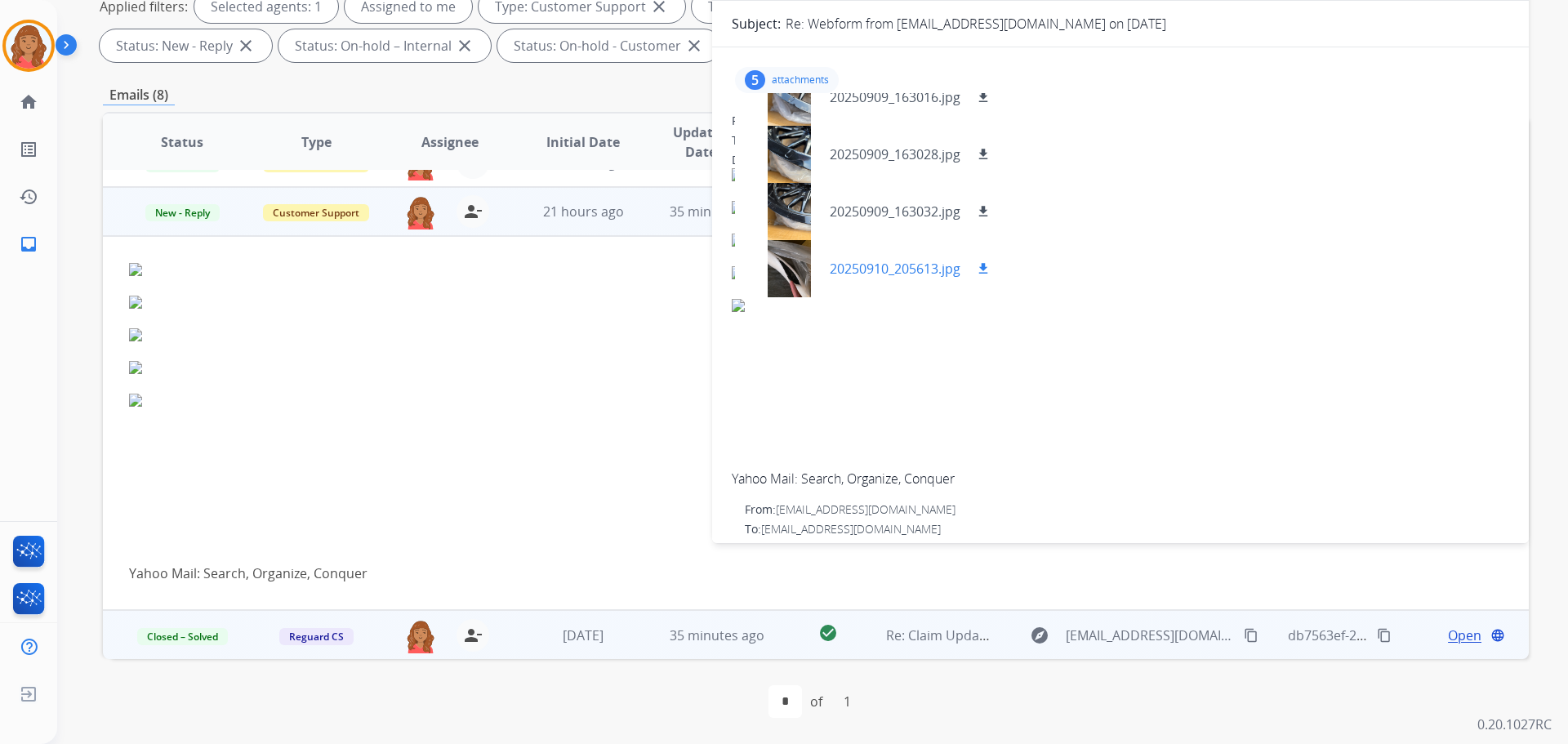
drag, startPoint x: 989, startPoint y: 269, endPoint x: 996, endPoint y: 255, distance: 15.7
click at [880, 268] on mat-icon "download" at bounding box center [984, 269] width 15 height 15
drag, startPoint x: 986, startPoint y: 206, endPoint x: 917, endPoint y: 231, distance: 73.4
click at [880, 207] on mat-icon "download" at bounding box center [984, 212] width 15 height 15
click at [560, 338] on img at bounding box center [456, 335] width 654 height 13
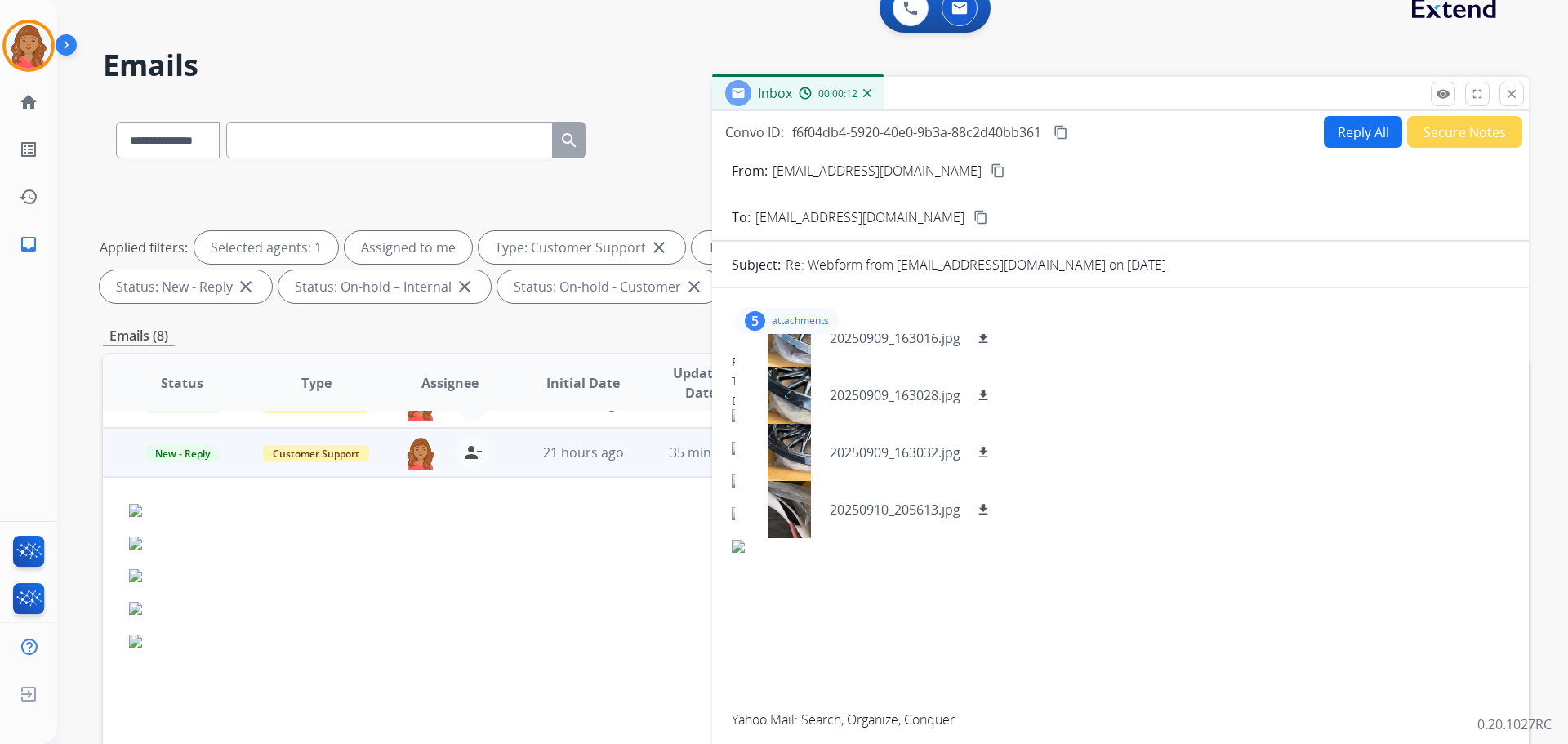
scroll to position [0, 0]
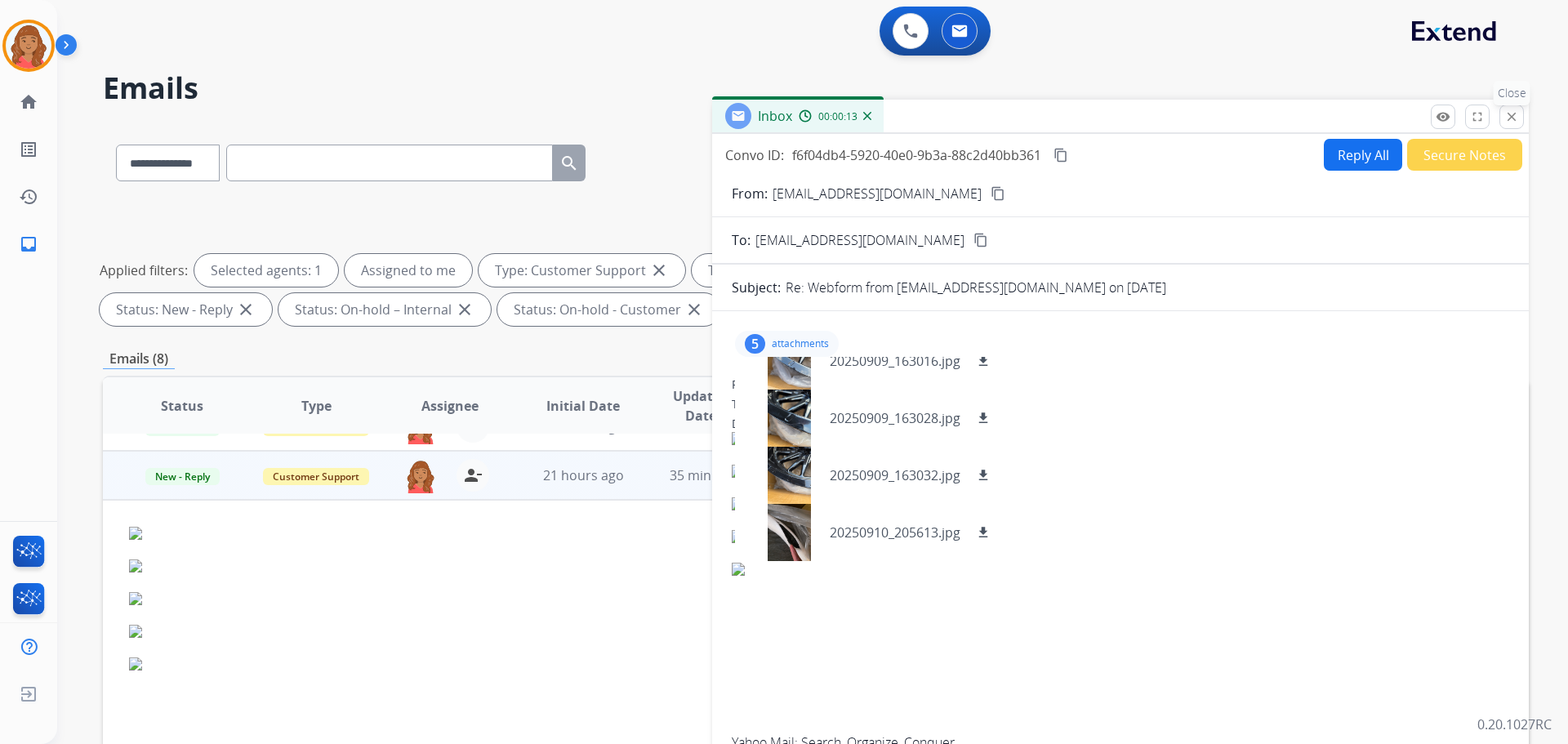
click at [880, 122] on mat-icon "close" at bounding box center [1512, 117] width 15 height 15
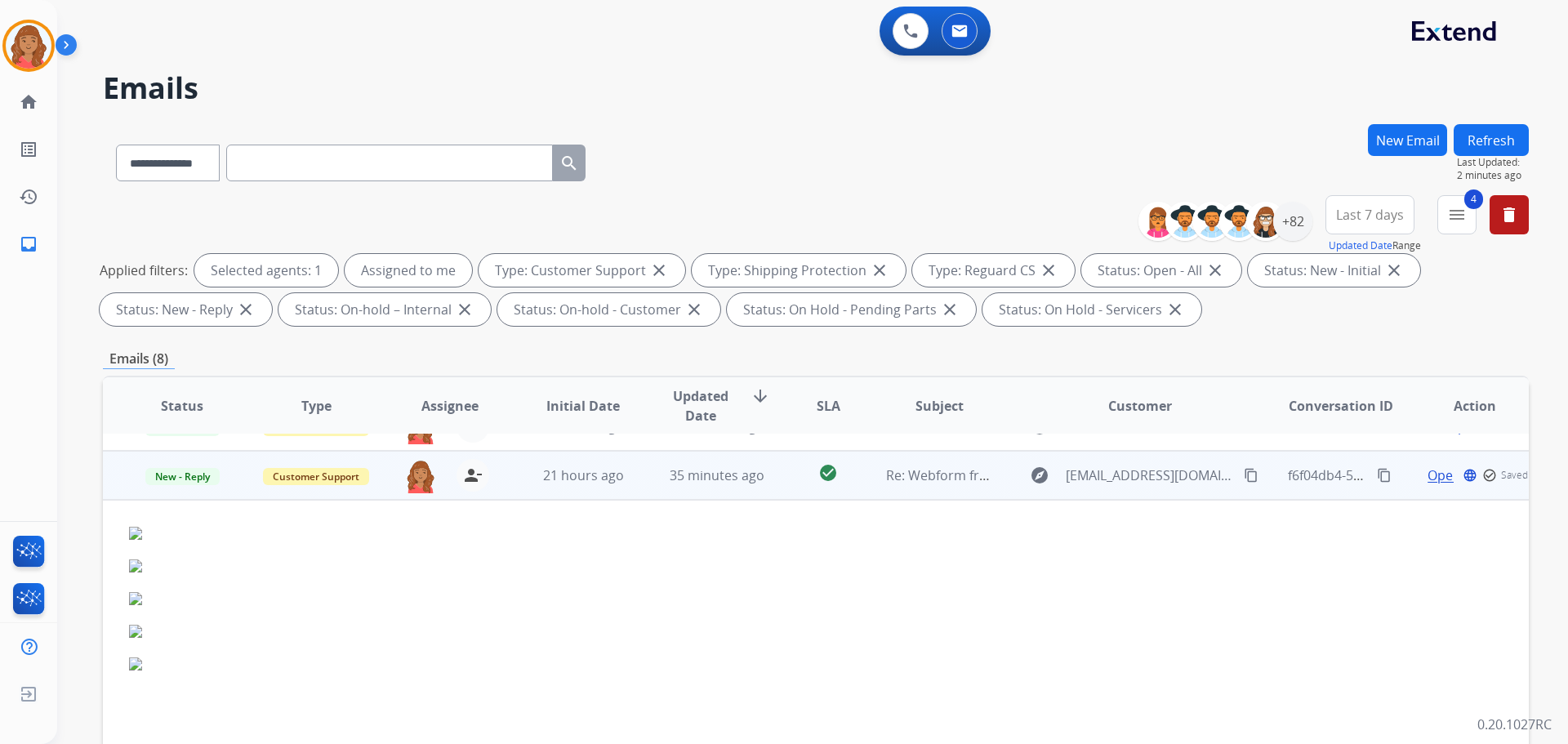
click at [880, 476] on mat-icon "content_copy" at bounding box center [1251, 476] width 15 height 15
click at [880, 473] on span "Open" at bounding box center [1465, 475] width 34 height 20
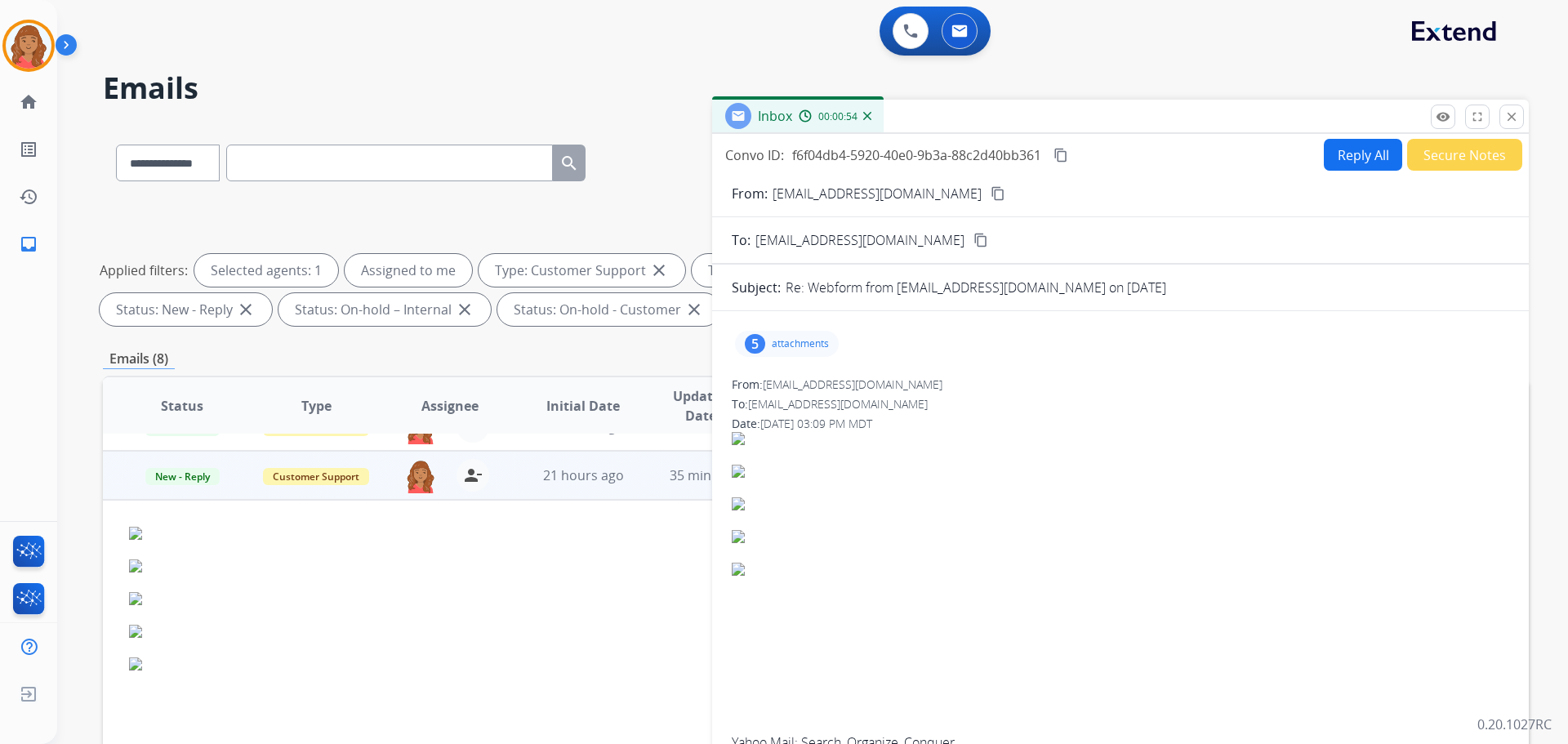
click at [880, 161] on button "Reply All" at bounding box center [1364, 155] width 79 height 32
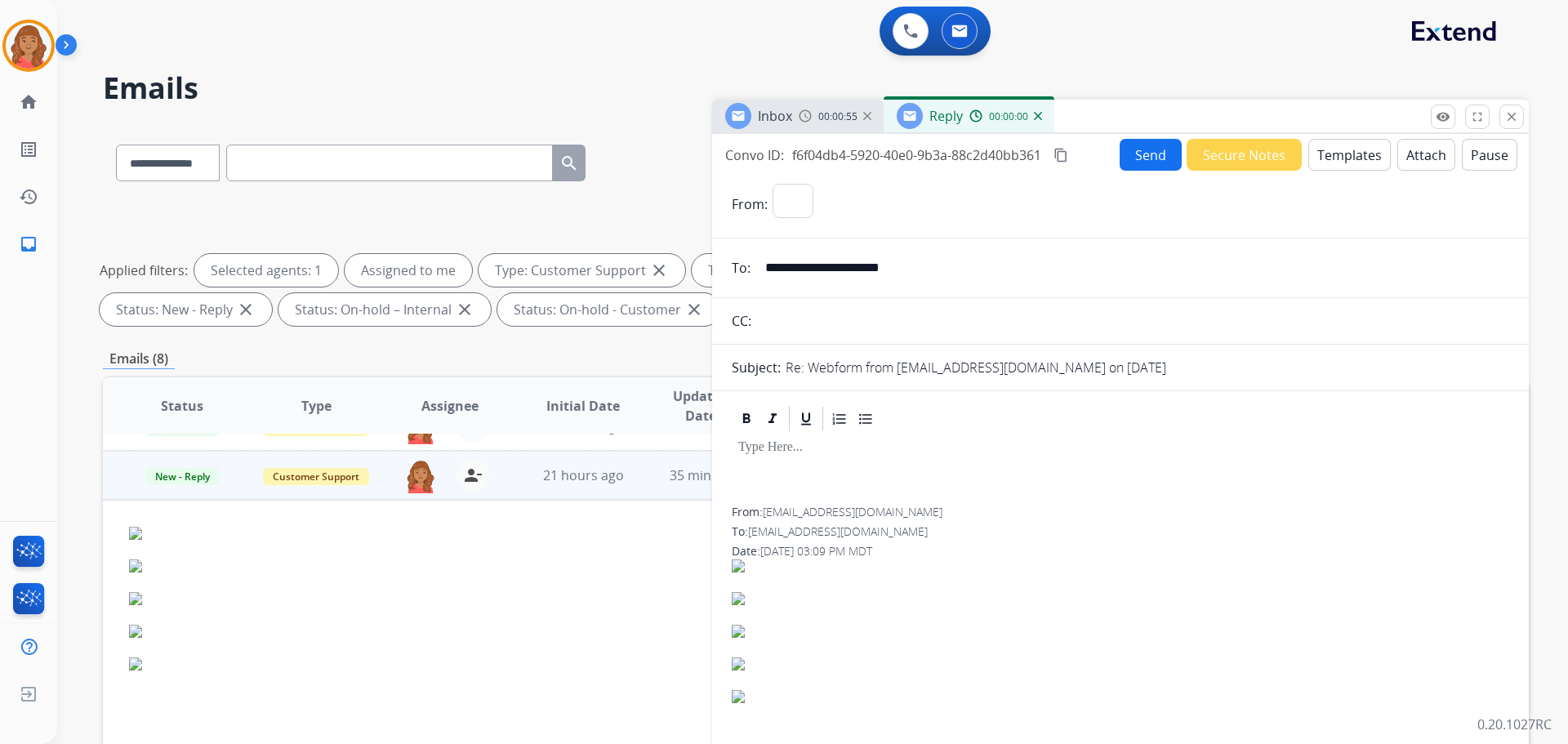
select select "**********"
click at [880, 152] on button "Templates" at bounding box center [1349, 155] width 83 height 32
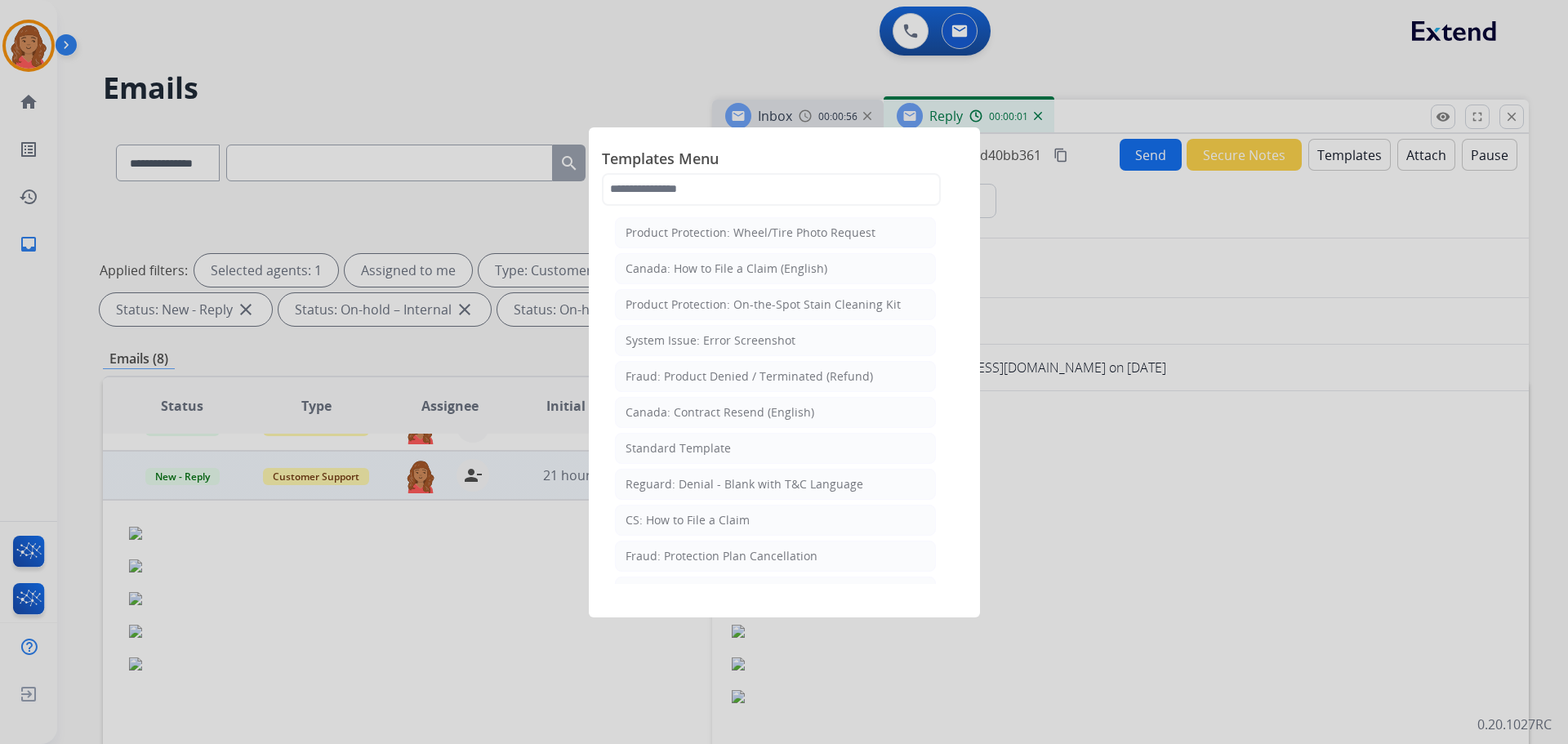
drag, startPoint x: 656, startPoint y: 448, endPoint x: 870, endPoint y: 489, distance: 217.9
click at [660, 449] on div "Standard Template" at bounding box center [678, 448] width 105 height 16
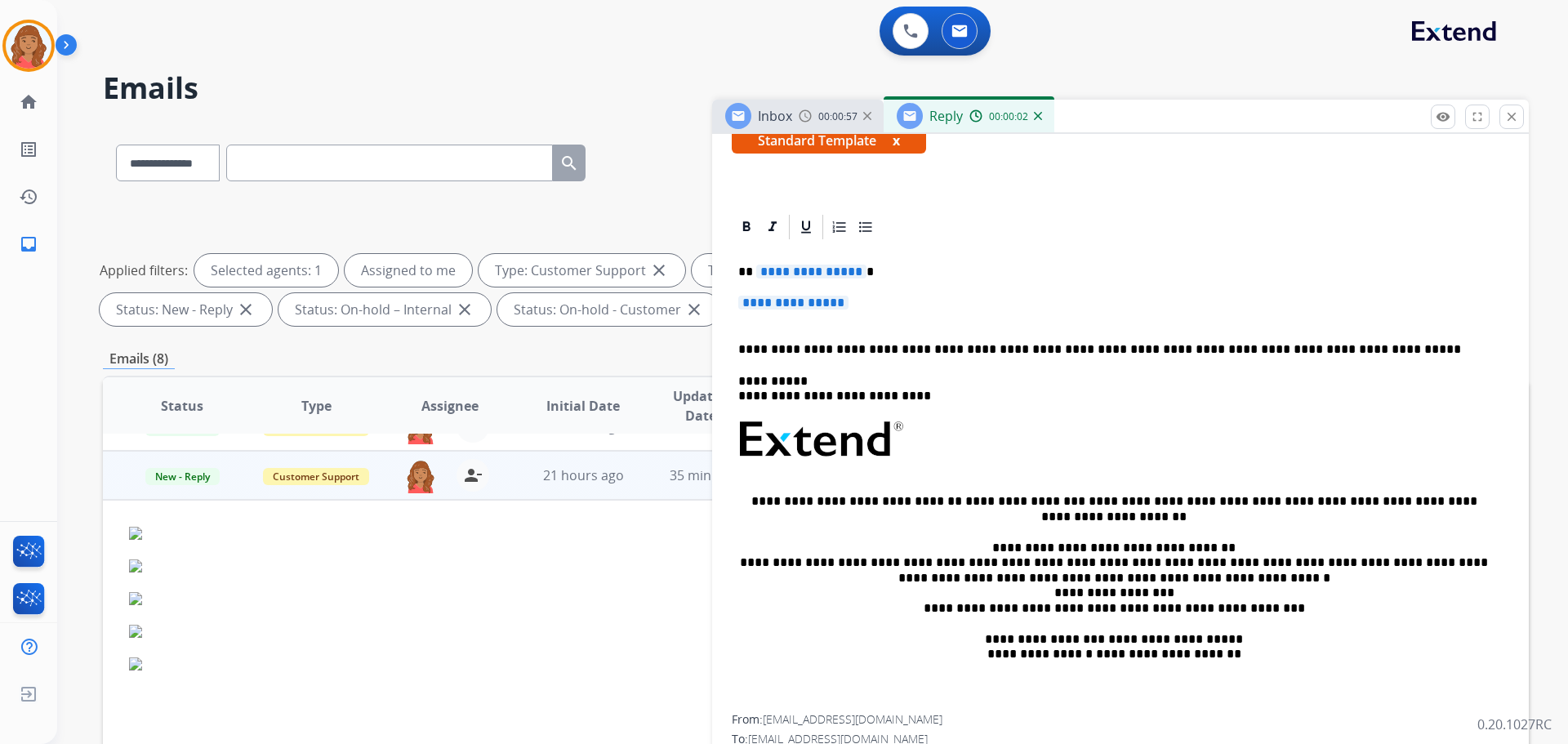
scroll to position [326, 0]
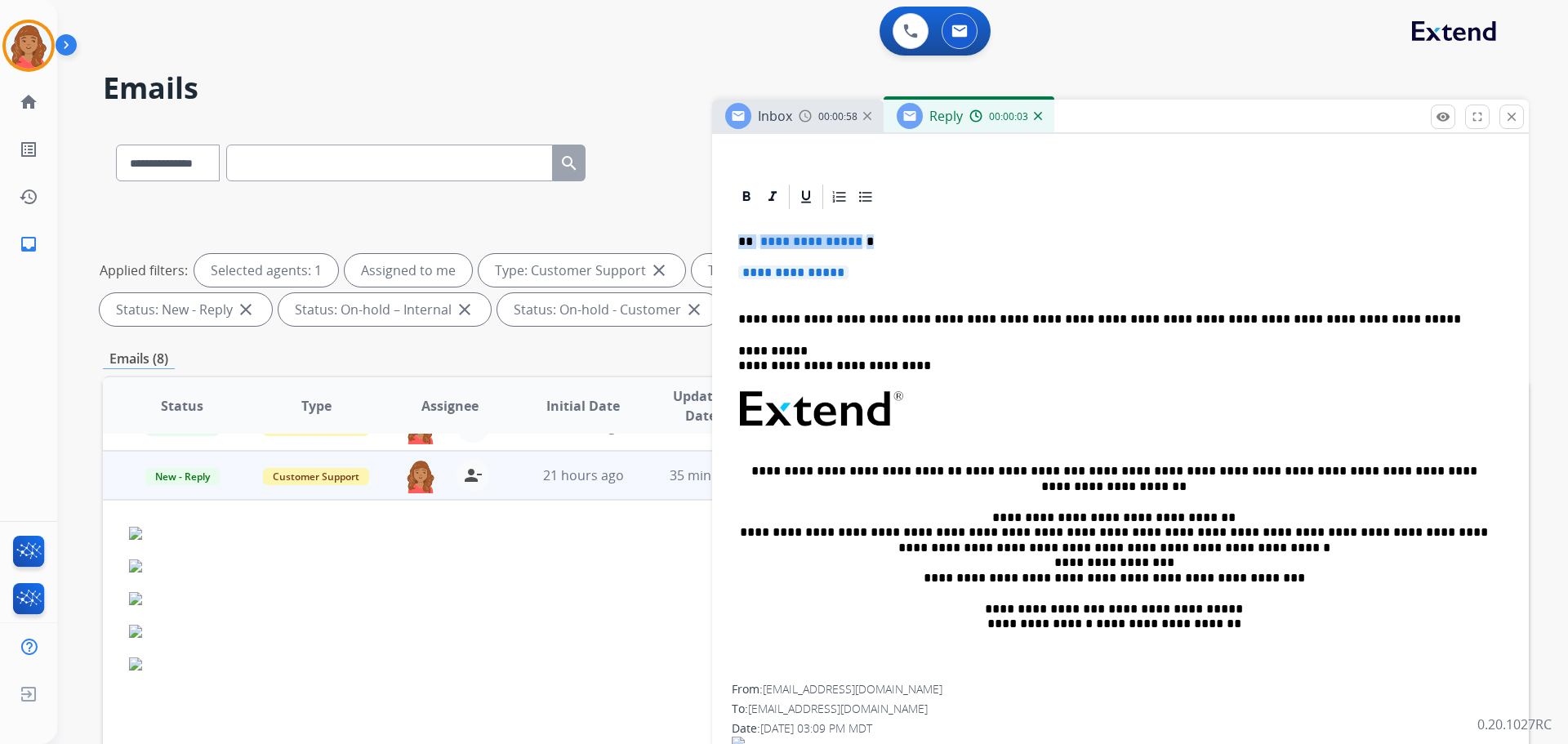
drag, startPoint x: 860, startPoint y: 263, endPoint x: 702, endPoint y: 228, distance: 161.8
click at [701, 228] on div "**********" at bounding box center [816, 566] width 1425 height 884
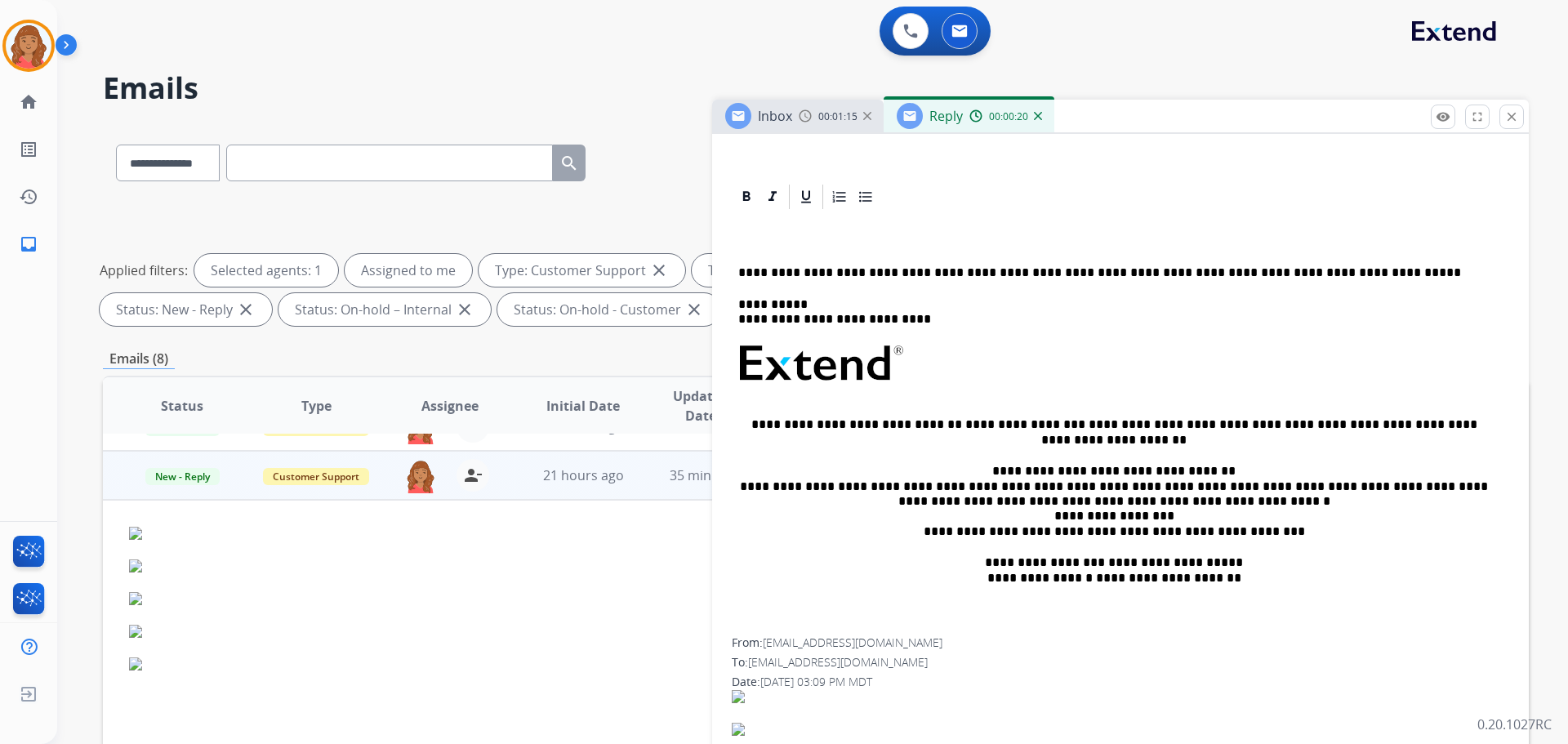
drag, startPoint x: 749, startPoint y: 254, endPoint x: 729, endPoint y: 252, distance: 20.1
click at [742, 242] on p at bounding box center [1113, 242] width 751 height 15
drag, startPoint x: 720, startPoint y: 229, endPoint x: 699, endPoint y: 229, distance: 21.0
click at [699, 229] on div "**********" at bounding box center [816, 566] width 1425 height 884
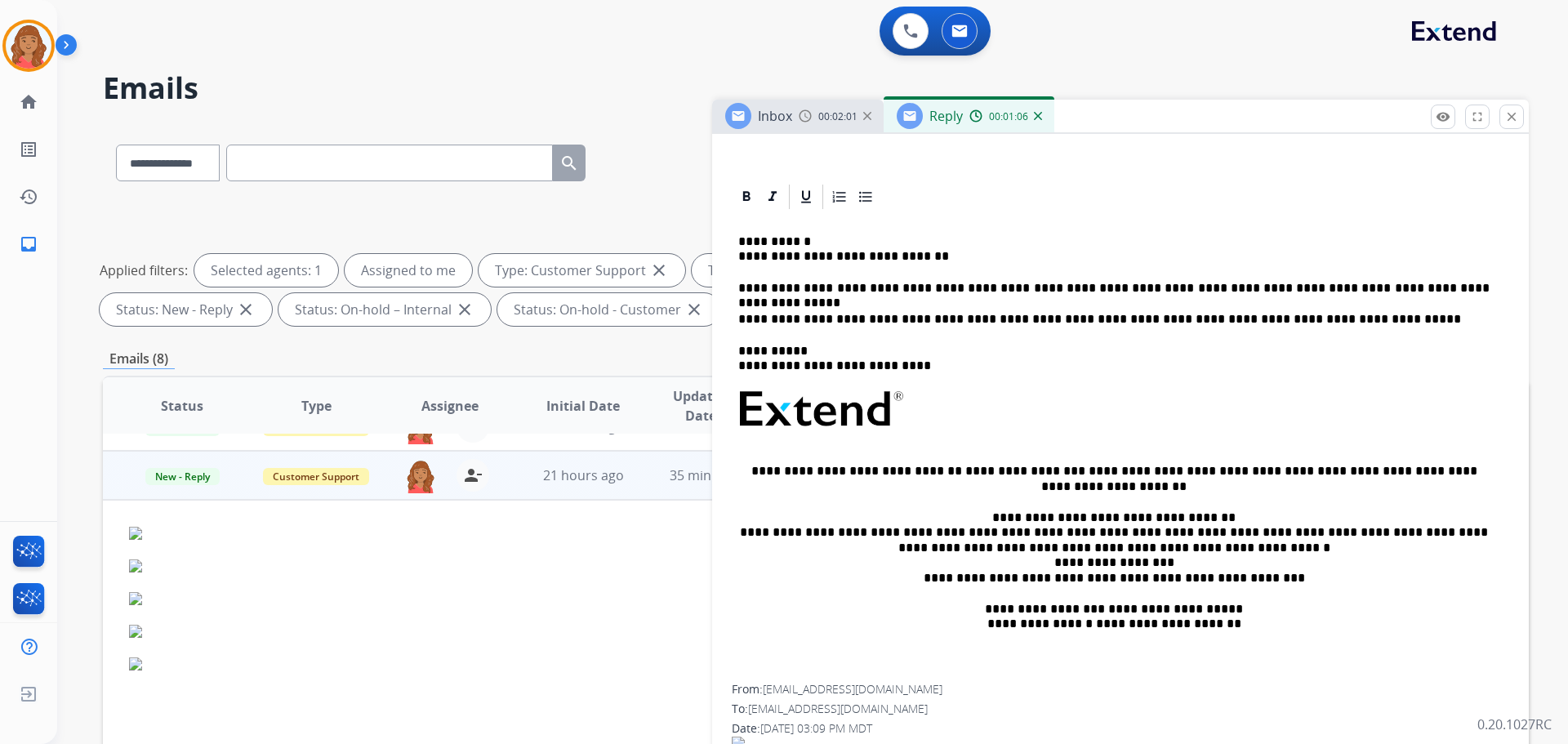
click at [880, 290] on p "**********" at bounding box center [1113, 289] width 751 height 15
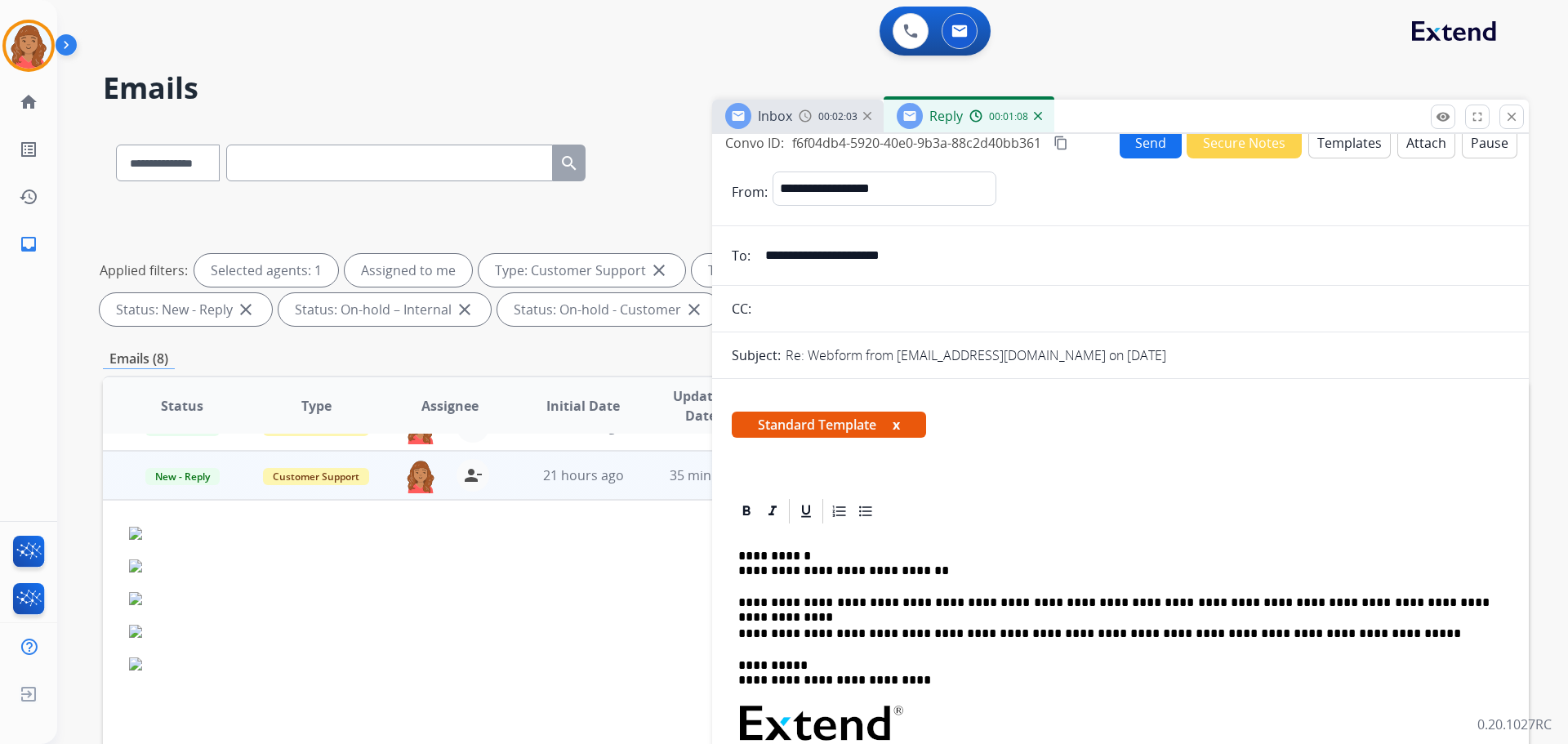
scroll to position [0, 0]
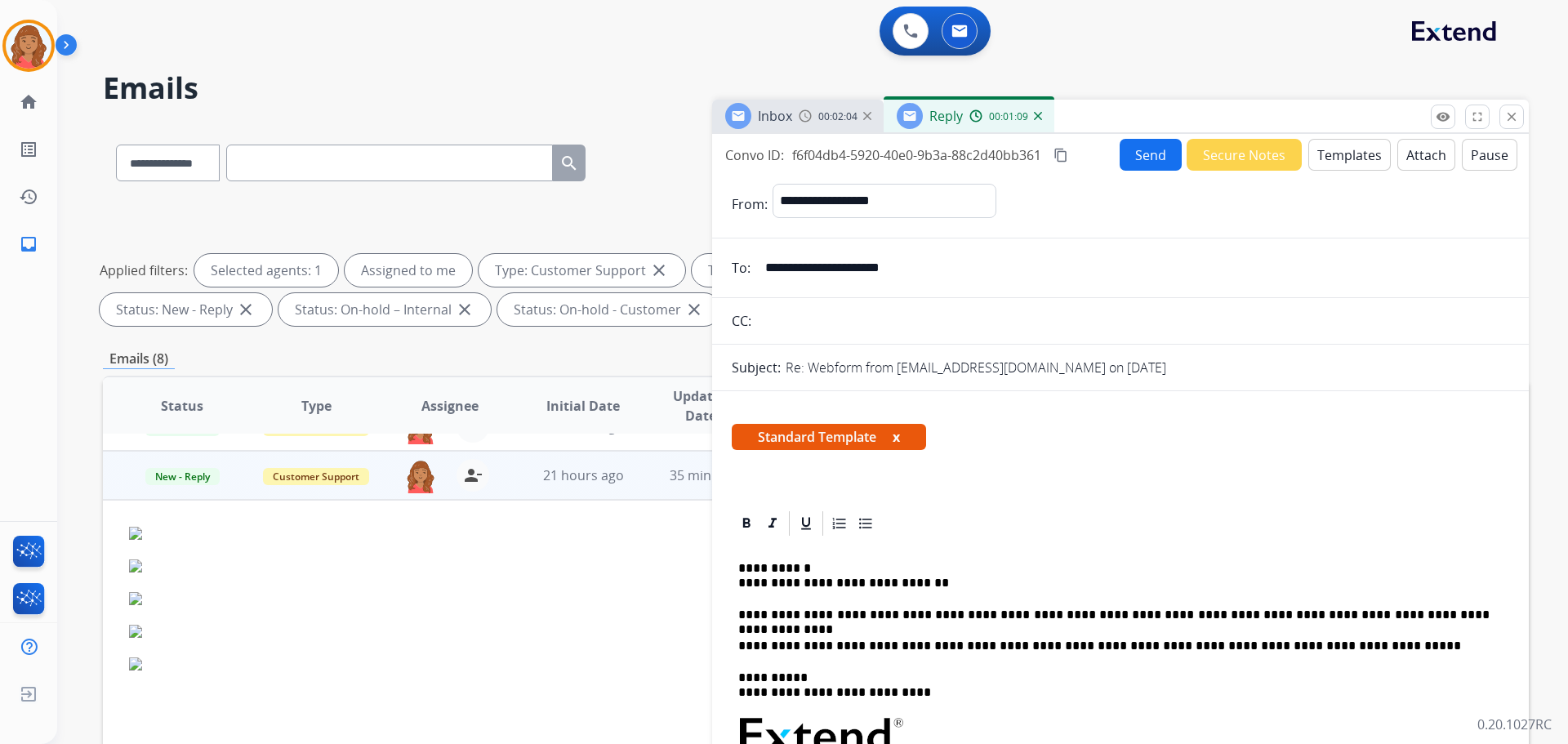
click at [880, 158] on mat-icon "content_copy" at bounding box center [1061, 156] width 15 height 15
click at [880, 161] on button "Send" at bounding box center [1151, 155] width 62 height 32
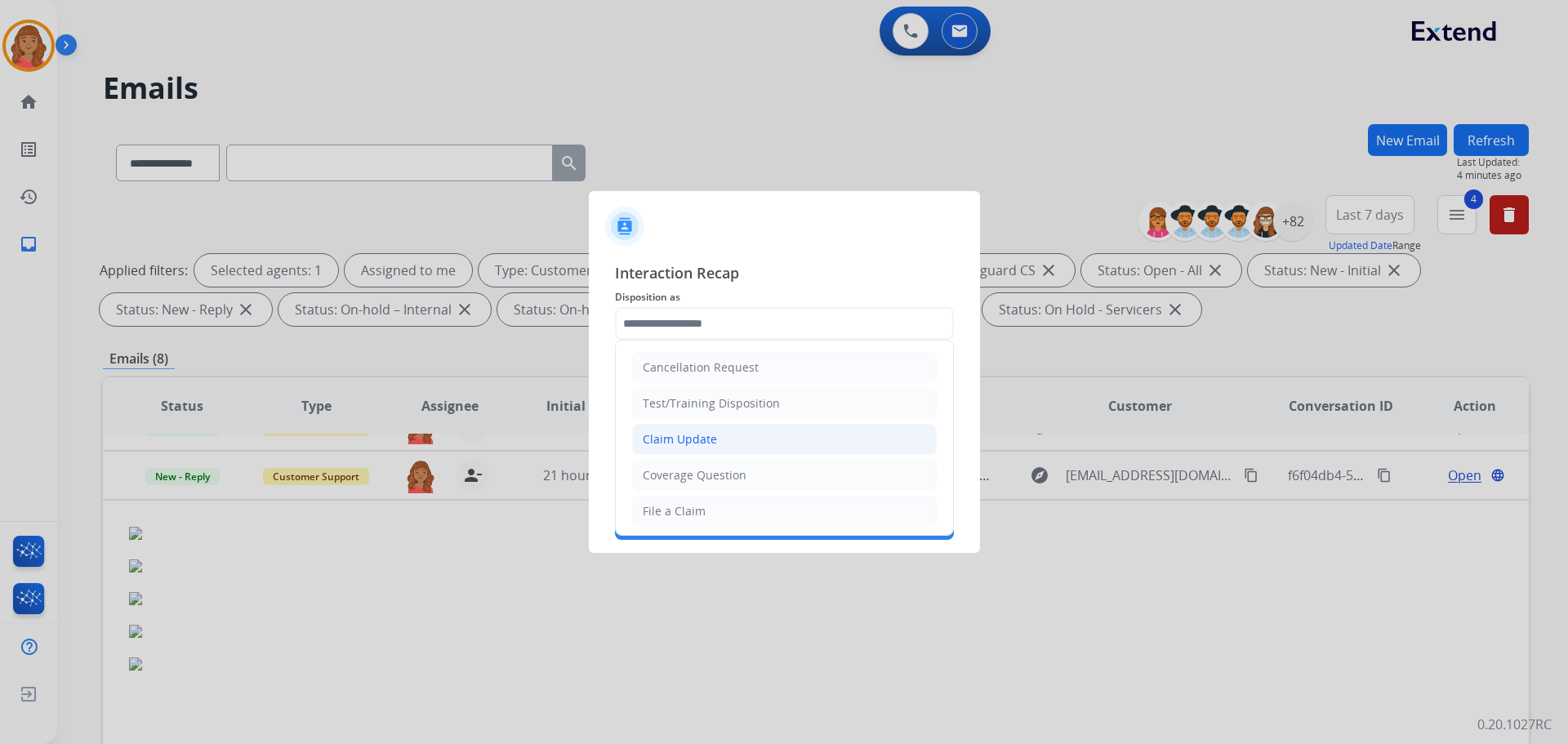
click at [673, 441] on div "Claim Update" at bounding box center [679, 439] width 74 height 16
type input "**********"
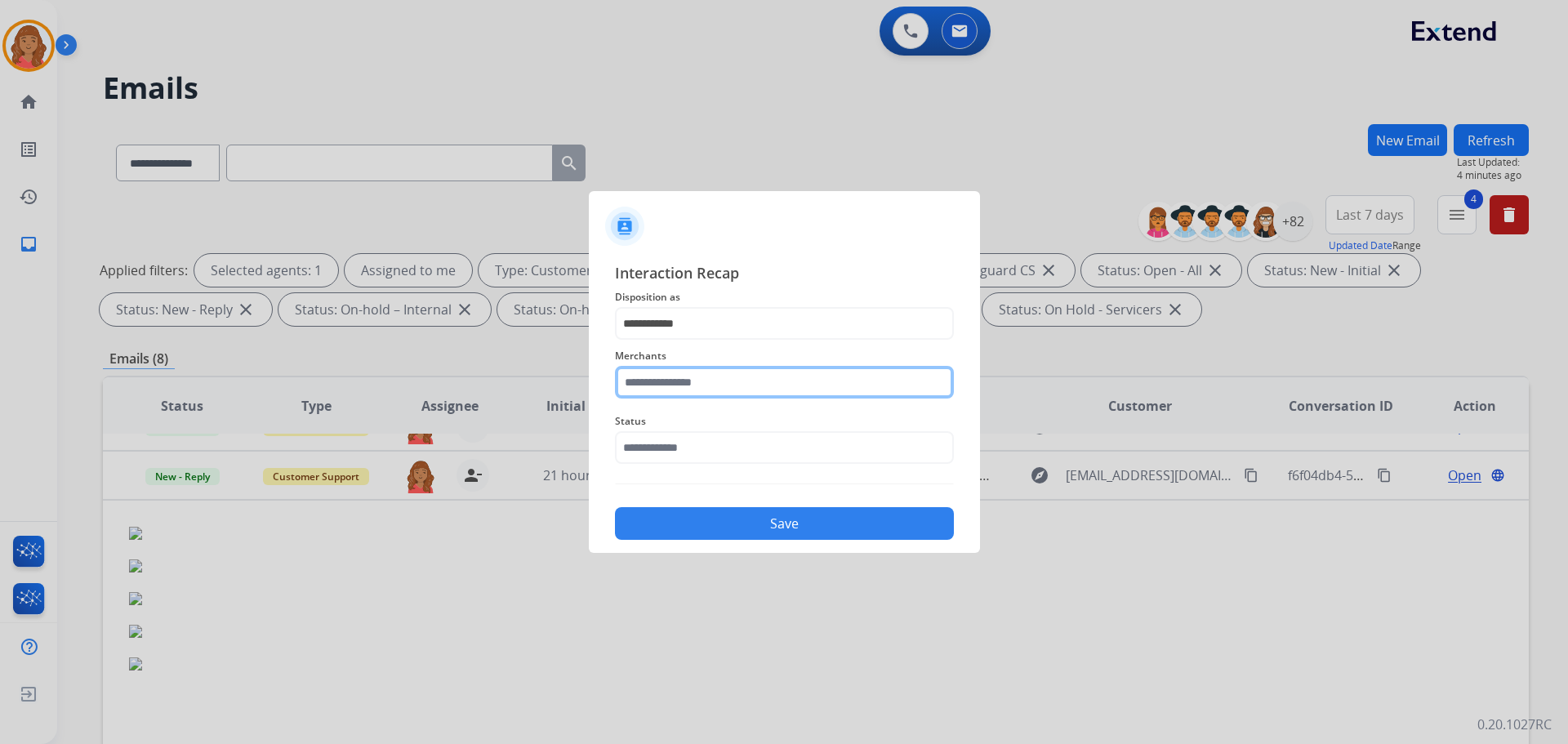
drag, startPoint x: 672, startPoint y: 383, endPoint x: 671, endPoint y: 404, distance: 21.0
click at [673, 389] on input "text" at bounding box center [784, 382] width 339 height 33
drag, startPoint x: 677, startPoint y: 427, endPoint x: 688, endPoint y: 439, distance: 16.3
click at [679, 427] on div "Threepieceus" at bounding box center [680, 428] width 74 height 16
type input "**********"
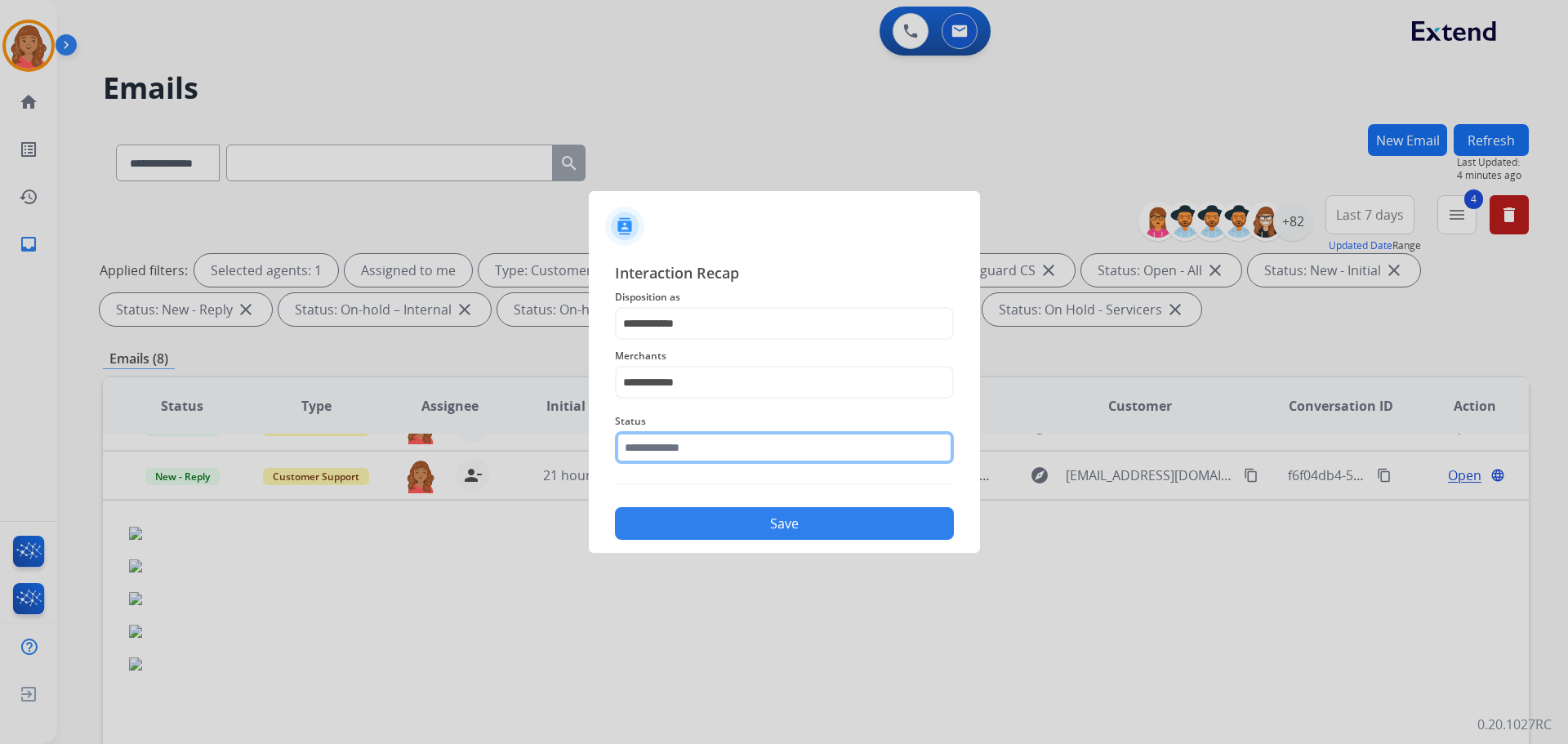
drag, startPoint x: 686, startPoint y: 451, endPoint x: 686, endPoint y: 463, distance: 12.0
click at [686, 452] on input "text" at bounding box center [784, 448] width 339 height 33
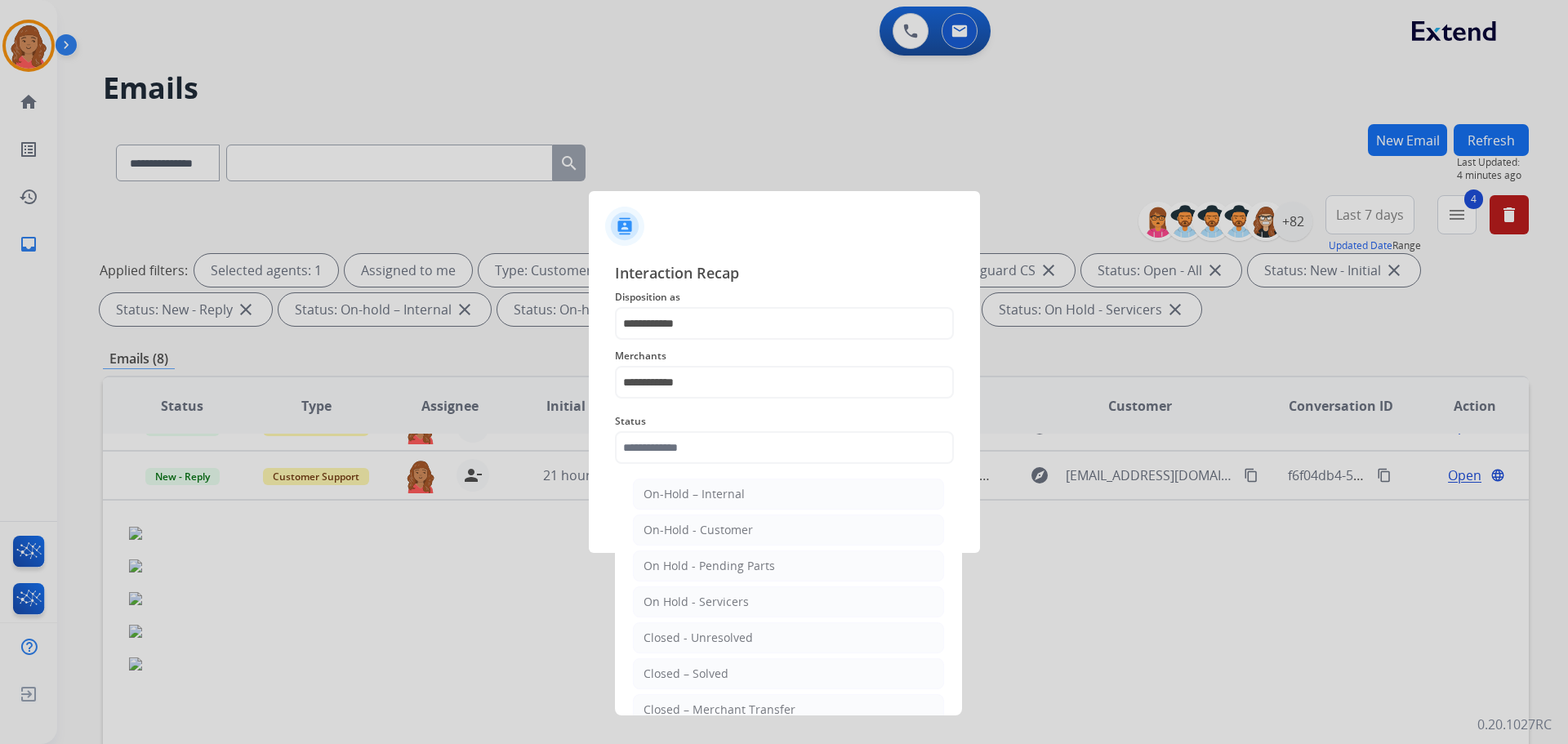
drag, startPoint x: 692, startPoint y: 676, endPoint x: 692, endPoint y: 627, distance: 49.0
click at [692, 664] on div "Closed – Solved" at bounding box center [686, 674] width 85 height 16
type input "**********"
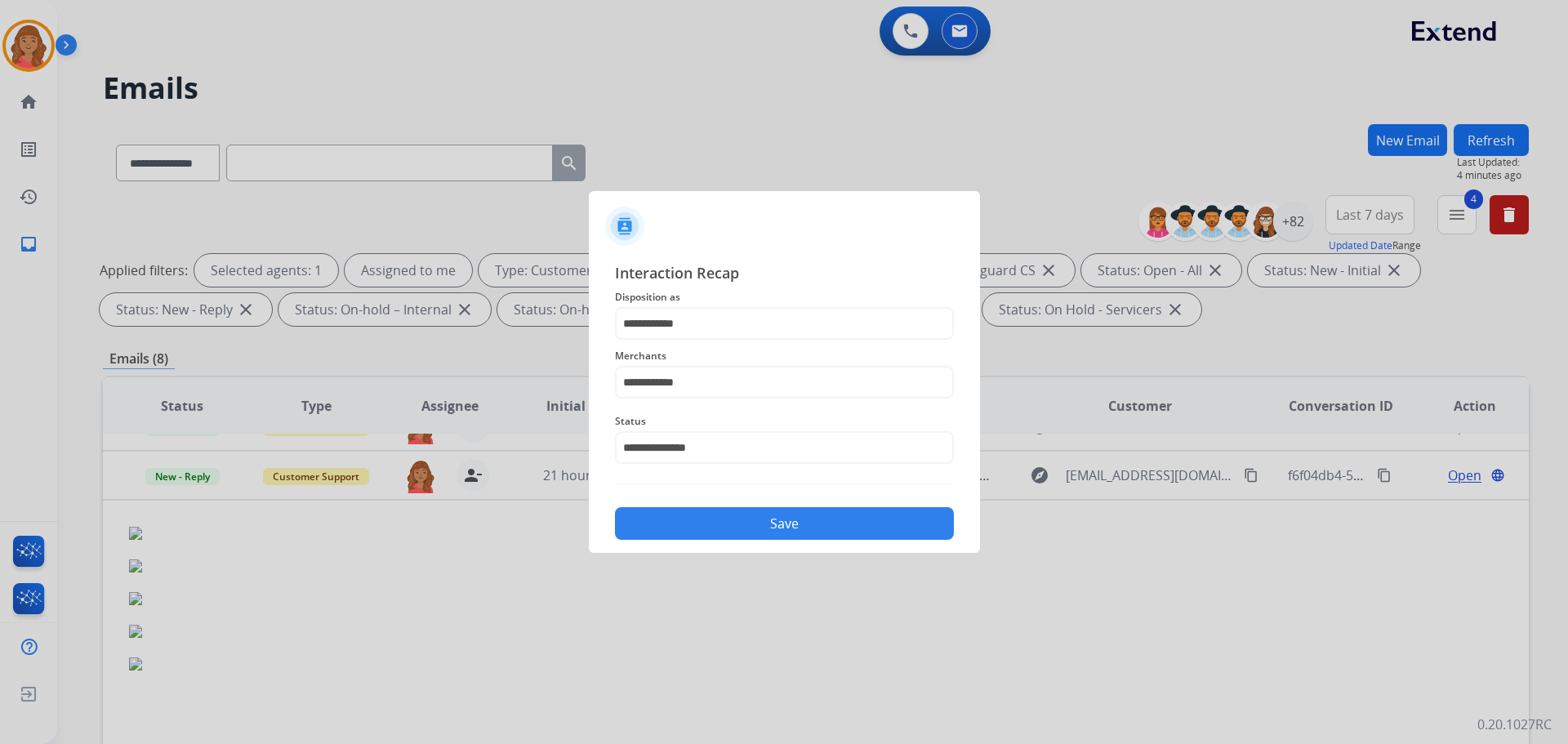
click at [703, 517] on button "Save" at bounding box center [784, 524] width 339 height 33
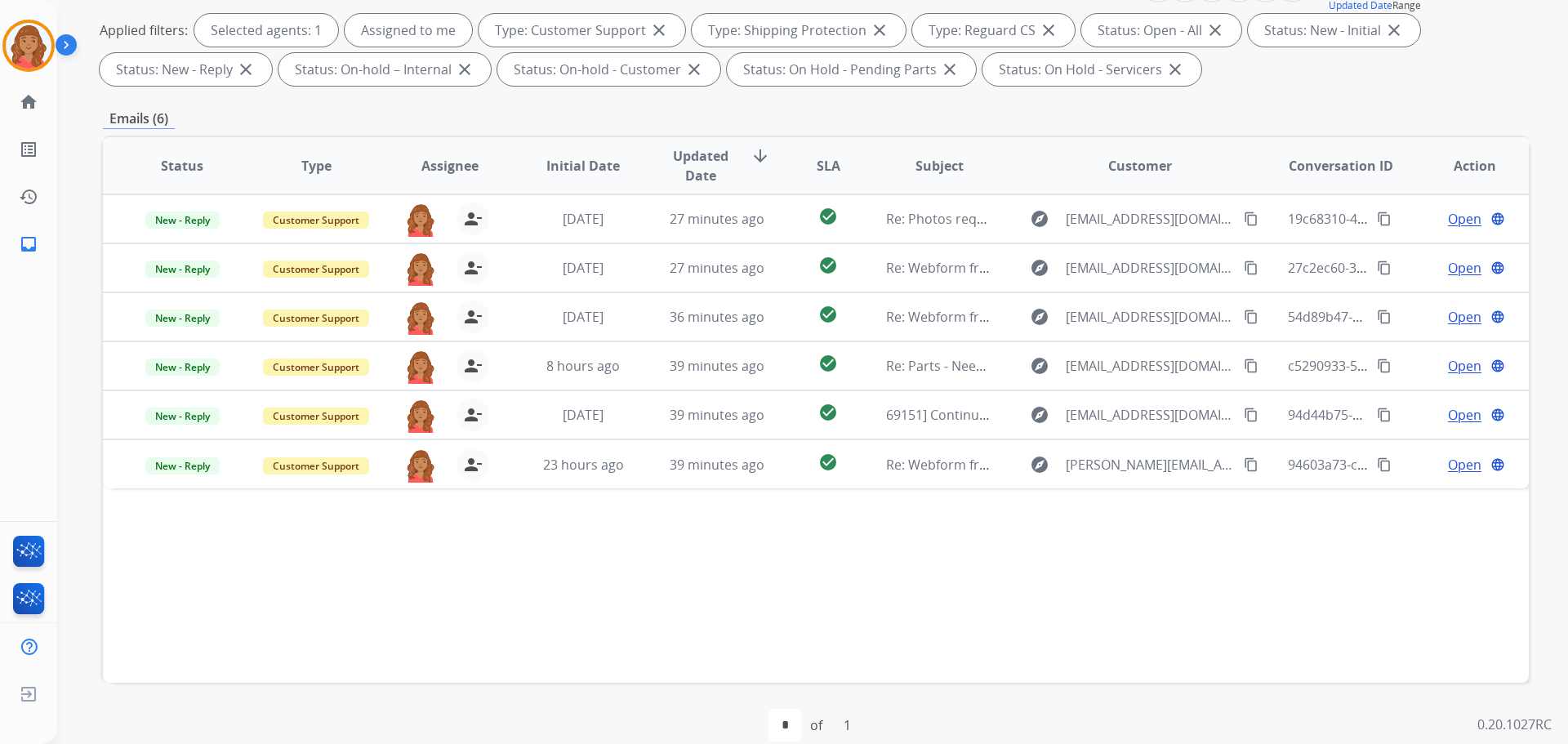
scroll to position [264, 0]
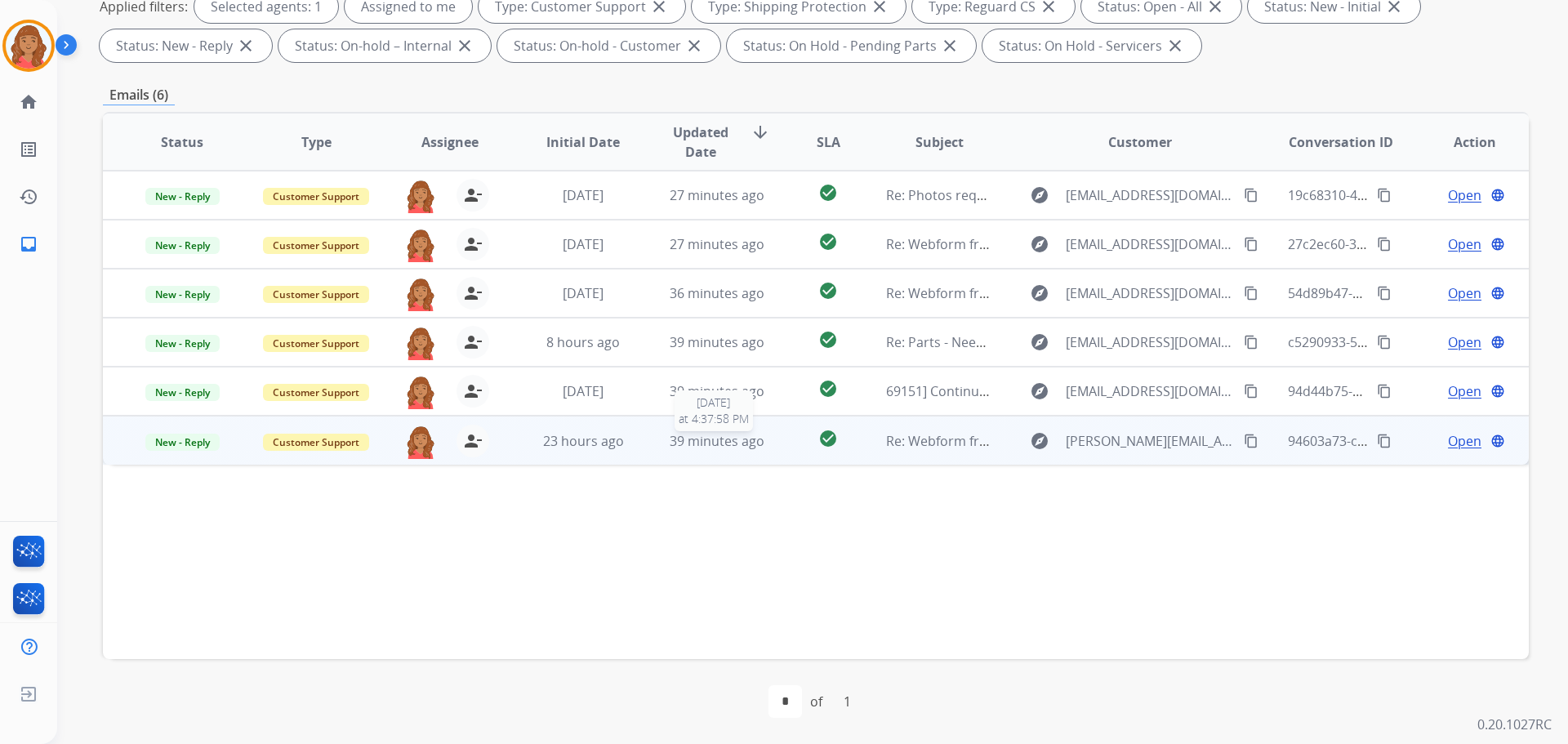
click at [736, 445] on span "39 minutes ago" at bounding box center [716, 441] width 95 height 18
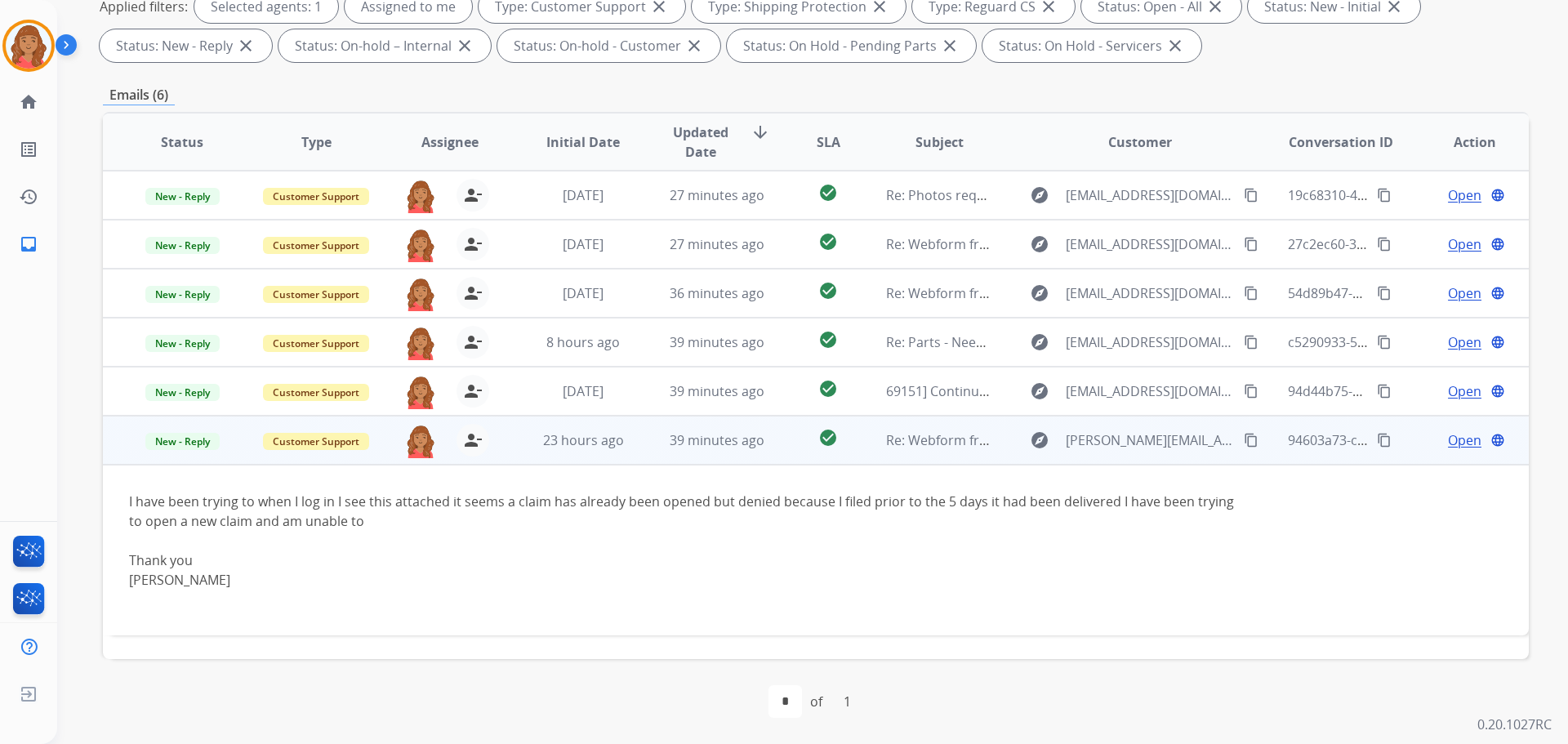
click at [880, 441] on span "Open" at bounding box center [1465, 440] width 34 height 20
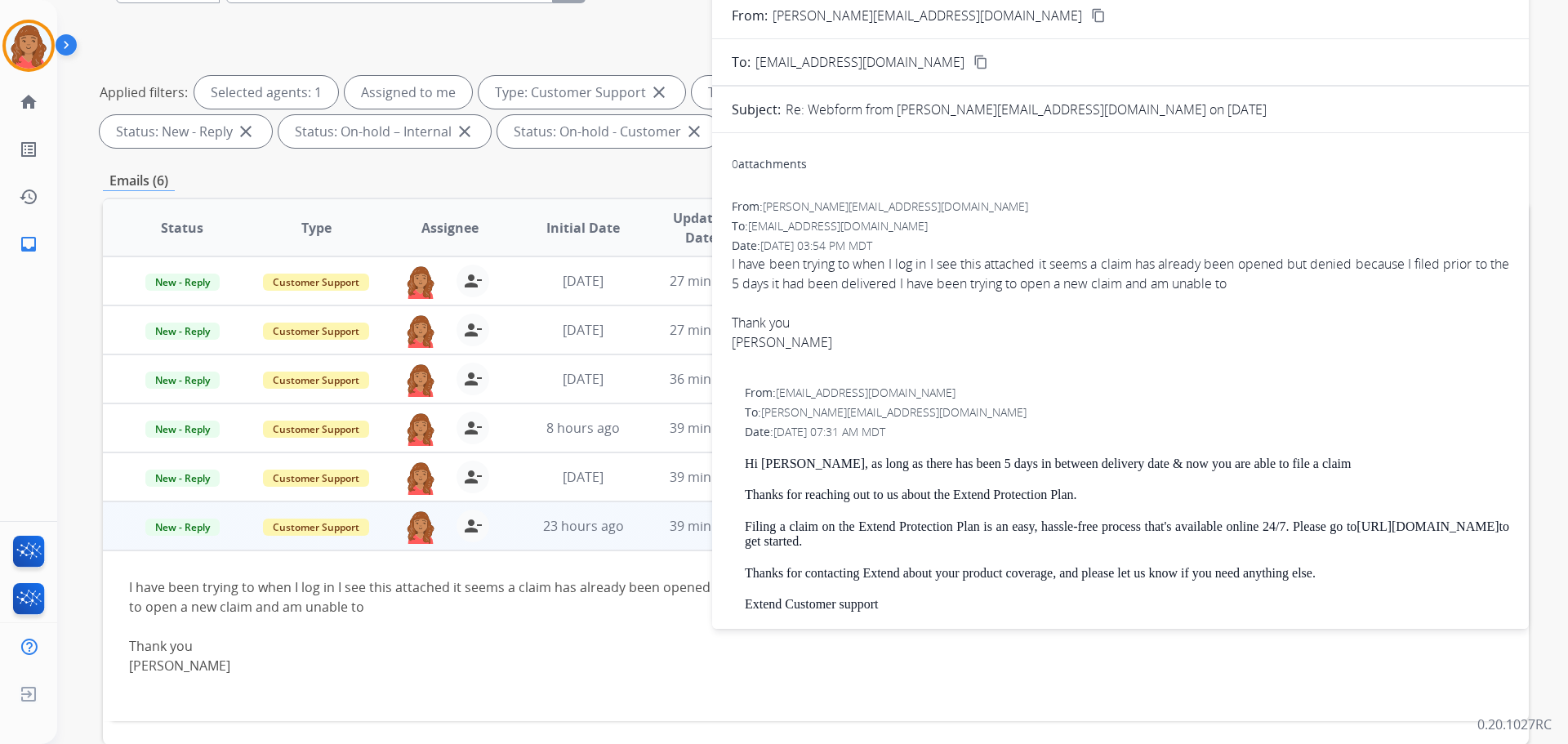
scroll to position [0, 0]
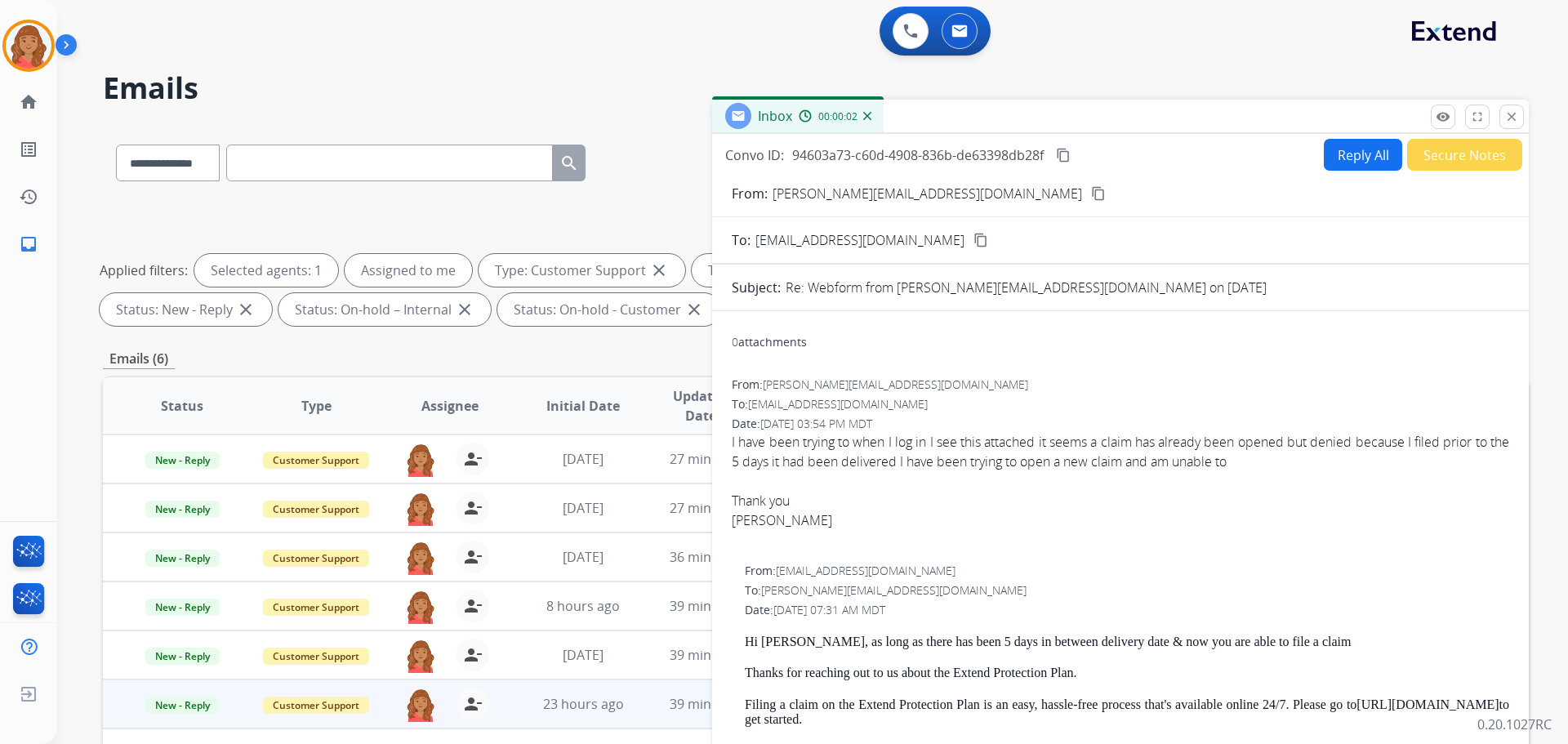
click at [880, 160] on button "Reply All" at bounding box center [1364, 155] width 79 height 32
select select "**********"
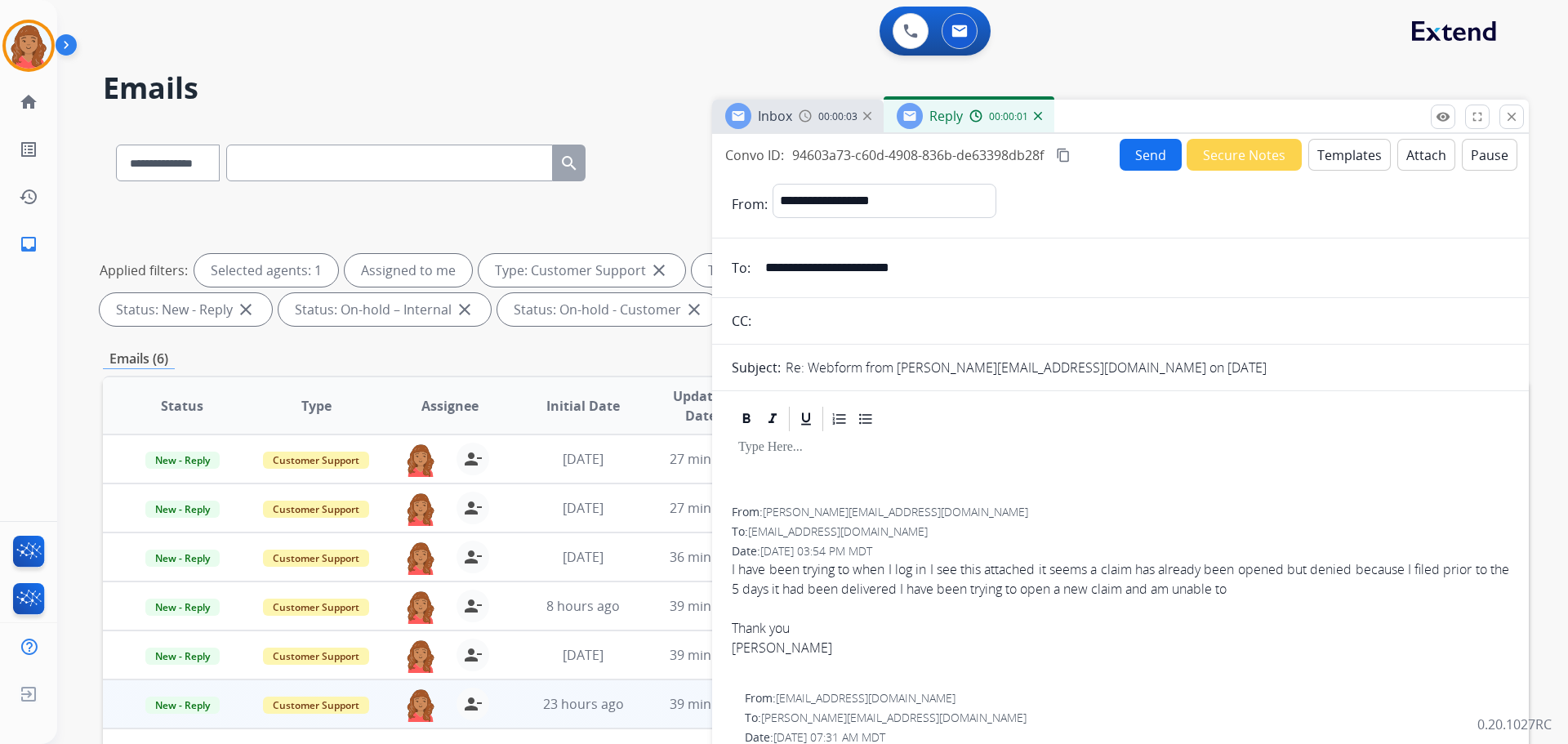
drag, startPoint x: 1061, startPoint y: 159, endPoint x: 844, endPoint y: 205, distance: 221.8
click at [880, 159] on mat-icon "content_copy" at bounding box center [1063, 156] width 15 height 15
drag, startPoint x: 938, startPoint y: 266, endPoint x: 763, endPoint y: 278, distance: 175.4
click at [763, 278] on input "**********" at bounding box center [1132, 267] width 754 height 33
drag, startPoint x: 1236, startPoint y: 480, endPoint x: 1223, endPoint y: 476, distance: 13.6
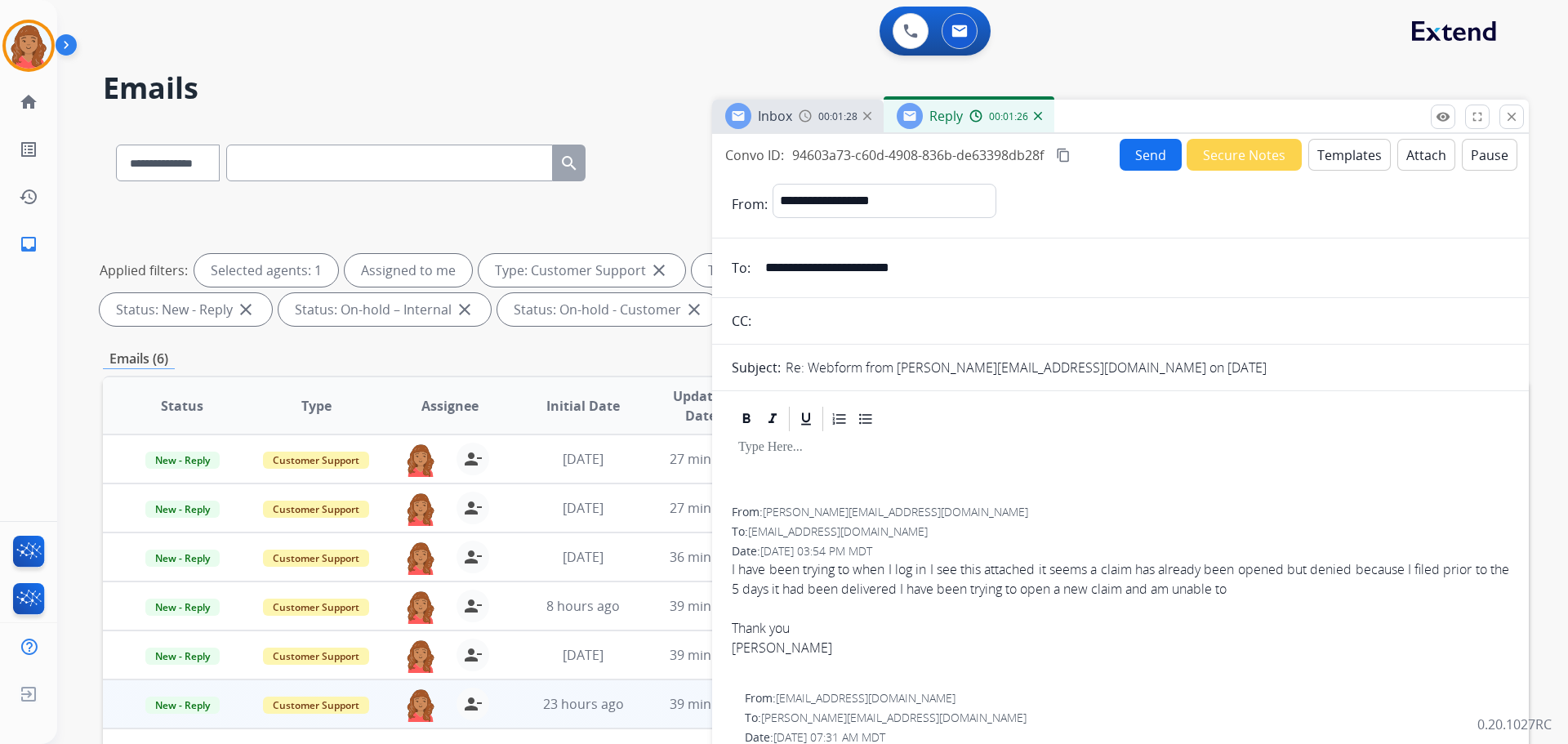
click at [880, 481] on div at bounding box center [1120, 470] width 777 height 73
click at [880, 159] on button "Templates" at bounding box center [1349, 155] width 83 height 32
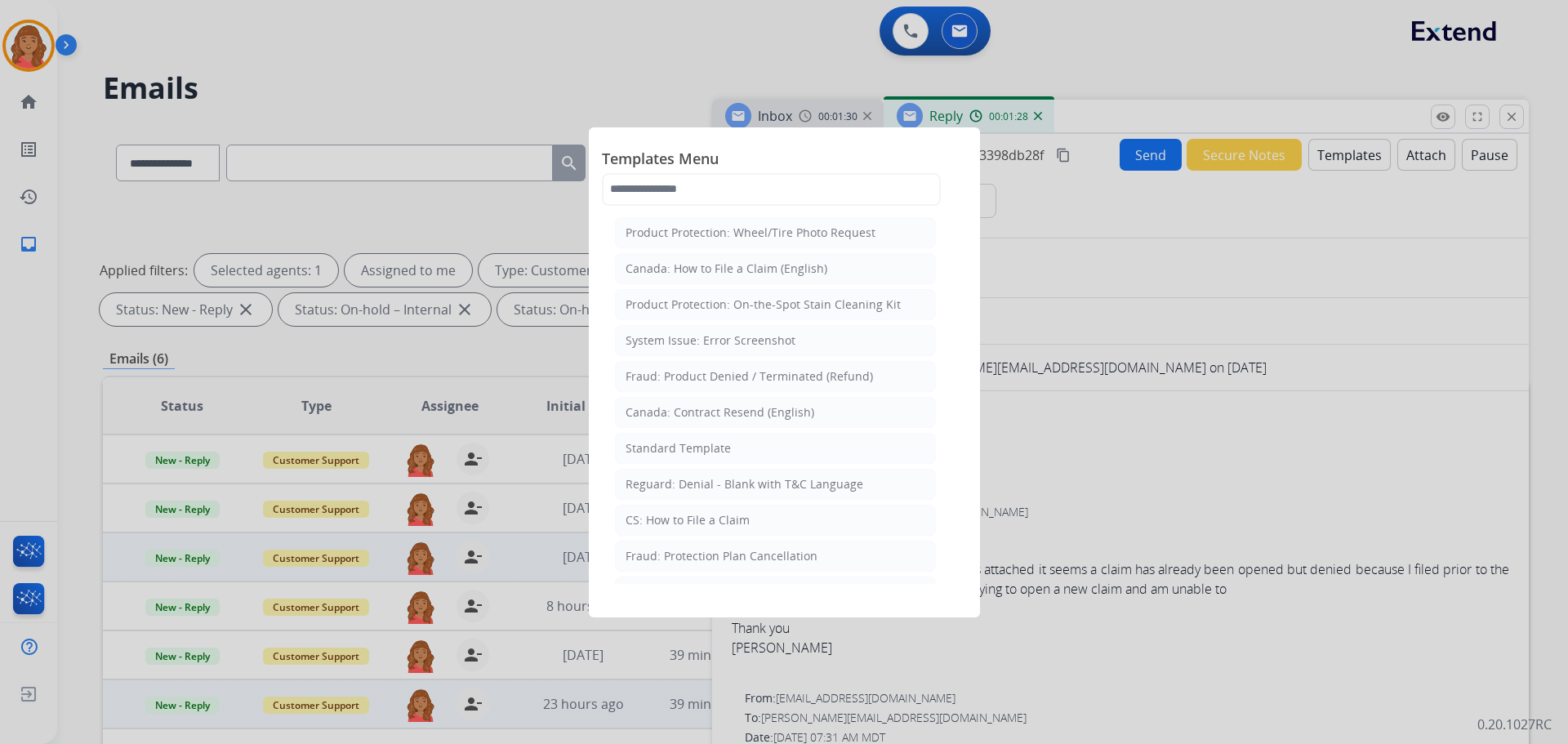
drag, startPoint x: 669, startPoint y: 449, endPoint x: 710, endPoint y: 535, distance: 95.3
click at [667, 451] on div "Standard Template" at bounding box center [678, 448] width 105 height 16
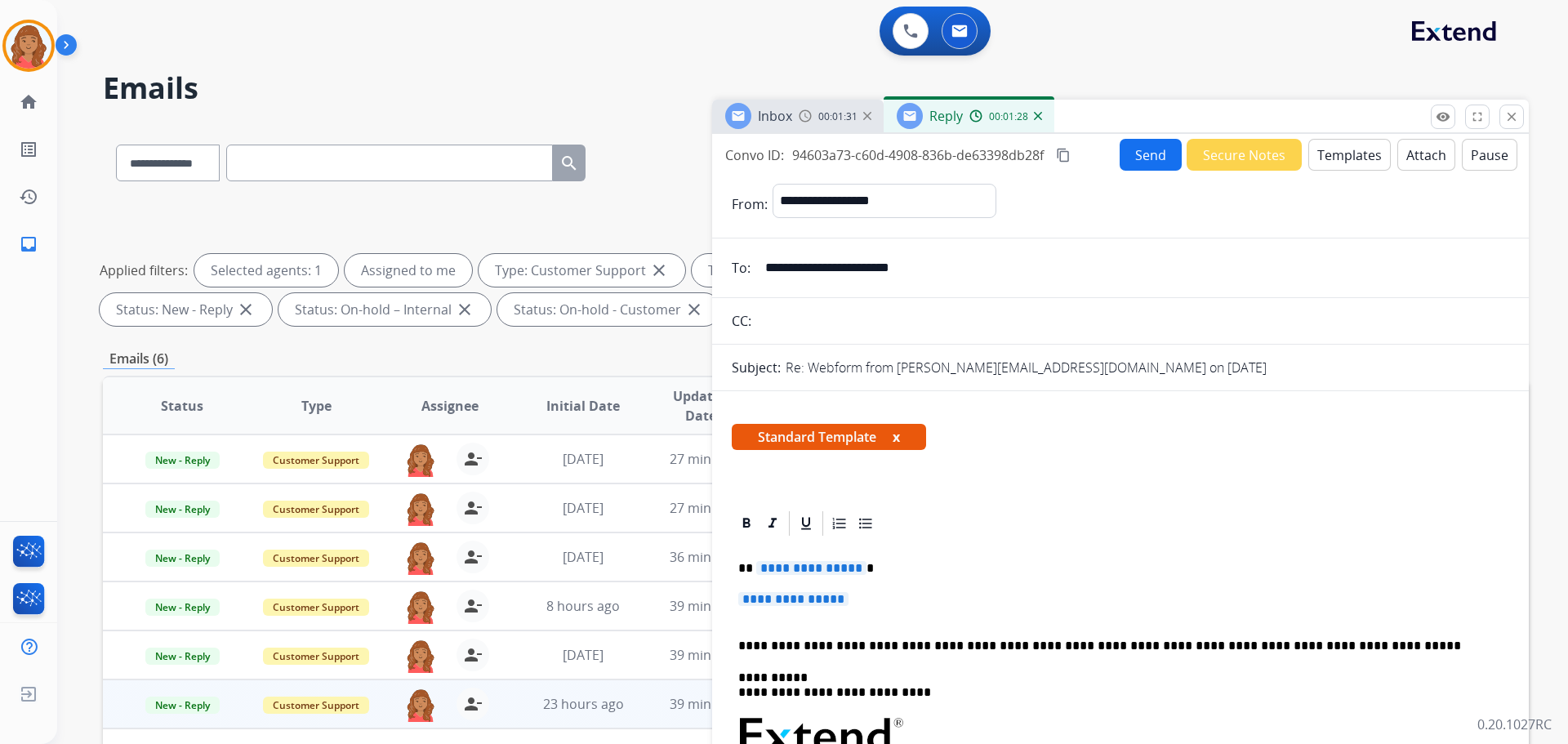
scroll to position [163, 0]
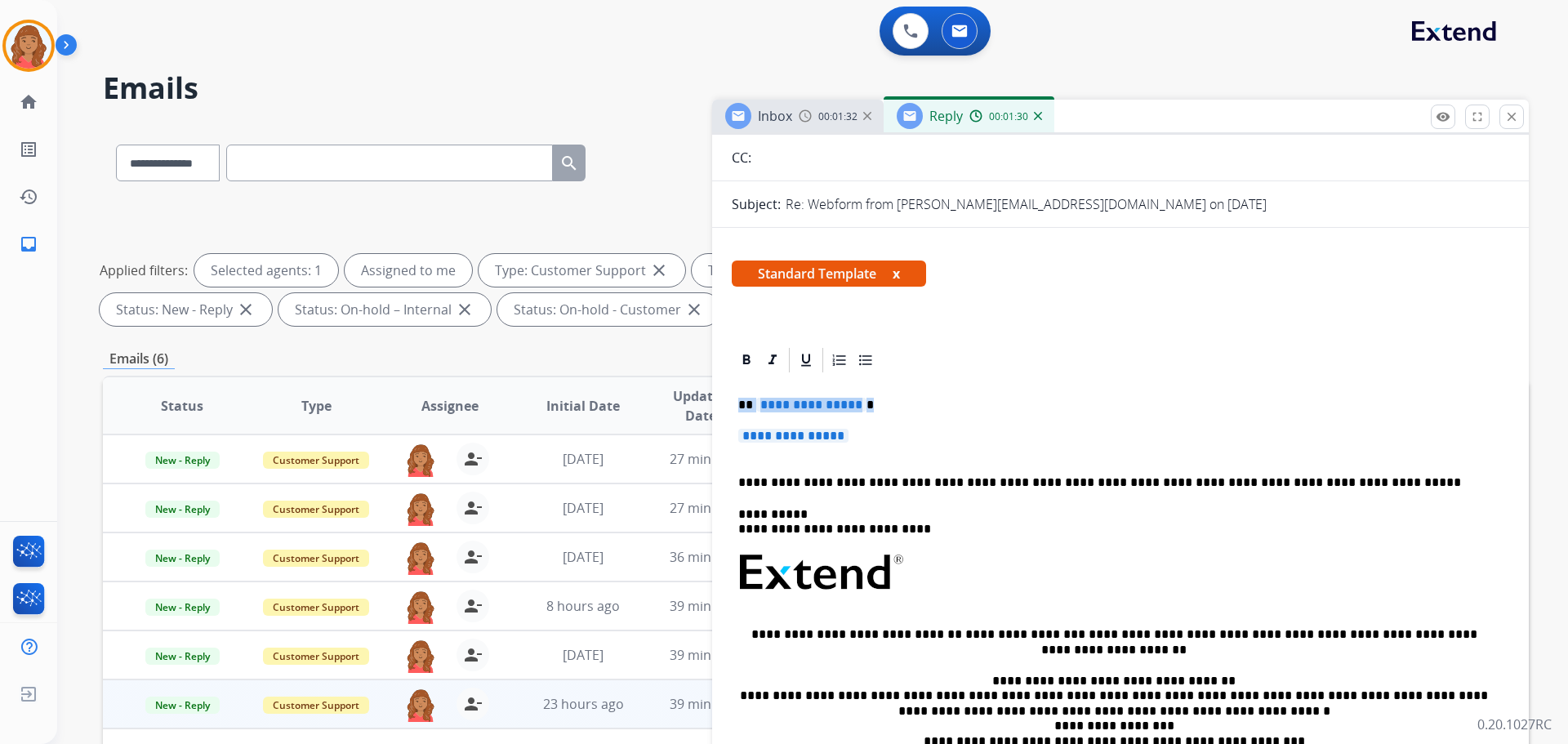
drag, startPoint x: 899, startPoint y: 440, endPoint x: 723, endPoint y: 402, distance: 180.1
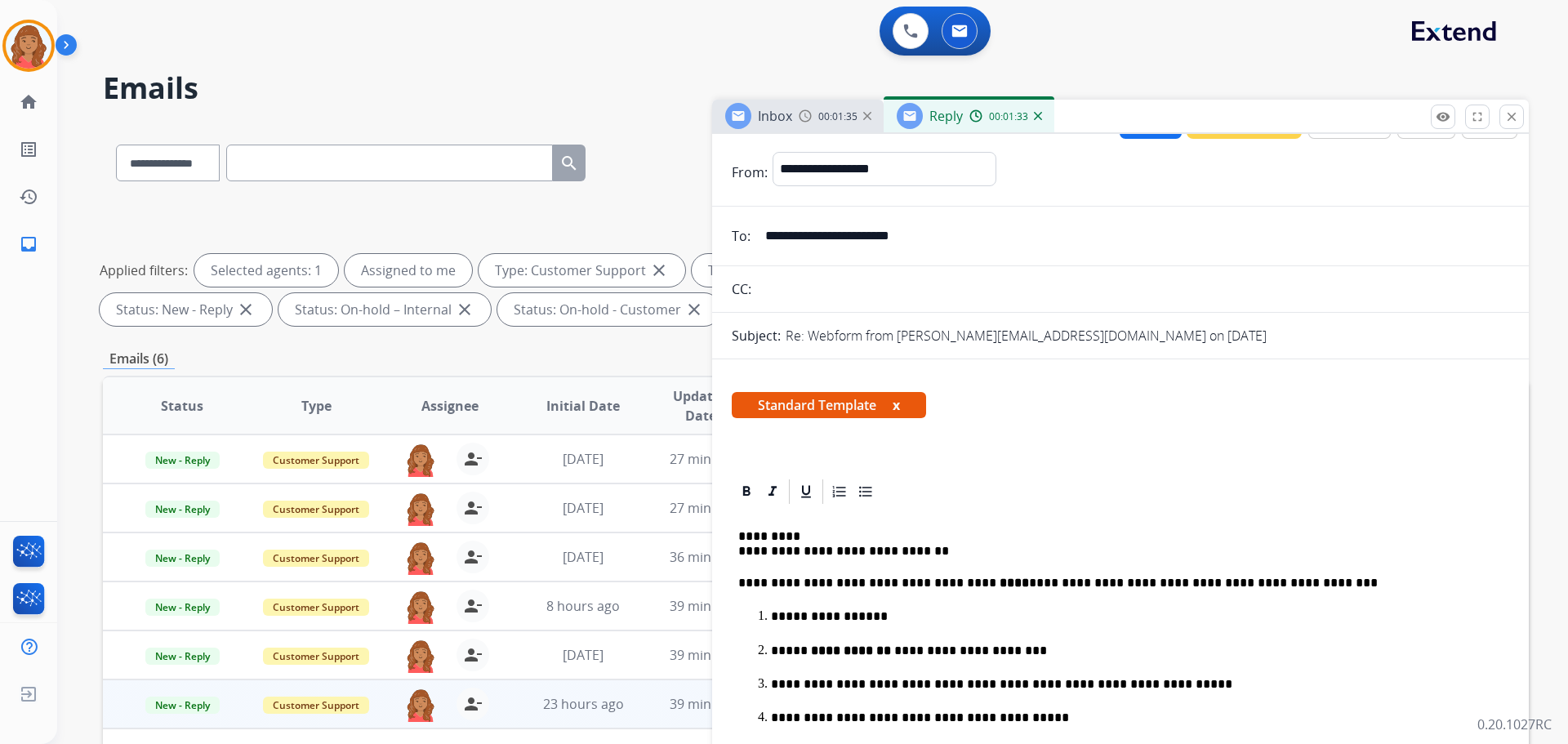
scroll to position [0, 0]
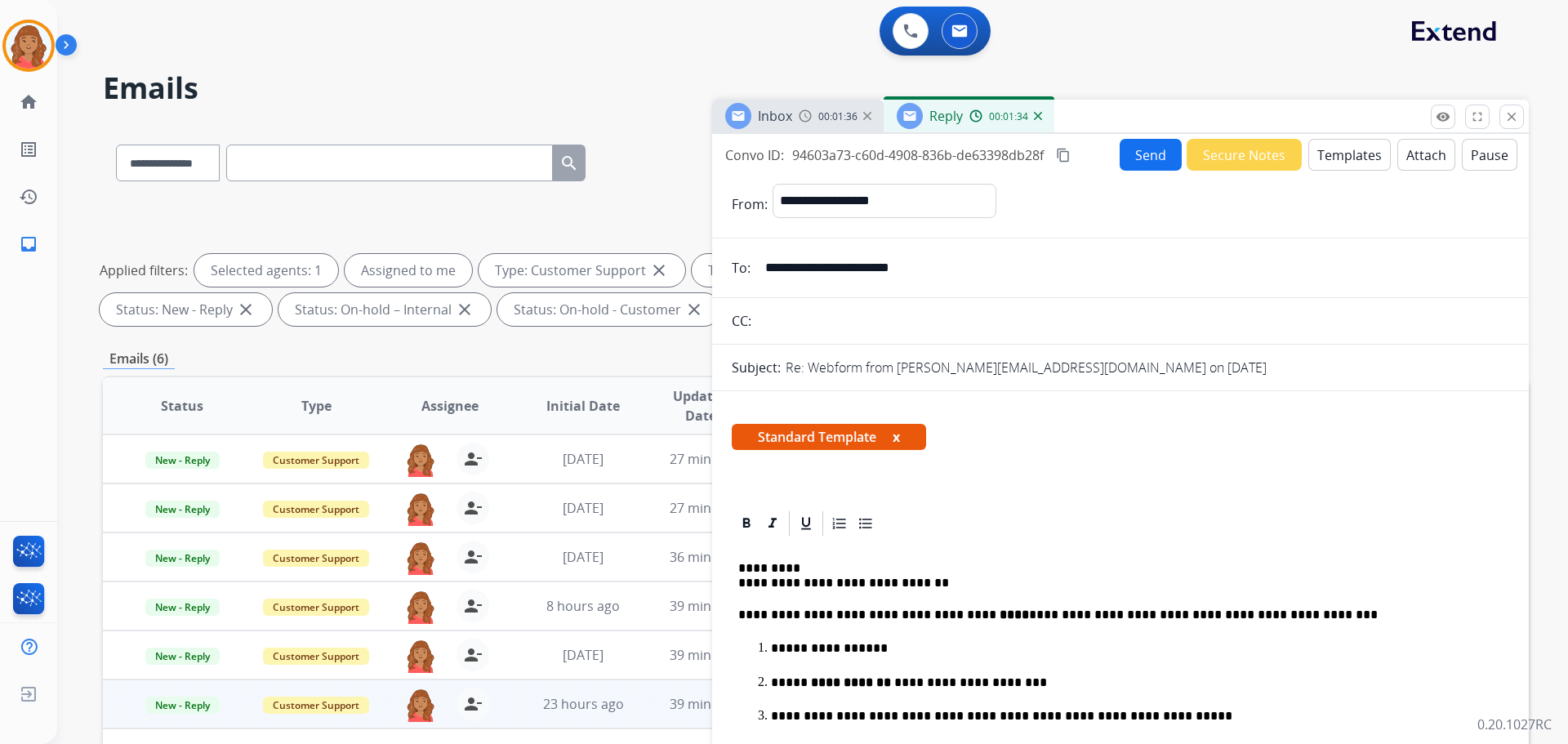
click at [880, 153] on mat-icon "content_copy" at bounding box center [1063, 156] width 15 height 15
click at [880, 160] on button "Send" at bounding box center [1151, 155] width 62 height 32
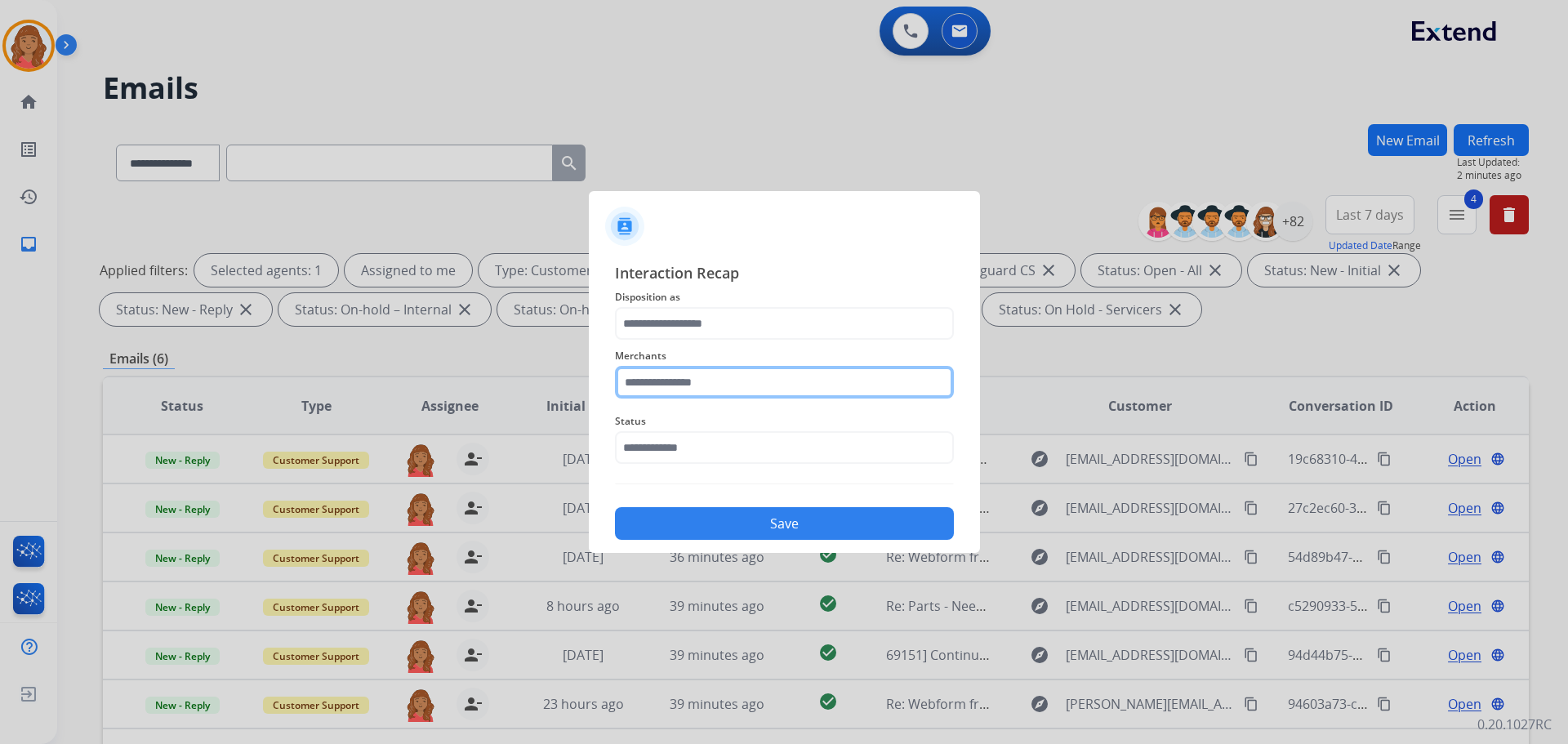
drag, startPoint x: 700, startPoint y: 389, endPoint x: 694, endPoint y: 397, distance: 10.0
click at [700, 388] on input "text" at bounding box center [784, 382] width 339 height 33
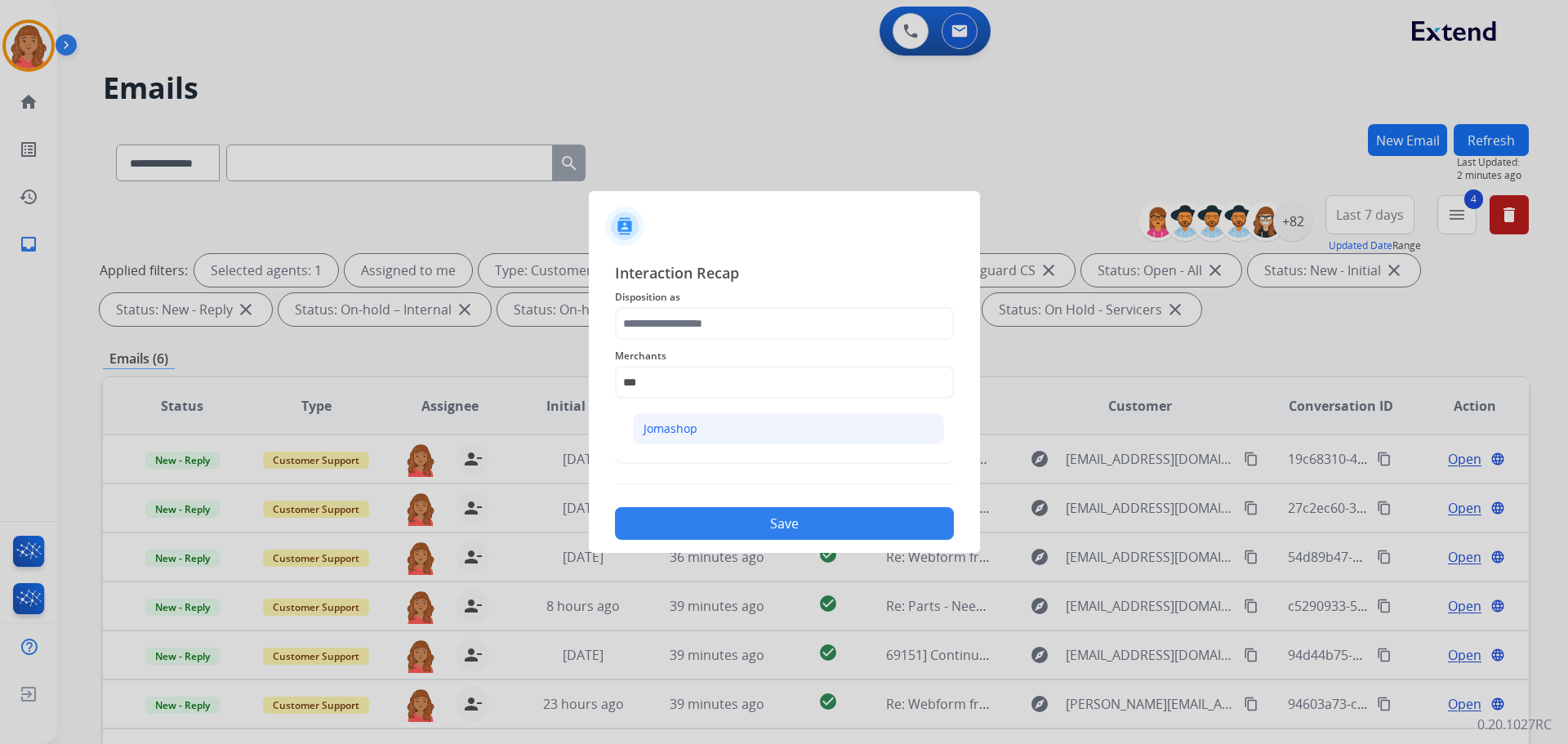
click at [683, 433] on div "Jomashop" at bounding box center [670, 428] width 53 height 16
type input "********"
click at [679, 459] on input "text" at bounding box center [784, 448] width 339 height 33
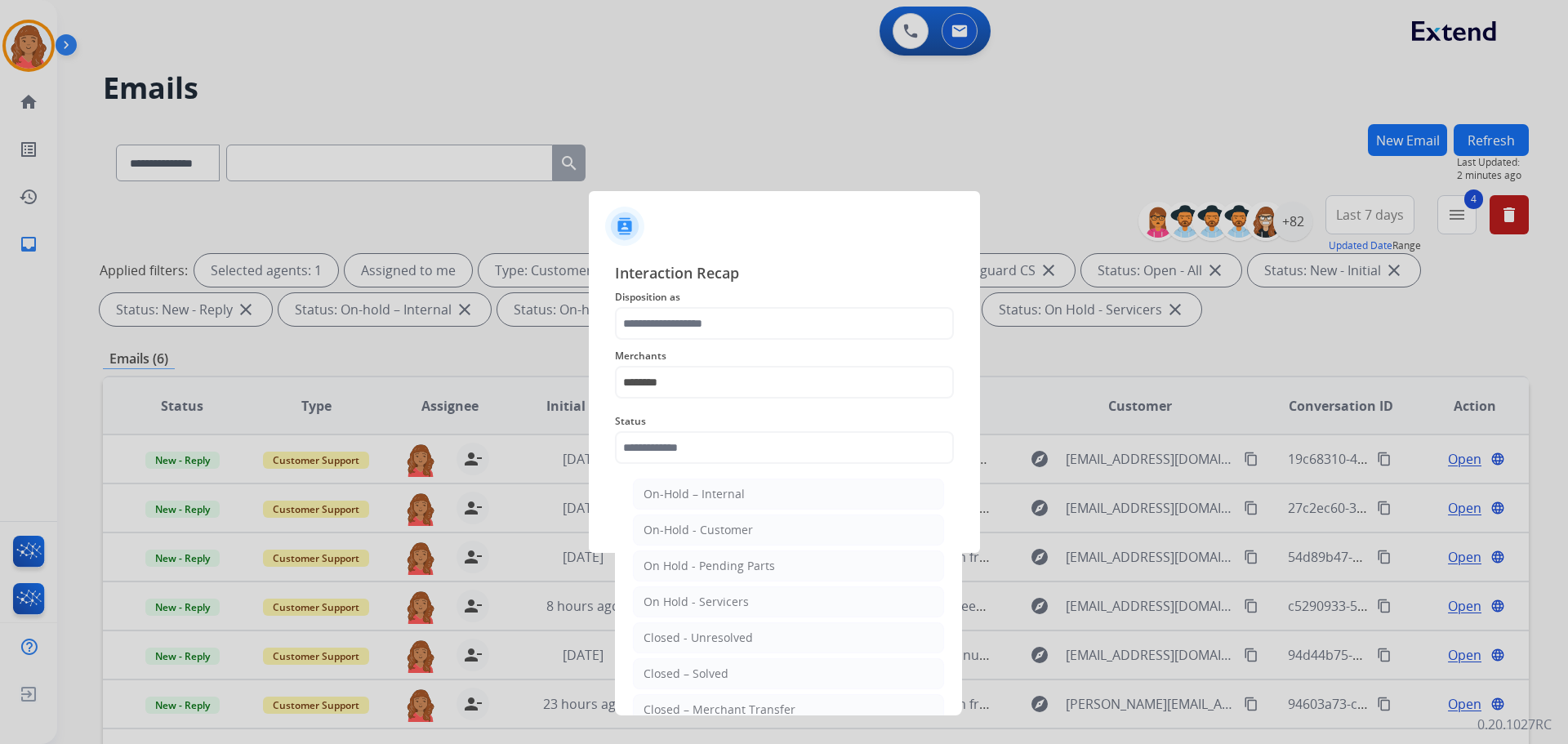
drag, startPoint x: 692, startPoint y: 669, endPoint x: 692, endPoint y: 457, distance: 212.0
click at [692, 664] on div "Closed – Solved" at bounding box center [686, 674] width 85 height 16
type input "**********"
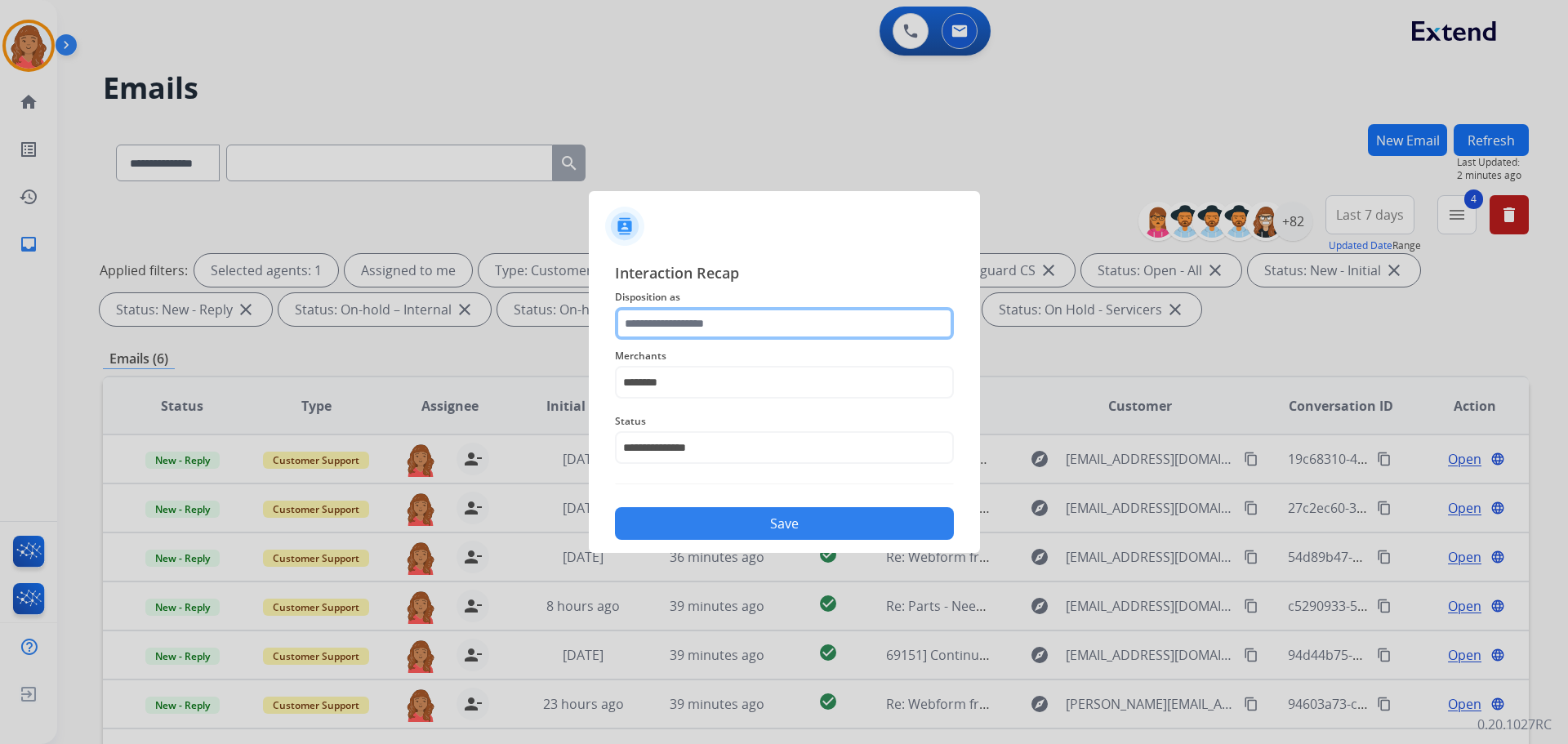
click at [683, 328] on input "text" at bounding box center [784, 323] width 339 height 33
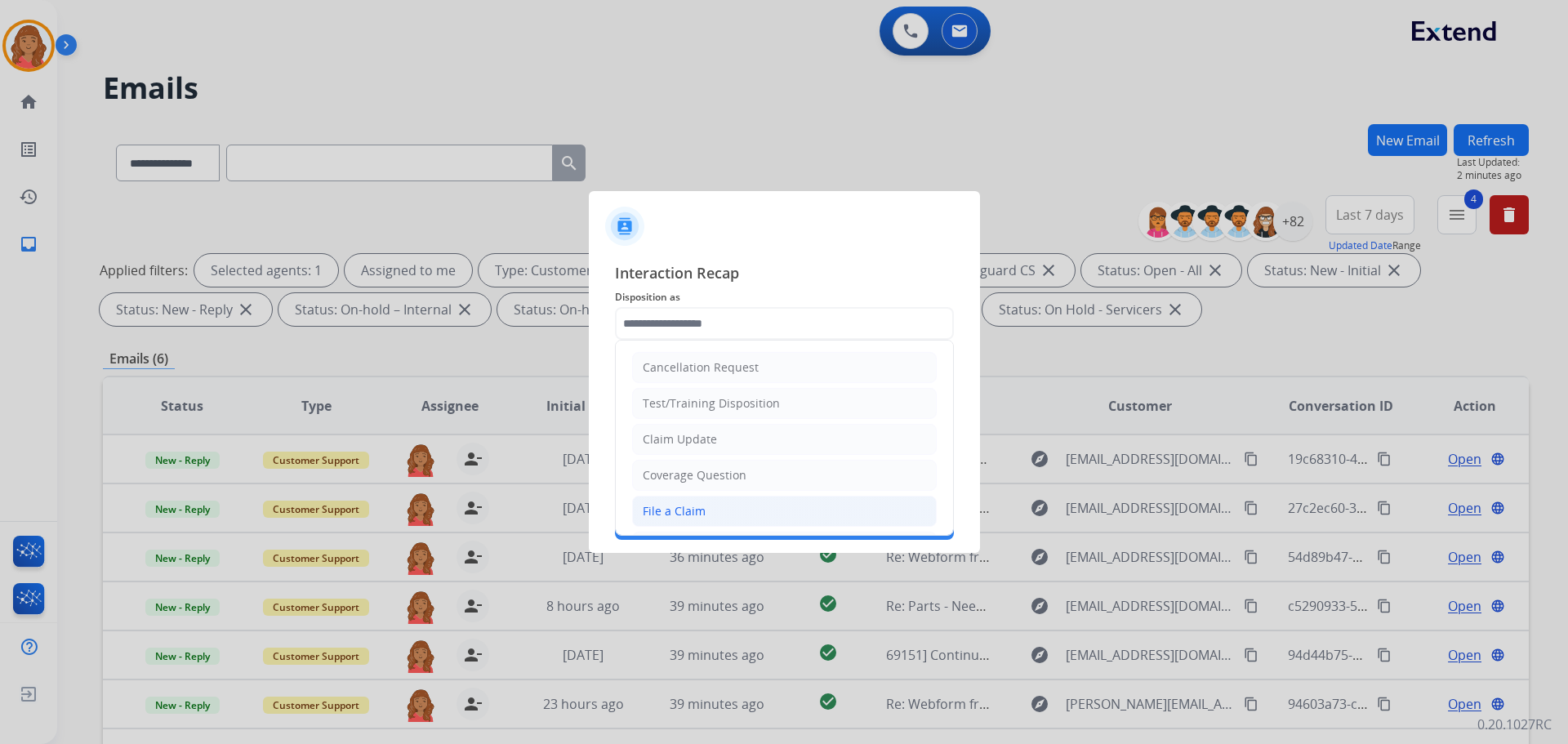
click at [683, 507] on div "File a Claim" at bounding box center [673, 510] width 63 height 16
type input "**********"
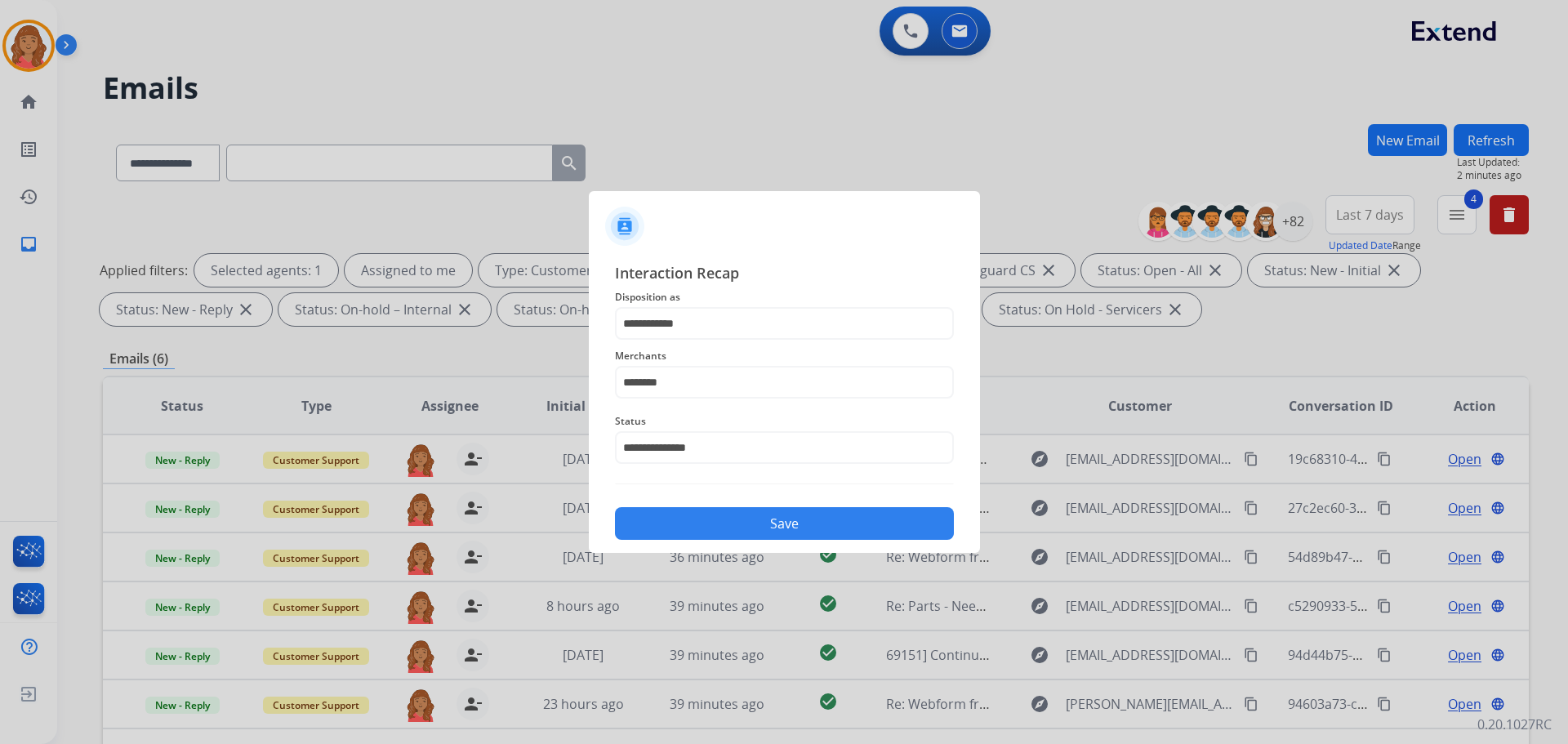
drag, startPoint x: 739, startPoint y: 522, endPoint x: 376, endPoint y: 585, distance: 368.4
click at [736, 522] on button "Save" at bounding box center [784, 524] width 339 height 33
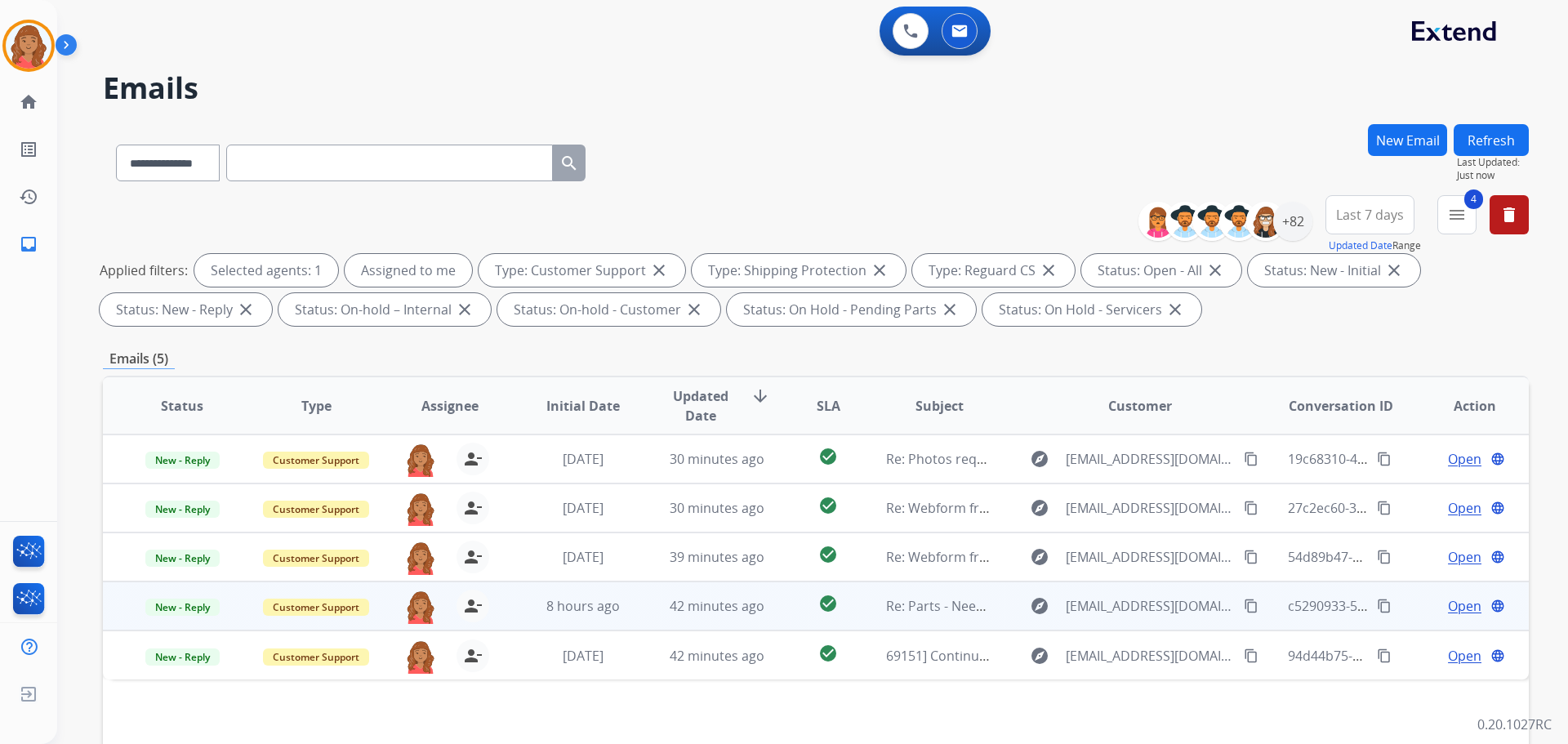
scroll to position [82, 0]
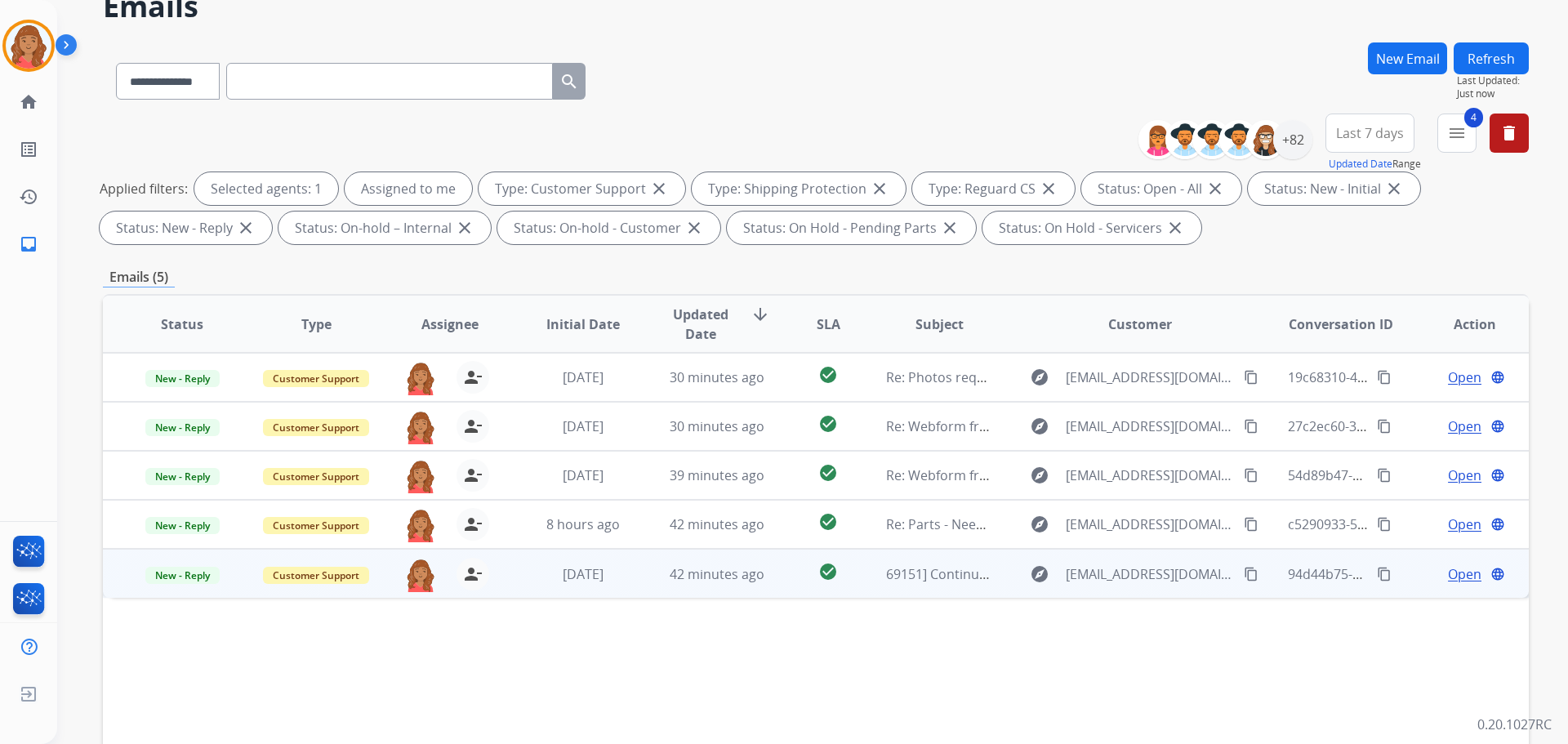
click at [651, 576] on td "42 minutes ago" at bounding box center [704, 573] width 134 height 49
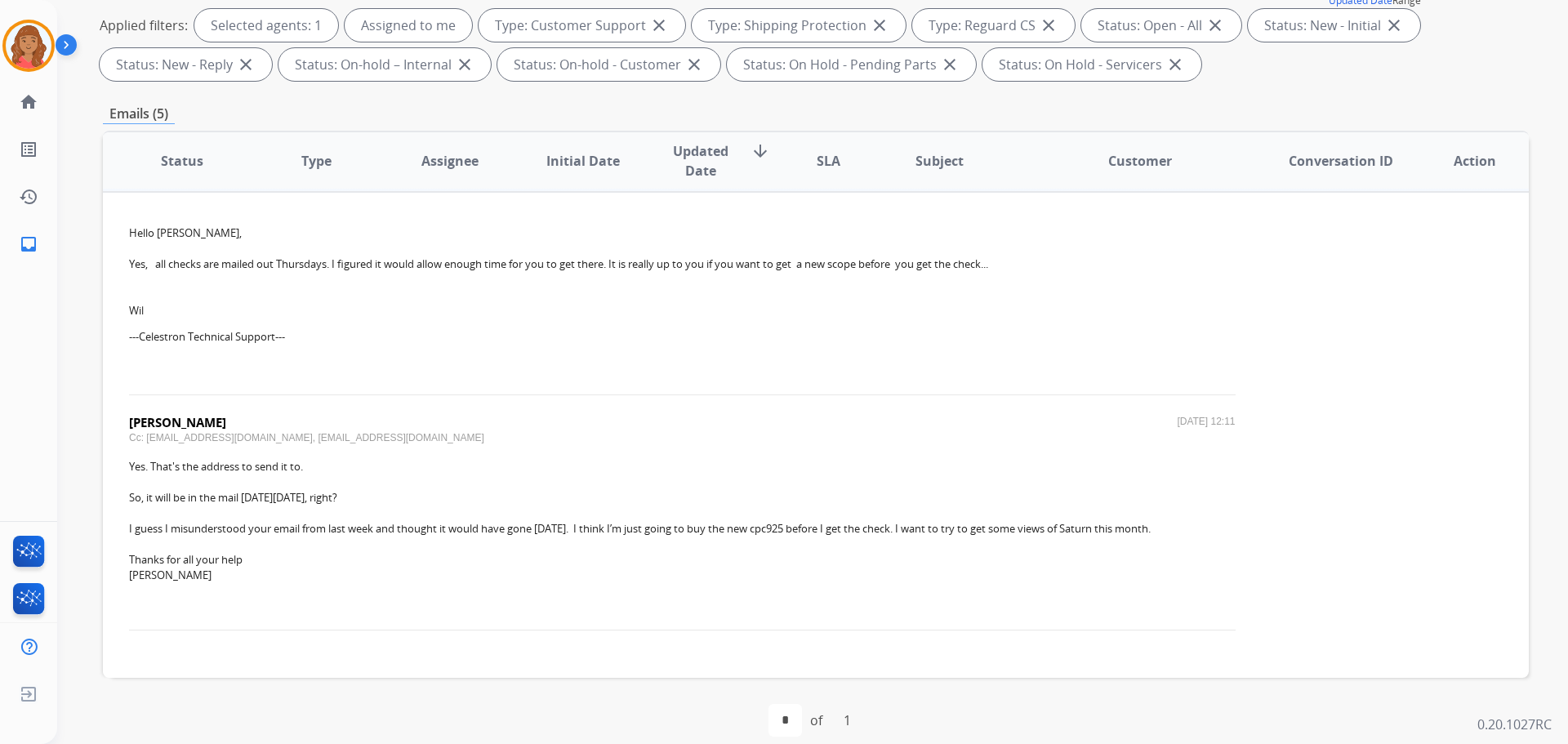
scroll to position [161, 0]
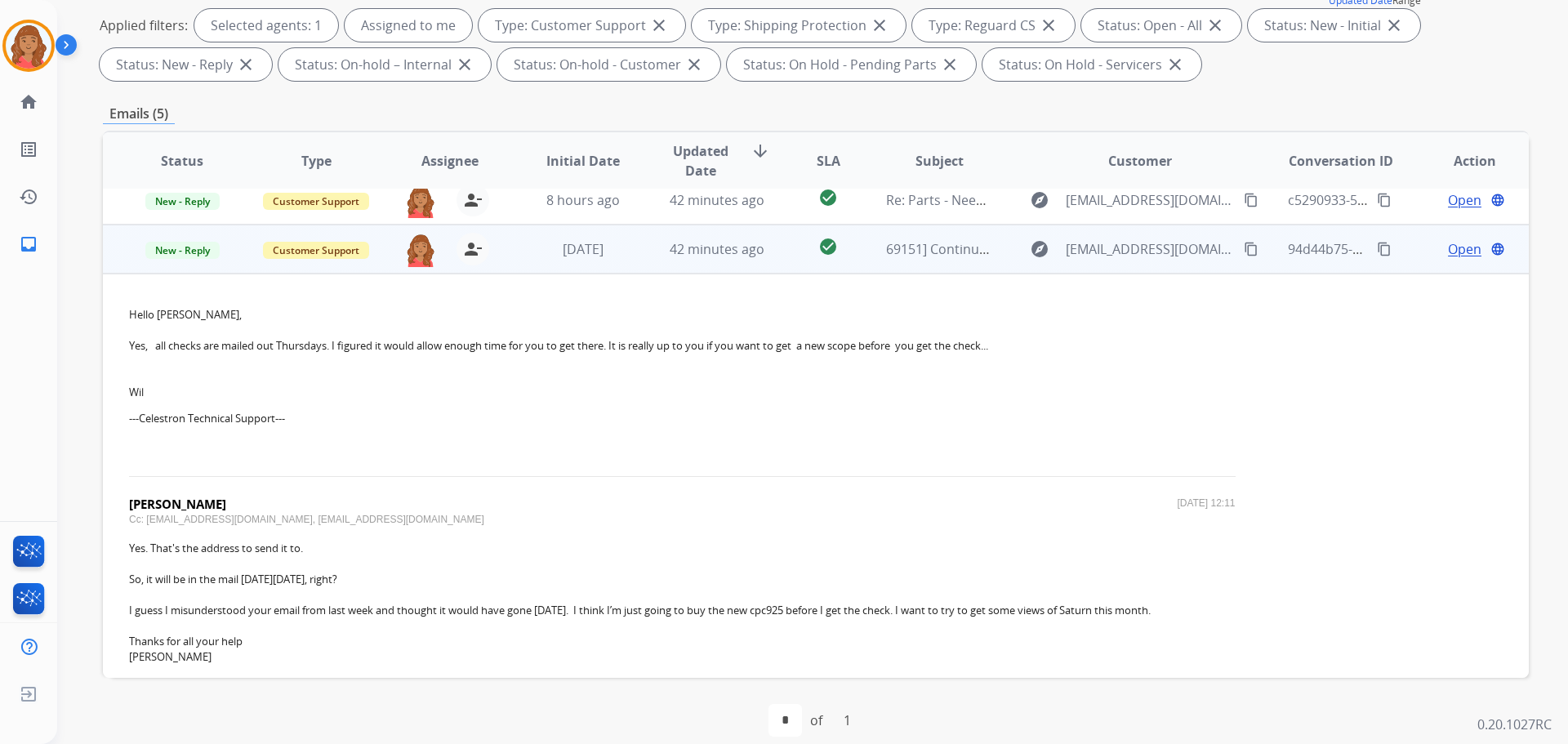
drag, startPoint x: 469, startPoint y: 243, endPoint x: 435, endPoint y: 245, distance: 34.1
click at [469, 243] on mat-icon "person_remove" at bounding box center [473, 249] width 20 height 20
click at [346, 254] on span "Customer Support" at bounding box center [315, 251] width 106 height 17
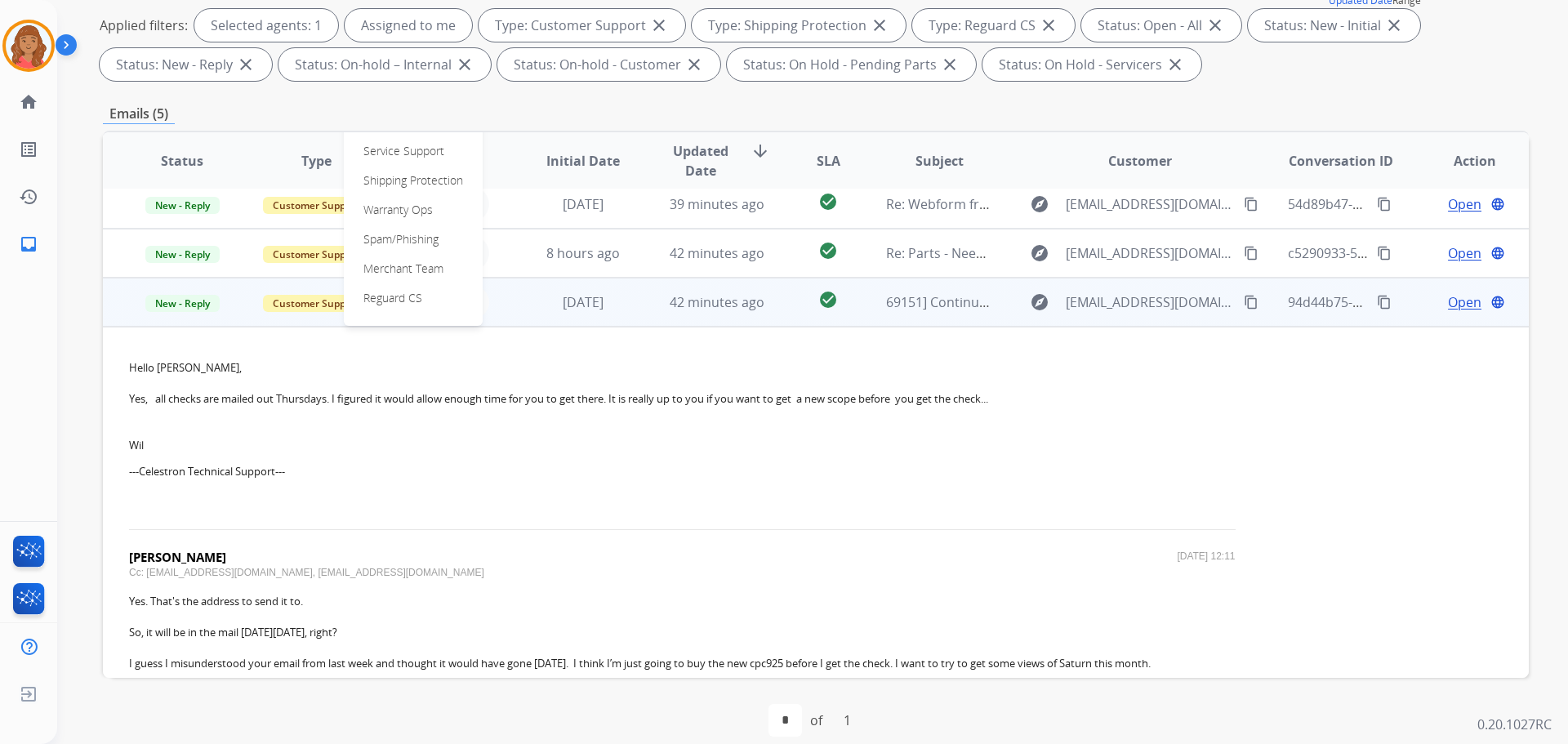
scroll to position [79, 0]
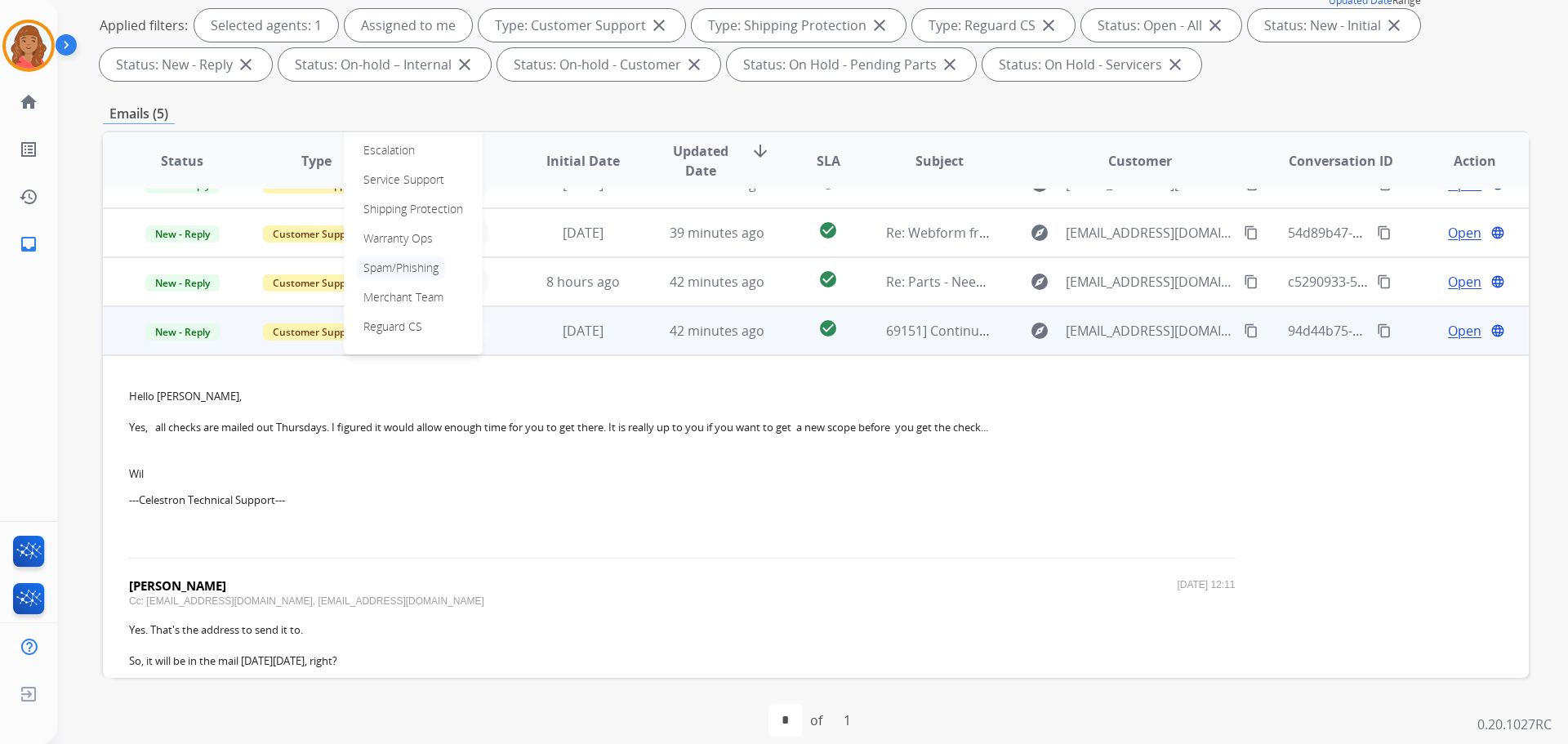
drag, startPoint x: 395, startPoint y: 268, endPoint x: 364, endPoint y: 277, distance: 32.3
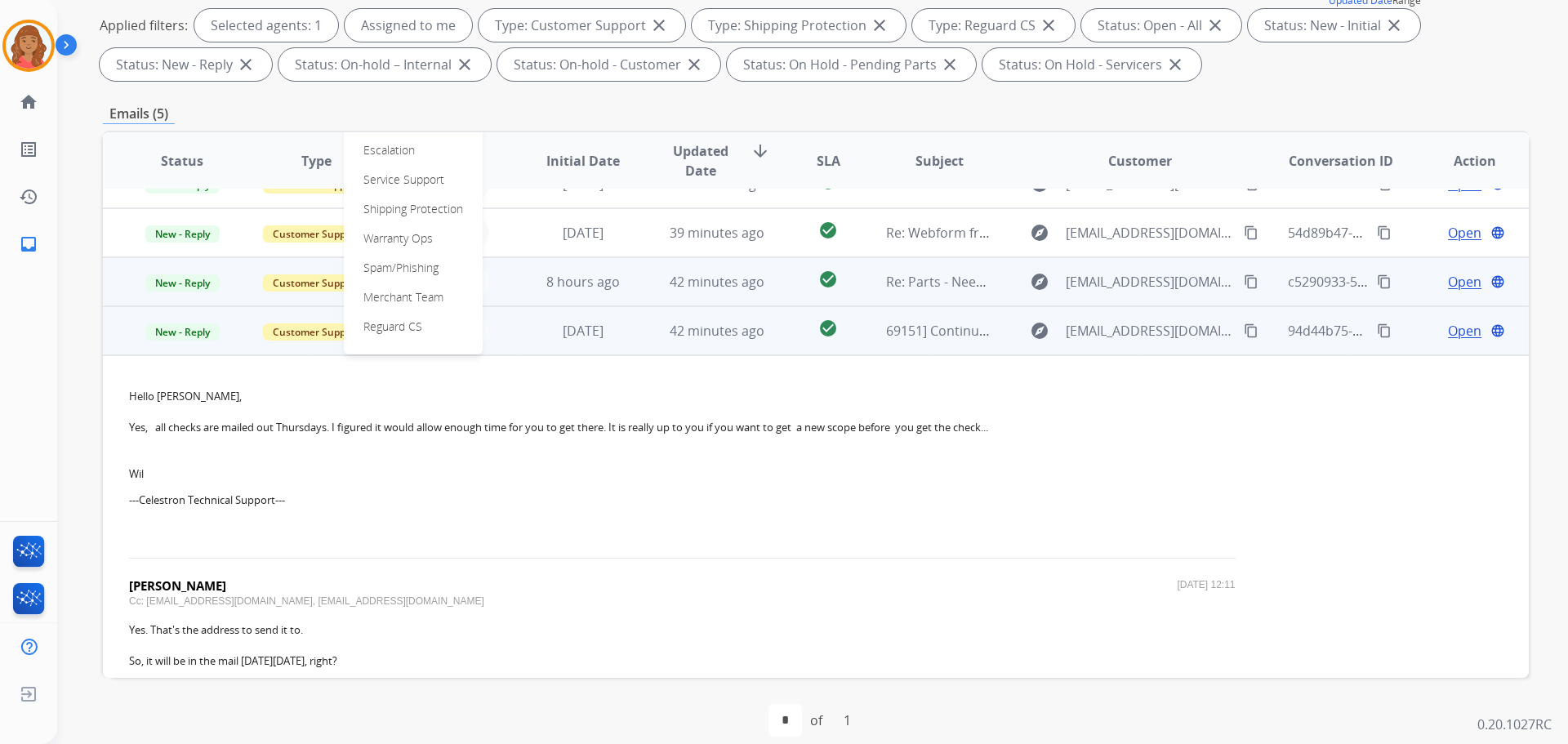
click at [395, 269] on p "Spam/Phishing" at bounding box center [401, 267] width 88 height 23
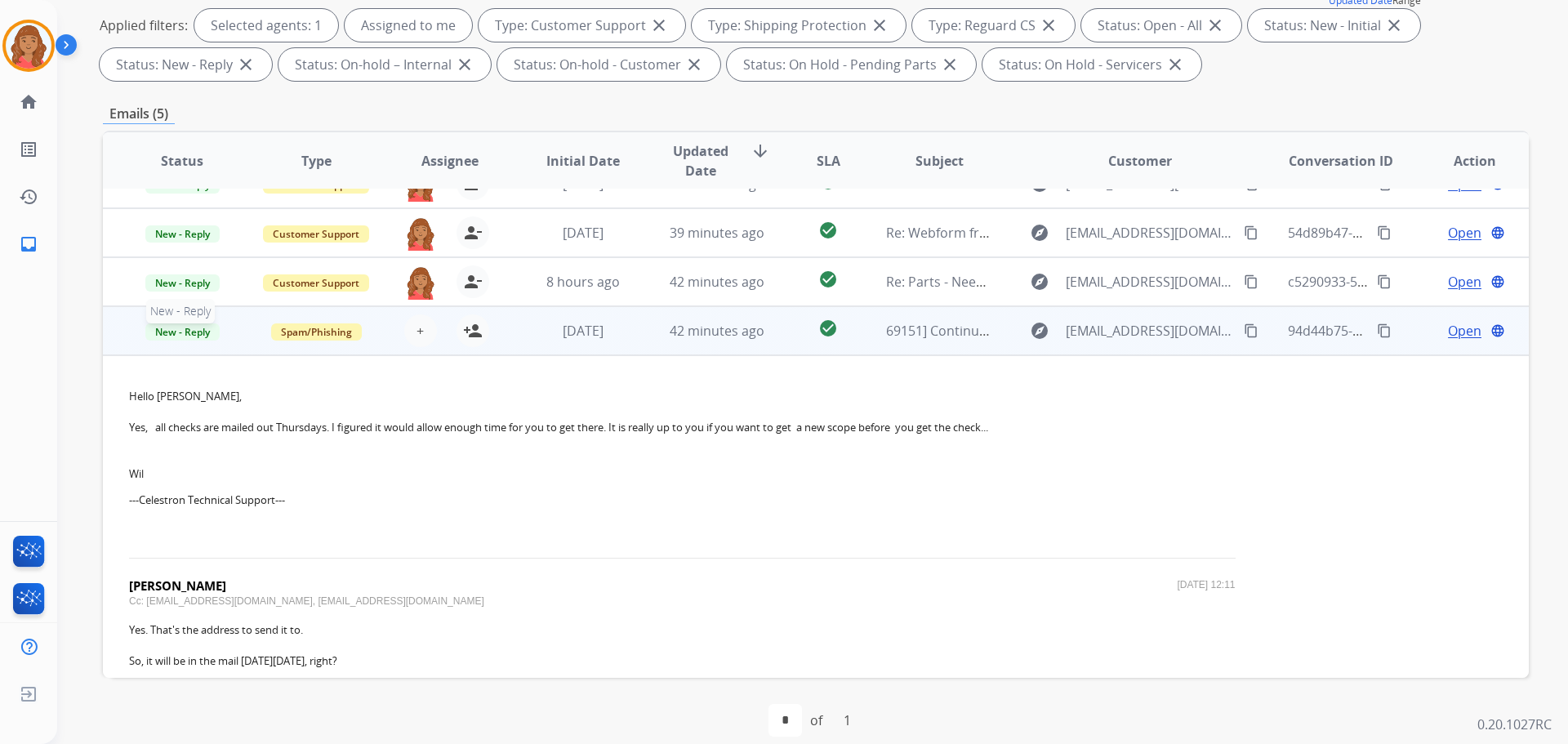
drag, startPoint x: 175, startPoint y: 331, endPoint x: 175, endPoint y: 342, distance: 11.0
click at [175, 332] on span "New - Reply" at bounding box center [182, 332] width 74 height 17
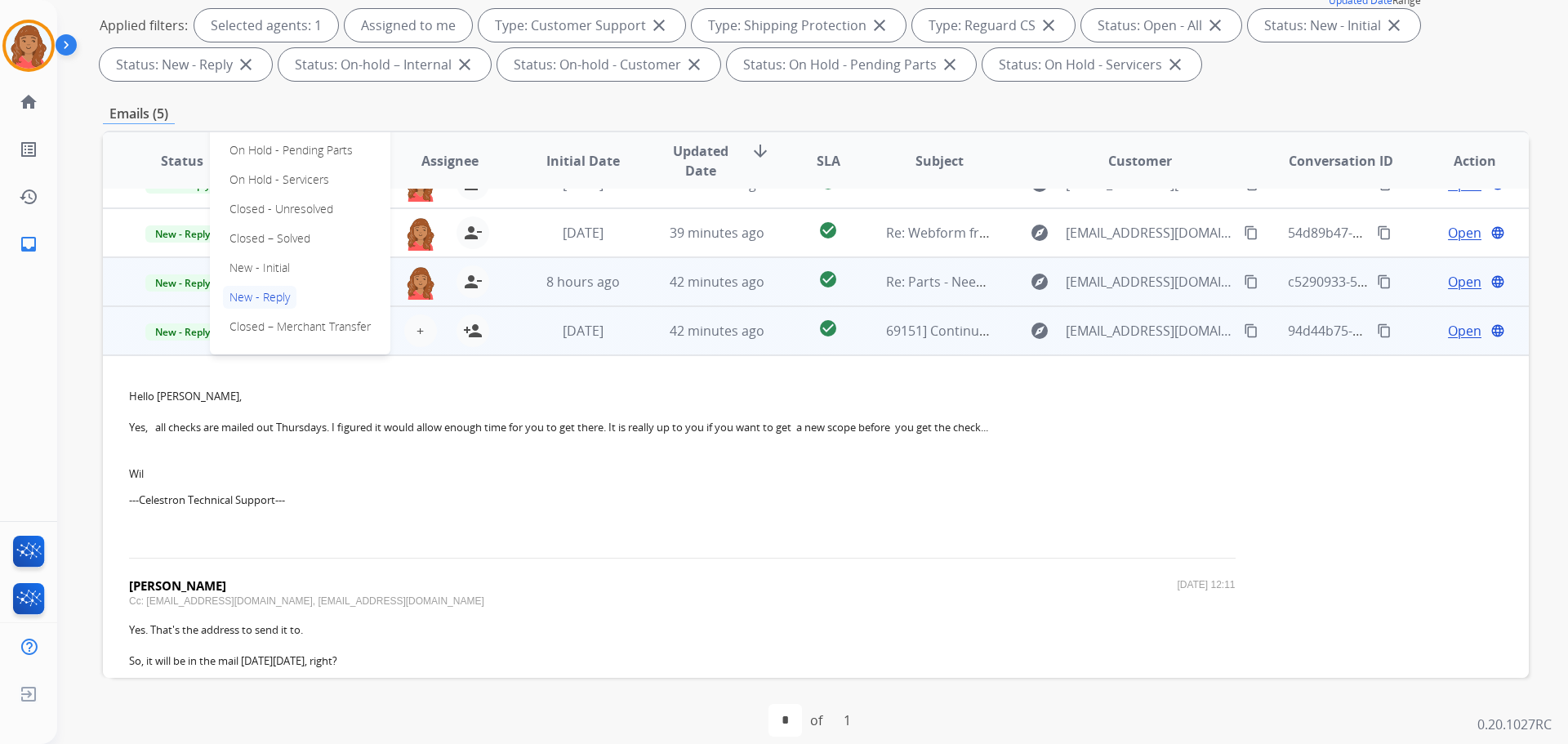
drag, startPoint x: 263, startPoint y: 239, endPoint x: 319, endPoint y: 292, distance: 77.1
click at [264, 239] on p "Closed – Solved" at bounding box center [270, 238] width 94 height 23
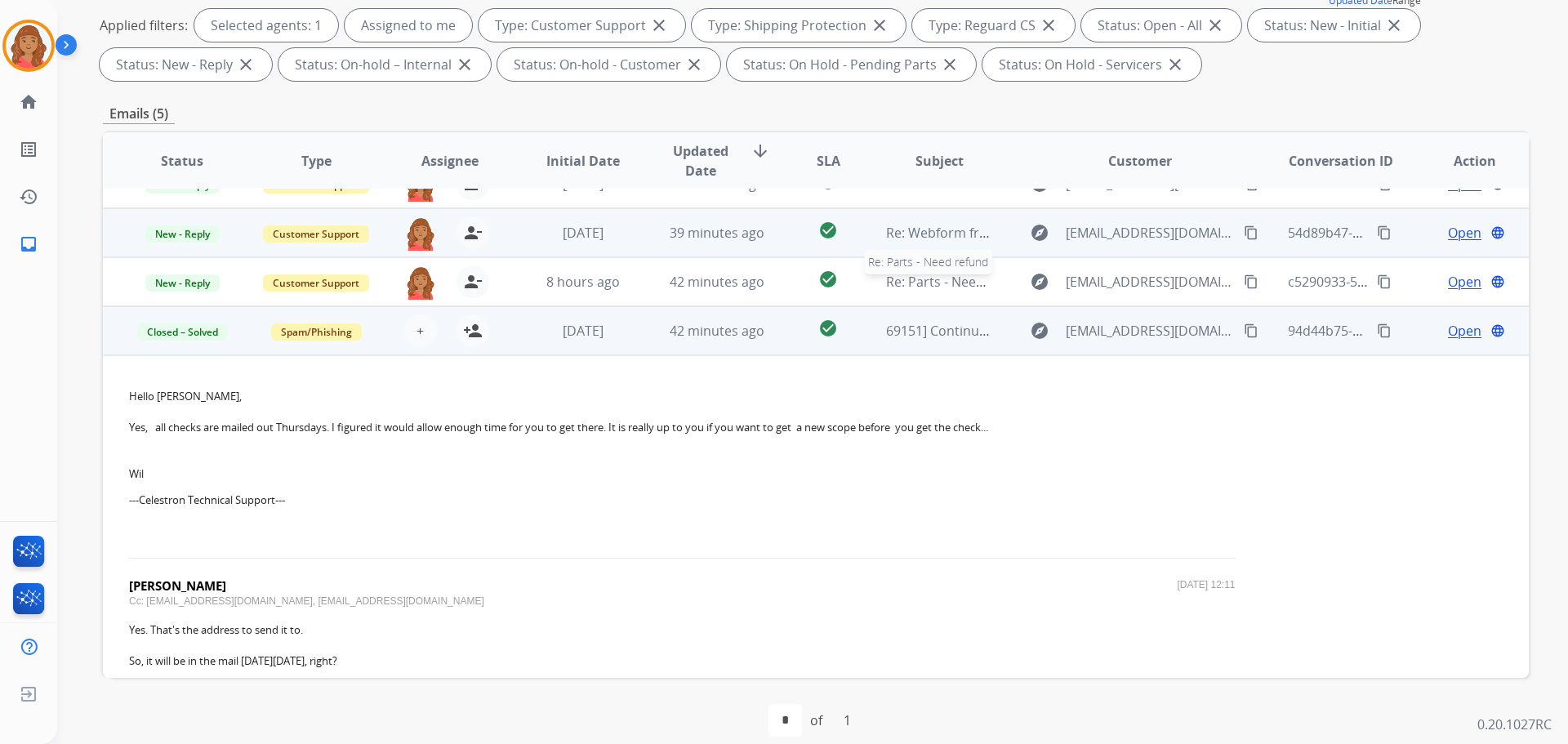
click at [880, 286] on span "Re: Parts - Need refund" at bounding box center [957, 281] width 143 height 18
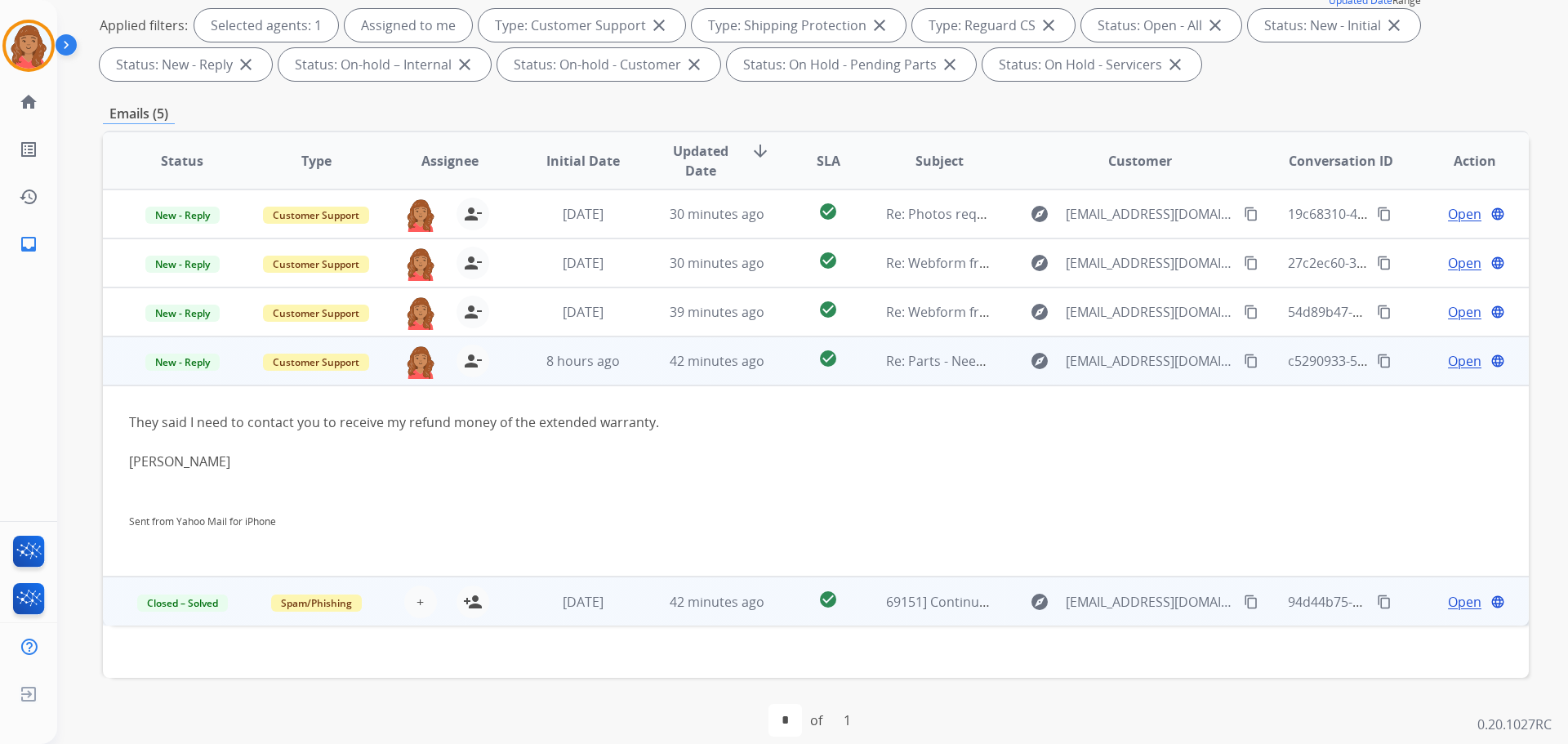
click at [880, 362] on mat-icon "content_copy" at bounding box center [1251, 361] width 15 height 15
click at [880, 366] on span "Open" at bounding box center [1465, 360] width 34 height 20
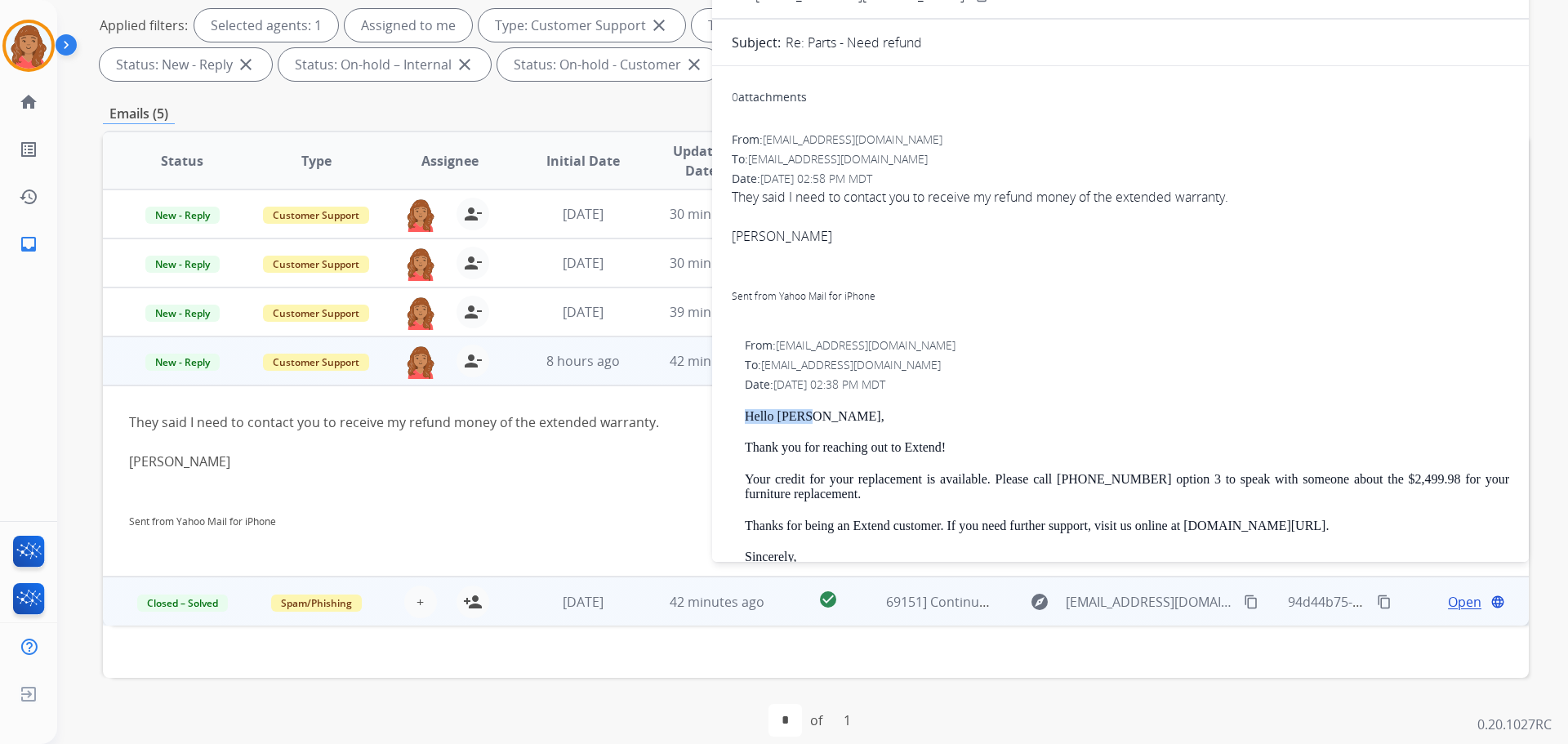
drag, startPoint x: 819, startPoint y: 413, endPoint x: 738, endPoint y: 414, distance: 81.0
click at [738, 414] on div "From: [EMAIL_ADDRESS][DOMAIN_NAME] To: [EMAIL_ADDRESS][DOMAIN_NAME] Date: [DATE…" at bounding box center [1120, 581] width 777 height 487
drag, startPoint x: 1387, startPoint y: 246, endPoint x: 1297, endPoint y: 282, distance: 96.9
click at [880, 248] on div "[PERSON_NAME] Sent from Yahoo Mail for iPhone" at bounding box center [1120, 275] width 777 height 98
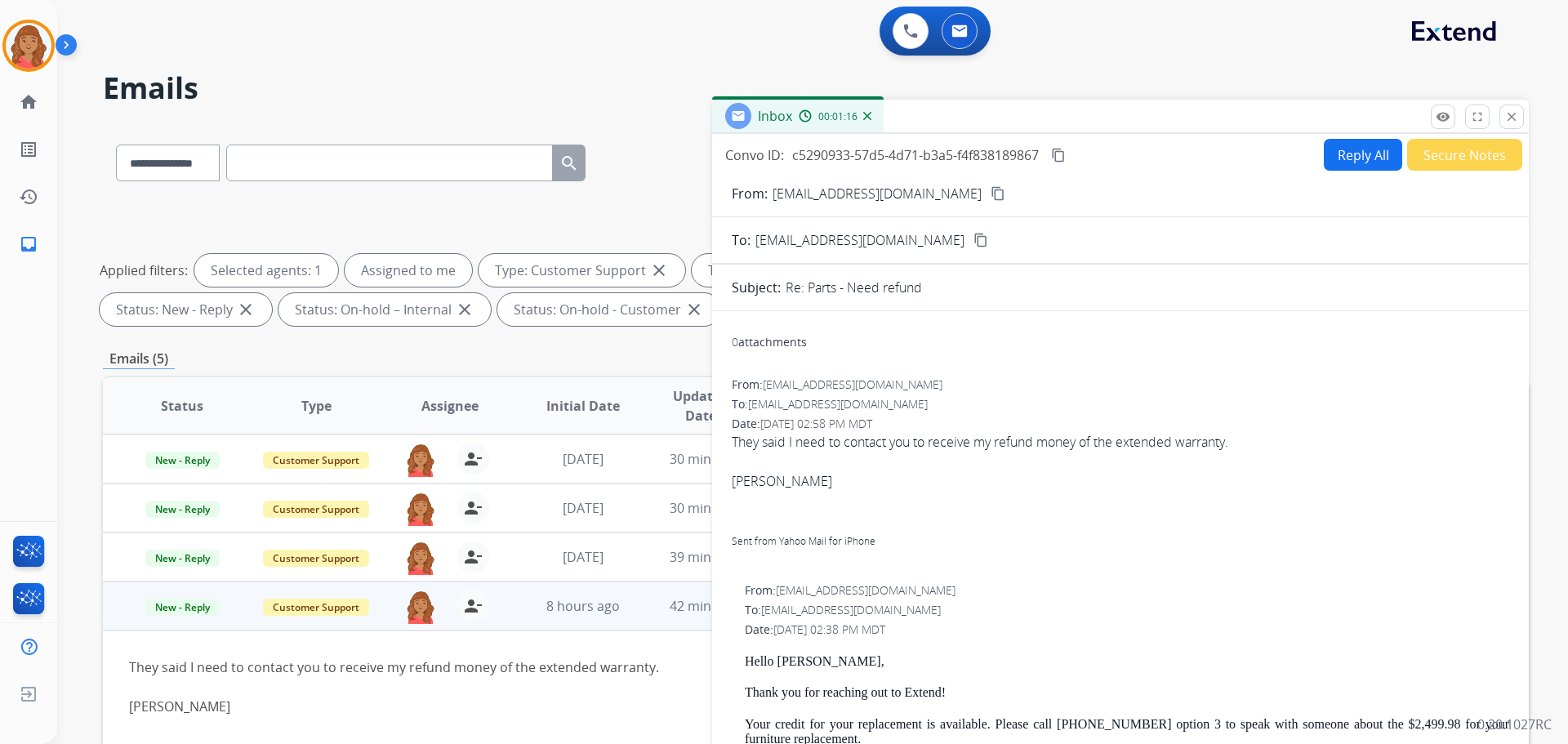
click at [880, 161] on button "Reply All" at bounding box center [1364, 155] width 79 height 32
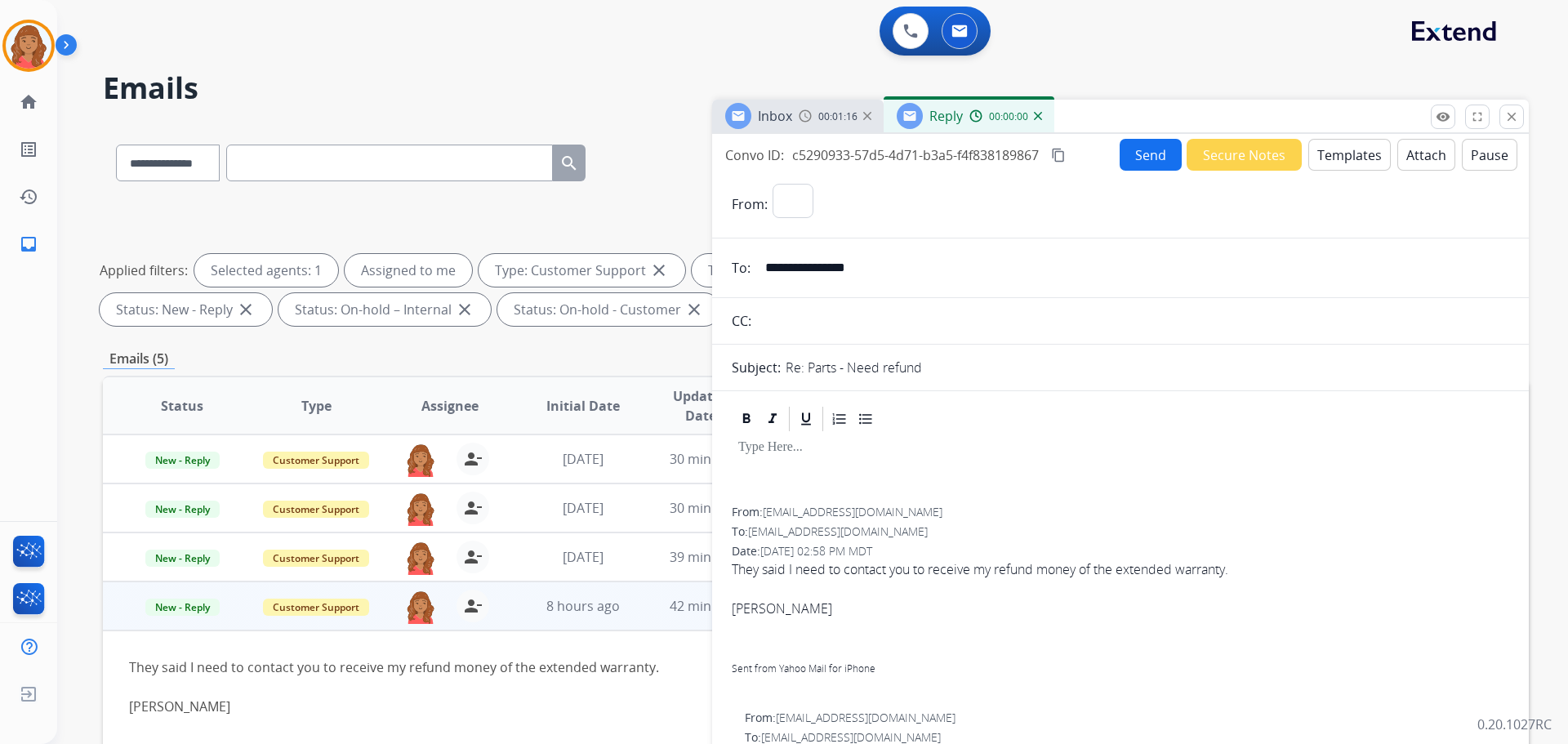
select select "**********"
click at [880, 157] on button "Templates" at bounding box center [1349, 155] width 83 height 32
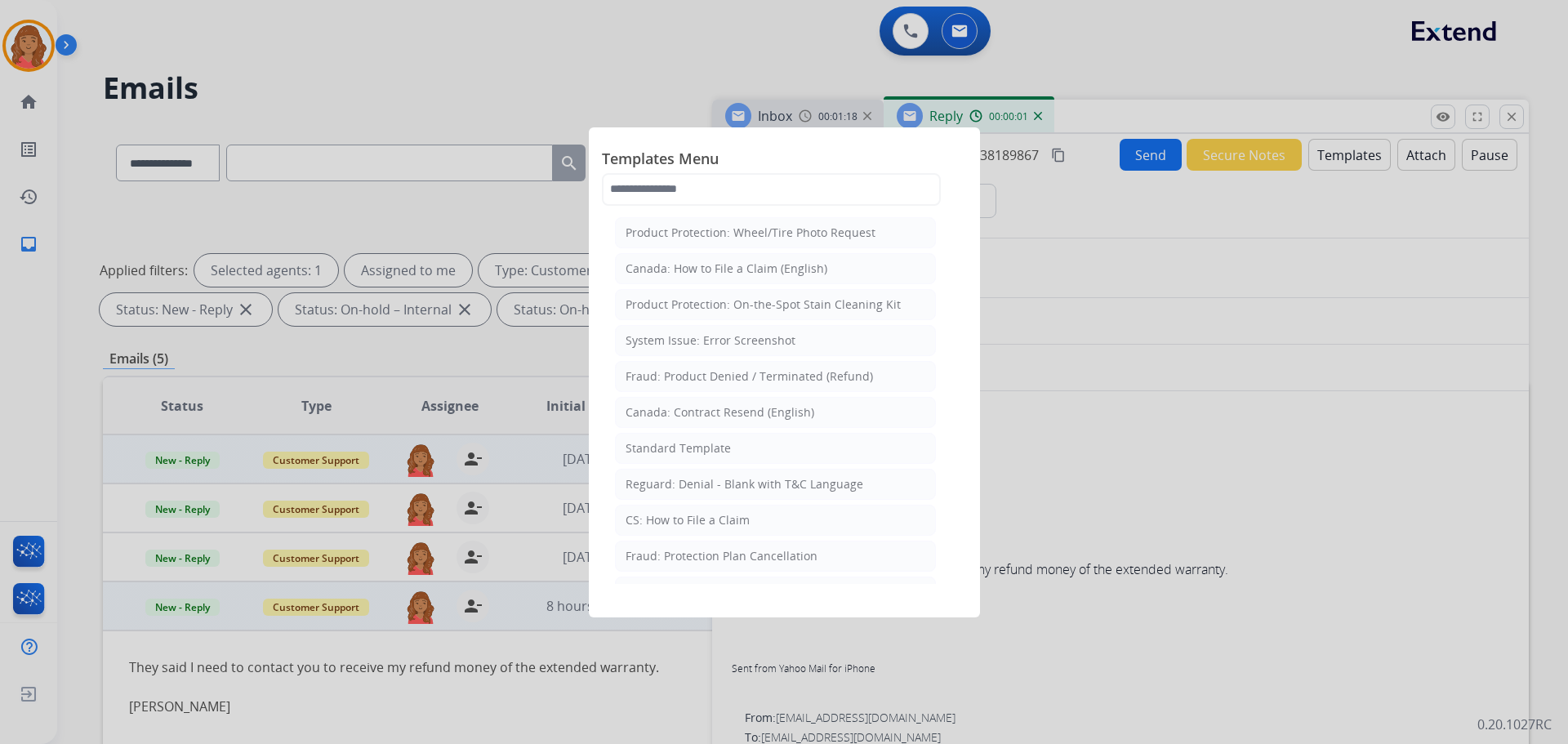
click at [710, 453] on div "Standard Template" at bounding box center [678, 448] width 105 height 16
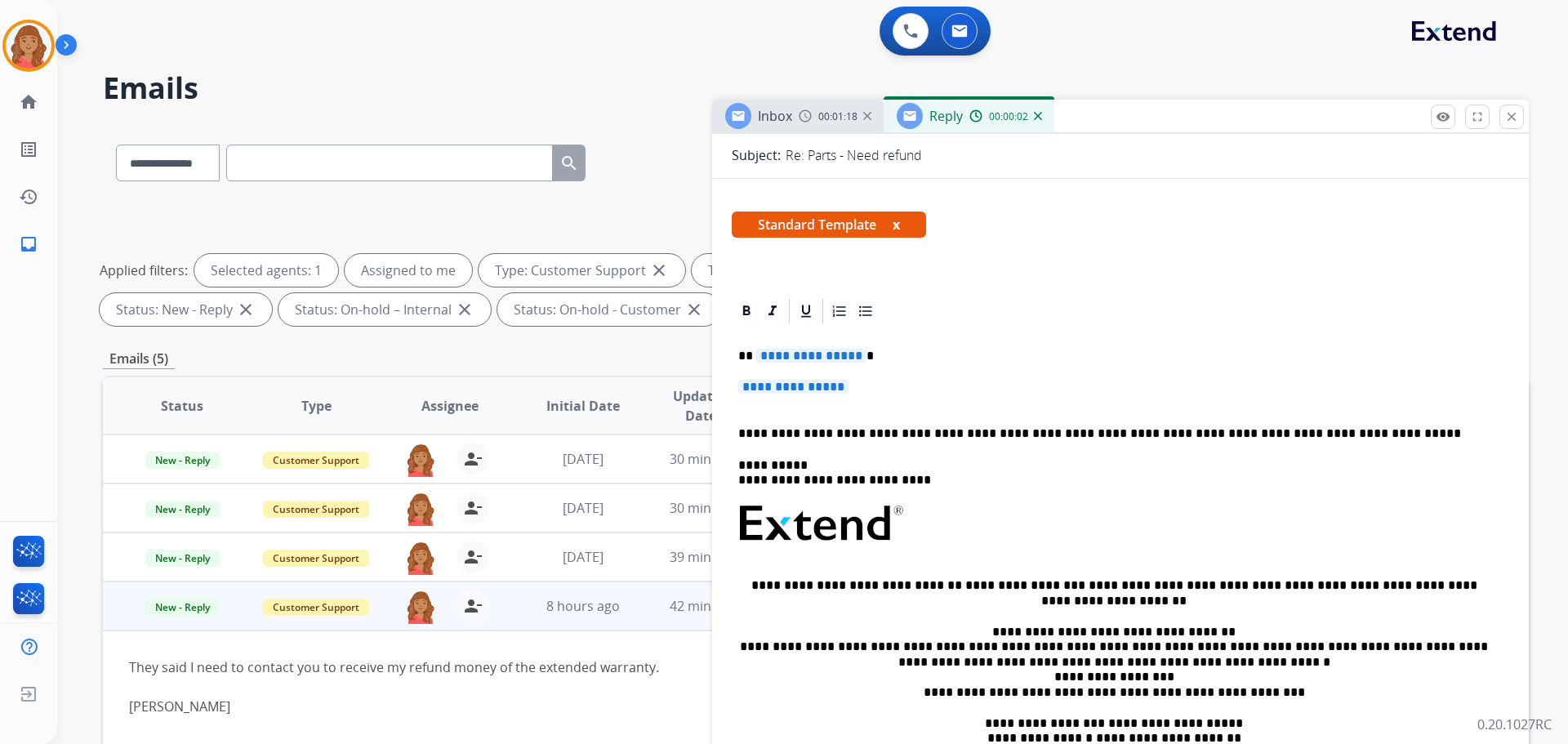
scroll to position [245, 0]
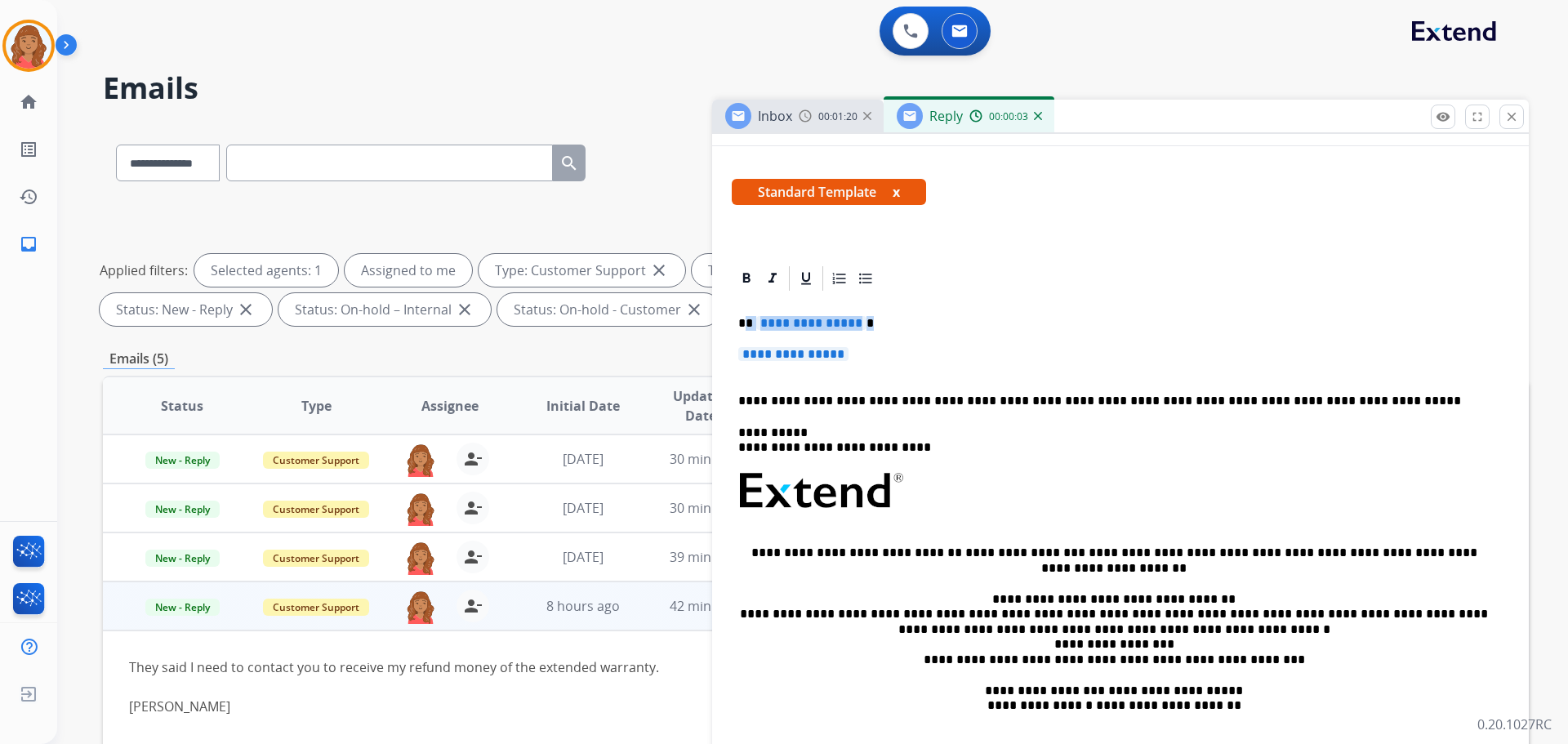
drag, startPoint x: 874, startPoint y: 366, endPoint x: 745, endPoint y: 323, distance: 136.0
click at [745, 323] on div "**********" at bounding box center [1120, 530] width 777 height 473
click at [737, 316] on div "**********" at bounding box center [1120, 530] width 777 height 473
drag, startPoint x: 737, startPoint y: 317, endPoint x: 863, endPoint y: 367, distance: 135.6
click at [863, 367] on div "**********" at bounding box center [1120, 530] width 777 height 473
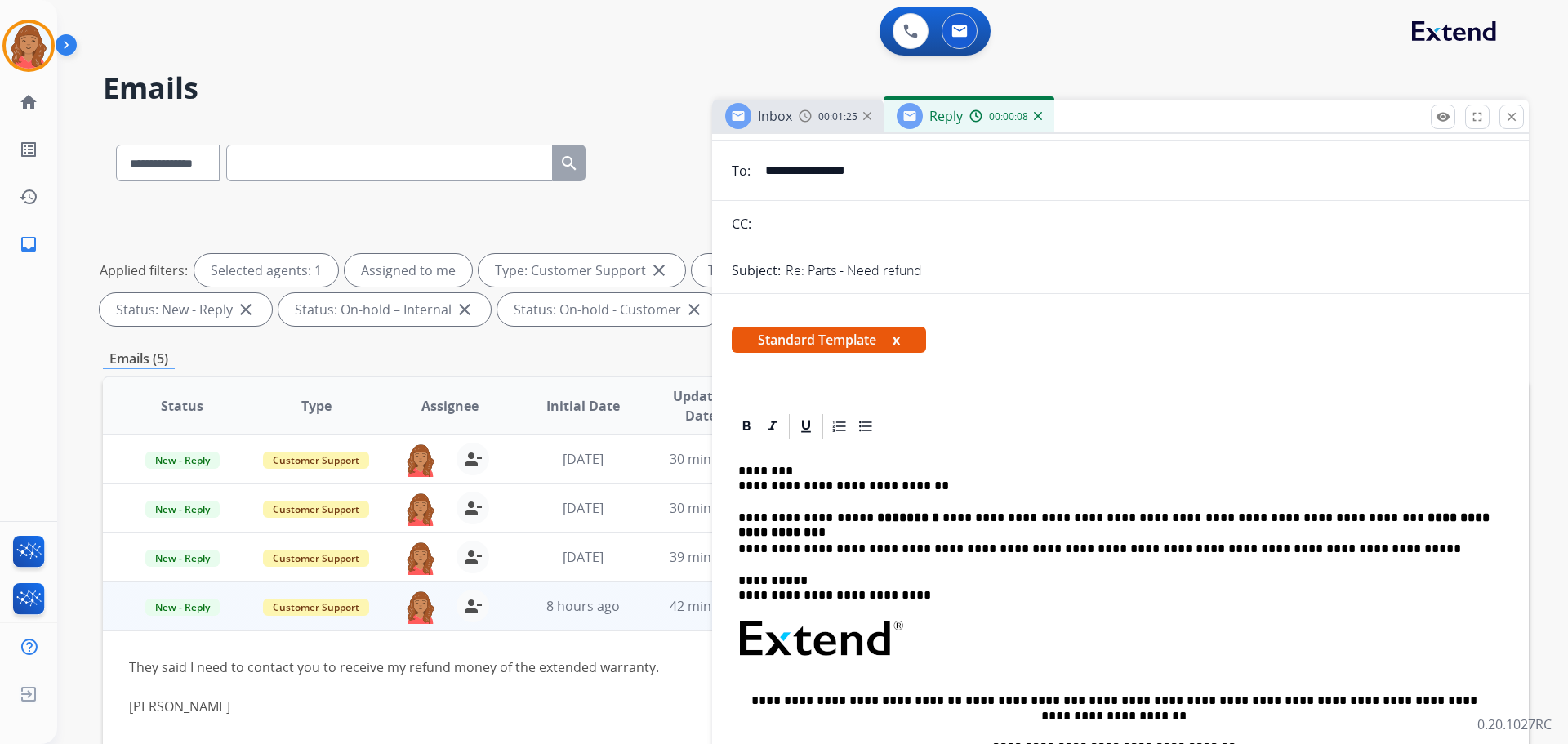
scroll to position [0, 0]
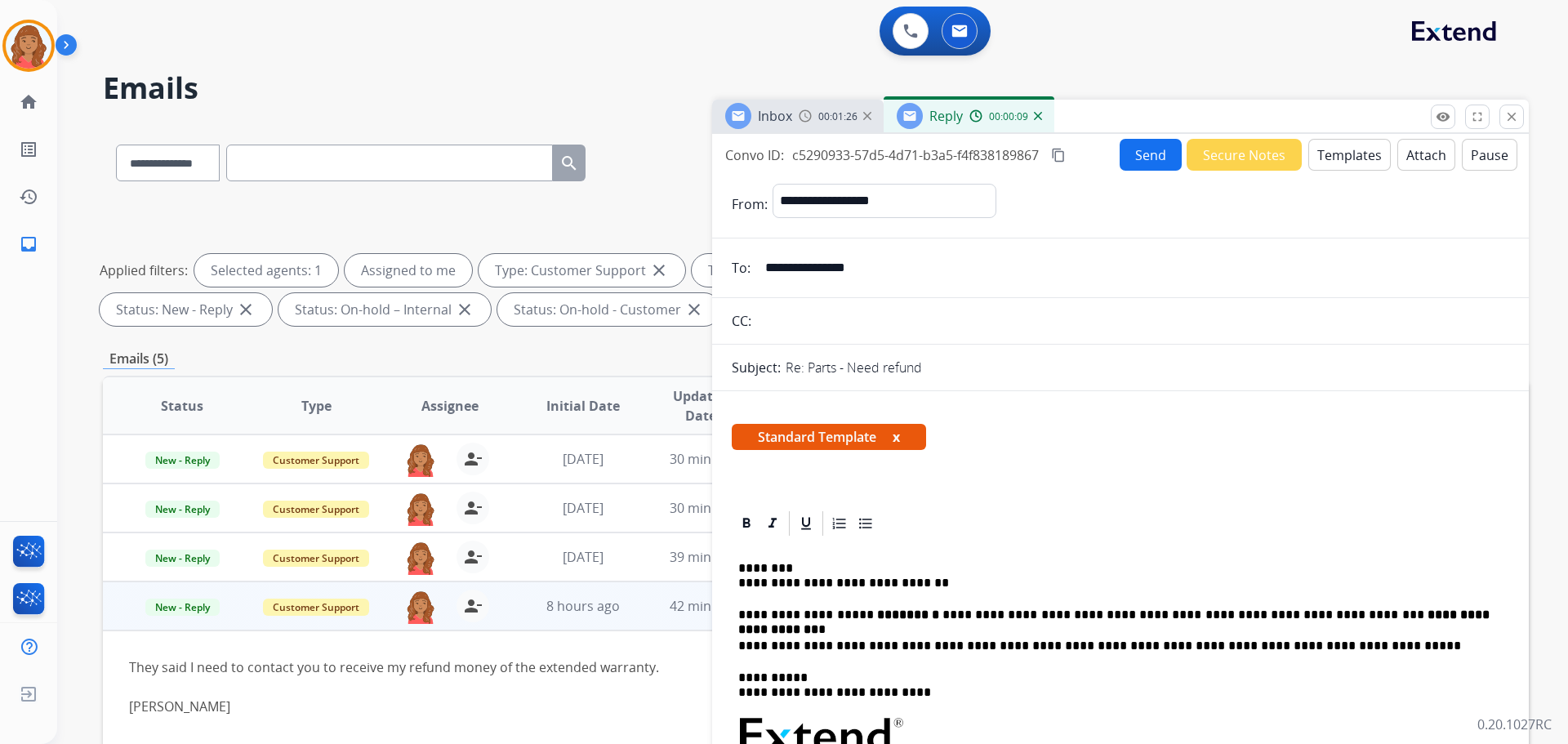
drag, startPoint x: 1064, startPoint y: 159, endPoint x: 1046, endPoint y: 187, distance: 33.3
click at [880, 159] on mat-icon "content_copy" at bounding box center [1059, 156] width 15 height 15
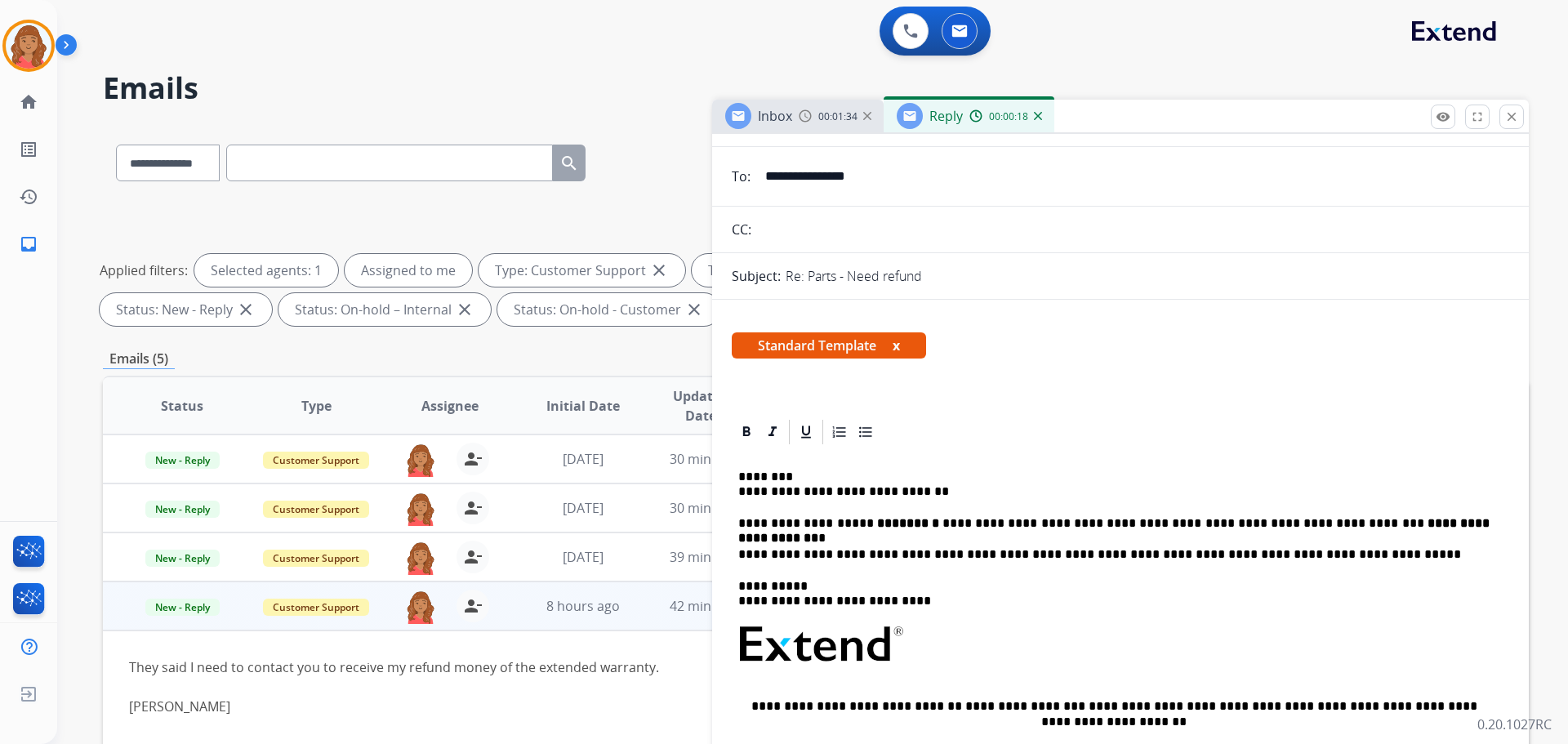
scroll to position [326, 0]
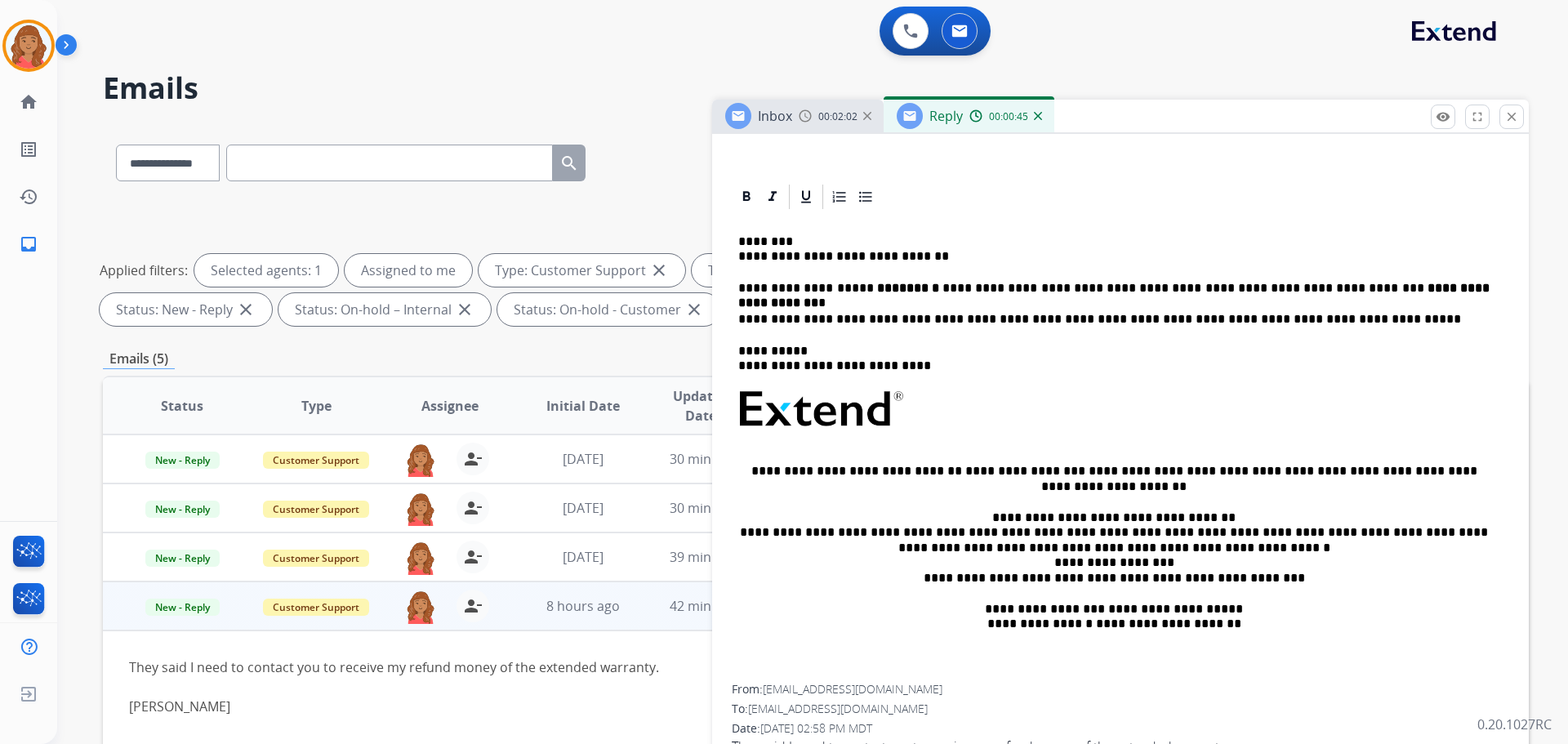
drag, startPoint x: 1277, startPoint y: 395, endPoint x: 1259, endPoint y: 408, distance: 22.2
click at [880, 399] on p at bounding box center [1120, 418] width 764 height 58
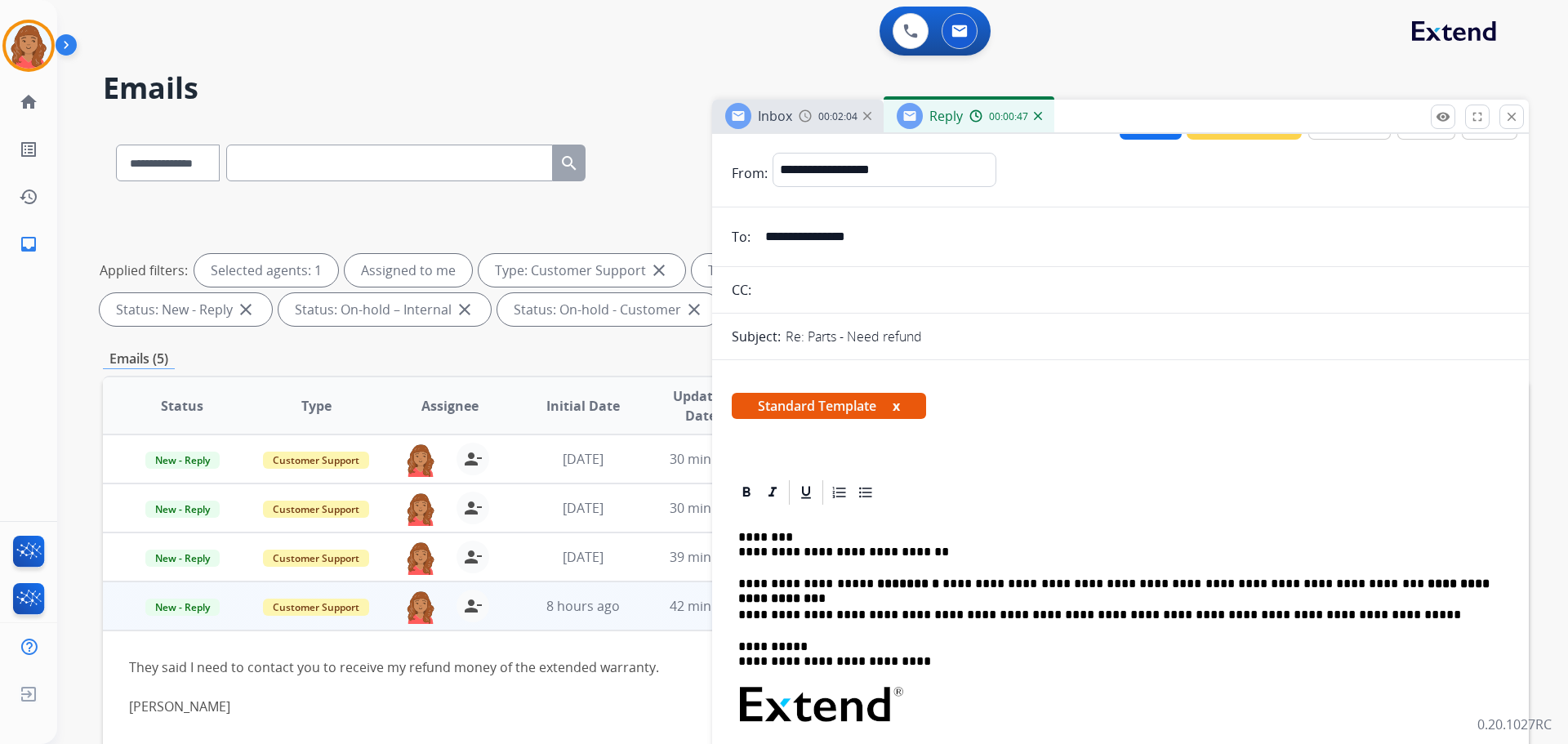
scroll to position [0, 0]
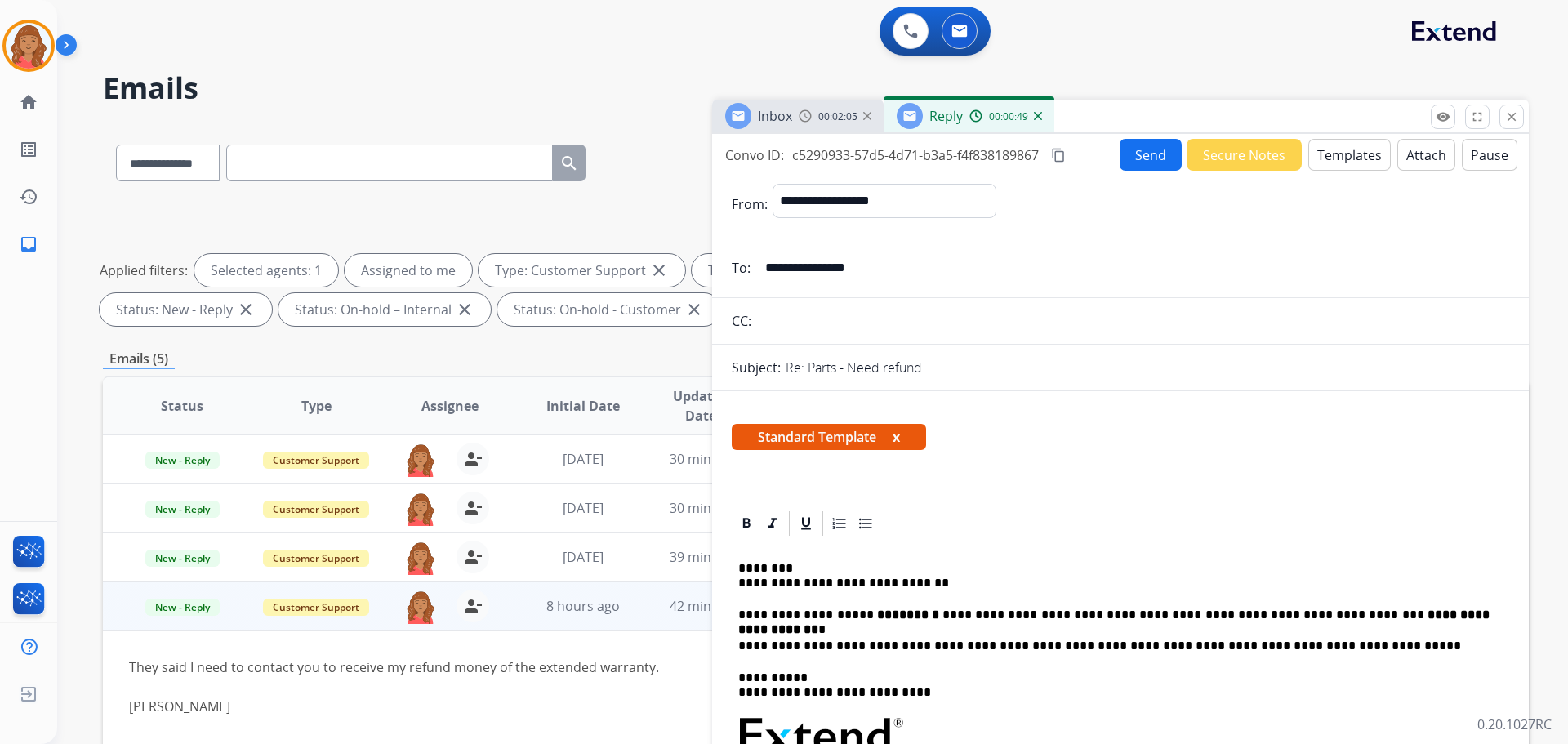
click at [880, 148] on button "Send" at bounding box center [1151, 155] width 62 height 32
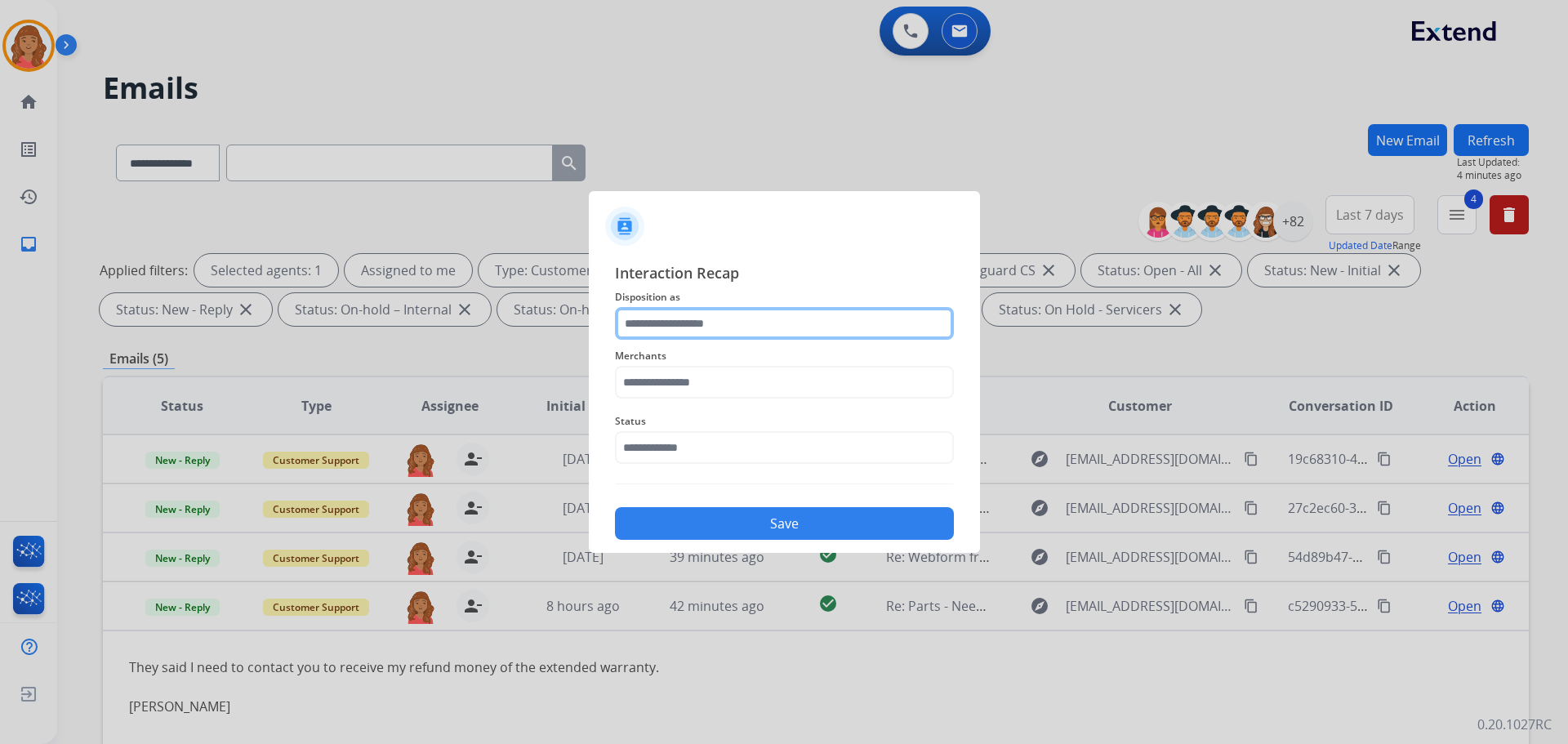
click at [721, 325] on input "text" at bounding box center [784, 323] width 339 height 33
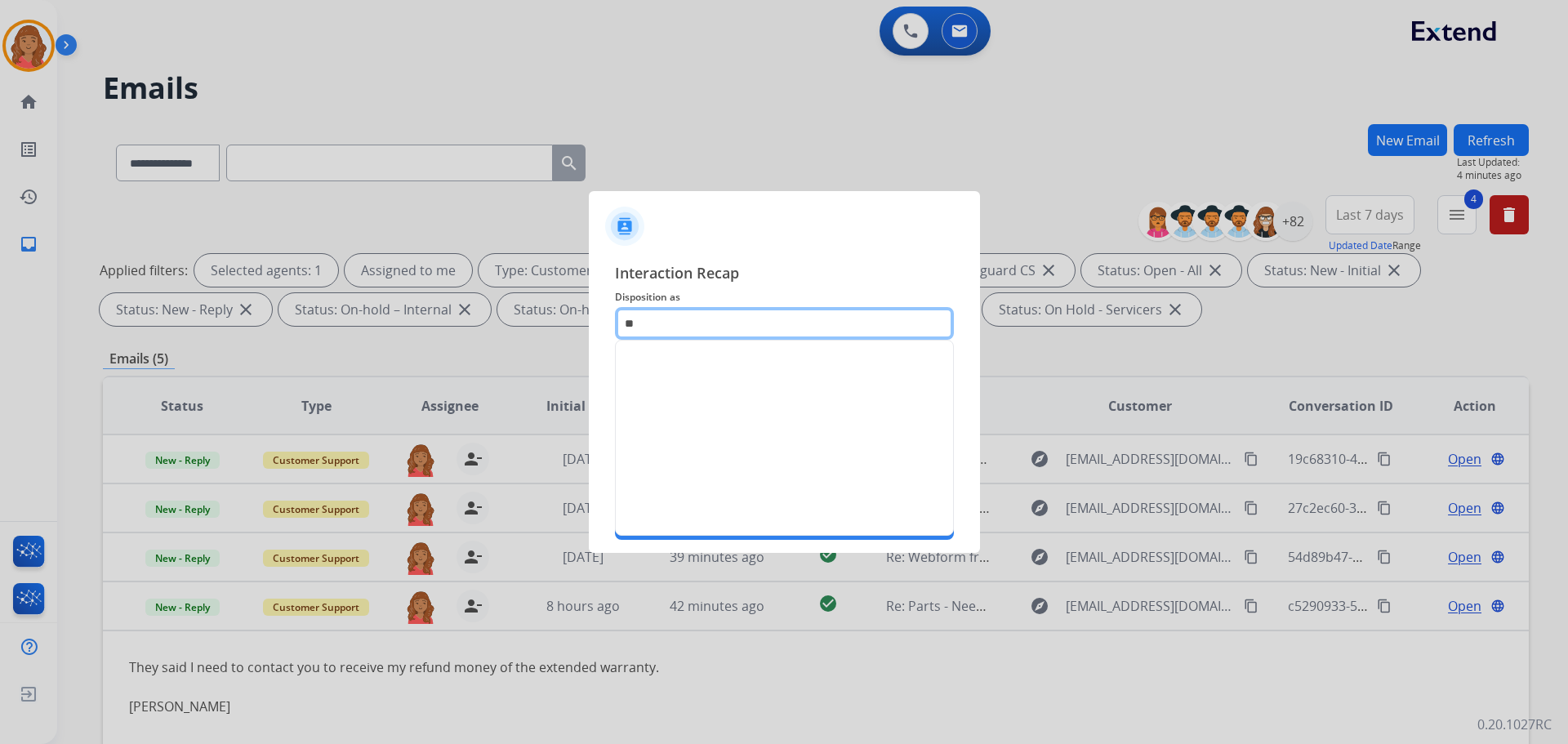
type input "*"
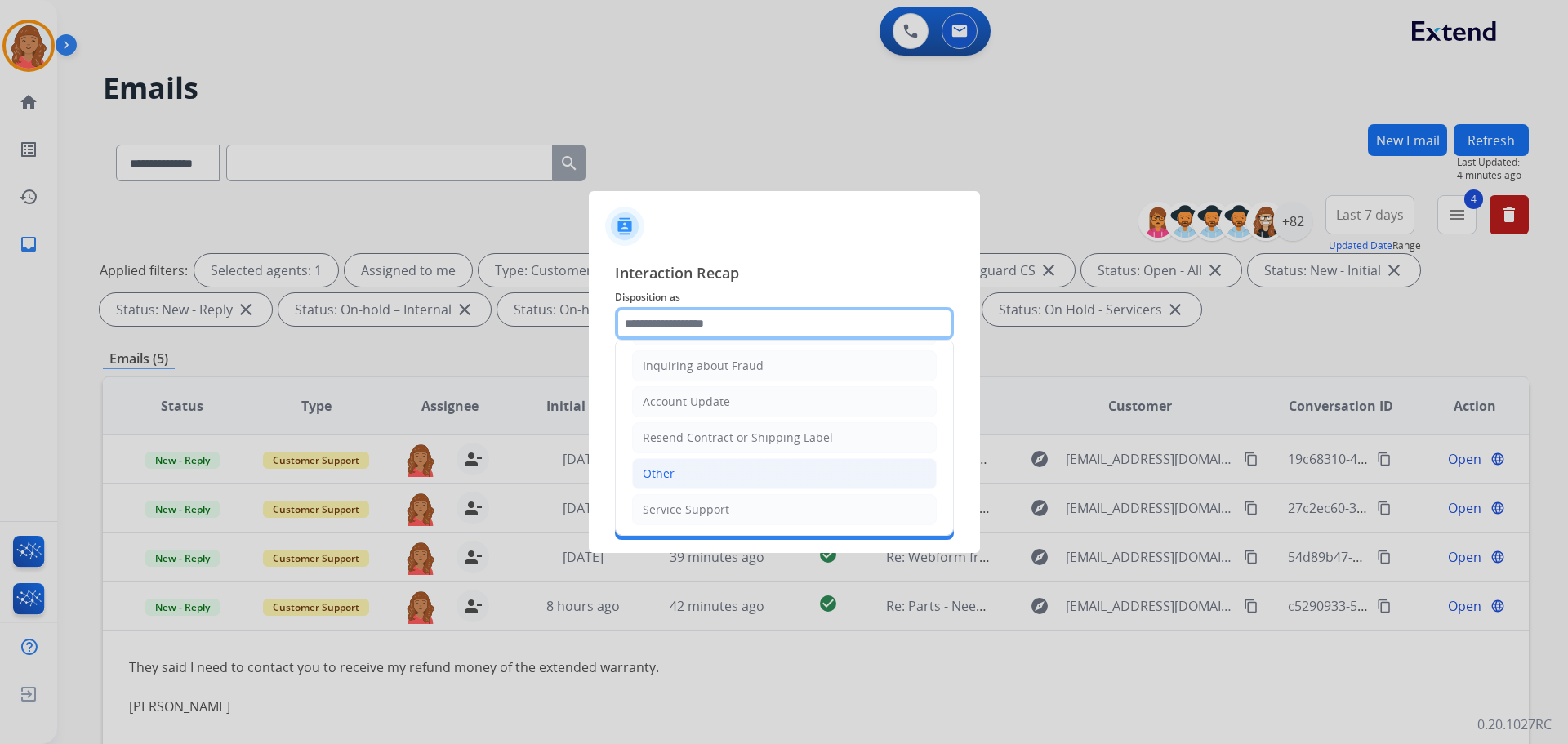
scroll to position [255, 0]
click at [670, 471] on div "Other" at bounding box center [658, 472] width 32 height 16
type input "*****"
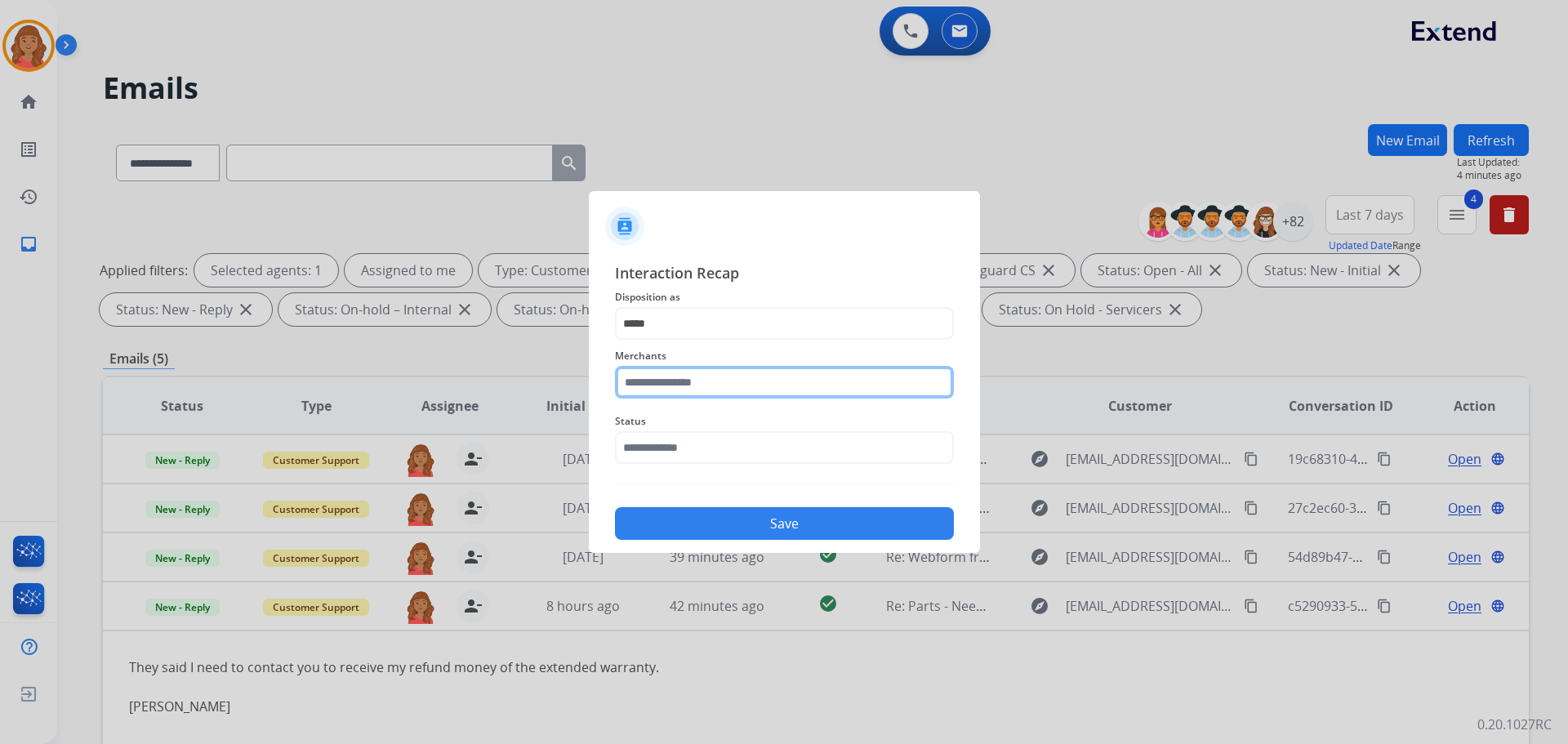
click at [686, 383] on input "text" at bounding box center [784, 382] width 339 height 33
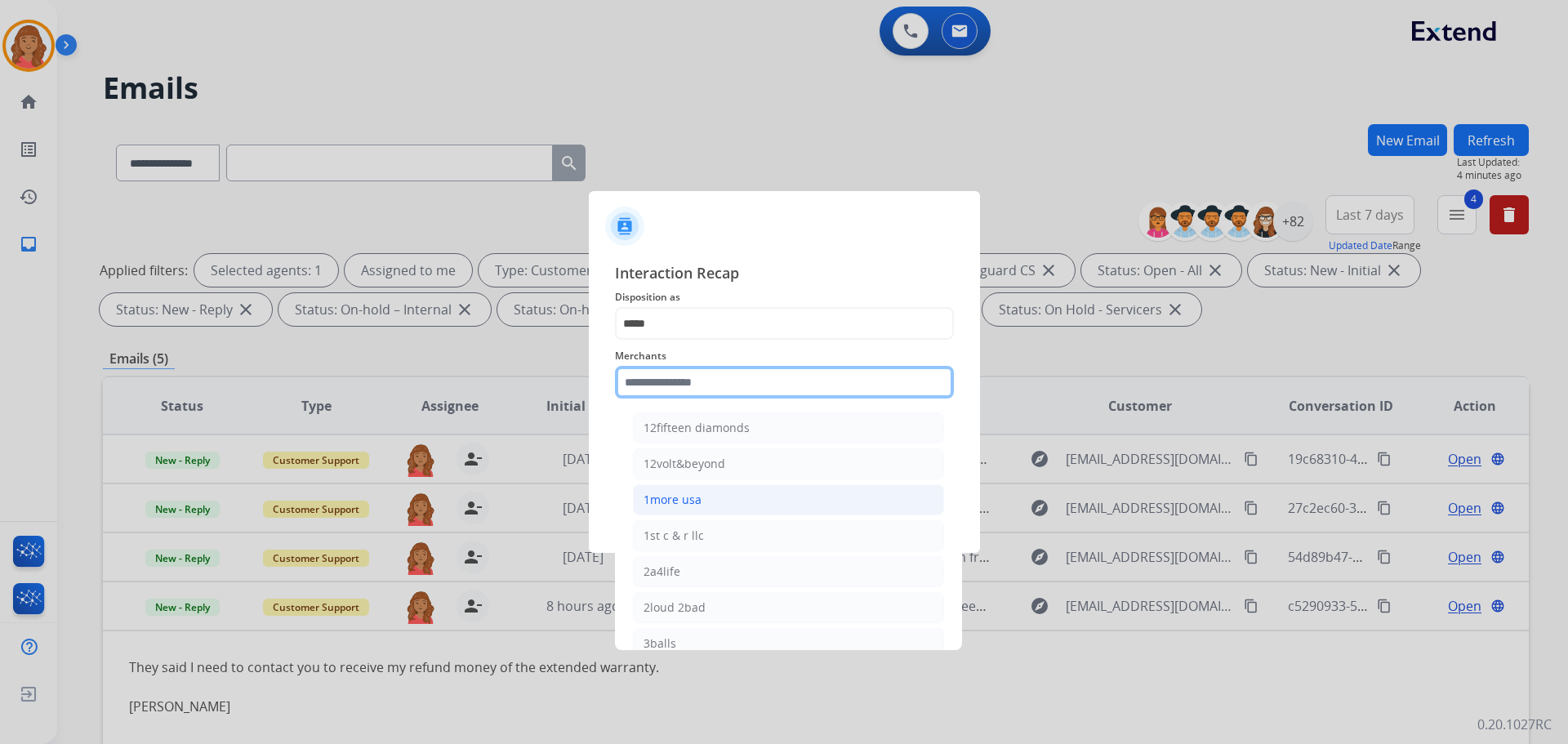
scroll to position [0, 0]
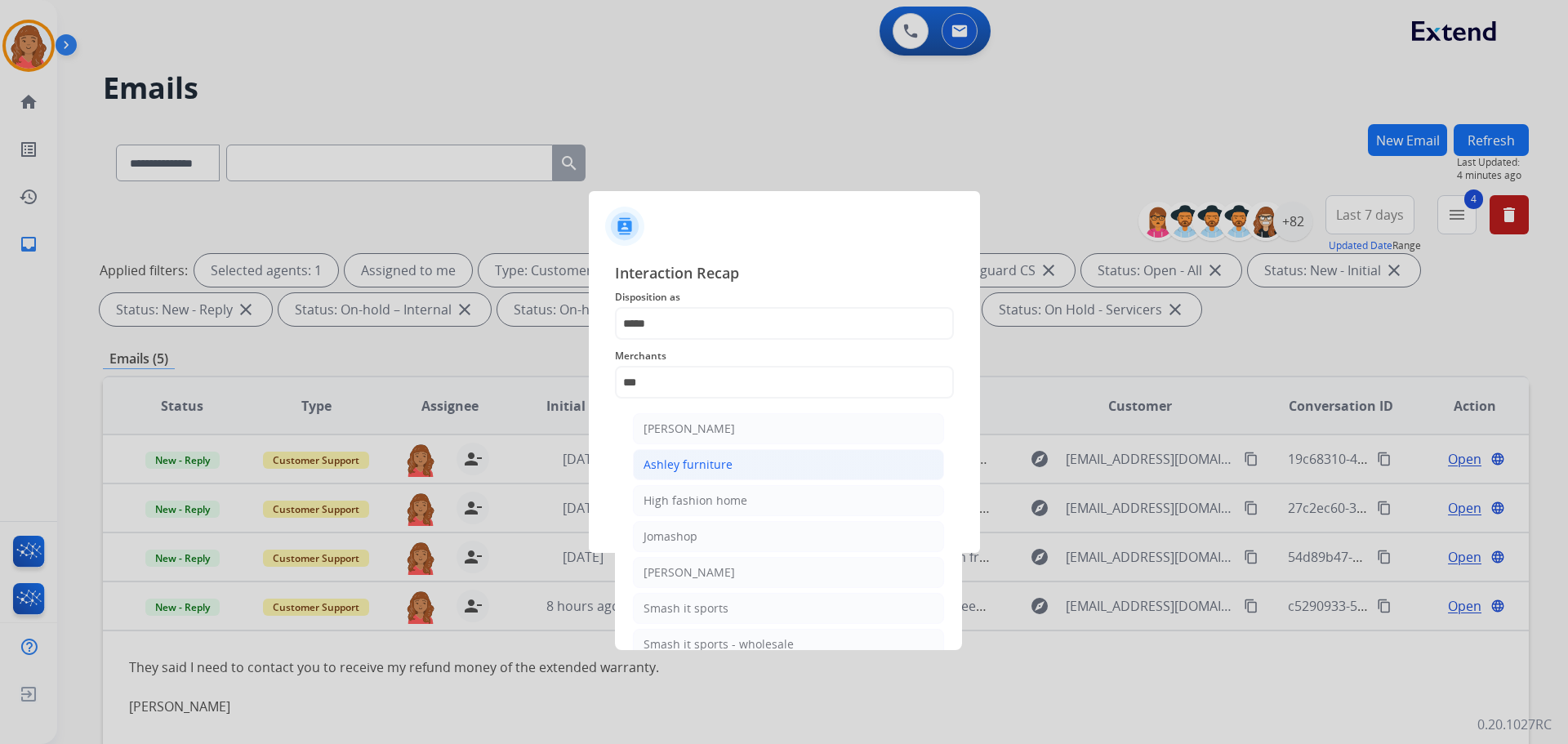
click at [696, 461] on div "Ashley furniture" at bounding box center [687, 464] width 89 height 16
type input "**********"
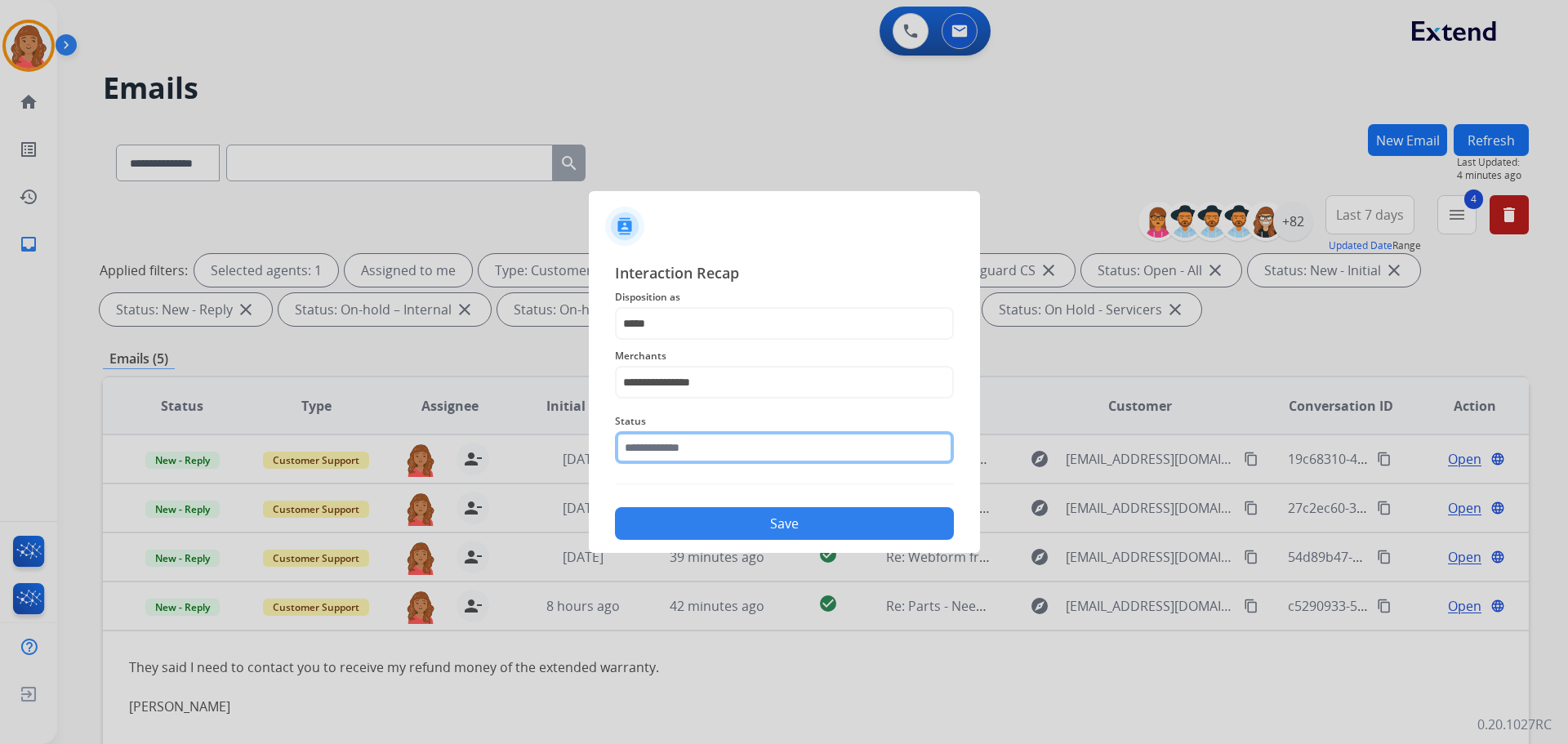
click at [682, 459] on input "text" at bounding box center [784, 448] width 339 height 33
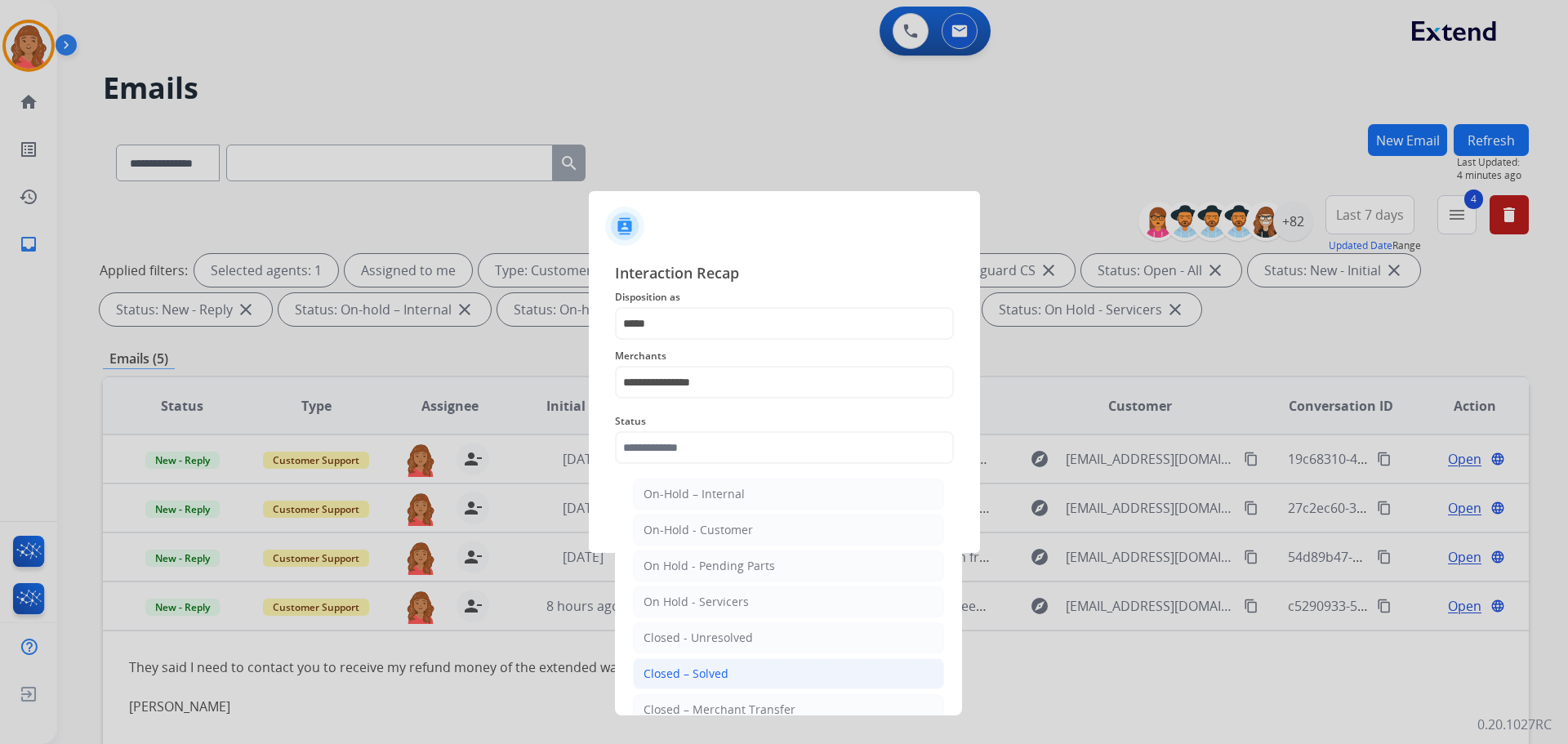
click at [706, 664] on div "Closed – Solved" at bounding box center [686, 674] width 85 height 16
type input "**********"
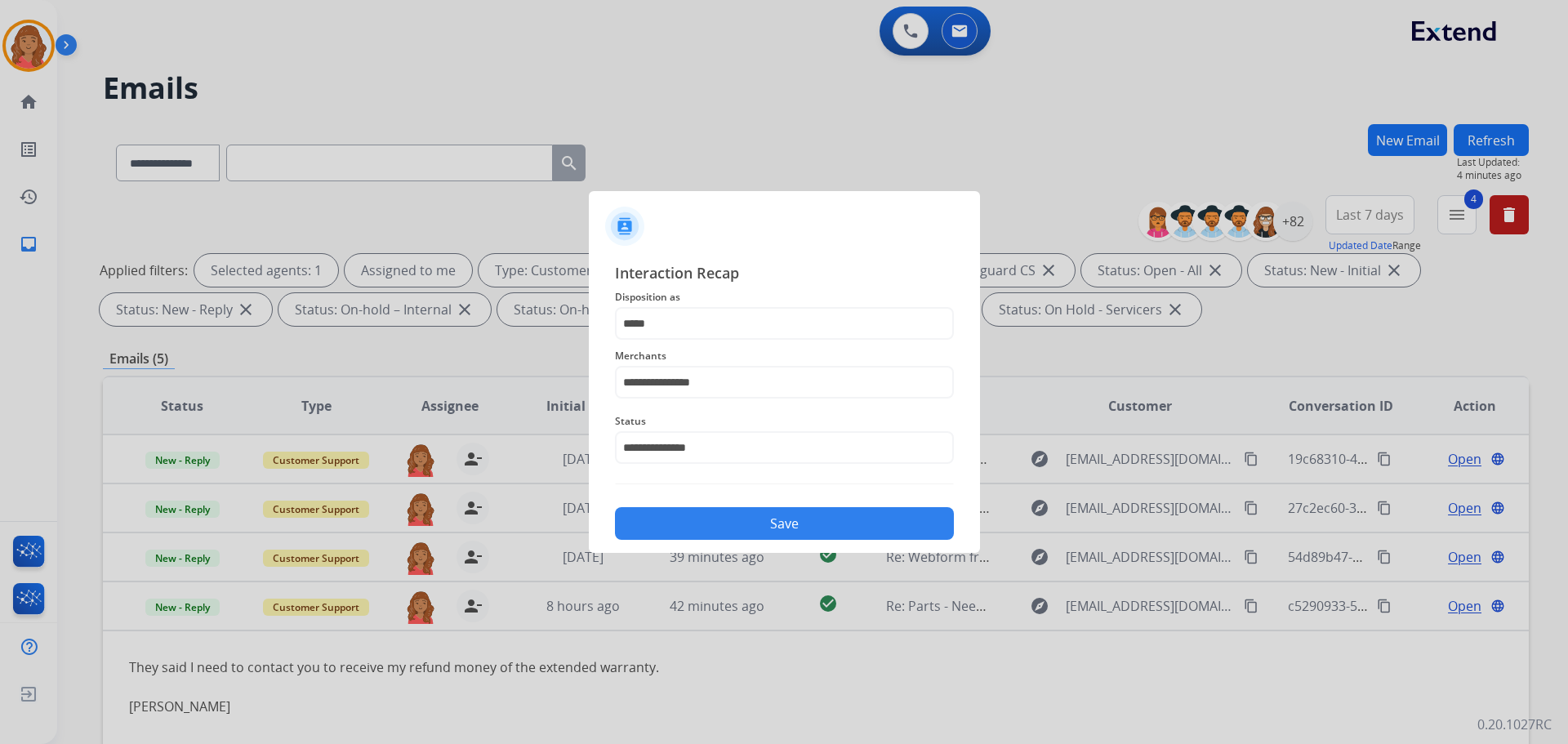
click at [714, 524] on button "Save" at bounding box center [784, 524] width 339 height 33
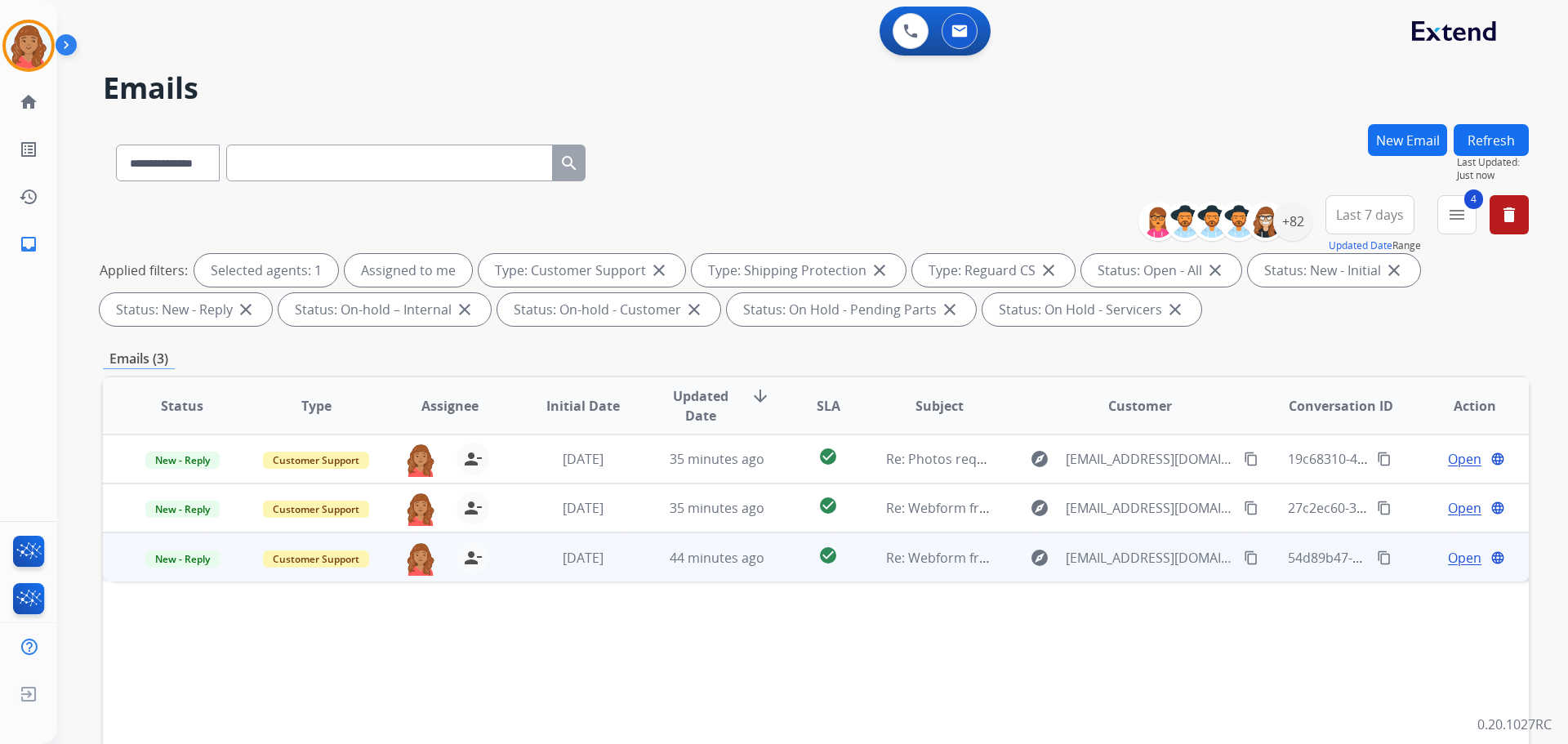
click at [707, 564] on span "44 minutes ago" at bounding box center [716, 557] width 95 height 18
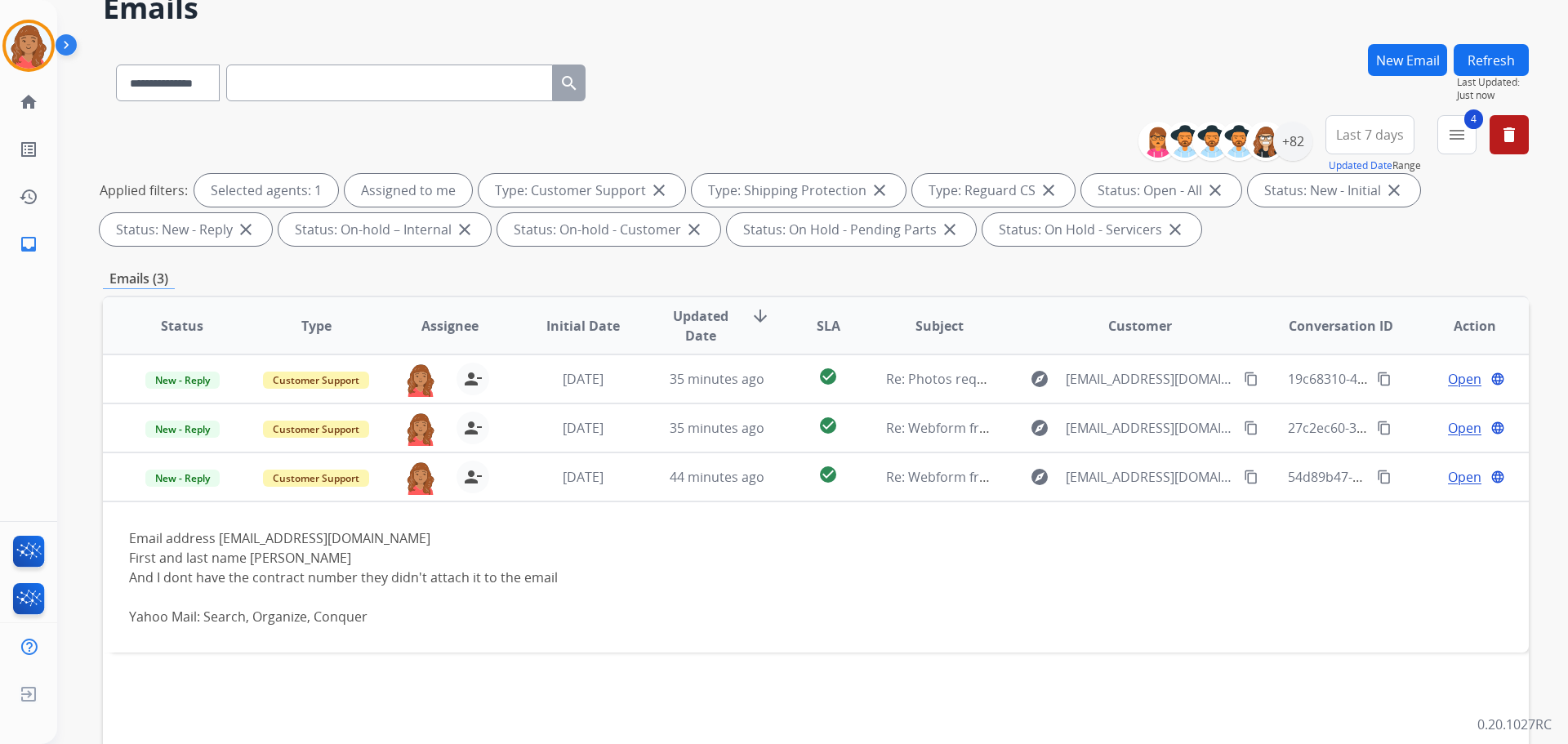
scroll to position [264, 0]
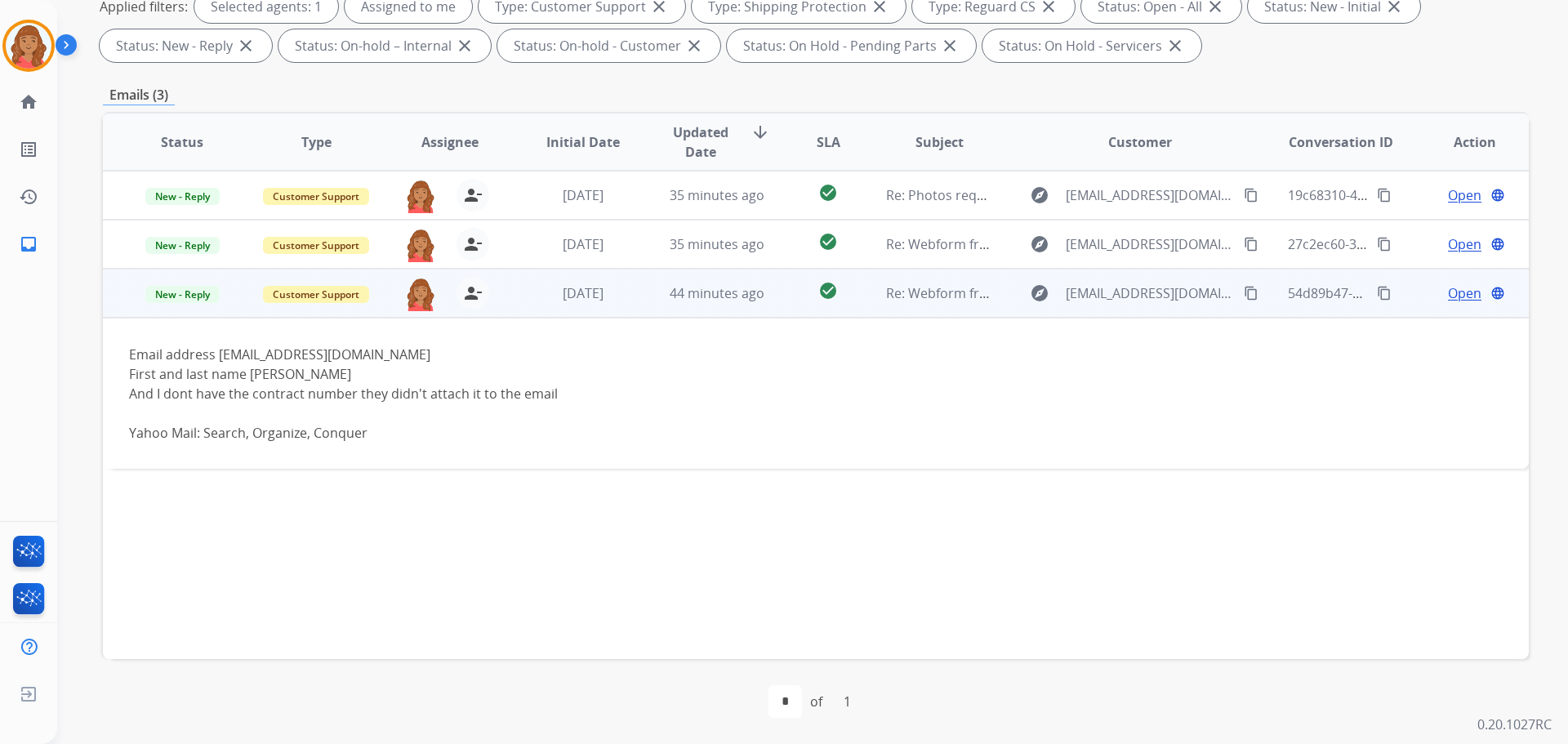
click at [880, 293] on span "Open" at bounding box center [1465, 293] width 34 height 20
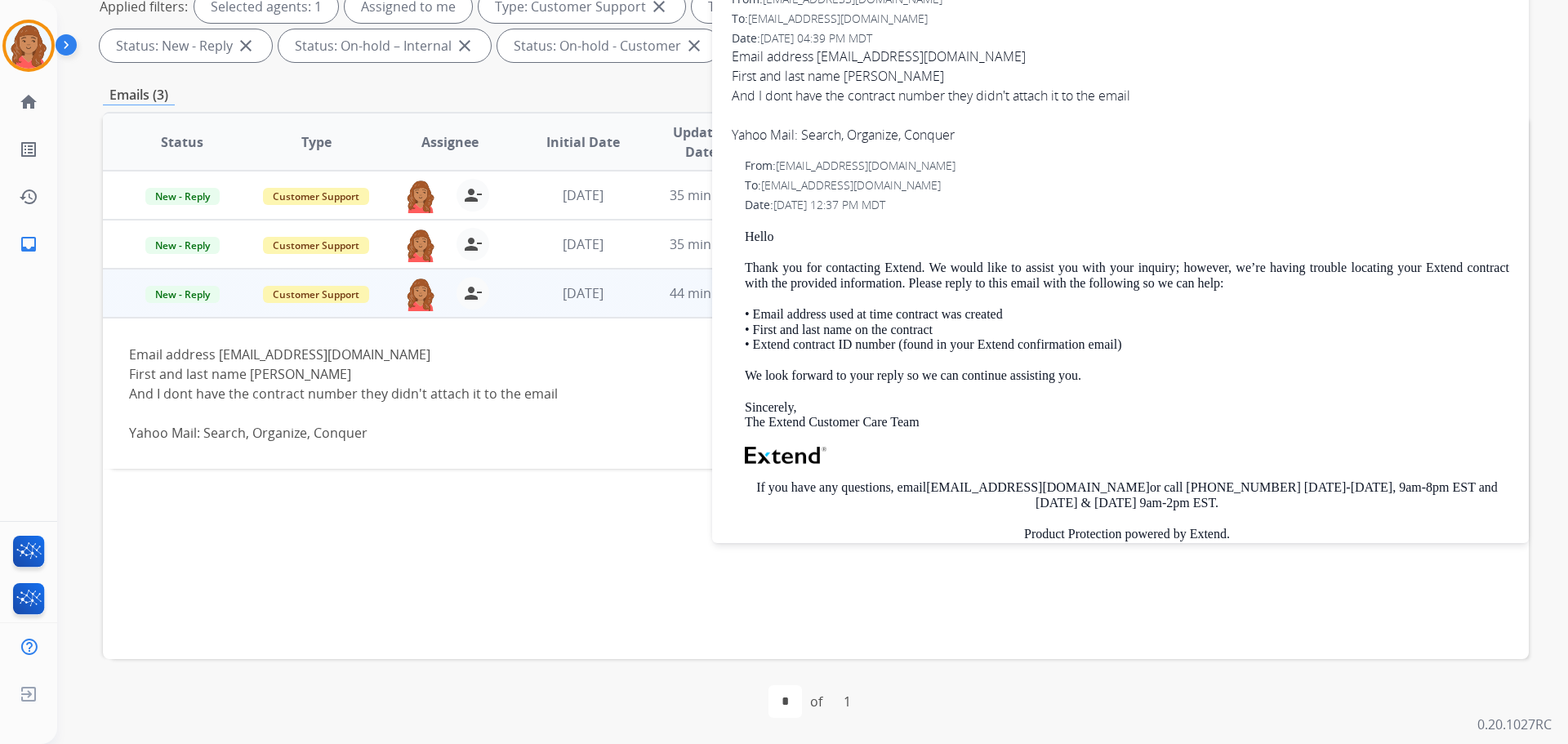
scroll to position [326, 0]
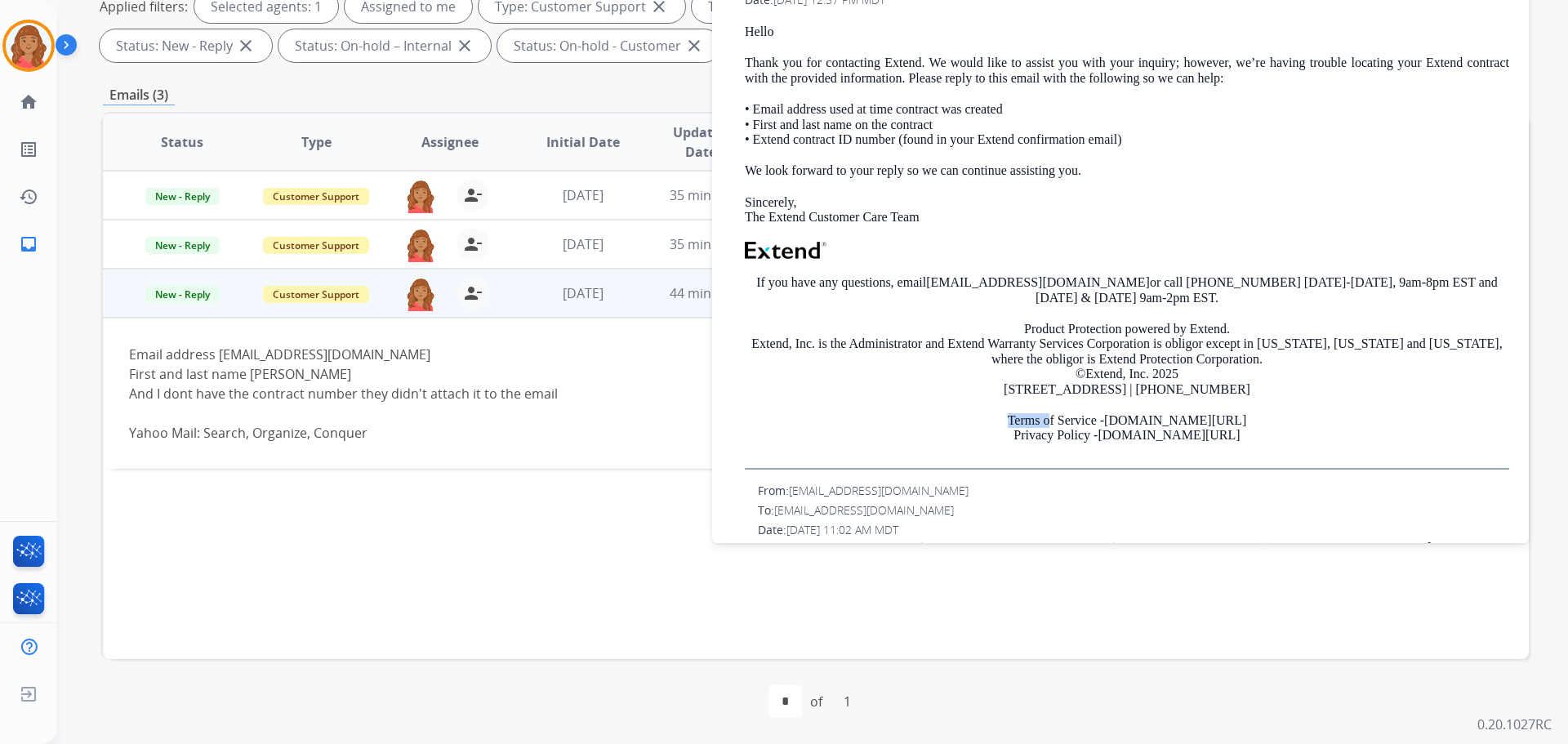
drag, startPoint x: 1009, startPoint y: 428, endPoint x: 1076, endPoint y: 422, distance: 67.3
click at [880, 422] on p "Terms of Service - [DOMAIN_NAME][URL] Privacy Policy - [DOMAIN_NAME][URL]" at bounding box center [1126, 429] width 764 height 30
click at [822, 427] on p "Terms of Service - [DOMAIN_NAME][URL] Privacy Policy - [DOMAIN_NAME][URL]" at bounding box center [1126, 429] width 764 height 30
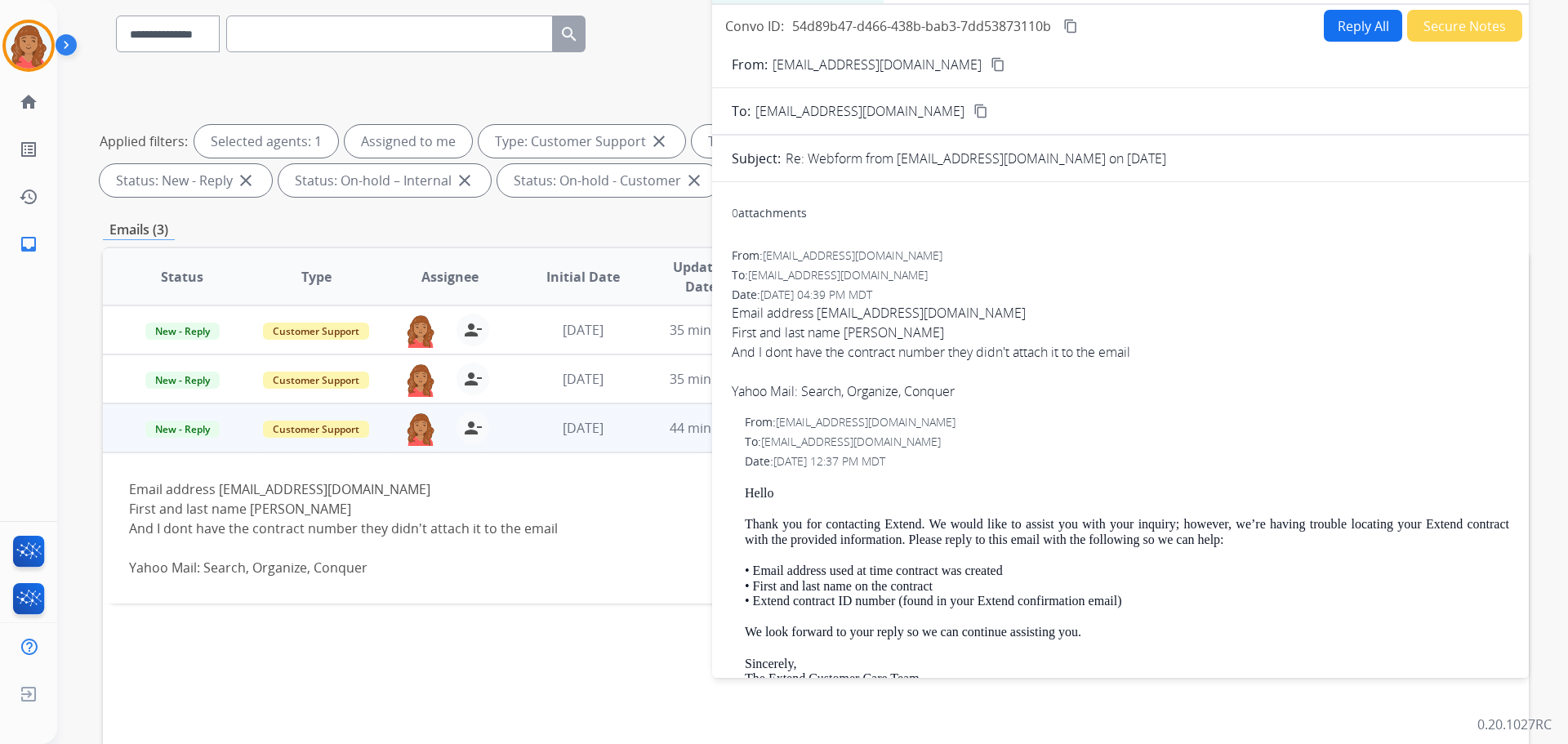
scroll to position [100, 0]
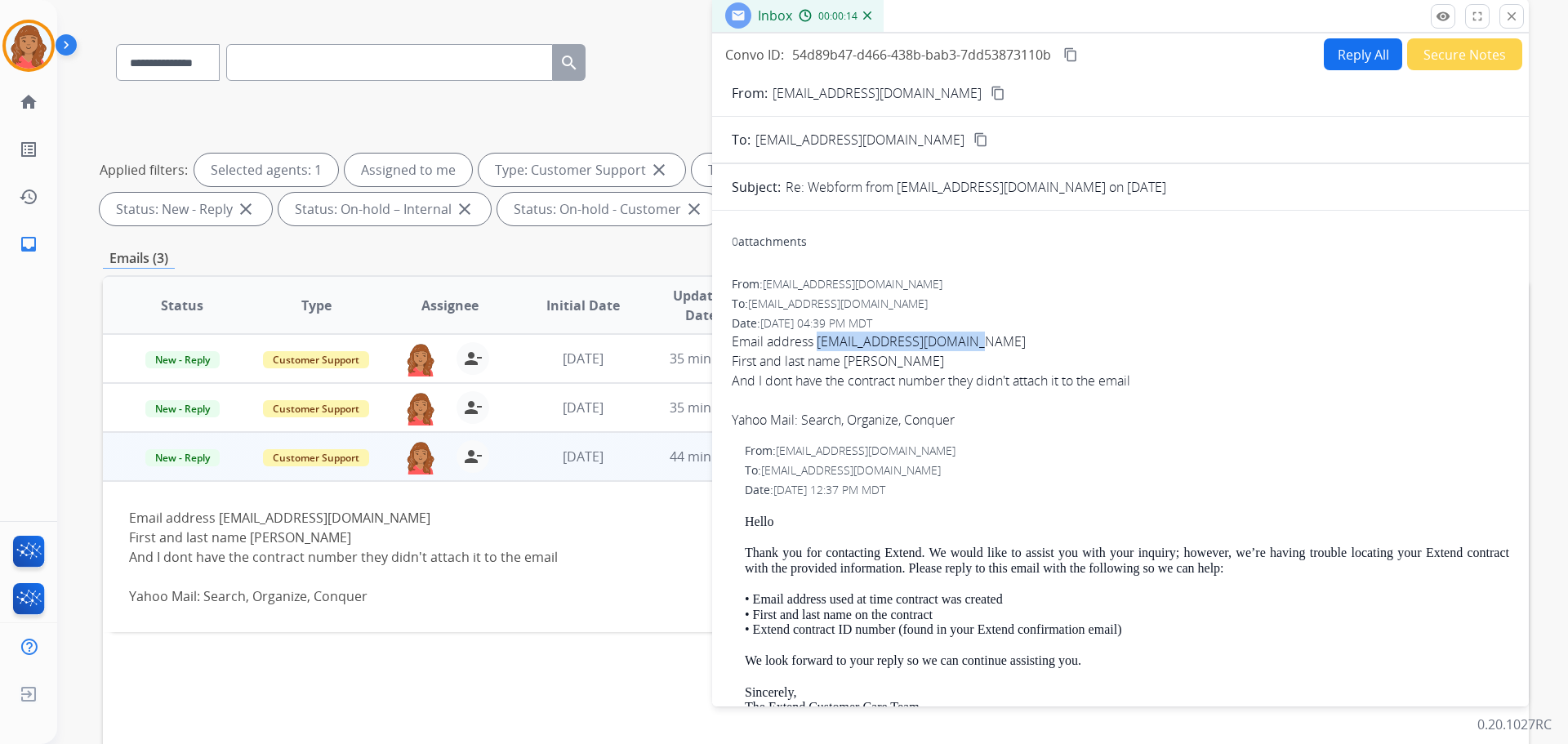
drag, startPoint x: 971, startPoint y: 341, endPoint x: 817, endPoint y: 341, distance: 154.0
click at [817, 341] on span "Email address [EMAIL_ADDRESS][DOMAIN_NAME] First and last name [PERSON_NAME] An…" at bounding box center [1120, 381] width 777 height 98
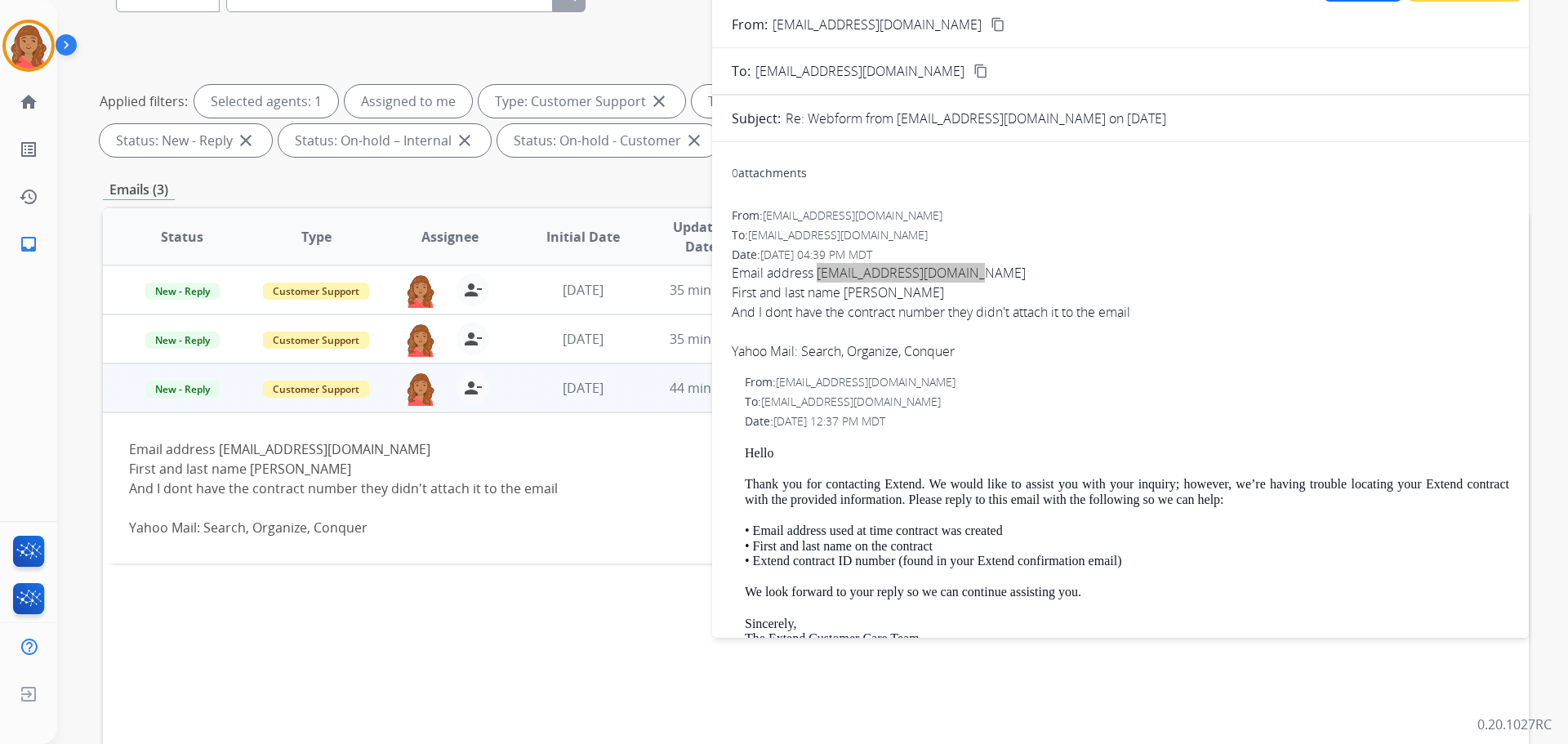
scroll to position [0, 0]
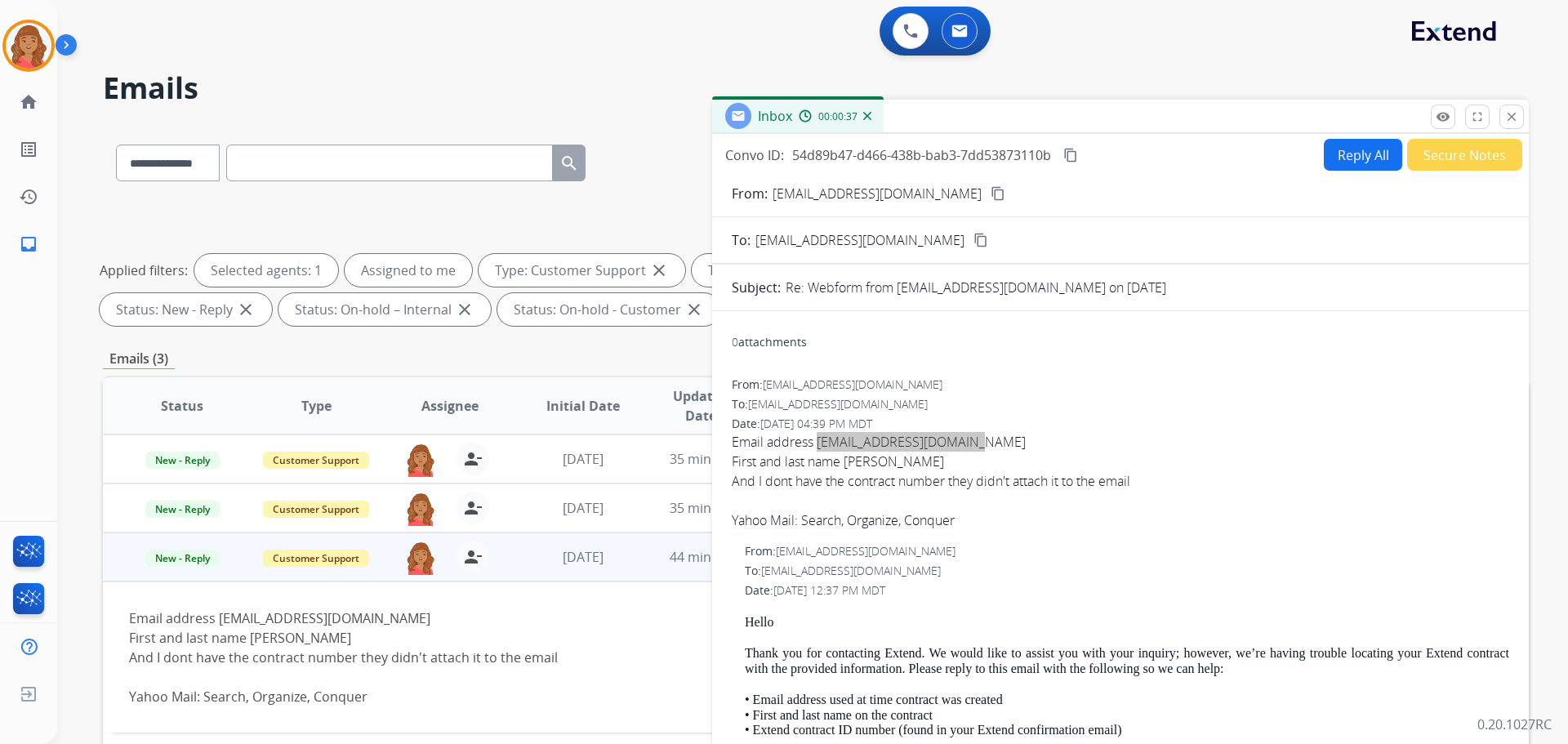
click at [880, 162] on button "Reply All" at bounding box center [1364, 155] width 79 height 32
select select "**********"
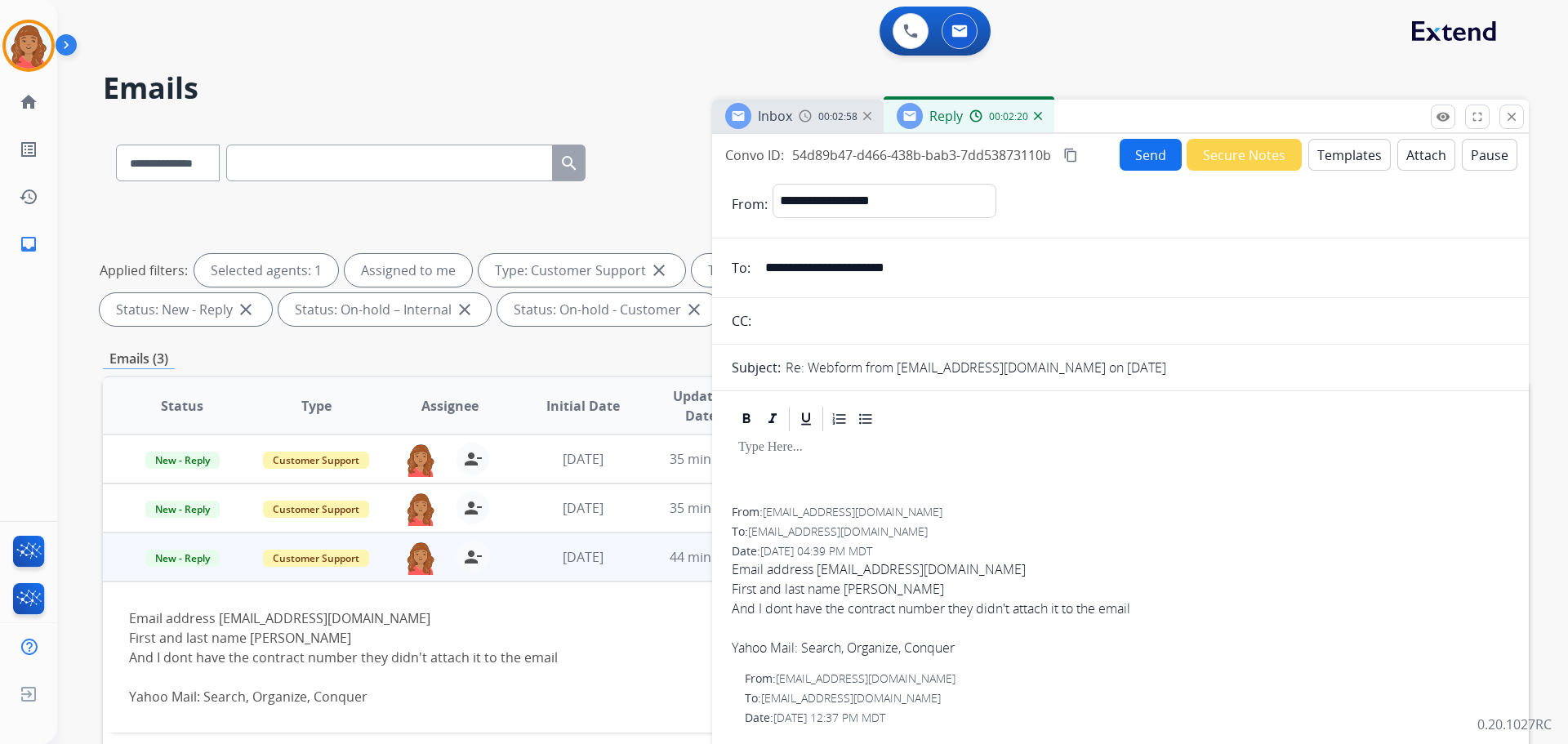
drag, startPoint x: 1311, startPoint y: 463, endPoint x: 1311, endPoint y: 410, distance: 53.0
click at [880, 464] on div at bounding box center [1120, 470] width 777 height 73
click at [880, 159] on button "Templates" at bounding box center [1349, 155] width 83 height 32
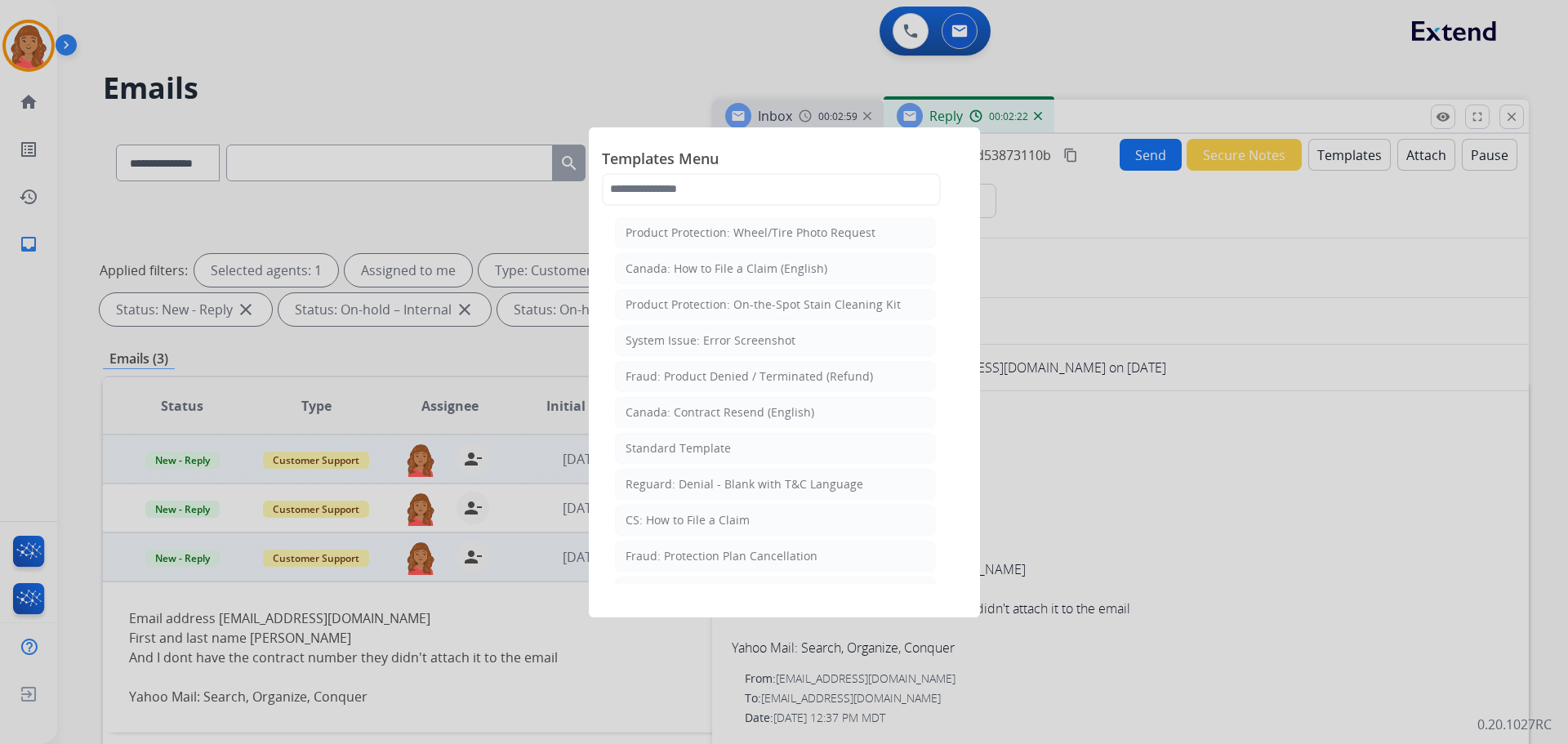
click at [706, 444] on div "Standard Template" at bounding box center [678, 448] width 105 height 16
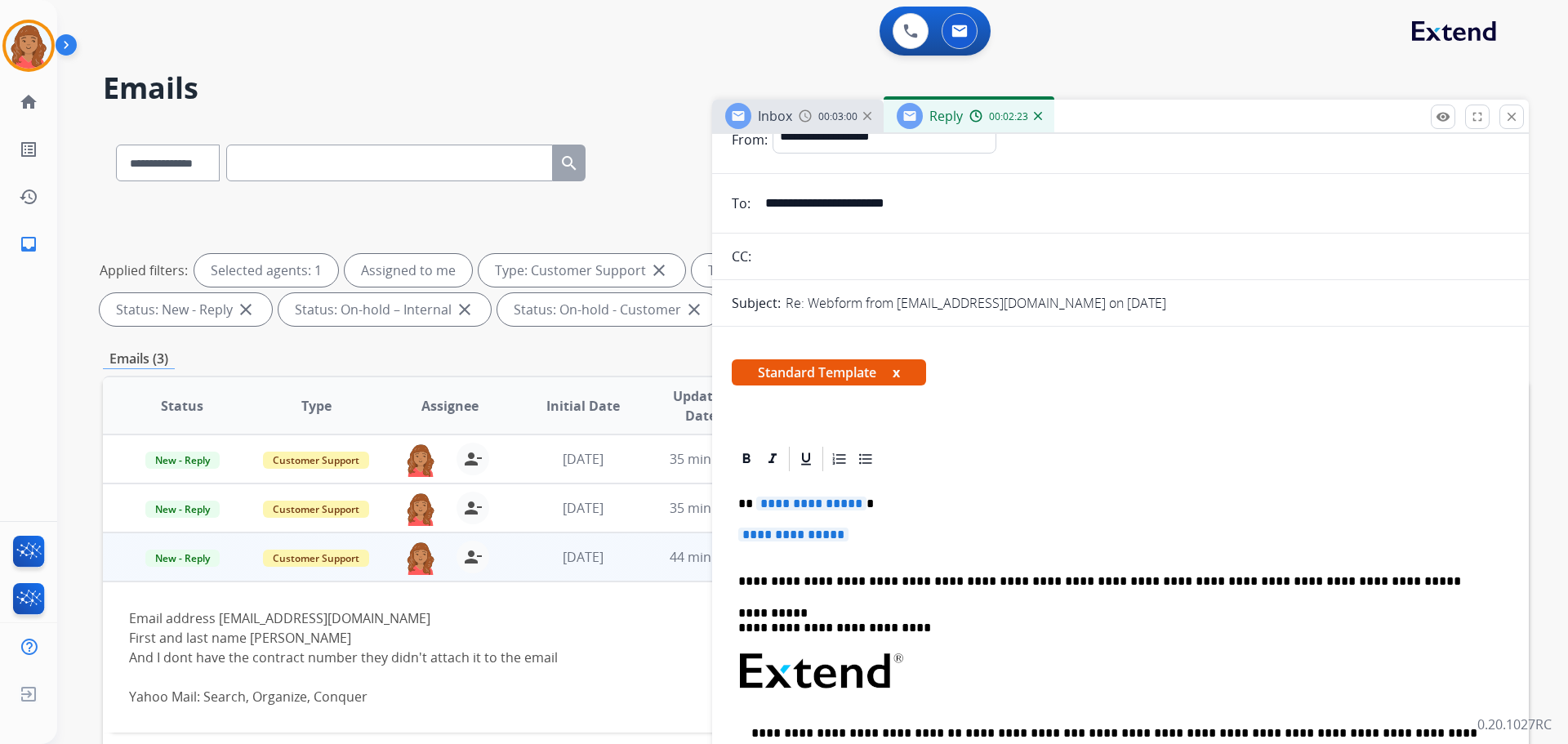
scroll to position [82, 0]
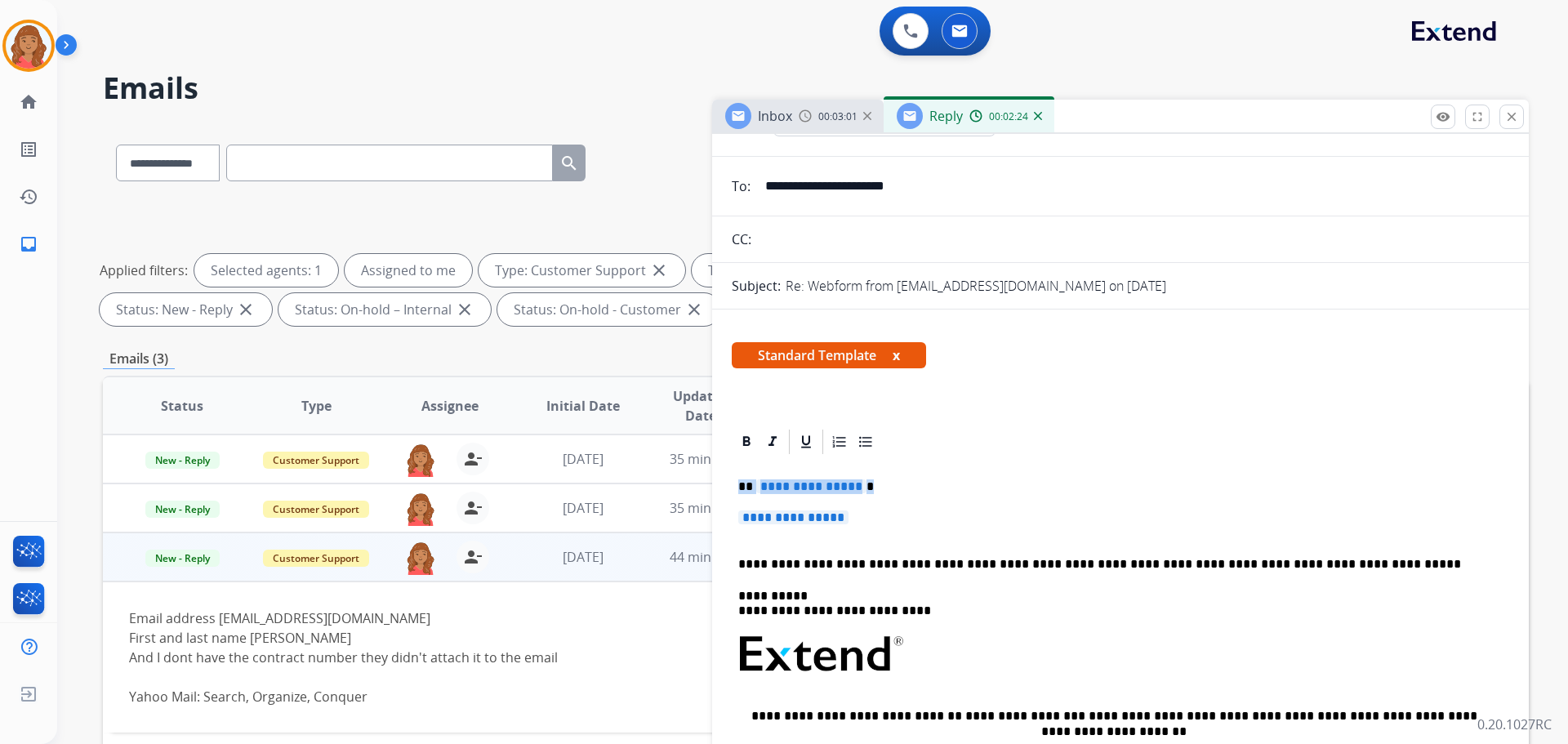
drag, startPoint x: 866, startPoint y: 522, endPoint x: 716, endPoint y: 476, distance: 156.9
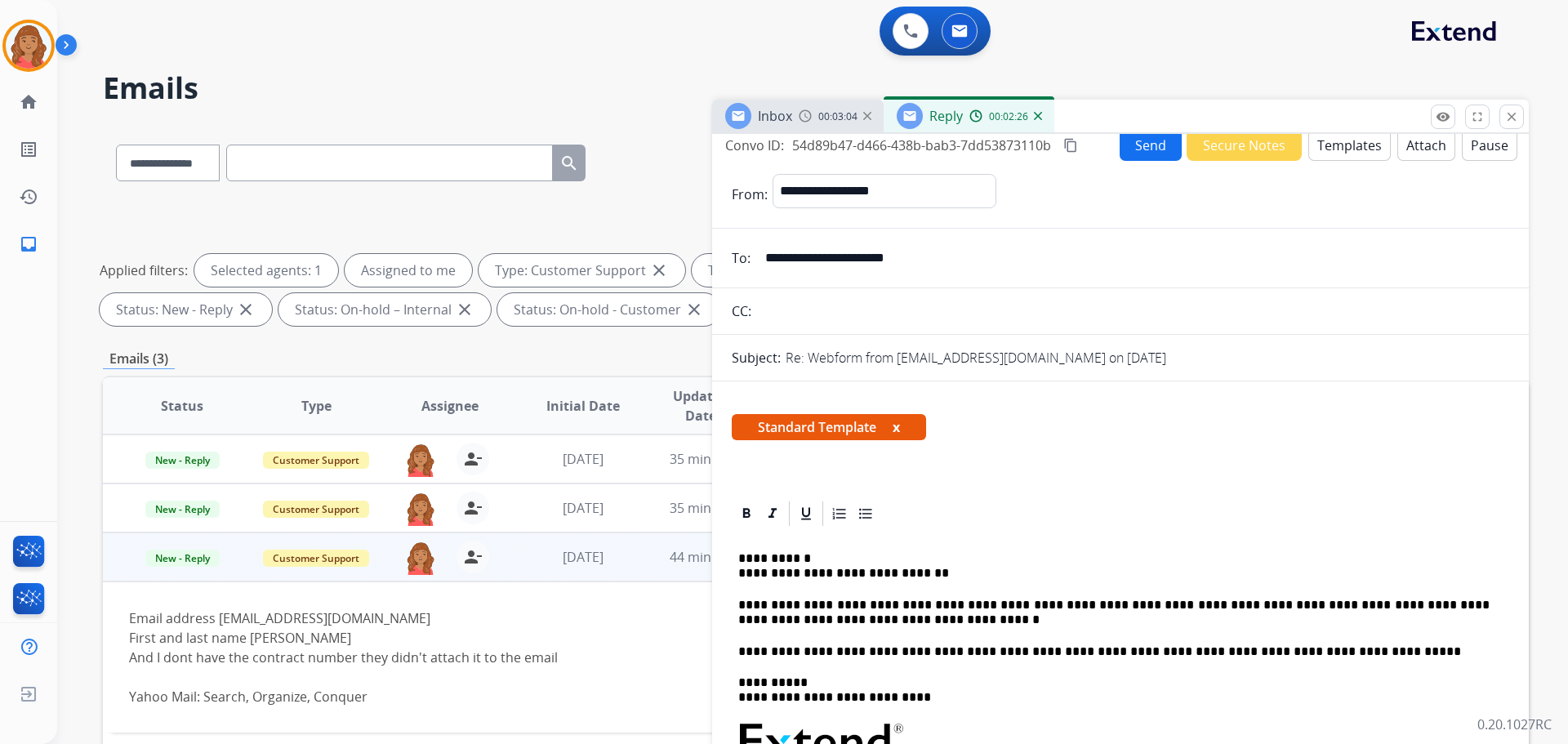
scroll to position [0, 0]
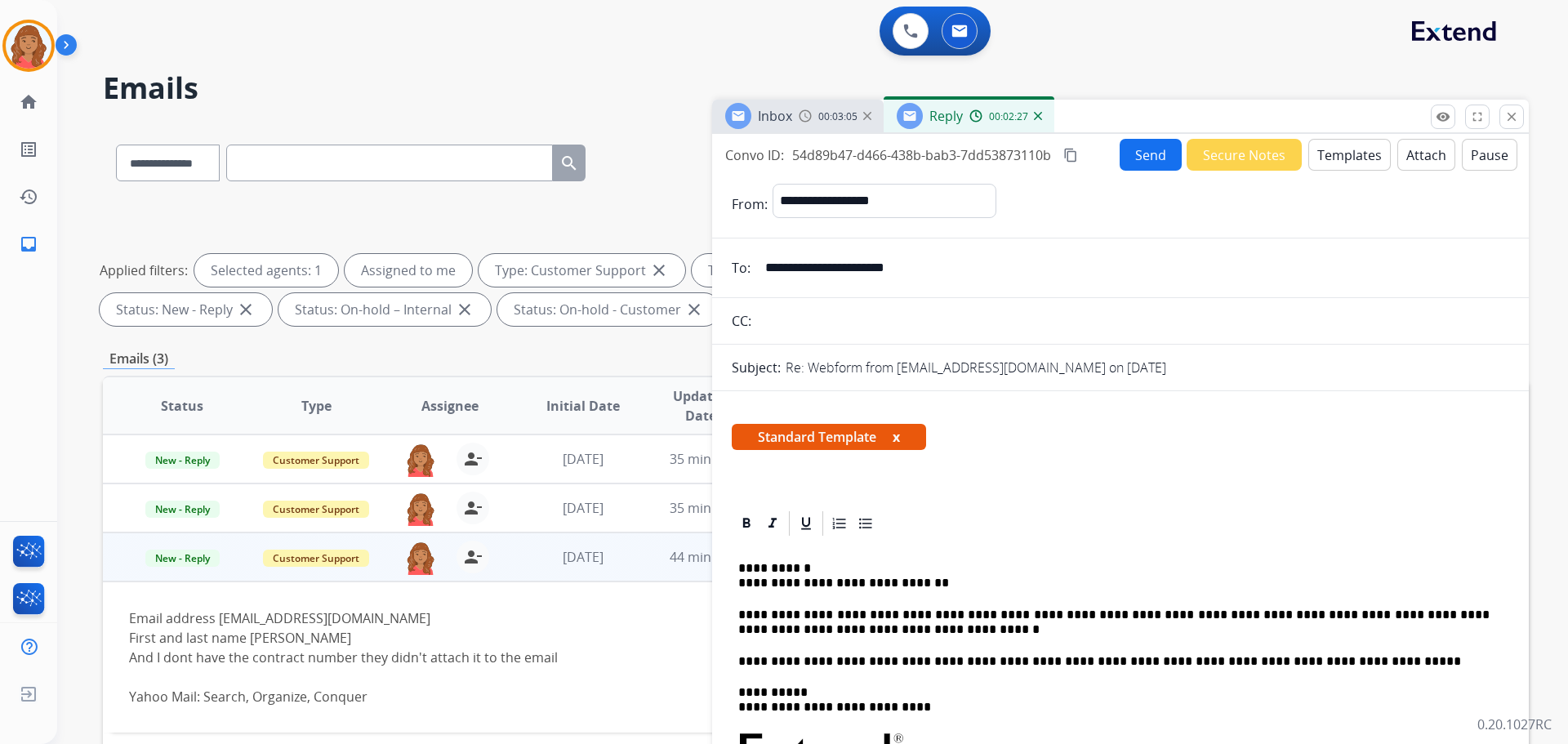
drag, startPoint x: 1065, startPoint y: 155, endPoint x: 1008, endPoint y: 161, distance: 57.3
click at [880, 155] on mat-icon "content_copy" at bounding box center [1071, 156] width 15 height 15
click at [880, 148] on button "Send" at bounding box center [1151, 155] width 62 height 32
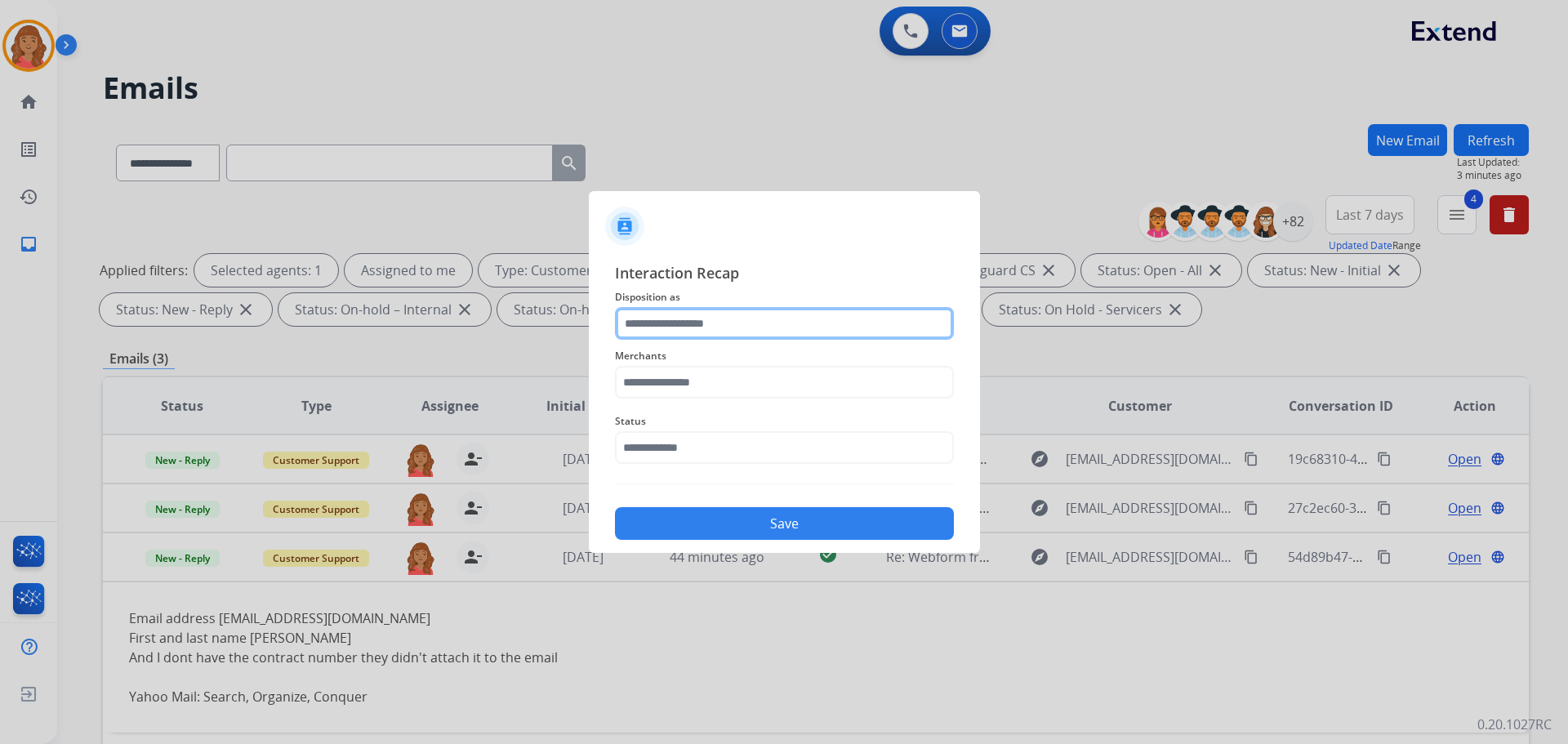
drag, startPoint x: 693, startPoint y: 342, endPoint x: 696, endPoint y: 332, distance: 10.4
click at [696, 332] on input "text" at bounding box center [784, 323] width 339 height 33
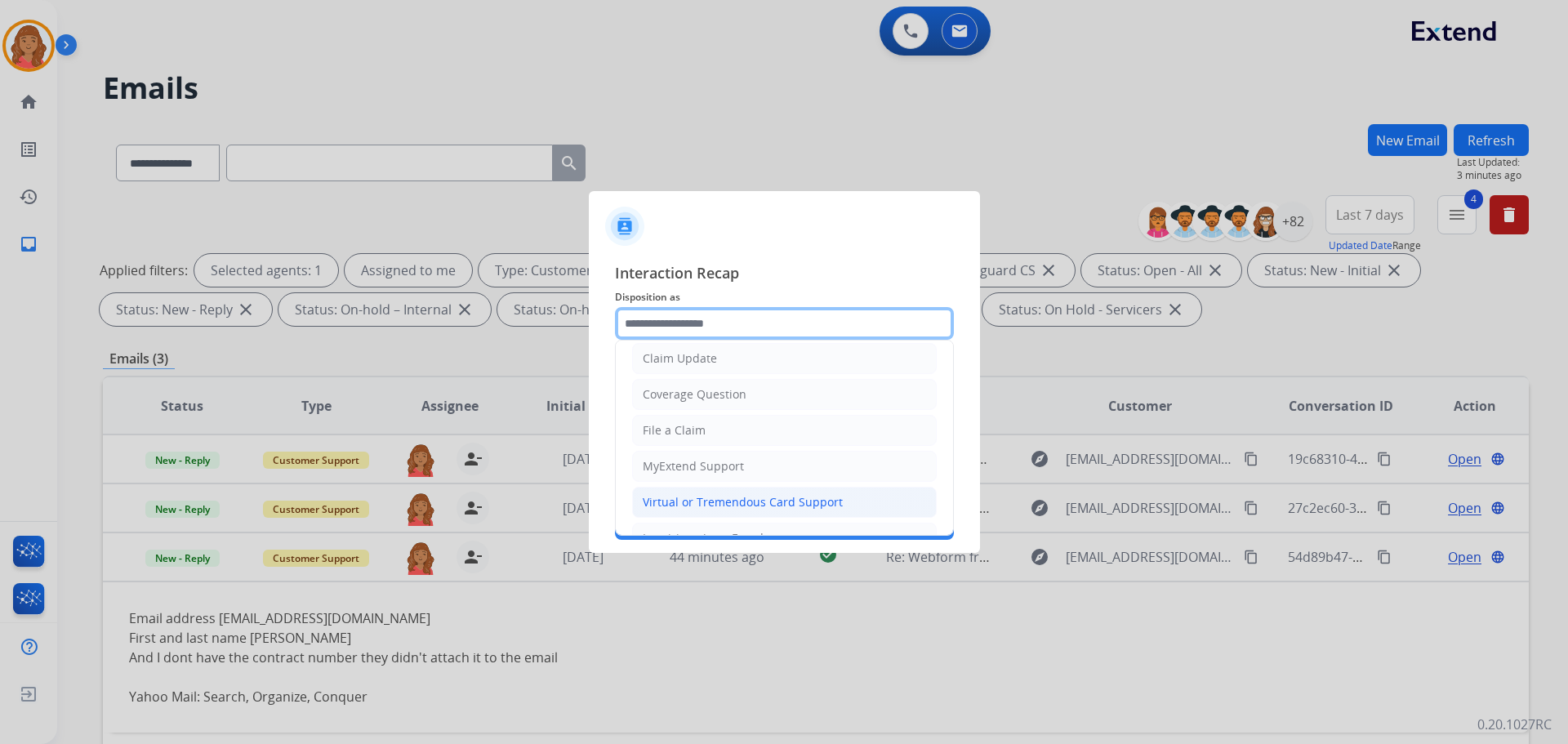
scroll to position [82, 0]
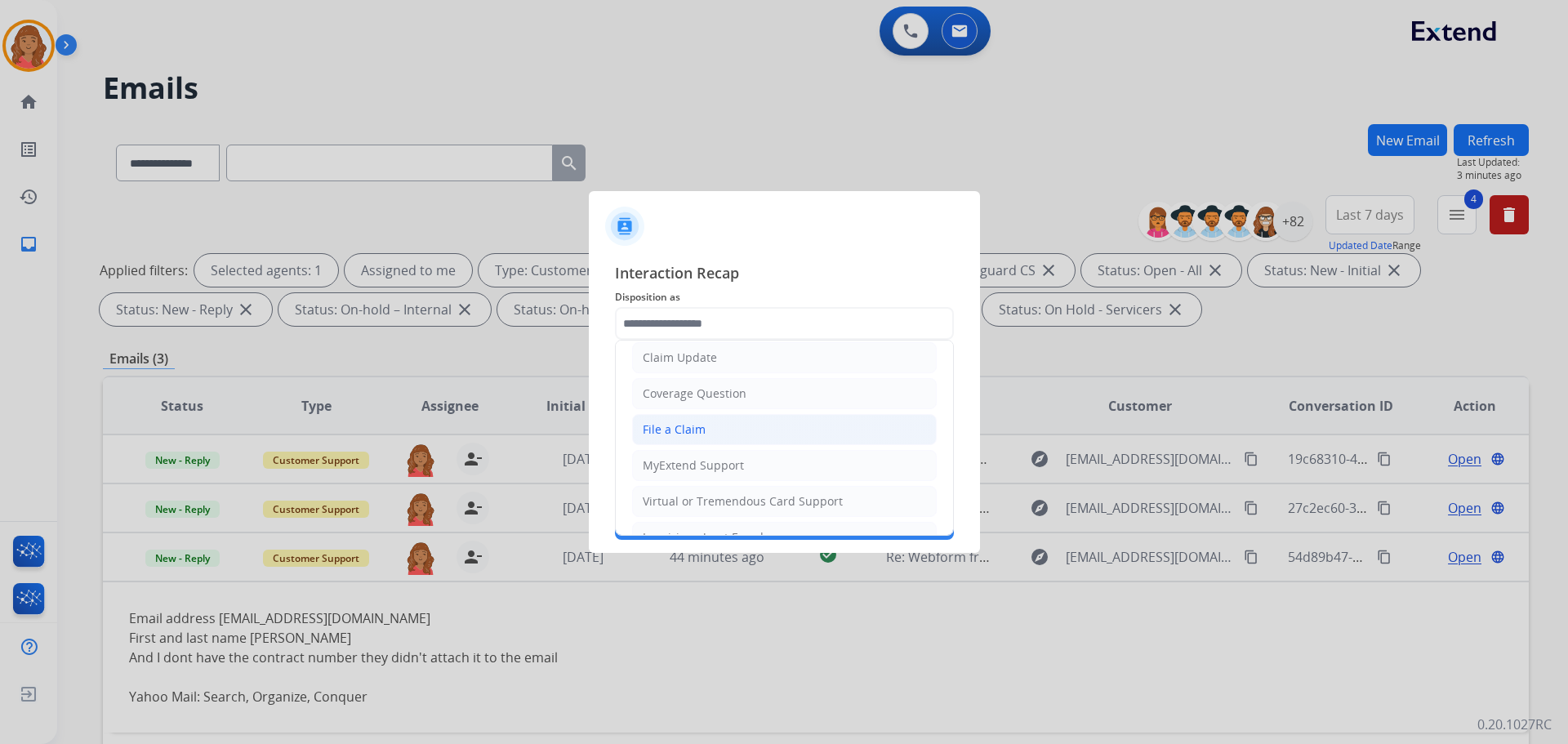
click at [677, 431] on div "File a Claim" at bounding box center [673, 429] width 63 height 16
type input "**********"
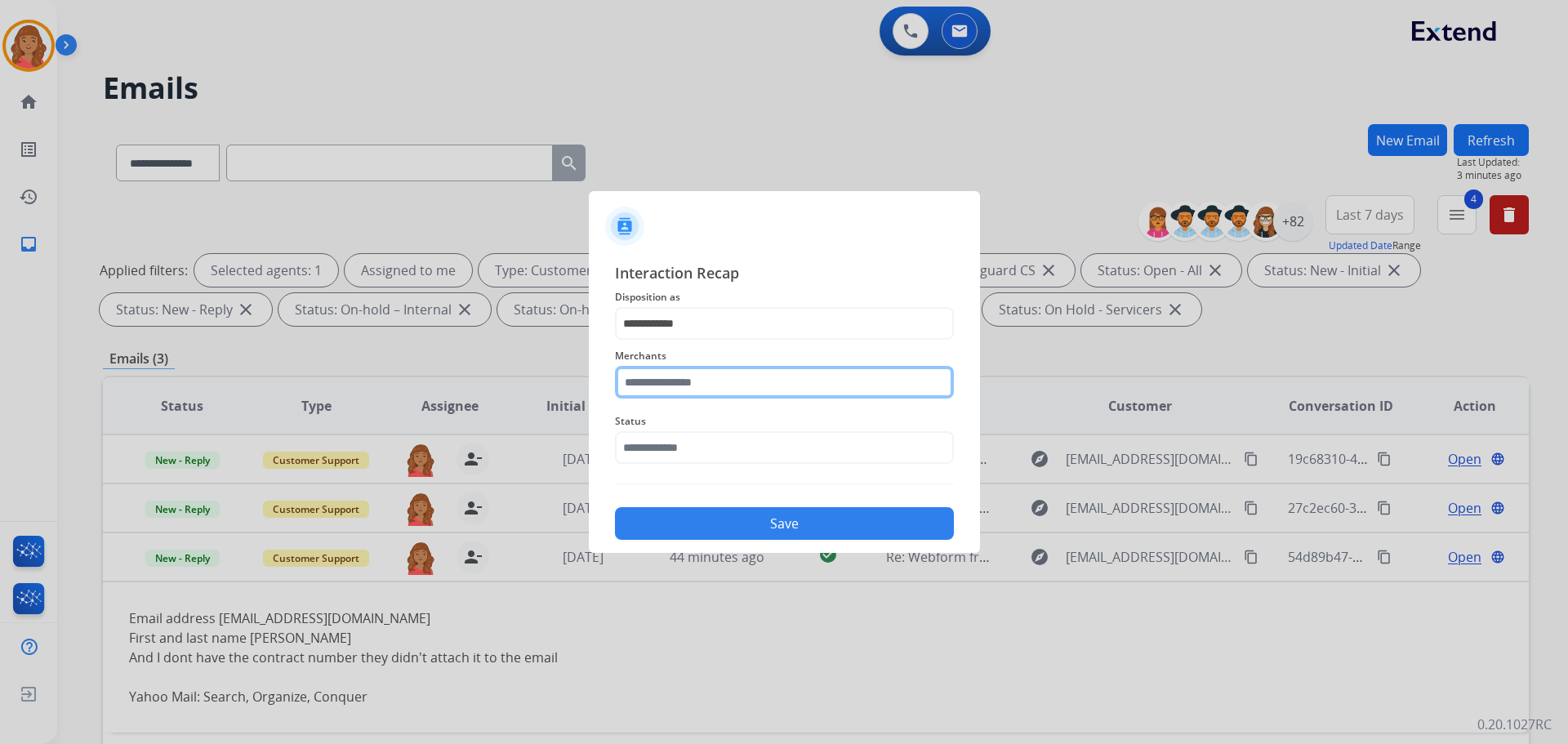
drag, startPoint x: 681, startPoint y: 383, endPoint x: 688, endPoint y: 400, distance: 18.4
click at [685, 389] on input "text" at bounding box center [784, 382] width 339 height 33
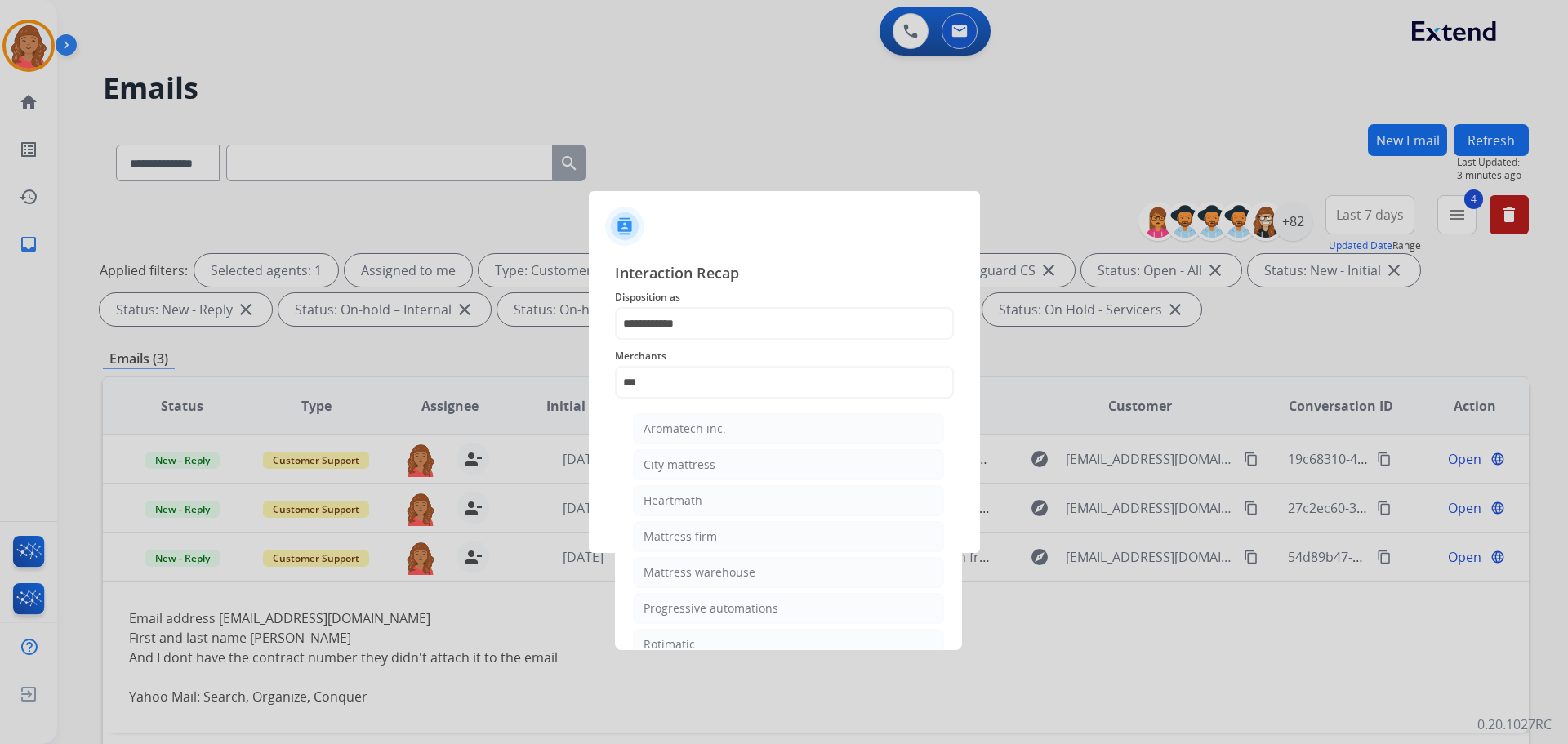
click at [686, 540] on div "Mattress firm" at bounding box center [680, 536] width 73 height 16
type input "**********"
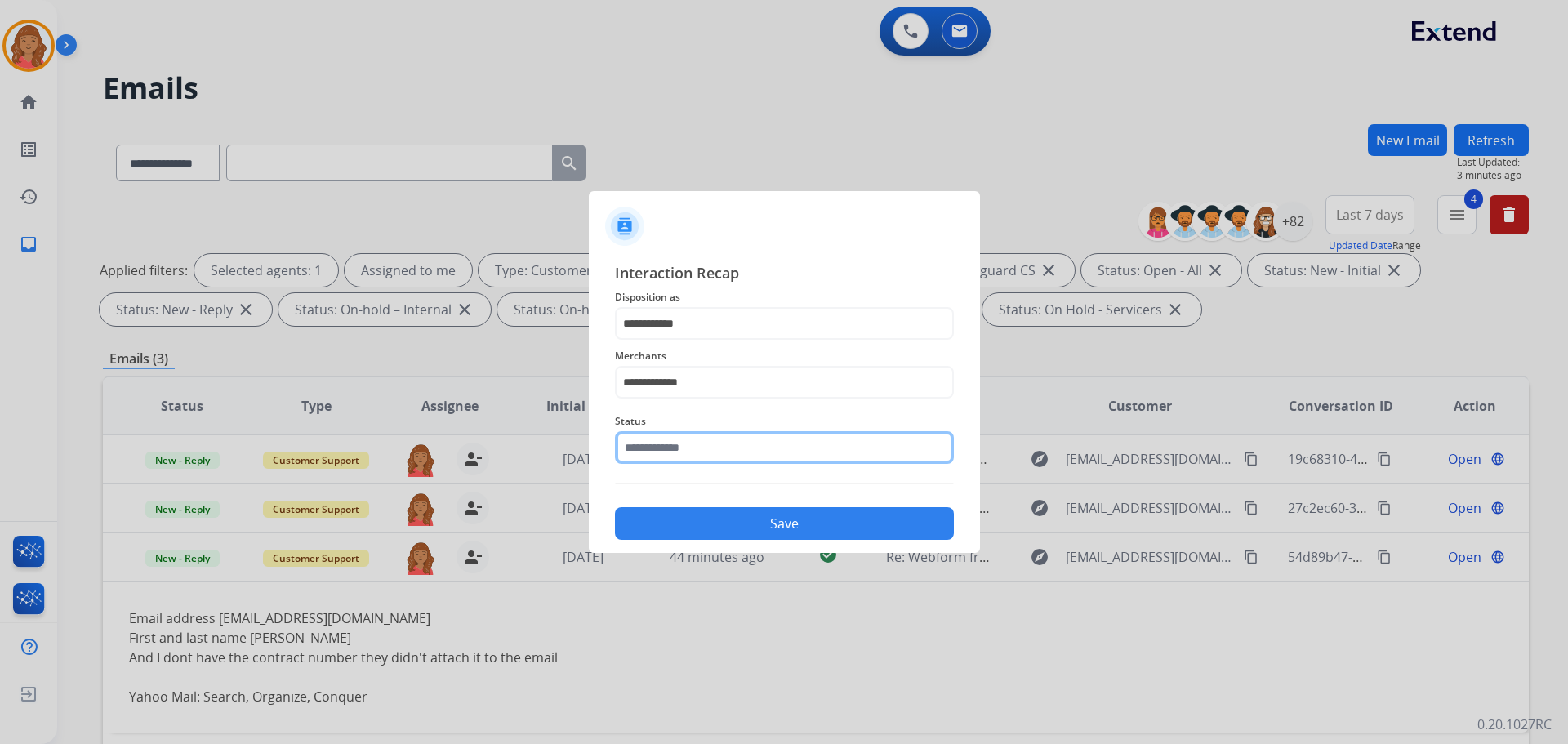
drag, startPoint x: 697, startPoint y: 437, endPoint x: 698, endPoint y: 450, distance: 13.0
click at [698, 442] on input "text" at bounding box center [784, 448] width 339 height 33
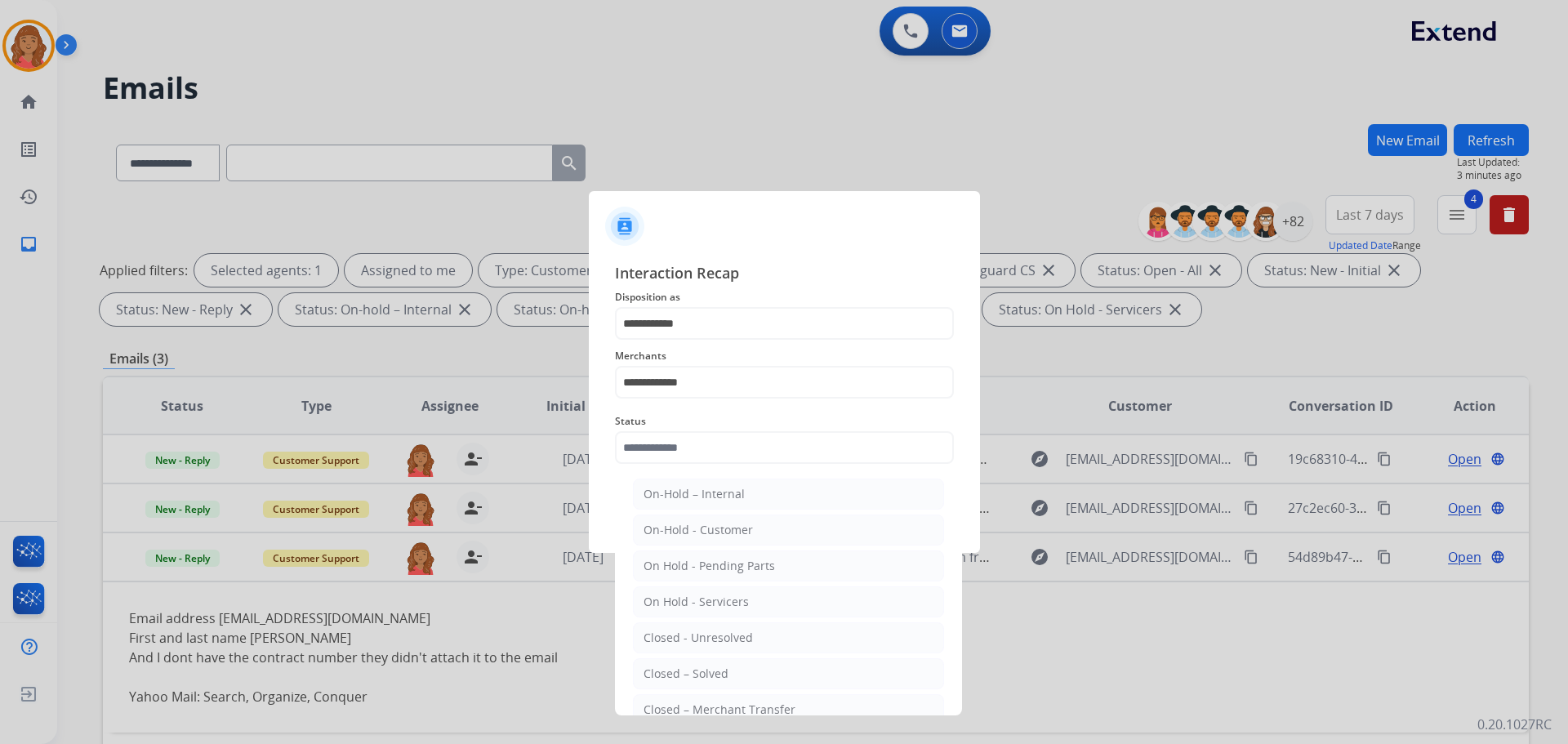
drag, startPoint x: 699, startPoint y: 673, endPoint x: 721, endPoint y: 576, distance: 99.5
click at [700, 664] on div "Closed – Solved" at bounding box center [686, 674] width 85 height 16
type input "**********"
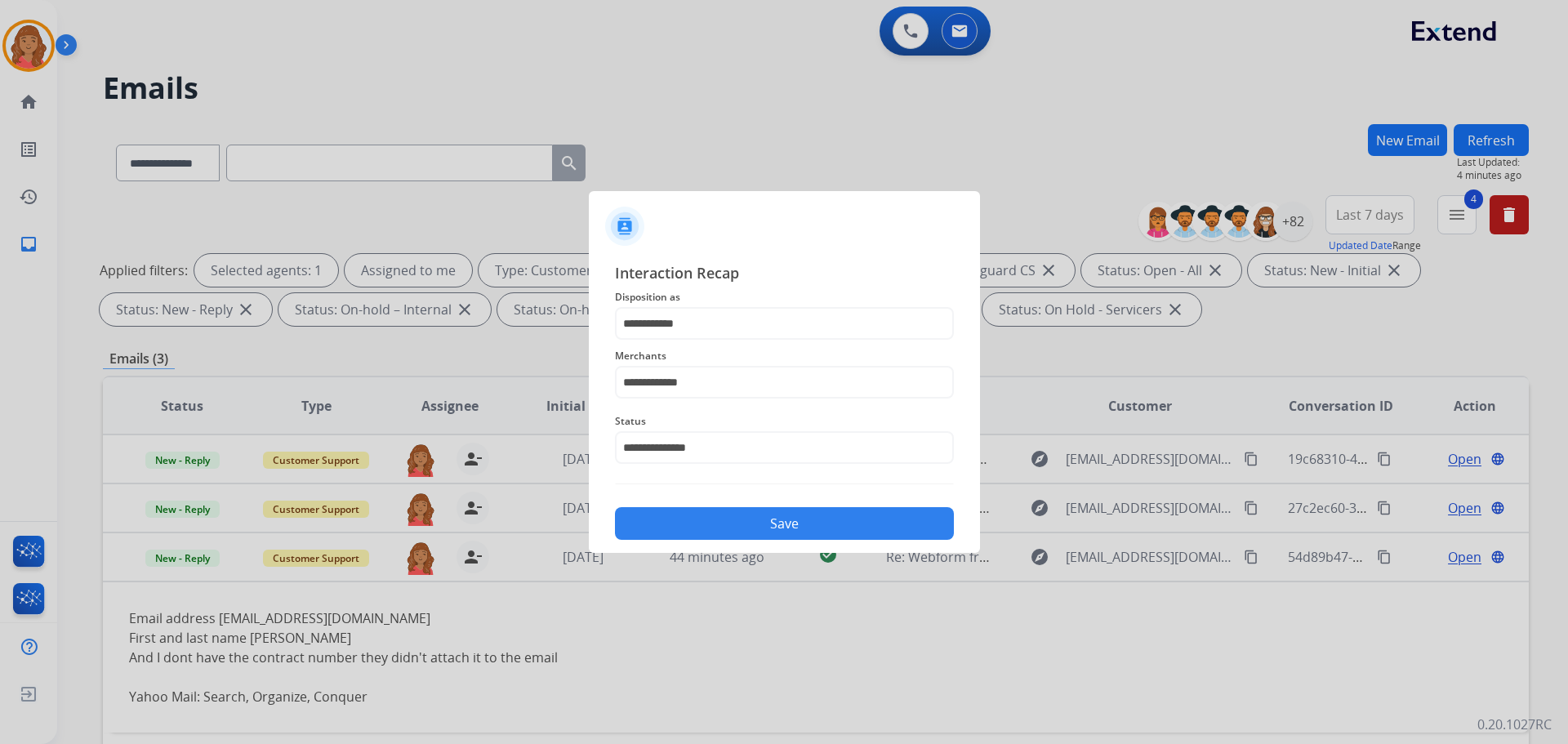
click at [731, 522] on button "Save" at bounding box center [784, 524] width 339 height 33
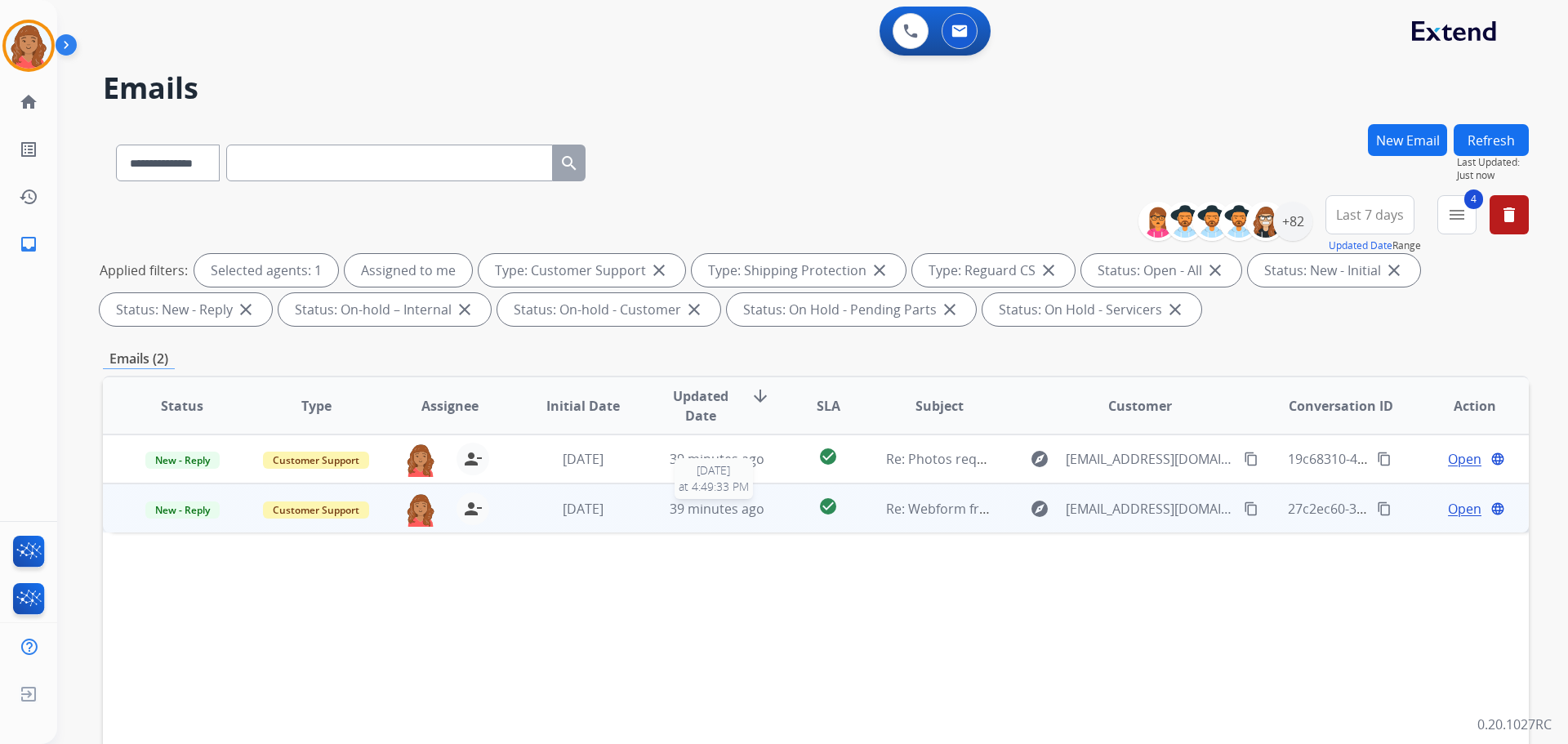
click at [713, 506] on span "39 minutes ago" at bounding box center [716, 509] width 95 height 18
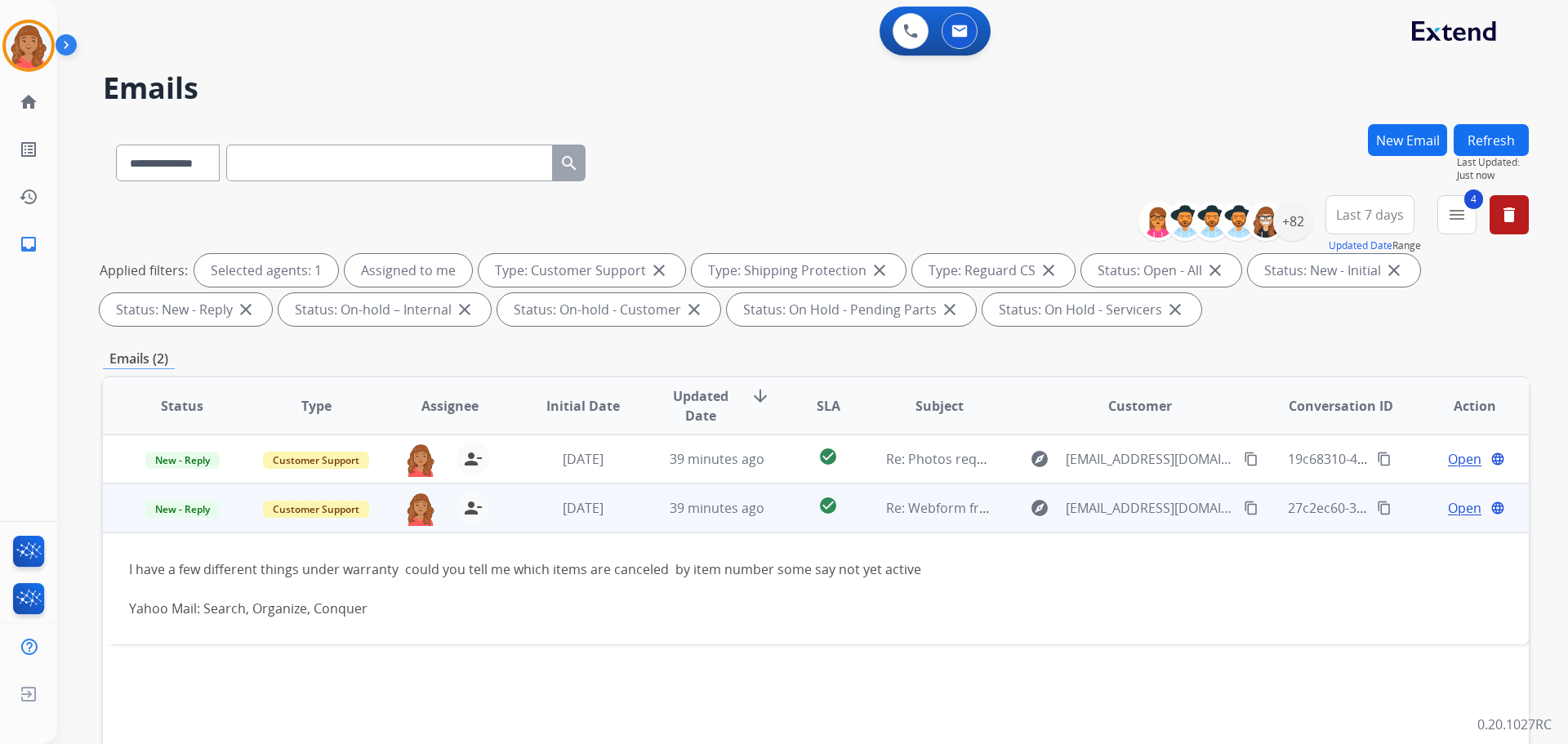
drag, startPoint x: 1236, startPoint y: 503, endPoint x: 1115, endPoint y: 523, distance: 122.6
click at [880, 503] on mat-icon "content_copy" at bounding box center [1251, 509] width 15 height 15
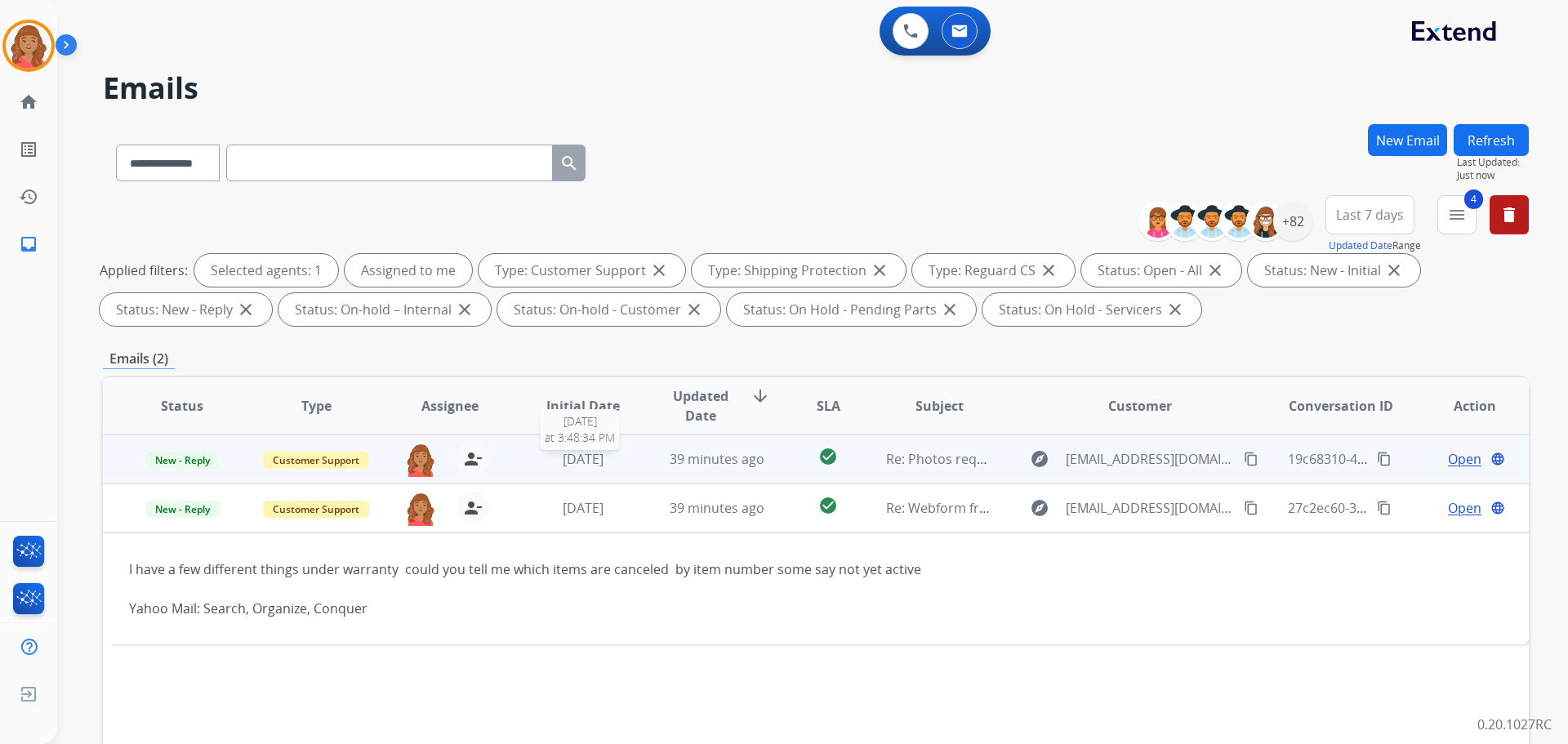
click at [622, 468] on div "[DATE]" at bounding box center [583, 459] width 107 height 20
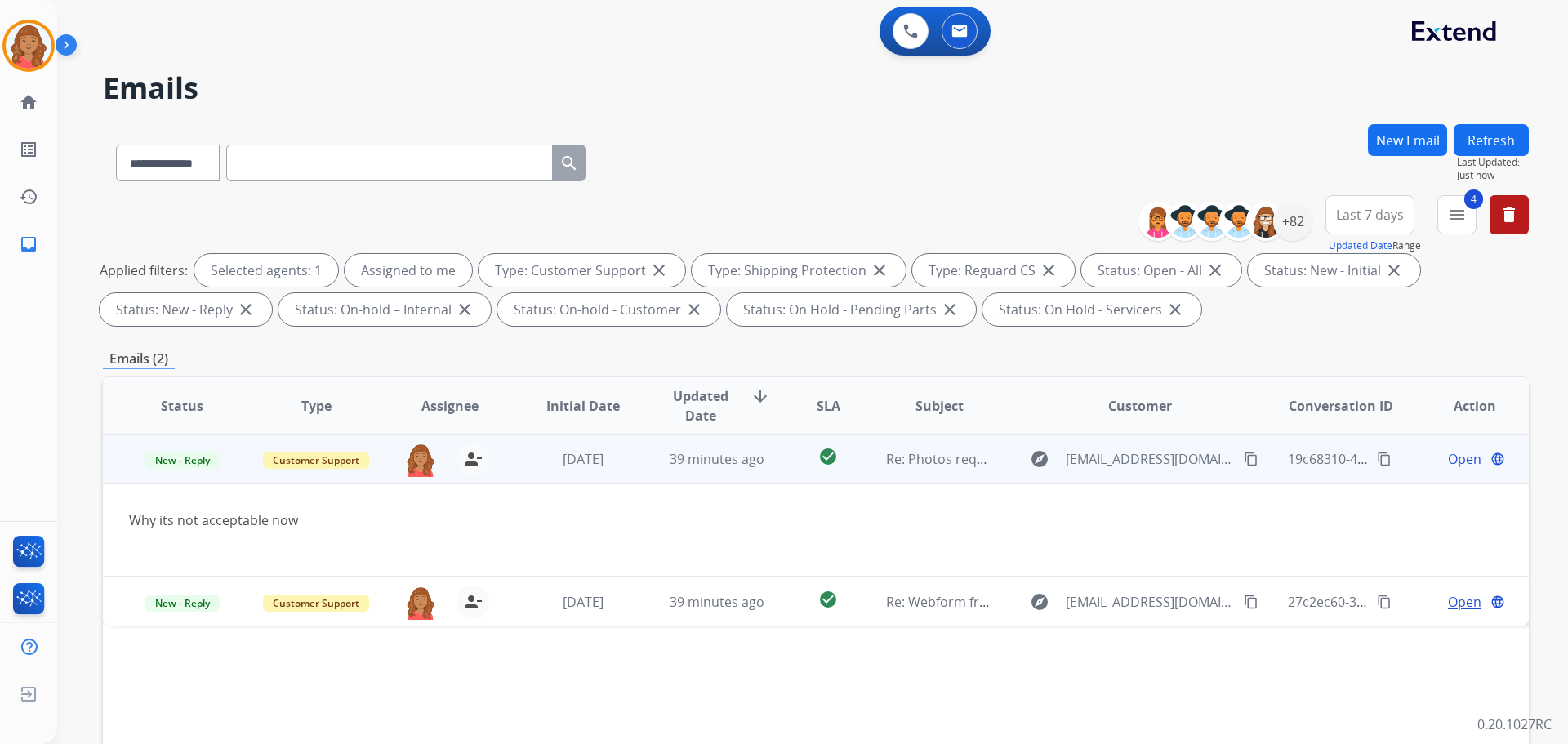
click at [880, 461] on mat-icon "content_copy" at bounding box center [1251, 460] width 15 height 15
click at [880, 454] on span "Open" at bounding box center [1465, 459] width 34 height 20
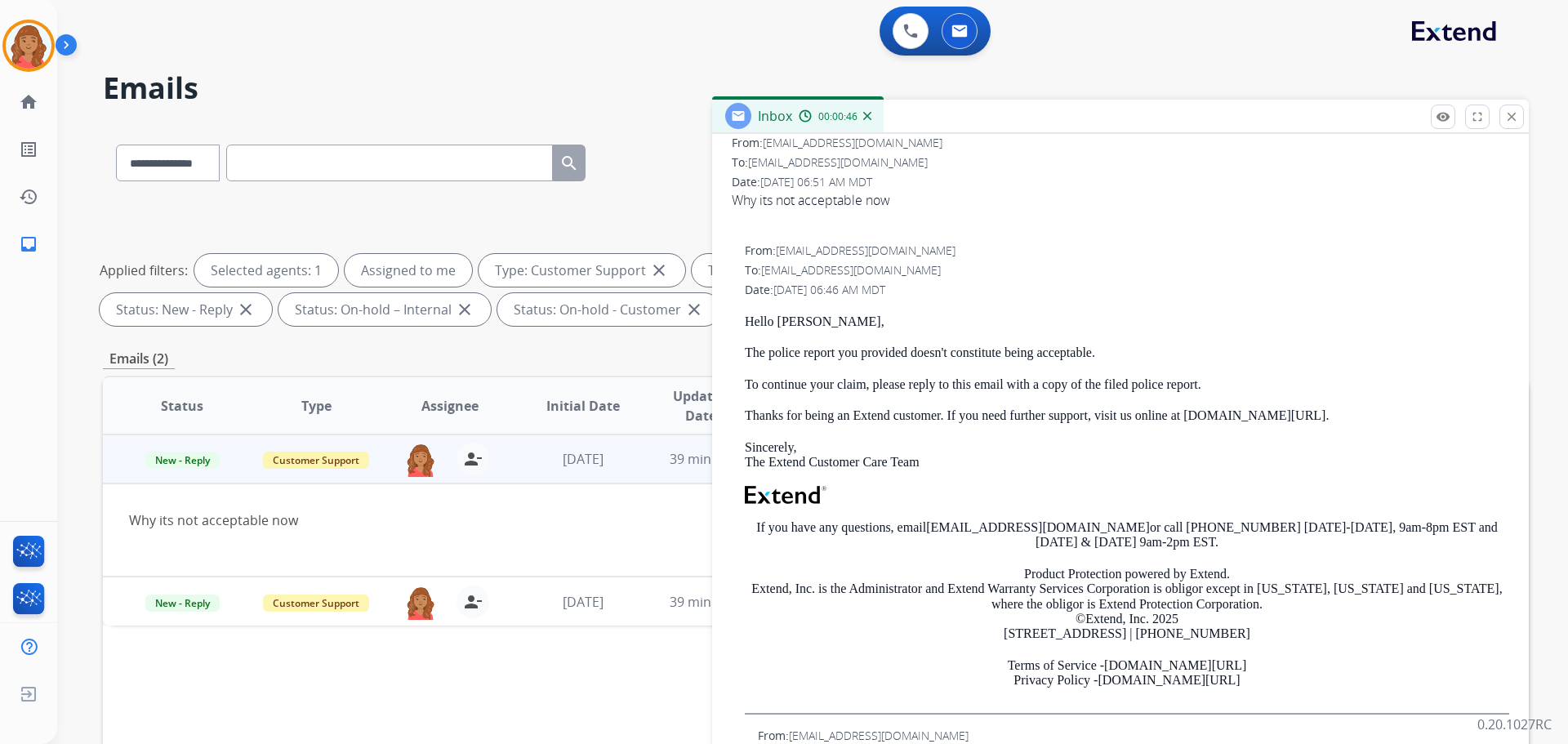
scroll to position [0, 0]
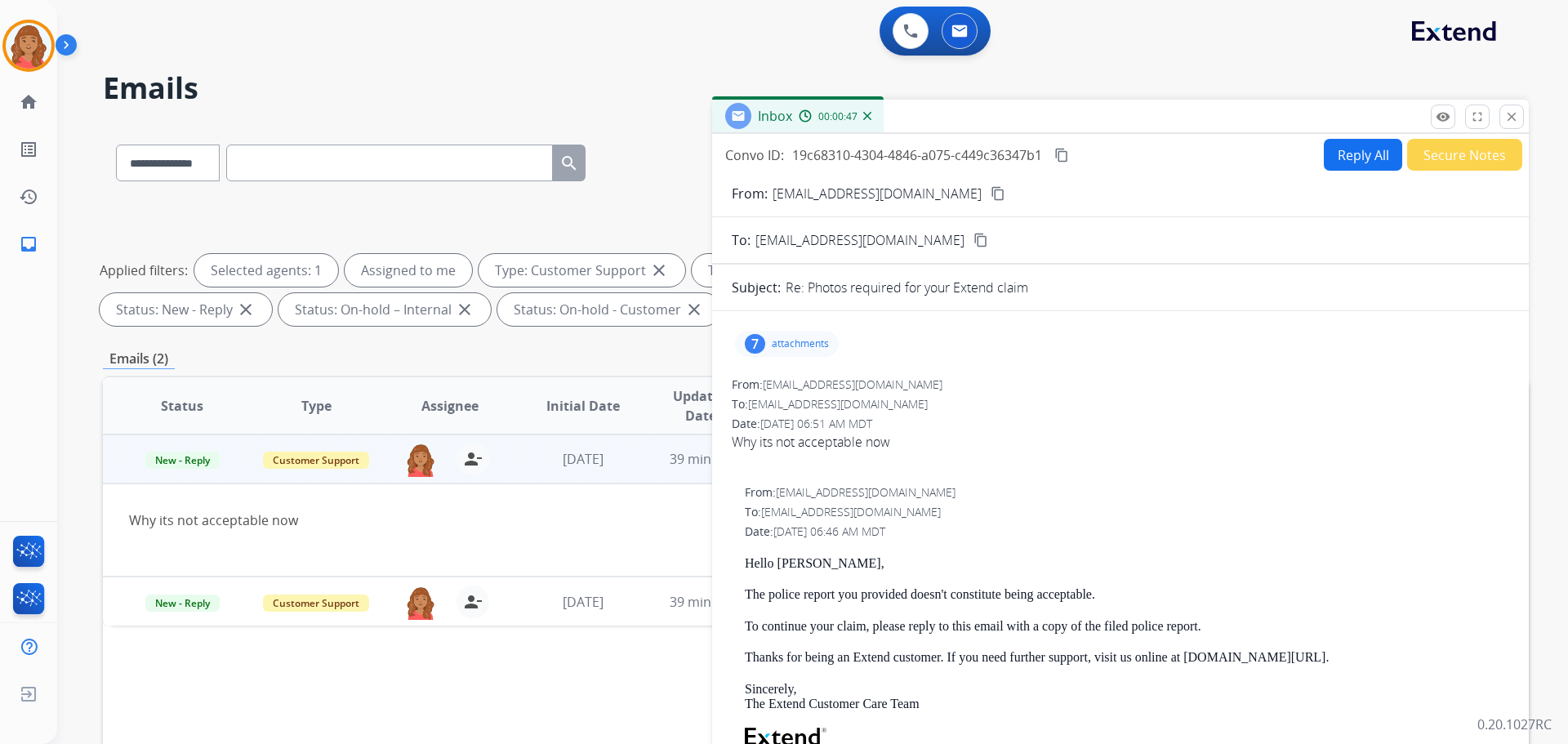
click at [803, 344] on p "attachments" at bounding box center [800, 344] width 57 height 13
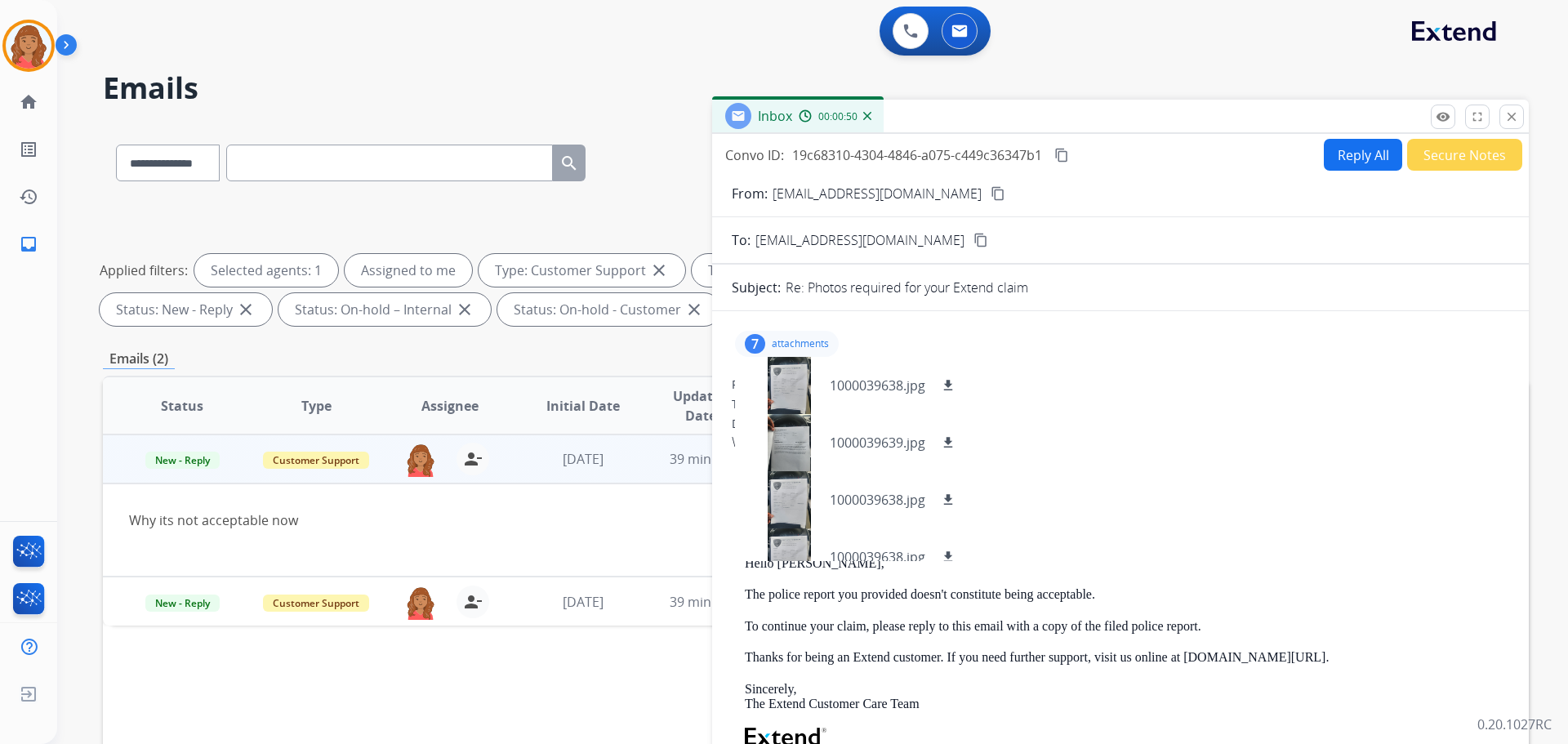
click at [880, 160] on button "Reply All" at bounding box center [1364, 155] width 79 height 32
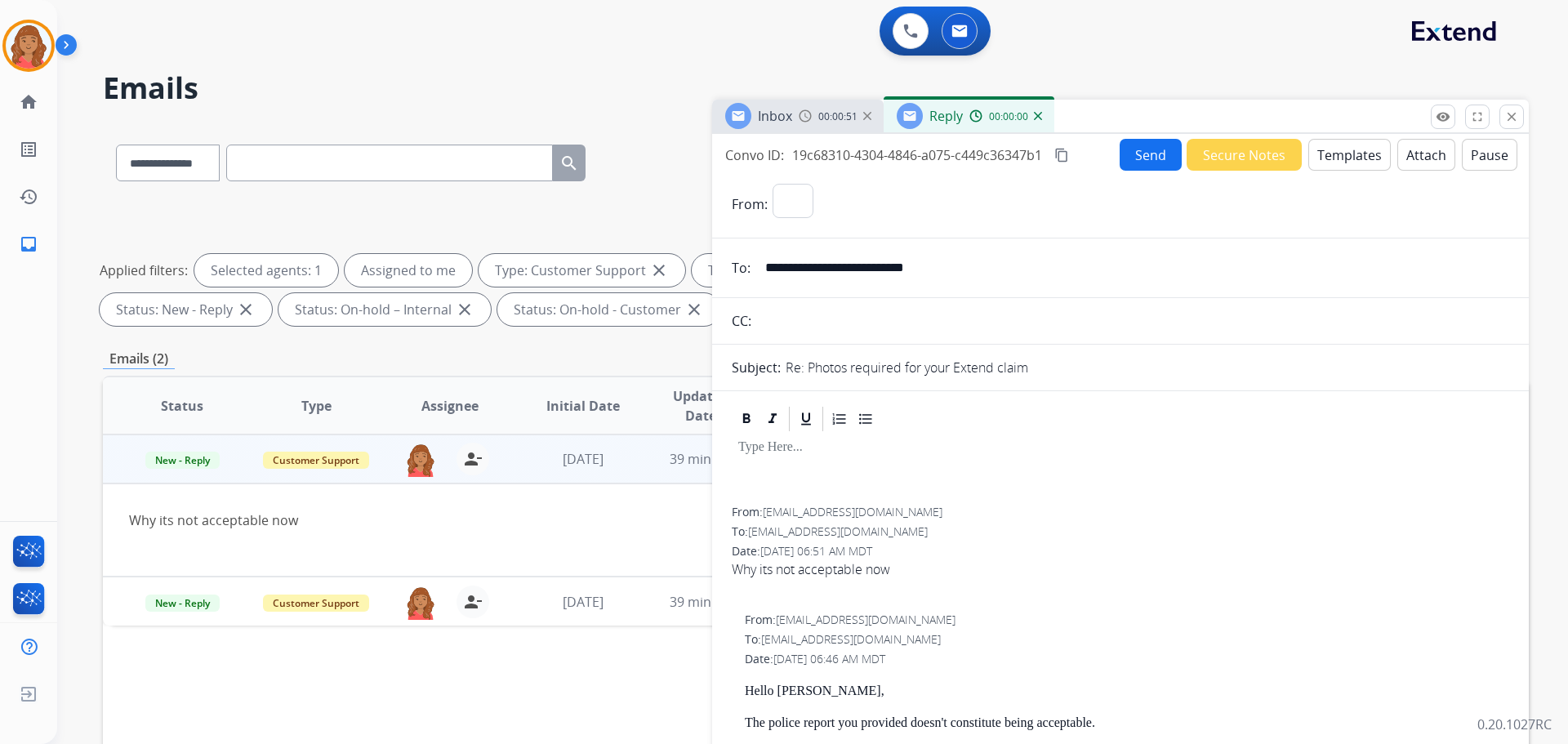
select select "**********"
click at [880, 159] on button "Templates" at bounding box center [1349, 155] width 83 height 32
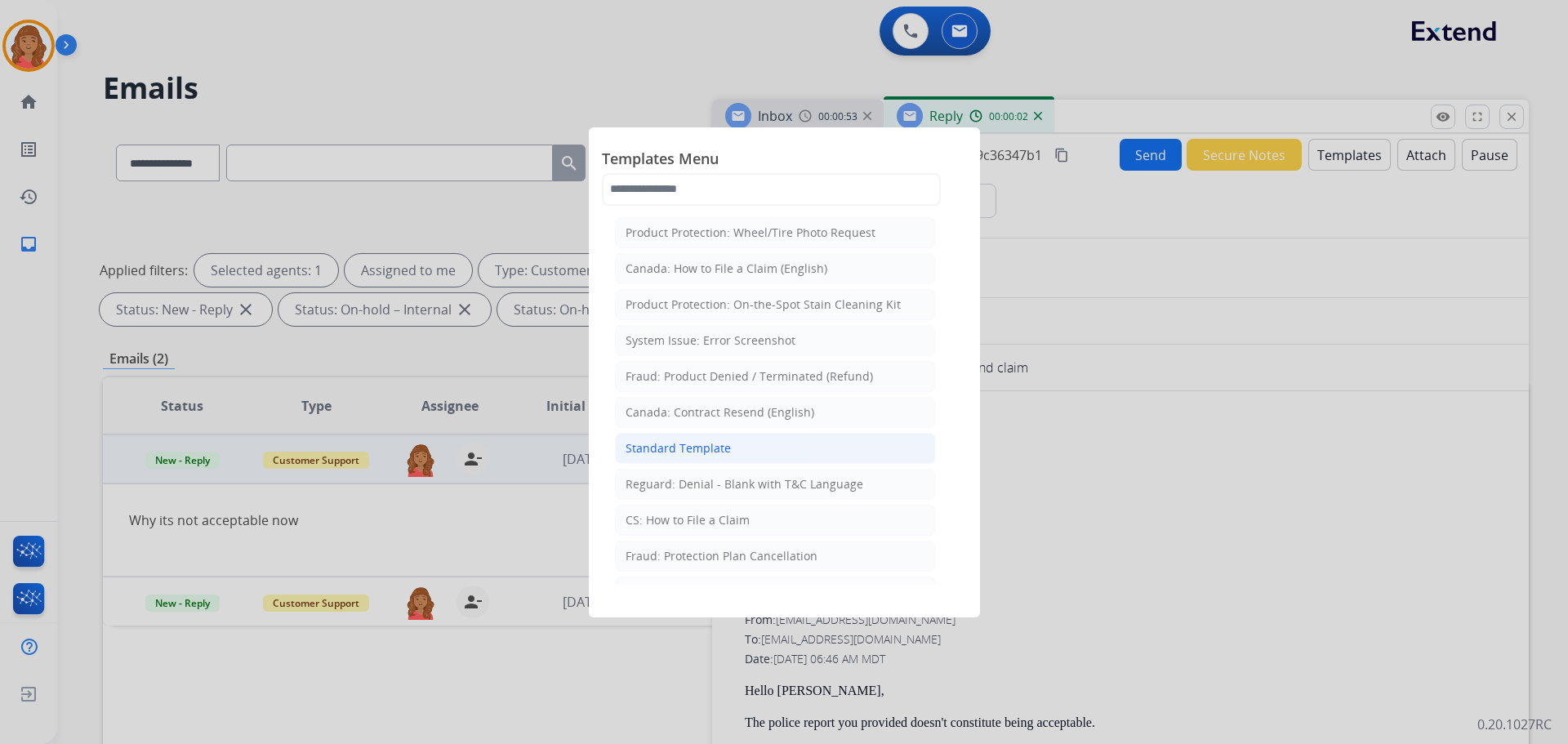
click at [662, 447] on div "Standard Template" at bounding box center [678, 448] width 105 height 16
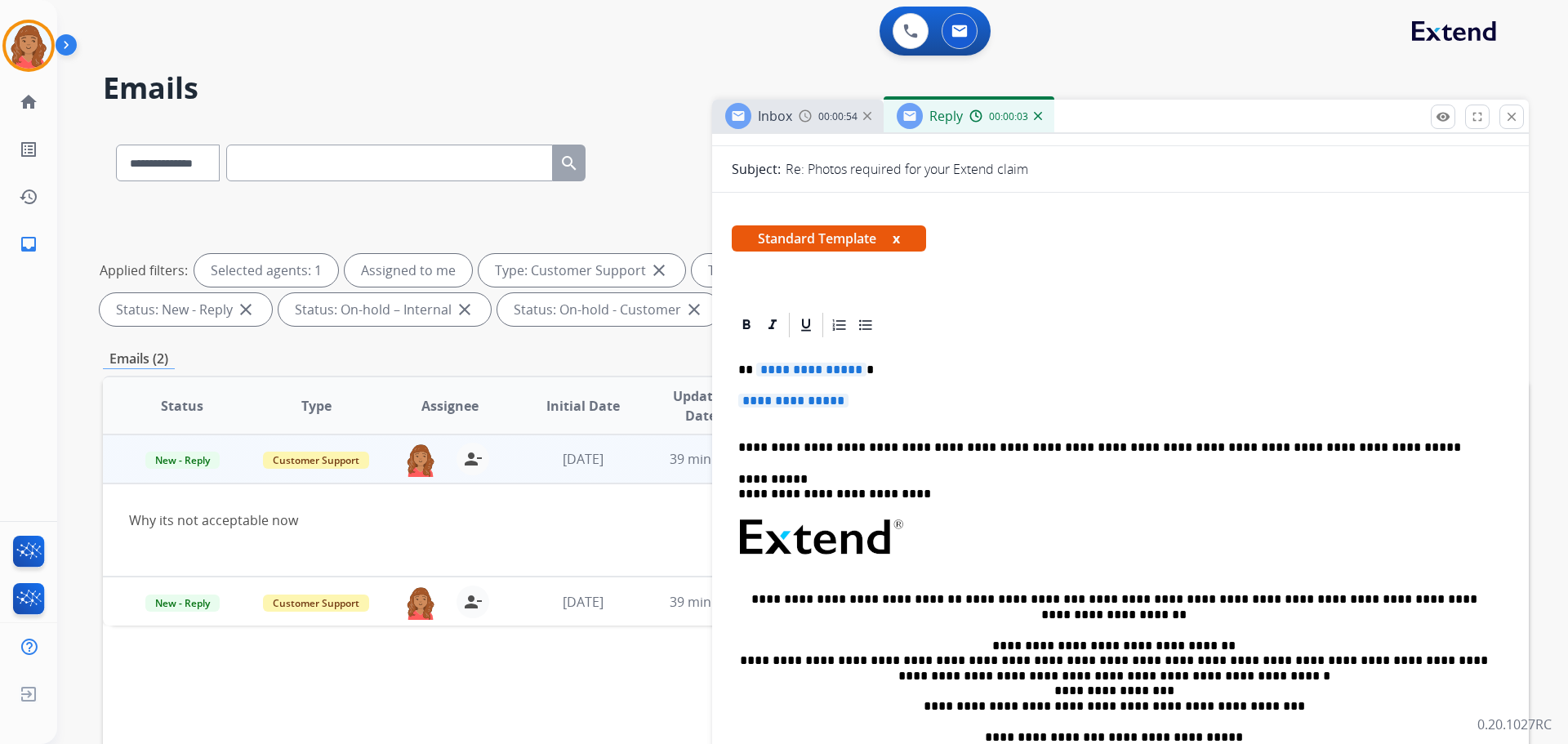
scroll to position [245, 0]
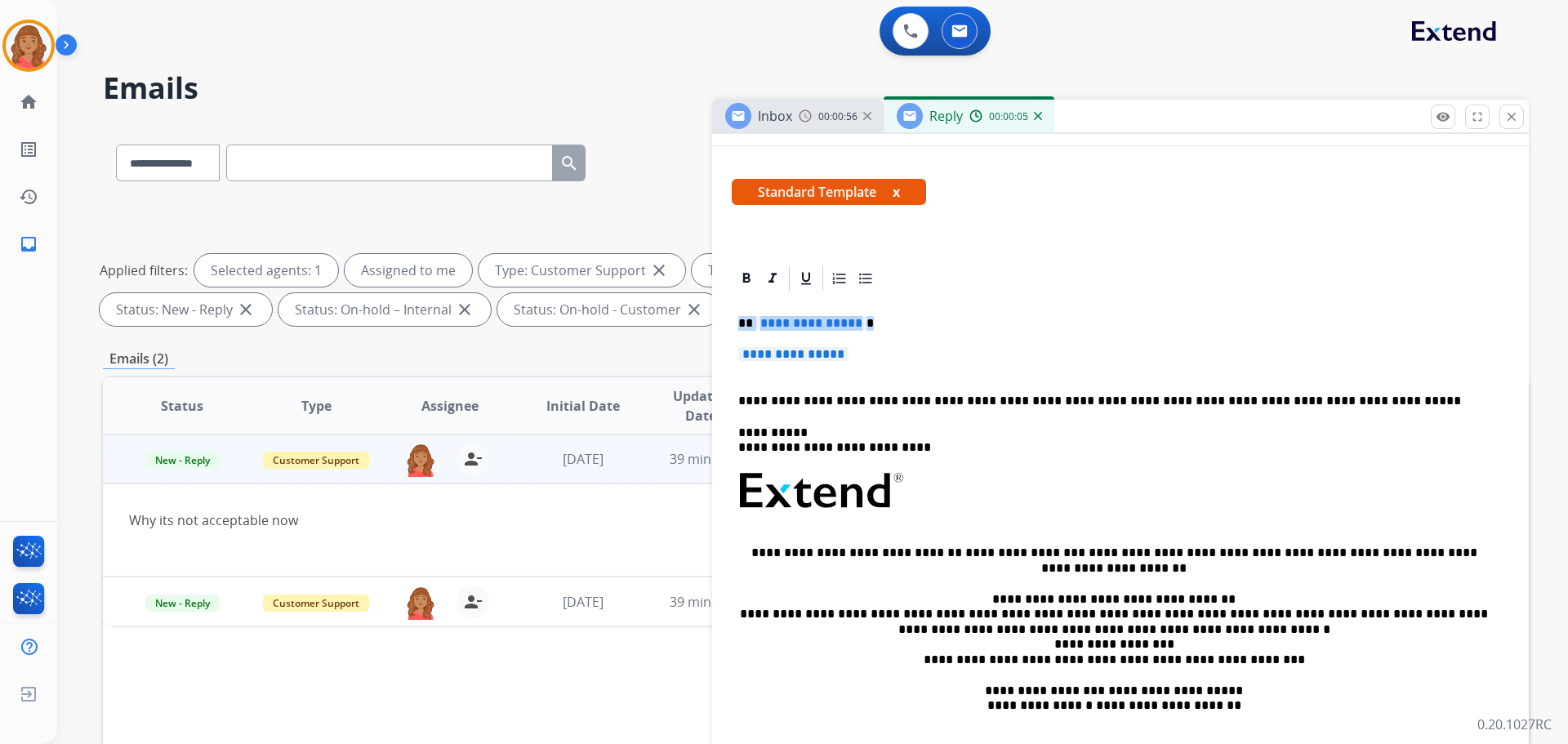
drag, startPoint x: 847, startPoint y: 346, endPoint x: 728, endPoint y: 313, distance: 123.5
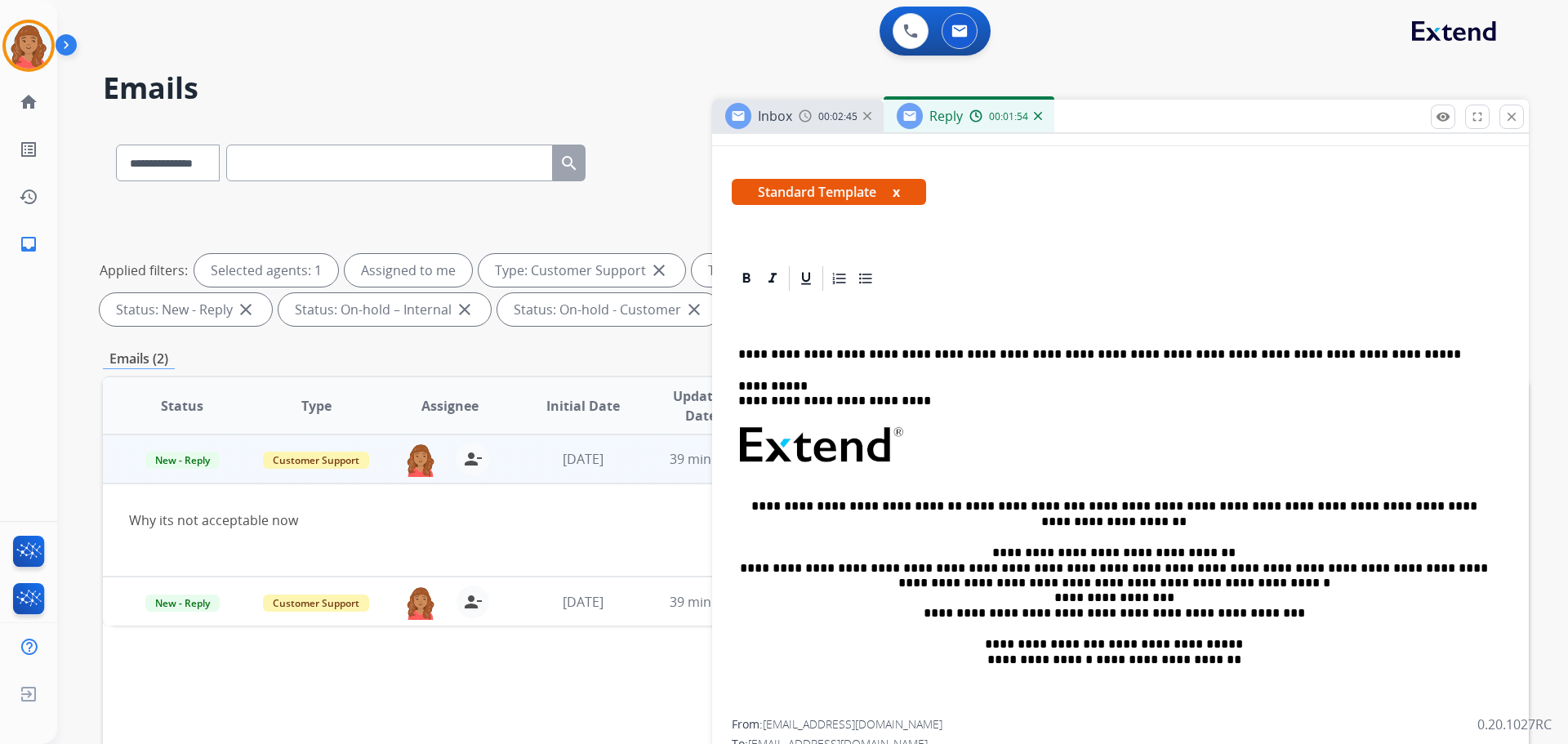
click at [880, 421] on div "**********" at bounding box center [1120, 507] width 777 height 427
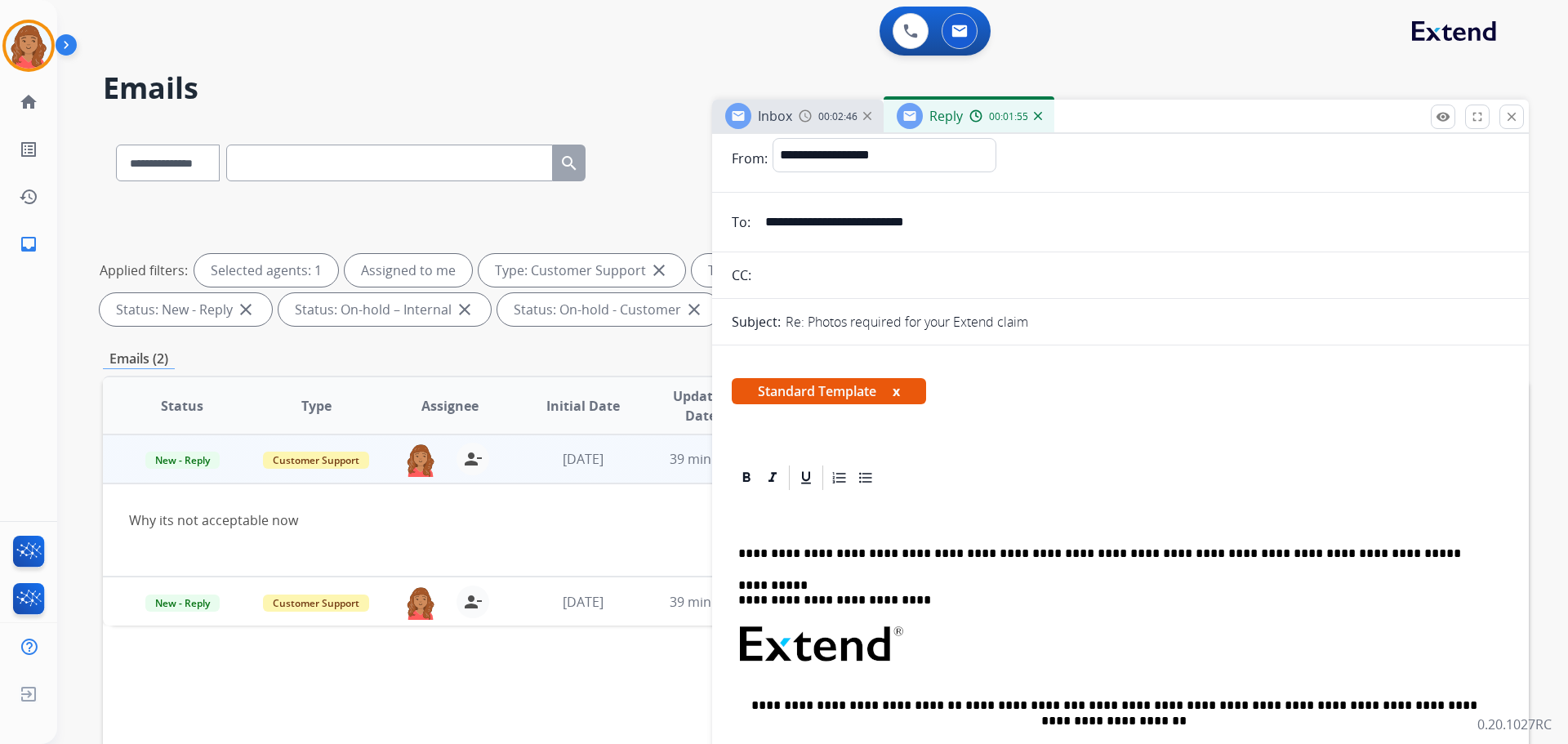
scroll to position [0, 0]
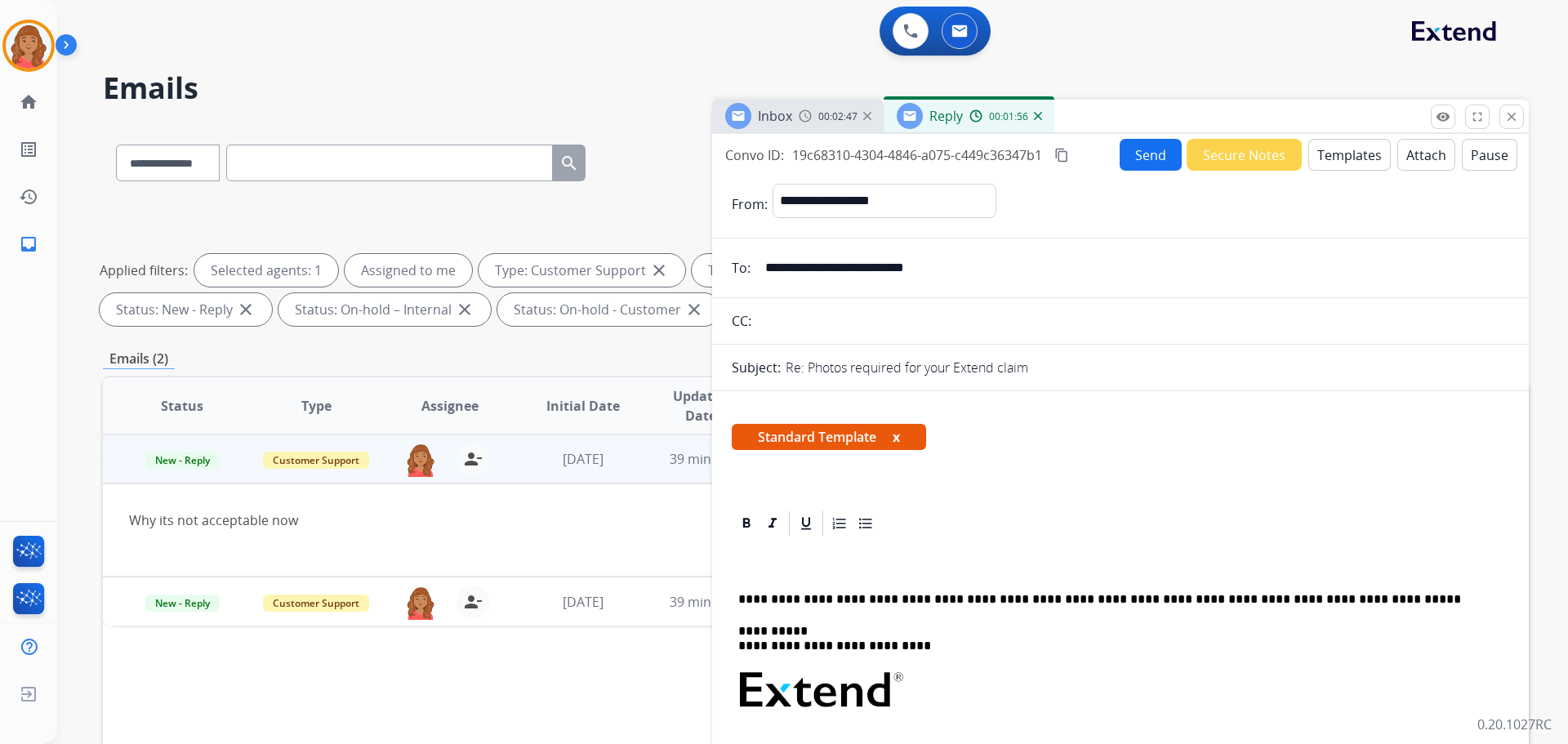
click at [880, 164] on button "Templates" at bounding box center [1349, 155] width 83 height 32
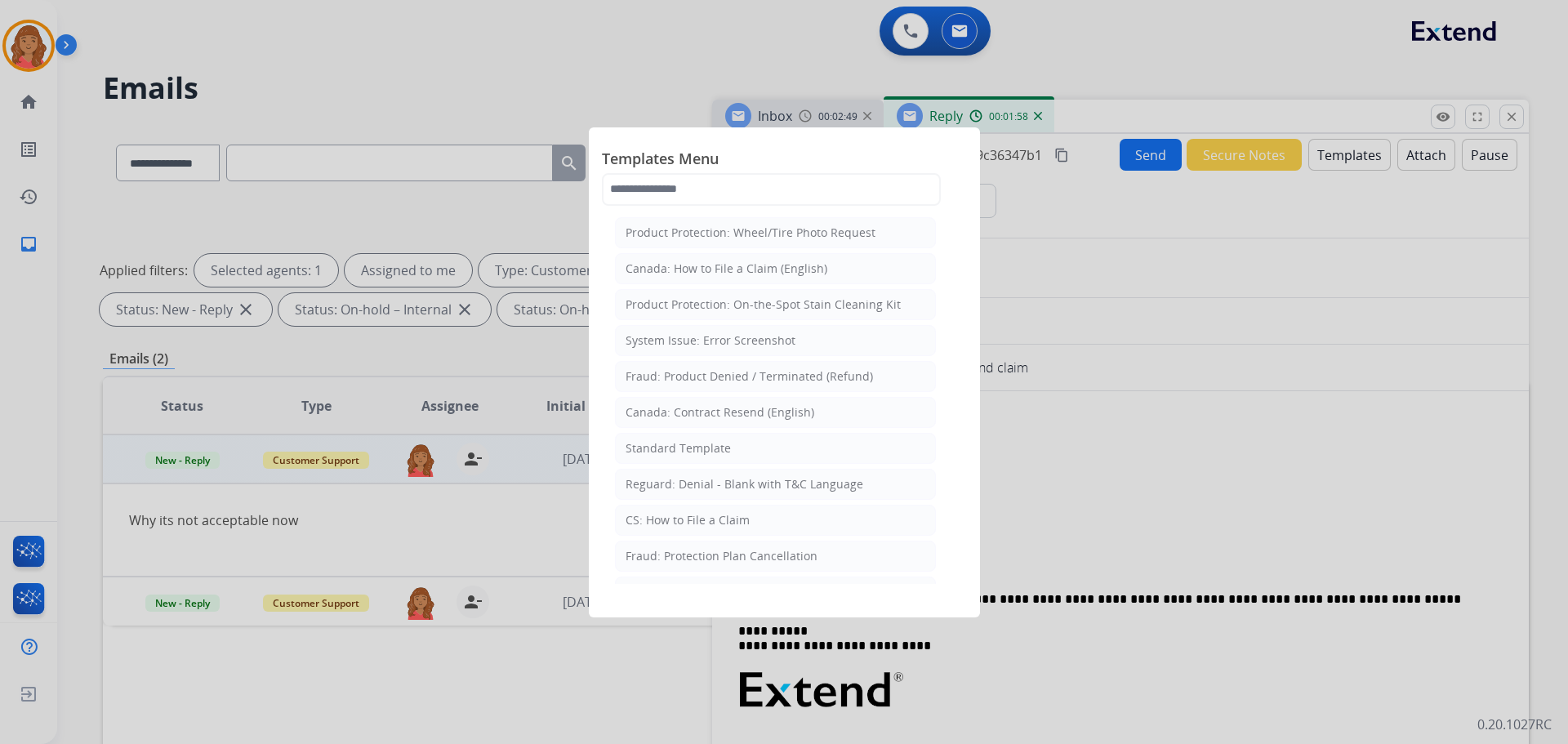
drag, startPoint x: 1150, startPoint y: 495, endPoint x: 831, endPoint y: 578, distance: 329.6
click at [880, 494] on div at bounding box center [784, 372] width 1568 height 744
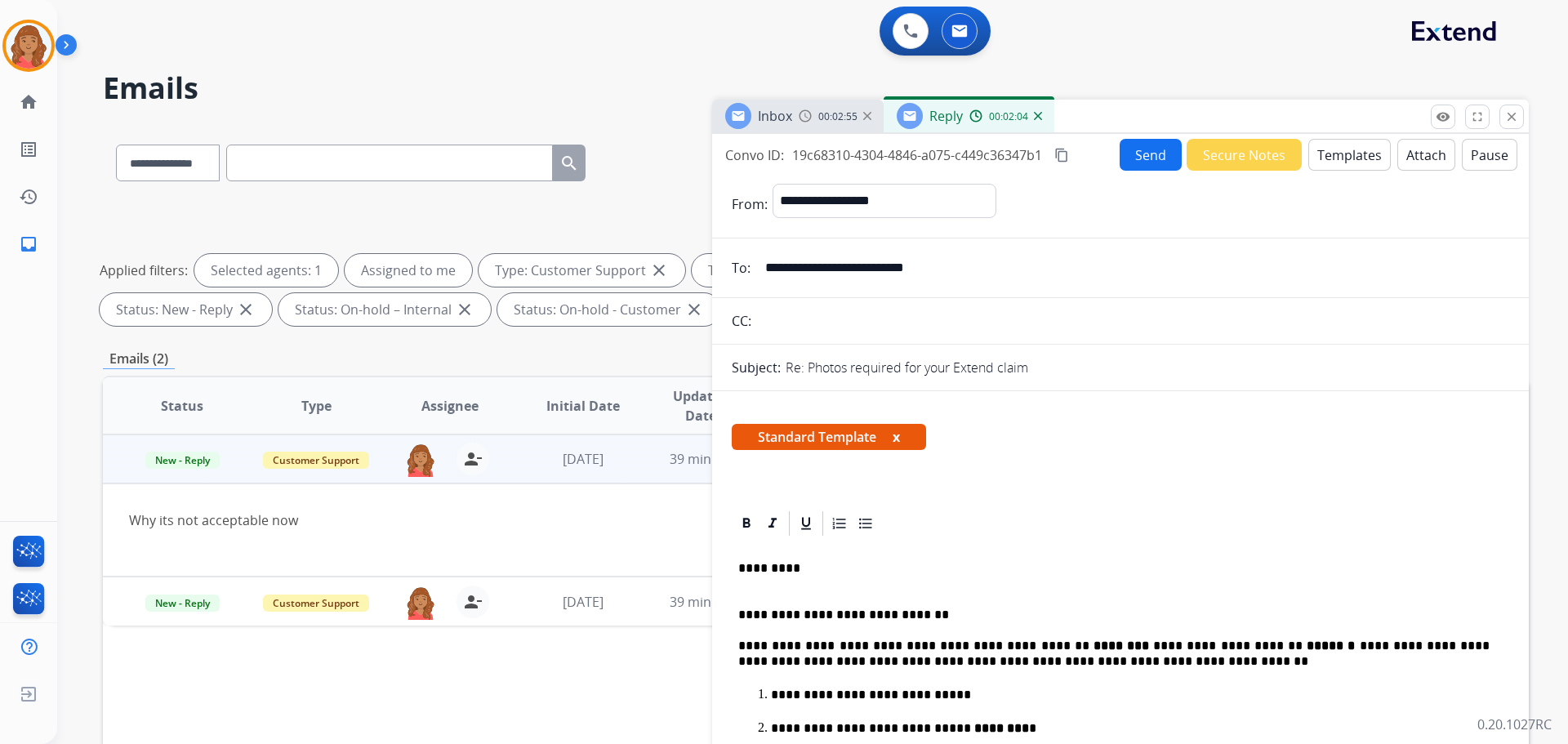
click at [738, 646] on p "**********" at bounding box center [1113, 654] width 751 height 30
click at [880, 155] on mat-icon "content_copy" at bounding box center [1062, 156] width 15 height 15
click at [880, 163] on button "Send" at bounding box center [1151, 155] width 62 height 32
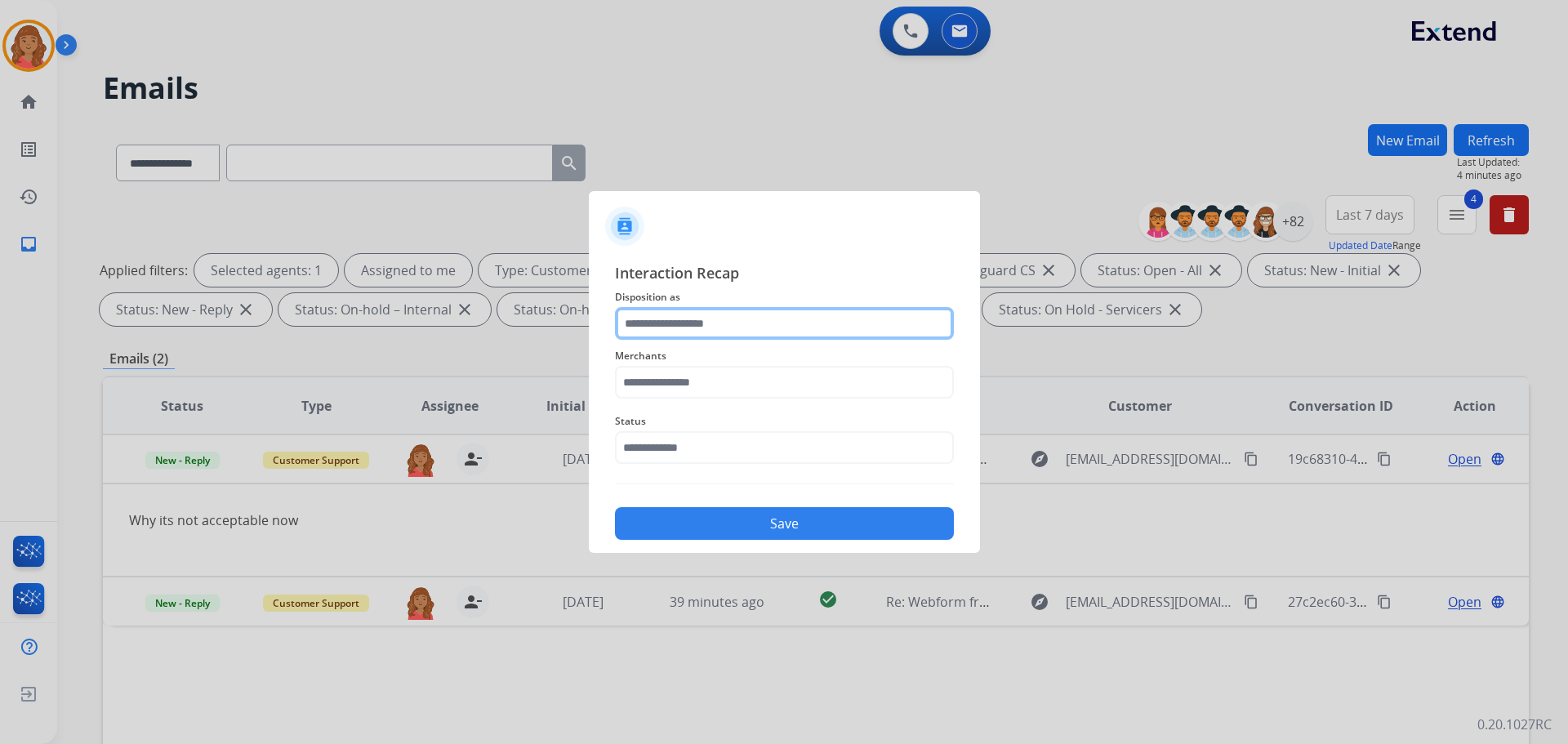
drag, startPoint x: 683, startPoint y: 318, endPoint x: 682, endPoint y: 338, distance: 20.0
click at [683, 322] on input "text" at bounding box center [784, 323] width 339 height 33
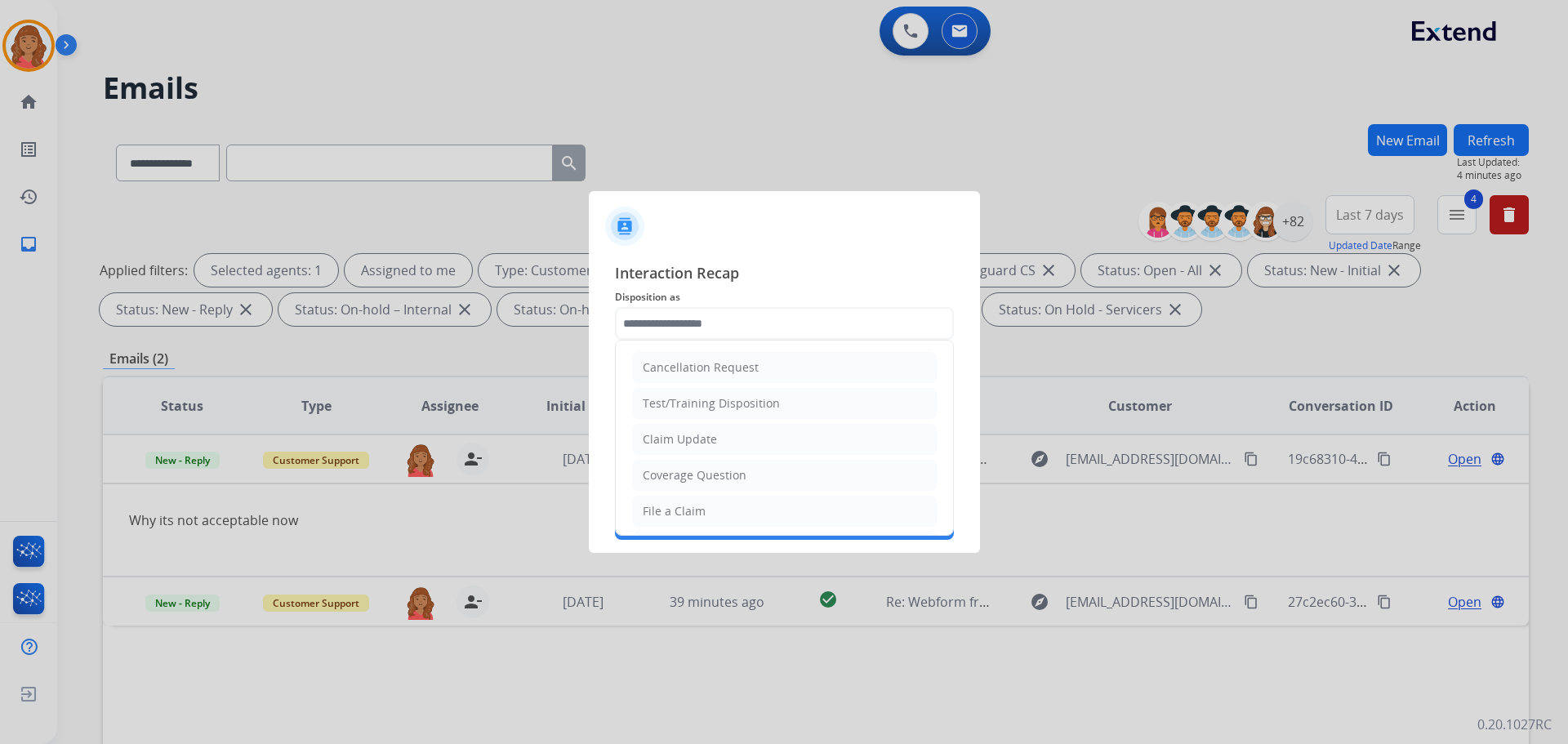
click at [678, 439] on div "Claim Update" at bounding box center [679, 439] width 74 height 16
type input "**********"
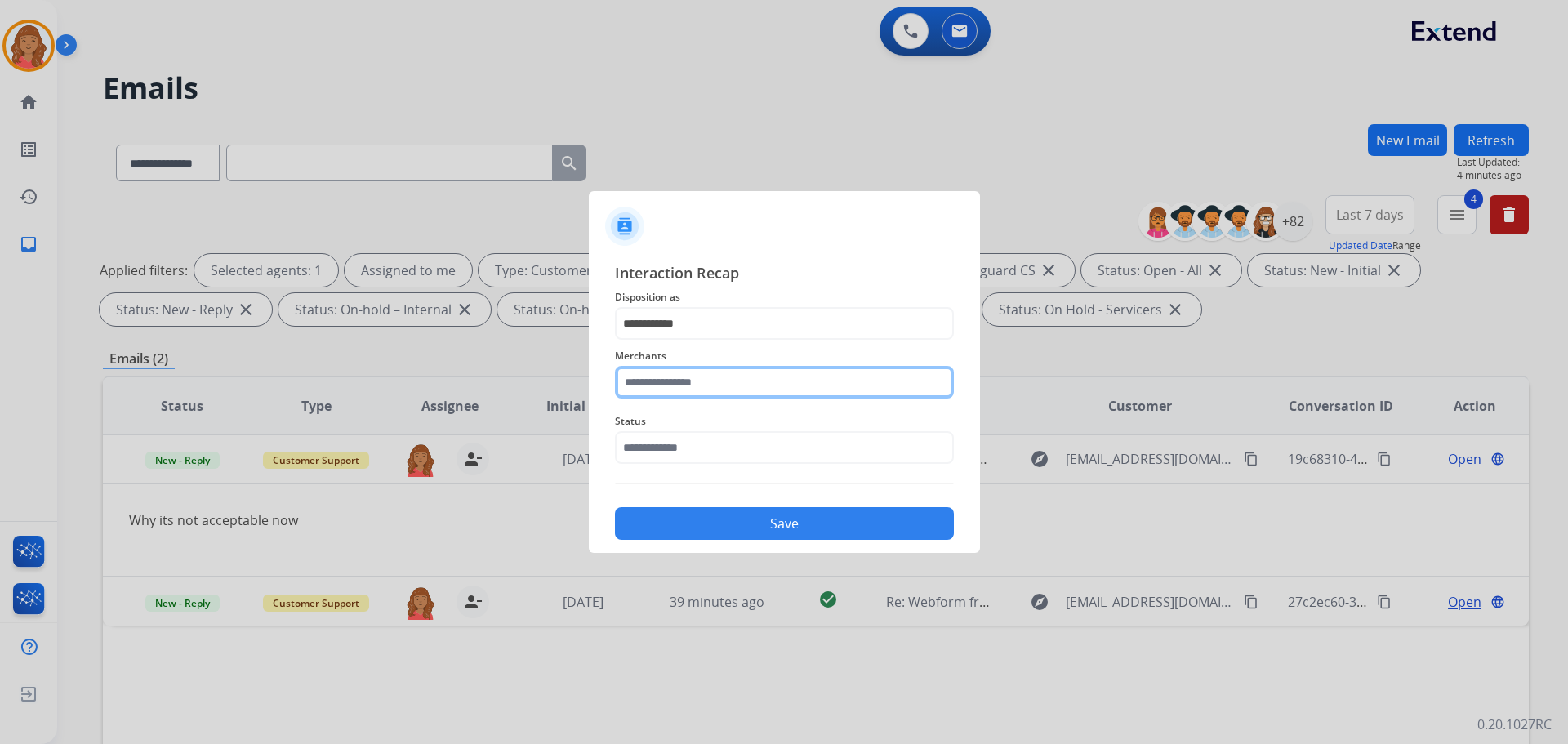
click at [672, 388] on input "text" at bounding box center [784, 382] width 339 height 33
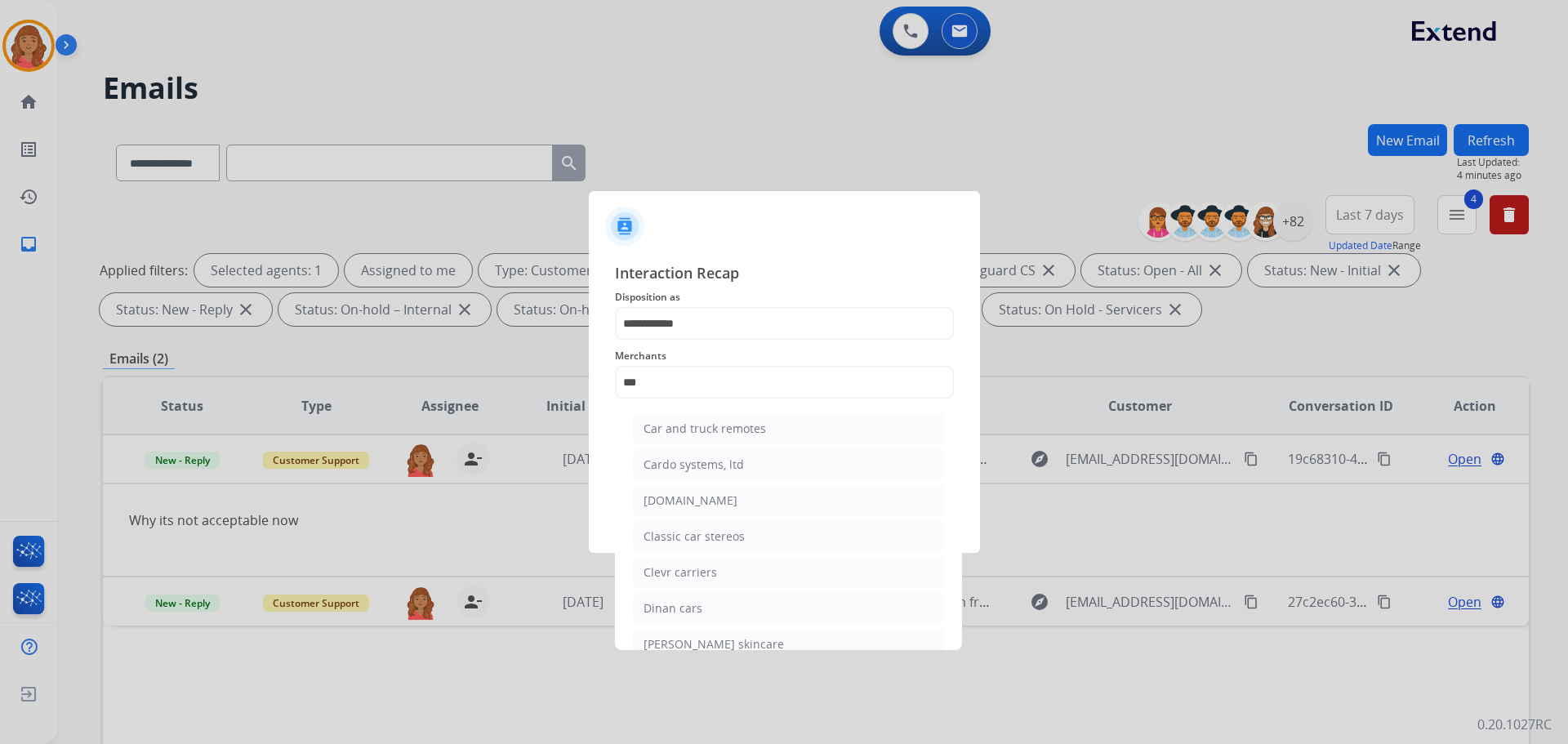
click at [687, 497] on div "[DOMAIN_NAME]" at bounding box center [690, 500] width 94 height 16
type input "**********"
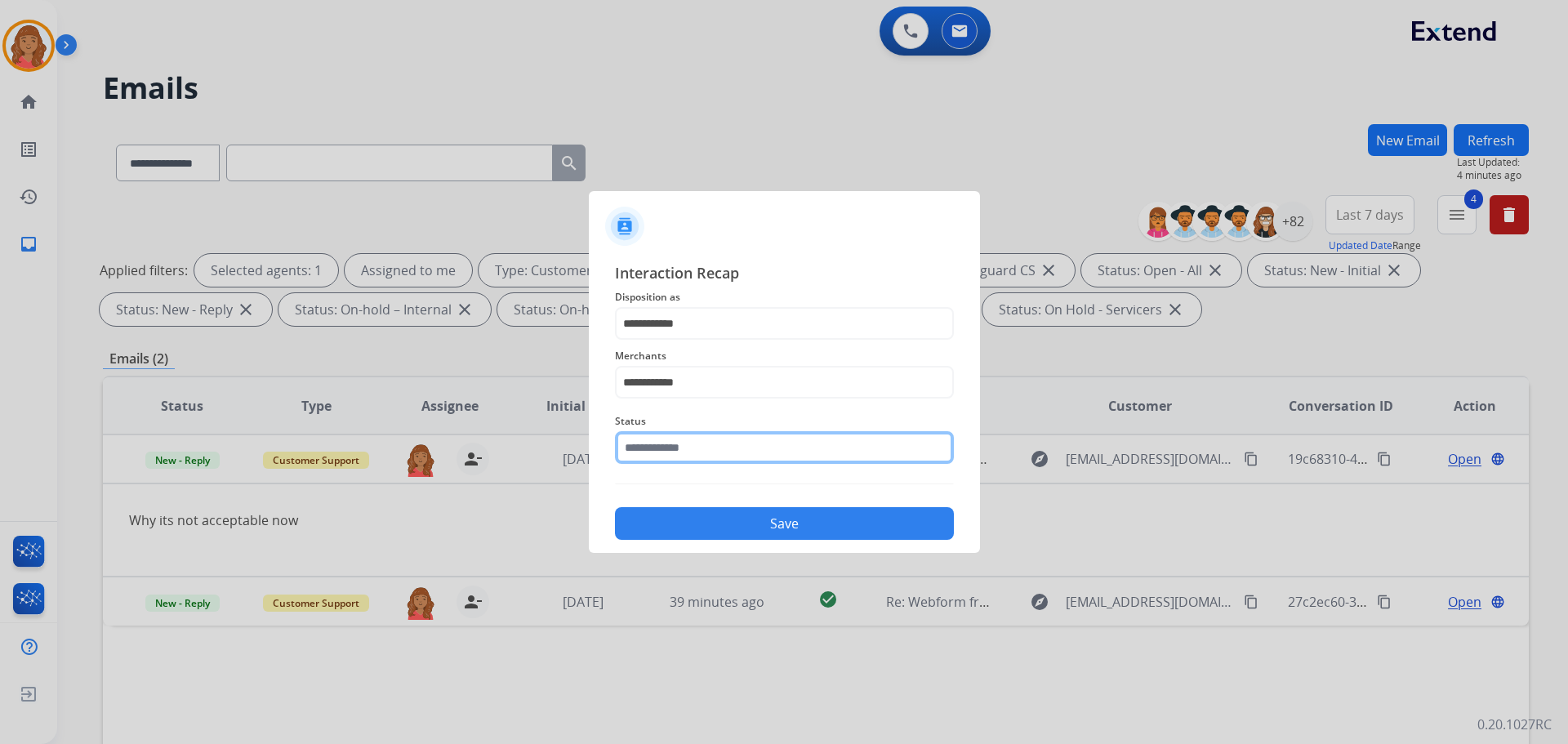
click at [651, 462] on input "text" at bounding box center [784, 448] width 339 height 33
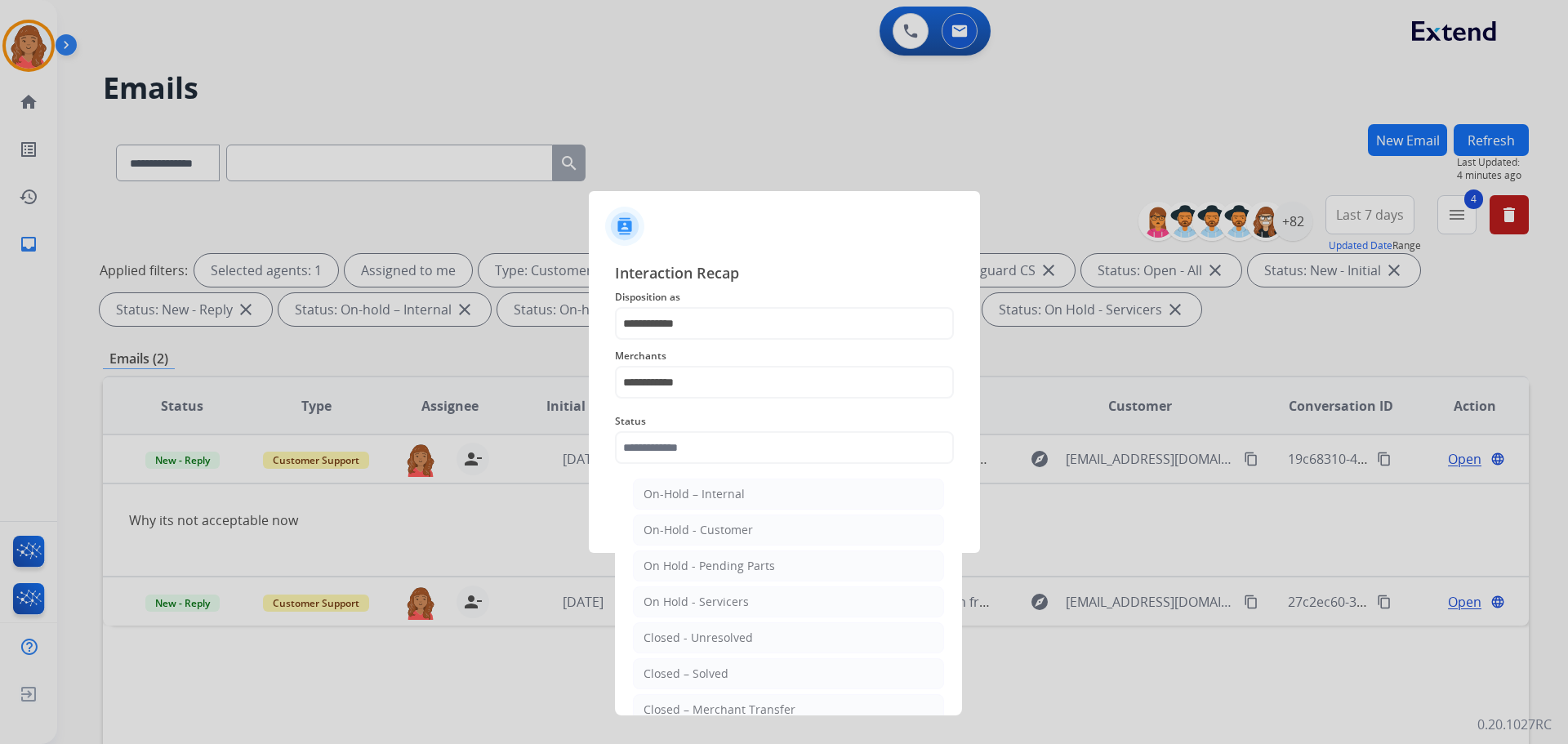
drag, startPoint x: 676, startPoint y: 667, endPoint x: 693, endPoint y: 598, distance: 71.1
click at [679, 664] on li "Closed – Solved" at bounding box center [789, 674] width 311 height 31
type input "**********"
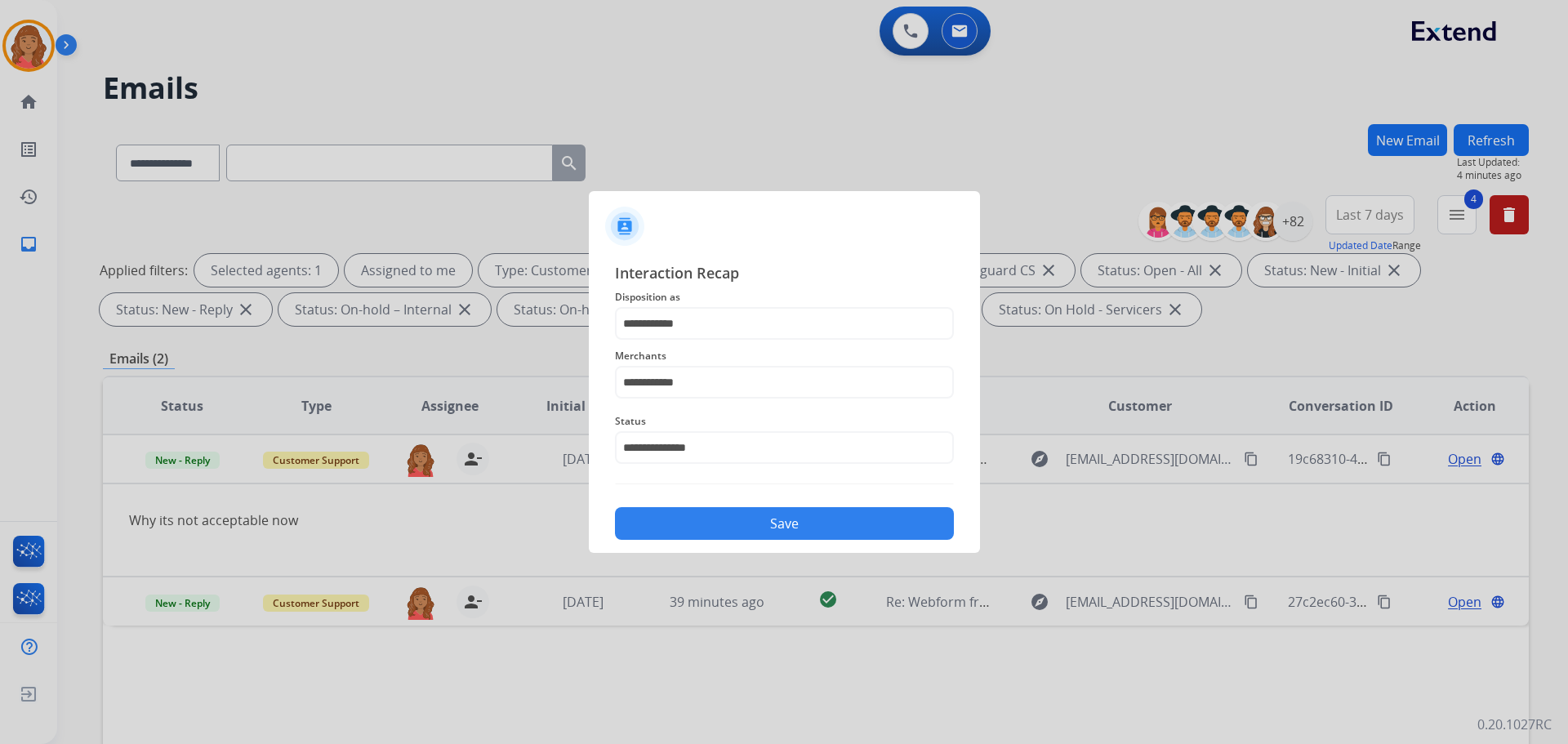
click at [694, 515] on button "Save" at bounding box center [784, 524] width 339 height 33
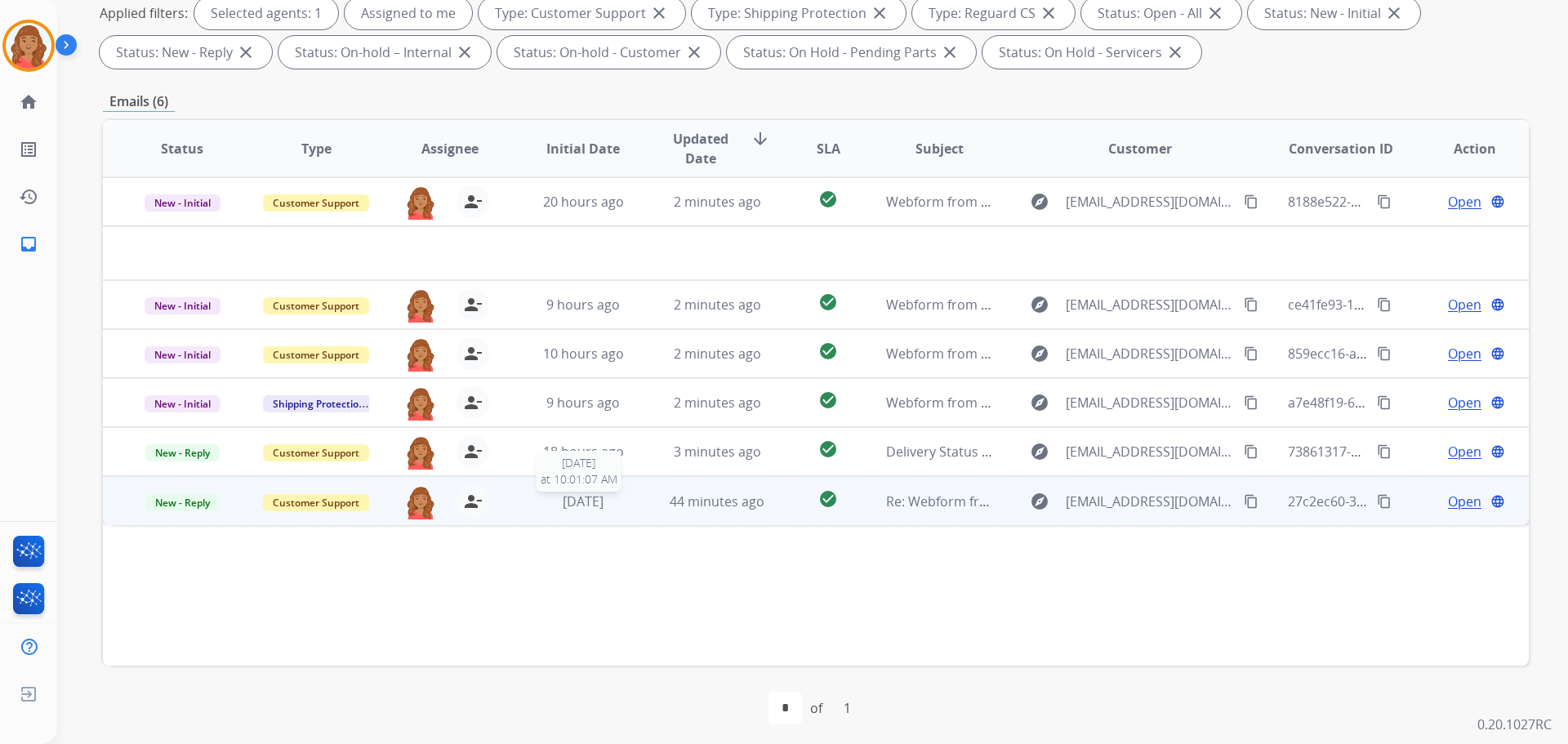
scroll to position [264, 0]
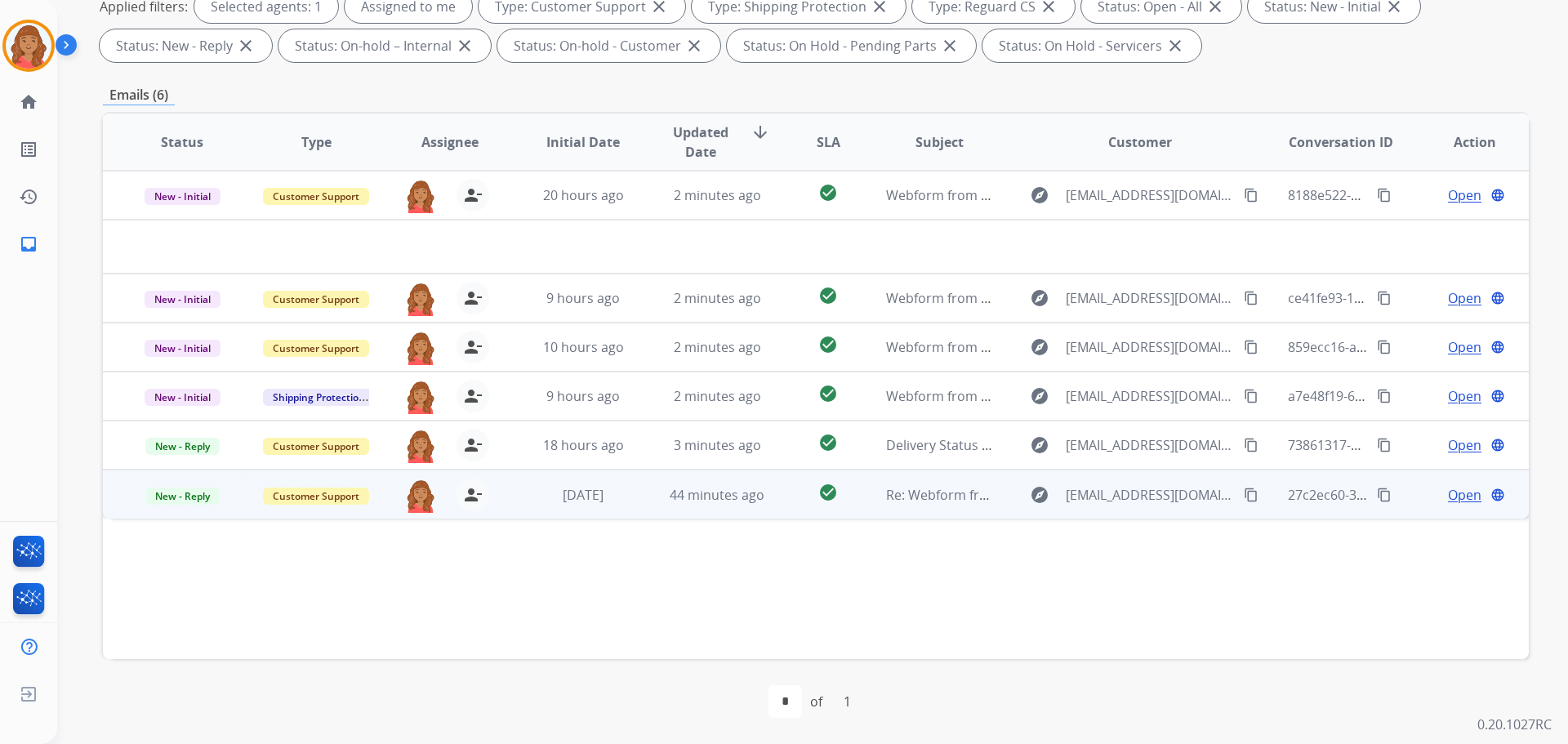
click at [880, 495] on span "Open" at bounding box center [1465, 494] width 34 height 20
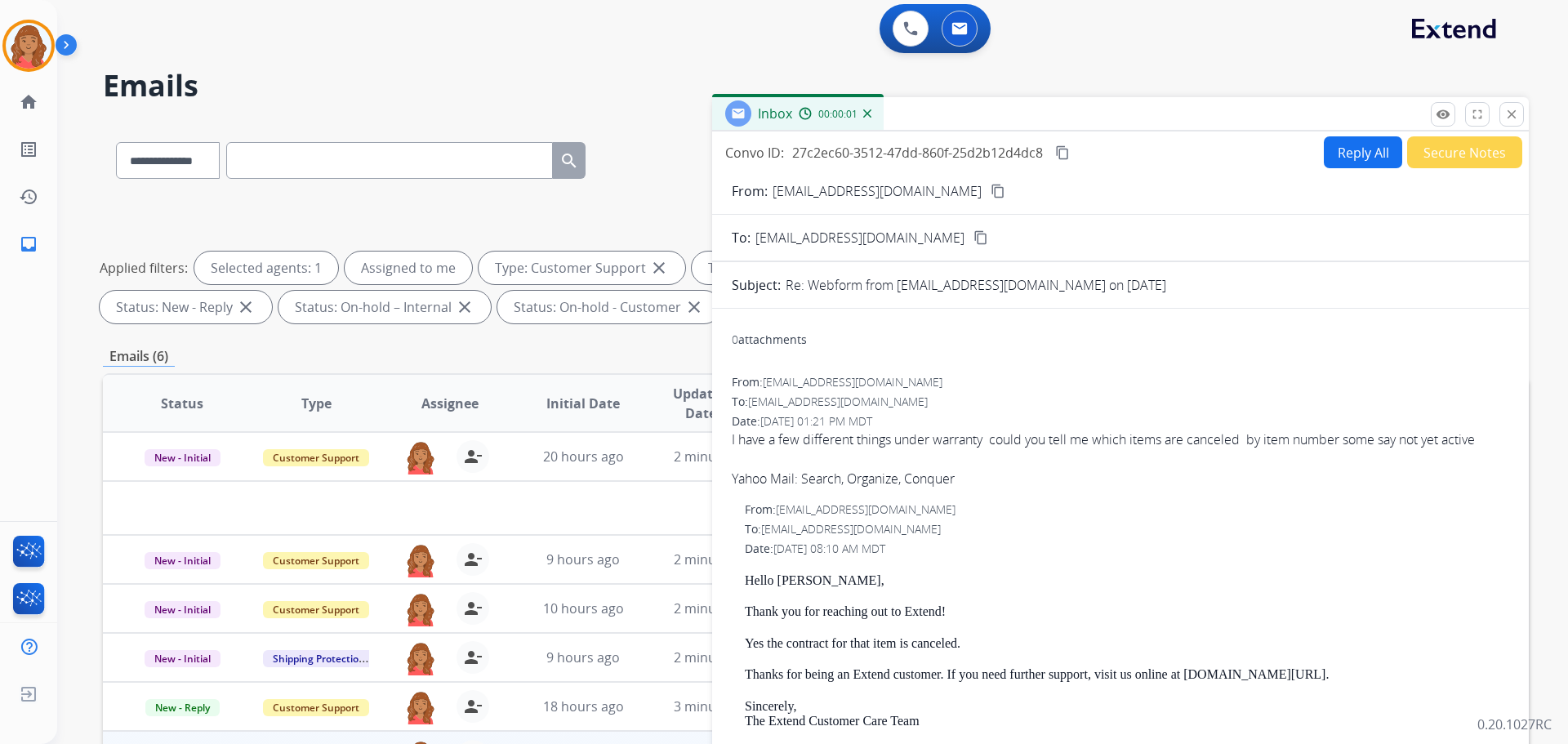
scroll to position [0, 0]
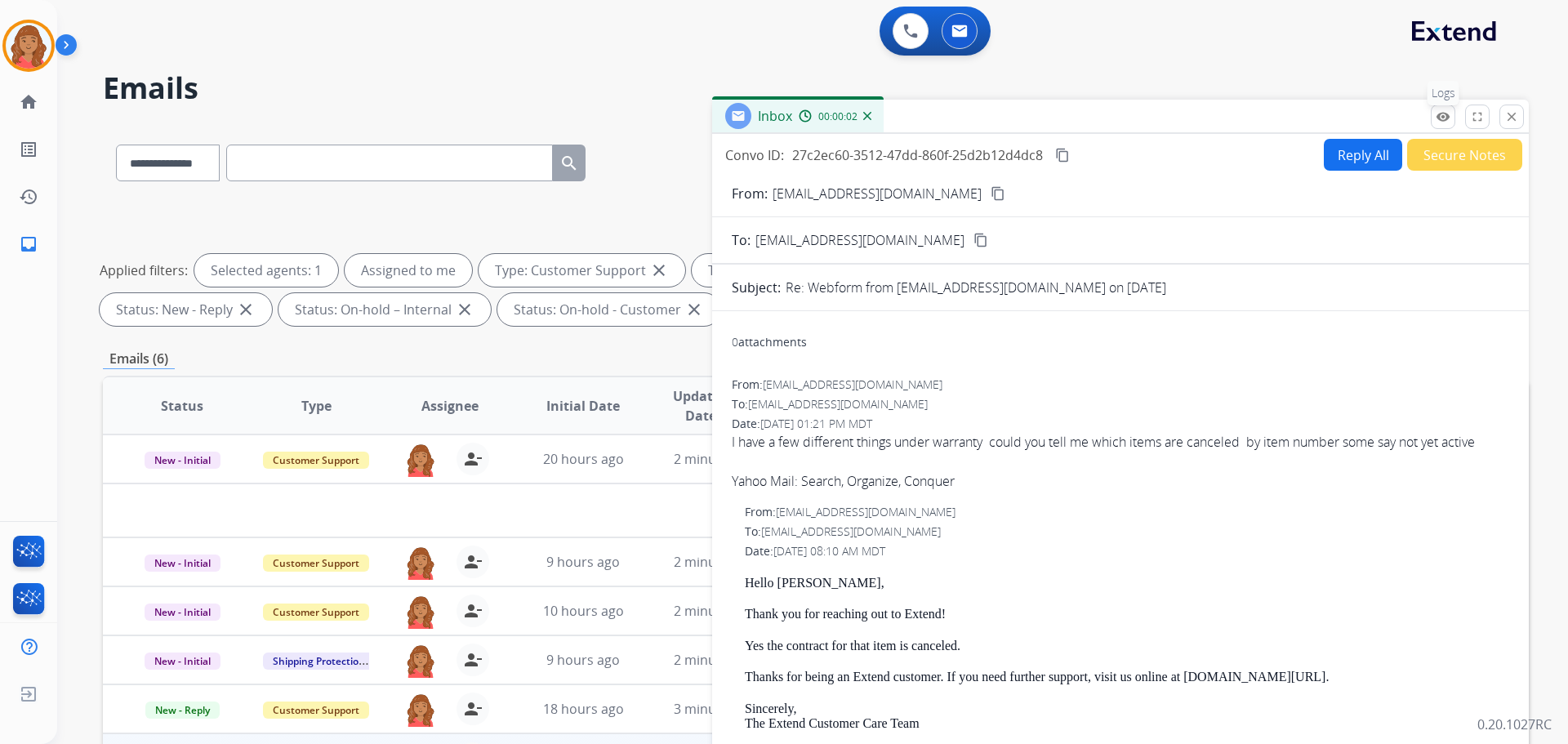
click at [880, 117] on mat-icon "remove_red_eye" at bounding box center [1443, 117] width 15 height 15
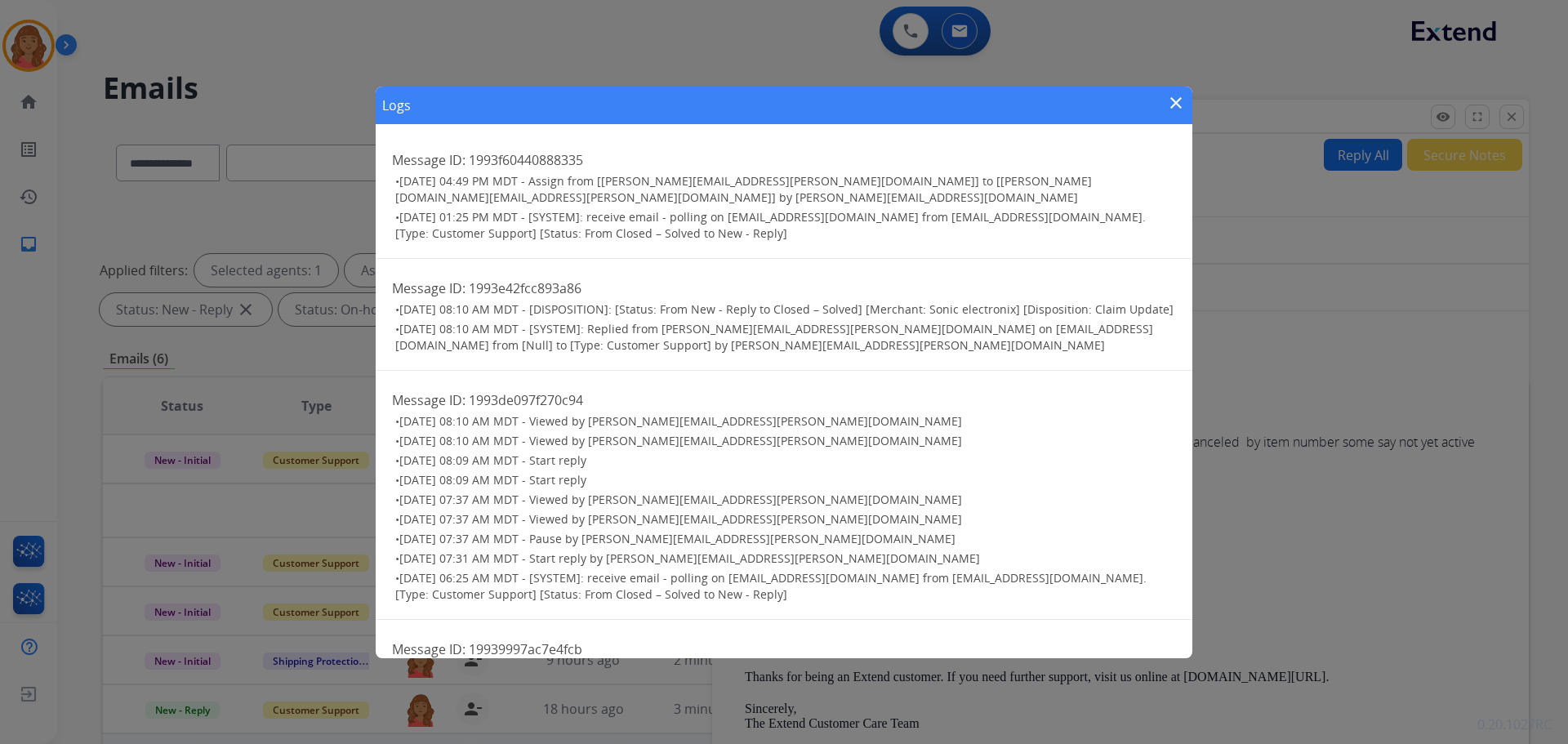
click at [880, 108] on mat-icon "close" at bounding box center [1175, 102] width 20 height 20
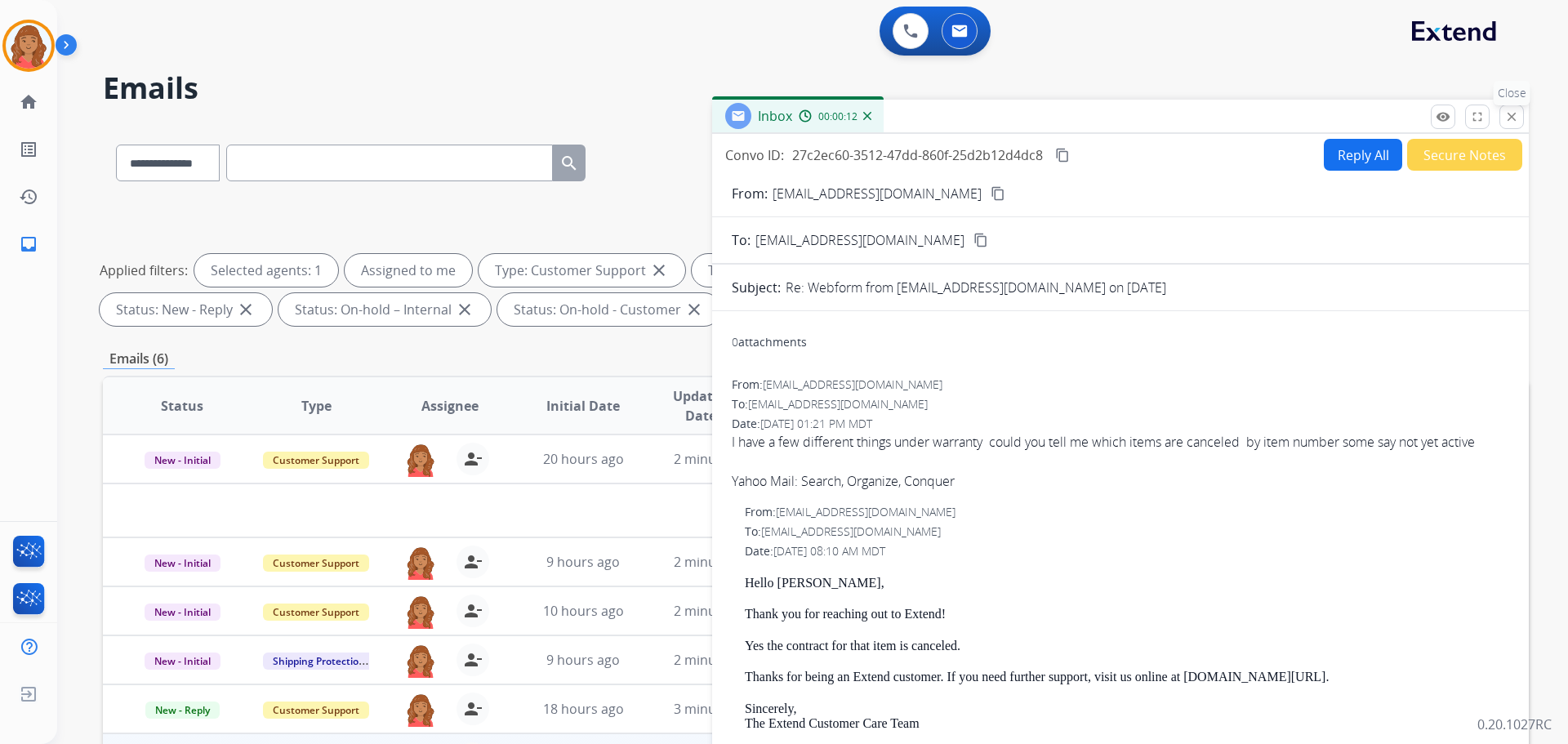
click at [880, 121] on mat-icon "close" at bounding box center [1512, 117] width 15 height 15
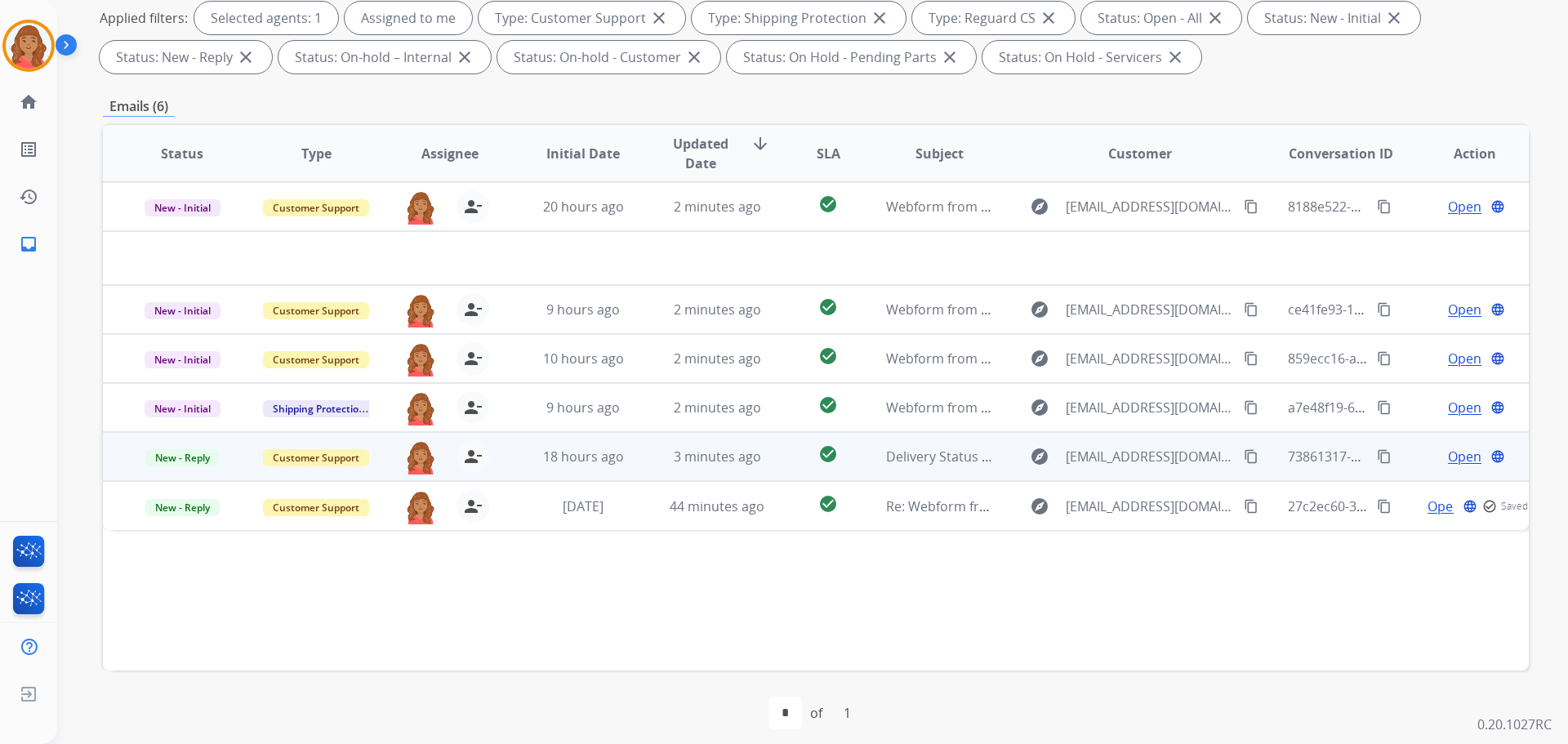
scroll to position [264, 0]
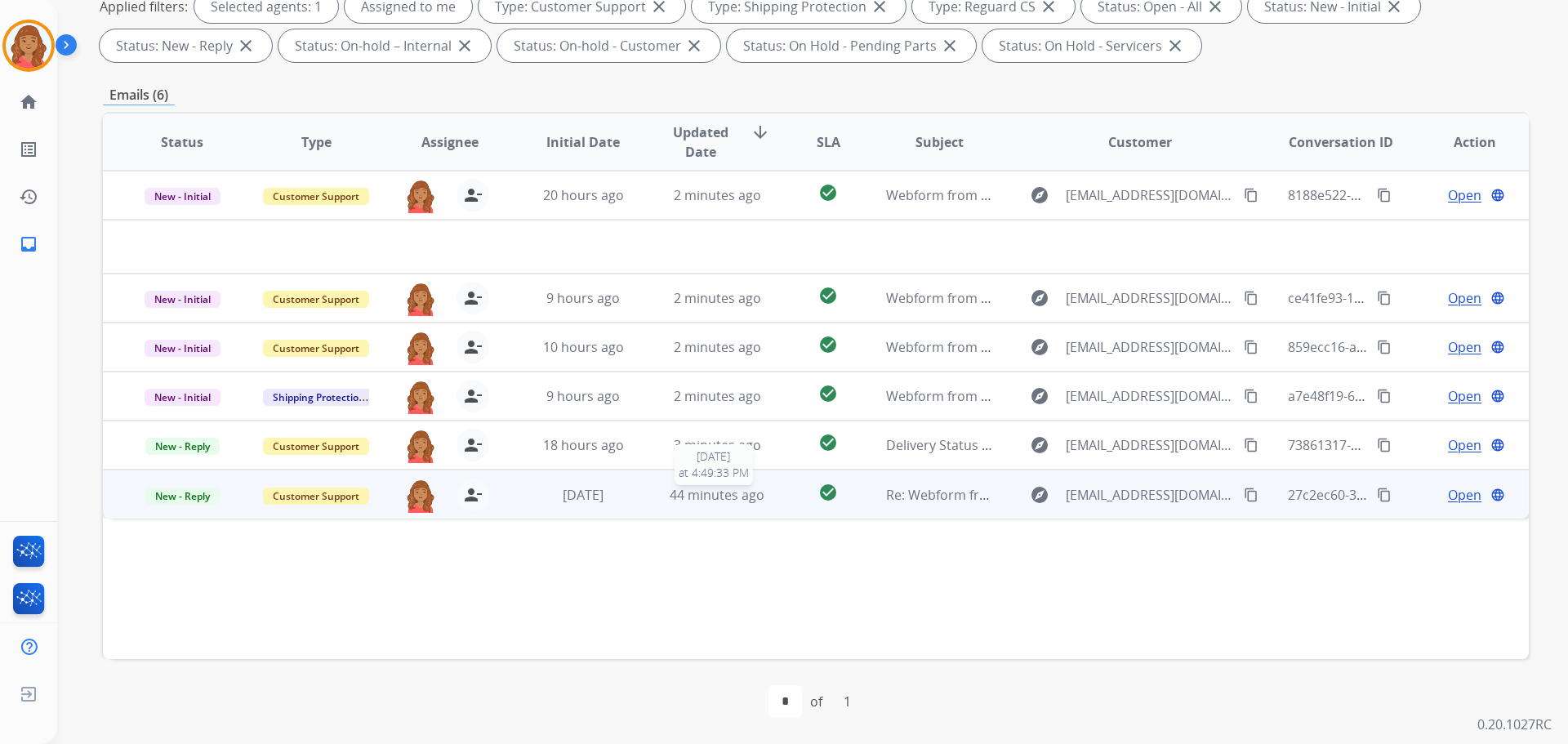
click at [703, 503] on span "44 minutes ago" at bounding box center [716, 494] width 95 height 18
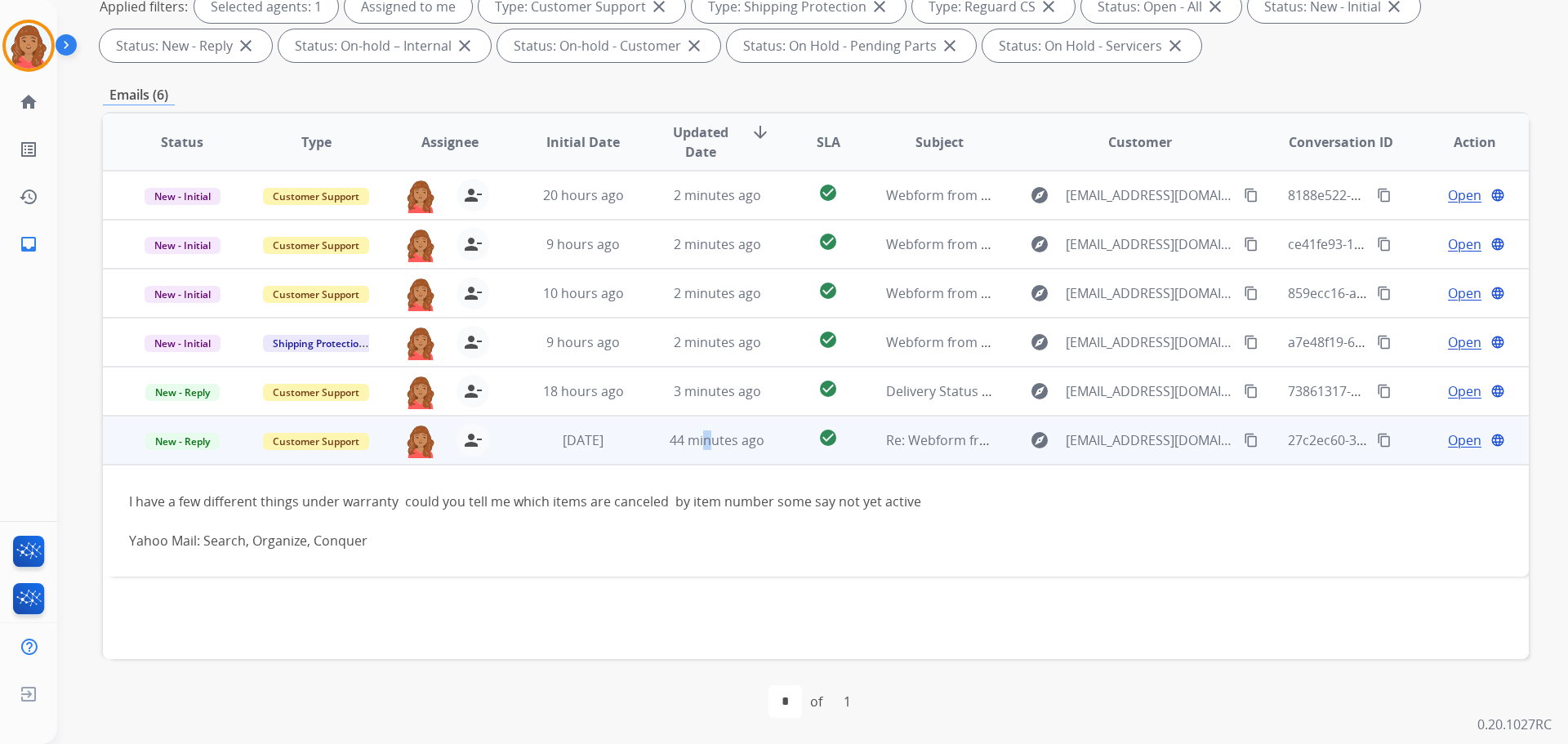
click at [880, 436] on span "Open" at bounding box center [1465, 440] width 34 height 20
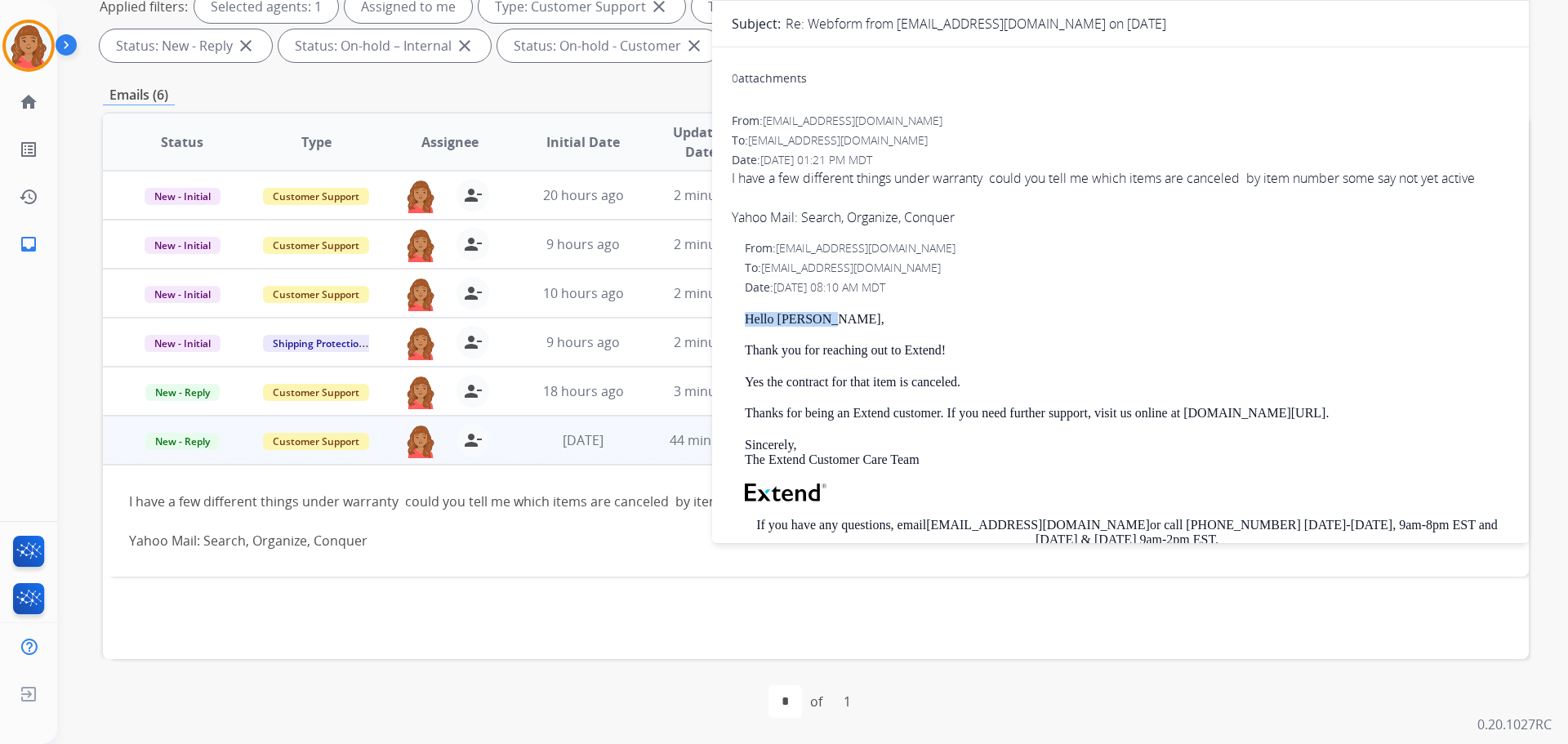
drag, startPoint x: 827, startPoint y: 316, endPoint x: 728, endPoint y: 317, distance: 99.0
click at [728, 317] on div "0 attachments From: [EMAIL_ADDRESS][DOMAIN_NAME] To: [EMAIL_ADDRESS][DOMAIN_NAM…" at bounding box center [1120, 751] width 817 height 1381
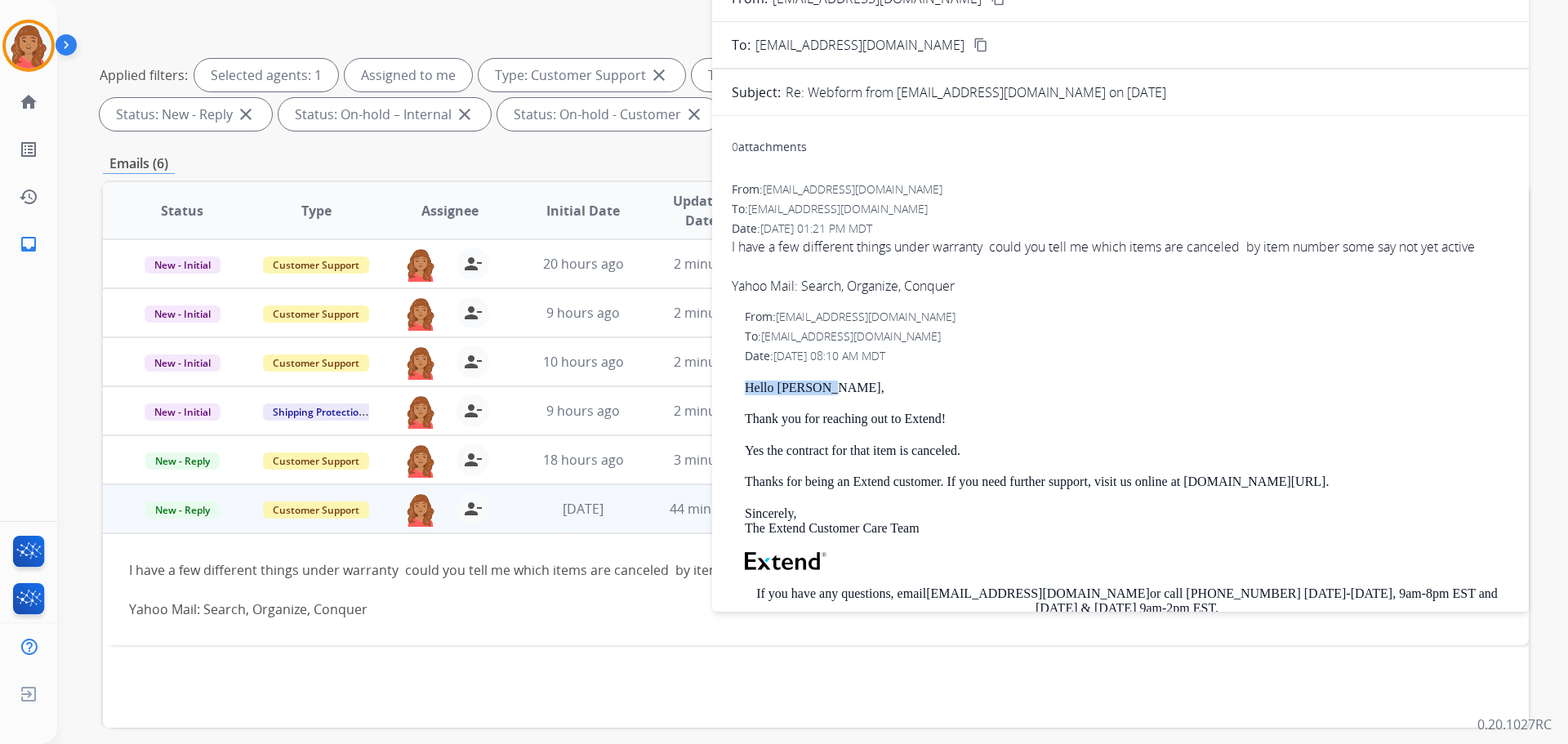
scroll to position [0, 0]
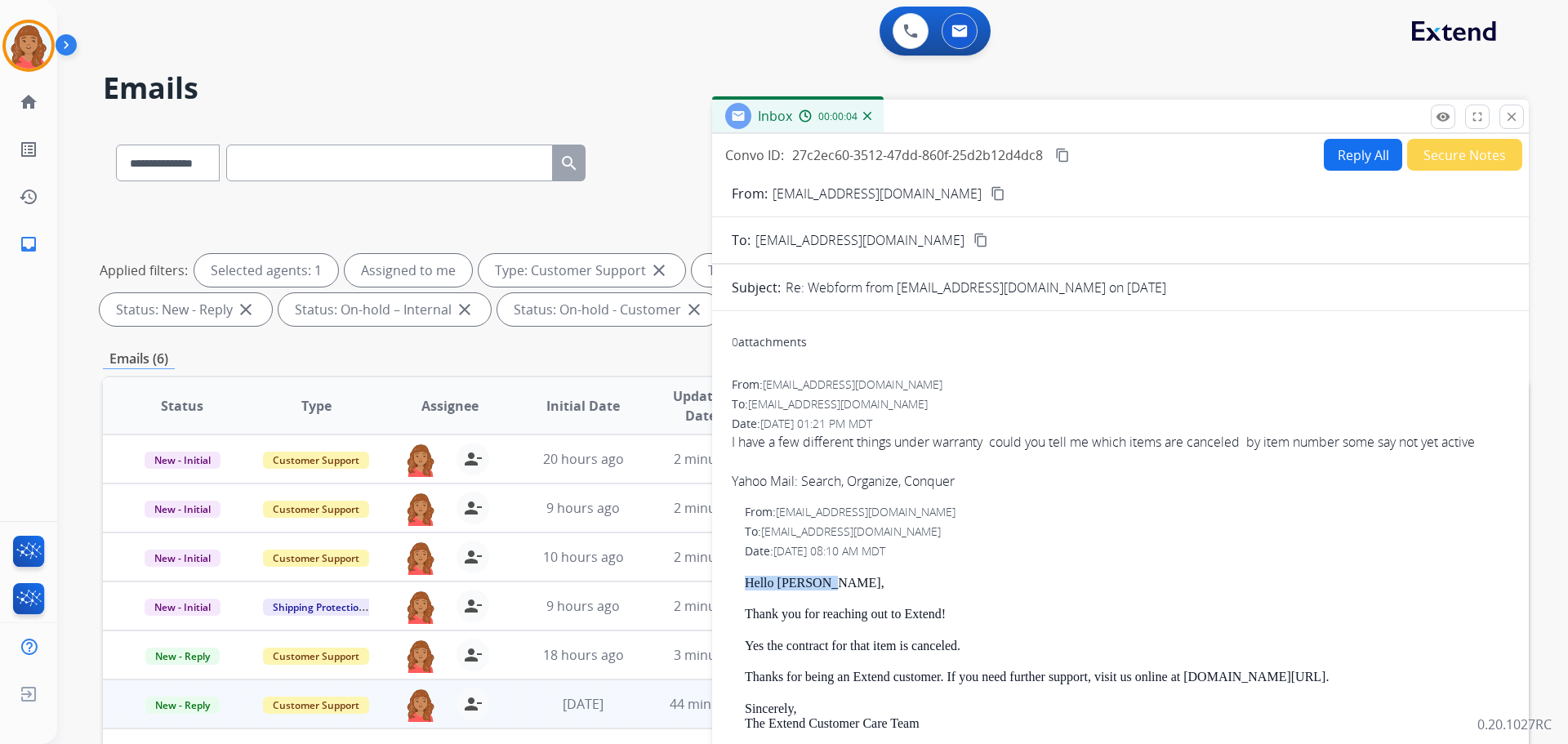
click at [880, 154] on button "Reply All" at bounding box center [1364, 155] width 79 height 32
select select "**********"
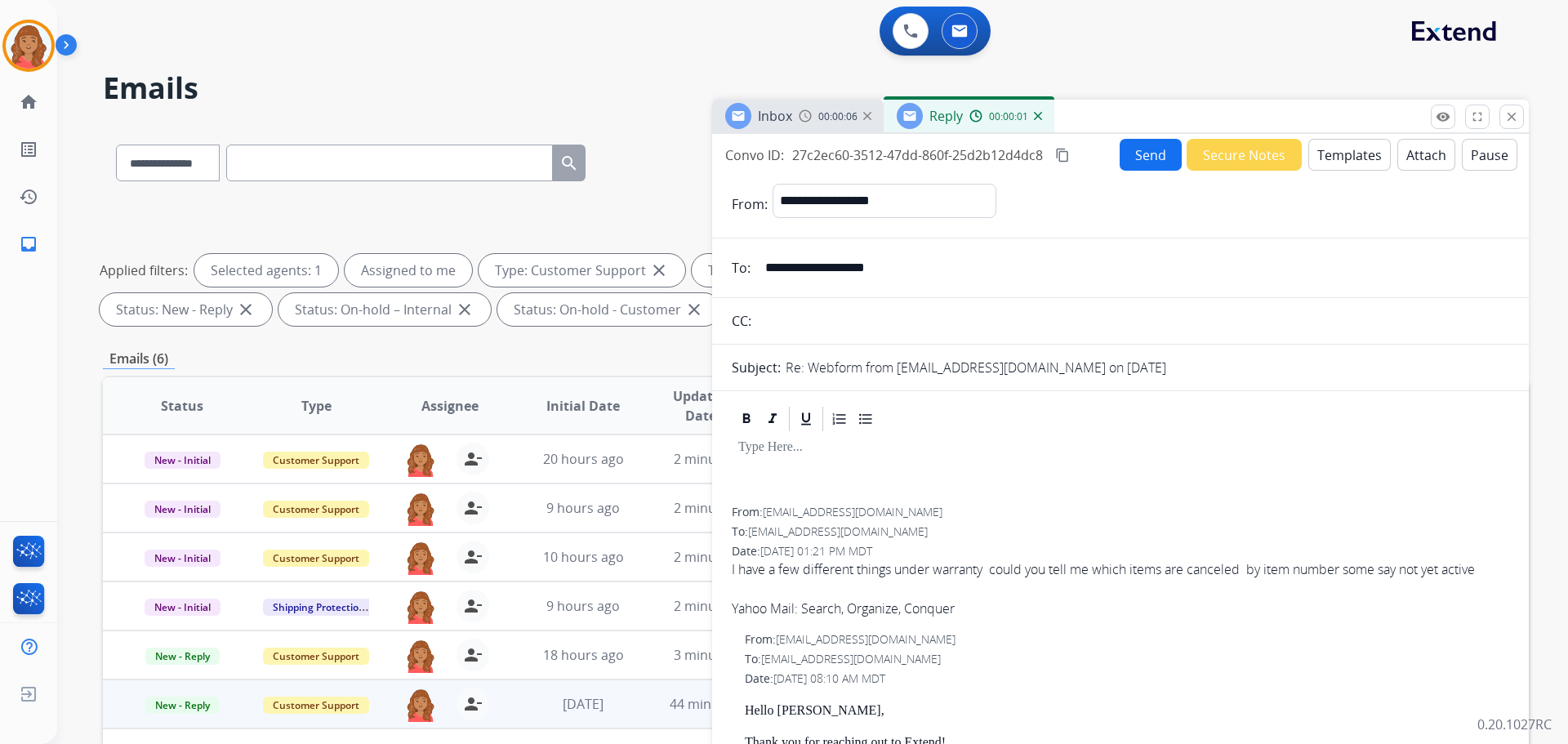
click at [880, 159] on button "Templates" at bounding box center [1349, 155] width 83 height 32
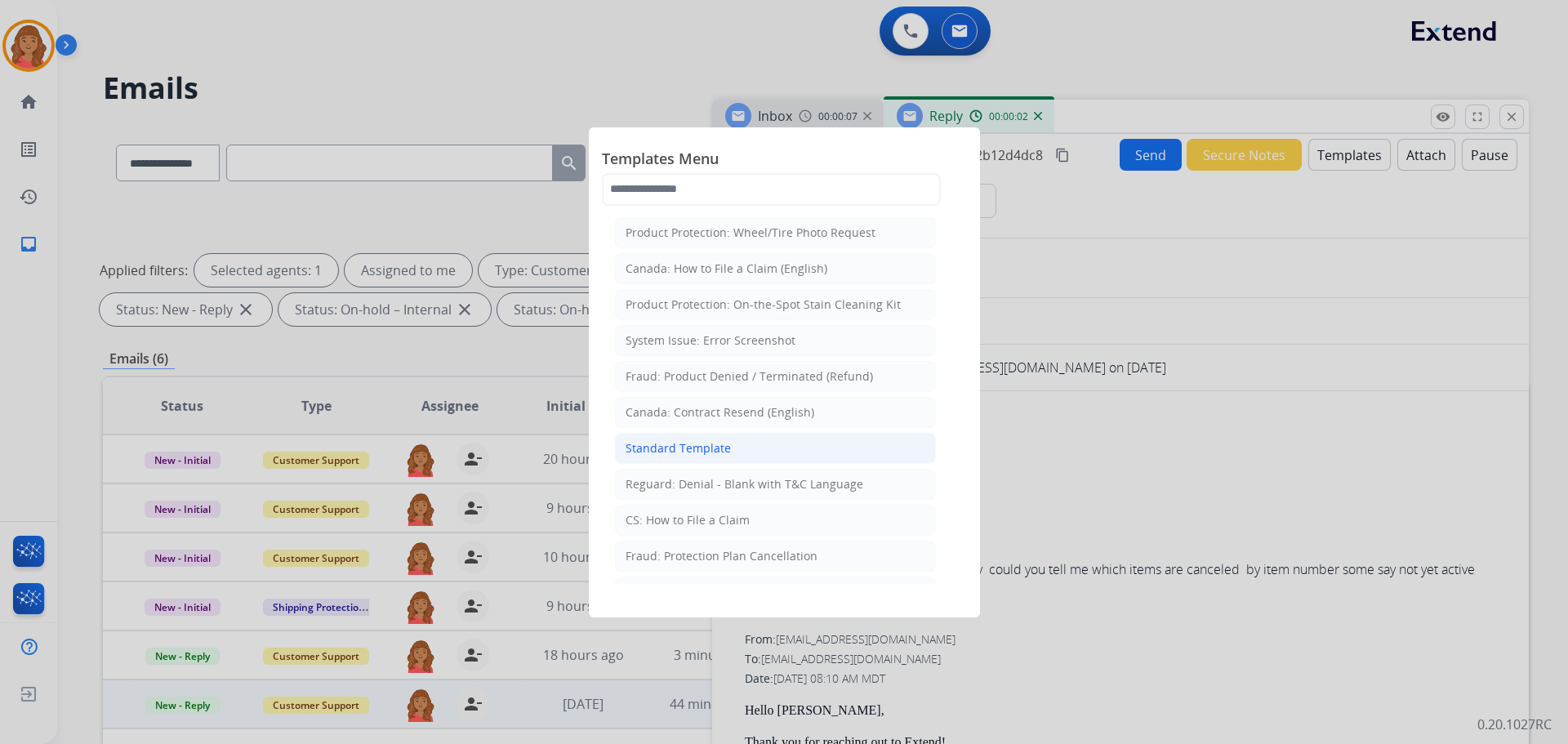
click at [679, 445] on div "Standard Template" at bounding box center [678, 448] width 105 height 16
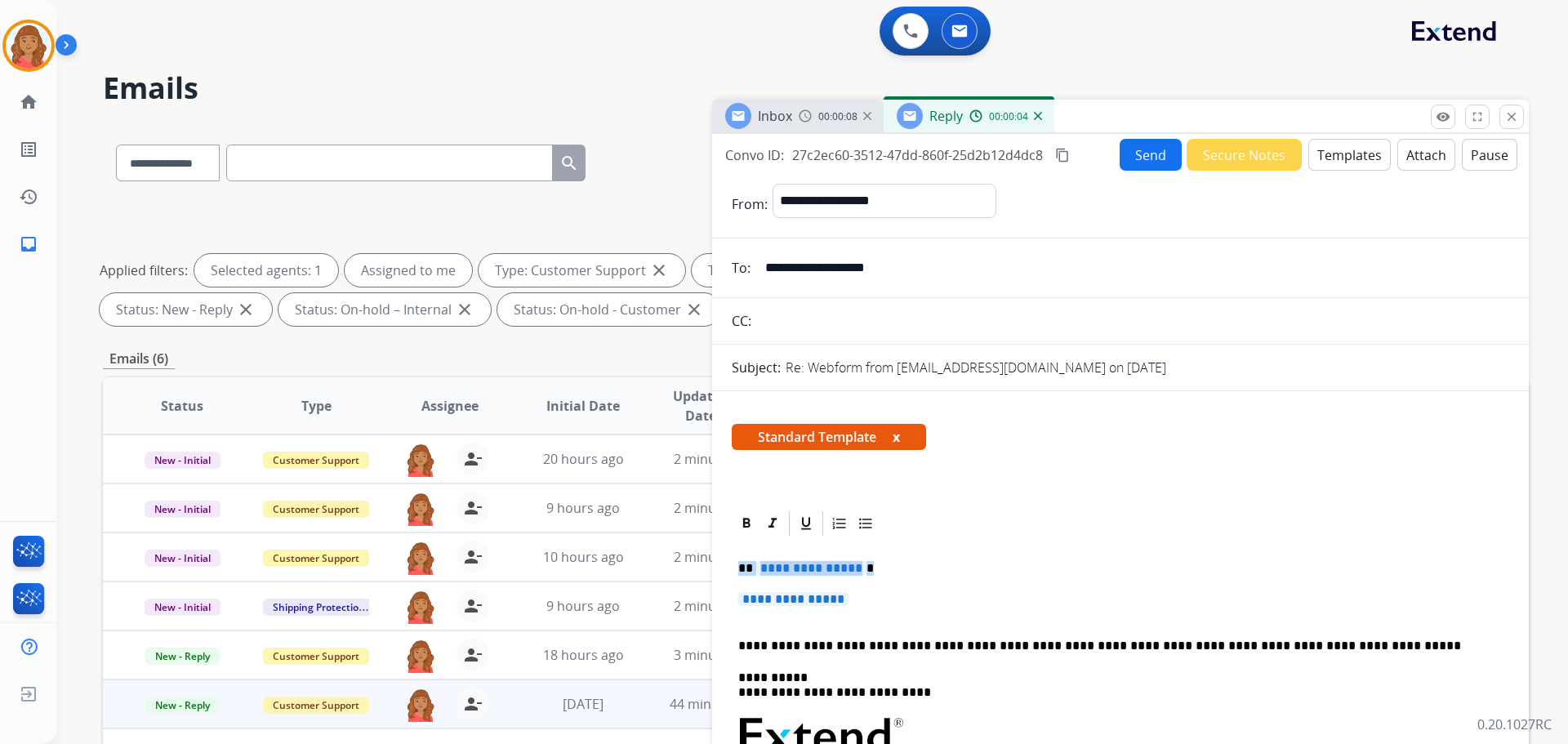
drag, startPoint x: 858, startPoint y: 605, endPoint x: 716, endPoint y: 561, distance: 148.7
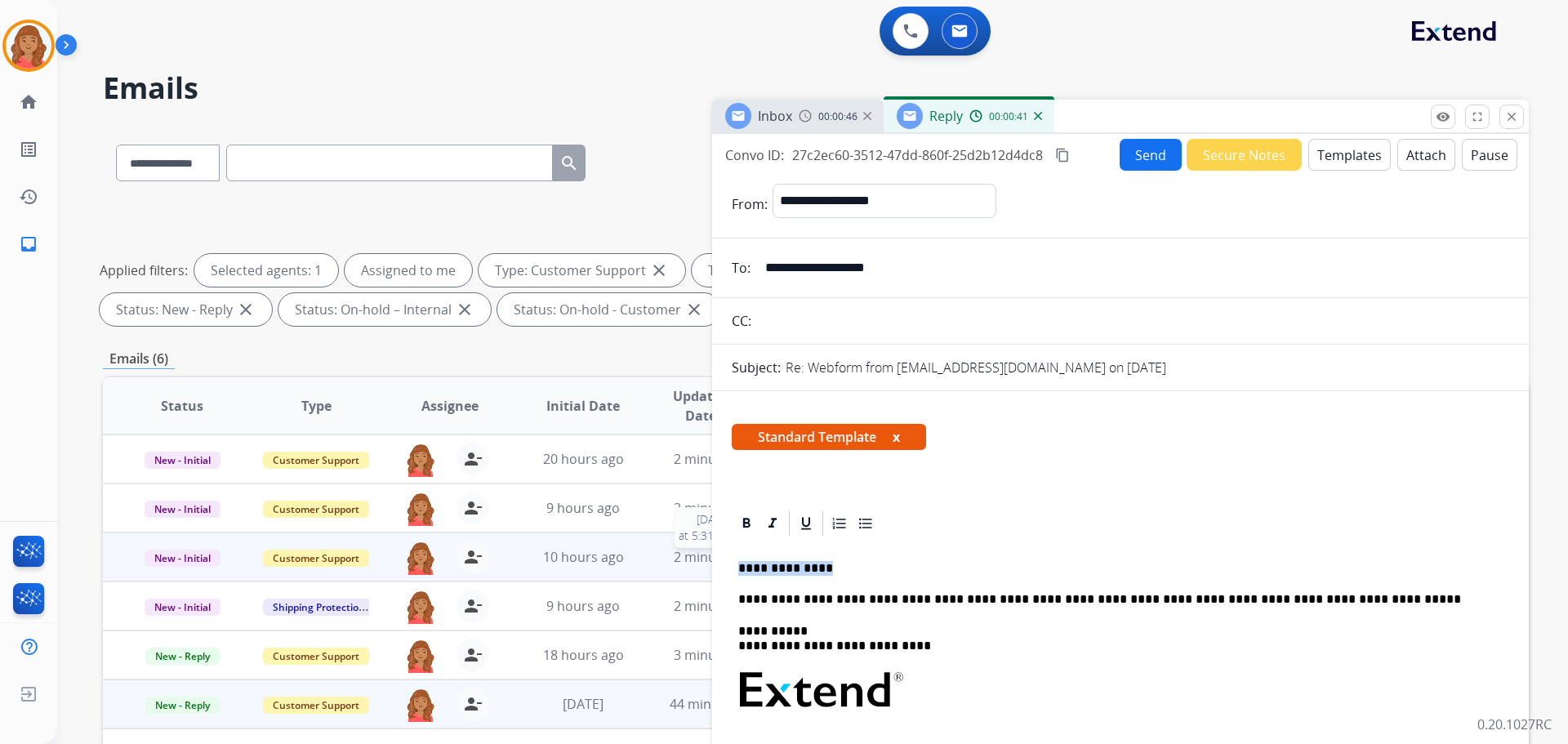
drag, startPoint x: 822, startPoint y: 574, endPoint x: 700, endPoint y: 559, distance: 122.9
click at [690, 556] on div "**********" at bounding box center [816, 566] width 1425 height 884
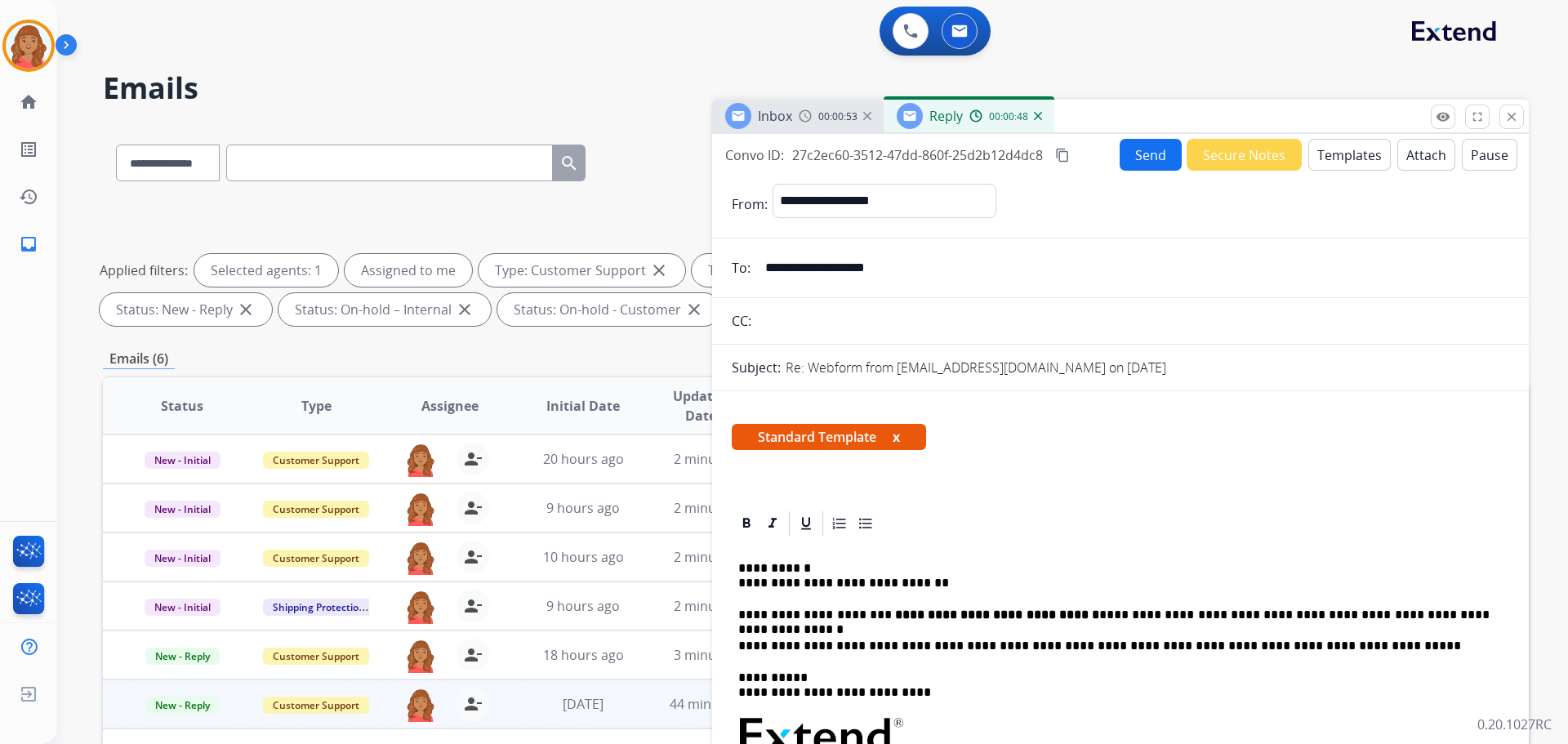
drag, startPoint x: 922, startPoint y: 277, endPoint x: 801, endPoint y: 271, distance: 121.1
click at [746, 277] on div "**********" at bounding box center [1120, 267] width 817 height 33
click at [880, 161] on mat-icon "content_copy" at bounding box center [1063, 156] width 15 height 15
click at [880, 616] on p "**********" at bounding box center [1113, 615] width 751 height 15
click at [880, 159] on button "Send" at bounding box center [1151, 155] width 62 height 32
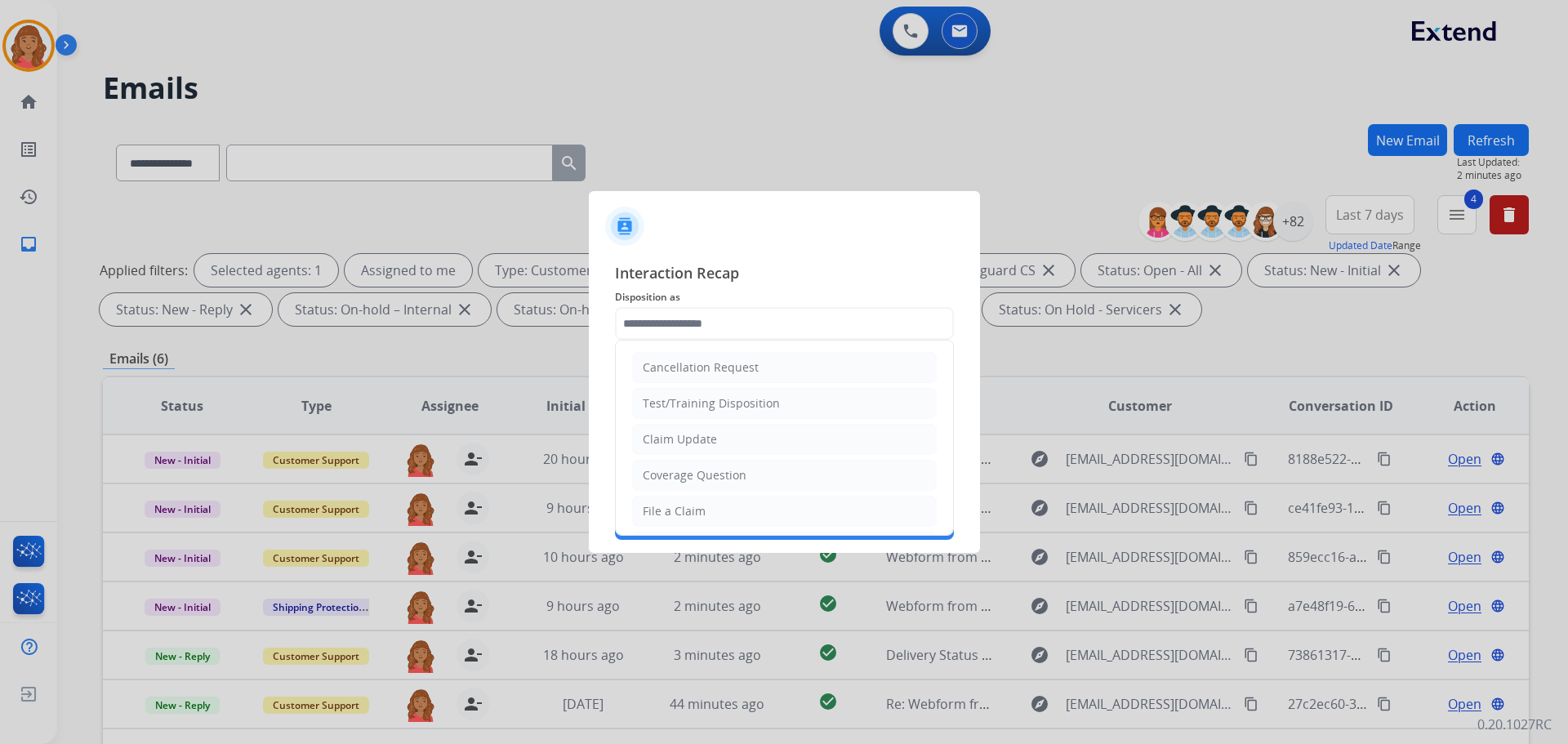
click at [686, 328] on input "text" at bounding box center [784, 323] width 339 height 33
click at [686, 381] on li "Cancellation Request" at bounding box center [784, 367] width 305 height 31
type input "**********"
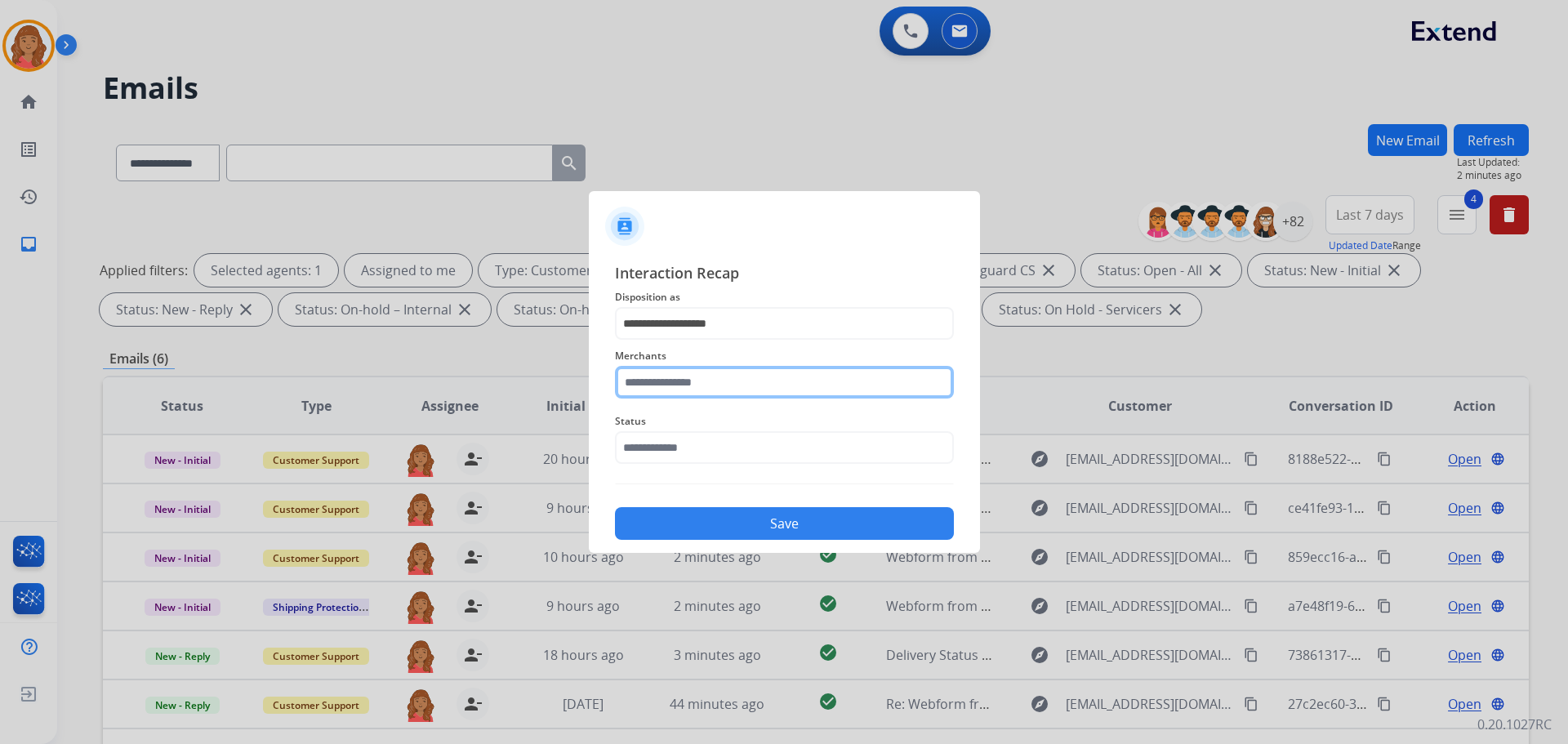
drag, startPoint x: 674, startPoint y: 385, endPoint x: 671, endPoint y: 403, distance: 18.2
click at [675, 387] on input "text" at bounding box center [784, 382] width 339 height 33
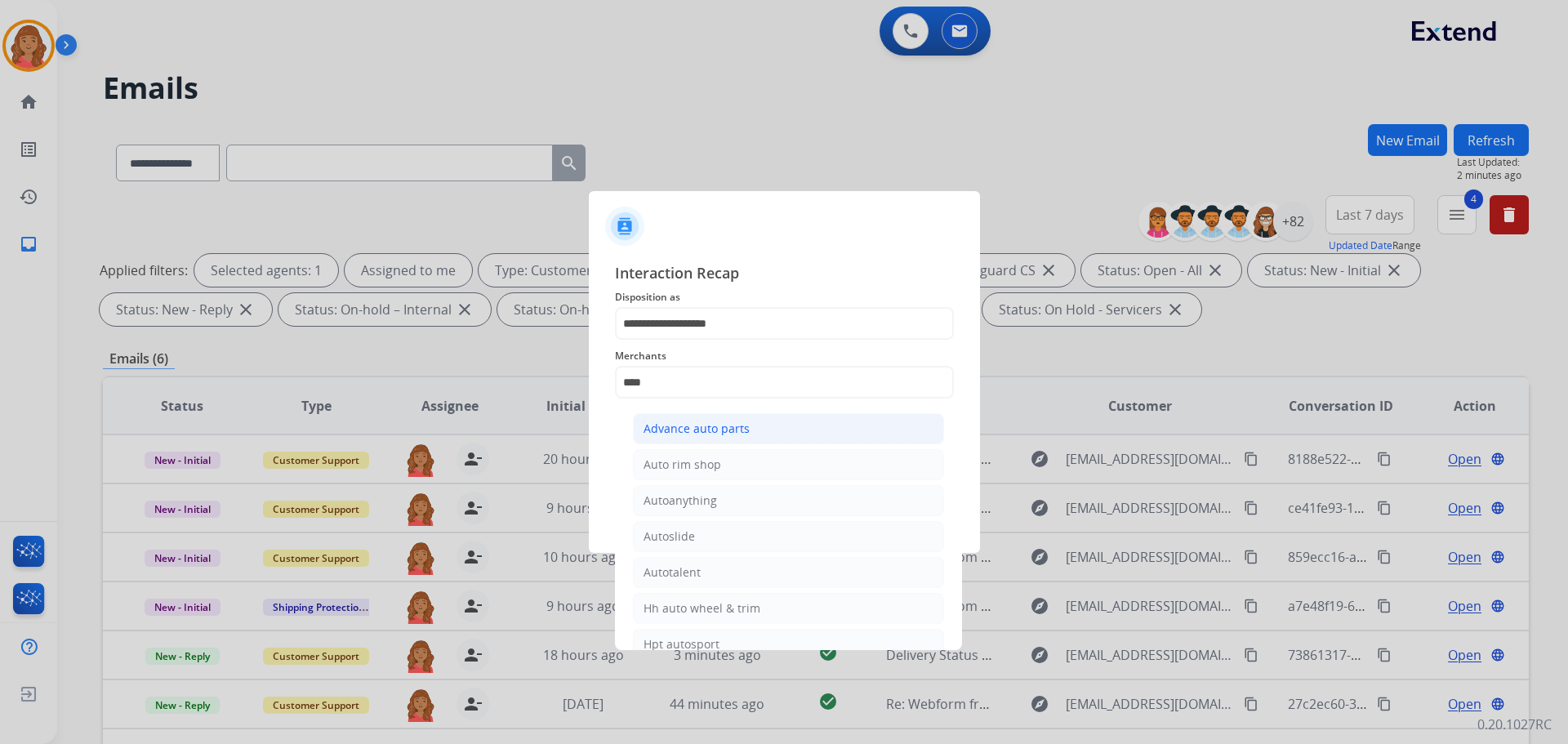
click at [692, 425] on div "Advance auto parts" at bounding box center [696, 428] width 106 height 16
type input "**********"
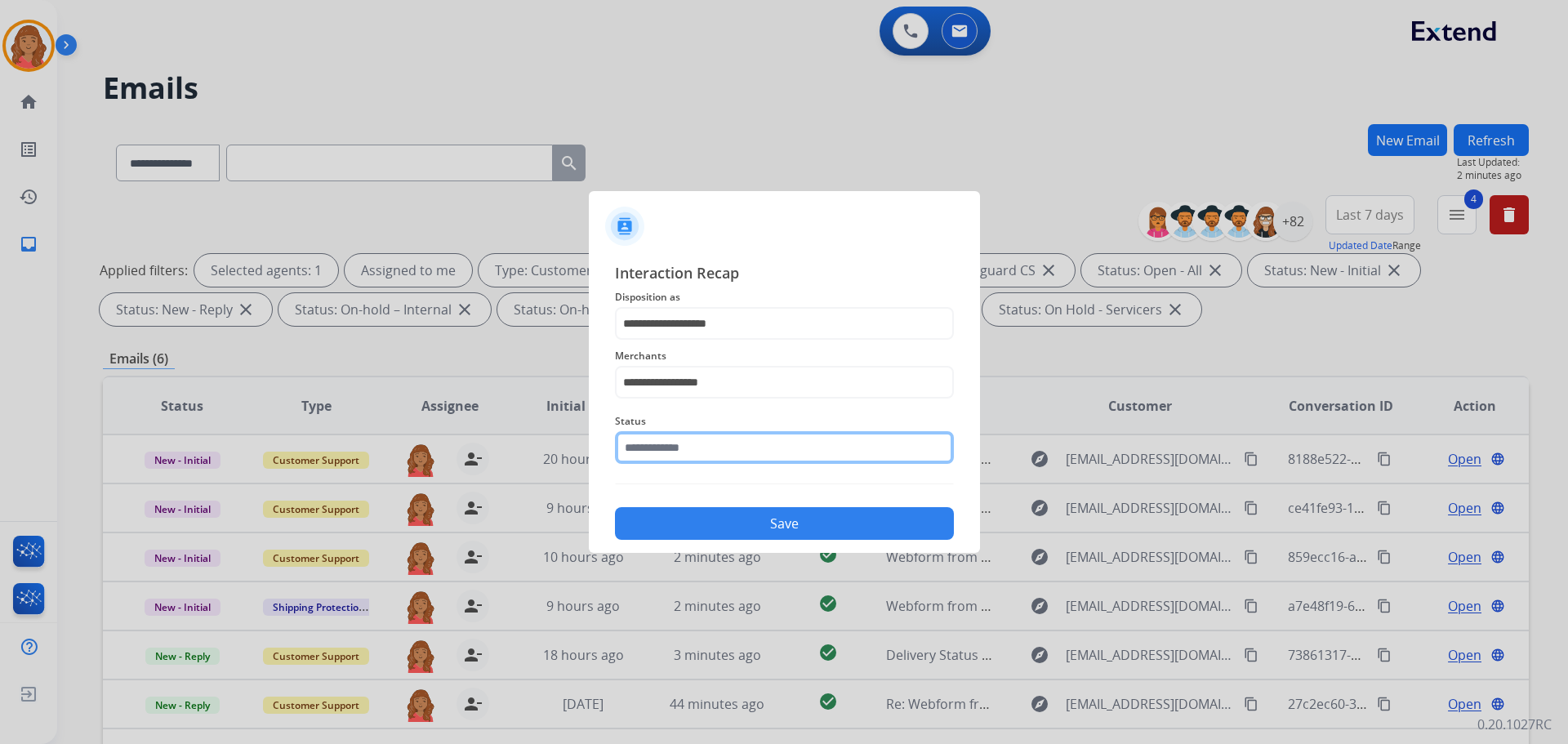
drag, startPoint x: 674, startPoint y: 455, endPoint x: 677, endPoint y: 469, distance: 14.3
click at [674, 458] on input "text" at bounding box center [784, 448] width 339 height 33
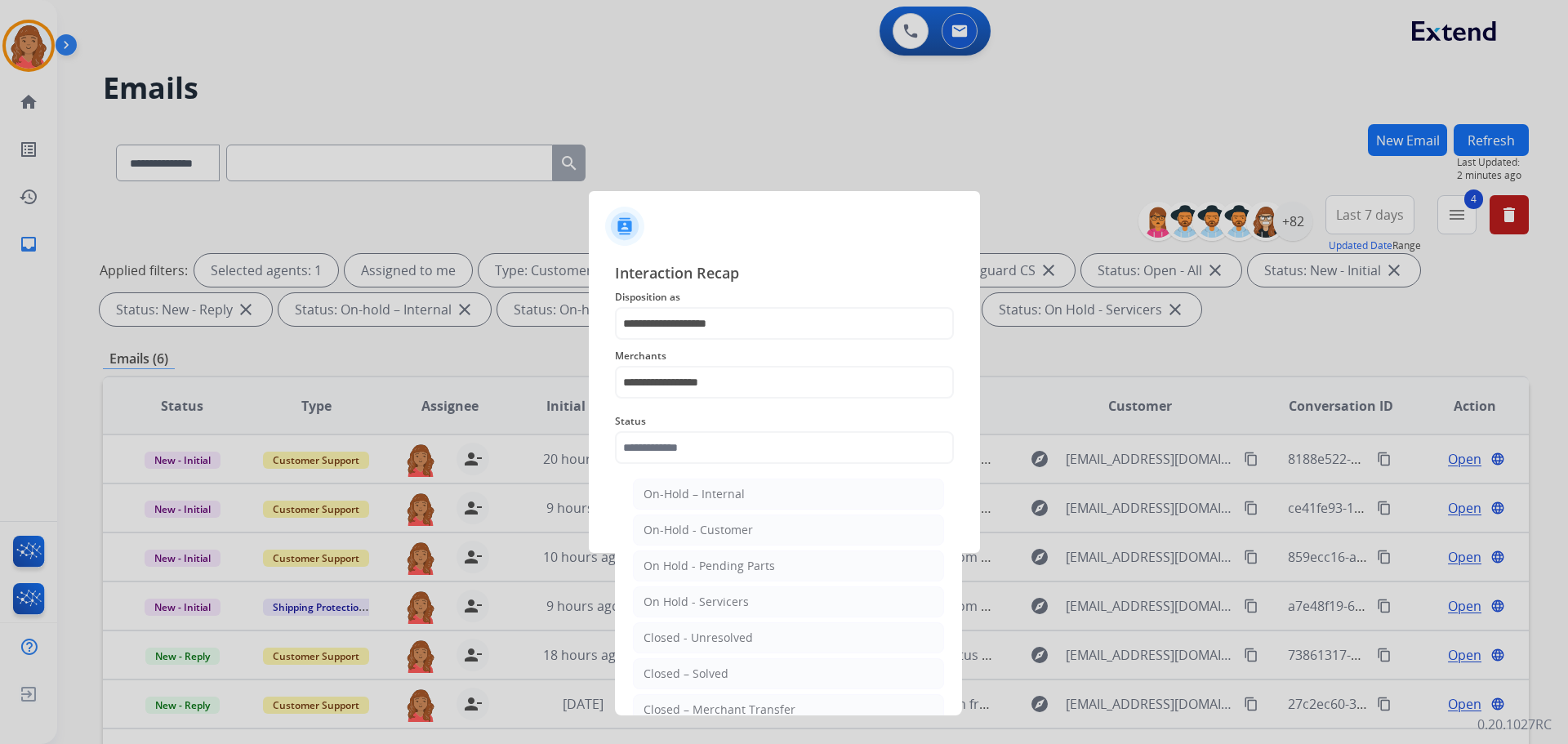
drag, startPoint x: 673, startPoint y: 673, endPoint x: 686, endPoint y: 629, distance: 45.9
click at [675, 664] on div "Closed – Solved" at bounding box center [686, 674] width 85 height 16
type input "**********"
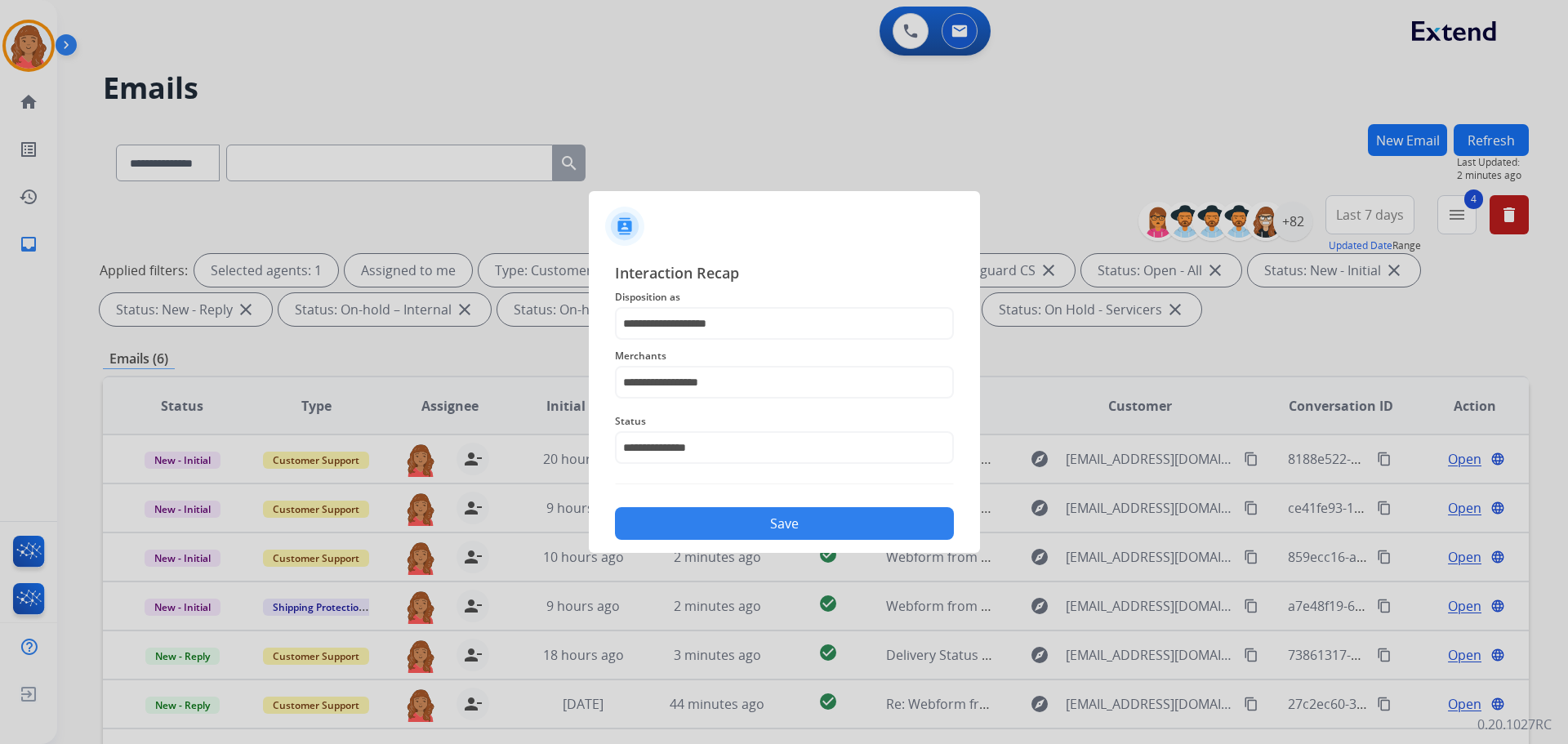
click at [724, 515] on button "Save" at bounding box center [784, 524] width 339 height 33
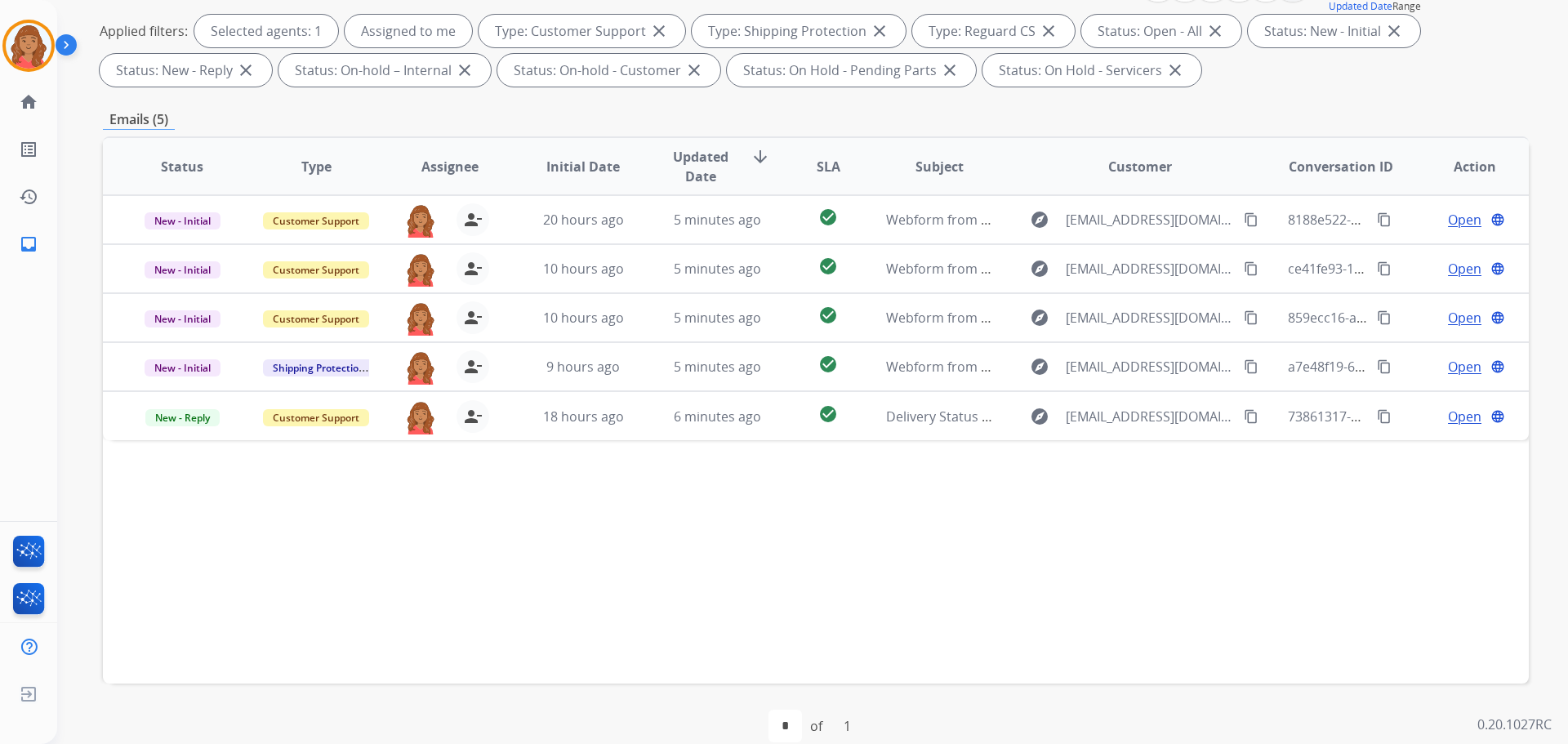
scroll to position [245, 0]
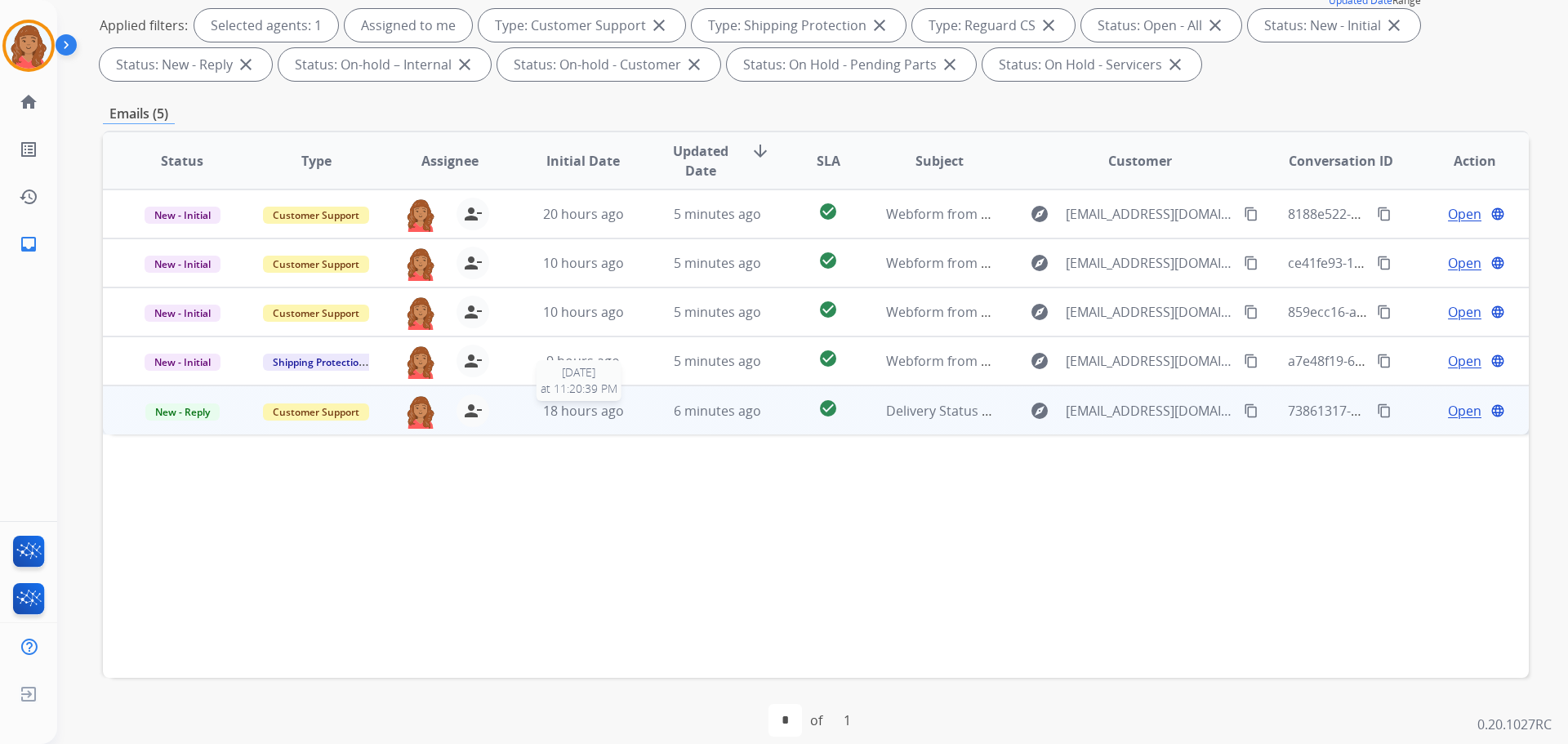
drag, startPoint x: 548, startPoint y: 417, endPoint x: 540, endPoint y: 422, distance: 9.4
click at [549, 417] on span "18 hours ago" at bounding box center [583, 410] width 81 height 18
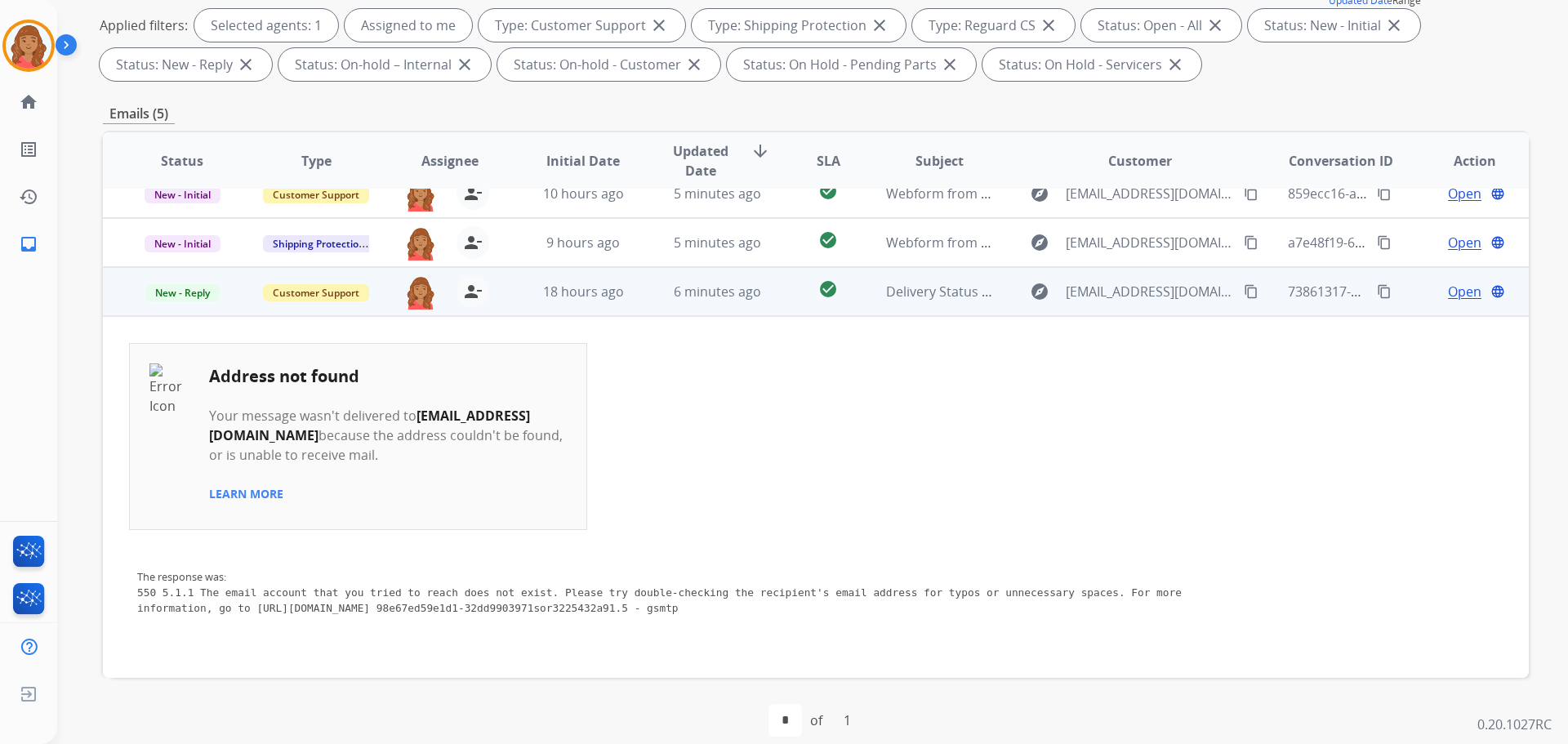
scroll to position [132, 0]
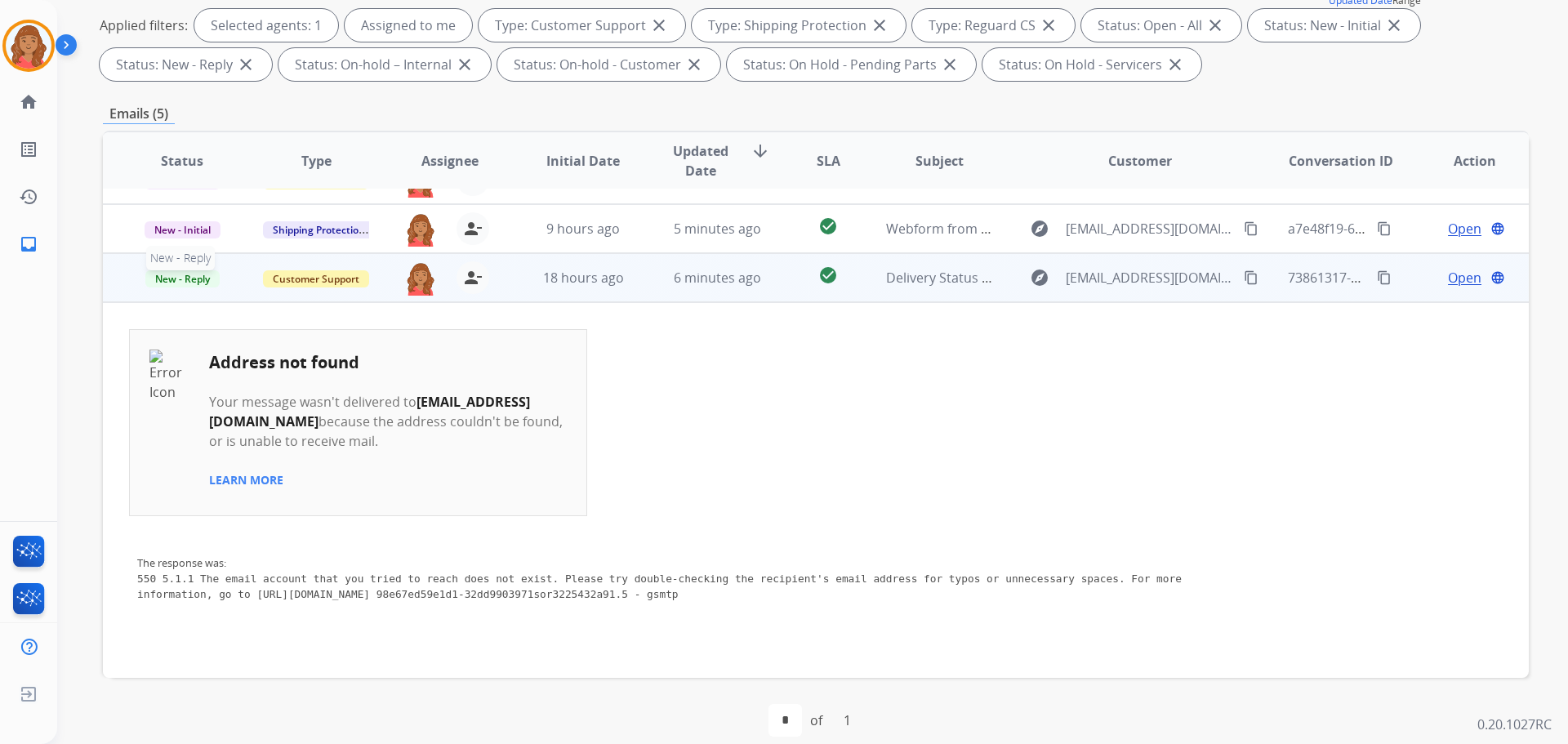
click at [205, 281] on span "New - Reply" at bounding box center [182, 279] width 74 height 17
click at [273, 194] on p "Closed – Solved" at bounding box center [270, 185] width 94 height 23
drag, startPoint x: 690, startPoint y: 226, endPoint x: 695, endPoint y: 235, distance: 10.3
click at [692, 228] on span "5 minutes ago" at bounding box center [716, 228] width 87 height 18
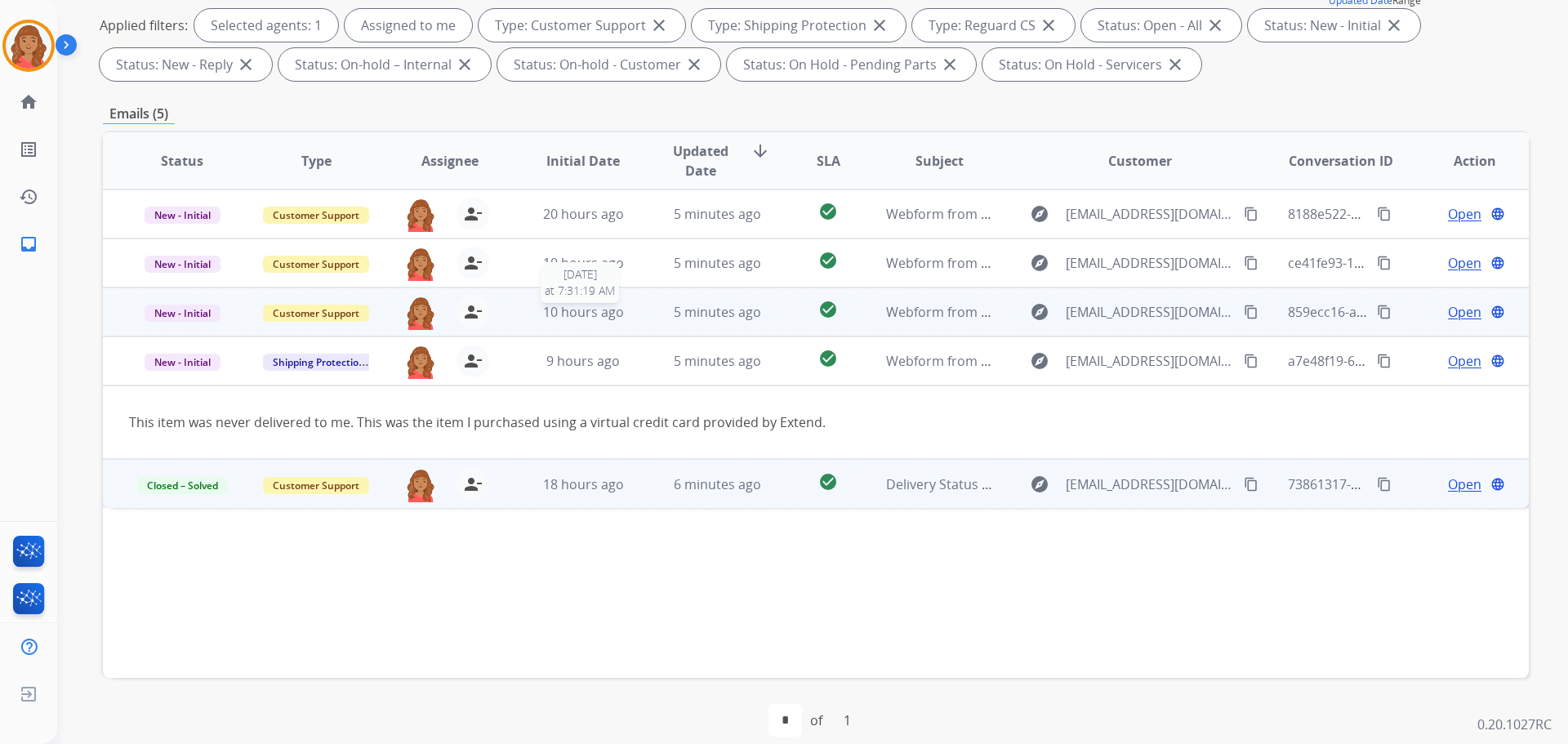
click at [565, 308] on span "10 hours ago" at bounding box center [583, 311] width 81 height 18
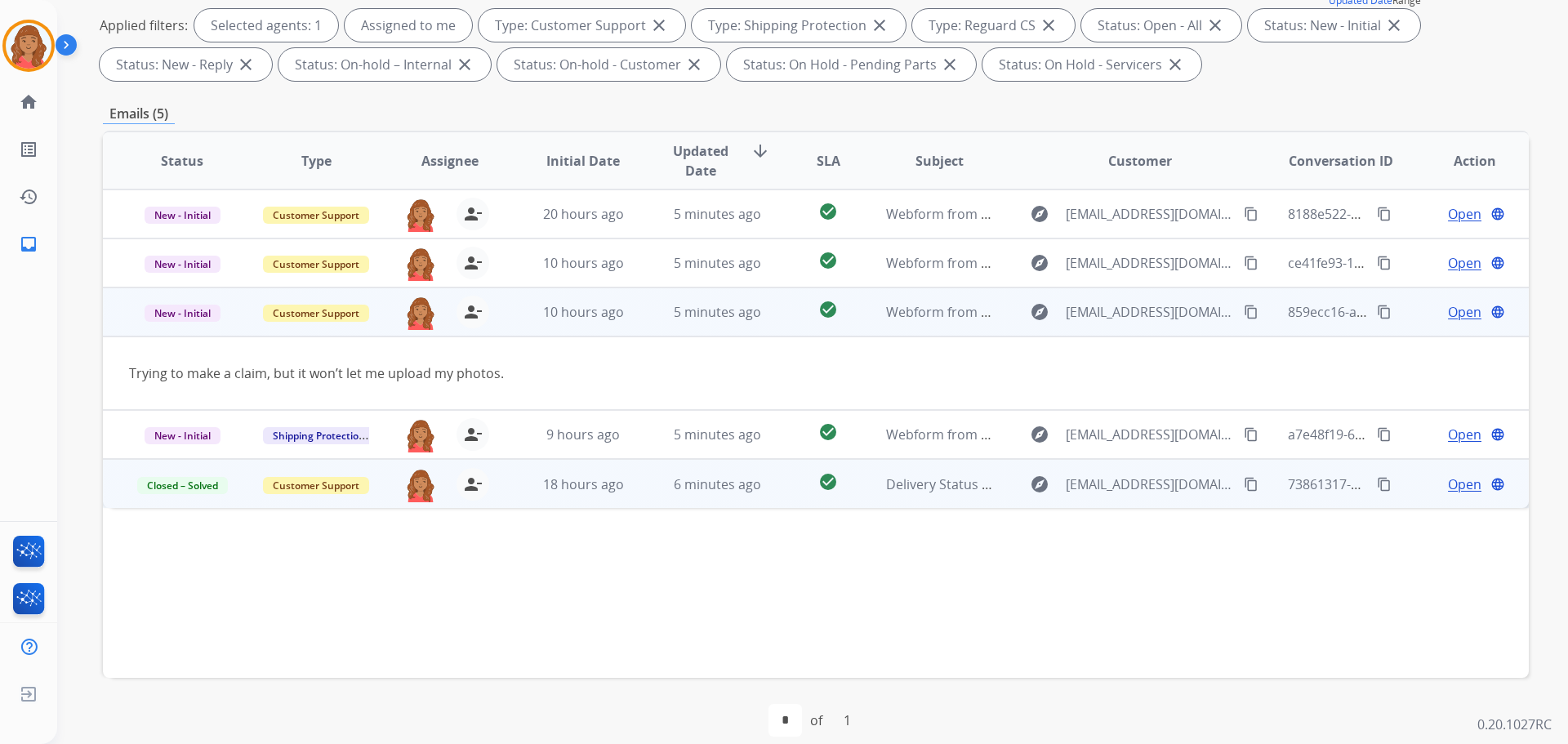
click at [880, 318] on span "Open" at bounding box center [1465, 311] width 34 height 20
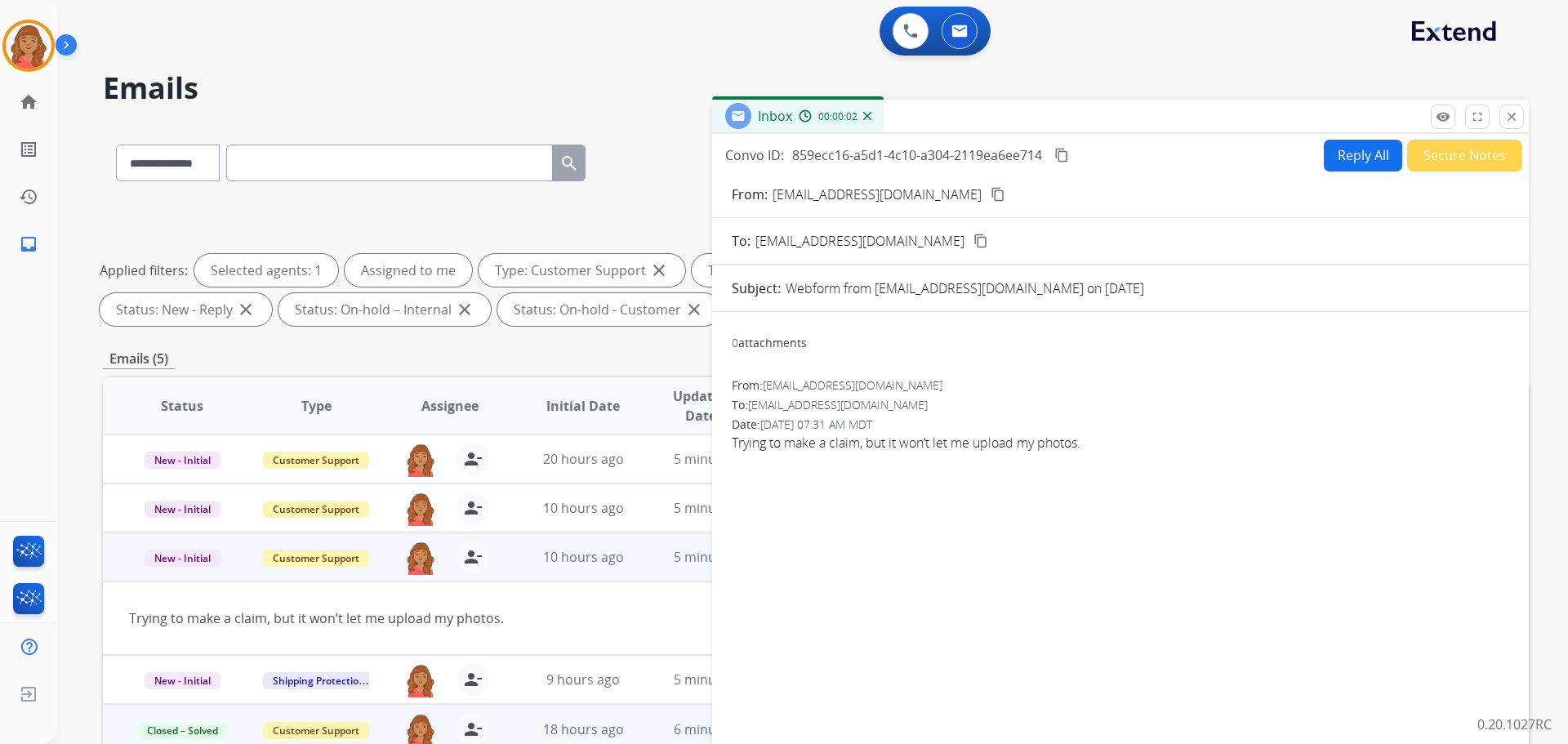
drag, startPoint x: 928, startPoint y: 192, endPoint x: 608, endPoint y: 196, distance: 320.0
click at [880, 191] on mat-icon "content_copy" at bounding box center [998, 194] width 15 height 15
click at [880, 403] on div "To: [EMAIL_ADDRESS][DOMAIN_NAME]" at bounding box center [1120, 404] width 777 height 16
click at [880, 159] on button "Reply All" at bounding box center [1364, 156] width 79 height 32
select select "**********"
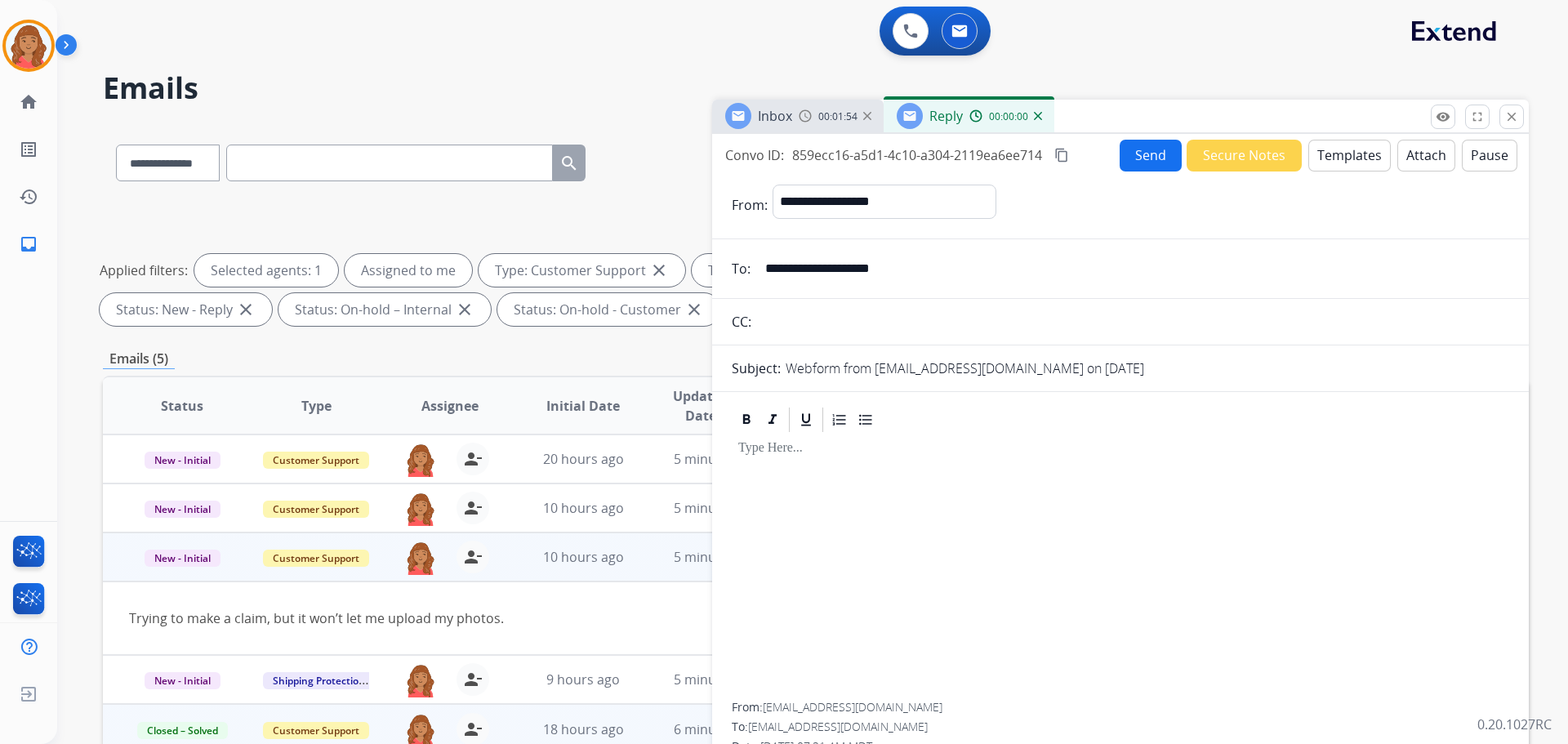
click at [880, 162] on button "Templates" at bounding box center [1349, 156] width 83 height 32
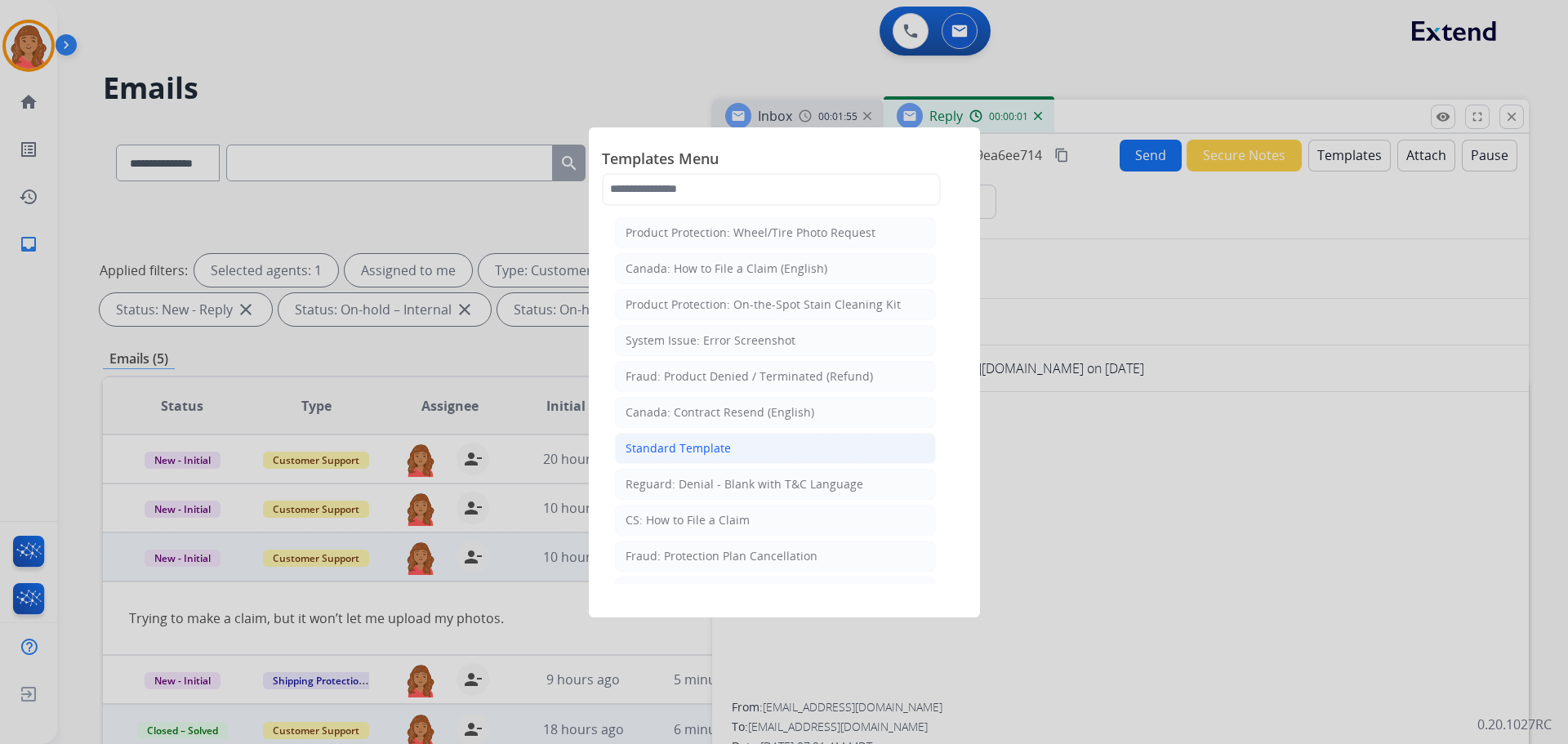
click at [664, 455] on div "Standard Template" at bounding box center [678, 448] width 105 height 16
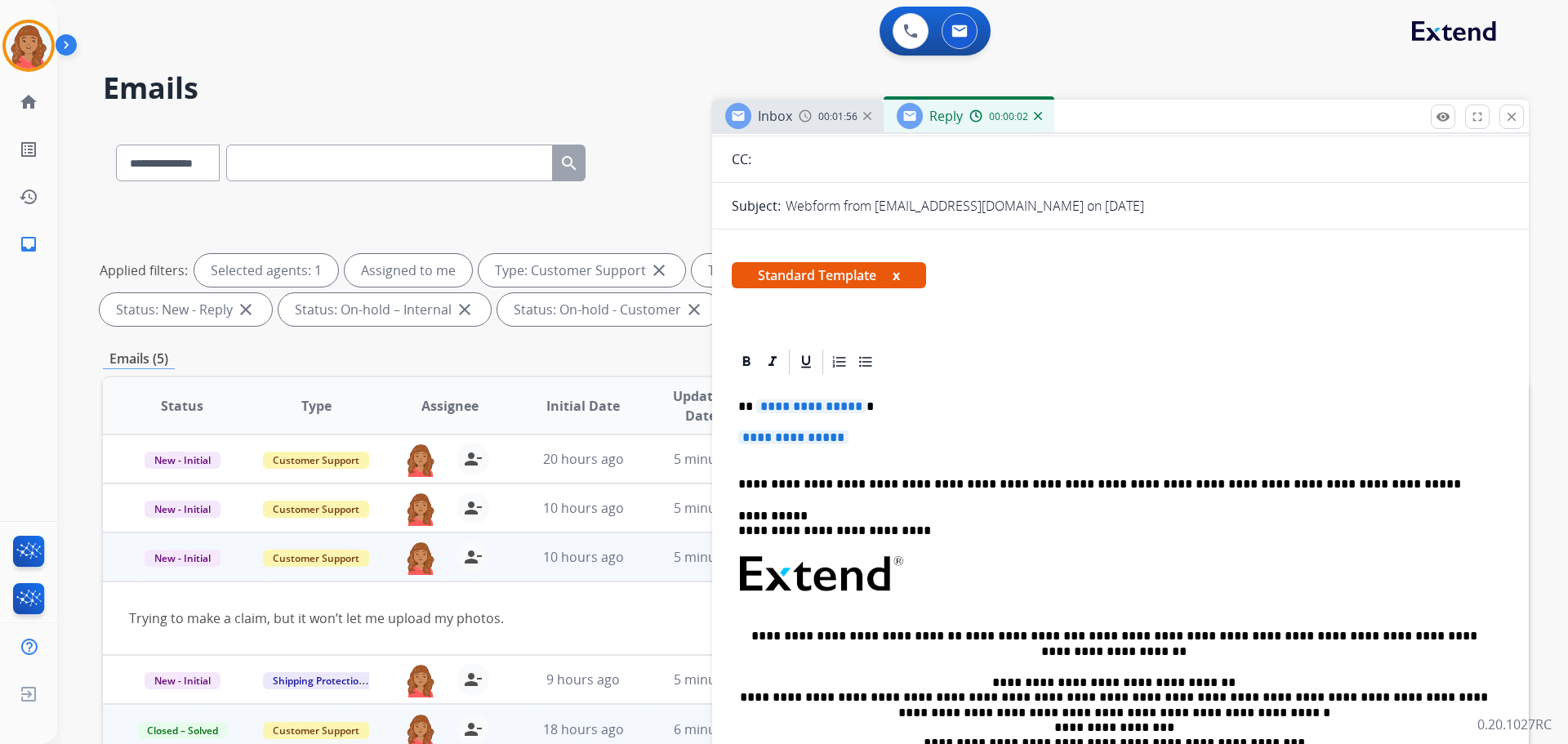
scroll to position [163, 0]
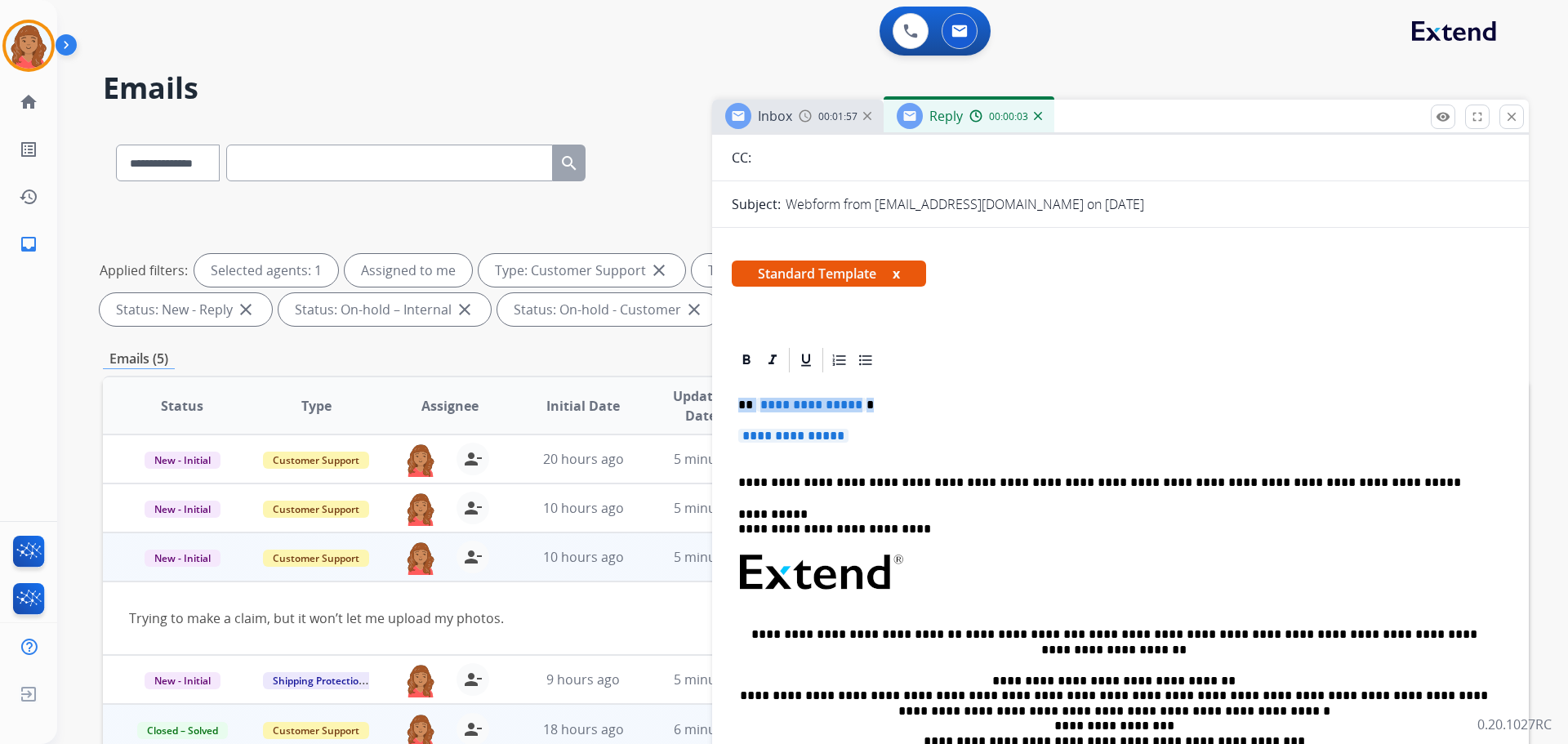
drag, startPoint x: 859, startPoint y: 433, endPoint x: 704, endPoint y: 387, distance: 161.7
click at [704, 387] on div "**********" at bounding box center [816, 566] width 1425 height 884
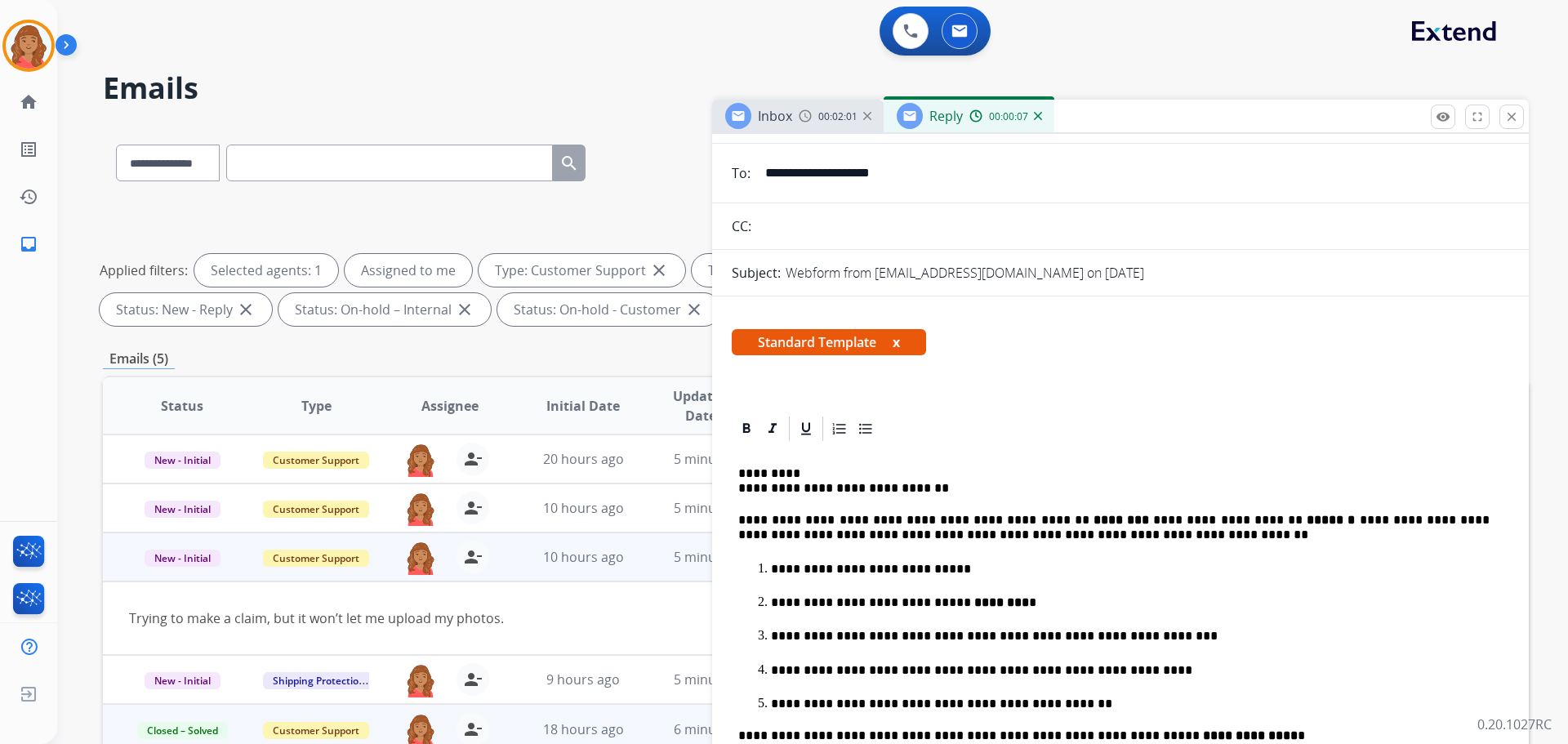
scroll to position [0, 0]
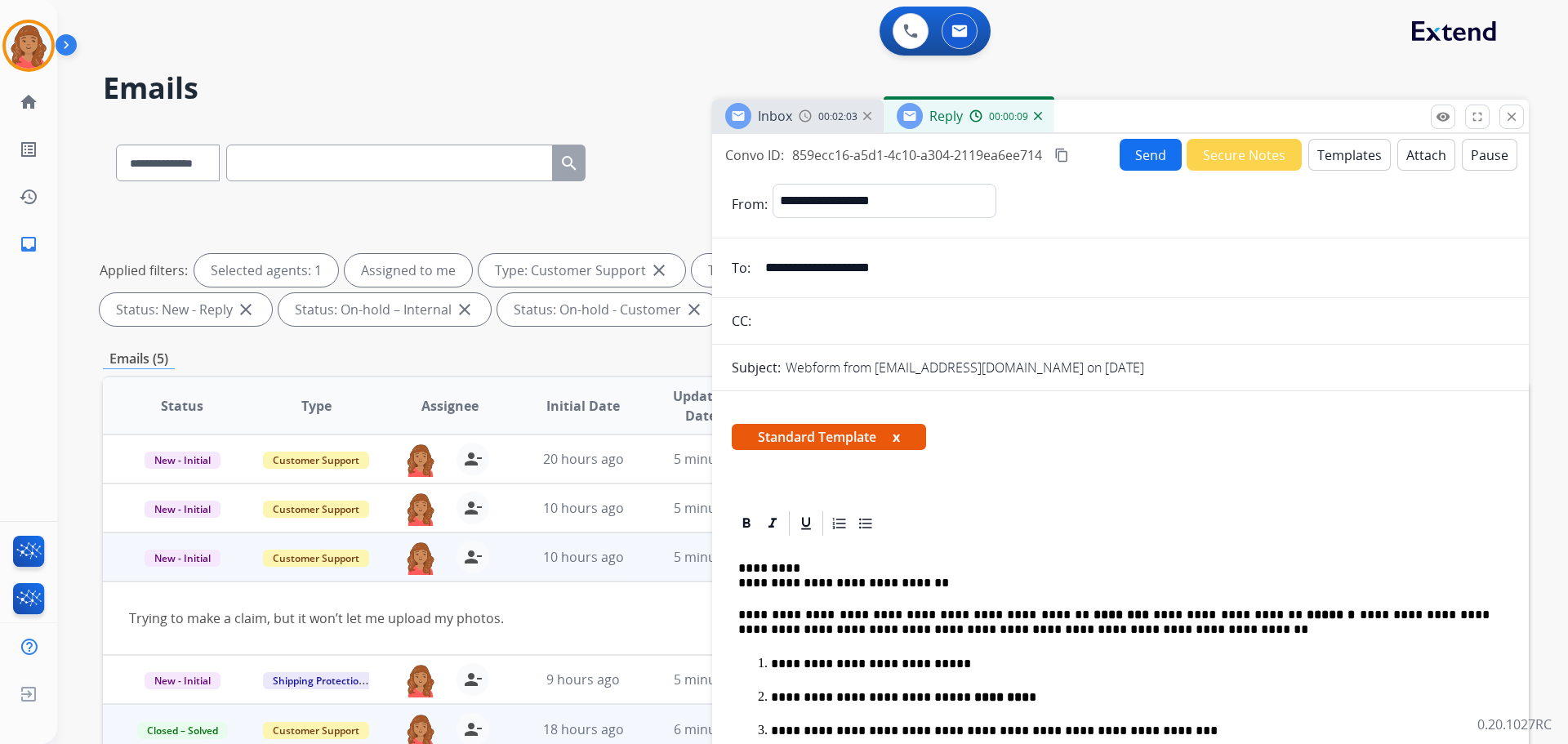
click at [880, 152] on mat-icon "content_copy" at bounding box center [1062, 156] width 15 height 15
click at [880, 161] on button "Send" at bounding box center [1151, 155] width 62 height 32
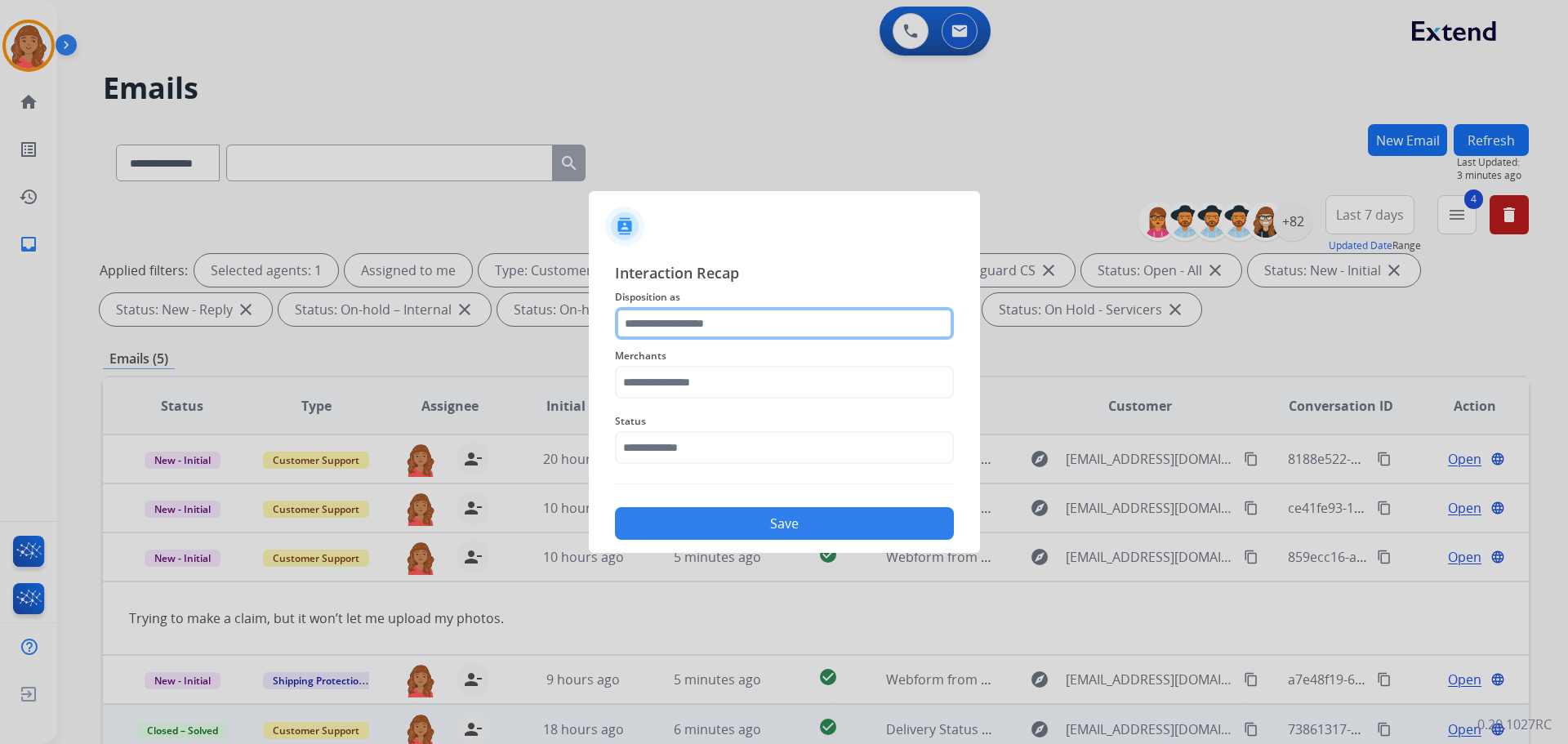
click at [682, 320] on input "text" at bounding box center [784, 323] width 339 height 33
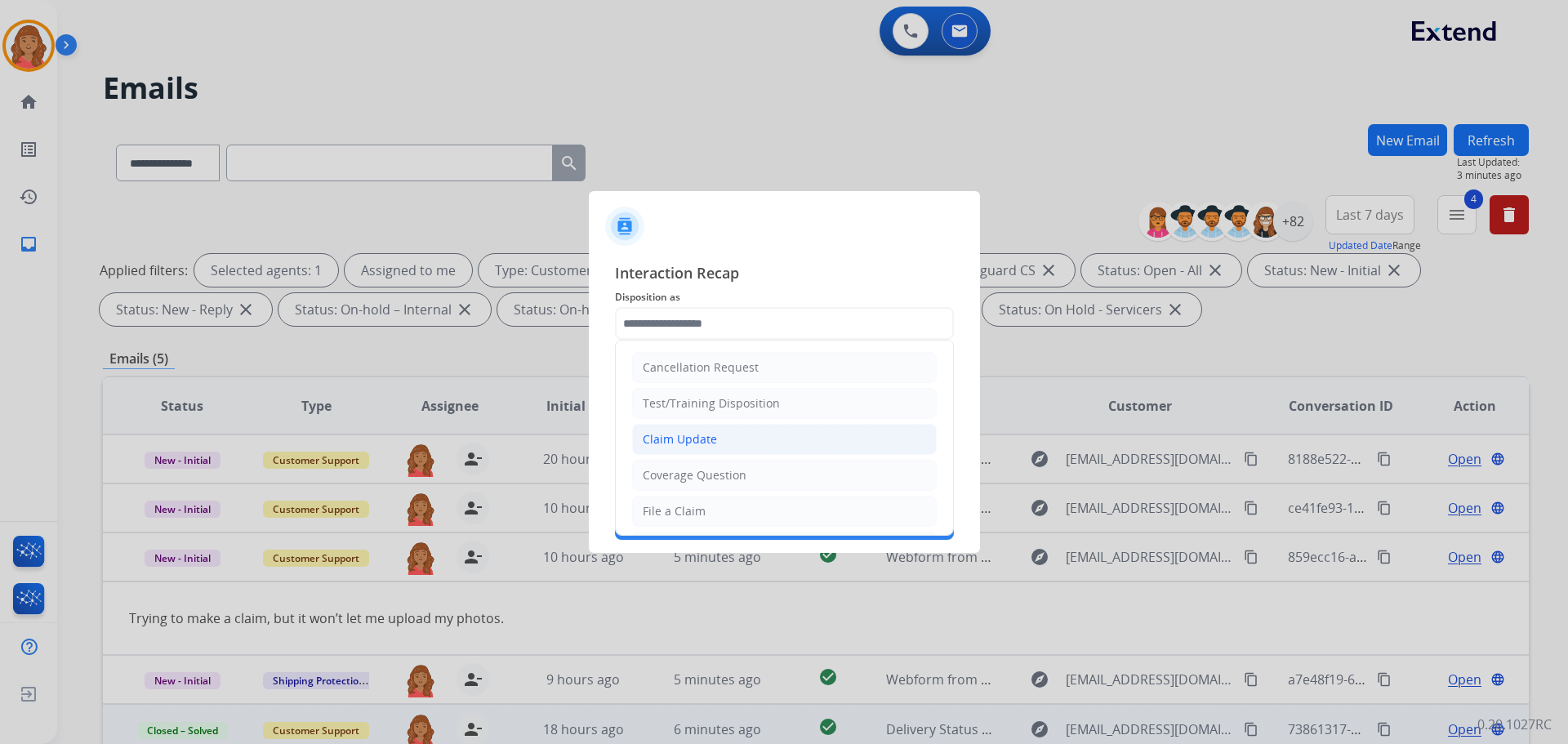
click at [681, 438] on div "Claim Update" at bounding box center [679, 439] width 74 height 16
type input "**********"
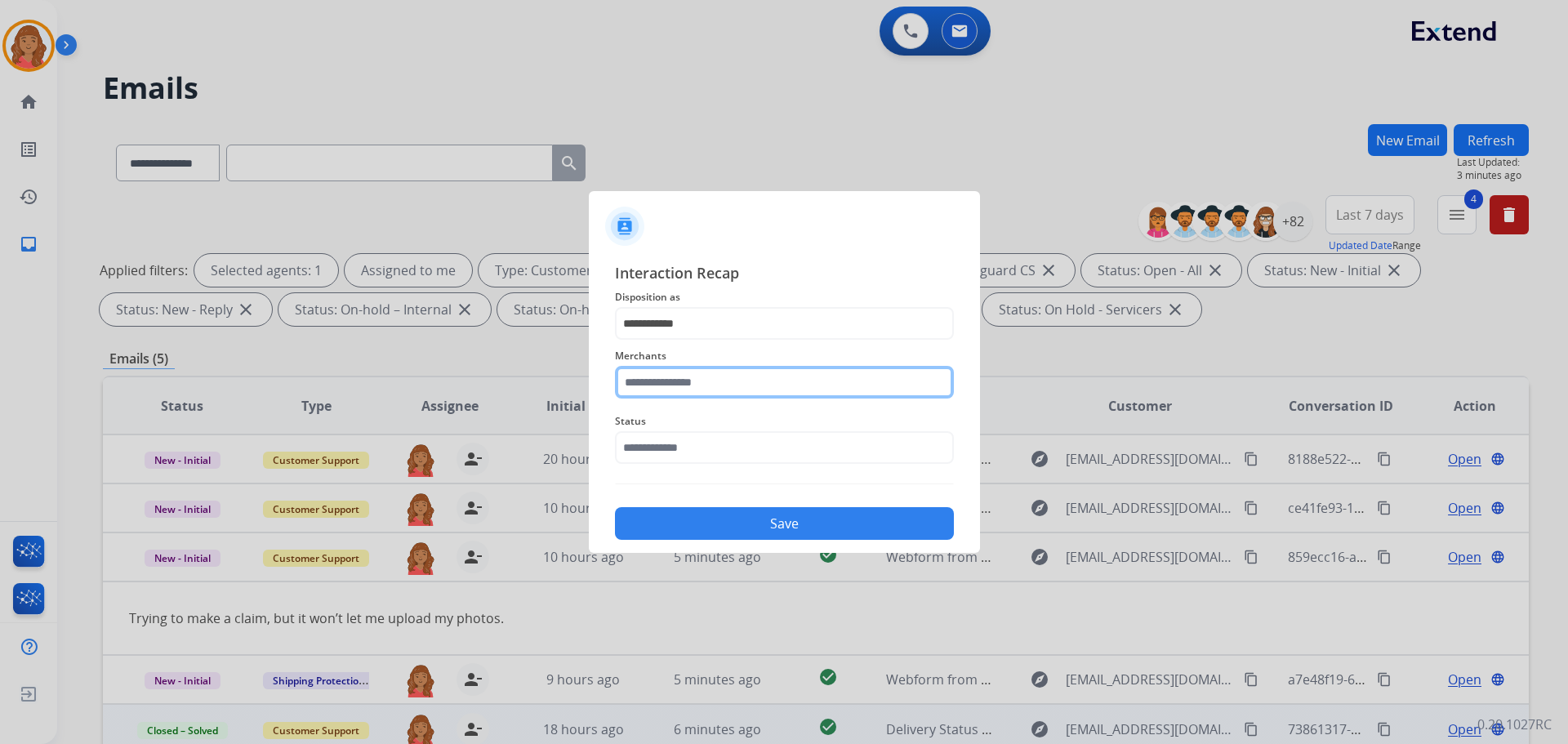
click at [677, 383] on input "text" at bounding box center [784, 382] width 339 height 33
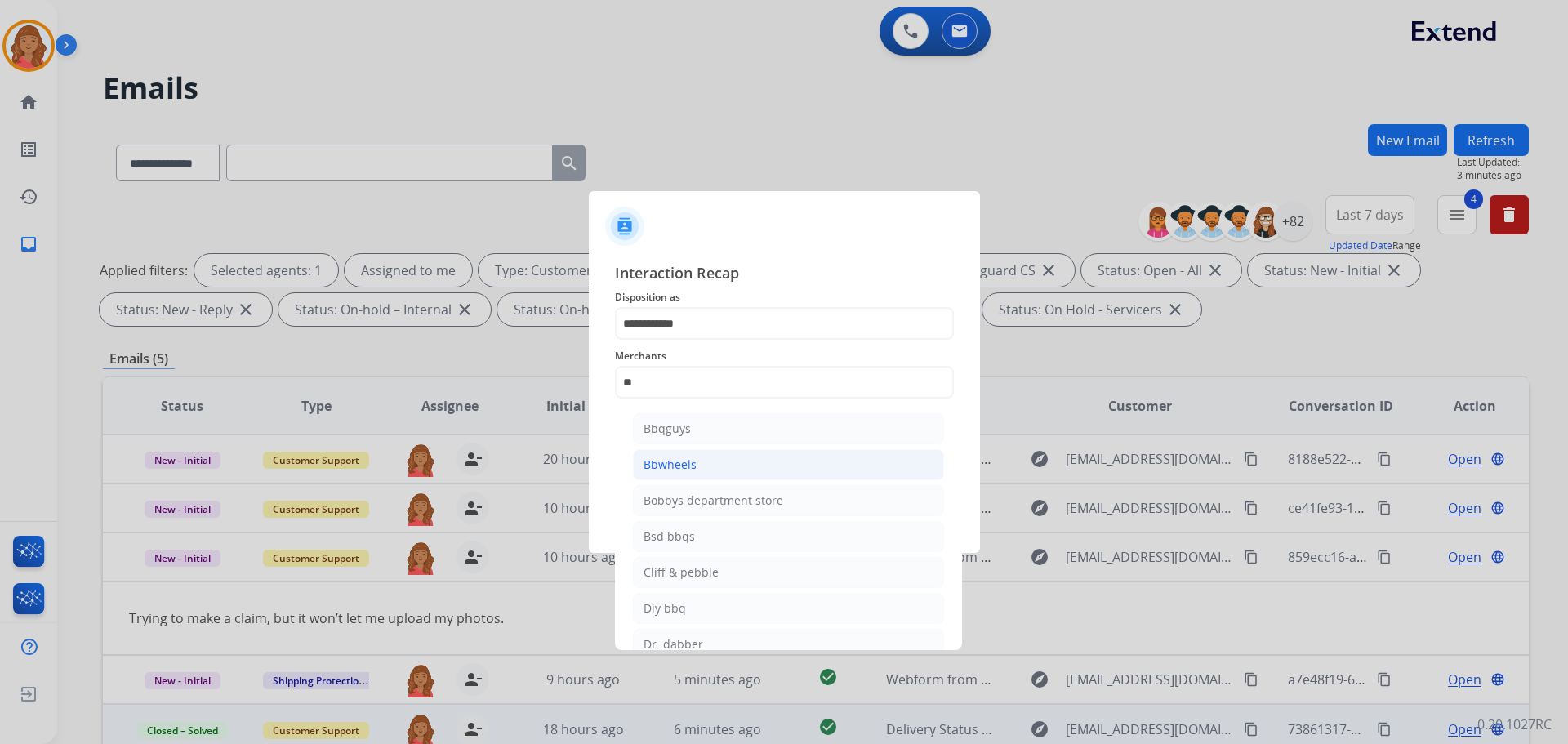
click at [676, 464] on div "Bbwheels" at bounding box center [670, 464] width 53 height 16
type input "********"
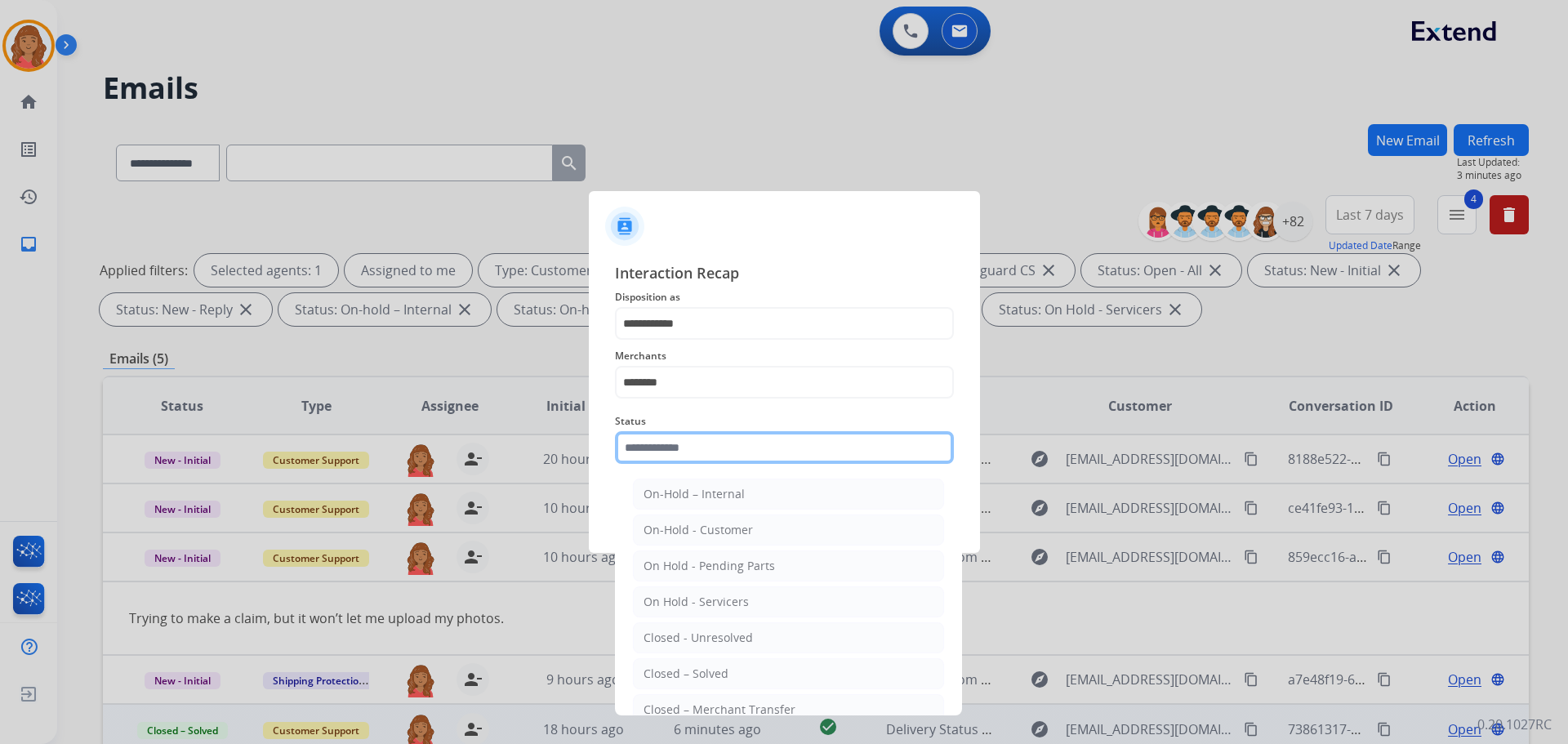
drag, startPoint x: 665, startPoint y: 446, endPoint x: 670, endPoint y: 473, distance: 27.5
click at [667, 453] on input "text" at bounding box center [784, 448] width 339 height 33
click at [682, 664] on li "Closed – Solved" at bounding box center [789, 674] width 311 height 31
type input "**********"
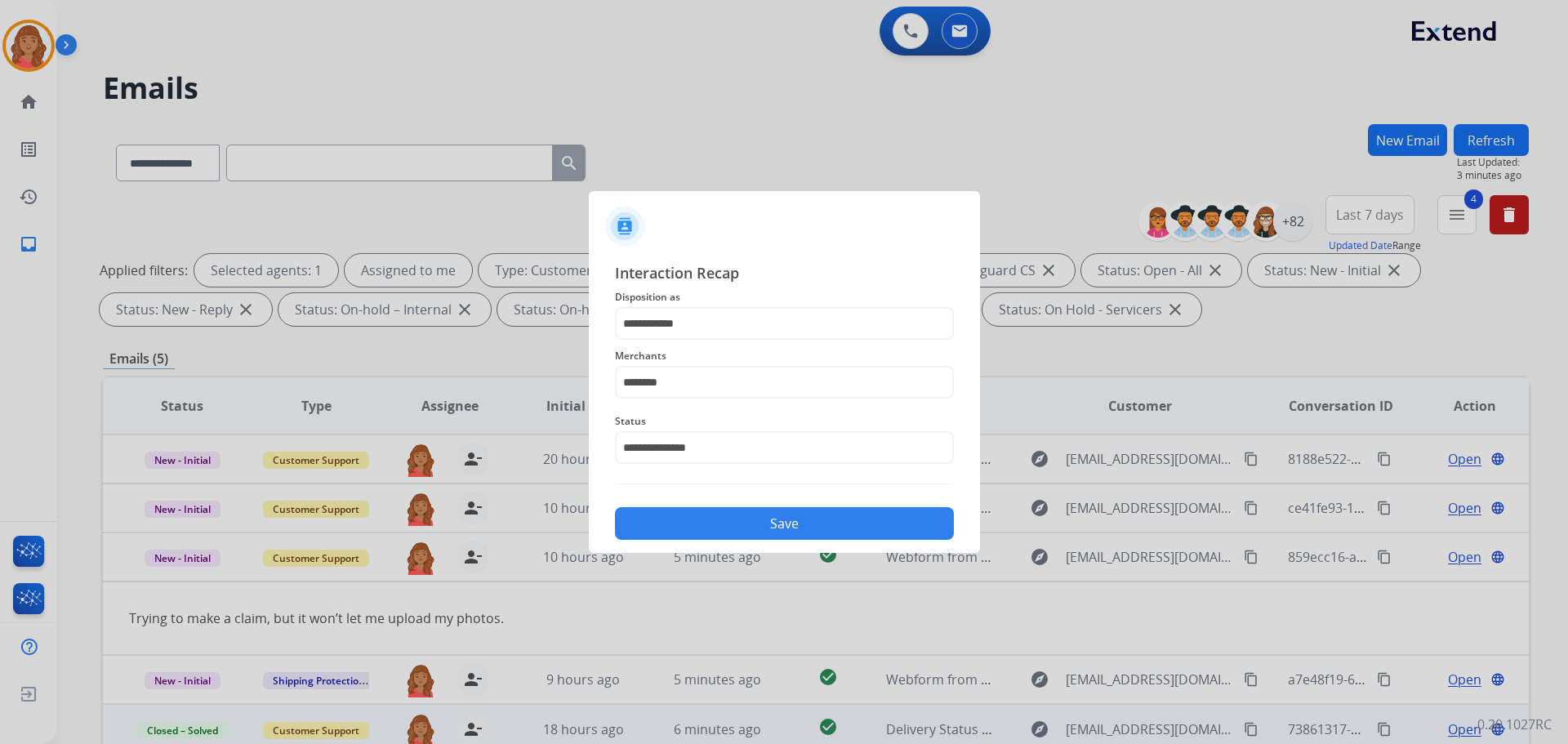
click at [734, 535] on button "Save" at bounding box center [784, 524] width 339 height 33
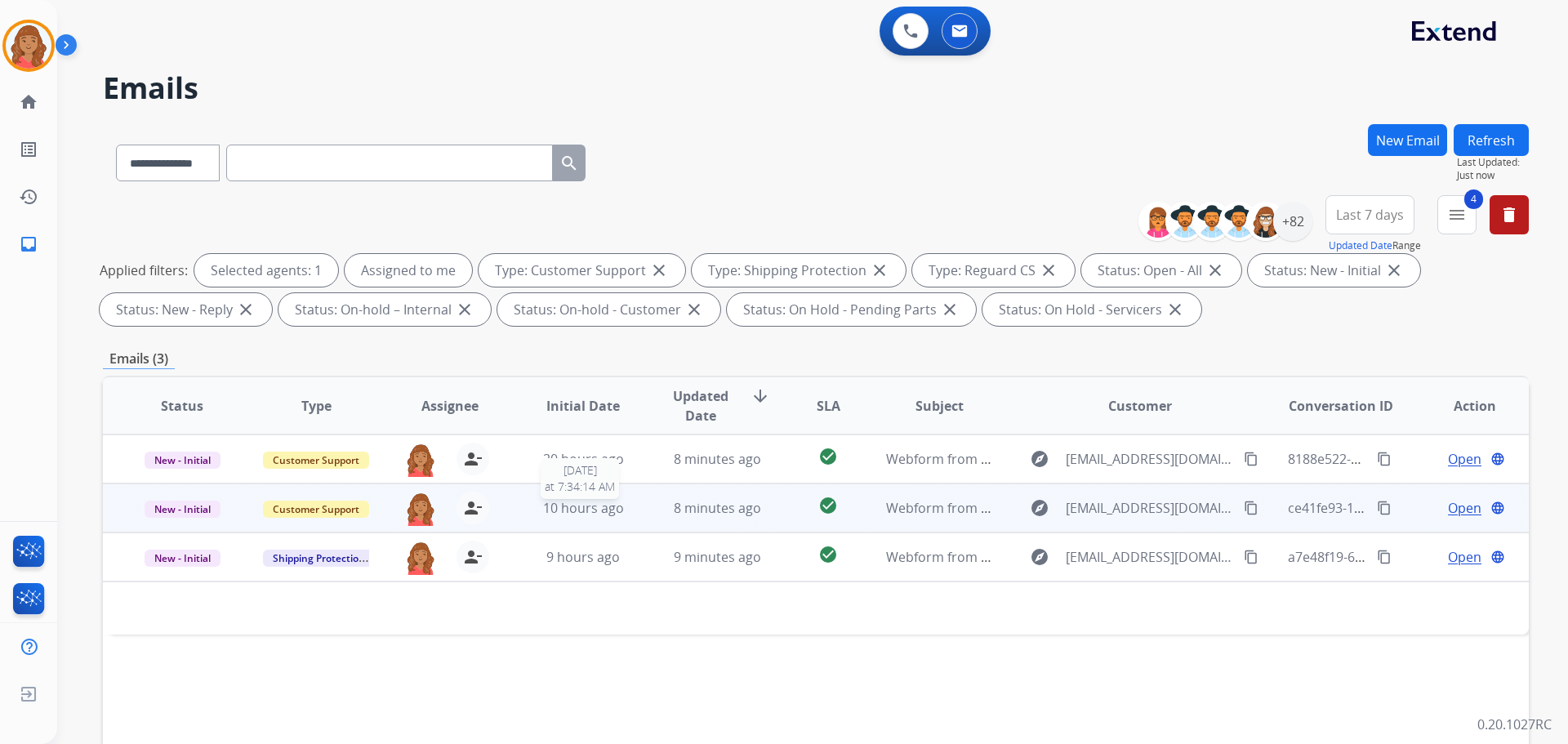
click at [597, 510] on span "10 hours ago" at bounding box center [583, 508] width 81 height 18
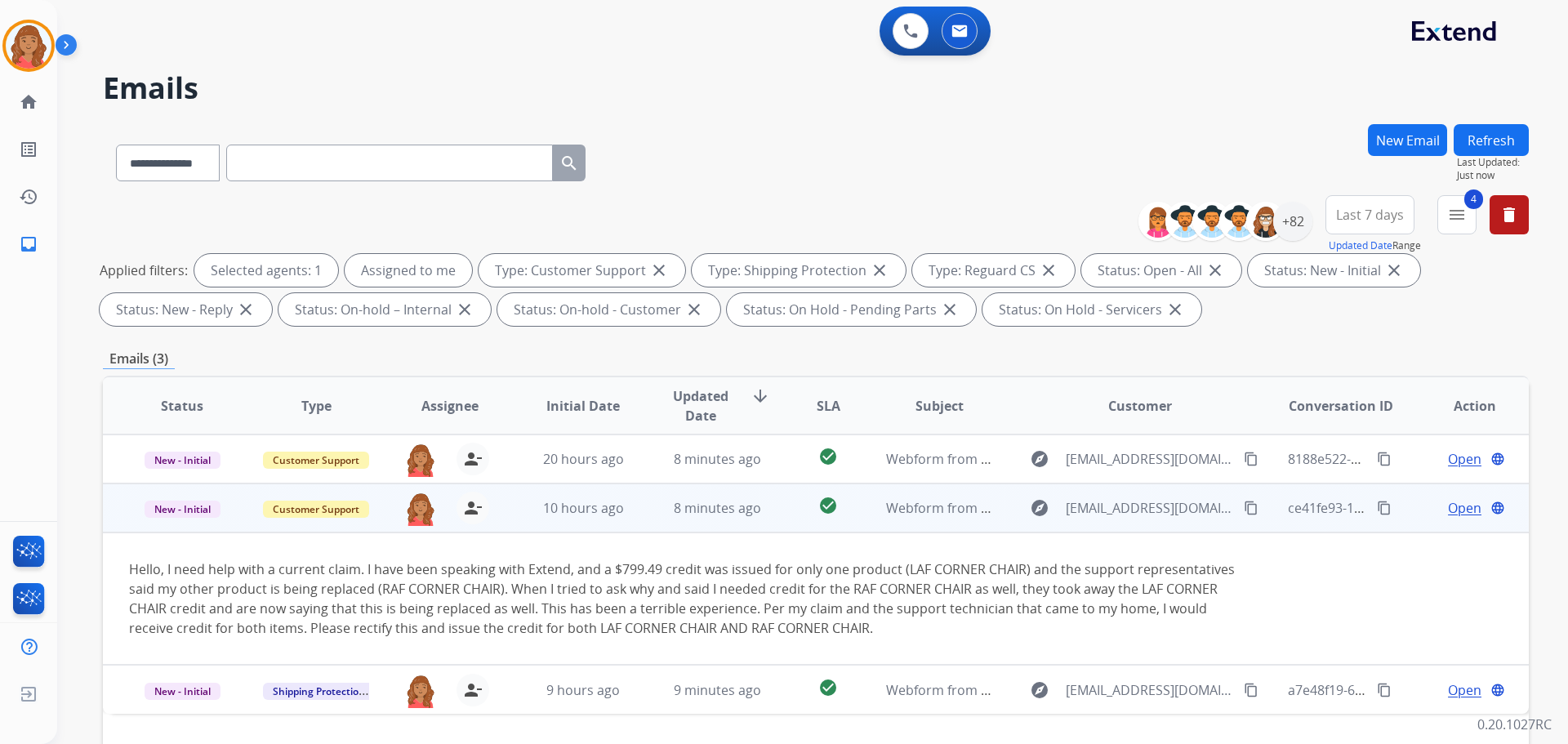
drag, startPoint x: 1242, startPoint y: 509, endPoint x: 1178, endPoint y: 533, distance: 68.4
click at [880, 509] on mat-icon "content_copy" at bounding box center [1251, 509] width 15 height 15
click at [880, 515] on span "Open" at bounding box center [1465, 508] width 34 height 20
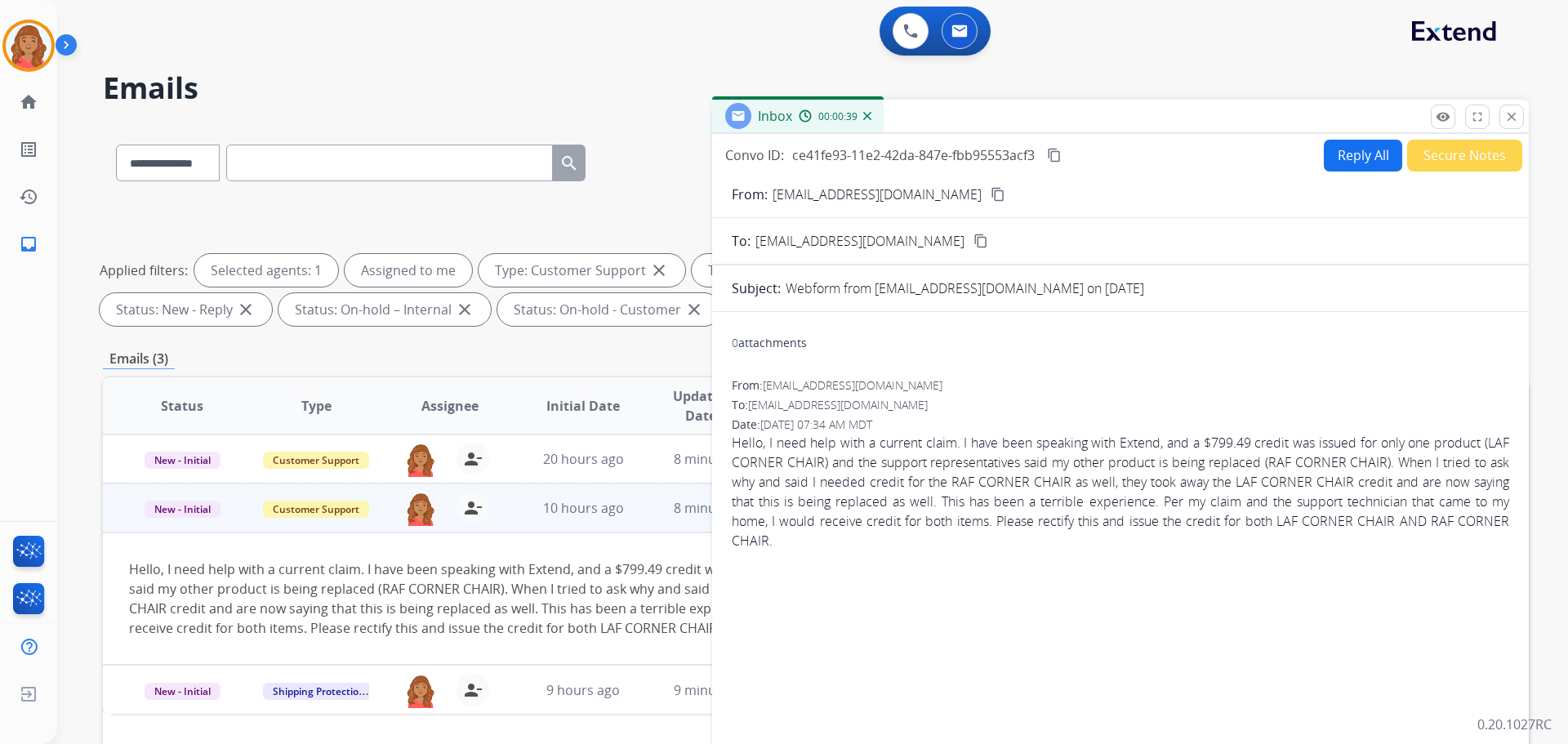
click at [880, 143] on button "Reply All" at bounding box center [1364, 156] width 79 height 32
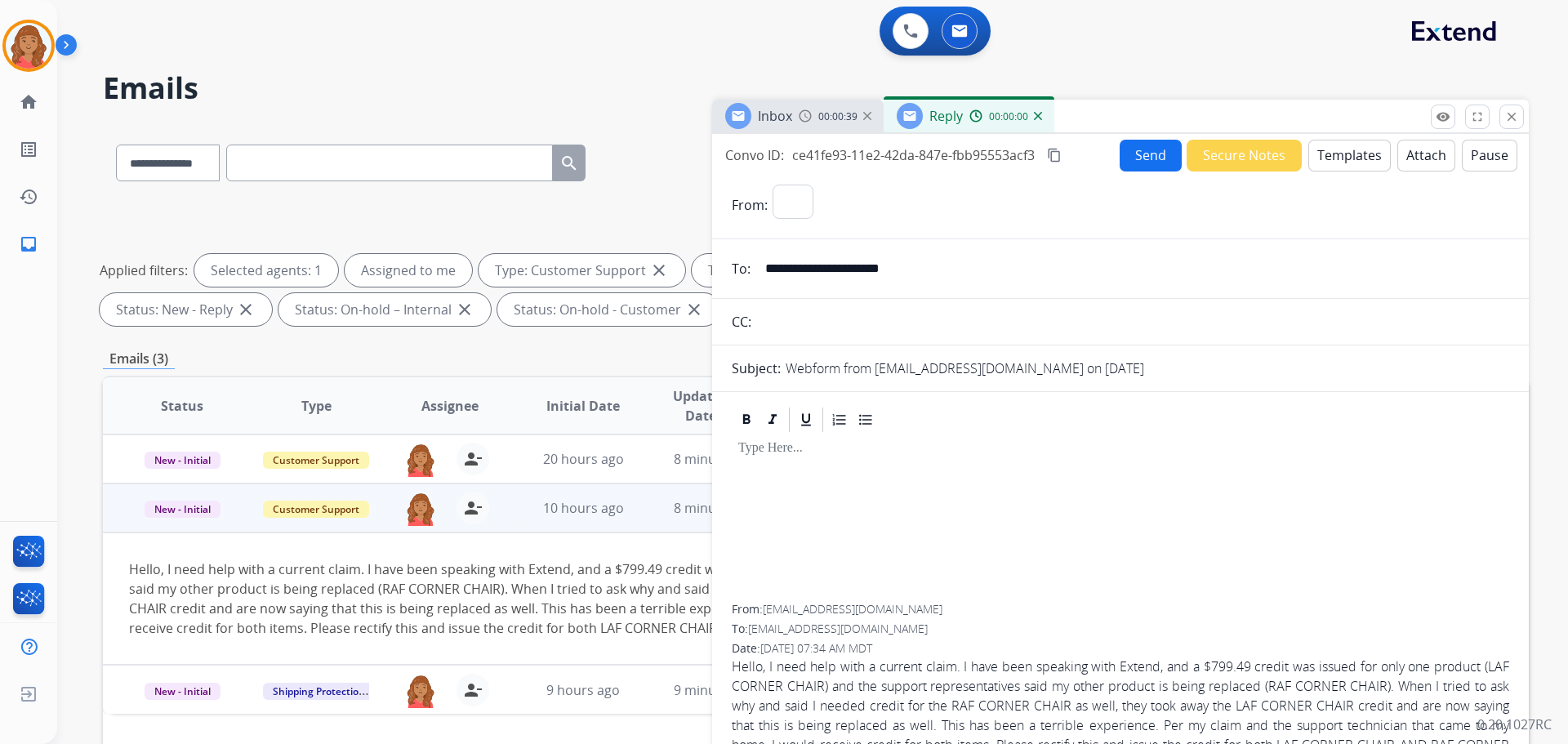
select select "**********"
click at [880, 158] on button "Templates" at bounding box center [1349, 156] width 83 height 32
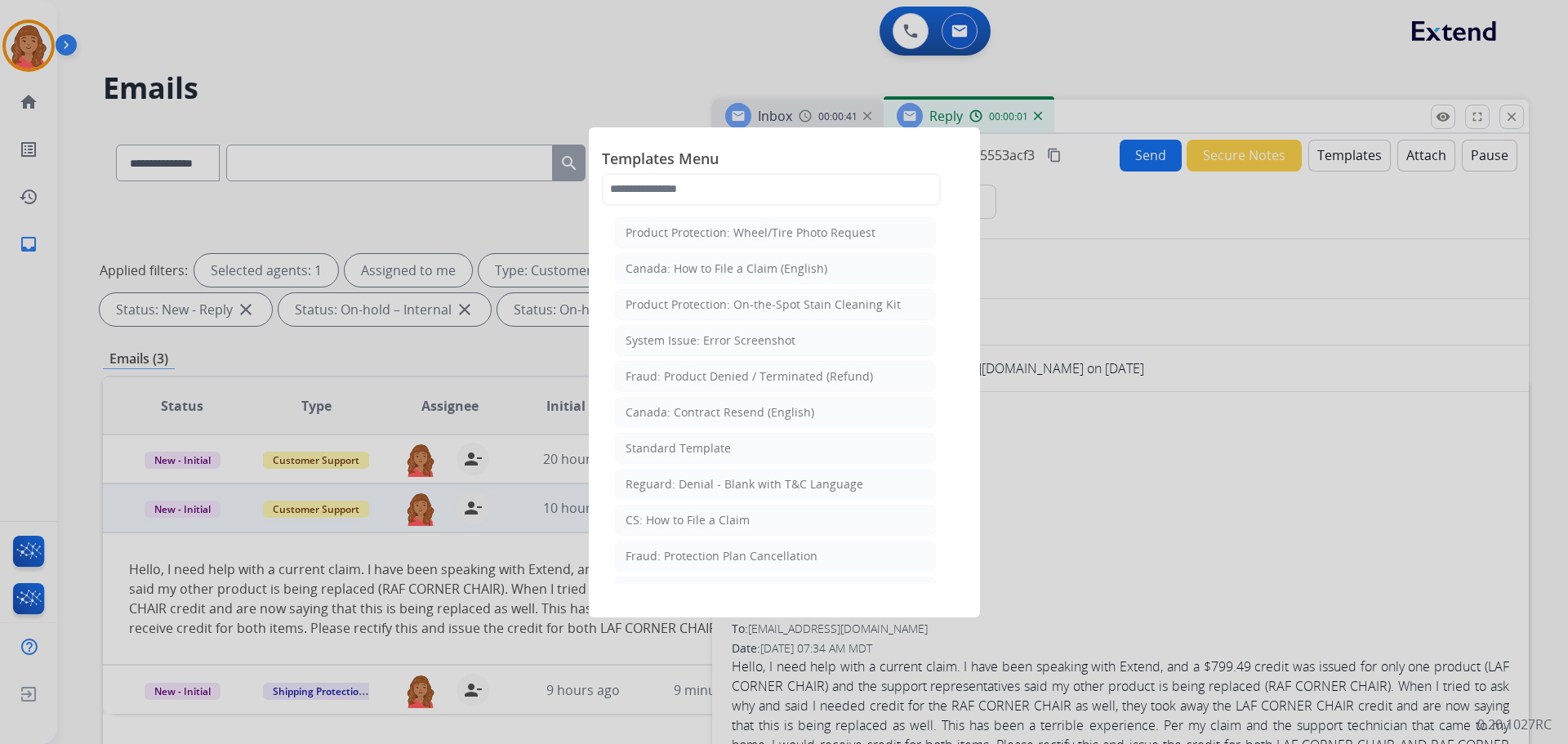
drag, startPoint x: 674, startPoint y: 446, endPoint x: 719, endPoint y: 495, distance: 66.5
click at [675, 446] on div "Standard Template" at bounding box center [678, 448] width 105 height 16
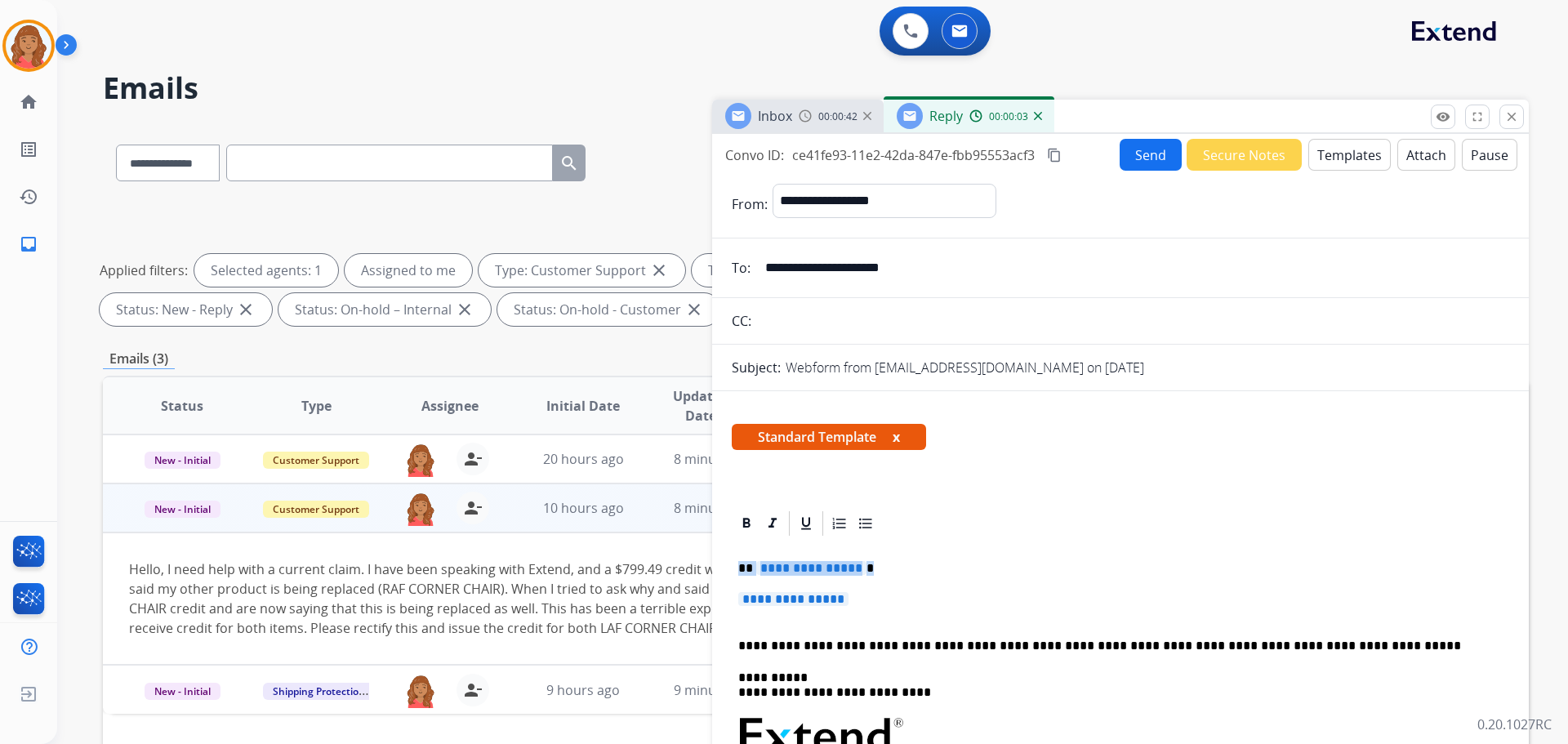
drag, startPoint x: 877, startPoint y: 598, endPoint x: 673, endPoint y: 552, distance: 209.1
click at [672, 552] on div "**********" at bounding box center [816, 566] width 1425 height 884
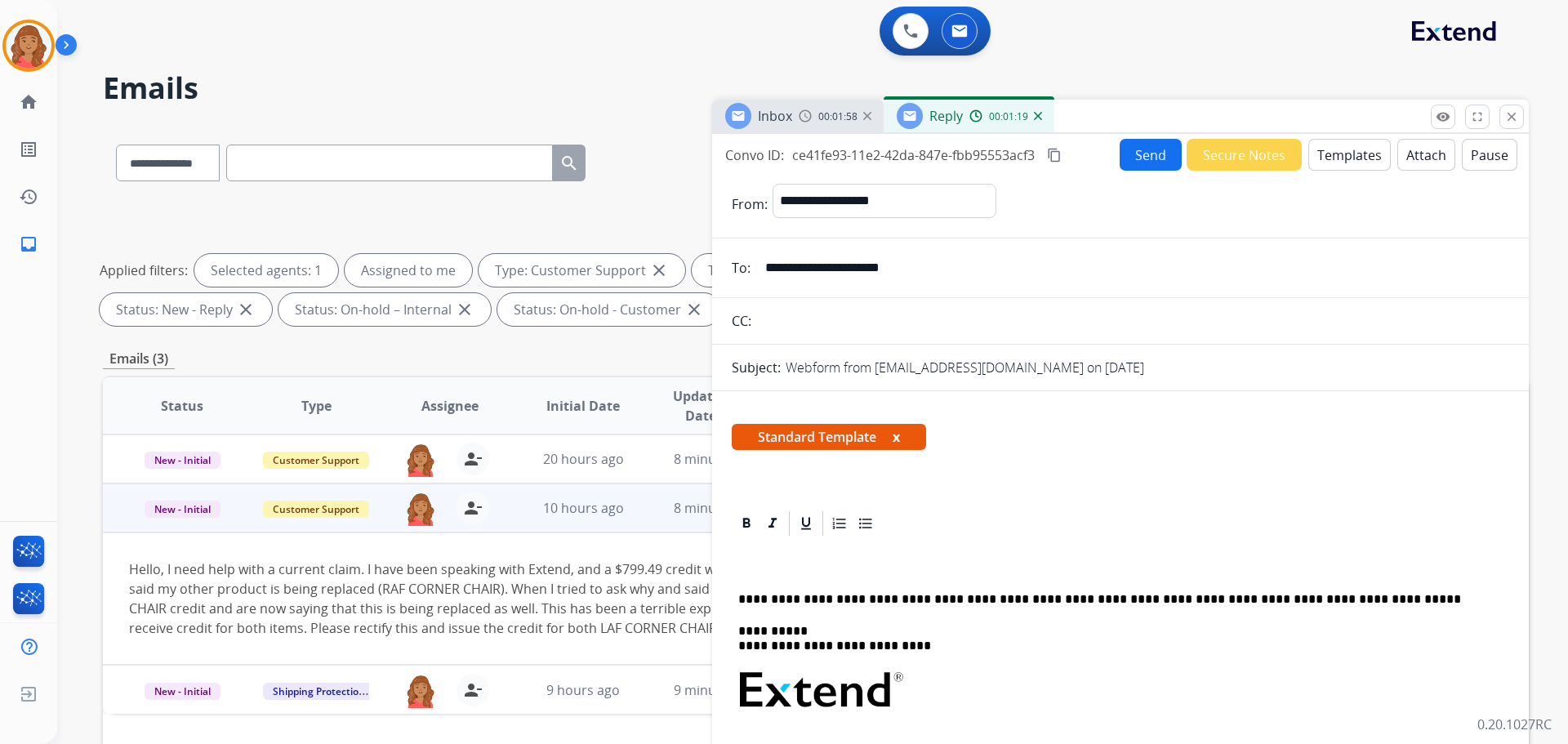
drag, startPoint x: 1356, startPoint y: 448, endPoint x: 1138, endPoint y: 504, distance: 225.1
click at [880, 453] on div "Standard Template x" at bounding box center [1120, 444] width 777 height 39
click at [755, 578] on div "**********" at bounding box center [1120, 752] width 777 height 427
drag, startPoint x: 758, startPoint y: 579, endPoint x: 762, endPoint y: 569, distance: 10.8
drag, startPoint x: 762, startPoint y: 569, endPoint x: 742, endPoint y: 561, distance: 21.5
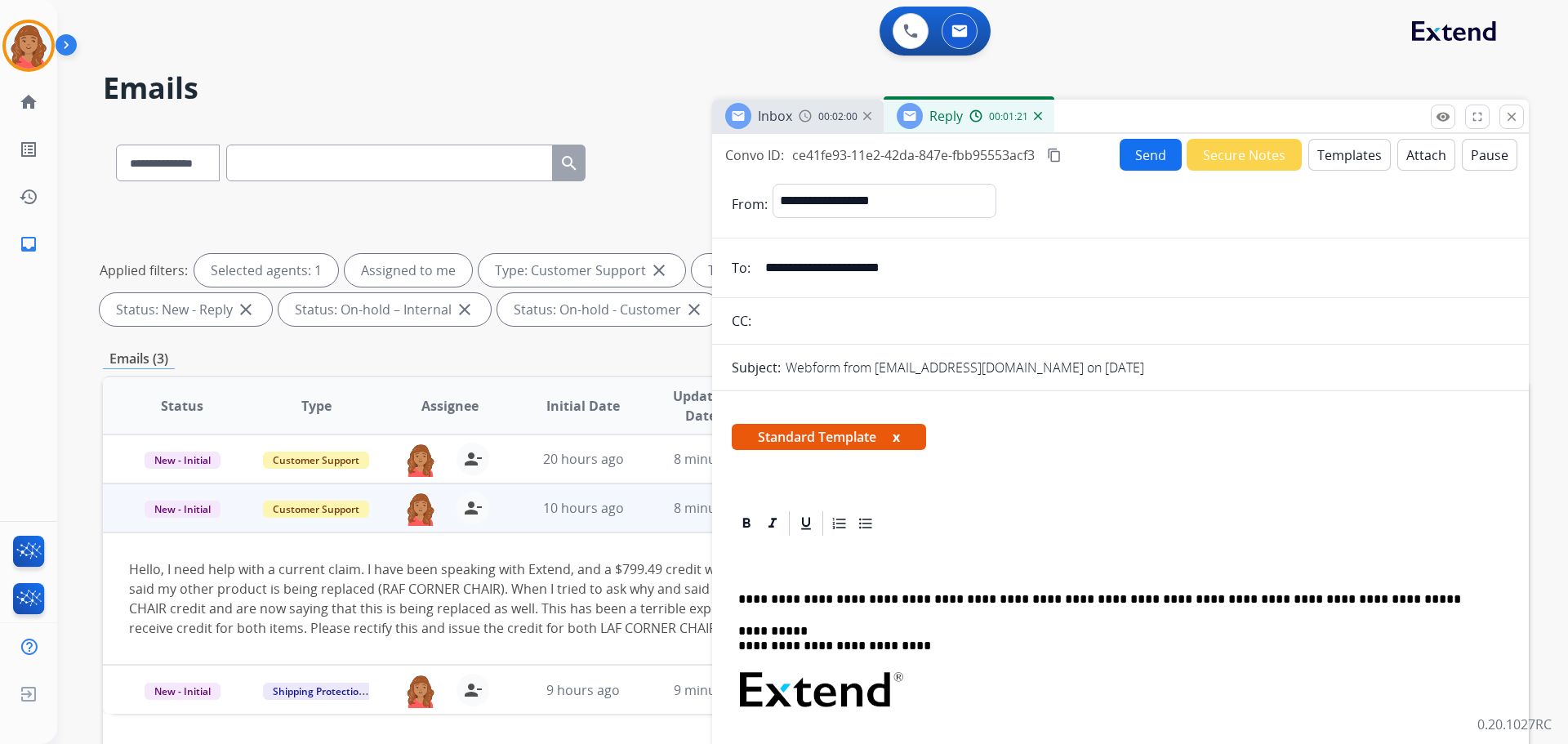
click at [740, 561] on div "**********" at bounding box center [1120, 752] width 777 height 427
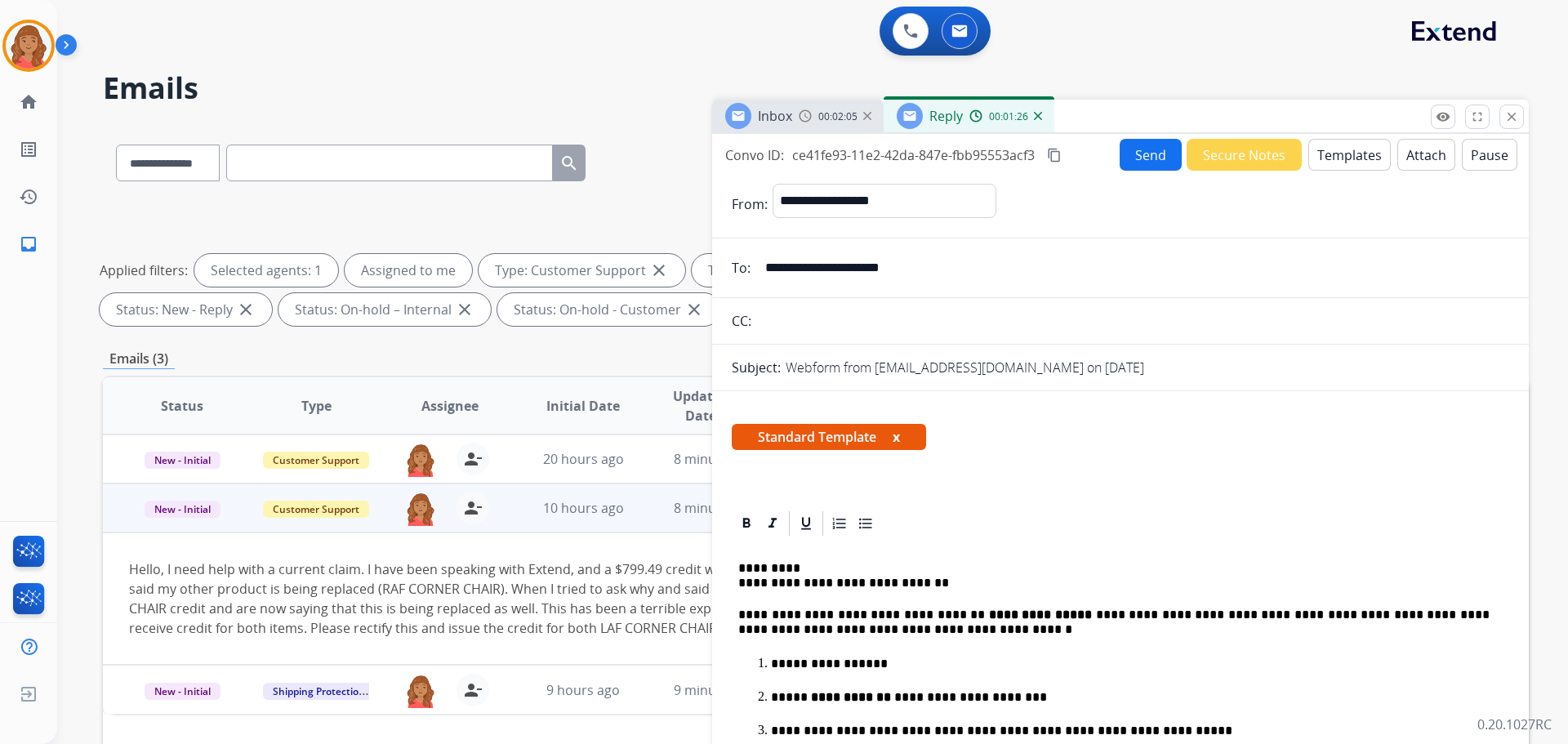
drag, startPoint x: 1059, startPoint y: 155, endPoint x: 915, endPoint y: 258, distance: 177.0
click at [880, 155] on mat-icon "content_copy" at bounding box center [1054, 156] width 15 height 15
click at [880, 154] on button "Send" at bounding box center [1151, 155] width 62 height 32
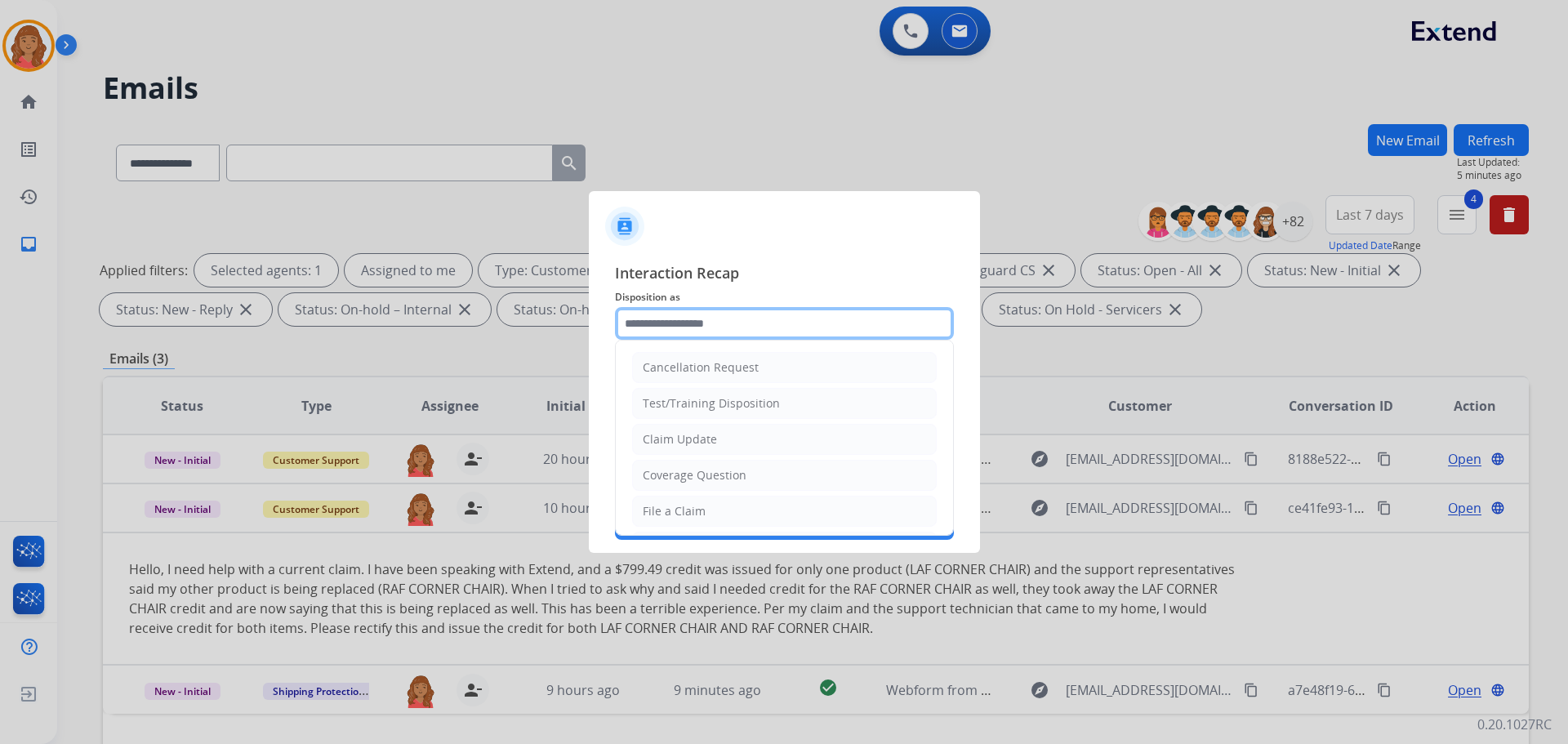
drag, startPoint x: 705, startPoint y: 321, endPoint x: 710, endPoint y: 329, distance: 9.4
click at [709, 327] on input "text" at bounding box center [784, 323] width 339 height 33
drag, startPoint x: 669, startPoint y: 515, endPoint x: 672, endPoint y: 447, distance: 68.1
click at [669, 512] on div "File a Claim" at bounding box center [673, 510] width 63 height 16
type input "**********"
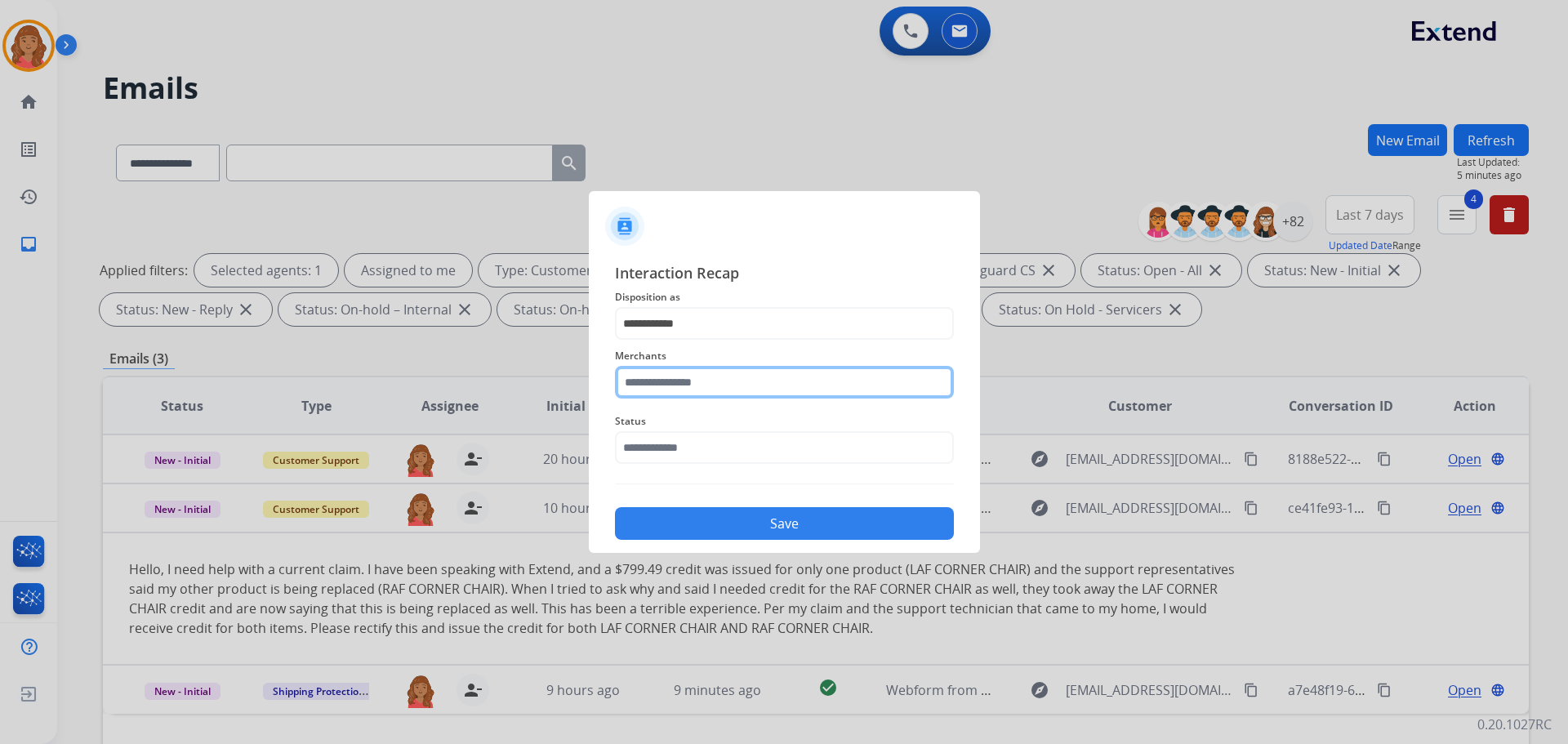
click at [684, 383] on input "text" at bounding box center [784, 382] width 339 height 33
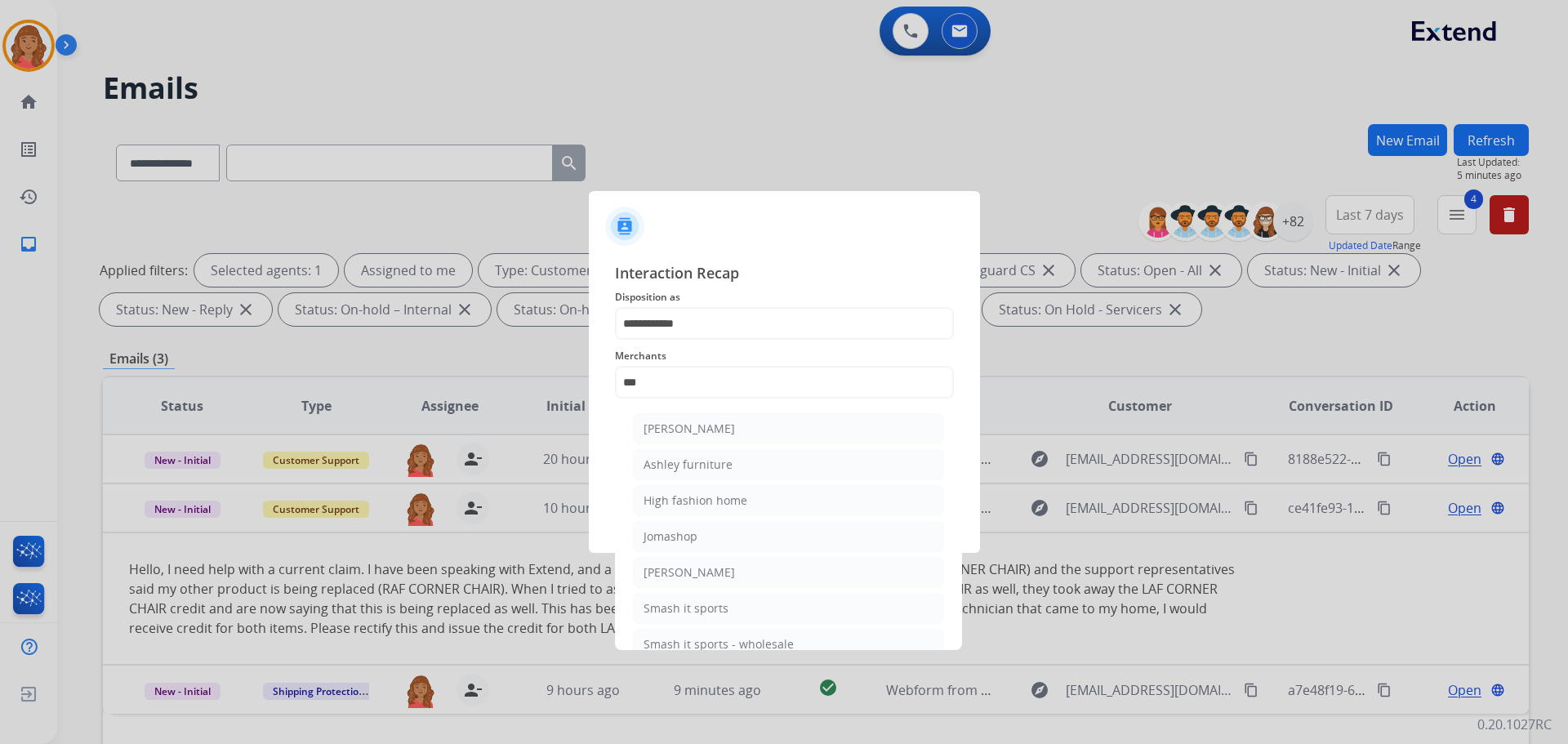
click at [681, 469] on div "Ashley furniture" at bounding box center [687, 464] width 89 height 16
type input "**********"
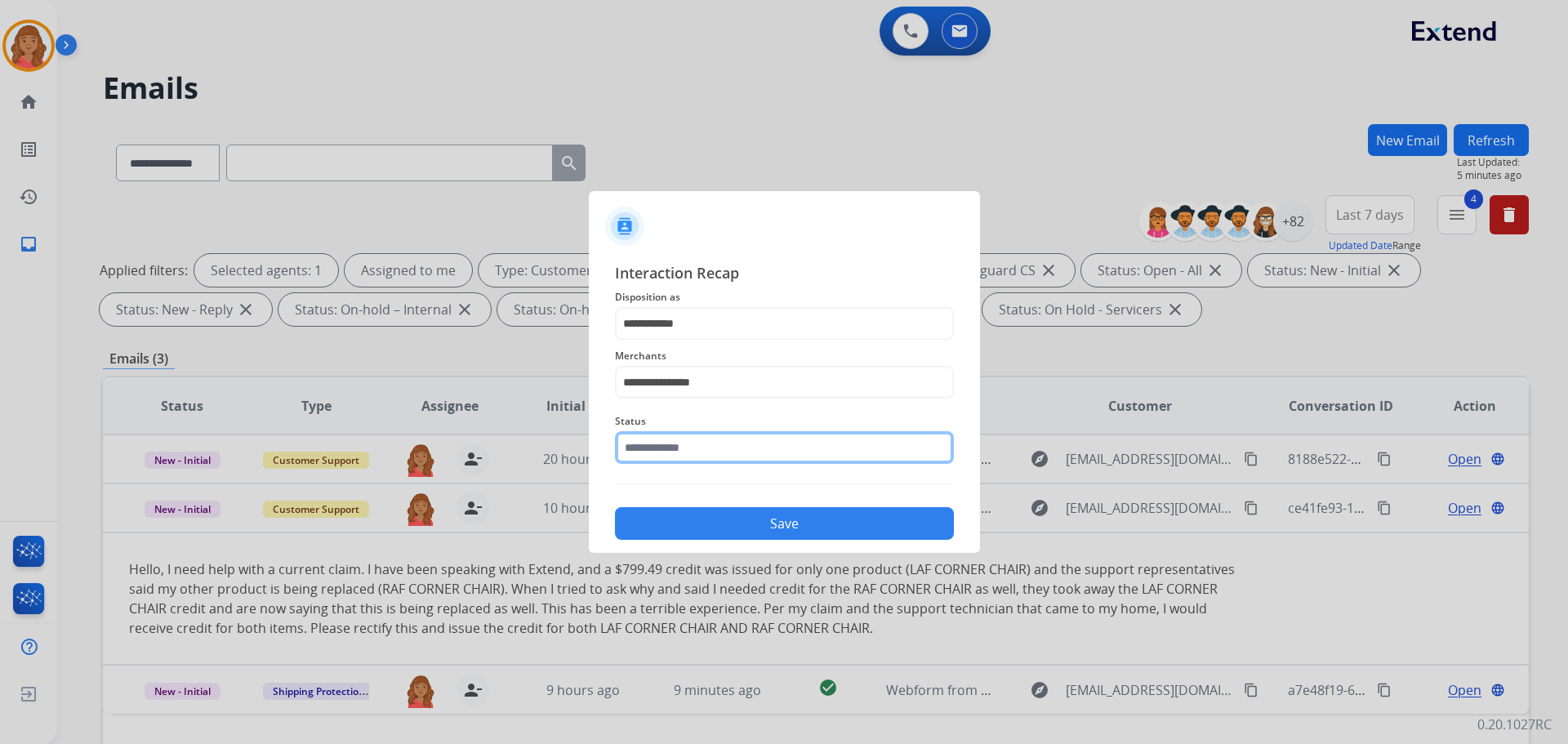
click at [674, 452] on input "text" at bounding box center [784, 448] width 339 height 33
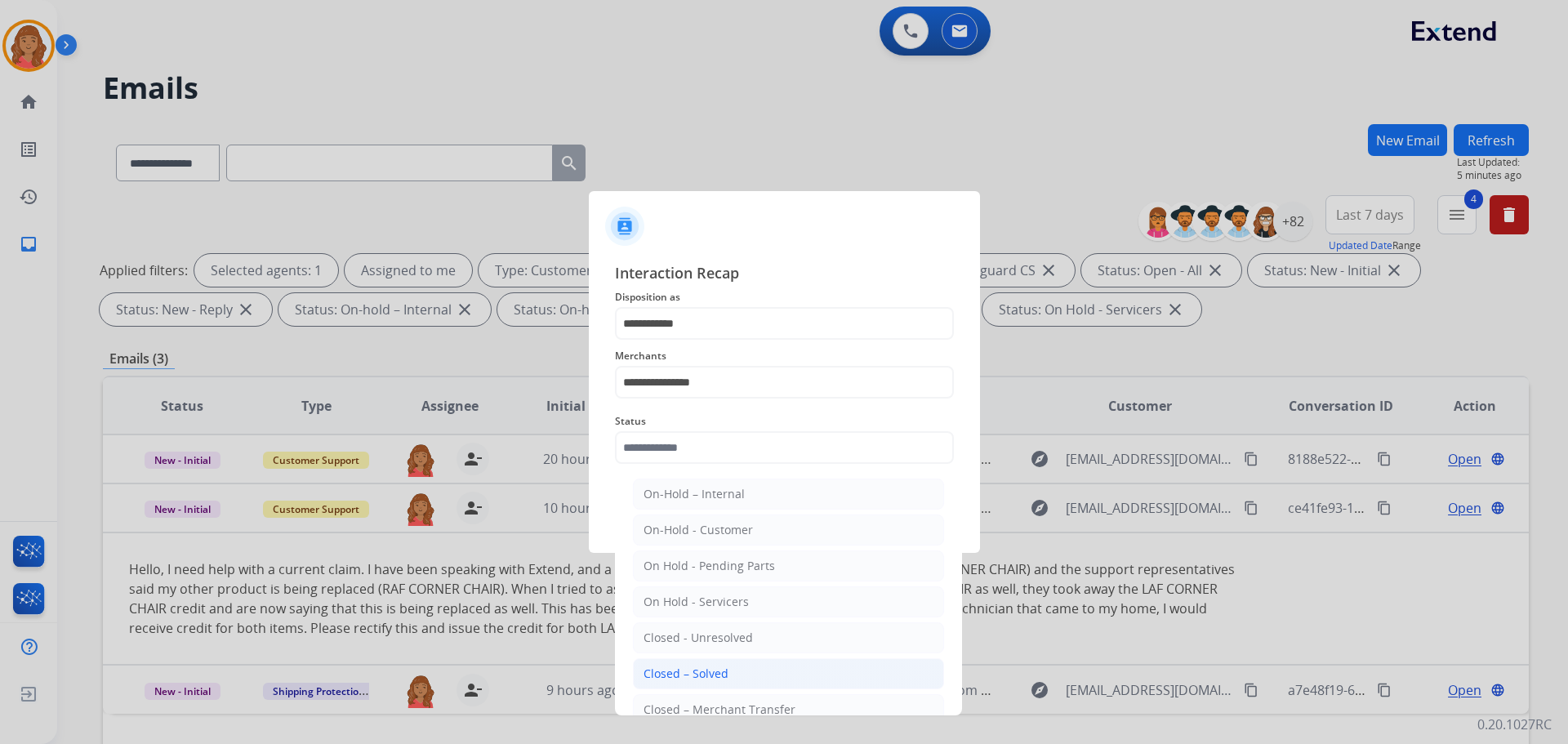
drag, startPoint x: 673, startPoint y: 667, endPoint x: 699, endPoint y: 591, distance: 80.3
click at [674, 664] on div "Closed – Solved" at bounding box center [686, 674] width 85 height 16
type input "**********"
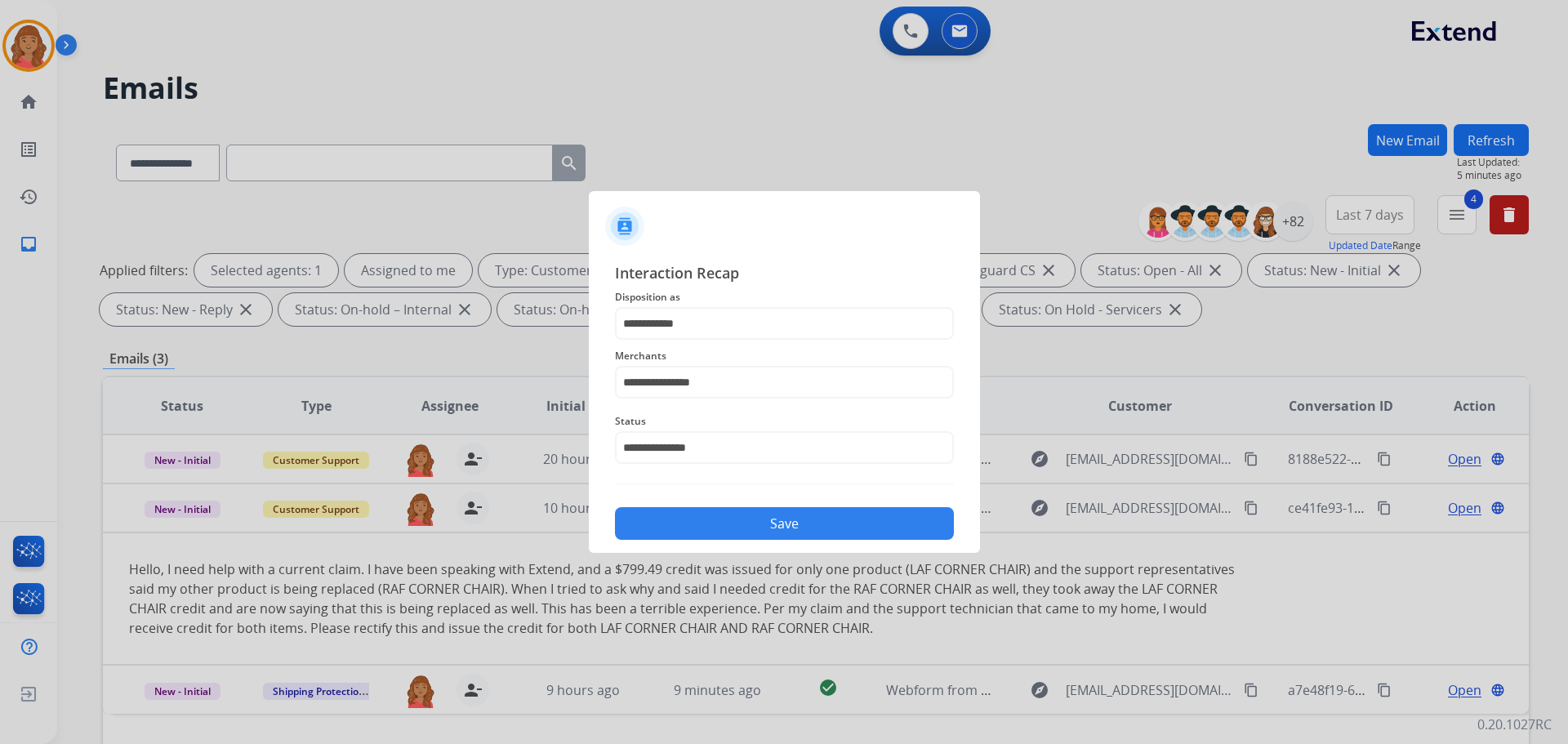
click at [710, 527] on button "Save" at bounding box center [784, 524] width 339 height 33
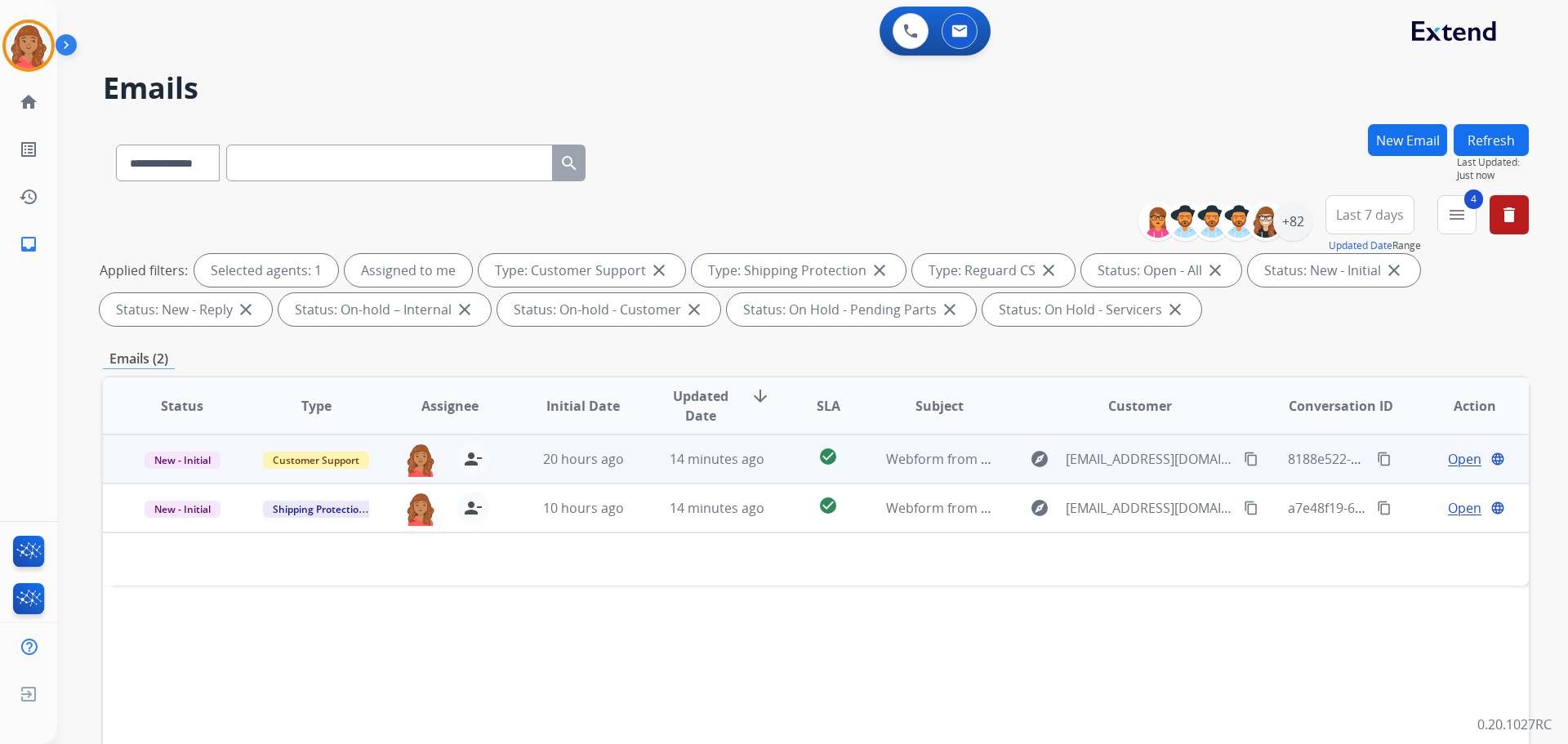
click at [692, 468] on div "14 minutes ago" at bounding box center [717, 459] width 107 height 20
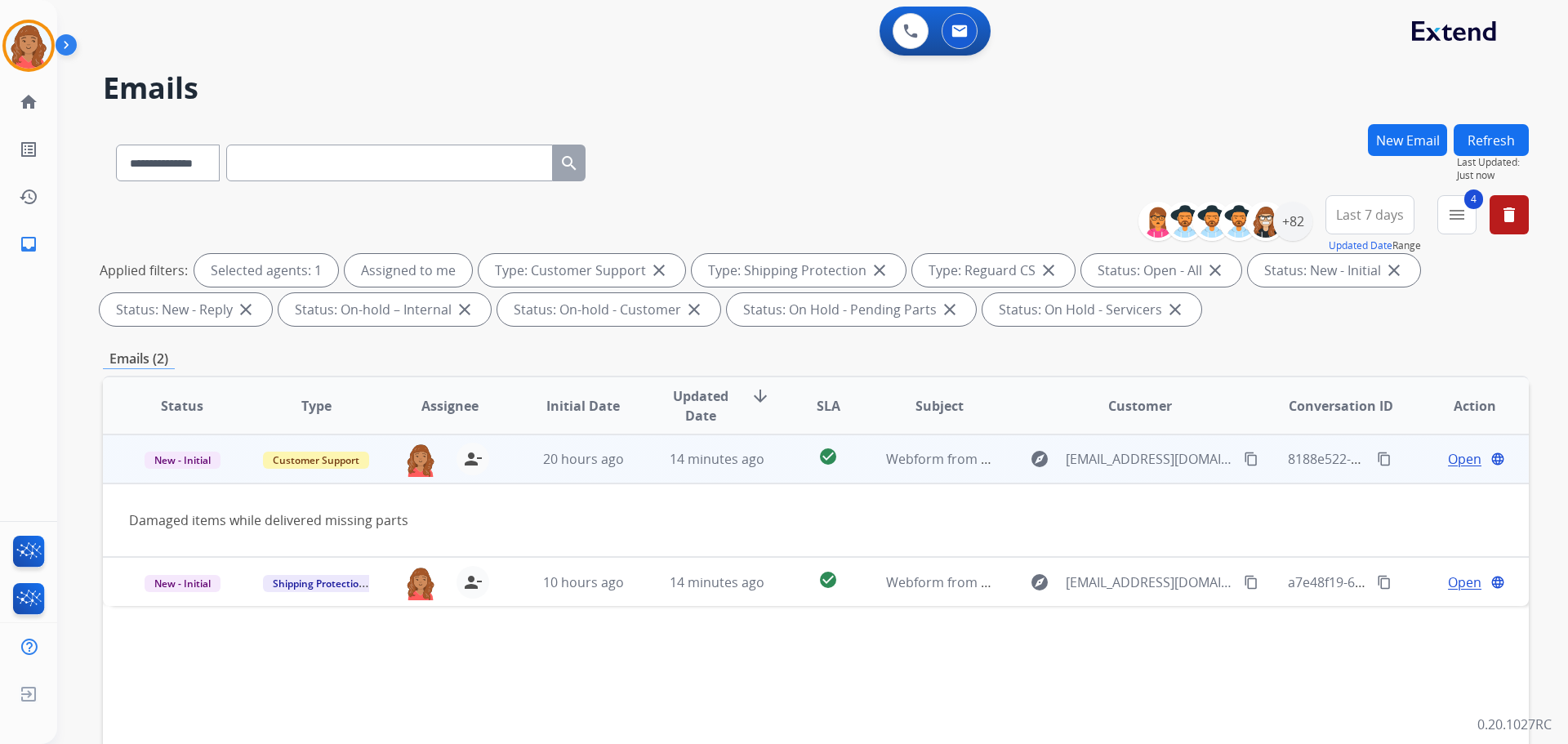
drag, startPoint x: 1230, startPoint y: 458, endPoint x: 1121, endPoint y: 465, distance: 109.2
click at [880, 458] on mat-icon "content_copy" at bounding box center [1251, 460] width 15 height 15
click at [880, 458] on span "Open" at bounding box center [1465, 459] width 34 height 20
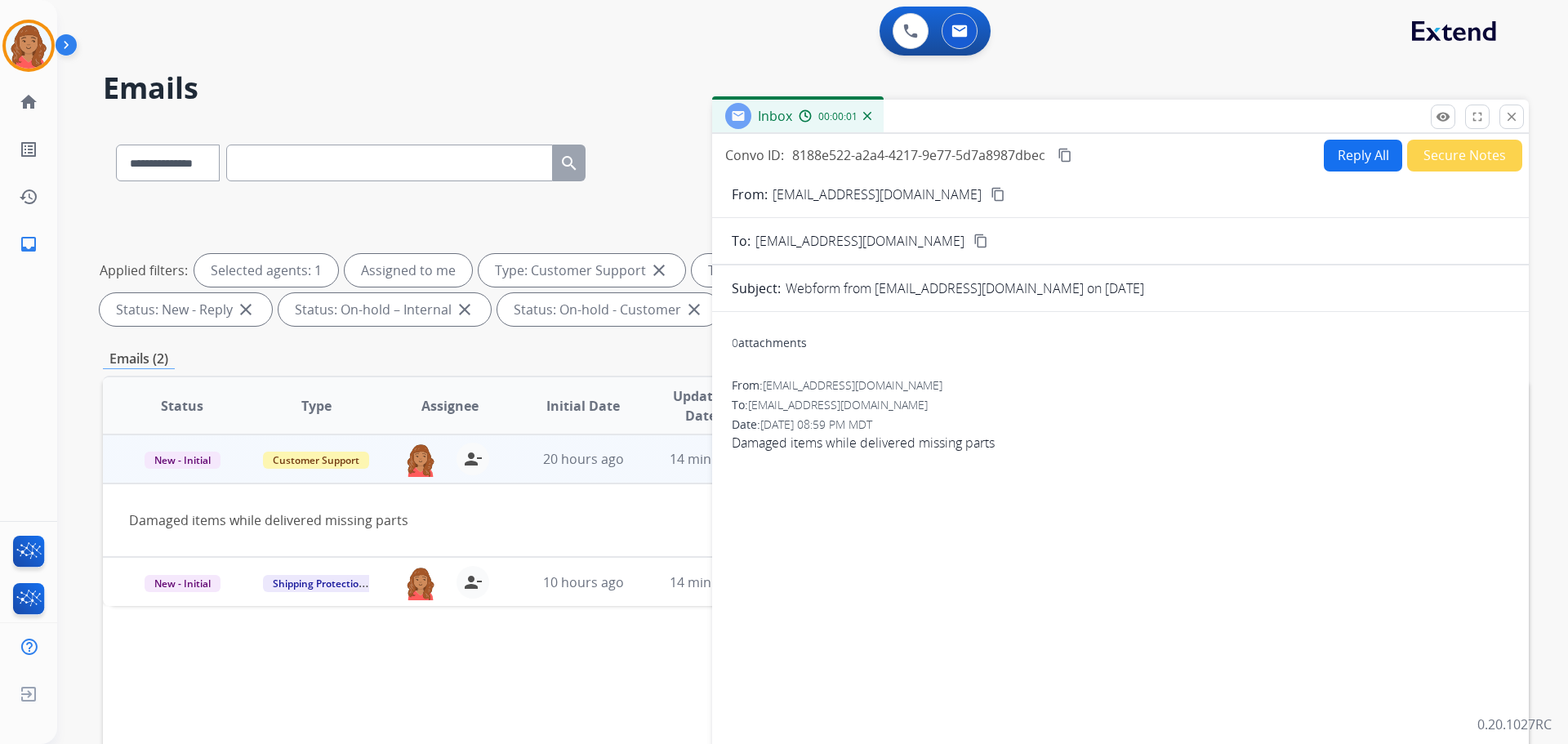
click at [880, 153] on button "Reply All" at bounding box center [1364, 156] width 79 height 32
select select "**********"
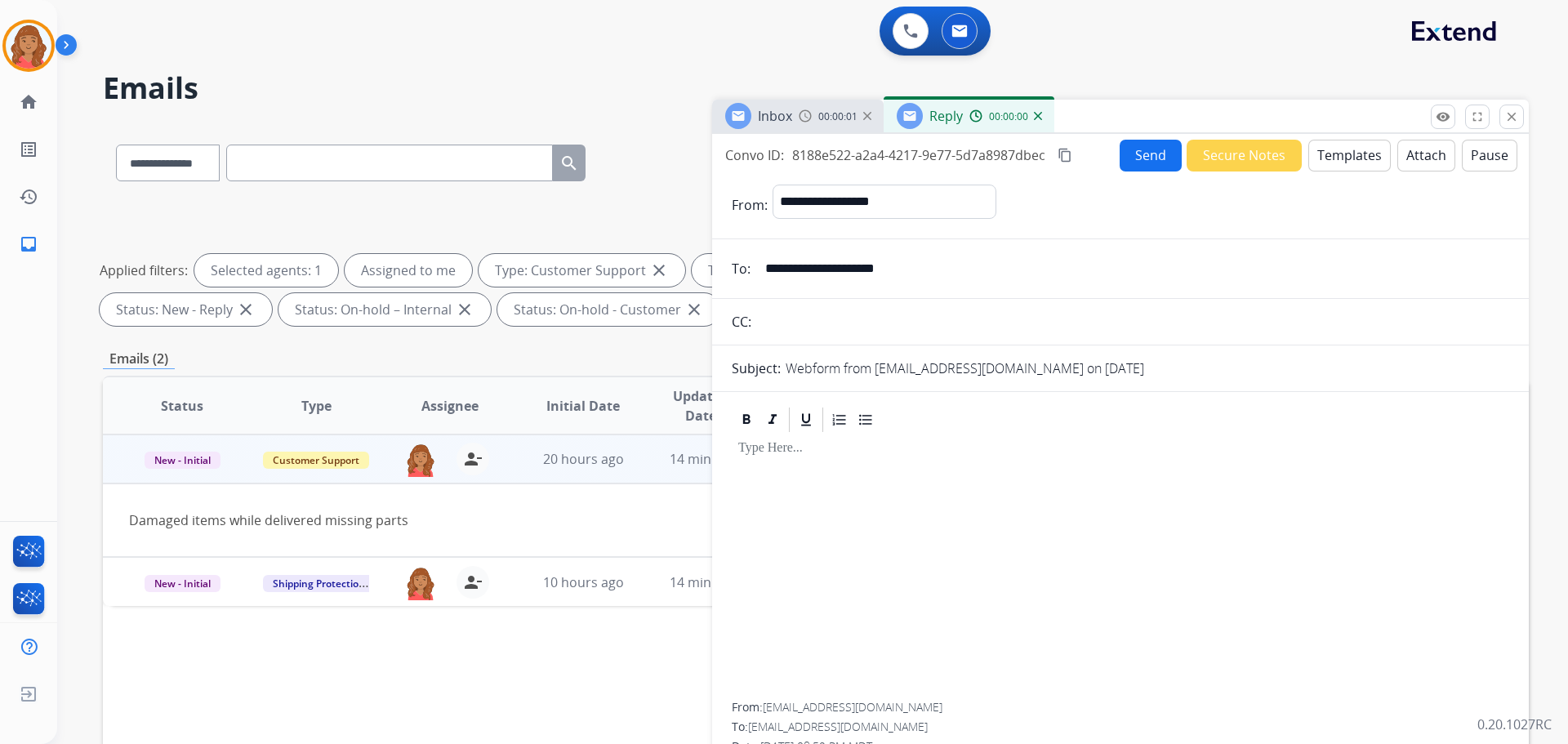
drag, startPoint x: 1324, startPoint y: 155, endPoint x: 1312, endPoint y: 161, distance: 13.4
click at [880, 161] on button "Templates" at bounding box center [1349, 156] width 83 height 32
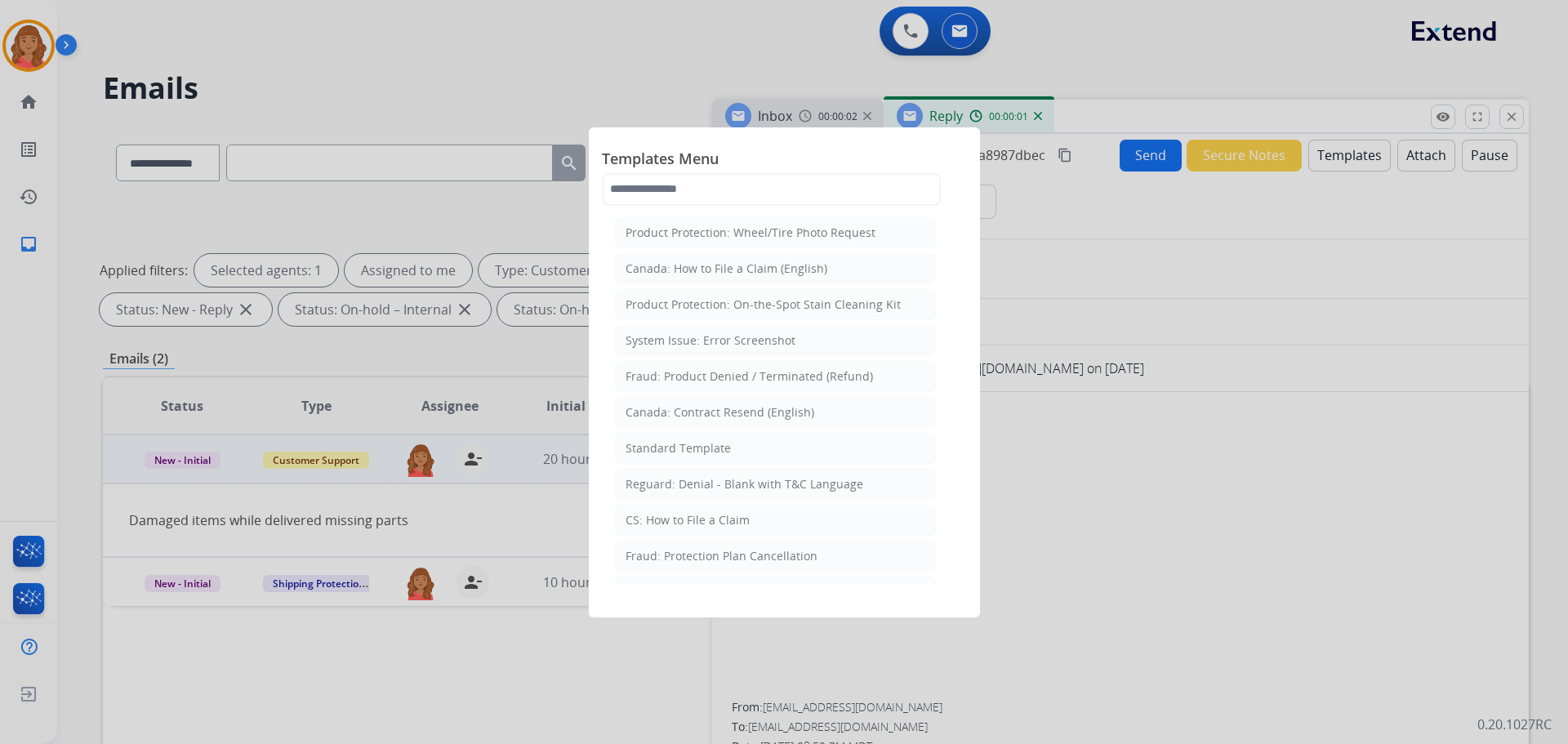
click at [649, 451] on div "Standard Template" at bounding box center [678, 448] width 105 height 16
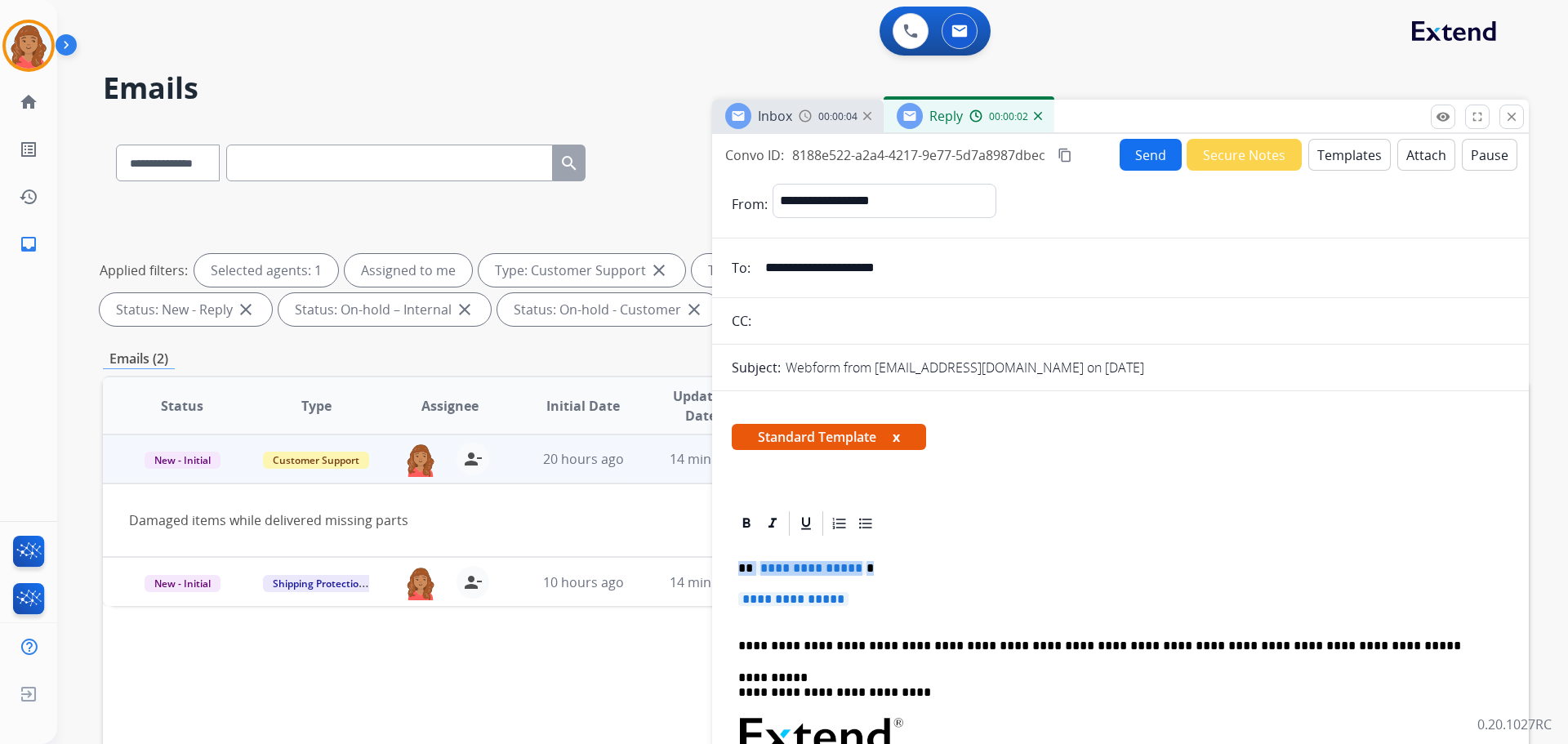
drag, startPoint x: 882, startPoint y: 609, endPoint x: 720, endPoint y: 566, distance: 167.6
click at [870, 606] on p "**********" at bounding box center [1120, 607] width 764 height 30
drag, startPoint x: 862, startPoint y: 602, endPoint x: 740, endPoint y: 565, distance: 127.5
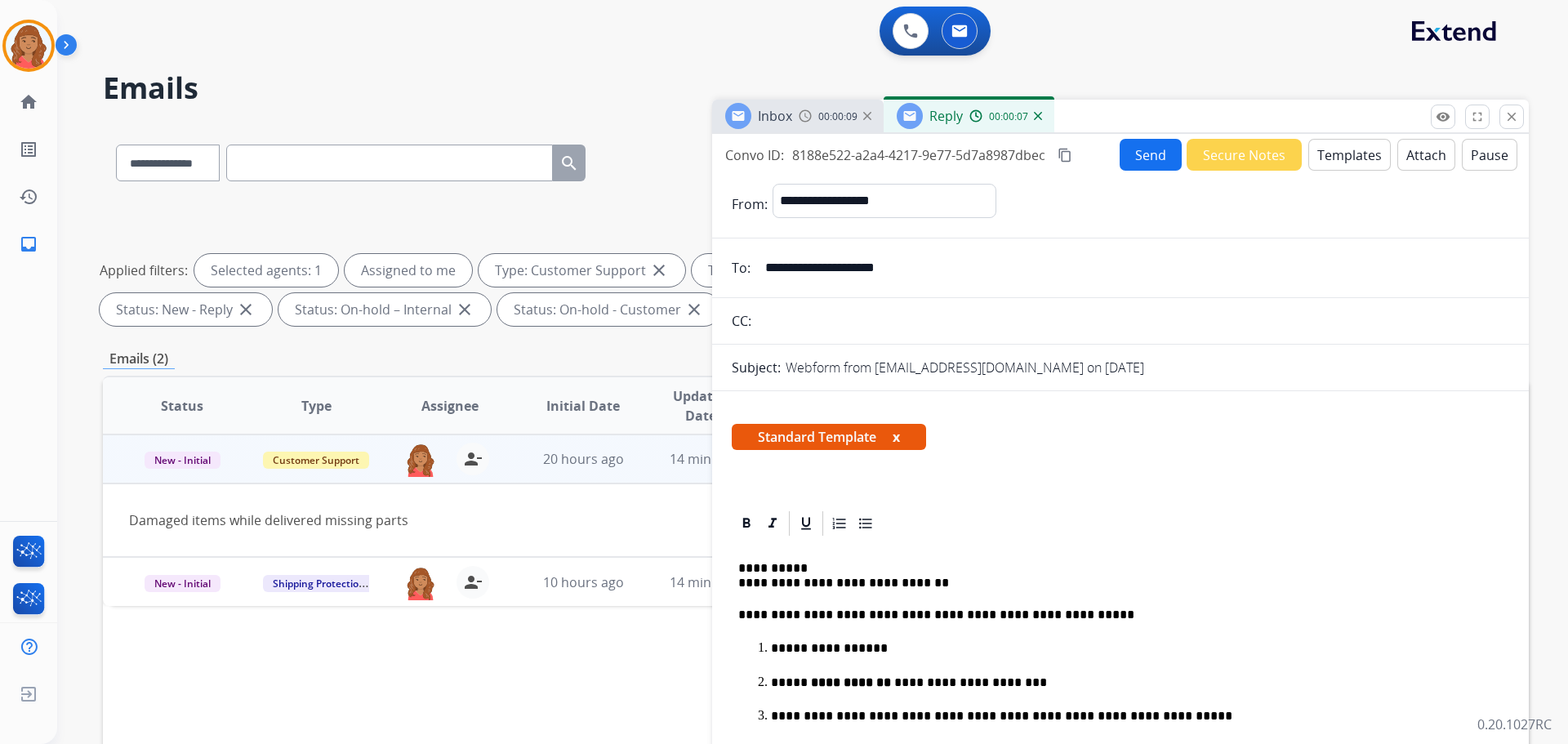
click at [880, 155] on mat-icon "content_copy" at bounding box center [1065, 156] width 15 height 15
click at [880, 155] on button "Send" at bounding box center [1151, 155] width 62 height 32
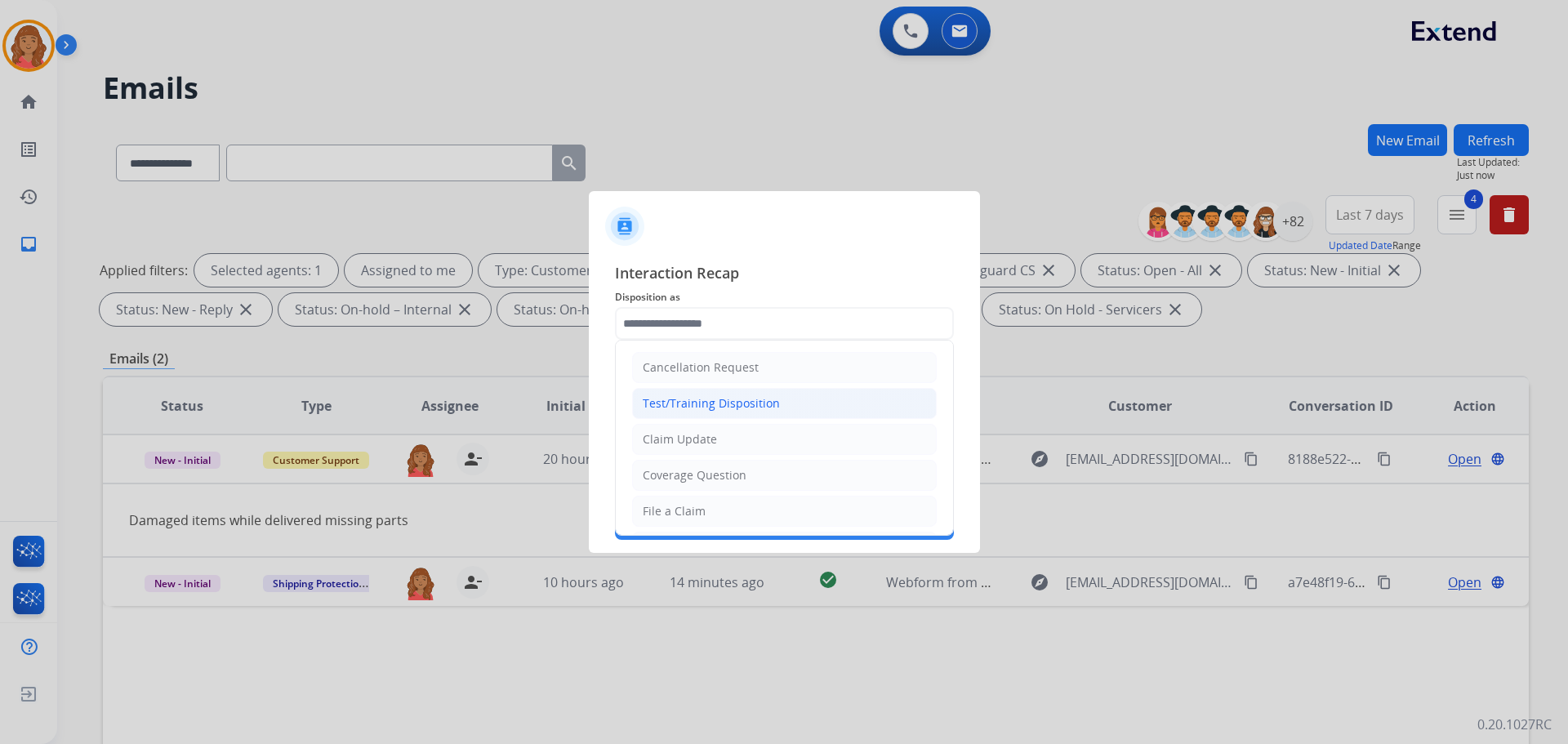
click at [694, 331] on input "text" at bounding box center [784, 323] width 339 height 33
click at [679, 511] on li "File a Claim" at bounding box center [784, 511] width 305 height 31
type input "**********"
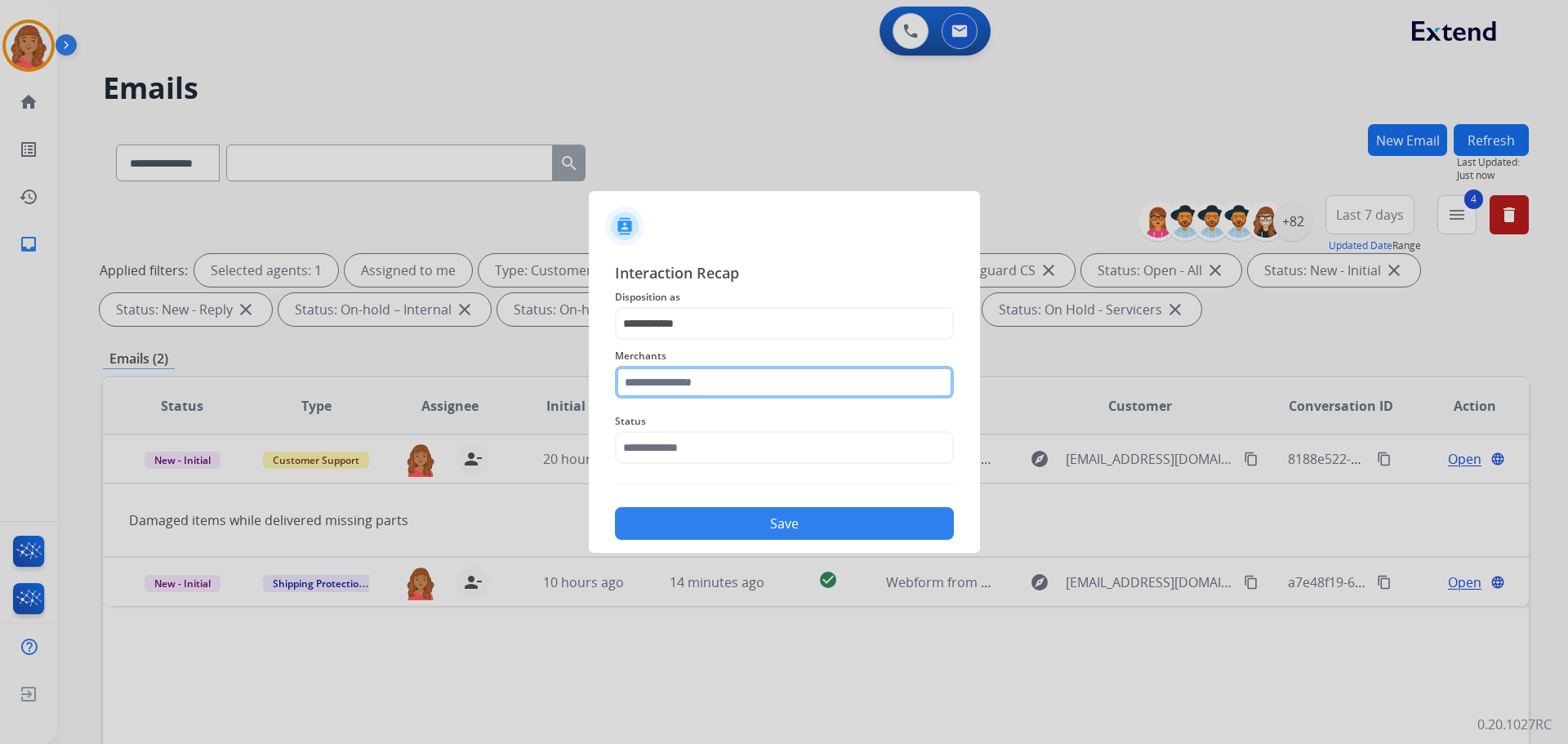
click at [689, 383] on input "text" at bounding box center [784, 382] width 339 height 33
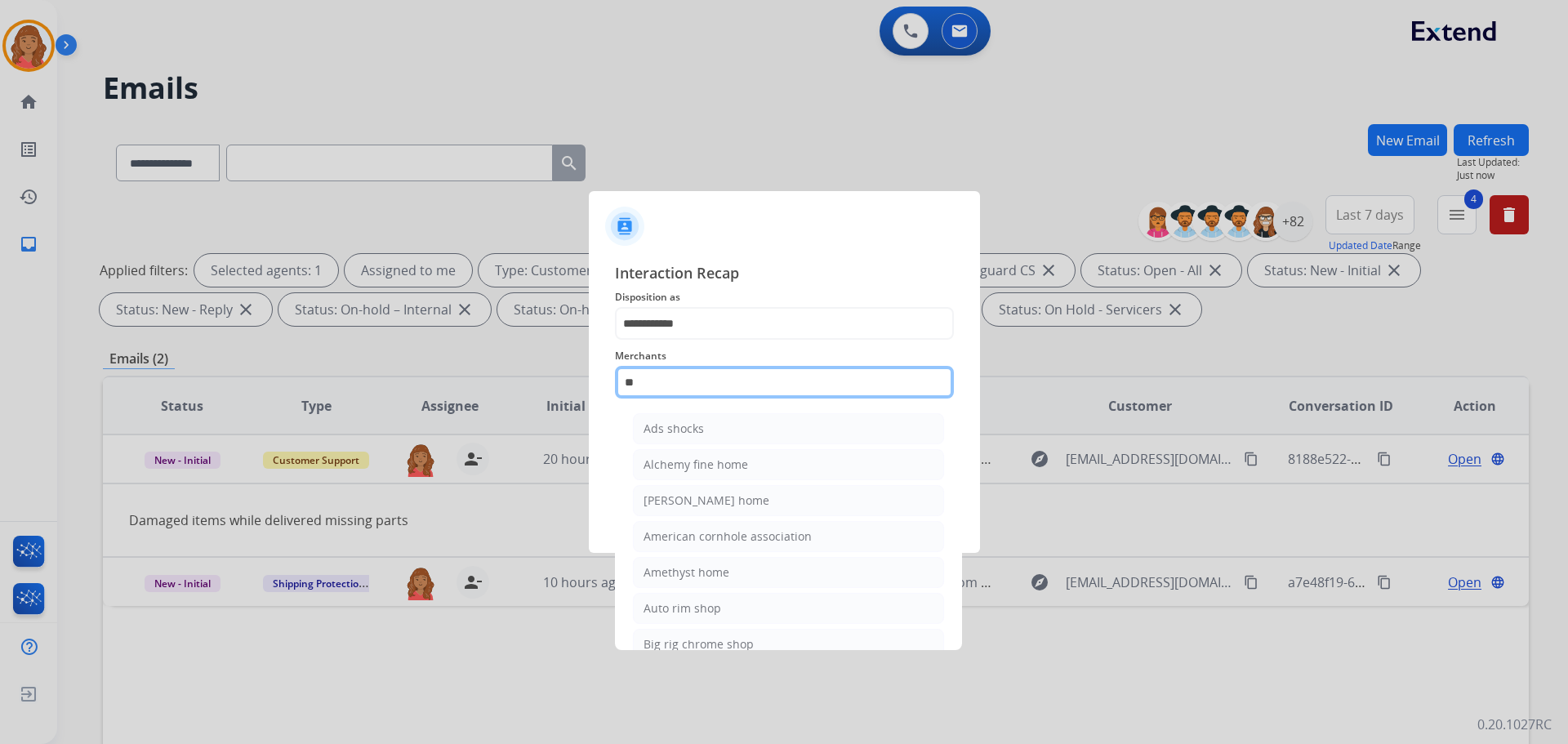
type input "*"
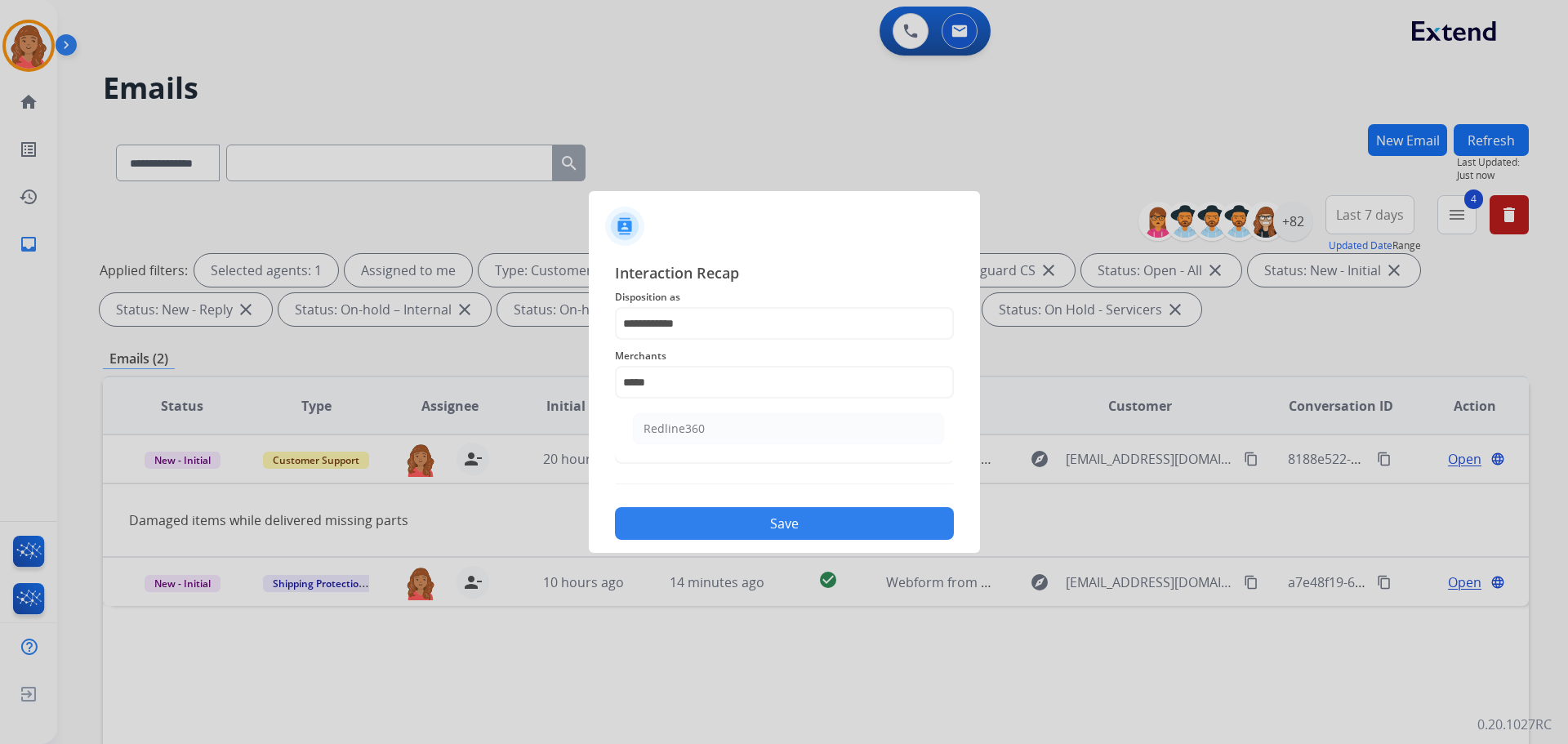
drag, startPoint x: 694, startPoint y: 421, endPoint x: 694, endPoint y: 434, distance: 13.0
click at [694, 422] on div "Redline360" at bounding box center [673, 428] width 61 height 16
type input "**********"
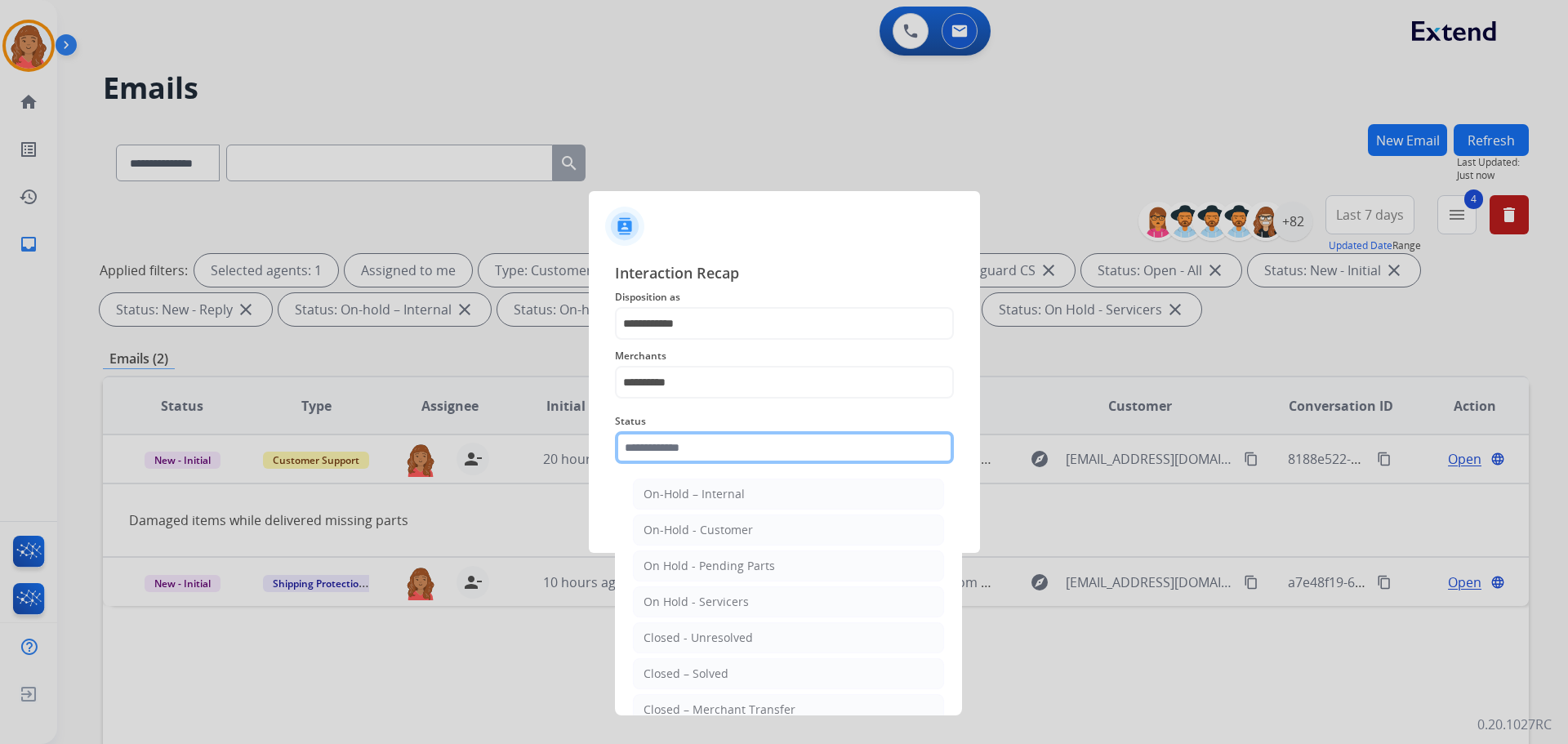
drag, startPoint x: 660, startPoint y: 450, endPoint x: 664, endPoint y: 462, distance: 12.6
click at [662, 458] on input "text" at bounding box center [784, 448] width 339 height 33
click at [667, 664] on li "Closed – Solved" at bounding box center [789, 674] width 311 height 31
type input "**********"
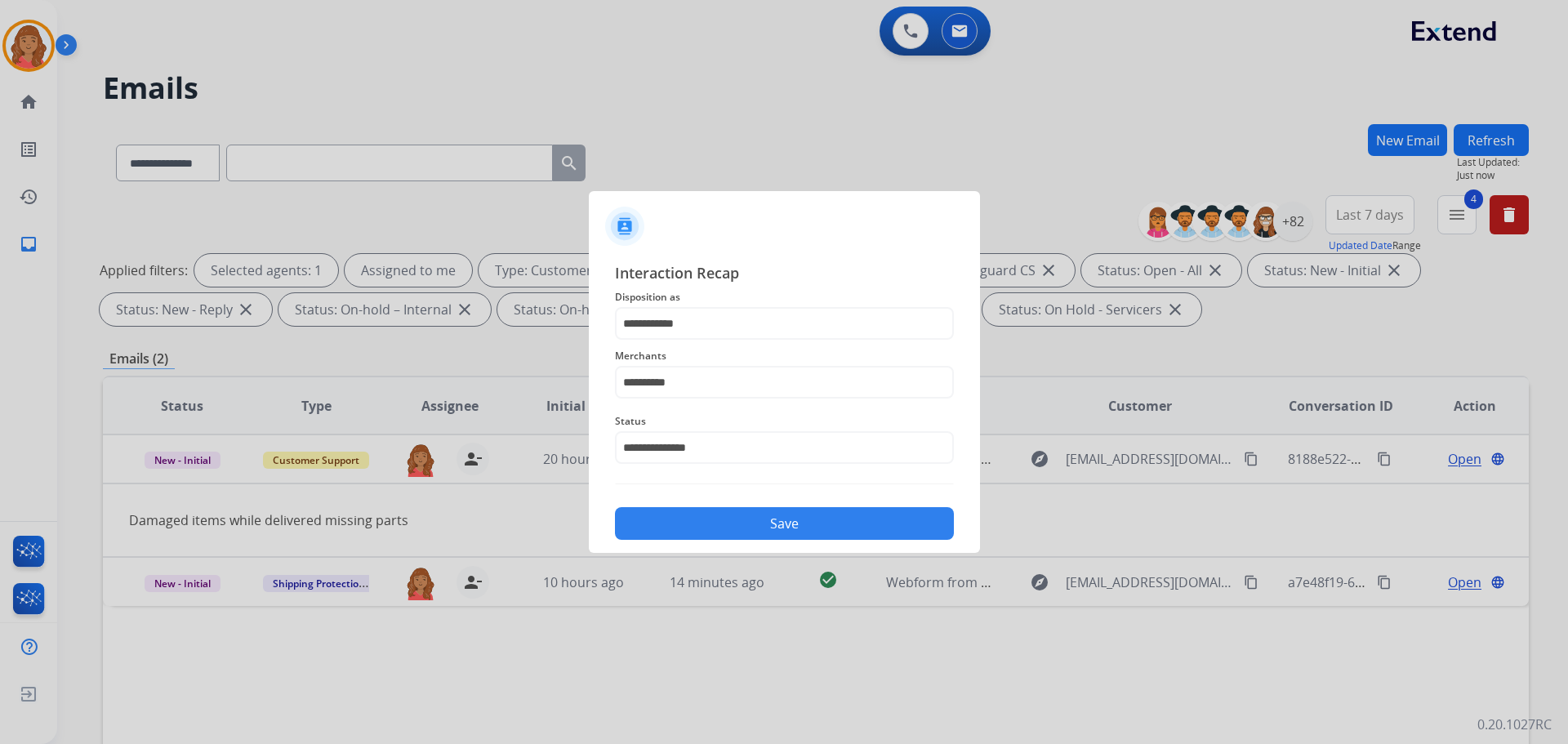
click at [713, 508] on div "Save" at bounding box center [784, 518] width 339 height 42
click at [701, 524] on button "Save" at bounding box center [784, 524] width 339 height 33
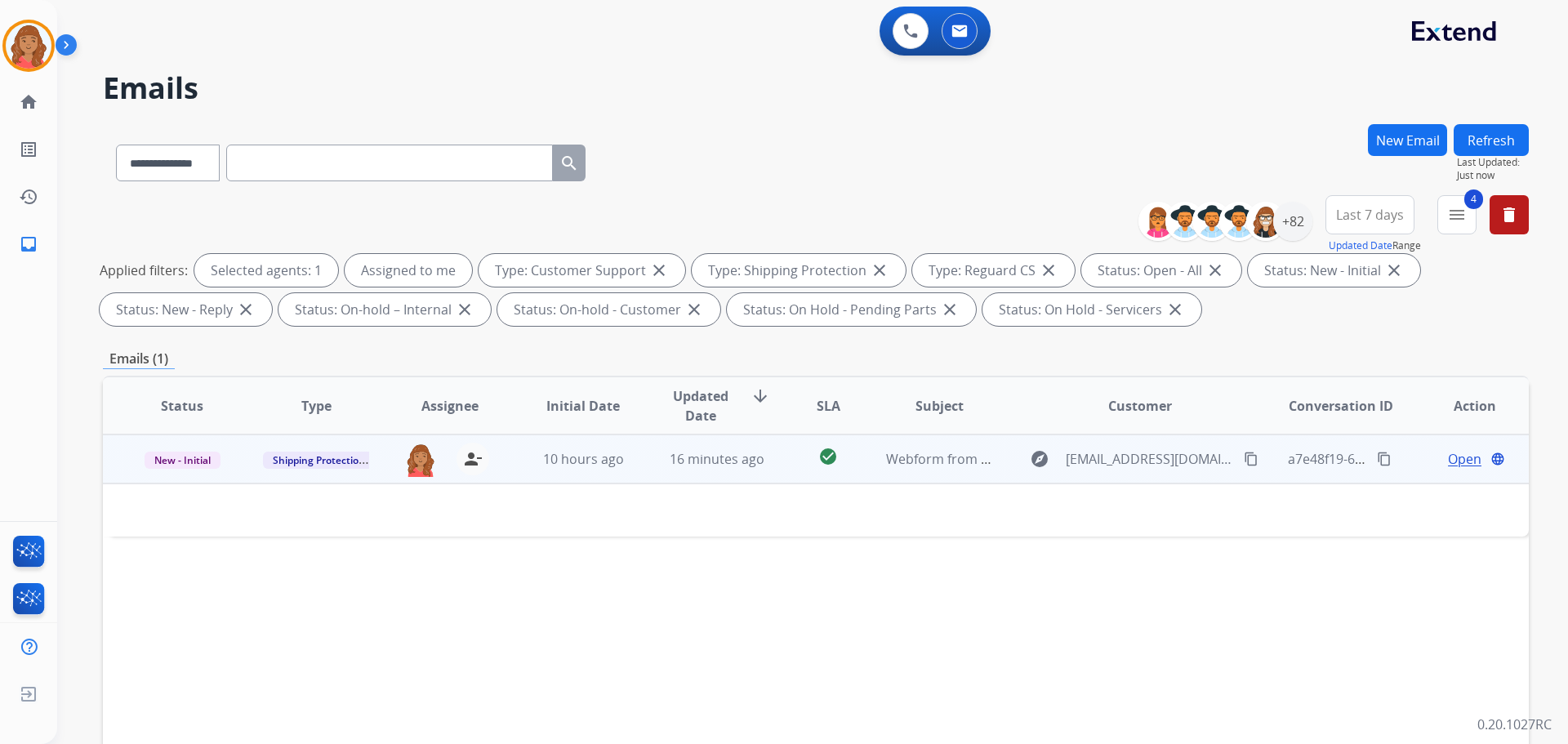
click at [657, 458] on td "16 minutes ago" at bounding box center [704, 459] width 134 height 49
click at [692, 462] on span "16 minutes ago" at bounding box center [716, 460] width 95 height 18
click at [880, 455] on mat-icon "content_copy" at bounding box center [1251, 460] width 15 height 15
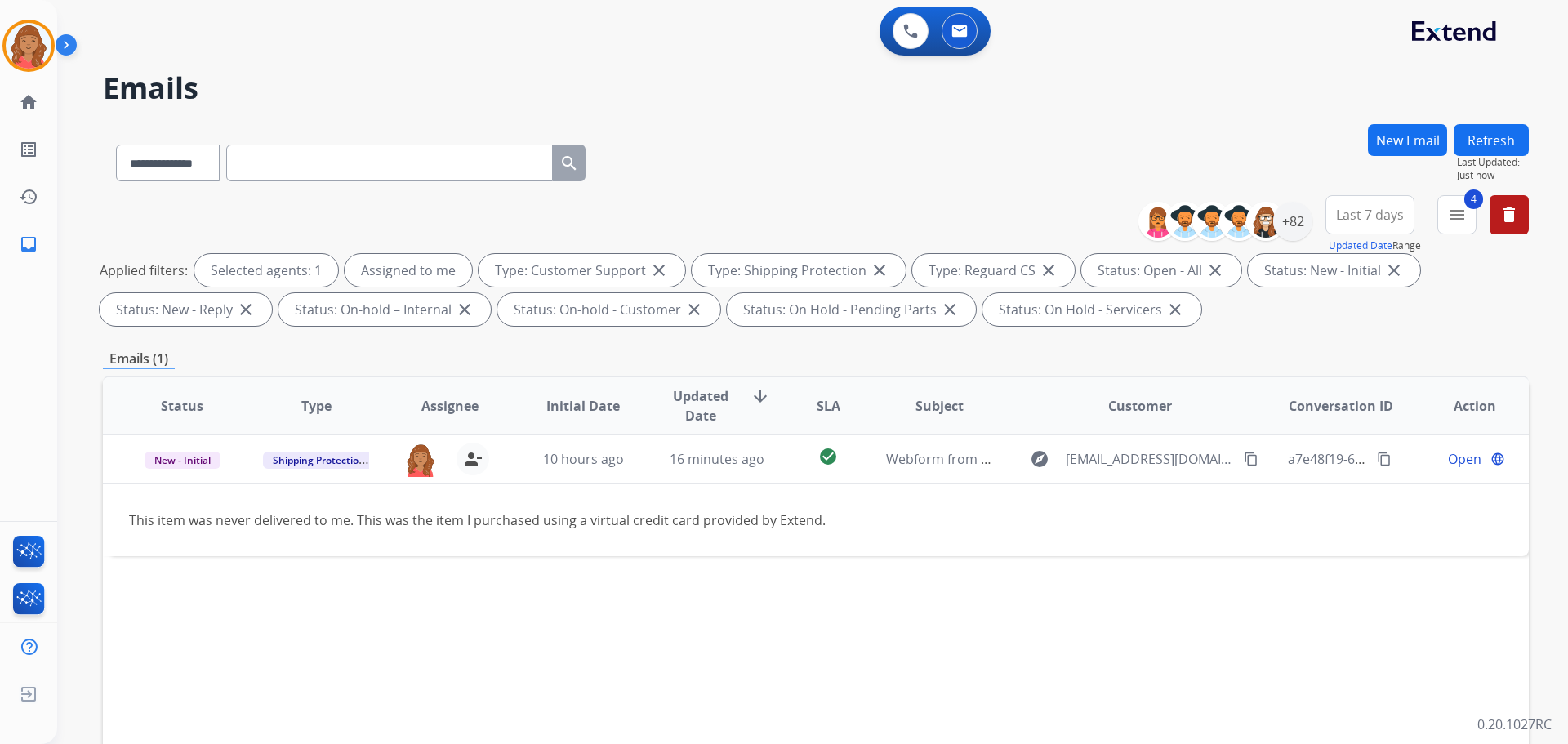
select select "**********"
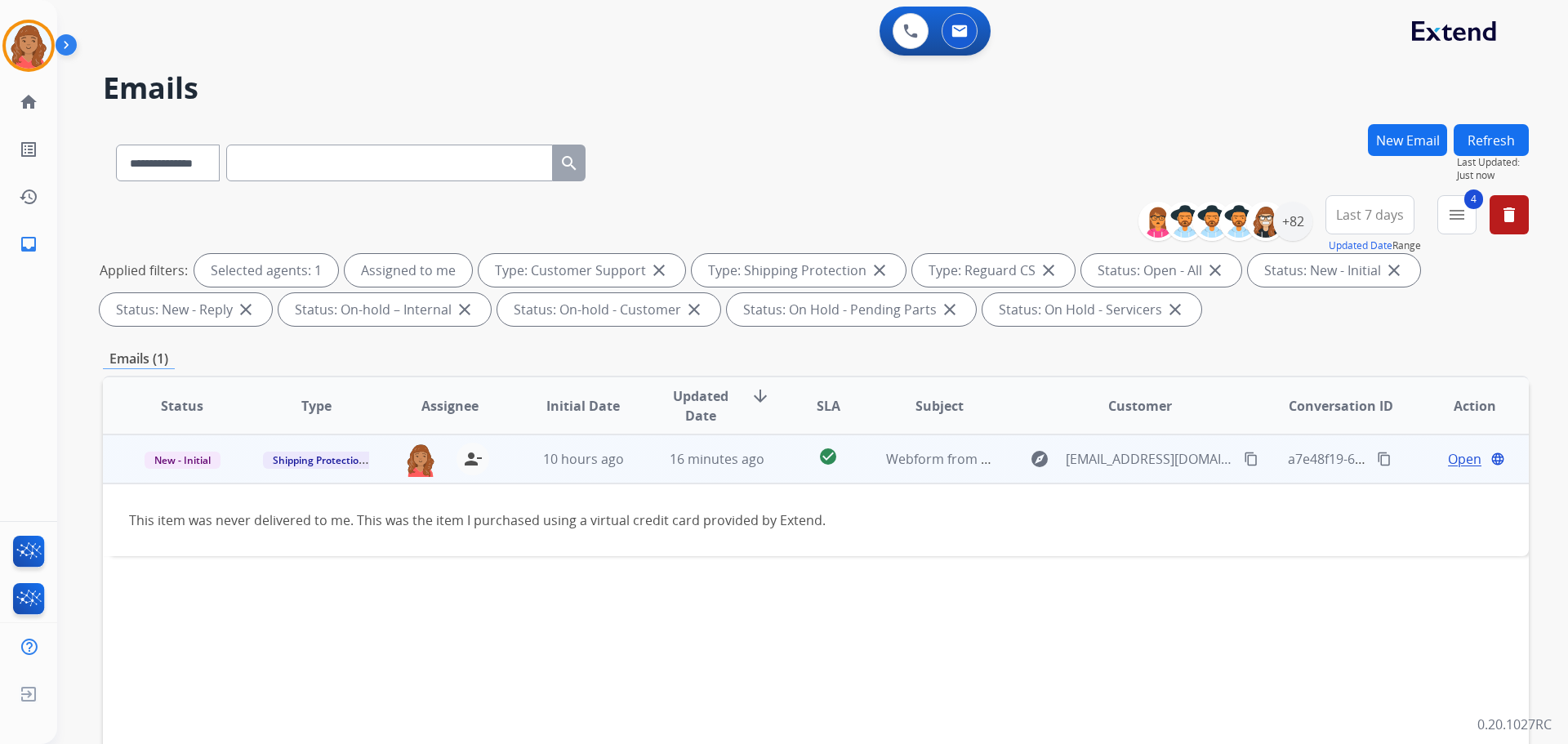
click at [1452, 460] on span "Open" at bounding box center [1465, 459] width 34 height 20
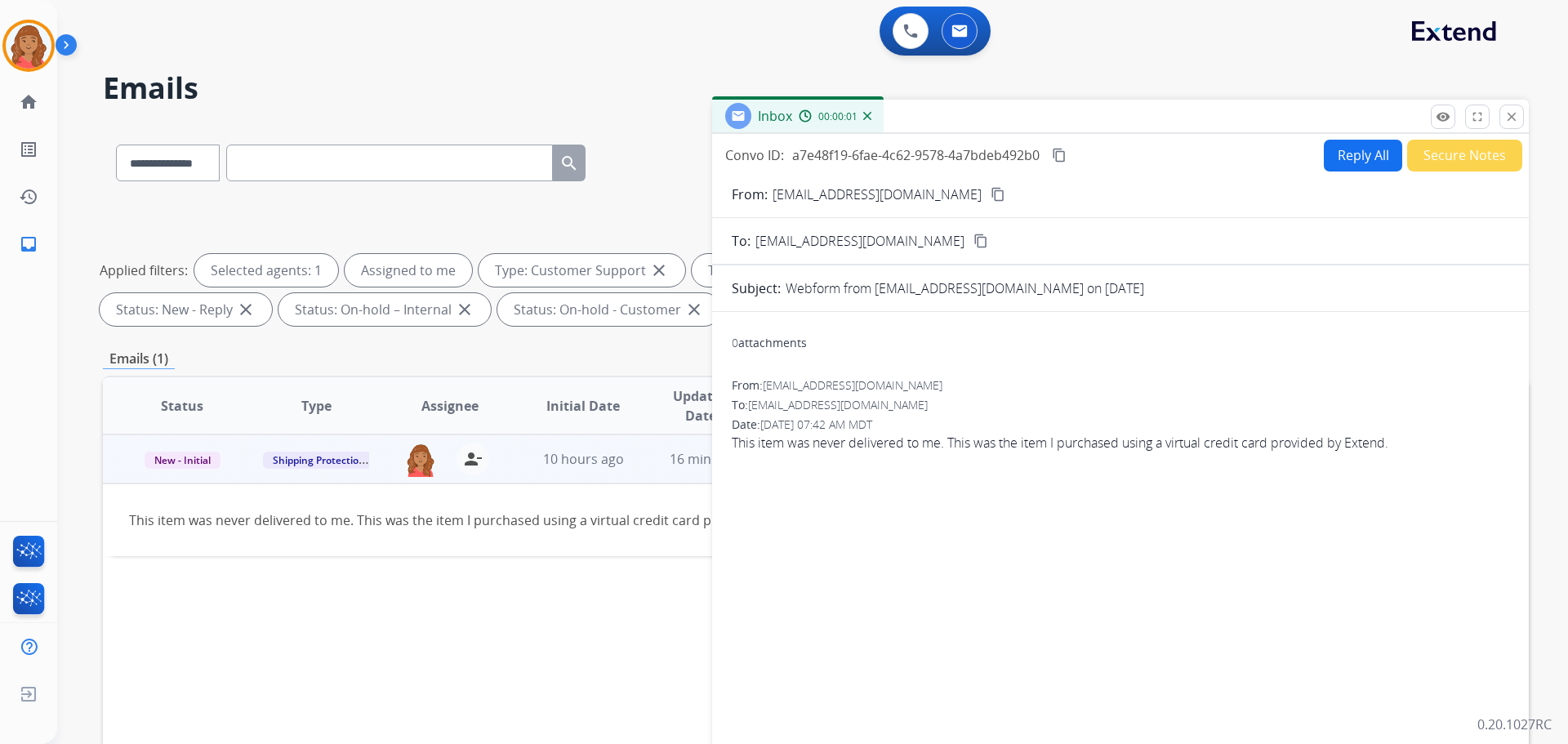
click at [1334, 168] on button "Reply All" at bounding box center [1364, 156] width 79 height 32
select select "**********"
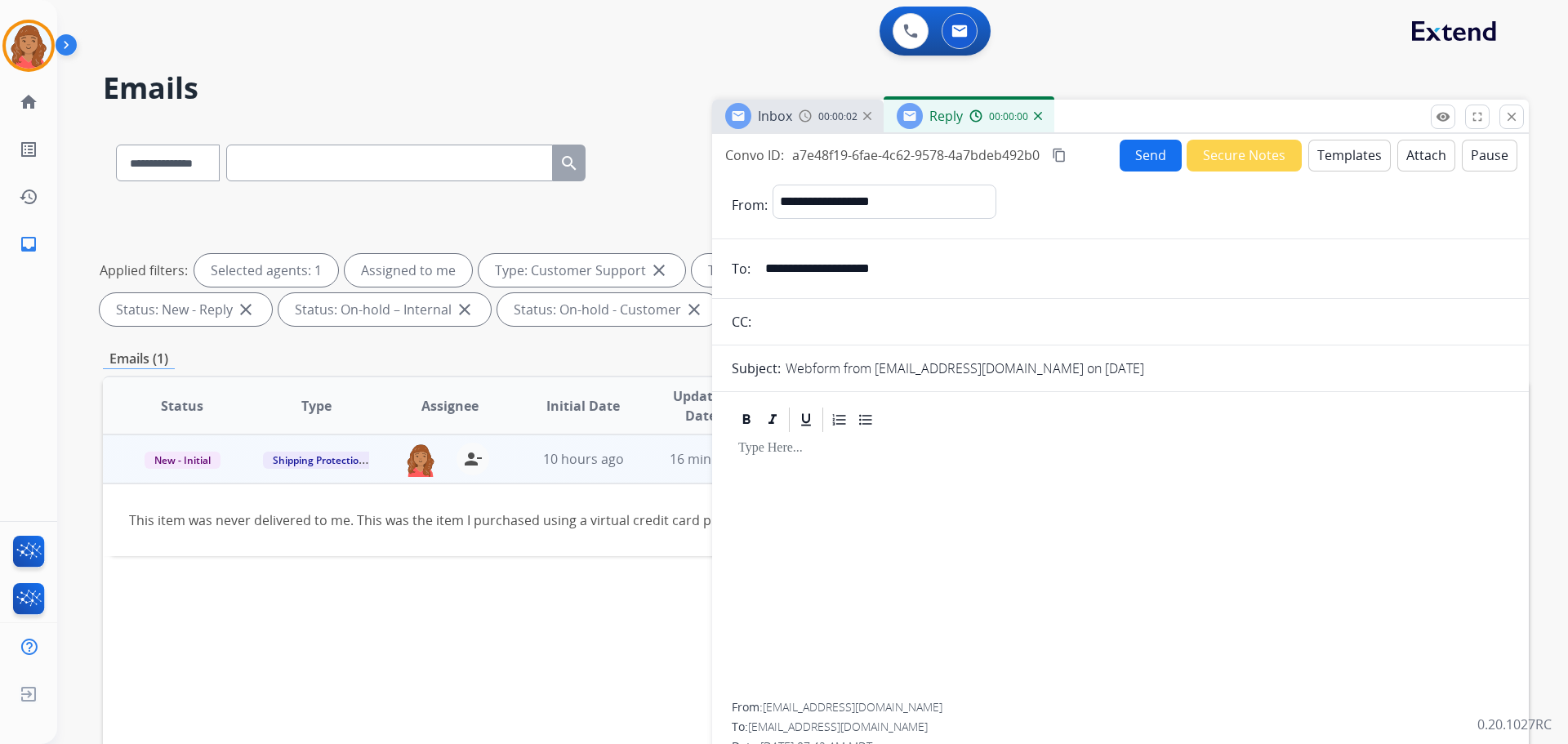
drag, startPoint x: 1368, startPoint y: 144, endPoint x: 1360, endPoint y: 158, distance: 16.1
click at [1360, 158] on button "Templates" at bounding box center [1349, 156] width 83 height 32
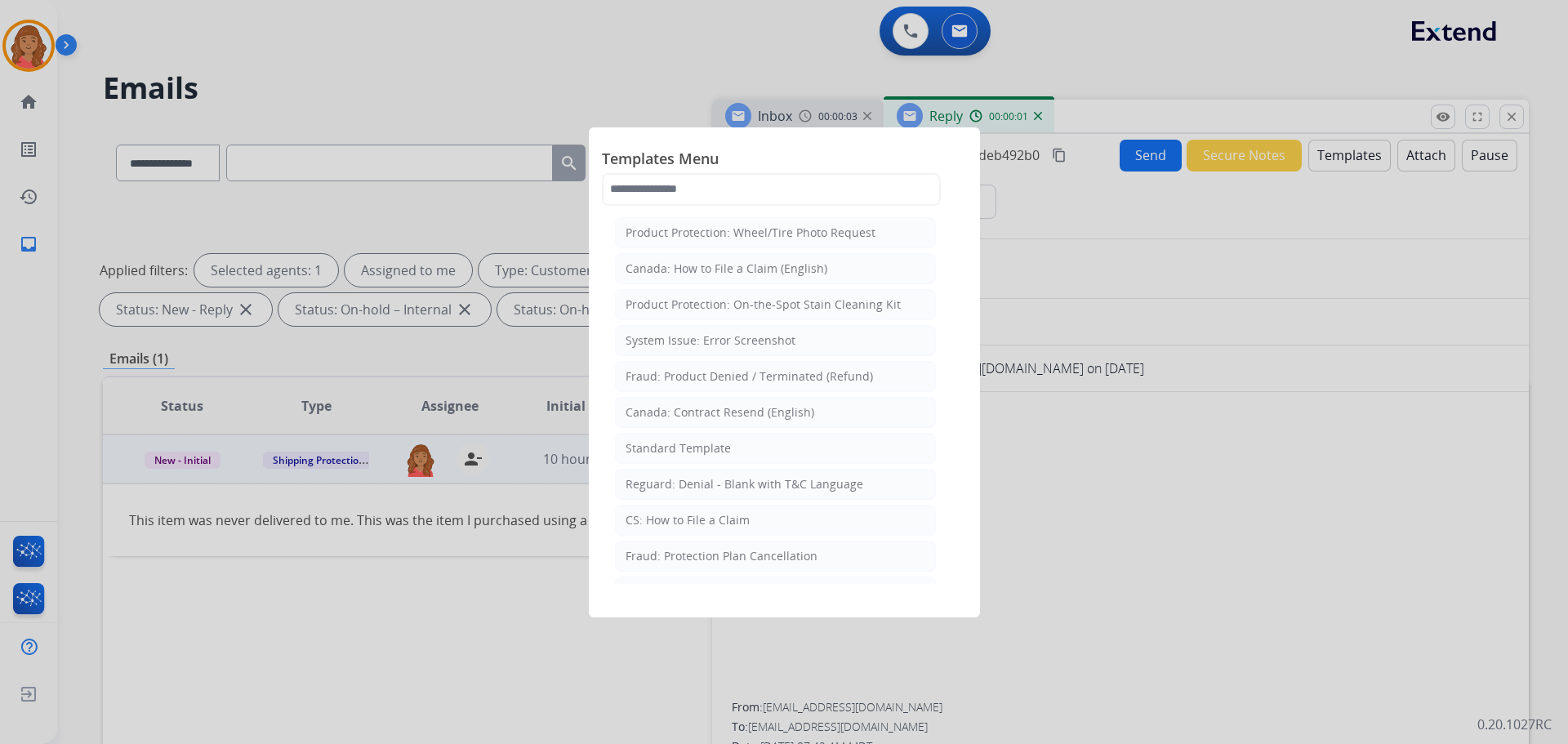
click at [709, 446] on div "Standard Template" at bounding box center [678, 448] width 105 height 16
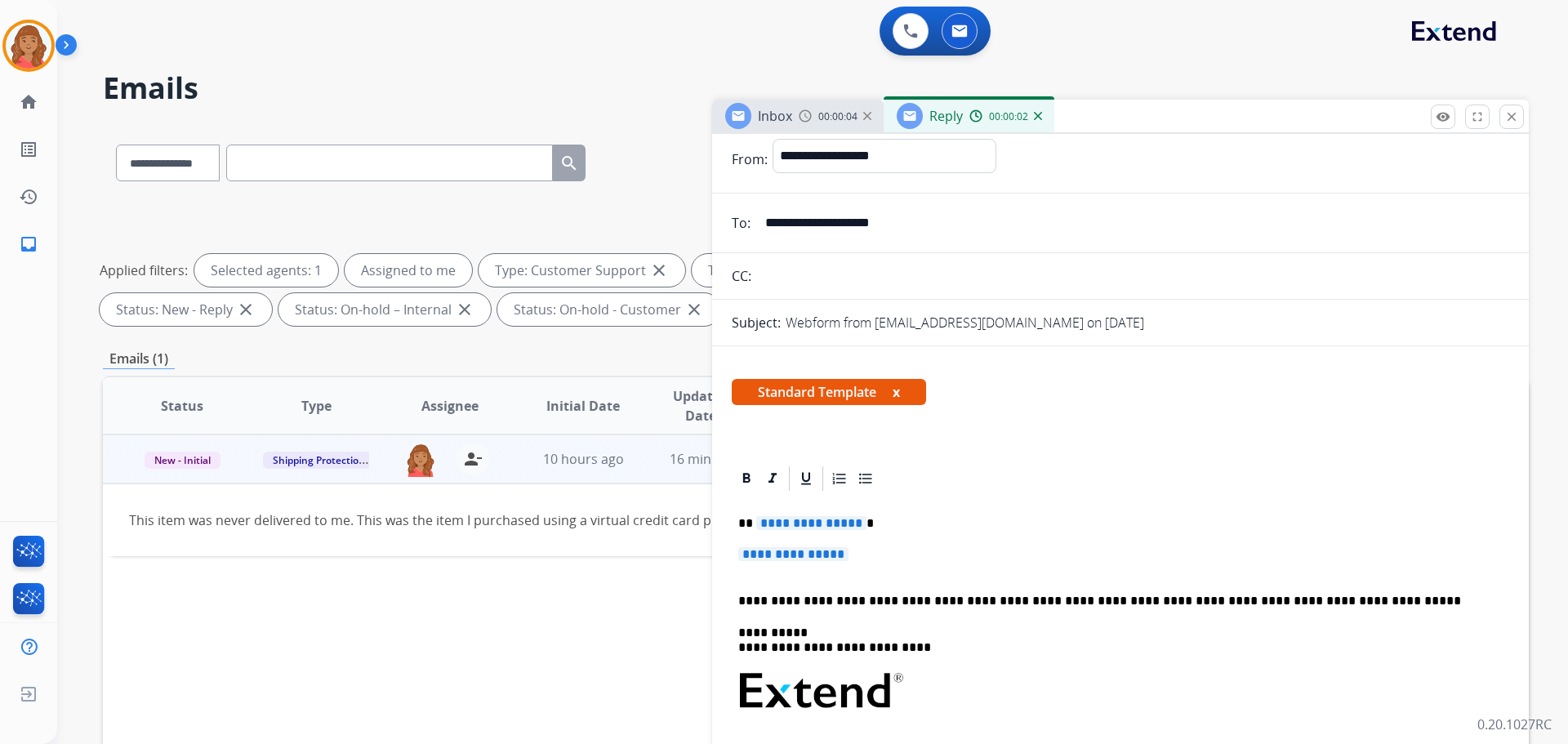
scroll to position [82, 0]
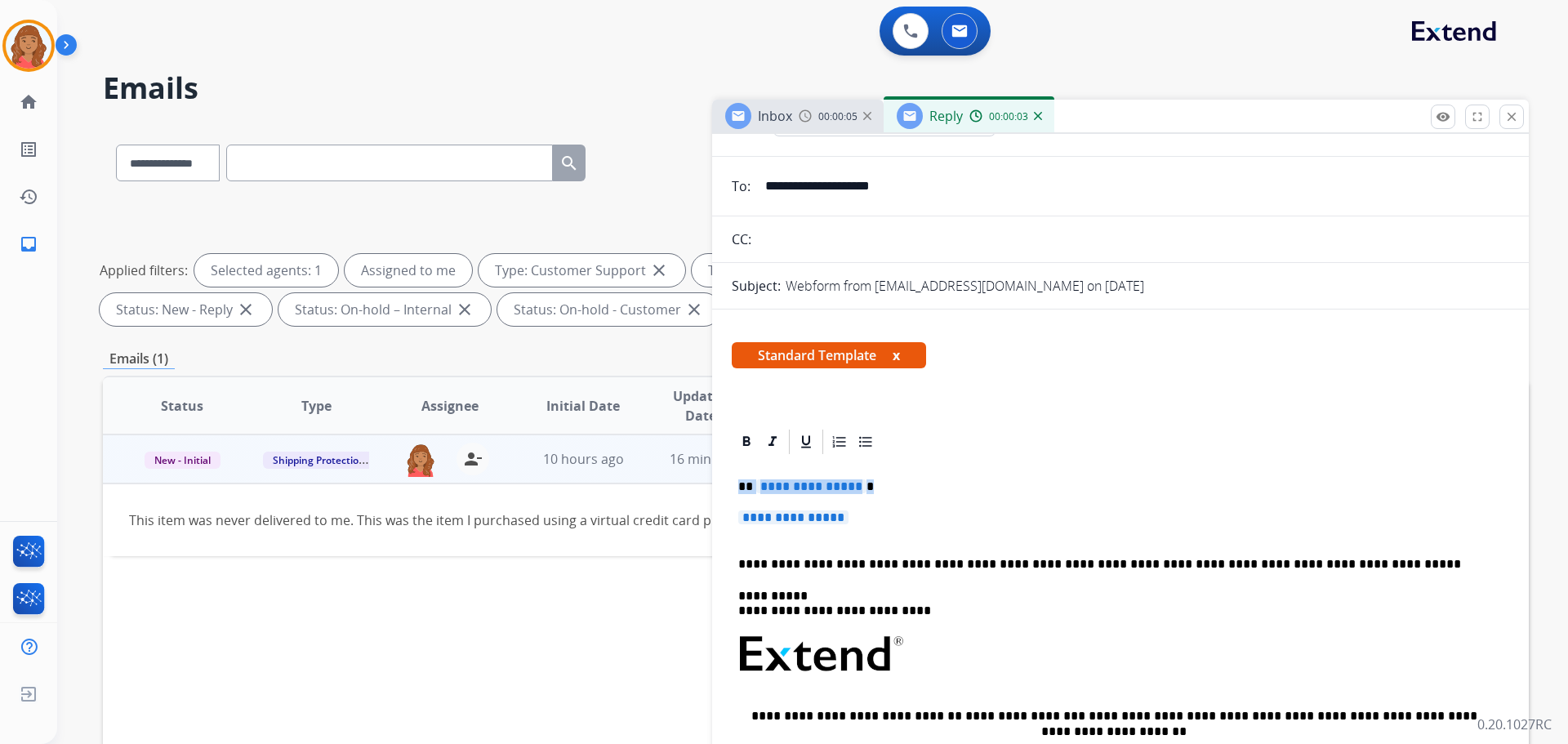
drag, startPoint x: 872, startPoint y: 513, endPoint x: 728, endPoint y: 470, distance: 150.3
click at [729, 465] on div "**********" at bounding box center [1120, 721] width 817 height 587
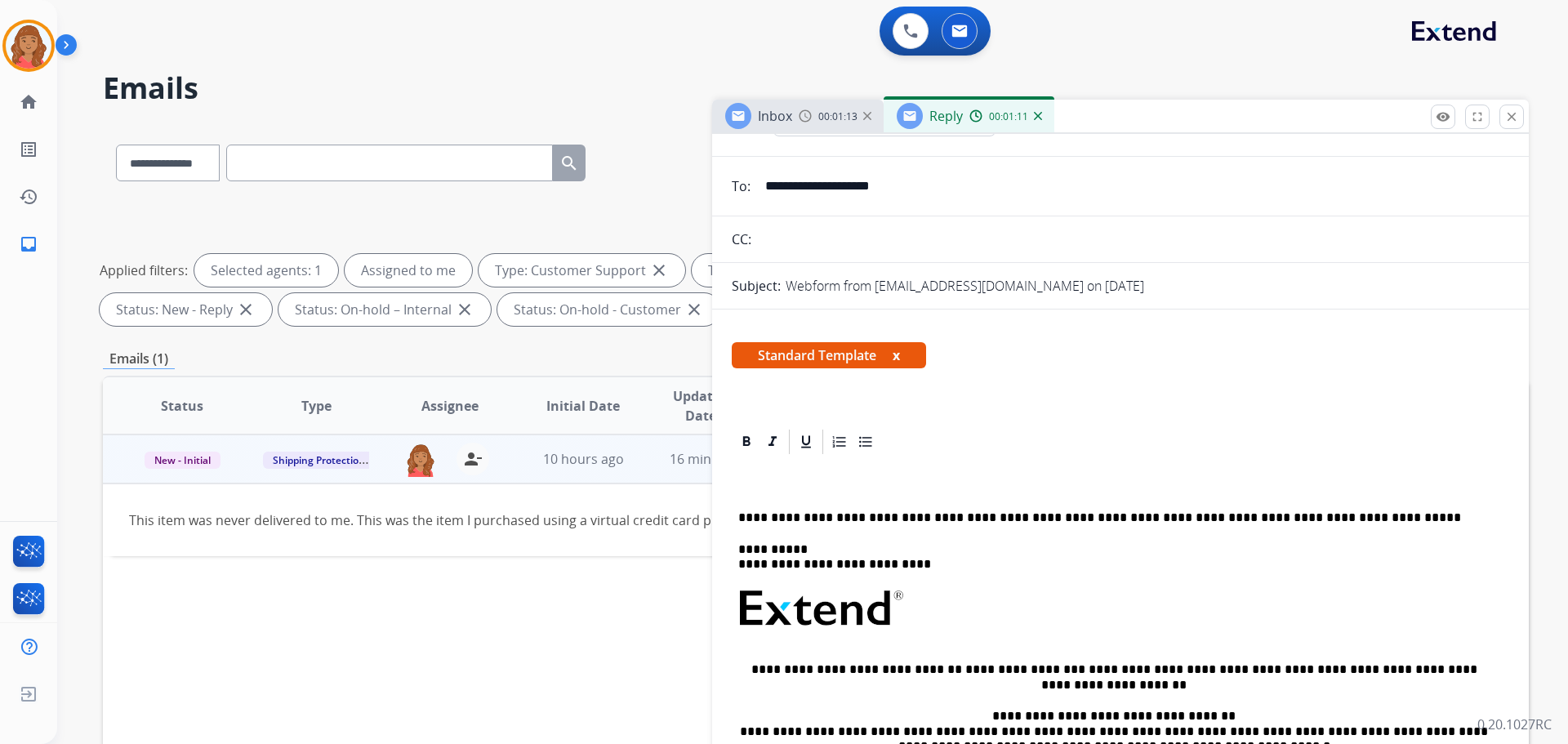
click at [1245, 401] on div "Standard Template x" at bounding box center [1120, 362] width 817 height 79
drag, startPoint x: 769, startPoint y: 497, endPoint x: 747, endPoint y: 487, distance: 24.2
click at [747, 487] on p at bounding box center [1113, 487] width 751 height 15
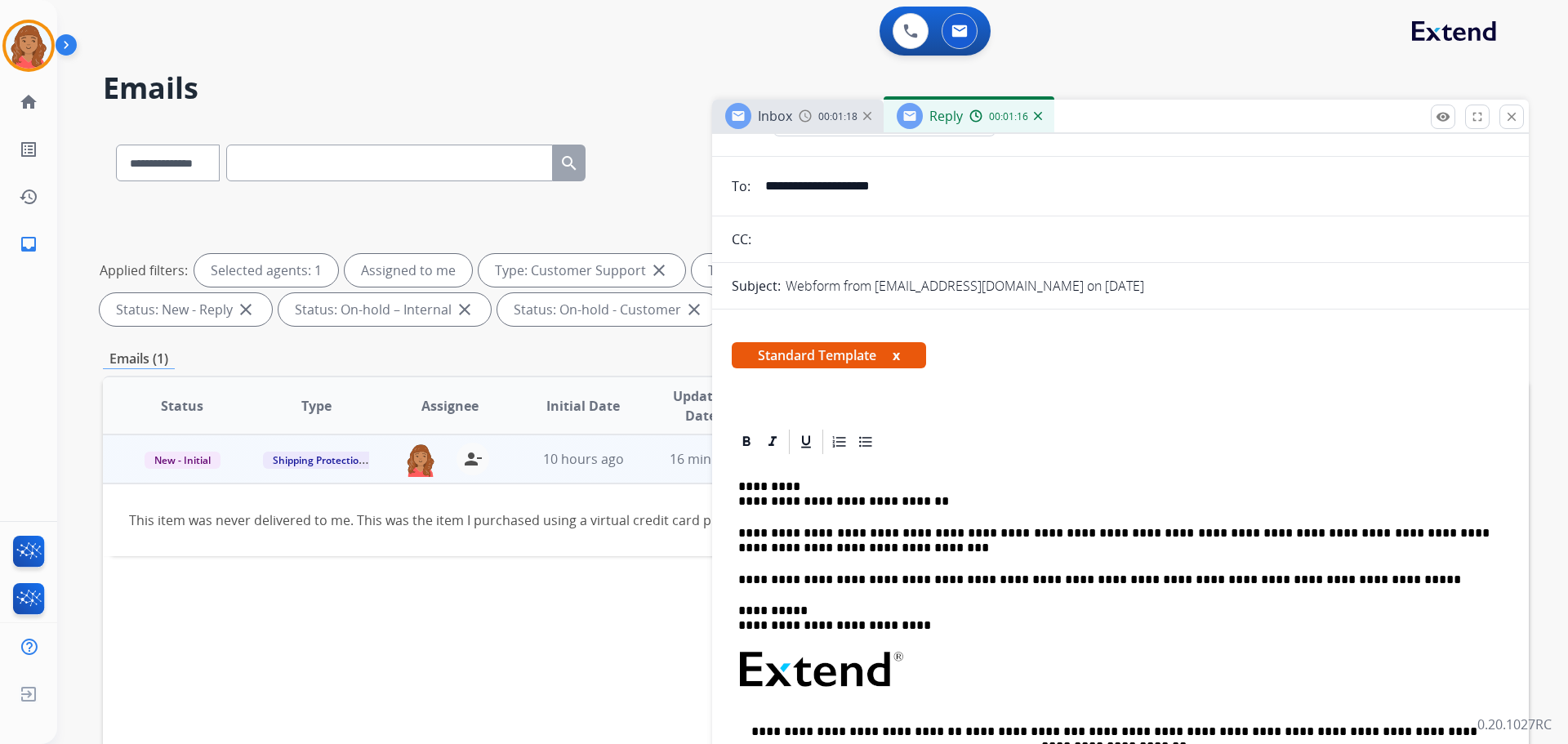
click at [737, 501] on div "**********" at bounding box center [1120, 701] width 777 height 488
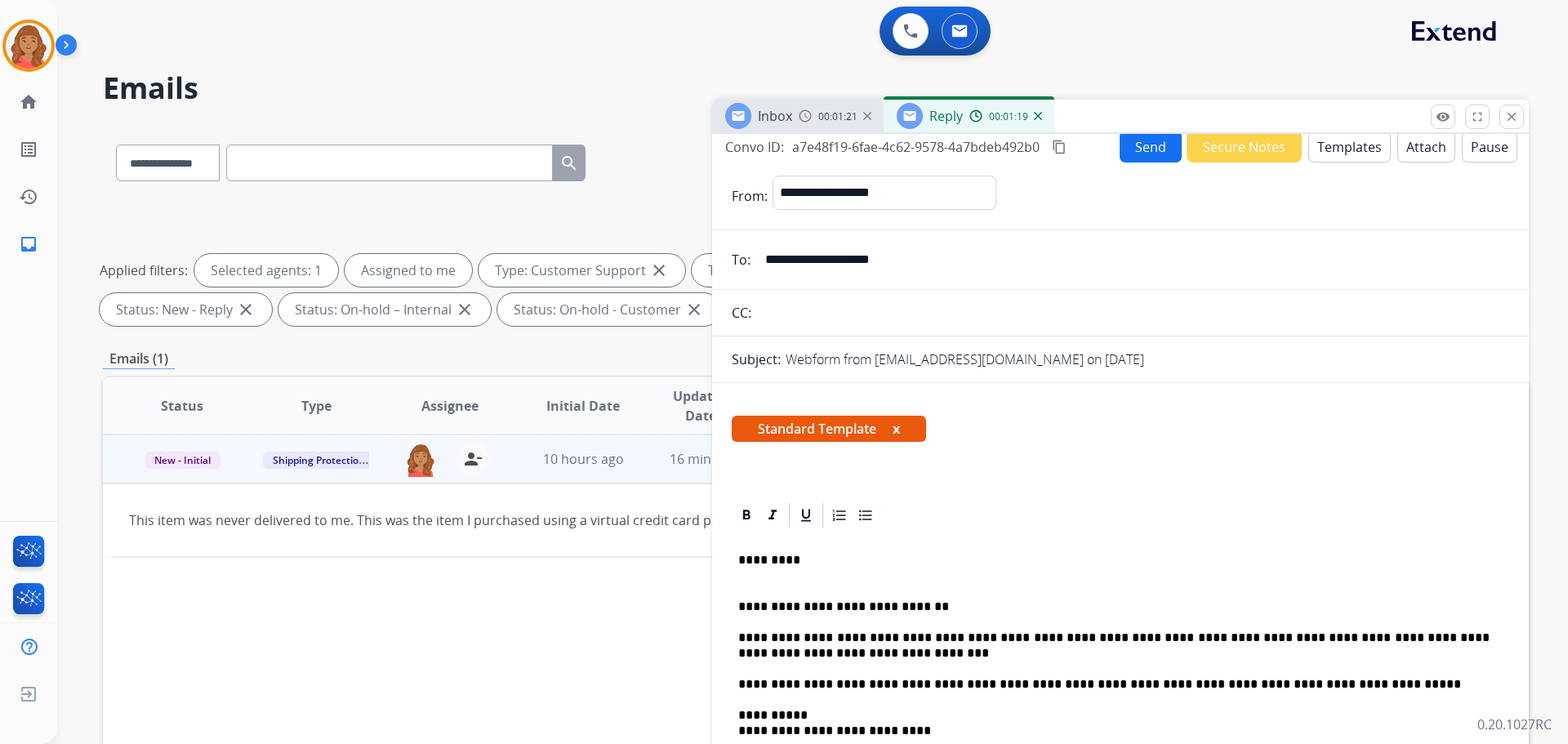
scroll to position [0, 0]
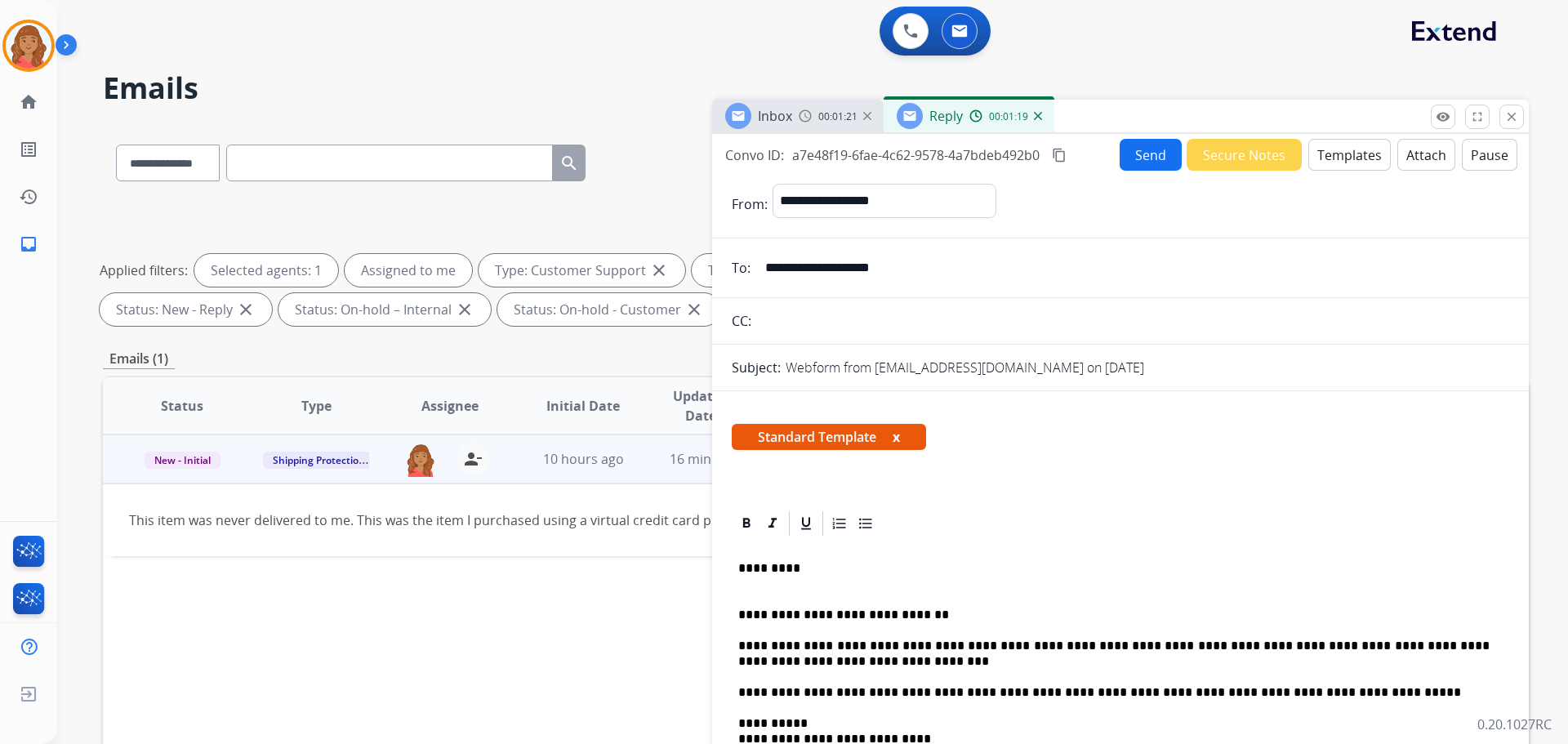
drag, startPoint x: 1048, startPoint y: 157, endPoint x: 1059, endPoint y: 158, distance: 11.0
click at [1050, 157] on div "Convo ID: a7e48f19-6fae-4c62-9578-4a7bdeb492b0 content_copy" at bounding box center [897, 155] width 344 height 20
click at [1063, 158] on mat-icon "content_copy" at bounding box center [1060, 156] width 15 height 15
click at [1148, 155] on button "Send" at bounding box center [1151, 155] width 62 height 32
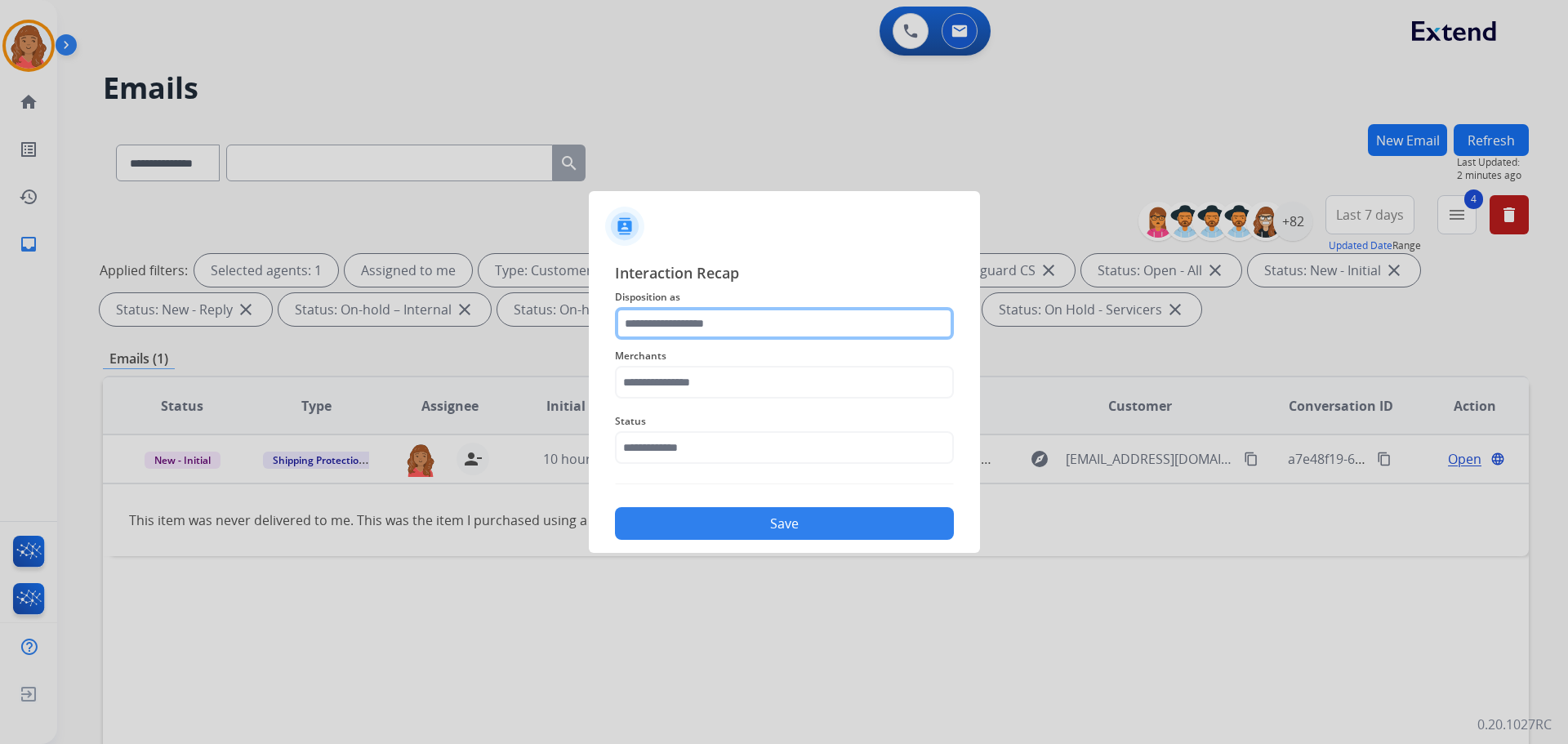
drag, startPoint x: 694, startPoint y: 323, endPoint x: 694, endPoint y: 332, distance: 9.0
click at [694, 332] on input "text" at bounding box center [784, 323] width 339 height 33
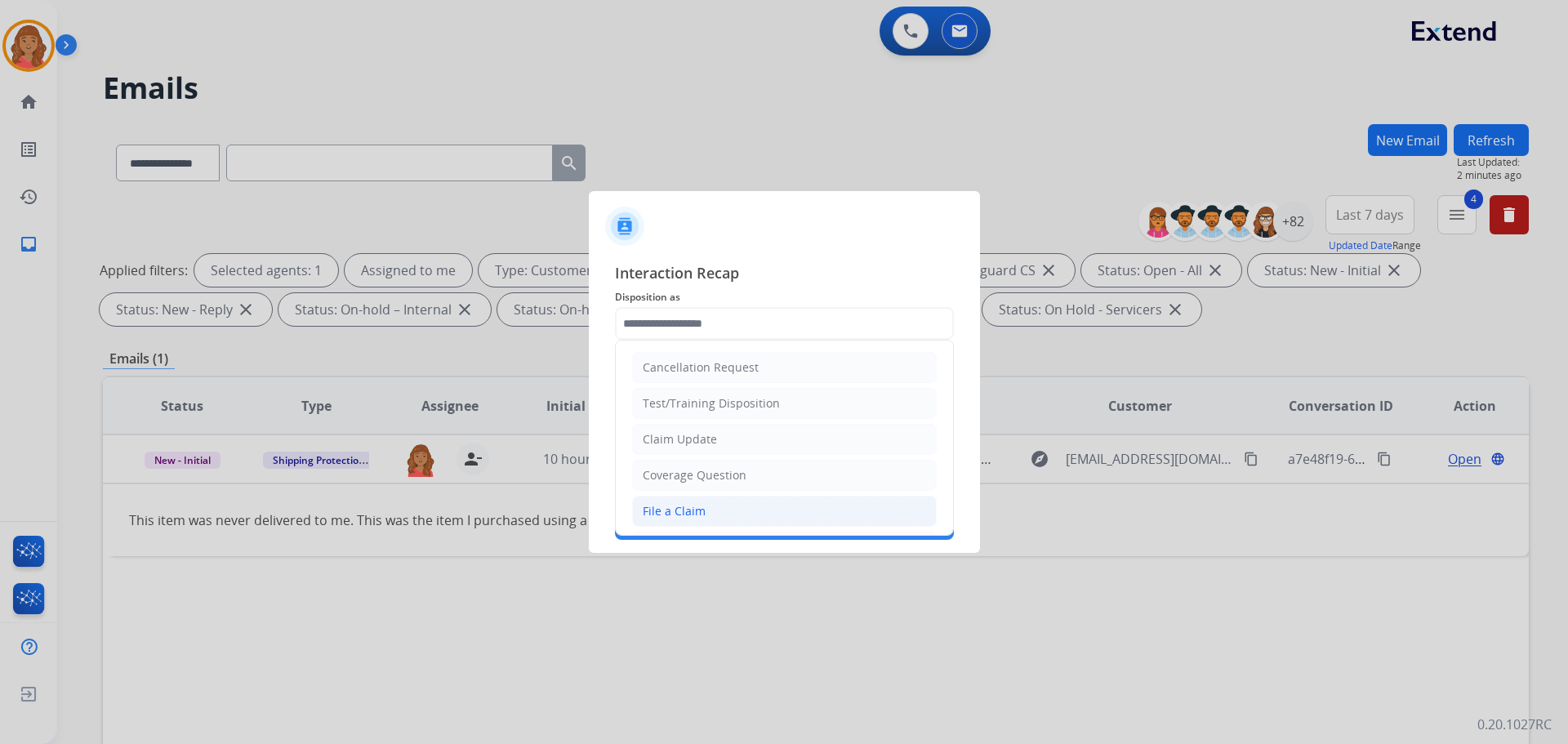
drag, startPoint x: 686, startPoint y: 515, endPoint x: 684, endPoint y: 449, distance: 66.0
click at [687, 514] on div "File a Claim" at bounding box center [673, 510] width 63 height 16
type input "**********"
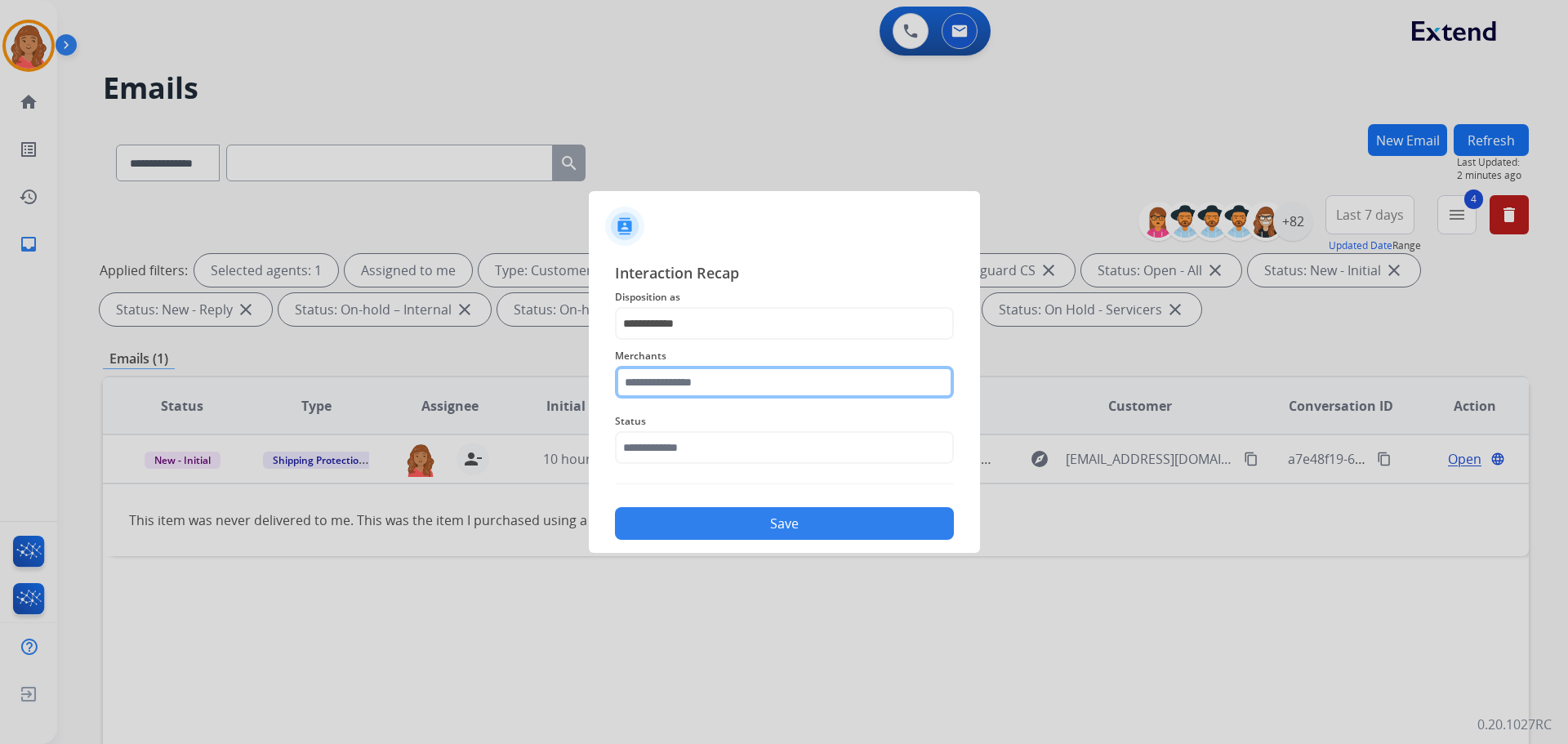
click at [679, 390] on input "text" at bounding box center [784, 382] width 339 height 33
click at [667, 426] on div "Jomashop" at bounding box center [670, 428] width 53 height 16
type input "********"
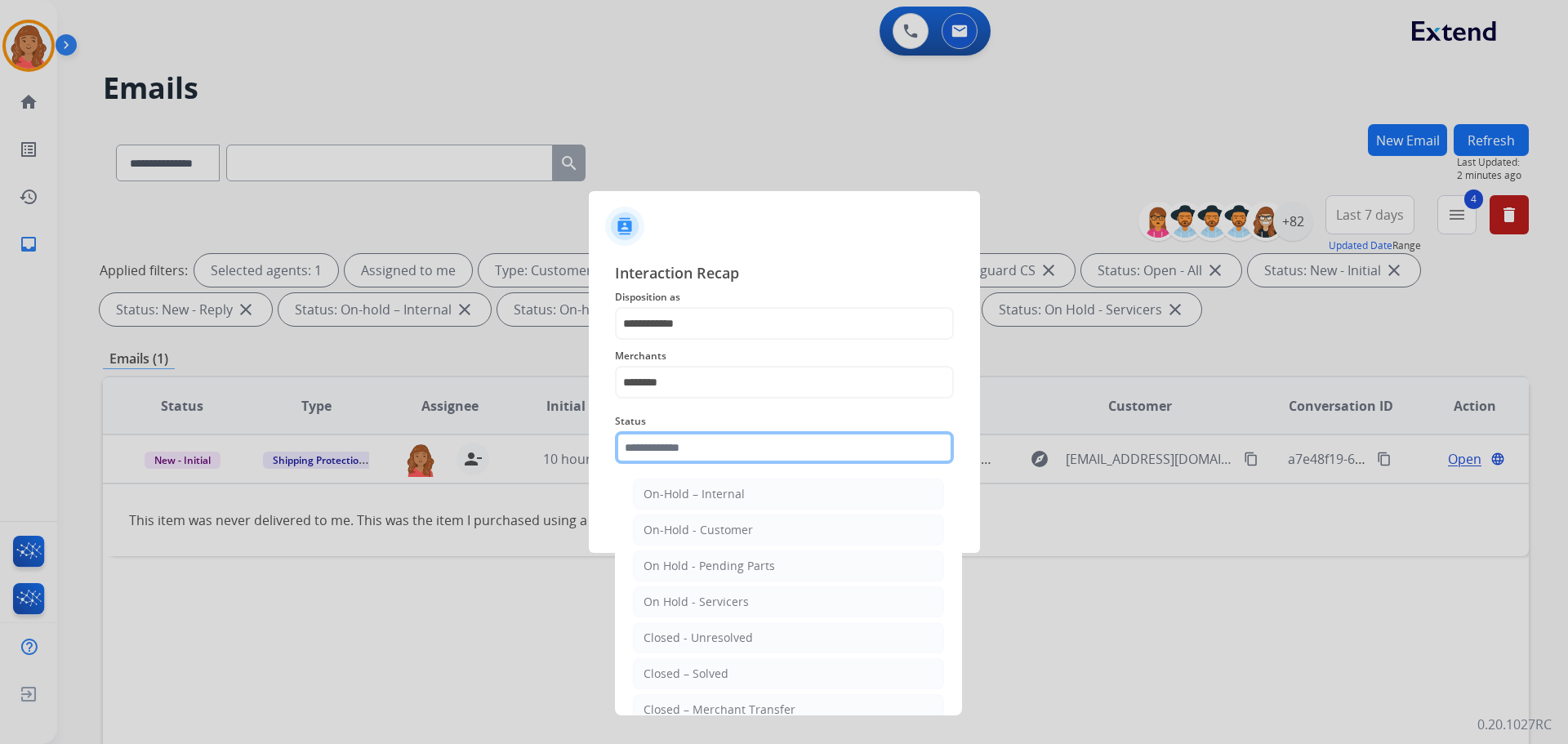
drag, startPoint x: 666, startPoint y: 446, endPoint x: 681, endPoint y: 528, distance: 83.4
click at [673, 456] on input "text" at bounding box center [784, 448] width 339 height 33
drag, startPoint x: 679, startPoint y: 665, endPoint x: 687, endPoint y: 660, distance: 9.4
click at [680, 665] on li "Closed – Solved" at bounding box center [789, 674] width 311 height 31
type input "**********"
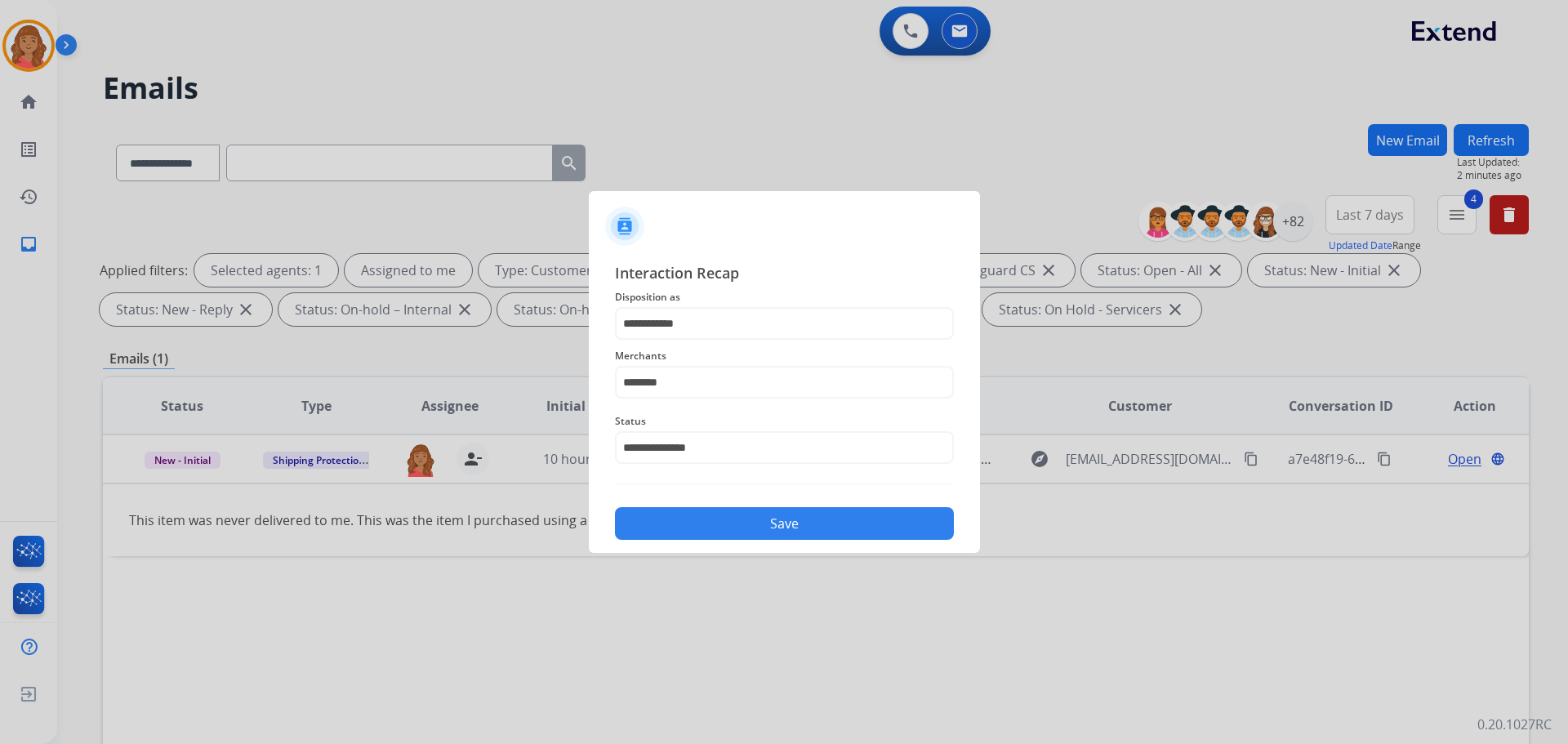
click at [706, 520] on button "Save" at bounding box center [784, 524] width 339 height 33
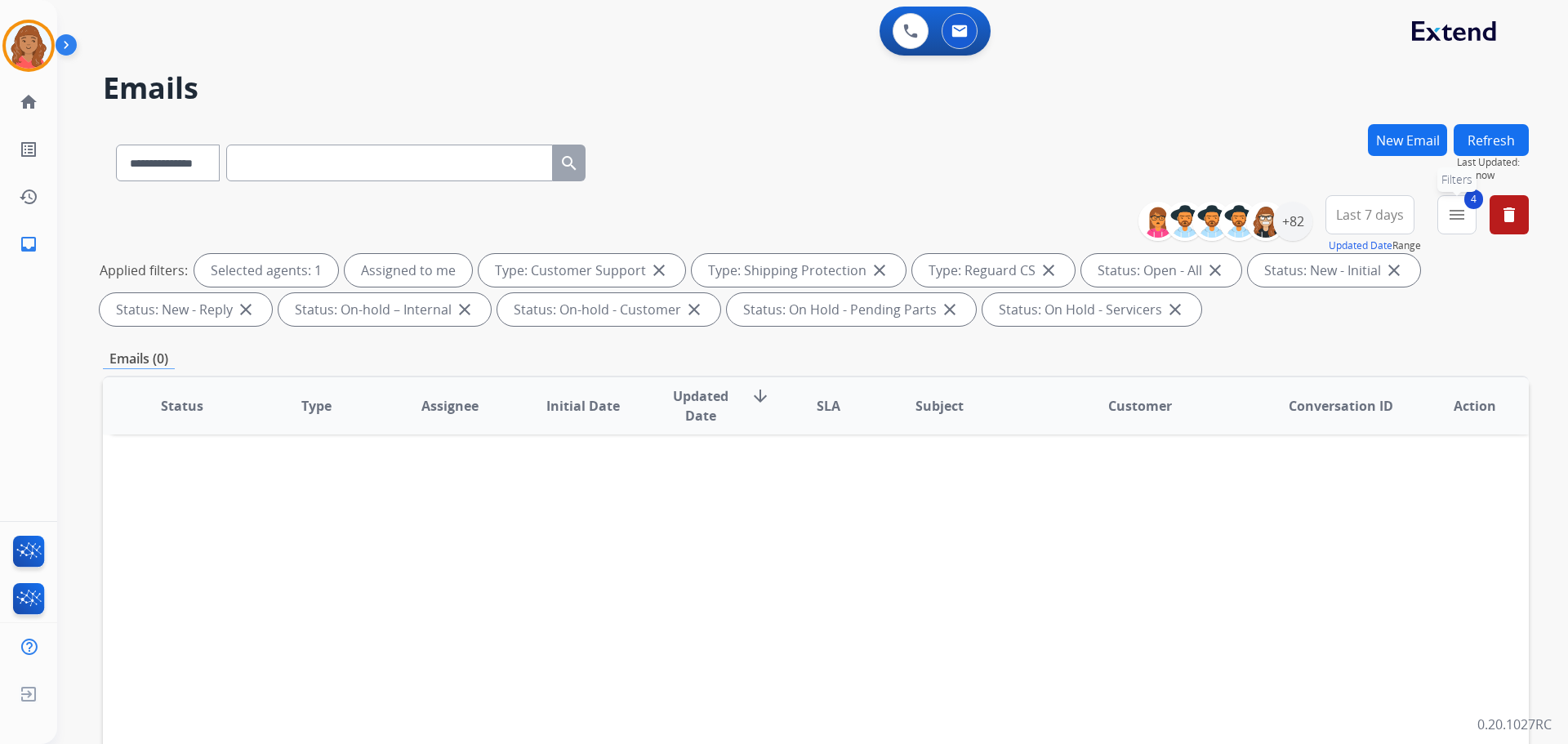
drag, startPoint x: 1457, startPoint y: 216, endPoint x: 1459, endPoint y: 229, distance: 13.2
click at [1461, 221] on mat-icon "menu" at bounding box center [1456, 215] width 20 height 20
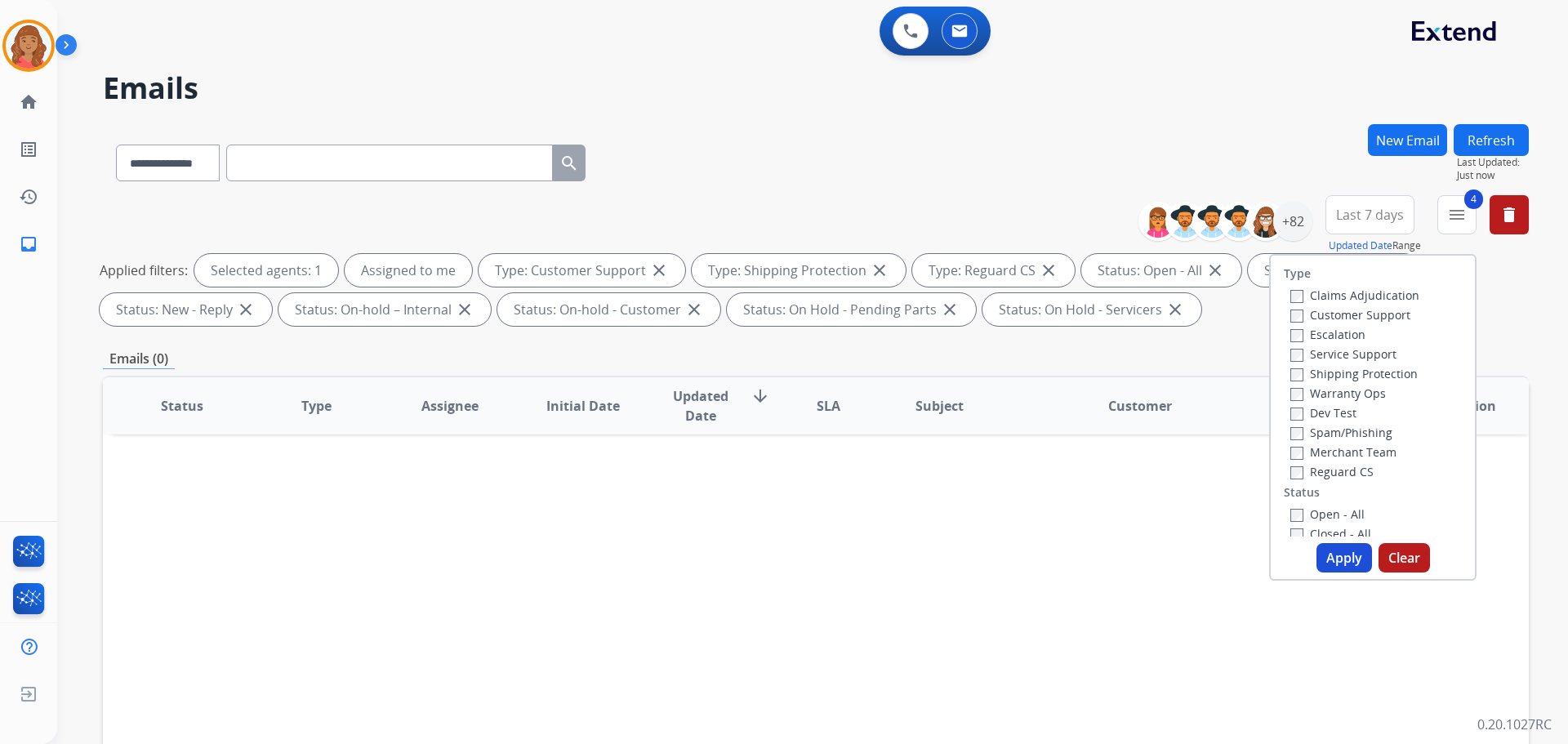
click at [1336, 553] on button "Apply" at bounding box center [1344, 557] width 55 height 29
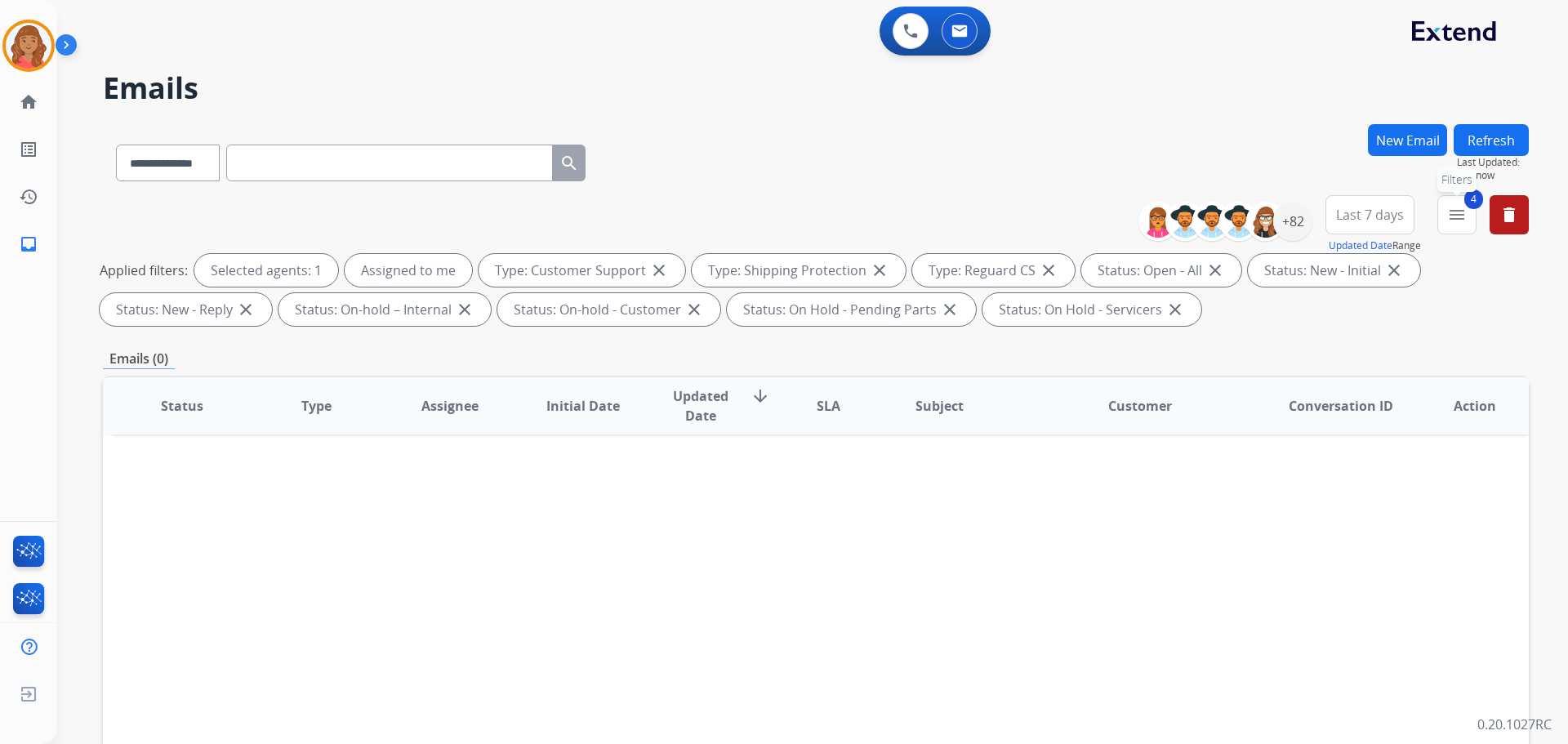
click at [1449, 218] on mat-icon "menu" at bounding box center [1456, 215] width 20 height 20
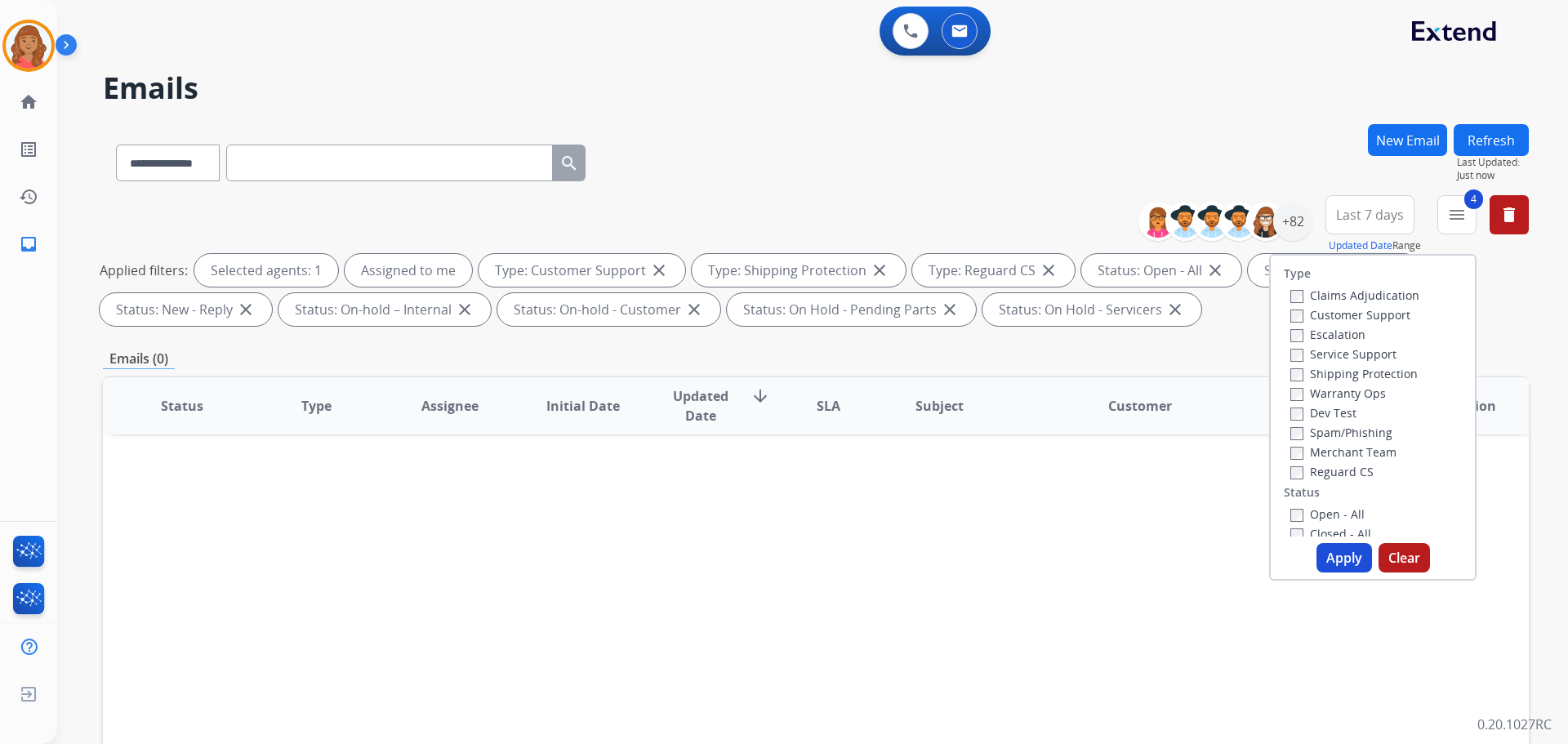
click at [1343, 552] on button "Apply" at bounding box center [1344, 557] width 55 height 29
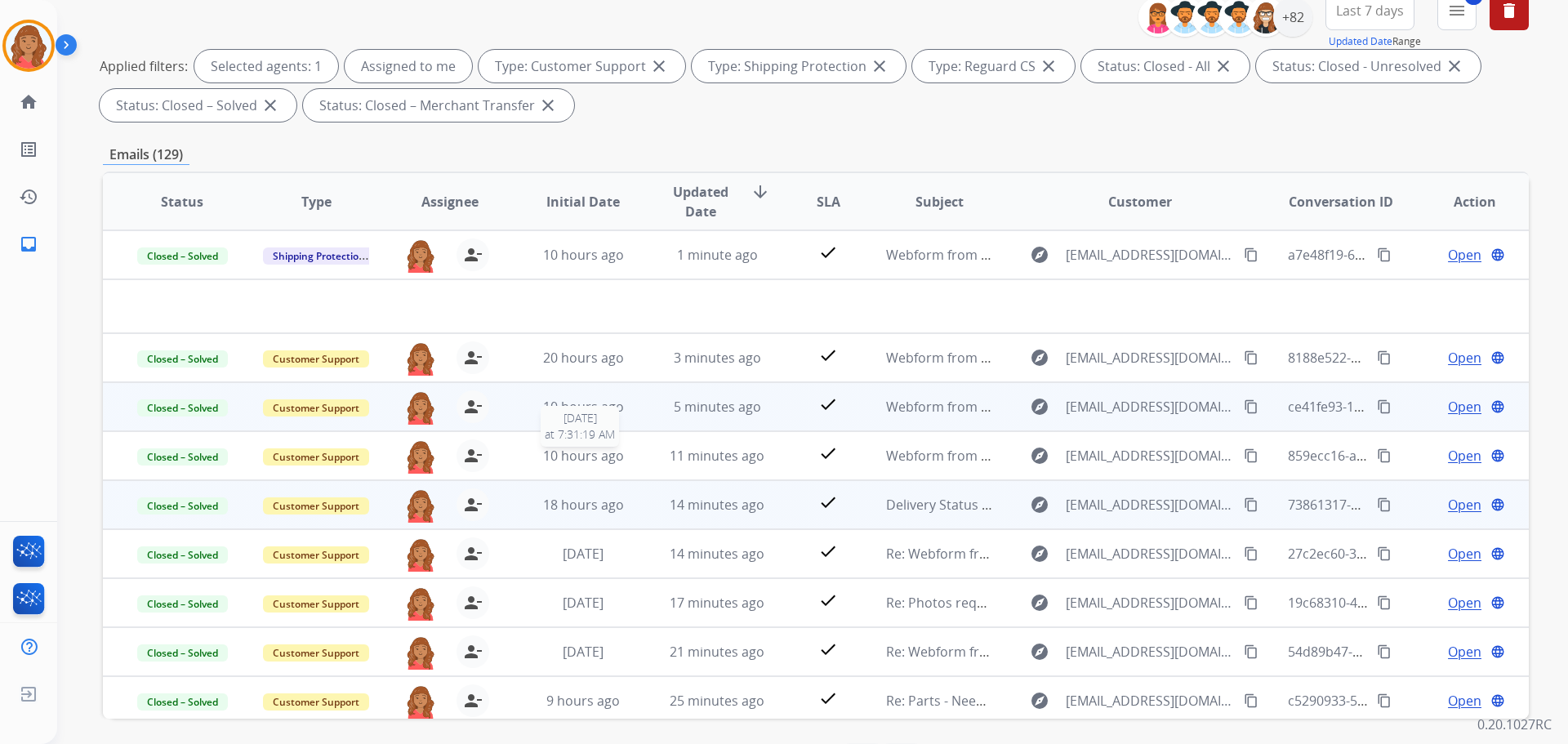
scroll to position [264, 0]
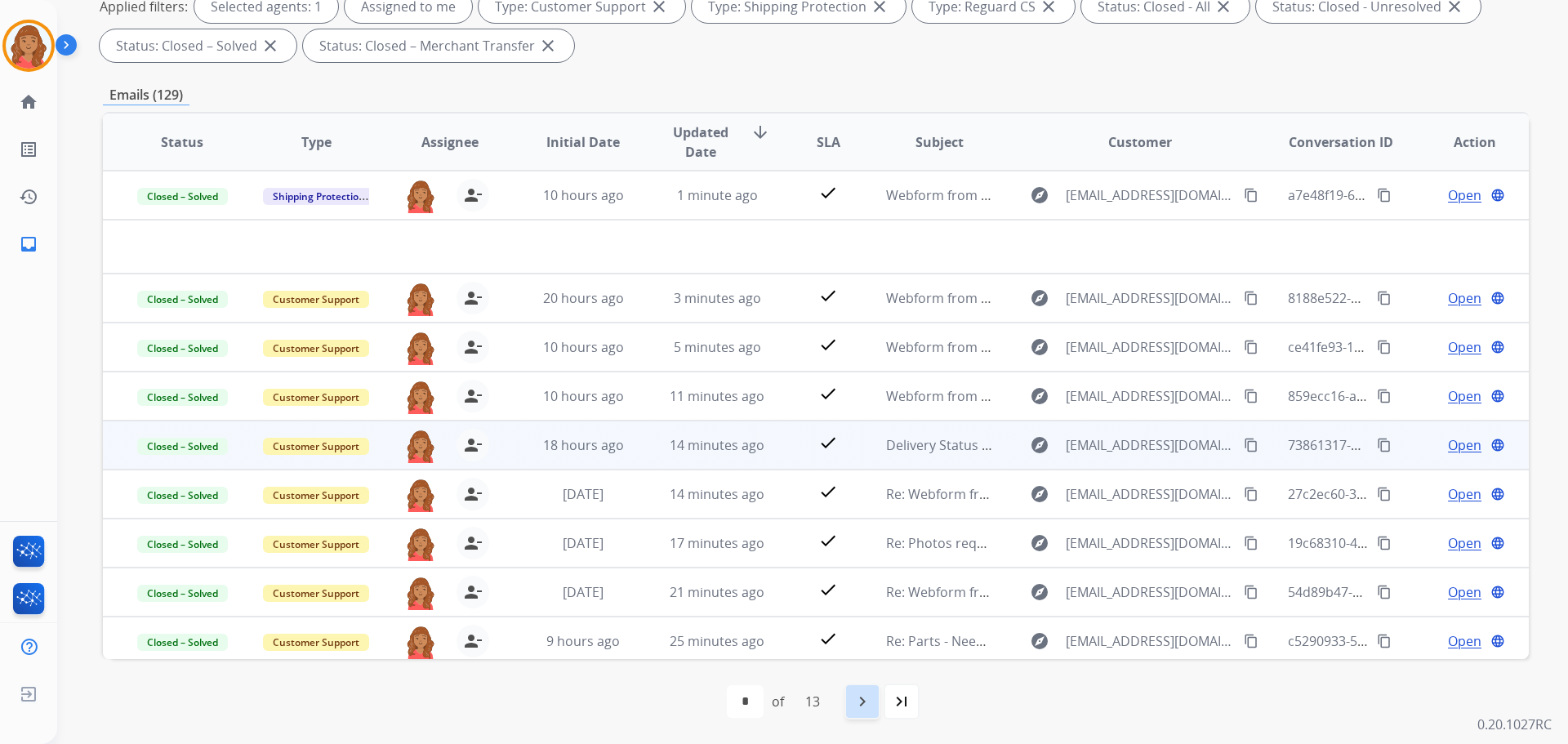
click at [863, 707] on mat-icon "navigate_next" at bounding box center [862, 702] width 20 height 20
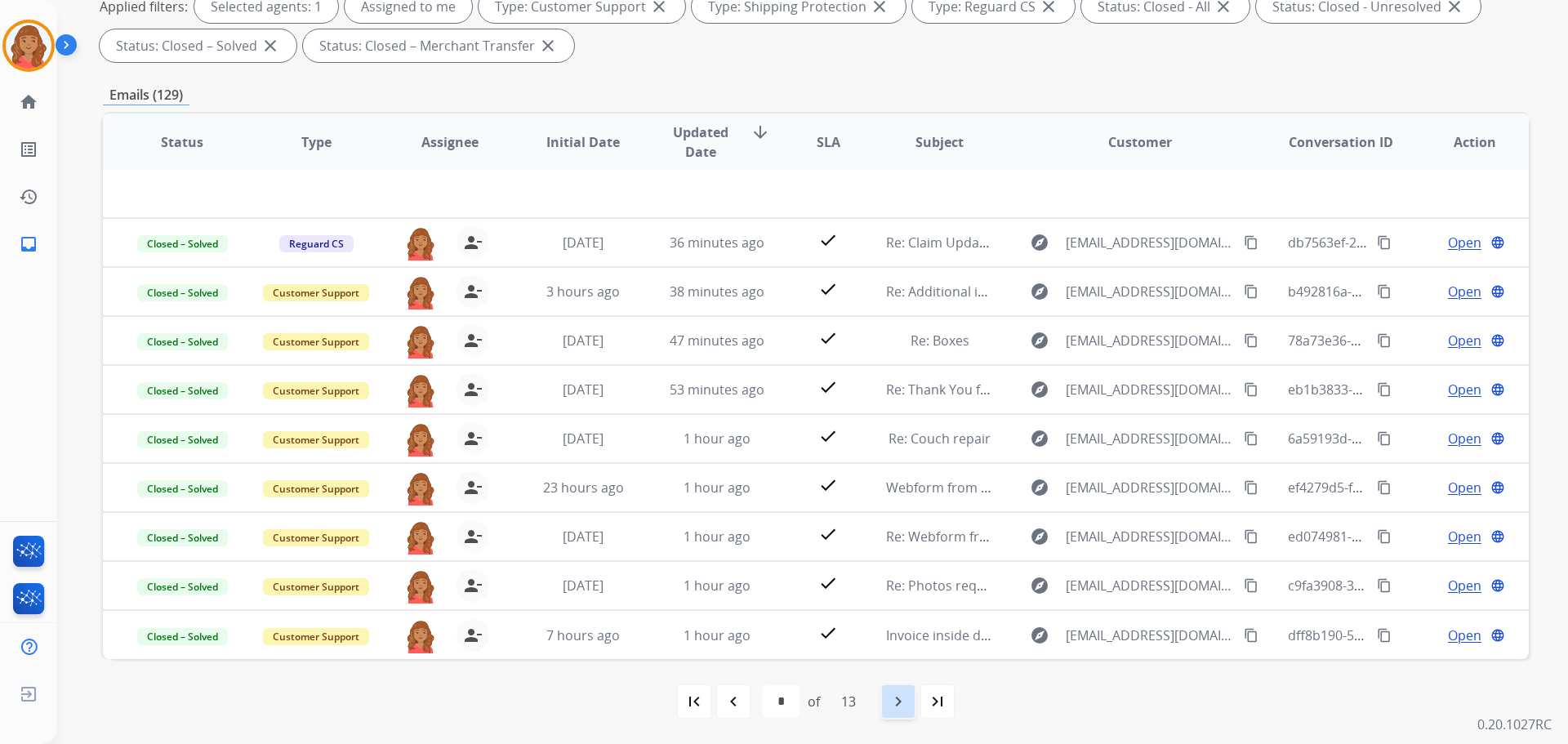
click at [899, 710] on mat-icon "navigate_next" at bounding box center [897, 702] width 20 height 20
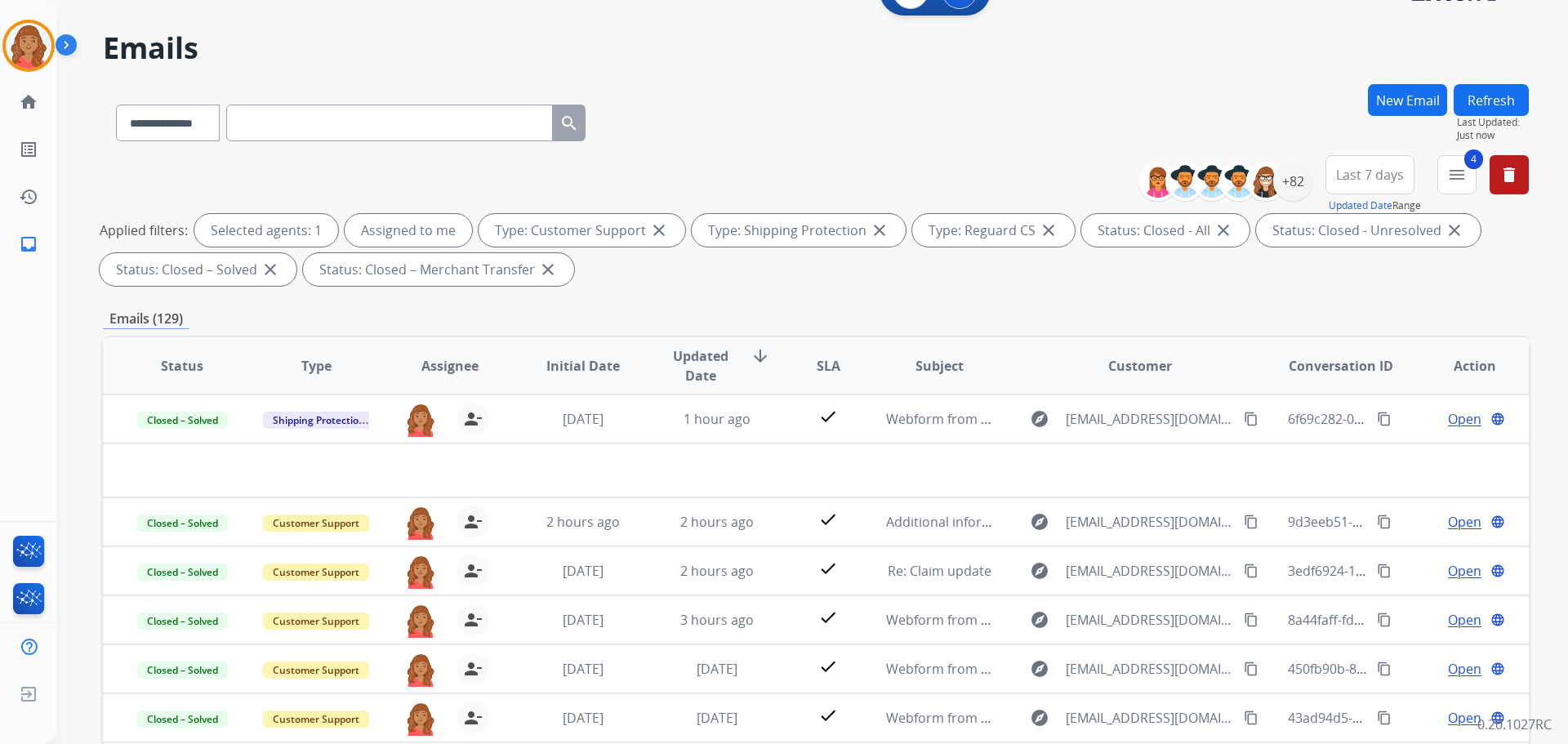
scroll to position [19, 0]
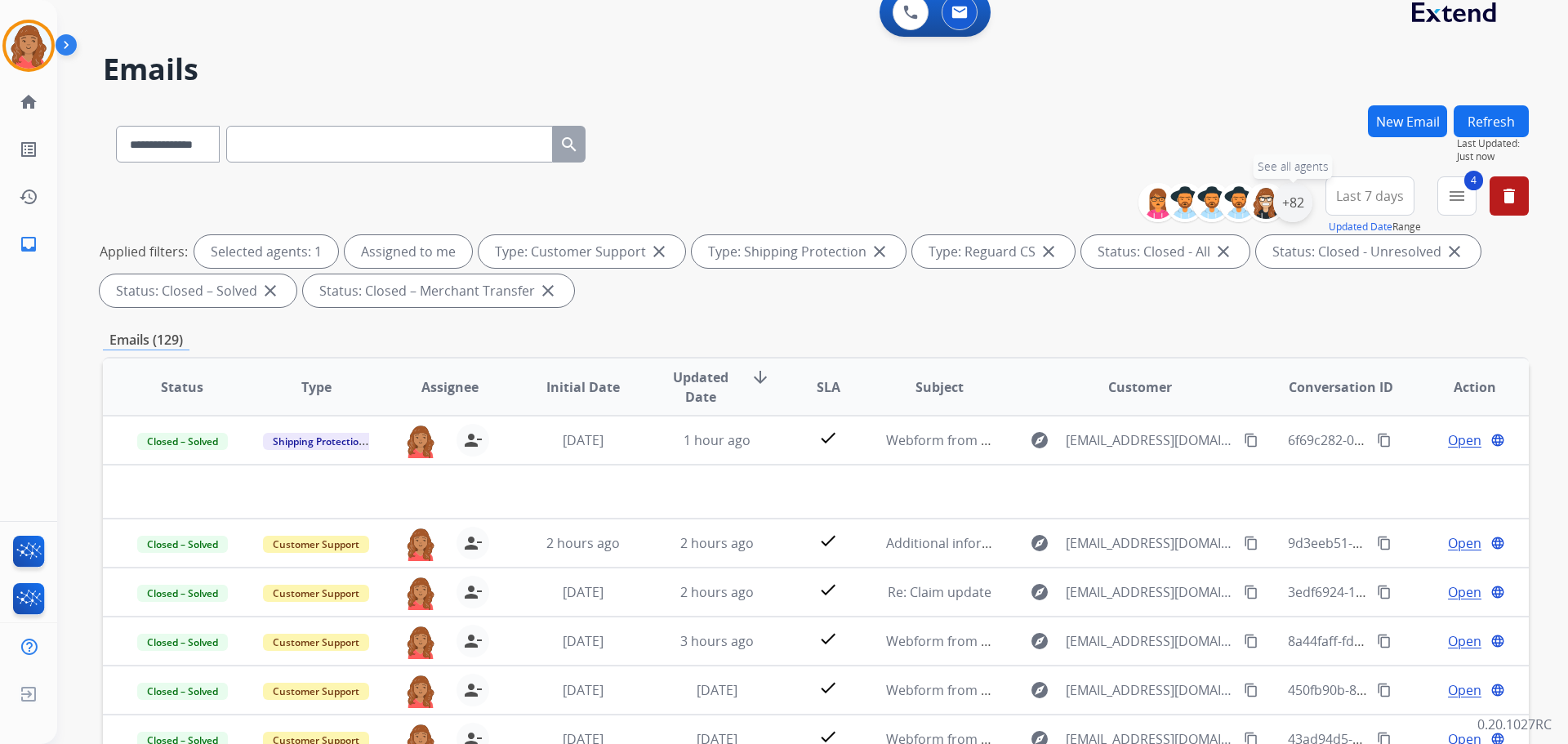
click at [1298, 205] on div "+82" at bounding box center [1293, 203] width 39 height 39
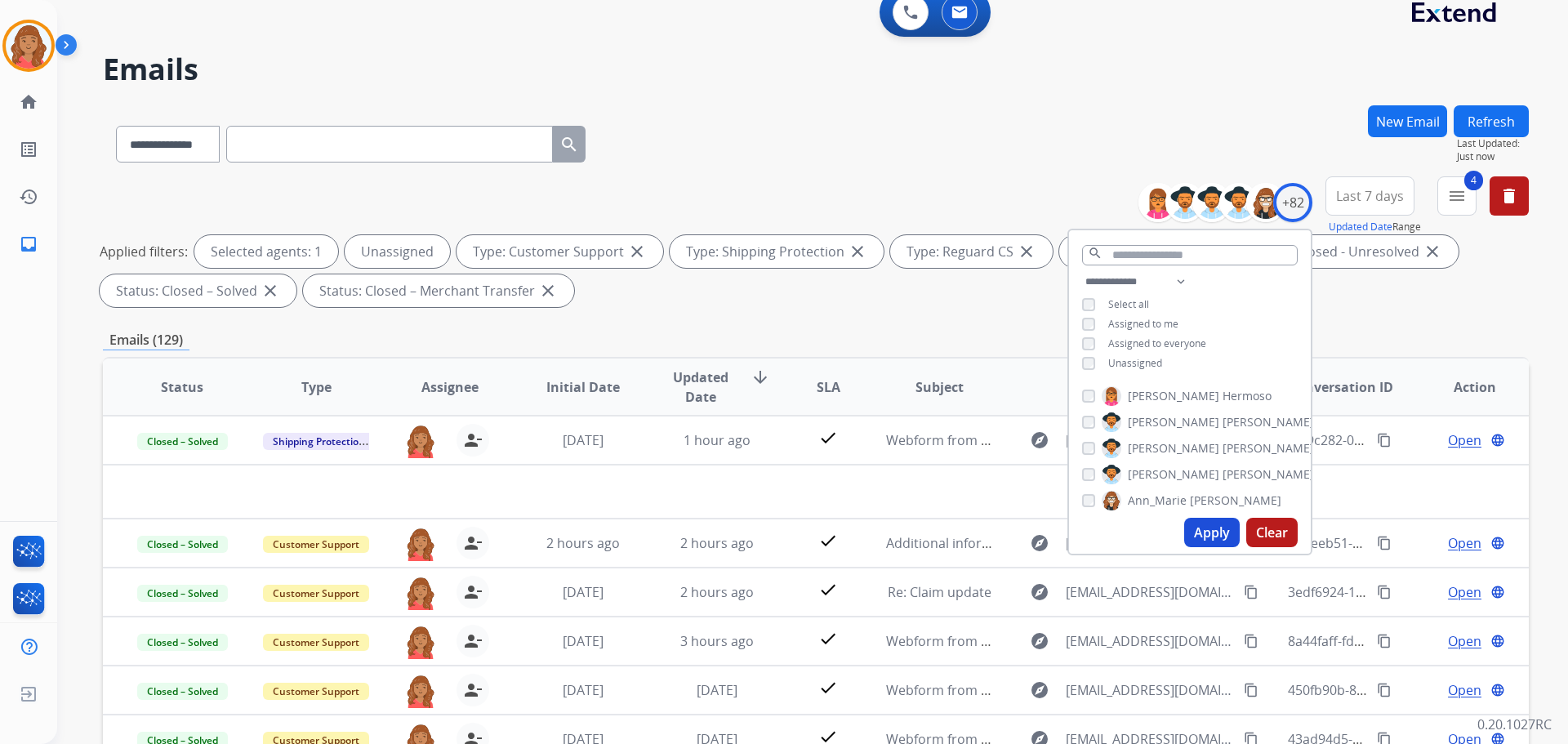
click at [1089, 317] on div "**********" at bounding box center [1190, 324] width 242 height 104
click at [1206, 528] on button "Apply" at bounding box center [1212, 532] width 55 height 29
select select "*"
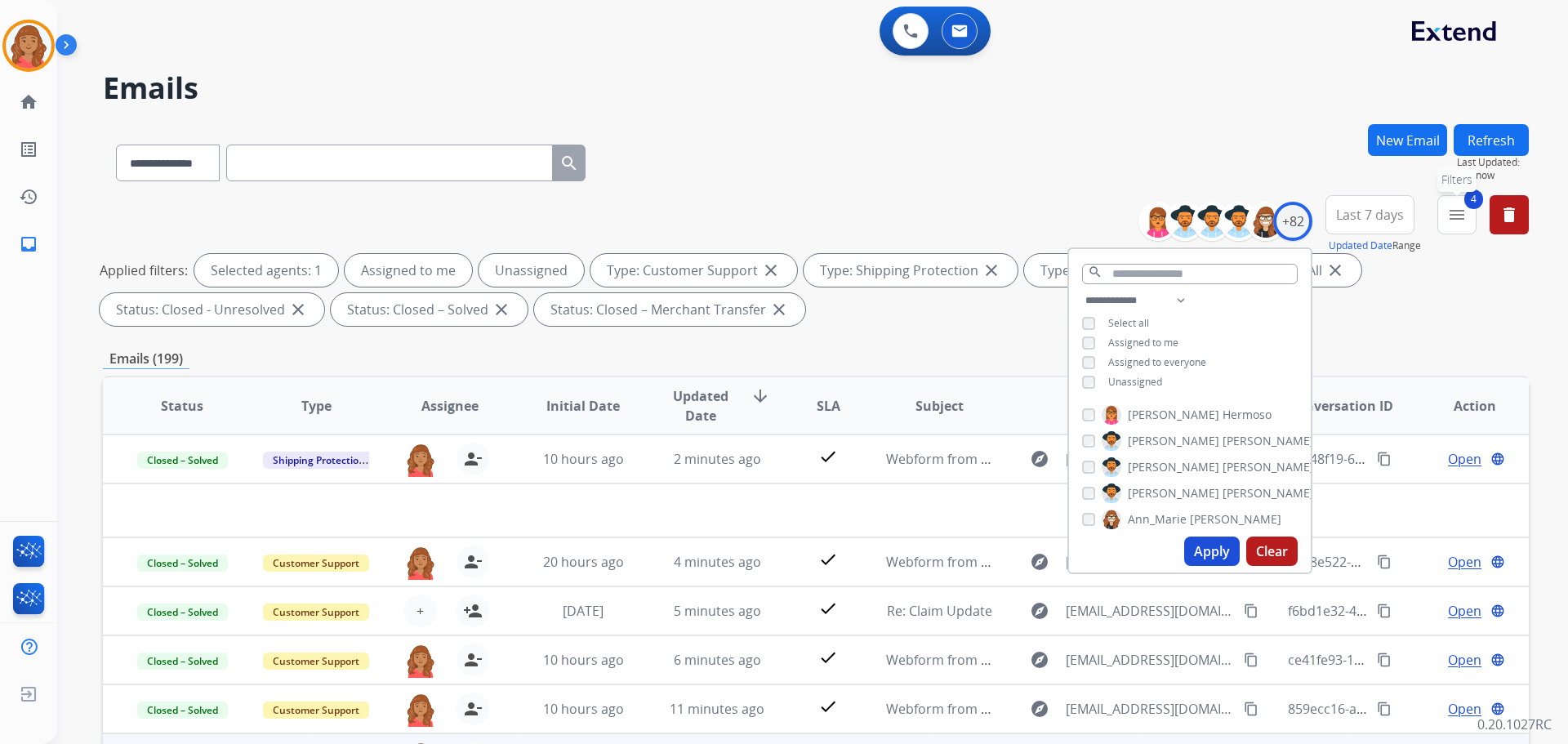
click at [1456, 217] on mat-icon "menu" at bounding box center [1456, 215] width 20 height 20
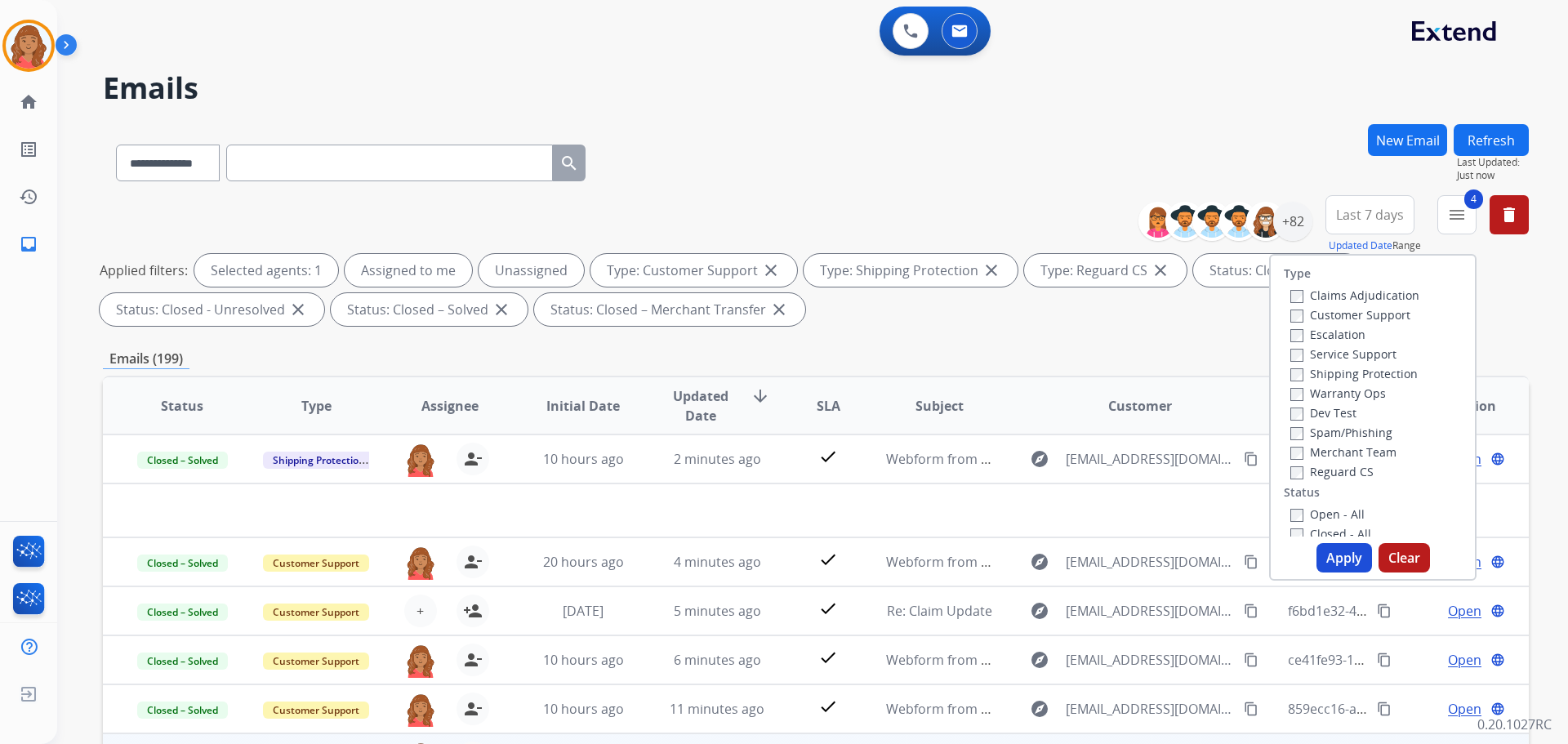
click at [1325, 554] on button "Apply" at bounding box center [1344, 557] width 55 height 29
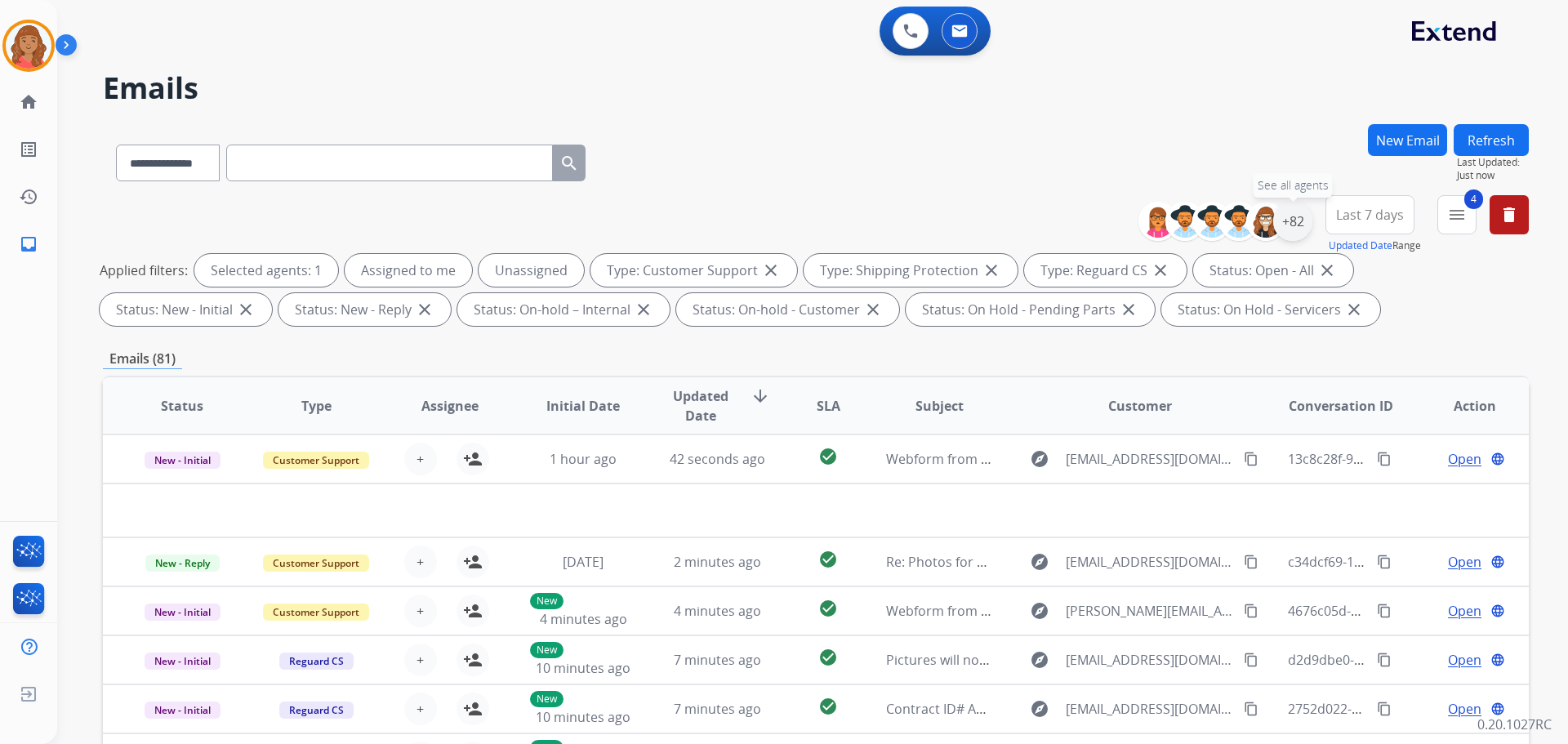
click at [1294, 219] on div "+82" at bounding box center [1293, 221] width 39 height 39
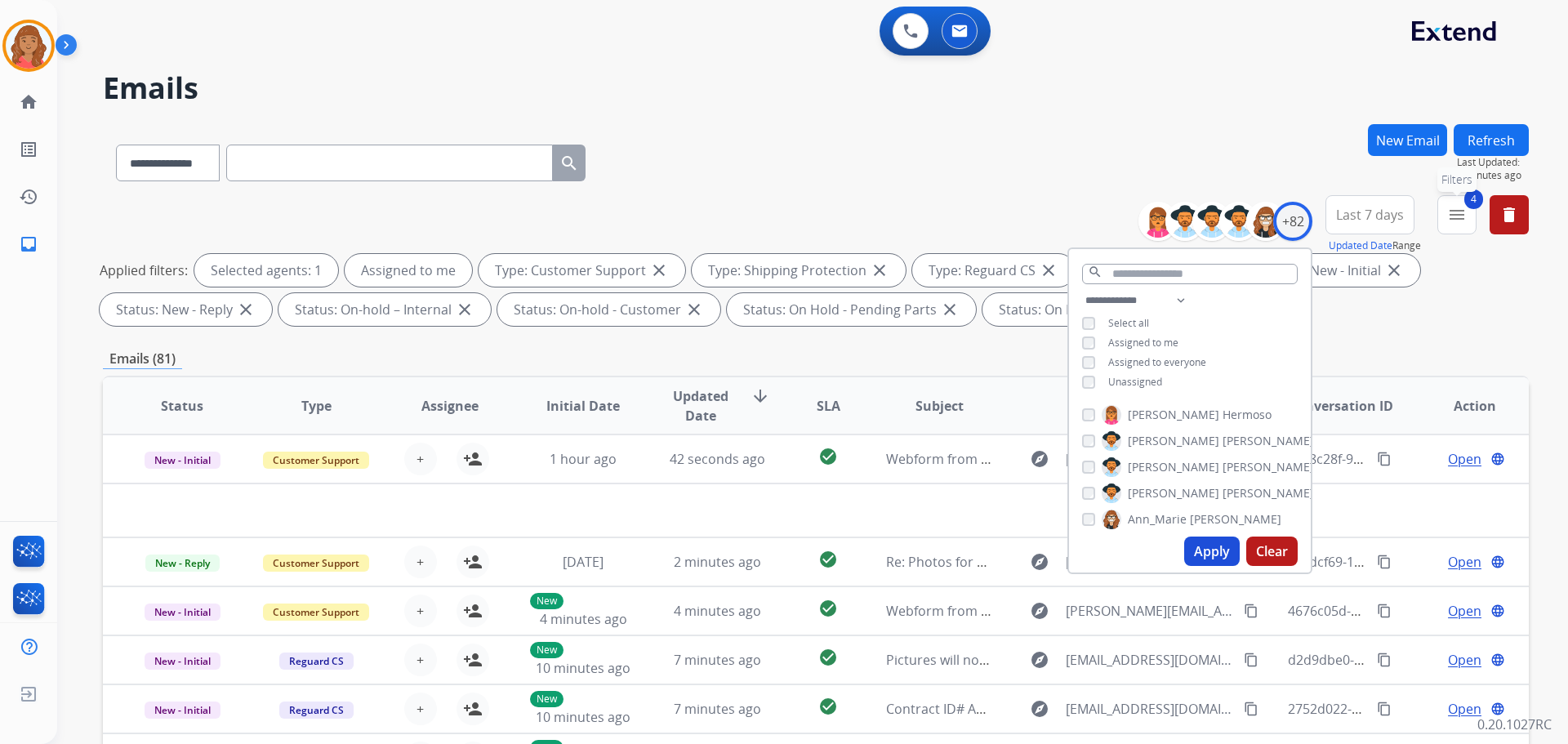
drag, startPoint x: 1441, startPoint y: 220, endPoint x: 1438, endPoint y: 229, distance: 9.5
click at [1442, 222] on button "4 menu Filters" at bounding box center [1457, 215] width 39 height 39
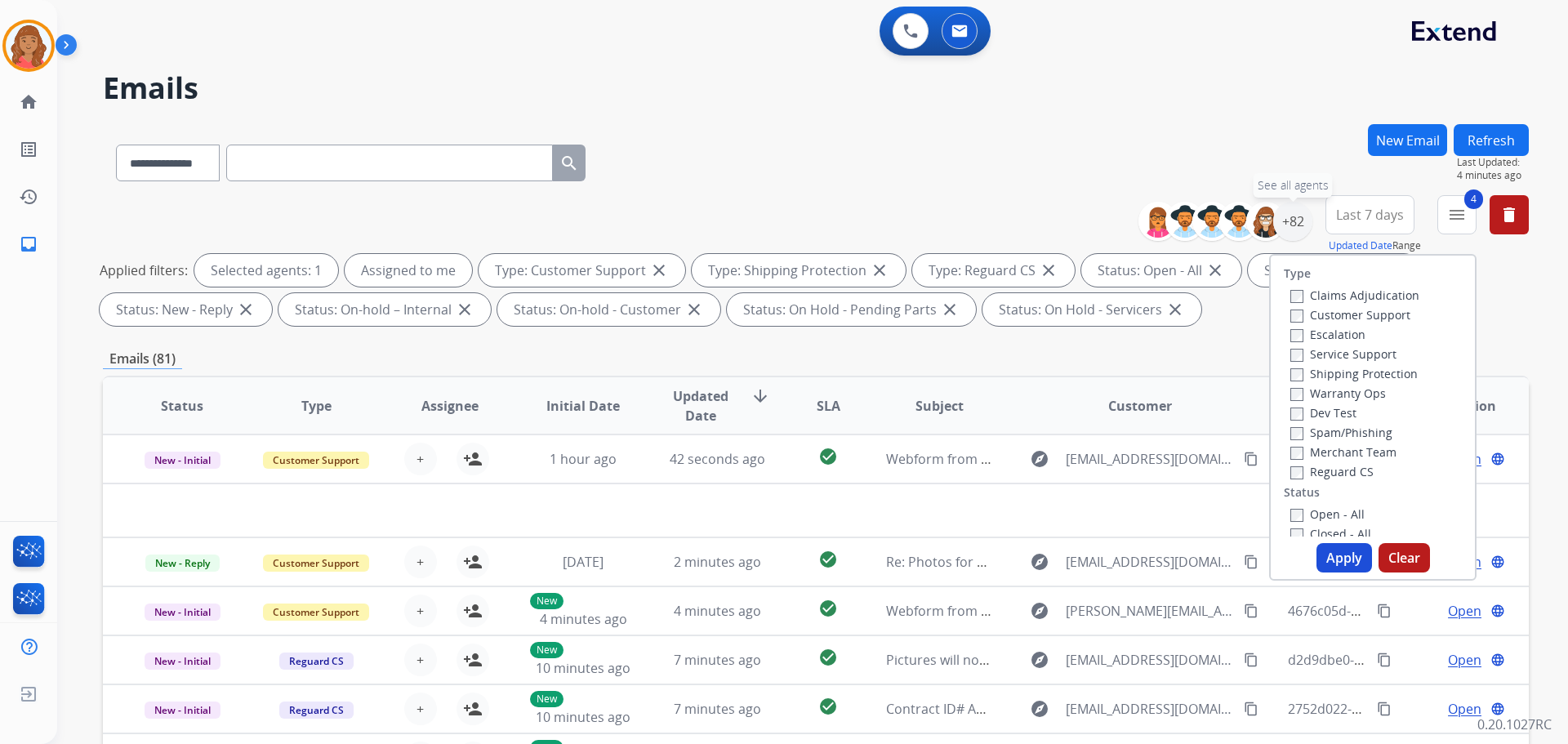
drag, startPoint x: 1292, startPoint y: 221, endPoint x: 1258, endPoint y: 266, distance: 56.4
click at [1292, 222] on div "+82" at bounding box center [1293, 221] width 39 height 39
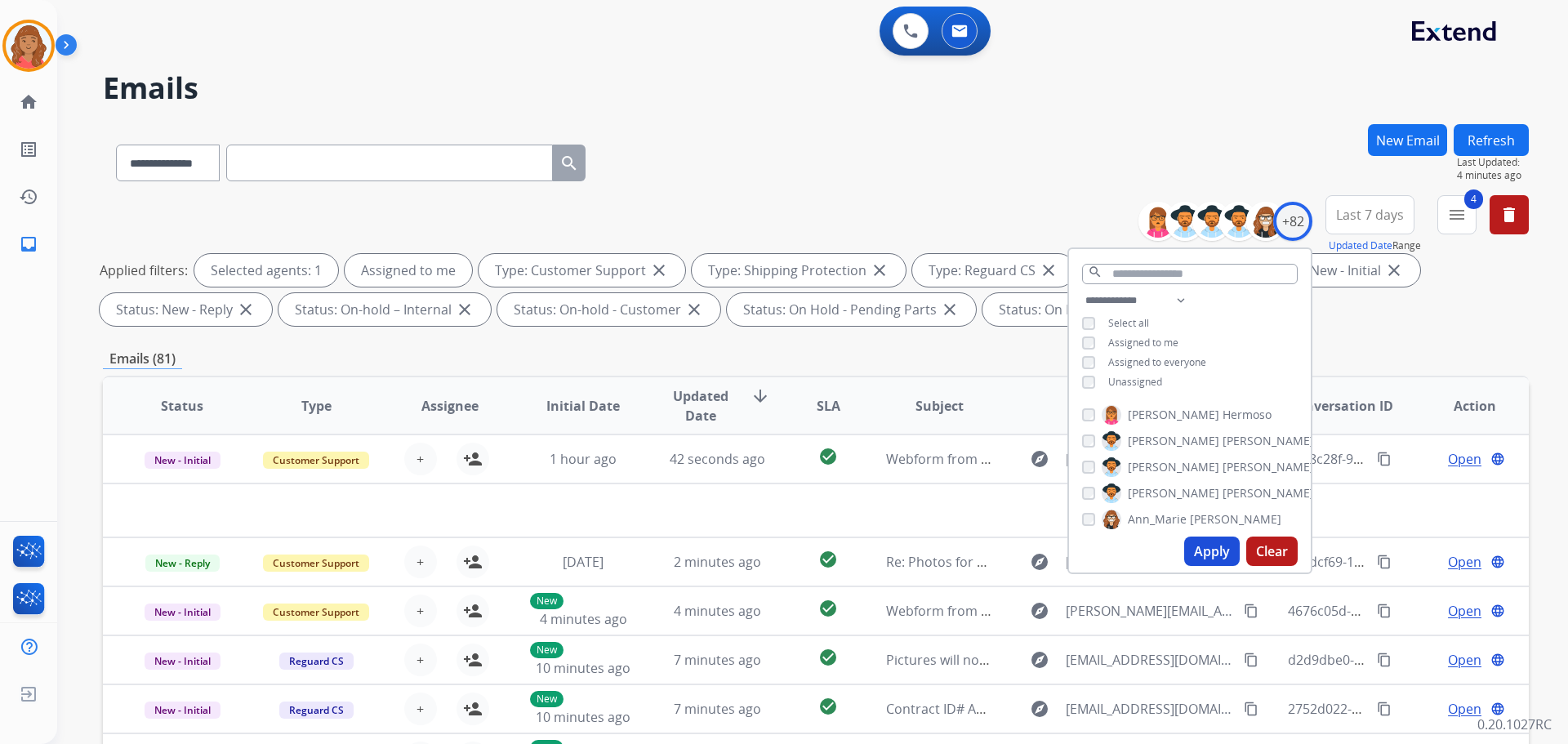
click at [1206, 547] on button "Apply" at bounding box center [1212, 551] width 55 height 29
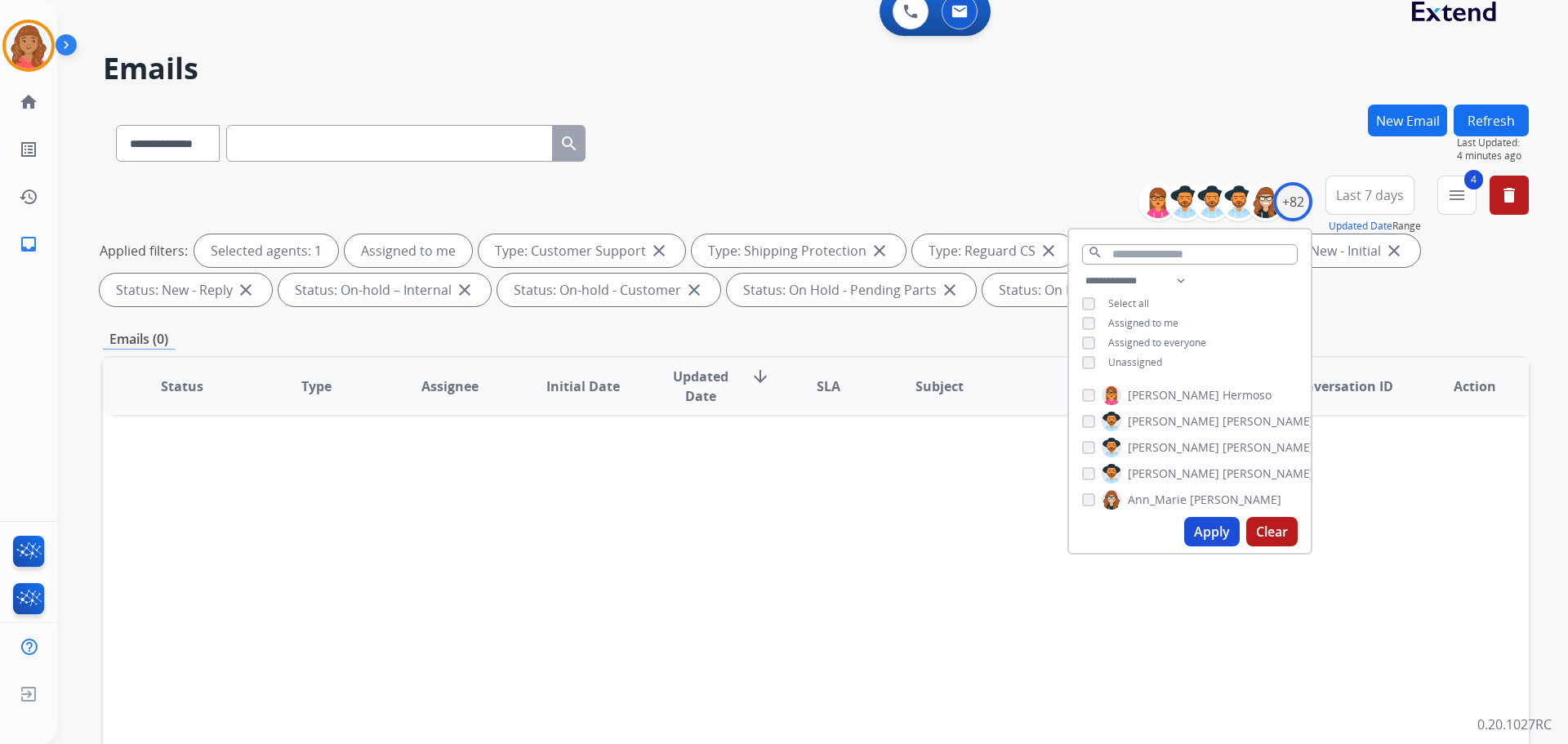
scroll to position [82, 0]
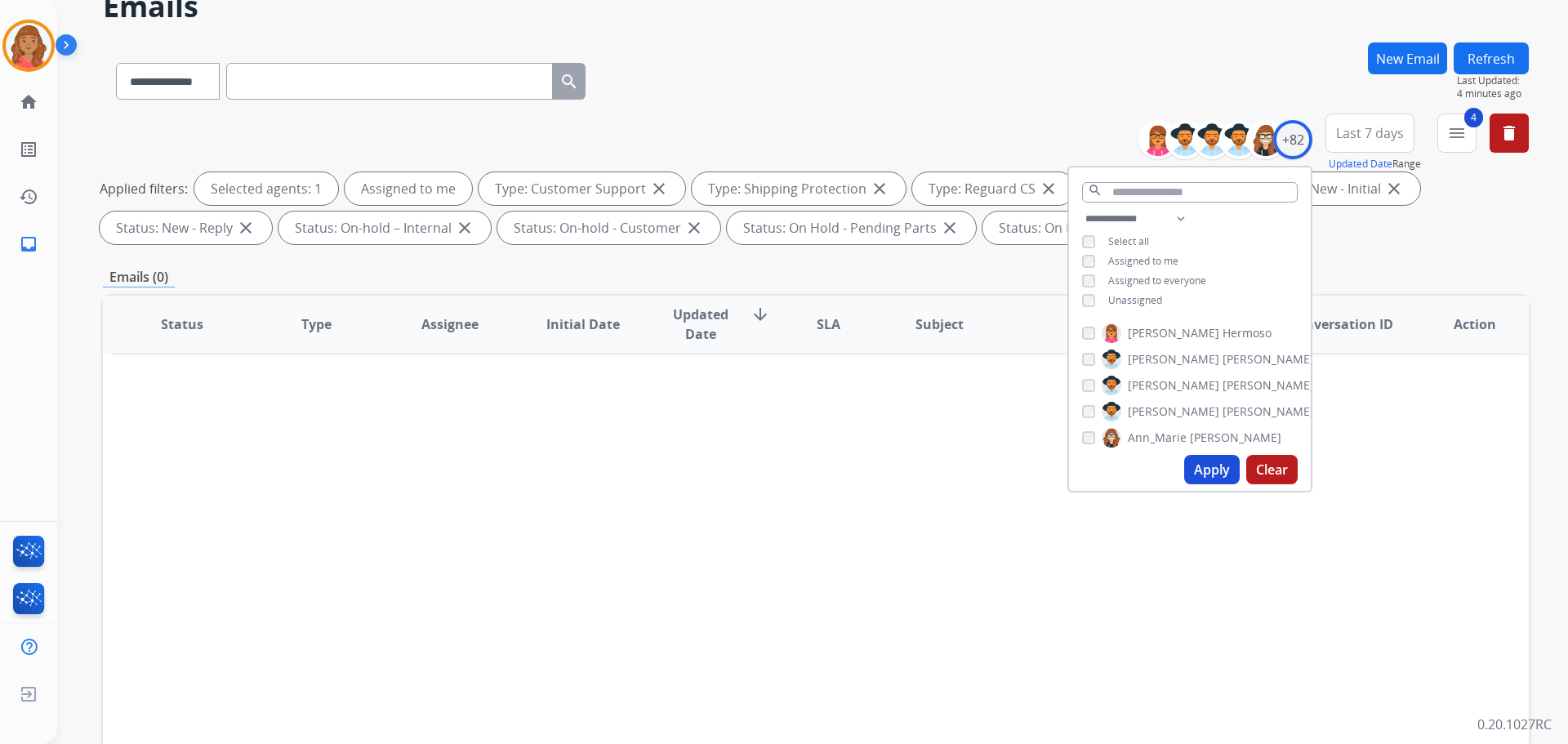
click at [764, 509] on div "Status Type Assignee Initial Date Updated Date arrow_downward SLA Subject Custo…" at bounding box center [816, 567] width 1425 height 547
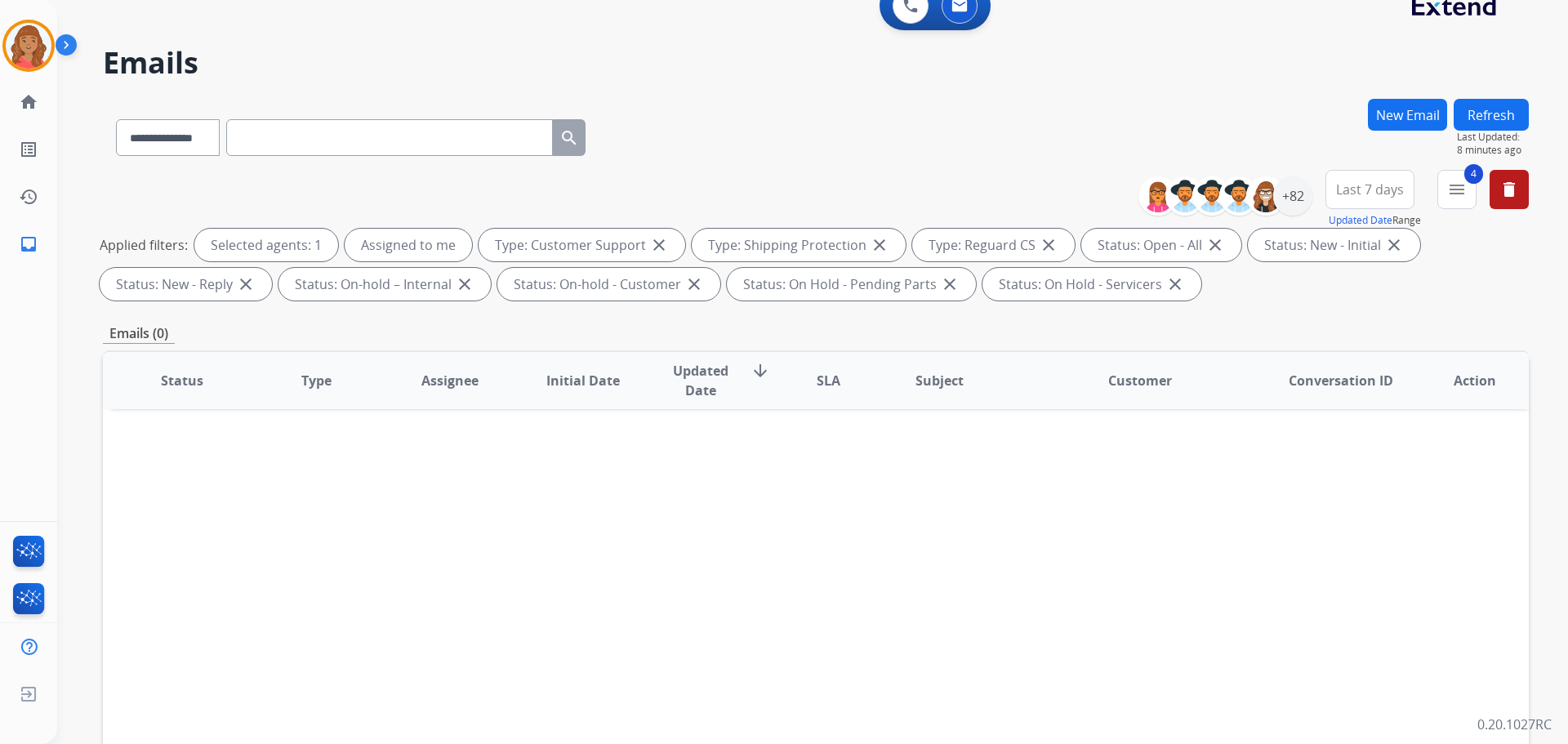
scroll to position [0, 0]
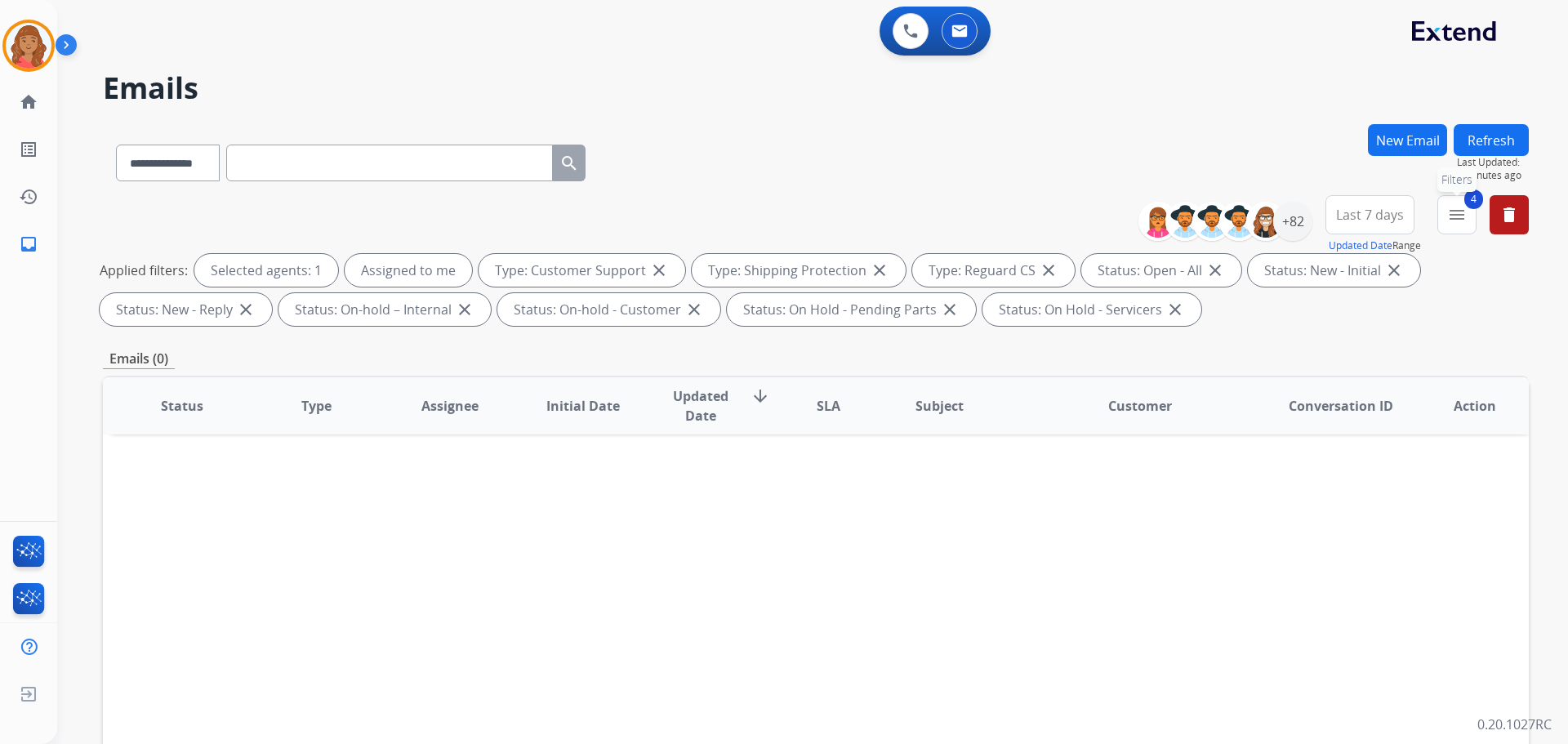
drag, startPoint x: 1456, startPoint y: 225, endPoint x: 1413, endPoint y: 337, distance: 120.0
click at [1456, 231] on button "4 menu Filters" at bounding box center [1457, 215] width 39 height 39
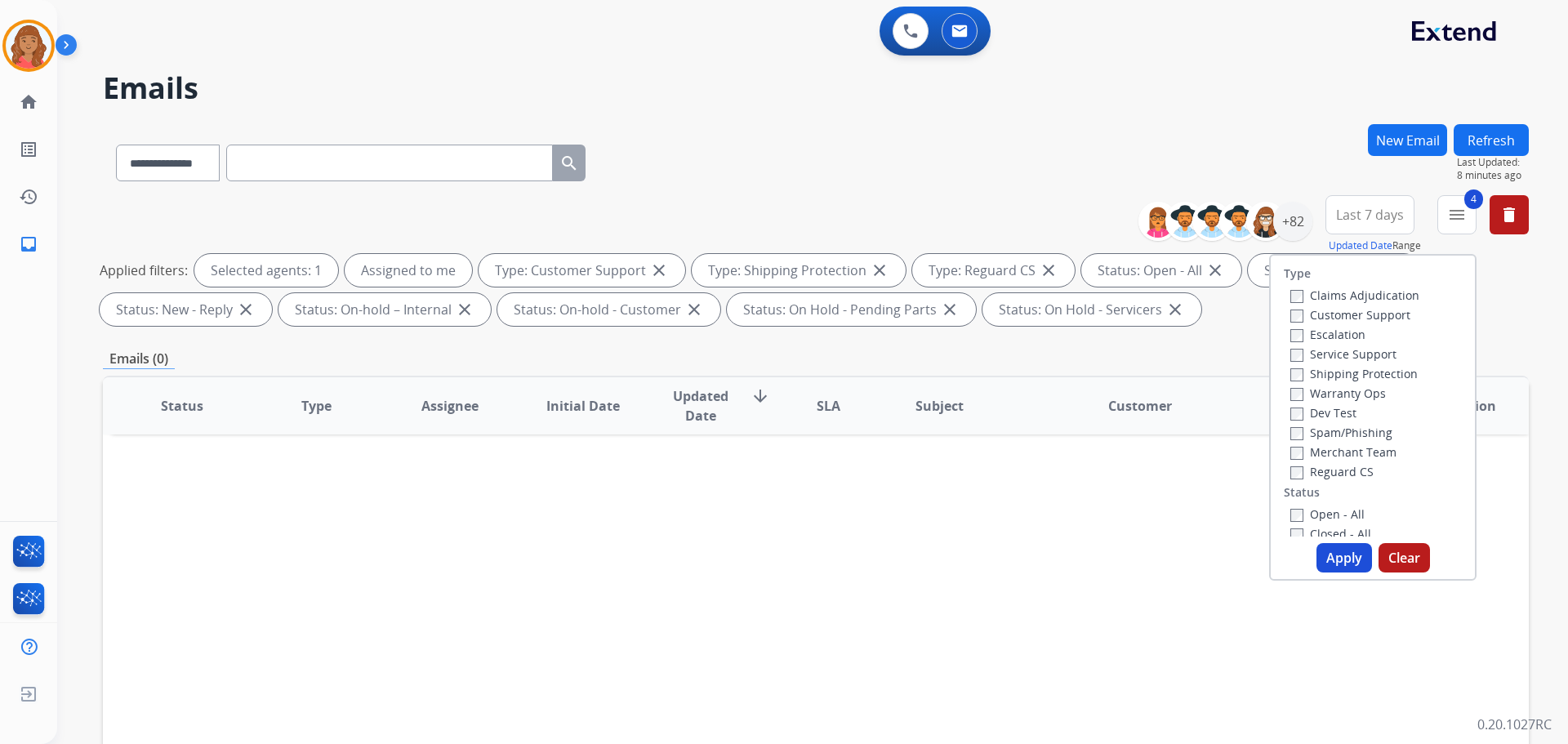
click at [1324, 549] on button "Apply" at bounding box center [1344, 557] width 55 height 29
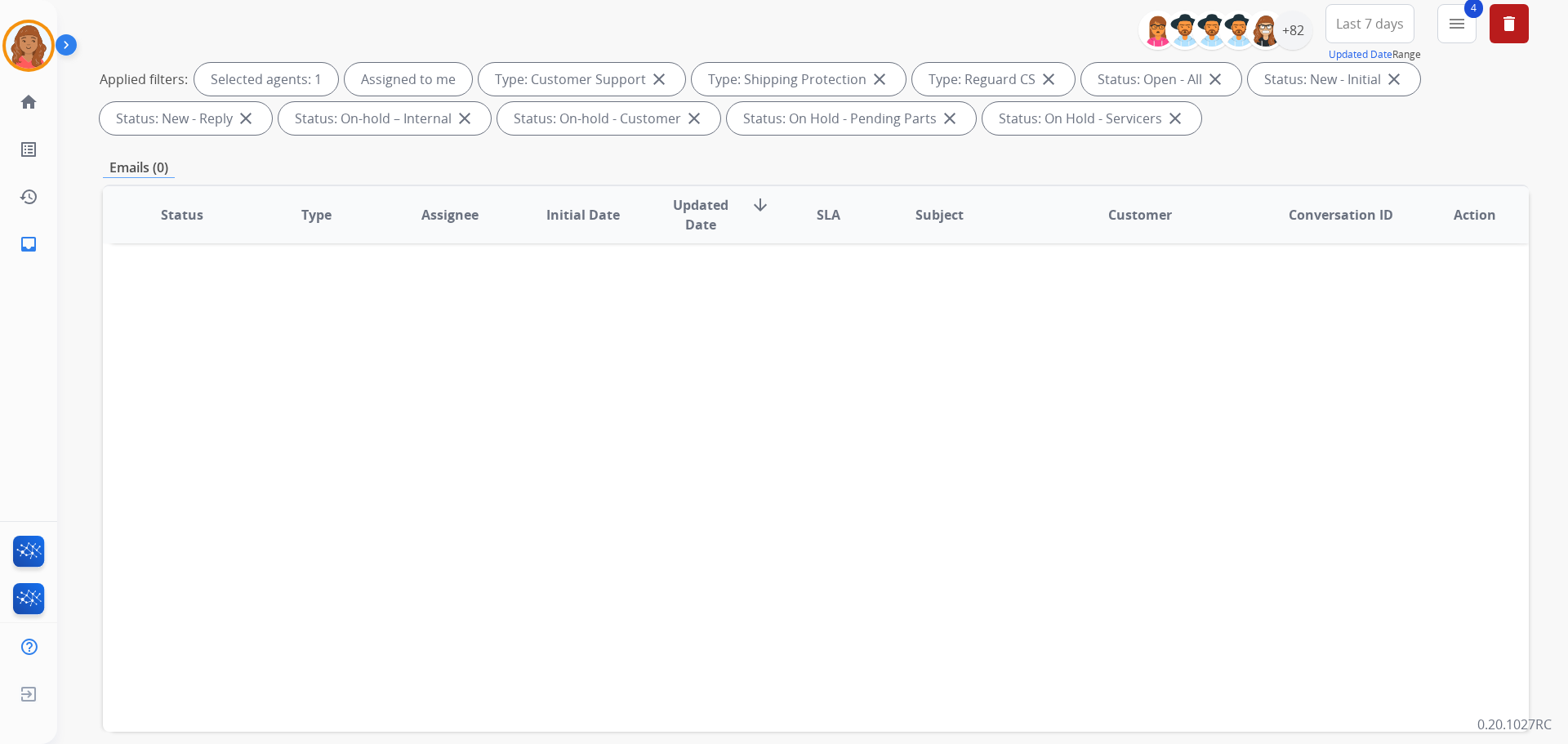
scroll to position [19, 0]
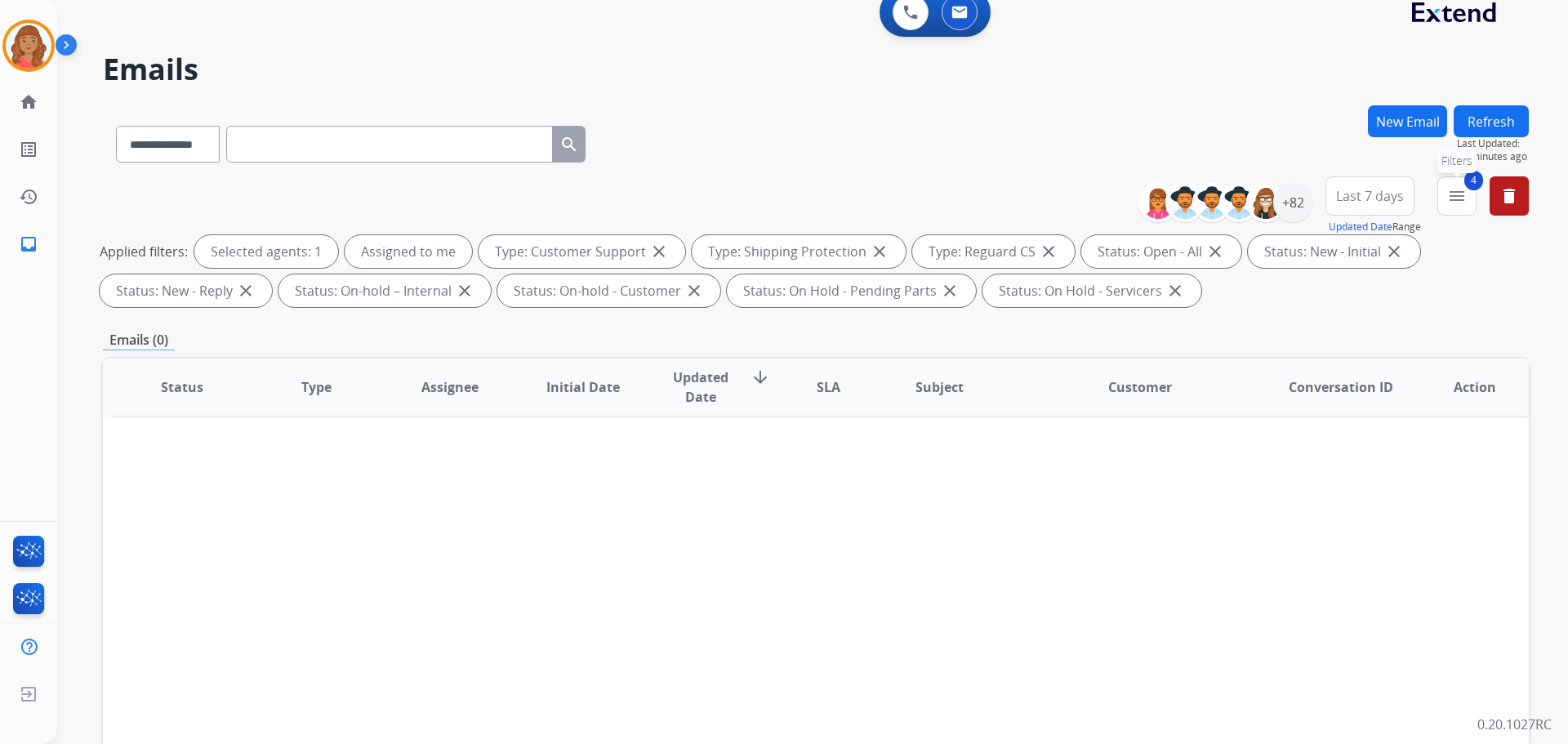
drag, startPoint x: 1458, startPoint y: 205, endPoint x: 1421, endPoint y: 245, distance: 54.5
click at [1458, 206] on button "4 menu Filters" at bounding box center [1457, 196] width 39 height 39
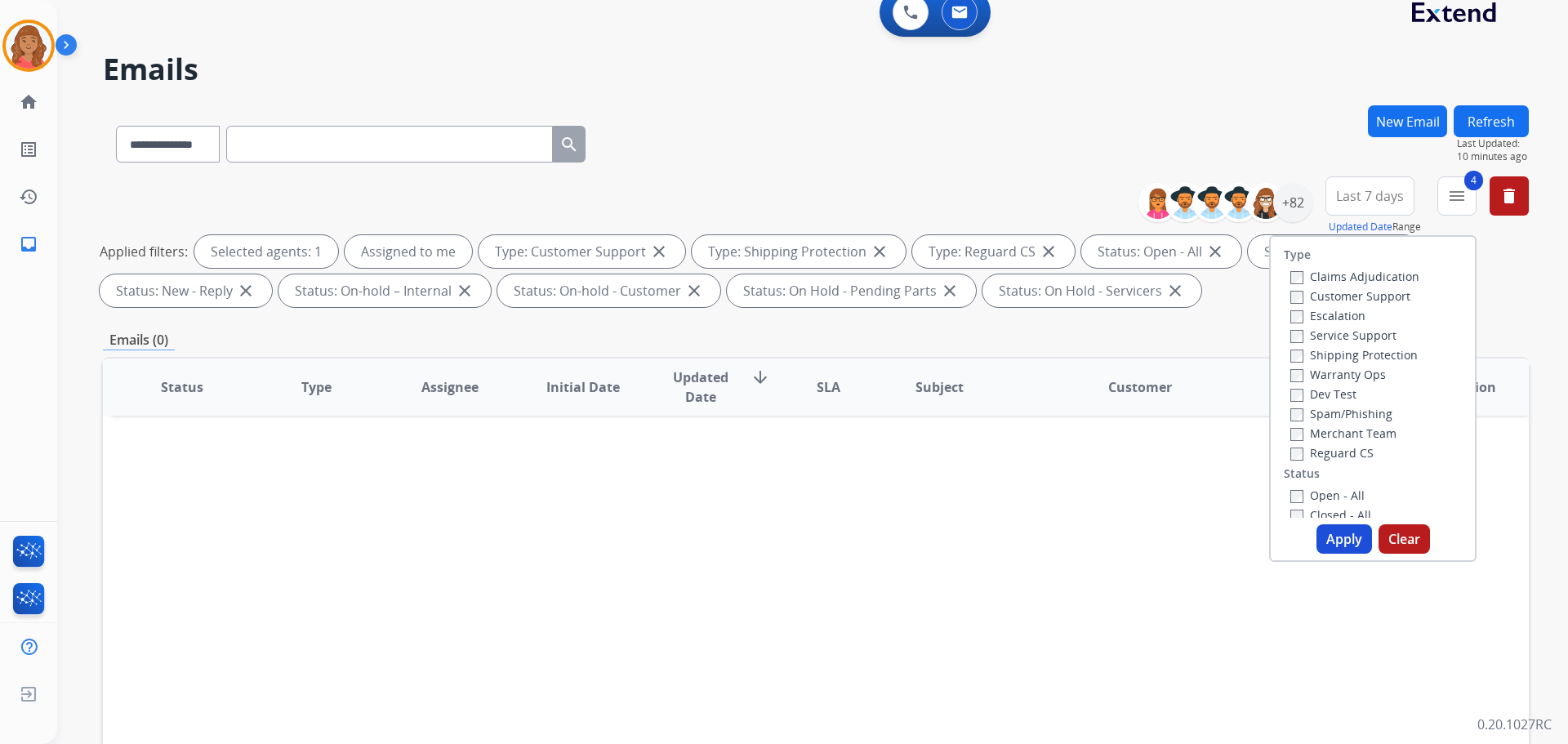
click at [1324, 534] on button "Apply" at bounding box center [1344, 539] width 55 height 29
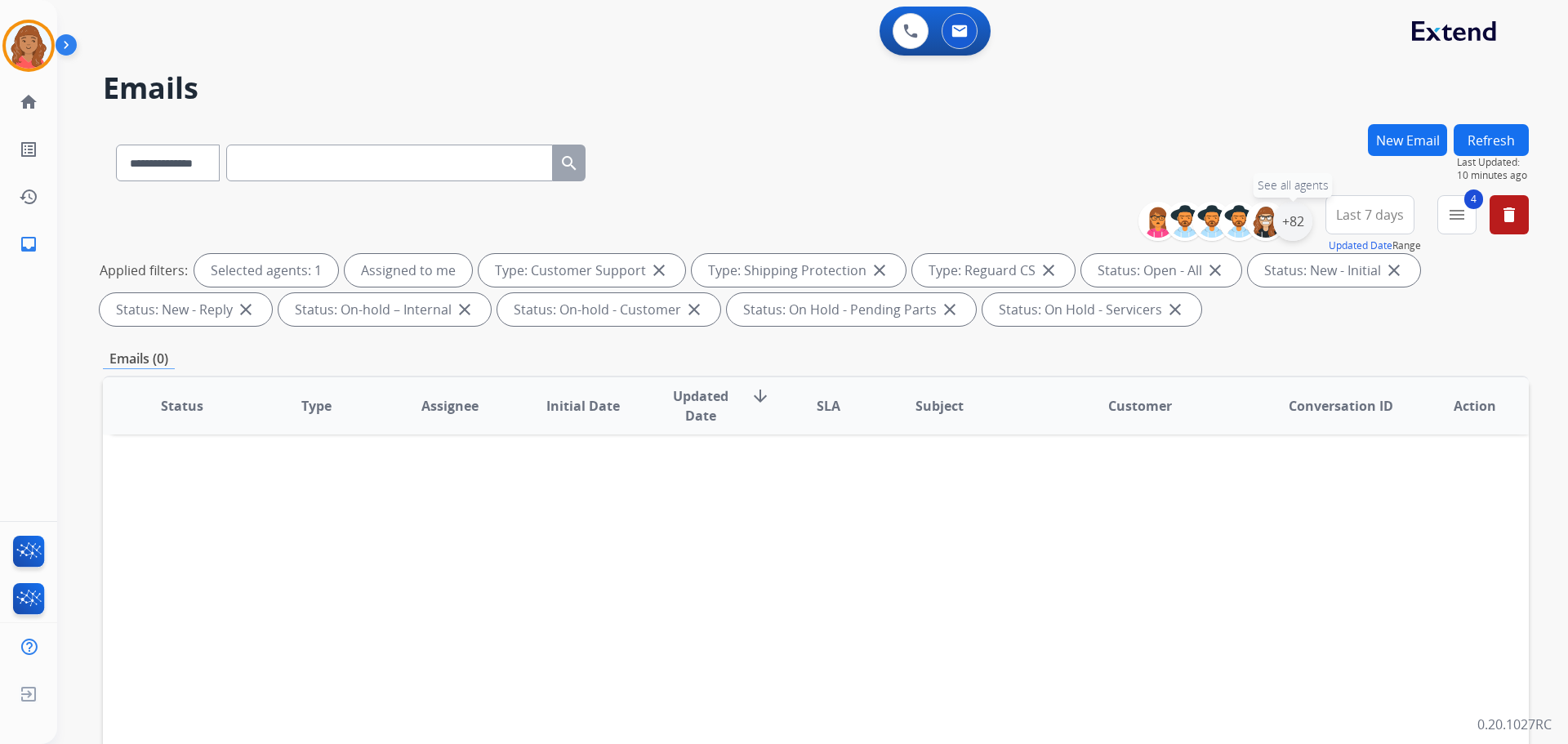
click at [1288, 228] on div "+82" at bounding box center [1293, 221] width 39 height 39
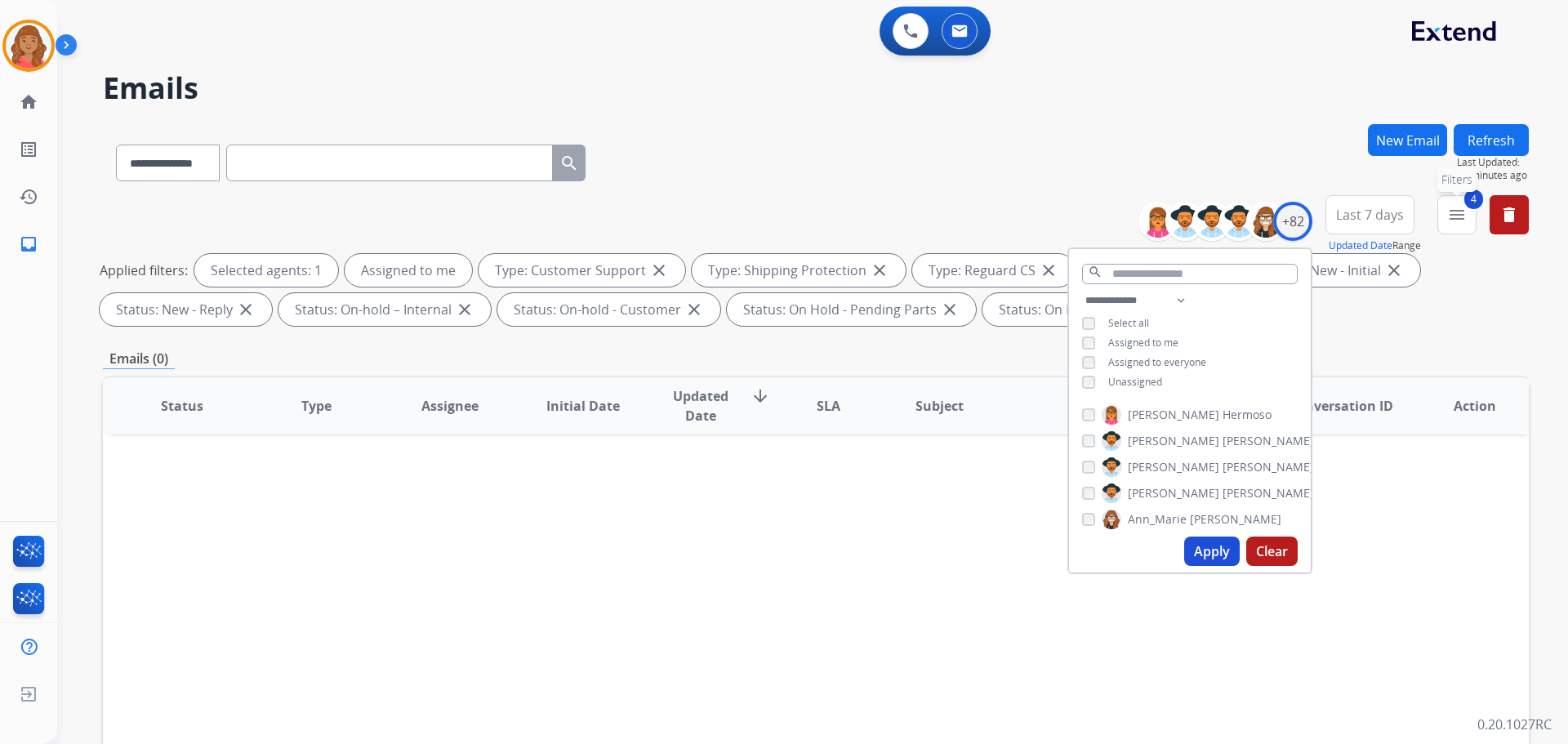
drag, startPoint x: 1443, startPoint y: 226, endPoint x: 1446, endPoint y: 236, distance: 10.4
click at [1445, 230] on button "4 menu Filters" at bounding box center [1457, 215] width 39 height 39
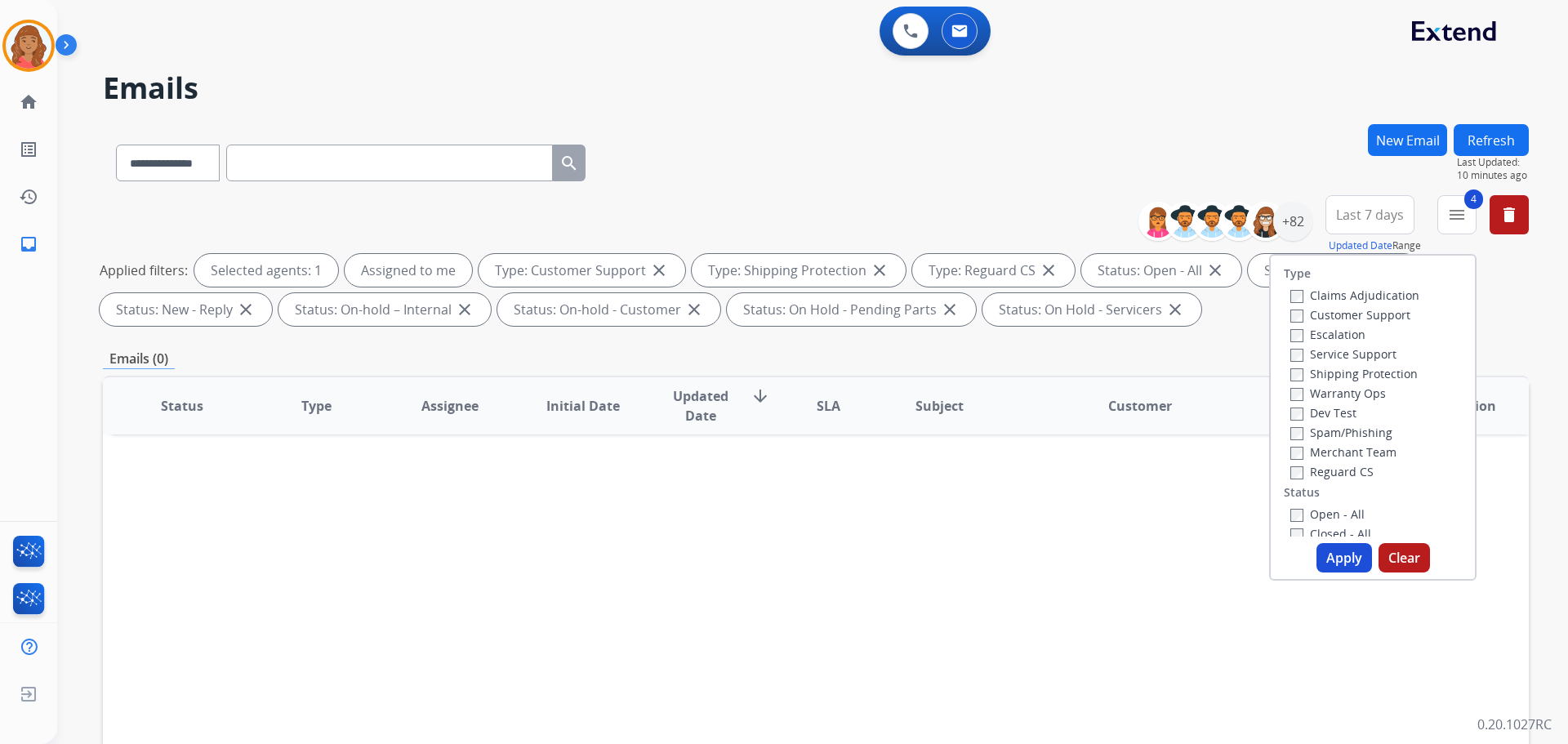
click at [1323, 559] on button "Apply" at bounding box center [1344, 557] width 55 height 29
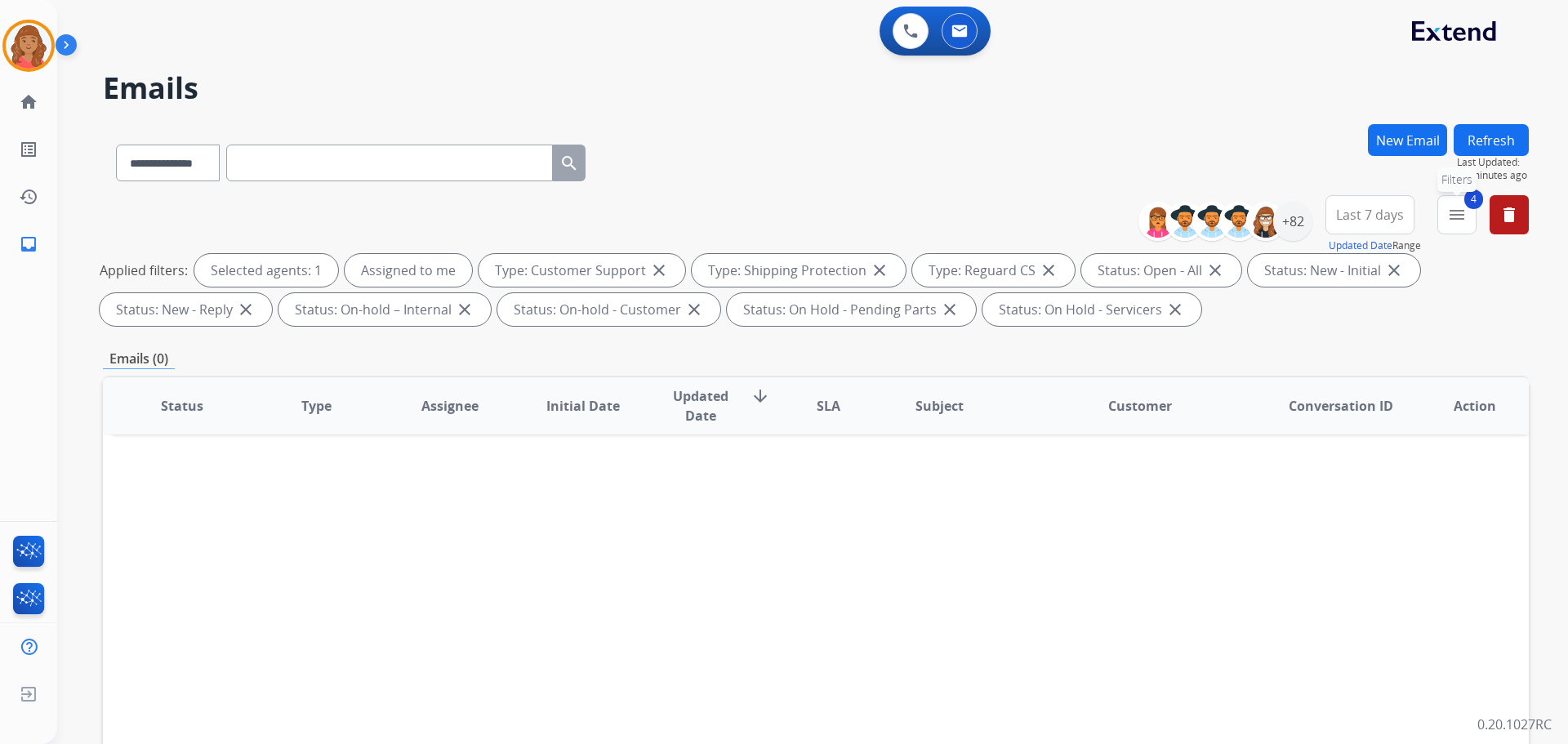
click at [1454, 219] on mat-icon "menu" at bounding box center [1456, 215] width 20 height 20
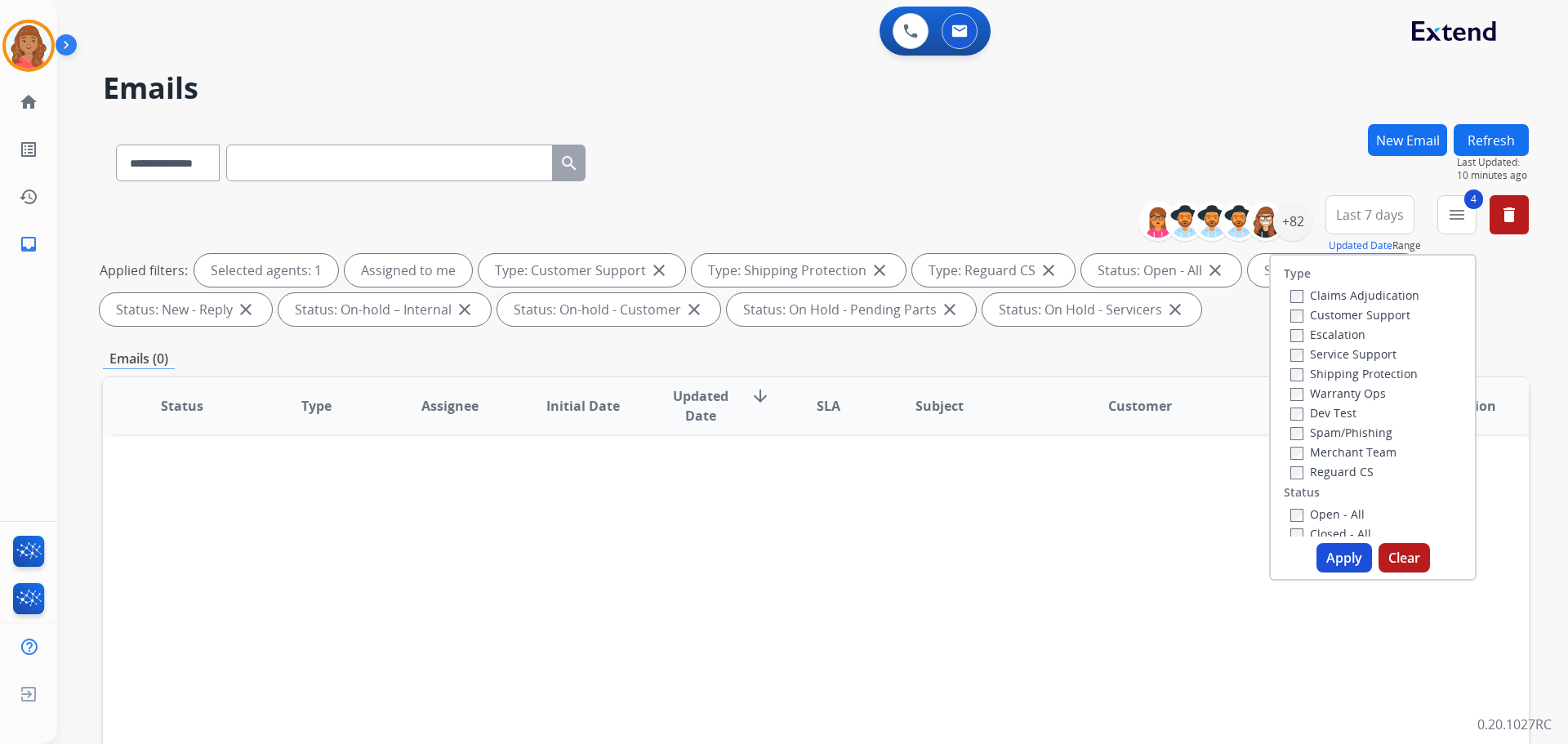
click at [1336, 560] on button "Apply" at bounding box center [1344, 557] width 55 height 29
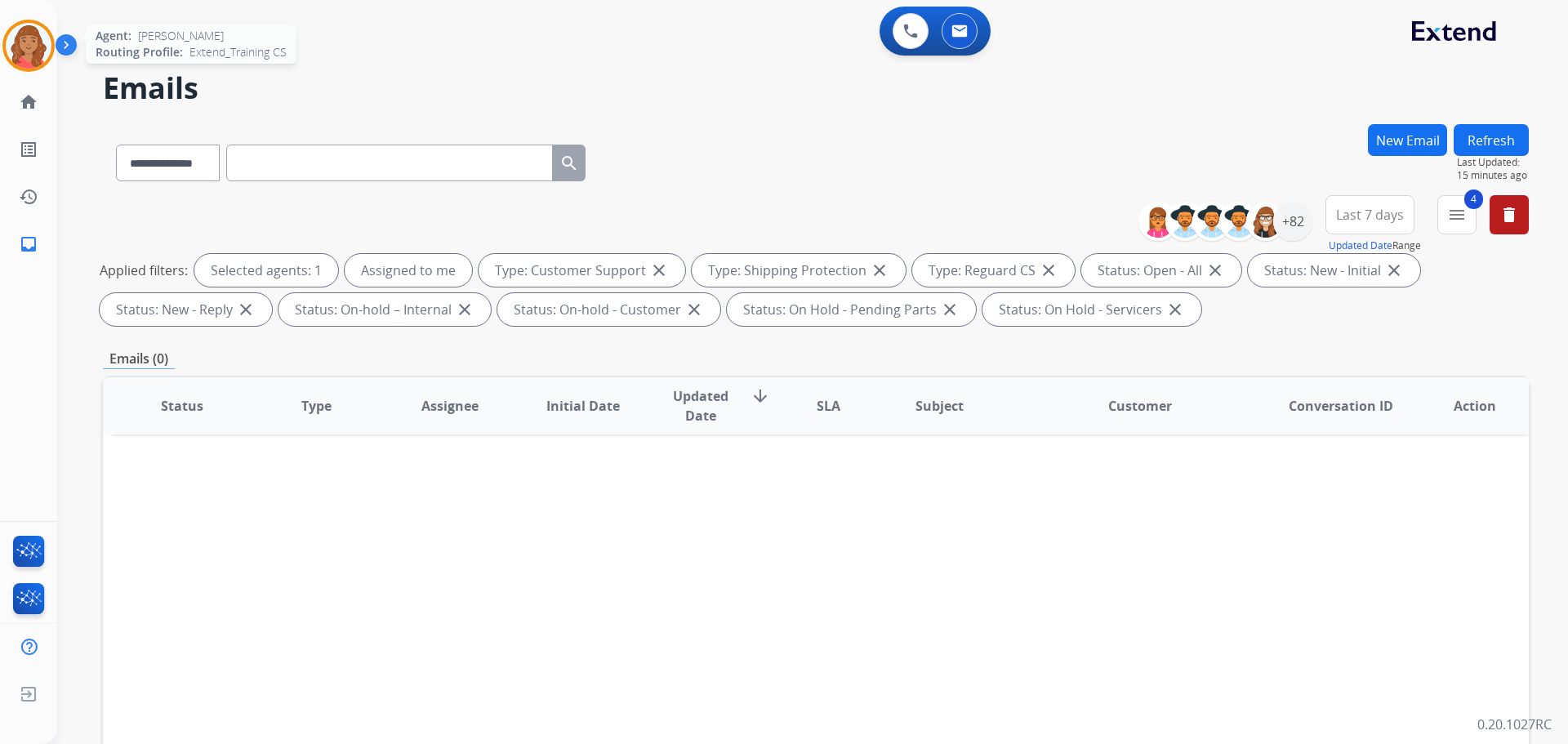
click at [39, 62] on img at bounding box center [28, 45] width 46 height 46
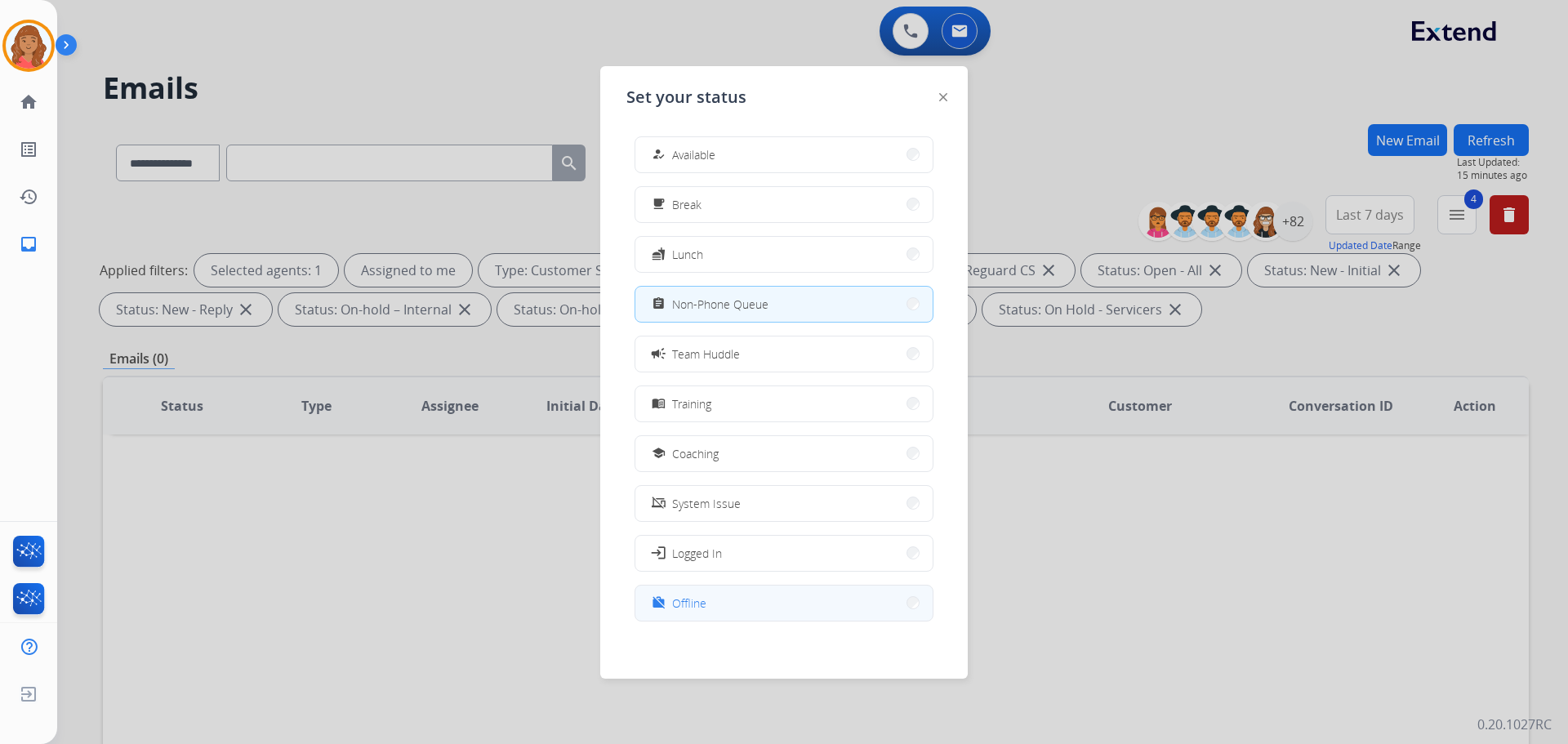
click at [703, 604] on span "Offline" at bounding box center [689, 603] width 35 height 17
